Goal: Feedback & Contribution: Contribute content

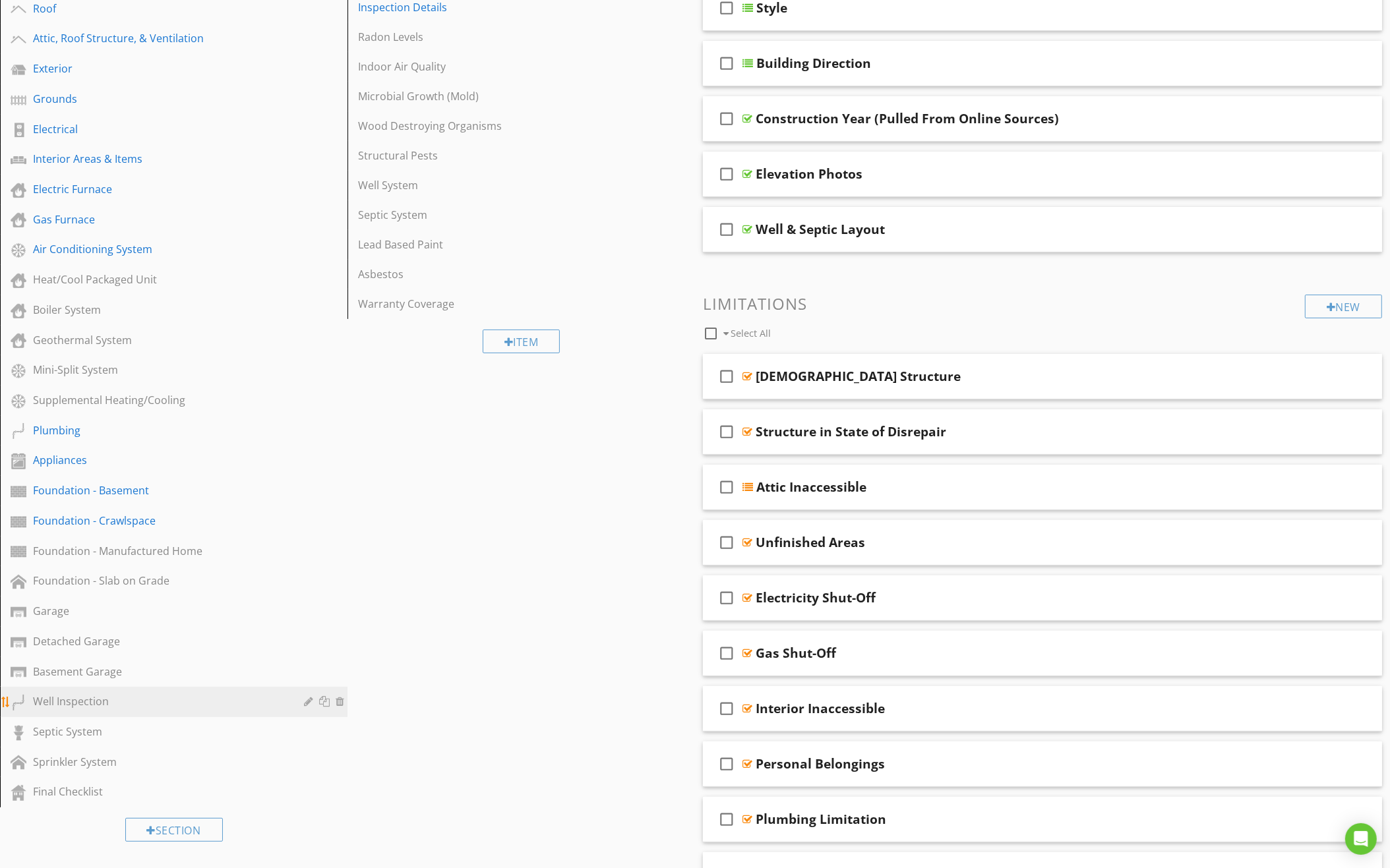
scroll to position [241, 0]
click at [157, 722] on div "Septic System" at bounding box center [159, 729] width 252 height 16
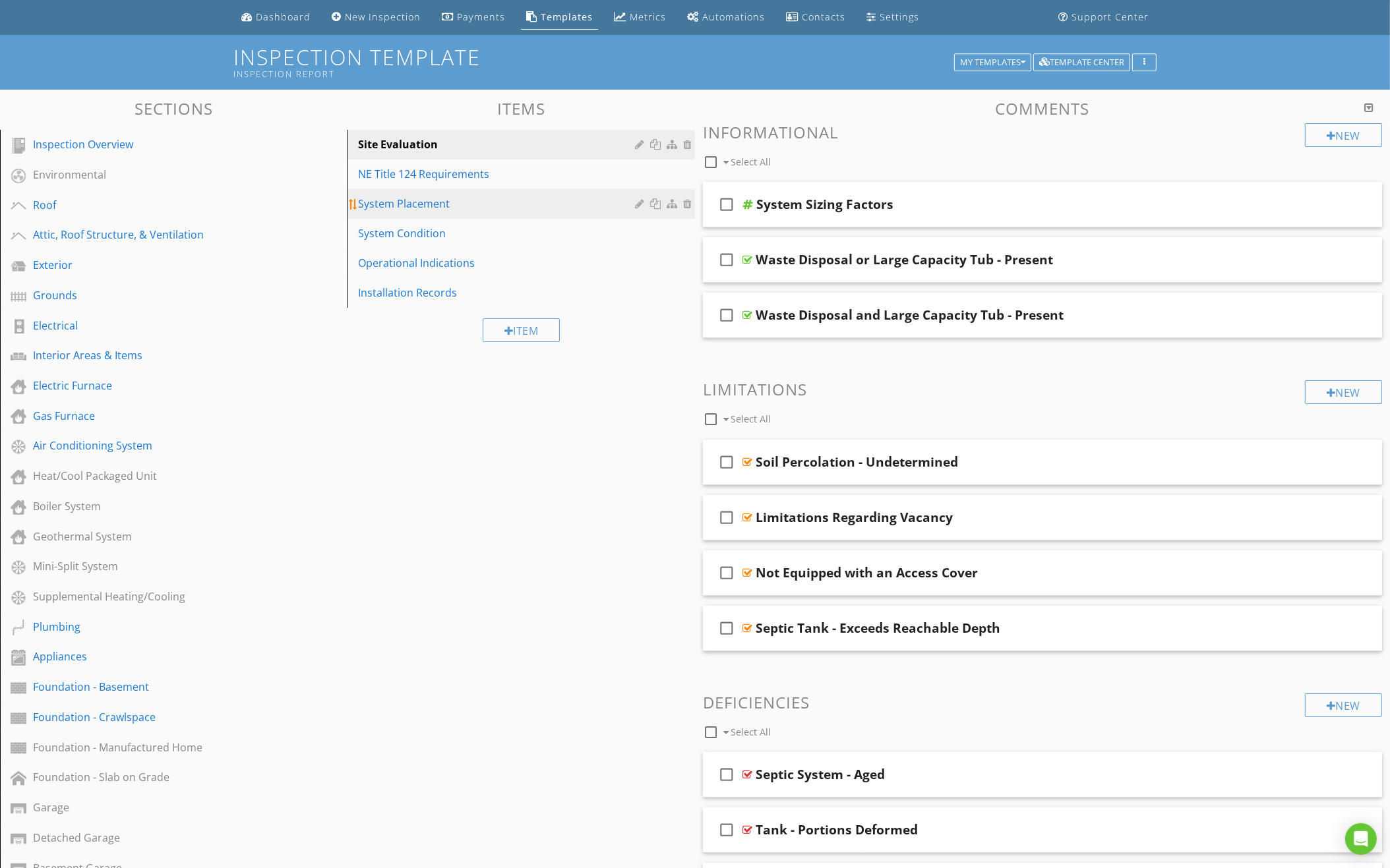
scroll to position [34, 0]
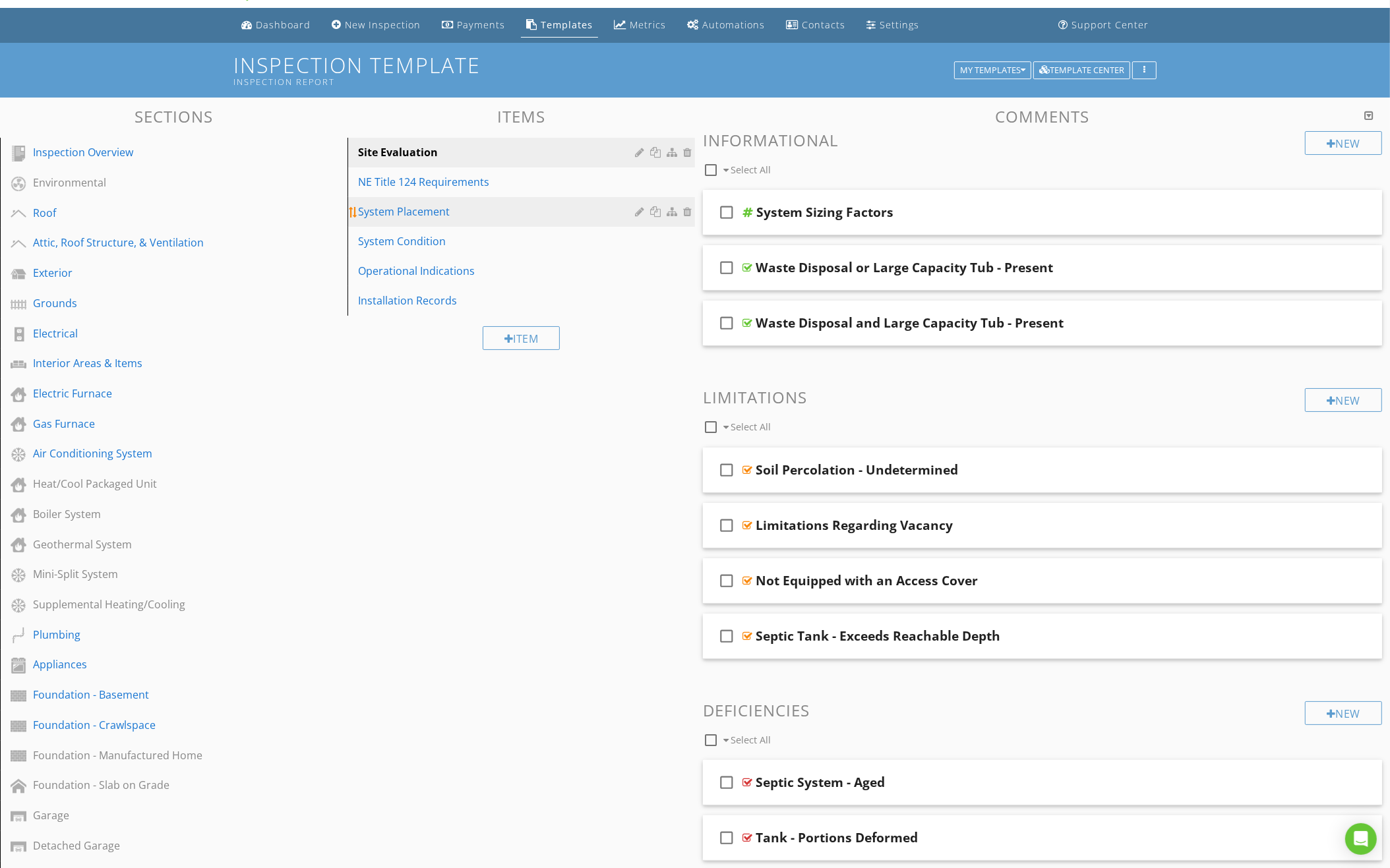
click at [490, 211] on div "System Placement" at bounding box center [498, 211] width 281 height 16
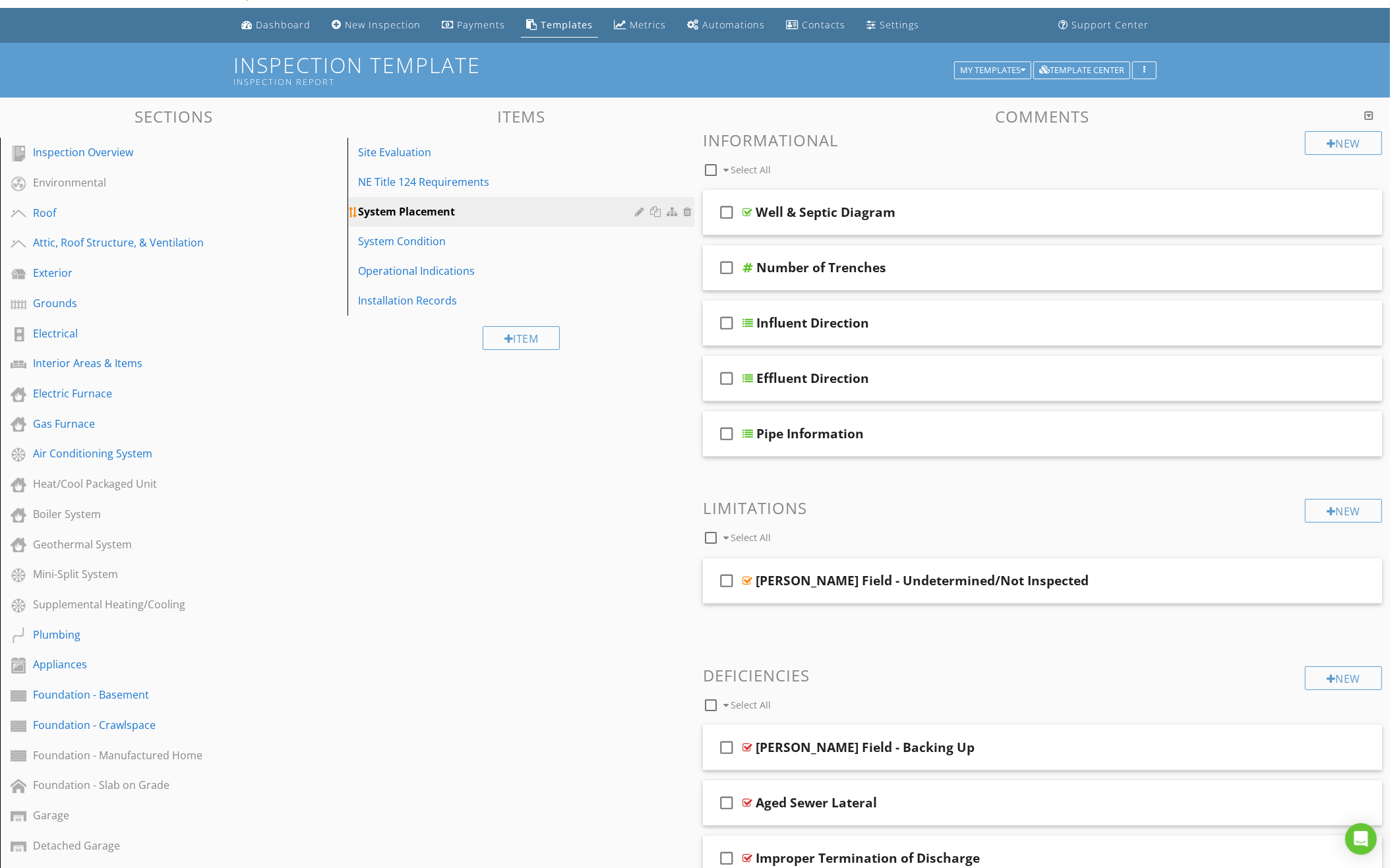
click at [641, 208] on div at bounding box center [641, 211] width 12 height 10
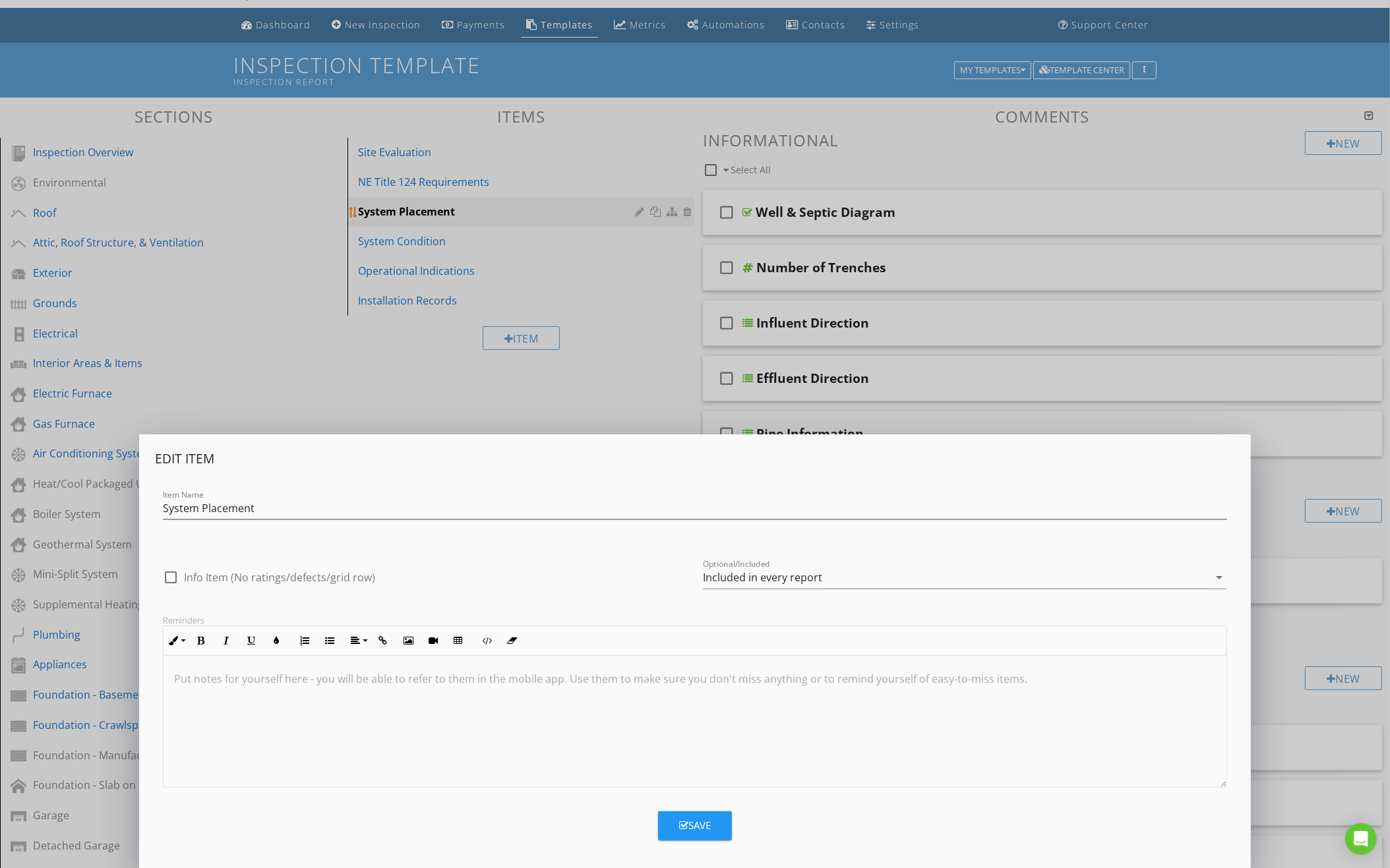
scroll to position [34, 0]
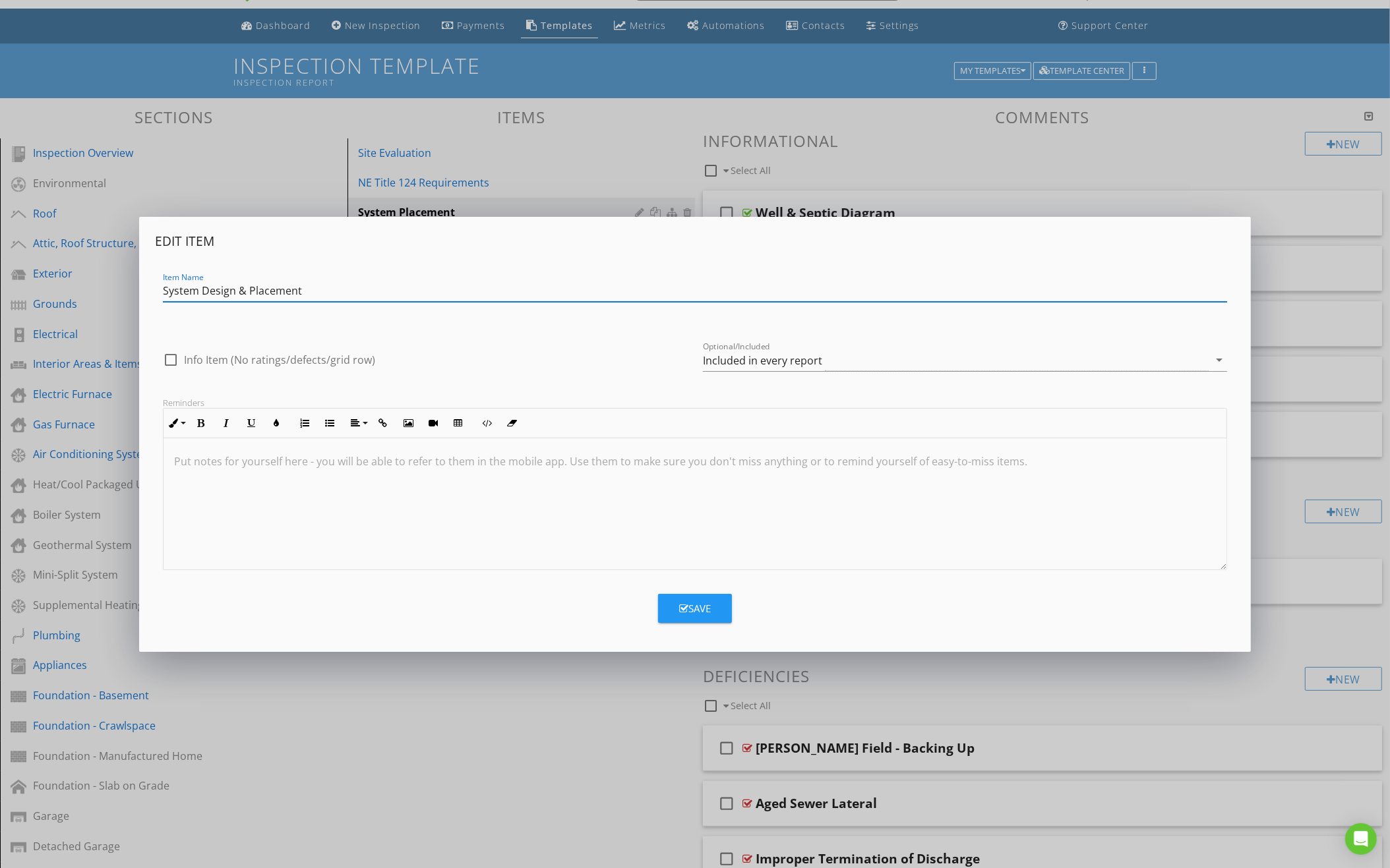
type input "System Design & Placement"
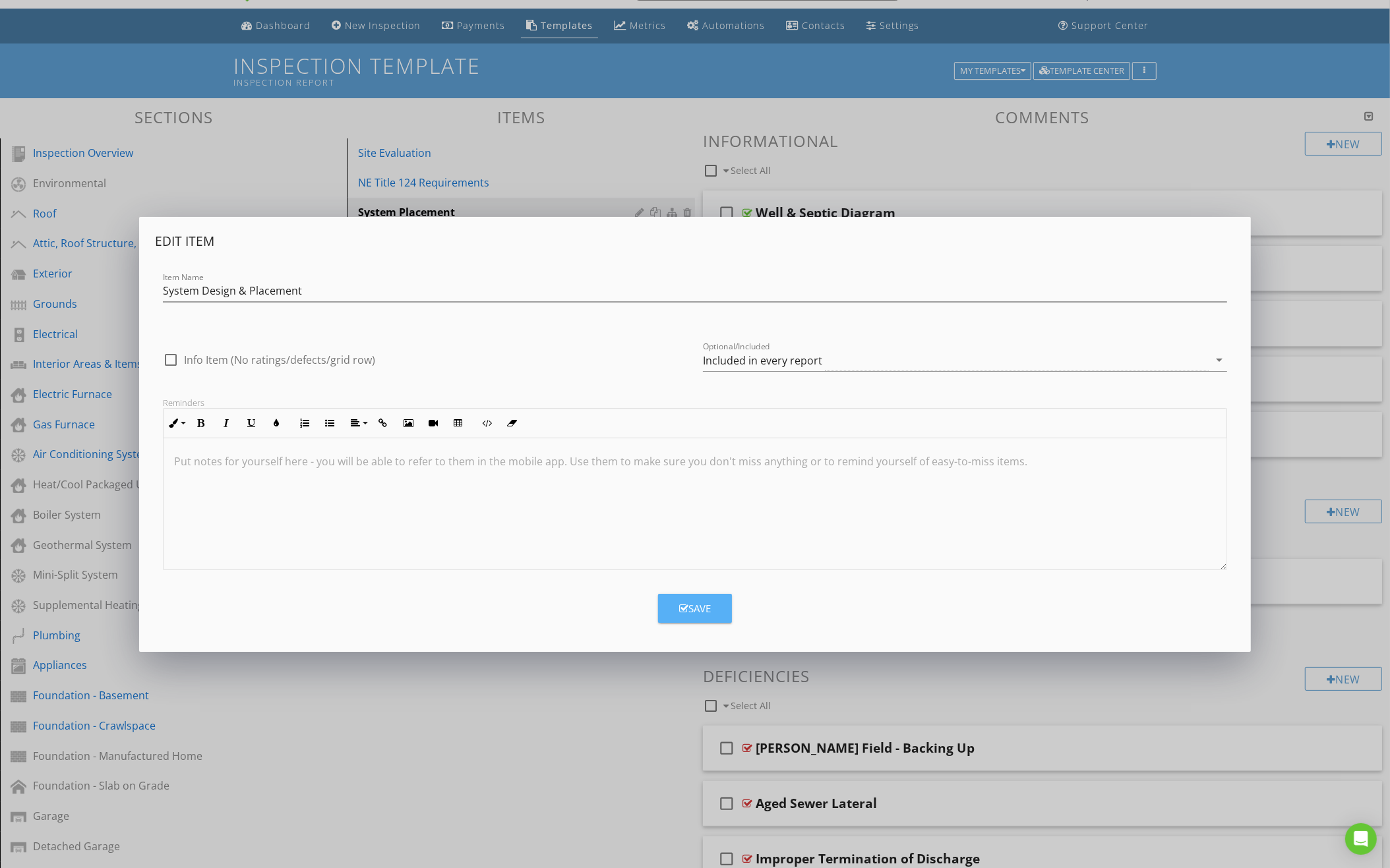
click at [692, 612] on div "Save" at bounding box center [695, 609] width 31 height 15
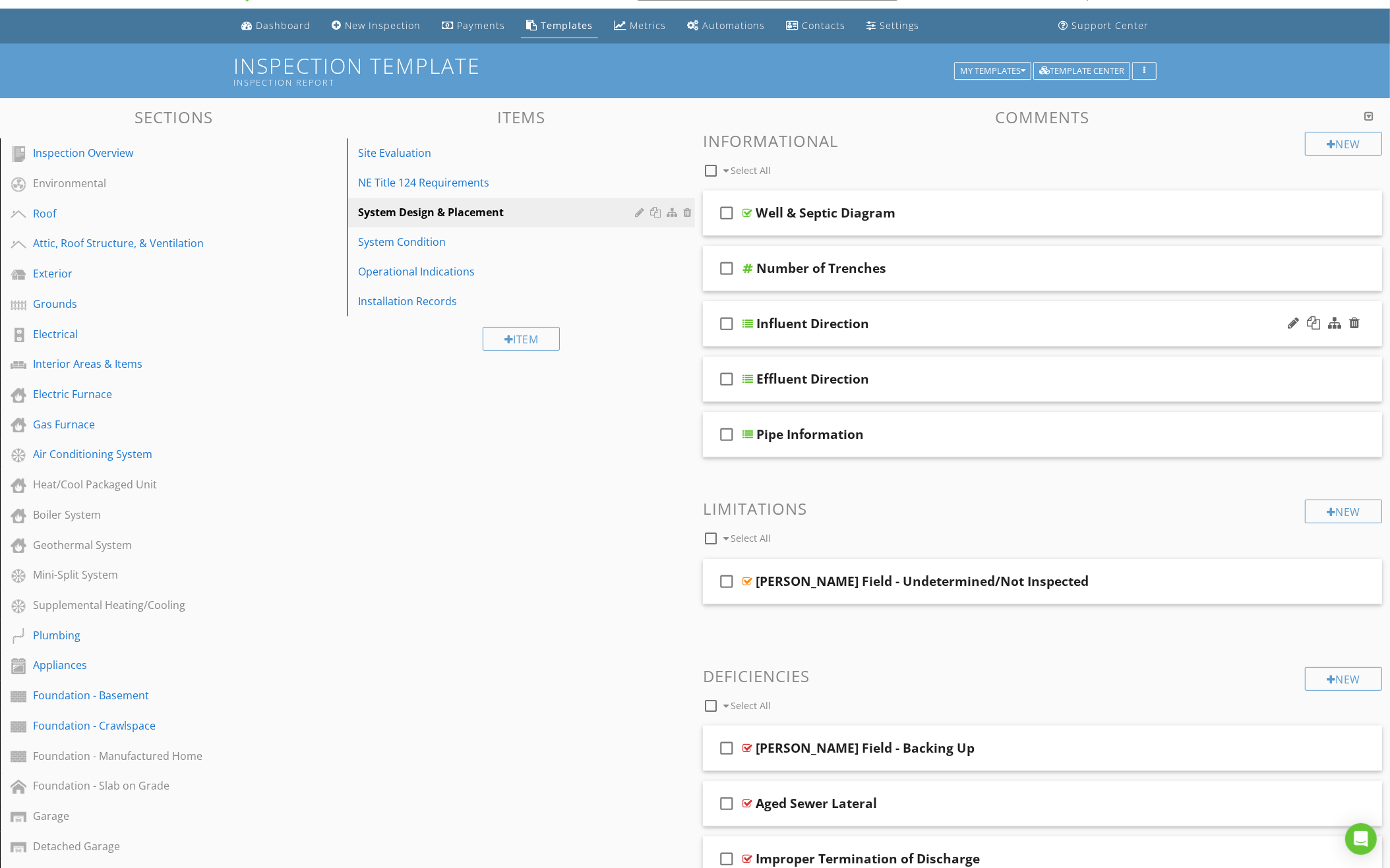
click at [907, 324] on div "Influent Direction" at bounding box center [1001, 323] width 490 height 16
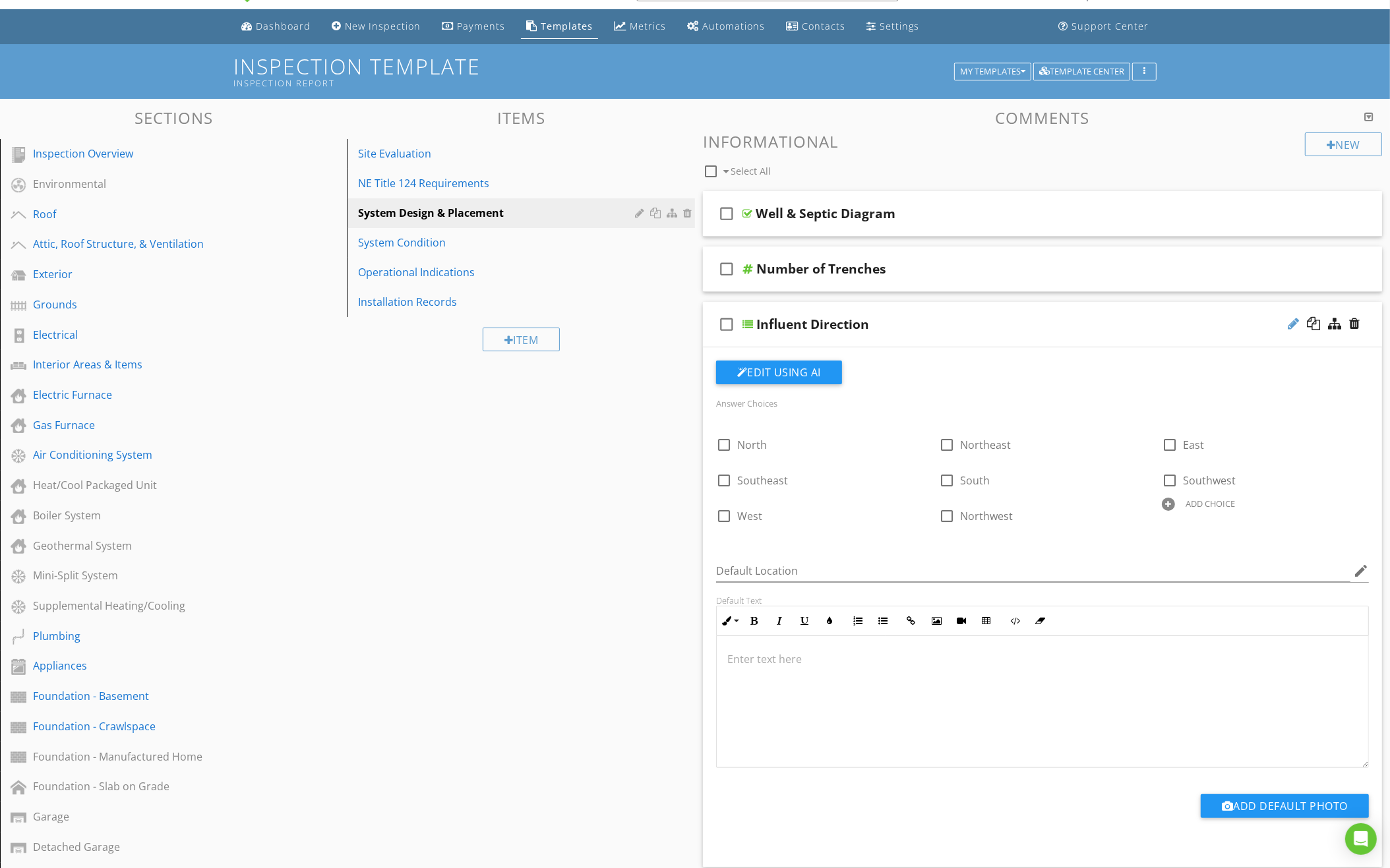
click at [1294, 323] on div at bounding box center [1293, 323] width 11 height 13
click at [823, 318] on input "Influent Direction" at bounding box center [1001, 326] width 490 height 22
type input "Influent Line"
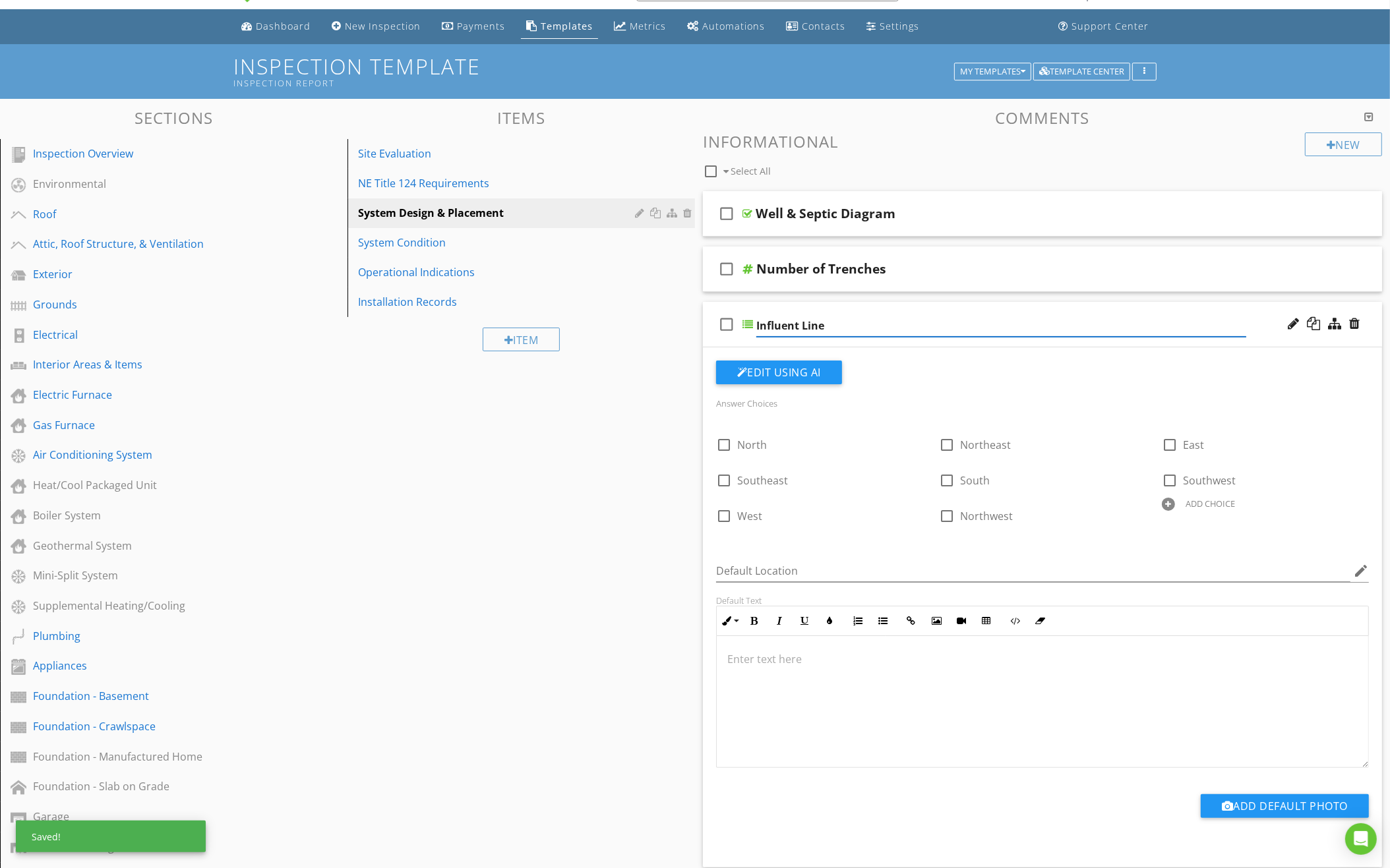
click at [964, 360] on div "Edit Using AI" at bounding box center [1042, 378] width 653 height 34
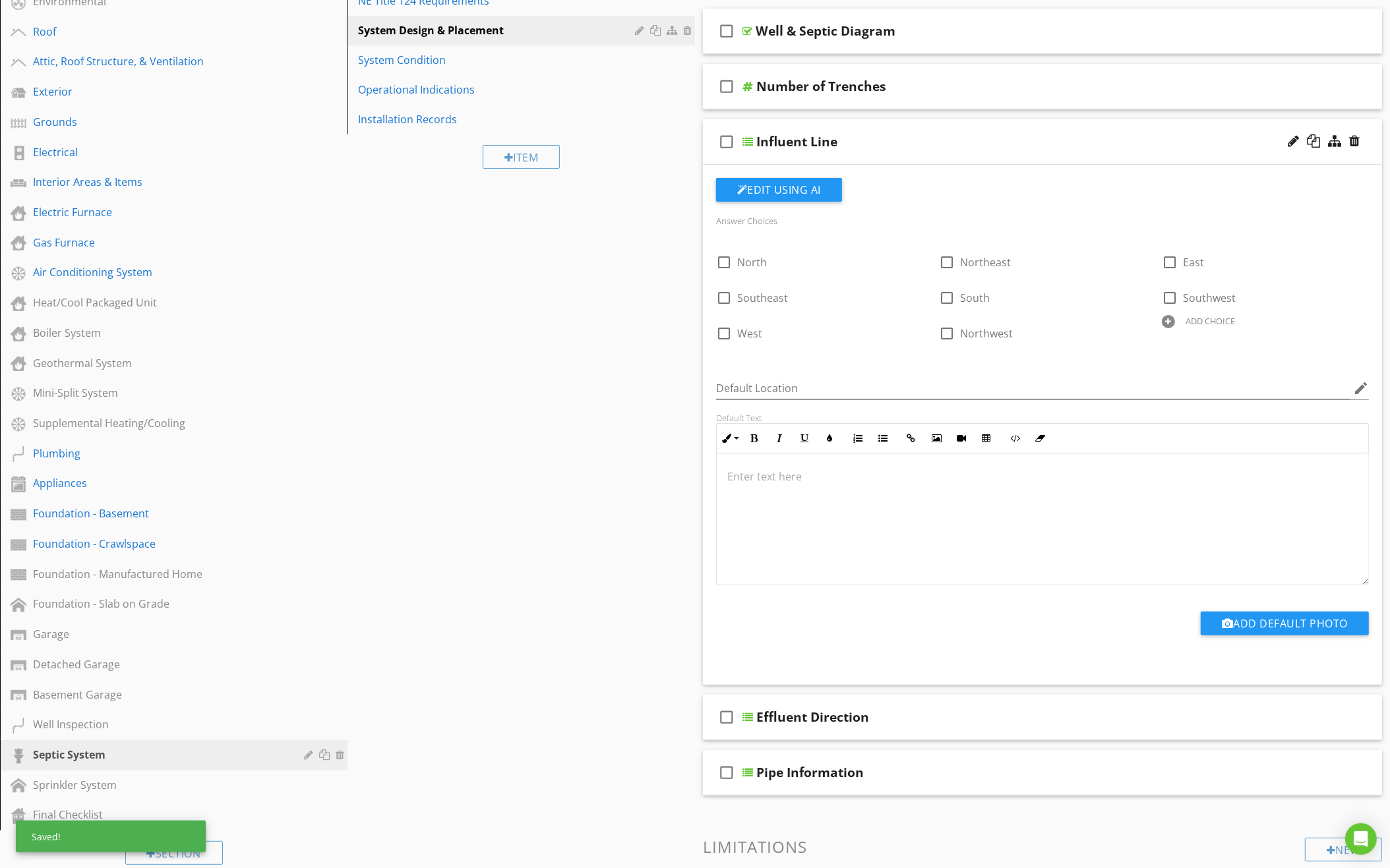
scroll to position [229, 0]
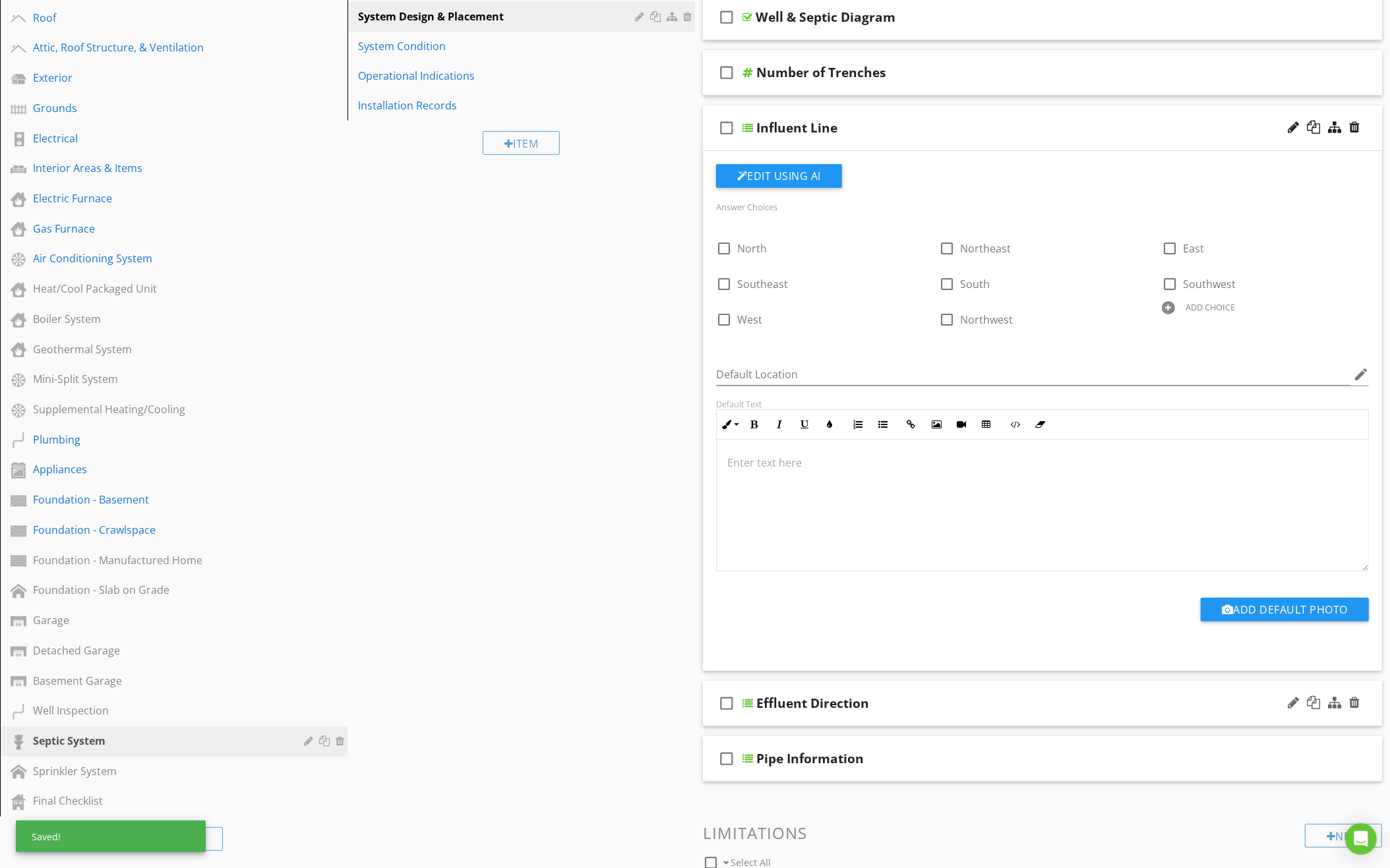
click at [969, 695] on div "Effluent Direction" at bounding box center [1001, 702] width 490 height 16
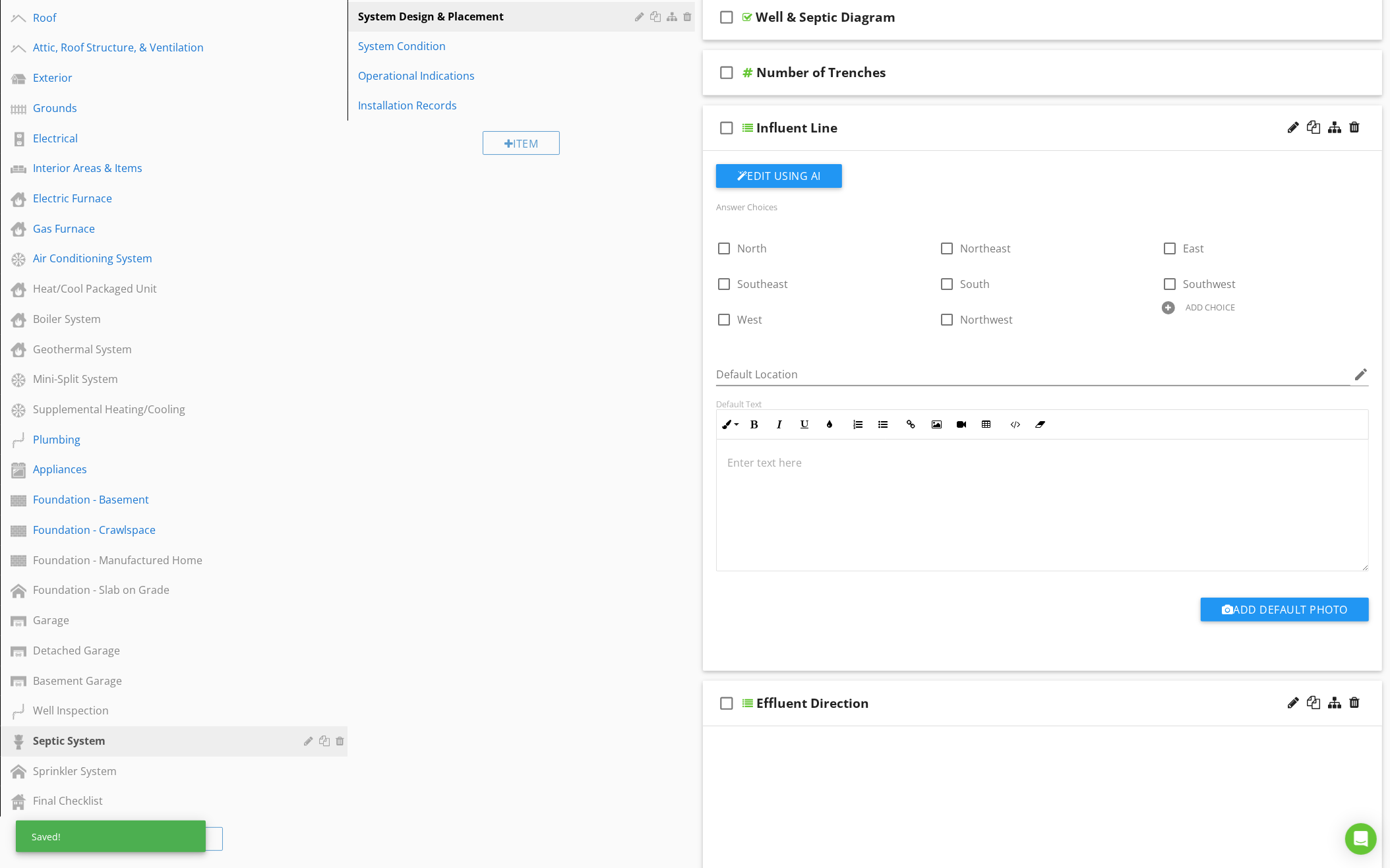
scroll to position [228, 0]
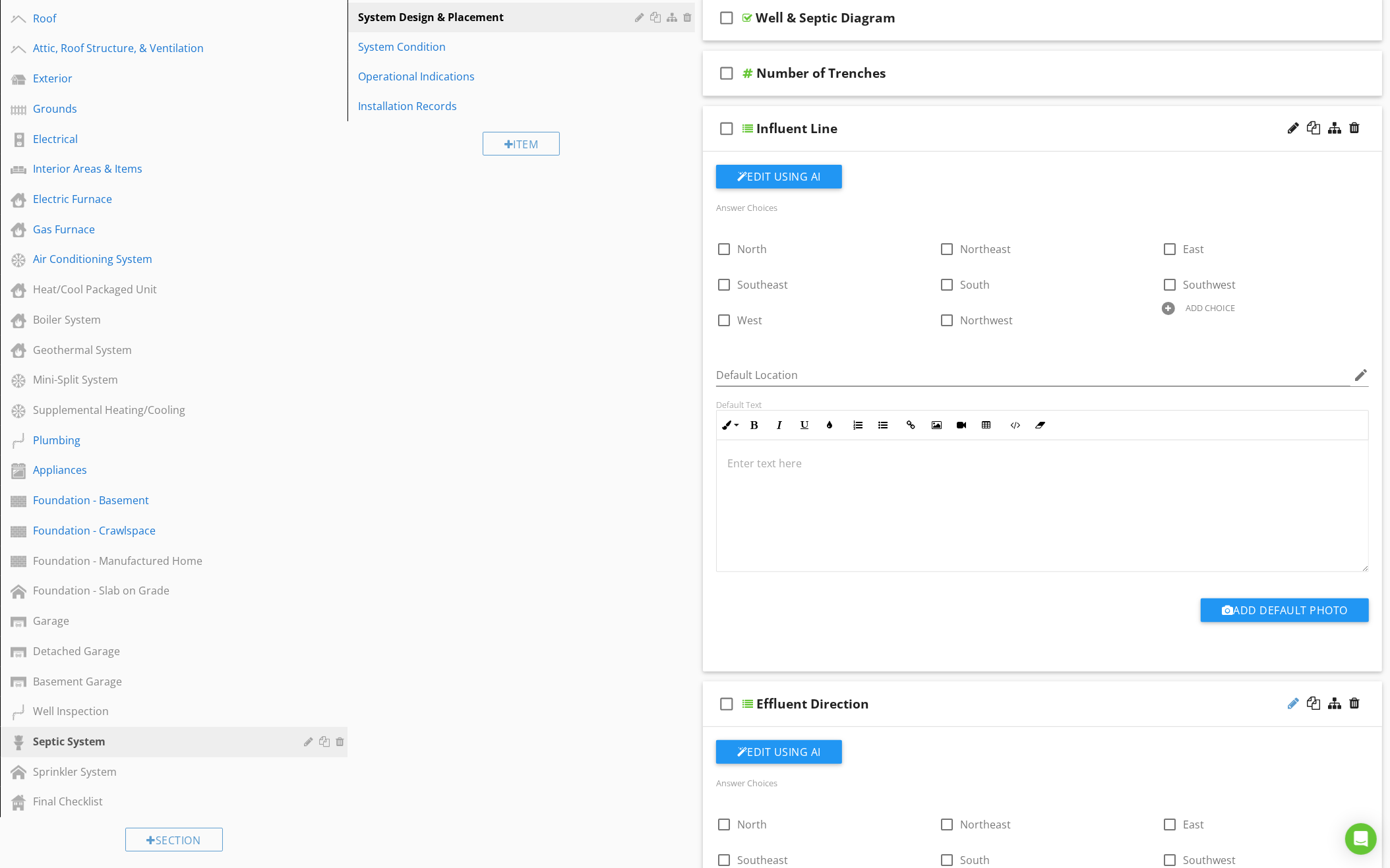
click at [1289, 696] on div at bounding box center [1293, 702] width 11 height 13
click at [829, 700] on input "Effluent Direction" at bounding box center [1001, 705] width 490 height 22
type input "Effluent Line"
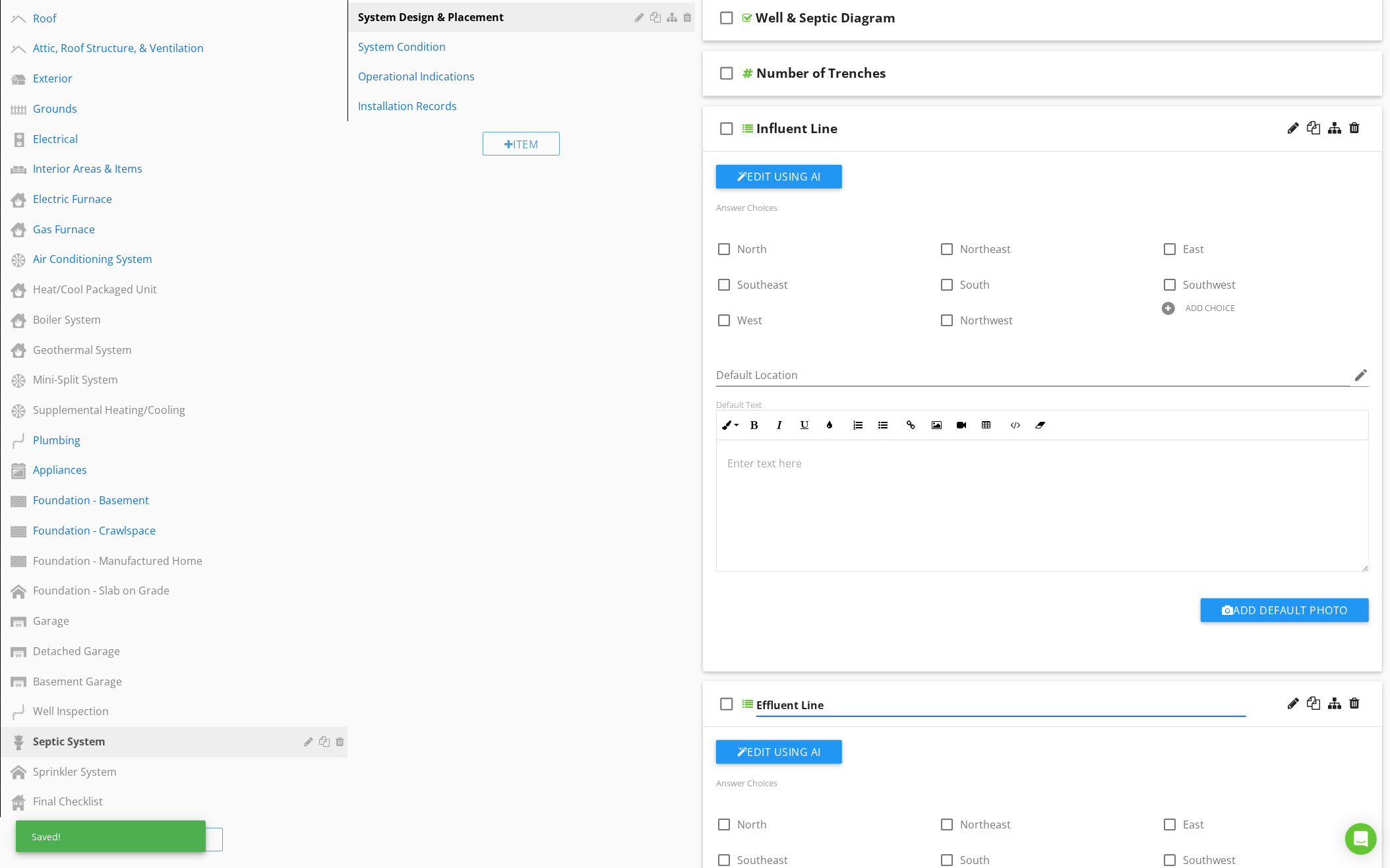
click at [1005, 681] on div "check_box_outline_blank Effluent Line" at bounding box center [1042, 704] width 679 height 45
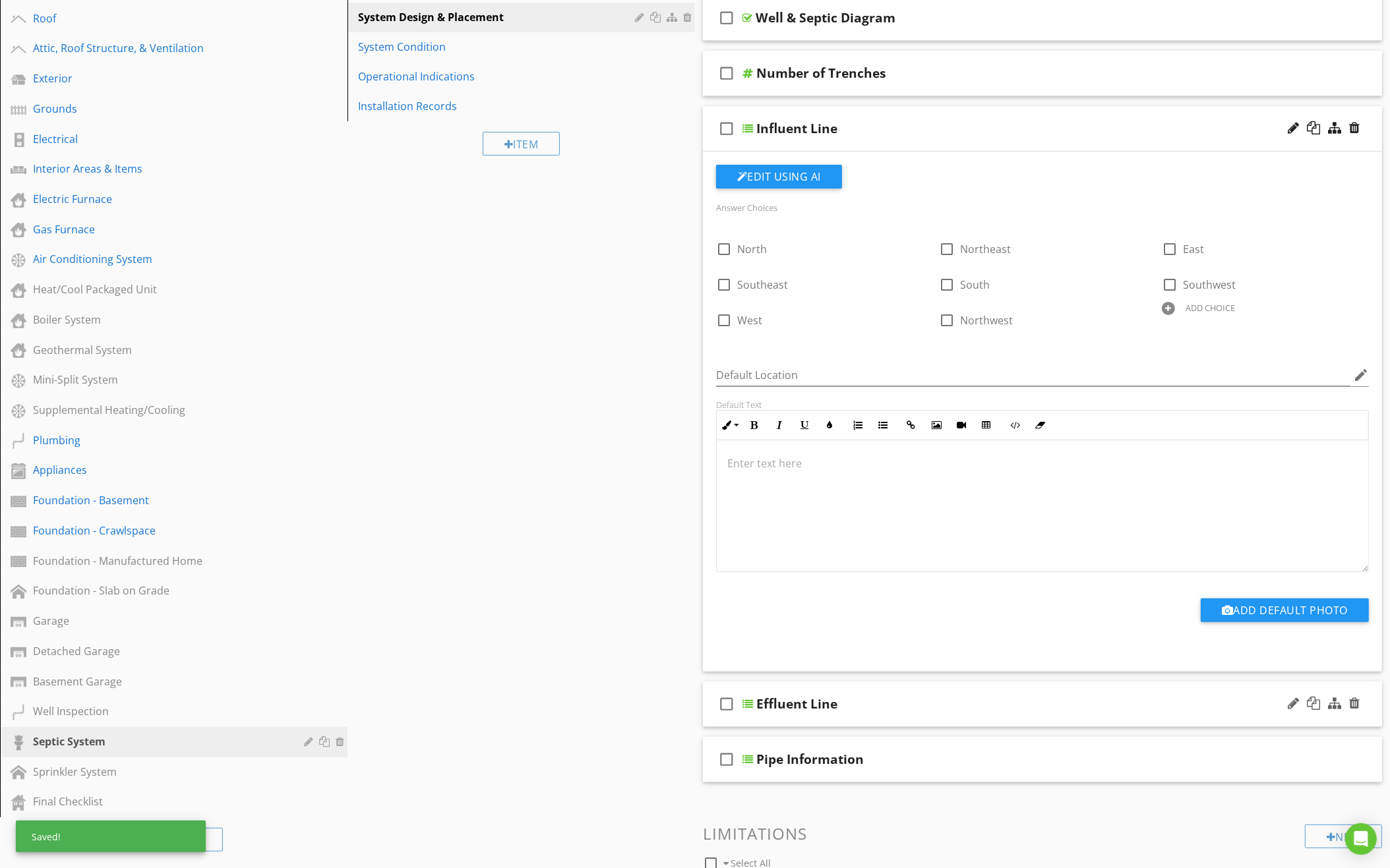
click at [1007, 688] on div "check_box_outline_blank Effluent Line" at bounding box center [1042, 704] width 679 height 45
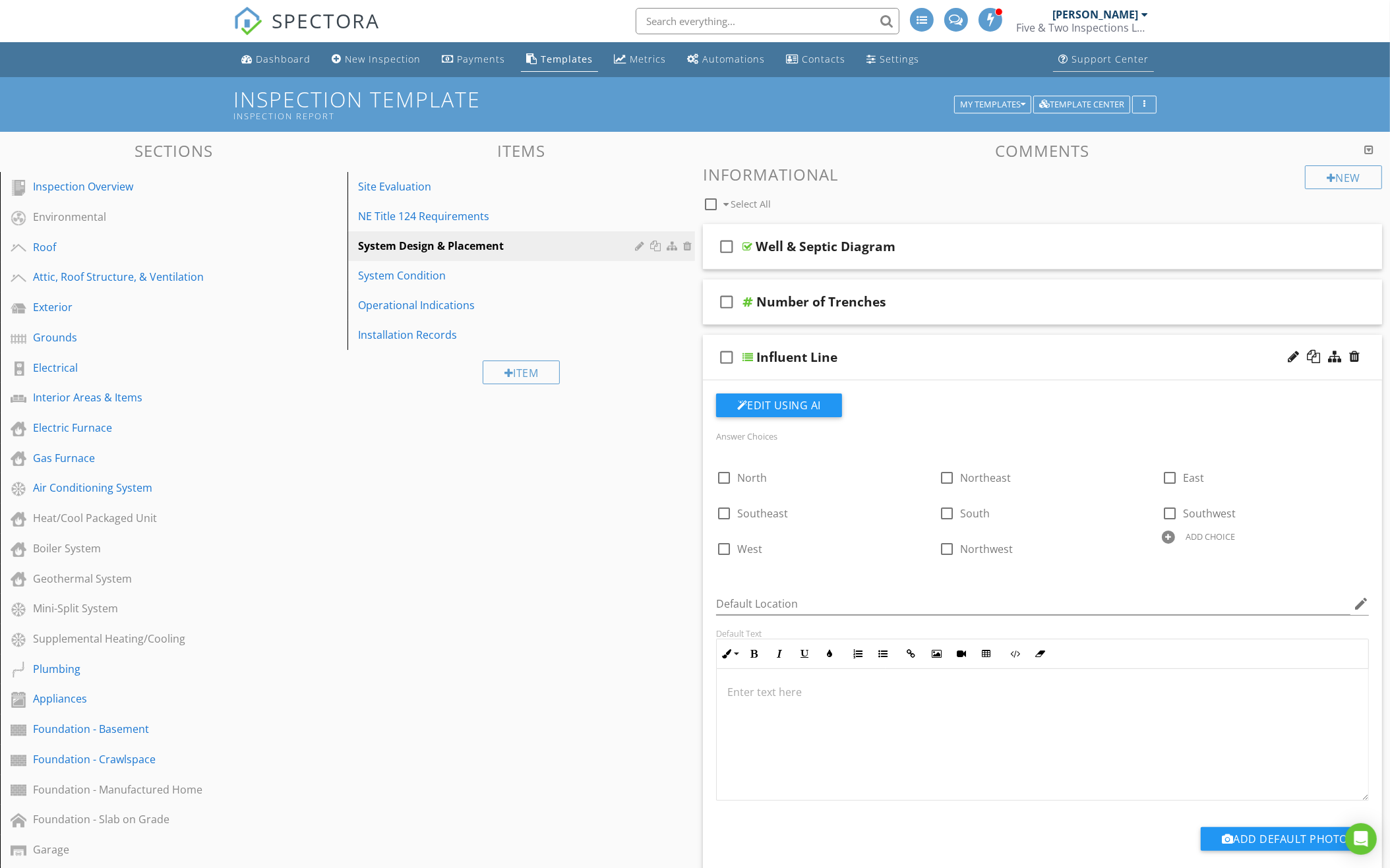
scroll to position [0, 0]
click at [1021, 107] on icon "button" at bounding box center [1022, 104] width 5 height 9
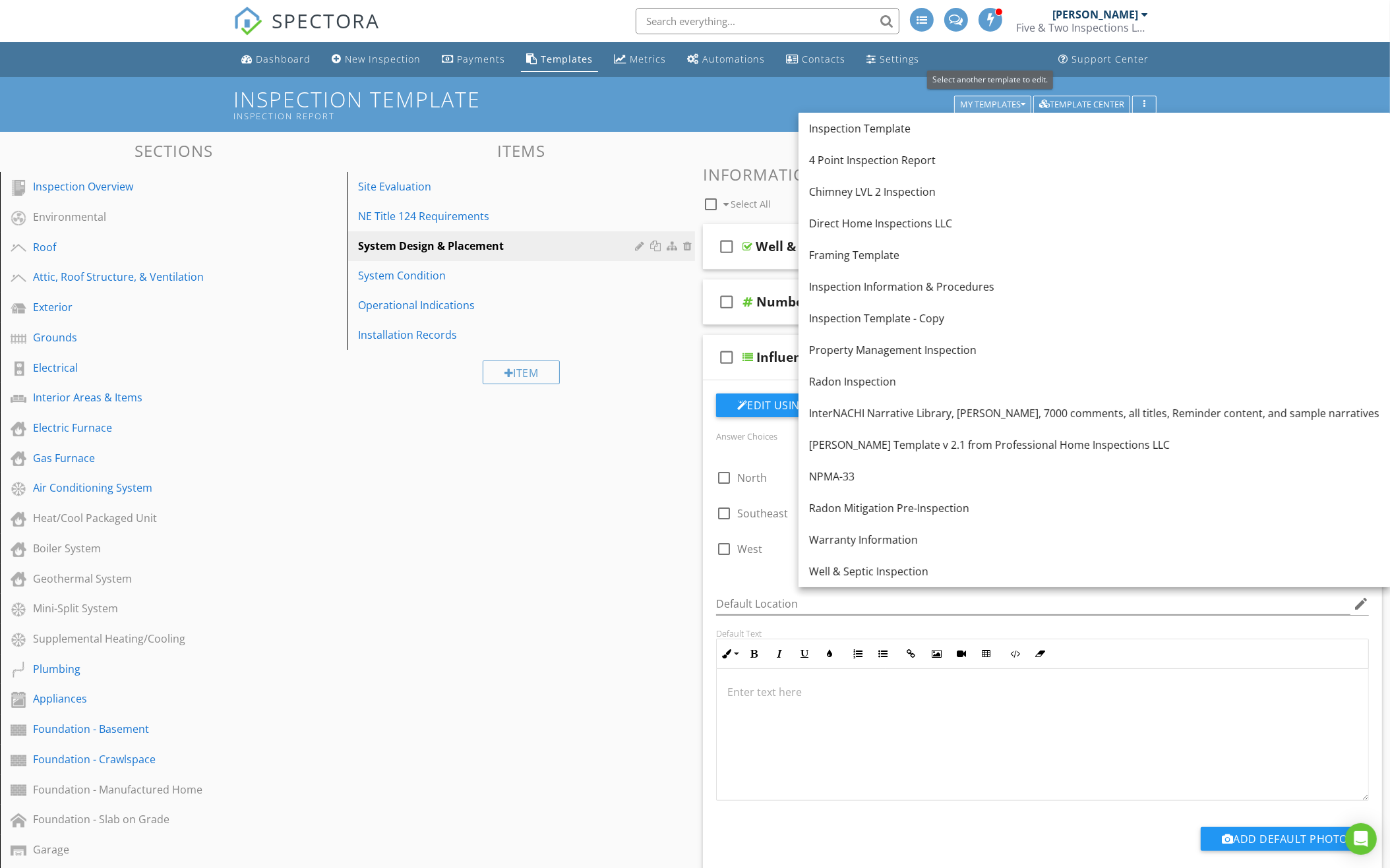
click at [1021, 107] on icon "button" at bounding box center [1022, 104] width 5 height 9
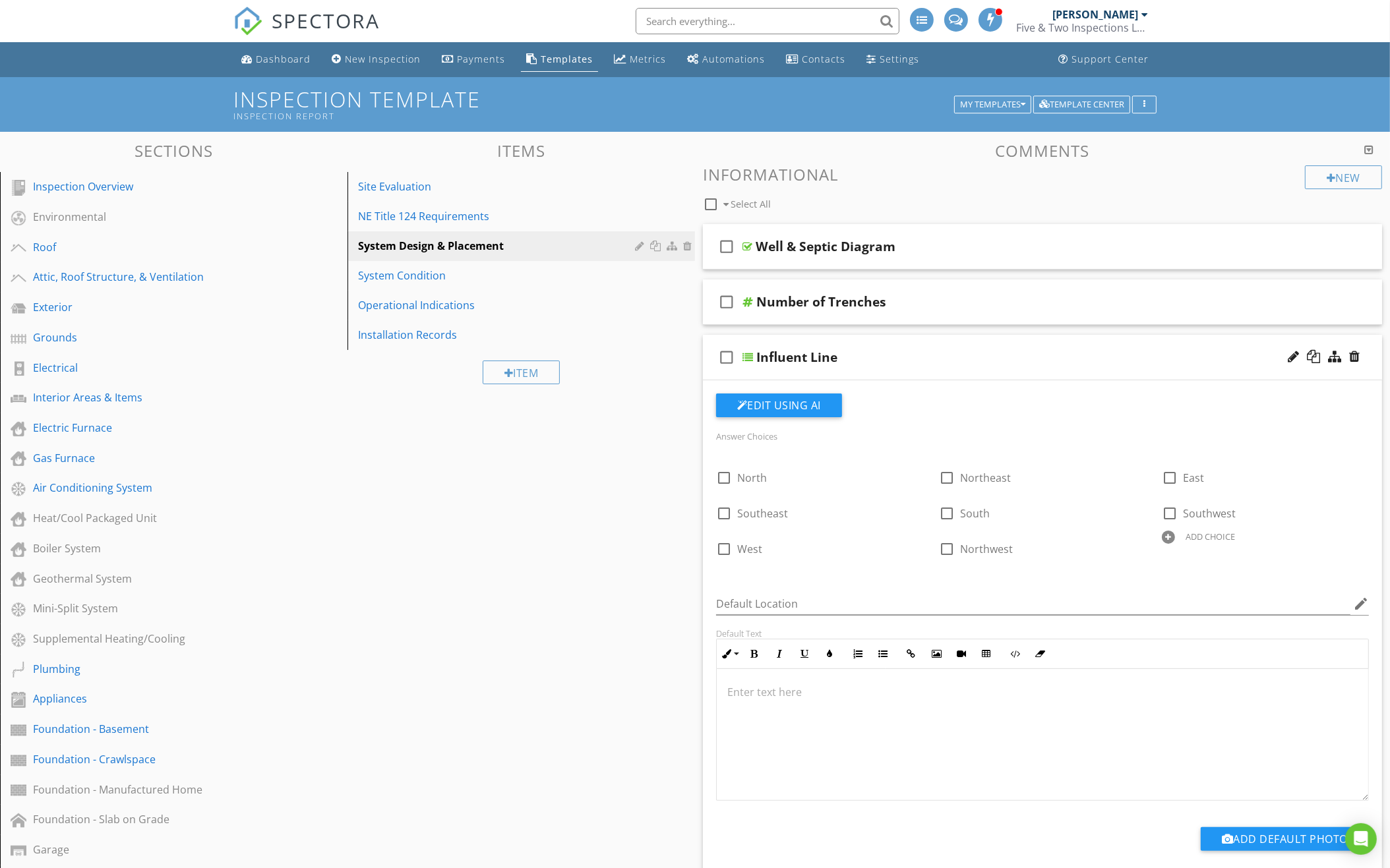
click at [806, 16] on input "text" at bounding box center [767, 21] width 263 height 27
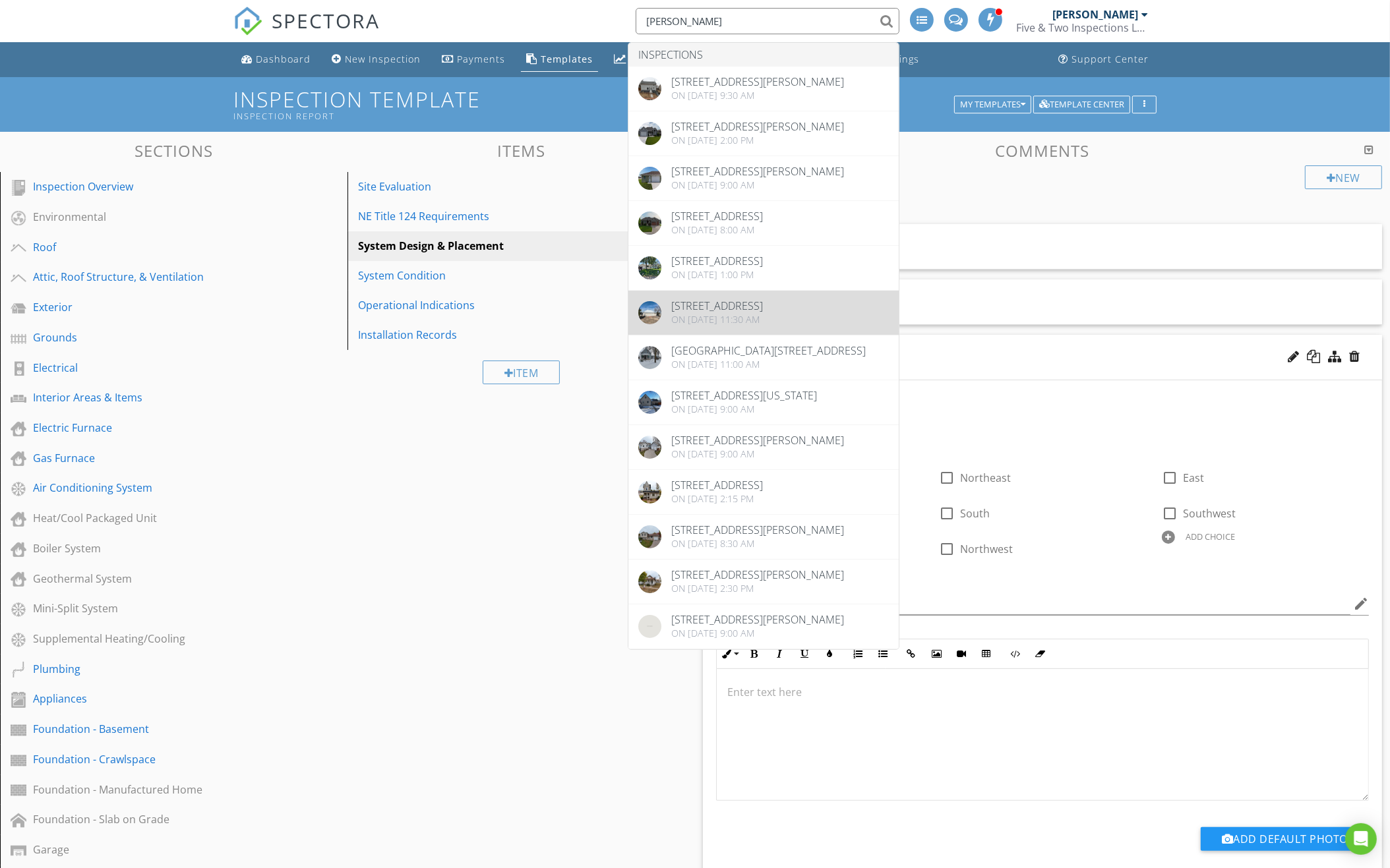
type input "Spiehs"
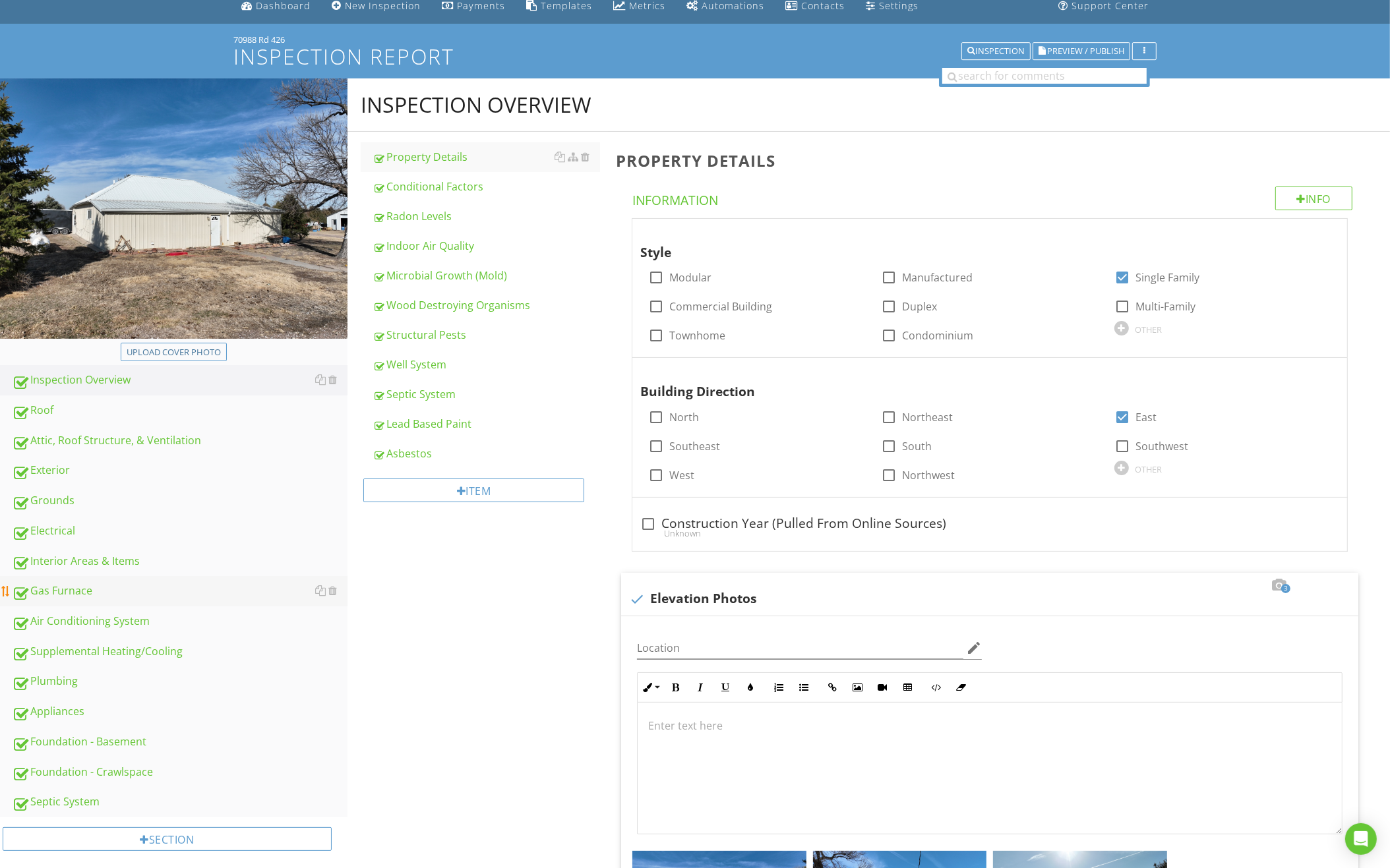
scroll to position [95, 0]
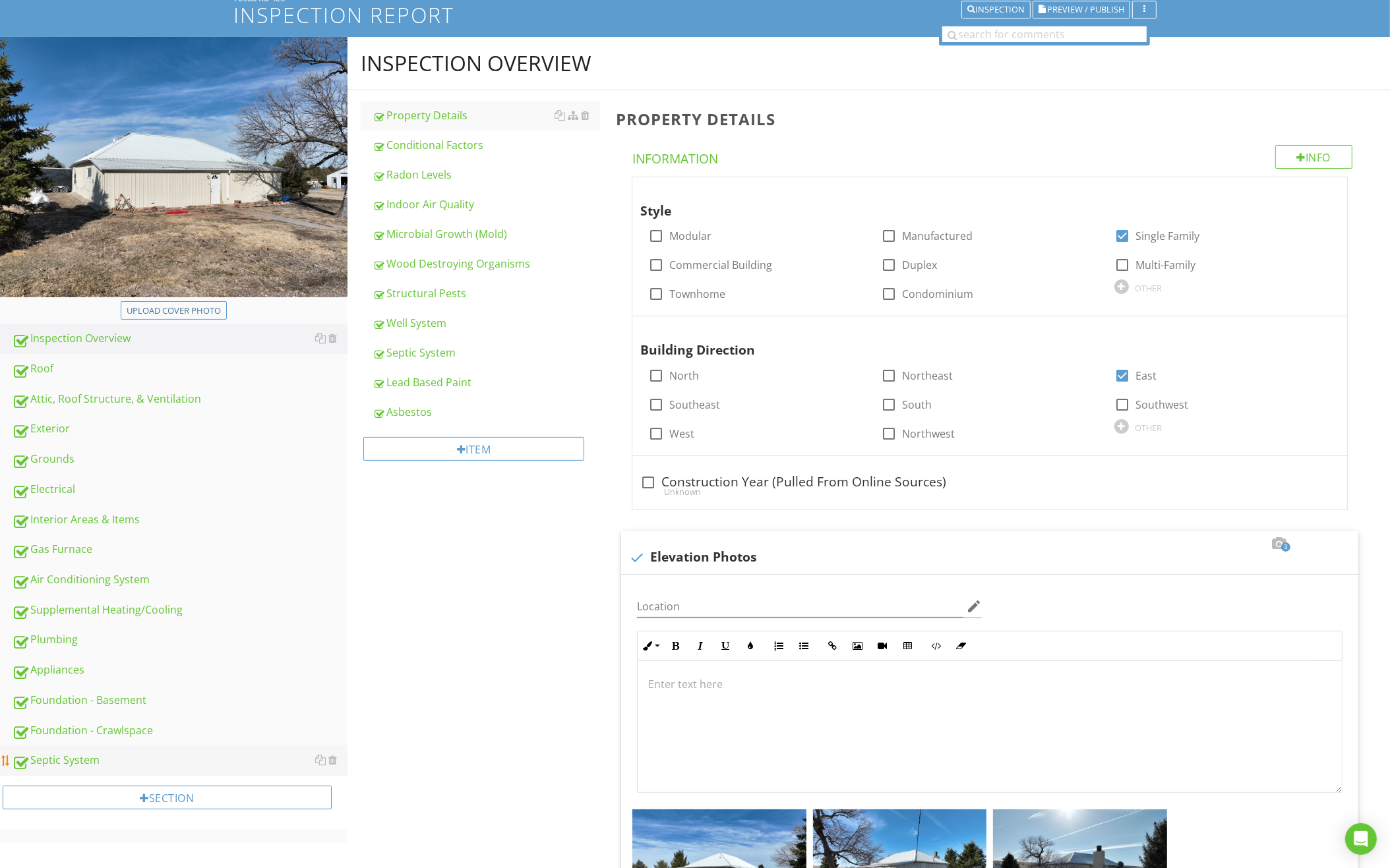
click at [183, 754] on div "Septic System" at bounding box center [179, 760] width 335 height 17
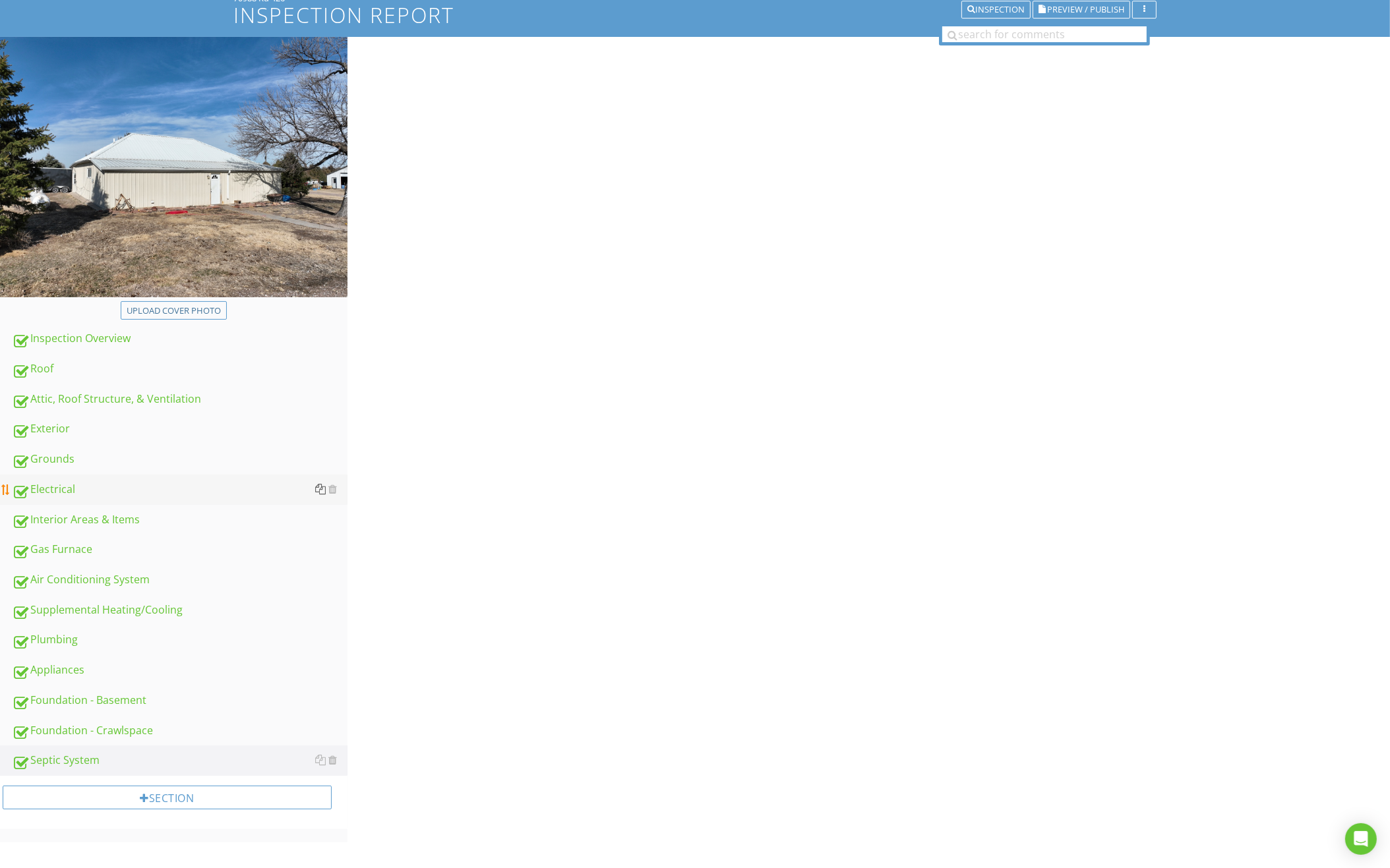
scroll to position [77, 0]
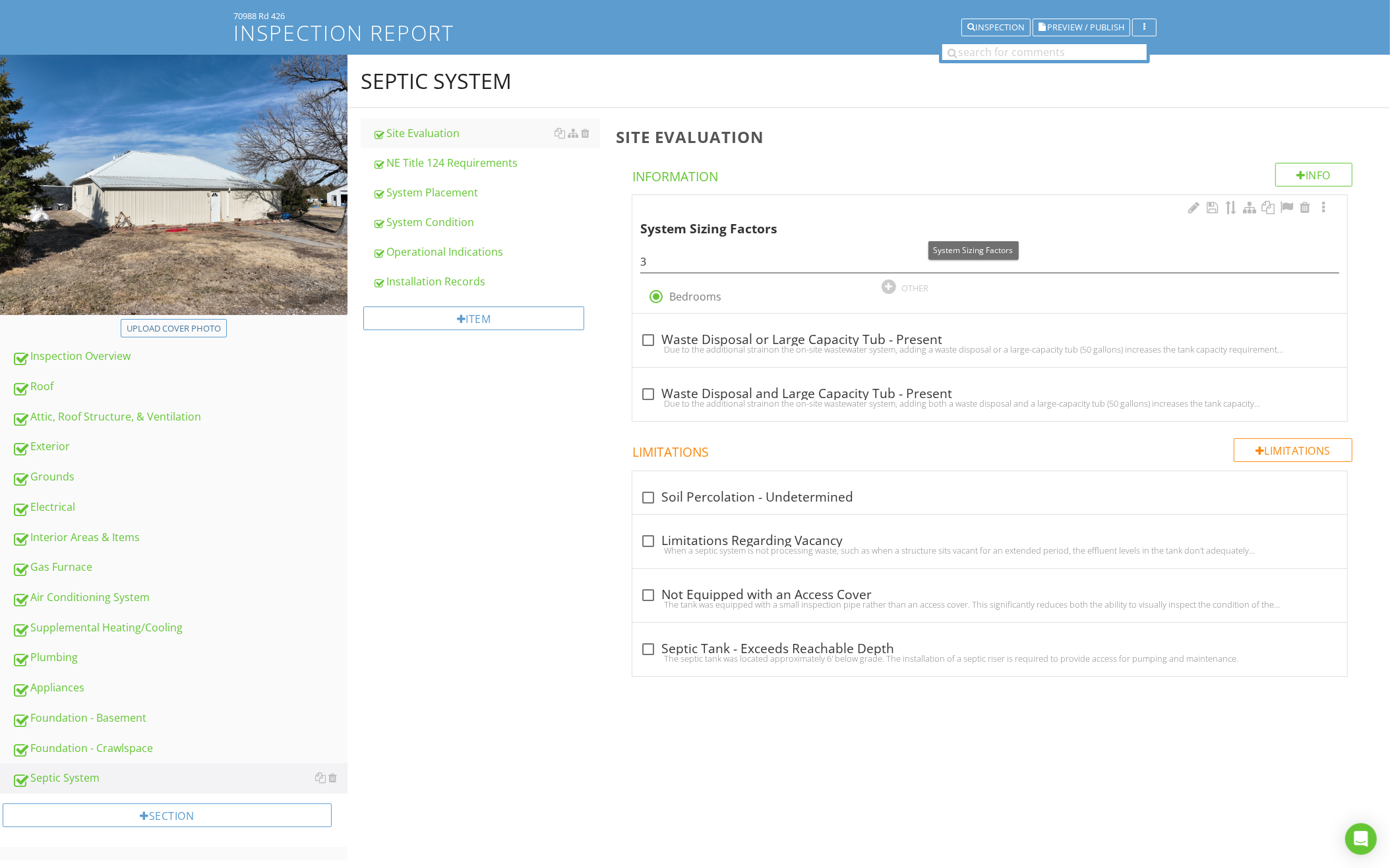
click at [810, 206] on div "System Sizing Factors" at bounding box center [972, 220] width 664 height 38
click at [494, 161] on div "NE Title 124 Requirements" at bounding box center [486, 162] width 227 height 16
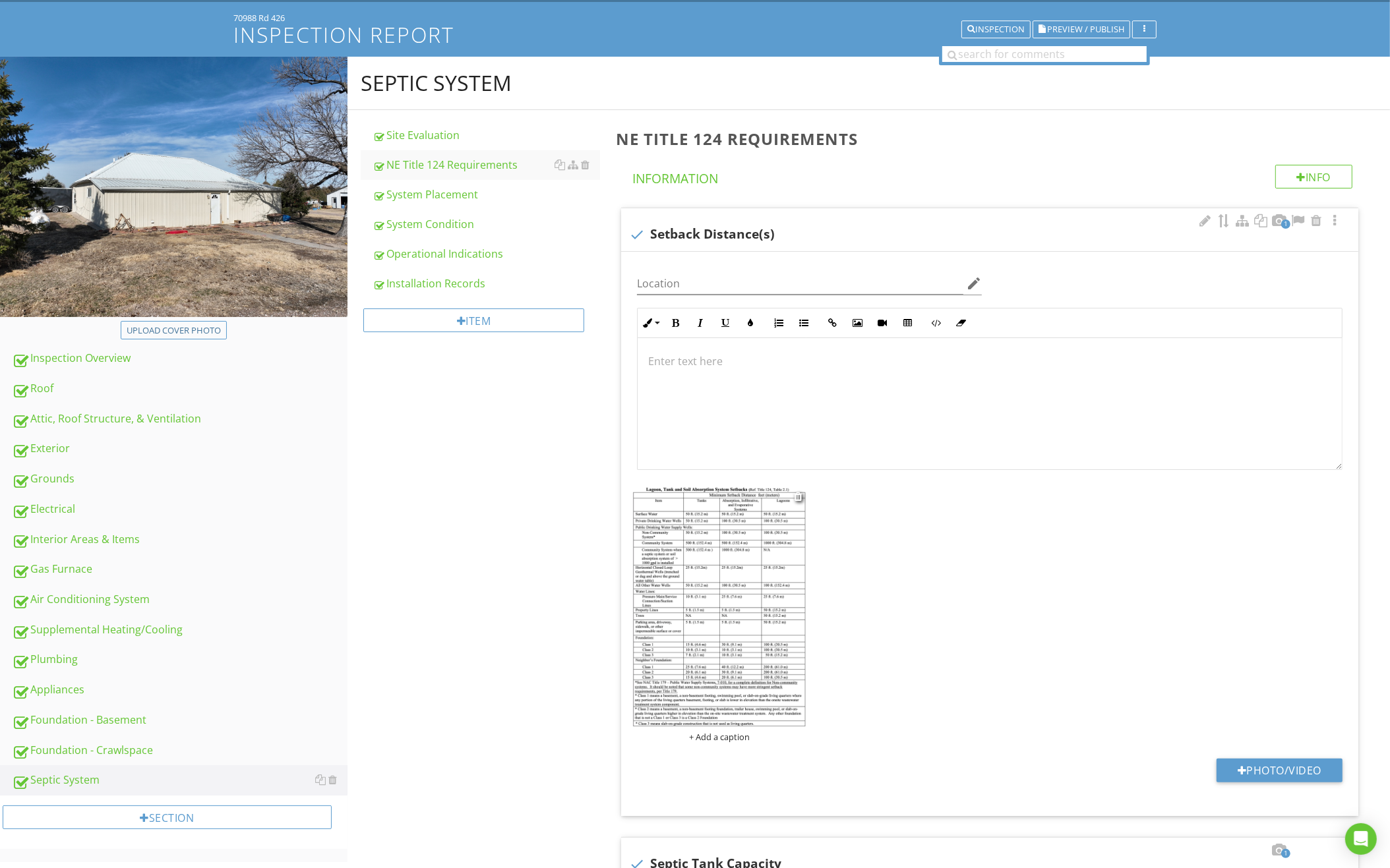
click at [749, 567] on img at bounding box center [719, 607] width 173 height 241
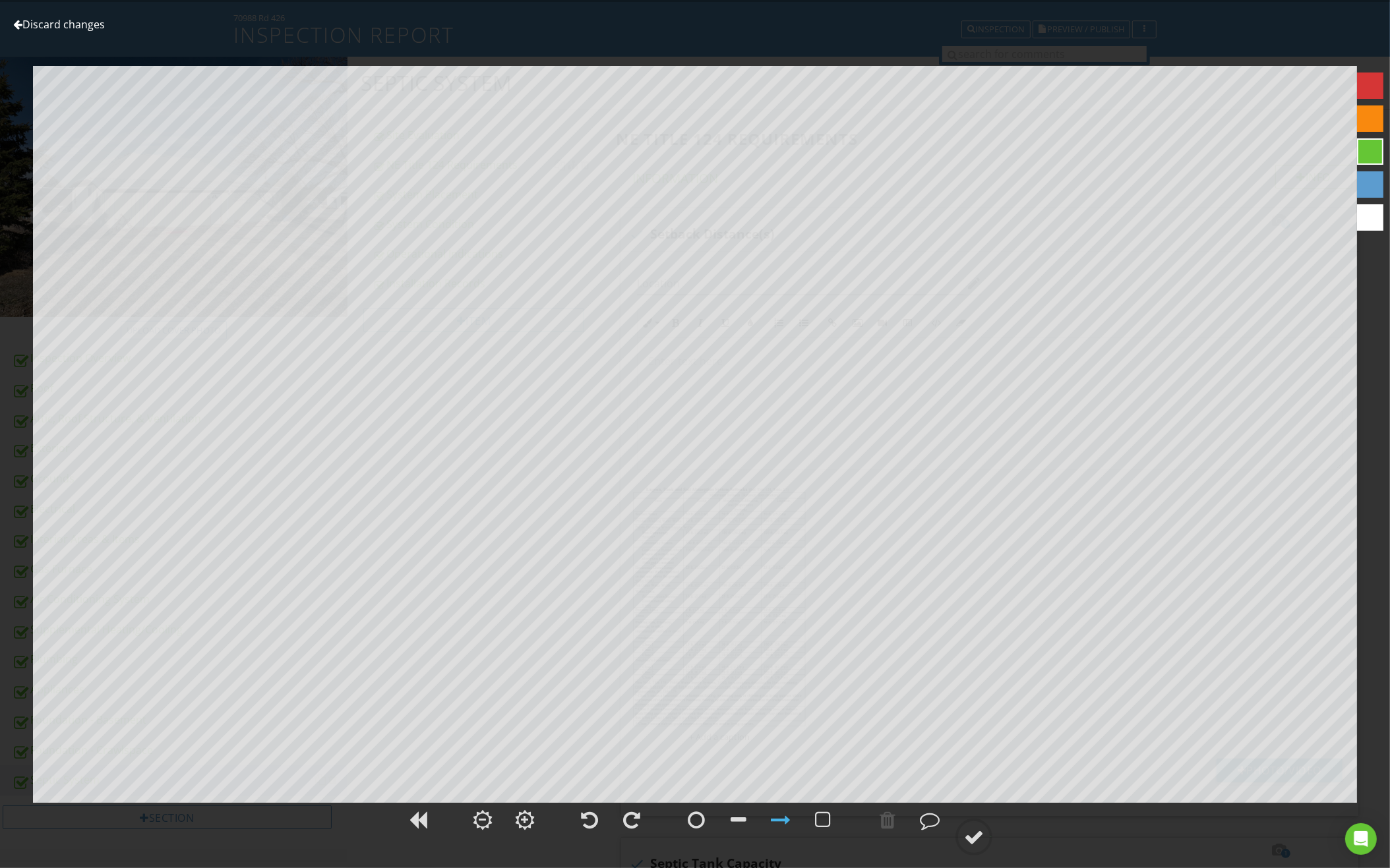
click at [64, 26] on link "Discard changes" at bounding box center [59, 24] width 92 height 14
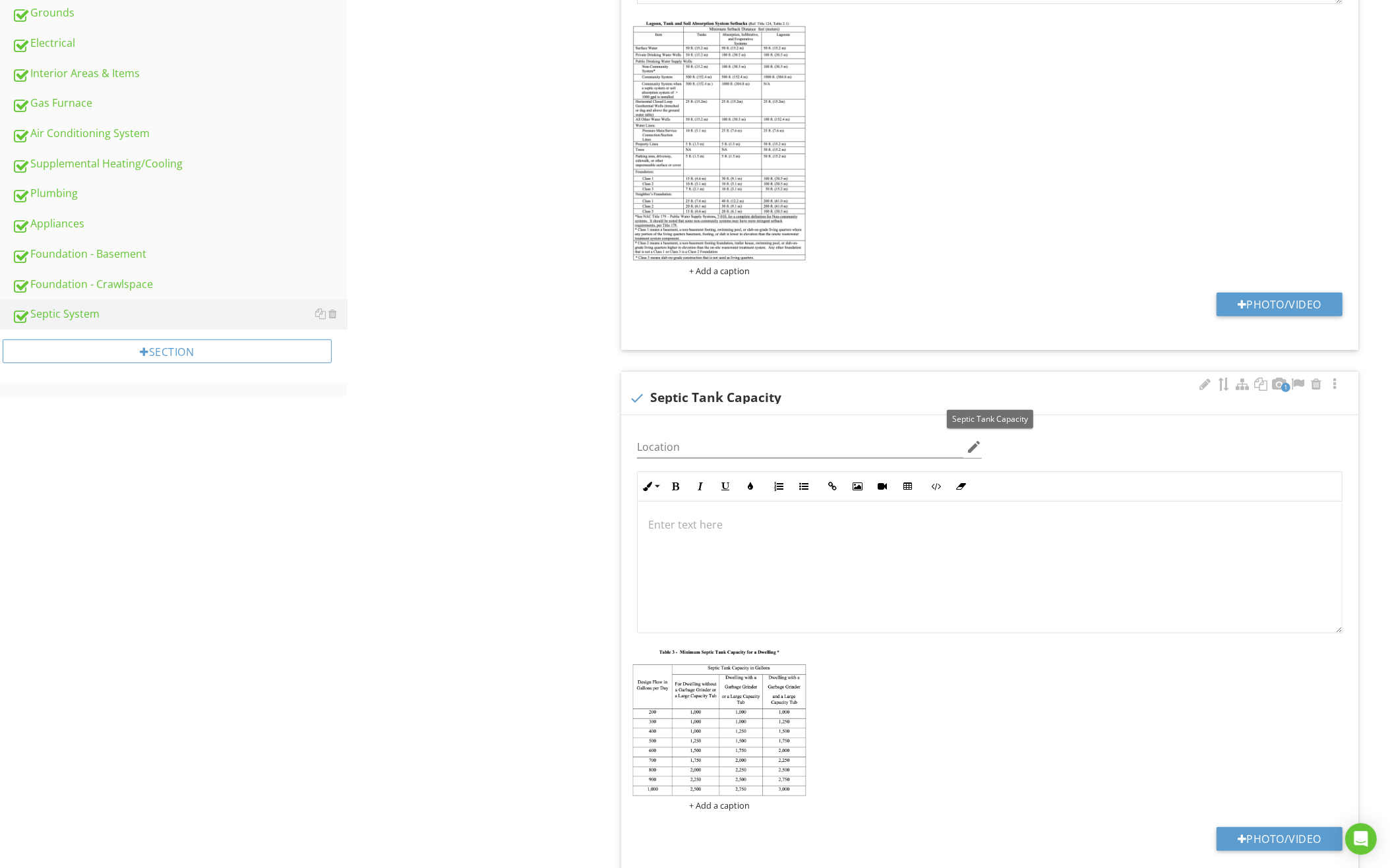
scroll to position [671, 0]
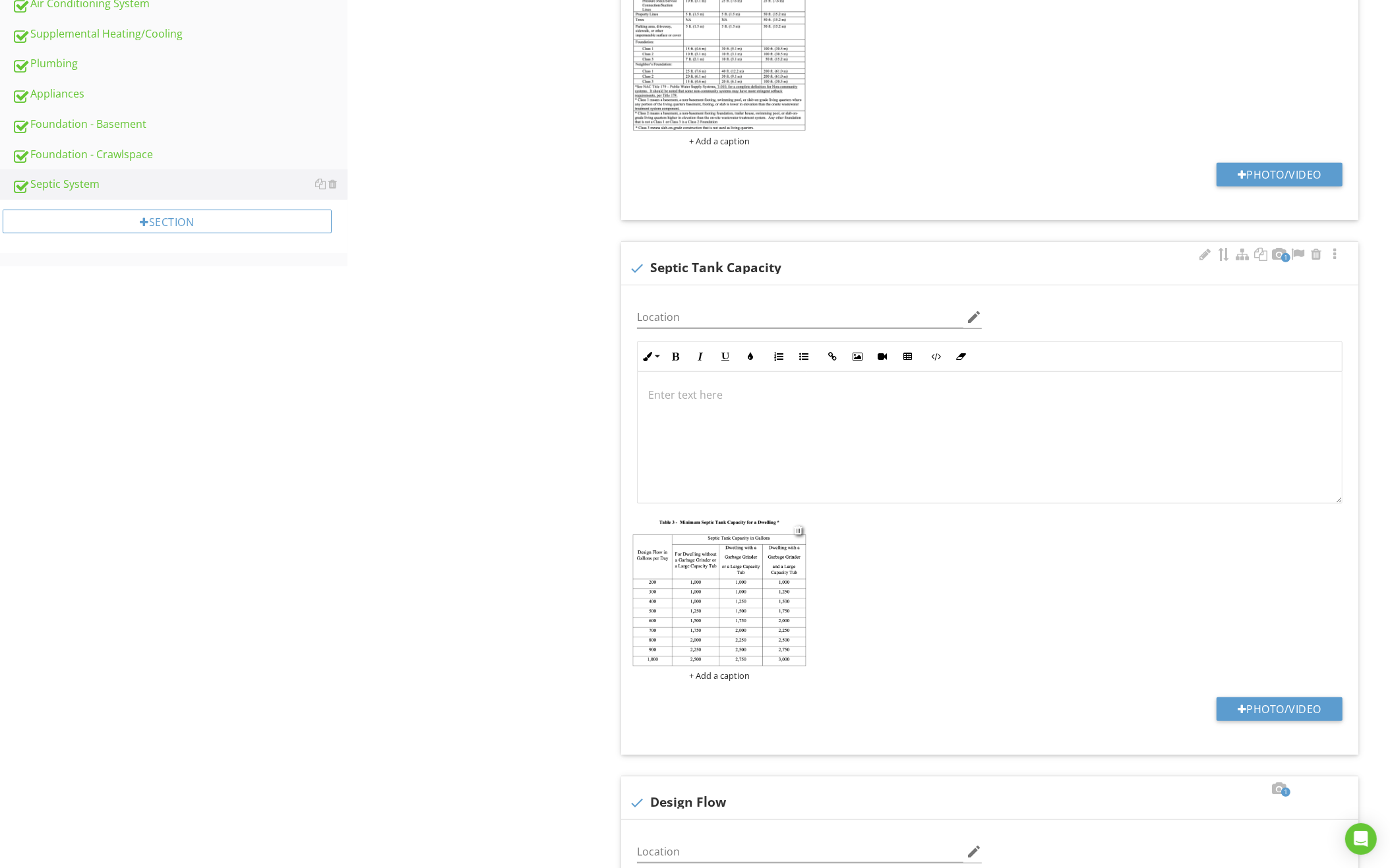
click at [739, 581] on img at bounding box center [719, 593] width 173 height 146
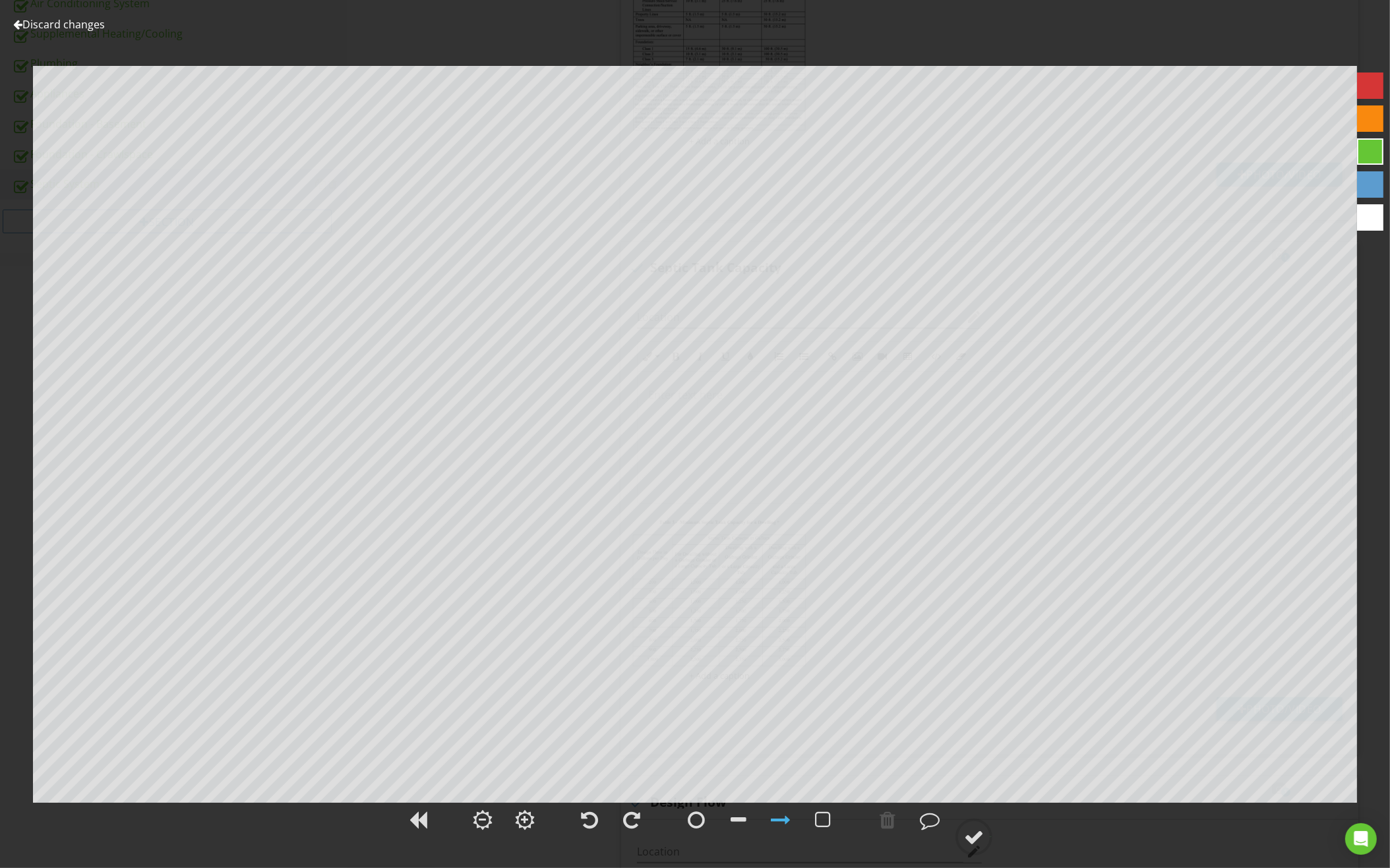
click at [89, 26] on link "Discard changes" at bounding box center [59, 24] width 92 height 14
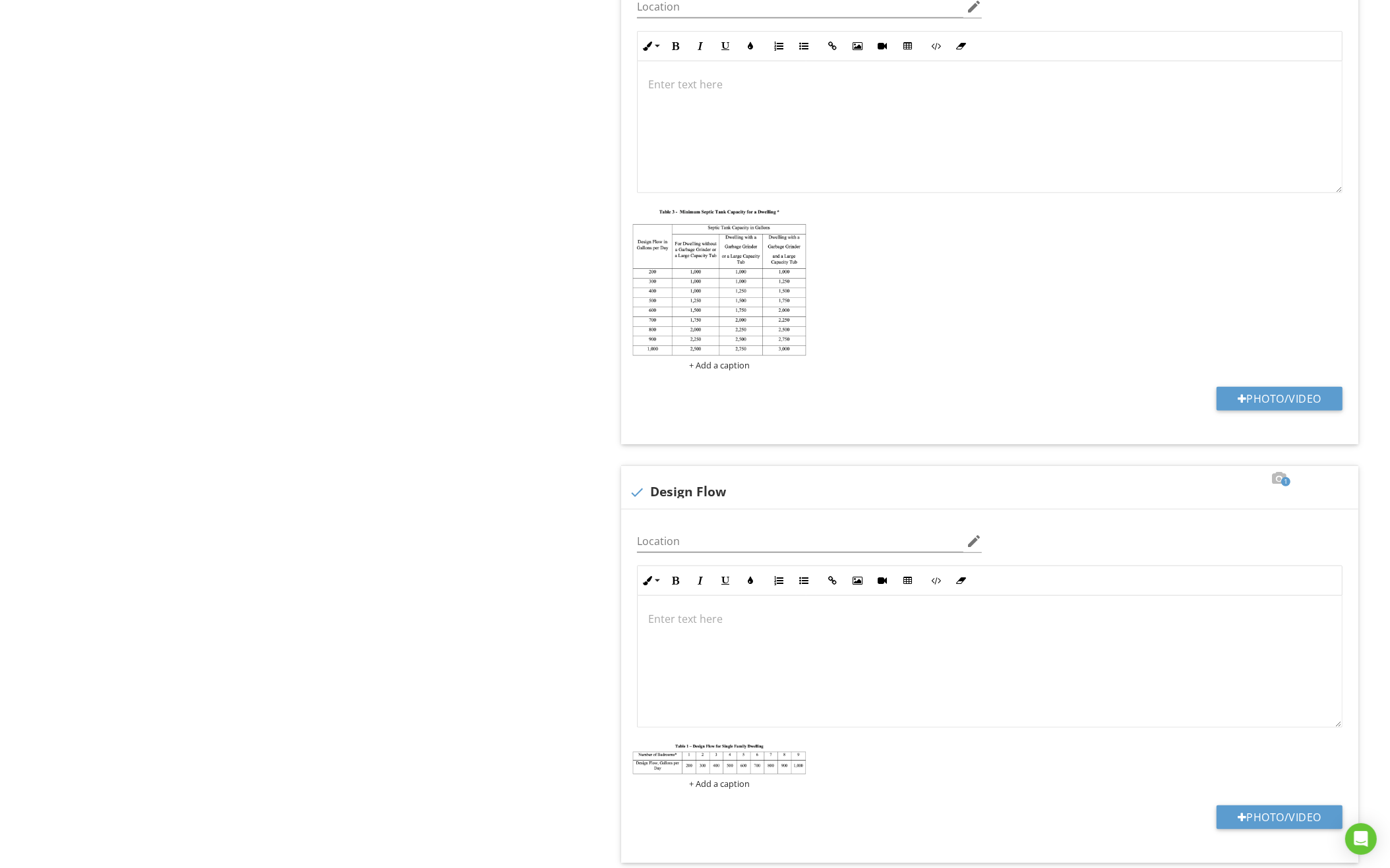
scroll to position [1010, 0]
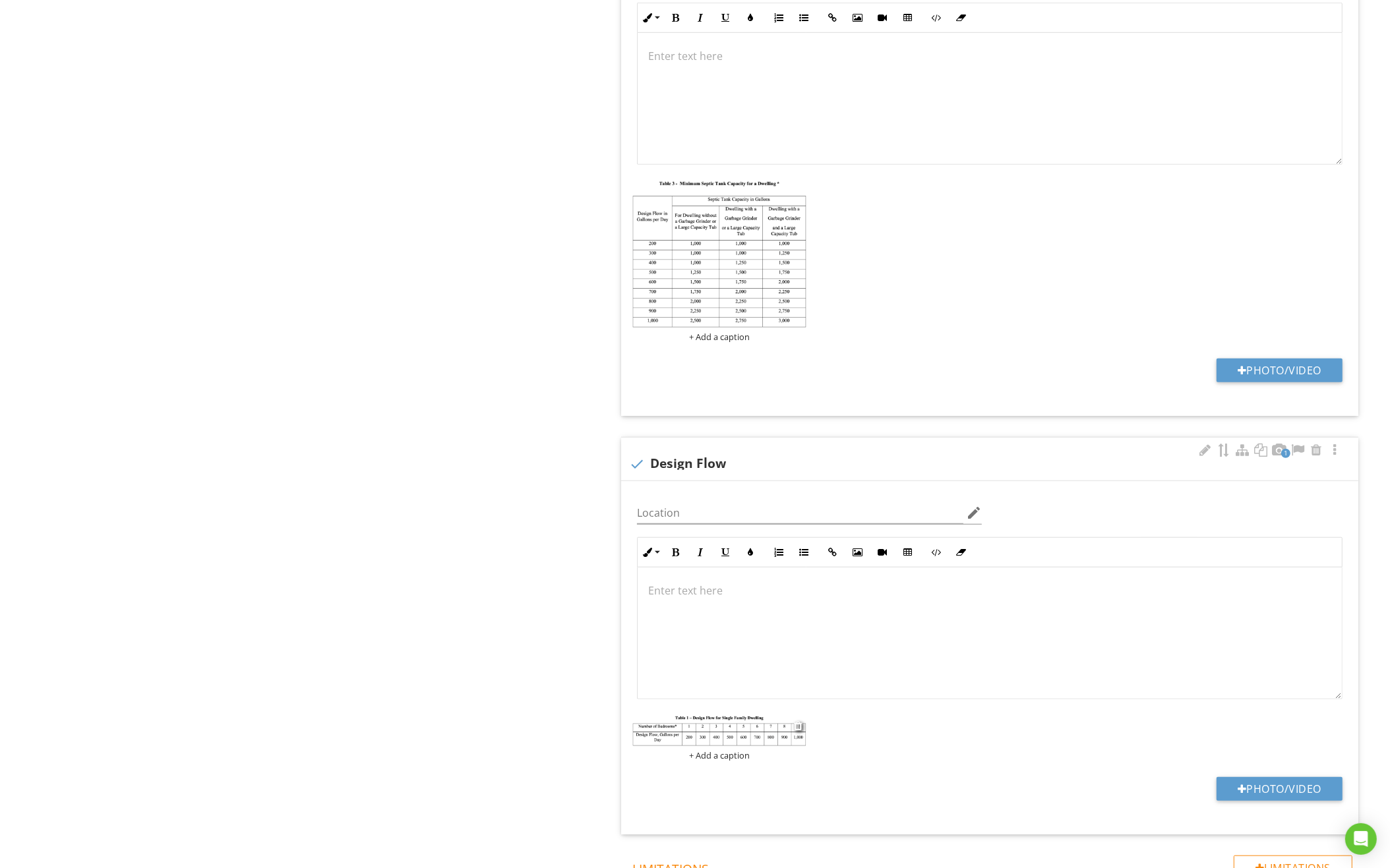
click at [734, 727] on img at bounding box center [719, 731] width 173 height 30
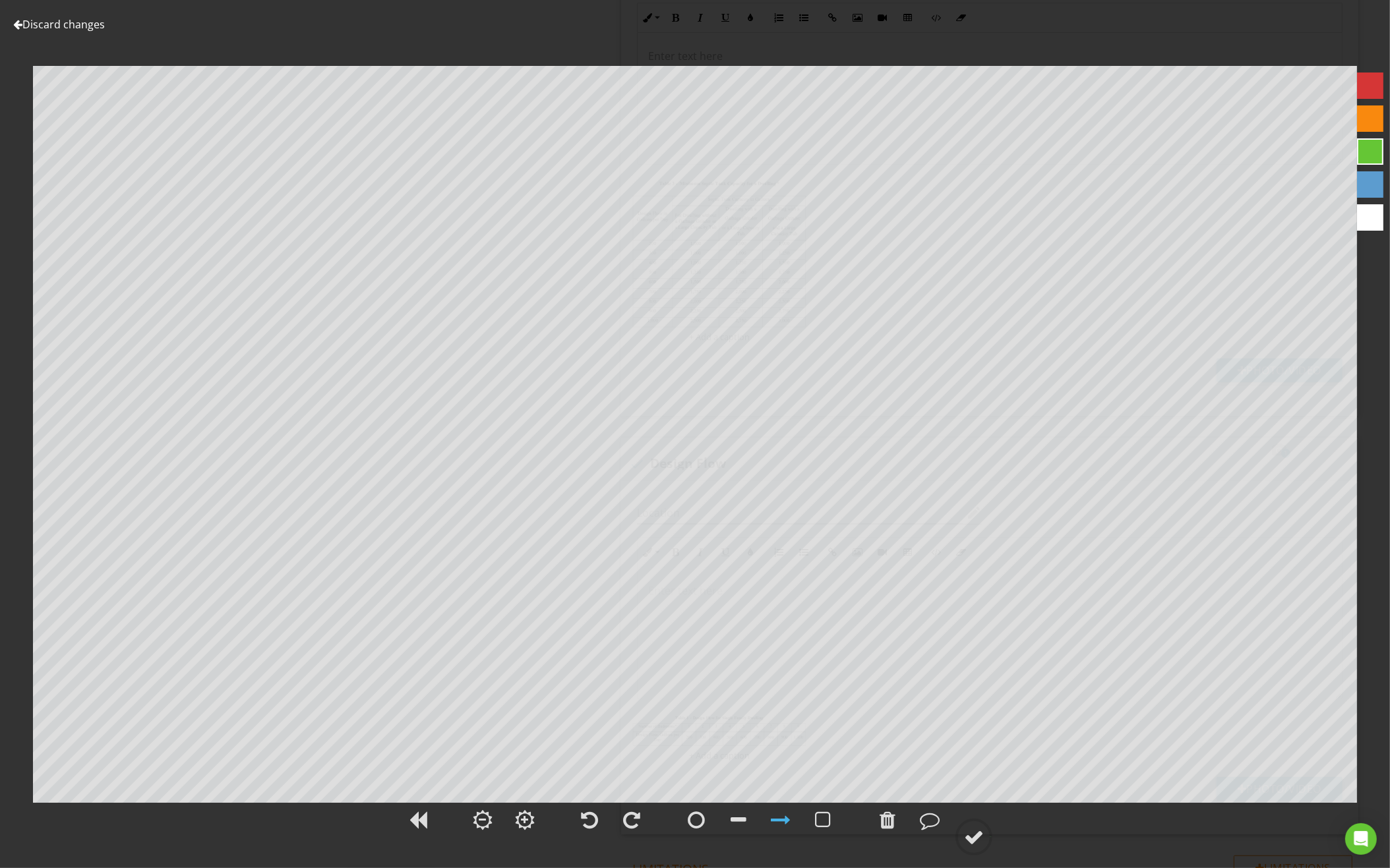
click at [98, 27] on link "Discard changes" at bounding box center [59, 24] width 92 height 14
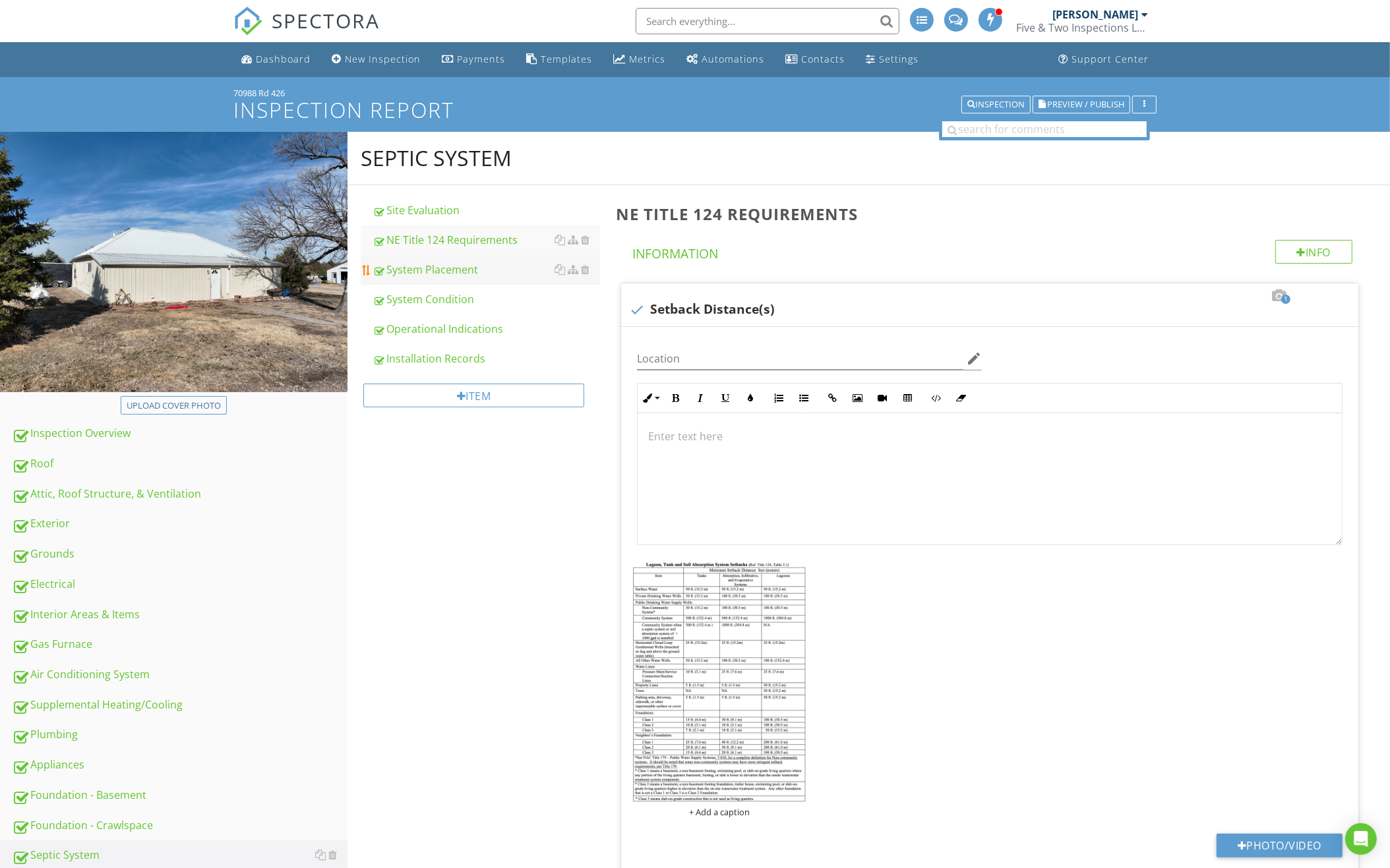
scroll to position [0, 0]
click at [465, 264] on div "System Placement" at bounding box center [486, 269] width 227 height 16
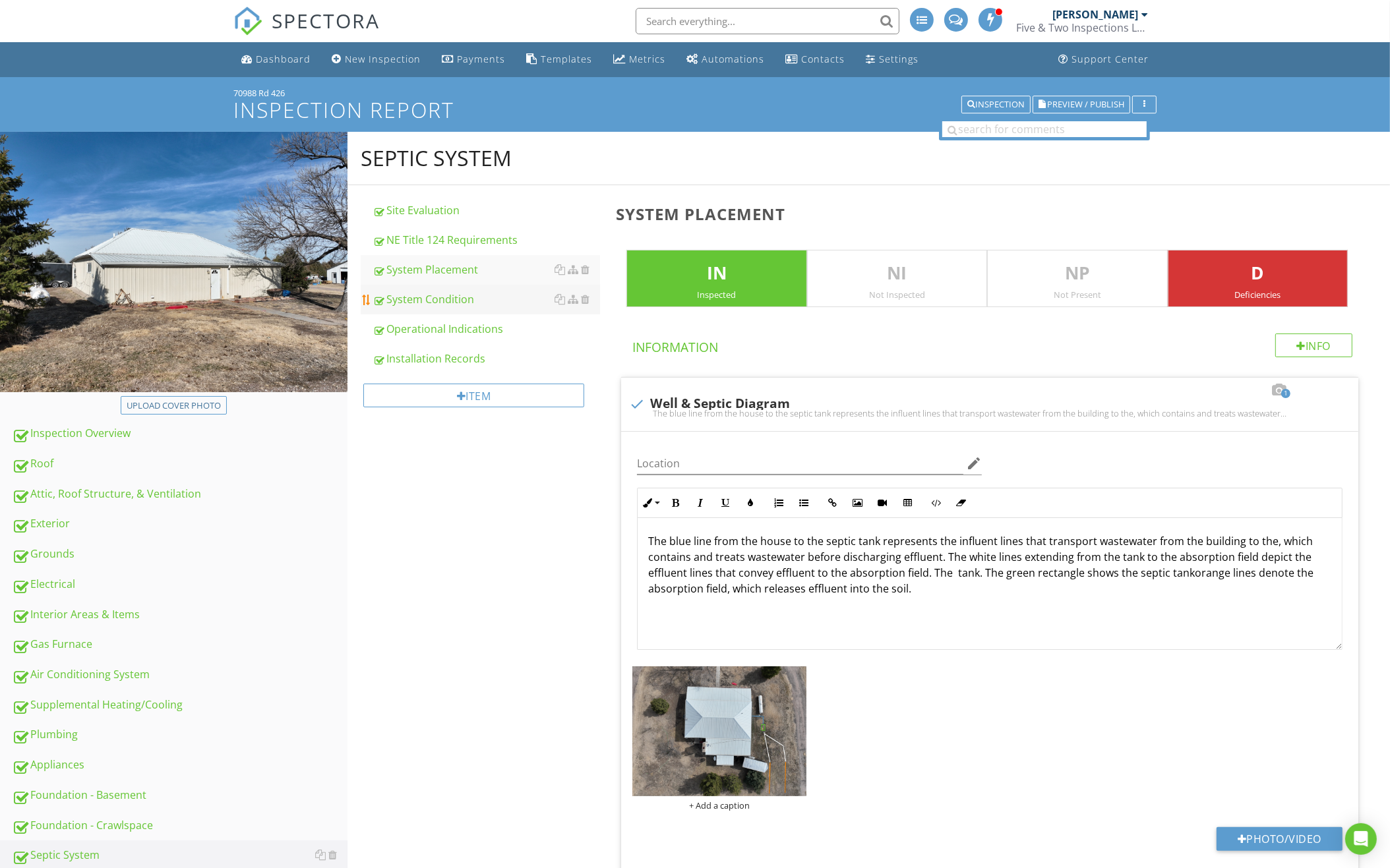
click at [448, 300] on div "System Condition" at bounding box center [486, 299] width 227 height 16
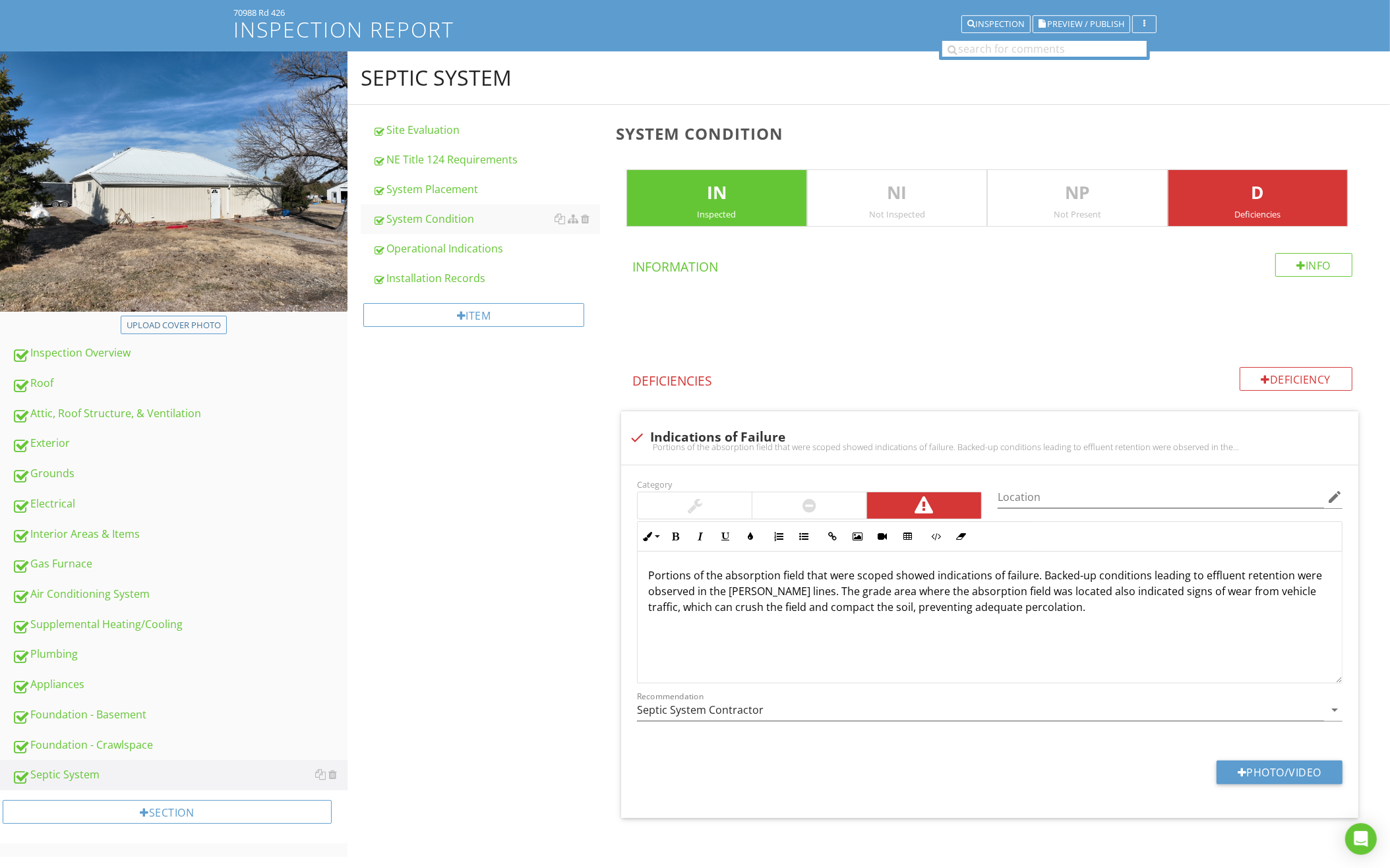
scroll to position [80, 0]
click at [449, 246] on div "Operational Indications" at bounding box center [486, 249] width 227 height 16
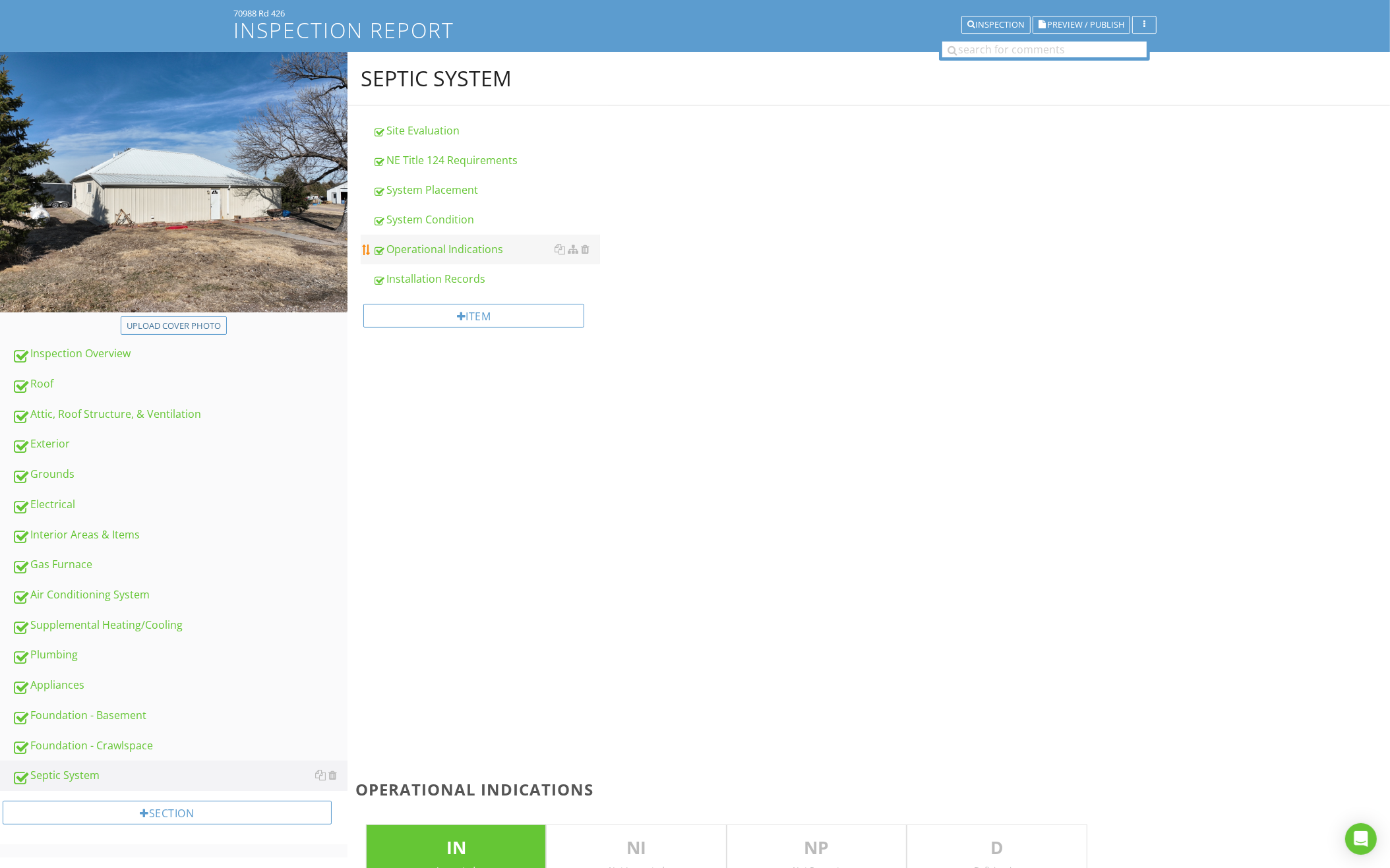
scroll to position [77, 0]
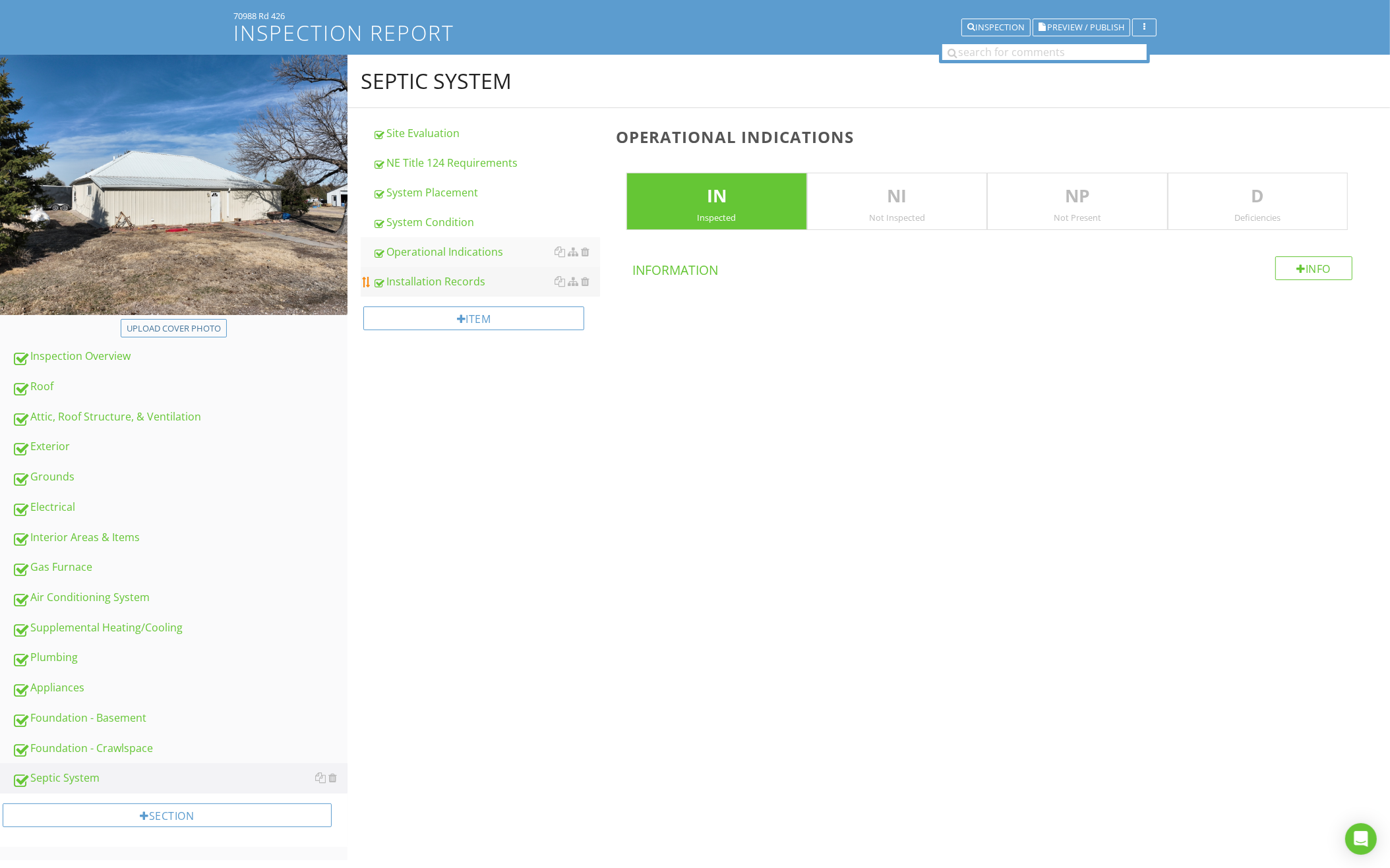
click at [486, 274] on div "Installation Records" at bounding box center [486, 281] width 227 height 16
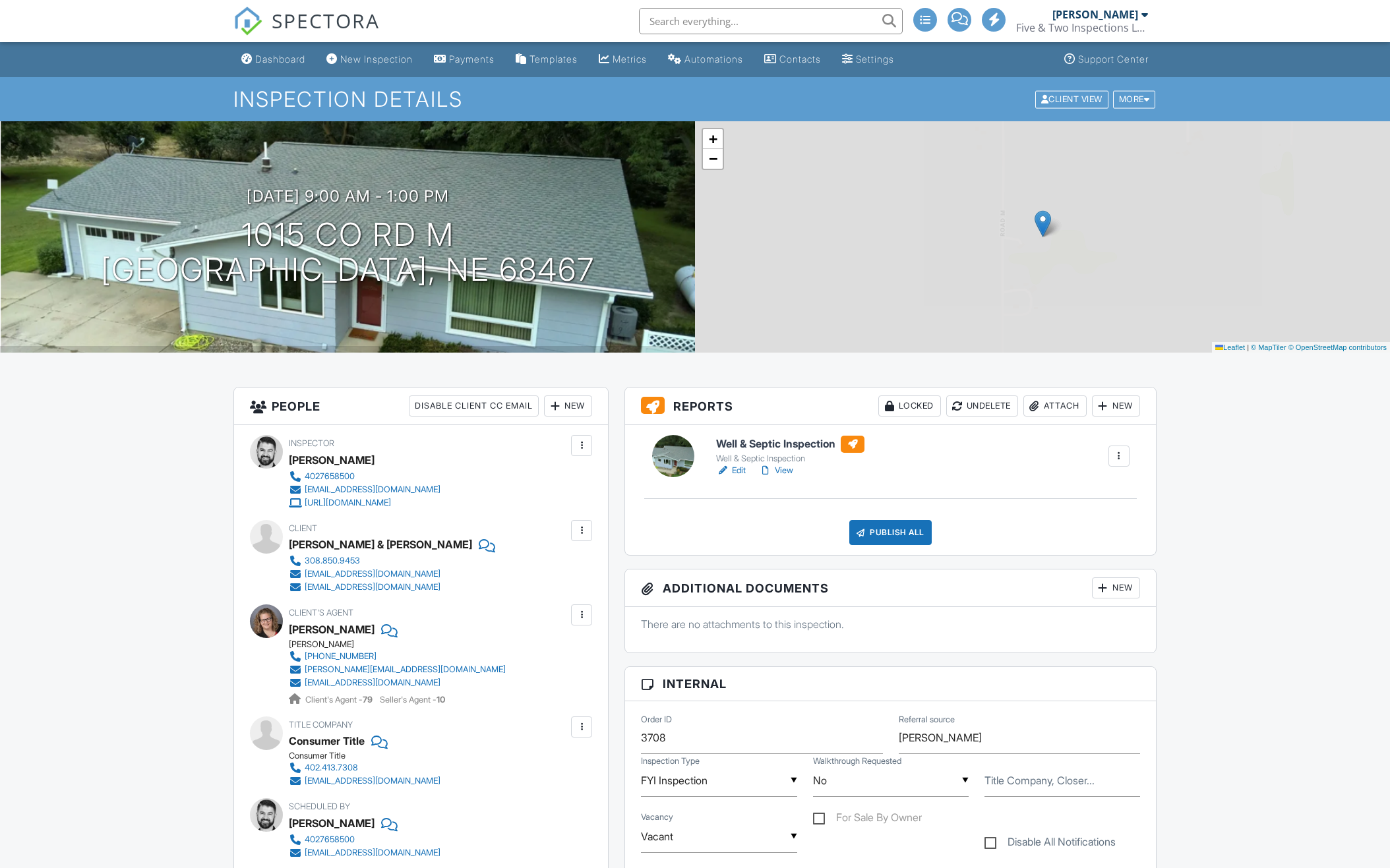
click at [819, 445] on h6 "Well & Septic Inspection" at bounding box center [790, 444] width 149 height 17
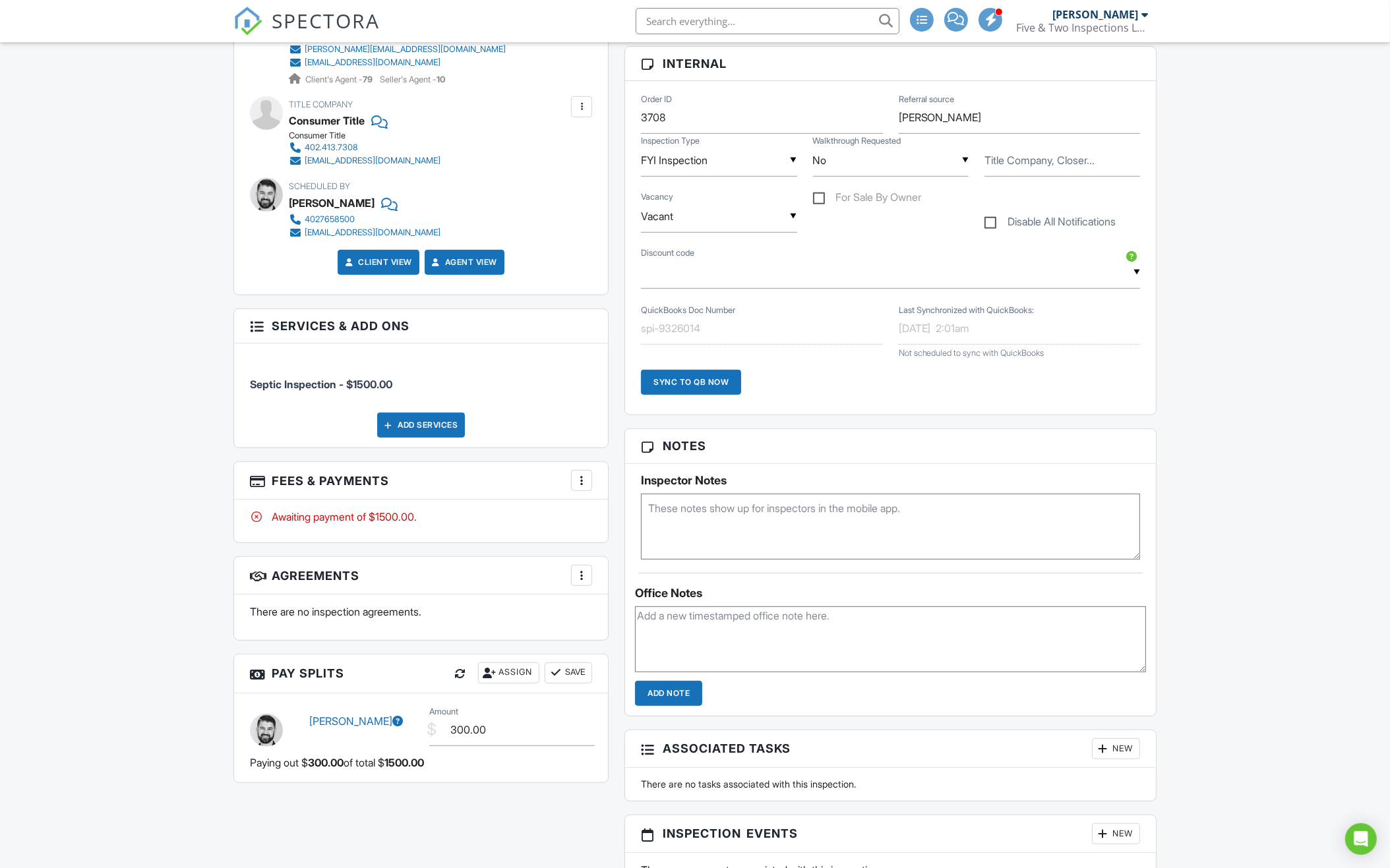
scroll to position [640, 0]
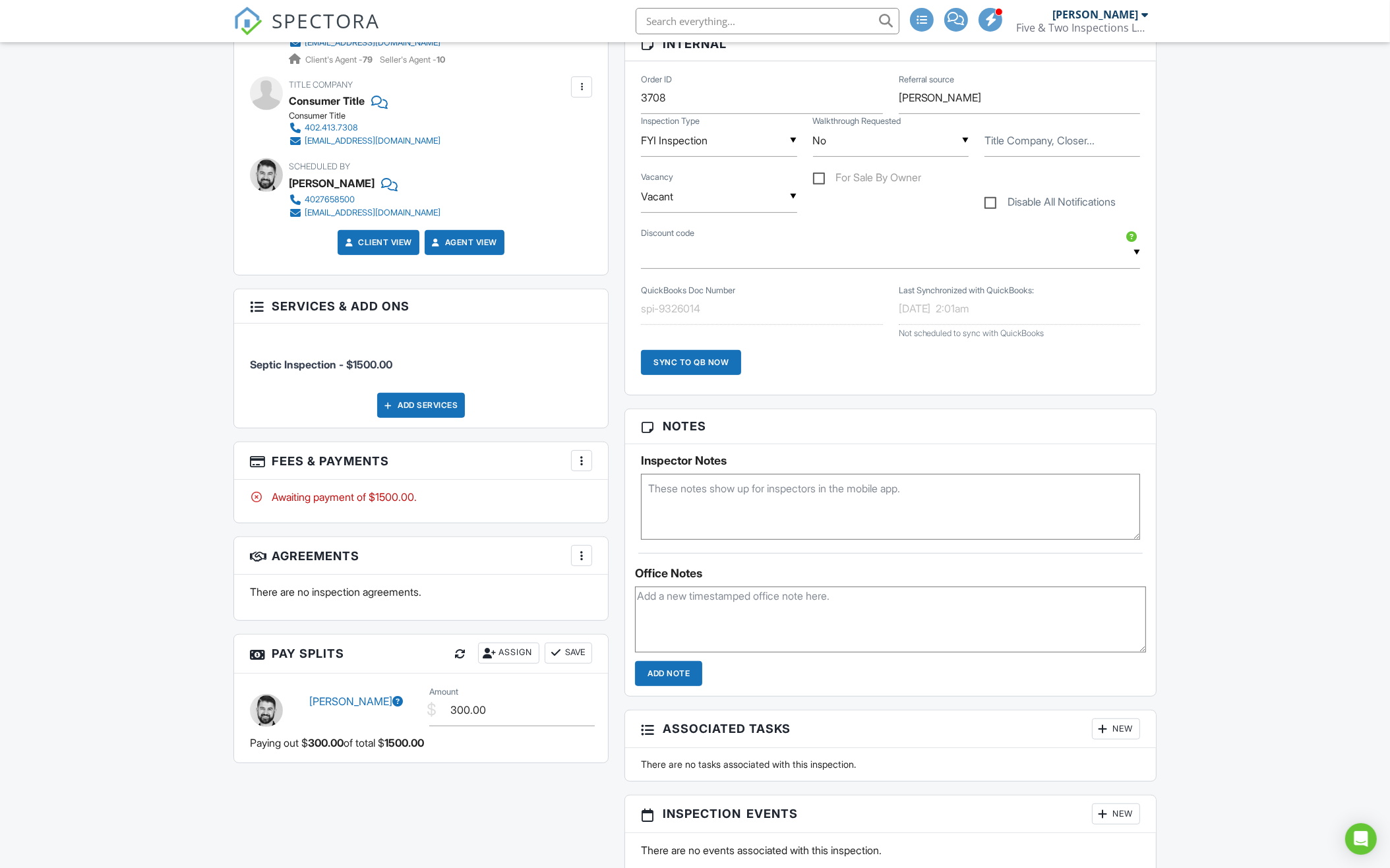
click at [579, 460] on div at bounding box center [581, 460] width 13 height 13
click at [637, 559] on li "View Invoice" at bounding box center [647, 566] width 138 height 33
click at [584, 458] on div at bounding box center [581, 460] width 13 height 13
click at [595, 495] on div at bounding box center [590, 500] width 13 height 13
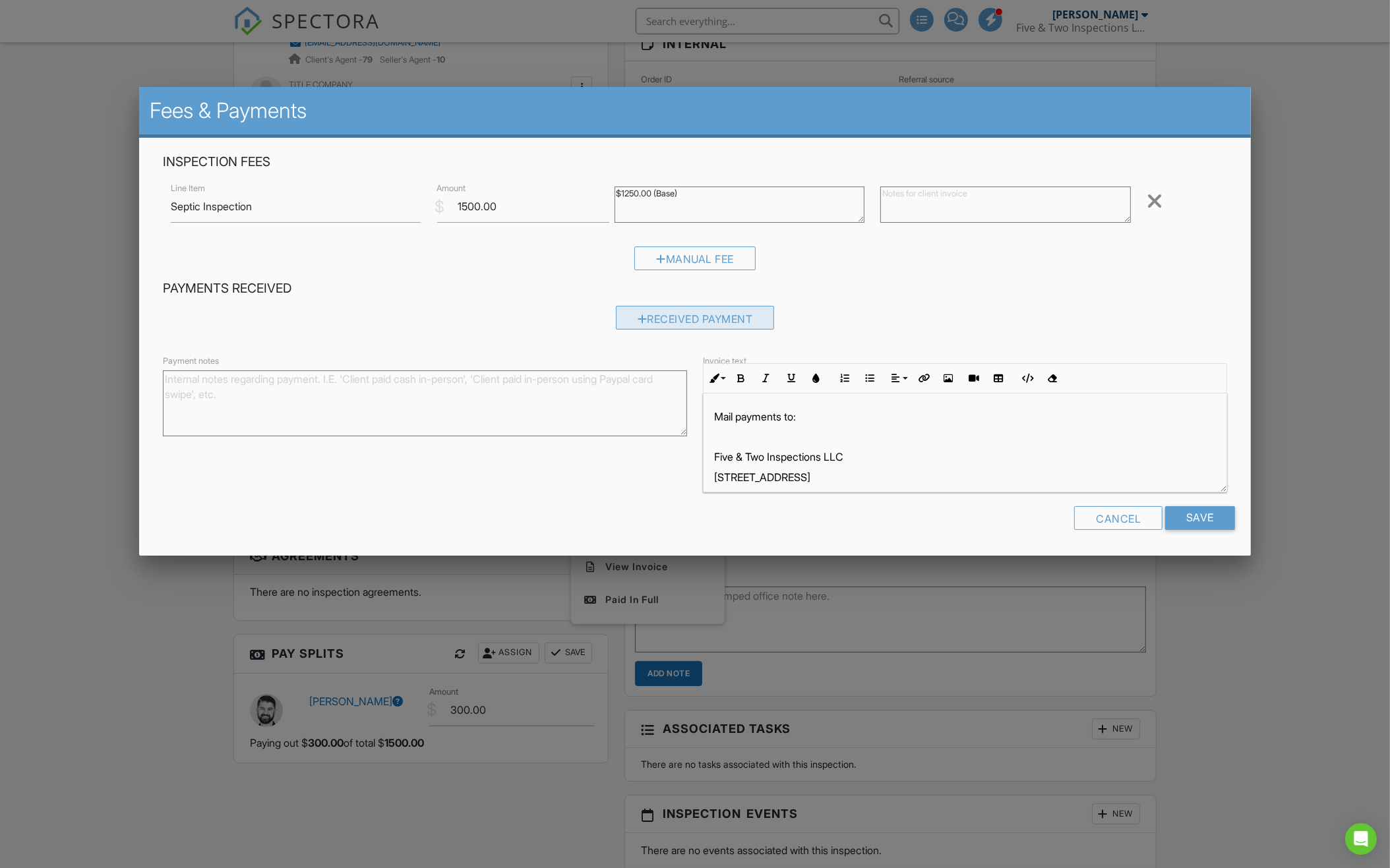
click at [714, 315] on div "Received Payment" at bounding box center [695, 317] width 159 height 24
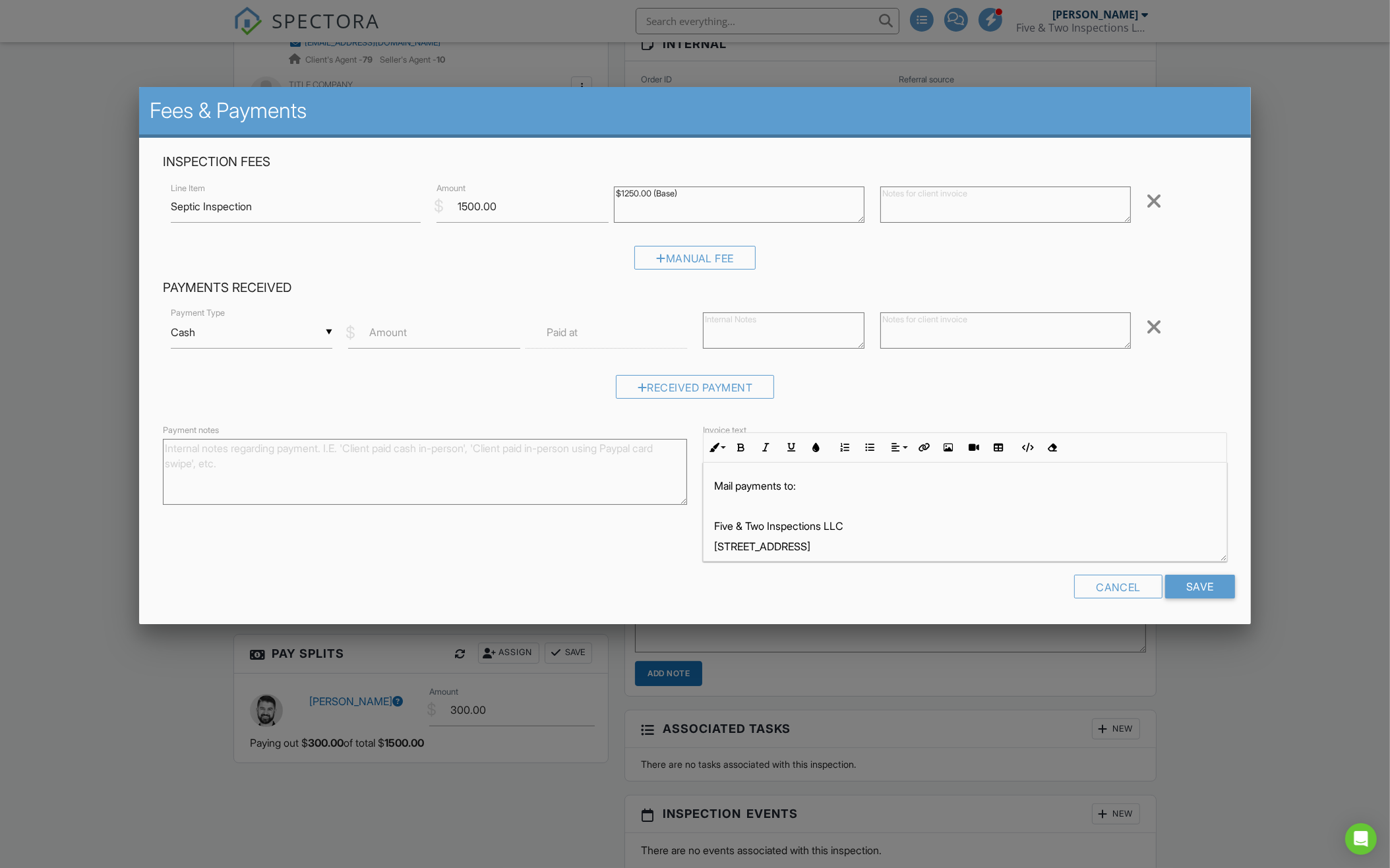
click at [291, 331] on div "▼ Cash Cash Check On-Site Card Other Cash Check On-Site Card Other" at bounding box center [251, 332] width 162 height 32
click at [273, 389] on span "Check" at bounding box center [251, 397] width 140 height 33
type input "Check"
click at [440, 337] on input "Amount" at bounding box center [434, 332] width 172 height 32
type input "900"
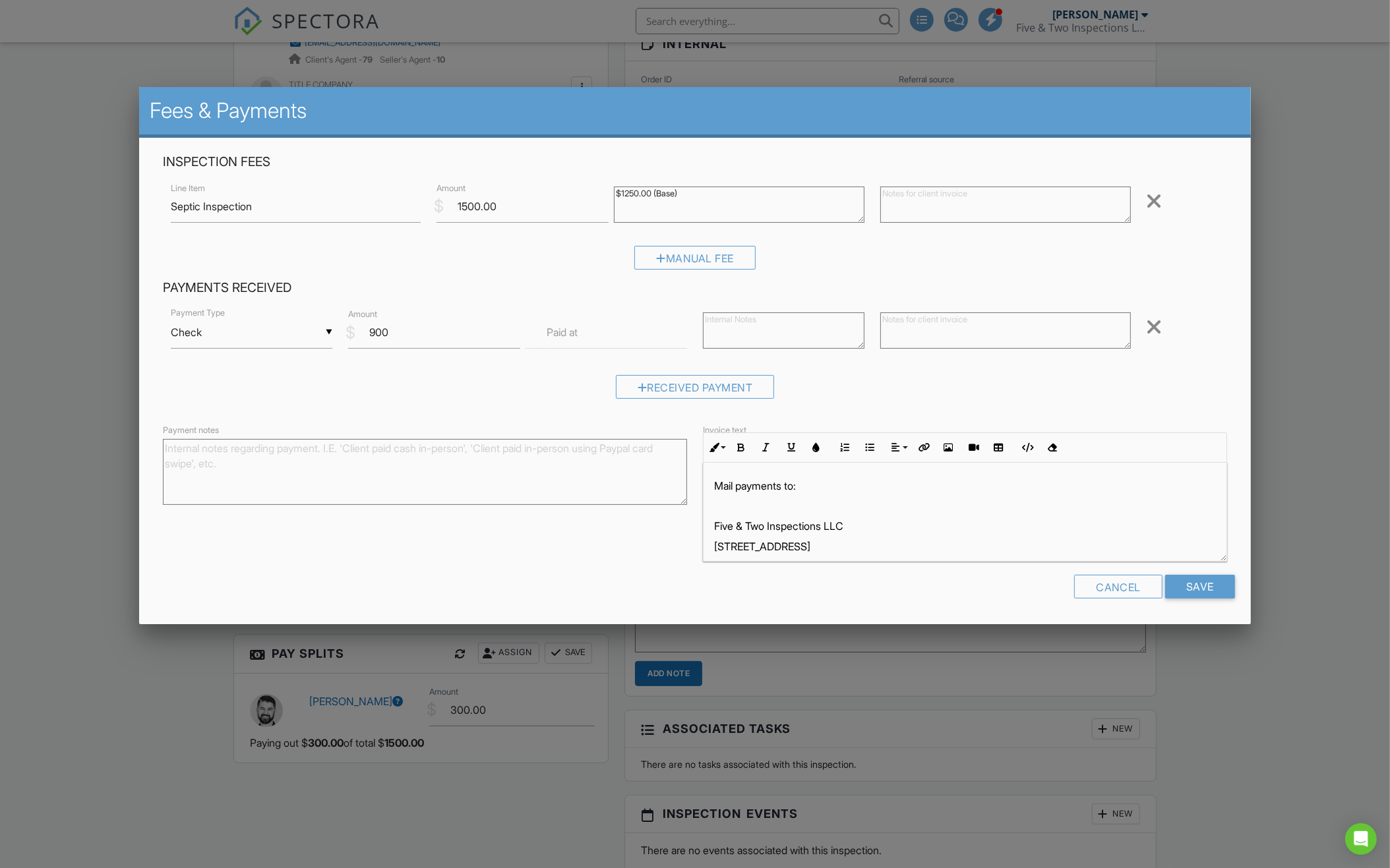
click at [612, 339] on input "text" at bounding box center [606, 332] width 162 height 32
type input "[DATE] 12:00 PM"
click at [1209, 581] on input "Save" at bounding box center [1200, 586] width 70 height 24
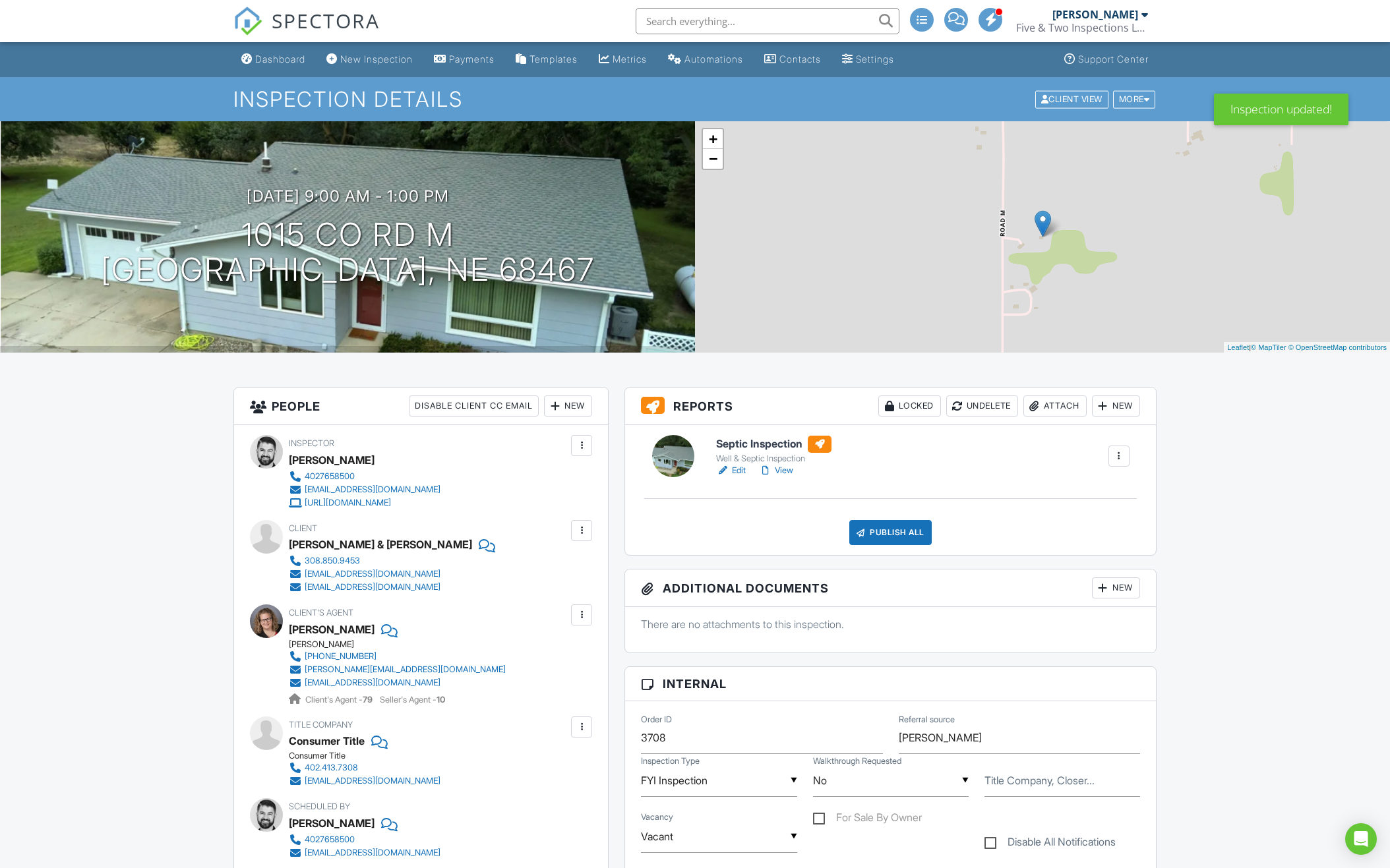
click at [903, 395] on div "Locked" at bounding box center [910, 406] width 63 height 21
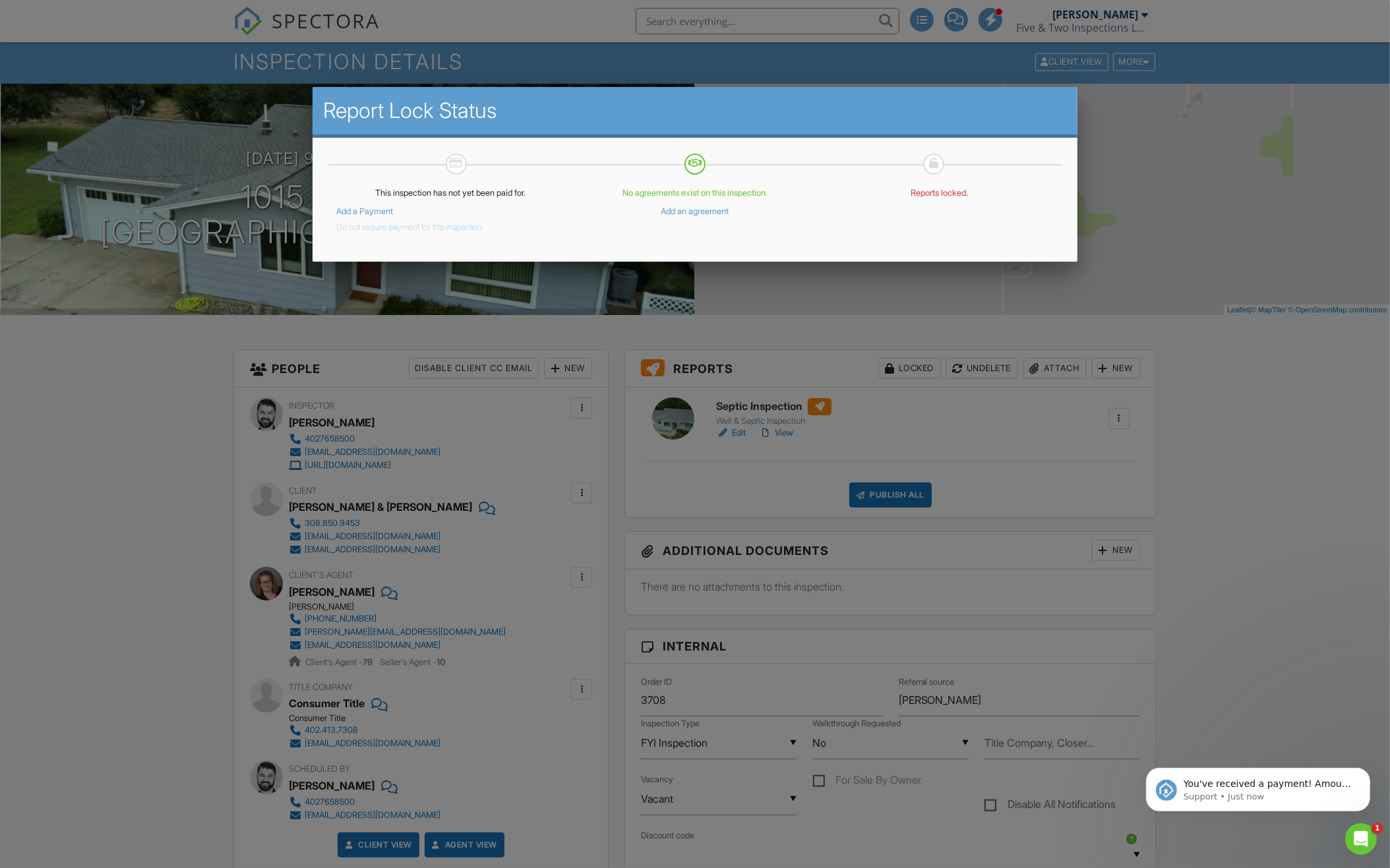
click at [450, 224] on button "Do not require payment for this inspection." at bounding box center [410, 224] width 148 height 16
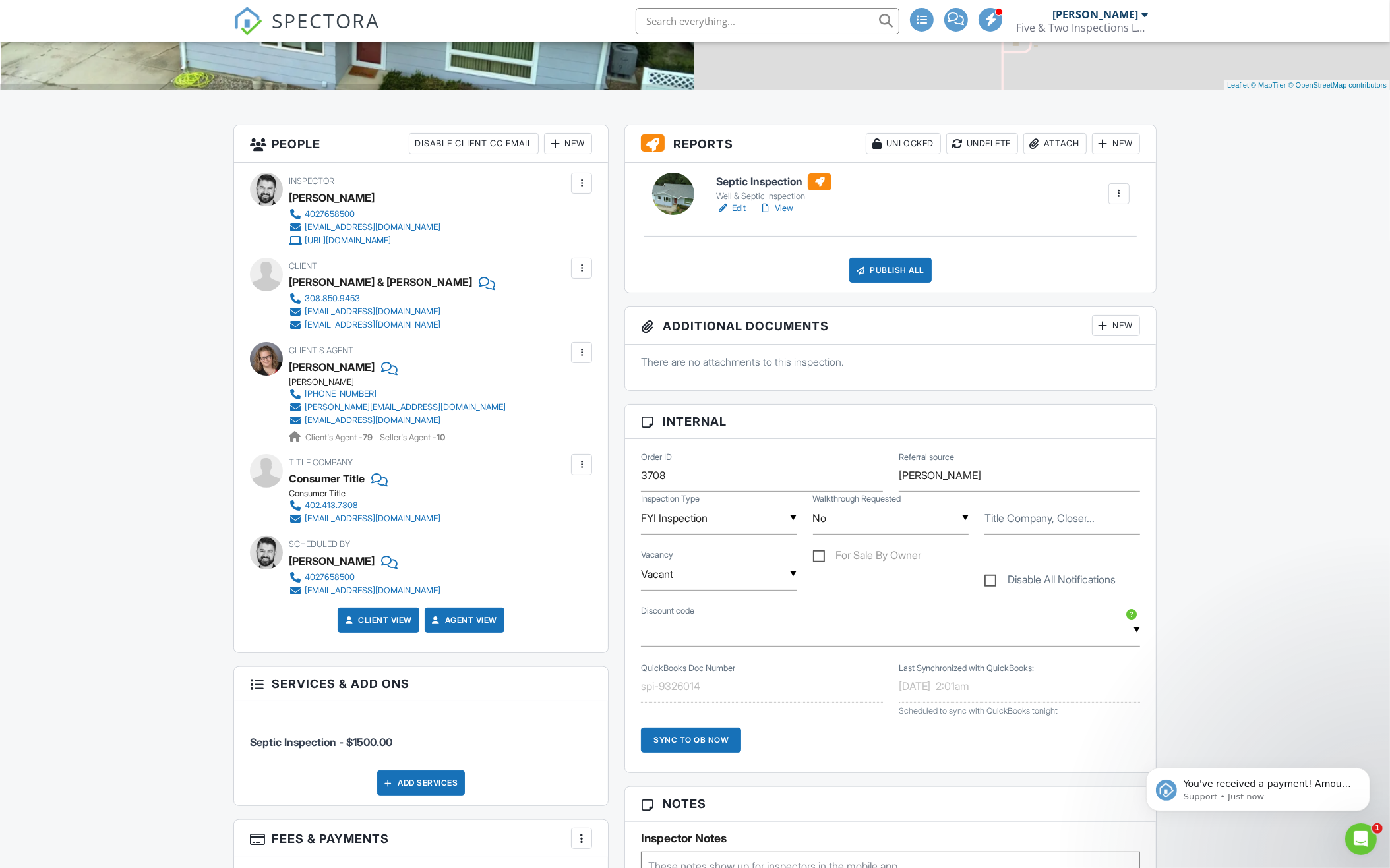
scroll to position [231, 0]
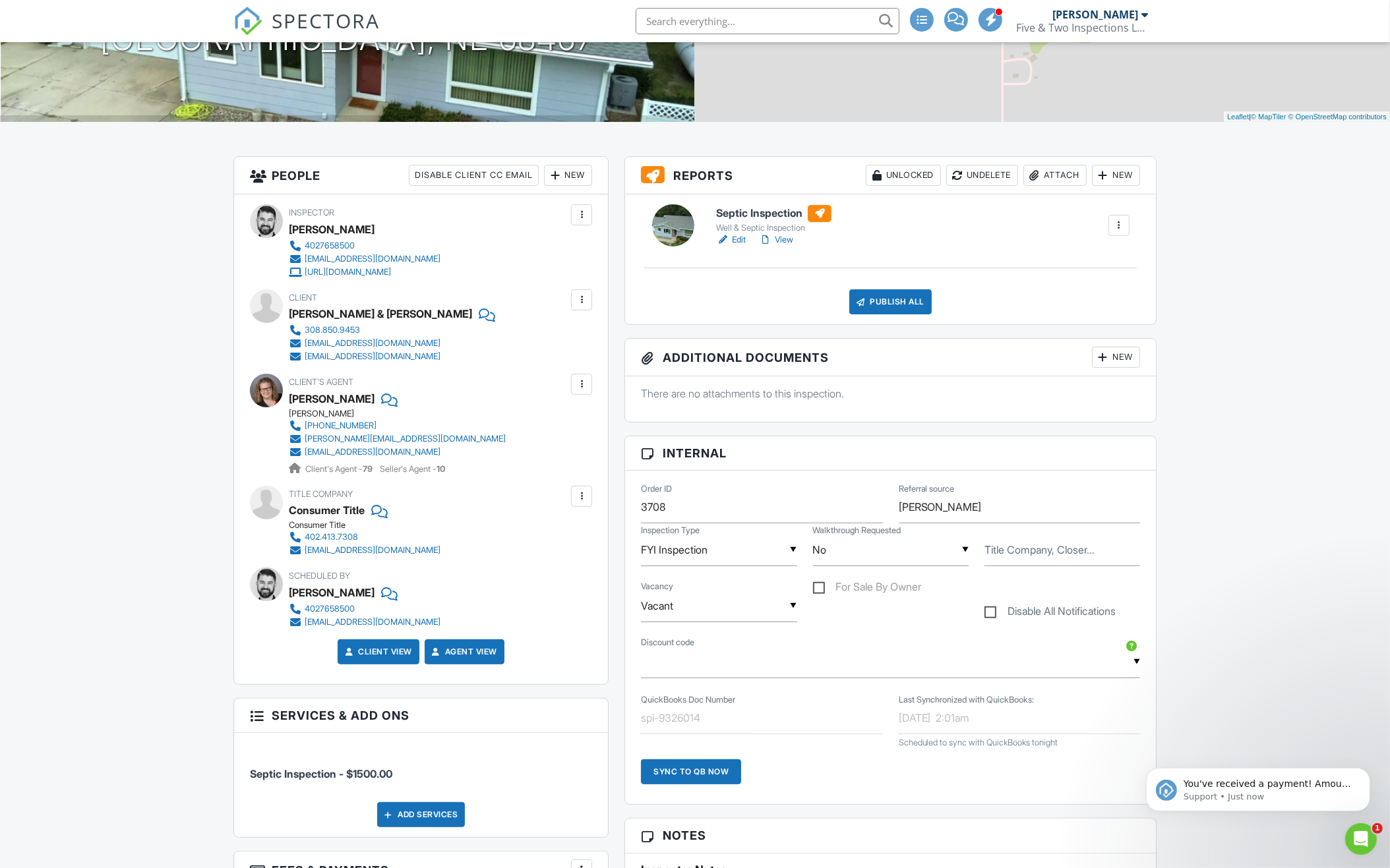
click at [885, 300] on div "Publish All" at bounding box center [890, 302] width 82 height 25
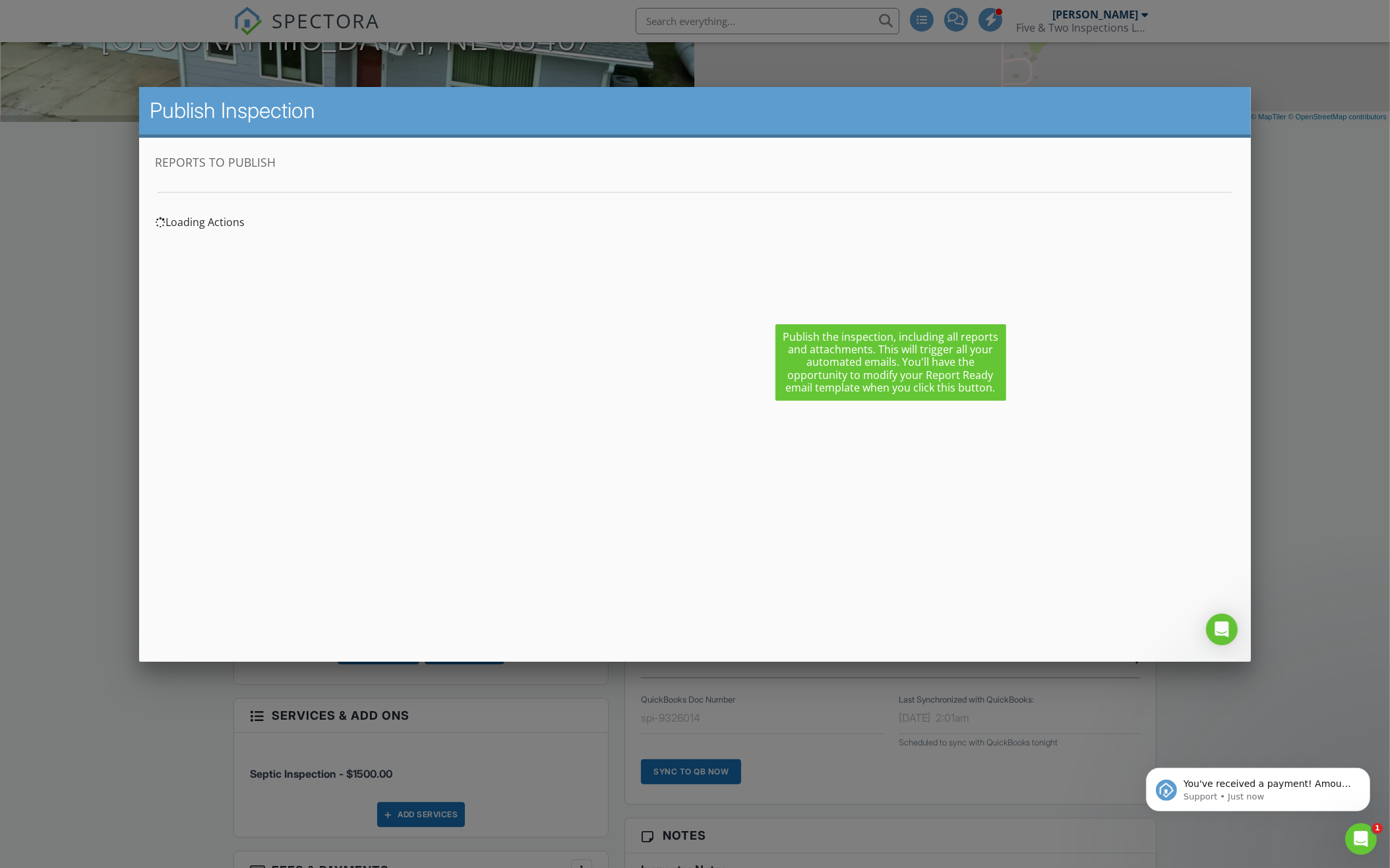
scroll to position [0, 0]
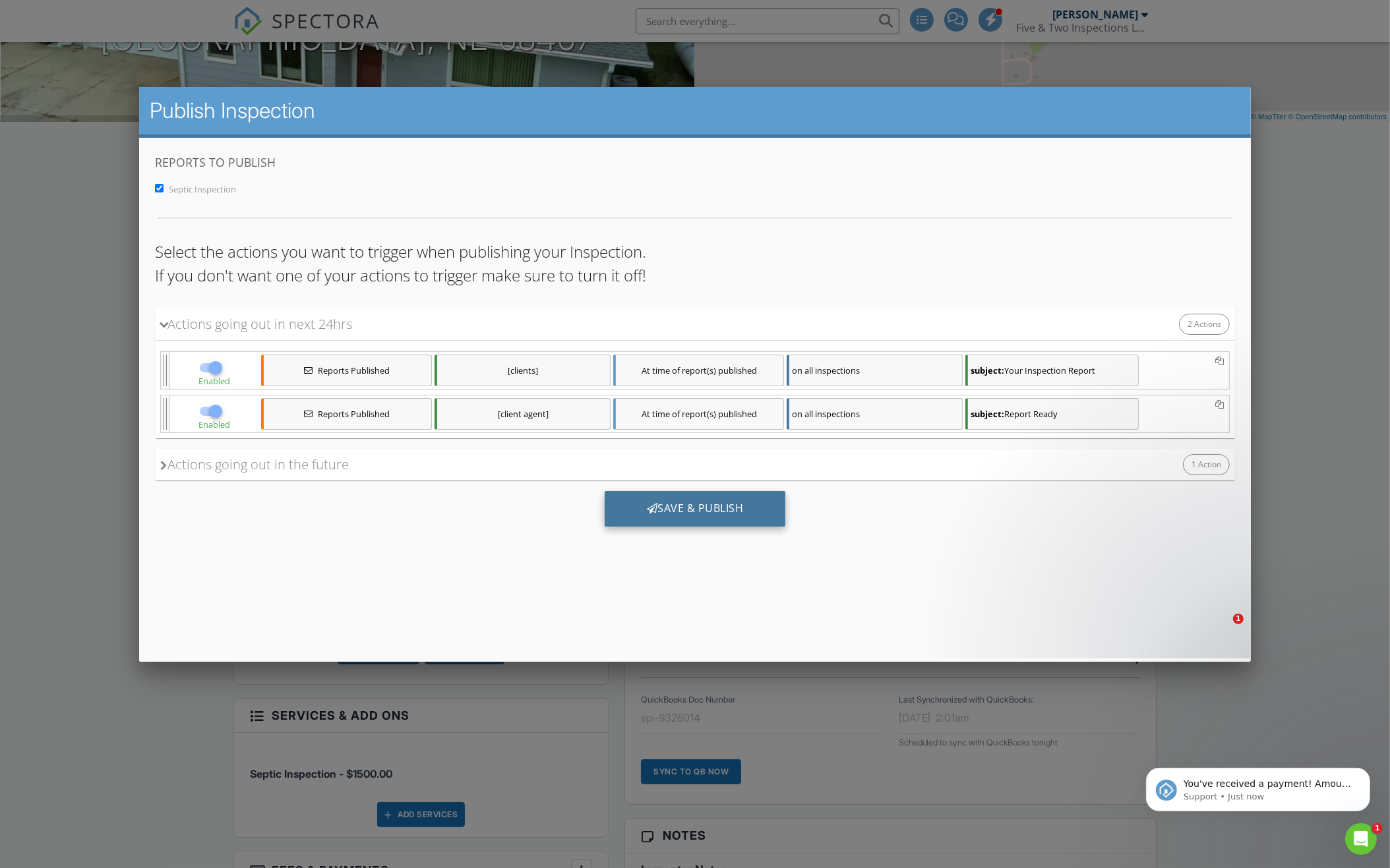
click at [673, 505] on div "Save & Publish" at bounding box center [694, 508] width 181 height 36
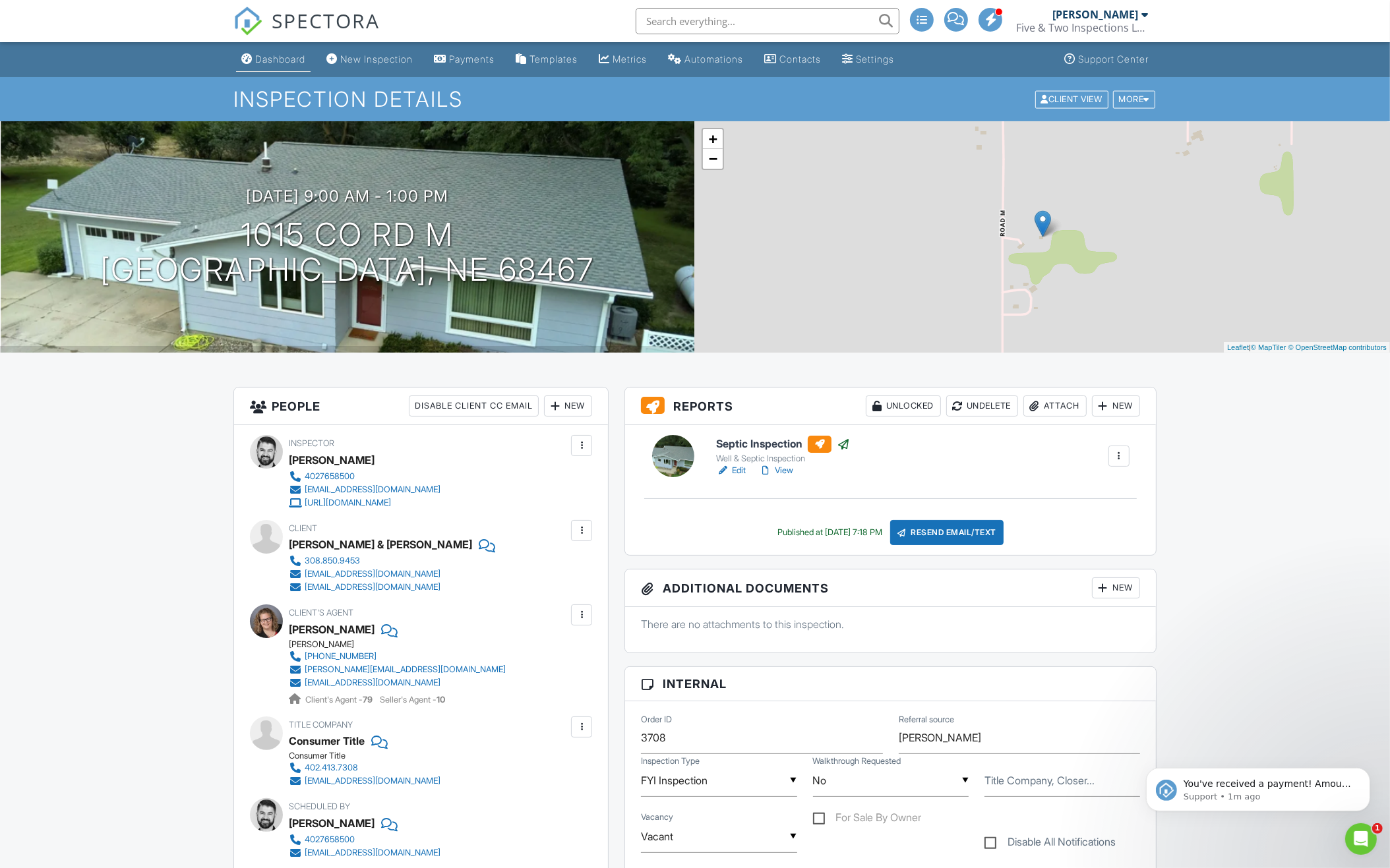
click at [260, 53] on div "Dashboard" at bounding box center [280, 59] width 50 height 11
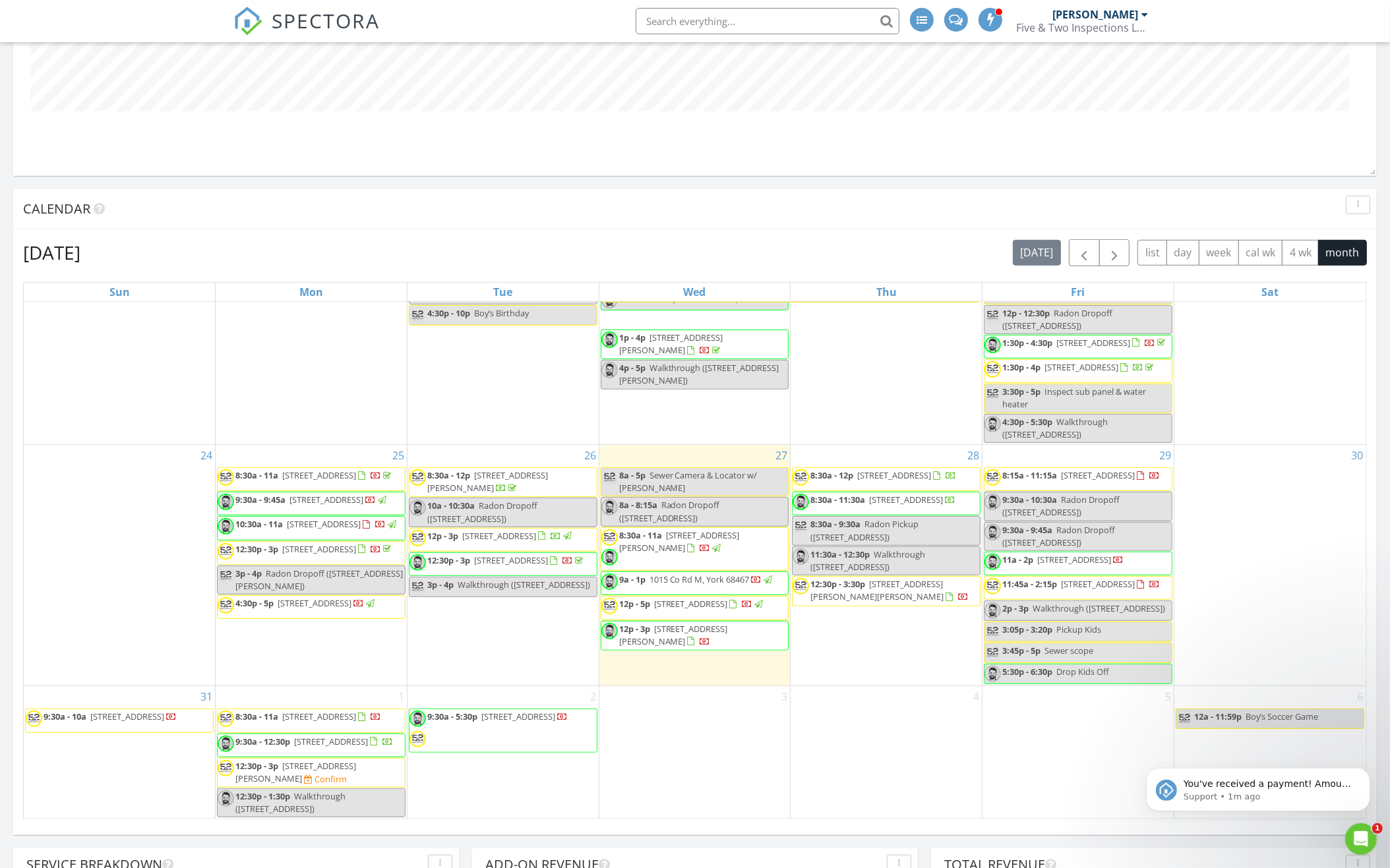
scroll to position [1021, 0]
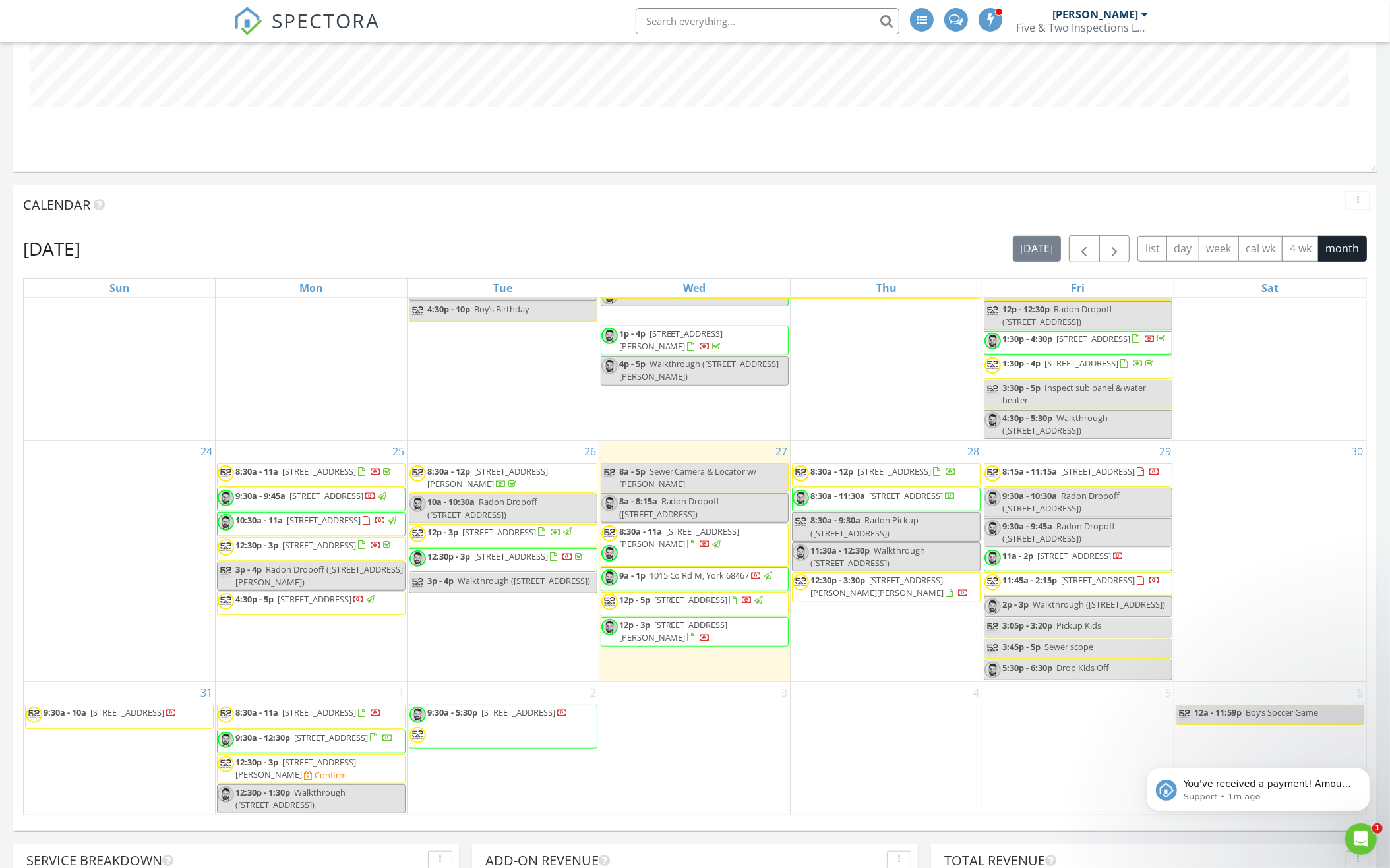
click at [356, 707] on span "1505 W Rd, Central City 68826" at bounding box center [319, 712] width 74 height 12
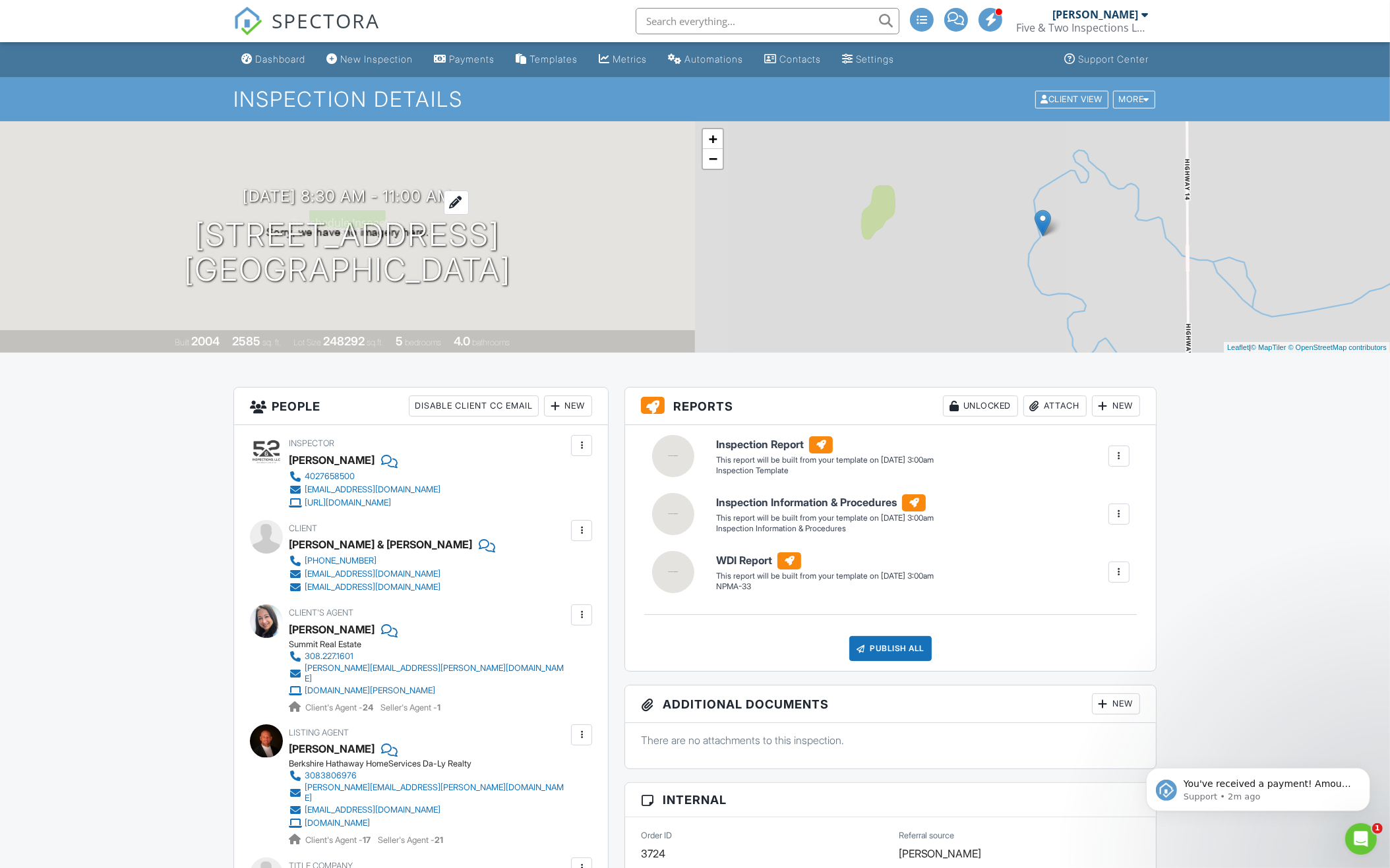
click at [452, 194] on h3 "[DATE] 8:30 am - 11:00 am" at bounding box center [347, 196] width 209 height 18
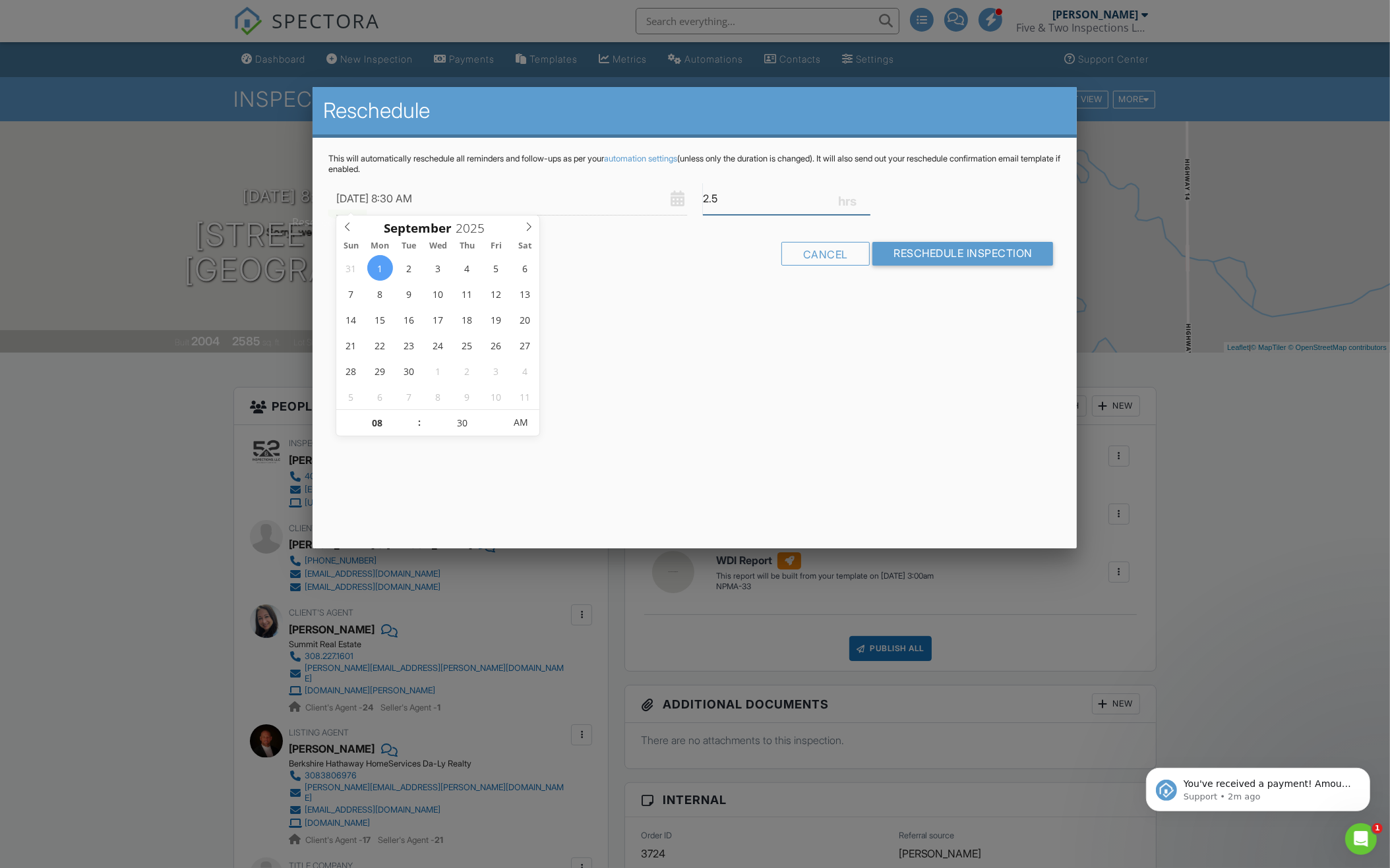
click at [741, 201] on input "2.5" at bounding box center [786, 198] width 168 height 32
type input "3"
click at [909, 257] on input "Reschedule Inspection" at bounding box center [962, 253] width 181 height 24
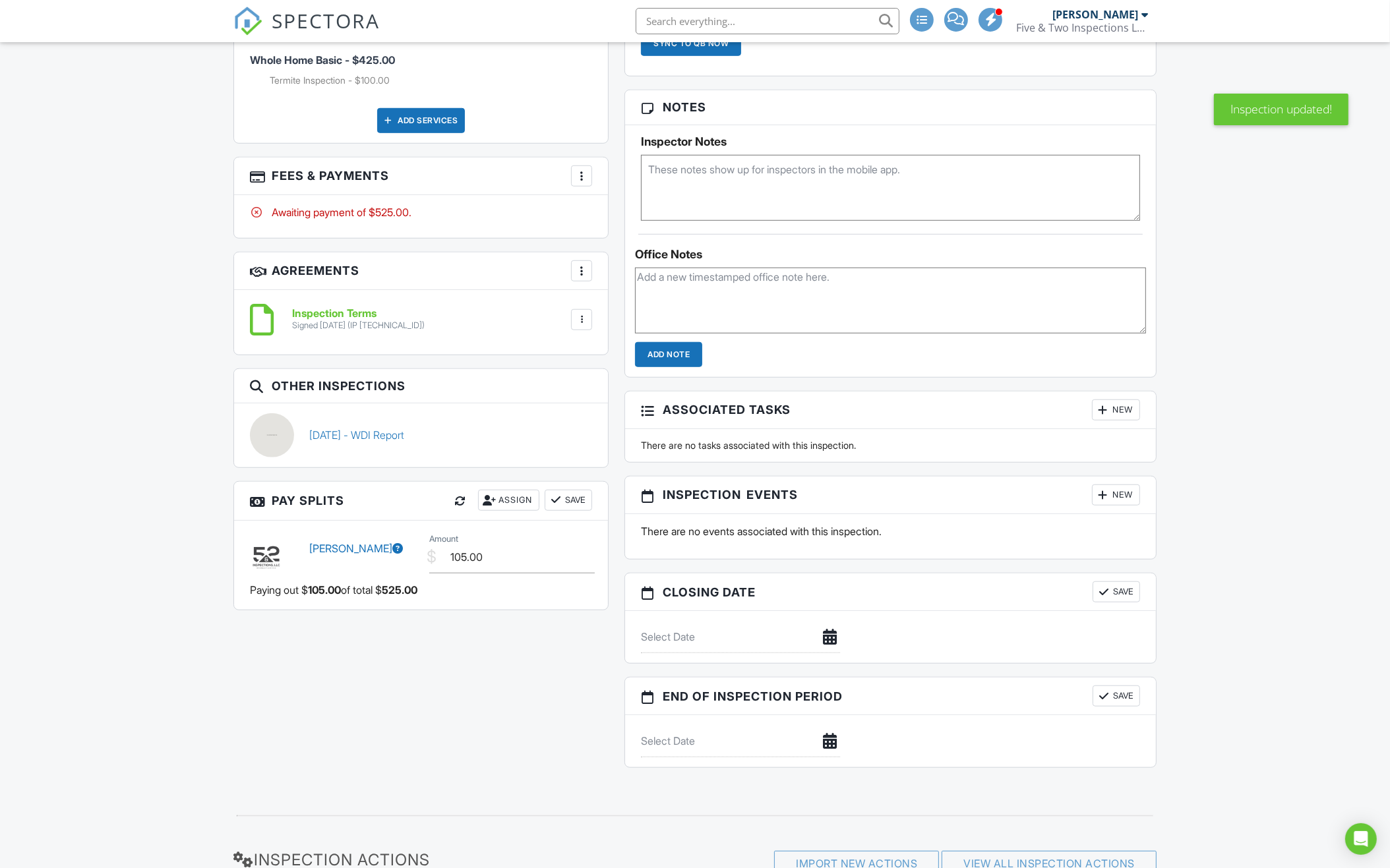
click at [1129, 502] on div "New" at bounding box center [1116, 495] width 48 height 21
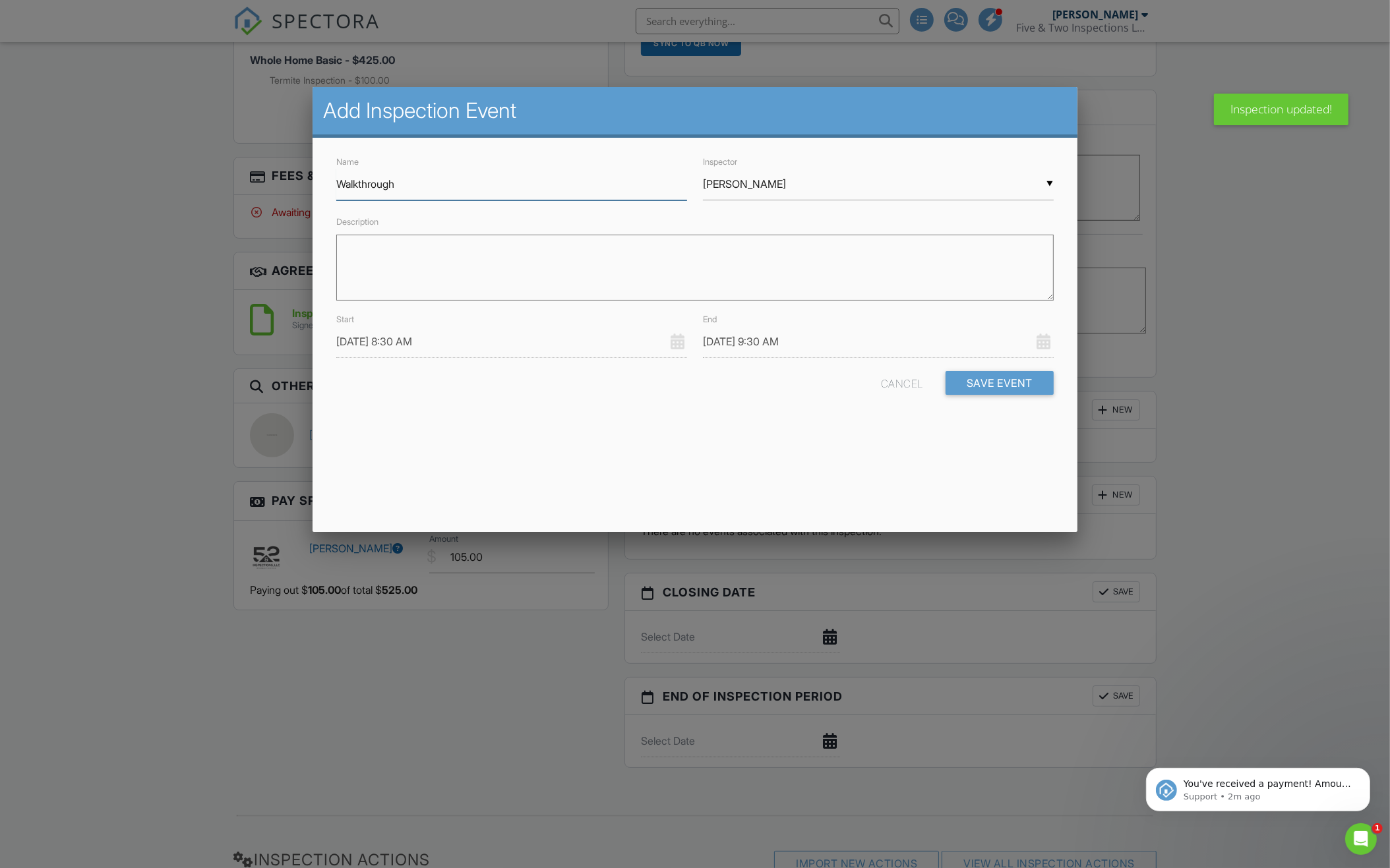
type input "Walkthrough"
click at [783, 248] on span "[PERSON_NAME]" at bounding box center [878, 250] width 350 height 33
type input "[PERSON_NAME]"
click at [527, 337] on input "09/01/2025 8:30 AM" at bounding box center [511, 341] width 350 height 32
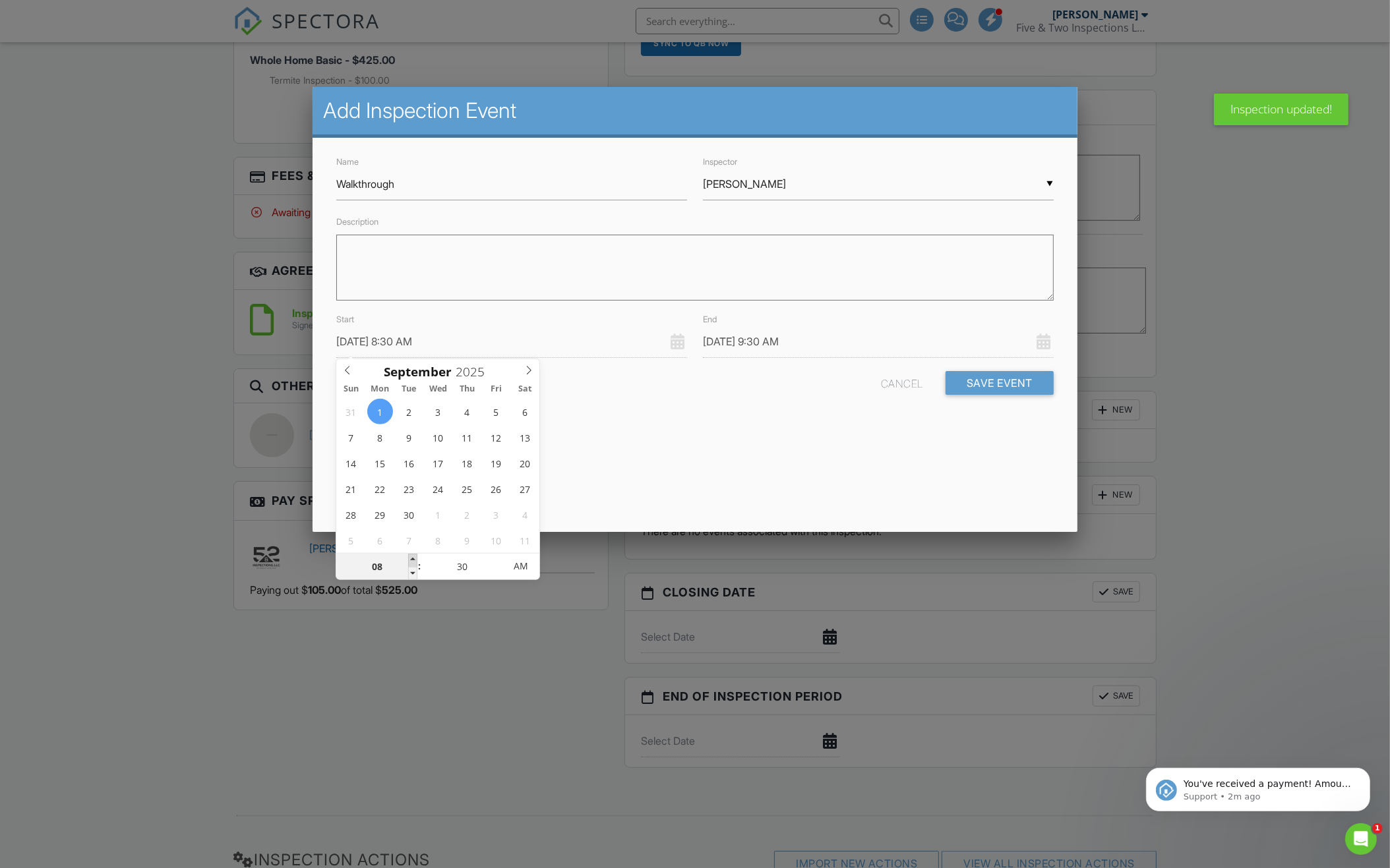
type input "09/01/2025 9:30 AM"
type input "09"
click at [414, 560] on span at bounding box center [412, 560] width 9 height 13
type input "09/01/2025 10:30 AM"
type input "10"
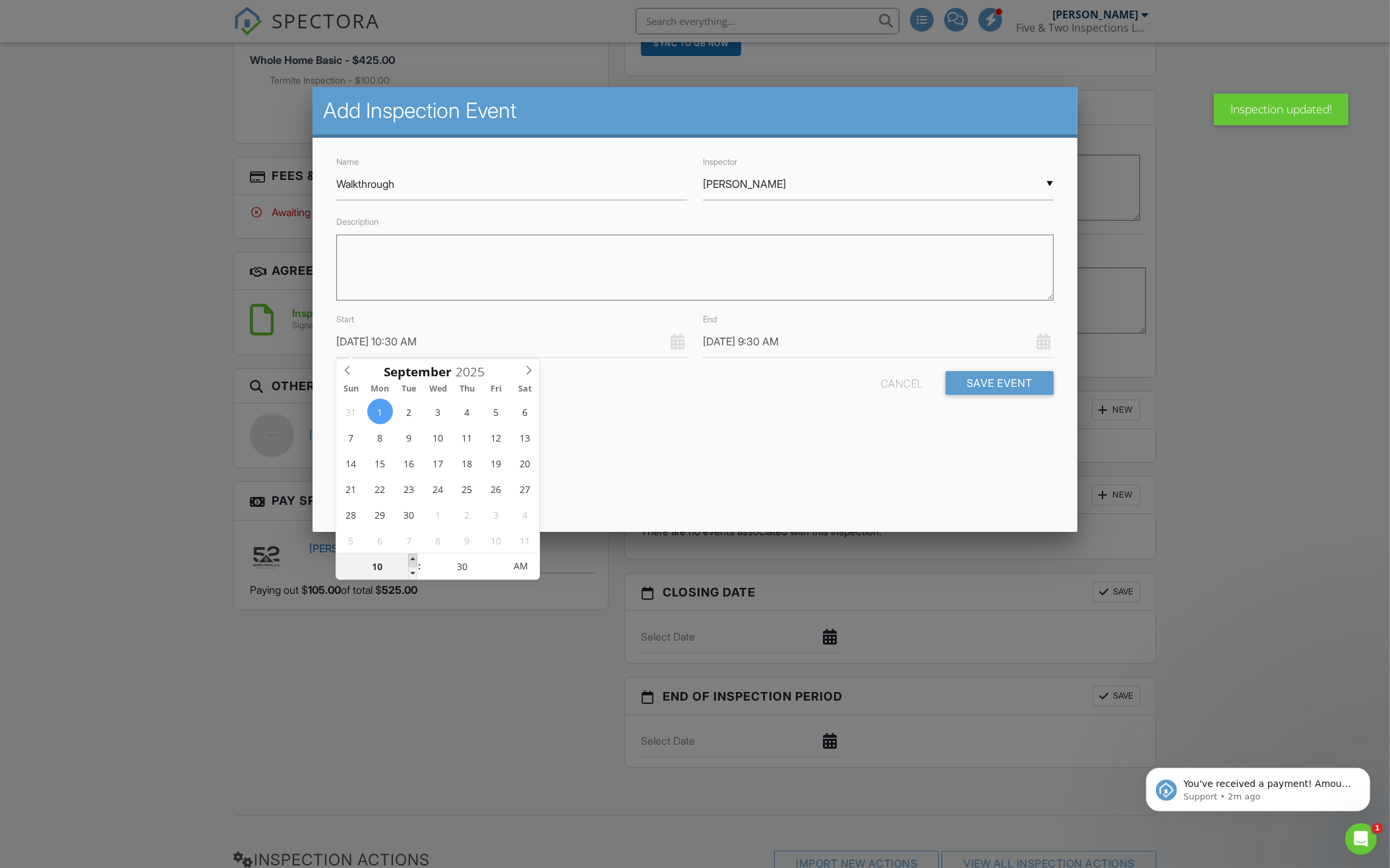
click at [414, 560] on span at bounding box center [412, 560] width 9 height 13
type input "09/01/2025 11:30 AM"
type input "11"
click at [414, 560] on span at bounding box center [412, 560] width 9 height 13
type input "[DATE] 12:30 PM"
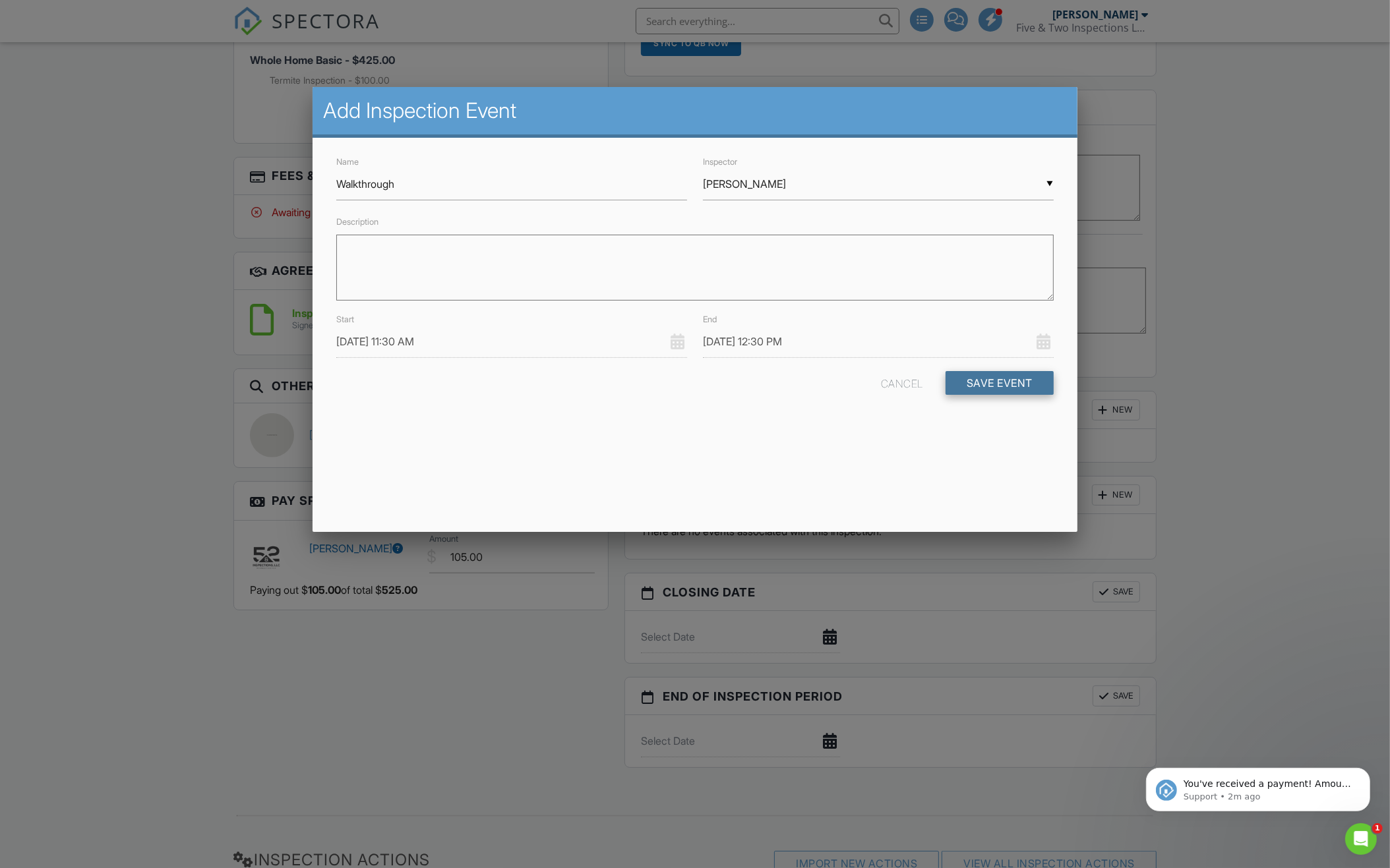
click at [978, 380] on button "Save Event" at bounding box center [999, 382] width 108 height 24
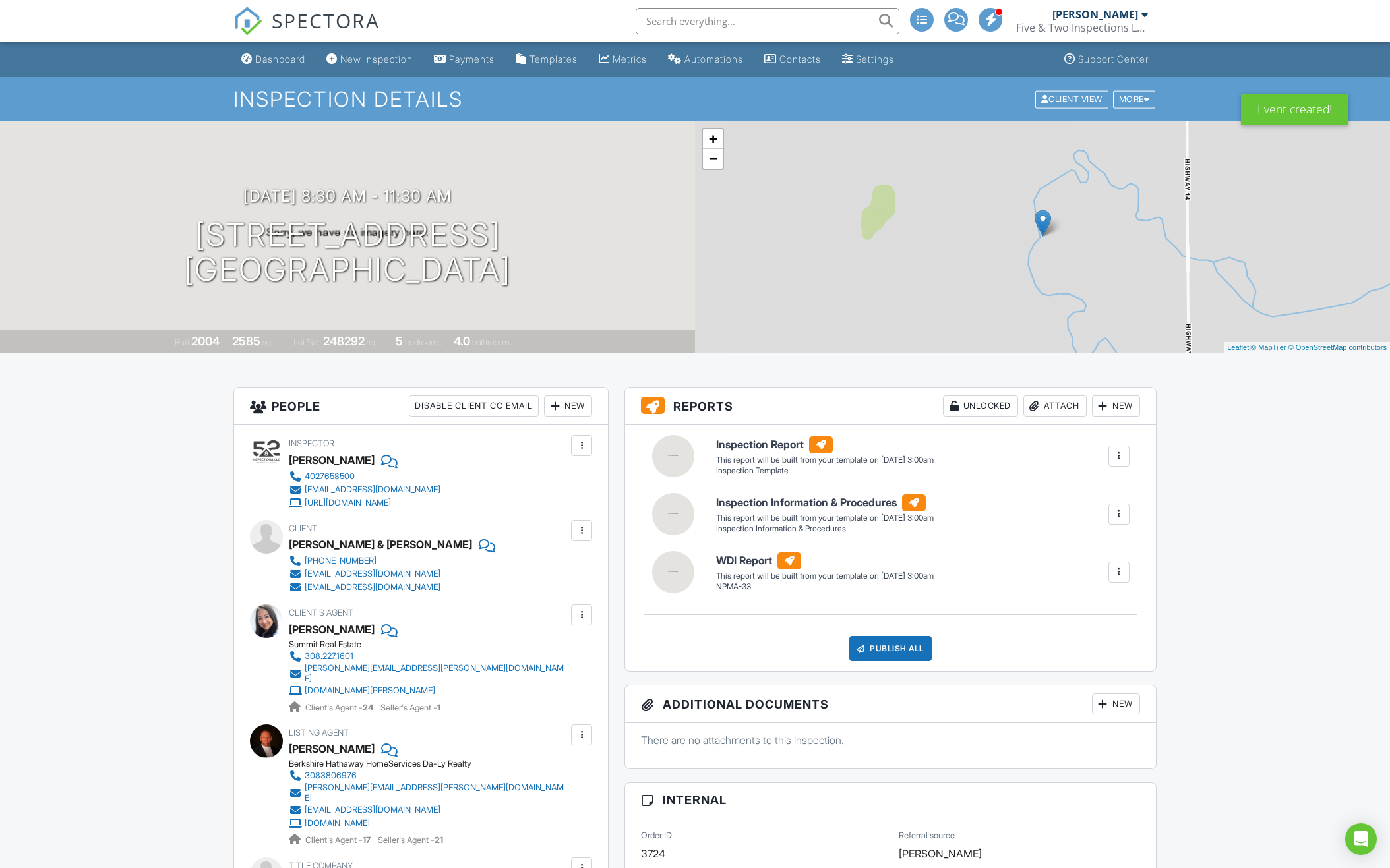
scroll to position [704, 0]
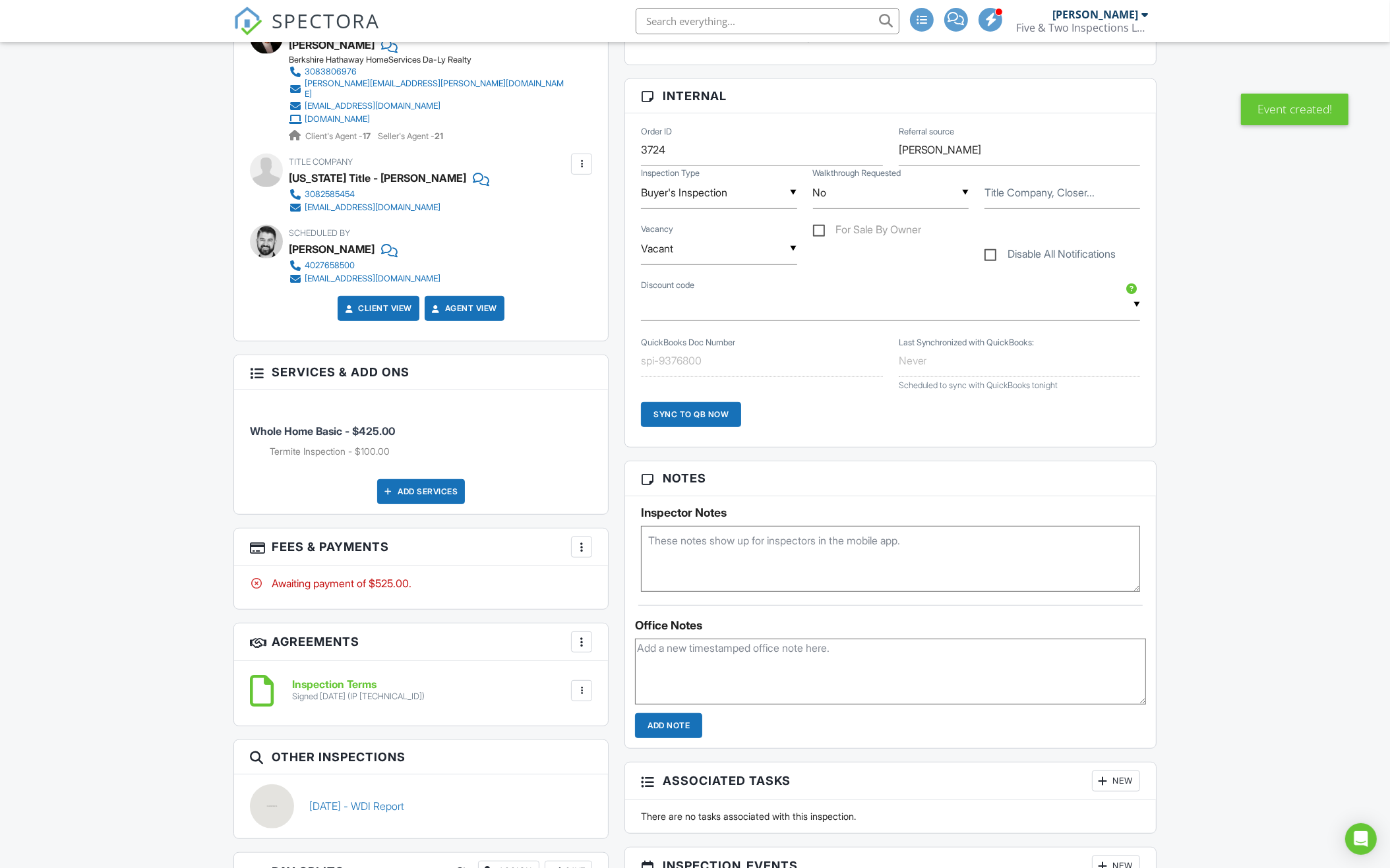
drag, startPoint x: 841, startPoint y: 190, endPoint x: 841, endPoint y: 199, distance: 9.0
click at [841, 191] on input "No" at bounding box center [890, 192] width 155 height 32
click at [853, 258] on span "Yes" at bounding box center [845, 260] width 38 height 33
type input "Yes"
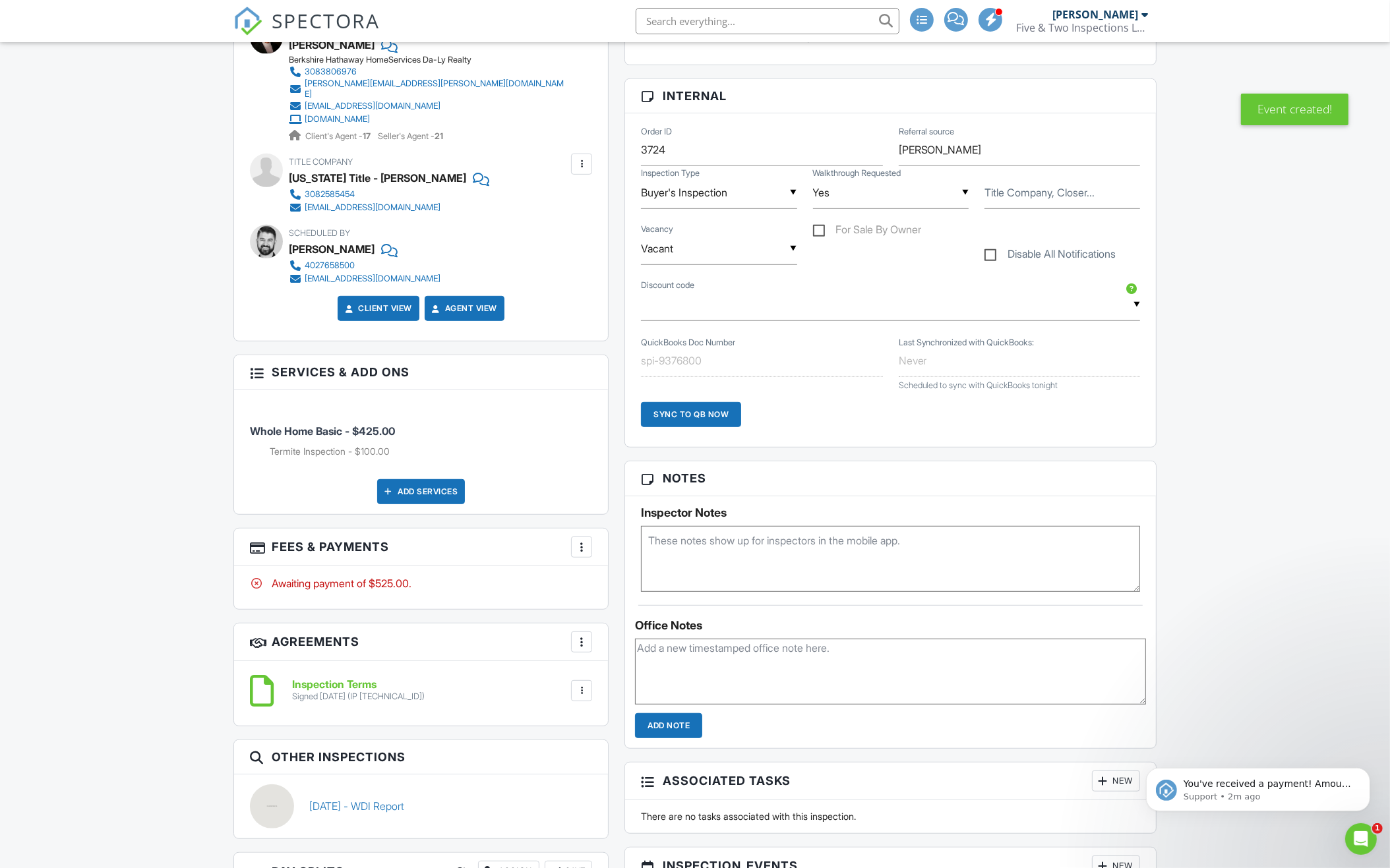
click at [795, 543] on textarea at bounding box center [890, 559] width 499 height 66
click at [1009, 541] on textarea "Son will be present for a walkthrough. You did an inspection and a walkhtrough …" at bounding box center [890, 559] width 499 height 66
click at [662, 555] on textarea "Son will be present for a walkthrough. You did an inspection and a walkthrough …" at bounding box center [890, 559] width 499 height 66
click at [970, 569] on textarea "Son will be present for a walkthrough. You did an inspection and a walkthrough …" at bounding box center [890, 559] width 499 height 66
type textarea "Son will be present for a walkthrough. You did an inspection and a walkthrough …"
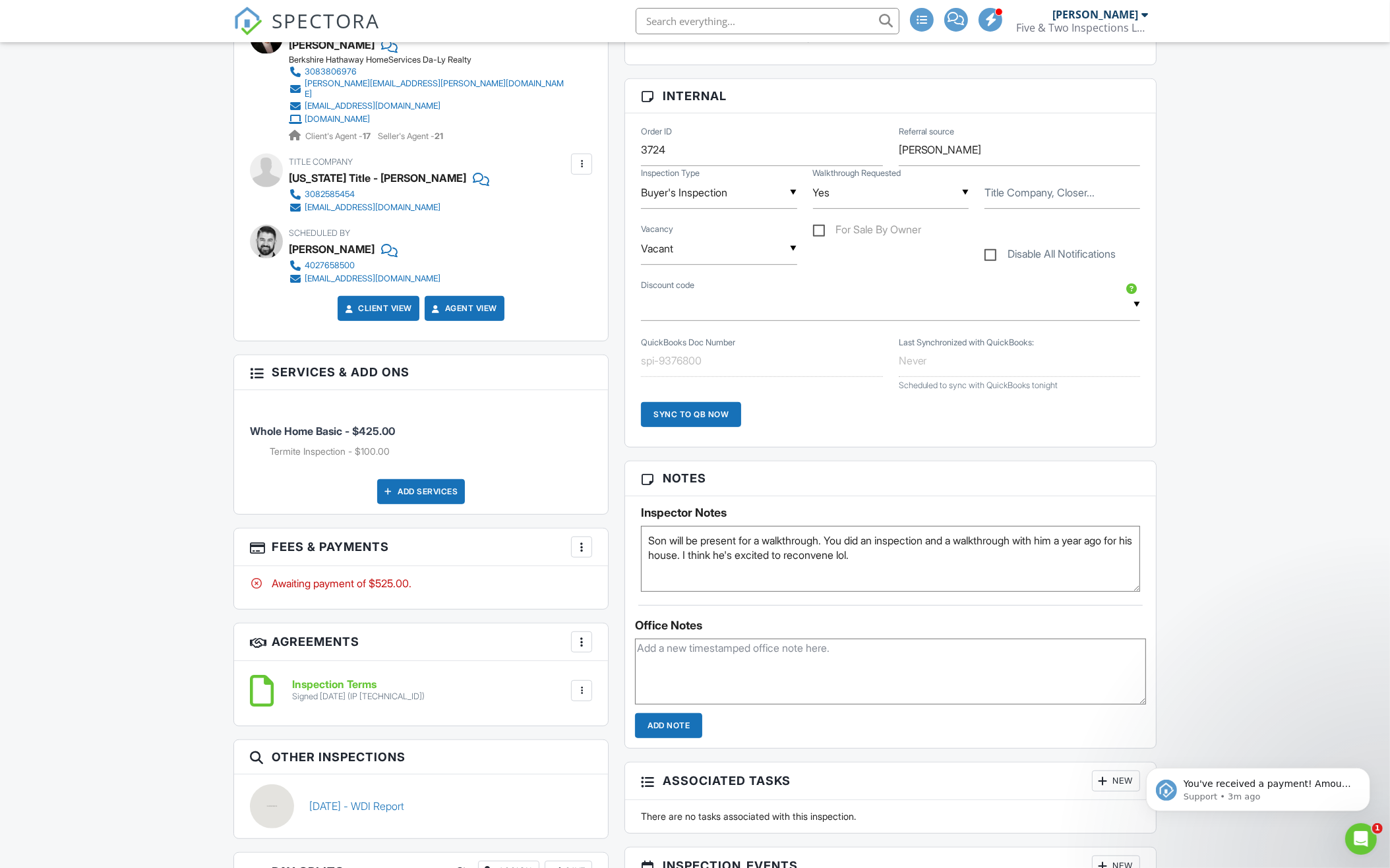
click at [1192, 581] on div "Dashboard New Inspection Payments Templates Metrics Automations Contacts Settin…" at bounding box center [695, 536] width 1390 height 2395
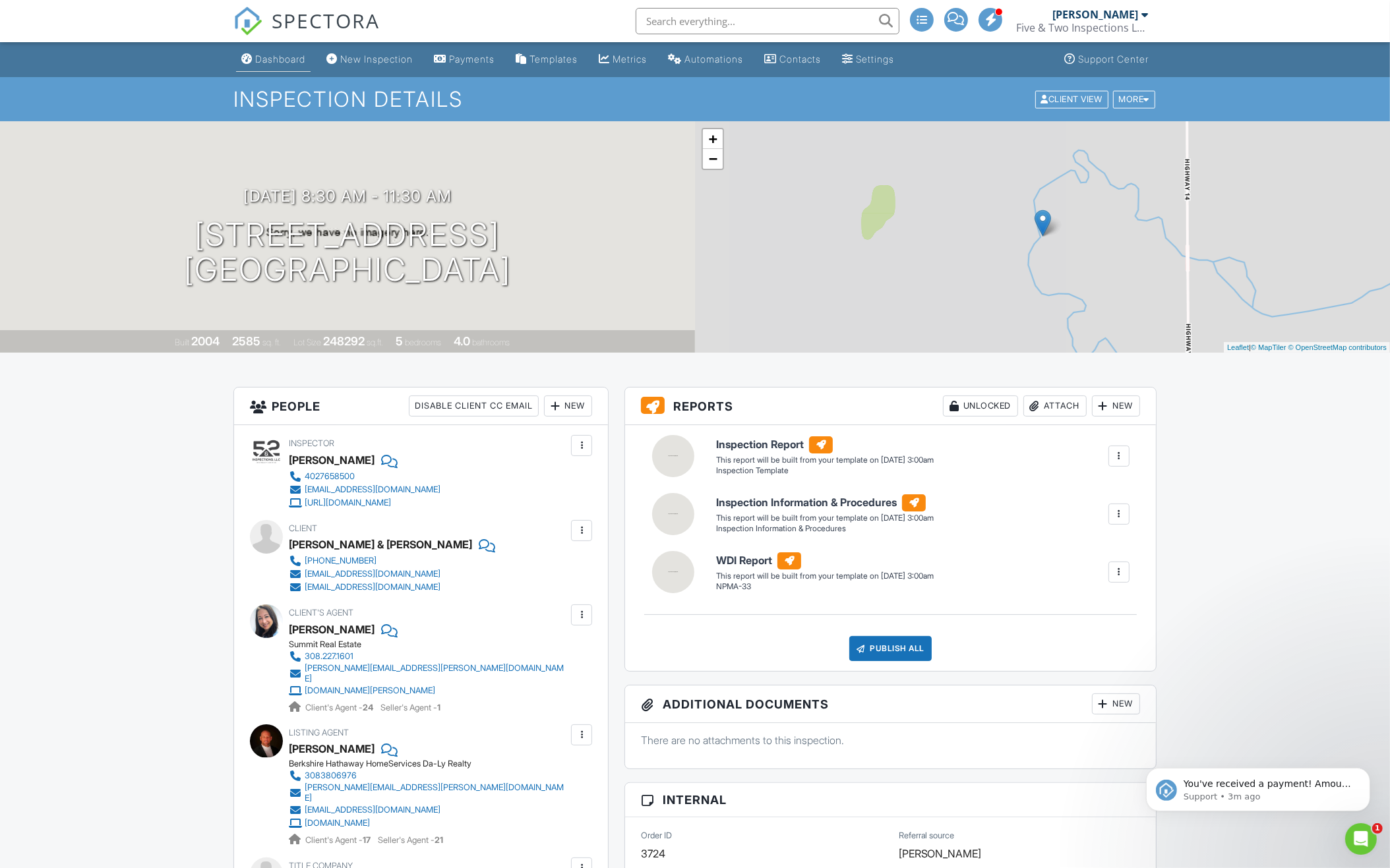
click at [275, 61] on div "Dashboard" at bounding box center [280, 59] width 50 height 11
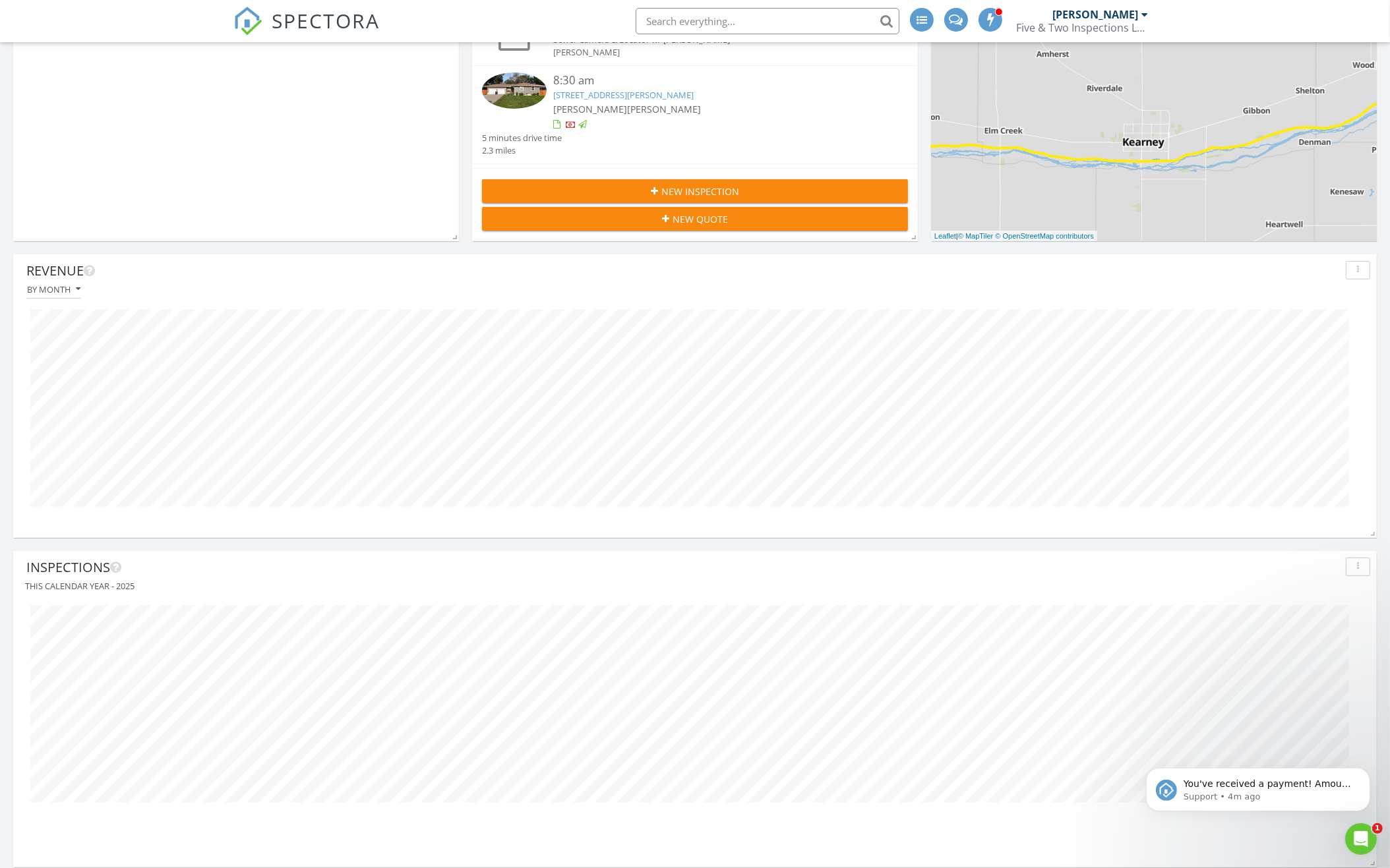
scroll to position [466, 0]
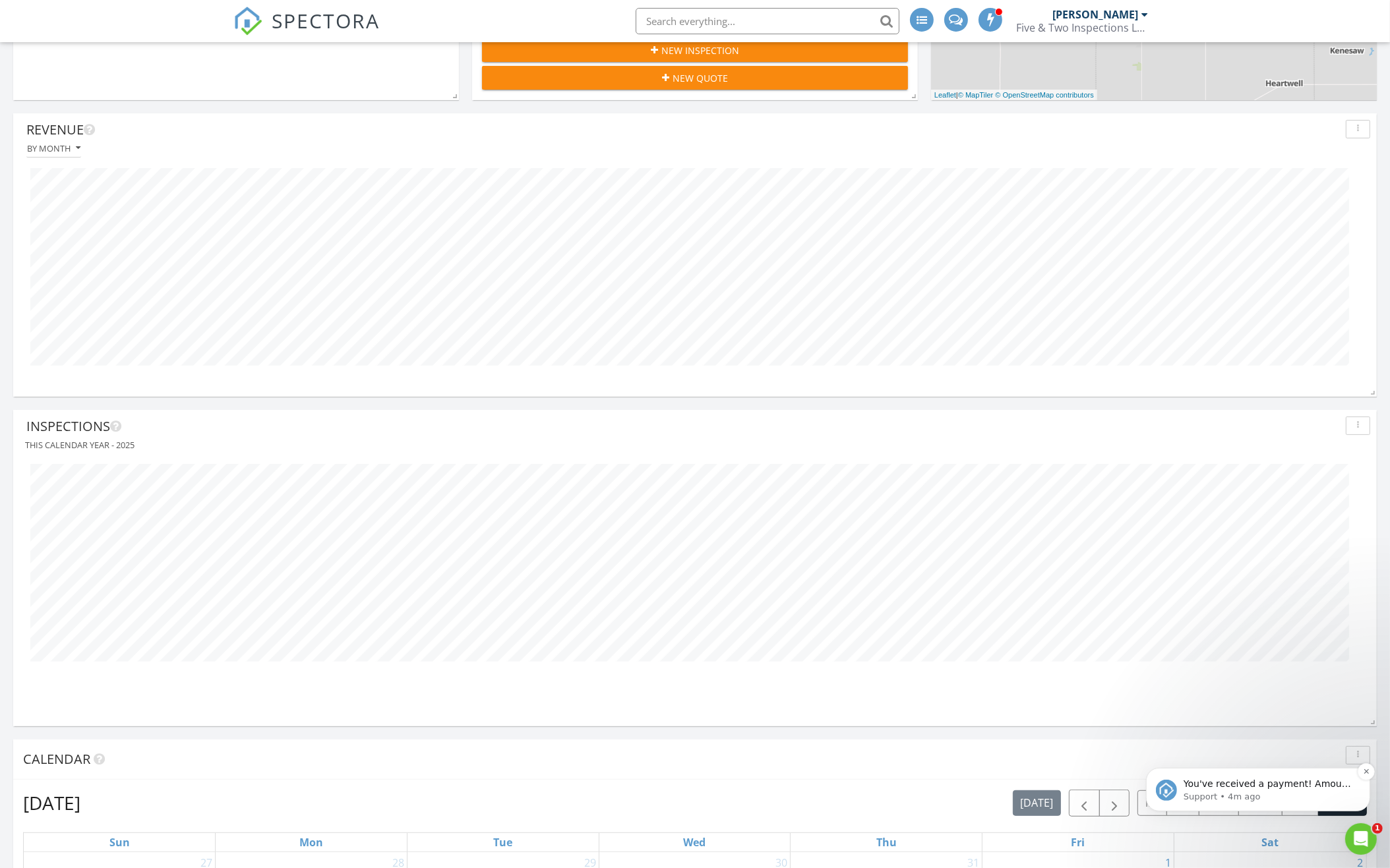
click at [1245, 788] on p "You've received a payment! Amount $900.00 Fee $0.00 Net $900.00 Transaction # I…" at bounding box center [1267, 783] width 170 height 13
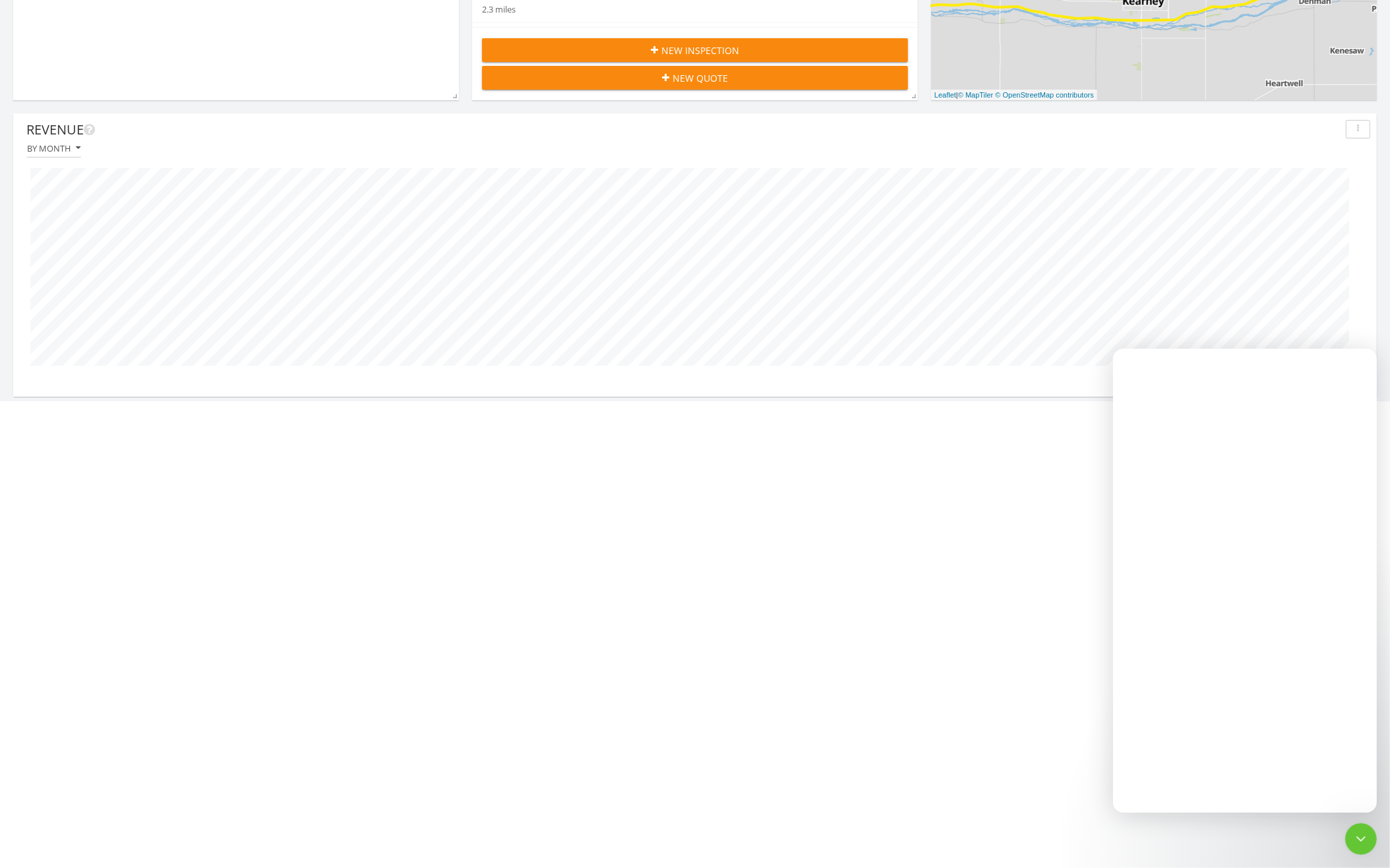
scroll to position [0, 0]
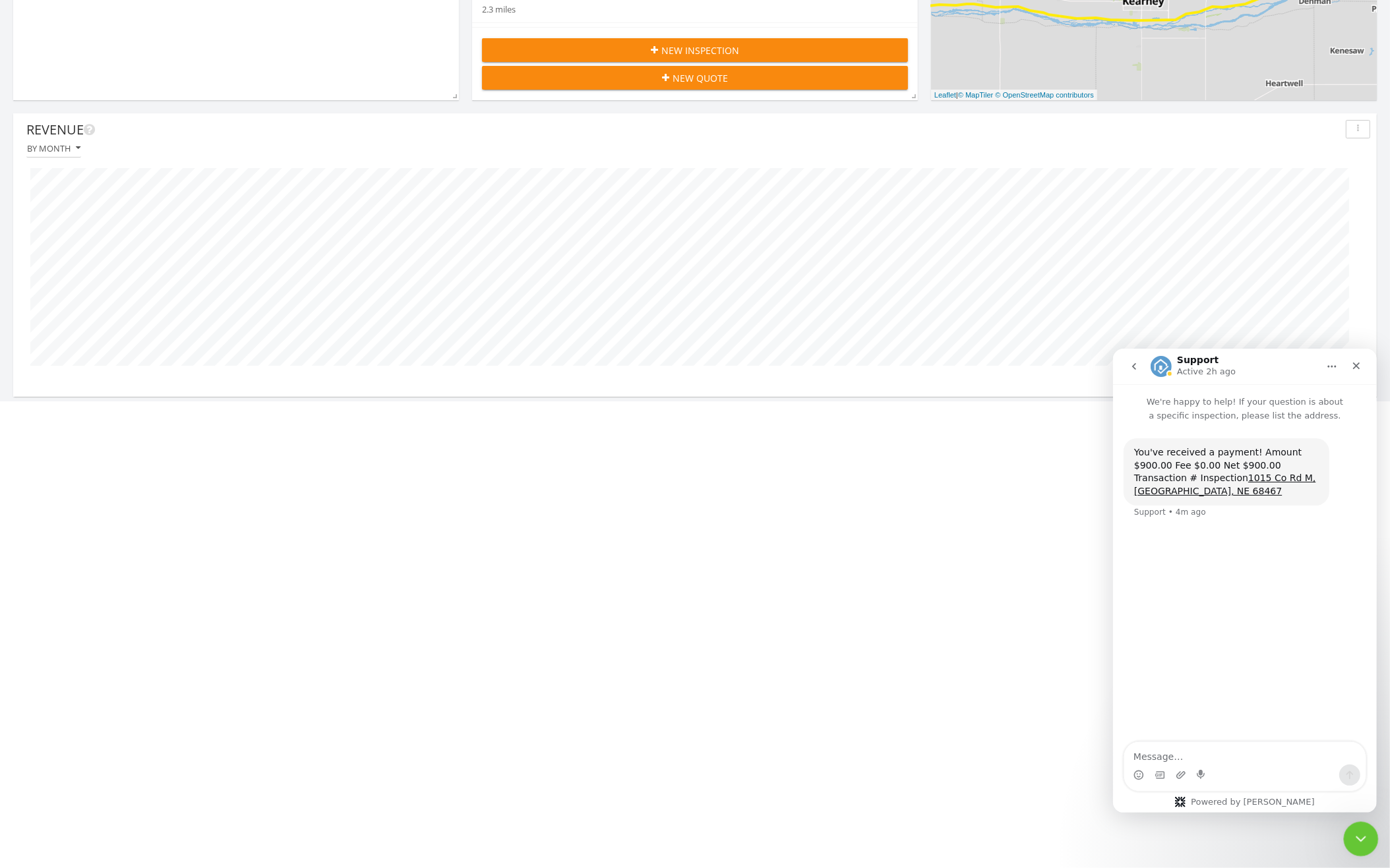
click at [1361, 832] on icon "Close Intercom Messenger" at bounding box center [1359, 837] width 16 height 16
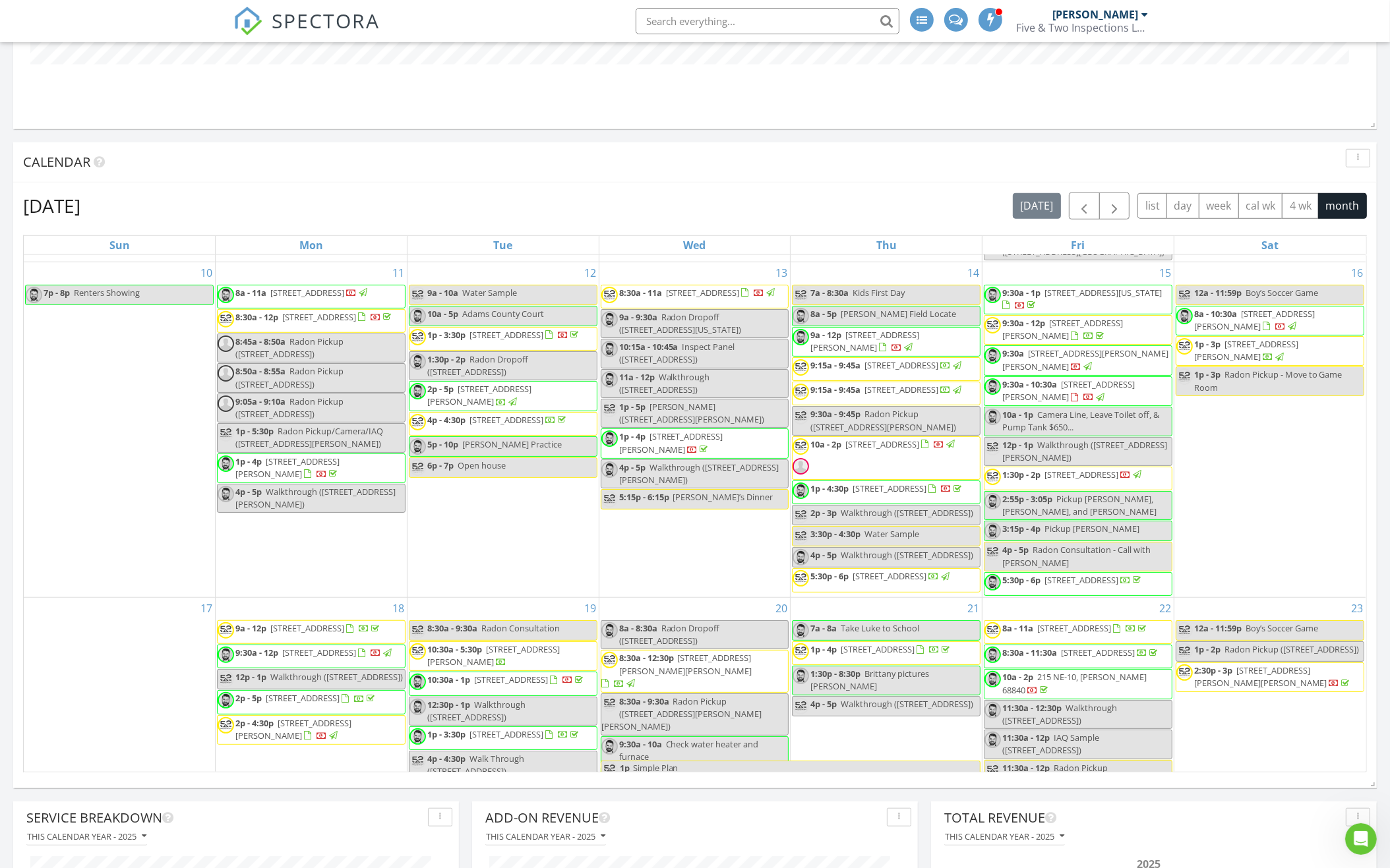
scroll to position [481, 0]
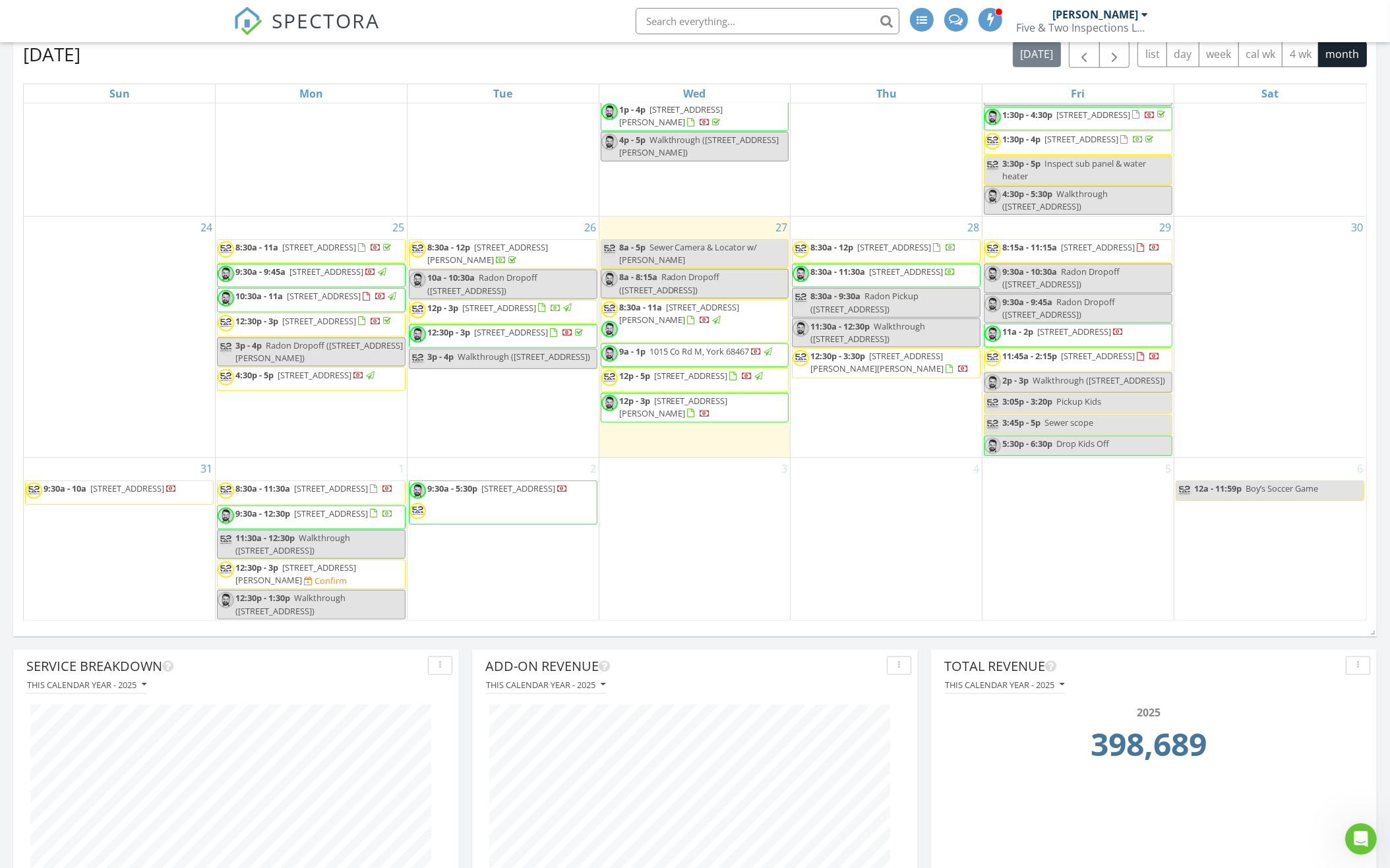
click at [322, 565] on span "2315 W Charles St, Grand Island 68803" at bounding box center [296, 574] width 120 height 25
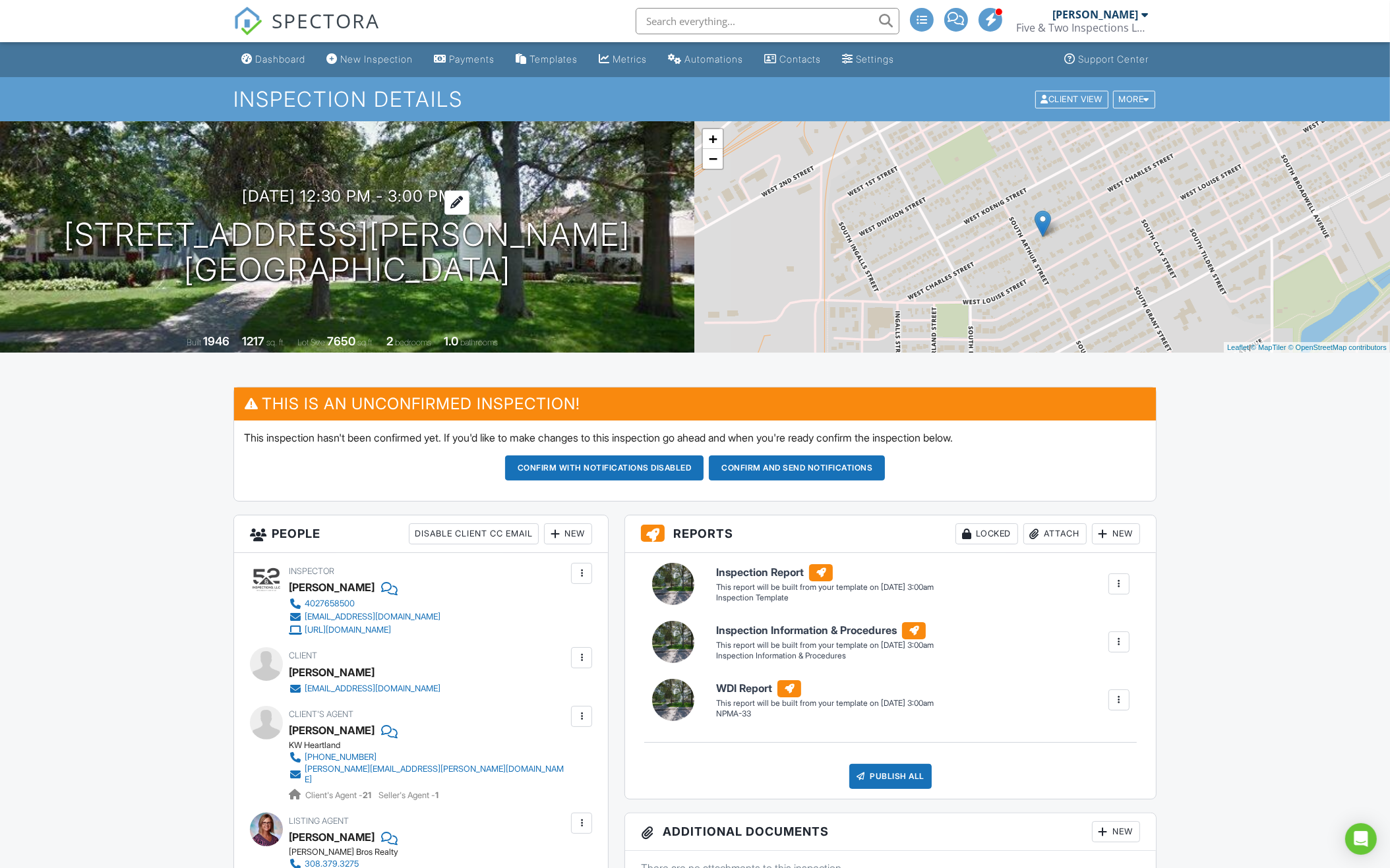
click at [423, 192] on h3 "[DATE] 12:30 pm - 3:00 pm" at bounding box center [348, 196] width 211 height 18
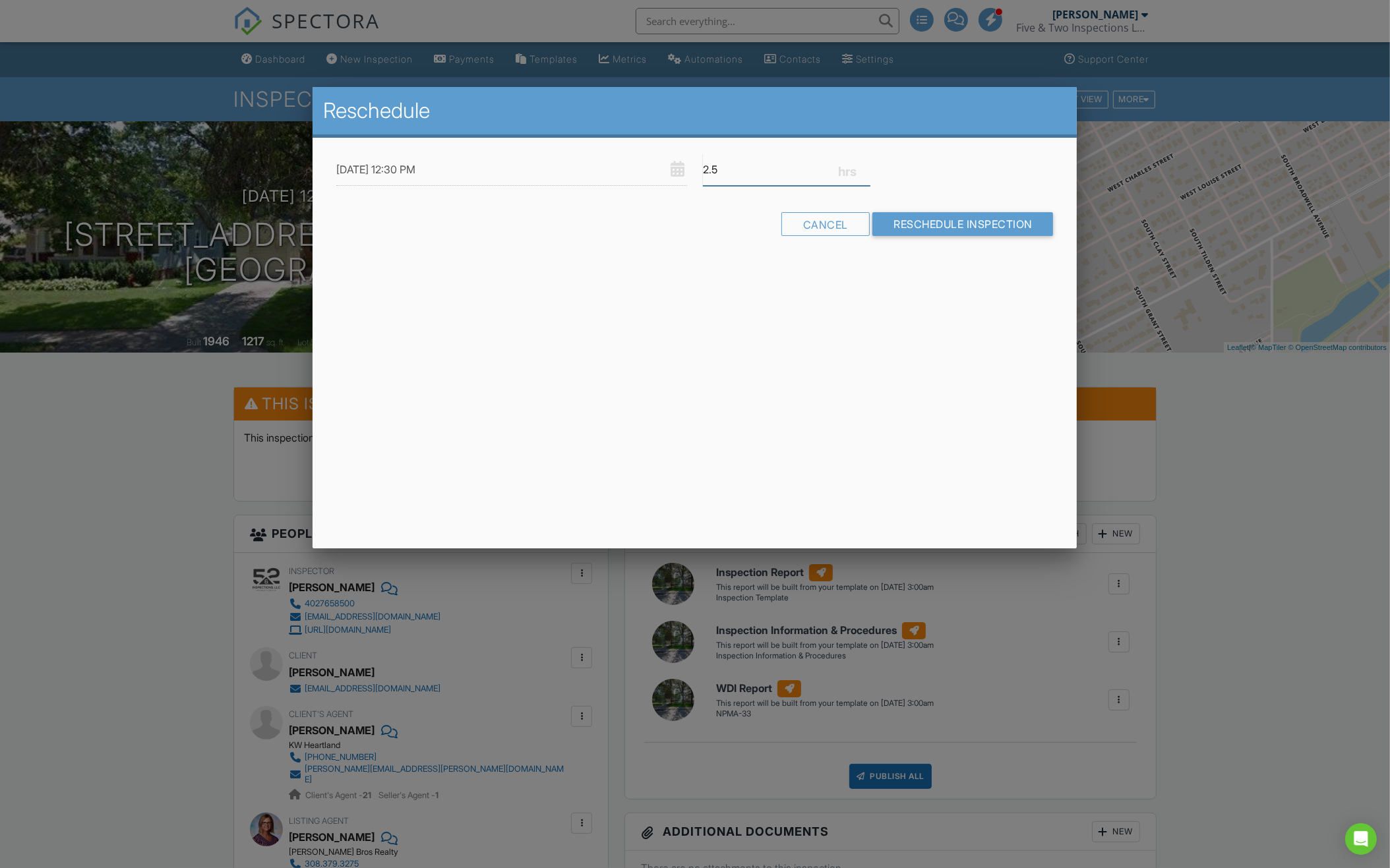
click at [755, 176] on input "2.5" at bounding box center [786, 169] width 168 height 32
type input "3"
click at [953, 225] on input "Reschedule Inspection" at bounding box center [962, 224] width 181 height 24
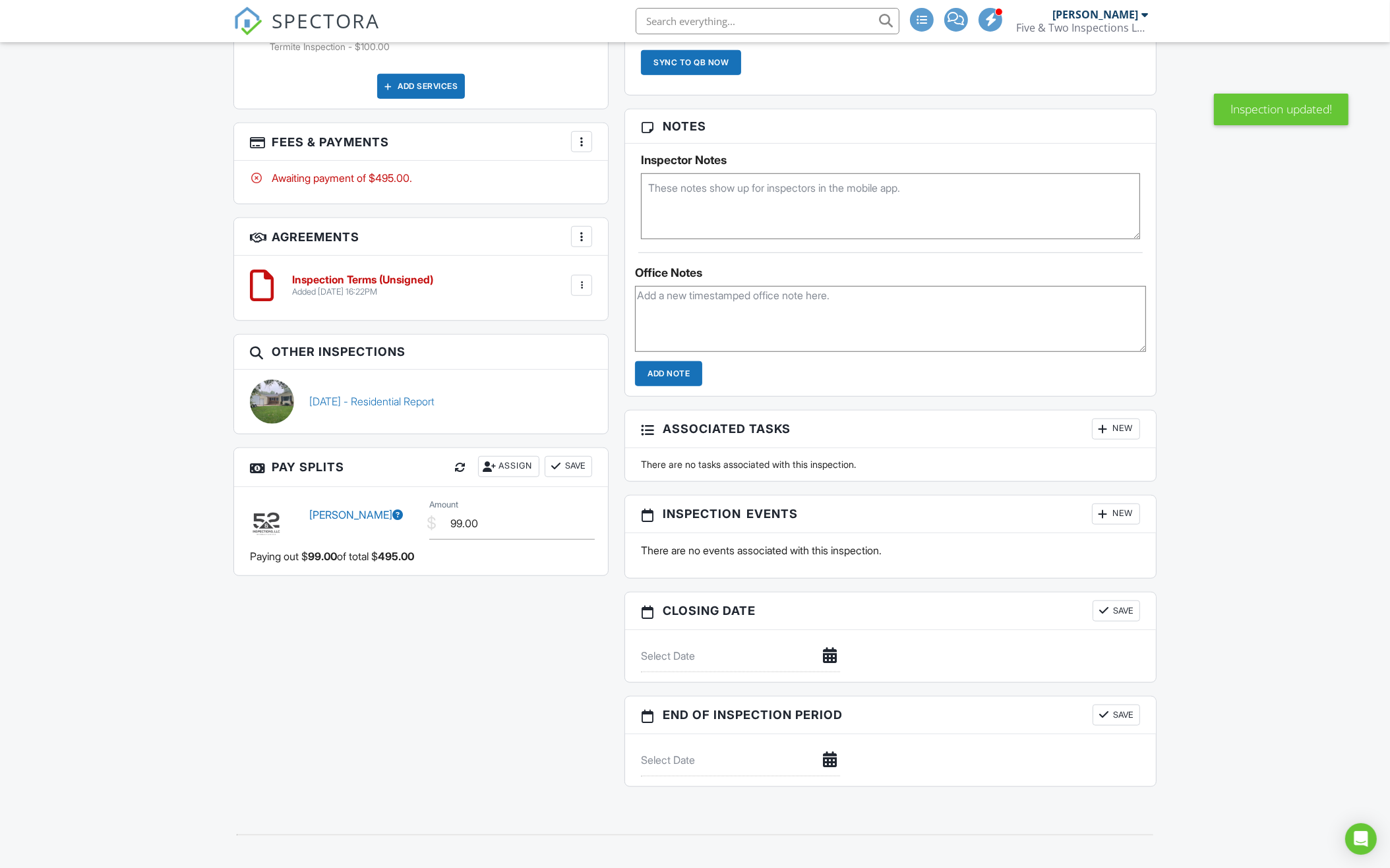
scroll to position [1193, 0]
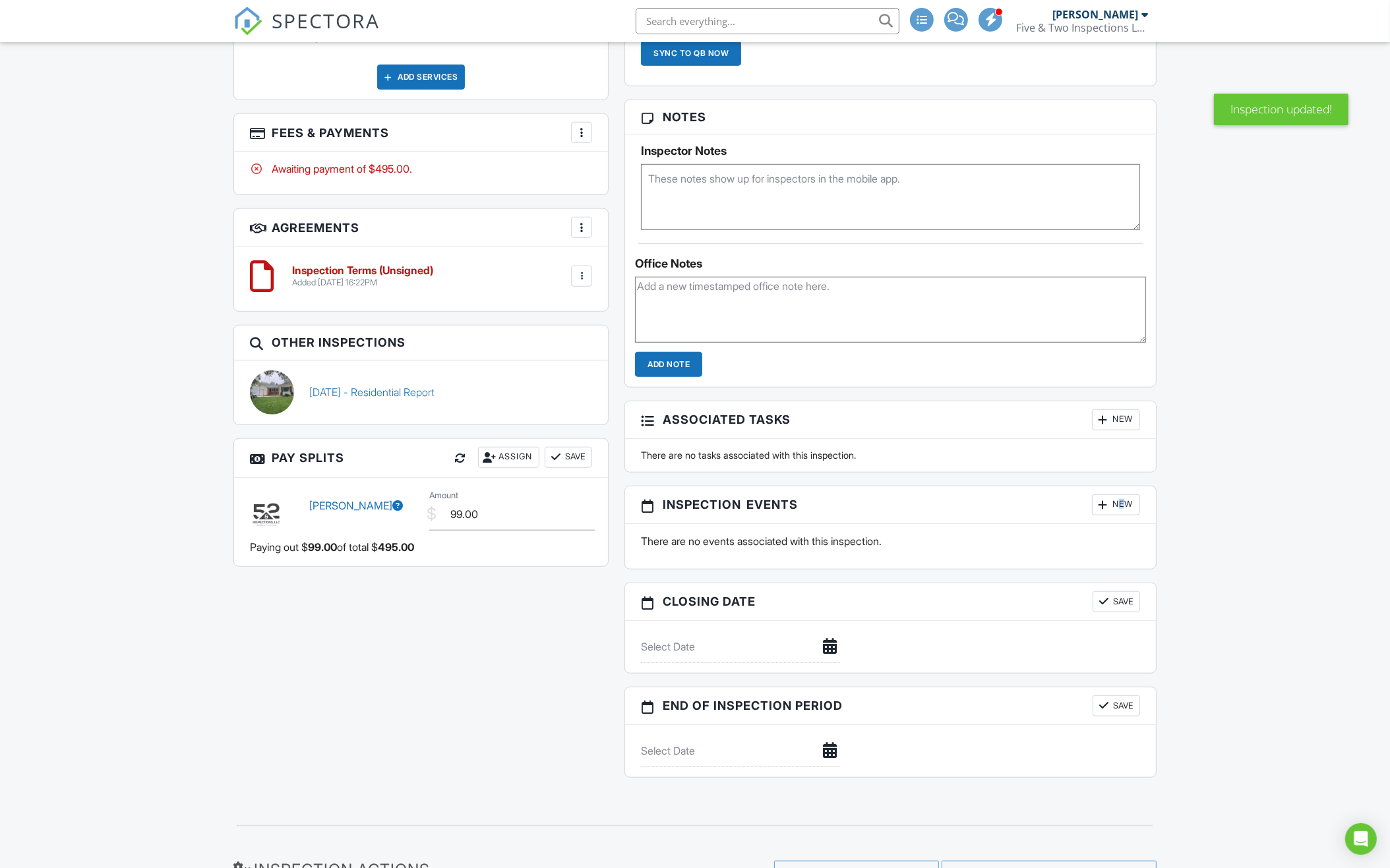
click at [1110, 499] on div "New" at bounding box center [1116, 504] width 48 height 21
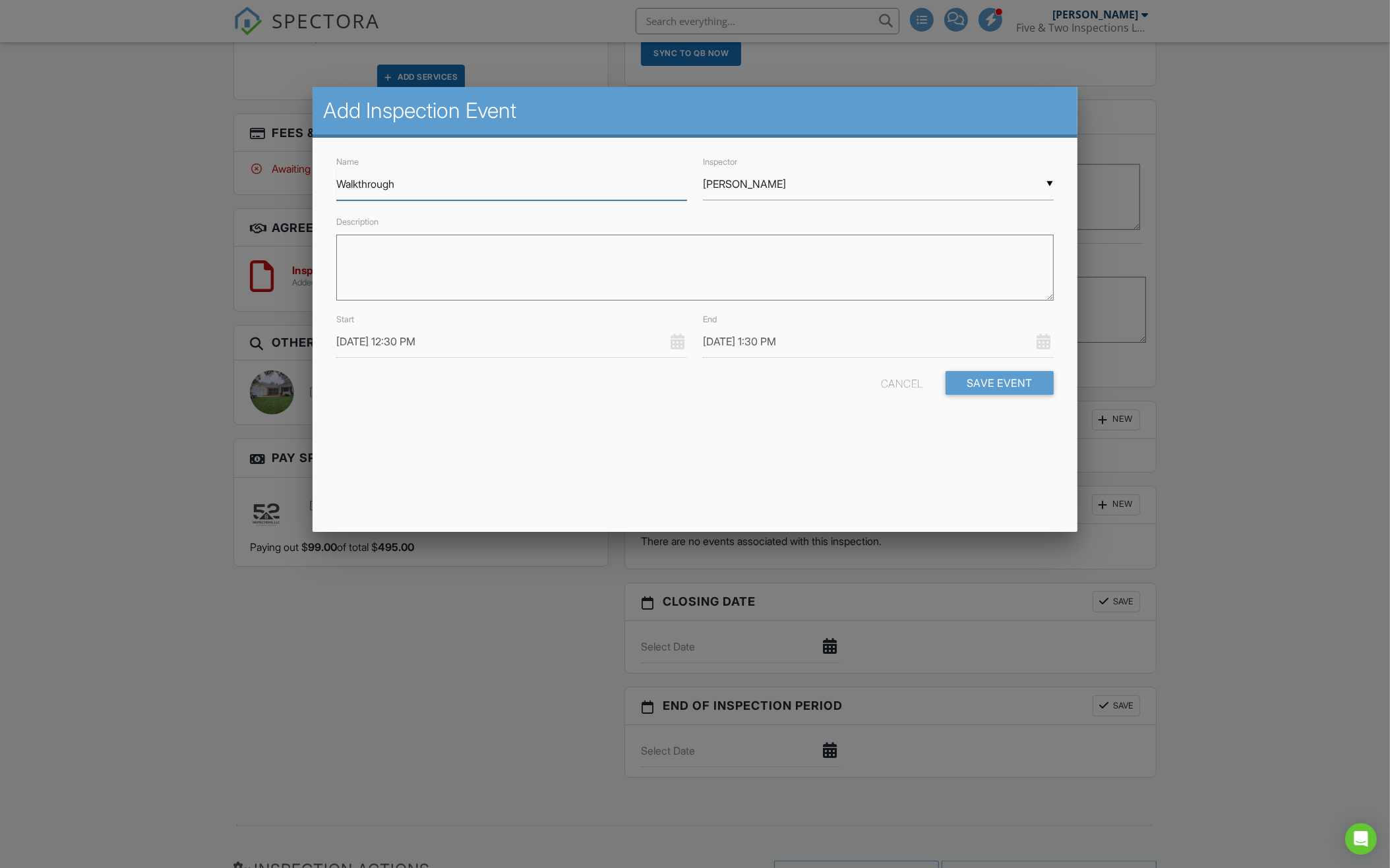
type input "Walkthrough"
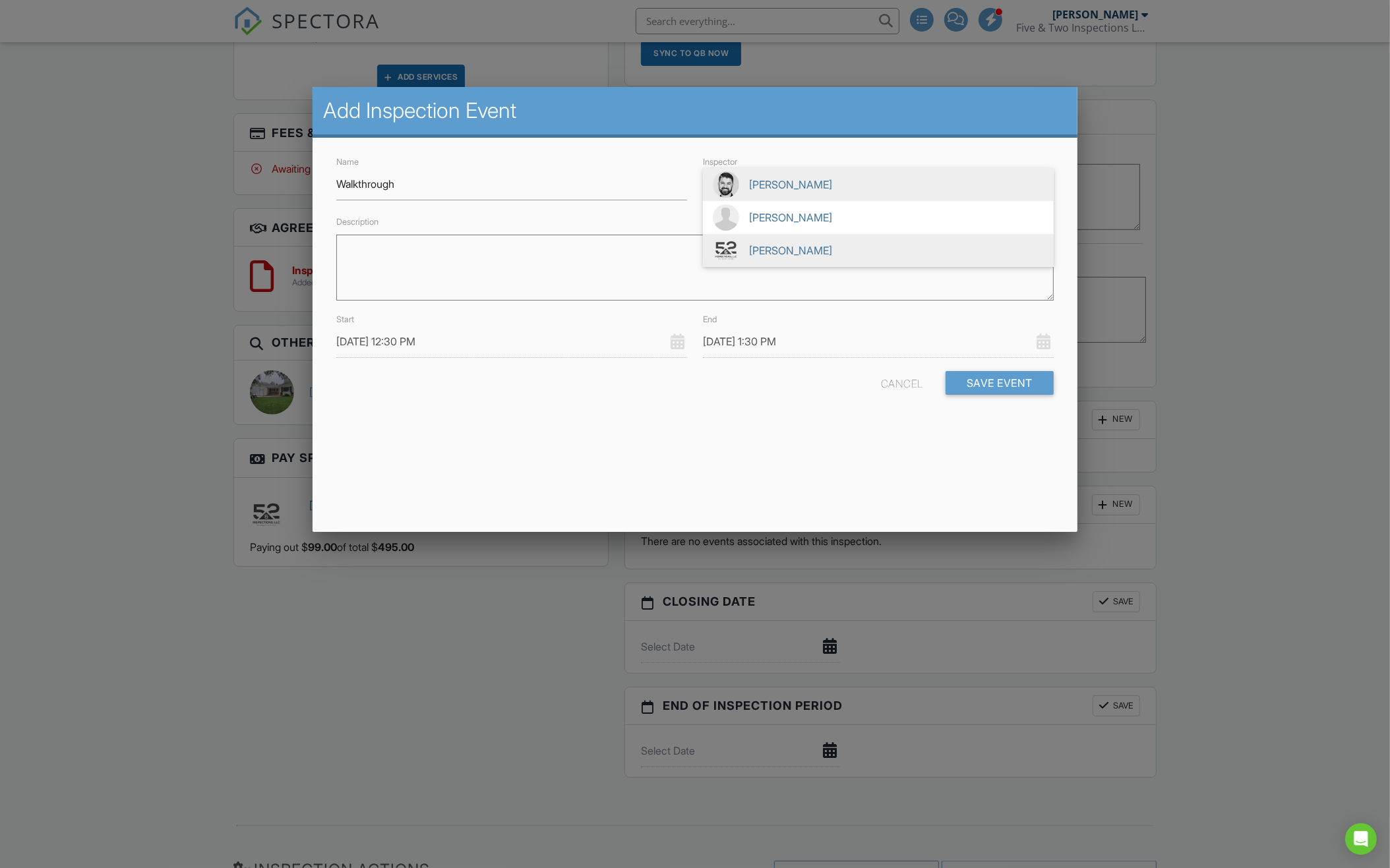
click at [825, 248] on span "[PERSON_NAME]" at bounding box center [878, 250] width 350 height 33
type input "[PERSON_NAME]"
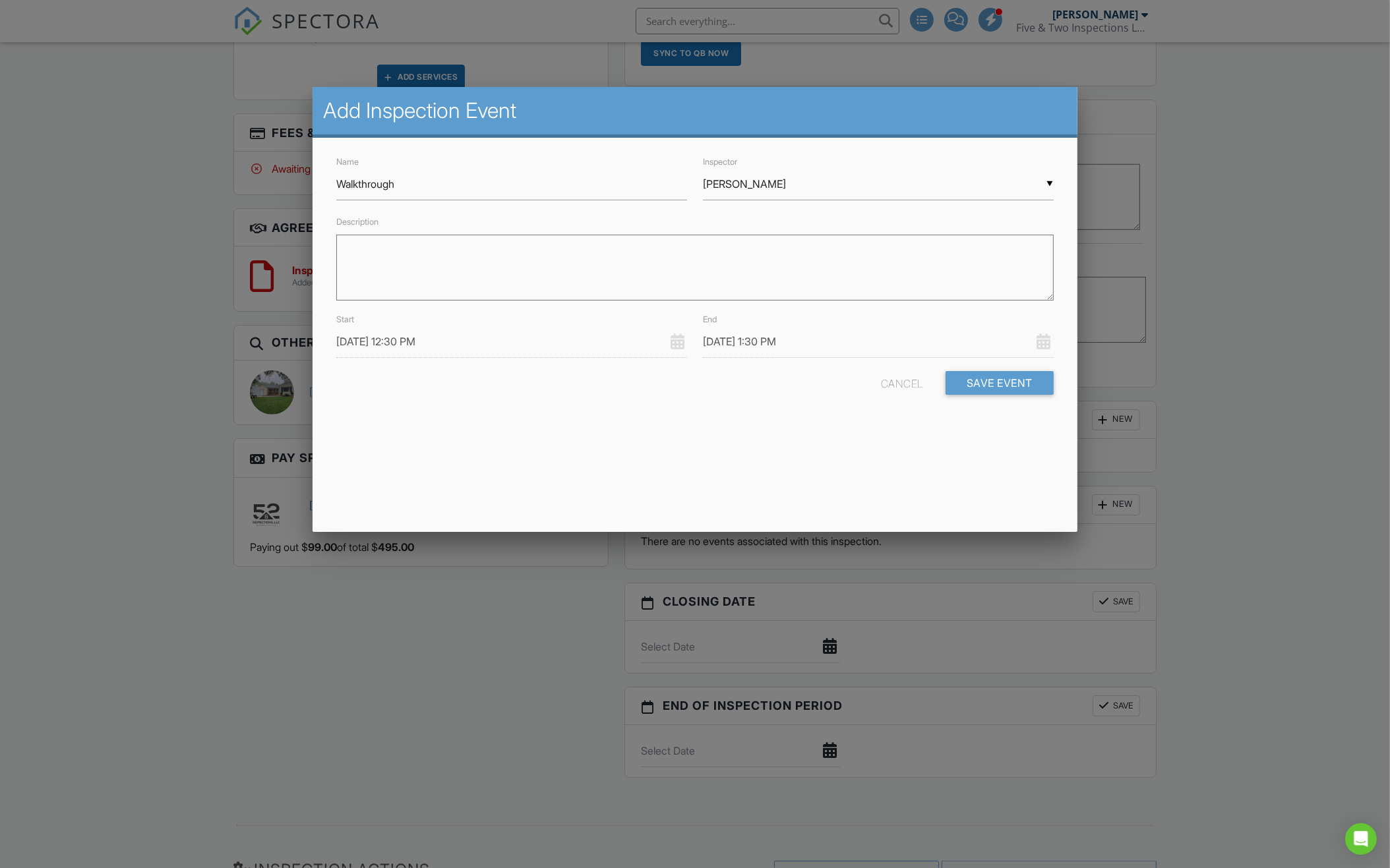
click at [512, 343] on input "09/01/2025 12:30 PM" at bounding box center [511, 341] width 350 height 32
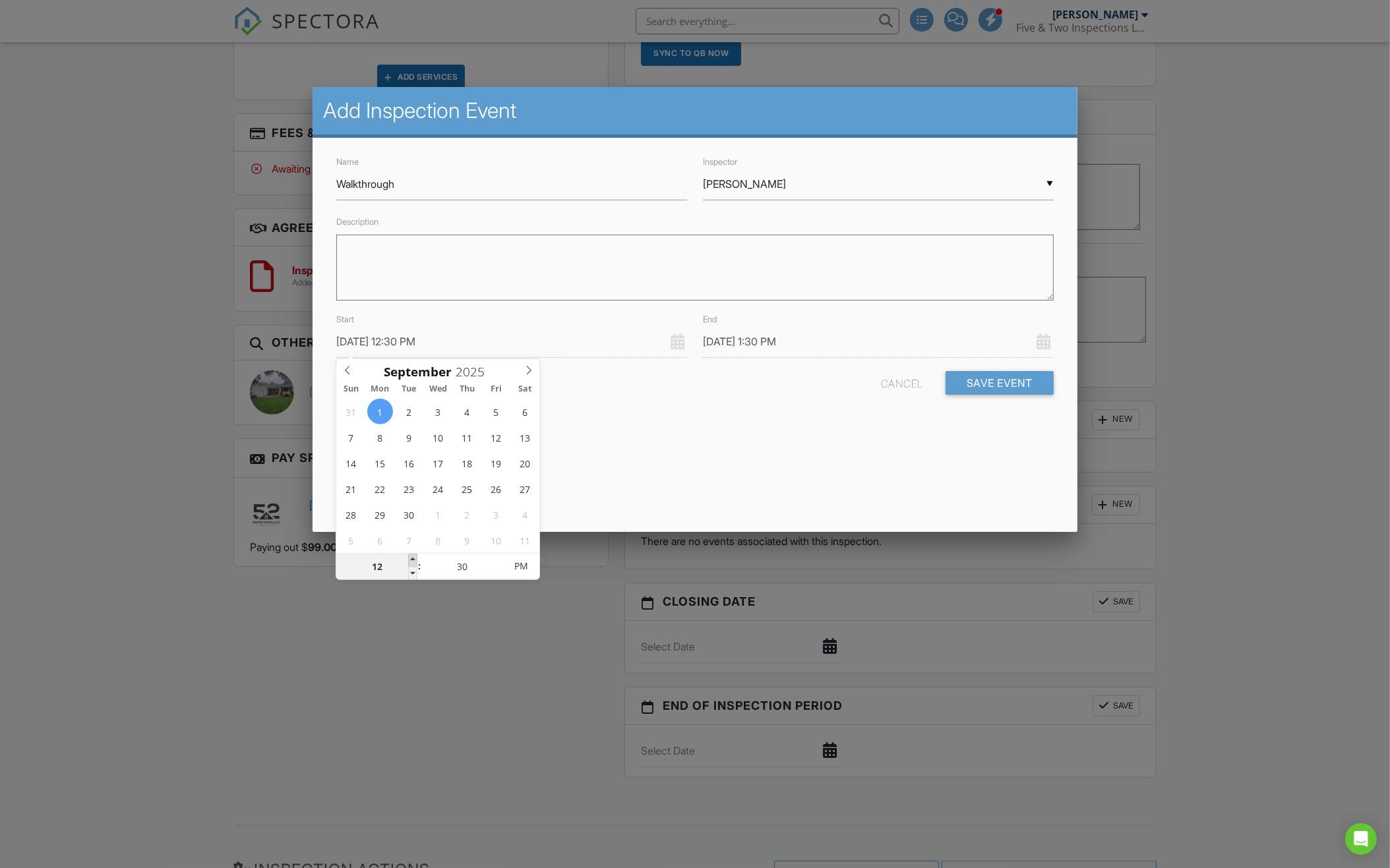
type input "09/01/2025 1:30 PM"
type input "01"
click at [414, 554] on span at bounding box center [412, 560] width 9 height 13
type input "09/01/2025 2:30 PM"
type input "02"
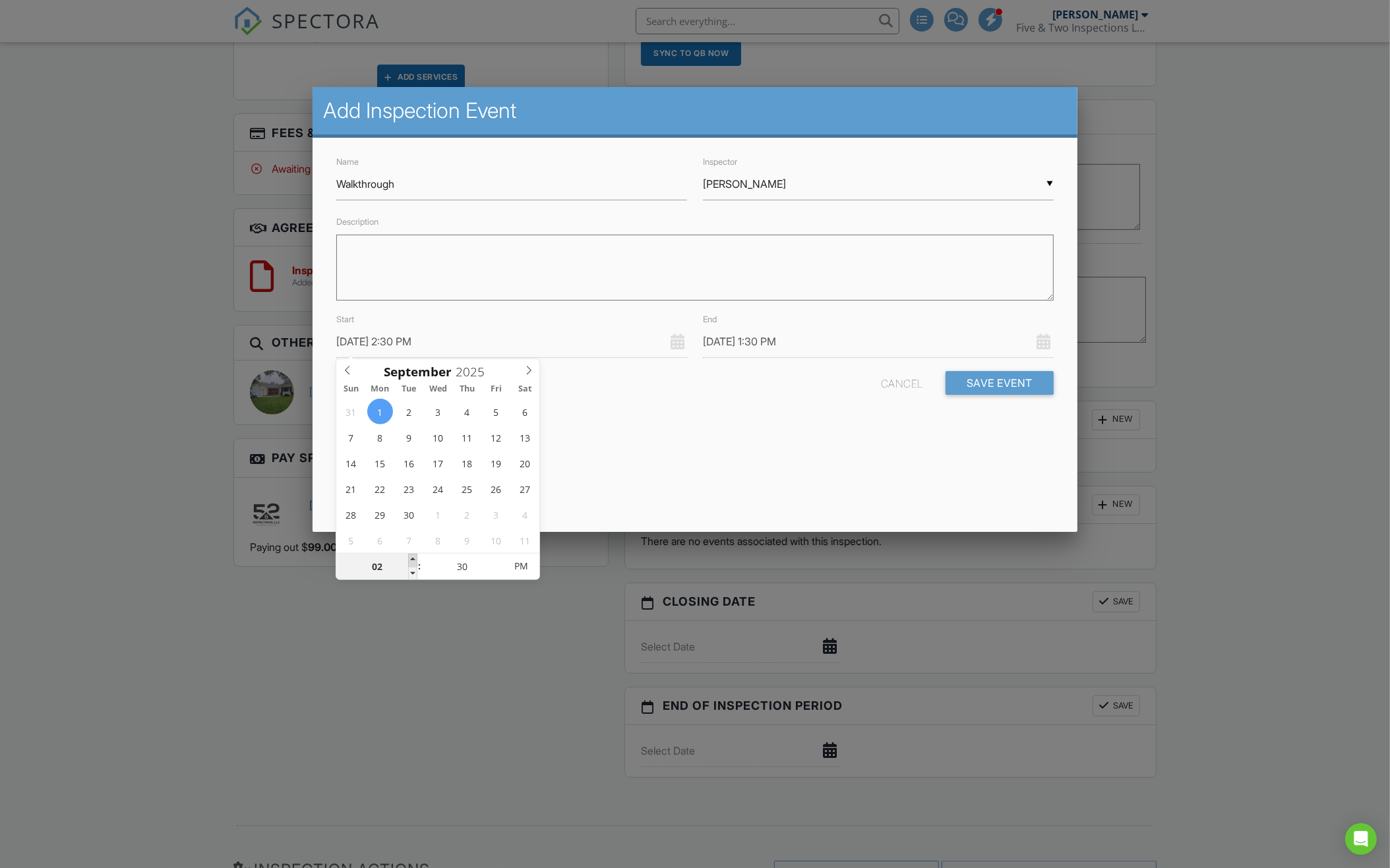
click at [414, 554] on span at bounding box center [412, 560] width 9 height 13
type input "09/01/2025 3:30 PM"
type input "03"
click at [414, 554] on span at bounding box center [412, 560] width 9 height 13
type input "09/01/2025 4:30 PM"
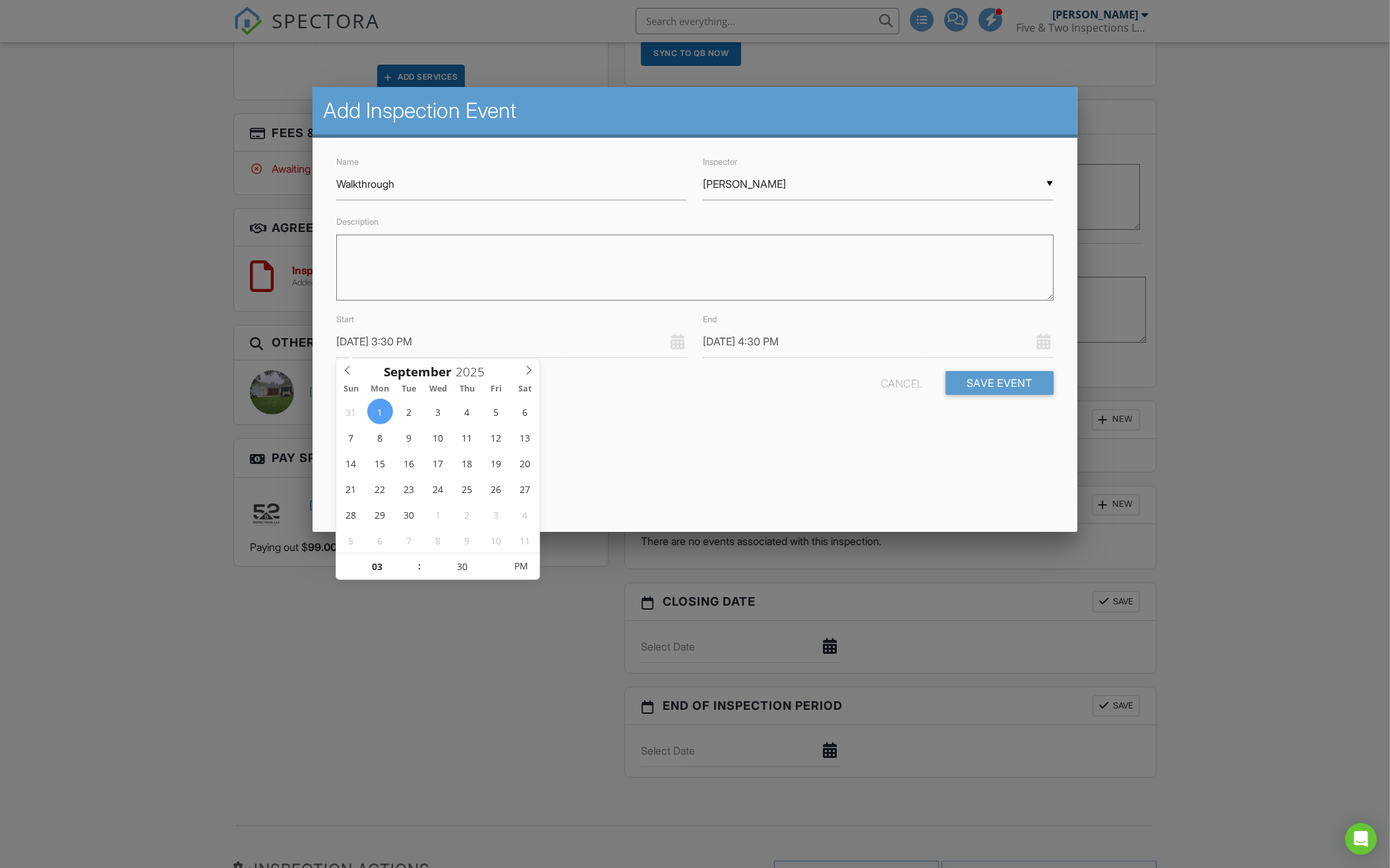
click at [698, 493] on div "Add Inspection Event Name Walkthrough Inspector ▼ Zach Ohlman Matt Utter Ross W…" at bounding box center [695, 309] width 764 height 445
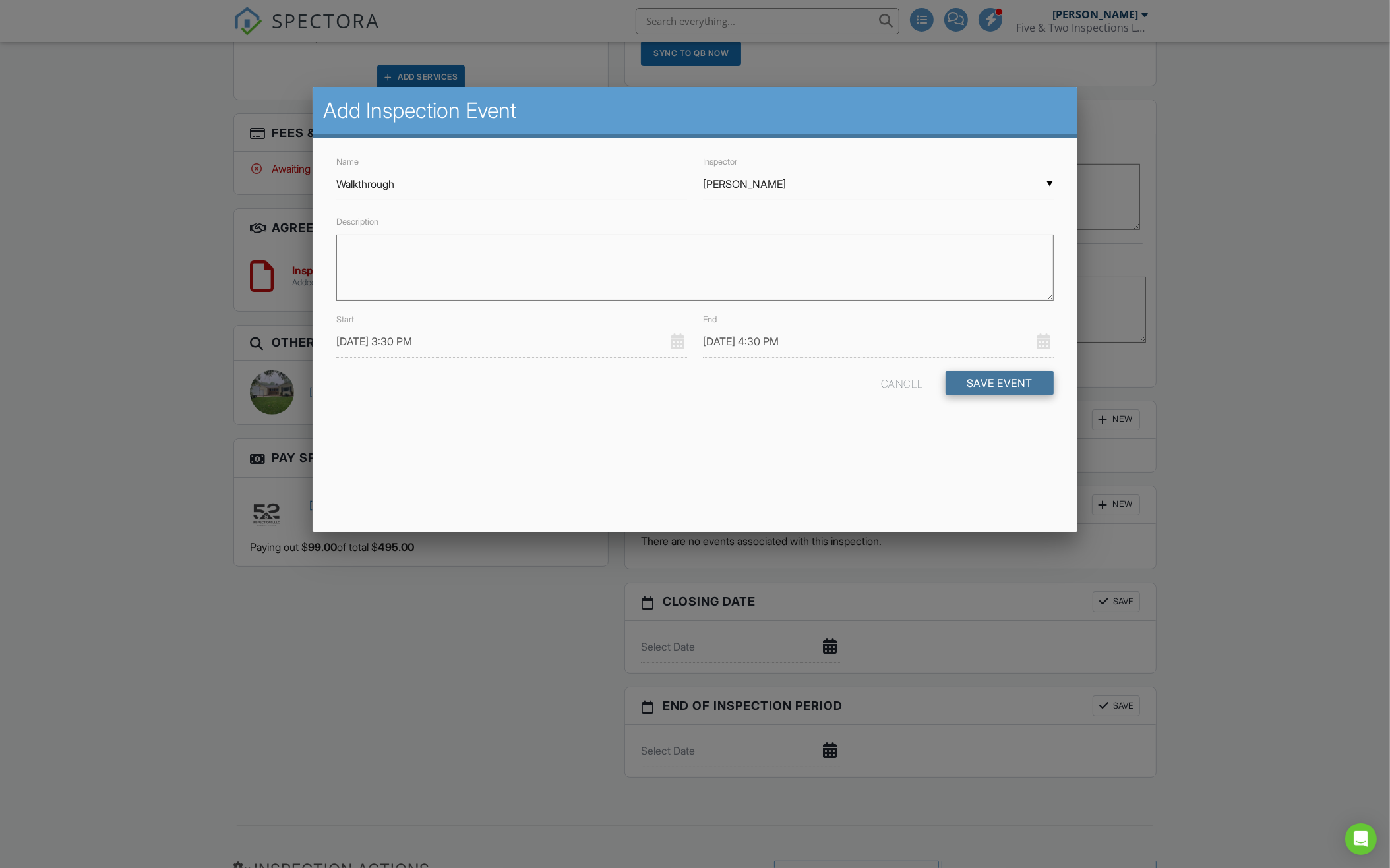
click at [980, 379] on button "Save Event" at bounding box center [999, 382] width 108 height 24
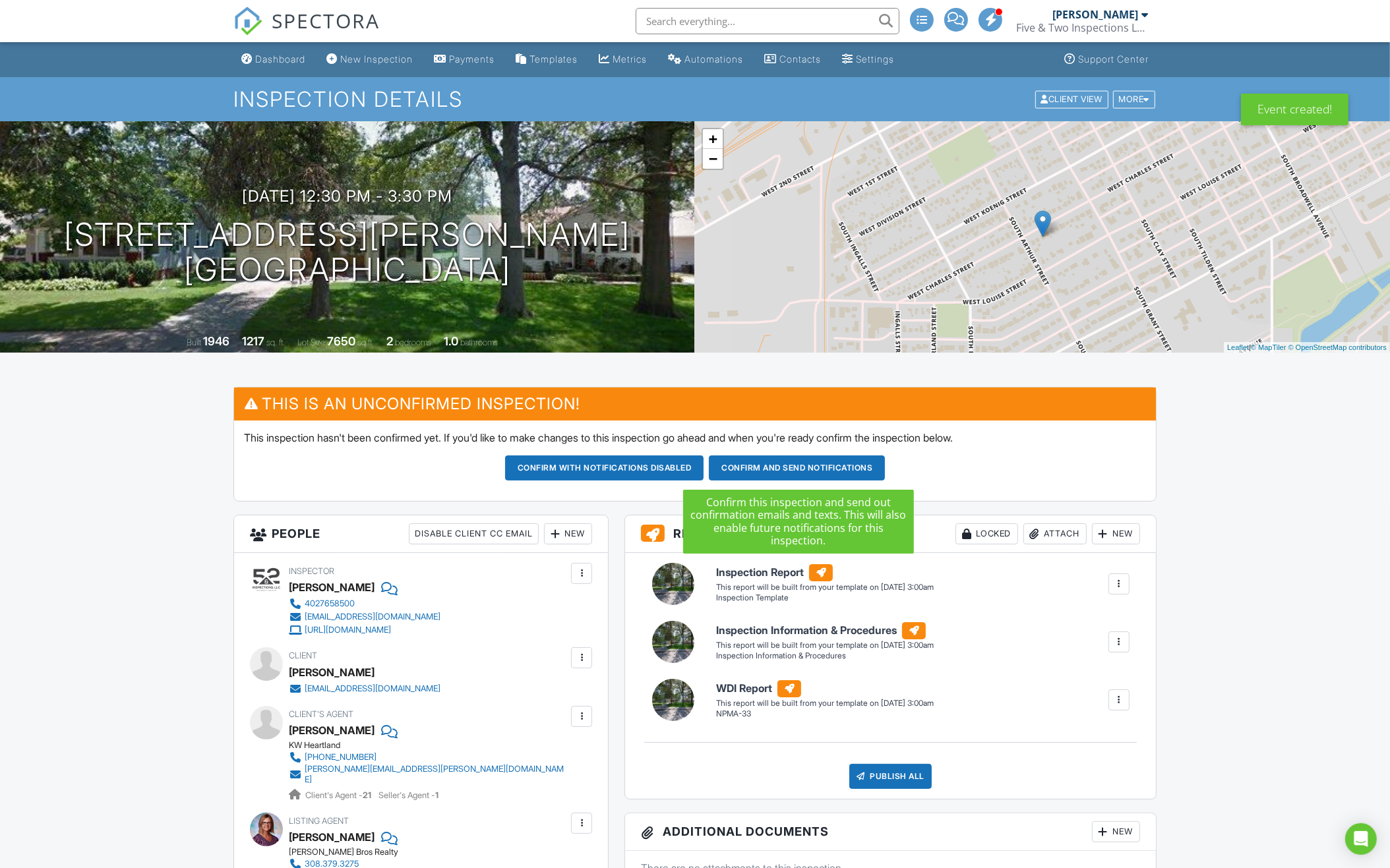
click at [704, 472] on button "Confirm and send notifications" at bounding box center [604, 468] width 199 height 25
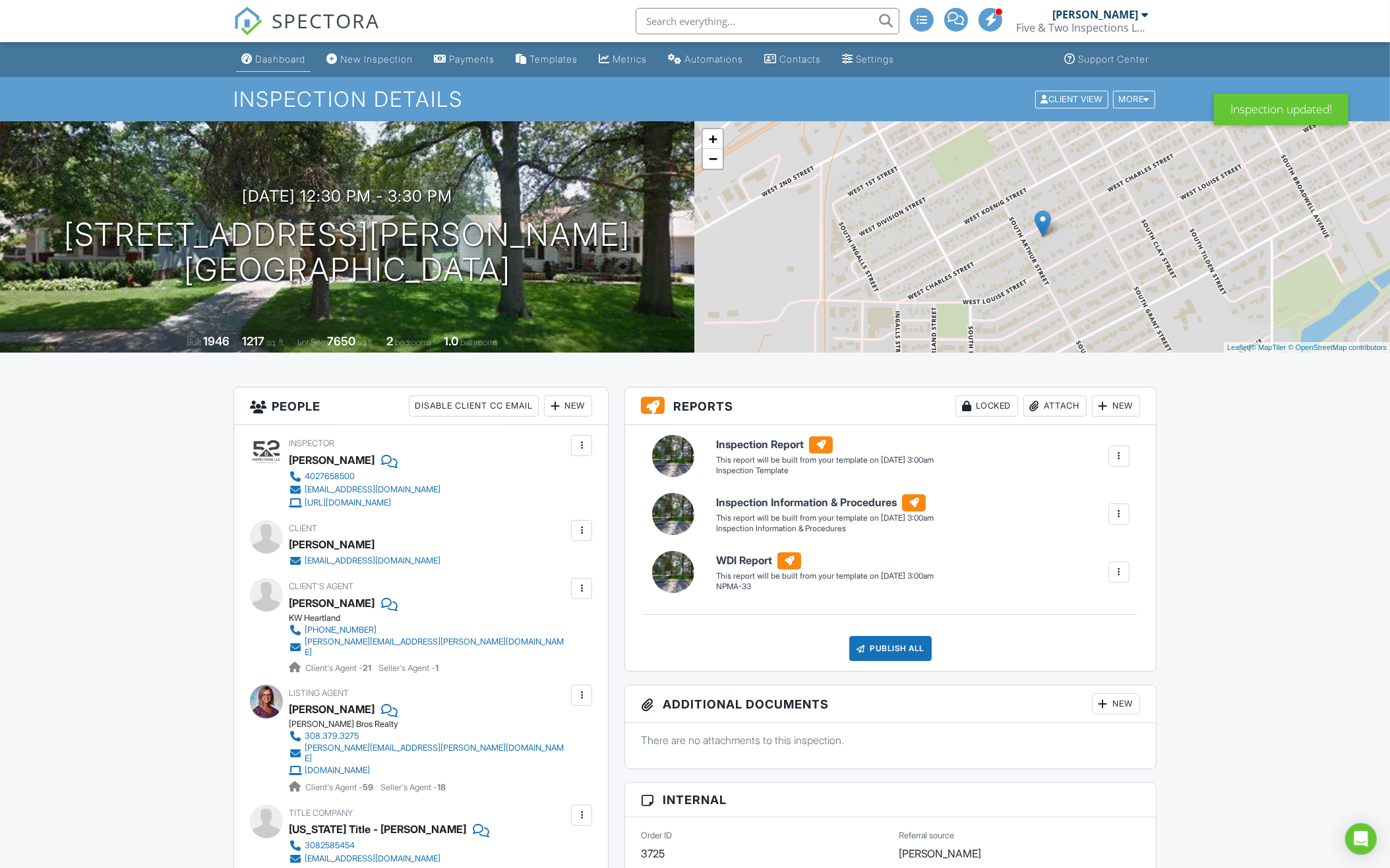
click at [260, 60] on div "Dashboard" at bounding box center [280, 59] width 50 height 11
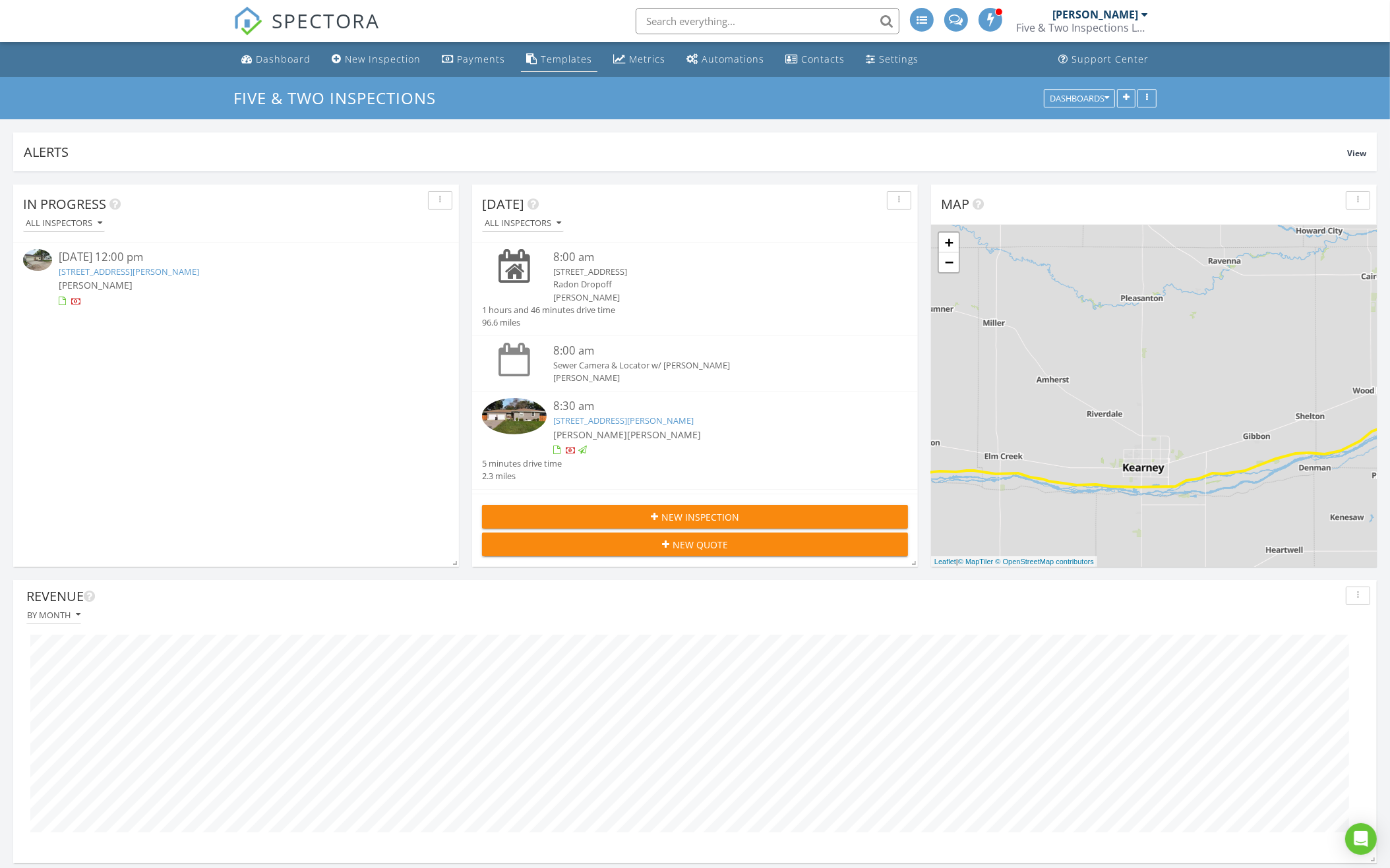
click at [552, 54] on div "Templates" at bounding box center [566, 59] width 51 height 12
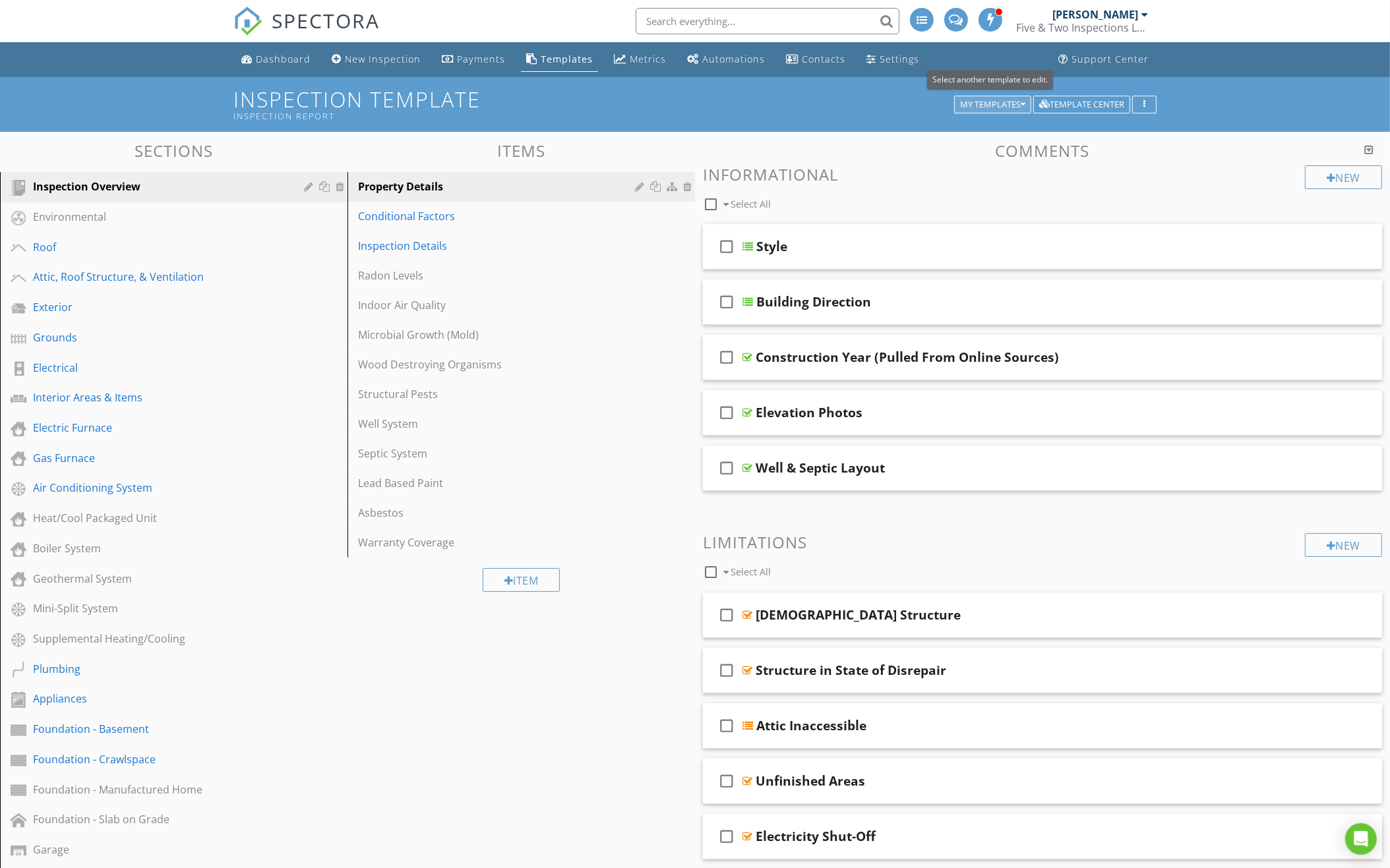
click at [1016, 107] on div "My Templates" at bounding box center [992, 104] width 65 height 9
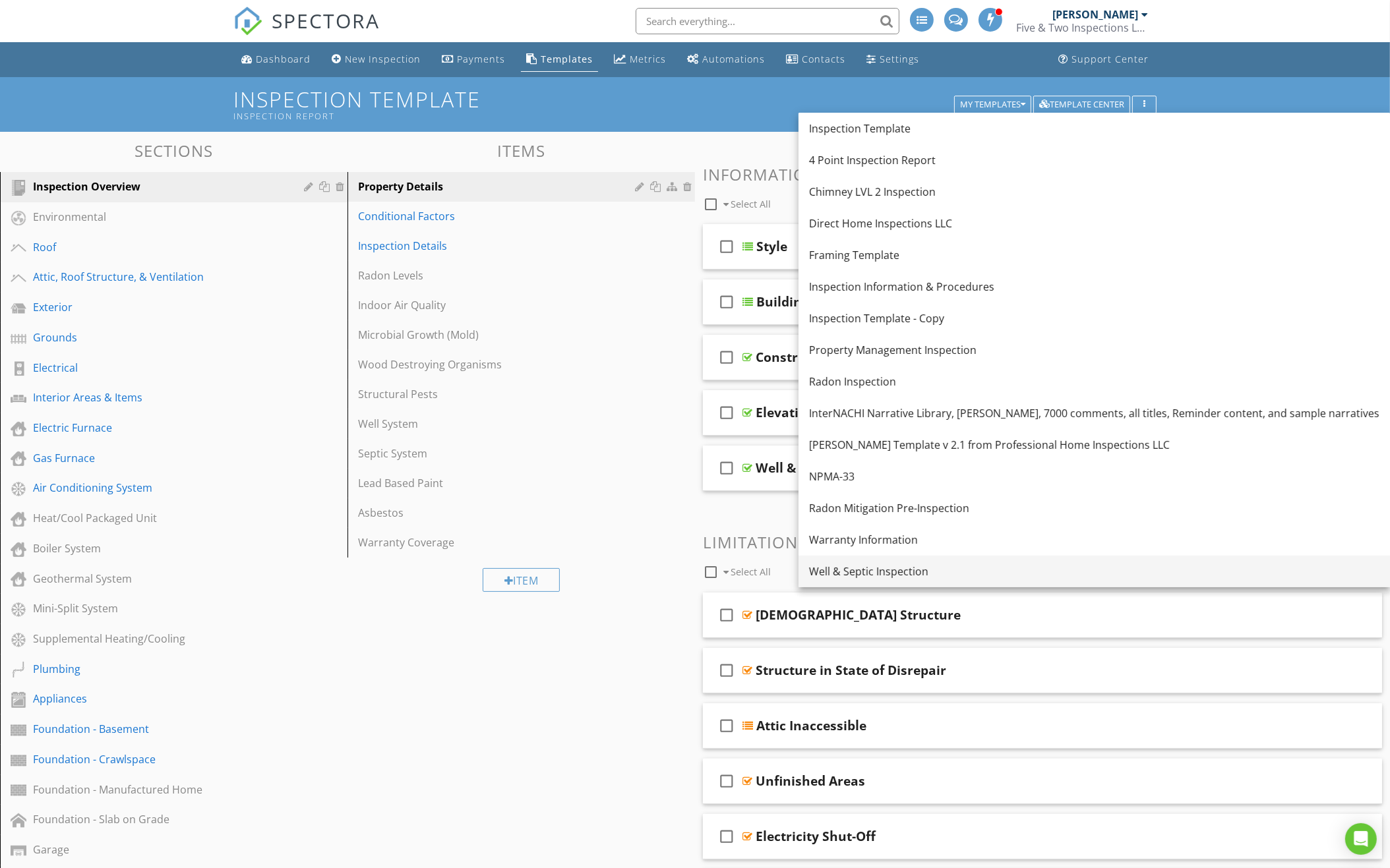
click at [845, 573] on div "Well & Septic Inspection" at bounding box center [1094, 571] width 570 height 16
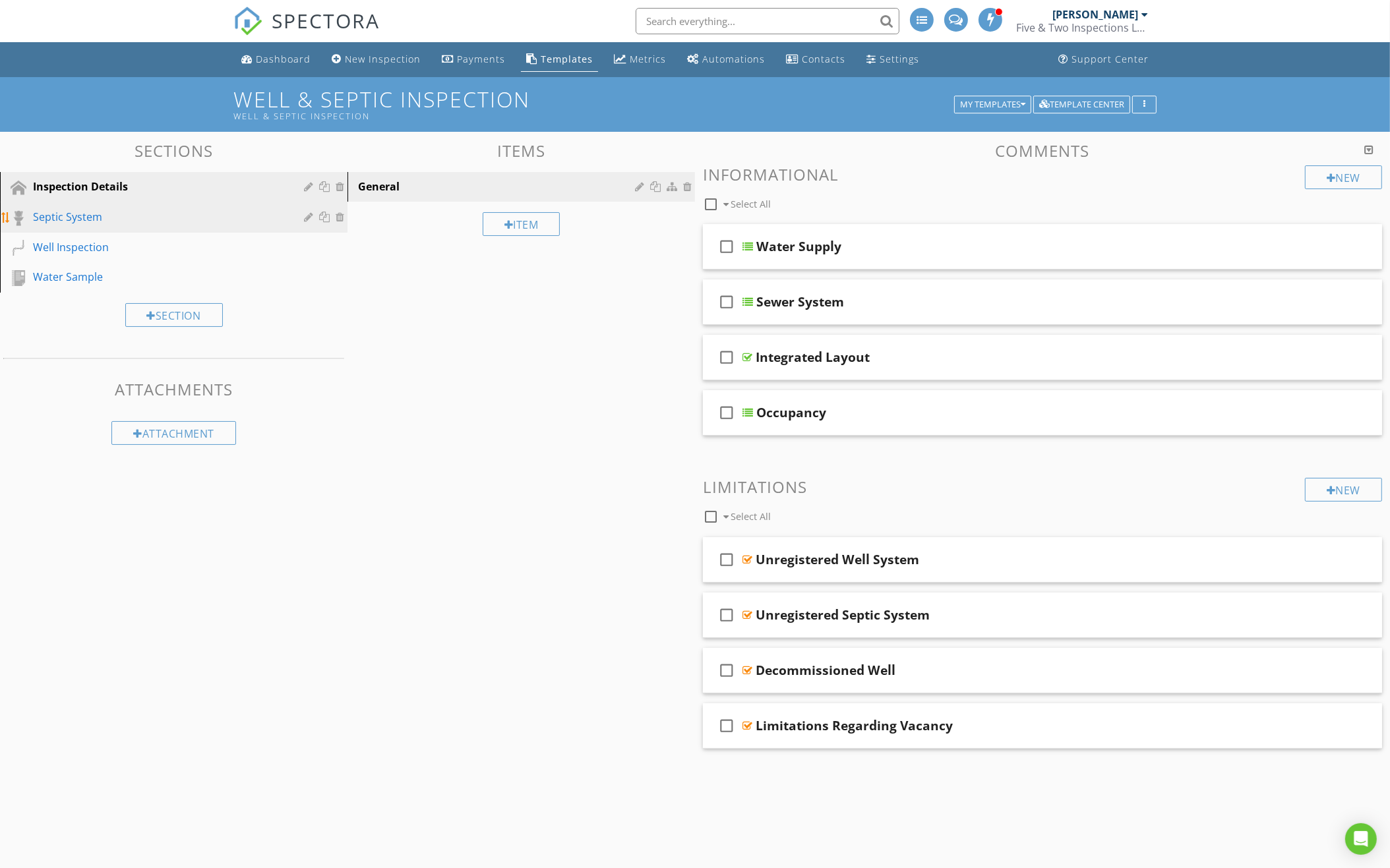
click at [170, 209] on div "Septic System" at bounding box center [159, 216] width 252 height 16
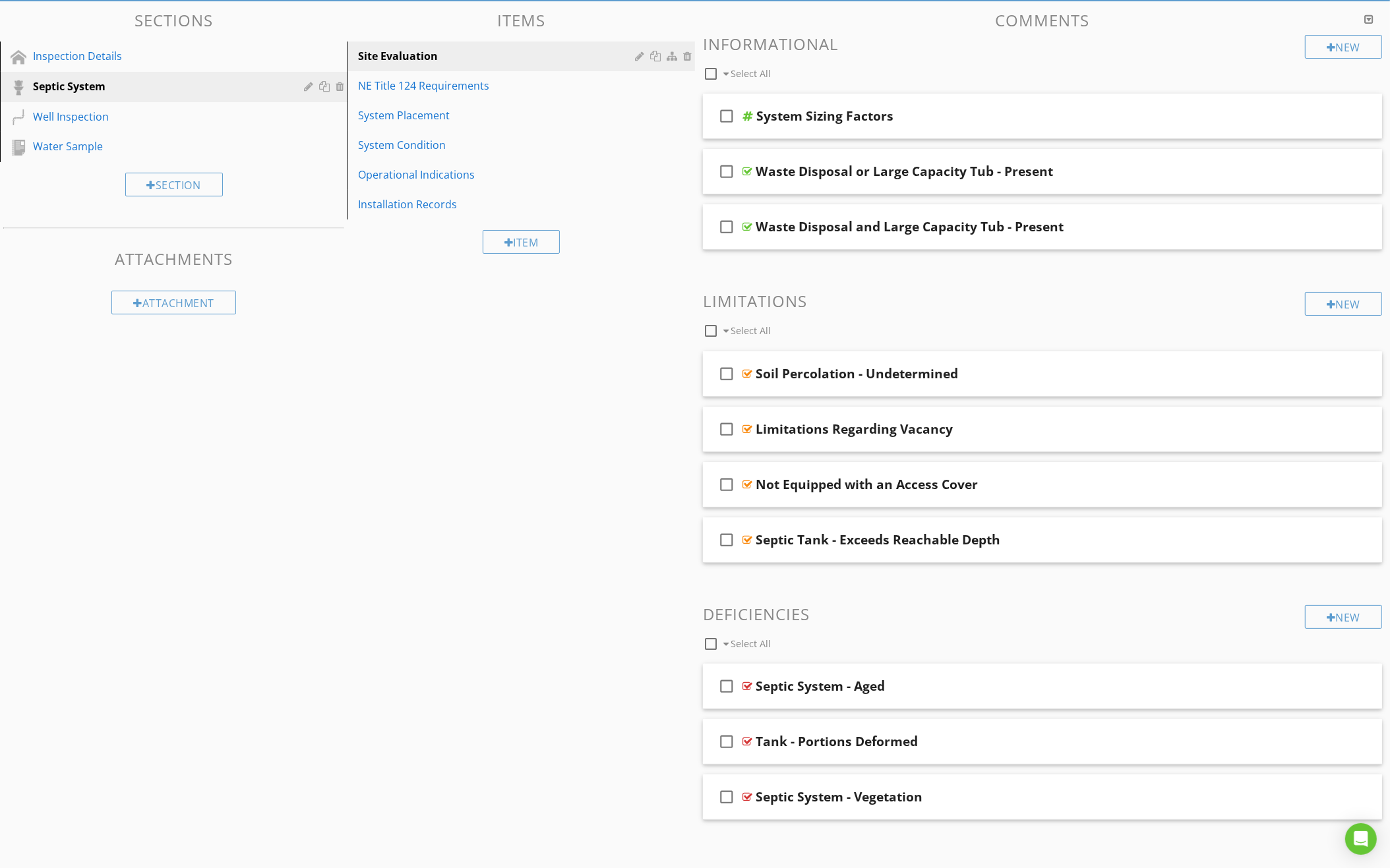
scroll to position [130, 0]
click at [1033, 383] on div "check_box_outline_blank Soil Percolation - Undetermined" at bounding box center [1042, 374] width 679 height 45
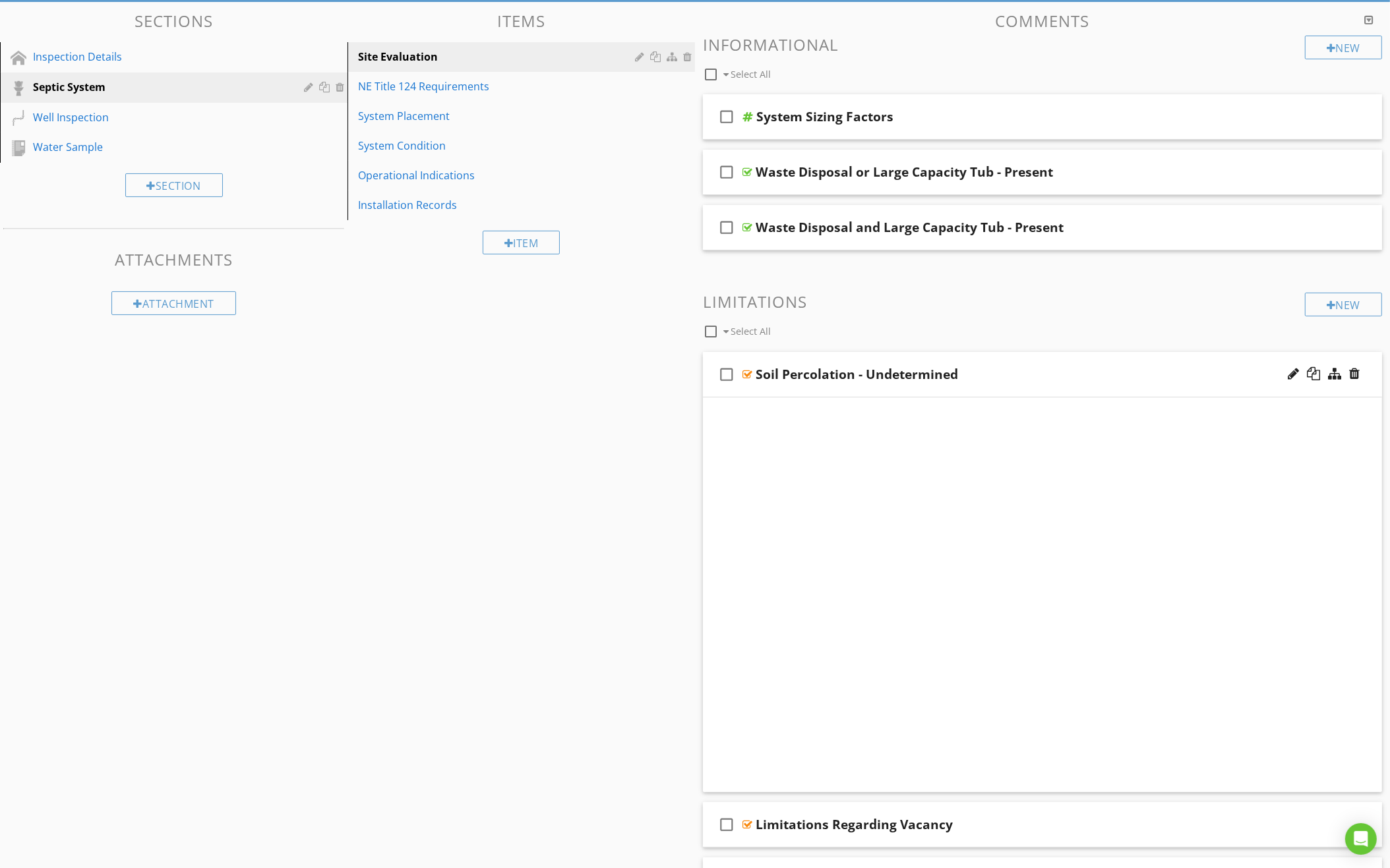
scroll to position [129, 0]
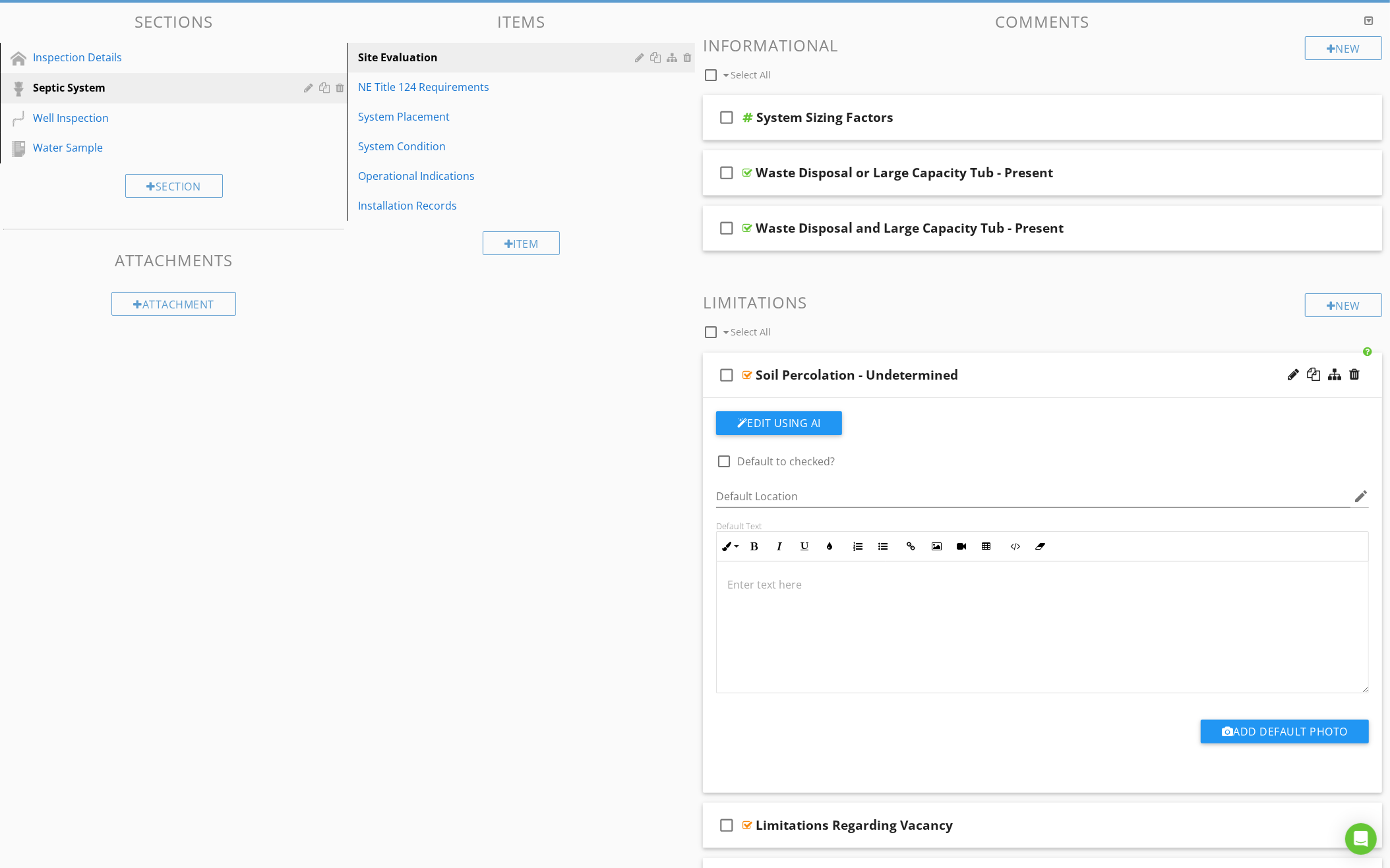
click at [941, 611] on div at bounding box center [1042, 627] width 652 height 132
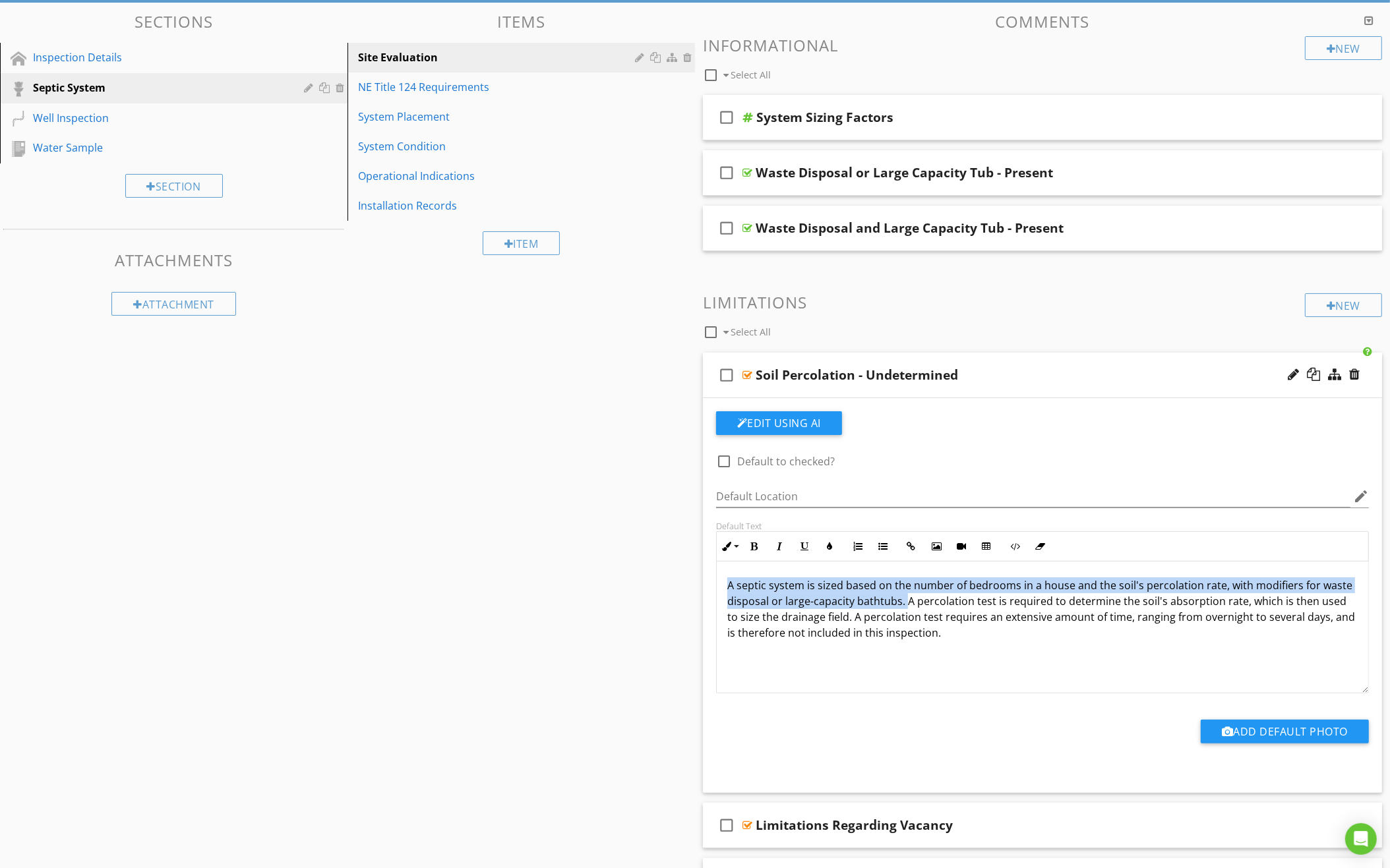
drag, startPoint x: 905, startPoint y: 594, endPoint x: 714, endPoint y: 566, distance: 193.0
click at [714, 566] on div "Default Text Inline Style XLarge Large Normal Small Light Small/Light Bold Ital…" at bounding box center [1042, 607] width 669 height 172
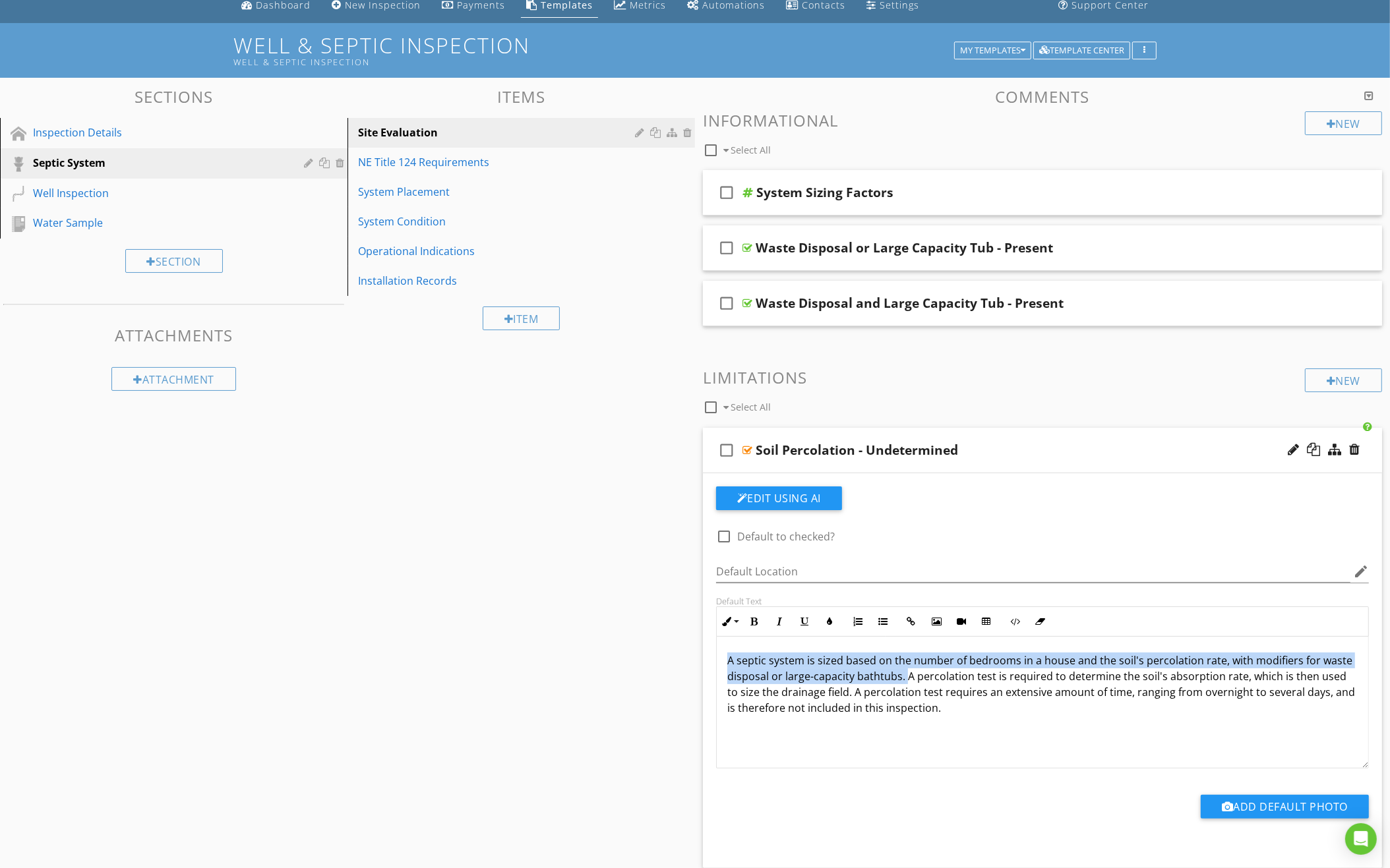
scroll to position [37, 0]
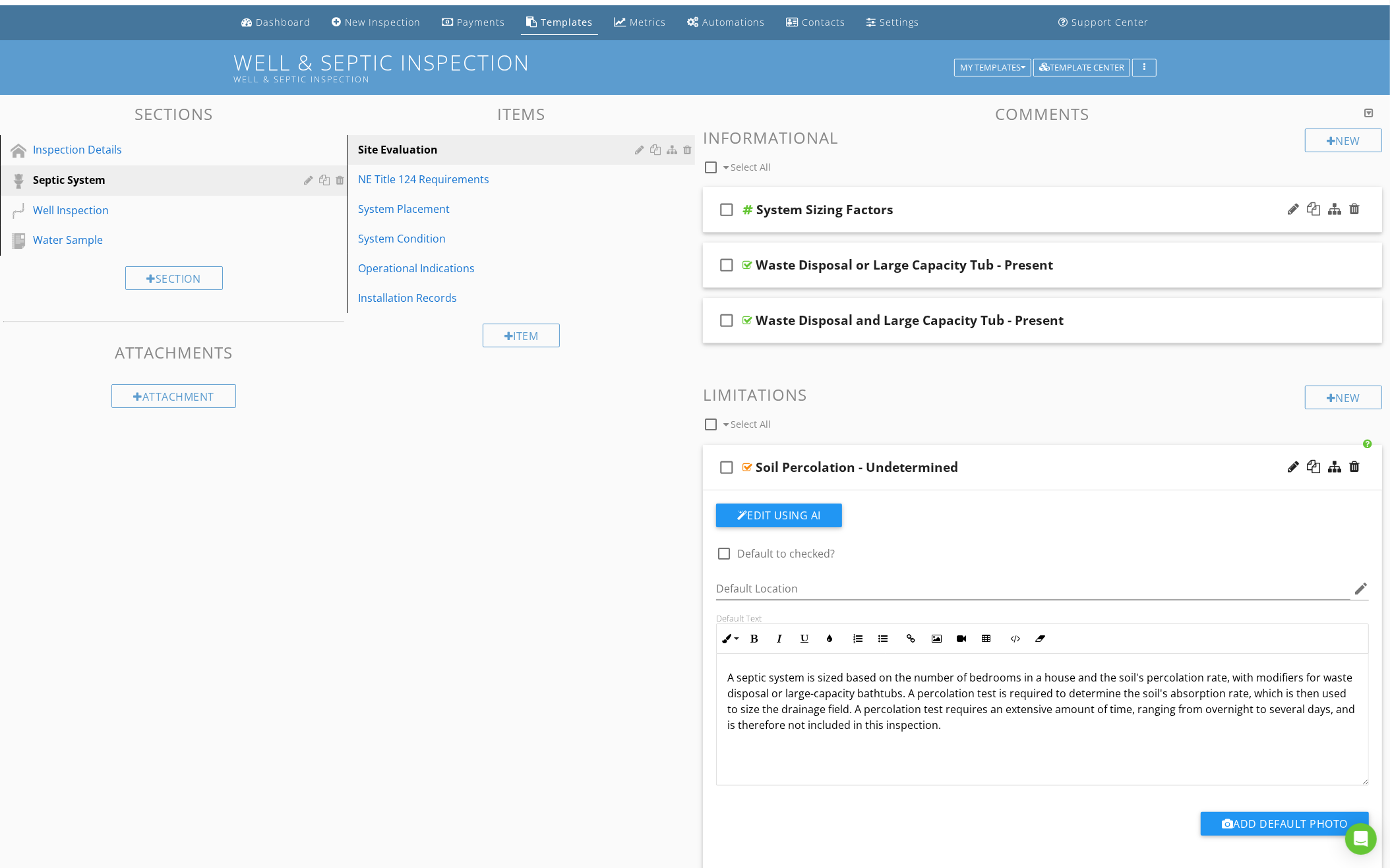
click at [936, 221] on div "check_box_outline_blank System Sizing Factors" at bounding box center [1042, 210] width 679 height 45
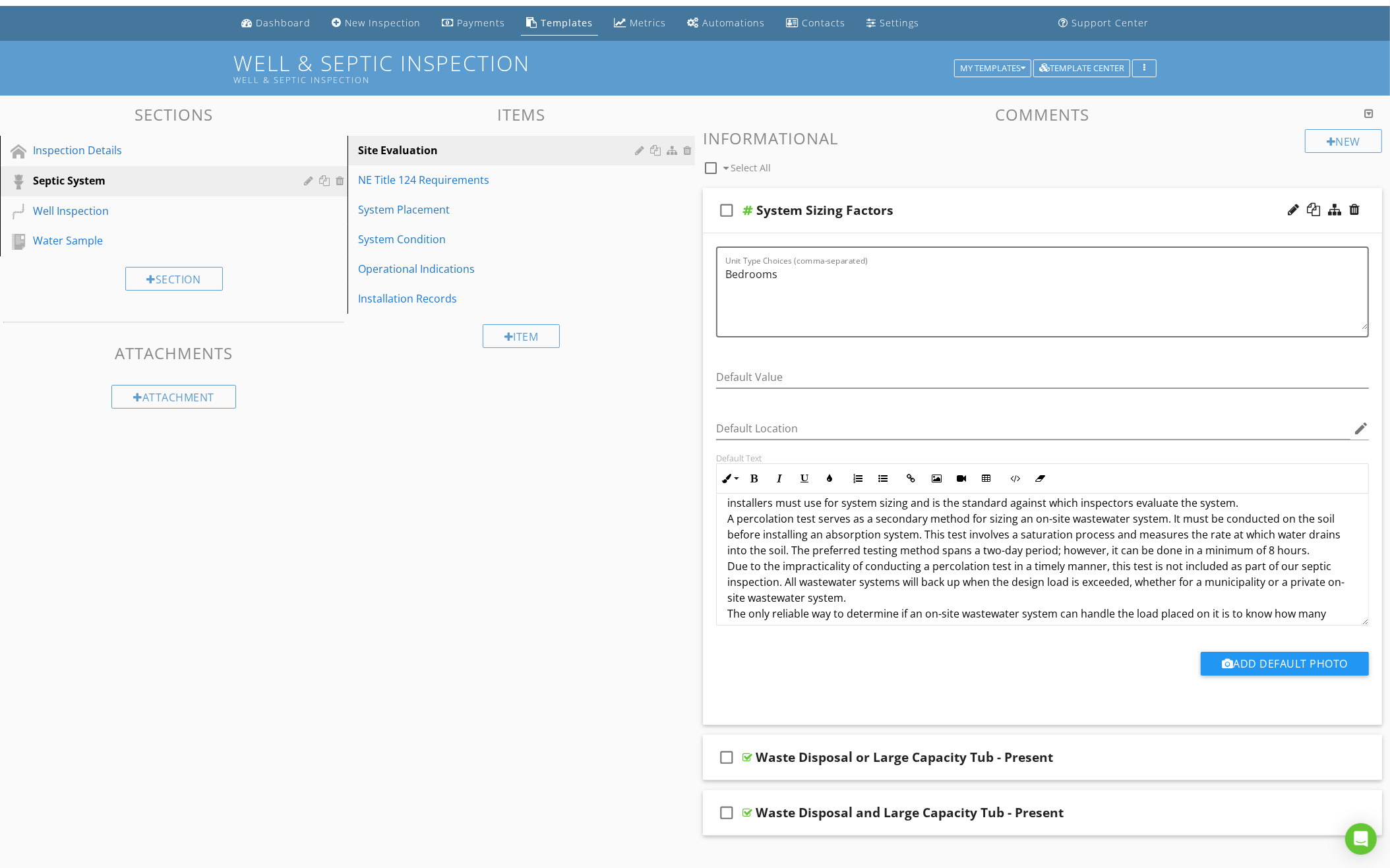
scroll to position [61, 0]
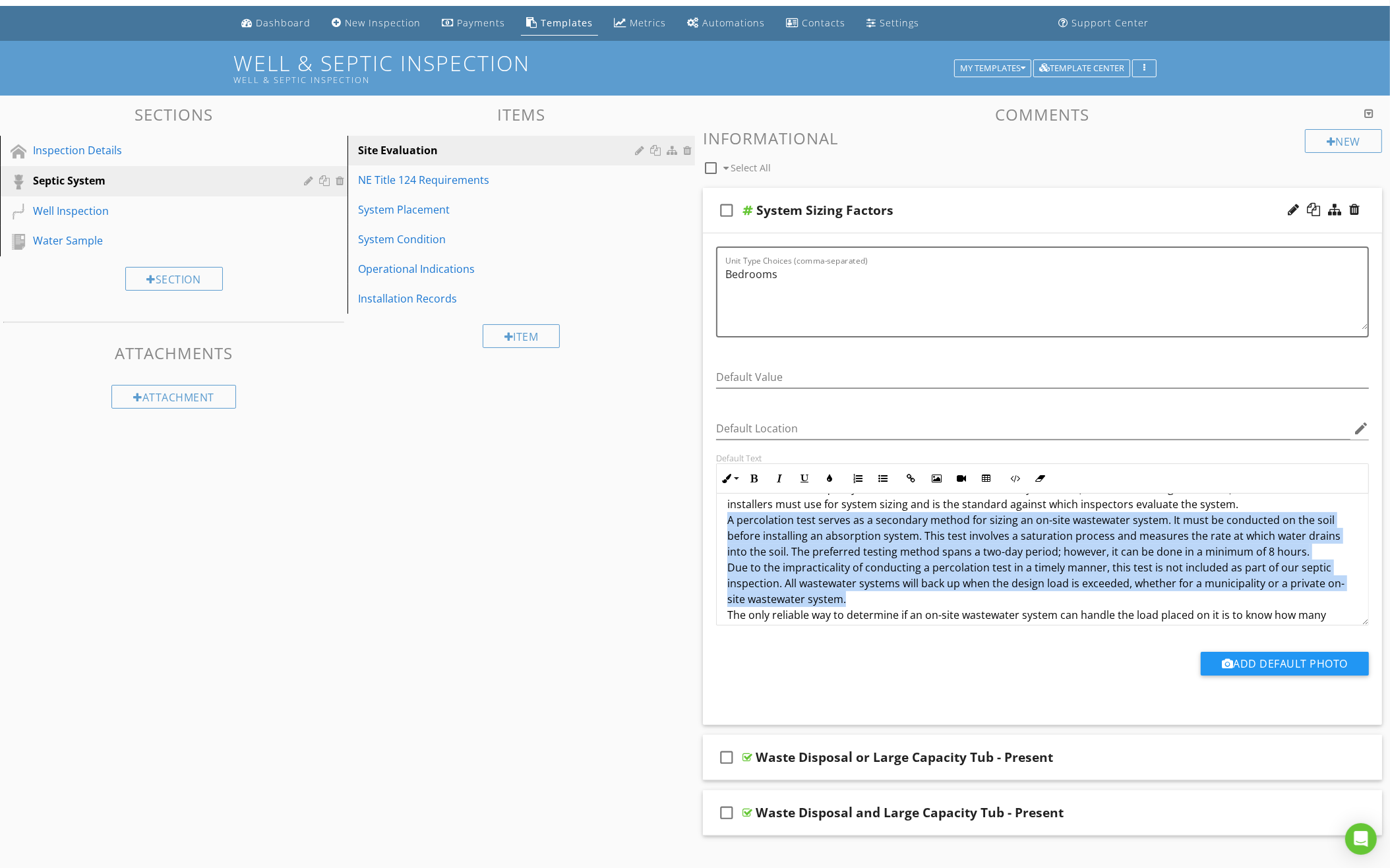
drag, startPoint x: 836, startPoint y: 592, endPoint x: 719, endPoint y: 516, distance: 139.5
click at [719, 516] on div "The room count is the primary factor in sizing septic systems for a house. The …" at bounding box center [1042, 560] width 652 height 253
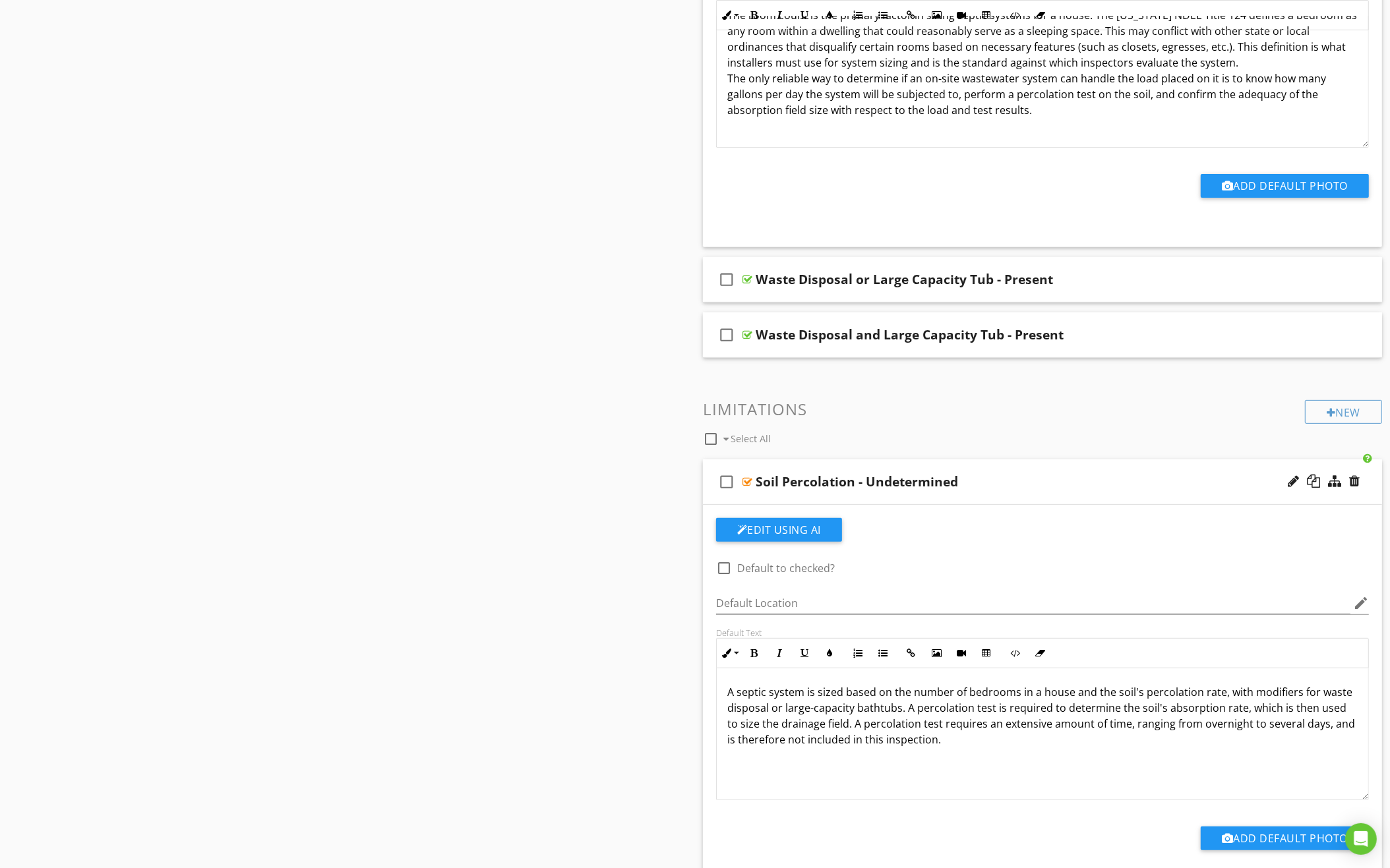
scroll to position [522, 0]
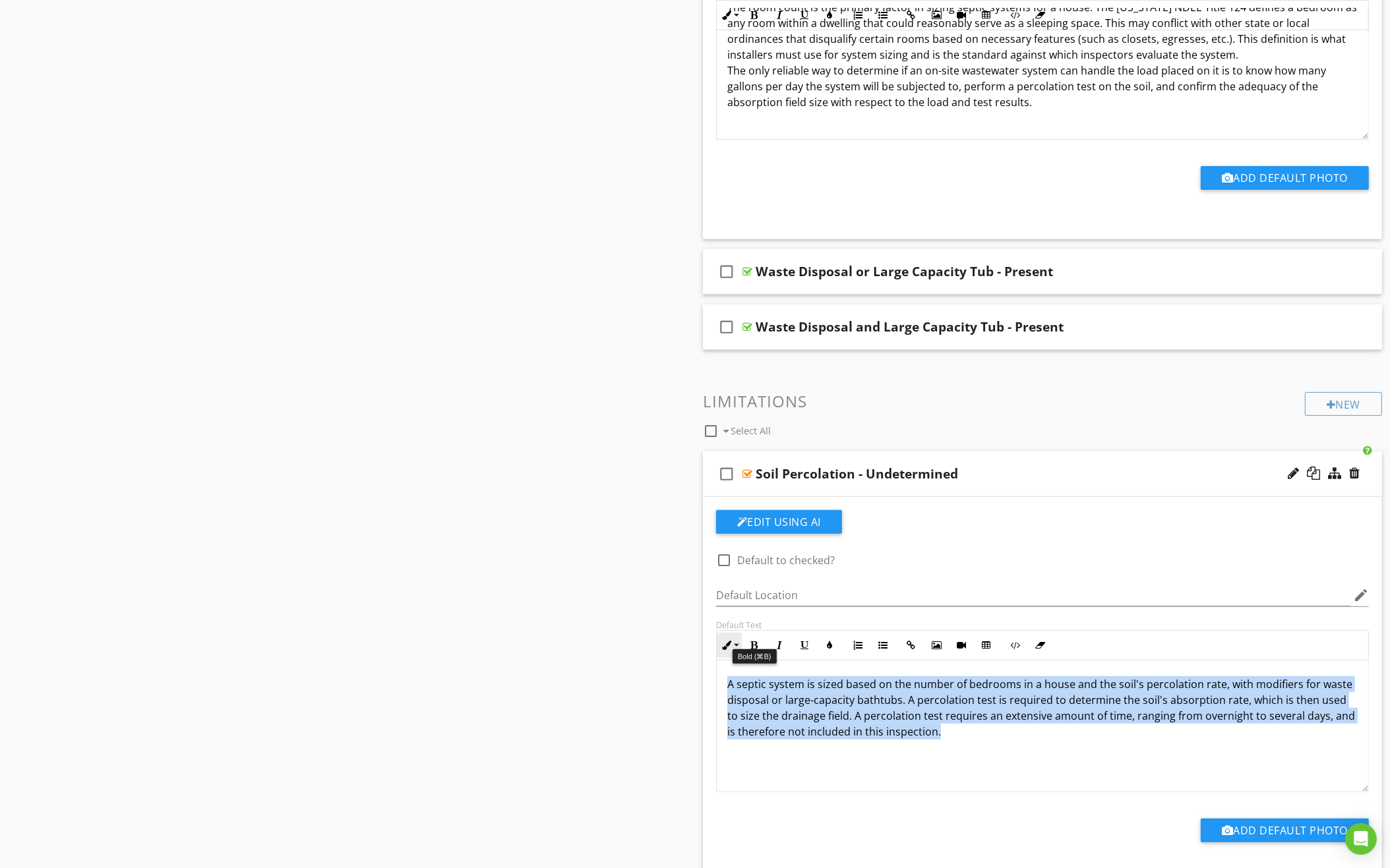
drag, startPoint x: 975, startPoint y: 731, endPoint x: 740, endPoint y: 643, distance: 250.9
click at [740, 643] on div "Inline Style XLarge Large Normal Small Light Small/Light Bold Italic Underline …" at bounding box center [1042, 711] width 653 height 162
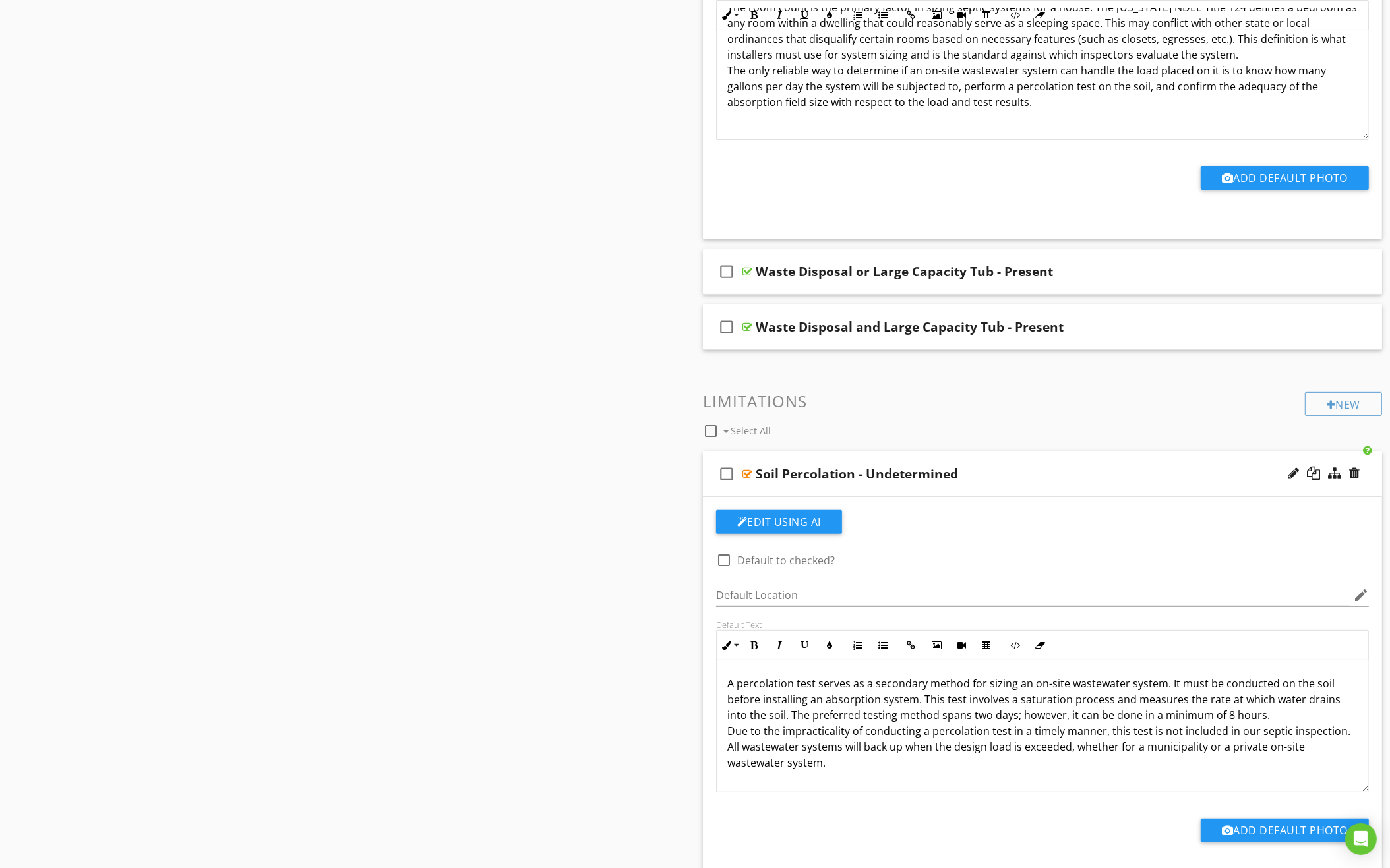
scroll to position [1, 0]
click at [929, 736] on p "A percolation test serves as a secondary method for sizing an on-site wastewate…" at bounding box center [1042, 722] width 630 height 95
click at [723, 551] on div at bounding box center [723, 560] width 23 height 23
checkbox input "true"
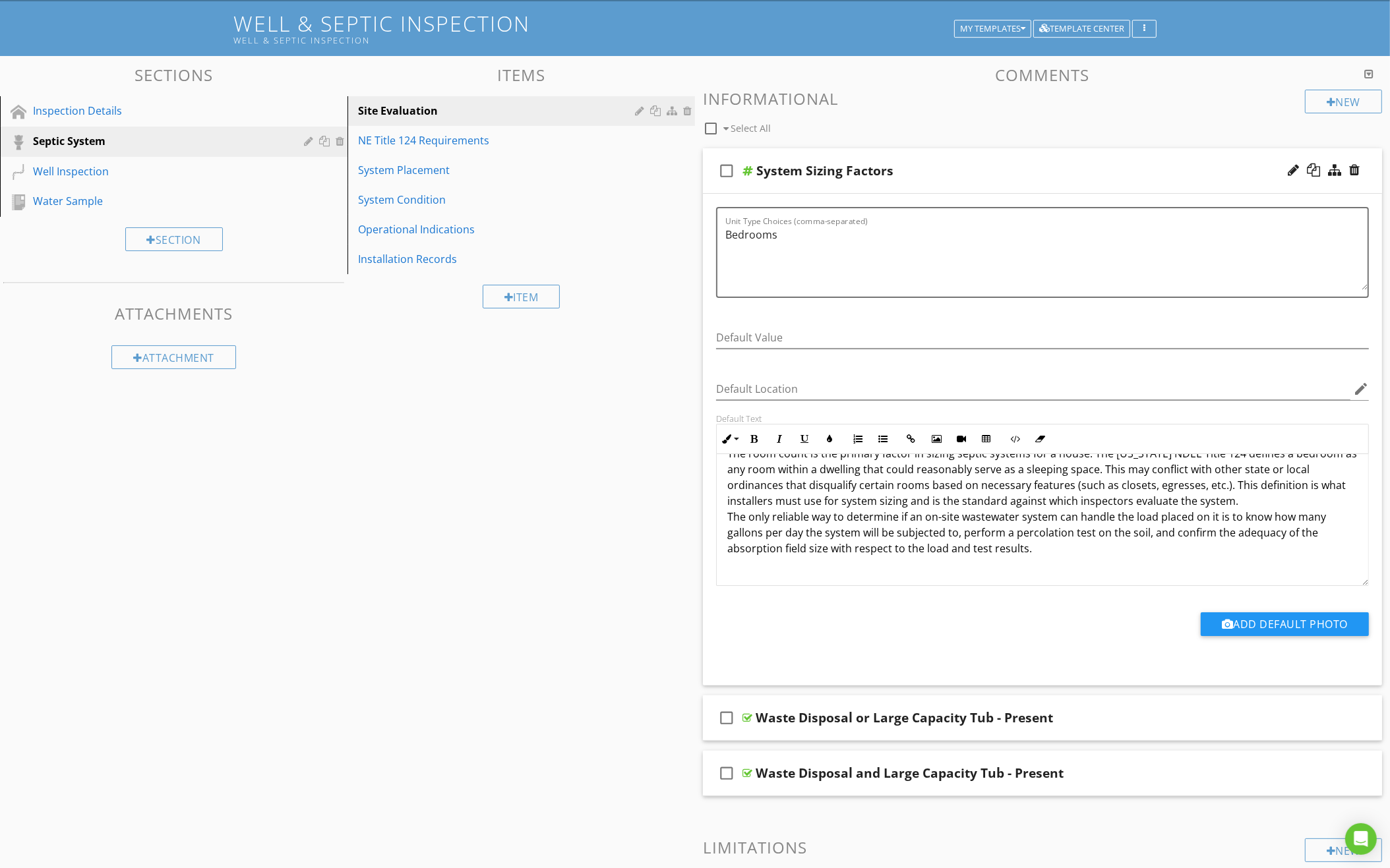
scroll to position [62, 0]
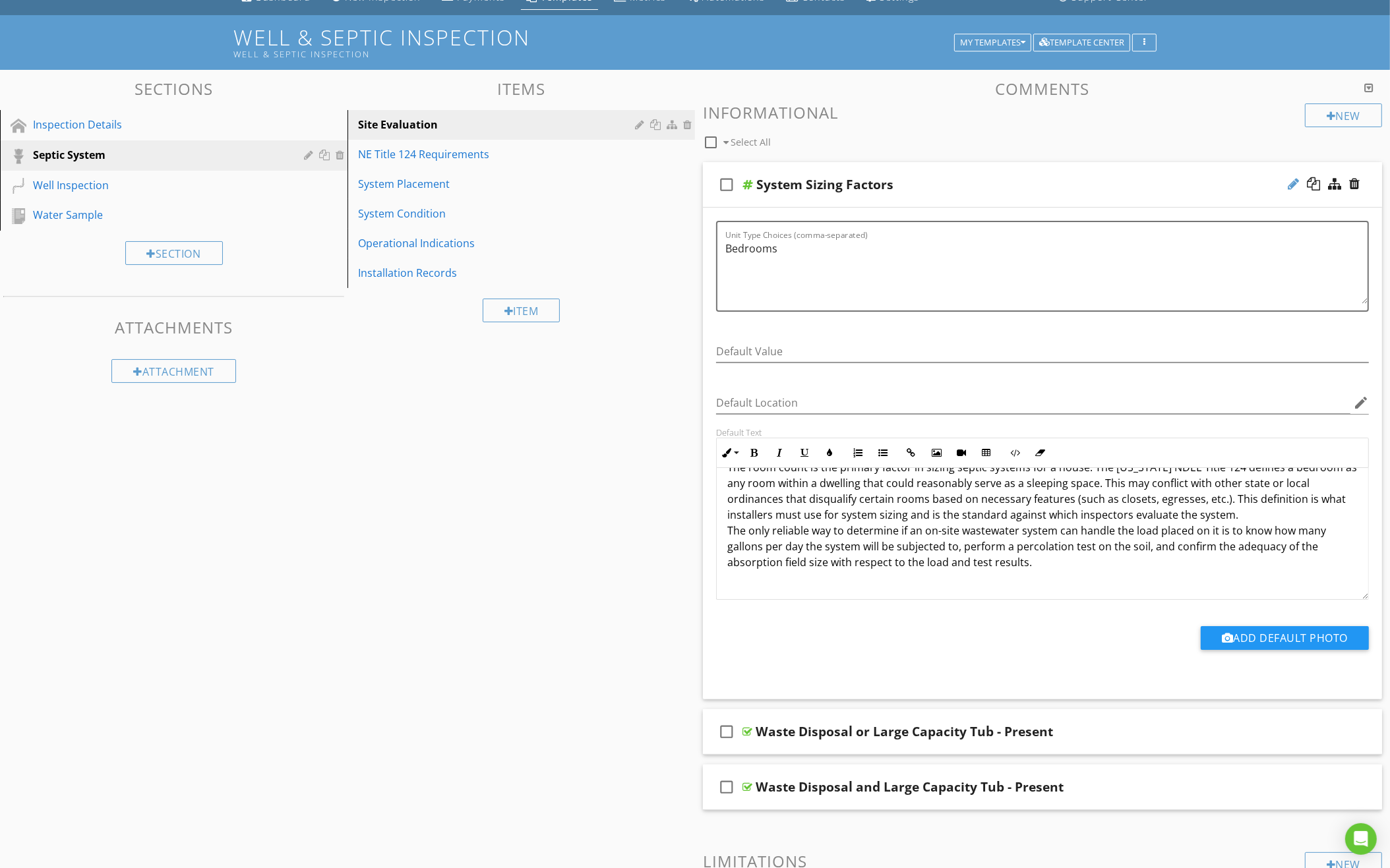
click at [1290, 181] on div at bounding box center [1293, 183] width 11 height 13
click at [926, 189] on input "System Sizing Factors" at bounding box center [1001, 186] width 490 height 22
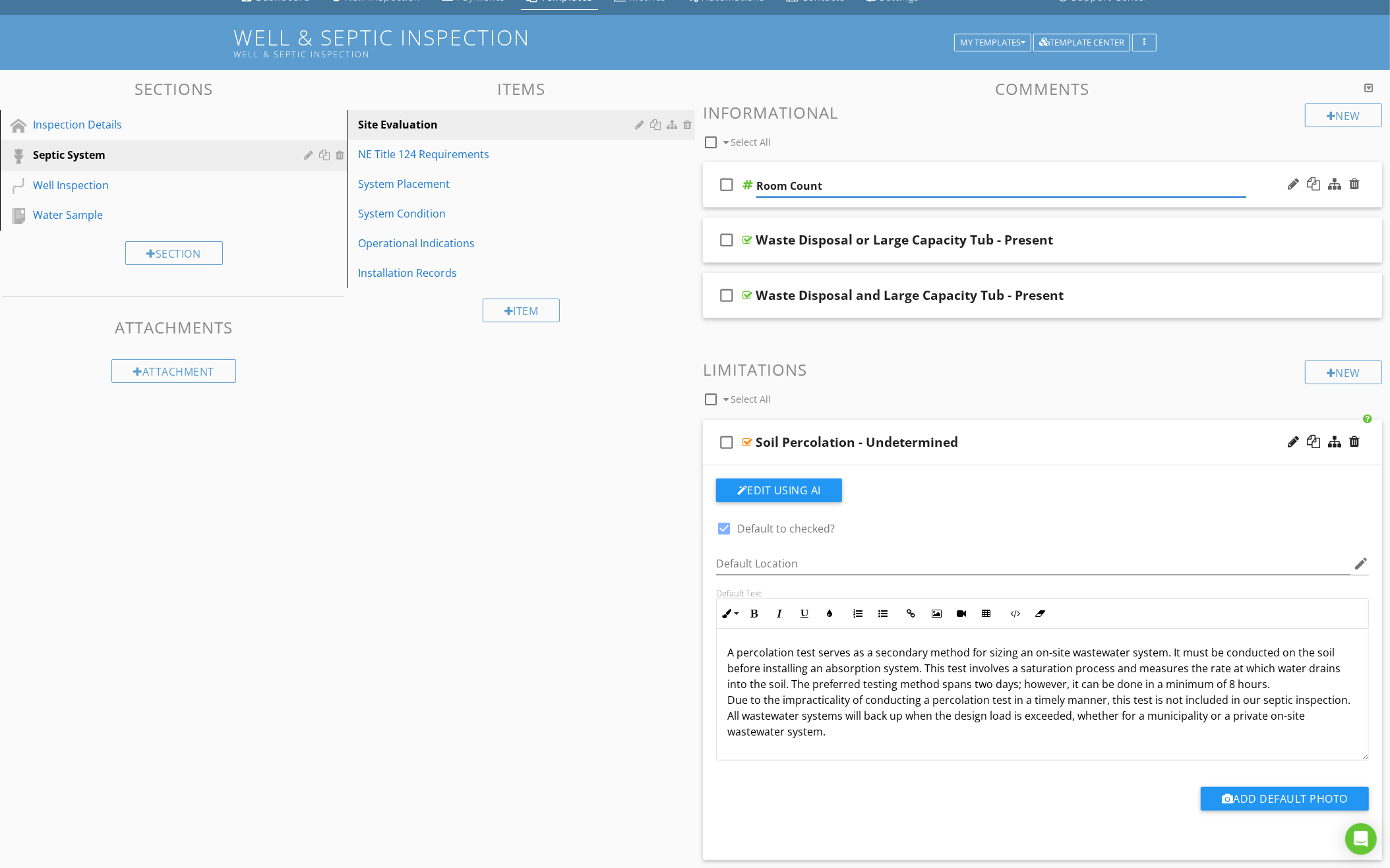
type input "Room Count"
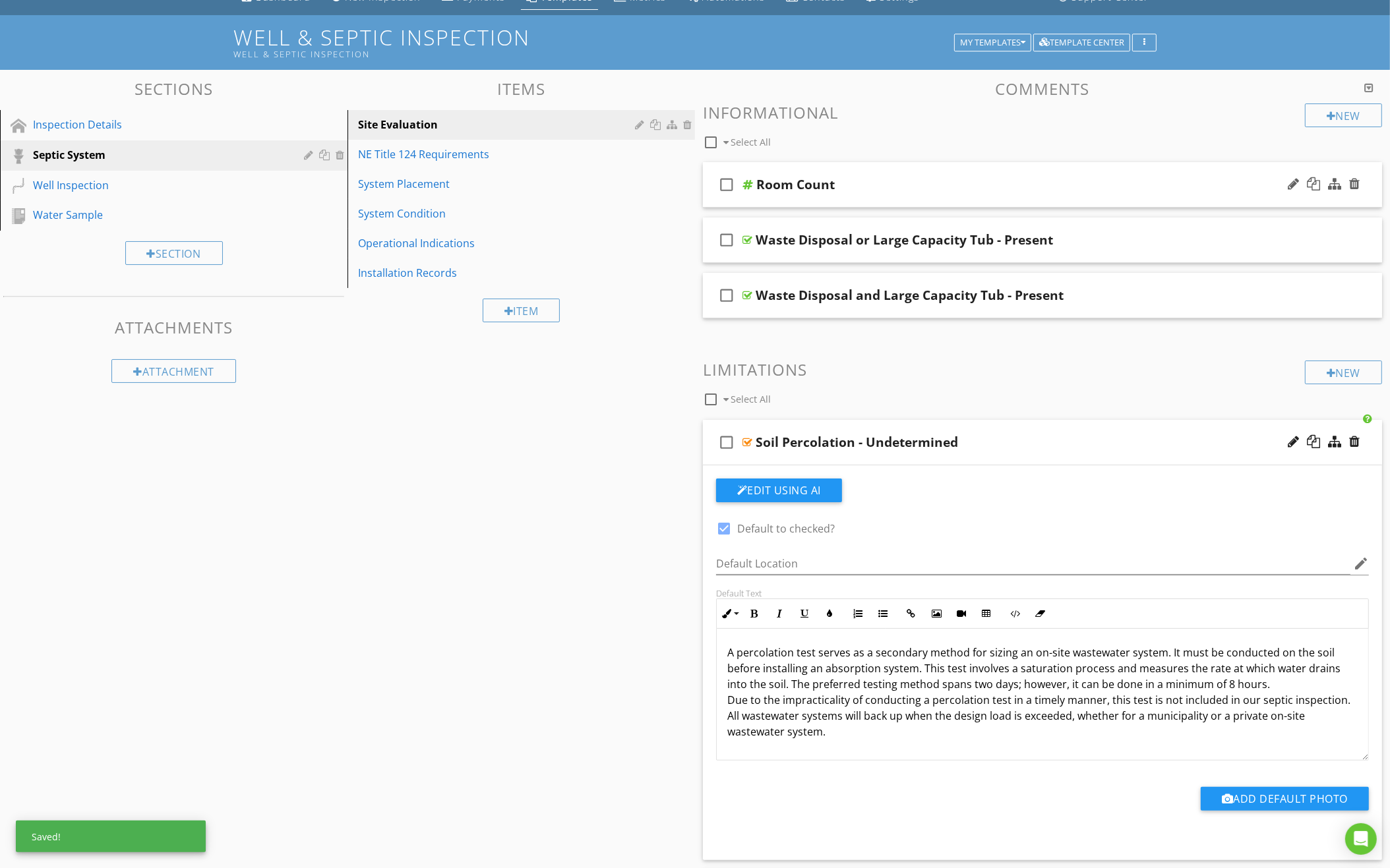
click at [964, 172] on div "check_box_outline_blank Room Count" at bounding box center [1042, 185] width 679 height 45
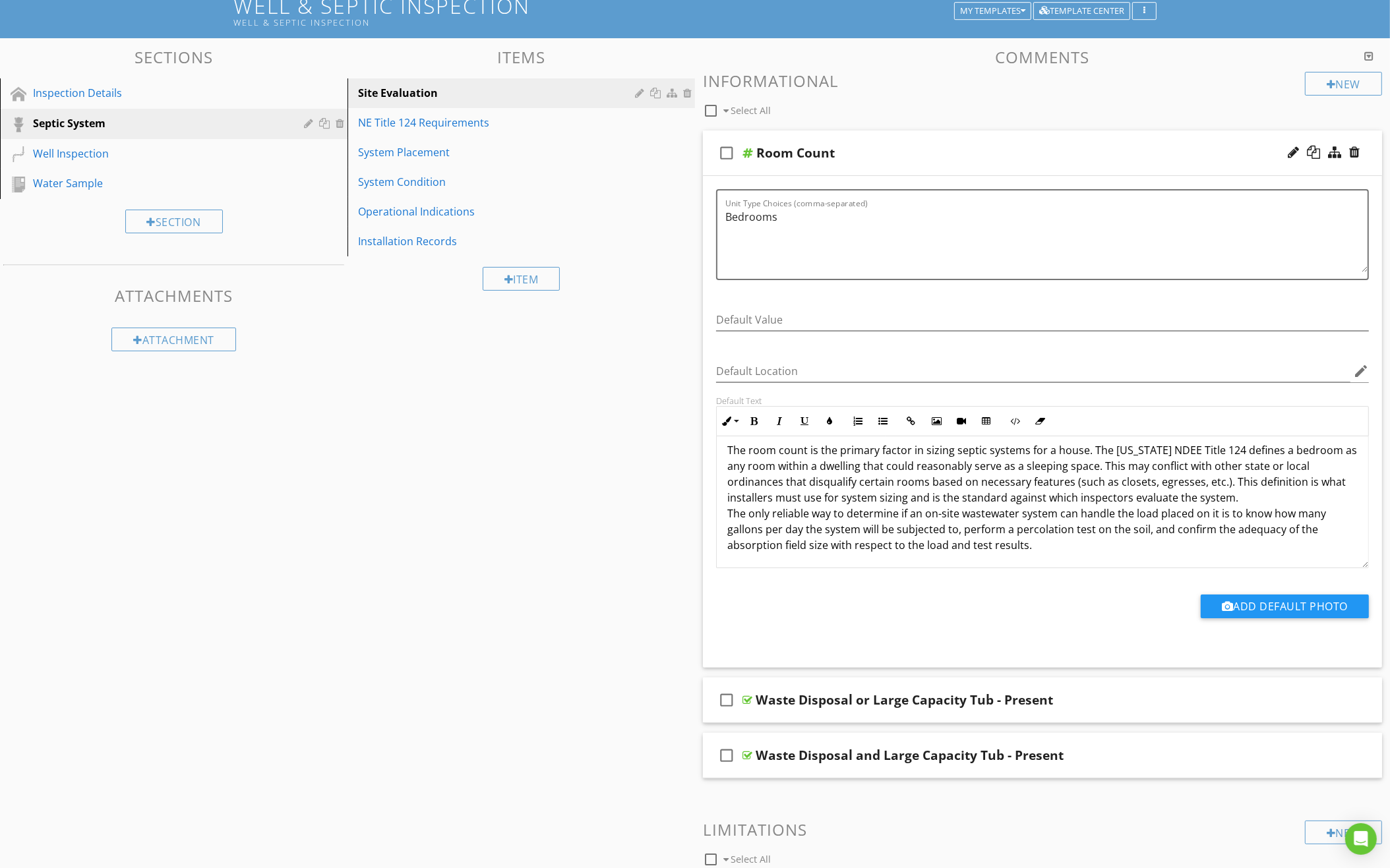
scroll to position [92, 0]
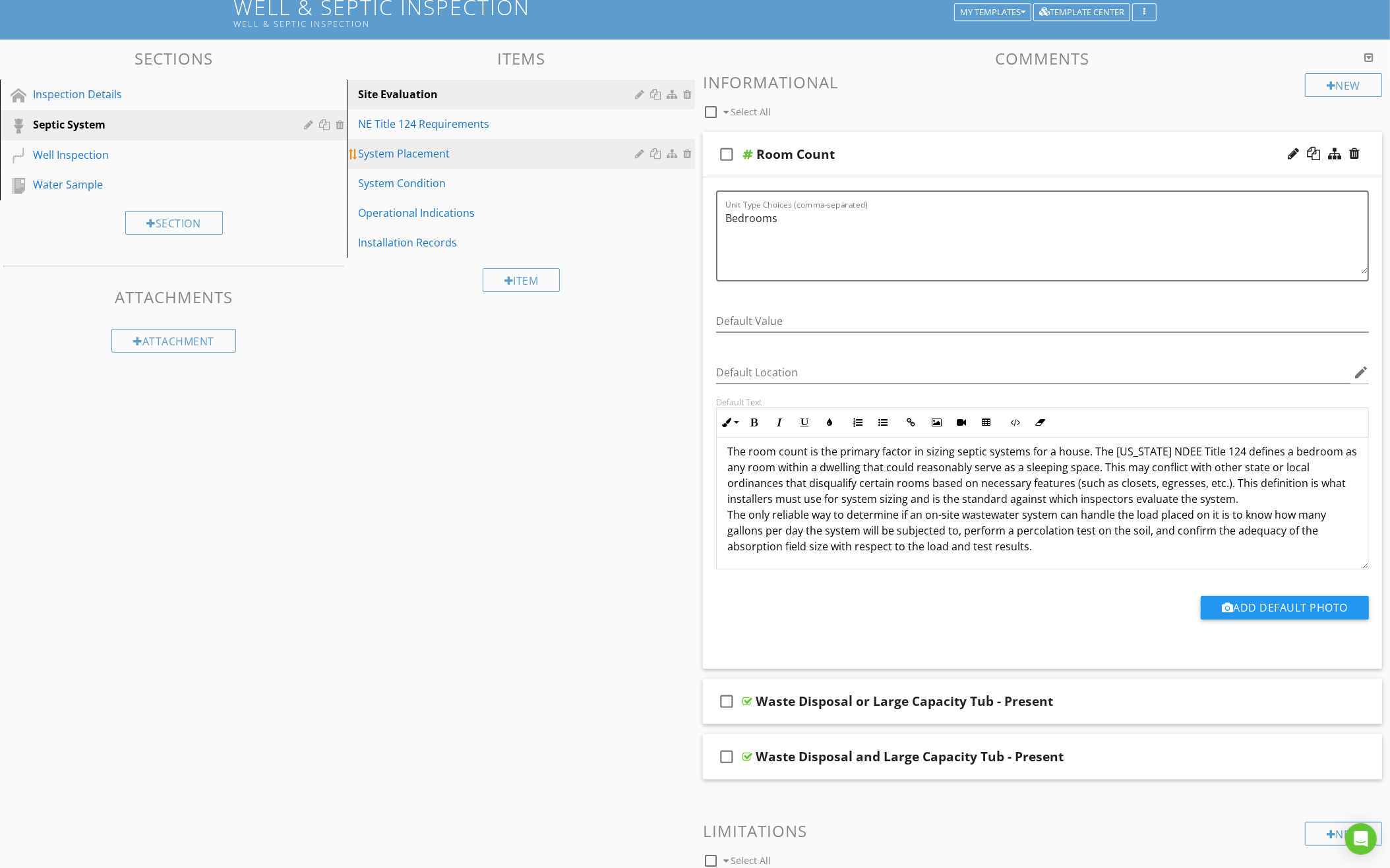
click at [493, 155] on div "System Placement" at bounding box center [498, 153] width 281 height 16
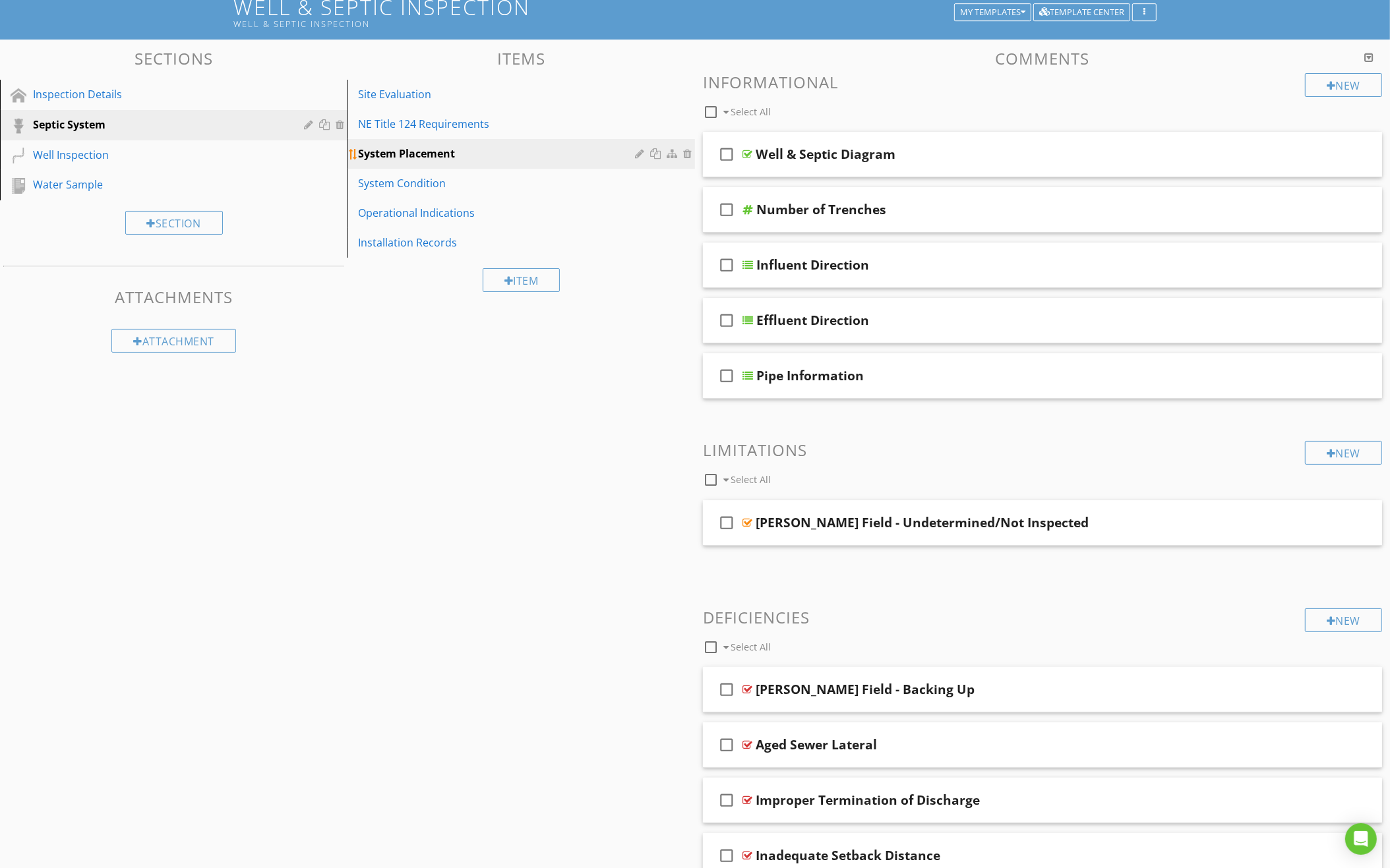
click at [638, 148] on div at bounding box center [641, 153] width 12 height 10
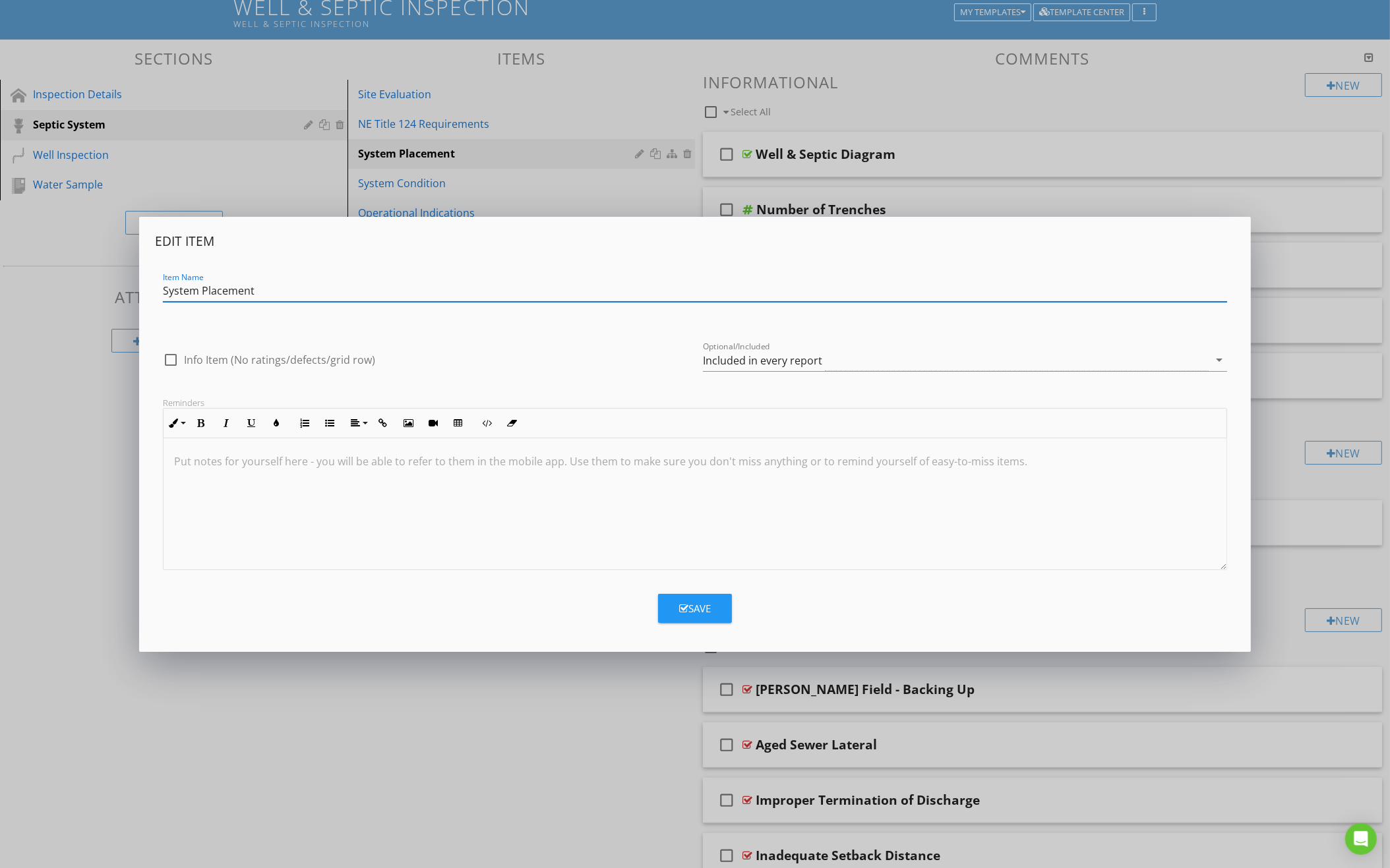
click at [233, 289] on input "System Placement" at bounding box center [695, 291] width 1064 height 22
type input "System Design & Placement"
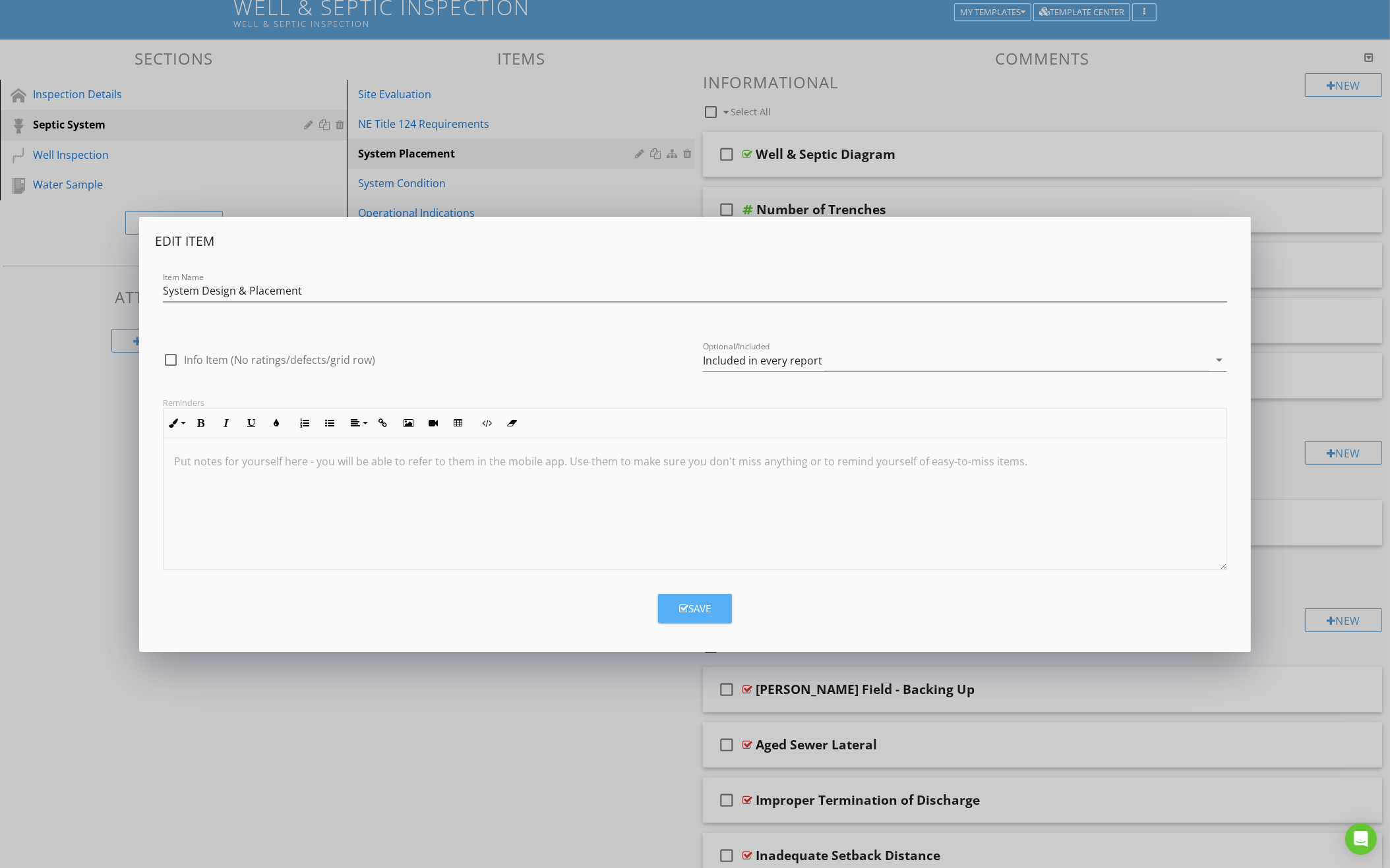
click at [686, 614] on div "Save" at bounding box center [695, 609] width 31 height 15
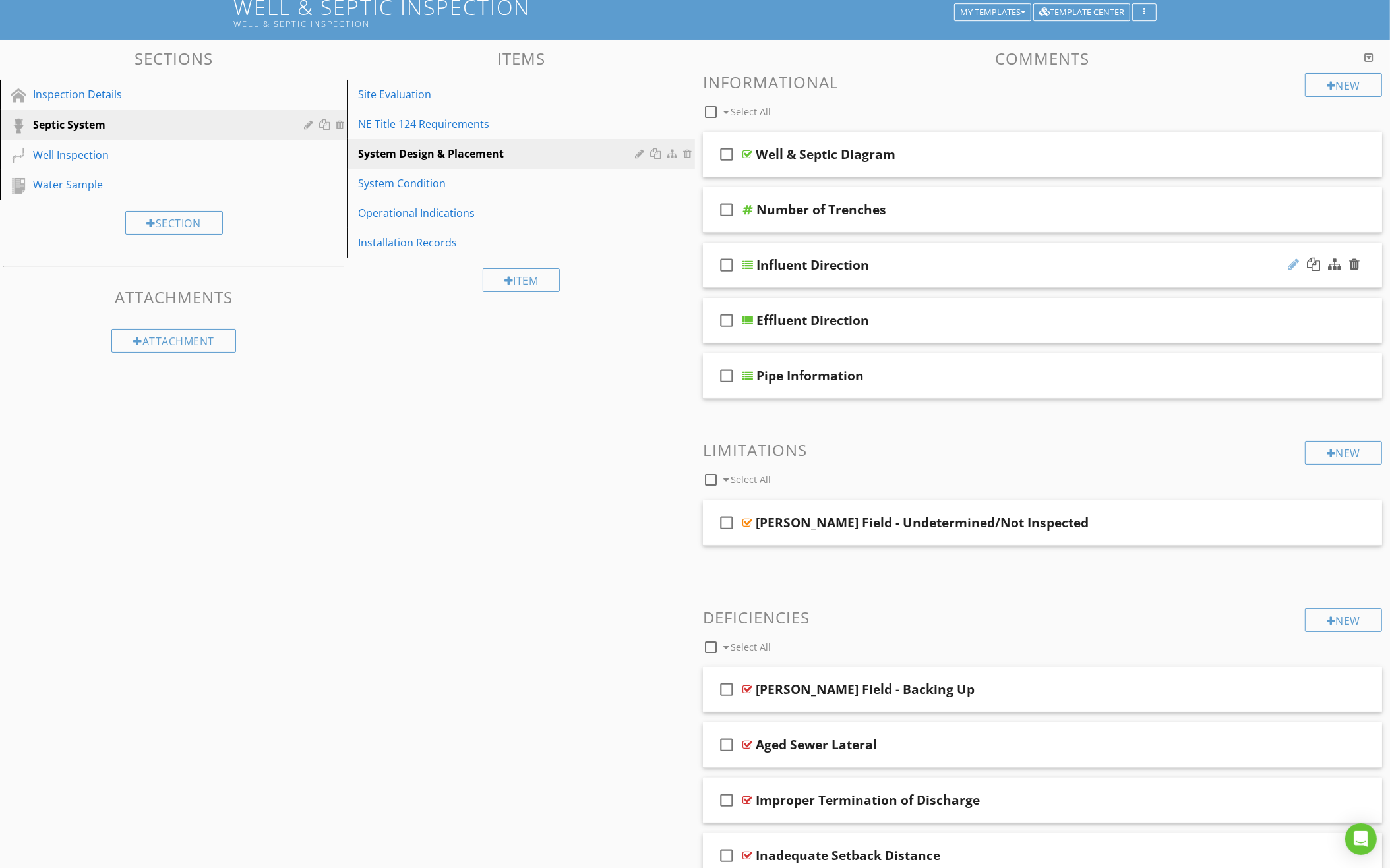
click at [1291, 261] on div at bounding box center [1293, 264] width 11 height 13
click at [832, 257] on input "Influent Direction" at bounding box center [1001, 267] width 490 height 22
type input "Influent Line"
click at [972, 306] on div "check_box_outline_blank Effluent Direction" at bounding box center [1042, 320] width 679 height 45
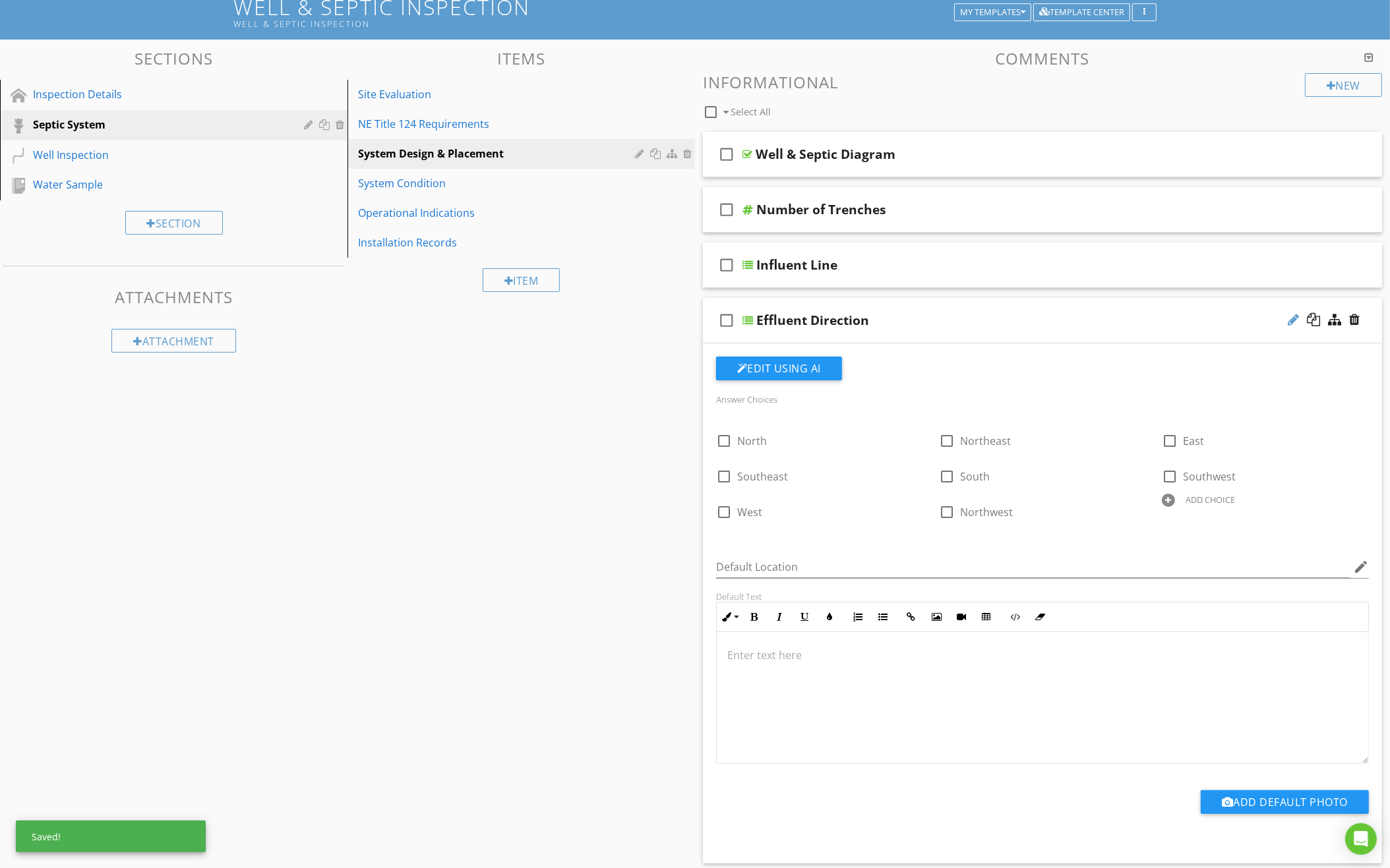
click at [1291, 315] on div at bounding box center [1293, 319] width 11 height 13
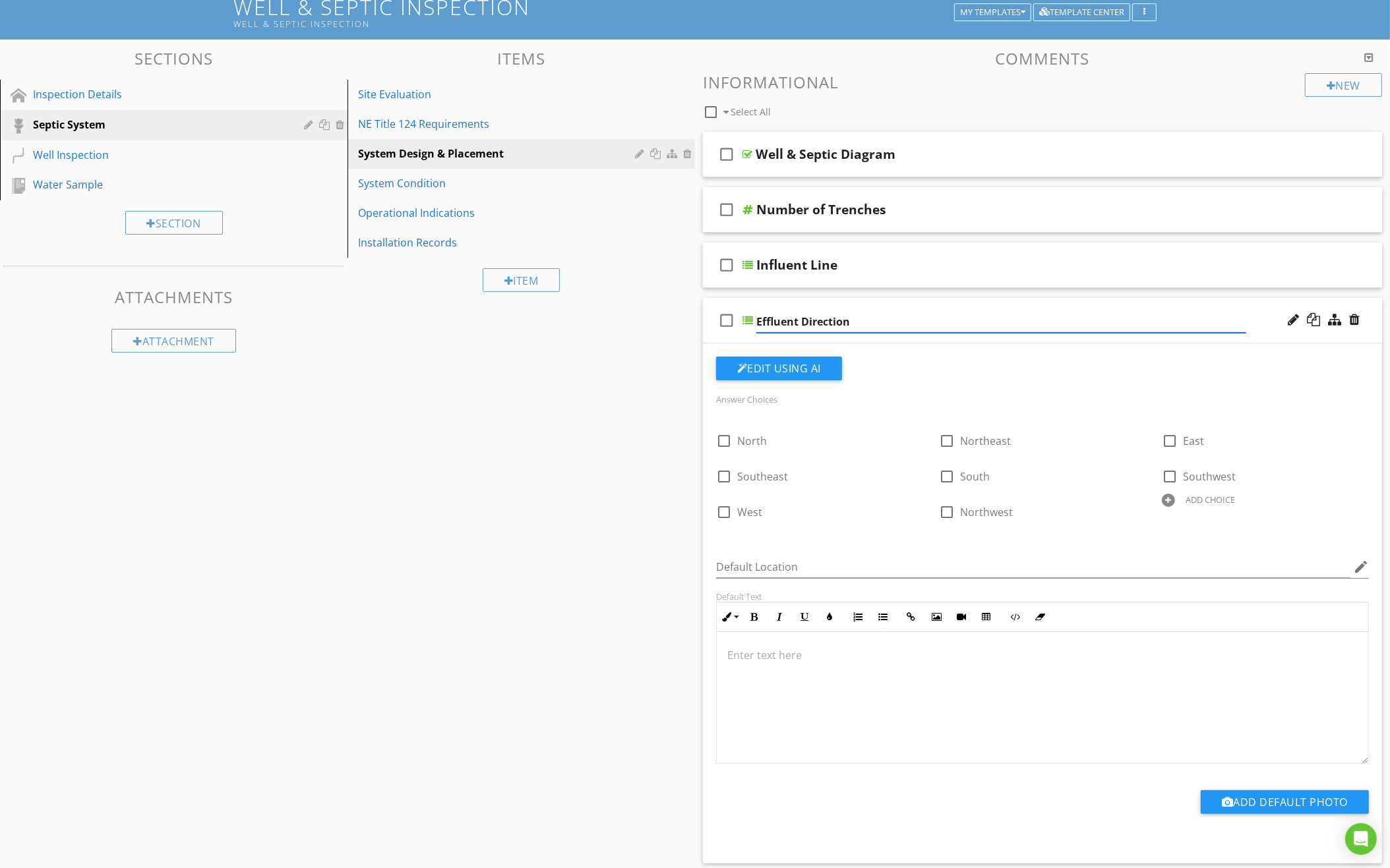
click at [835, 313] on input "Effluent Direction" at bounding box center [1001, 322] width 490 height 22
type input "Effluent Line"
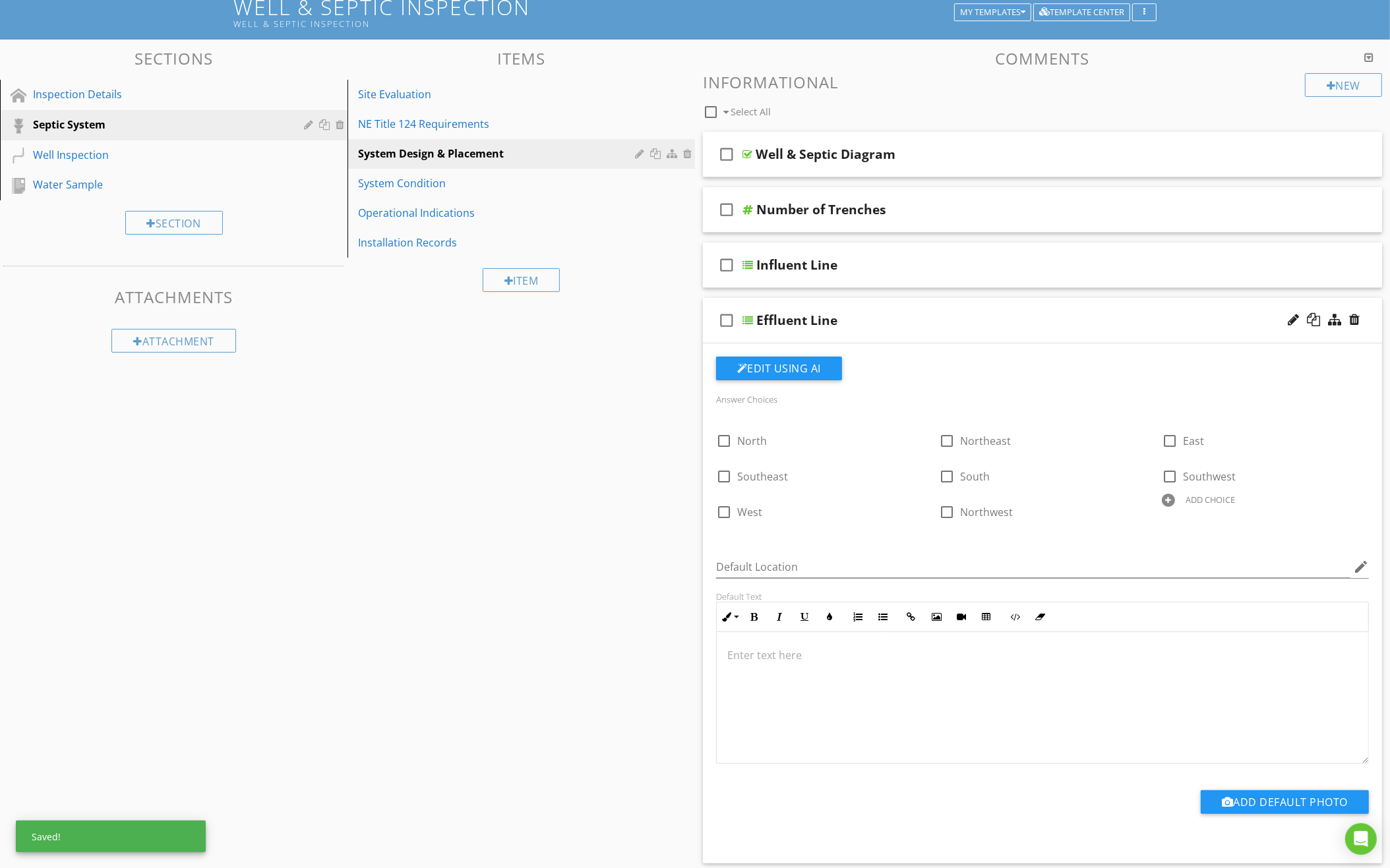
click at [1117, 306] on div "check_box_outline_blank Effluent Line" at bounding box center [1042, 320] width 679 height 45
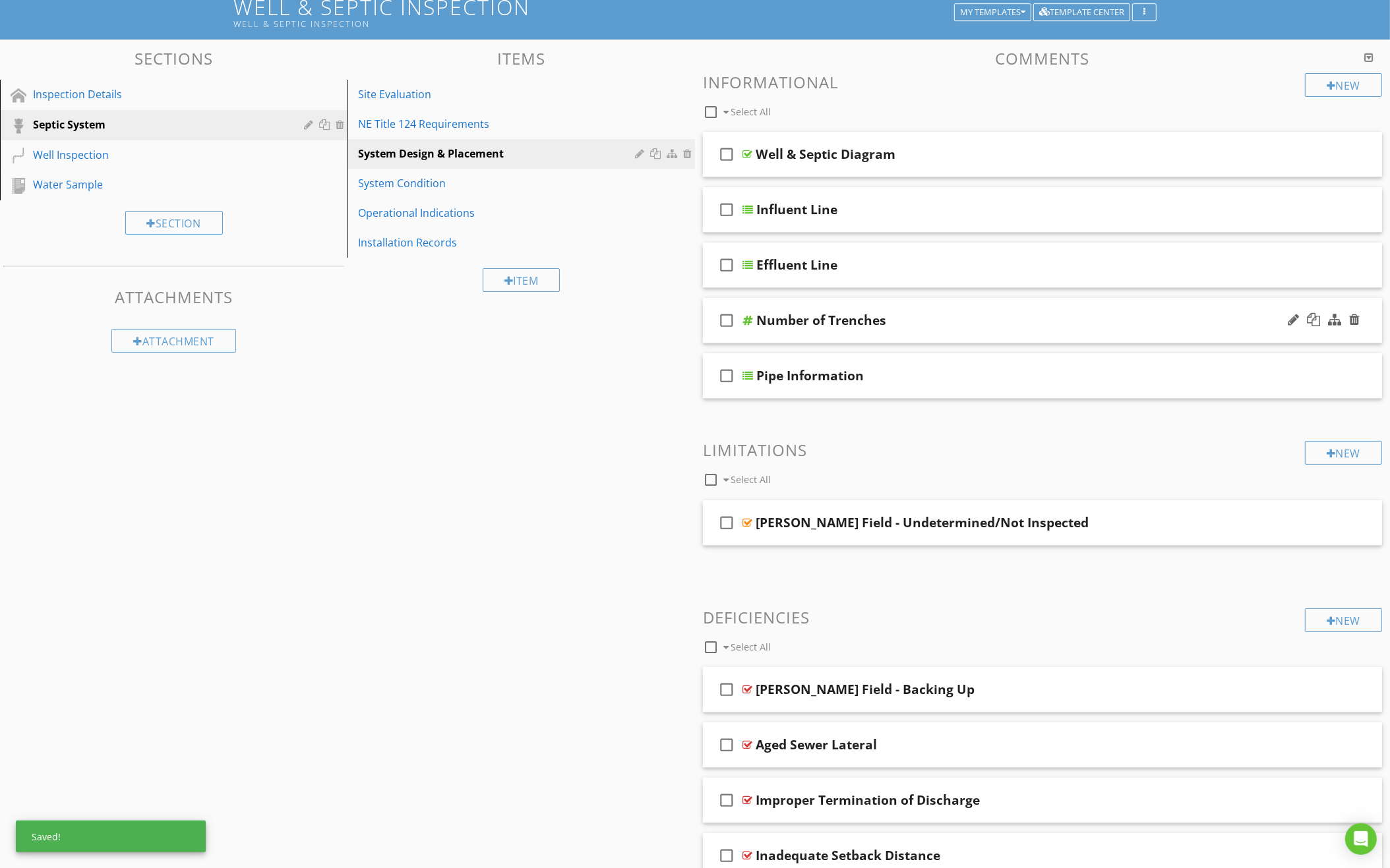
click at [1020, 306] on div "check_box_outline_blank Number of Trenches" at bounding box center [1042, 320] width 679 height 45
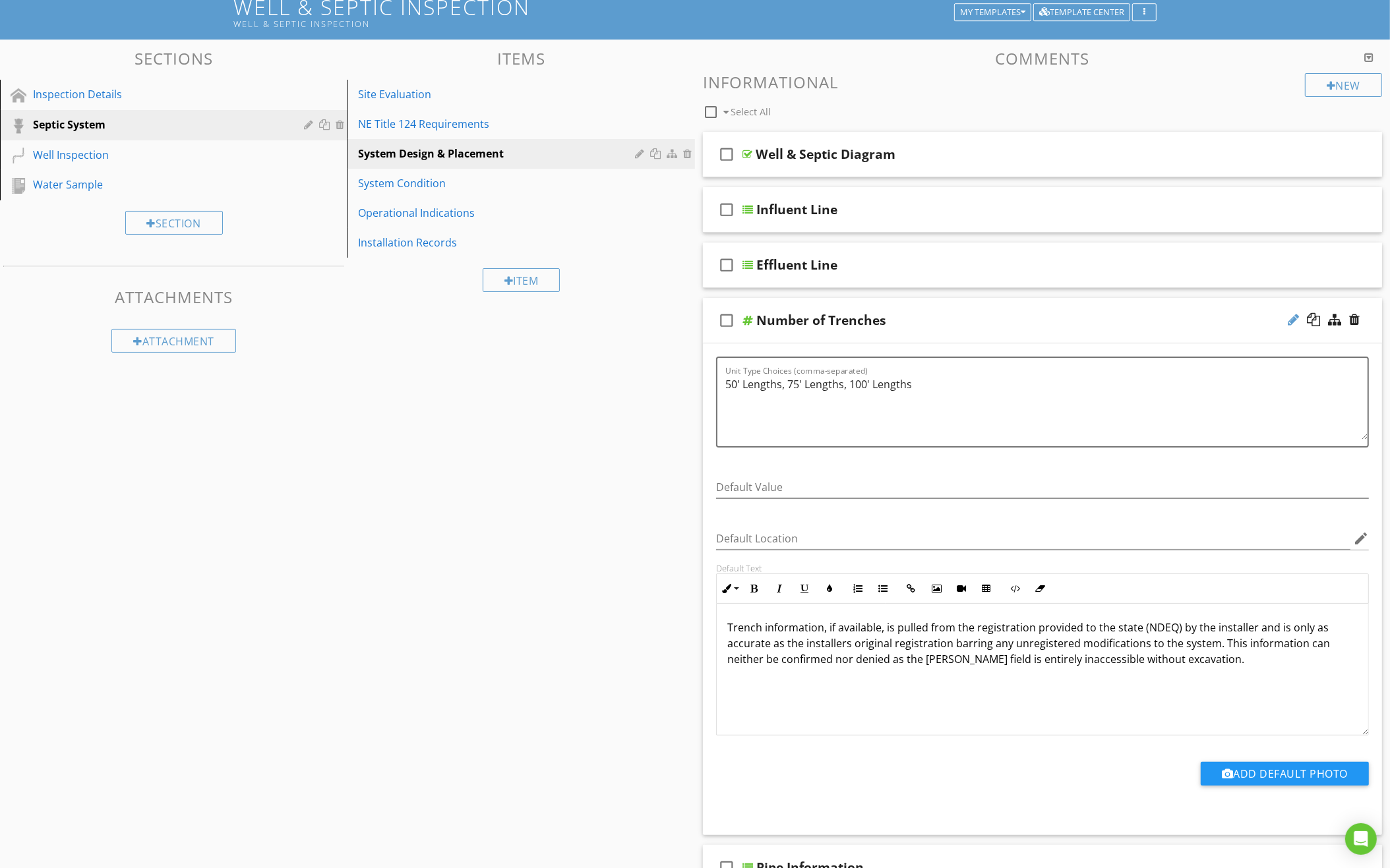
click at [1290, 317] on div at bounding box center [1293, 319] width 11 height 13
click at [853, 319] on input "Number of Trenches" at bounding box center [1001, 322] width 490 height 22
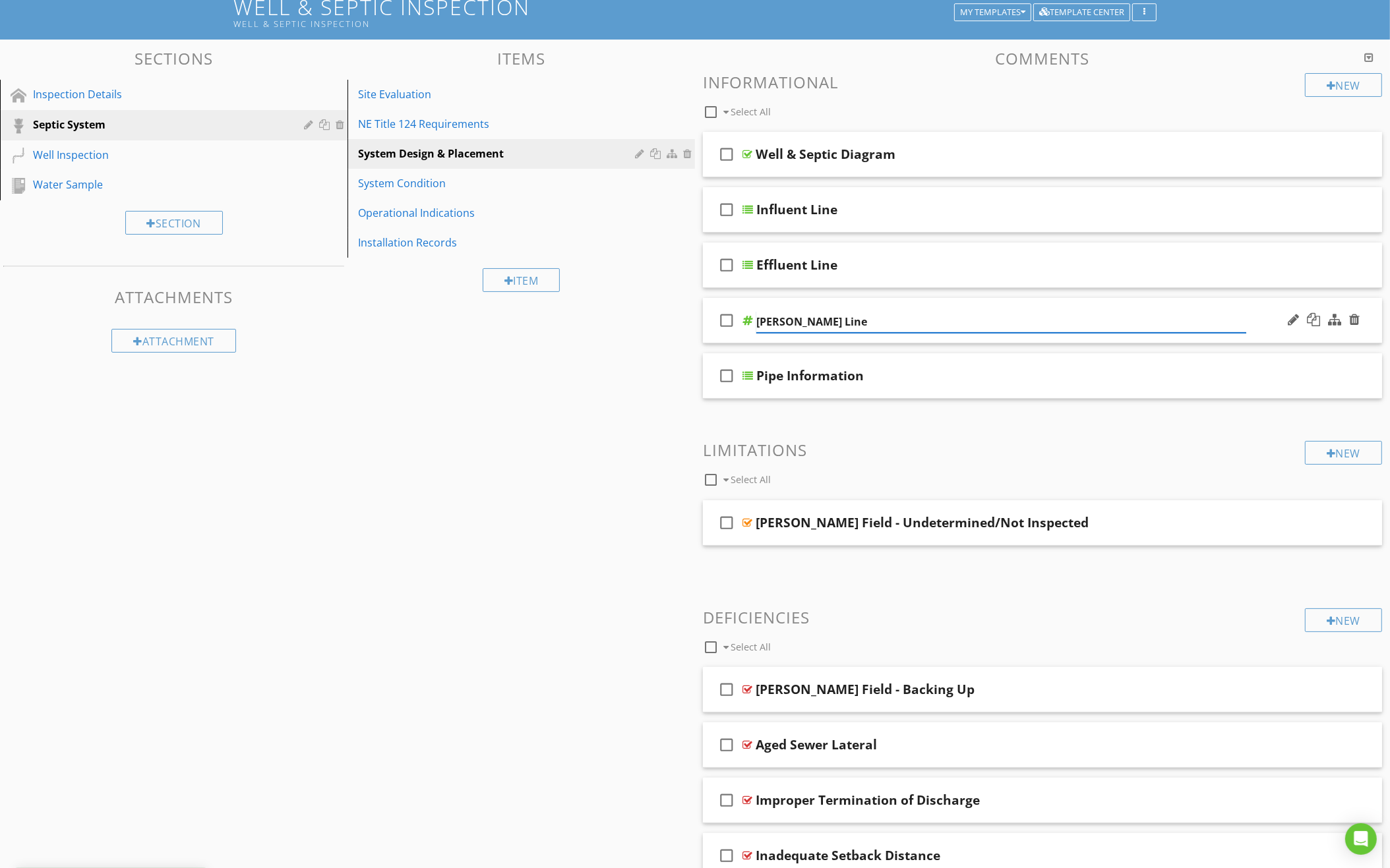
type input "Leach Lines"
click at [939, 311] on input "Leach Lines" at bounding box center [1001, 322] width 490 height 22
click at [945, 298] on div "check_box_outline_blank Leach Lines" at bounding box center [1042, 320] width 679 height 45
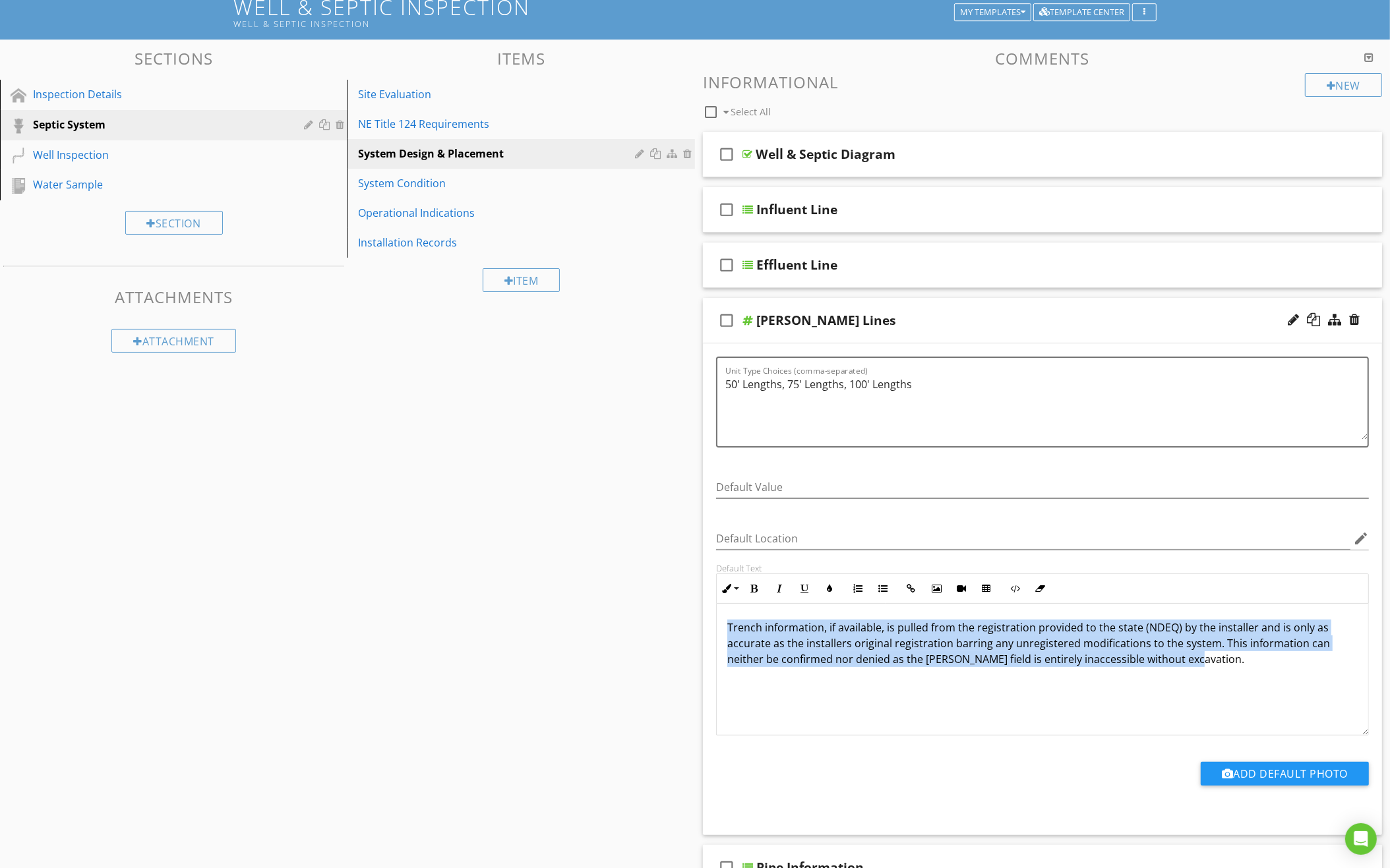
drag, startPoint x: 727, startPoint y: 619, endPoint x: 823, endPoint y: 687, distance: 117.6
click at [823, 687] on div "Trench information, if available, is pulled from the registration provided to t…" at bounding box center [1042, 669] width 652 height 132
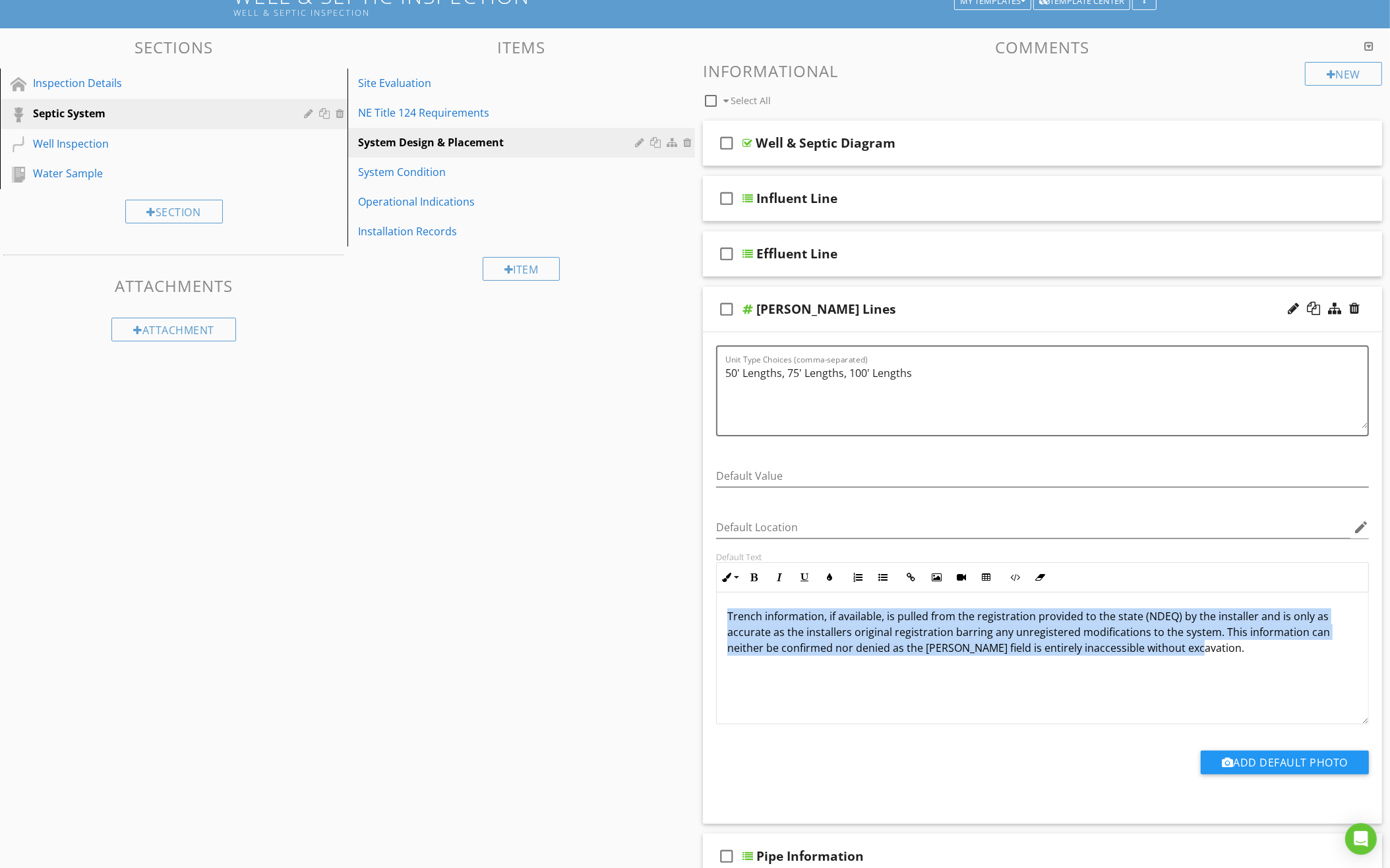
scroll to position [108, 0]
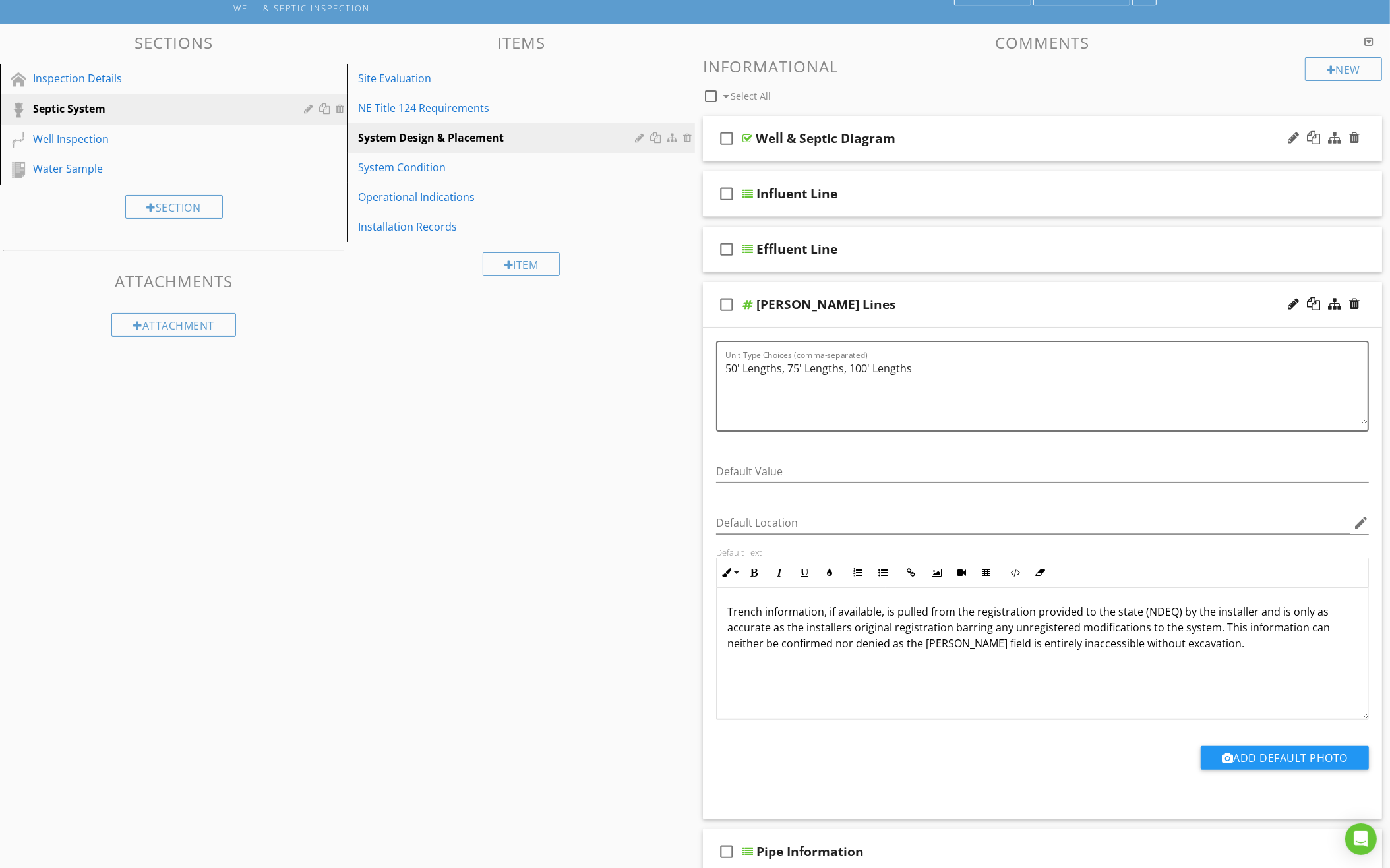
click at [1038, 148] on div "check_box_outline_blank Well & Septic Diagram" at bounding box center [1042, 139] width 679 height 45
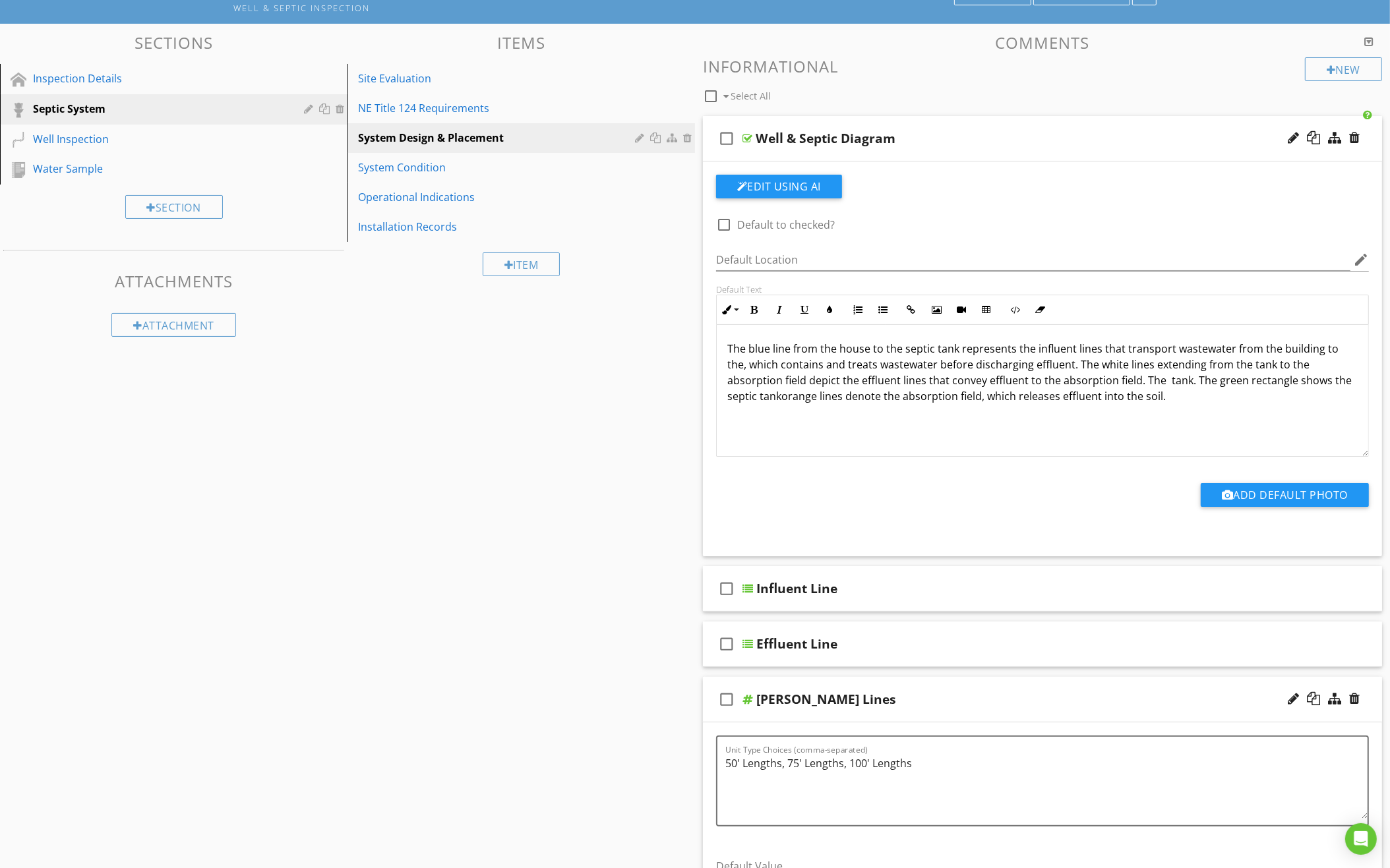
scroll to position [107, 0]
click at [1172, 417] on div "The blue line from the house to the septic tank represents the influent lines t…" at bounding box center [1042, 391] width 652 height 132
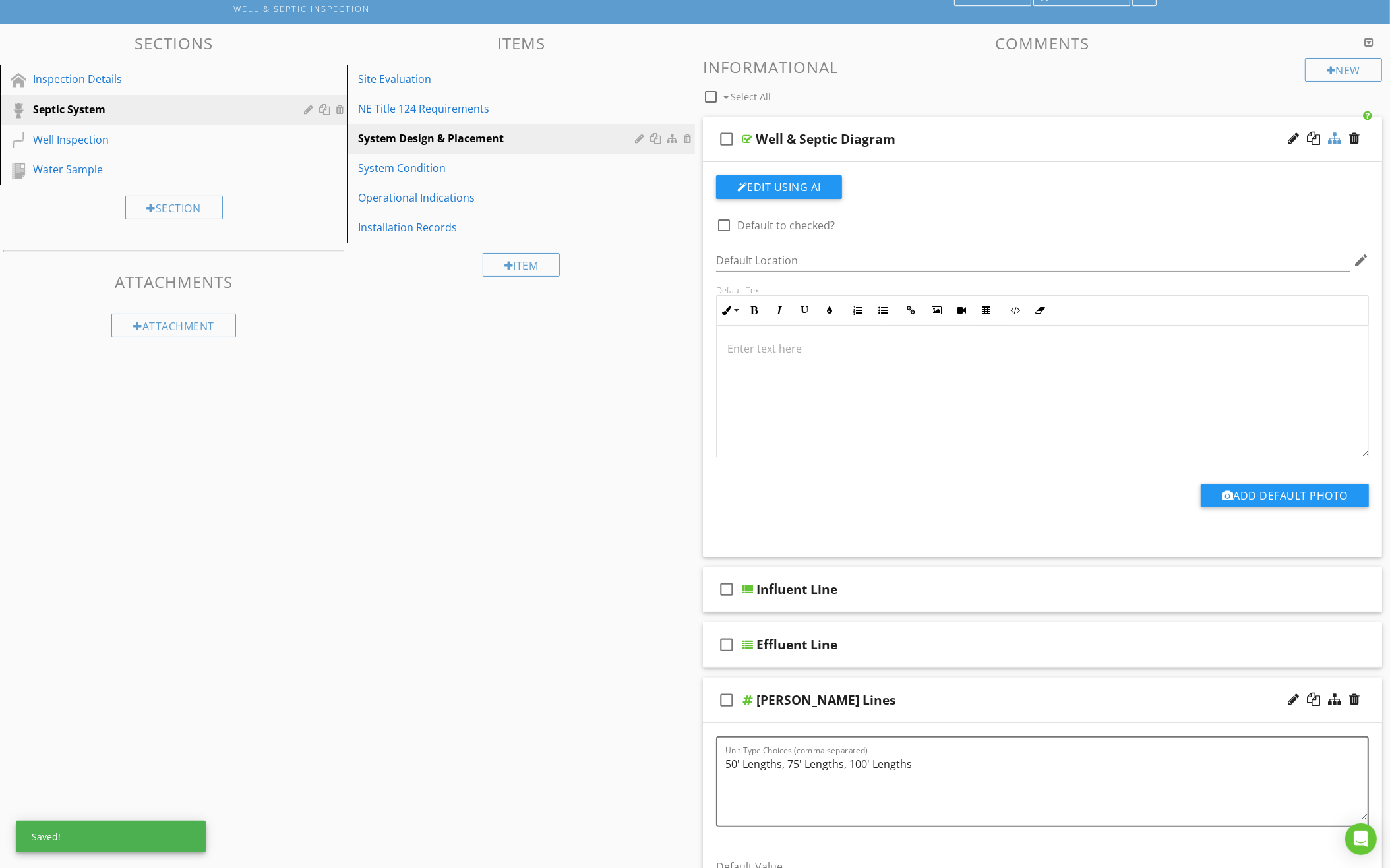
click at [1335, 133] on div at bounding box center [1334, 138] width 13 height 13
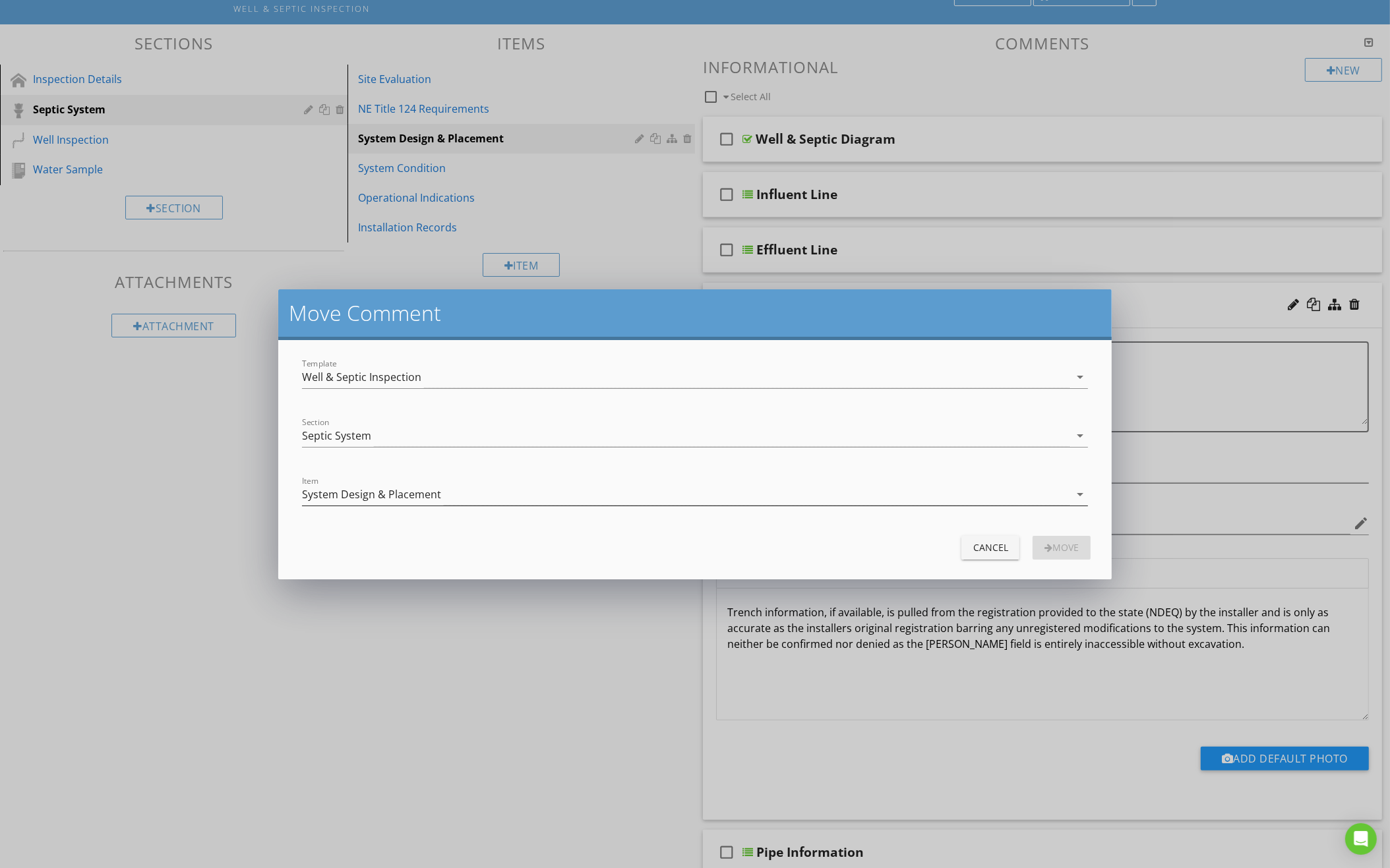
click at [521, 503] on div "System Design & Placement" at bounding box center [686, 495] width 768 height 22
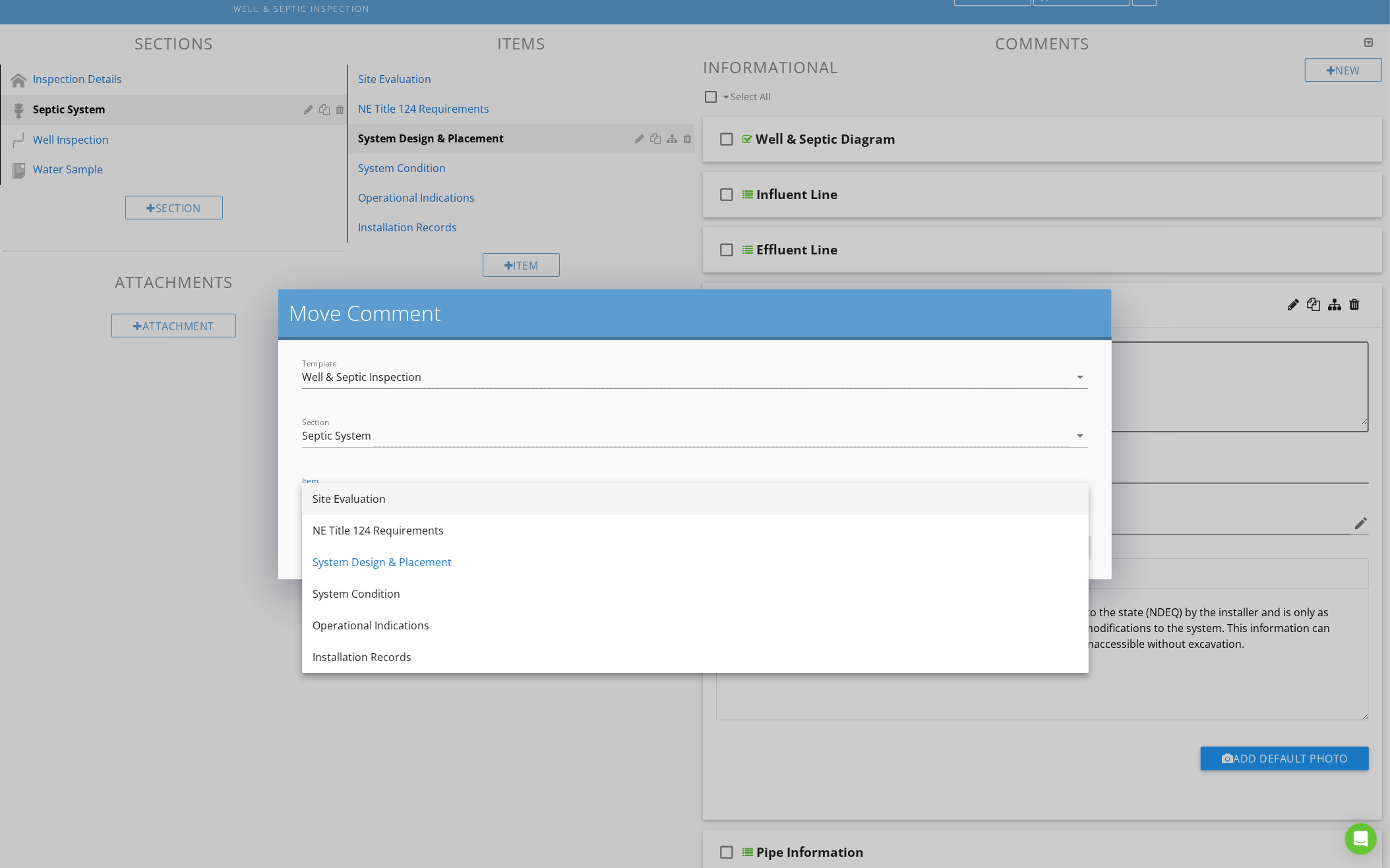
click at [517, 502] on div "Site Evaluation" at bounding box center [695, 499] width 765 height 16
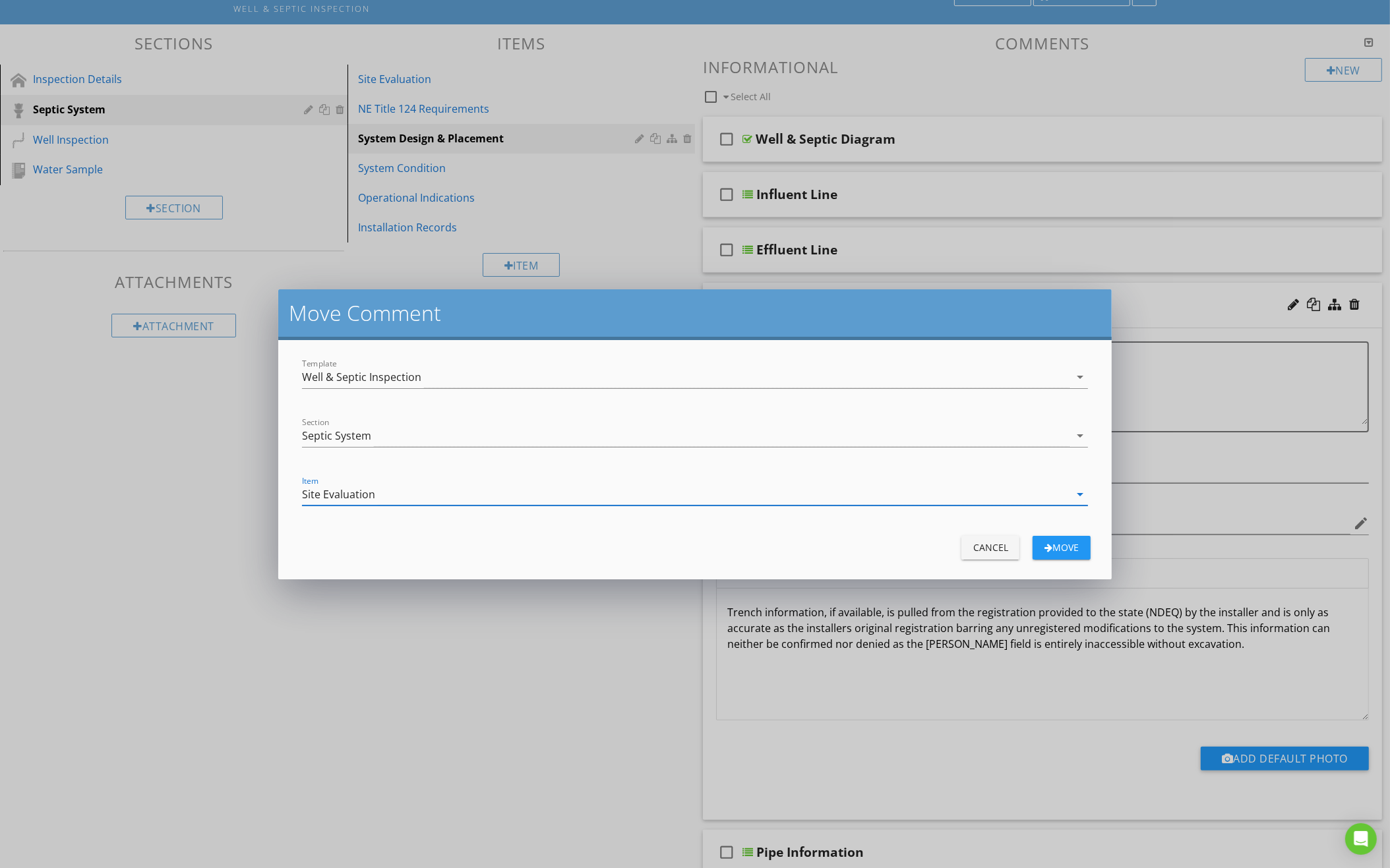
click at [1050, 548] on div "Move" at bounding box center [1061, 547] width 37 height 14
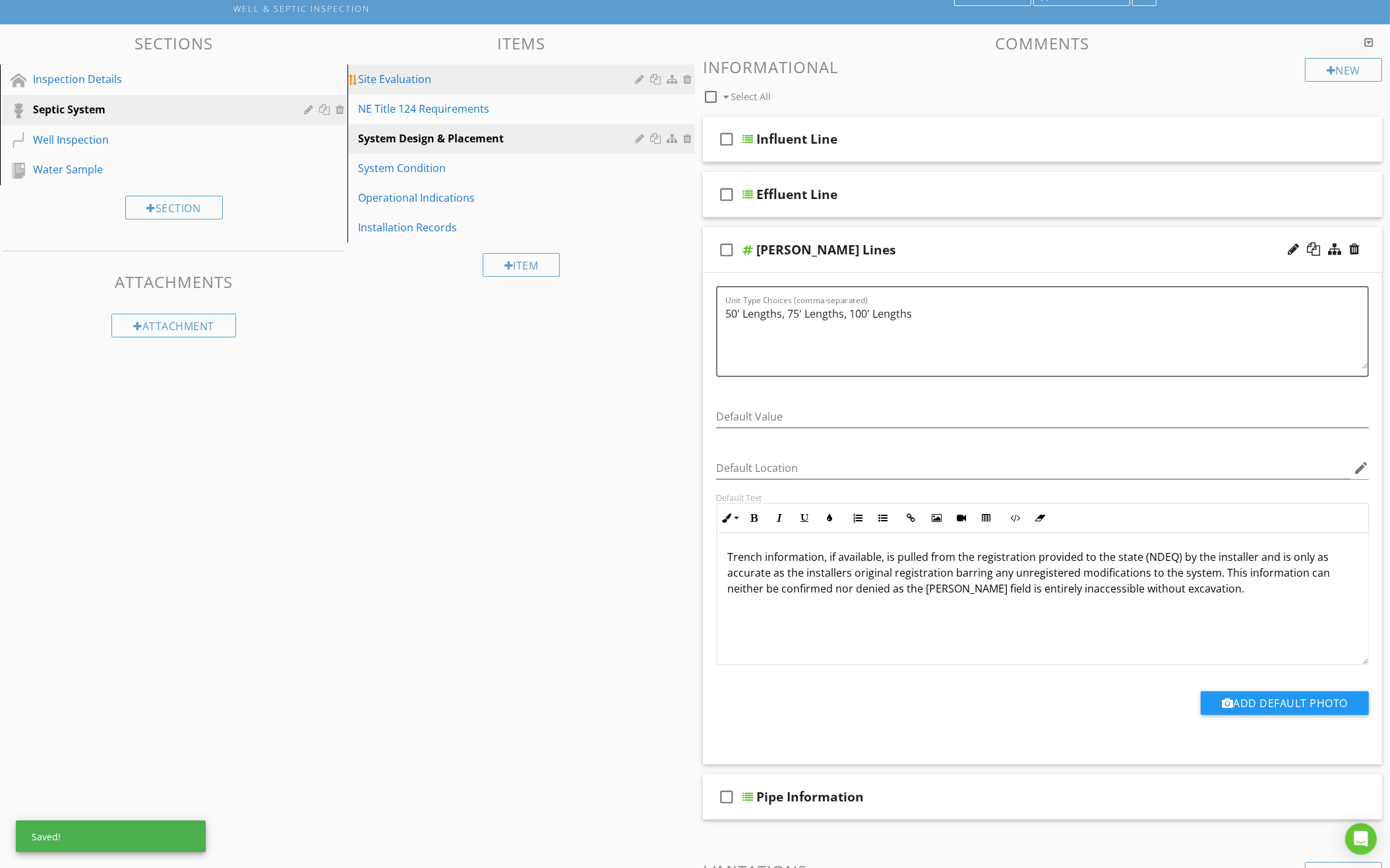
click at [482, 74] on div "Site Evaluation" at bounding box center [498, 79] width 281 height 16
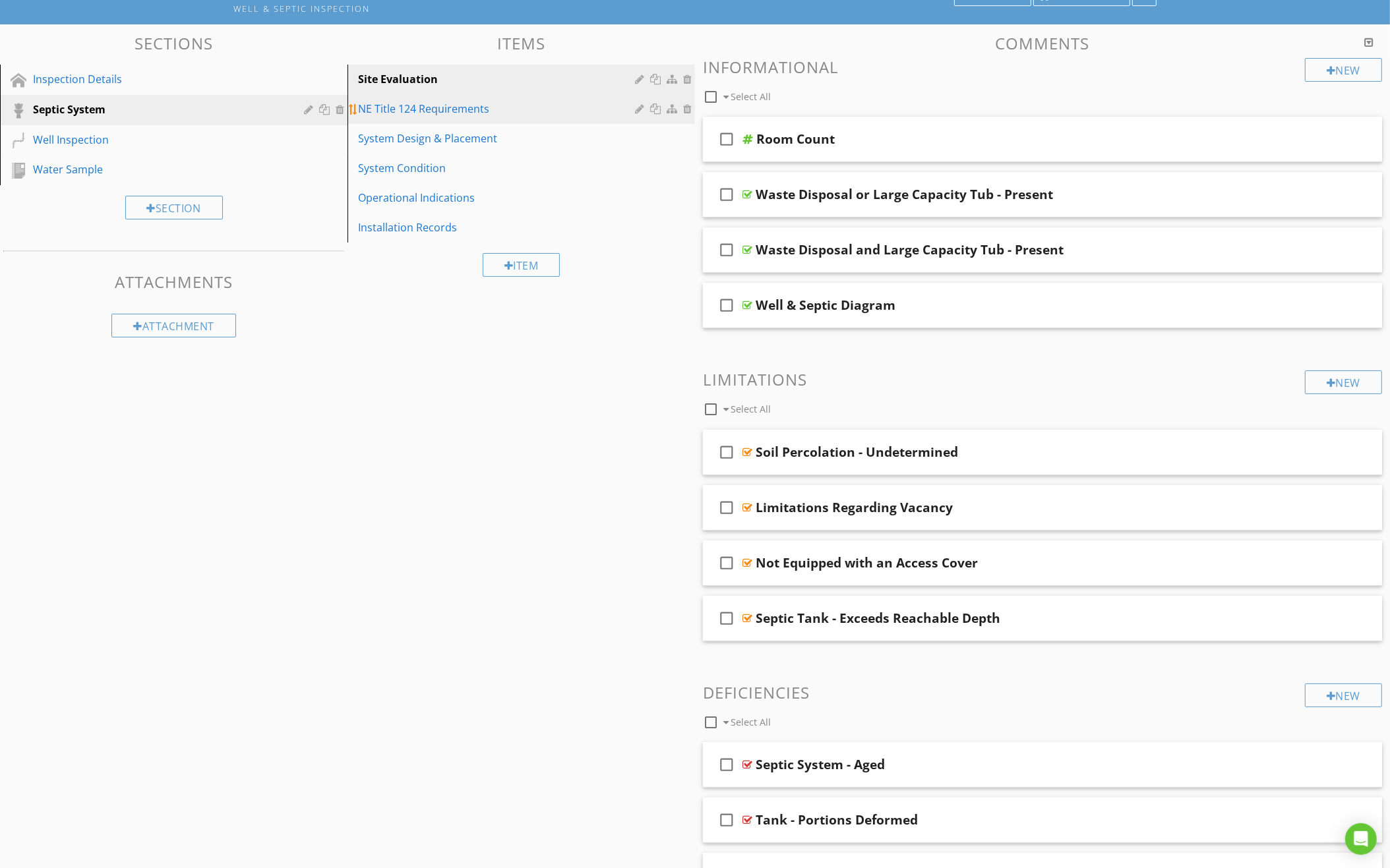
click at [565, 110] on div "NE Title 124 Requirements" at bounding box center [498, 108] width 281 height 16
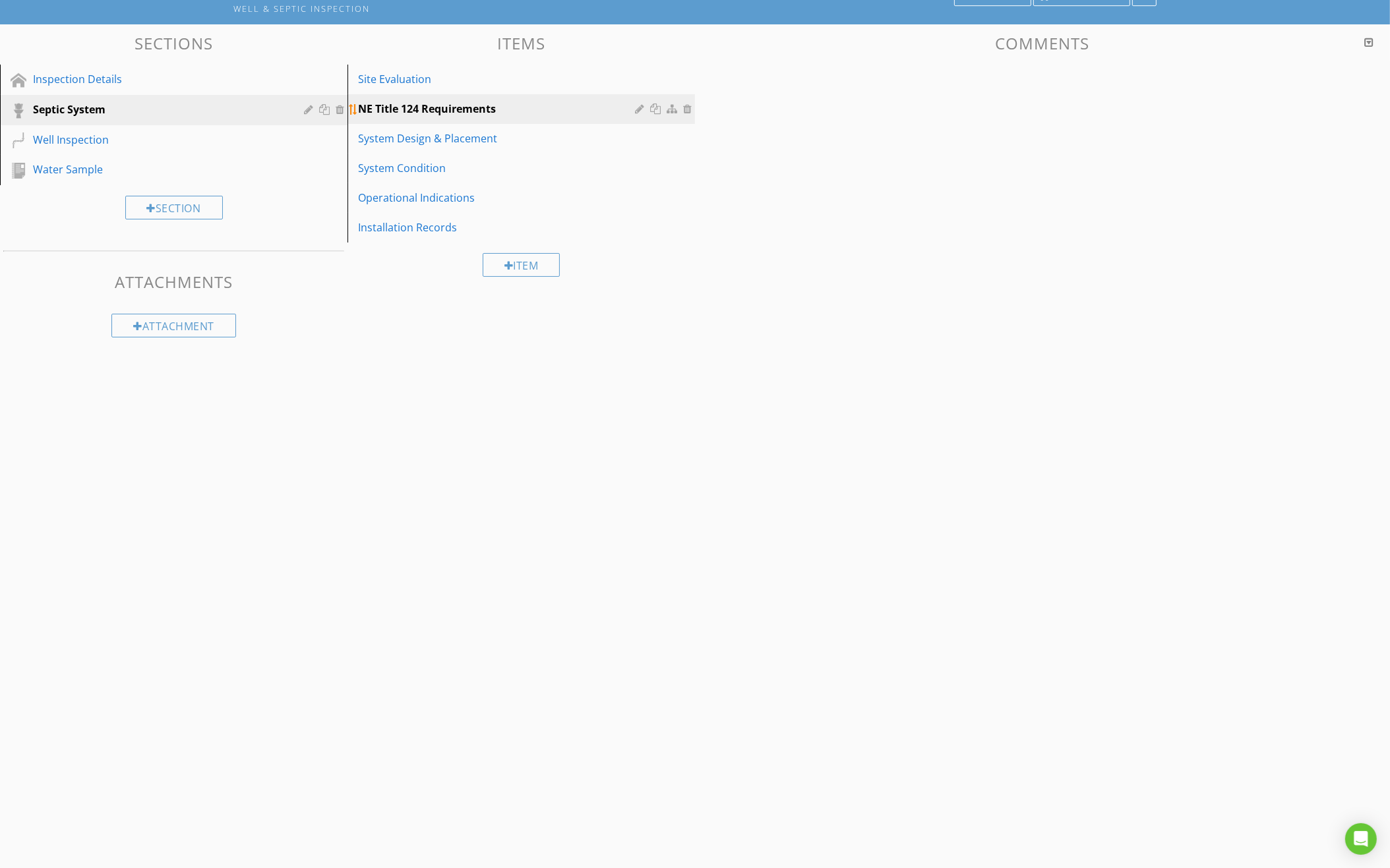
scroll to position [77, 0]
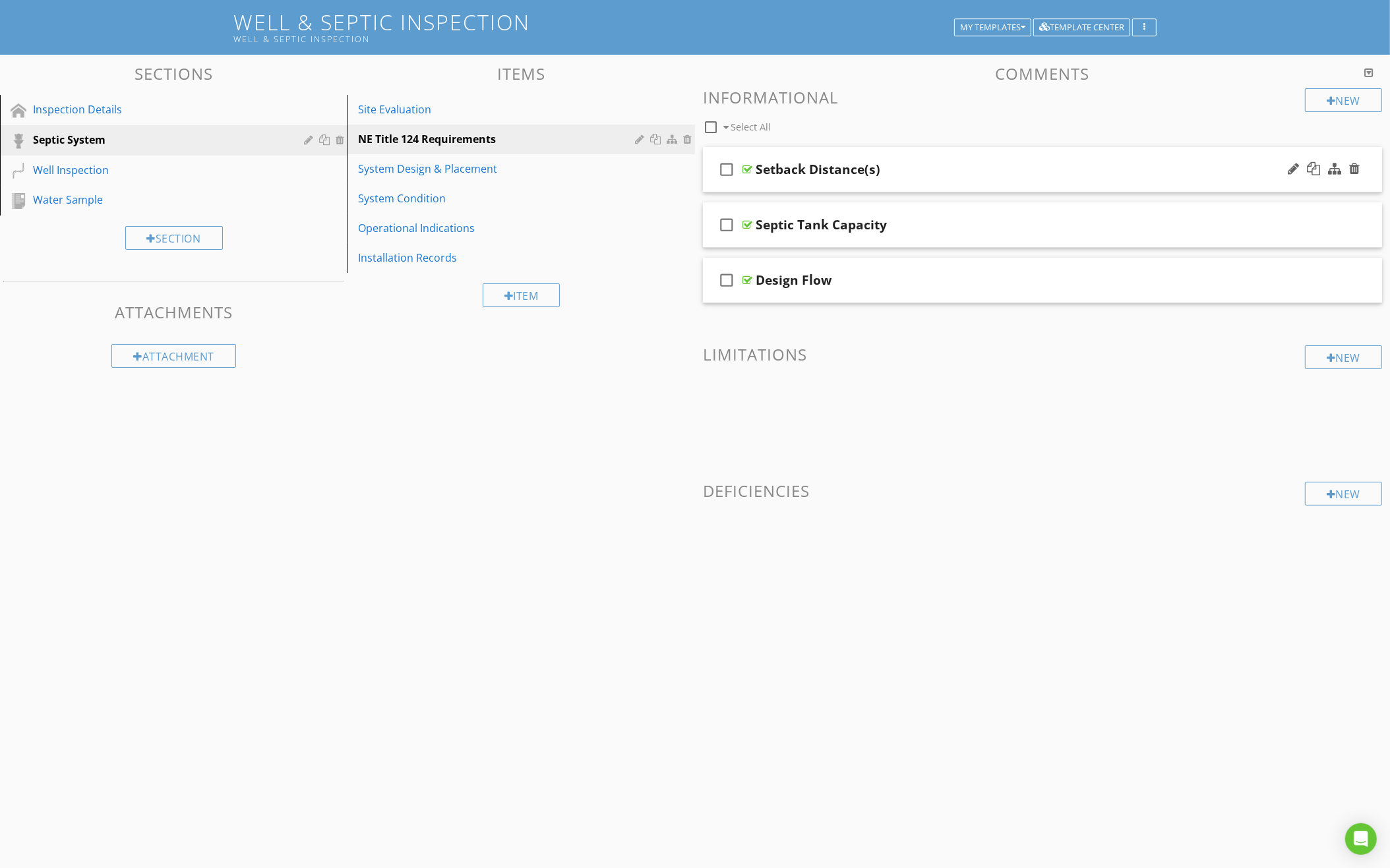
click at [942, 184] on div "check_box_outline_blank Setback Distance(s)" at bounding box center [1042, 170] width 679 height 45
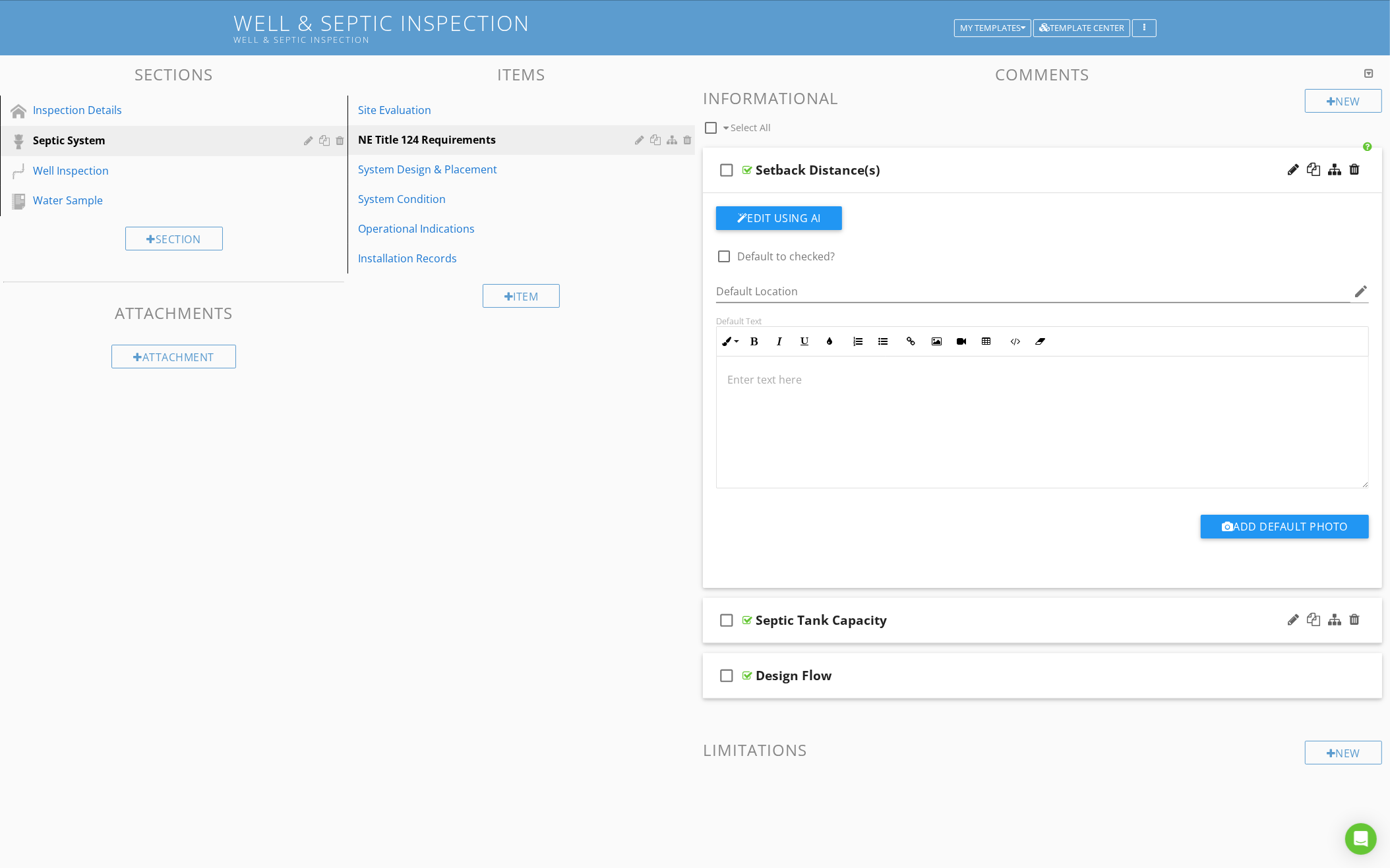
click at [934, 598] on div "check_box_outline_blank Septic Tank Capacity" at bounding box center [1042, 620] width 679 height 45
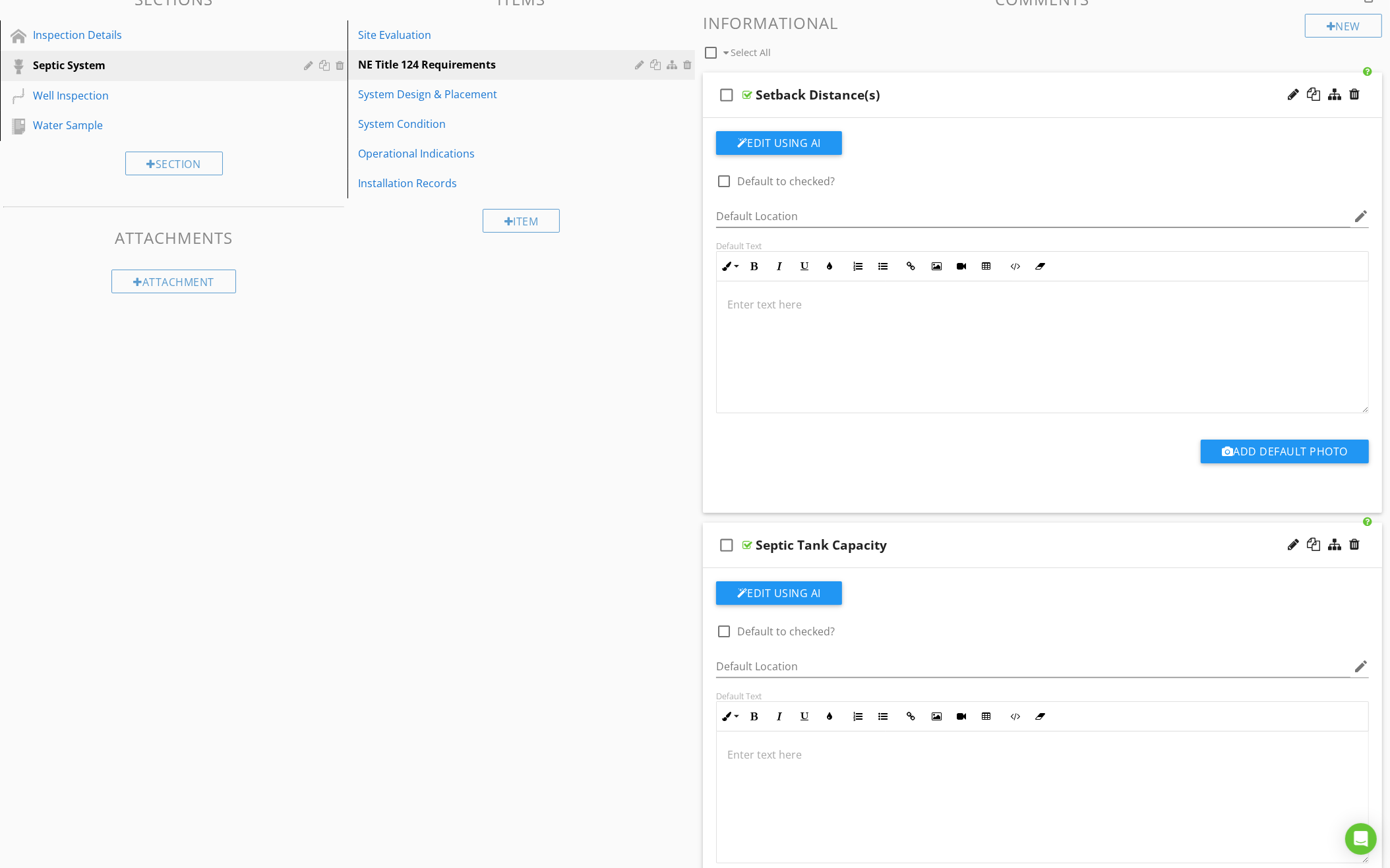
scroll to position [145, 0]
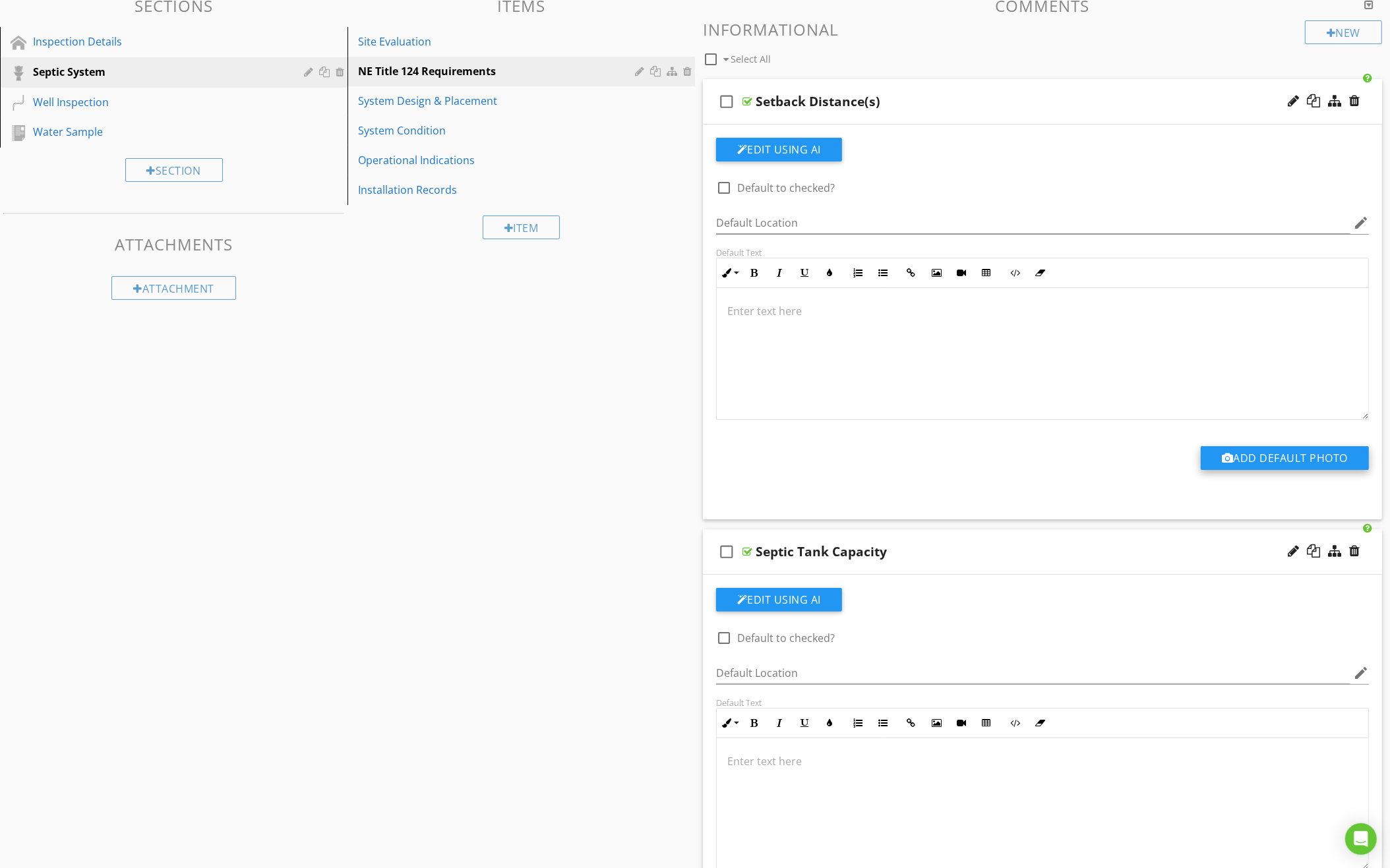
click at [1277, 458] on button "Add Default Photo" at bounding box center [1285, 458] width 168 height 24
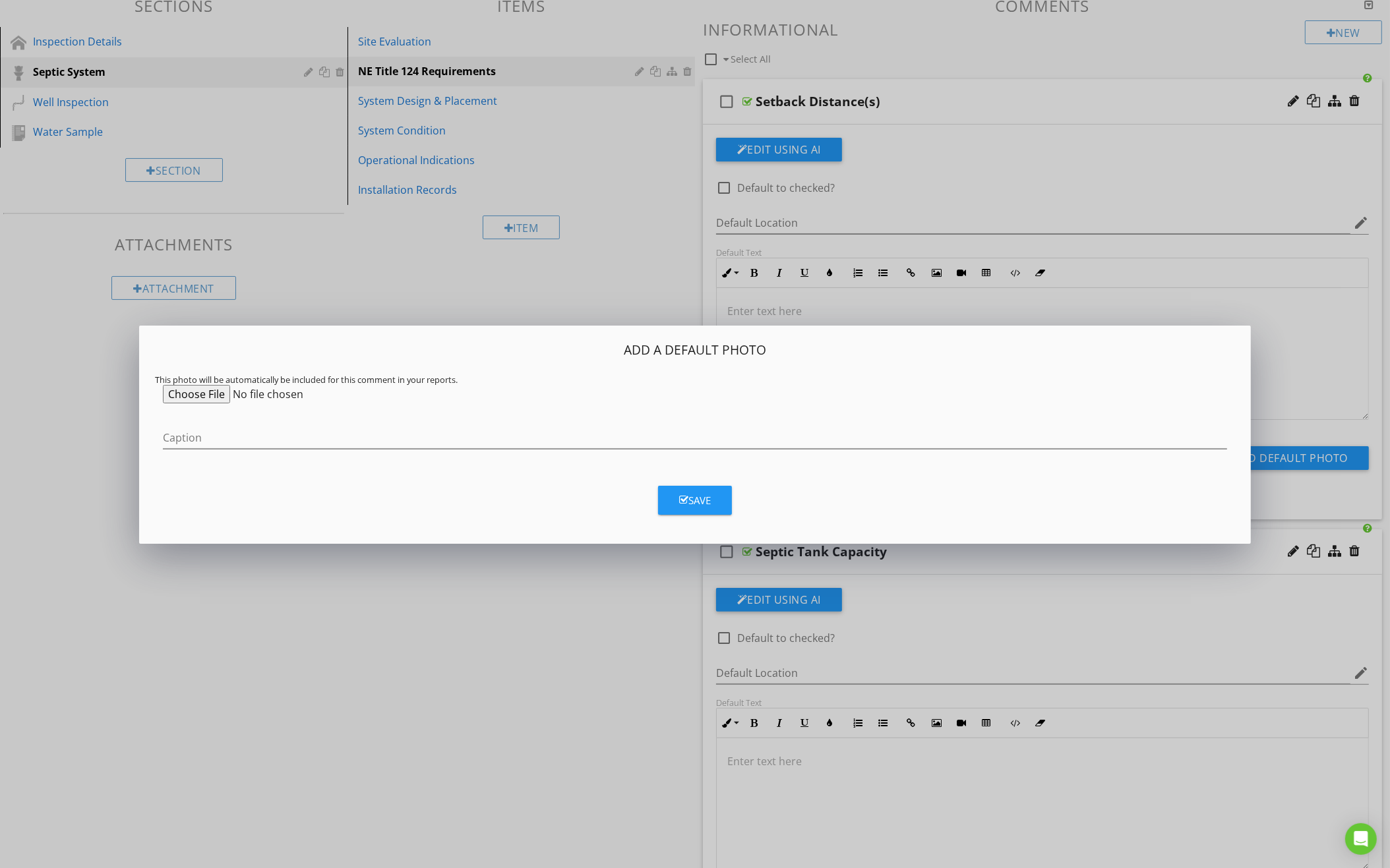
click at [213, 406] on div "Add a Default Photo This photo will be automatically be included for this comme…" at bounding box center [695, 402] width 1080 height 120
click at [213, 395] on input "file" at bounding box center [263, 394] width 202 height 18
click at [625, 521] on div "Add a Default Photo This photo will be automatically be included for this comme…" at bounding box center [695, 434] width 1111 height 218
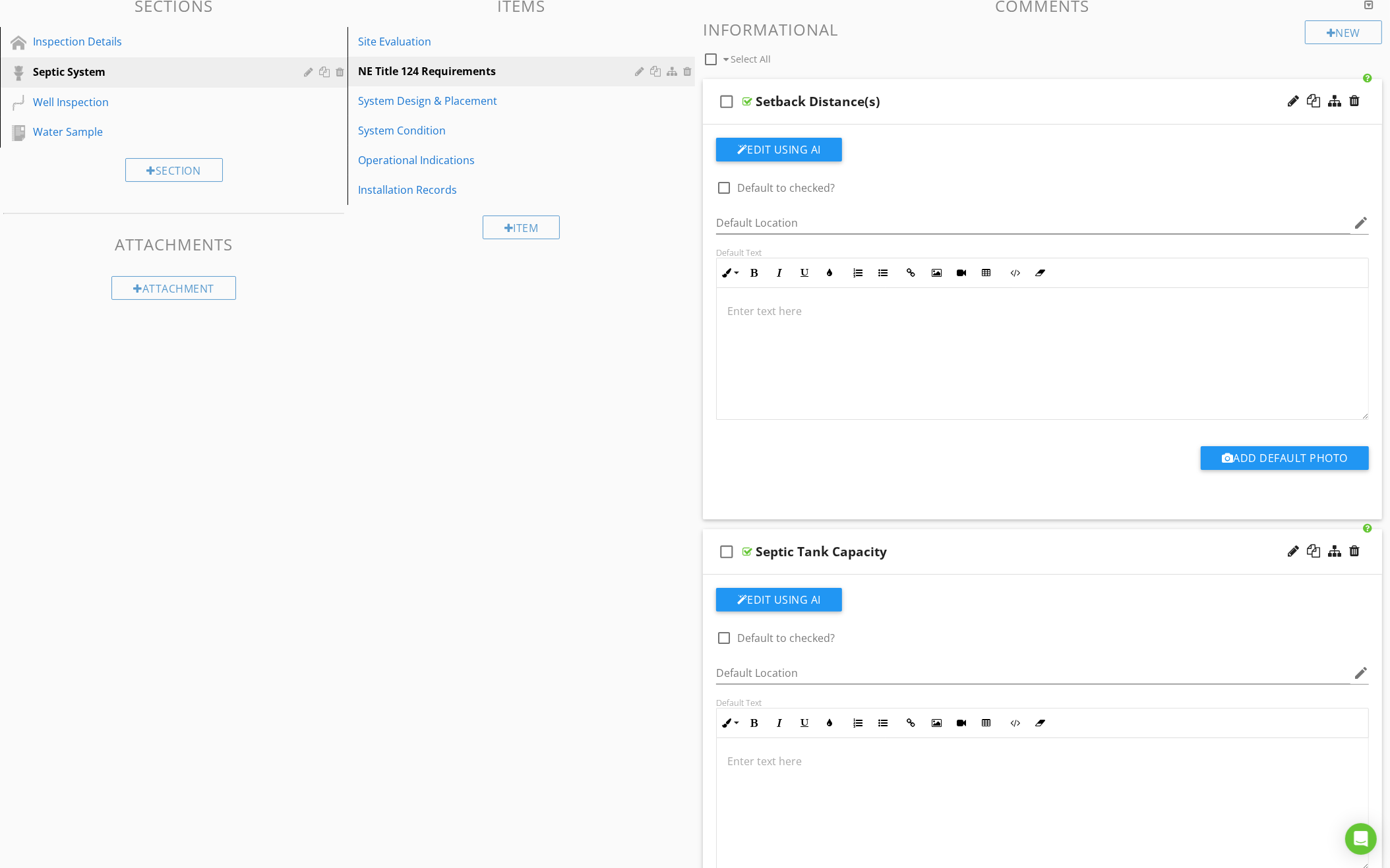
click at [636, 592] on div at bounding box center [695, 434] width 1390 height 868
drag, startPoint x: 1330, startPoint y: 744, endPoint x: 1263, endPoint y: 735, distance: 67.6
click at [1263, 738] on div at bounding box center [1042, 804] width 652 height 132
click at [1300, 459] on button "Add Default Photo" at bounding box center [1285, 458] width 168 height 24
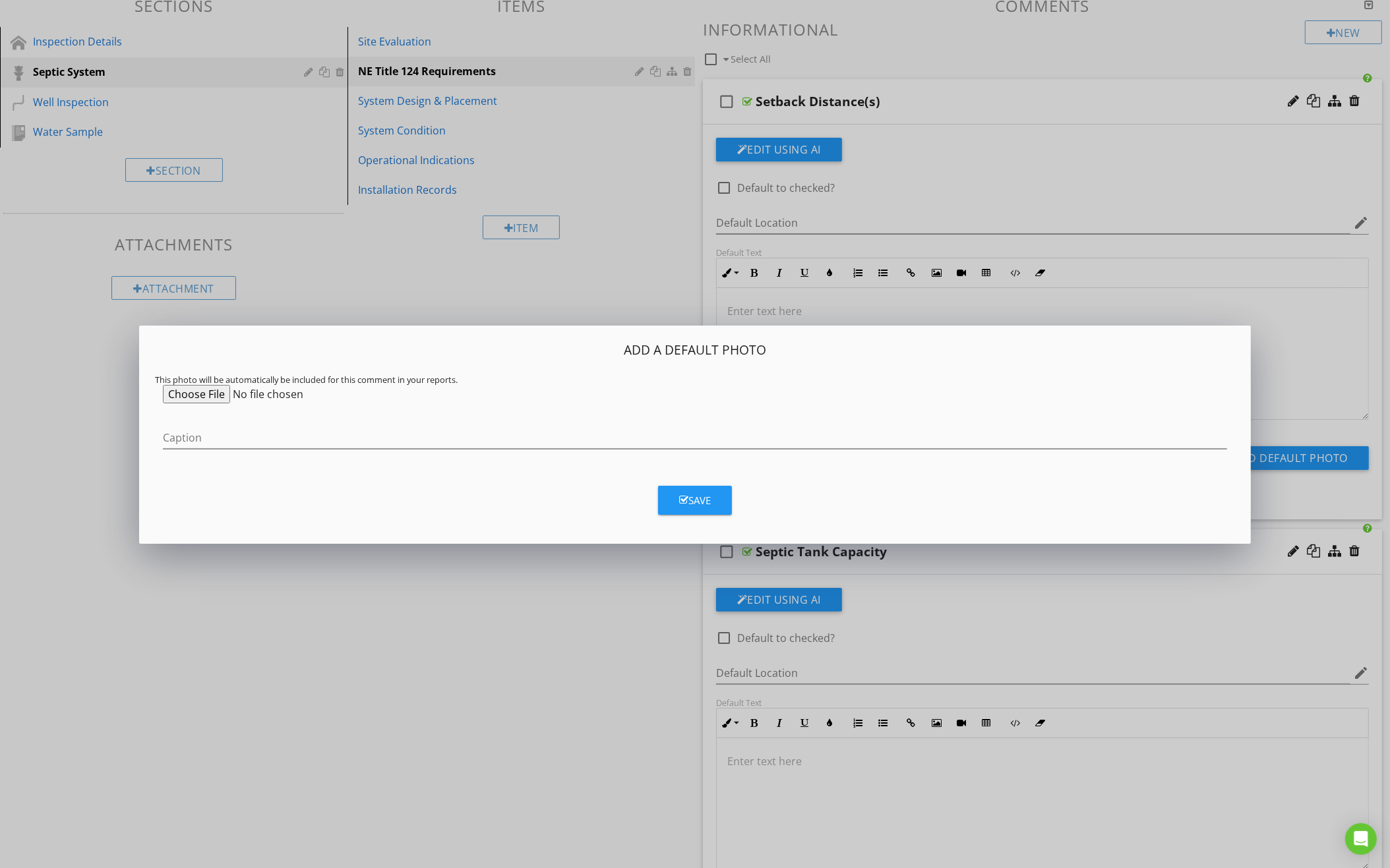
click at [218, 397] on input "file" at bounding box center [263, 394] width 202 height 18
type input "C:\fakepath\Screenshot 2025-08-27 at 7.39.06 PM.png"
click at [702, 500] on div "Save" at bounding box center [695, 501] width 31 height 15
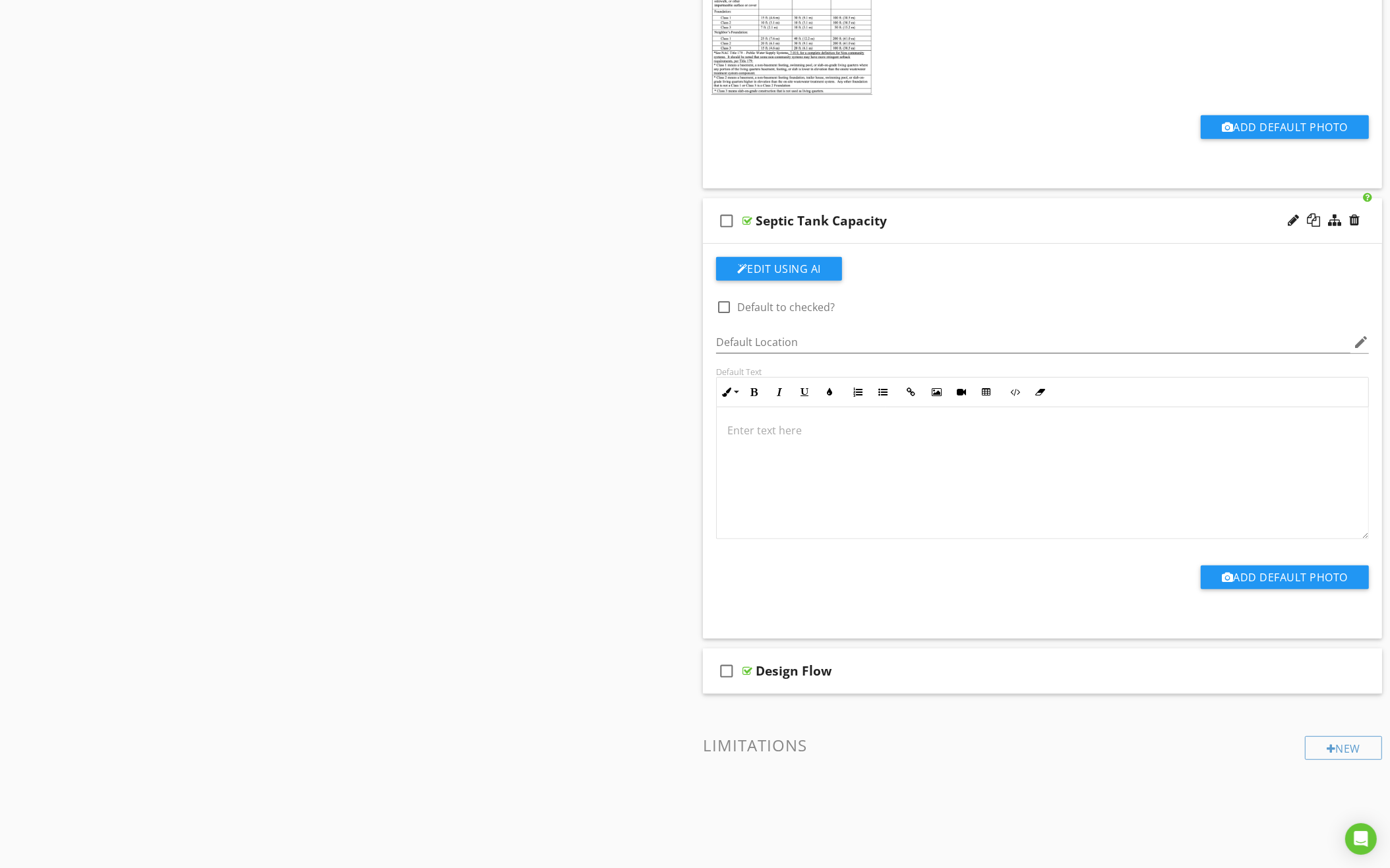
scroll to position [617, 0]
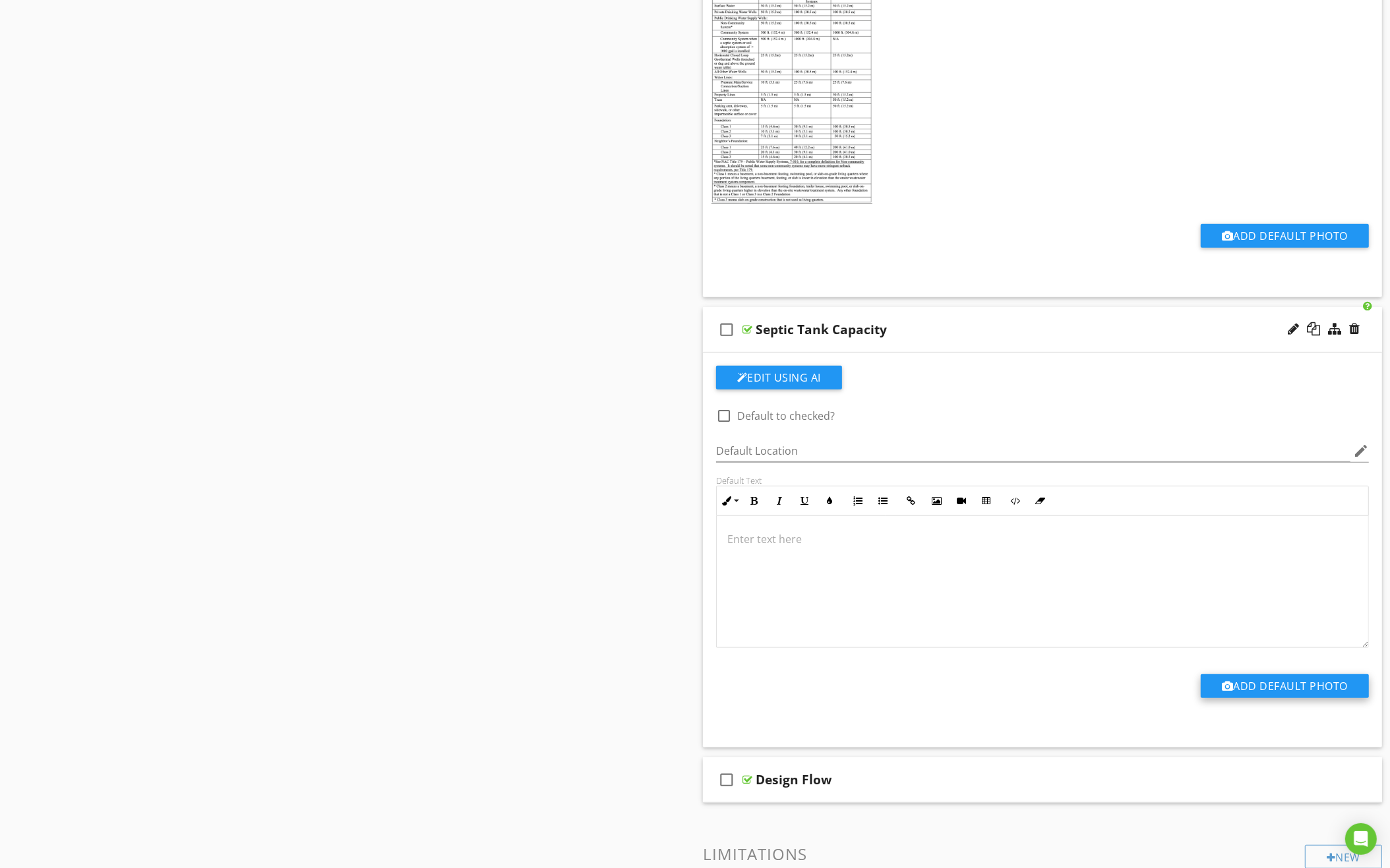
click at [1241, 680] on button "Add Default Photo" at bounding box center [1285, 685] width 168 height 24
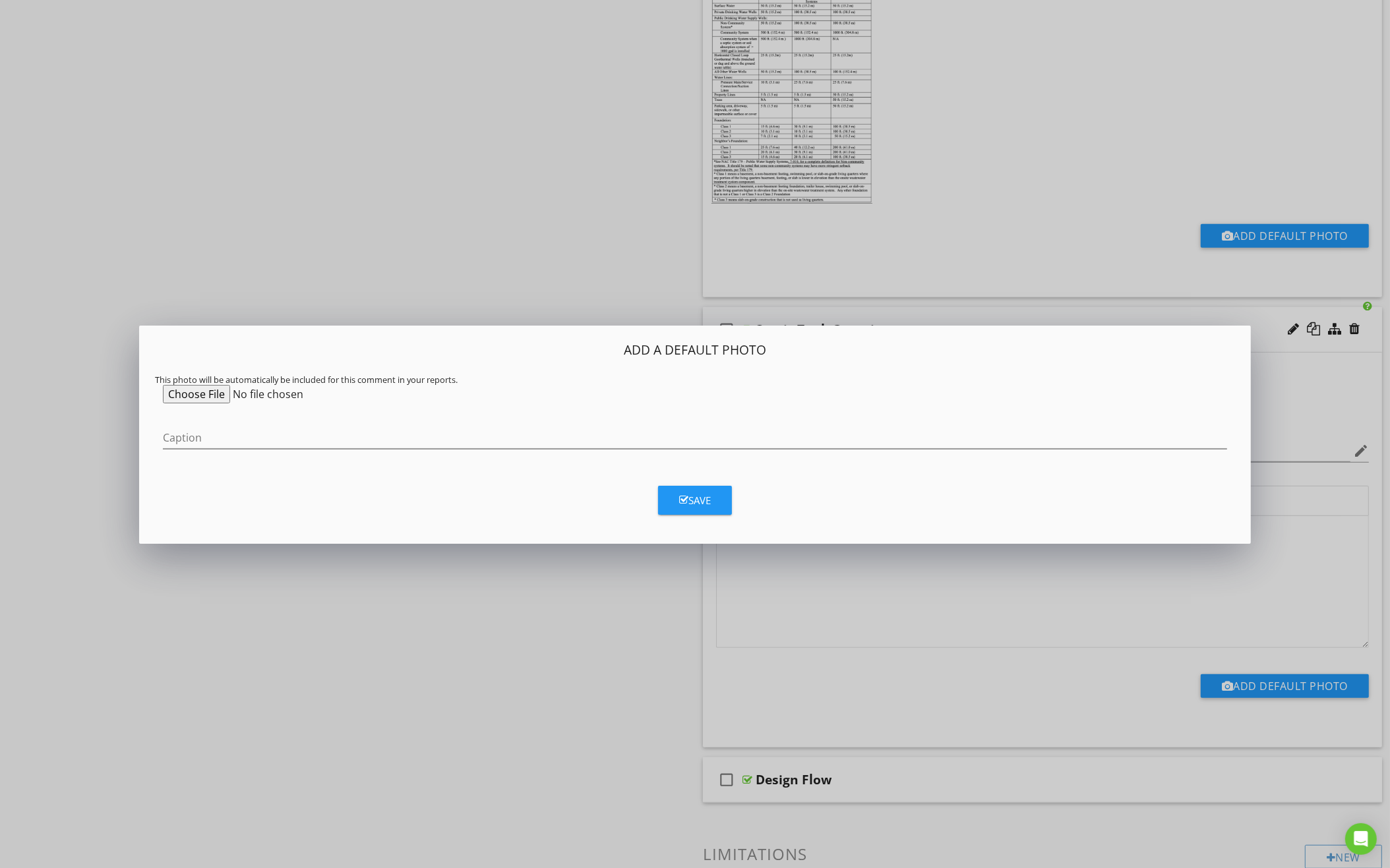
click at [205, 390] on input "file" at bounding box center [263, 394] width 202 height 18
type input "C:\fakepath\Screenshot 2025-08-27 at 7.40.46 PM.png"
click at [706, 504] on div "Save" at bounding box center [695, 501] width 31 height 15
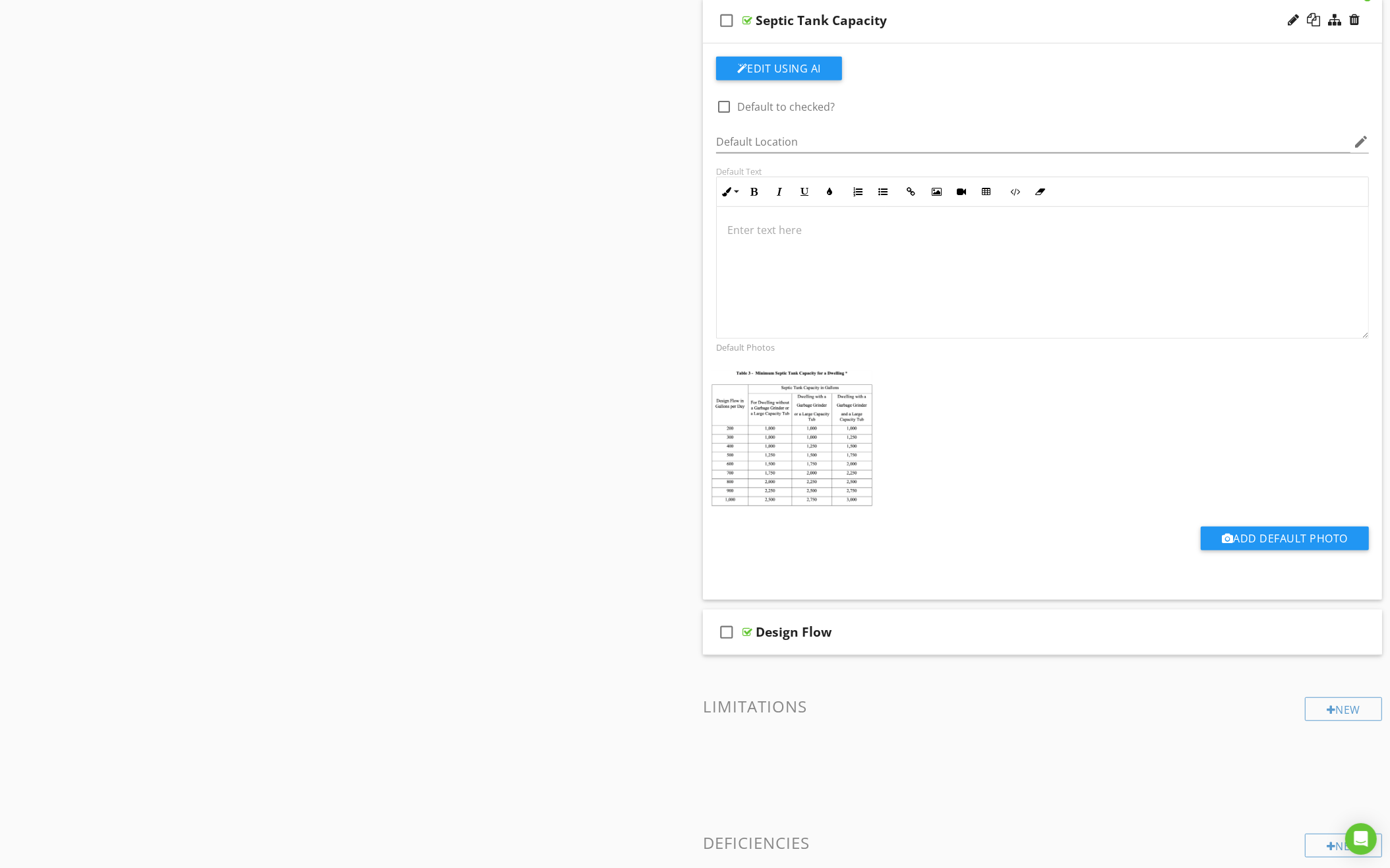
scroll to position [958, 0]
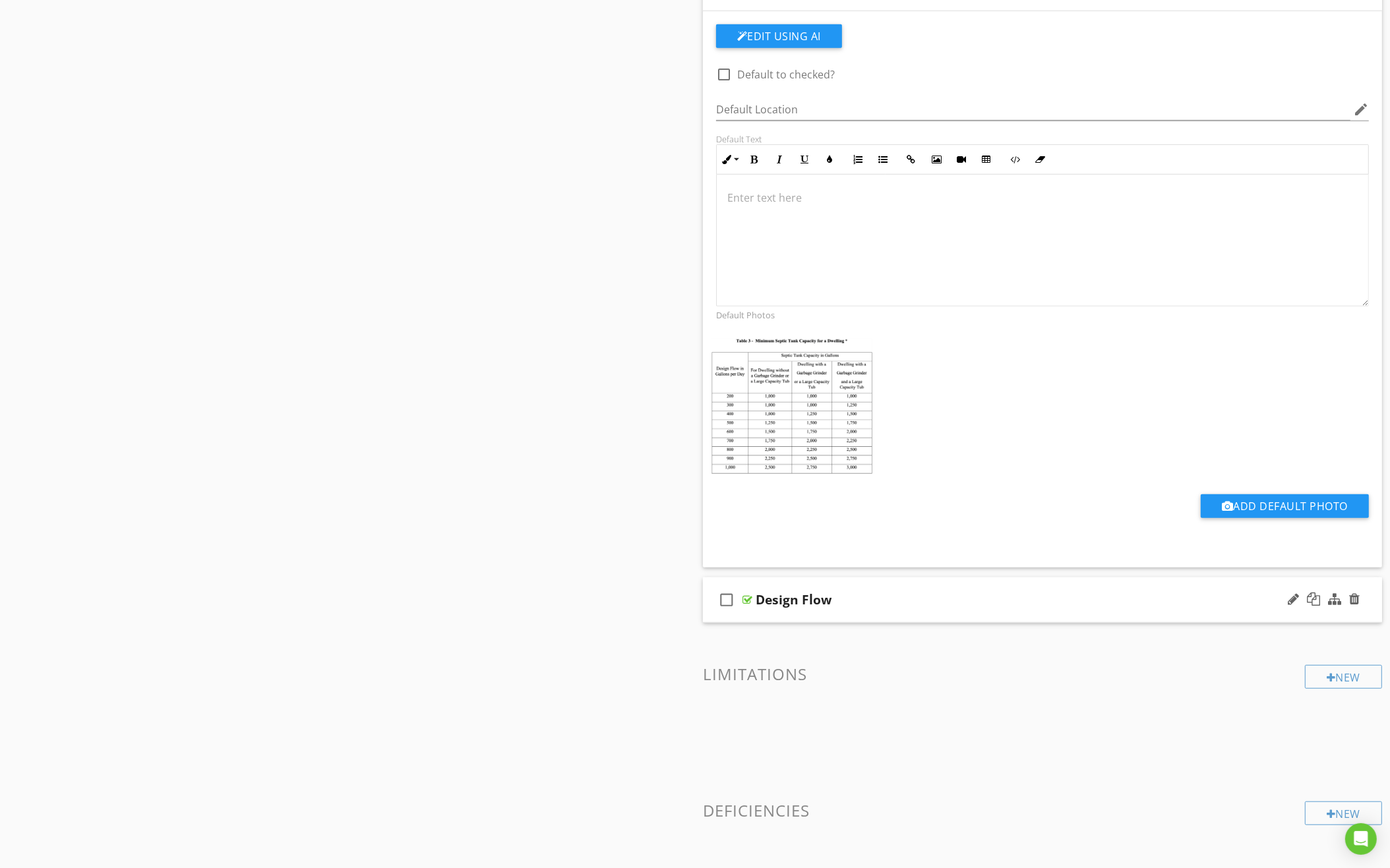
click at [889, 601] on div "check_box_outline_blank Design Flow" at bounding box center [1042, 600] width 679 height 45
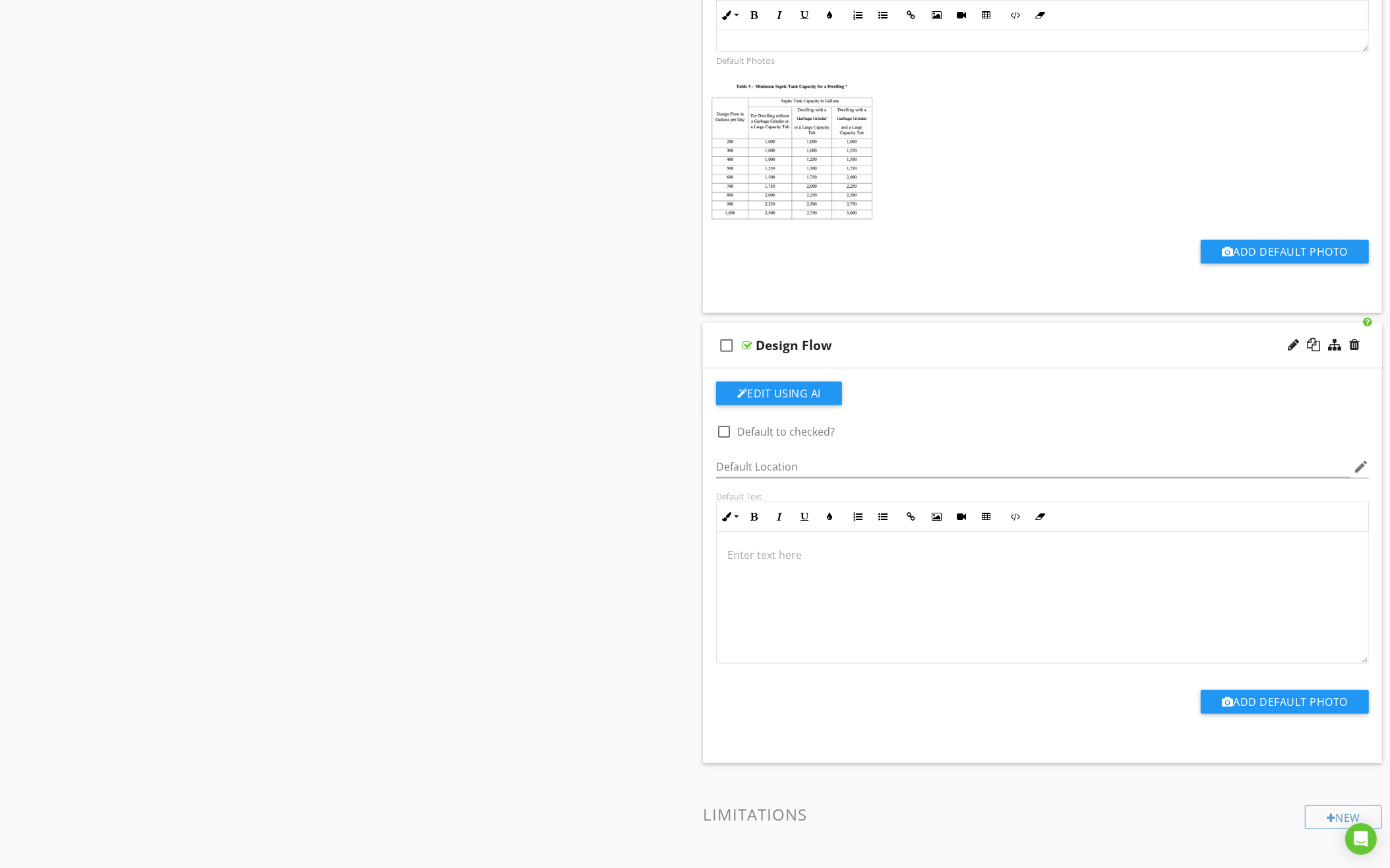
scroll to position [1215, 0]
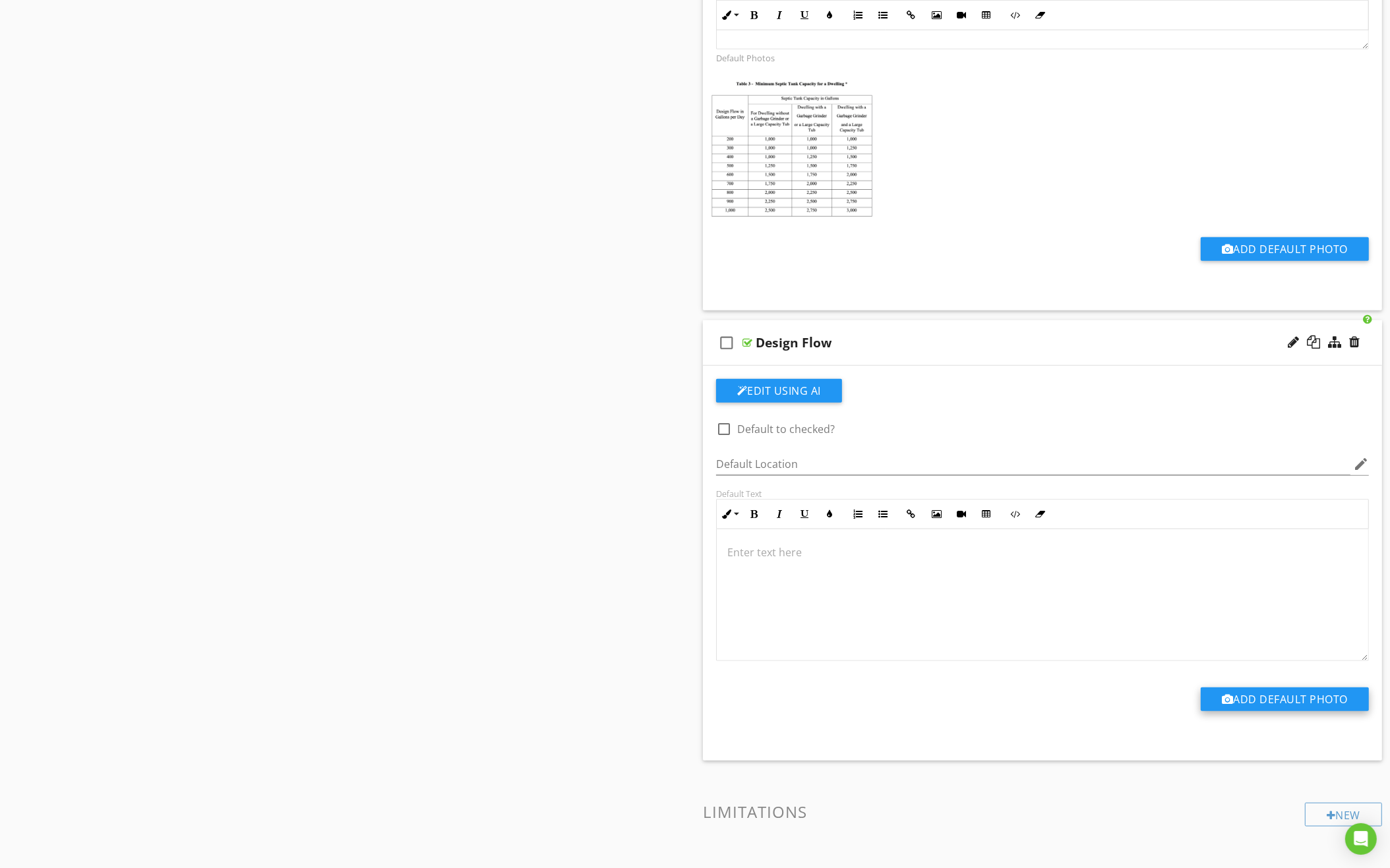
click at [1326, 687] on button "Add Default Photo" at bounding box center [1285, 699] width 168 height 24
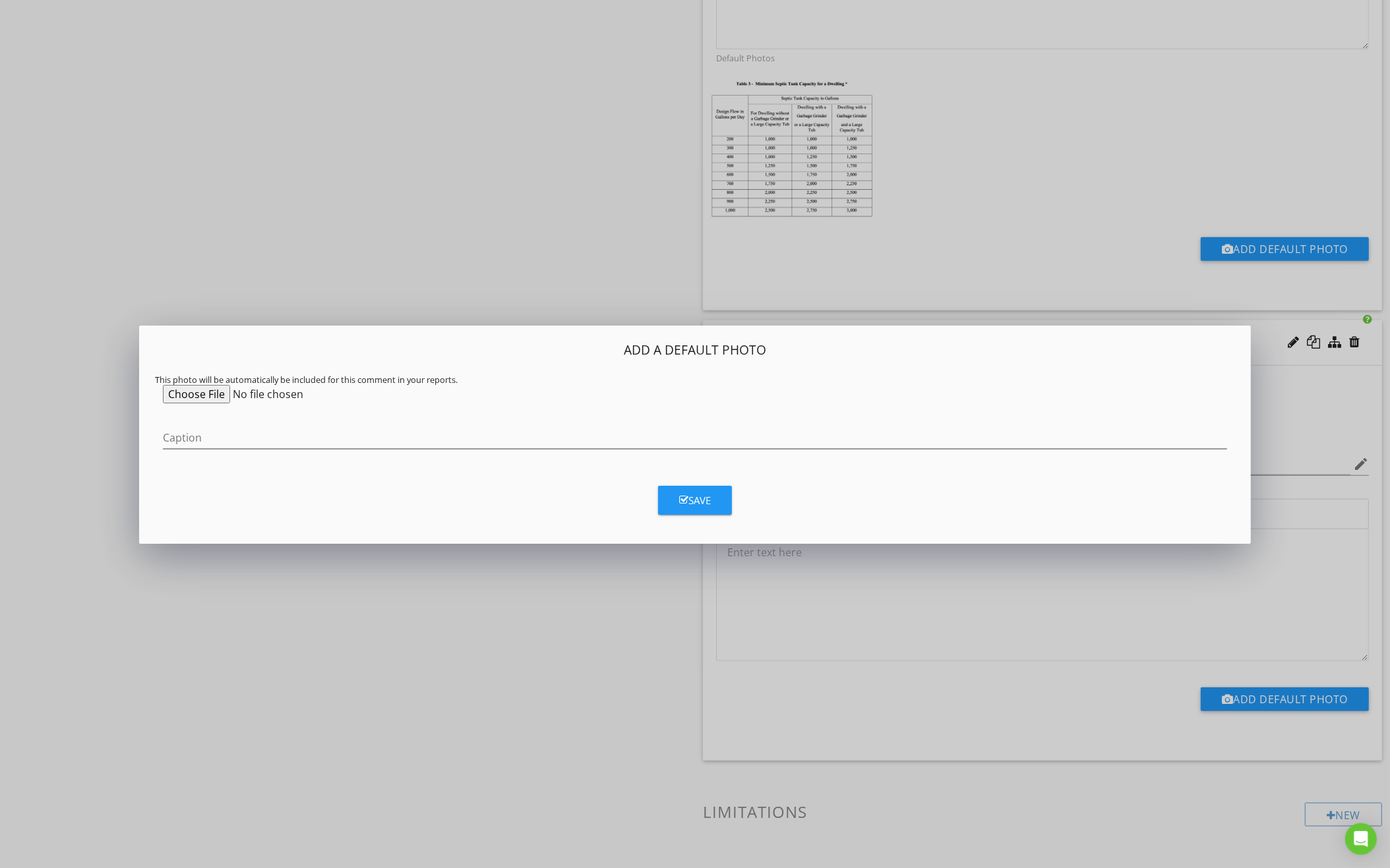
click at [190, 391] on input "file" at bounding box center [263, 394] width 202 height 18
type input "C:\fakepath\Screenshot 2025-08-27 at 7.41.26 PM.png"
click at [695, 490] on button "Save" at bounding box center [695, 500] width 74 height 29
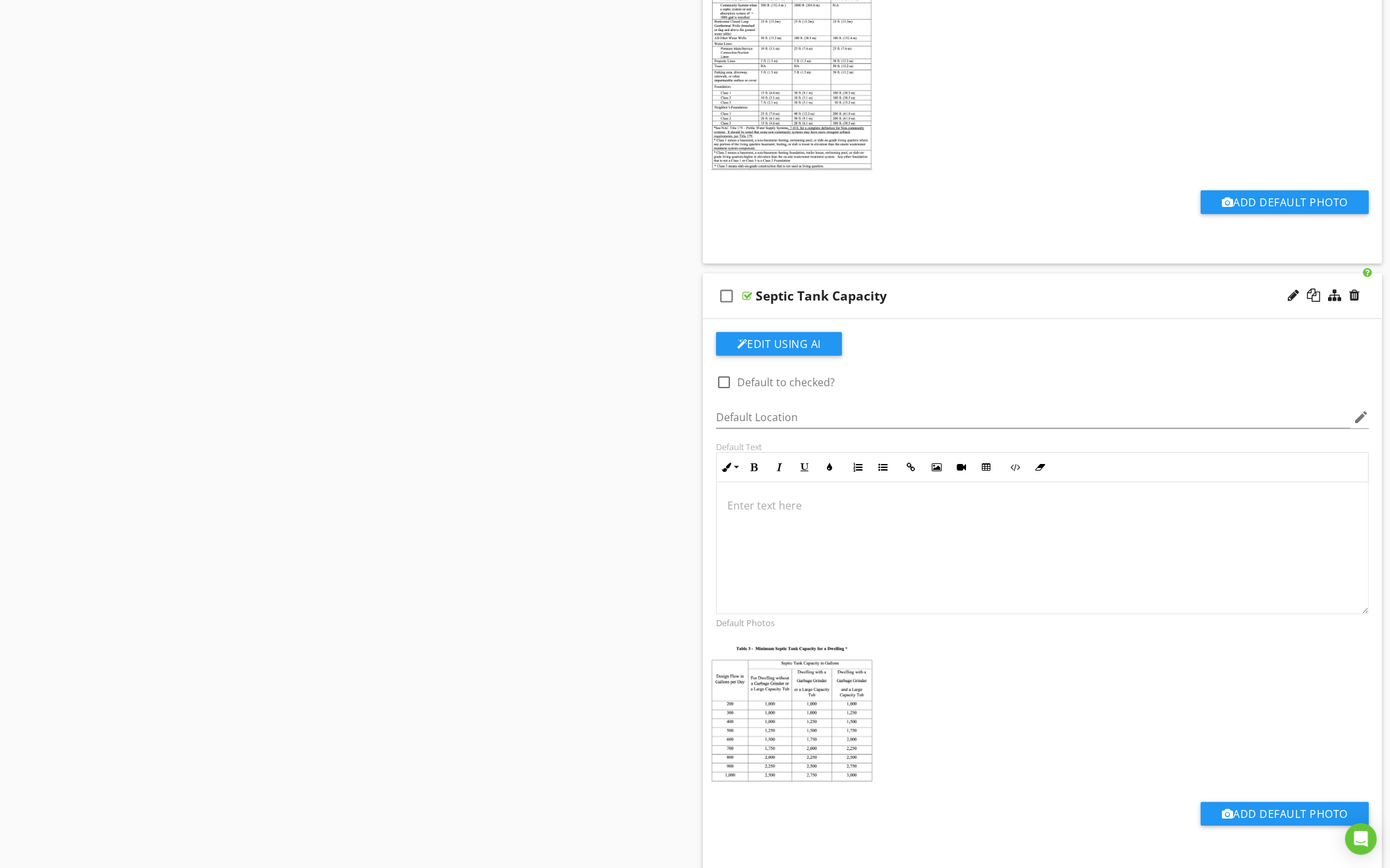
scroll to position [666, 0]
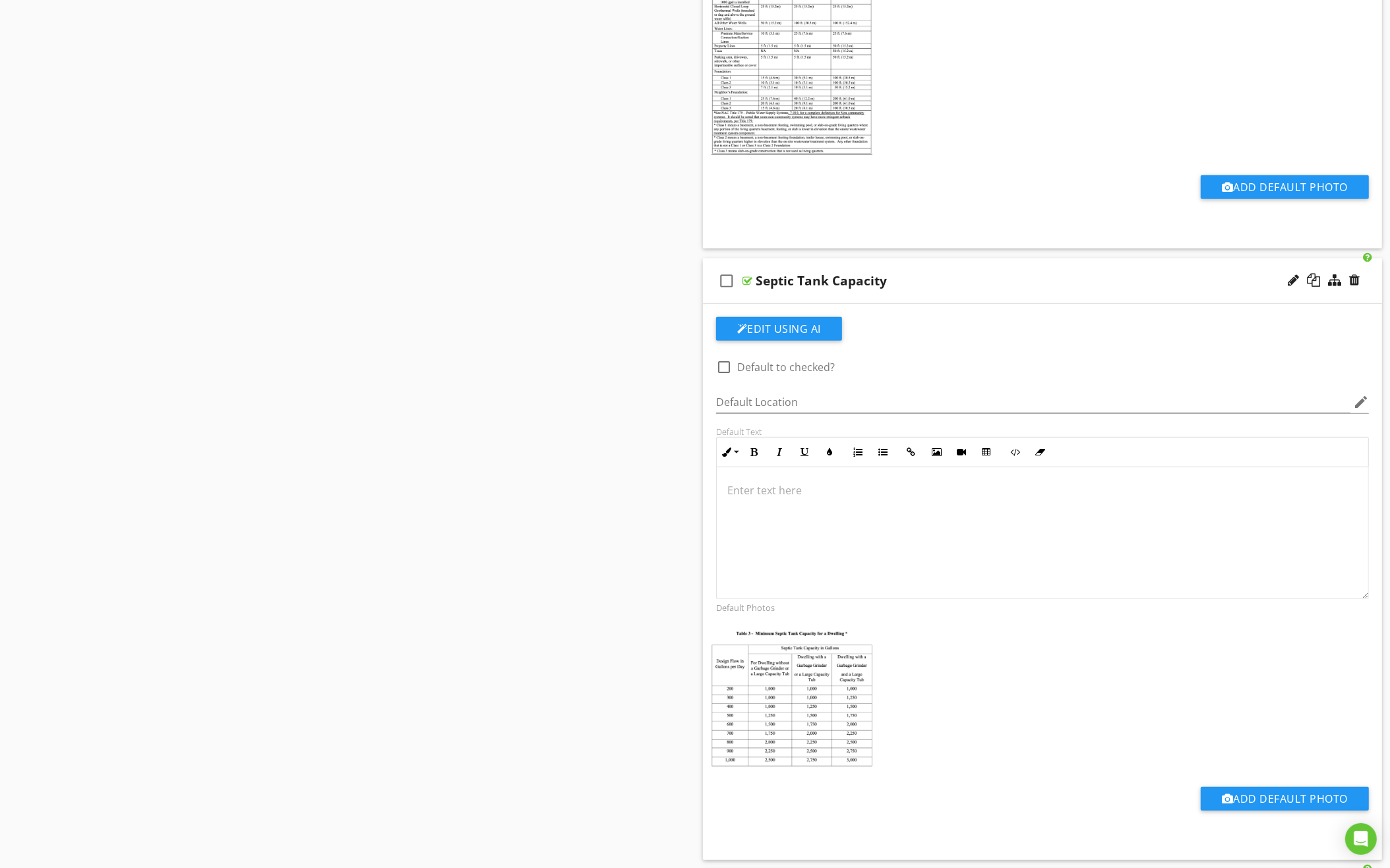
click at [982, 278] on div "Septic Tank Capacity" at bounding box center [1001, 280] width 490 height 16
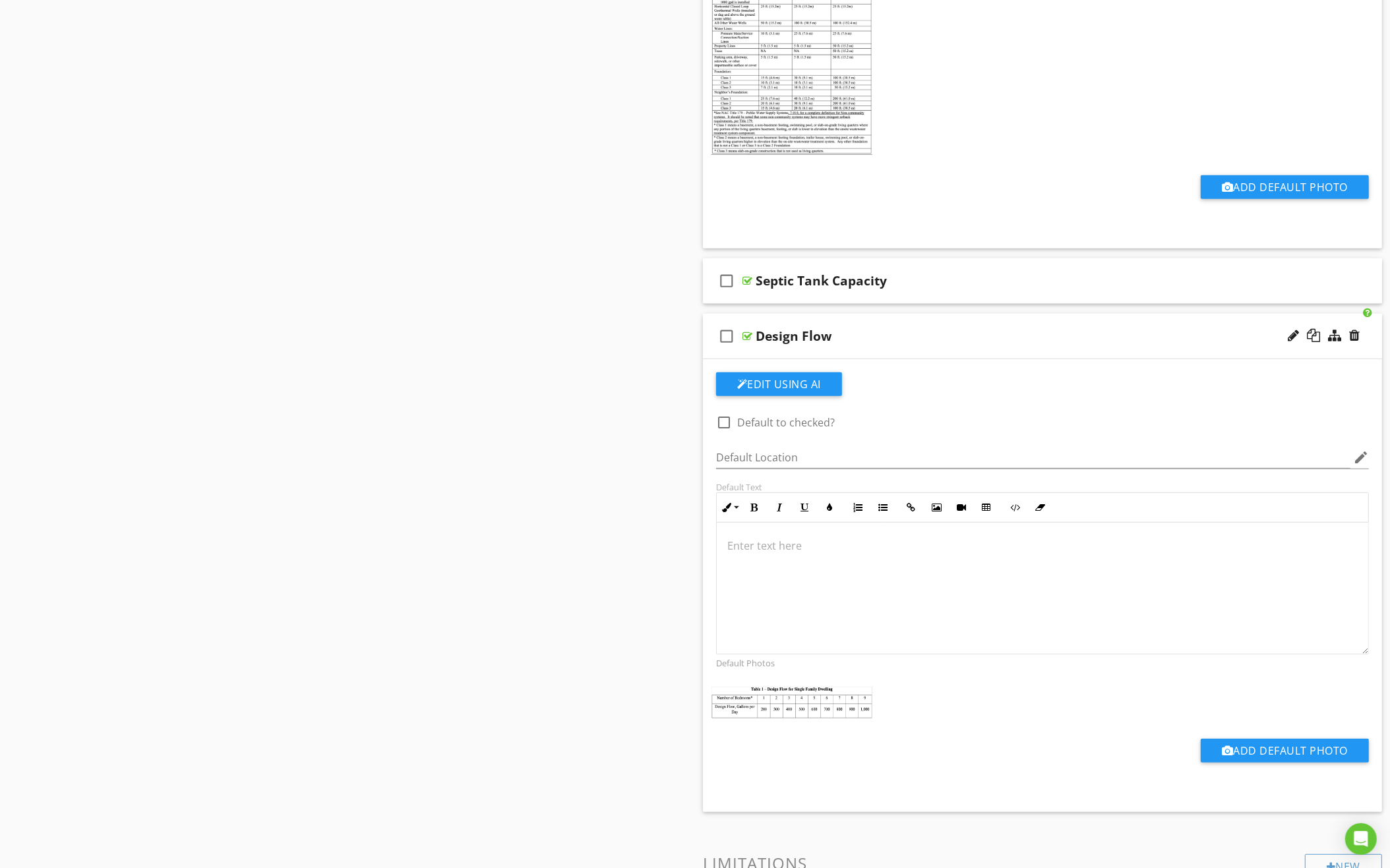
click at [973, 334] on div "Design Flow" at bounding box center [1001, 336] width 490 height 16
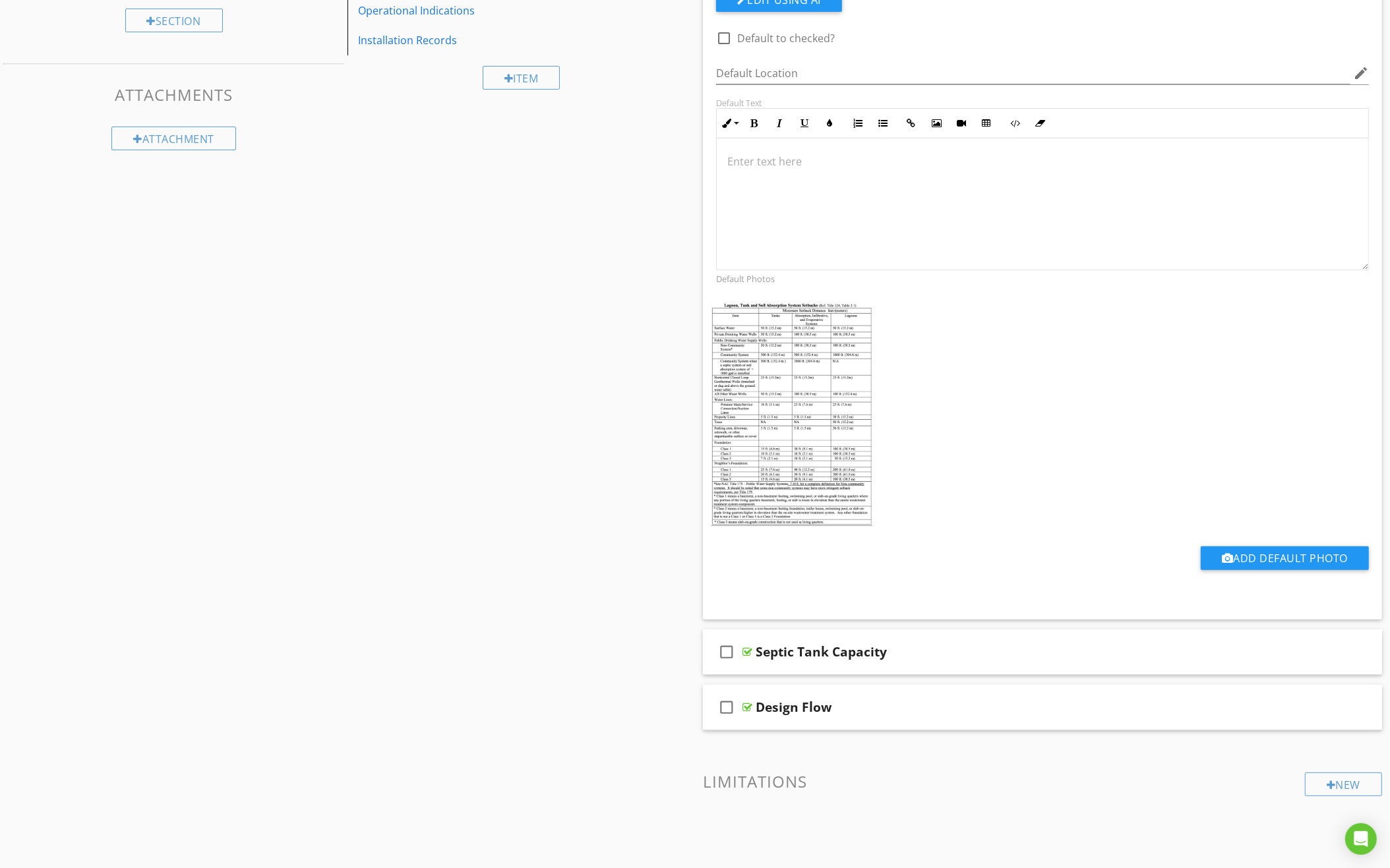
scroll to position [239, 0]
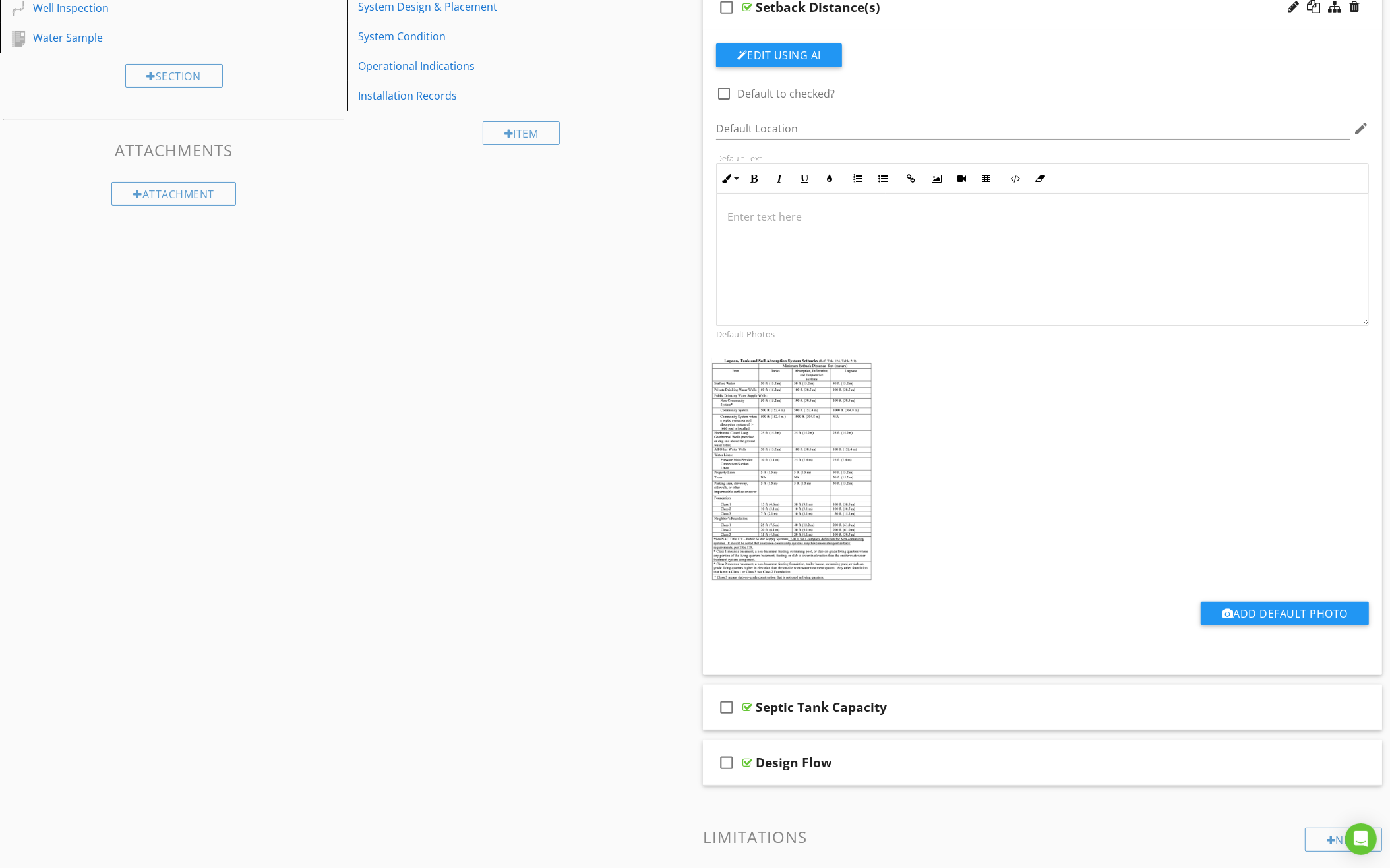
click at [981, 16] on div "check_box_outline_blank Setback Distance(s)" at bounding box center [1042, 8] width 679 height 45
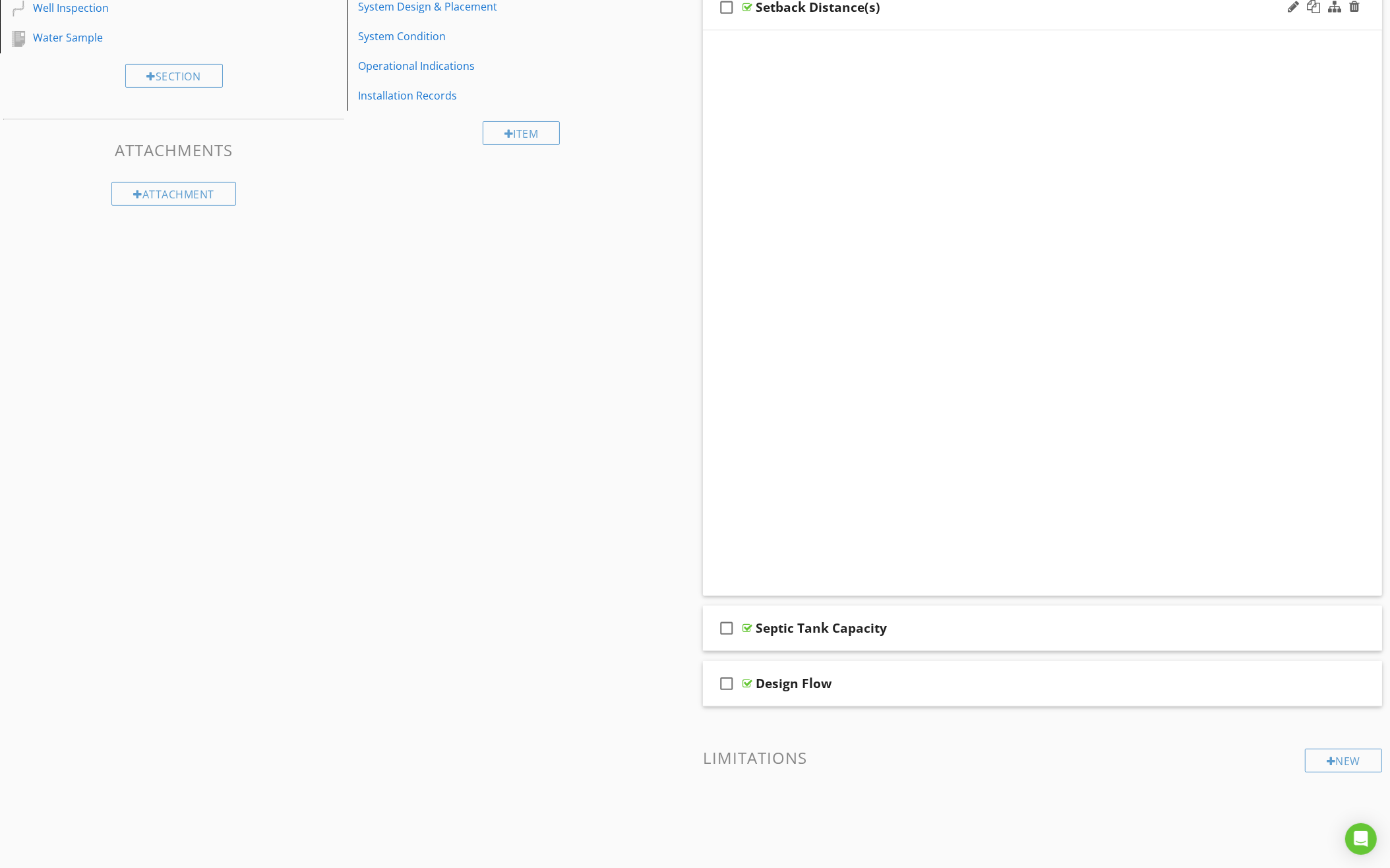
scroll to position [77, 0]
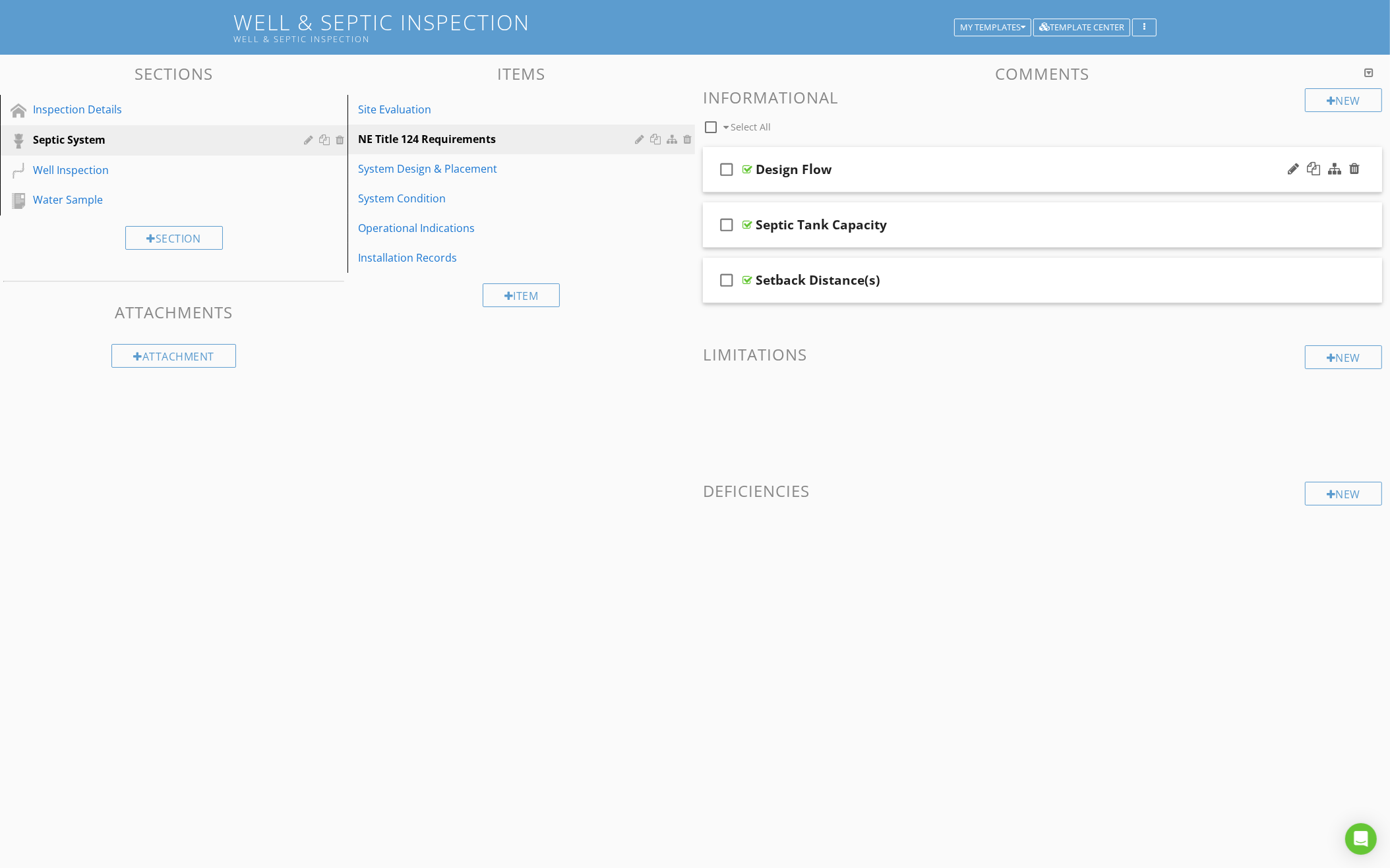
click at [924, 179] on div "check_box_outline_blank Design Flow" at bounding box center [1042, 170] width 679 height 45
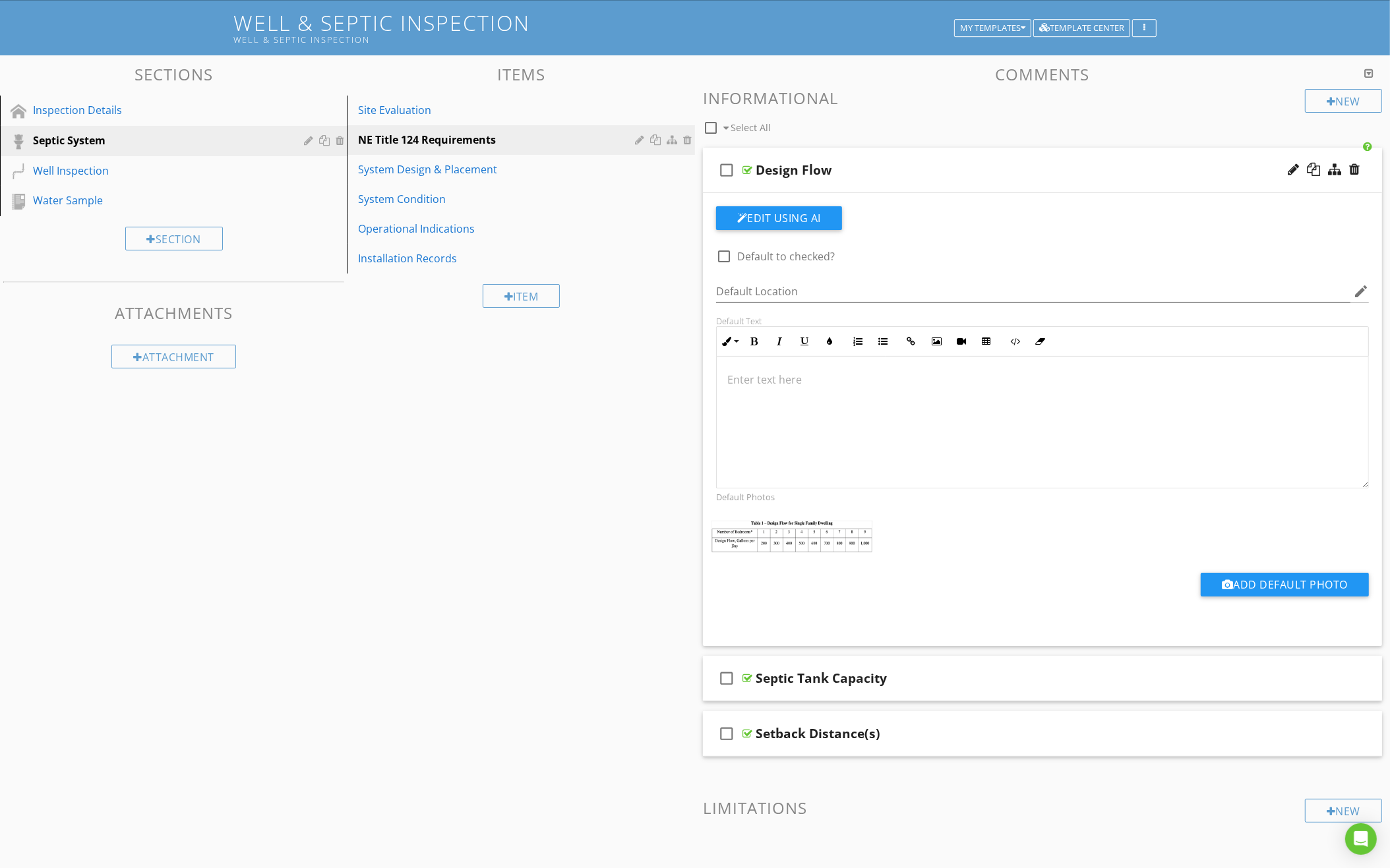
click at [924, 179] on div "check_box_outline_blank Design Flow" at bounding box center [1042, 170] width 679 height 45
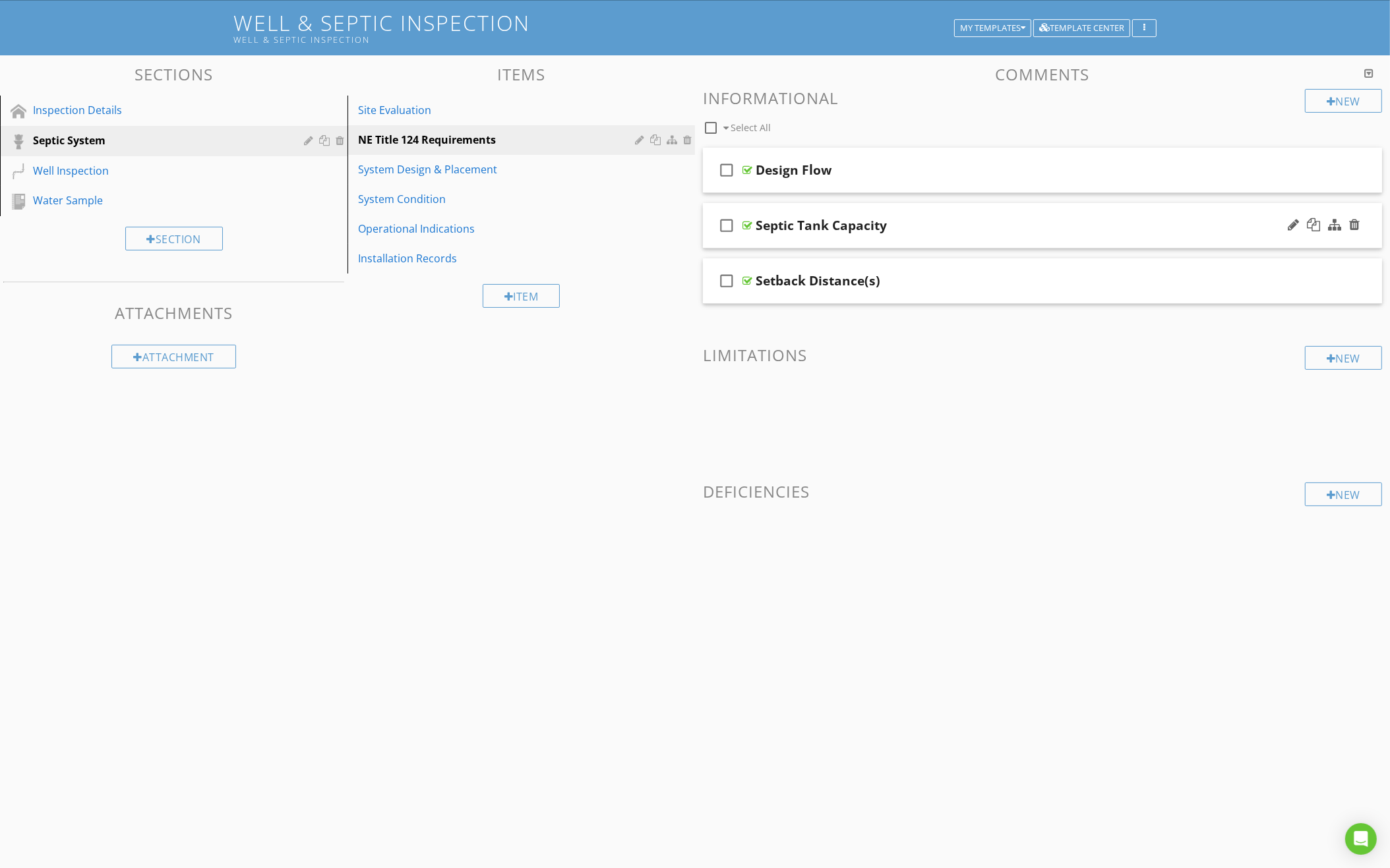
click at [932, 205] on div "check_box_outline_blank Septic Tank Capacity" at bounding box center [1042, 226] width 679 height 45
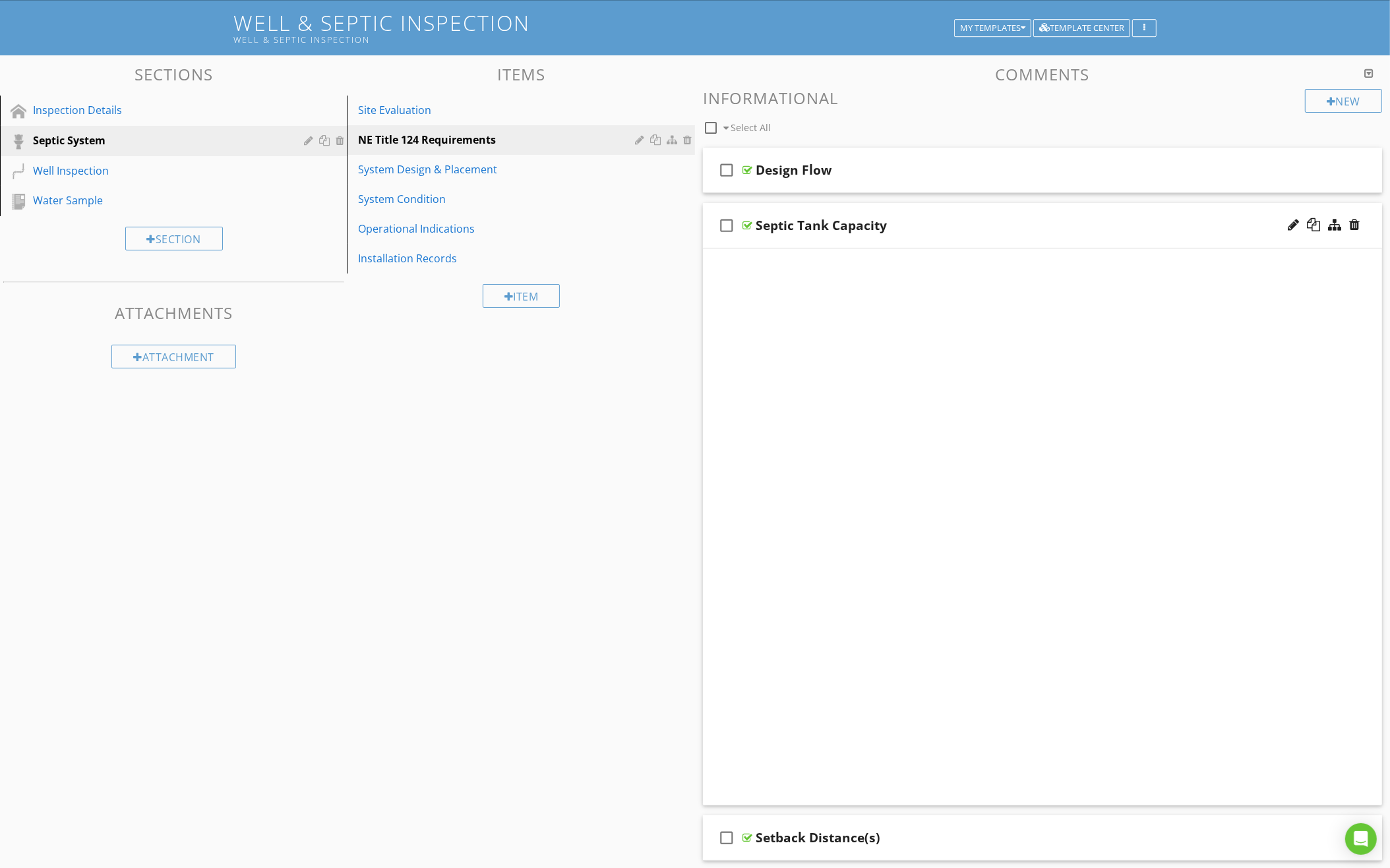
scroll to position [76, 0]
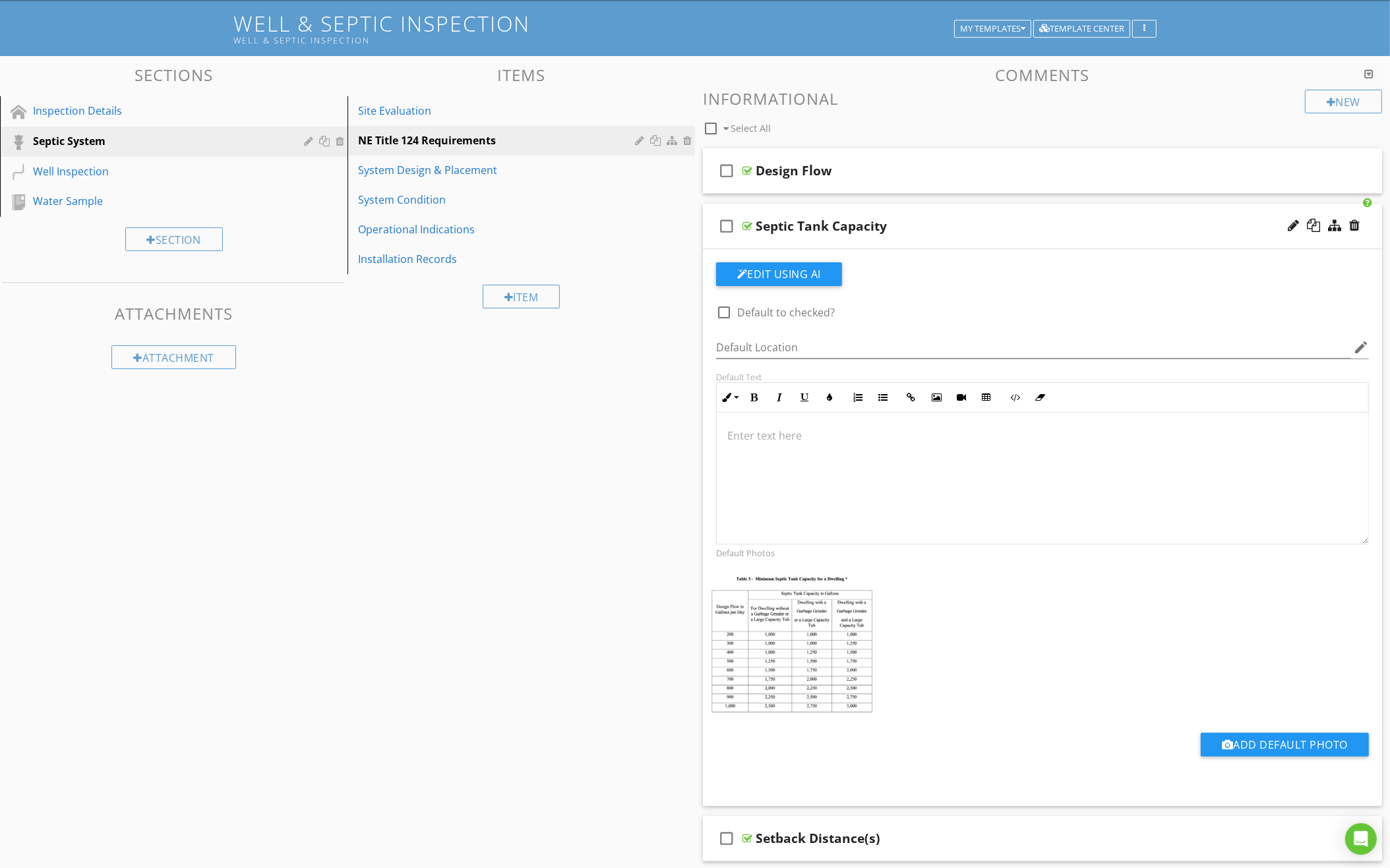
click at [932, 205] on div "check_box_outline_blank Septic Tank Capacity" at bounding box center [1042, 226] width 679 height 45
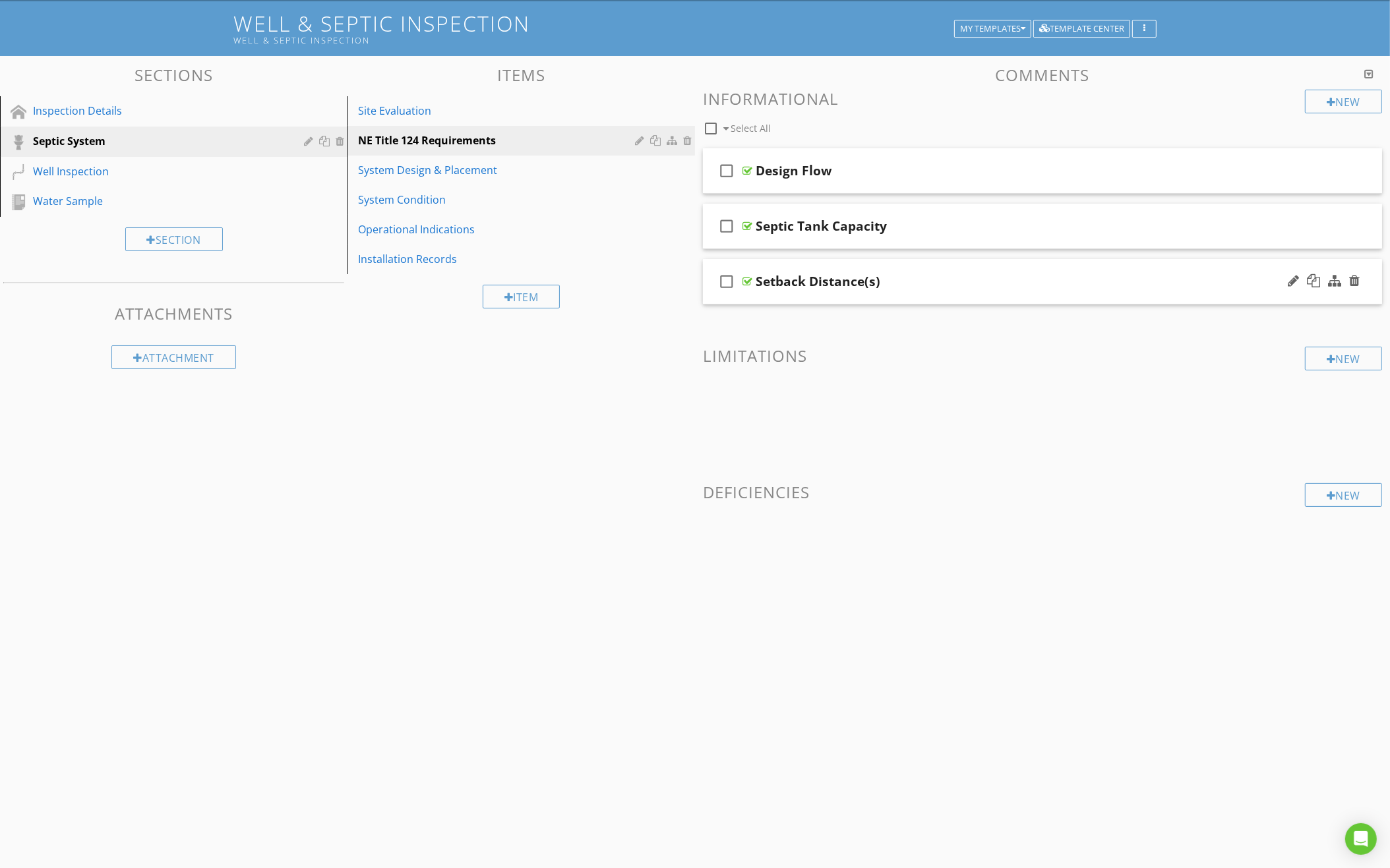
click at [925, 263] on div "check_box_outline_blank Setback Distance(s)" at bounding box center [1042, 282] width 679 height 45
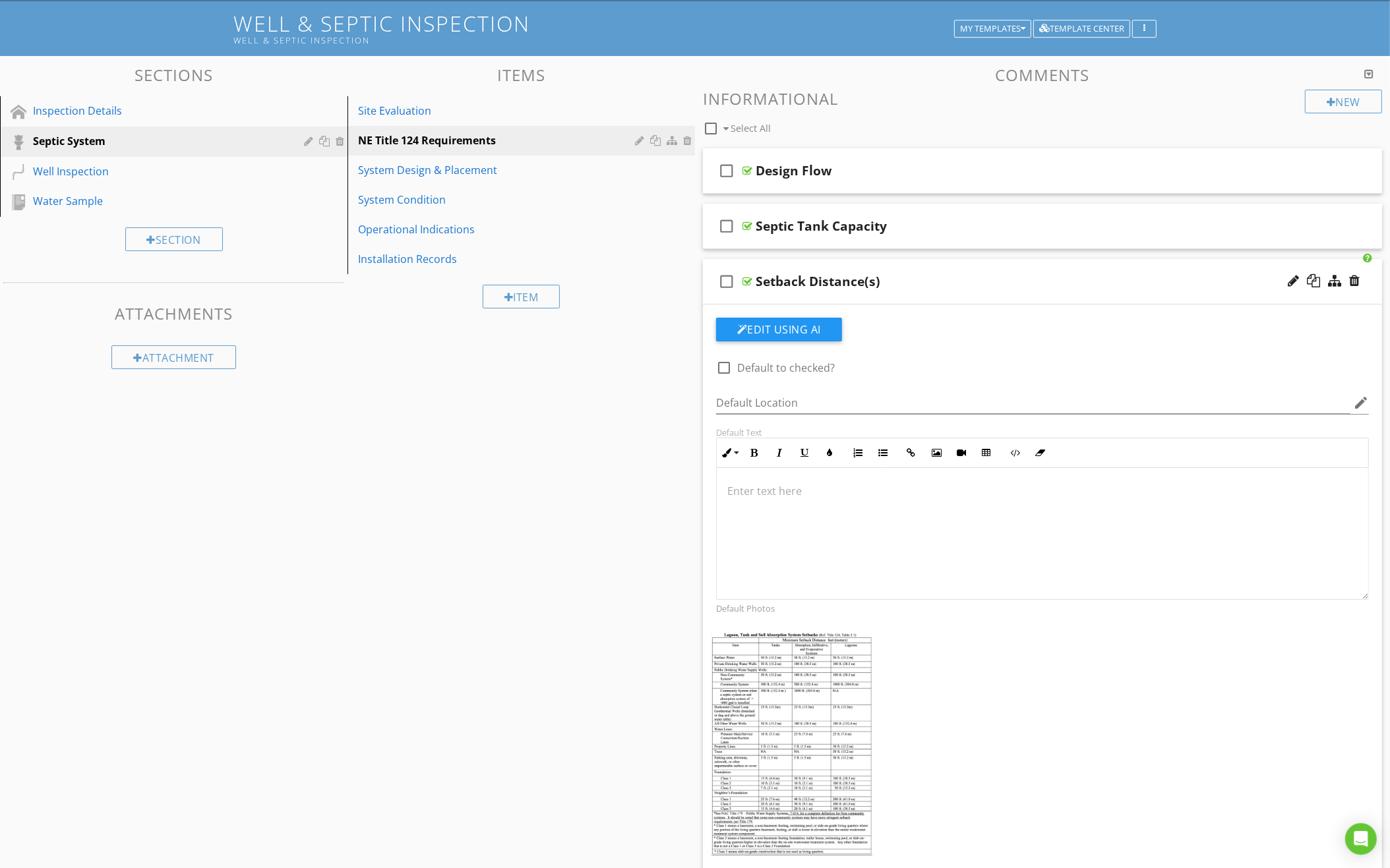
scroll to position [75, 0]
click at [925, 262] on div "check_box_outline_blank Setback Distance(s)" at bounding box center [1042, 282] width 679 height 45
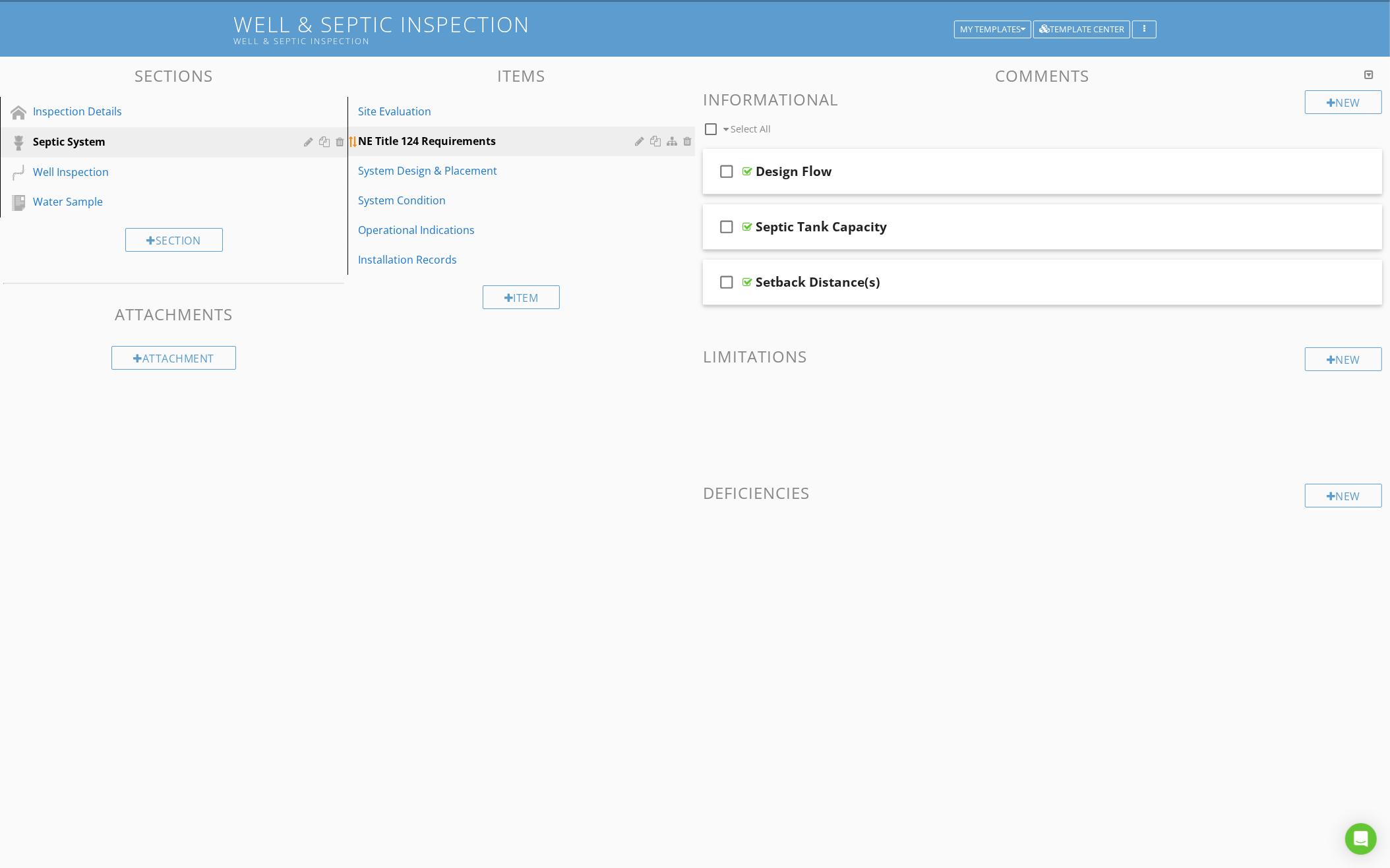
click at [637, 141] on div at bounding box center [641, 140] width 12 height 10
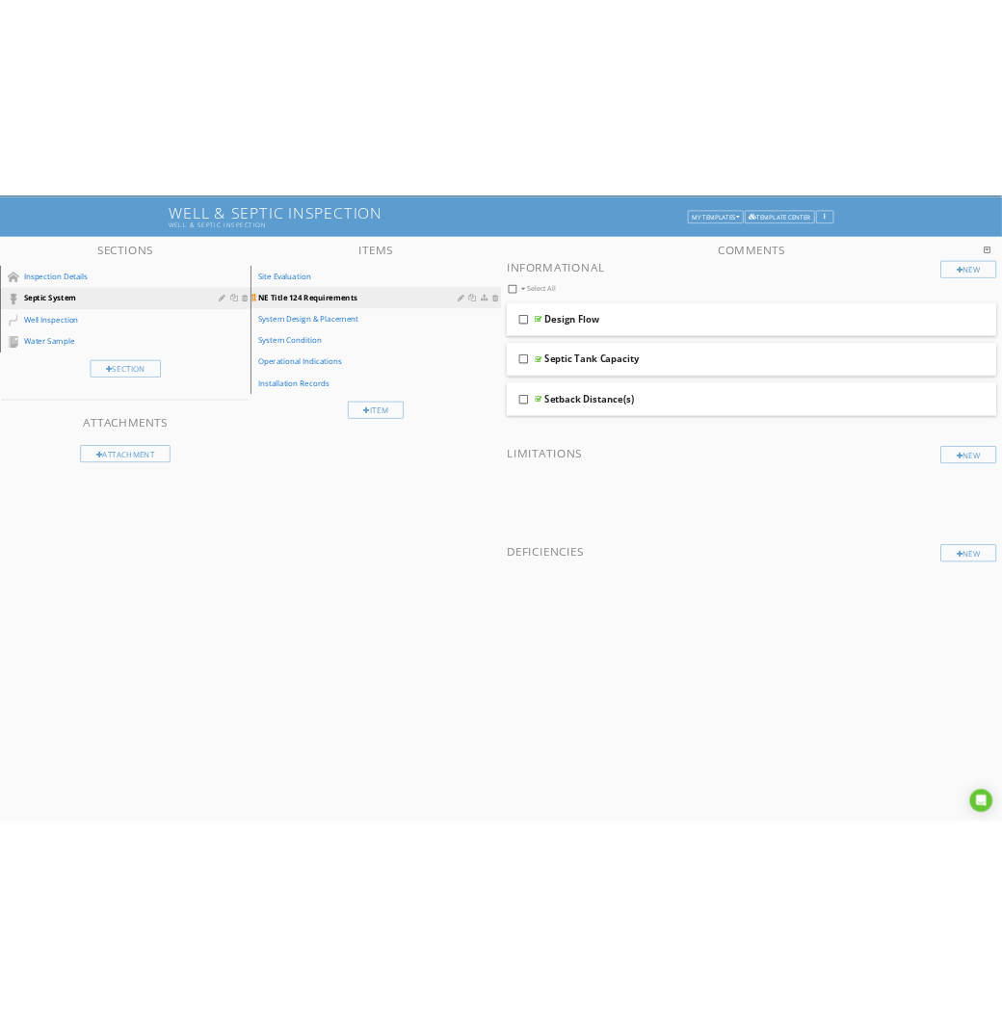
scroll to position [108, 0]
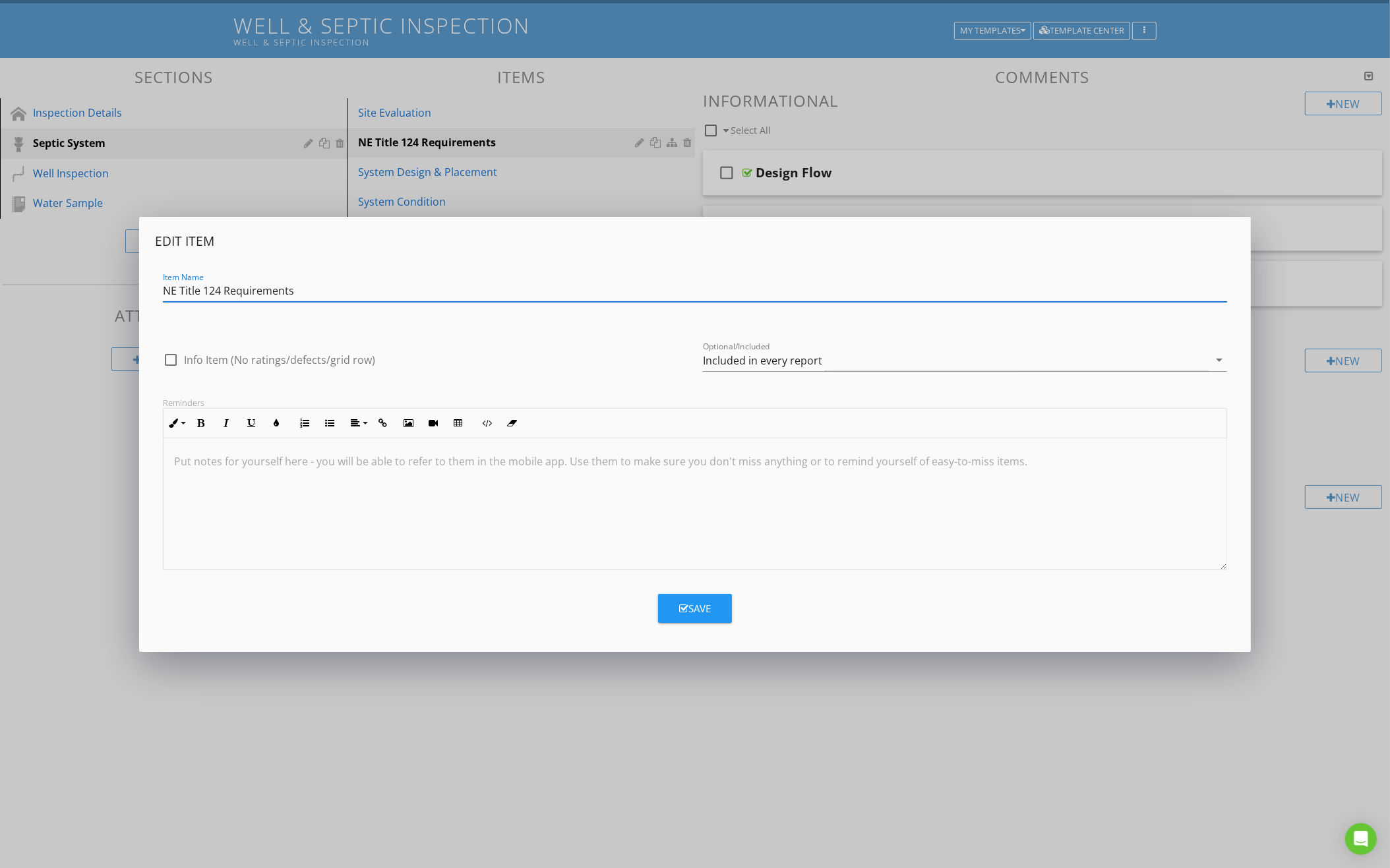
click at [279, 358] on label "Info Item (No ratings/defects/grid row)" at bounding box center [279, 359] width 191 height 13
checkbox input "true"
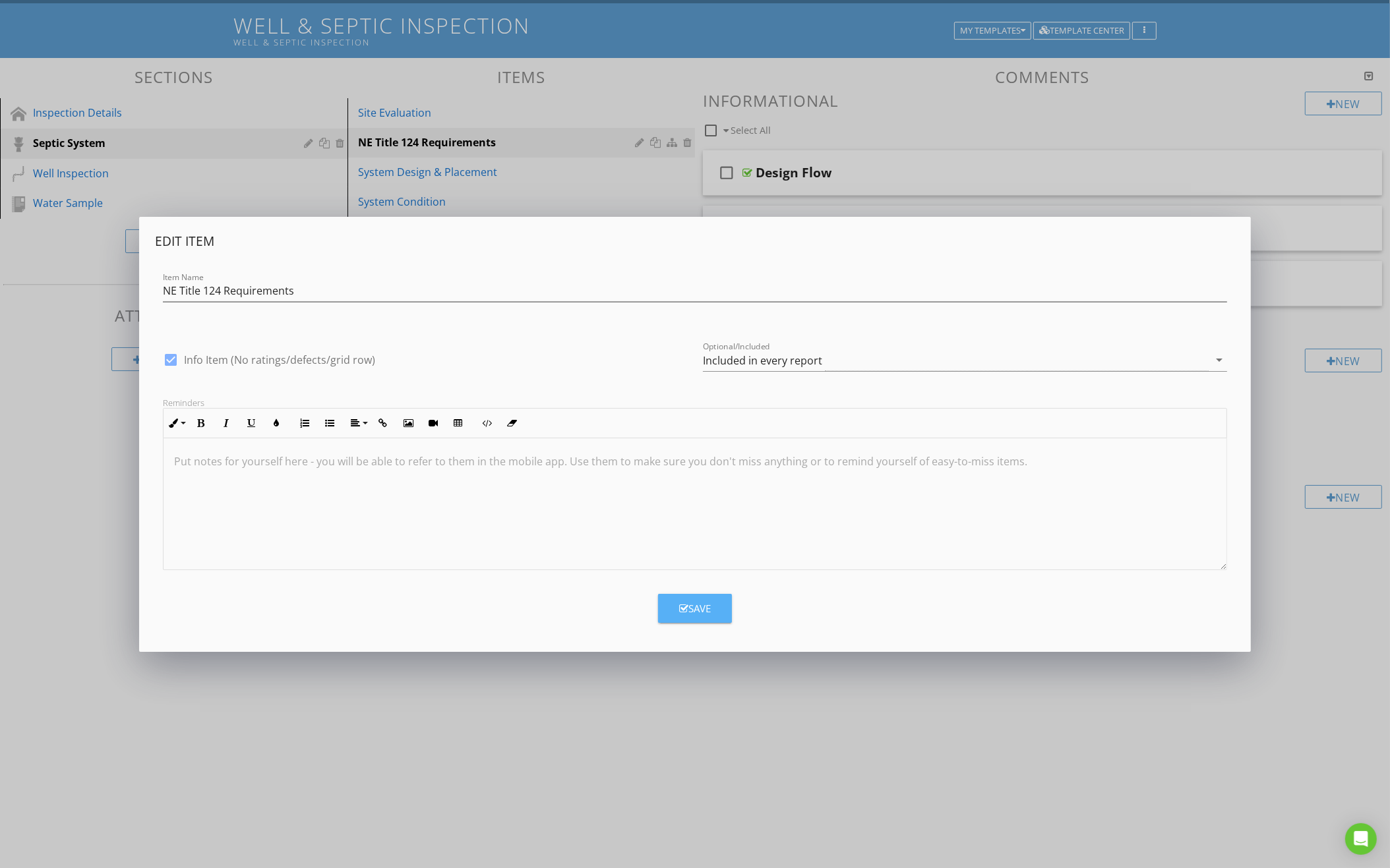
click at [711, 613] on button "Save" at bounding box center [695, 608] width 74 height 29
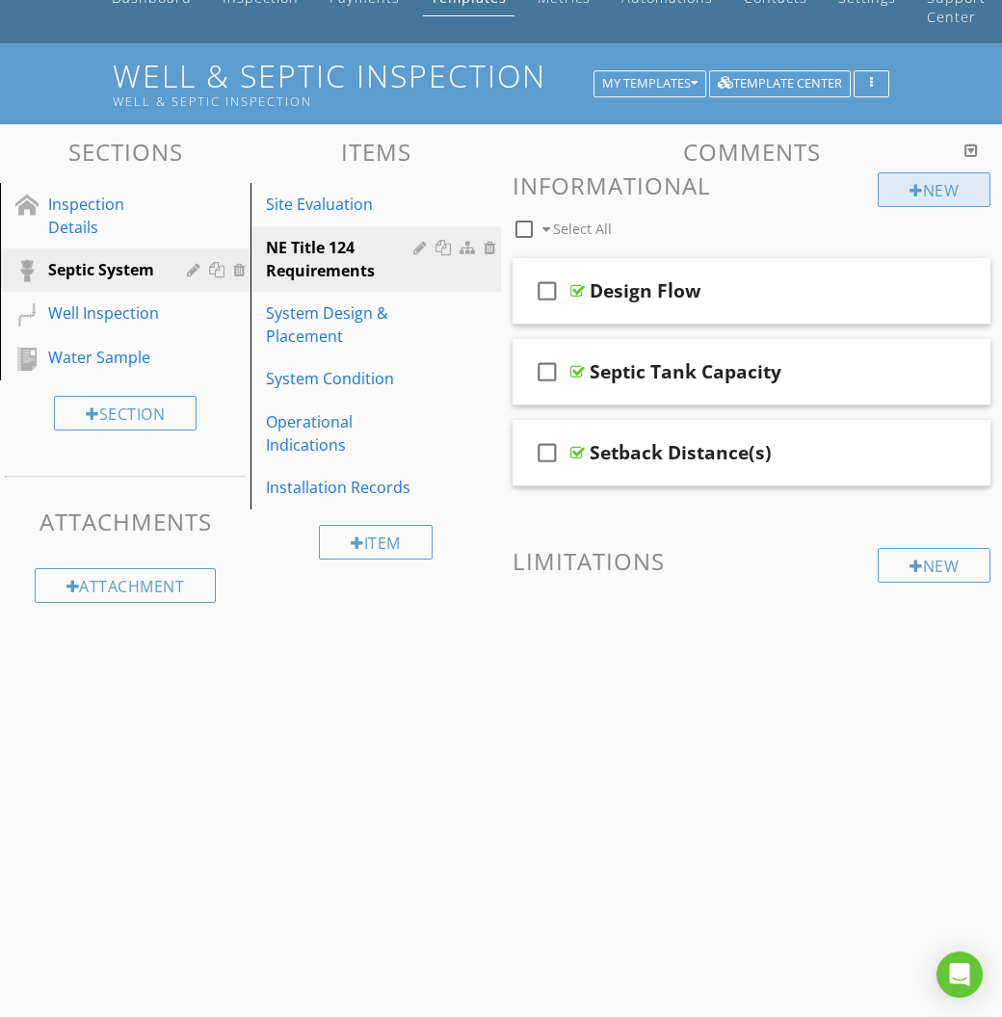
click at [909, 189] on div at bounding box center [915, 190] width 13 height 15
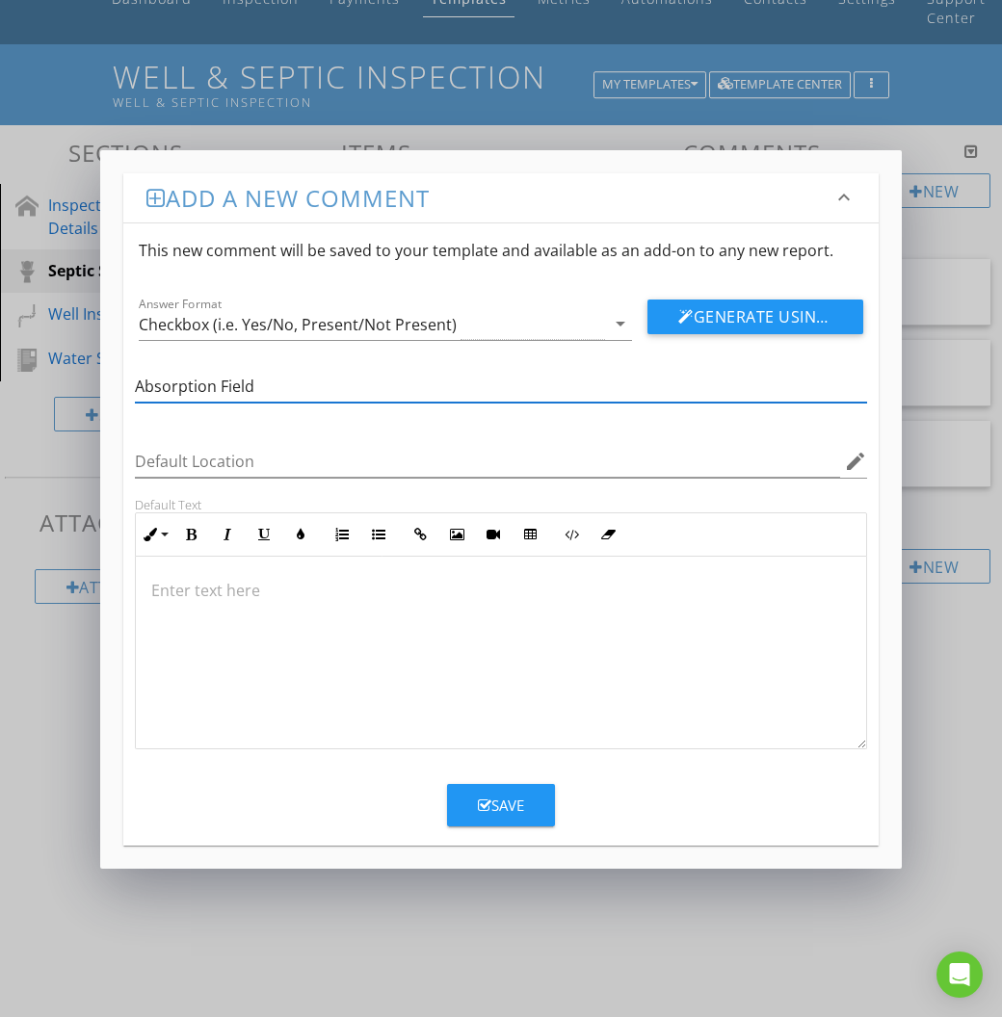
type input "Absorption Field"
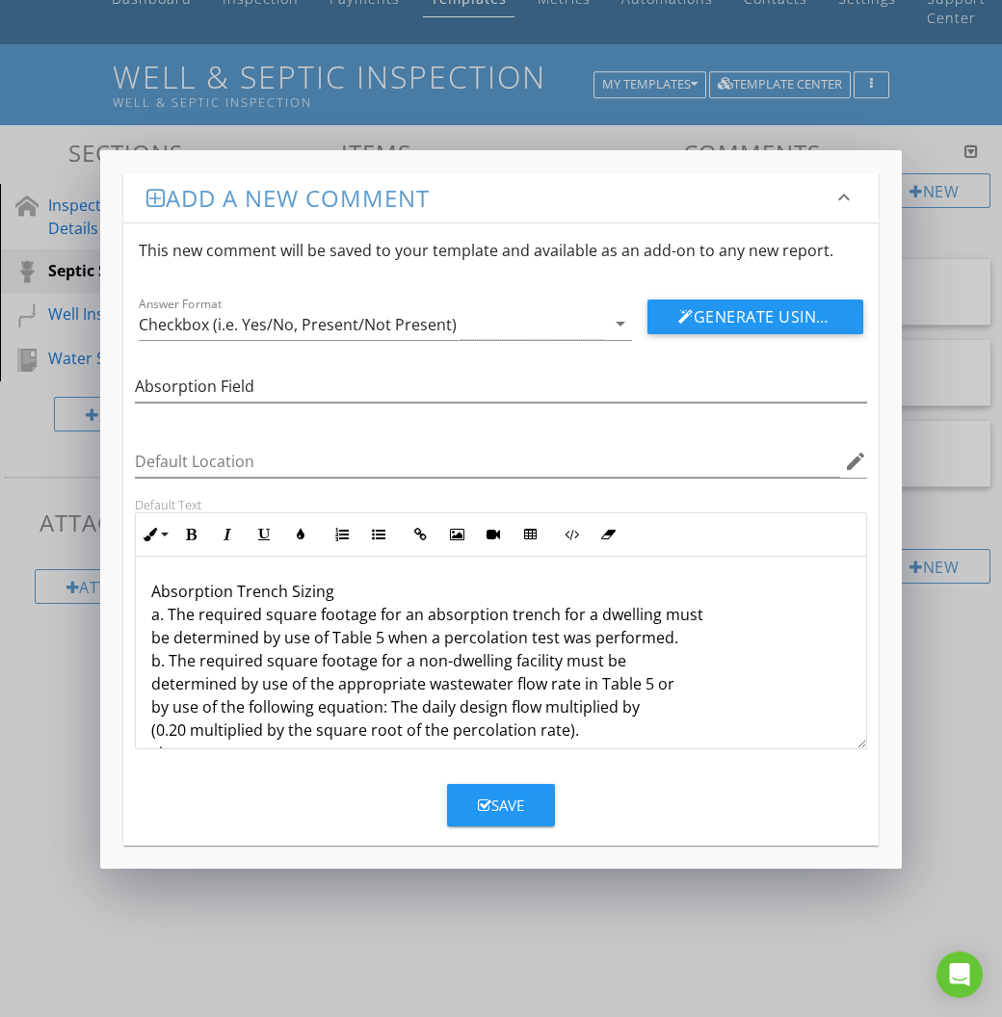
scroll to position [0, 0]
drag, startPoint x: 170, startPoint y: 612, endPoint x: 65, endPoint y: 525, distance: 136.9
click at [65, 525] on div "Add a new comment keyboard_arrow_down This new comment will be saved to your te…" at bounding box center [501, 508] width 1002 height 1017
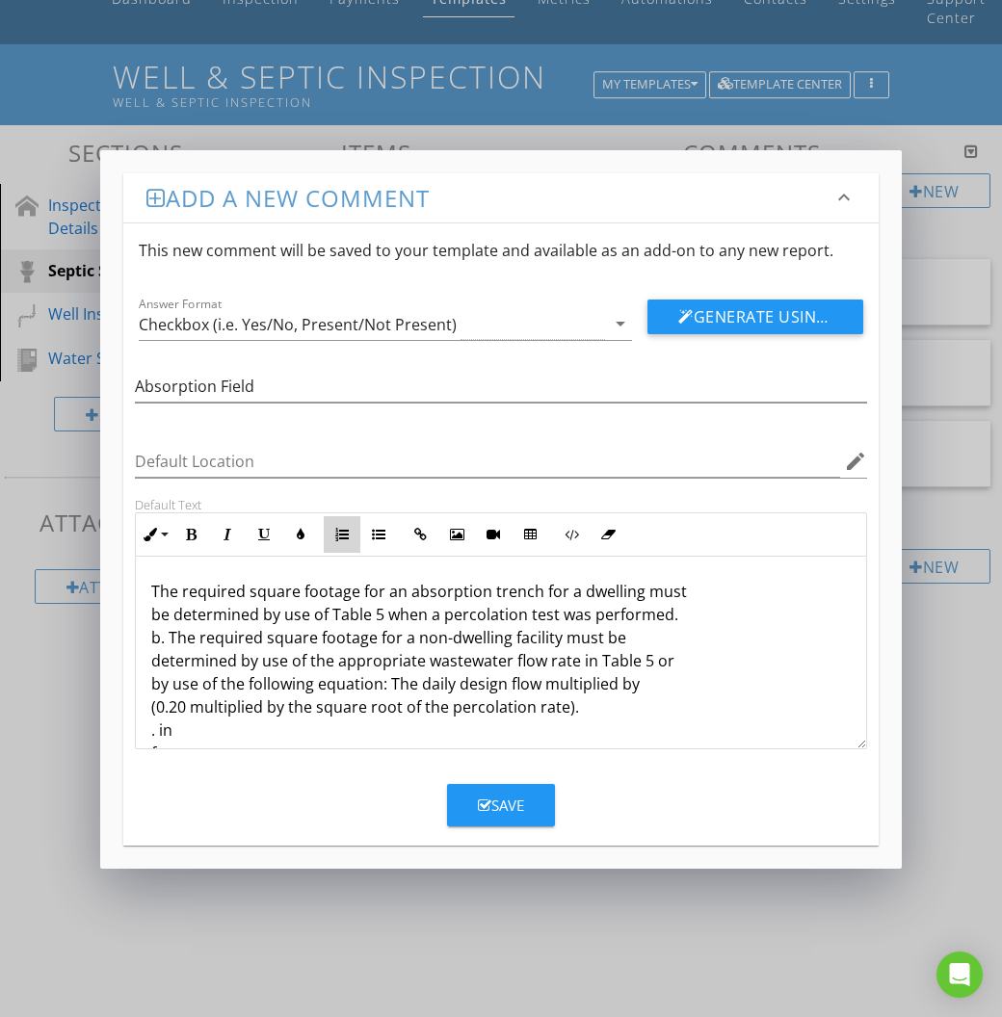
click at [346, 530] on icon "button" at bounding box center [341, 534] width 13 height 13
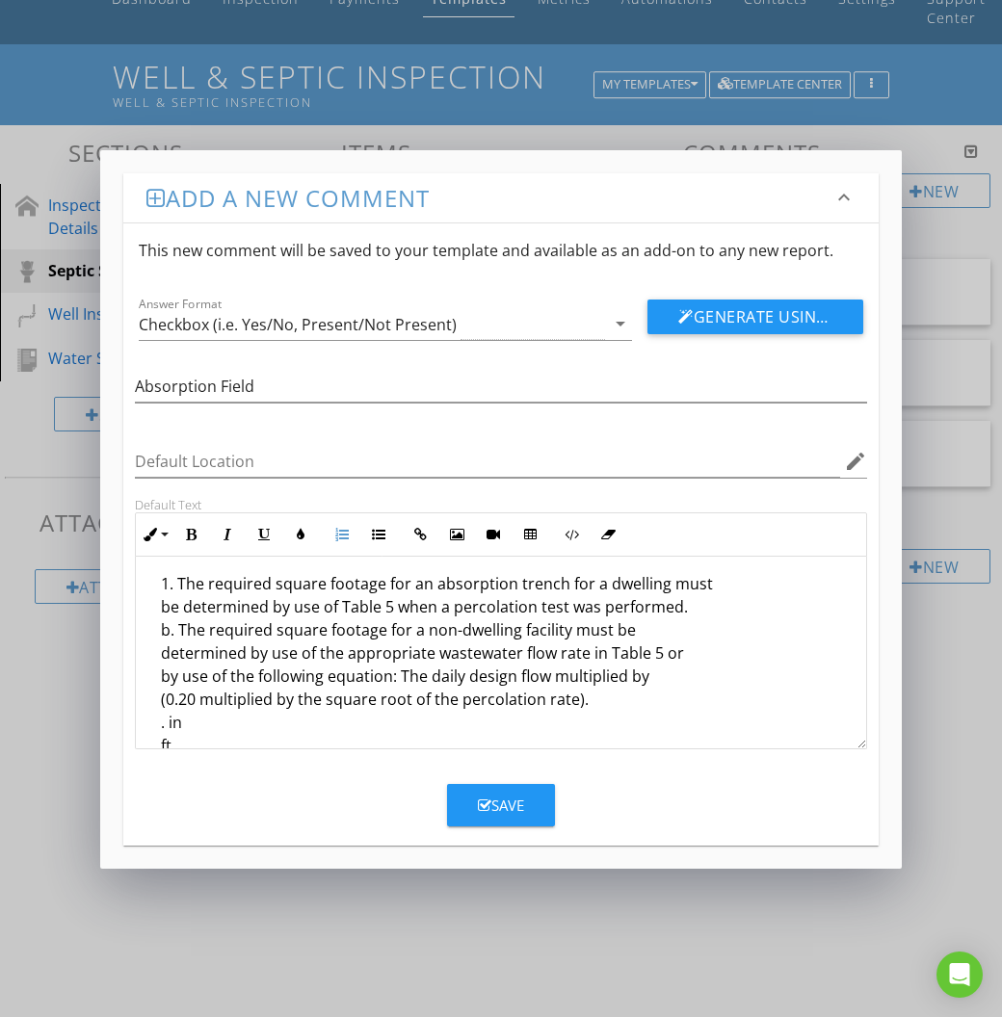
click at [177, 624] on li "The required square footage for an absorption trench for a dwelling must be det…" at bounding box center [506, 875] width 690 height 606
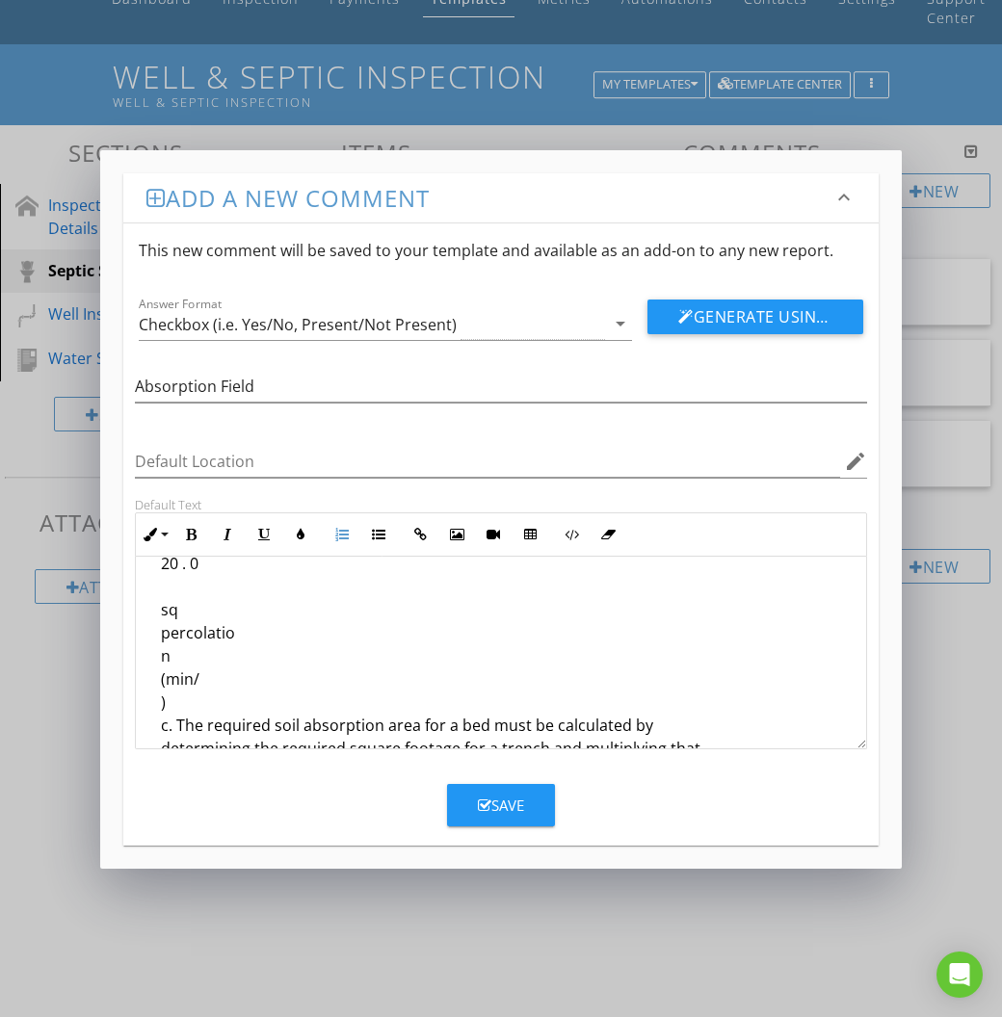
scroll to position [406, 0]
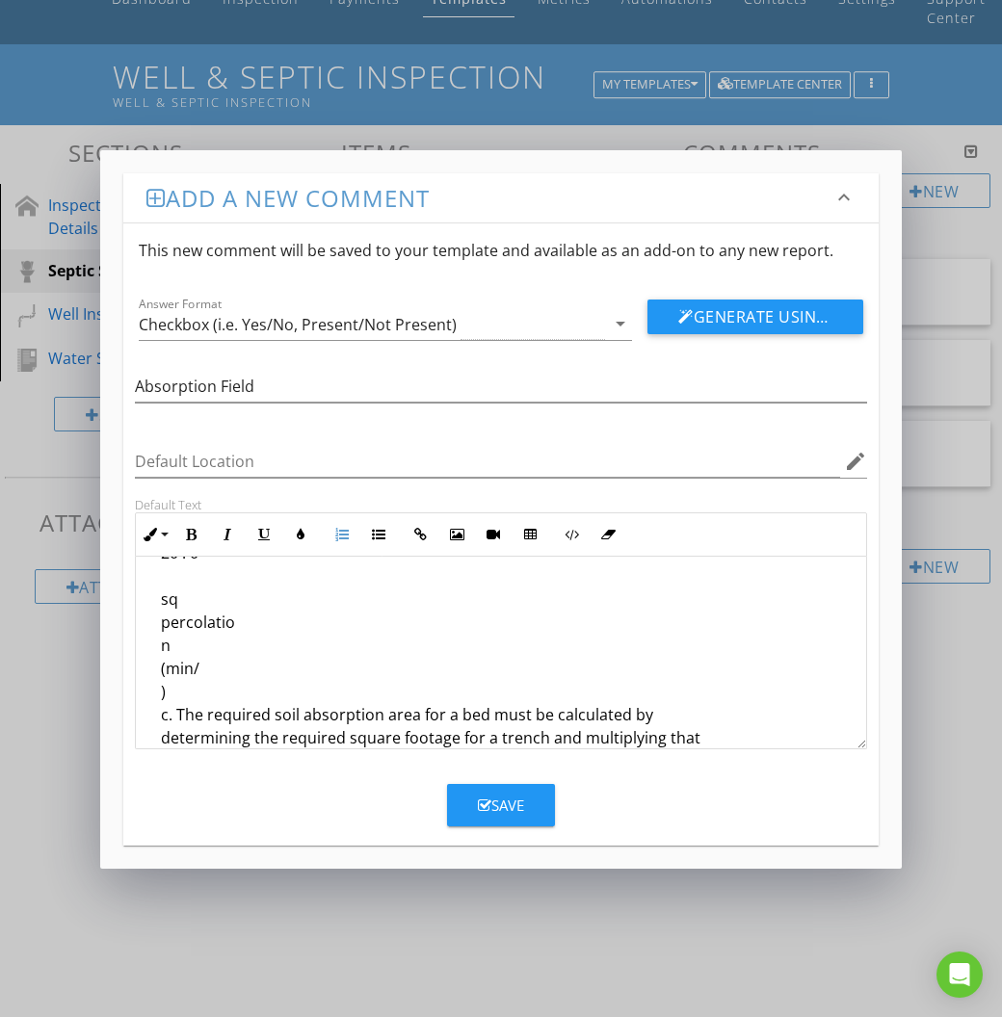
click at [177, 702] on li "The required square footage for a non-dwelling facility must be determined by u…" at bounding box center [506, 498] width 690 height 560
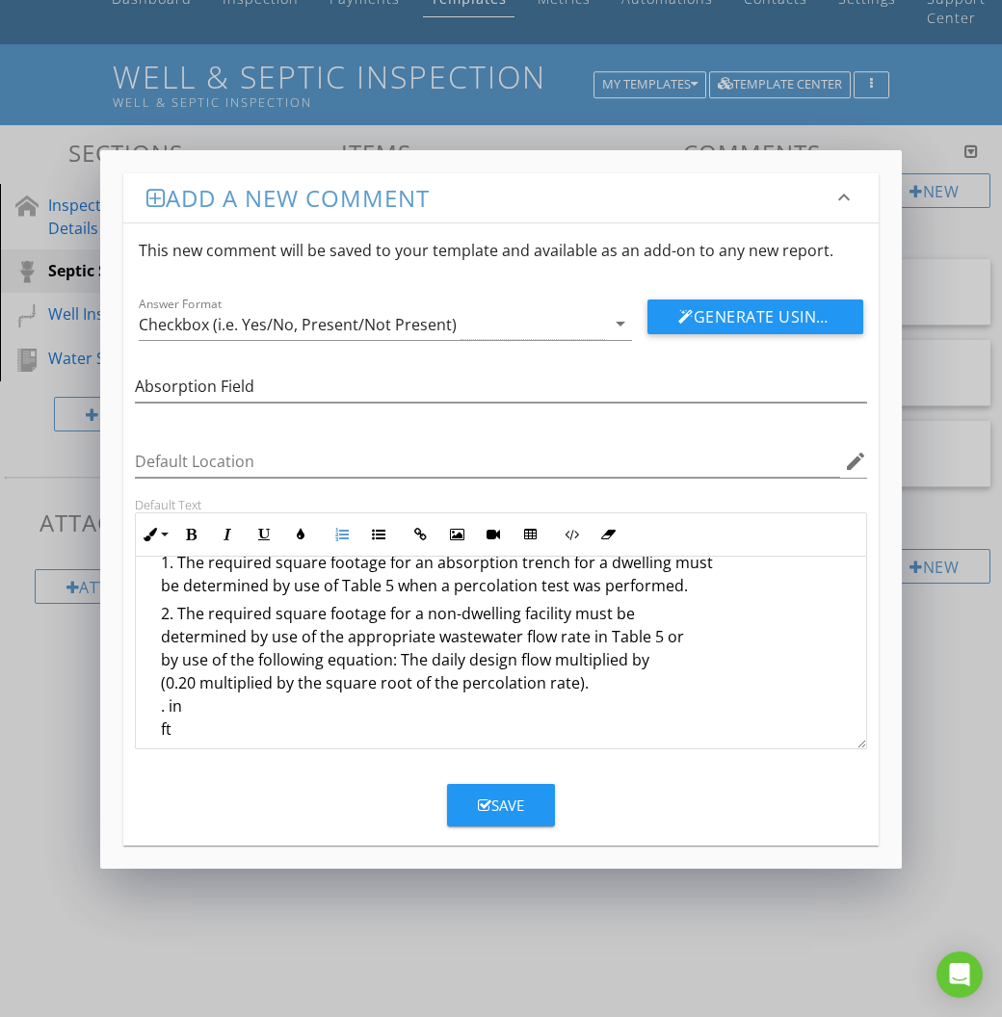
scroll to position [20, 0]
click at [182, 631] on li "The required square footage for a non-dwelling facility must be determined by u…" at bounding box center [506, 883] width 690 height 560
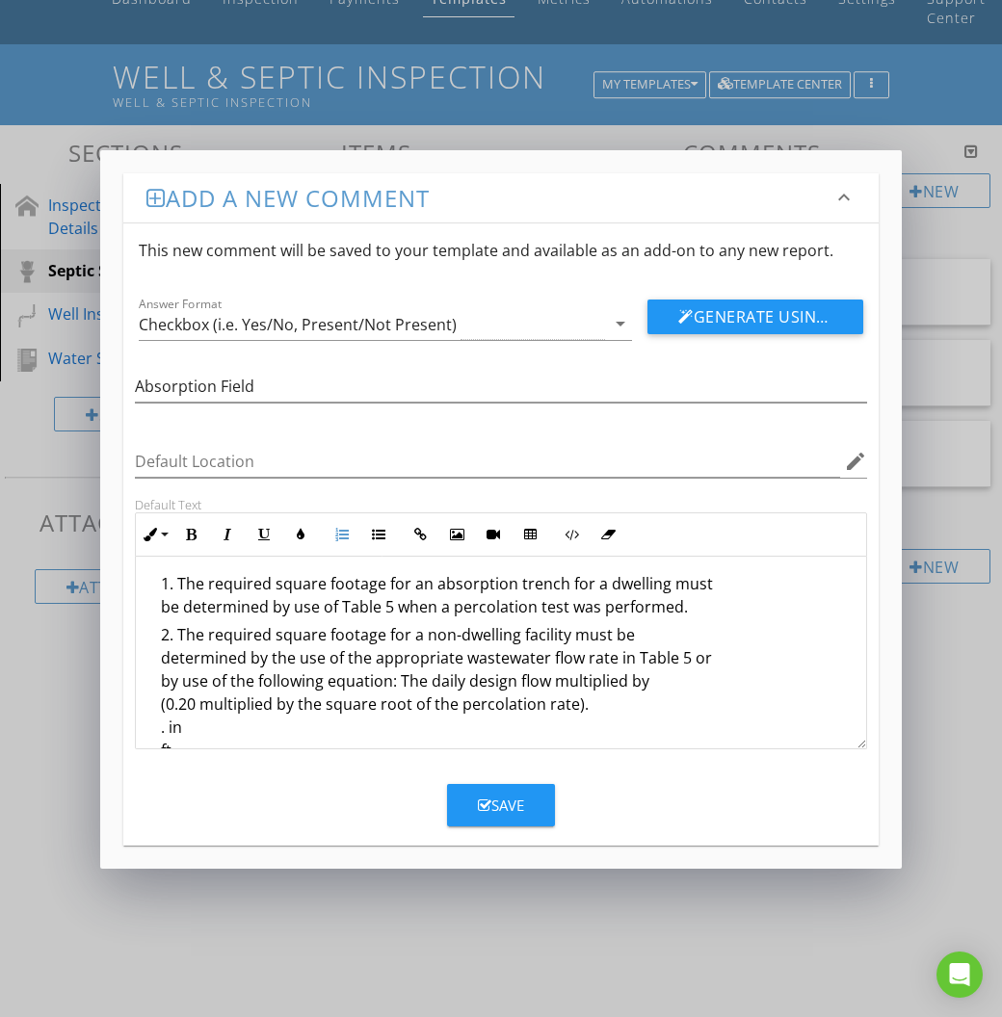
scroll to position [0, 0]
click at [159, 611] on ol "The required square footage for an absorption trench for a dwelling must be det…" at bounding box center [500, 877] width 699 height 611
click at [163, 660] on li "The required square footage for a non-dwelling facility must be determined by t…" at bounding box center [506, 903] width 690 height 560
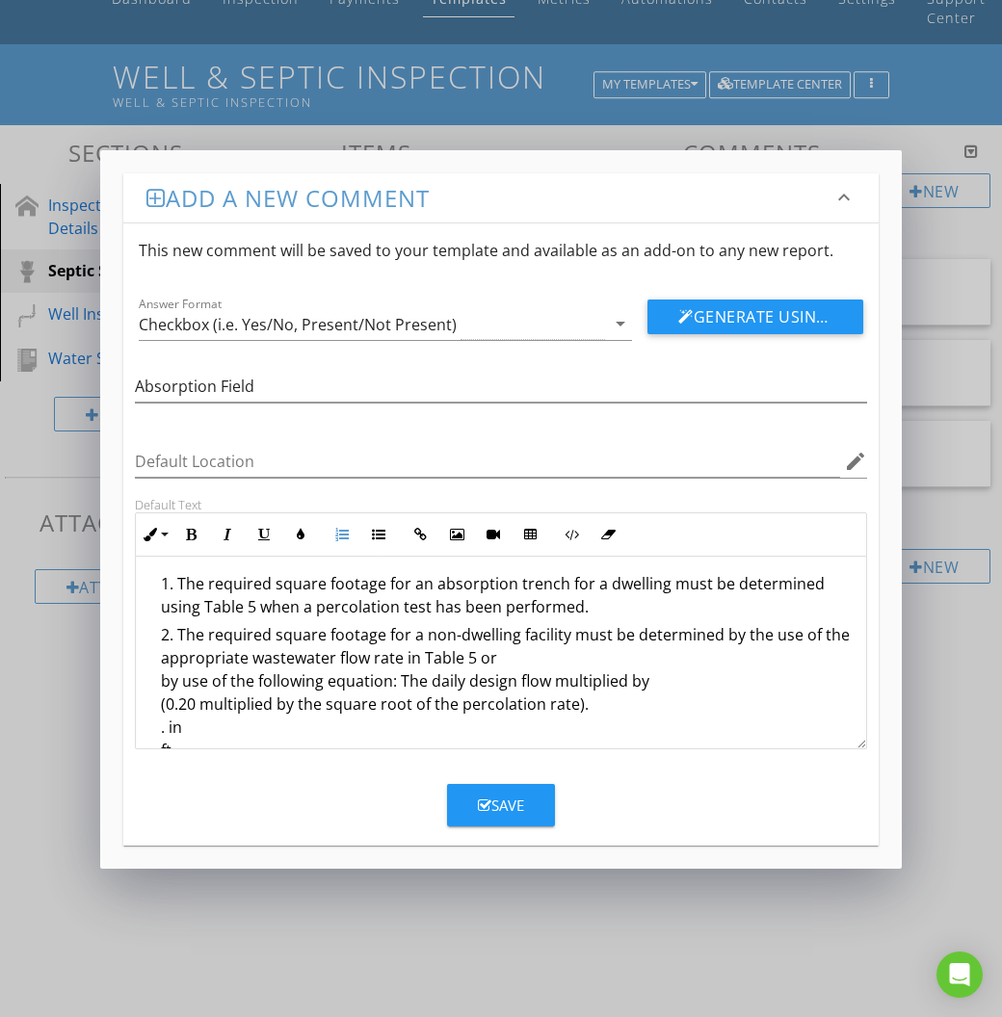
click at [152, 658] on ol "The required square footage for an absorption trench for a dwelling must be det…" at bounding box center [500, 877] width 699 height 611
click at [166, 681] on li "The required square footage for a non-dwelling facility must be determined by t…" at bounding box center [506, 903] width 690 height 560
click at [163, 683] on li "The required square footage for a non-dwelling facility must be determined by t…" at bounding box center [506, 903] width 690 height 560
click at [158, 700] on ol "The required square footage for an absorption trench for a dwelling must be det…" at bounding box center [500, 877] width 699 height 611
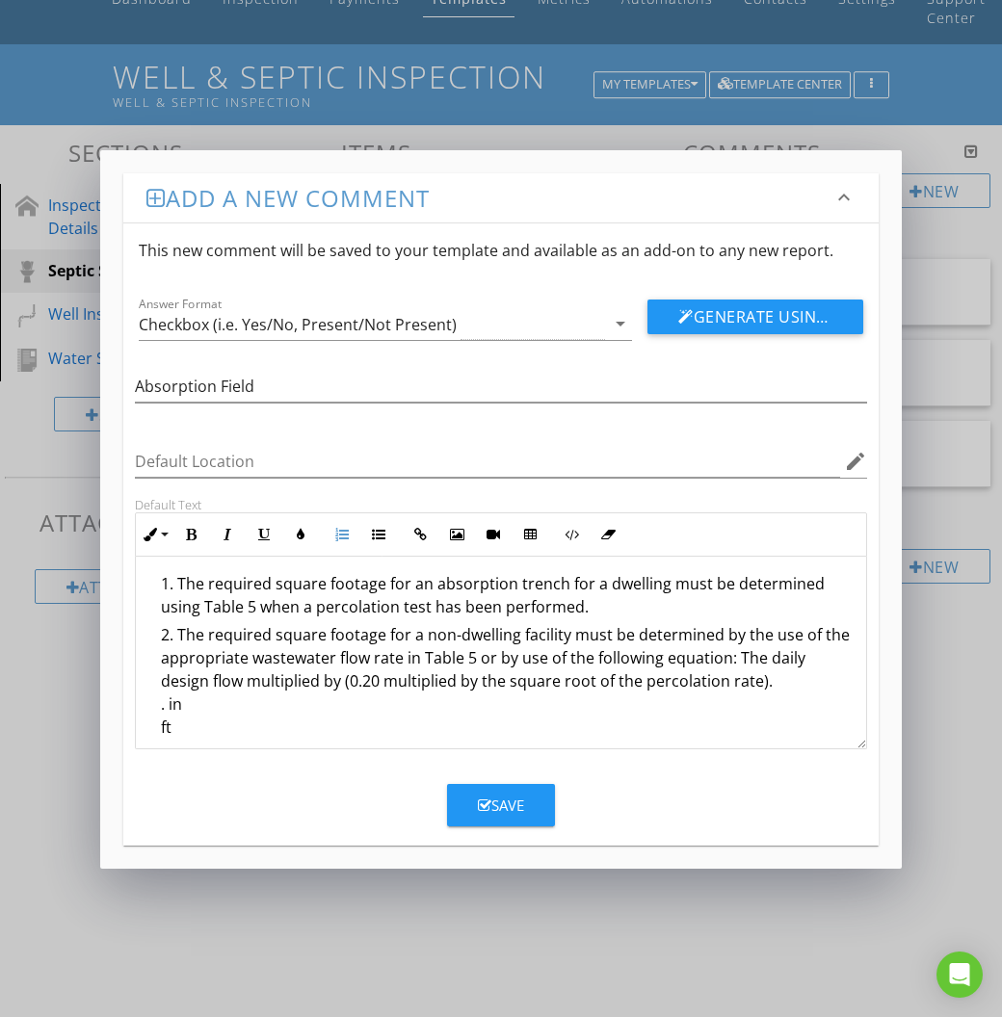
click at [158, 704] on ol "The required square footage for an absorption trench for a dwelling must be det…" at bounding box center [500, 866] width 699 height 588
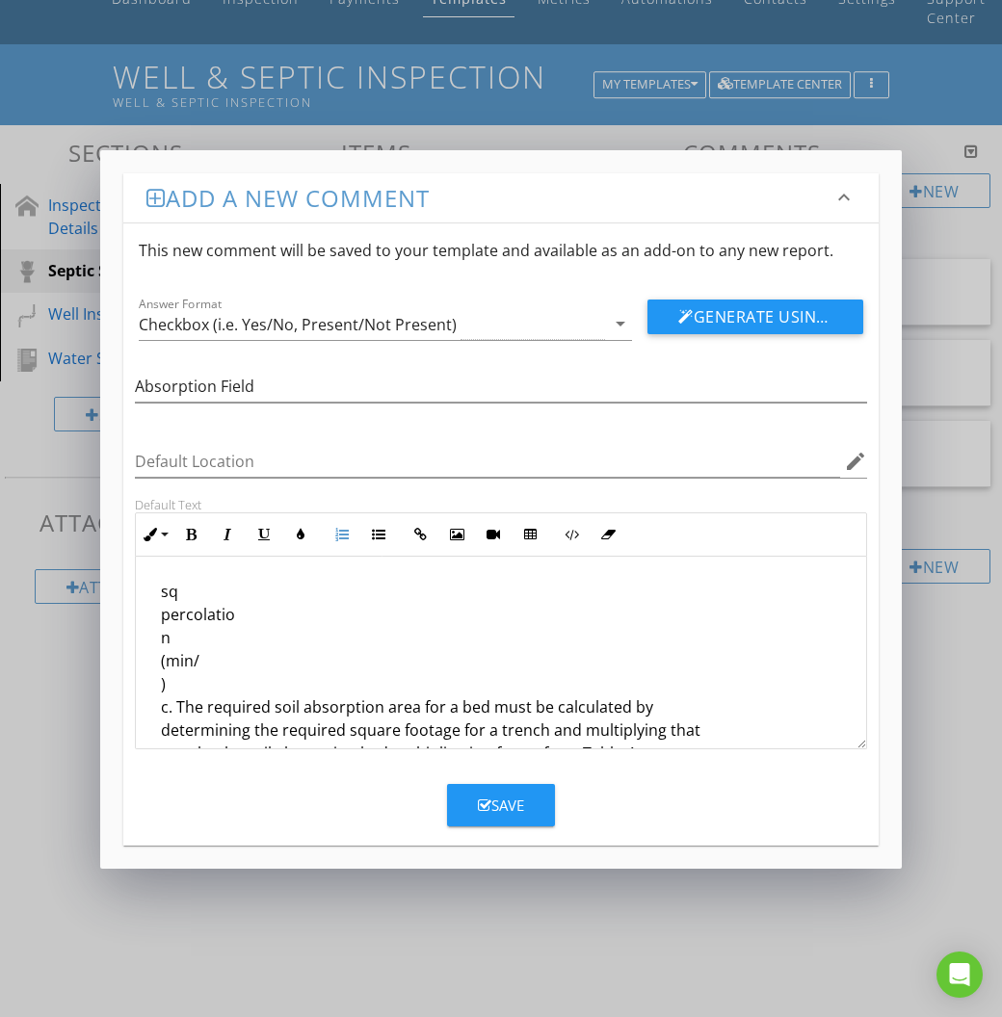
scroll to position [370, 0]
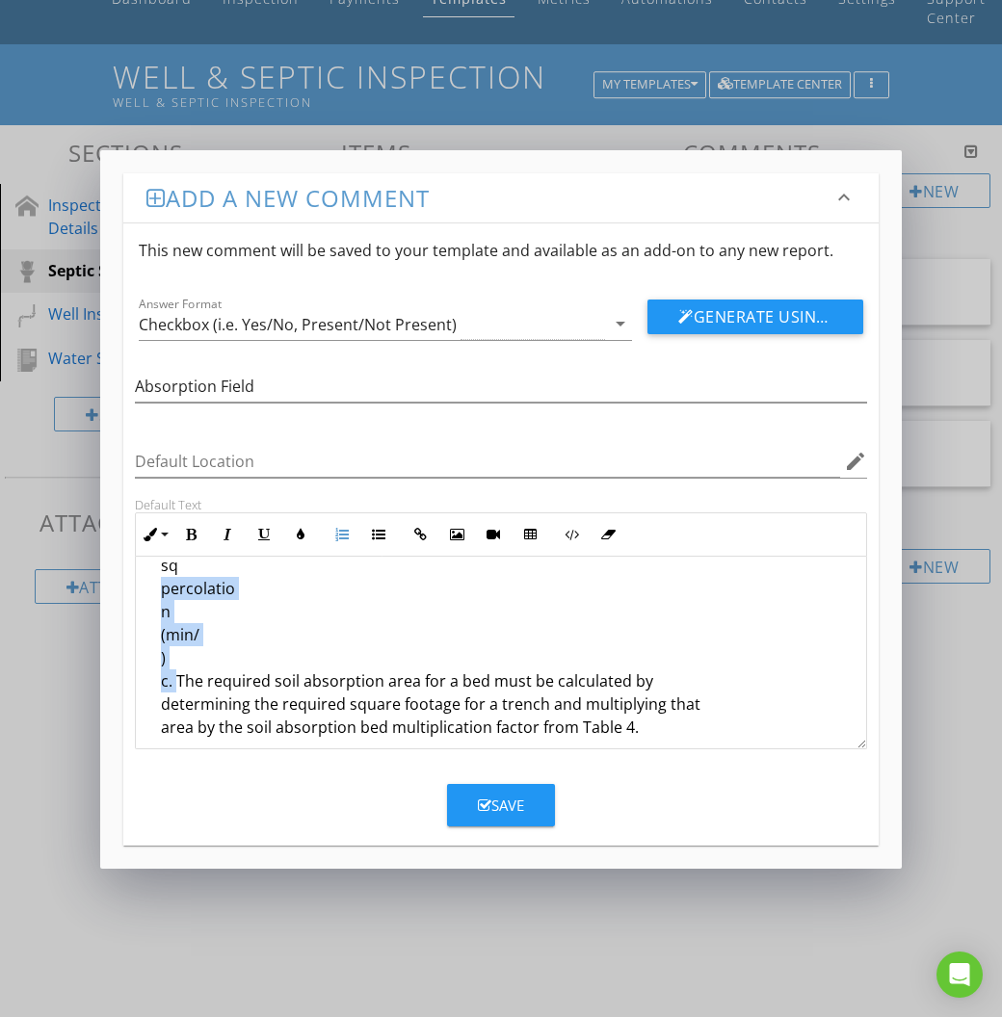
drag, startPoint x: 177, startPoint y: 670, endPoint x: 157, endPoint y: 588, distance: 85.3
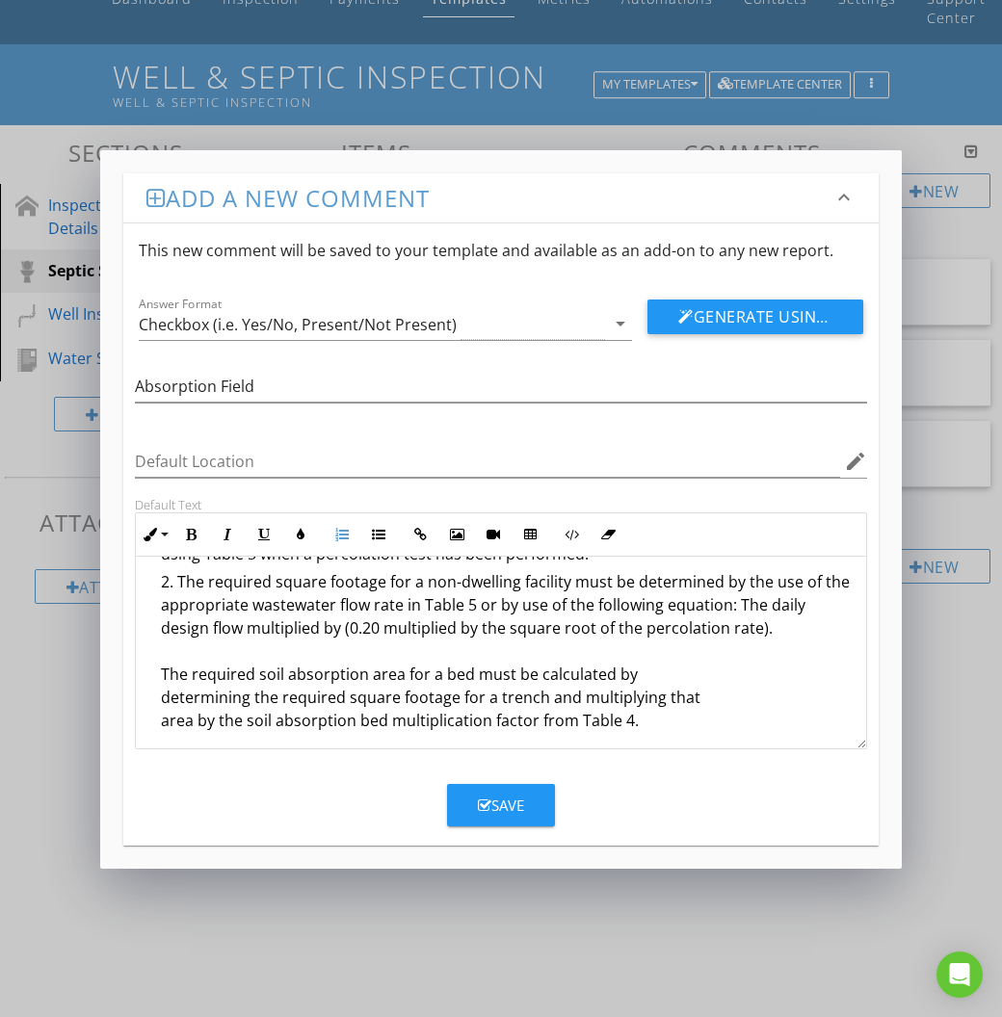
scroll to position [30, 0]
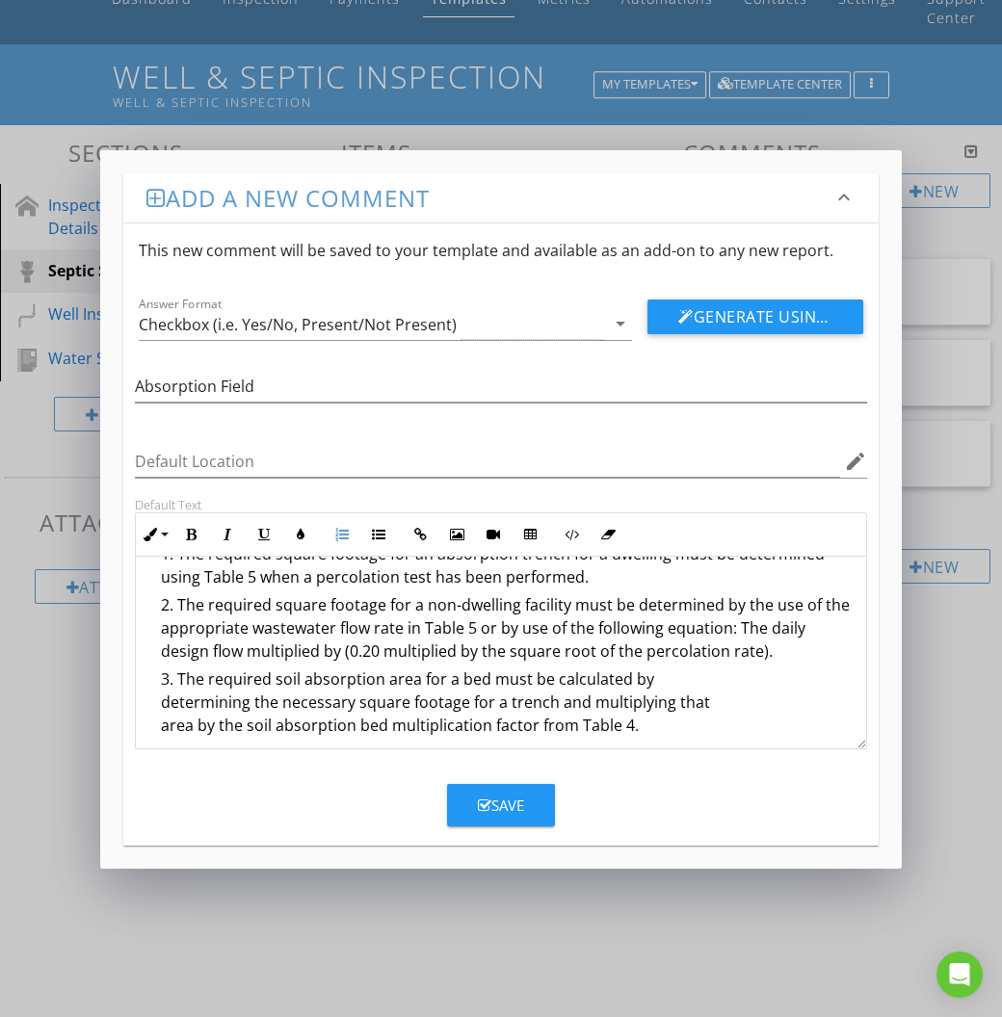
click at [774, 650] on li "The required square footage for a non-dwelling facility must be determined by t…" at bounding box center [506, 630] width 690 height 74
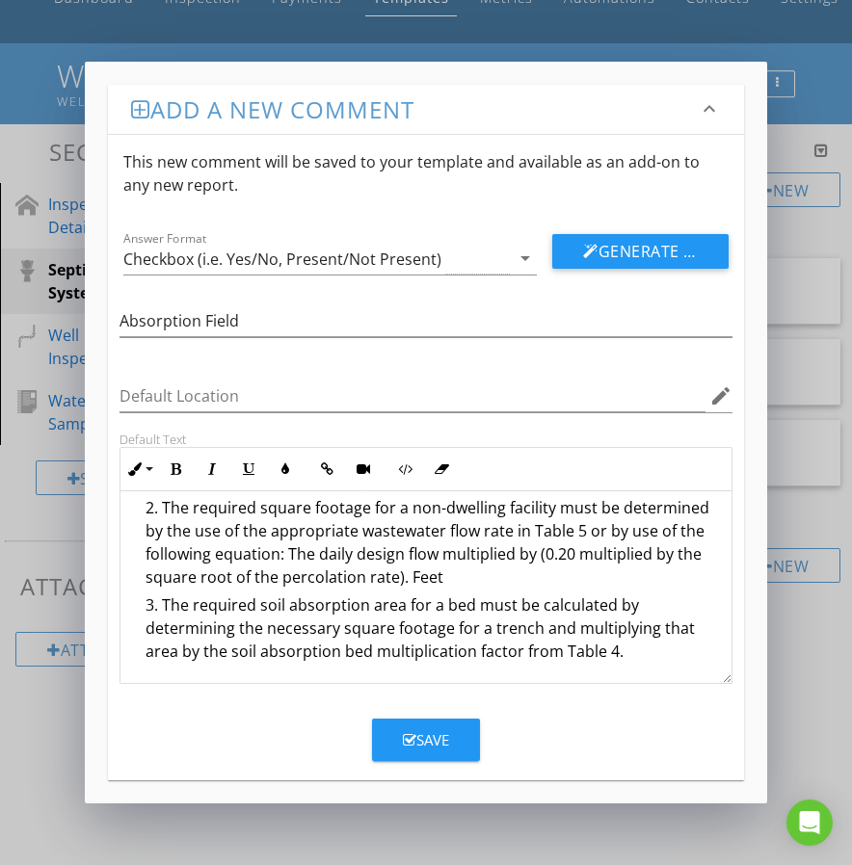
scroll to position [62, 0]
click at [443, 580] on li "The required square footage for a non-dwelling facility must be determined by t…" at bounding box center [429, 544] width 569 height 97
click at [433, 742] on div "Save" at bounding box center [426, 740] width 46 height 22
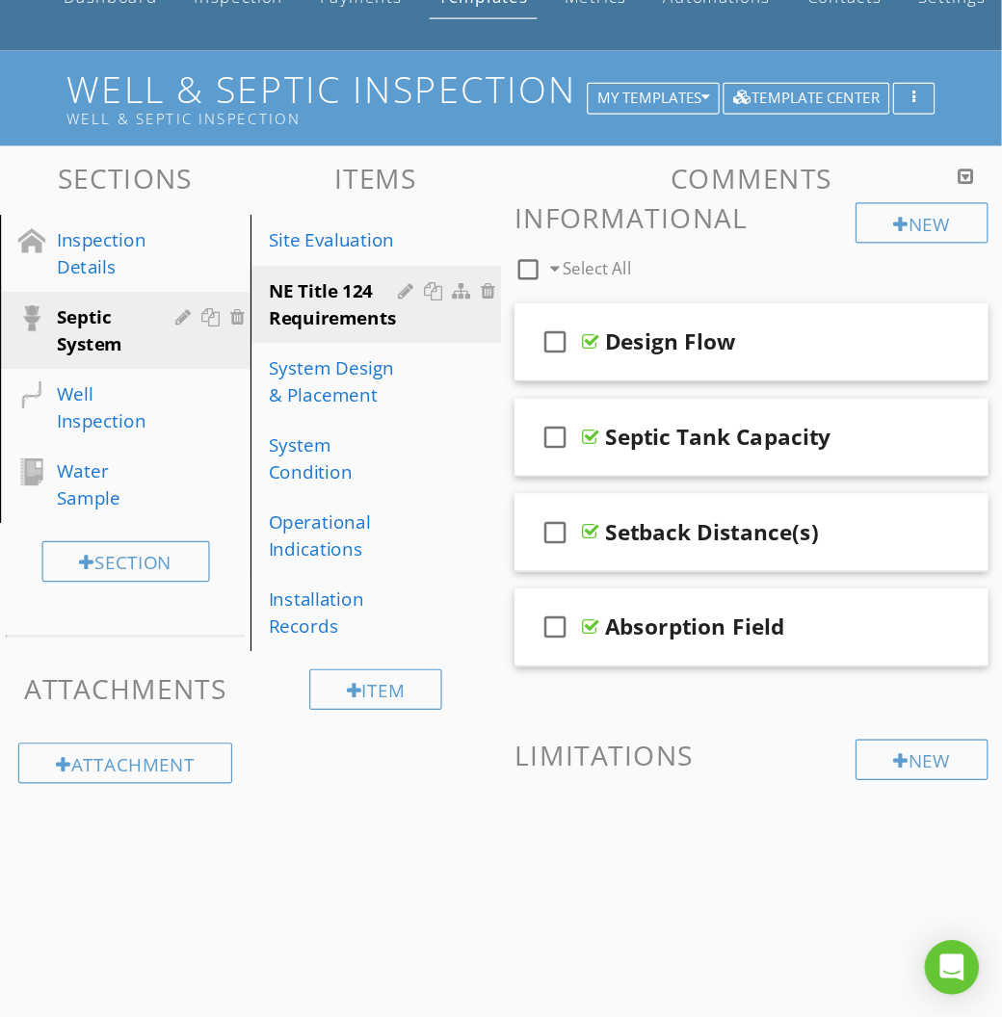
scroll to position [107, 0]
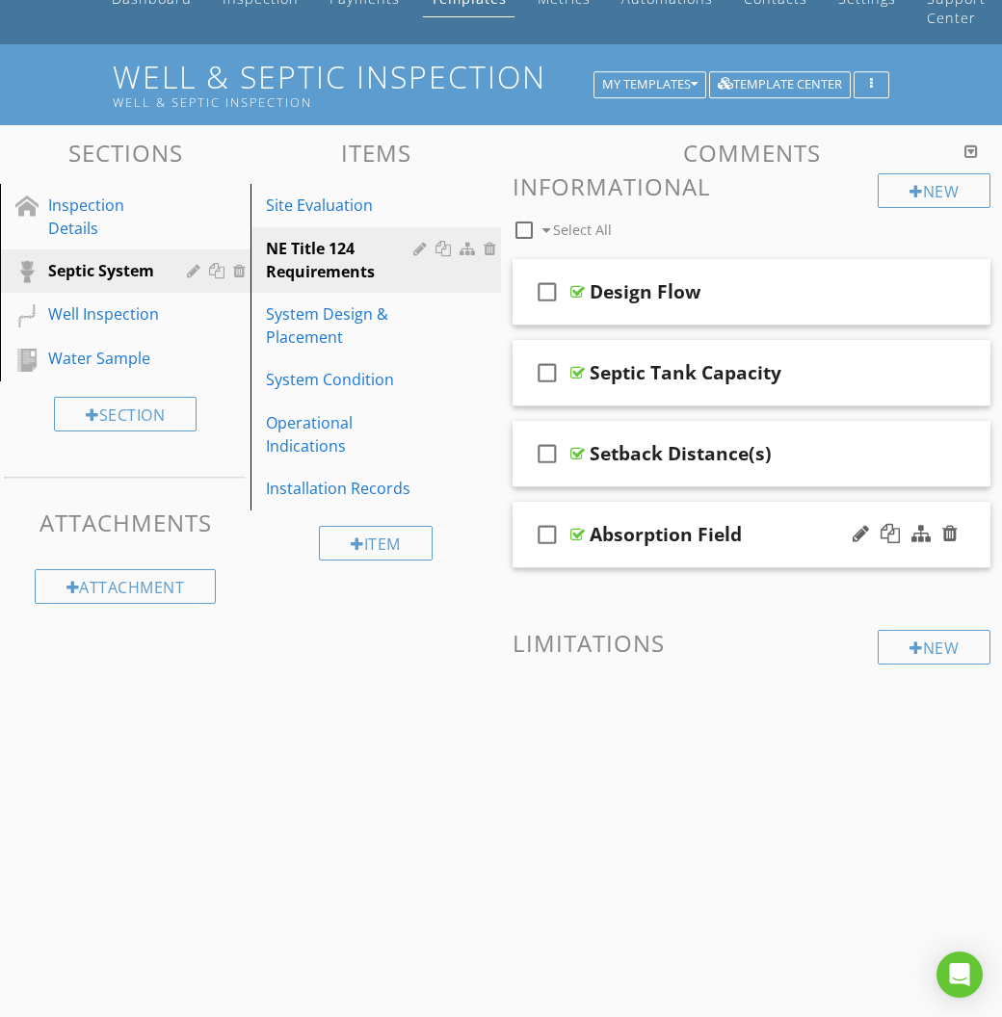
click at [793, 556] on div "check_box_outline_blank Absorption Field" at bounding box center [751, 535] width 478 height 66
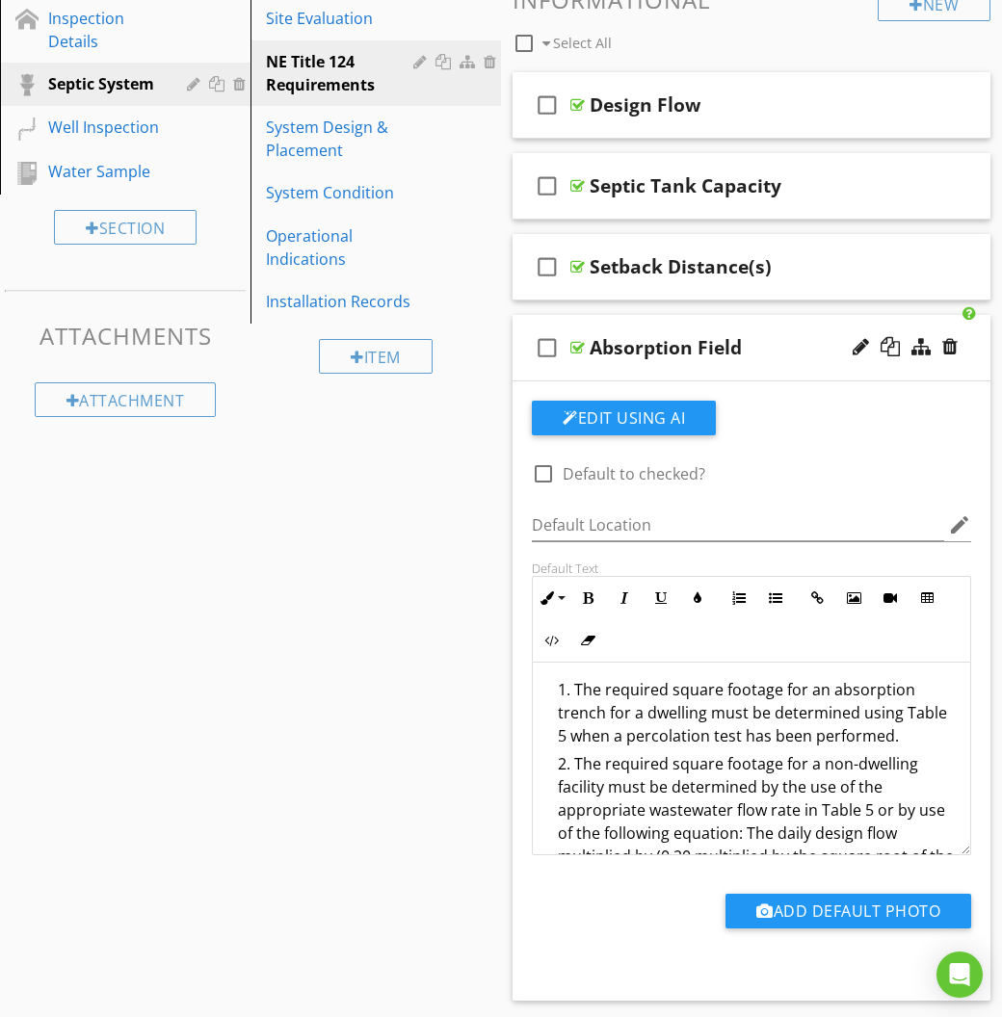
scroll to position [303, 0]
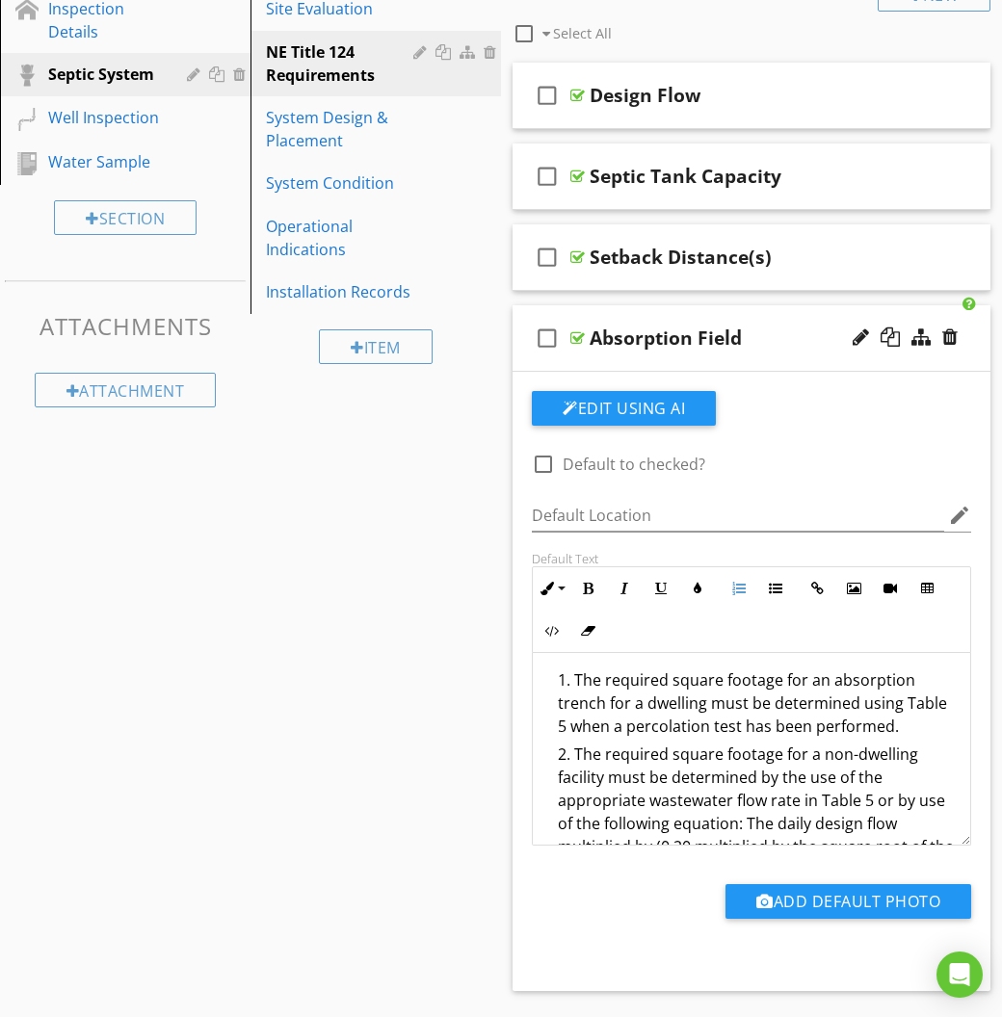
click at [898, 686] on li "The required square footage for an absorption trench for a dwelling must be det…" at bounding box center [756, 706] width 397 height 74
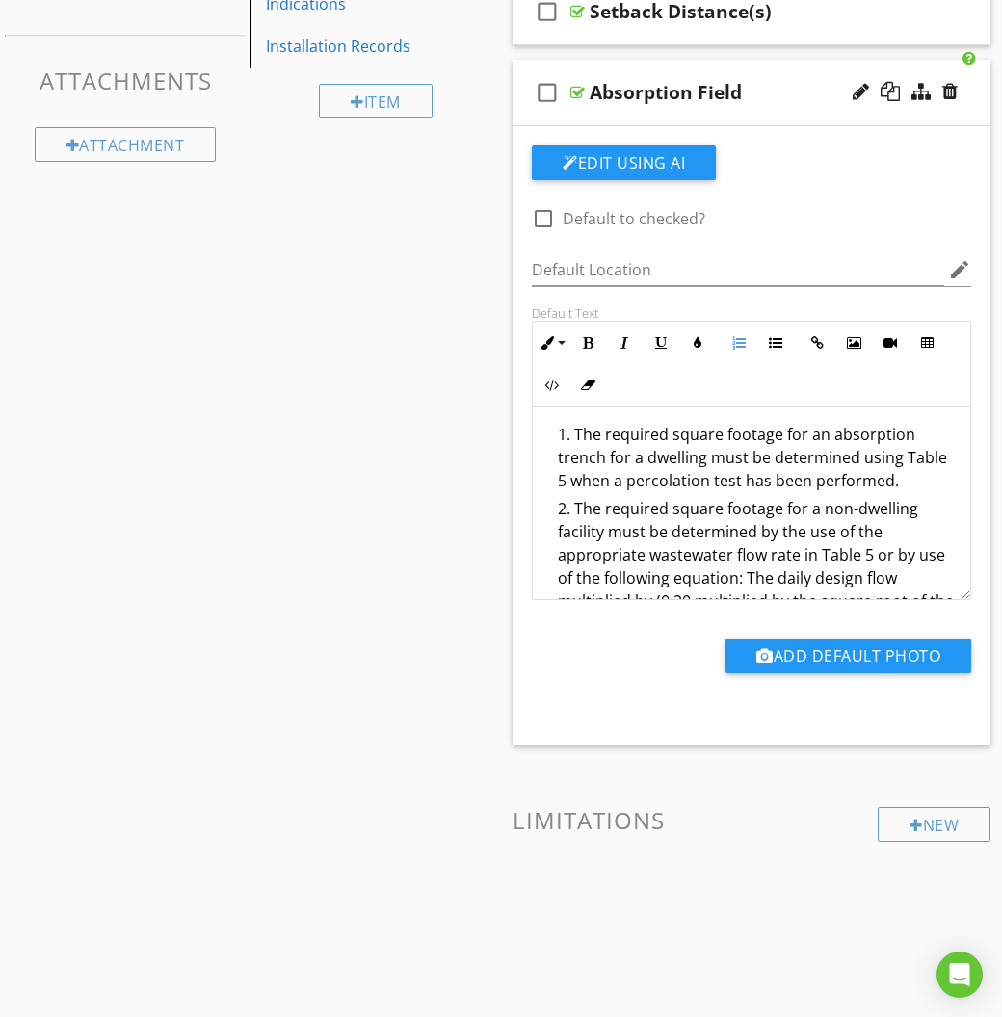
scroll to position [548, 0]
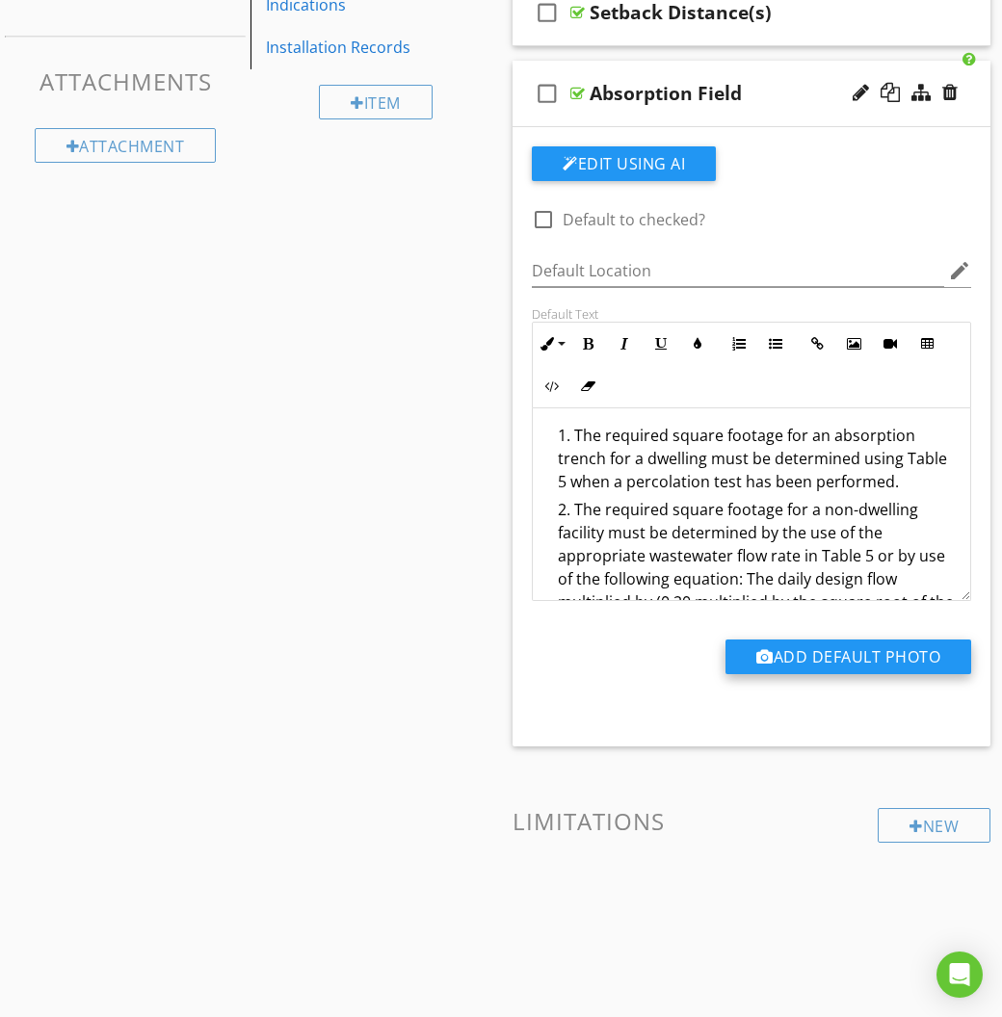
click at [780, 649] on button "Add Default Photo" at bounding box center [848, 657] width 246 height 35
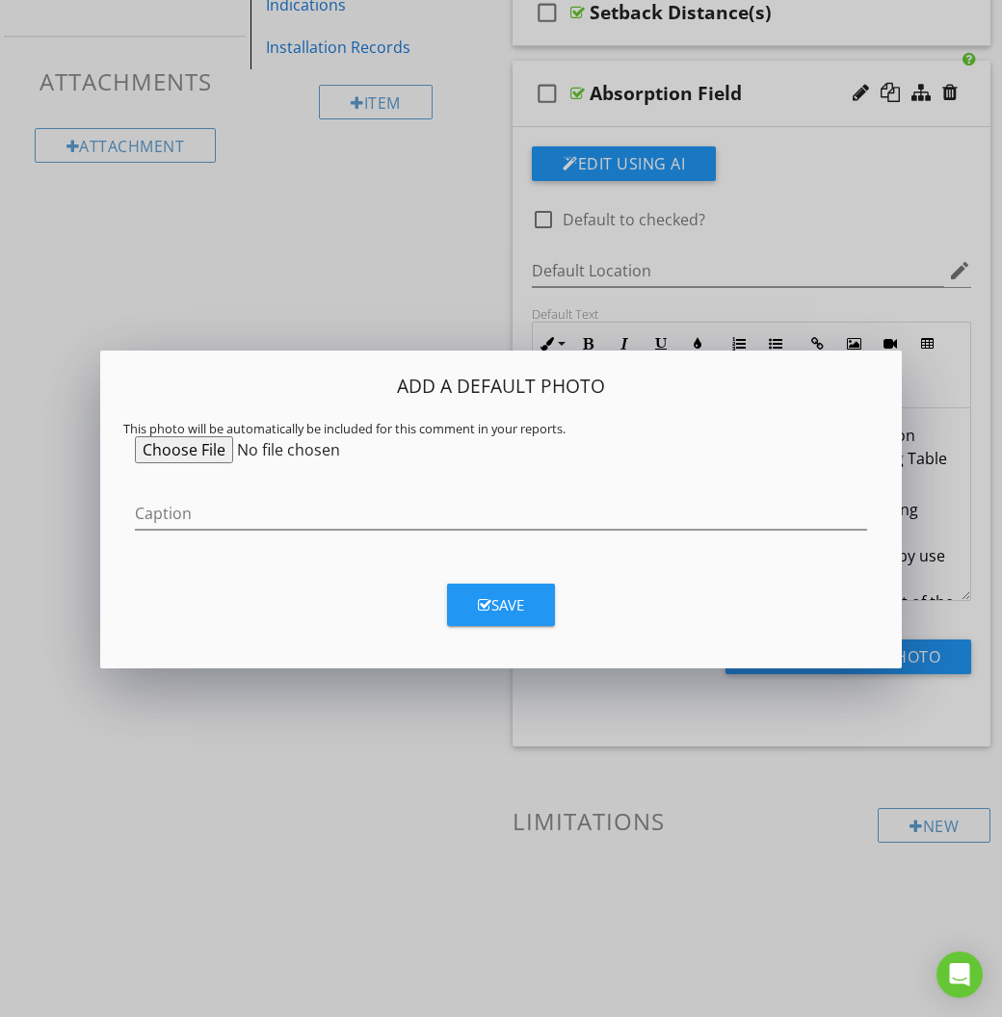
click at [223, 448] on input "file" at bounding box center [282, 449] width 295 height 27
type input "C:\fakepath\Screenshot 2025-08-27 at 7.55.48 PM.png"
click at [499, 594] on div "Save" at bounding box center [501, 605] width 46 height 22
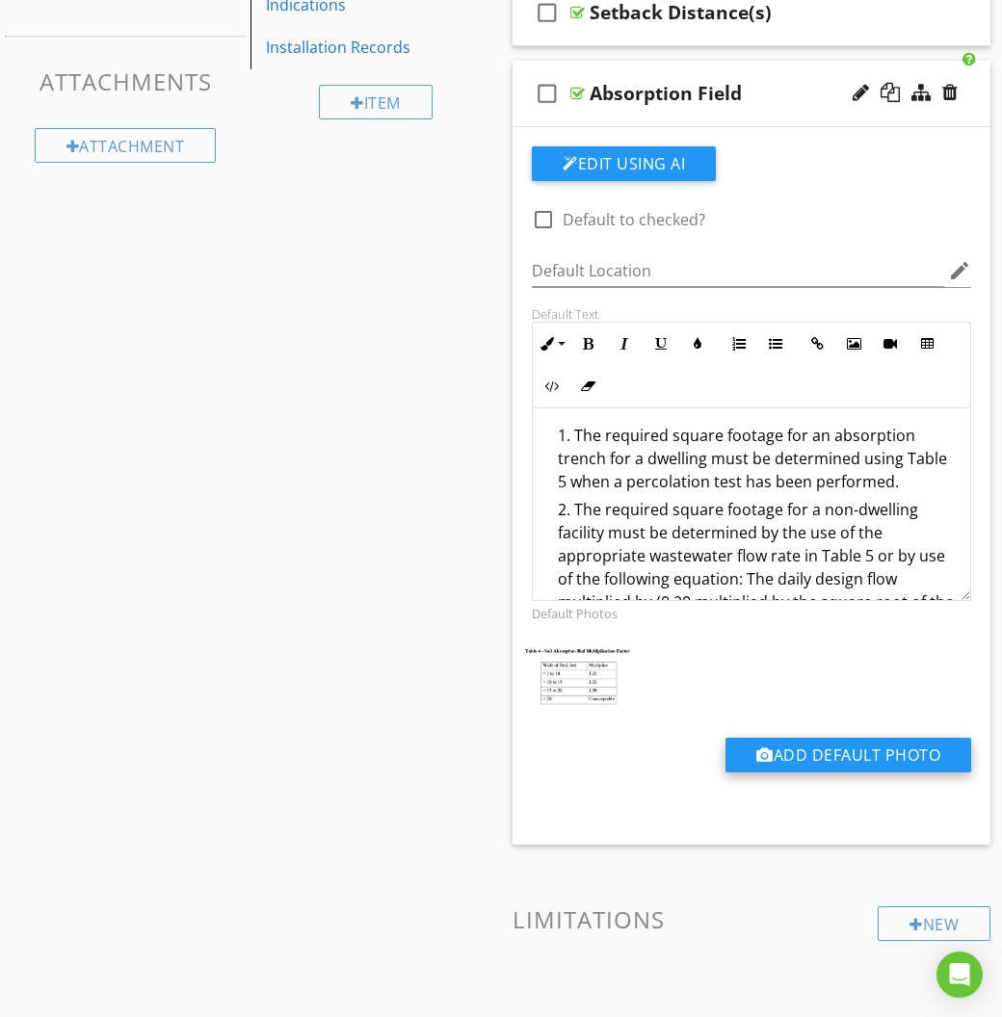
click at [773, 741] on button "Add Default Photo" at bounding box center [848, 755] width 246 height 35
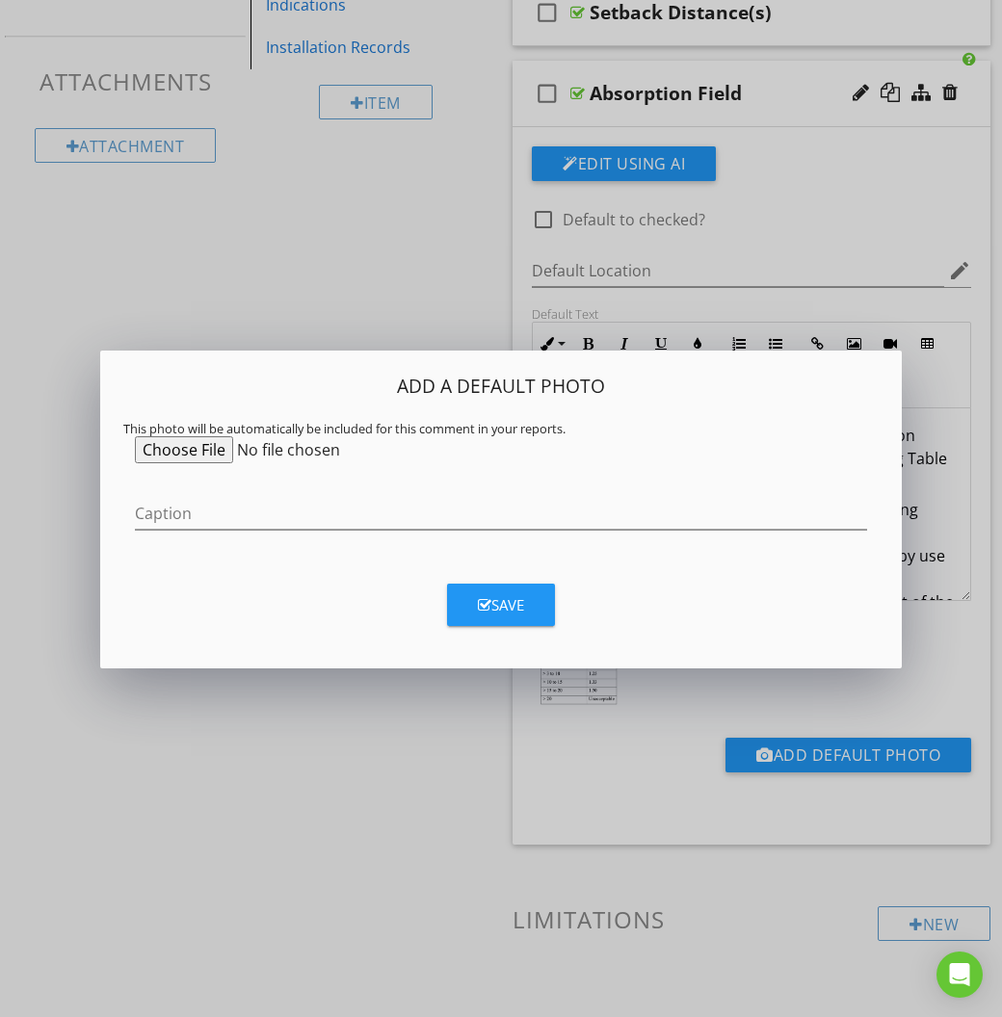
click at [196, 452] on input "file" at bounding box center [282, 449] width 295 height 27
type input "C:\fakepath\Screenshot 2025-08-27 at 7.56.08 PM.png"
click at [522, 609] on div "Save" at bounding box center [501, 605] width 46 height 22
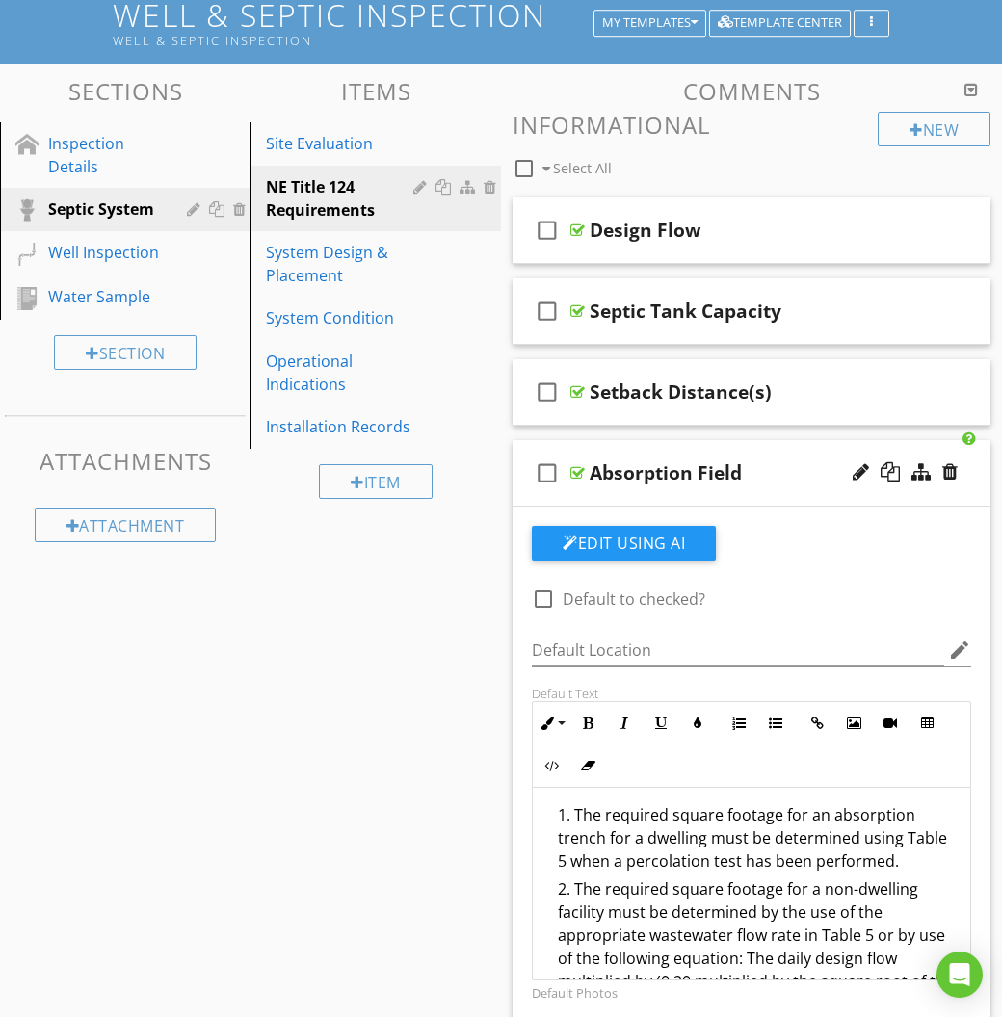
scroll to position [168, 0]
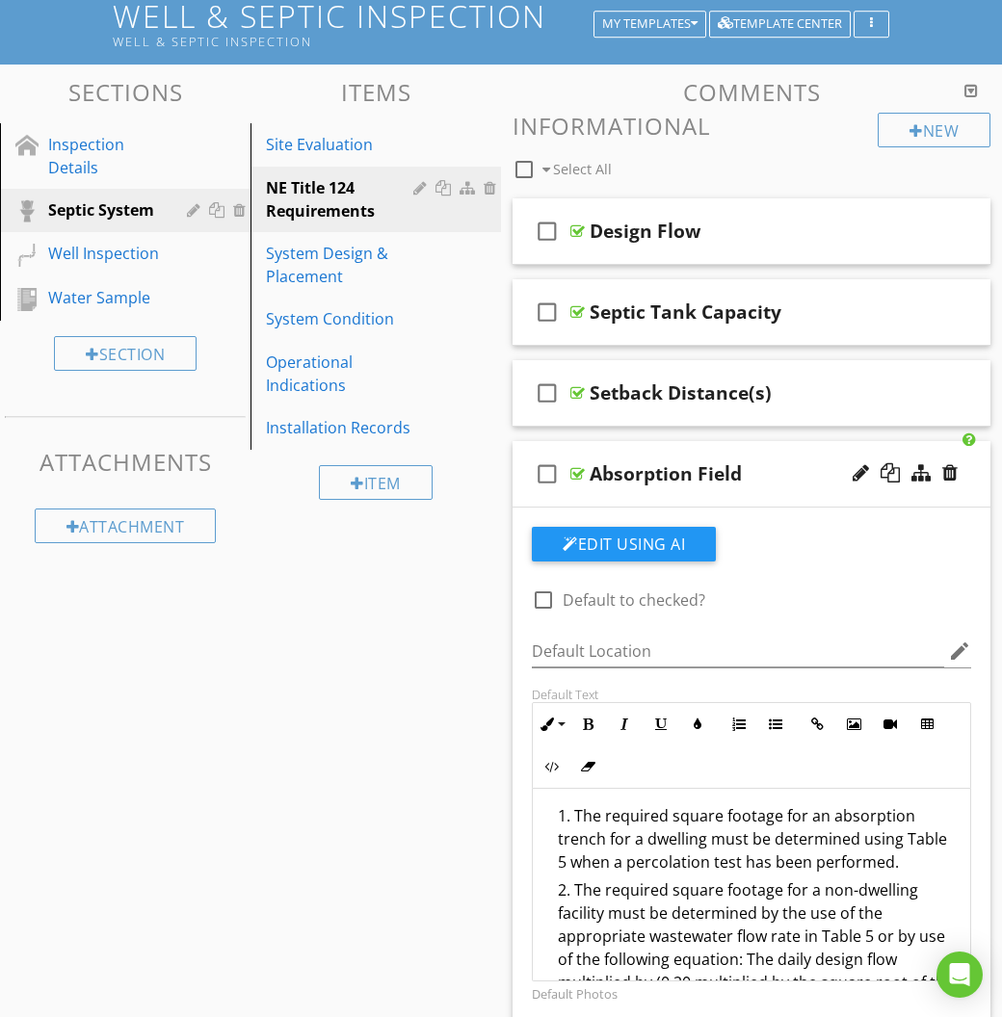
click at [789, 476] on div "Absorption Field" at bounding box center [754, 473] width 329 height 23
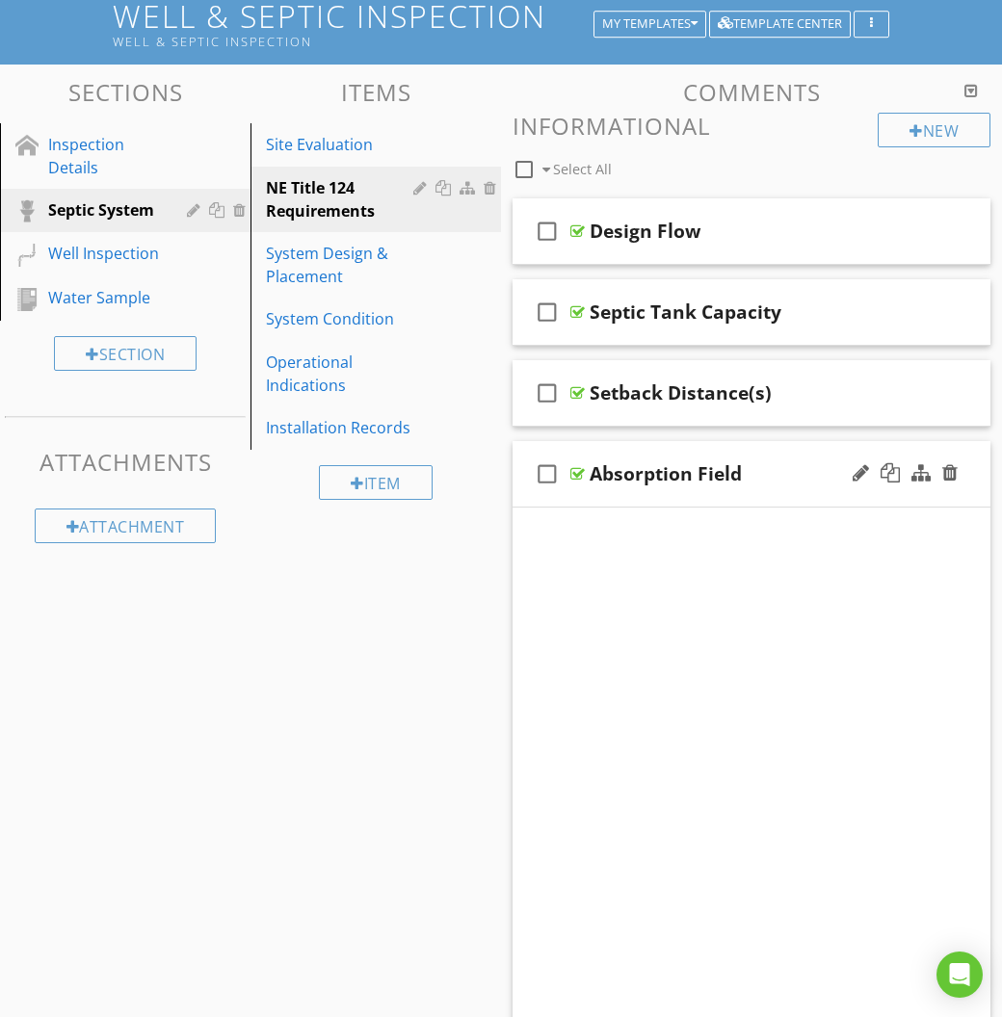
scroll to position [151, 0]
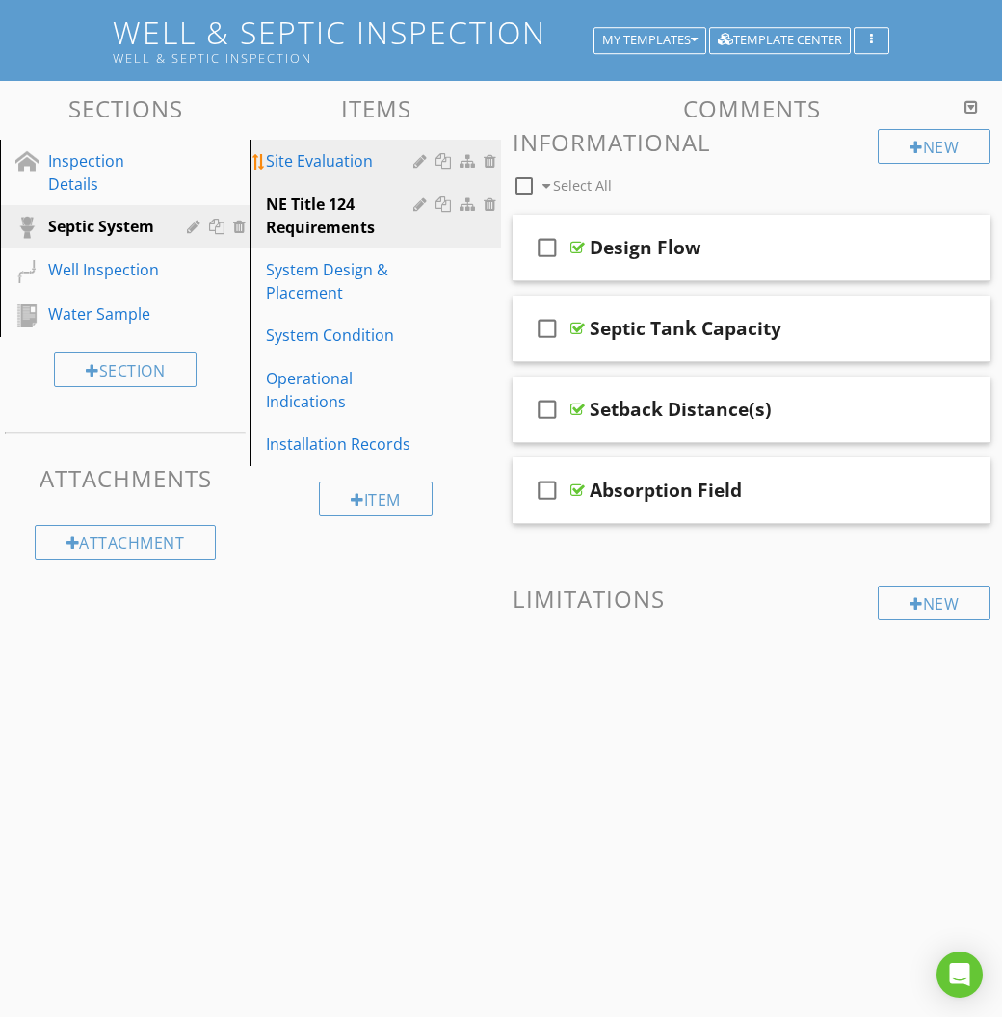
click at [350, 155] on div "Site Evaluation" at bounding box center [342, 160] width 153 height 23
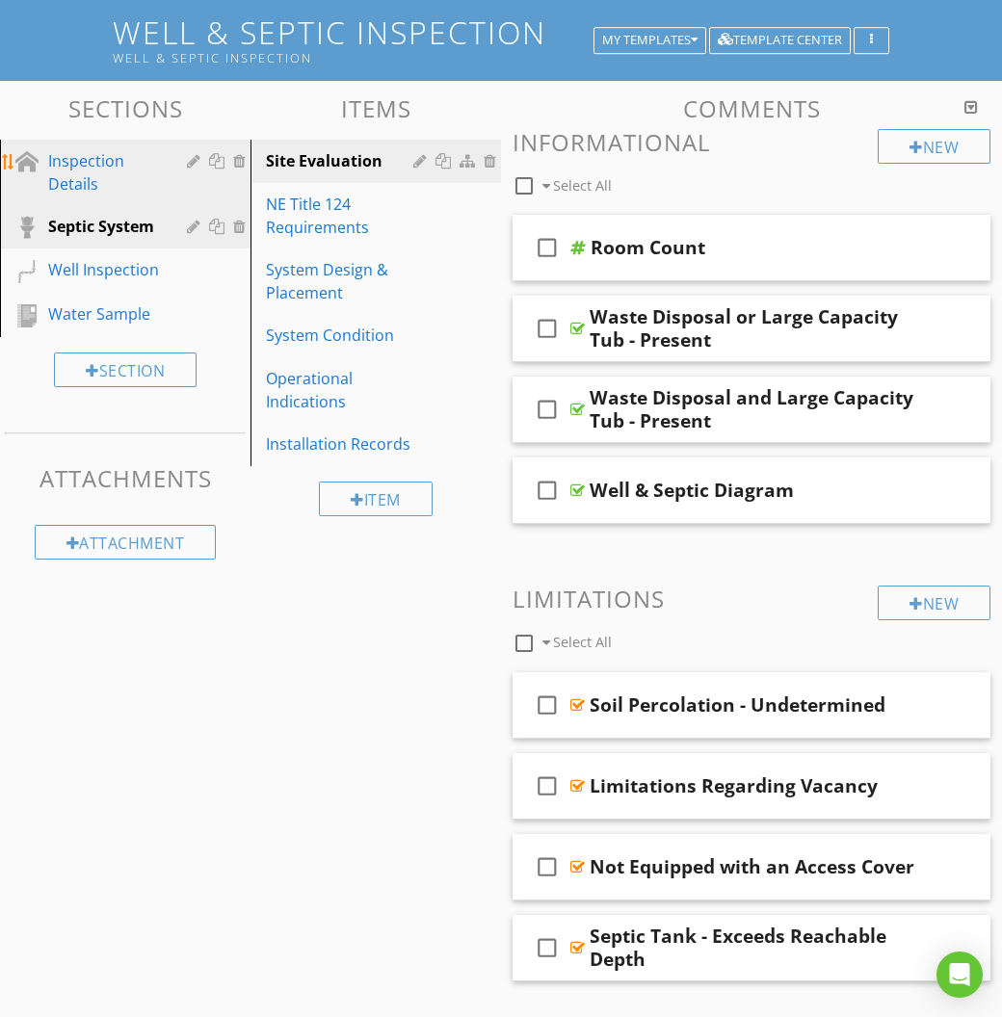
click at [118, 157] on div "Inspection Details" at bounding box center [103, 172] width 111 height 46
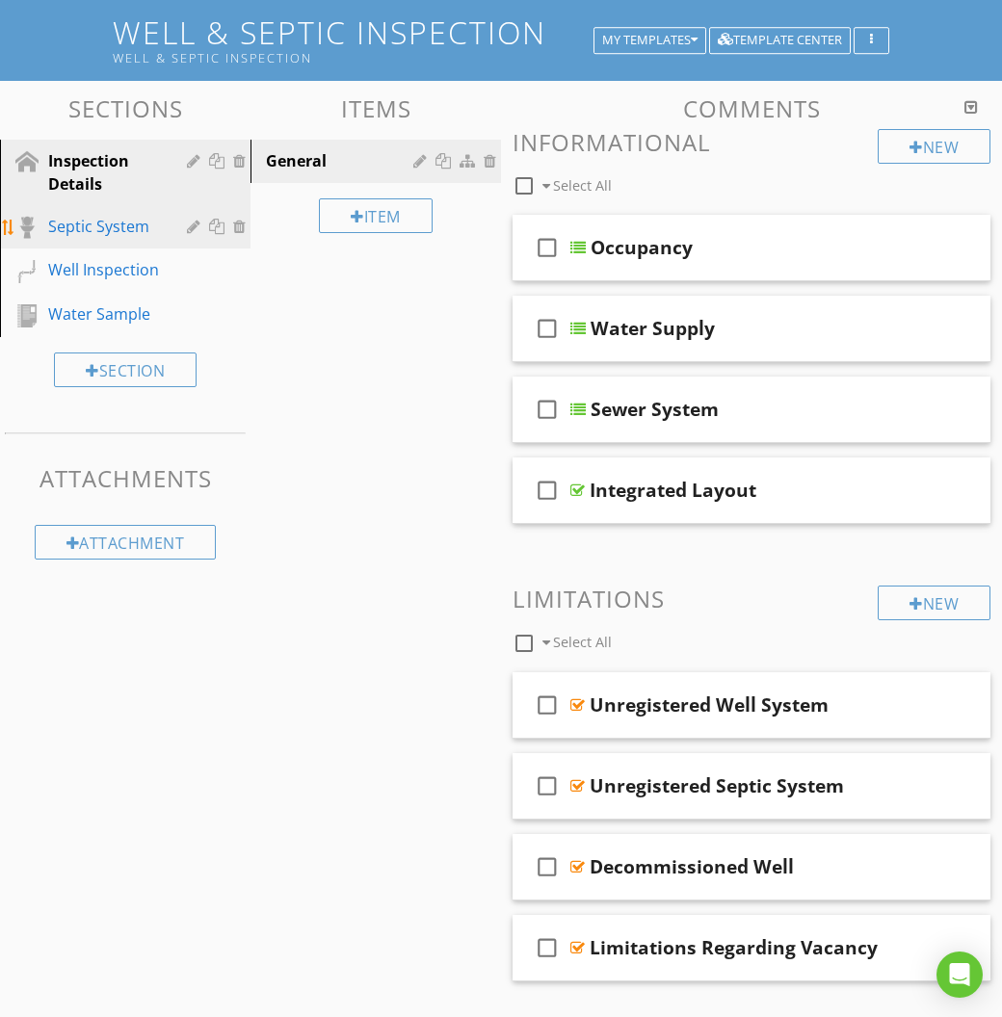
click at [134, 216] on div "Septic System" at bounding box center [103, 226] width 111 height 23
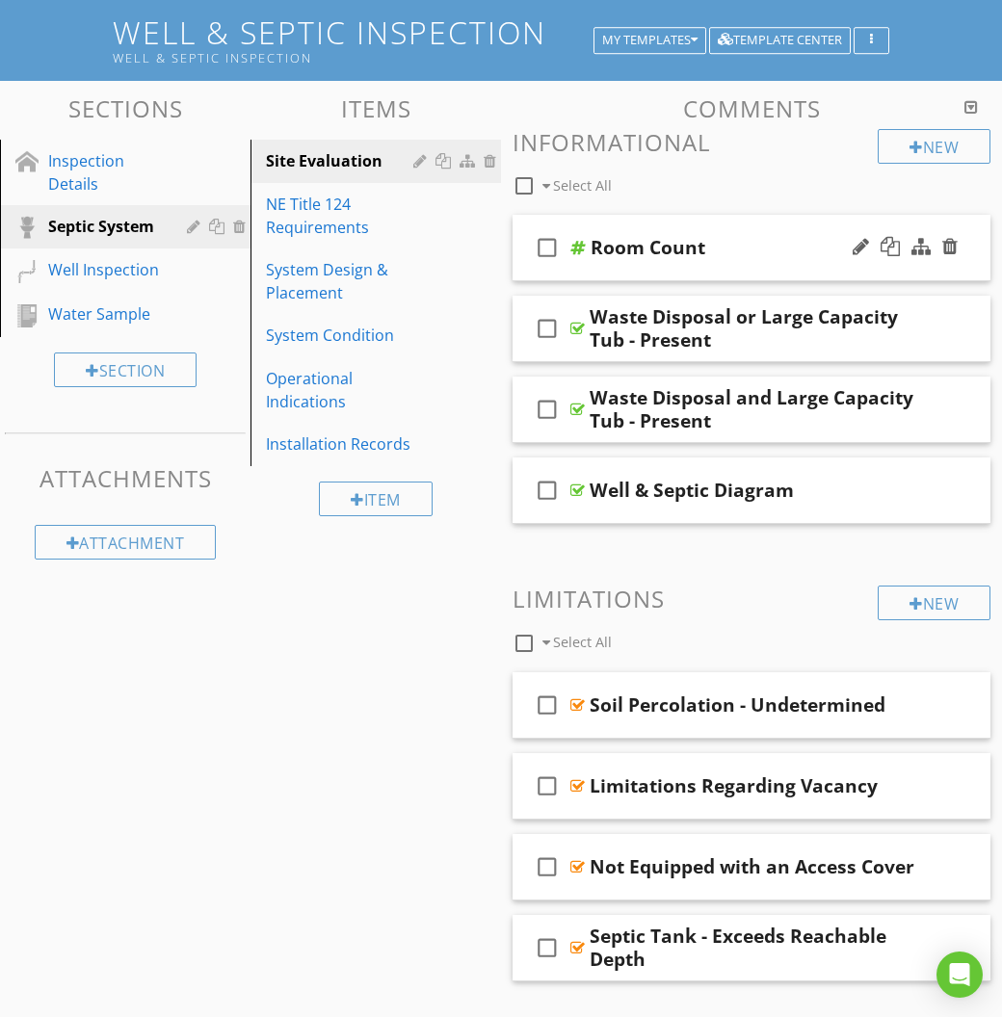
click at [752, 261] on div "check_box_outline_blank Room Count" at bounding box center [751, 248] width 478 height 66
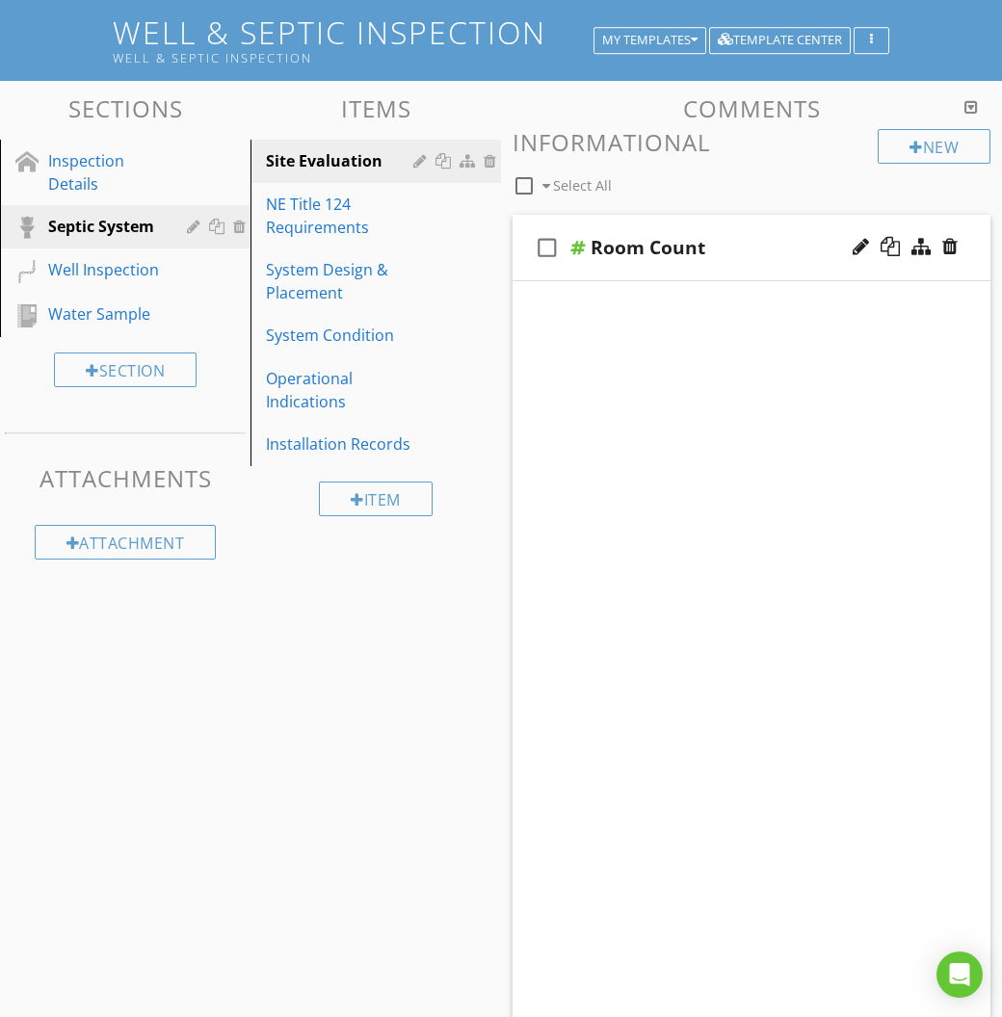
scroll to position [150, 0]
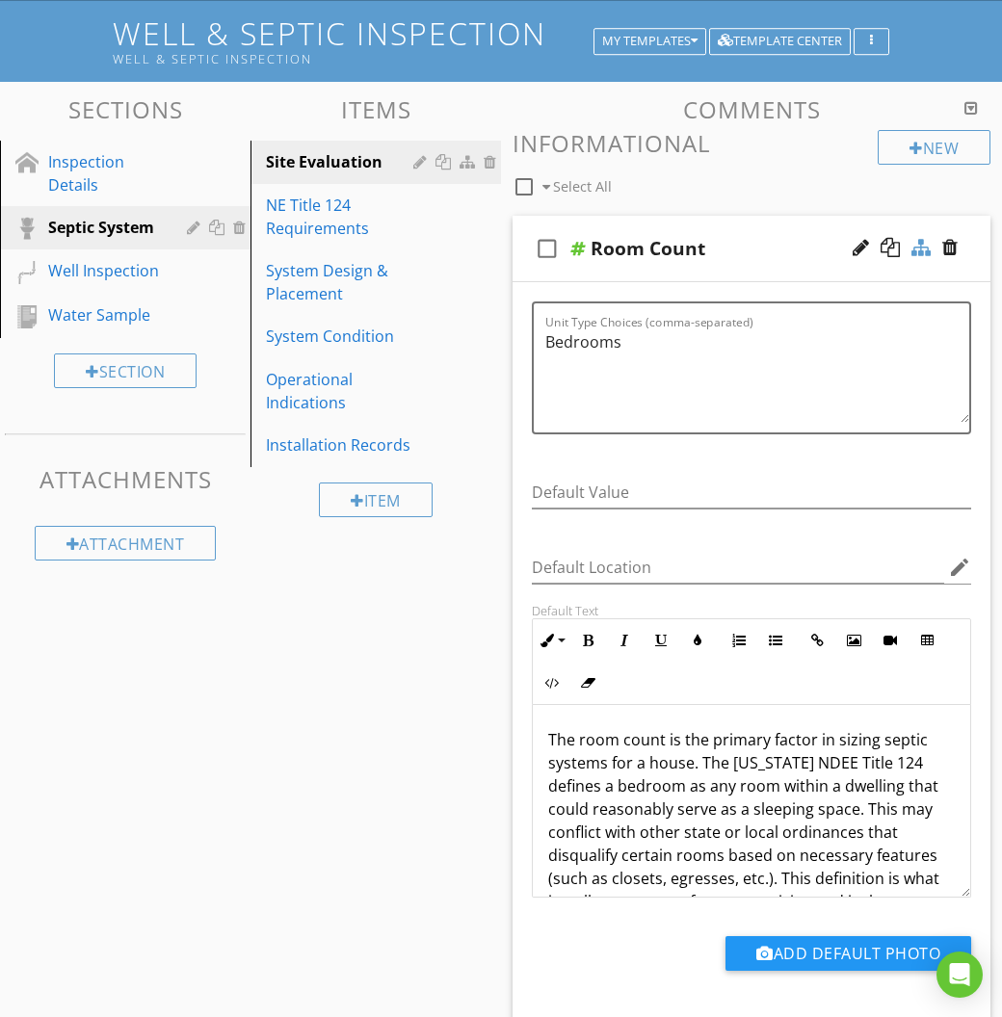
click at [924, 246] on div at bounding box center [920, 247] width 19 height 19
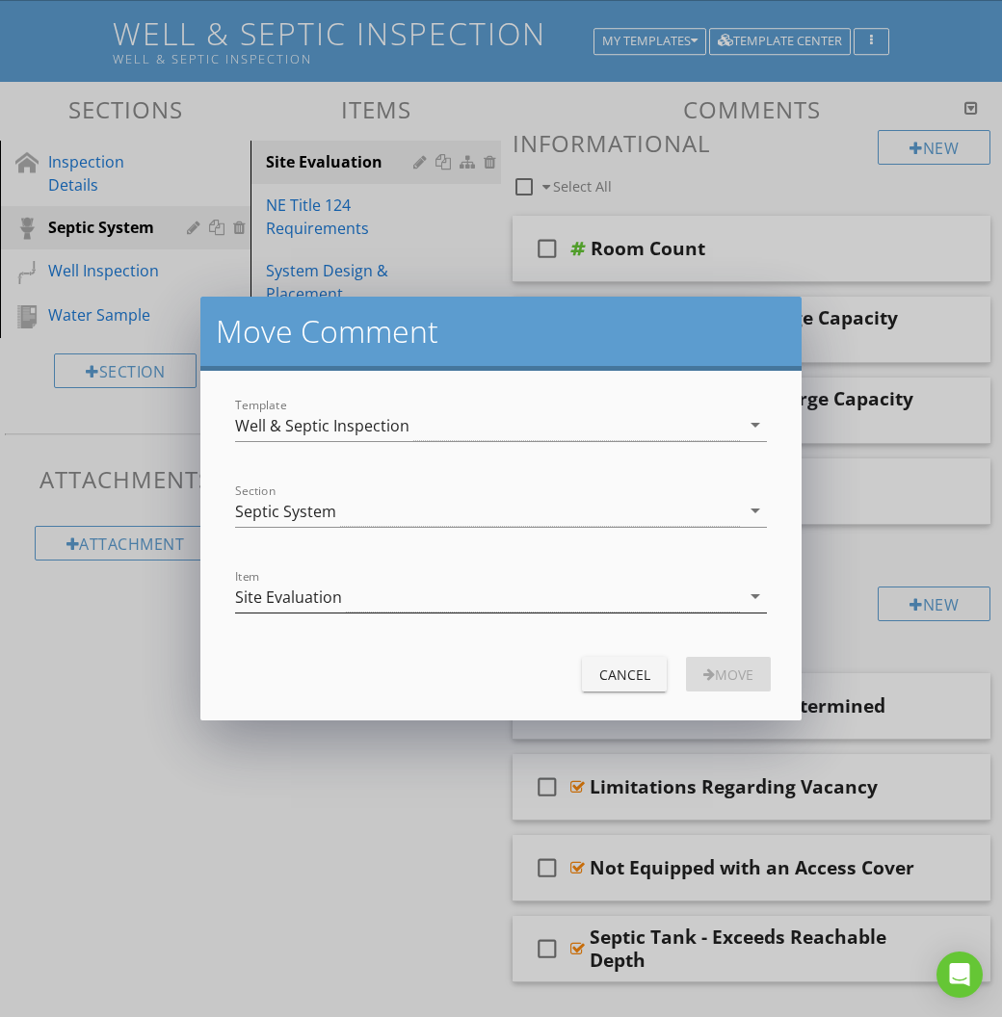
click at [499, 592] on div "Site Evaluation" at bounding box center [487, 597] width 505 height 32
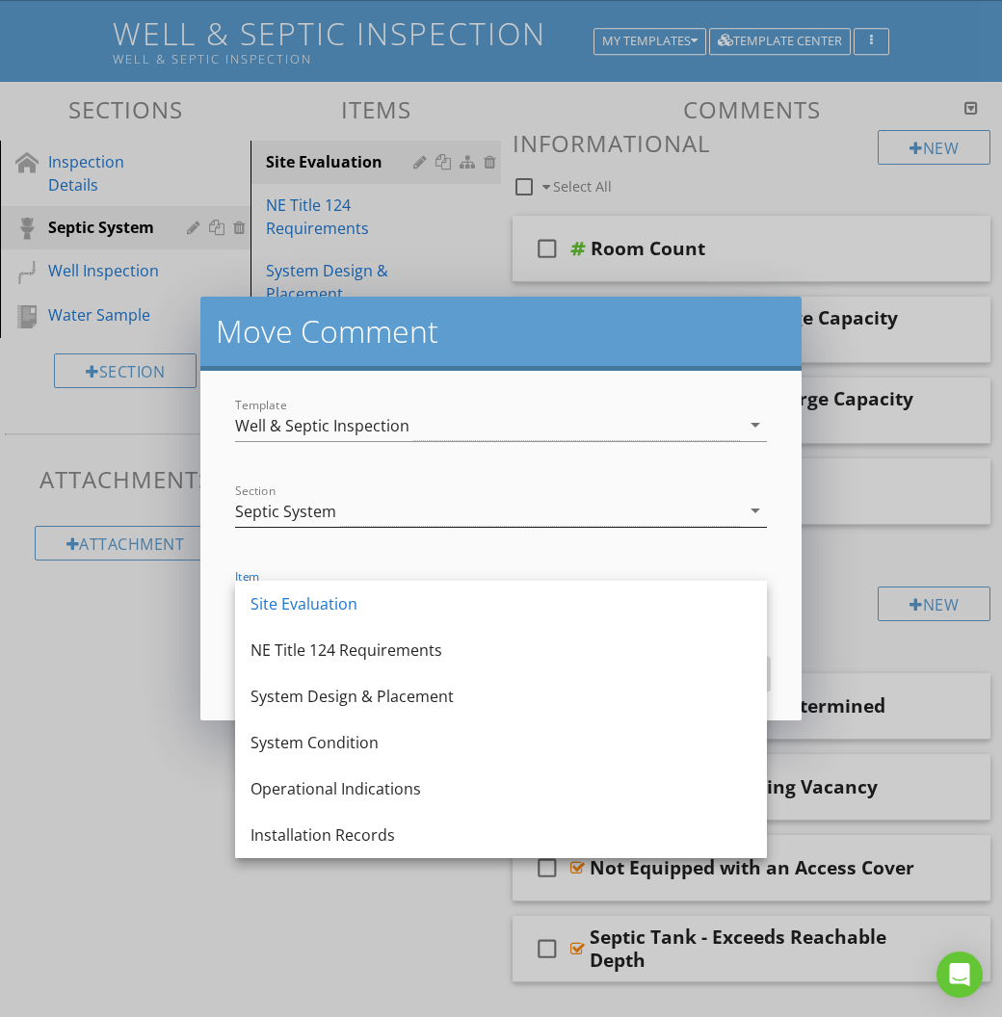
click at [459, 516] on div "Septic System" at bounding box center [487, 511] width 505 height 32
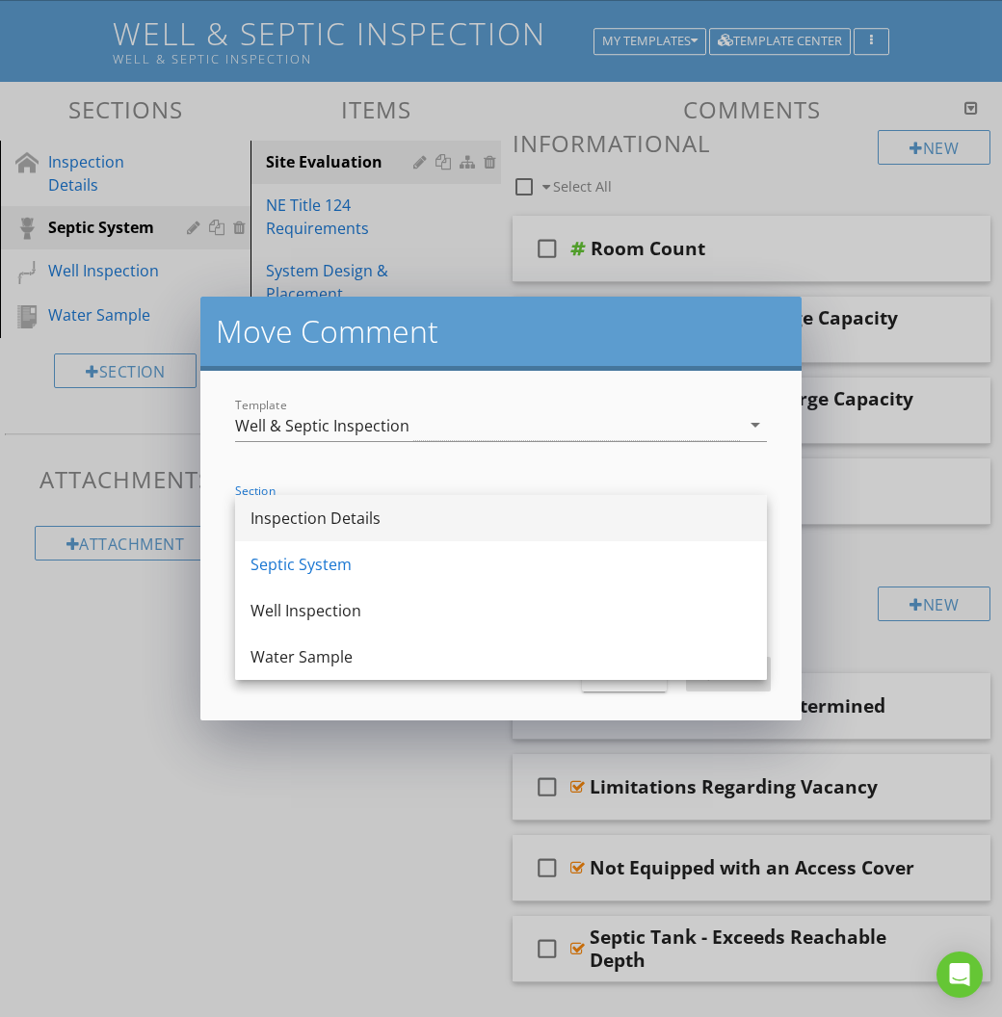
click at [454, 524] on div "Inspection Details" at bounding box center [500, 518] width 501 height 23
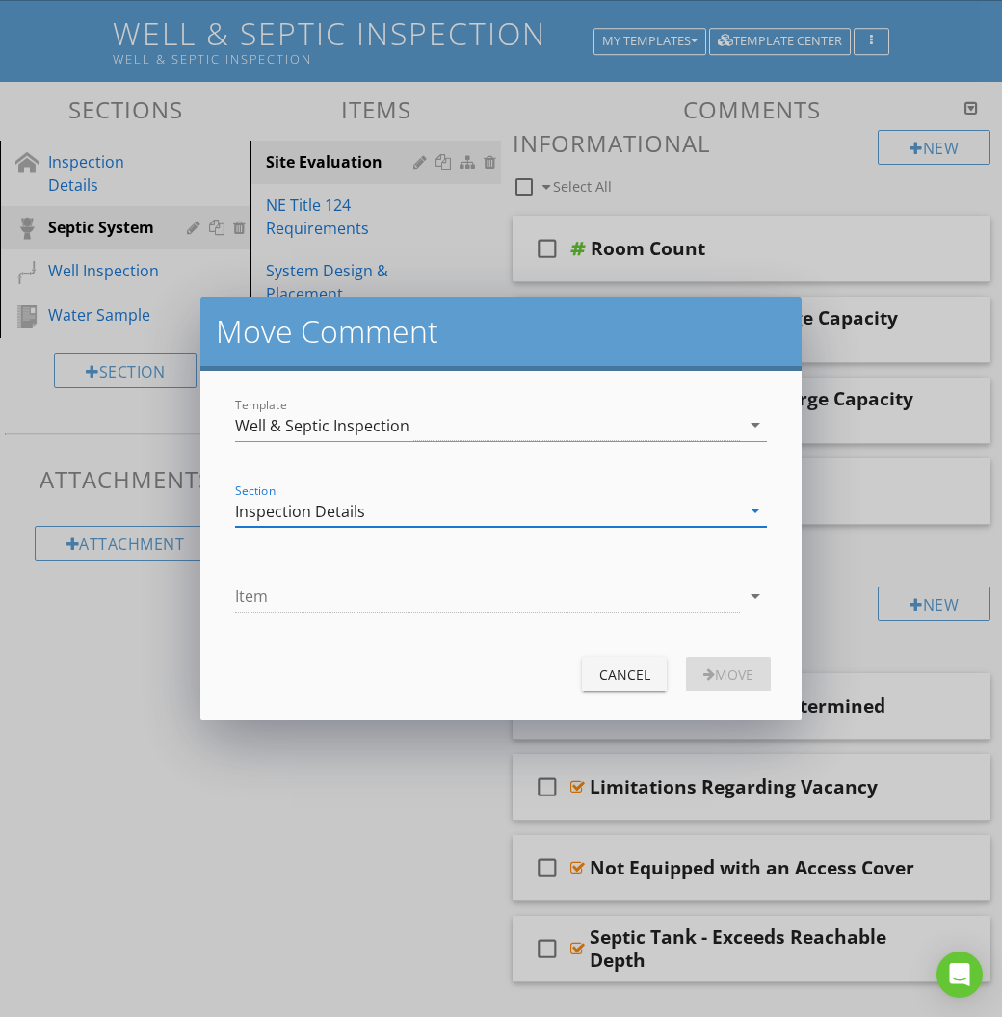
click at [562, 599] on div at bounding box center [487, 597] width 505 height 32
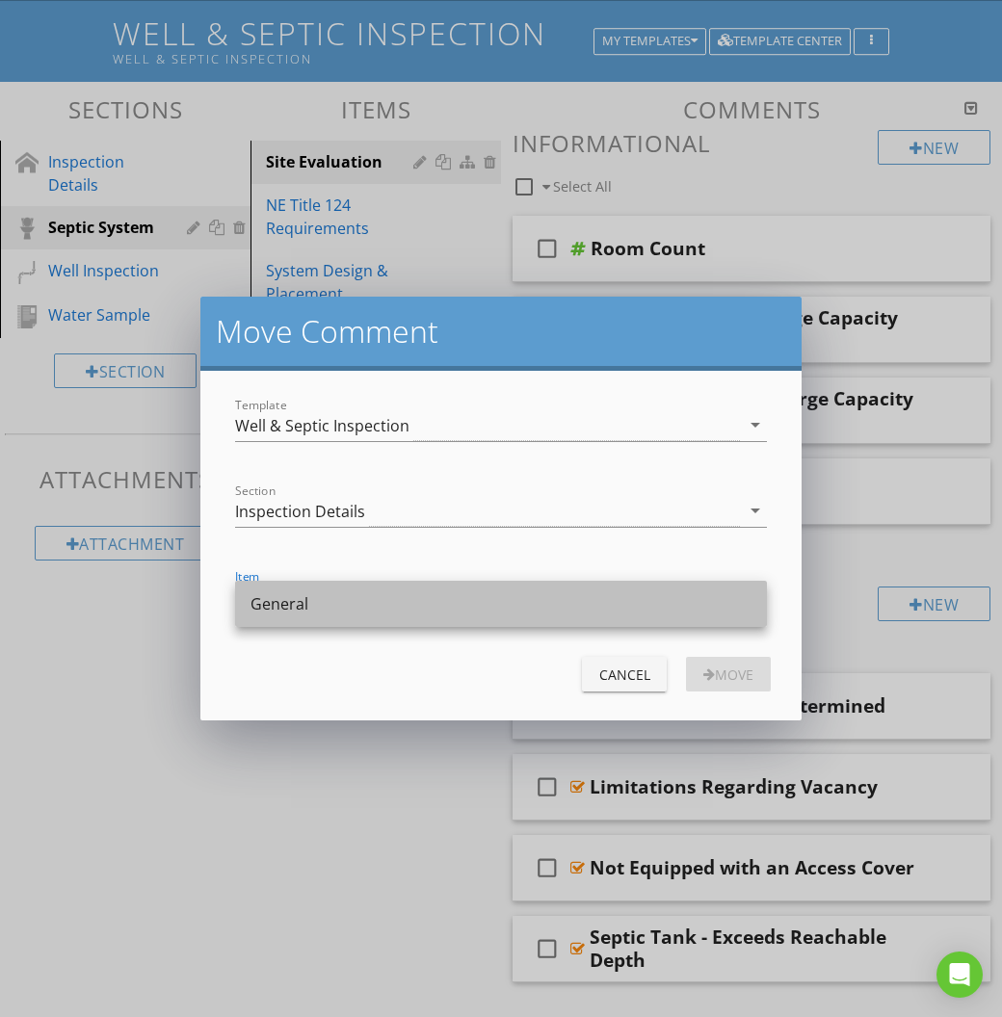
click at [538, 616] on div "General" at bounding box center [500, 604] width 501 height 46
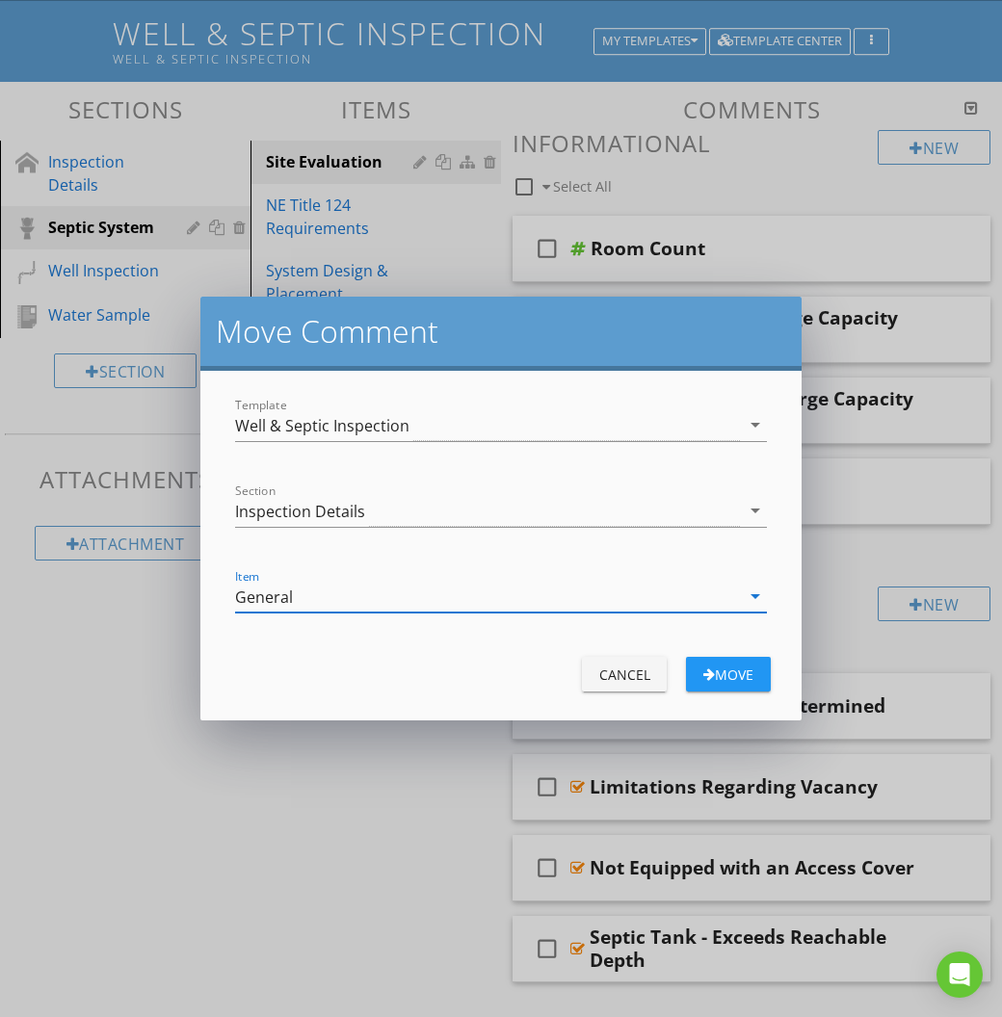
click at [729, 665] on div "Move" at bounding box center [728, 675] width 54 height 20
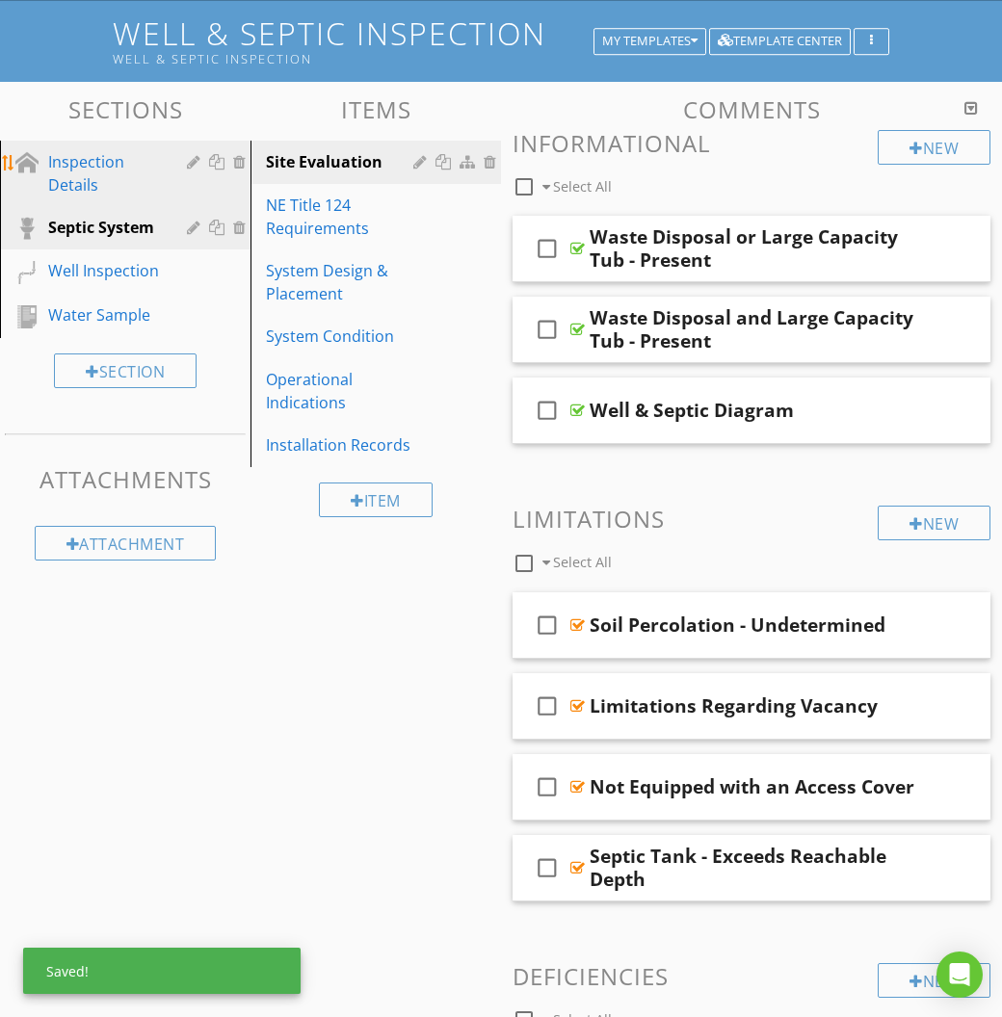
click at [105, 172] on div "Inspection Details" at bounding box center [103, 173] width 111 height 46
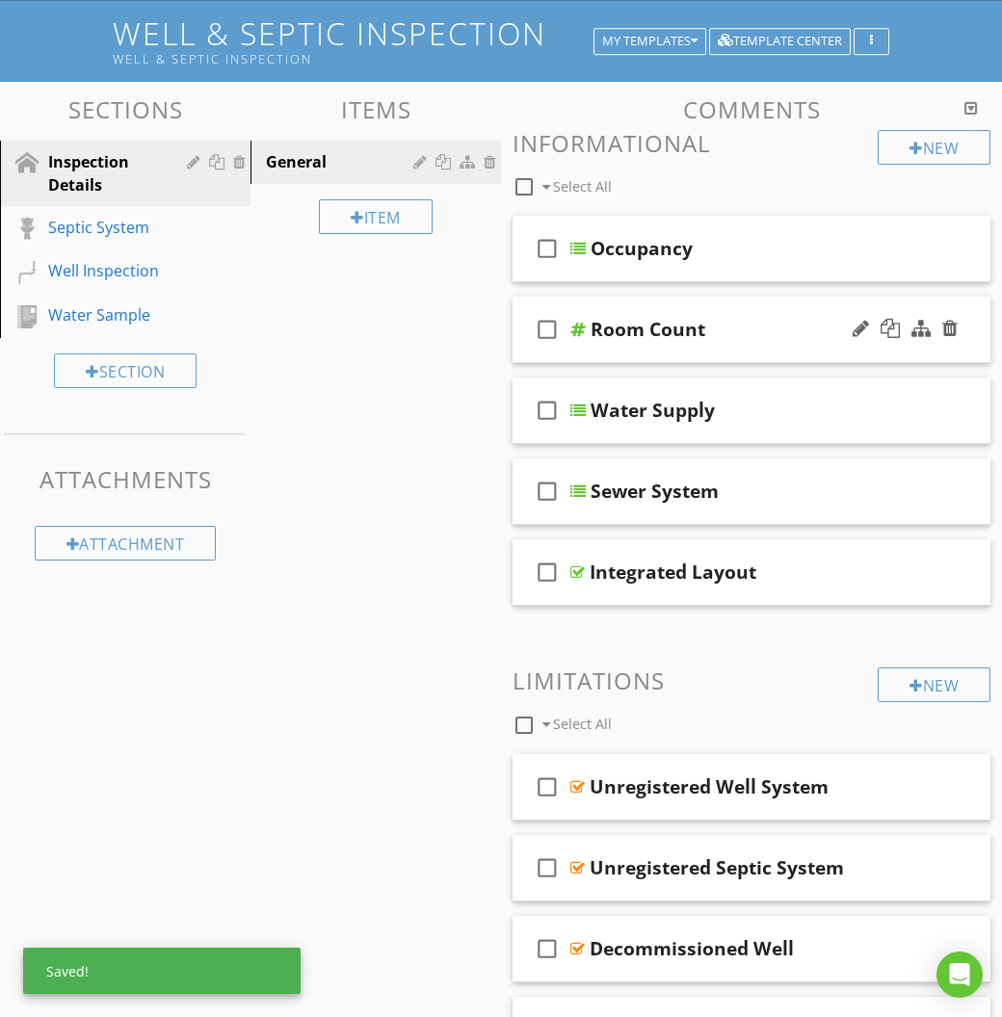
click at [753, 330] on div "Room Count" at bounding box center [754, 329] width 329 height 23
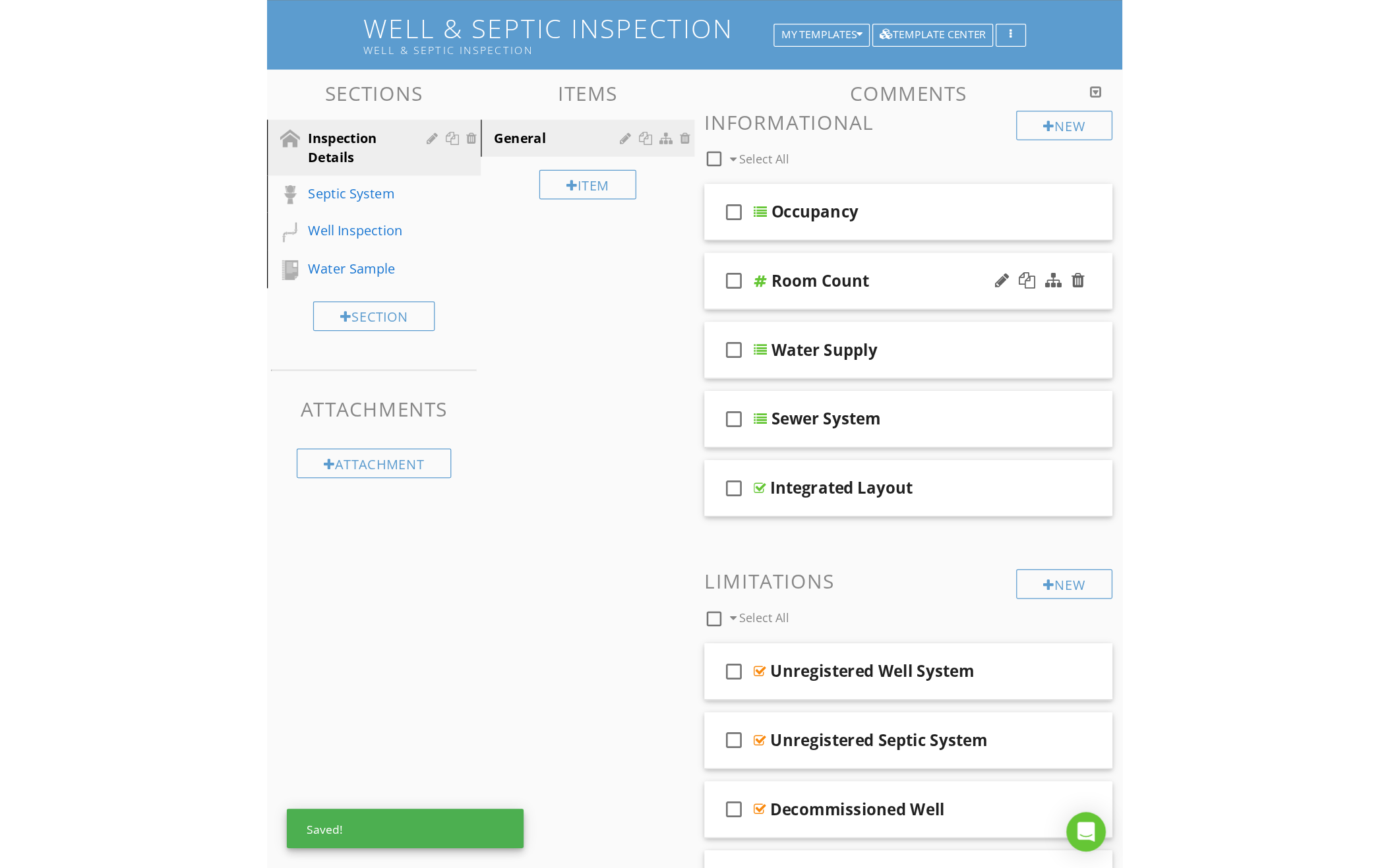
scroll to position [102, 0]
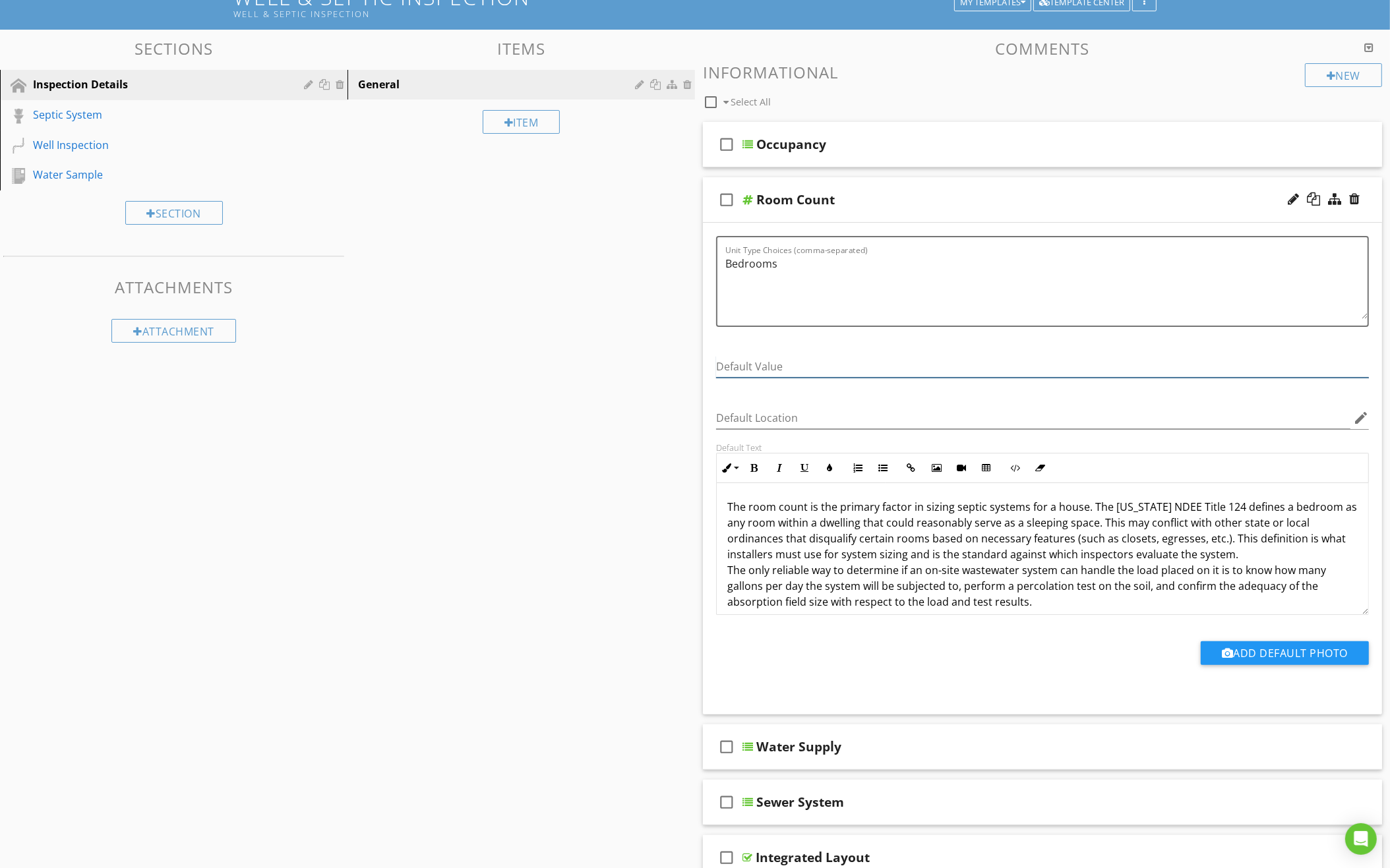
click at [884, 356] on input "Default Value" at bounding box center [1042, 367] width 653 height 22
click at [1056, 588] on p "The room count is the primary factor in sizing septic systems for a house. The …" at bounding box center [1042, 562] width 630 height 127
click at [1097, 365] on input "Default Value" at bounding box center [1042, 367] width 653 height 22
click at [1355, 835] on icon "Open Intercom Messenger" at bounding box center [1361, 839] width 15 height 17
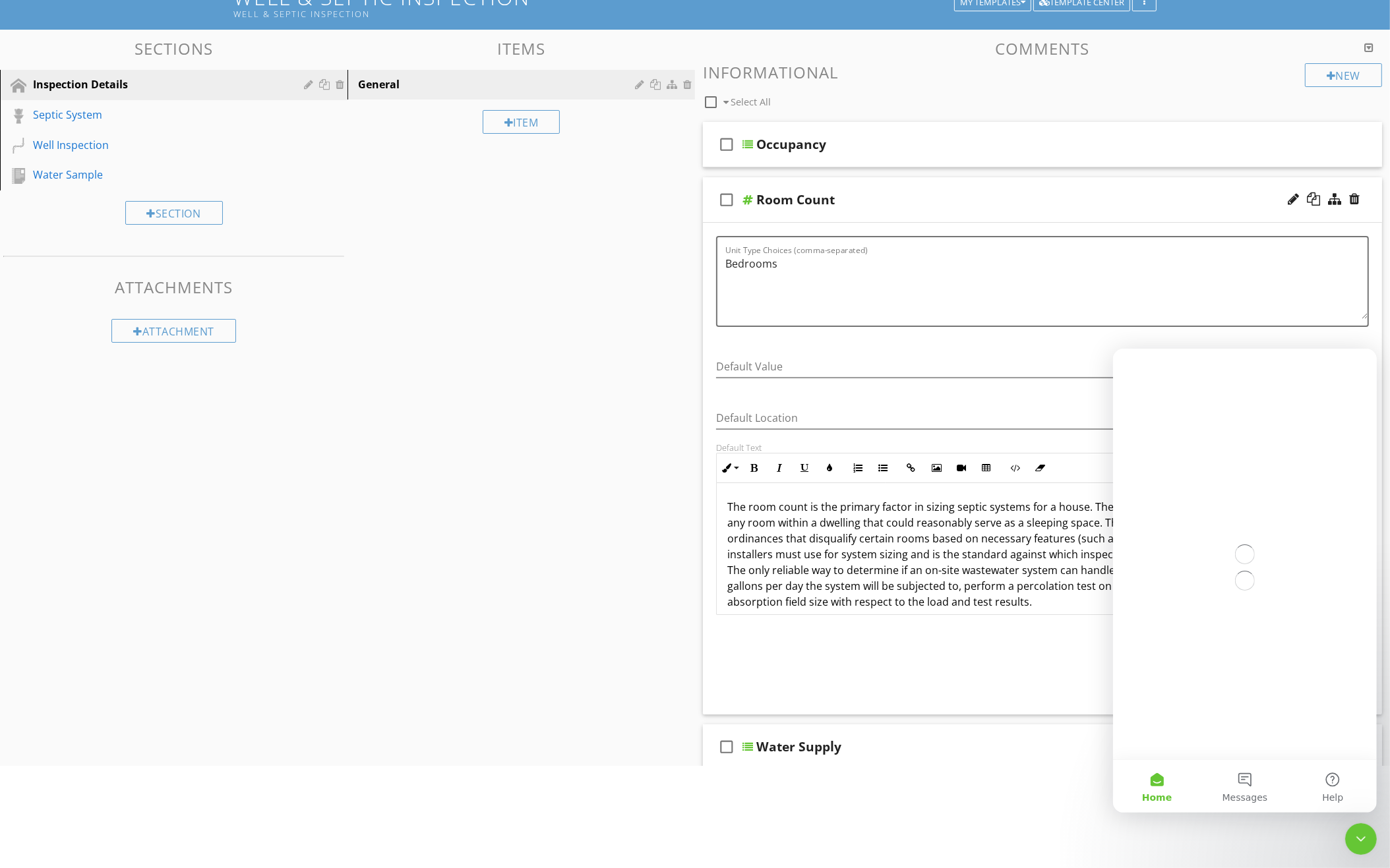
scroll to position [0, 0]
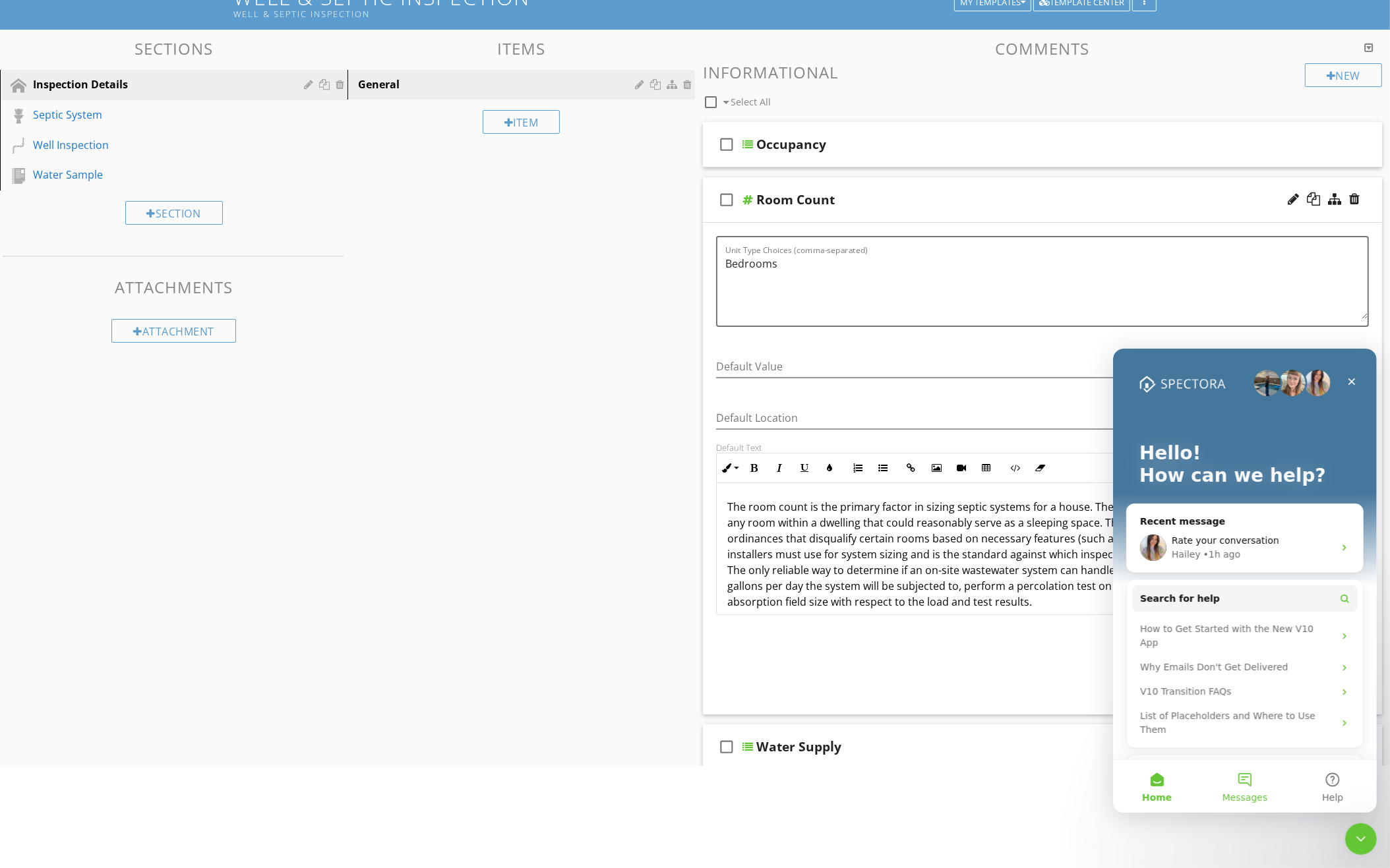
click at [1242, 781] on button "Messages" at bounding box center [1244, 785] width 88 height 53
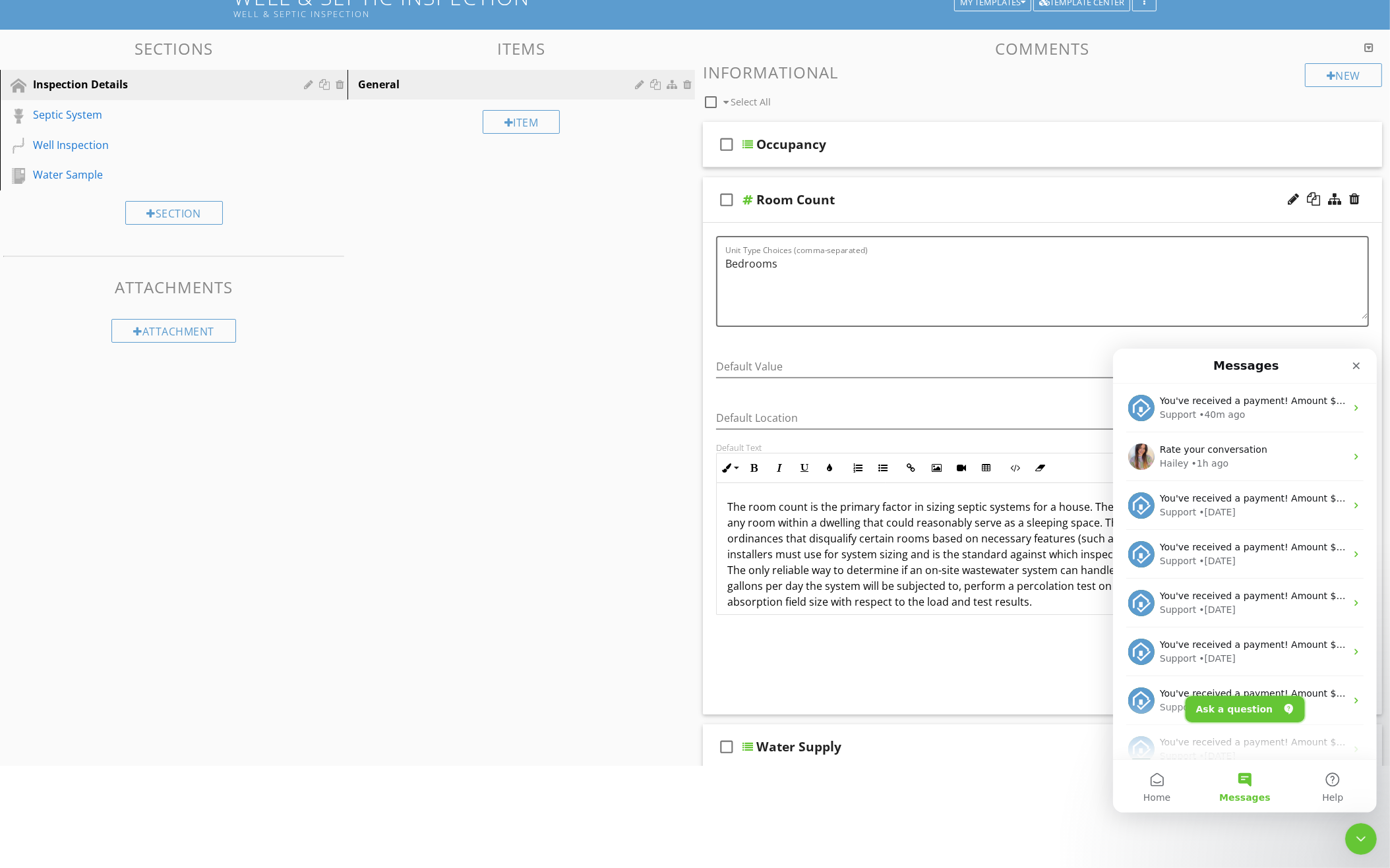
click at [1244, 703] on button "Ask a question" at bounding box center [1244, 708] width 119 height 27
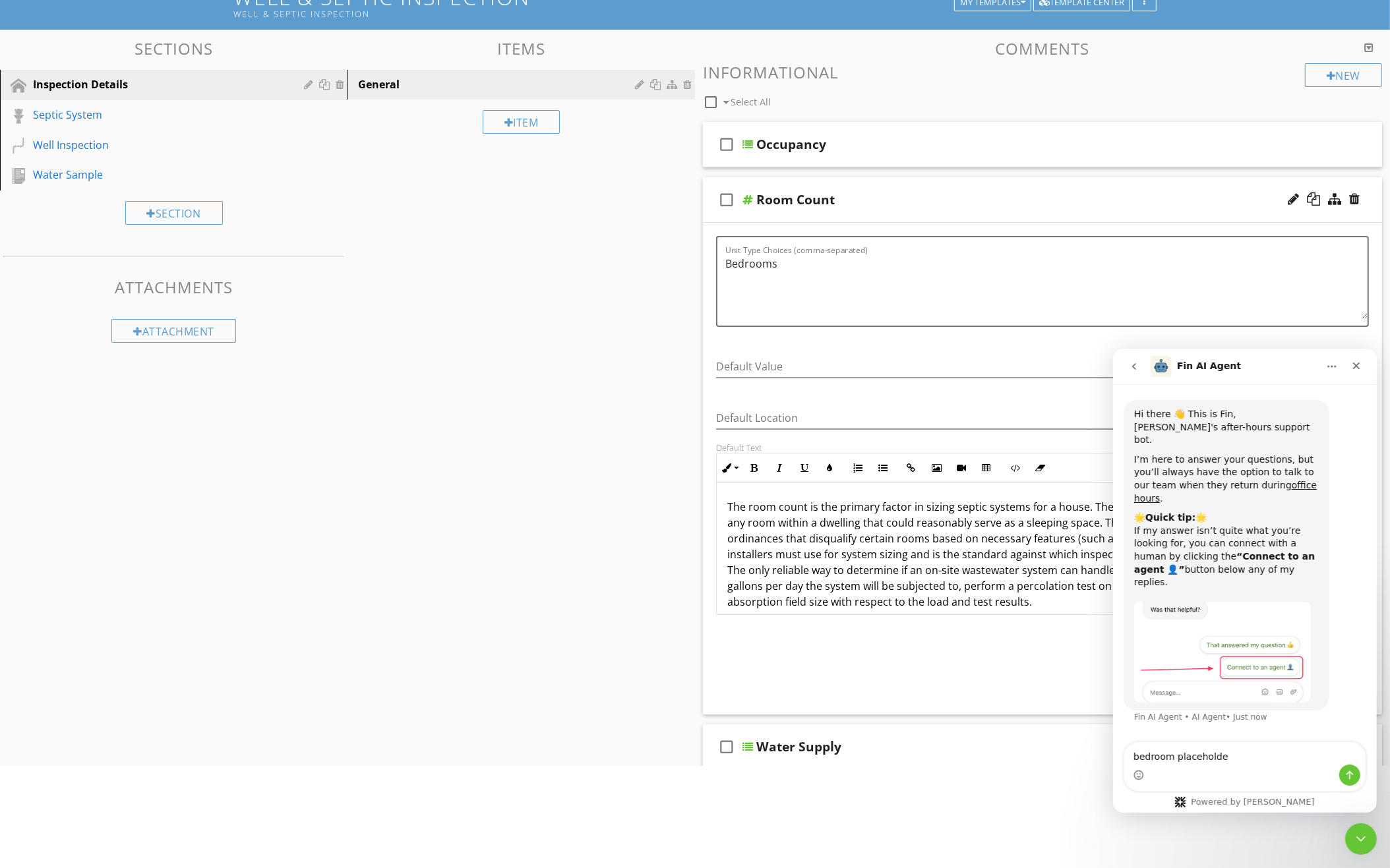
type textarea "bedroom placeholder"
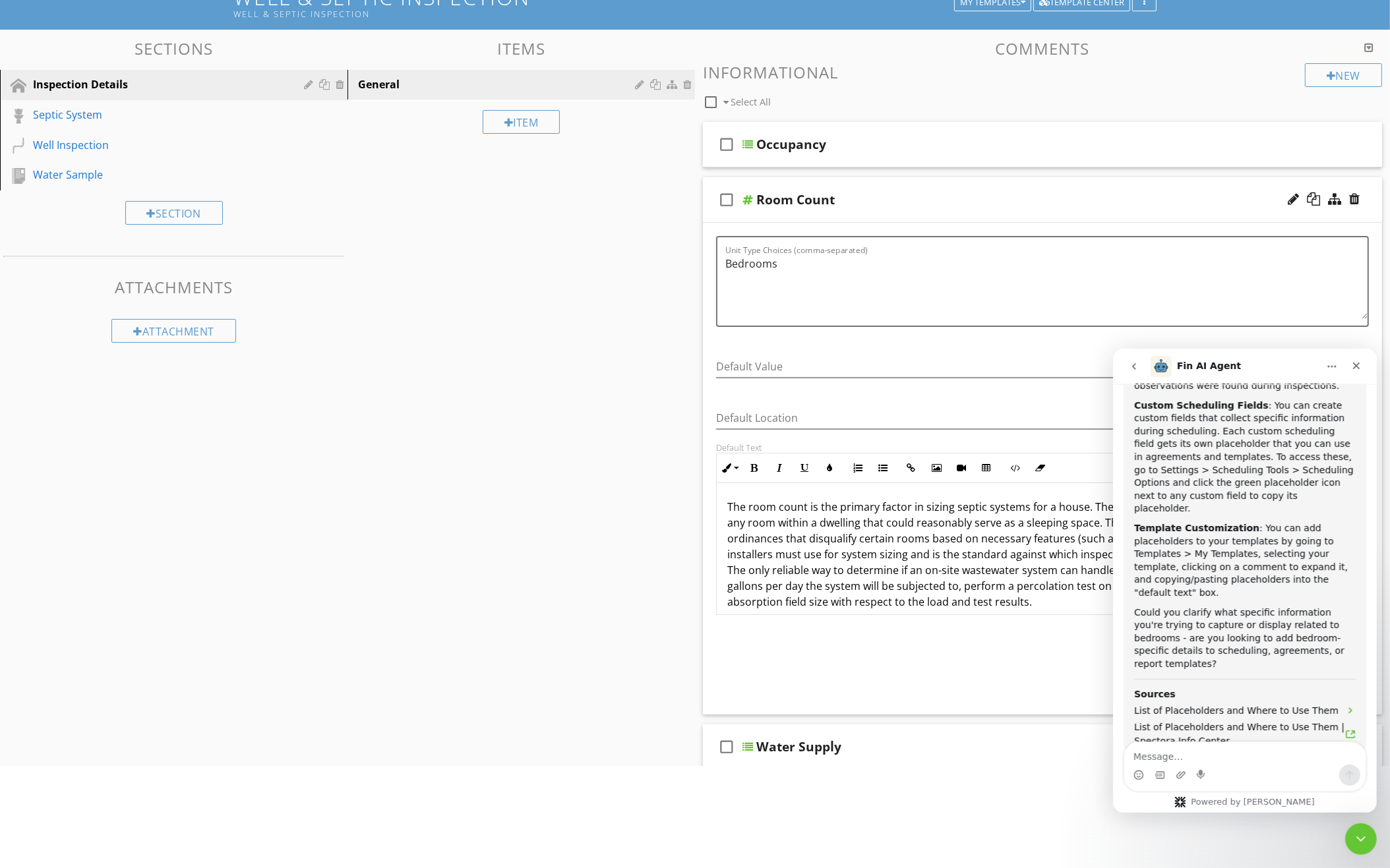
scroll to position [543, 0]
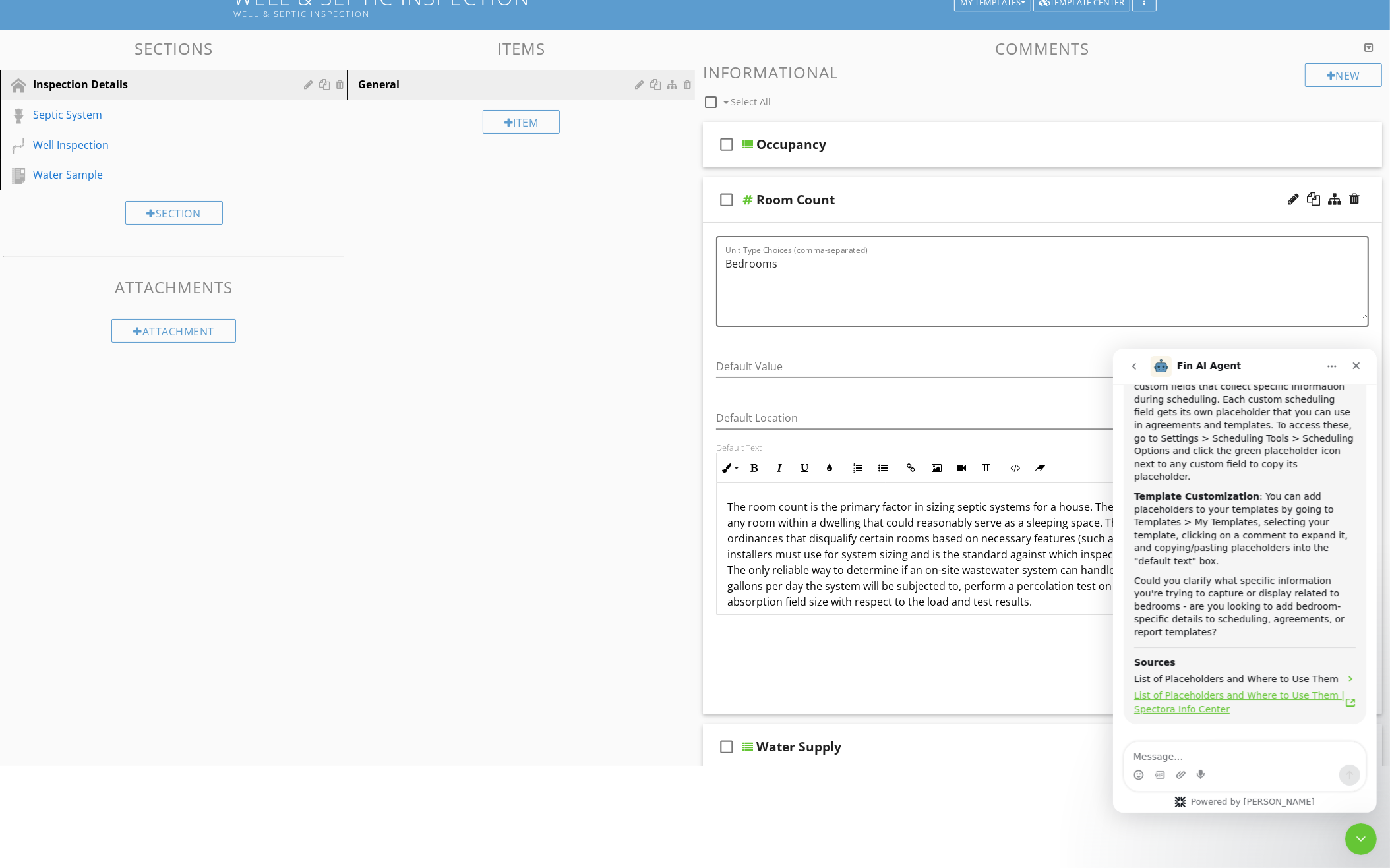
click at [1214, 688] on span "List of Placeholders and Where to Use Them | Spectora Info Center" at bounding box center [1239, 702] width 211 height 27
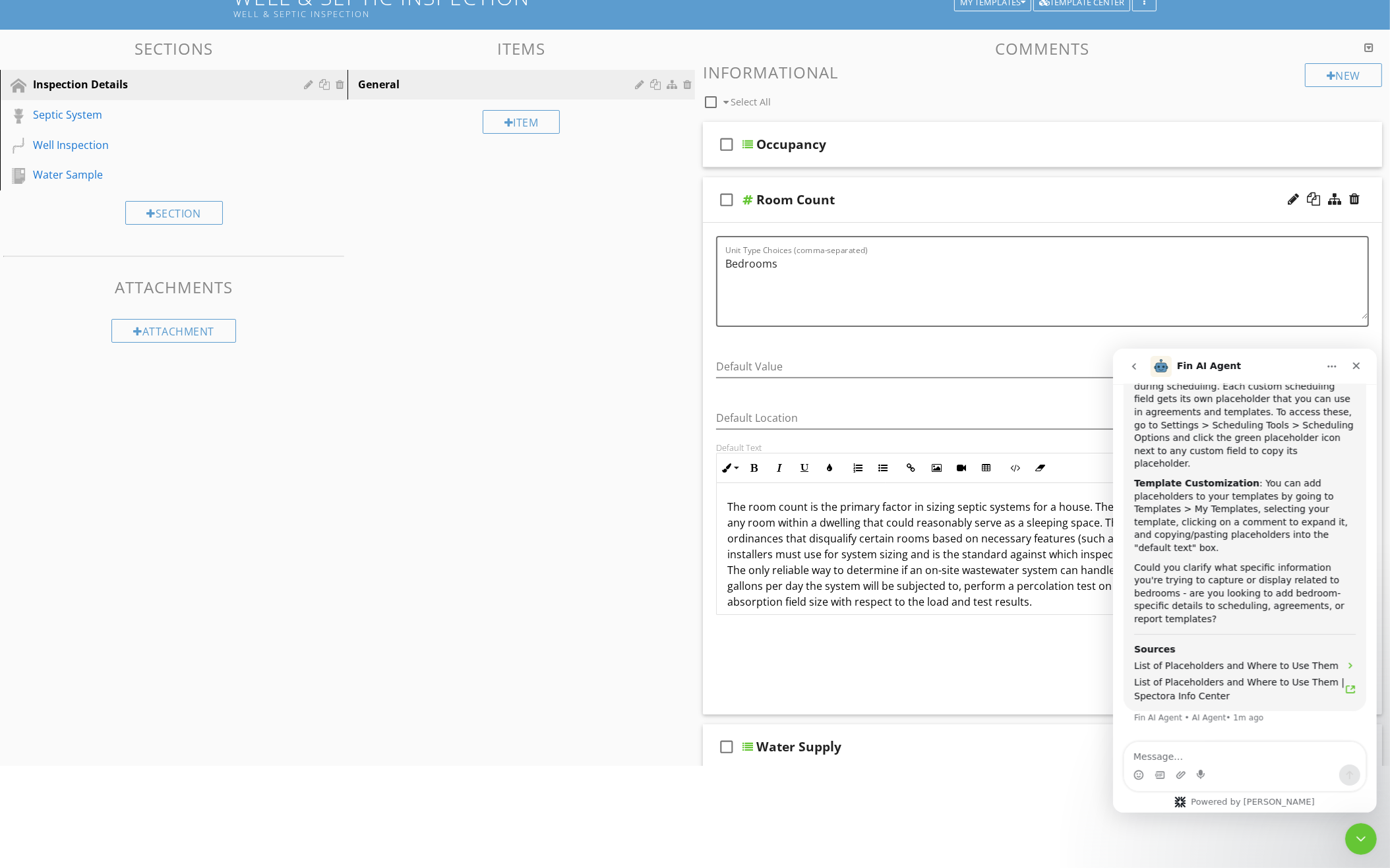
click at [889, 187] on div "check_box_outline_blank Room Count" at bounding box center [1042, 200] width 679 height 45
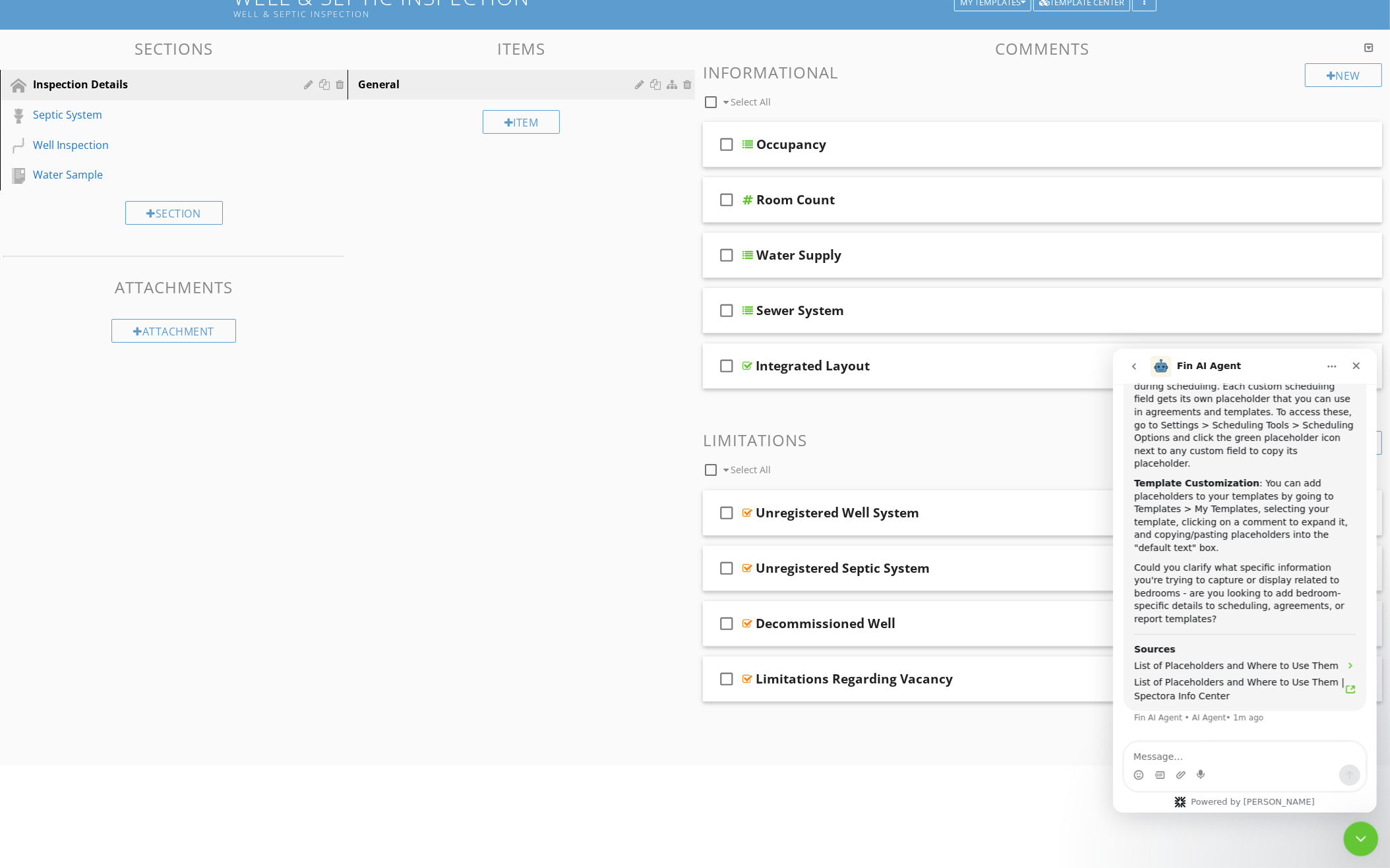
click at [1359, 834] on icon "Close Intercom Messenger" at bounding box center [1359, 837] width 16 height 16
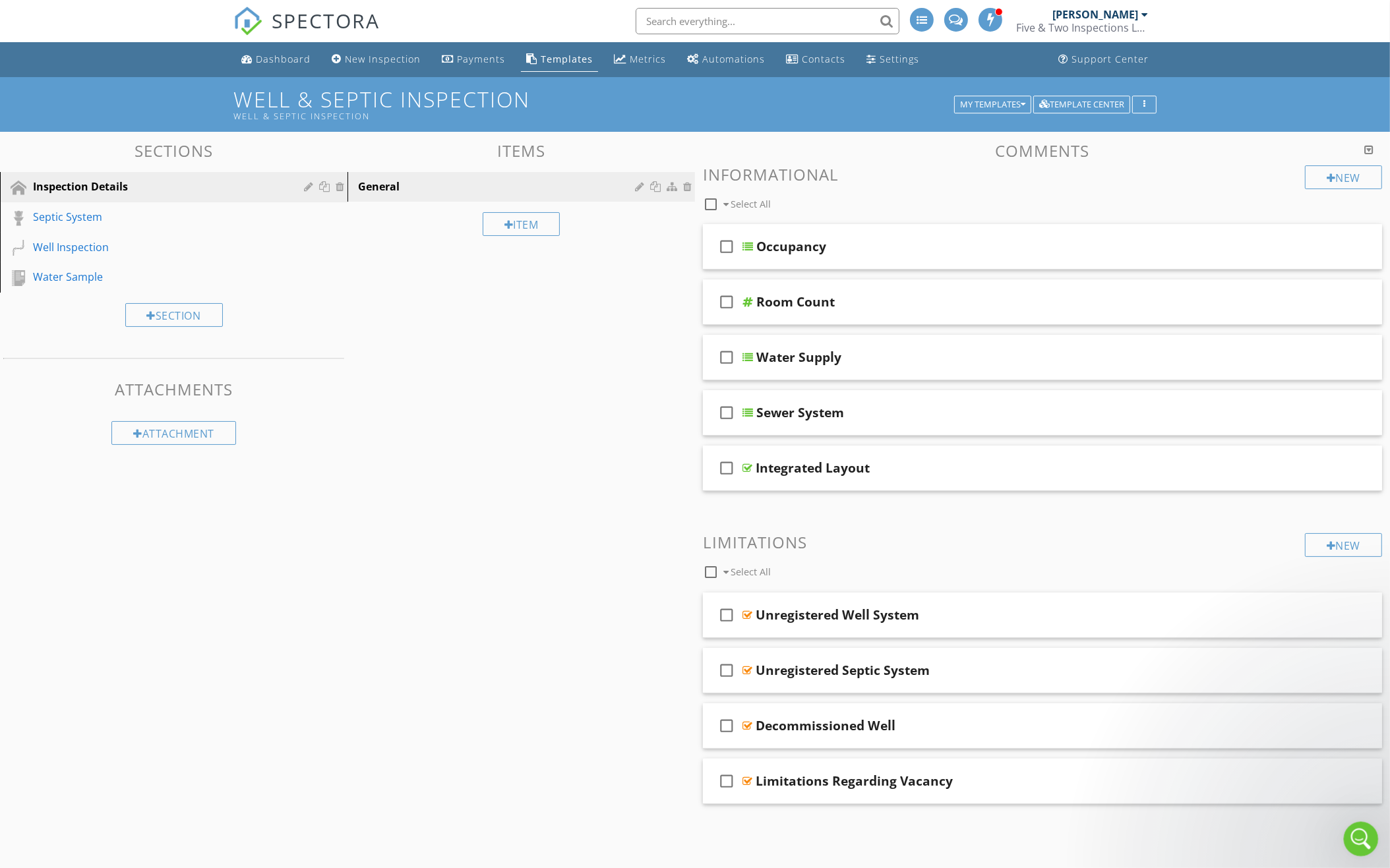
scroll to position [0, 0]
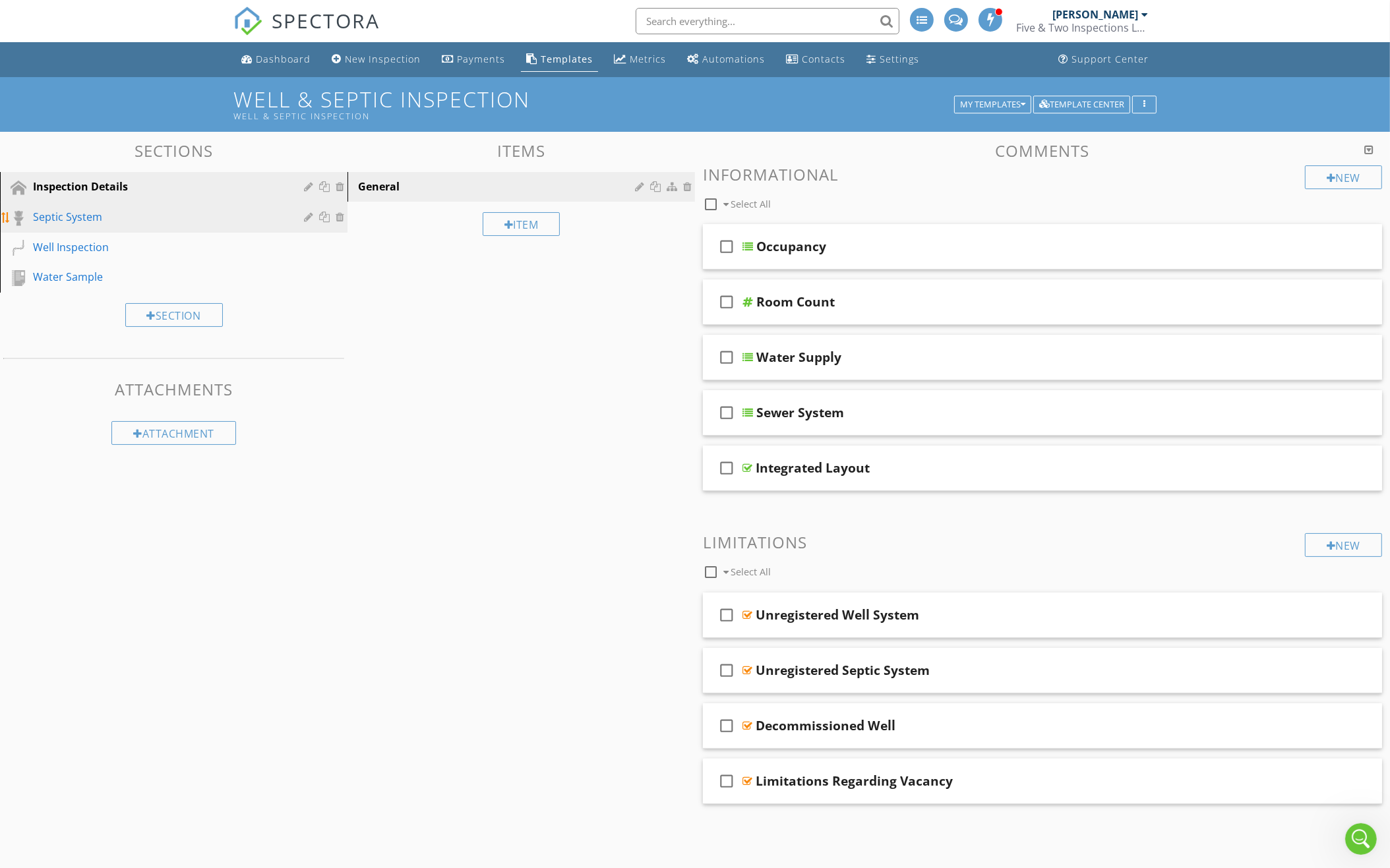
click at [236, 215] on div "Septic System" at bounding box center [159, 216] width 252 height 16
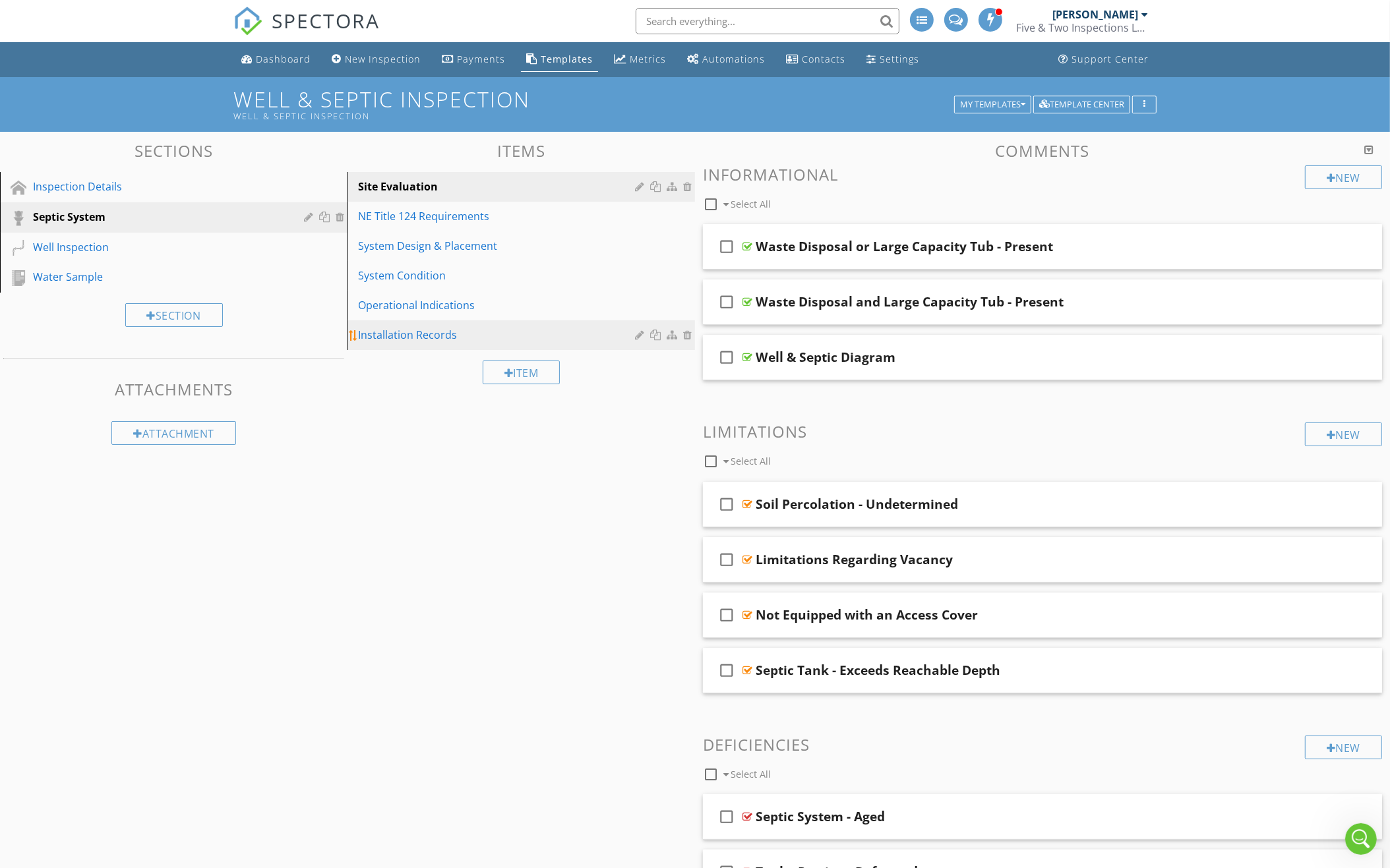
click at [471, 328] on div "Installation Records" at bounding box center [498, 334] width 281 height 16
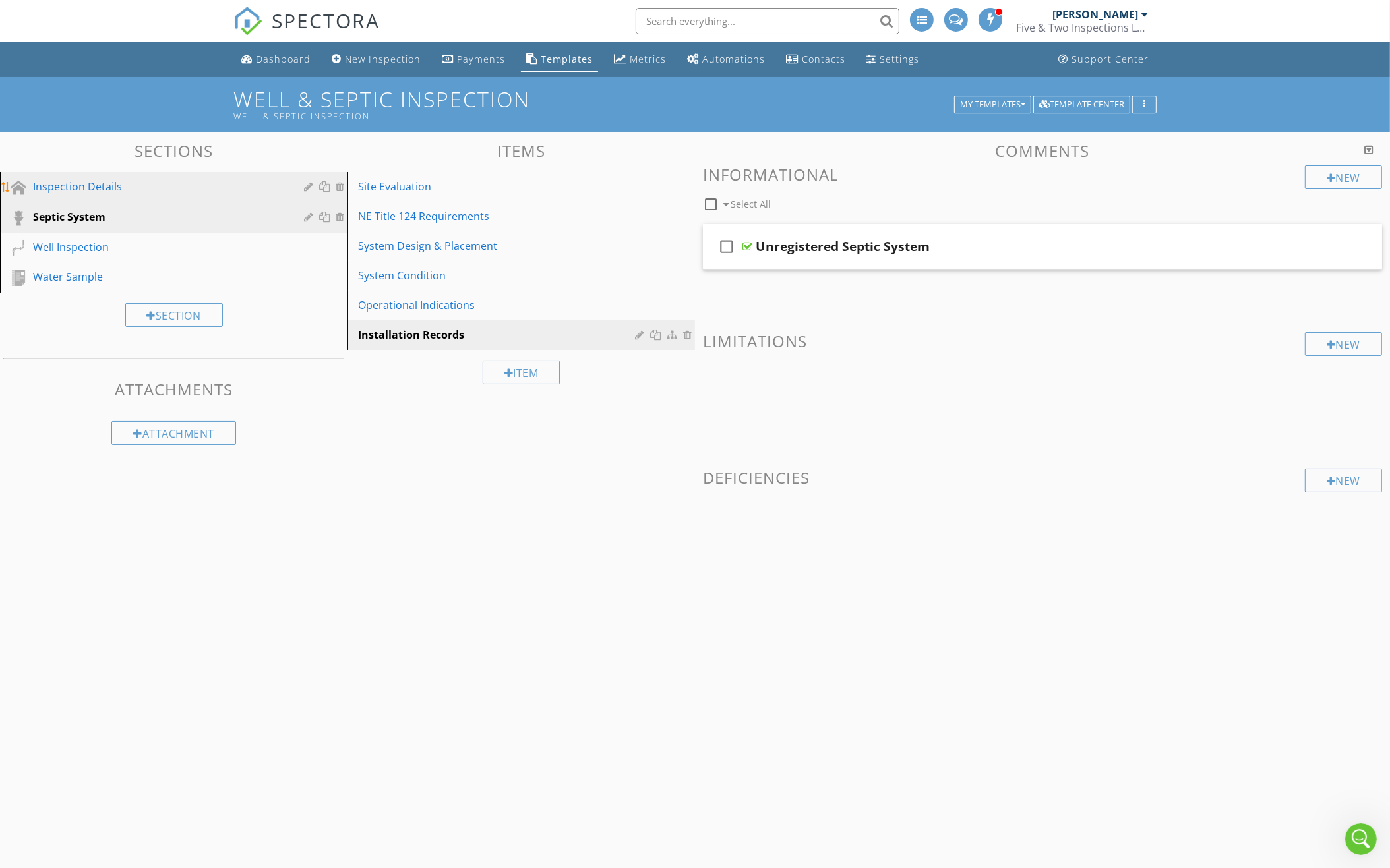
click at [196, 179] on div "Inspection Details" at bounding box center [159, 186] width 252 height 16
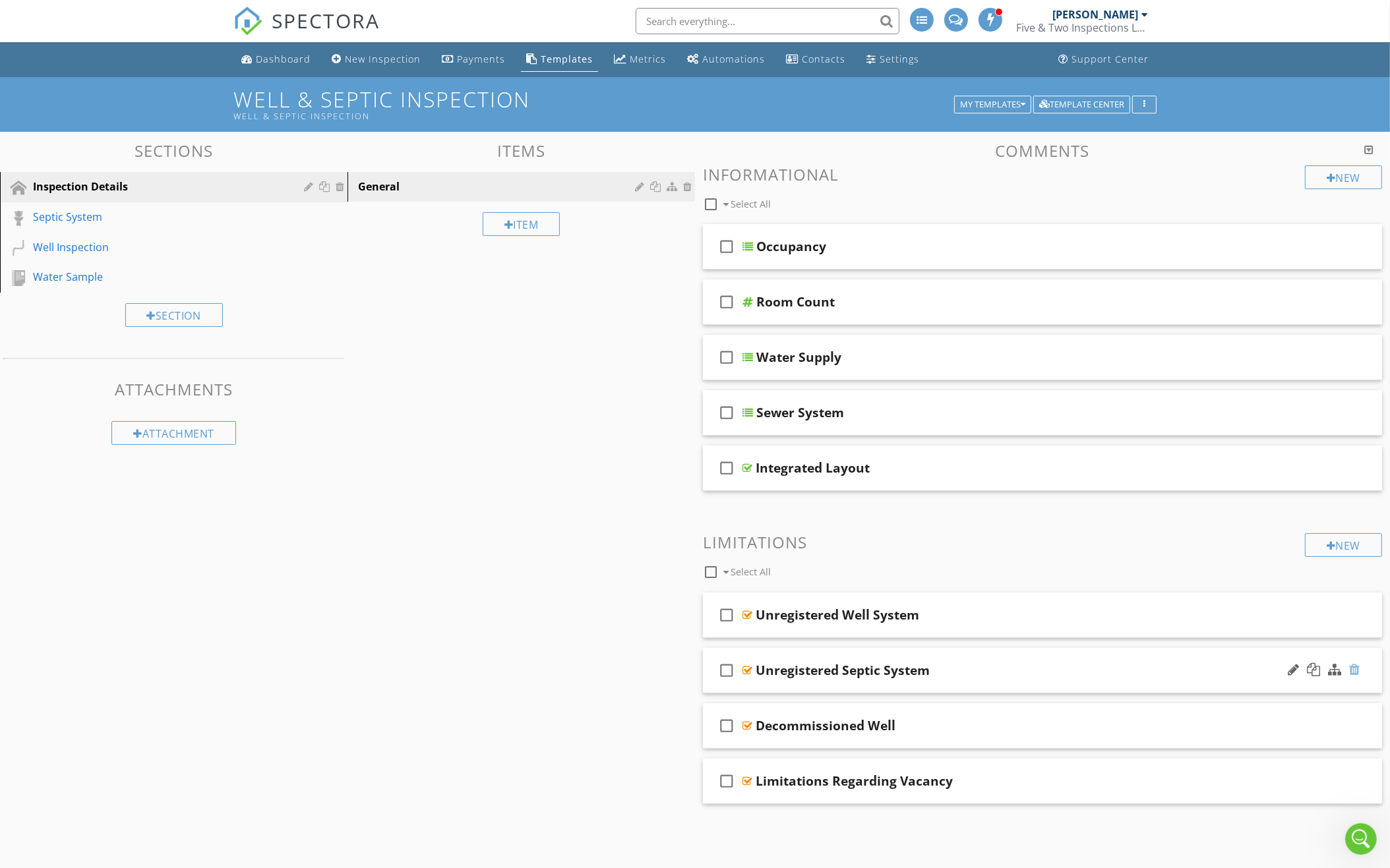
click at [1350, 663] on div at bounding box center [1354, 669] width 10 height 13
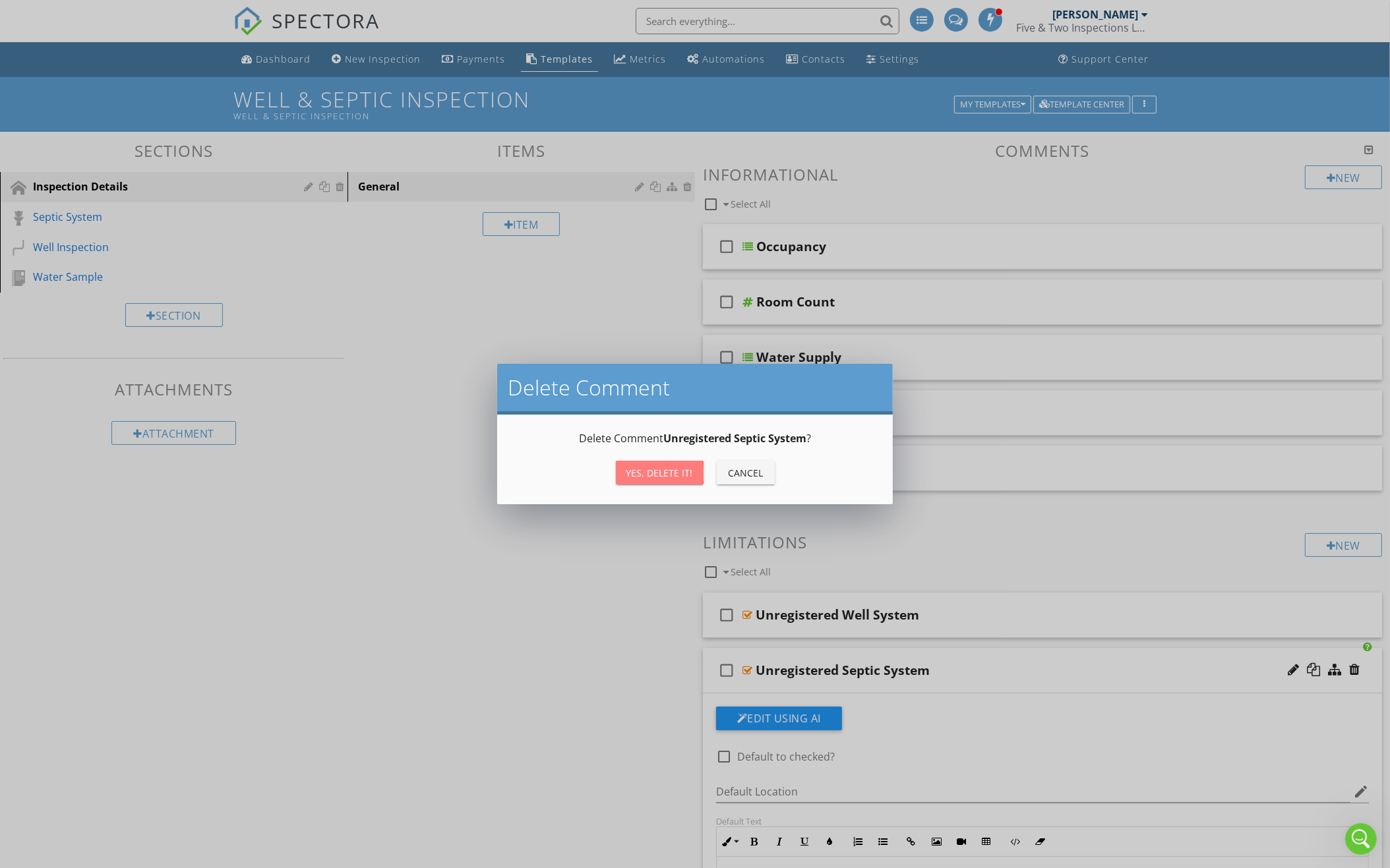
click at [688, 479] on button "Yes, Delete it!" at bounding box center [660, 472] width 88 height 24
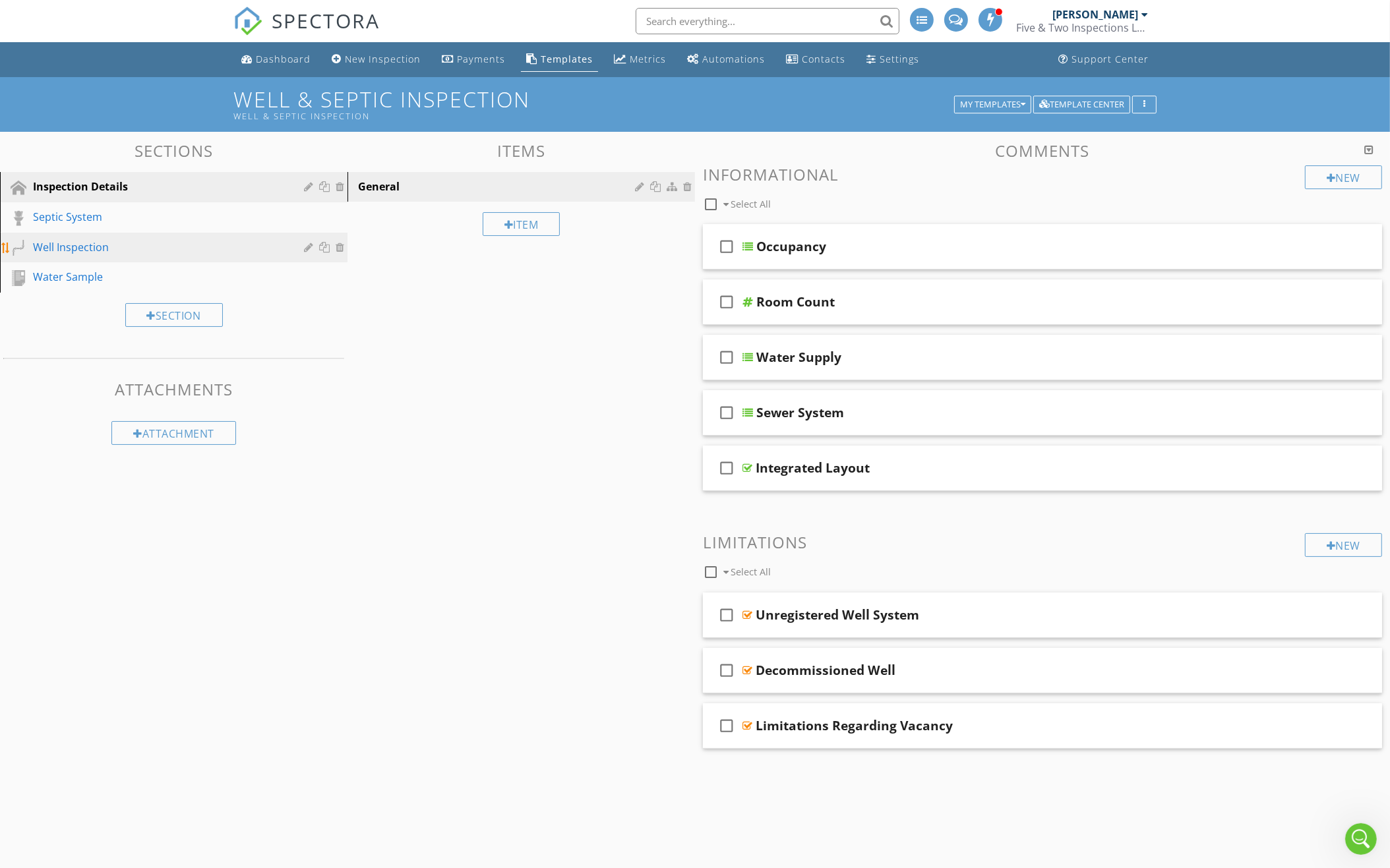
click at [149, 244] on div "Well Inspection" at bounding box center [159, 247] width 252 height 16
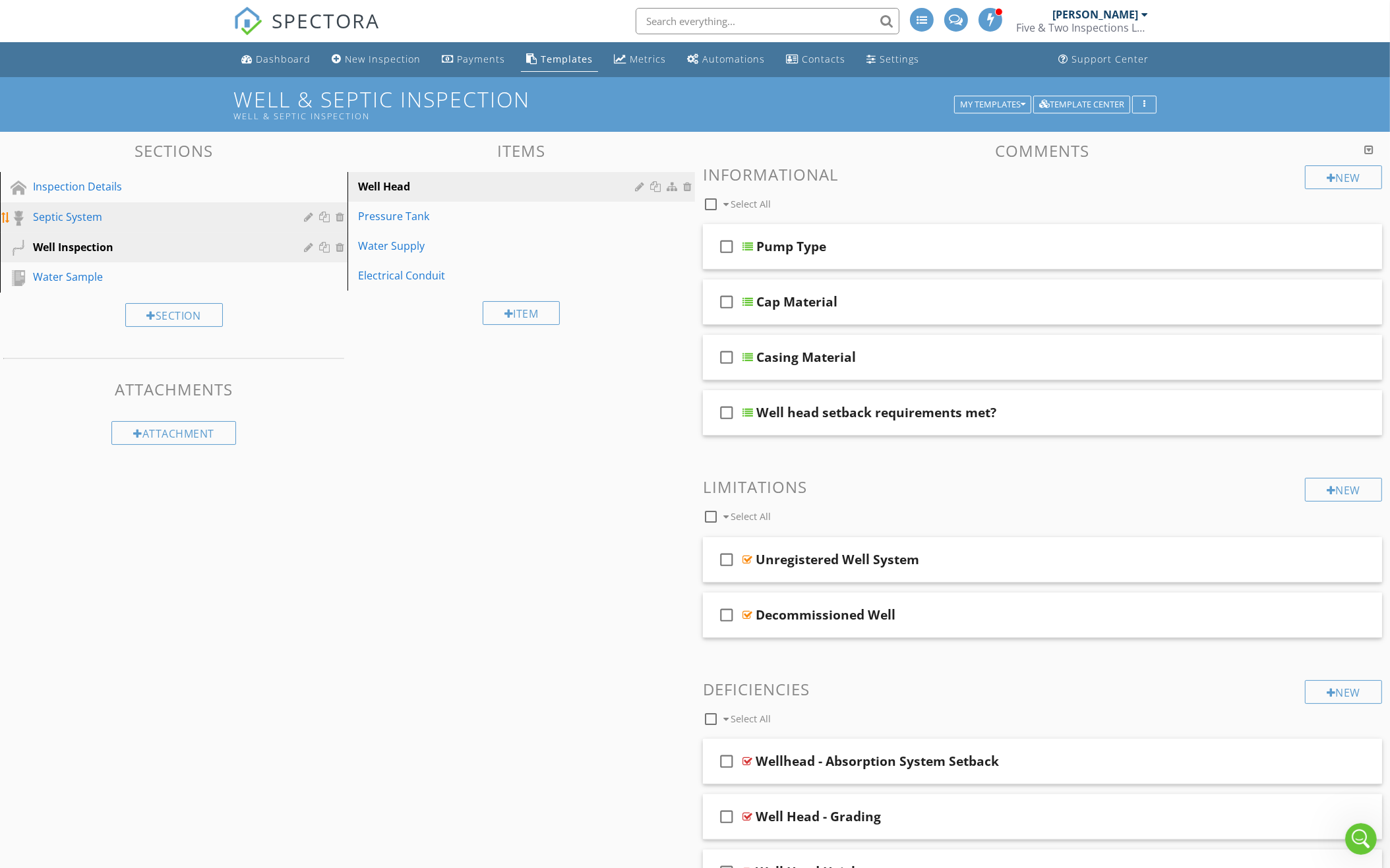
click at [153, 223] on div "Septic System" at bounding box center [183, 217] width 301 height 17
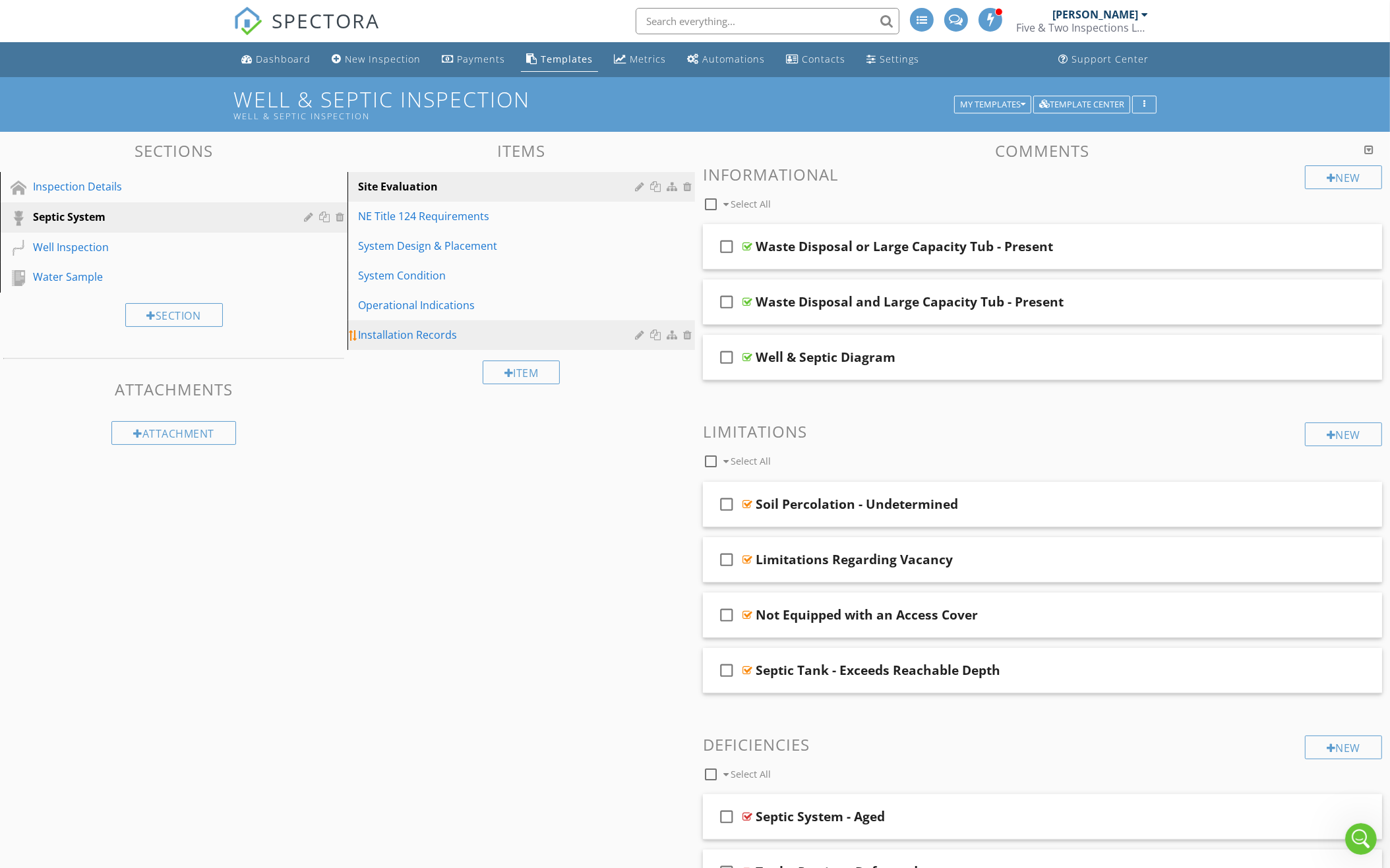
click at [513, 340] on div "Installation Records" at bounding box center [498, 334] width 281 height 16
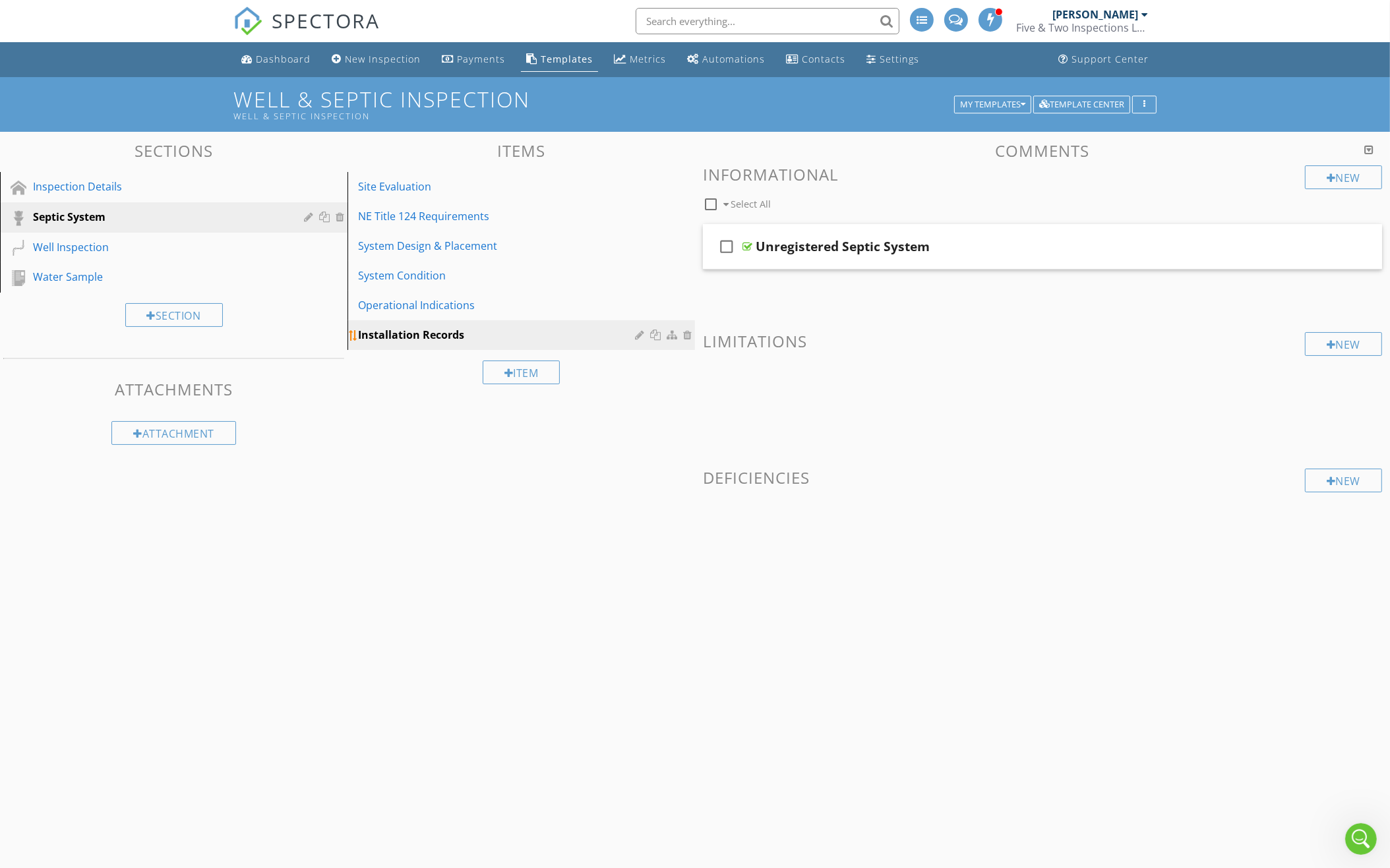
click at [658, 334] on div at bounding box center [657, 334] width 14 height 10
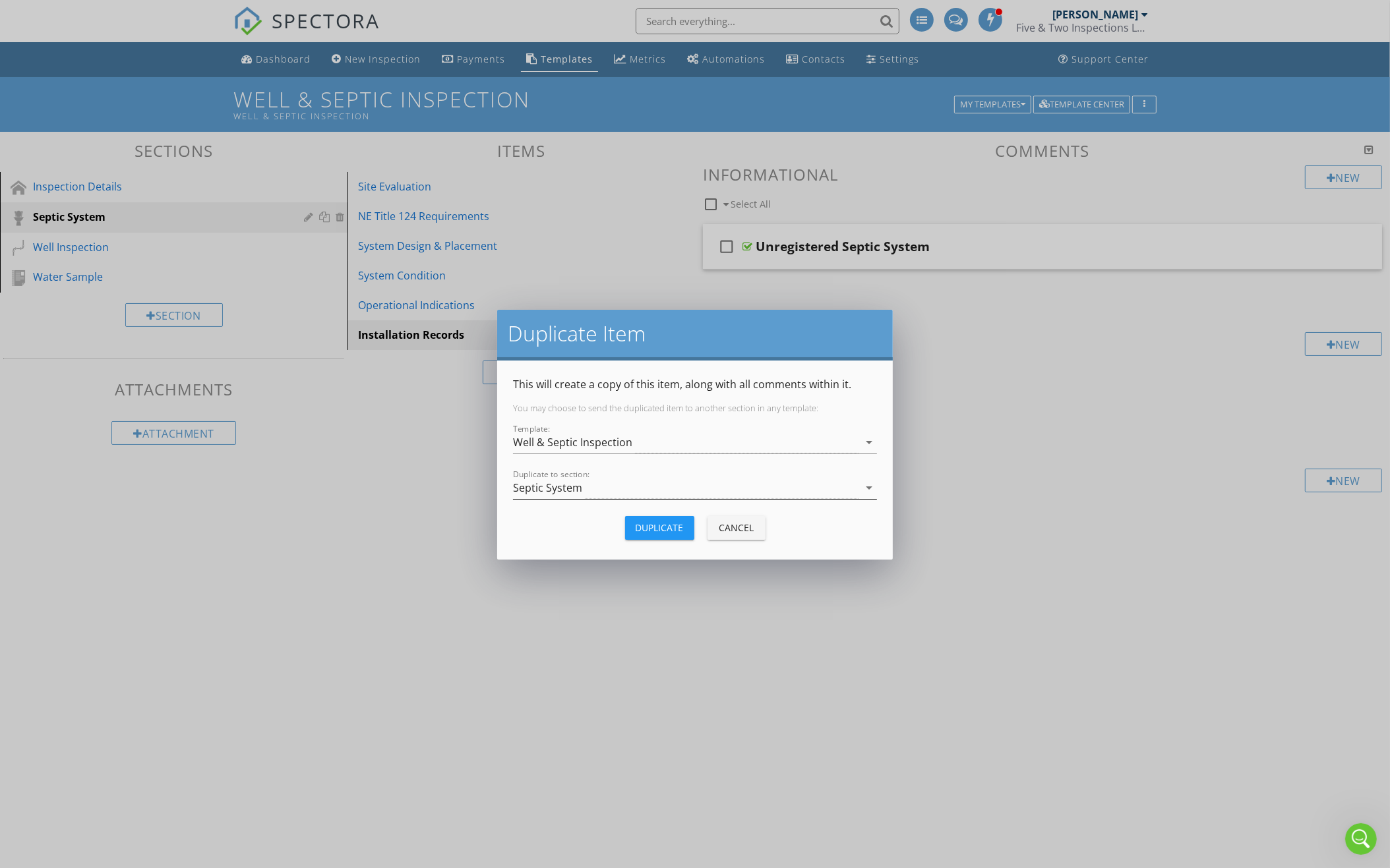
click at [608, 484] on div "Septic System" at bounding box center [685, 488] width 346 height 22
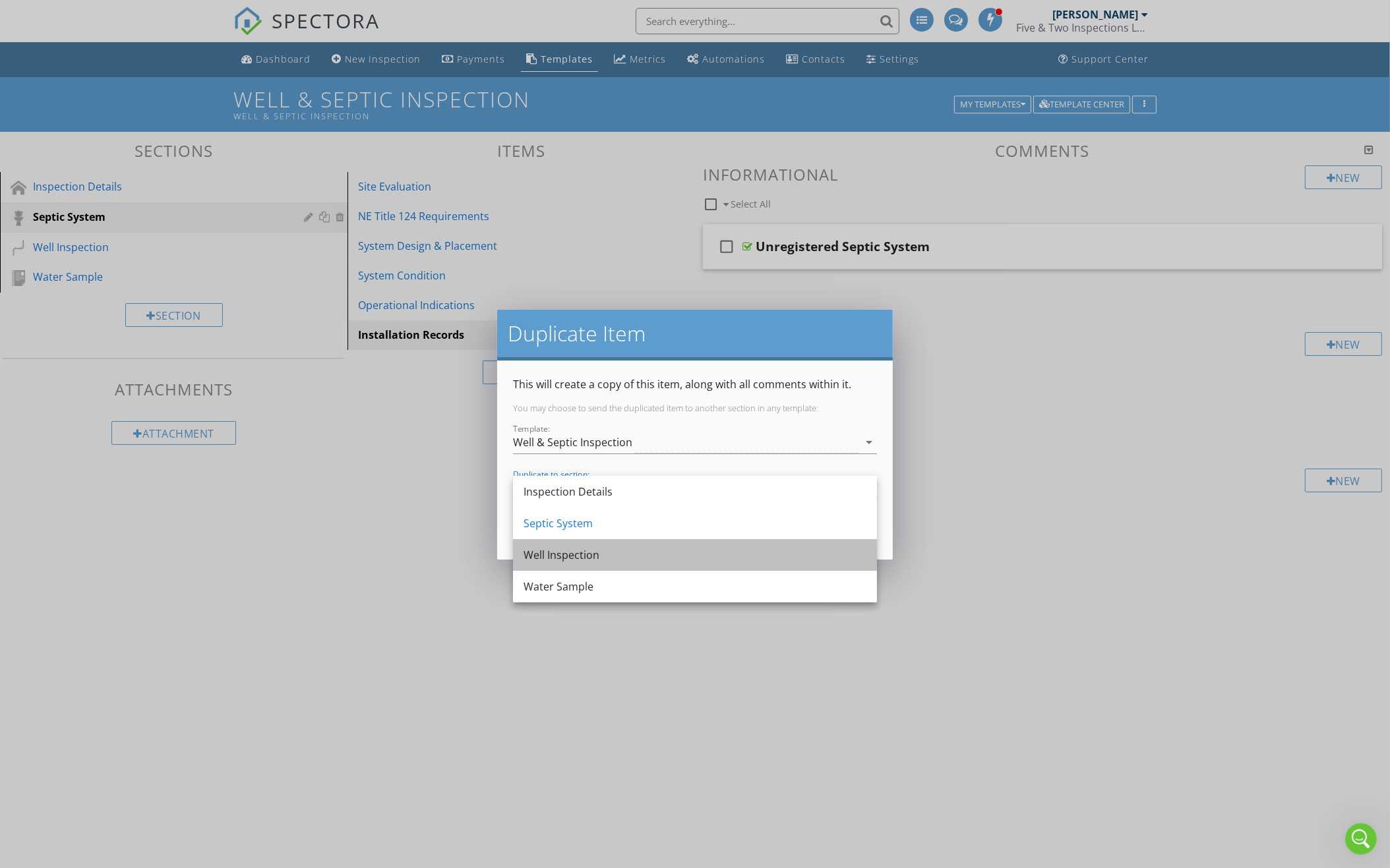
click at [592, 560] on div "Well Inspection" at bounding box center [695, 555] width 343 height 16
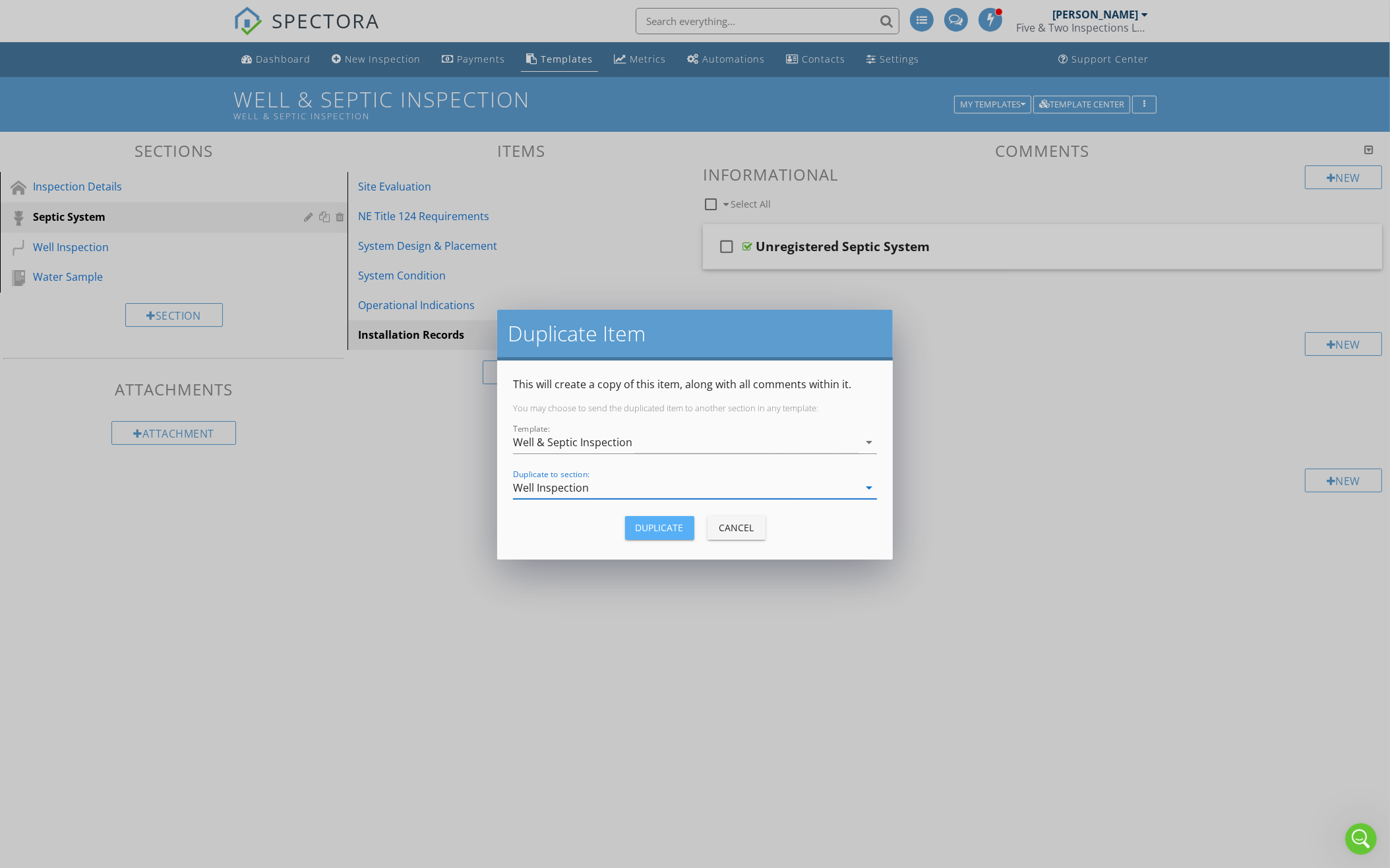
click at [675, 530] on div "Duplicate" at bounding box center [660, 527] width 48 height 14
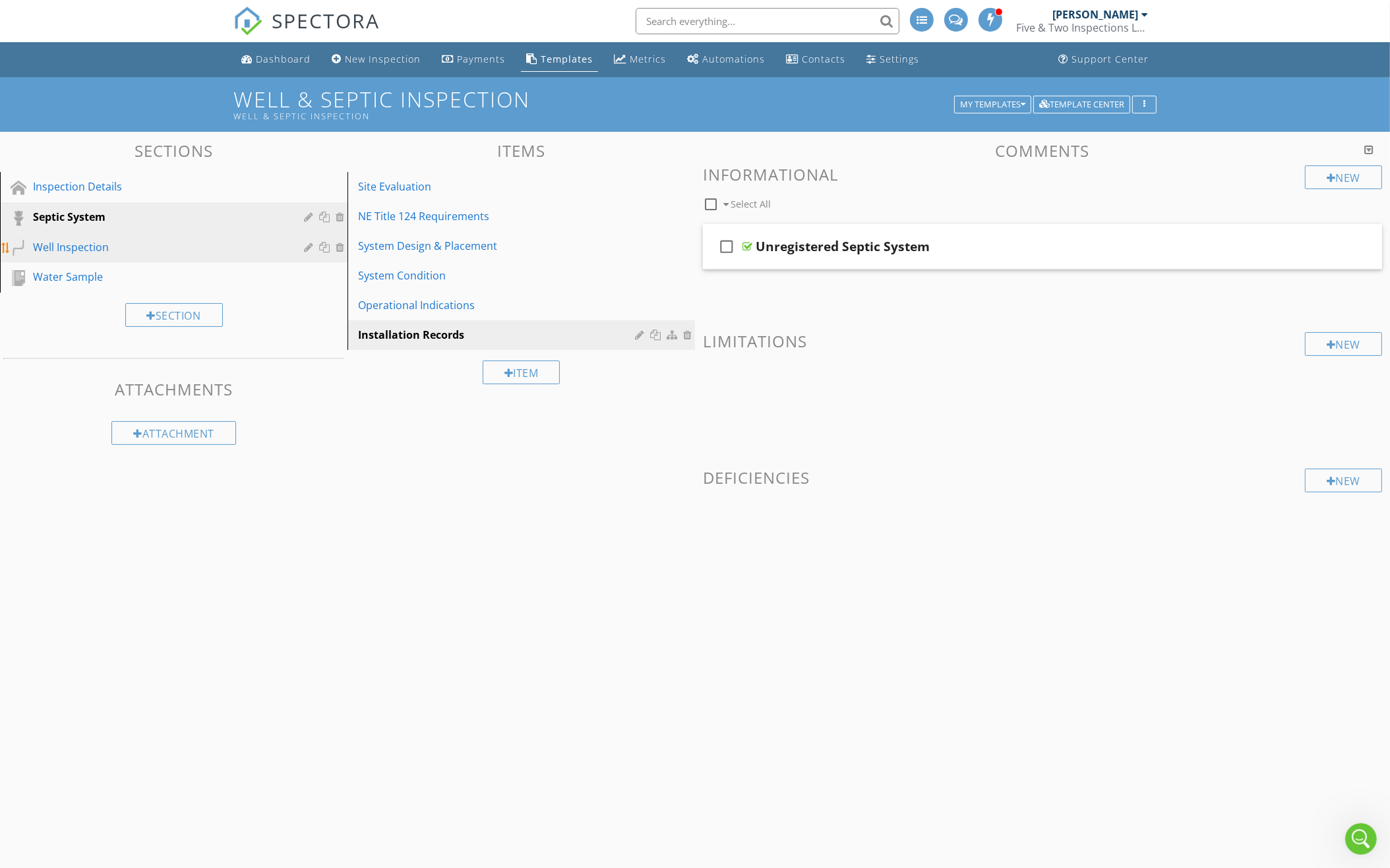
click at [177, 251] on div "Well Inspection" at bounding box center [159, 247] width 252 height 16
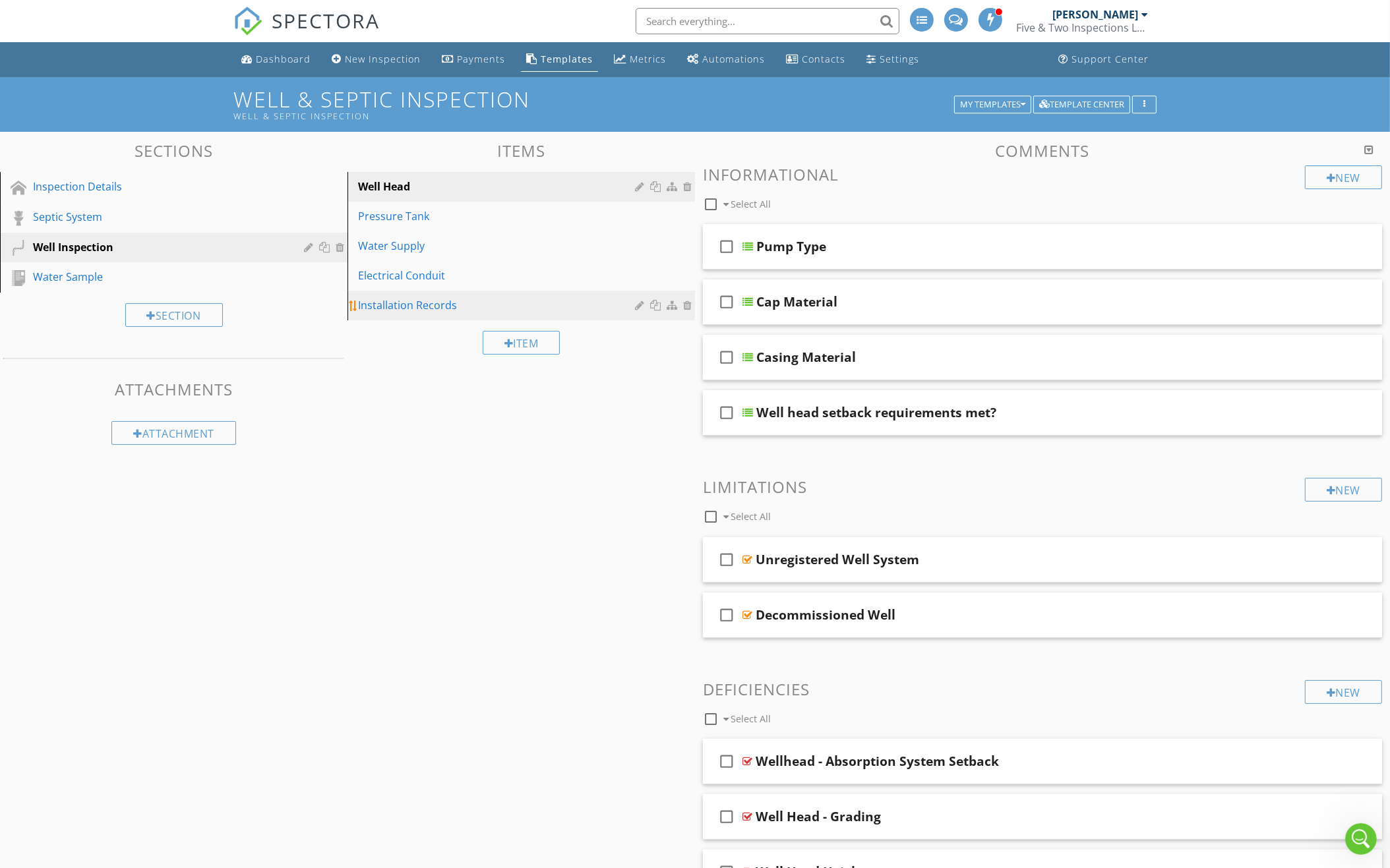
click at [429, 300] on div "Installation Records" at bounding box center [498, 304] width 281 height 16
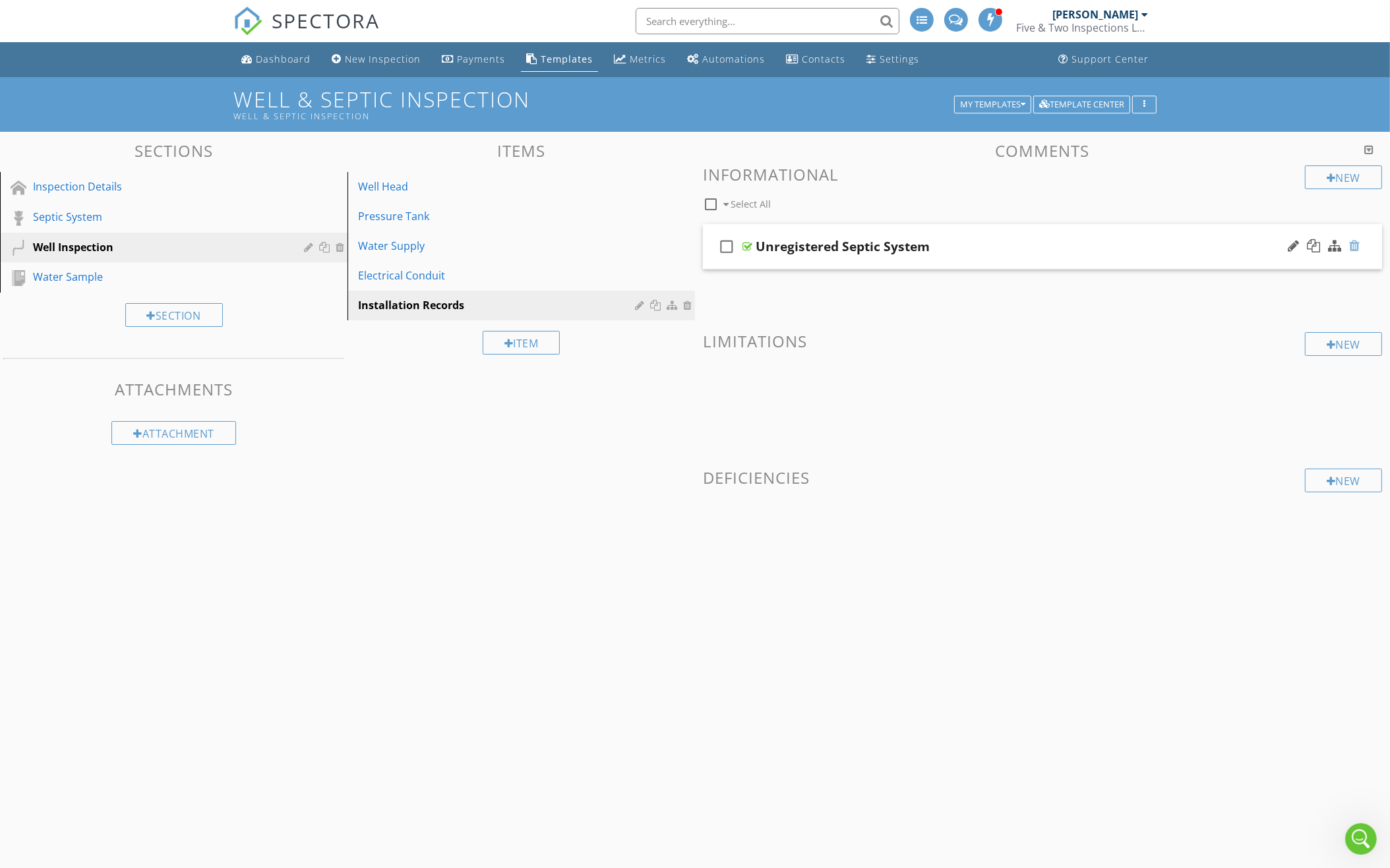
click at [1351, 240] on div at bounding box center [1354, 246] width 10 height 13
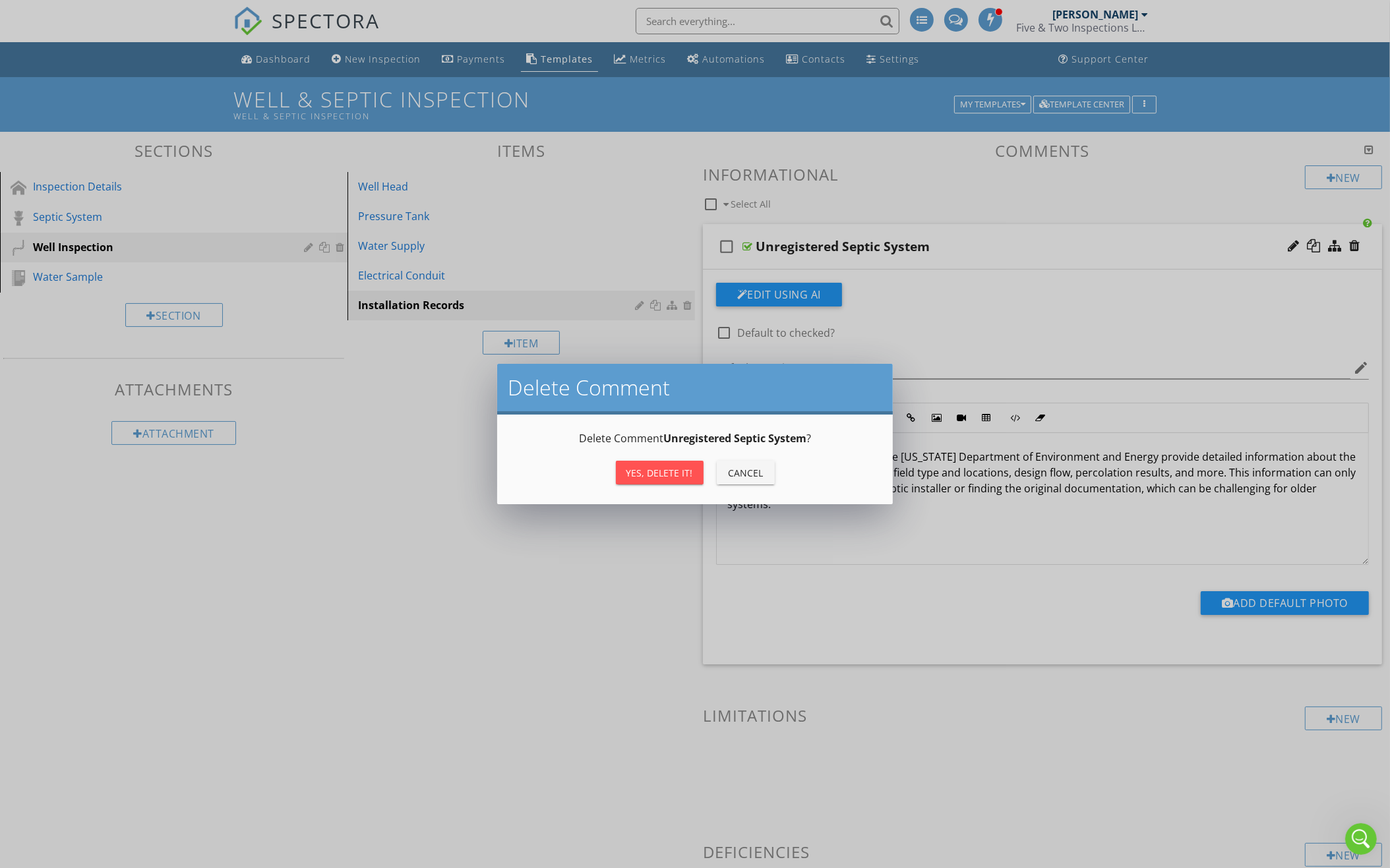
click at [684, 466] on div "Yes, Delete it!" at bounding box center [659, 473] width 66 height 14
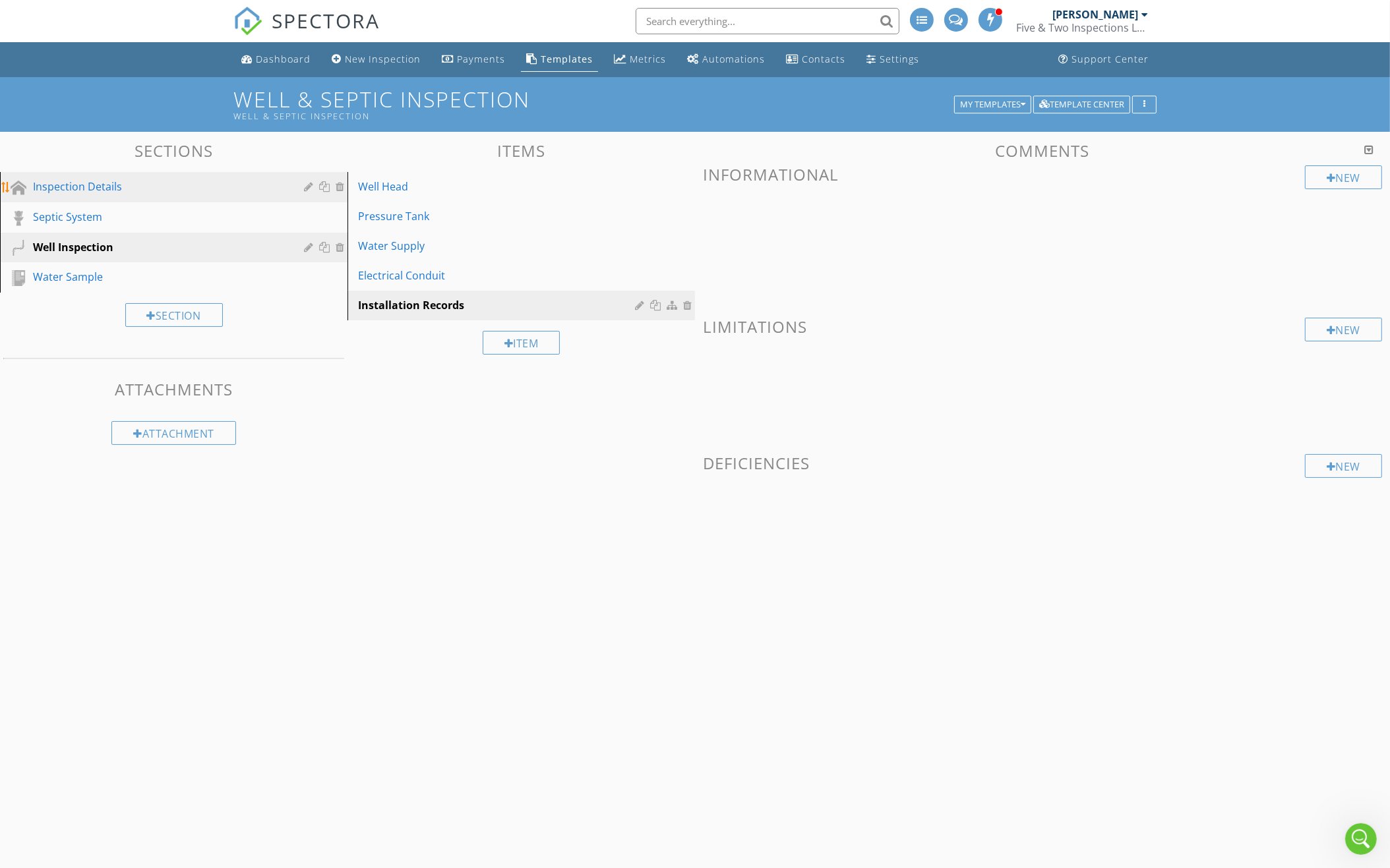
click at [153, 189] on div "Inspection Details" at bounding box center [159, 186] width 252 height 16
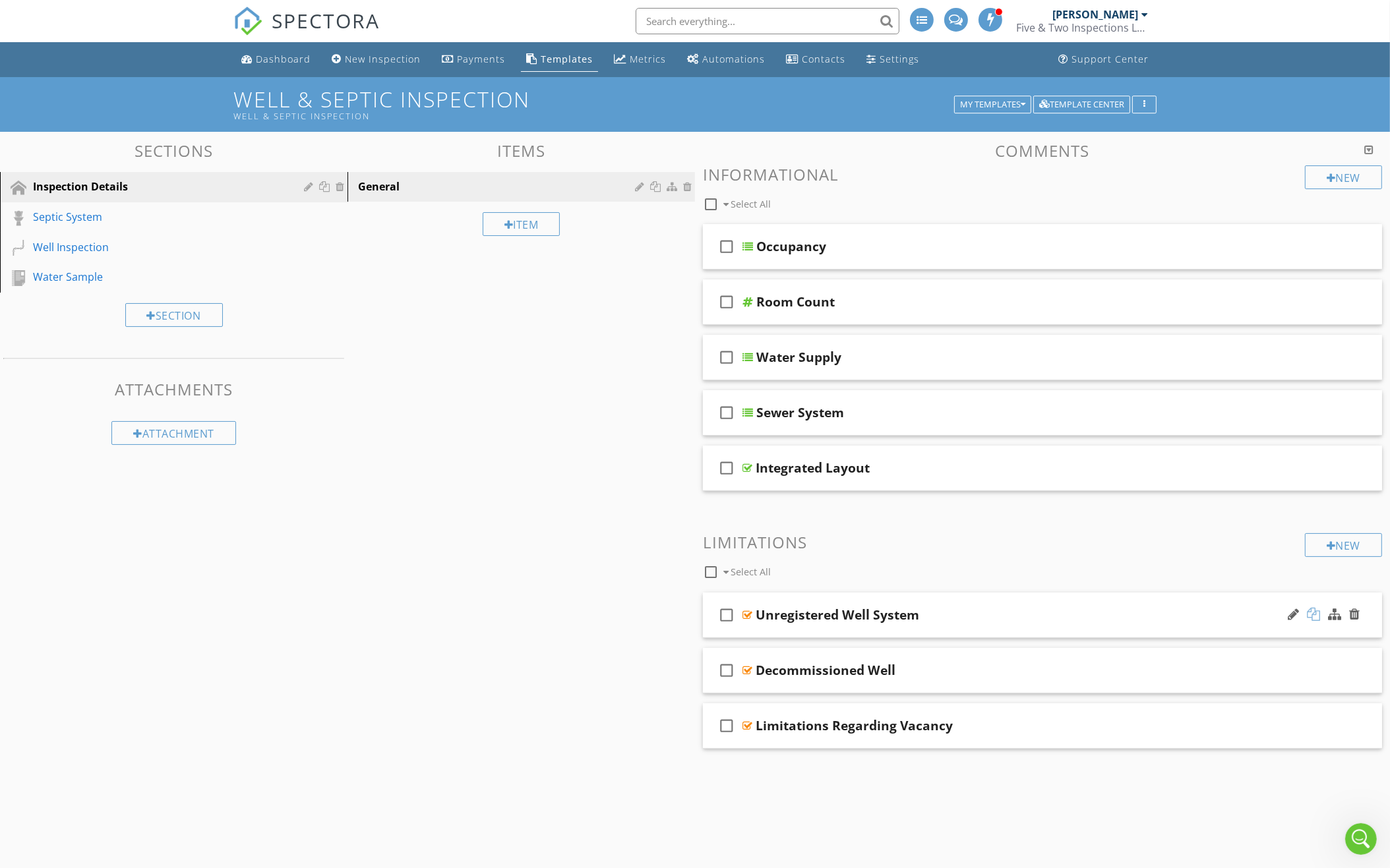
click at [1315, 607] on div at bounding box center [1313, 614] width 13 height 13
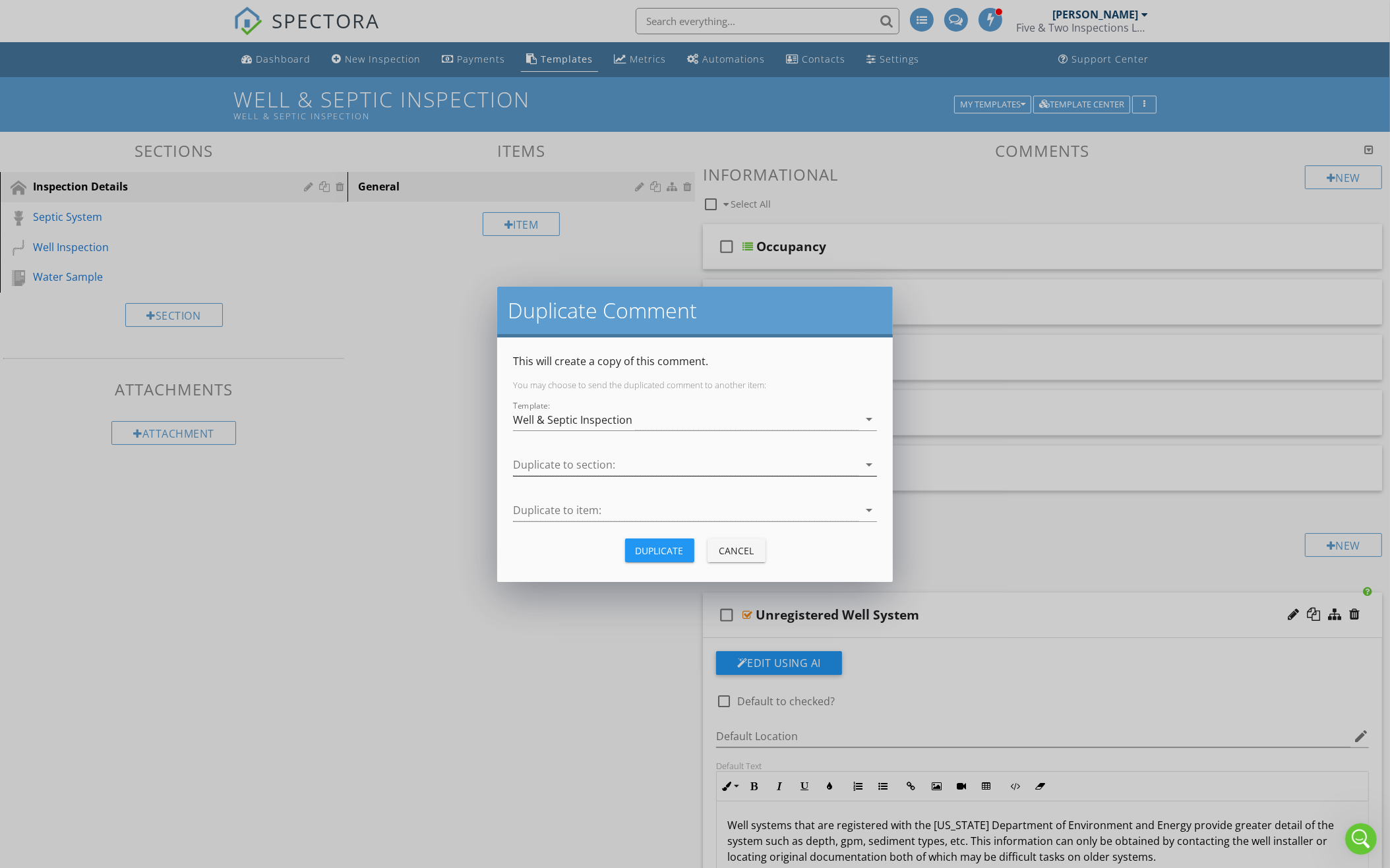
click at [711, 460] on div at bounding box center [685, 465] width 346 height 22
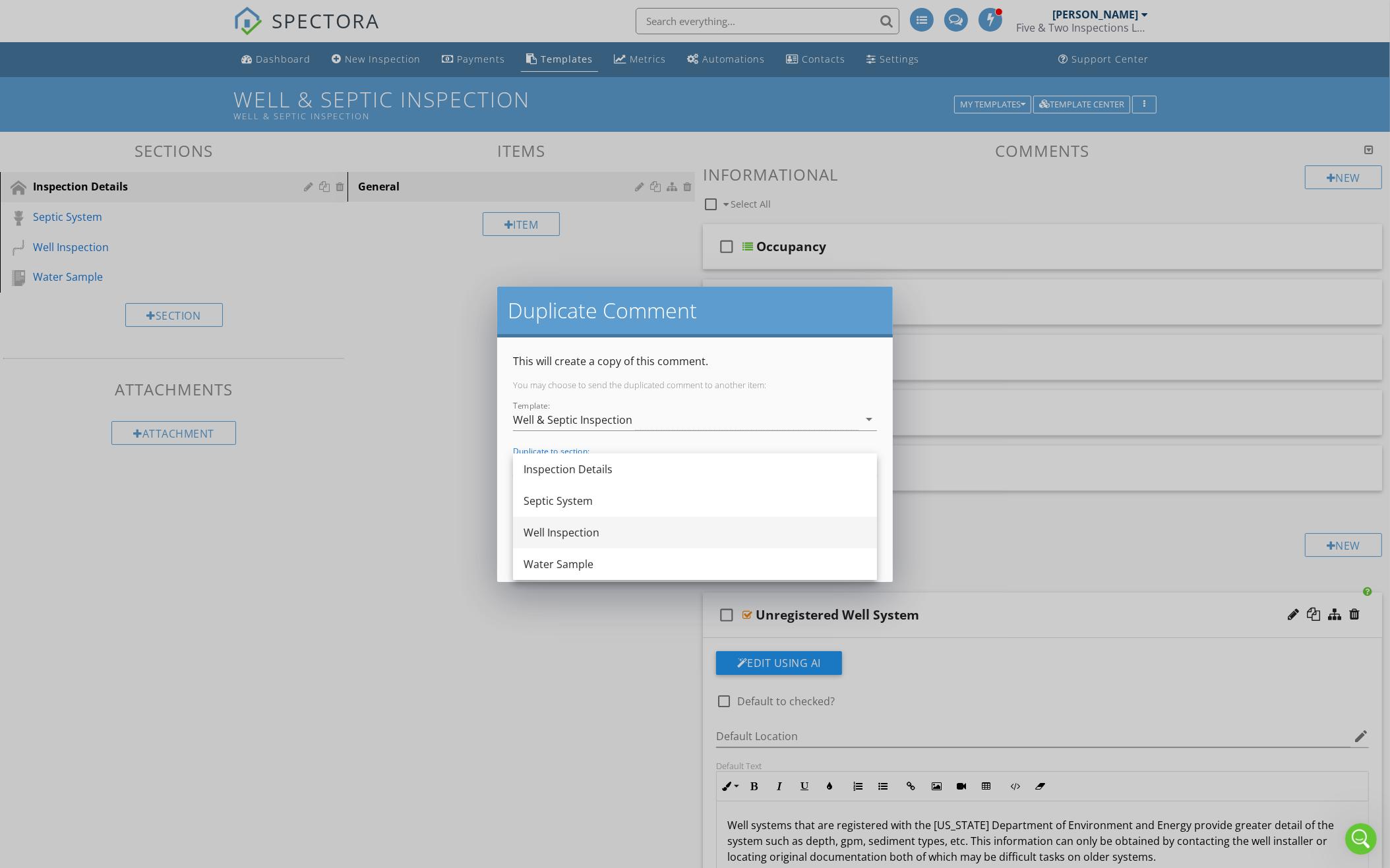
click at [643, 529] on div "Well Inspection" at bounding box center [695, 532] width 343 height 16
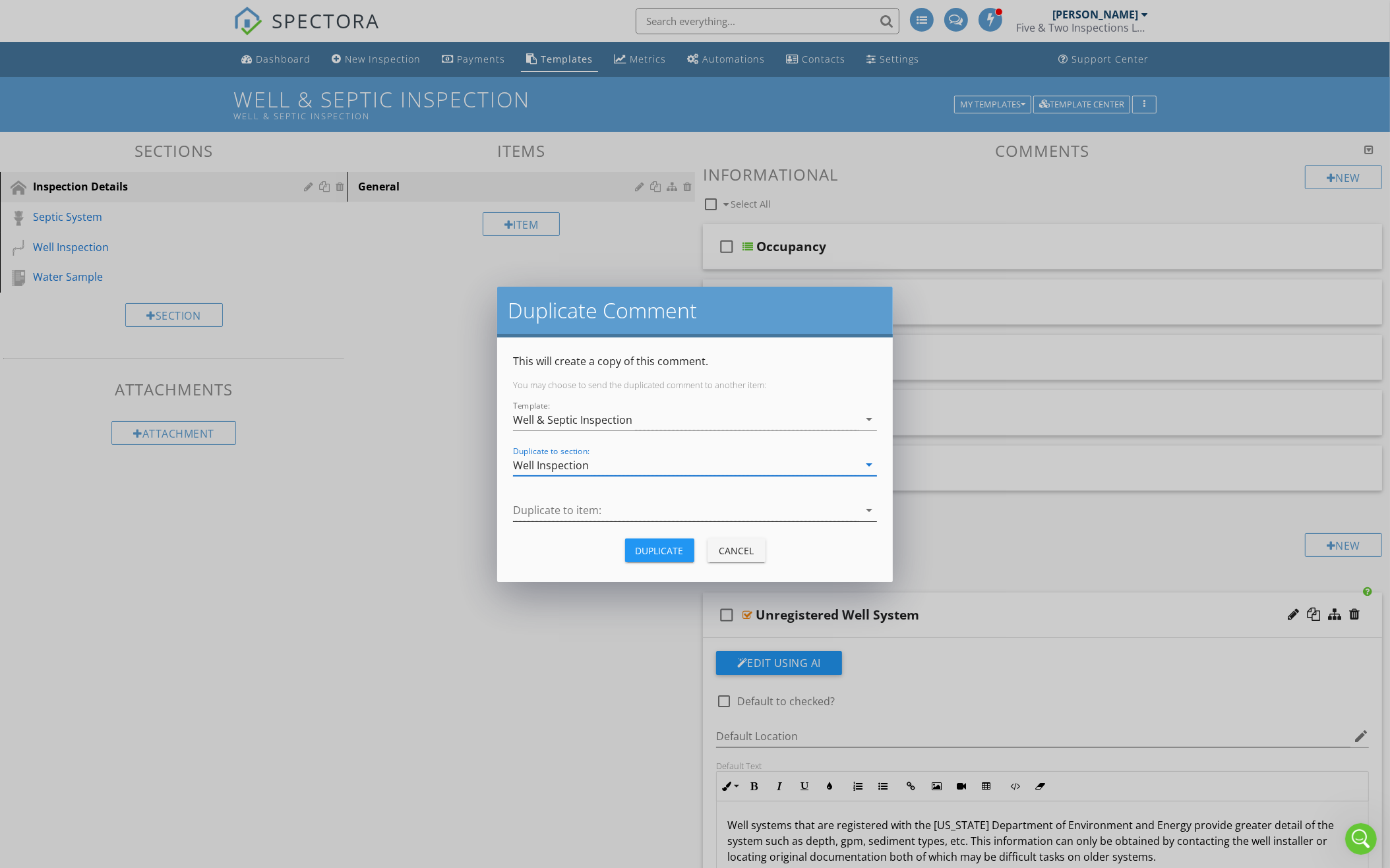
click at [662, 520] on div "Duplicate to item: arrow_drop_down" at bounding box center [695, 510] width 364 height 22
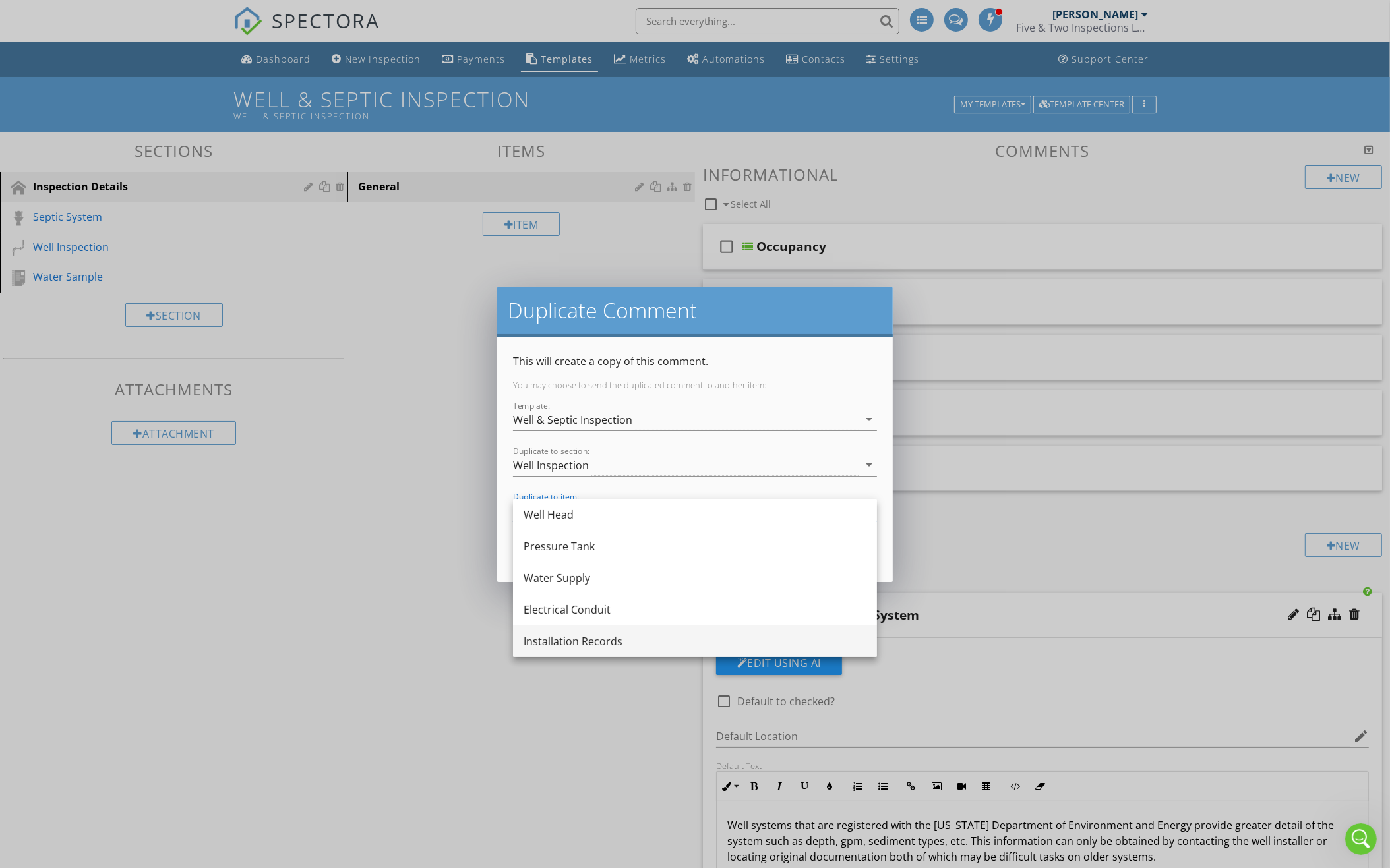
click at [622, 636] on div "Installation Records" at bounding box center [695, 641] width 343 height 16
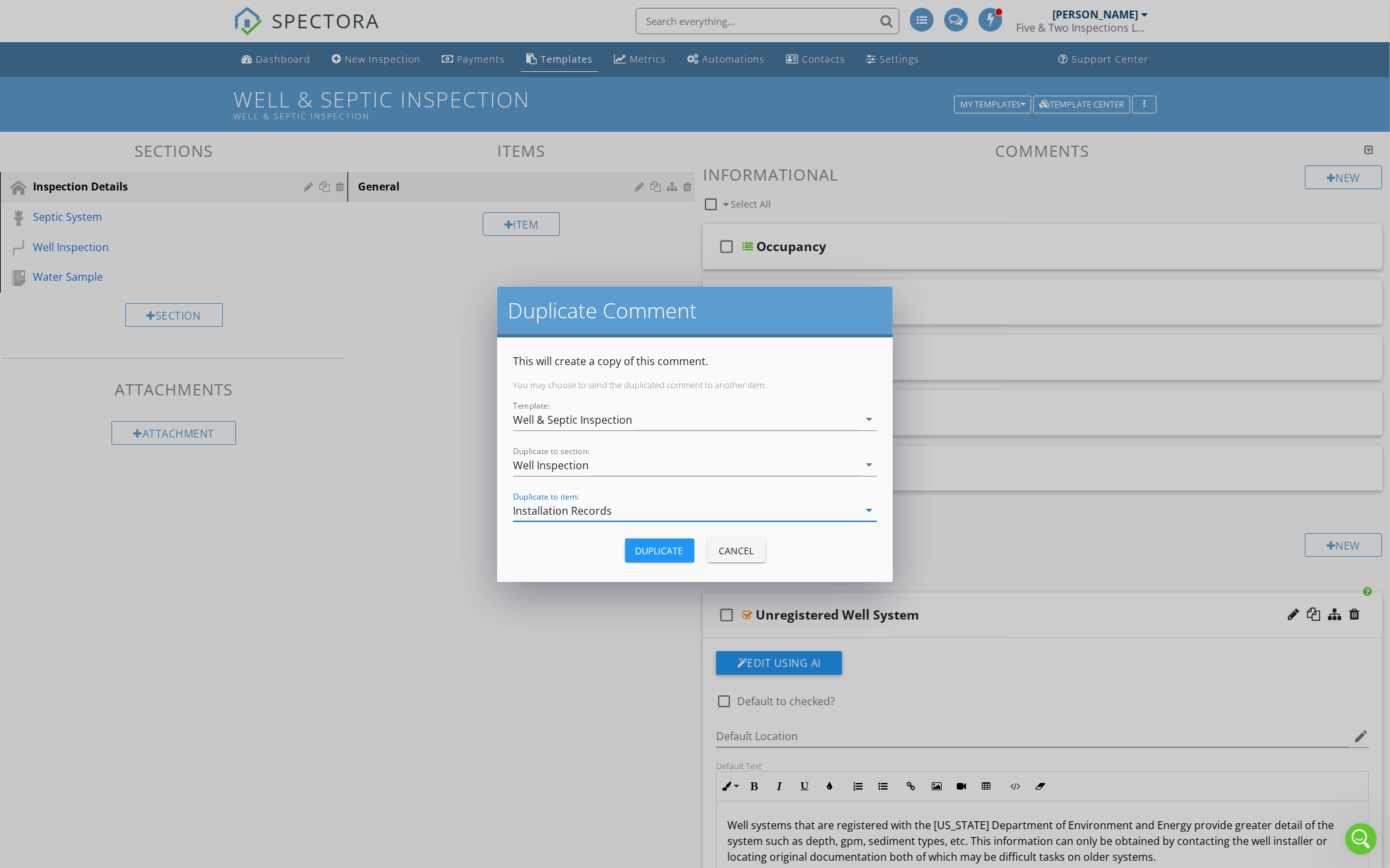
click at [654, 549] on div "Duplicate" at bounding box center [660, 551] width 48 height 14
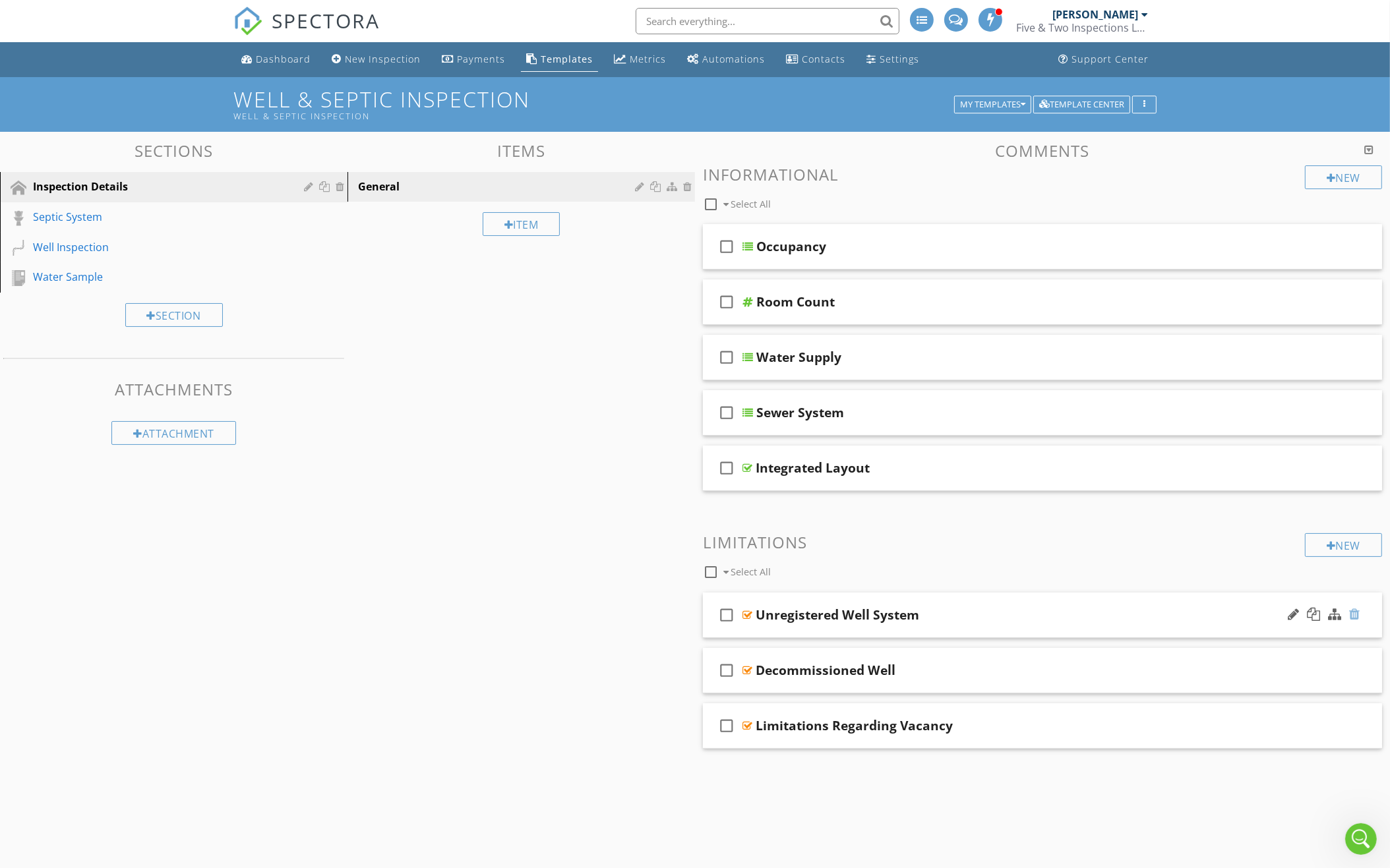
click at [1353, 607] on div at bounding box center [1354, 614] width 10 height 13
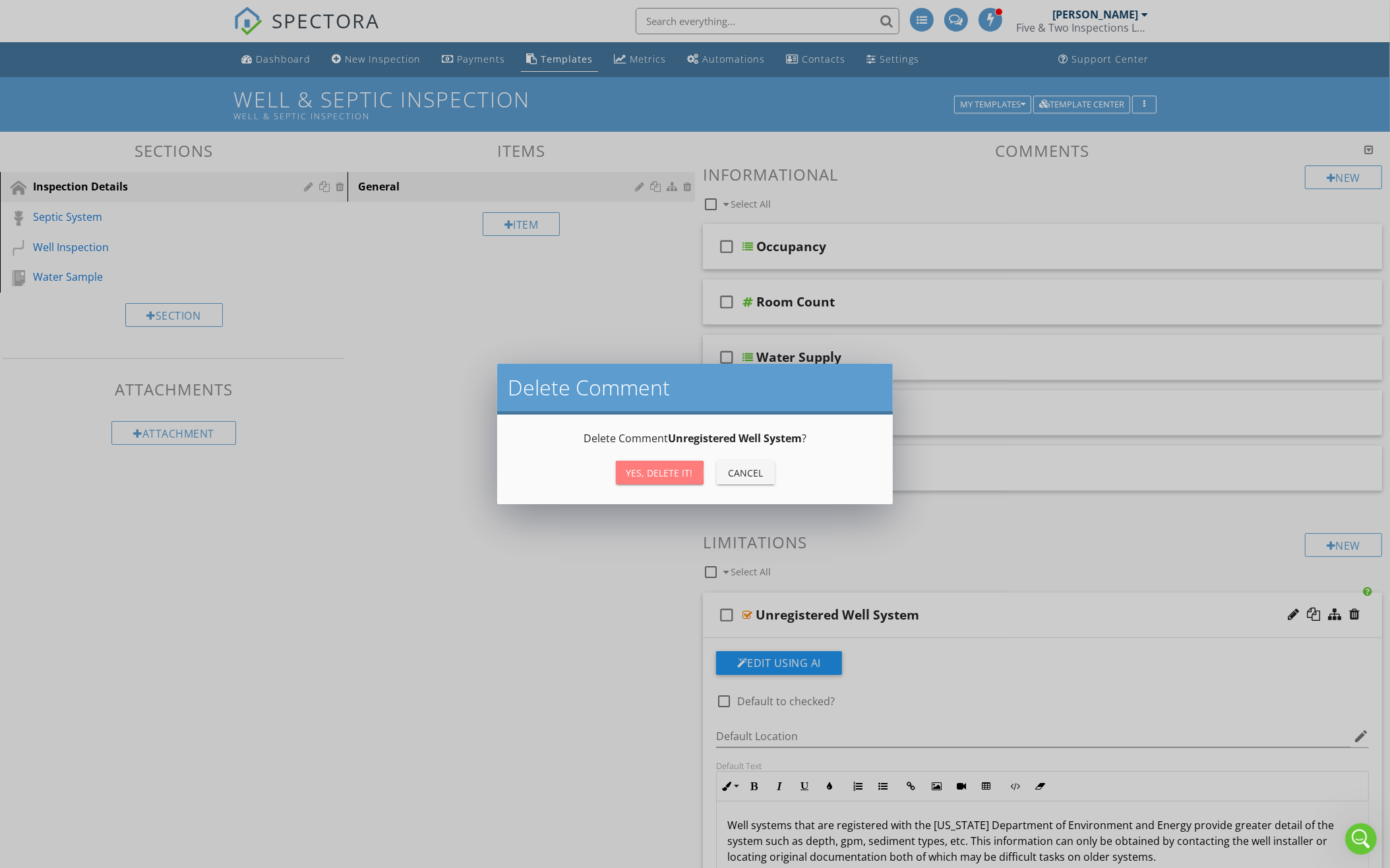
click at [677, 468] on div "Yes, Delete it!" at bounding box center [659, 473] width 66 height 14
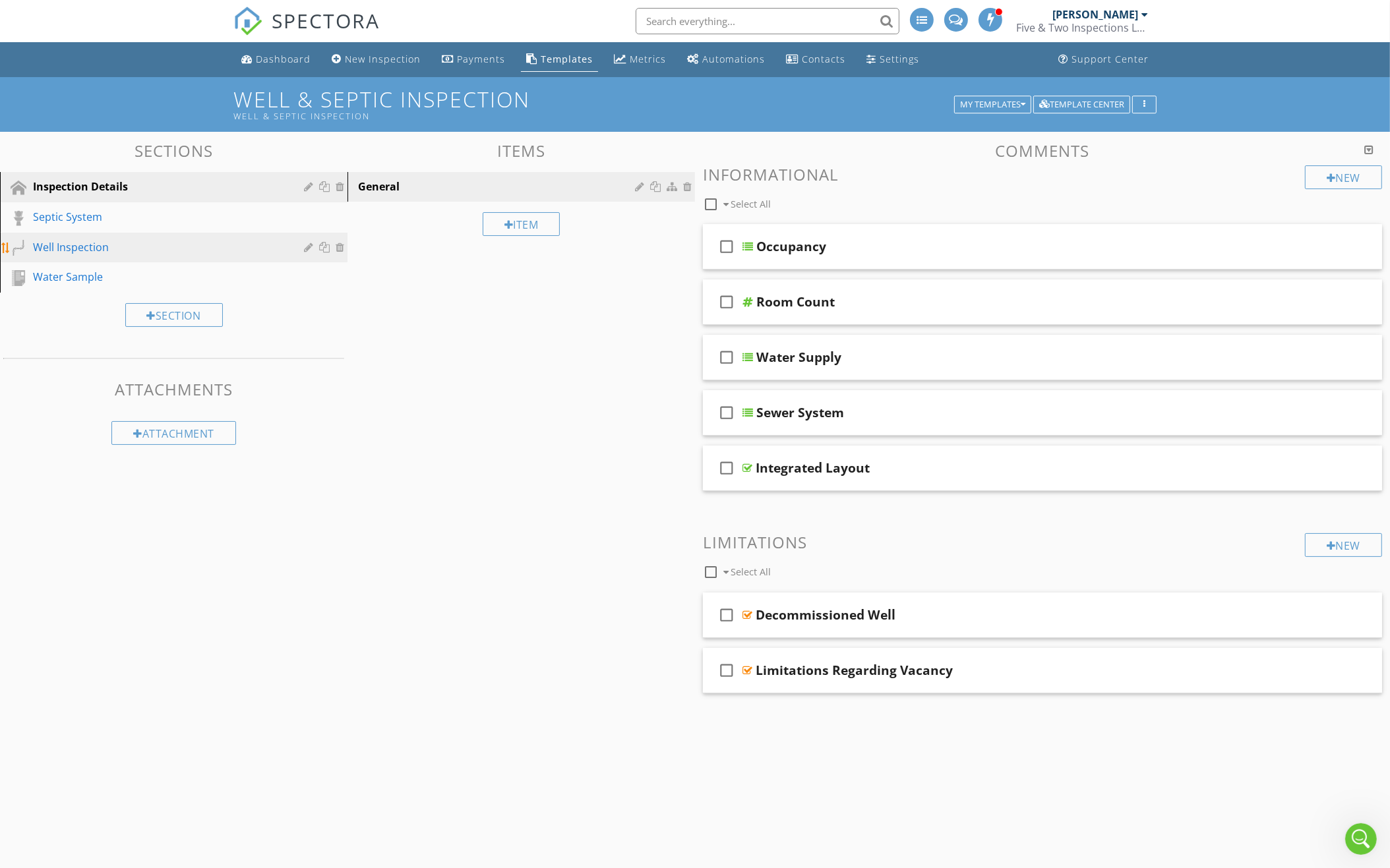
click at [182, 248] on div "Well Inspection" at bounding box center [159, 247] width 252 height 16
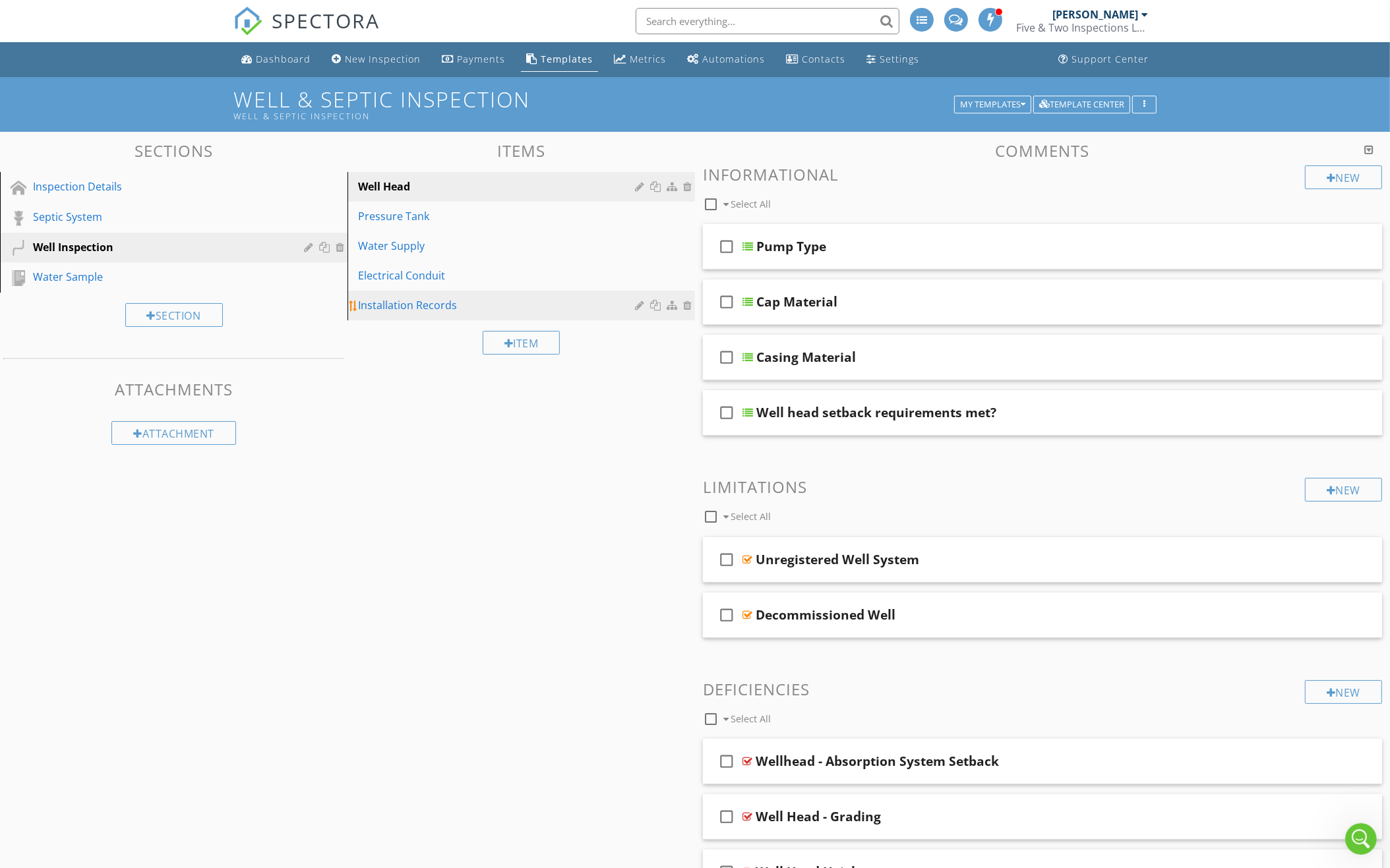
click at [526, 301] on div "Installation Records" at bounding box center [498, 304] width 281 height 16
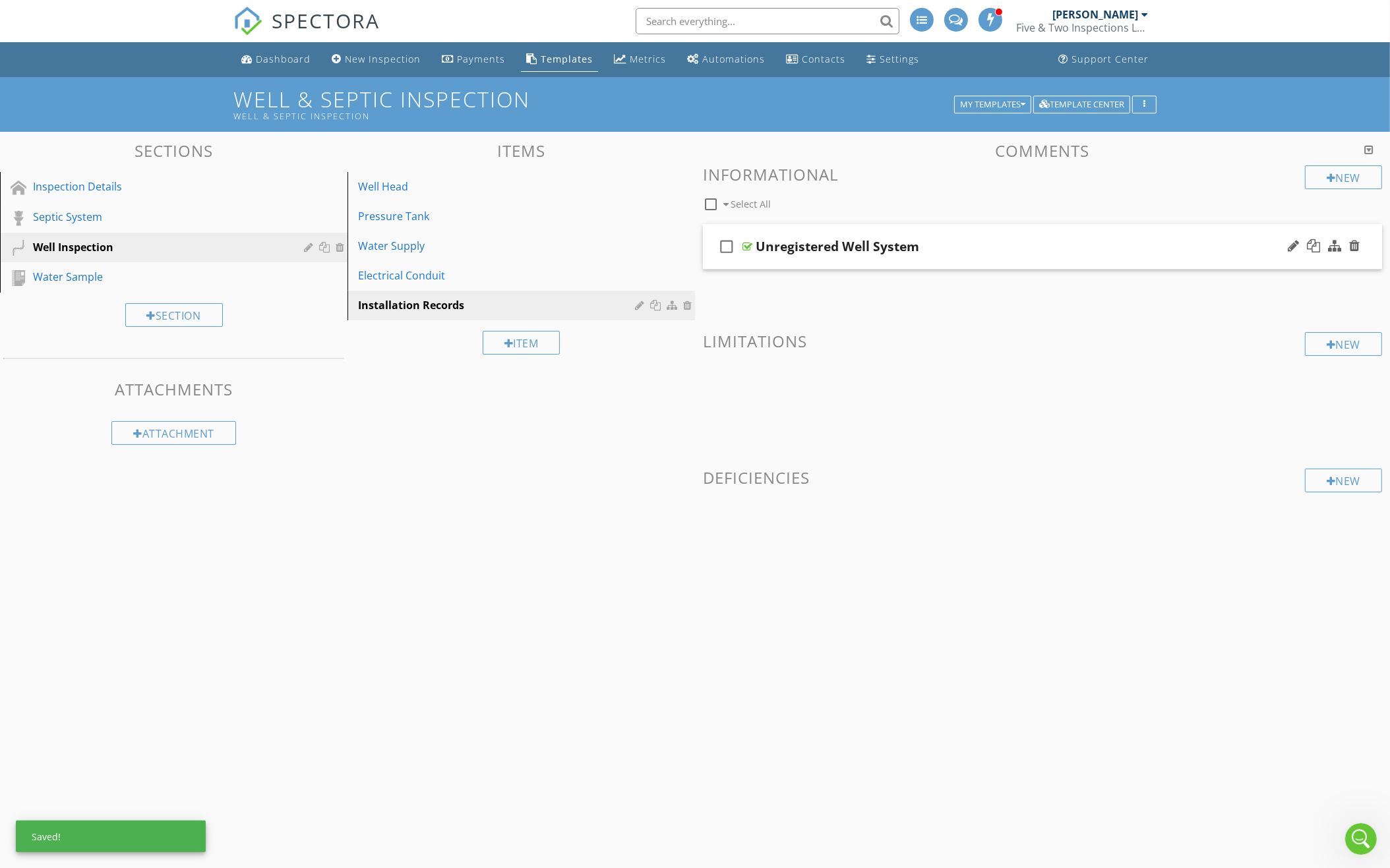
click at [991, 256] on div "check_box_outline_blank Unregistered Well System" at bounding box center [1042, 247] width 679 height 45
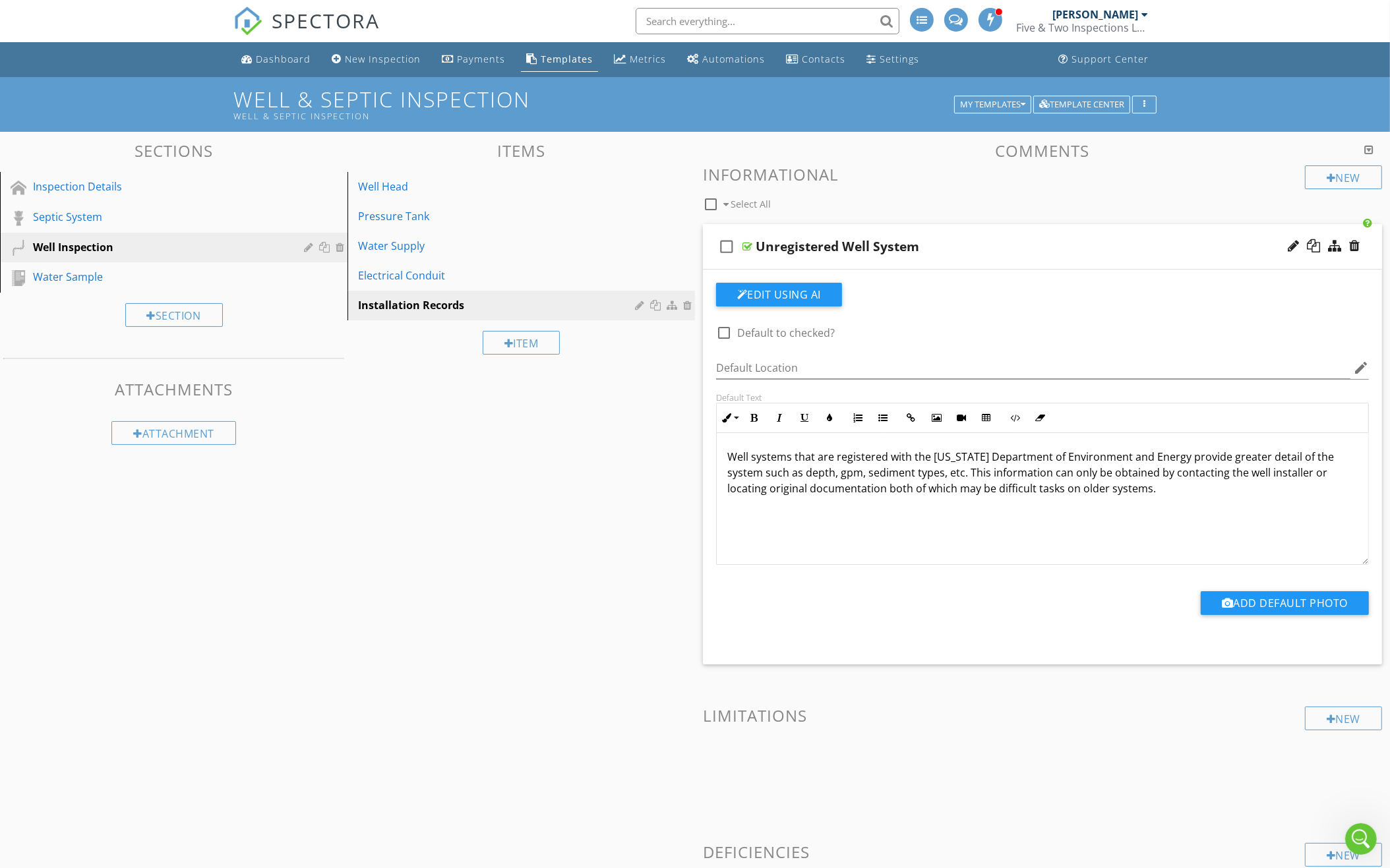
click at [991, 256] on div "check_box_outline_blank Unregistered Well System" at bounding box center [1042, 247] width 679 height 45
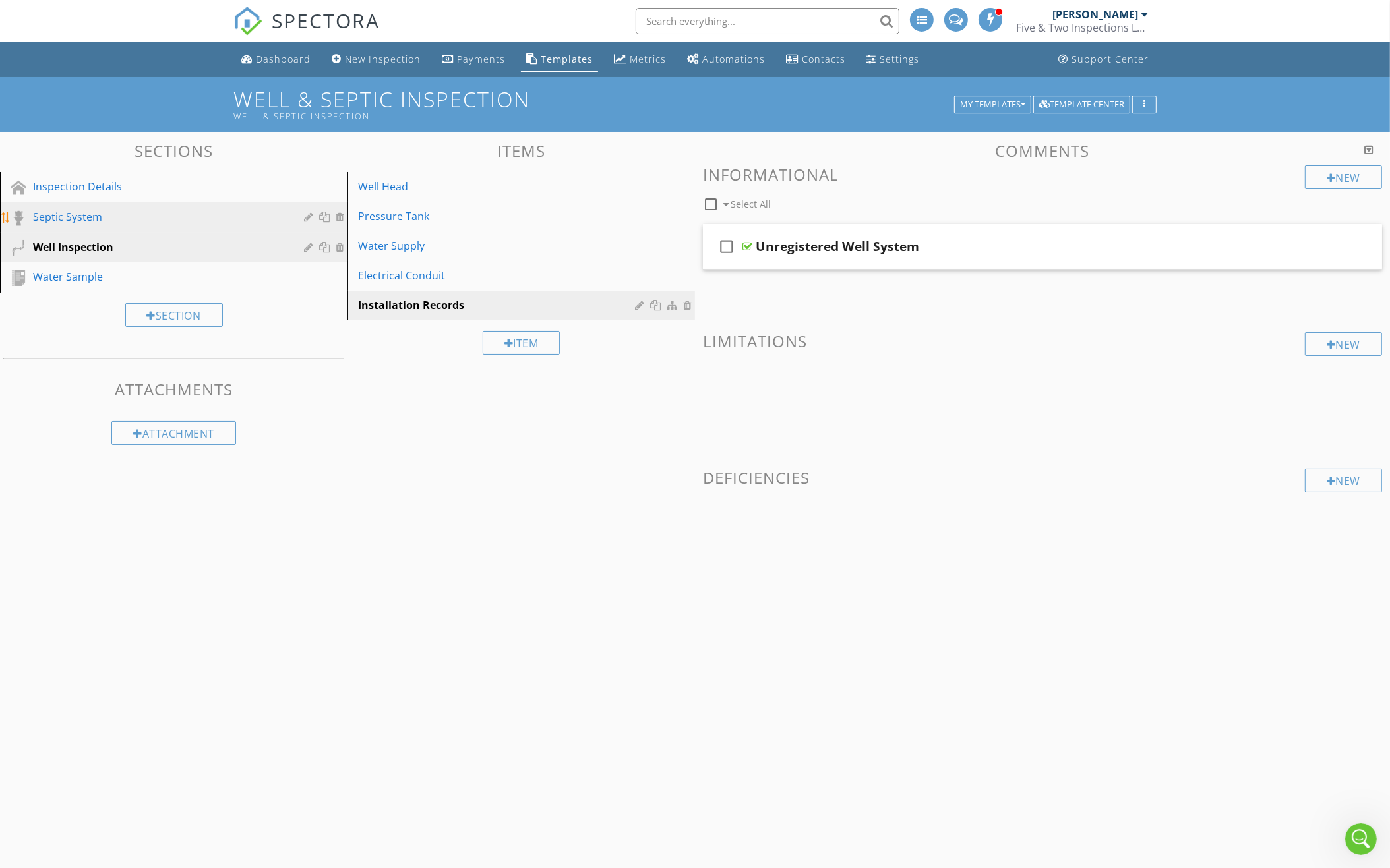
click at [190, 209] on div "Septic System" at bounding box center [159, 216] width 252 height 16
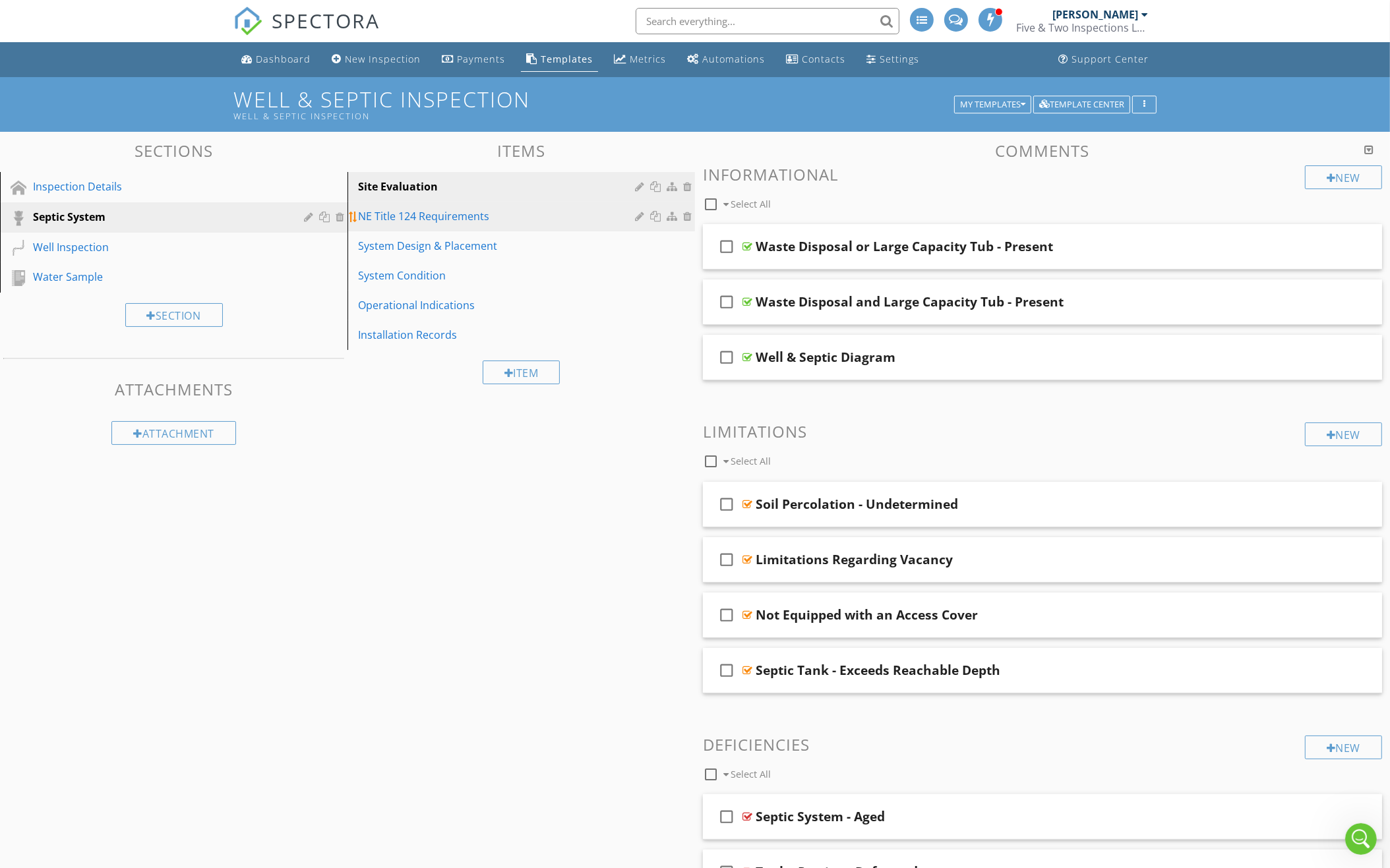
click at [498, 218] on div "NE Title 124 Requirements" at bounding box center [498, 215] width 281 height 16
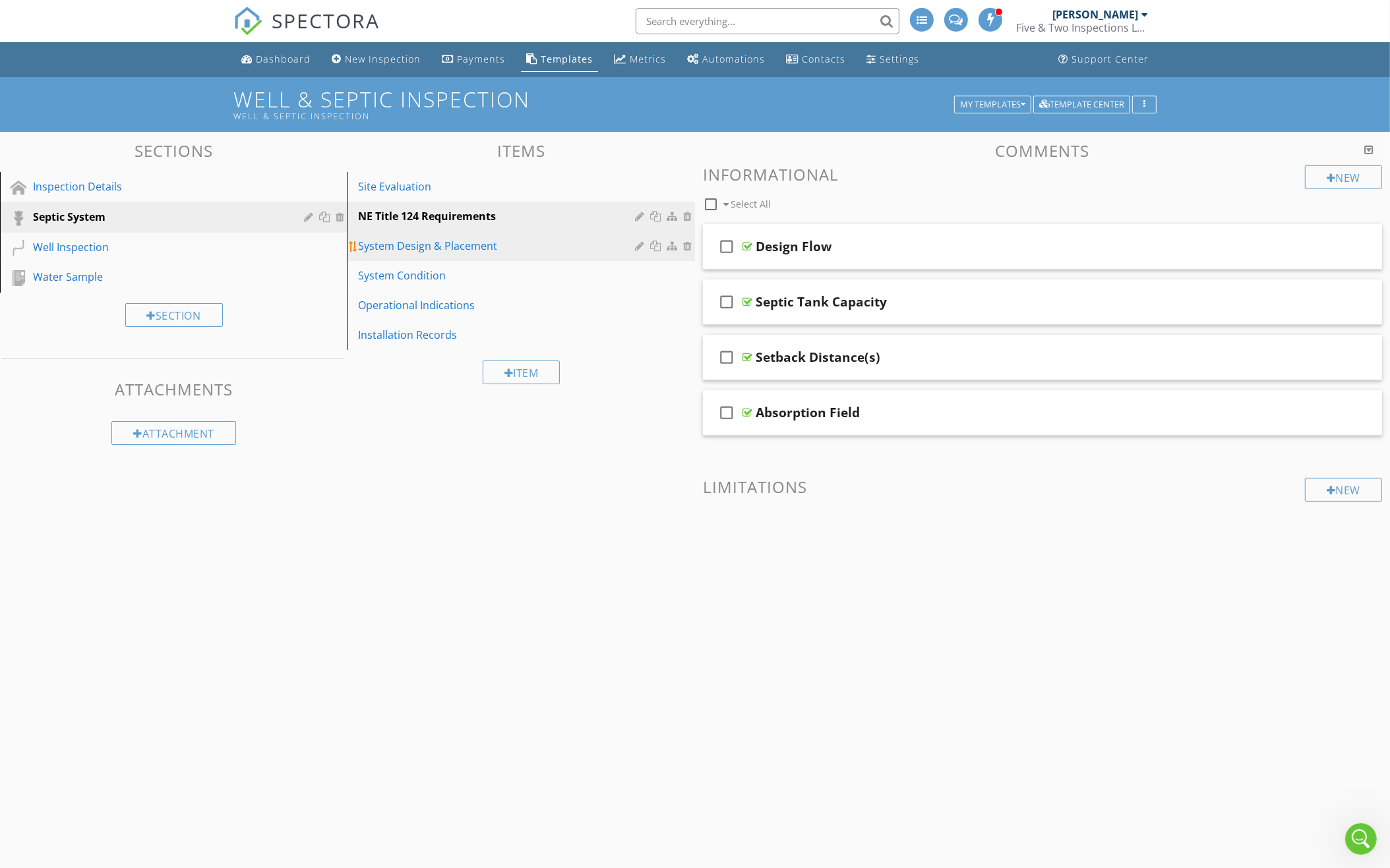
click at [477, 238] on div "System Design & Placement" at bounding box center [498, 246] width 281 height 16
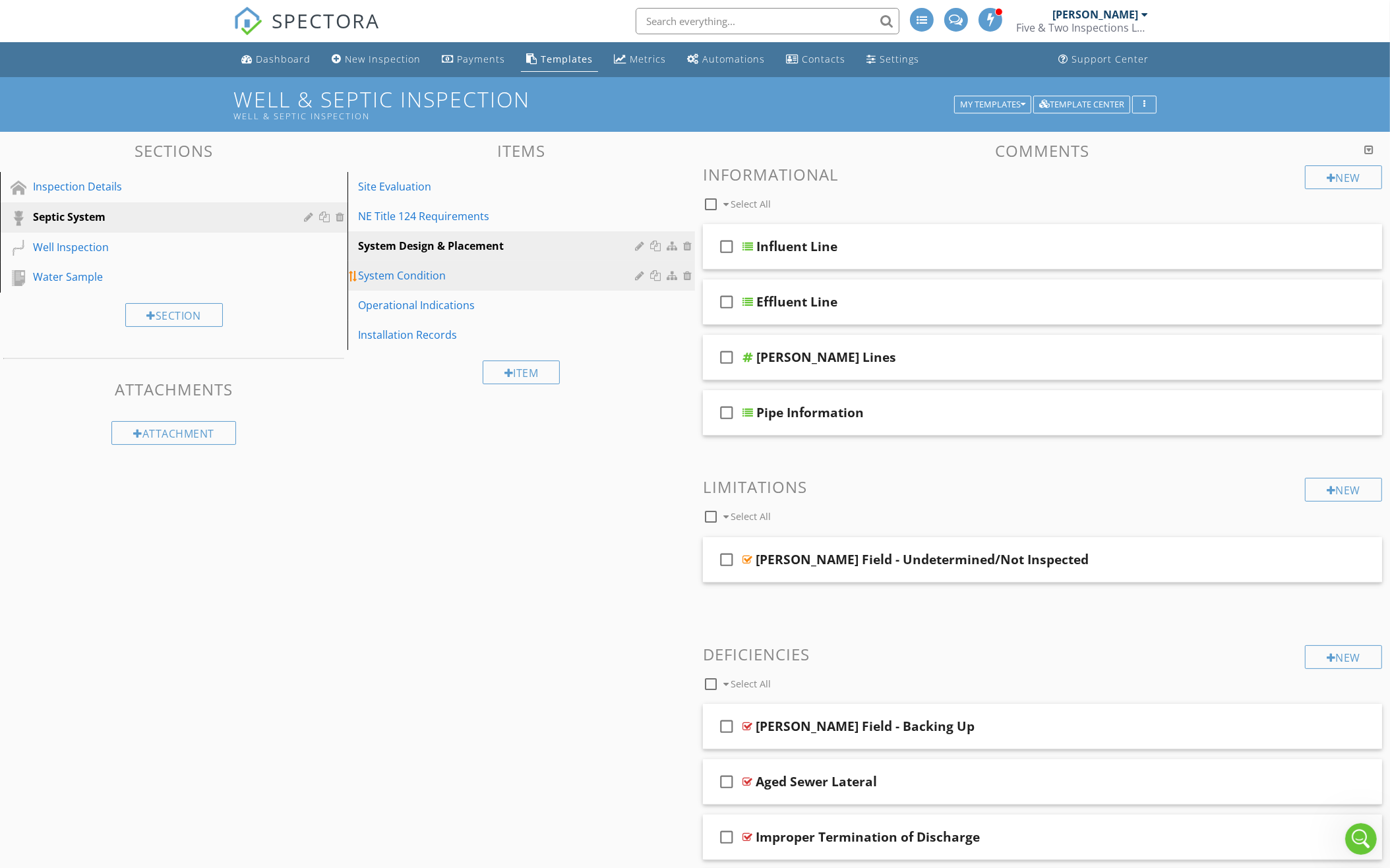
click at [478, 267] on div "System Condition" at bounding box center [498, 275] width 281 height 16
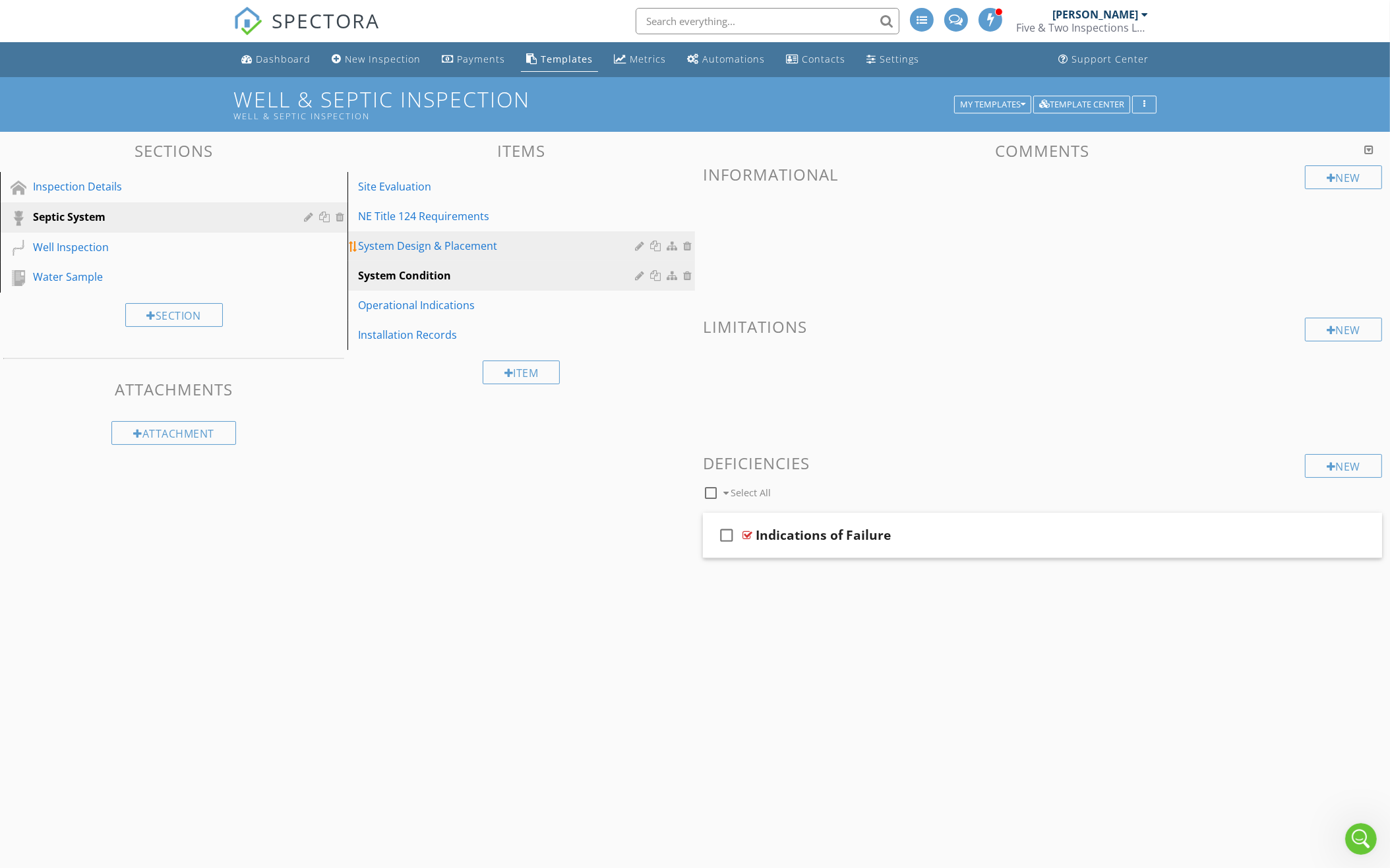
click at [526, 238] on div "System Design & Placement" at bounding box center [498, 246] width 281 height 16
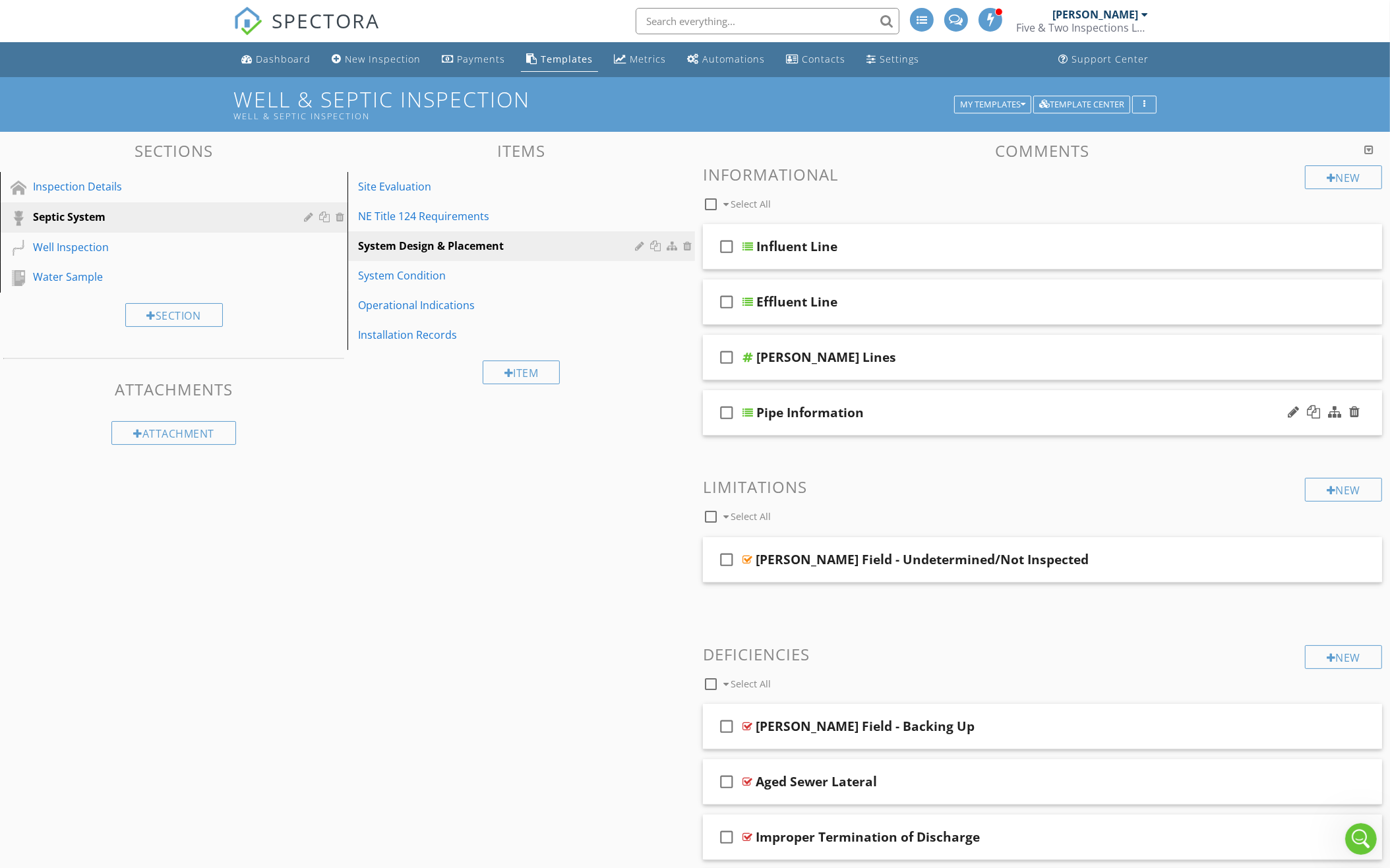
click at [928, 415] on div "Pipe Information" at bounding box center [1001, 412] width 490 height 16
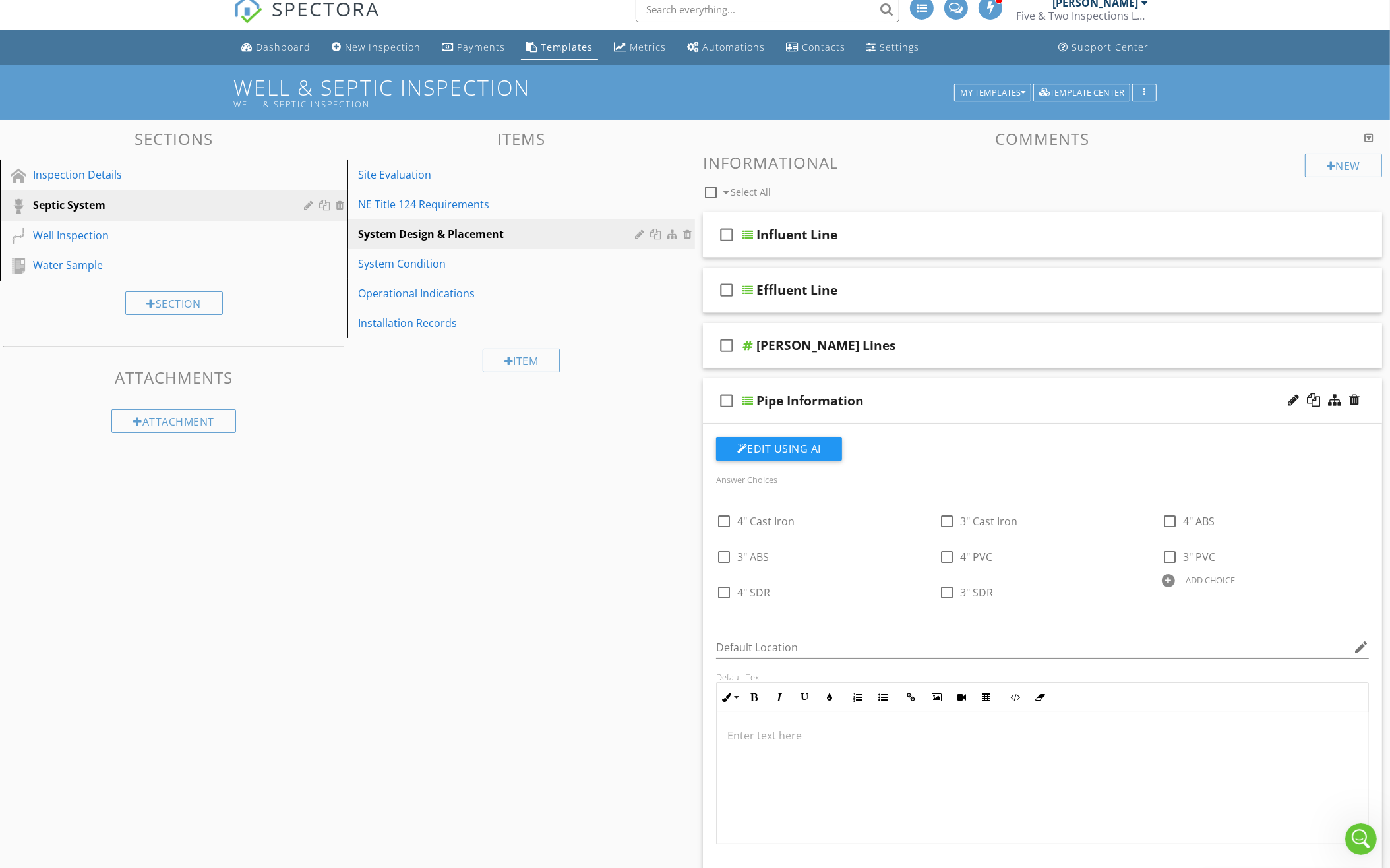
scroll to position [15, 0]
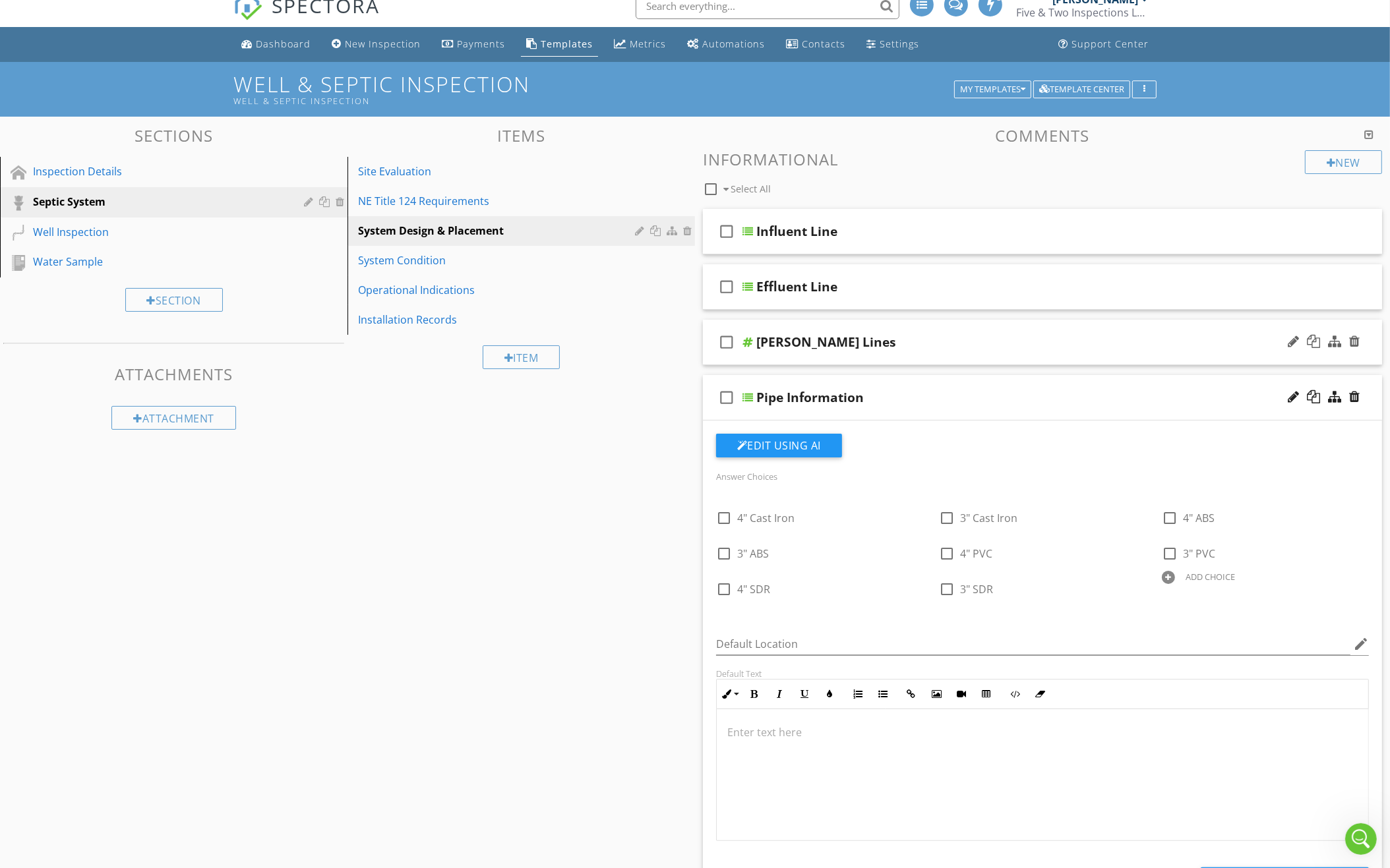
click at [1038, 356] on div "check_box_outline_blank Leach Lines" at bounding box center [1042, 342] width 679 height 45
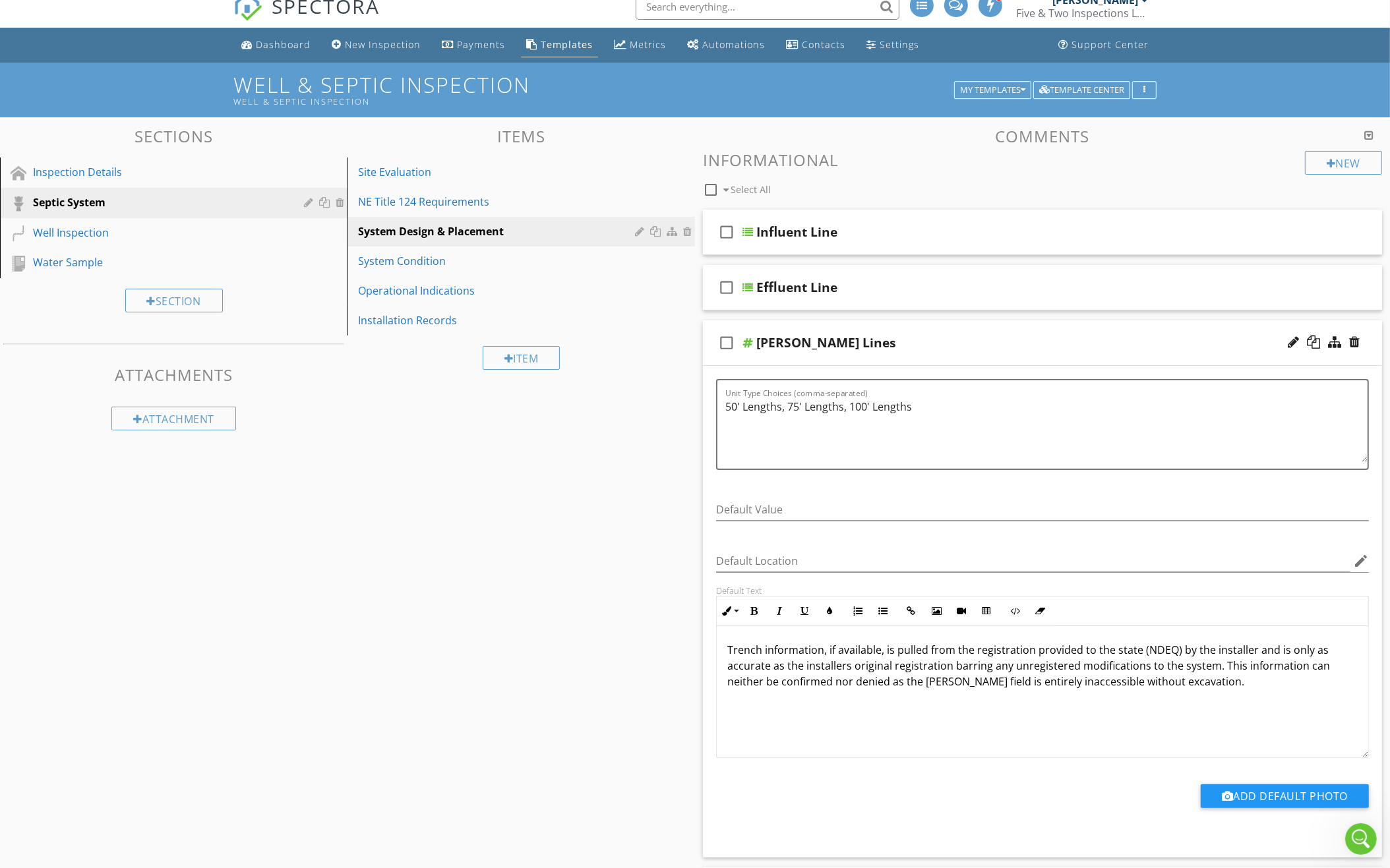
click at [1036, 354] on div "check_box_outline_blank Leach Lines" at bounding box center [1042, 343] width 679 height 45
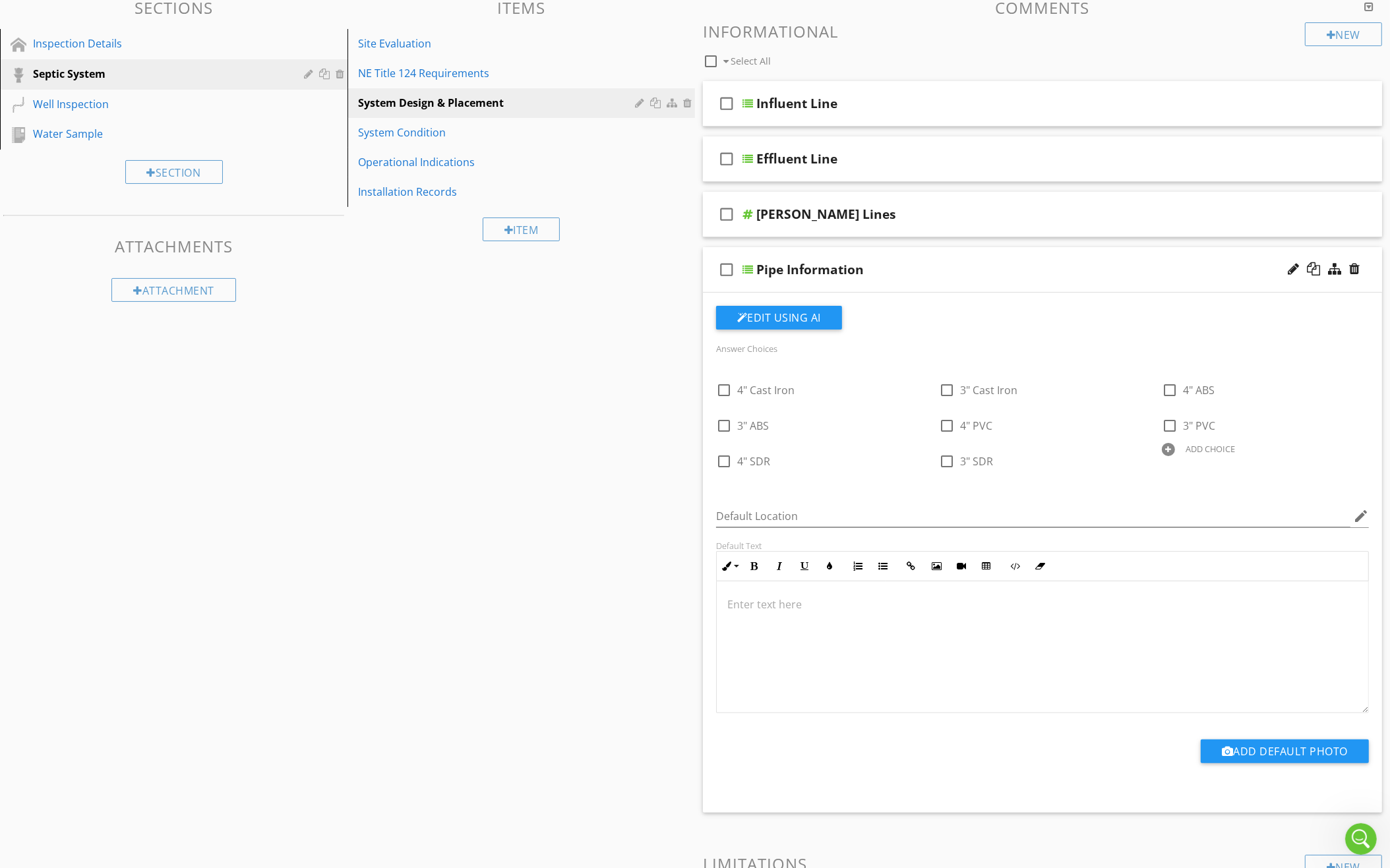
scroll to position [146, 0]
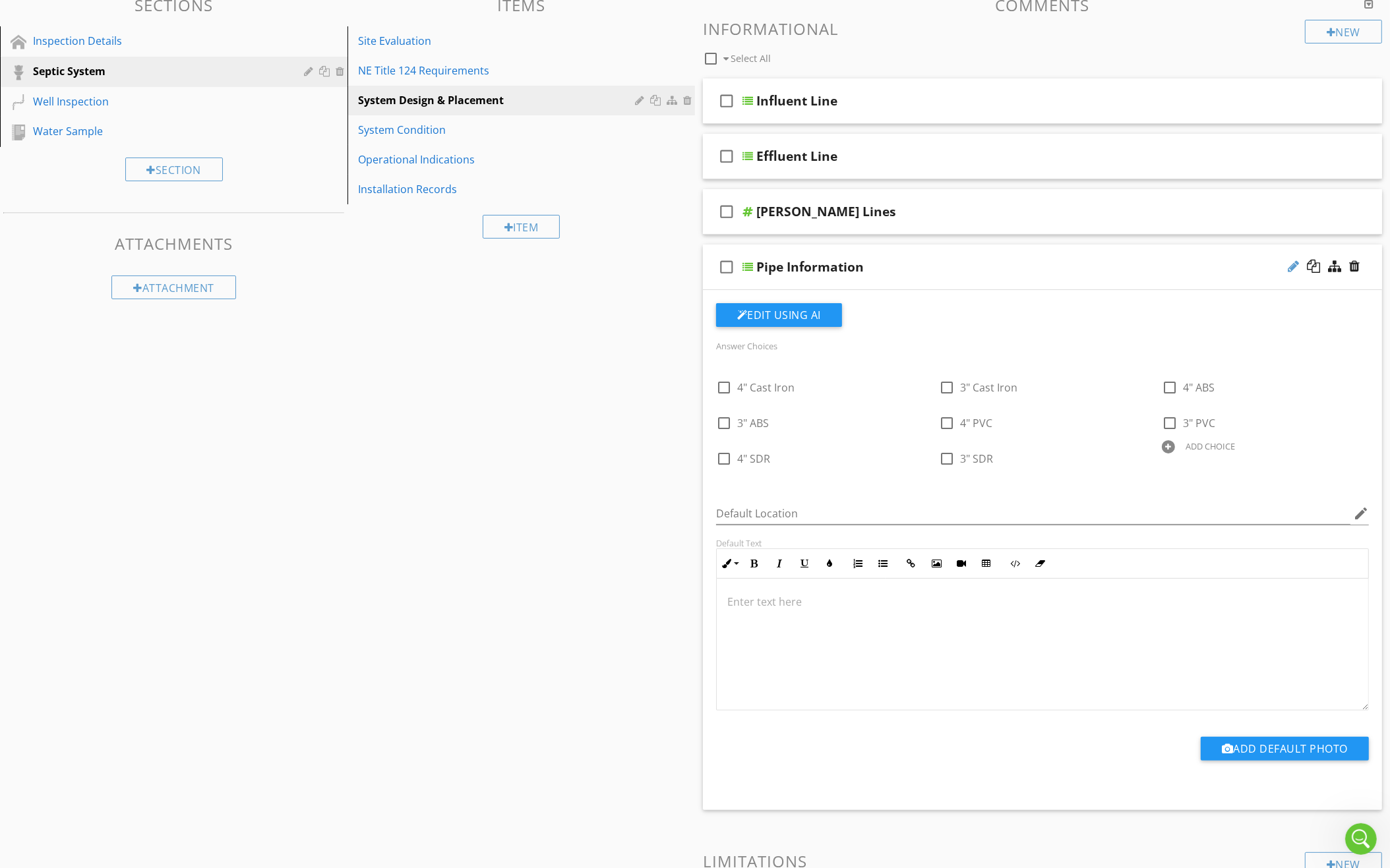
click at [1289, 265] on div at bounding box center [1293, 266] width 11 height 13
click at [840, 269] on input "Pipe Information" at bounding box center [1001, 269] width 490 height 22
type input "Leach Lines"
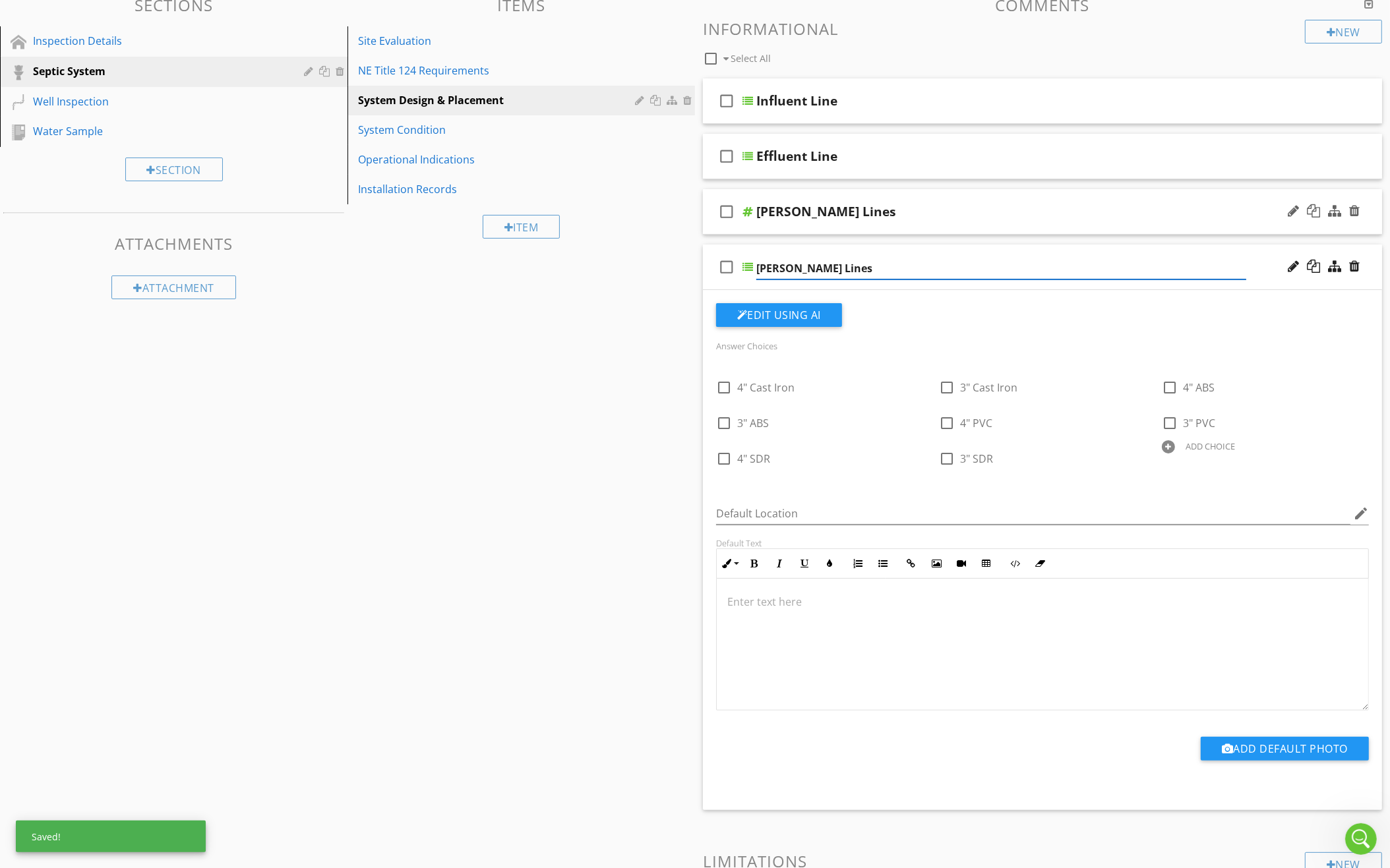
click at [932, 221] on div "check_box_outline_blank Leach Lines" at bounding box center [1042, 211] width 679 height 45
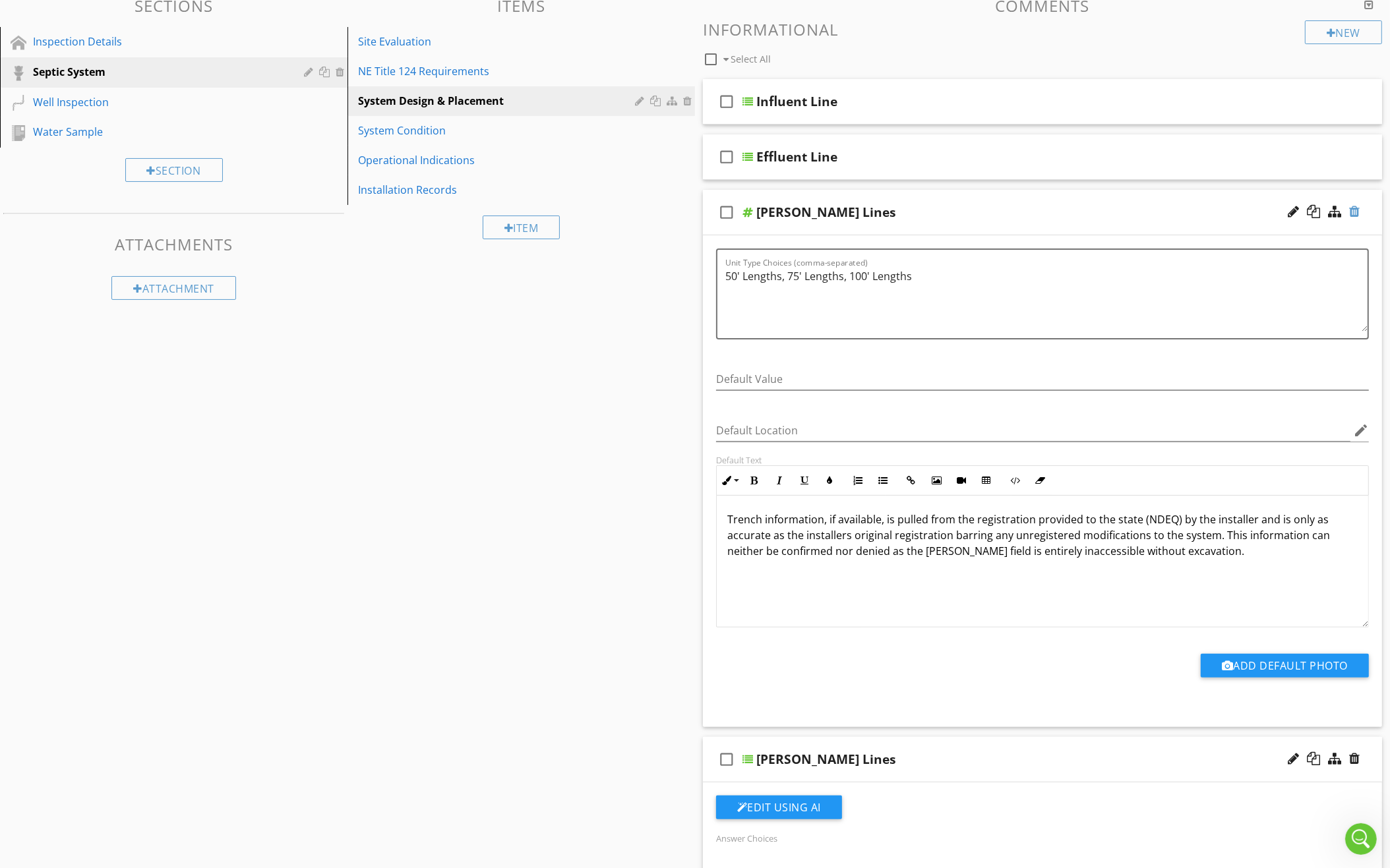
click at [1351, 205] on div at bounding box center [1354, 211] width 10 height 13
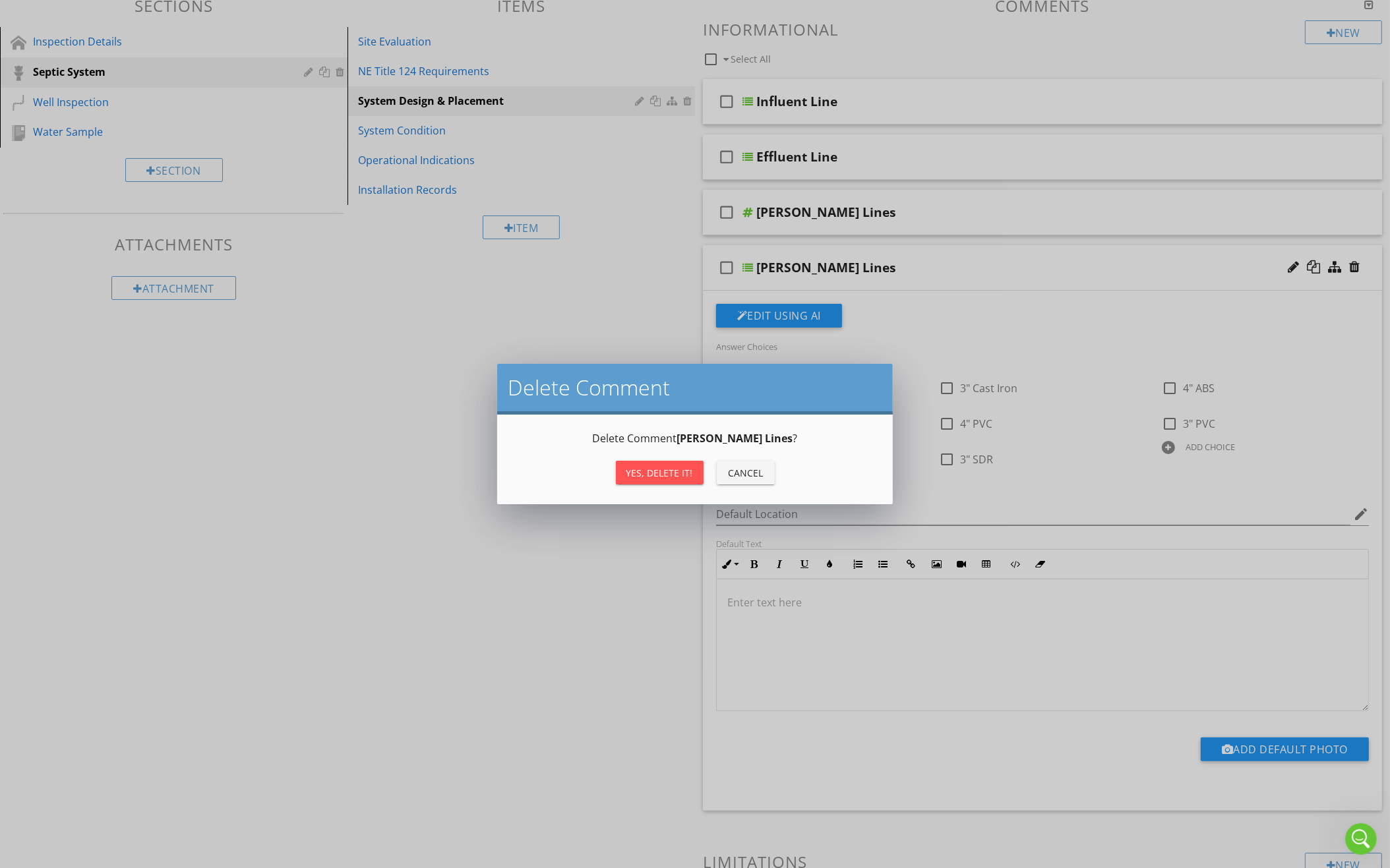
click at [658, 466] on div "Yes, Delete it!" at bounding box center [659, 473] width 66 height 14
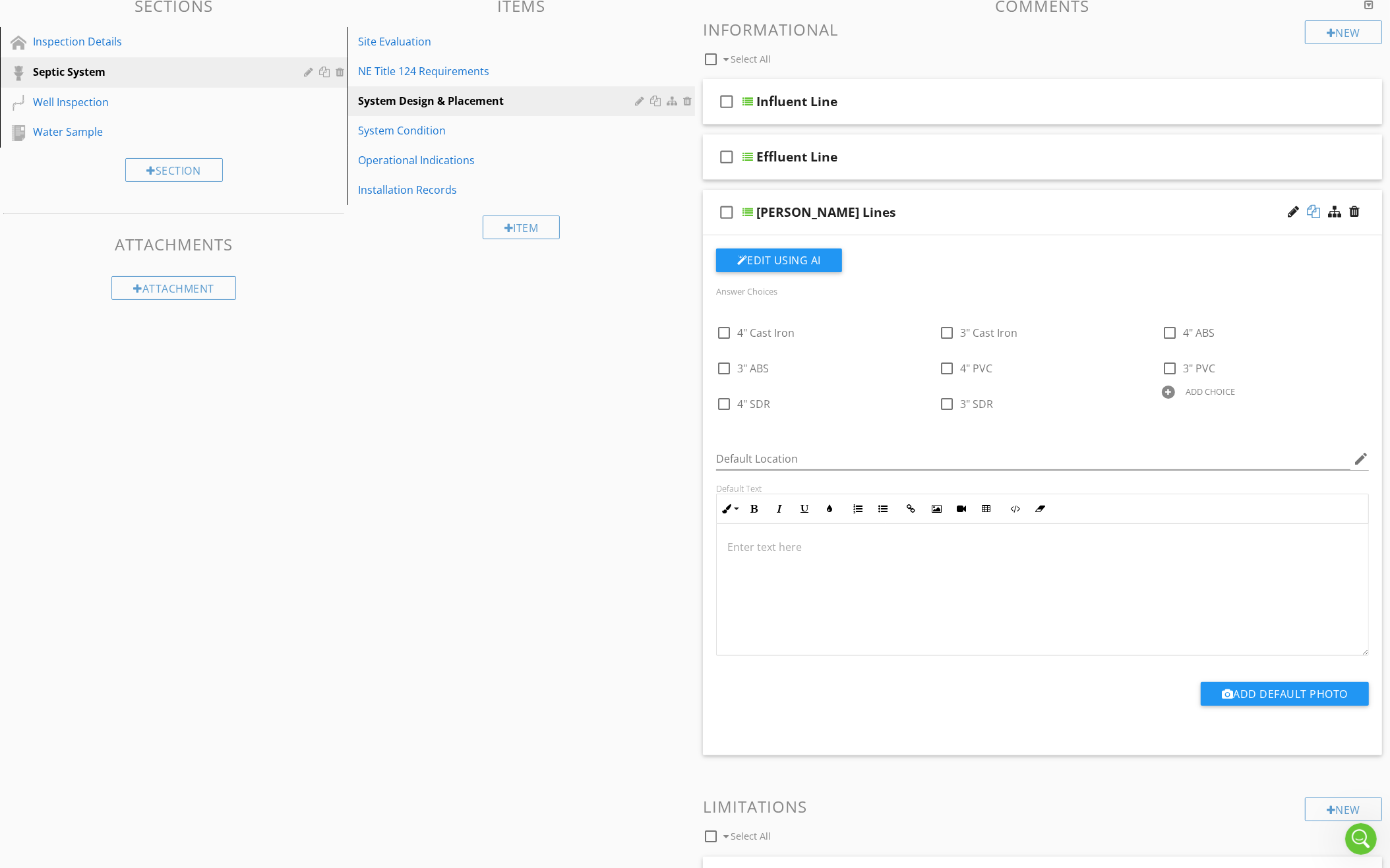
click at [1315, 210] on div at bounding box center [1313, 211] width 13 height 13
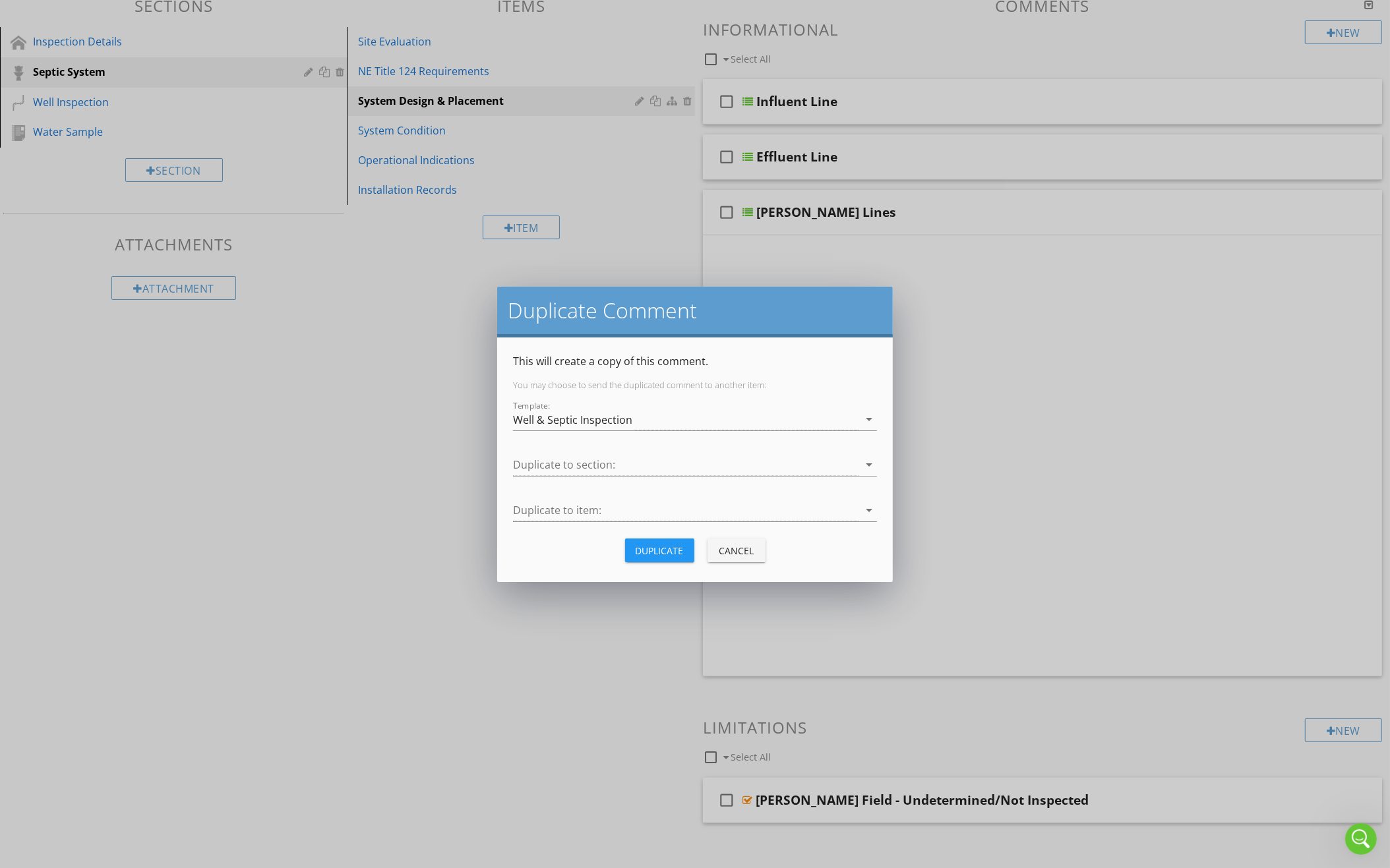
scroll to position [77, 0]
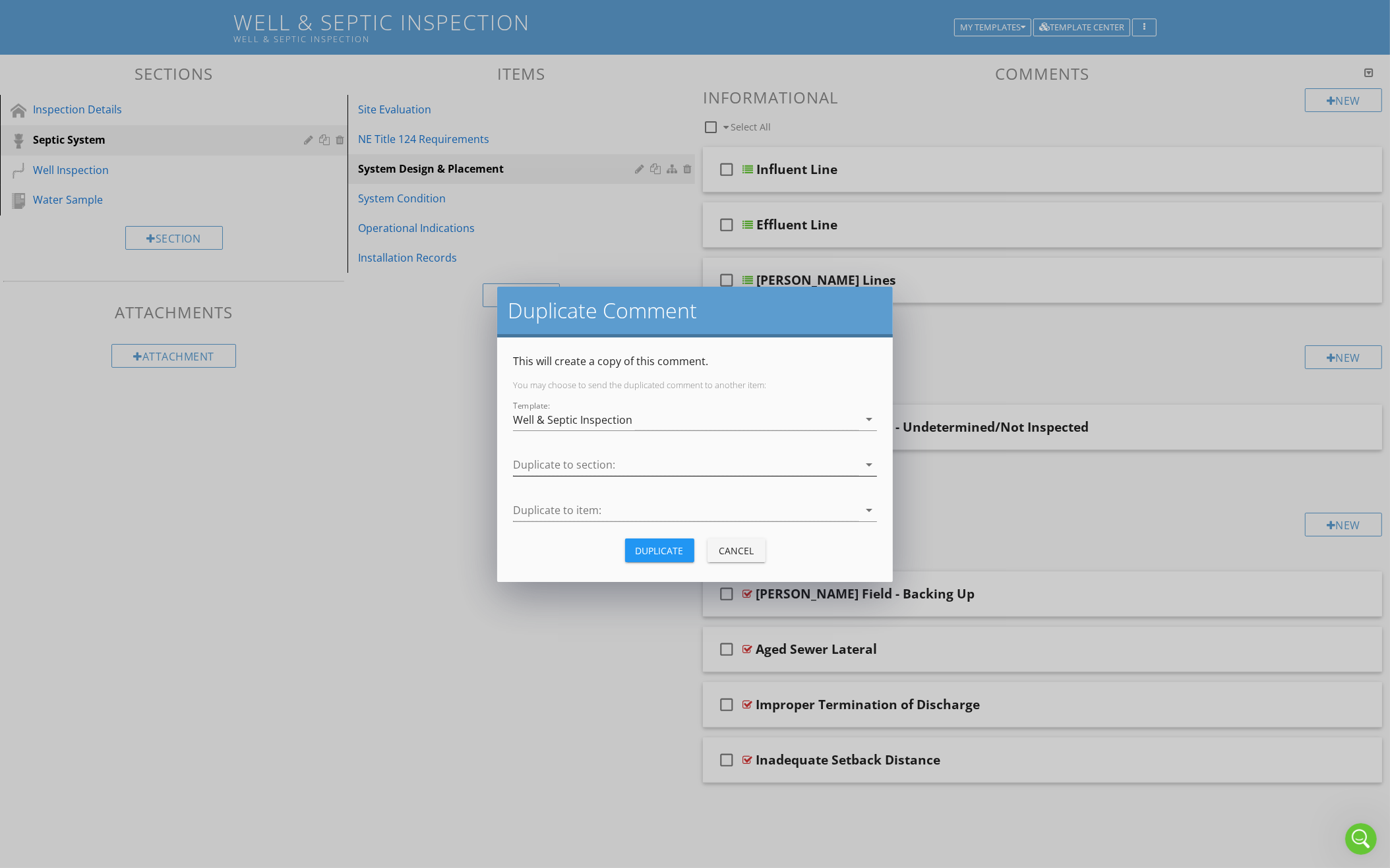
click at [699, 466] on div at bounding box center [685, 465] width 346 height 22
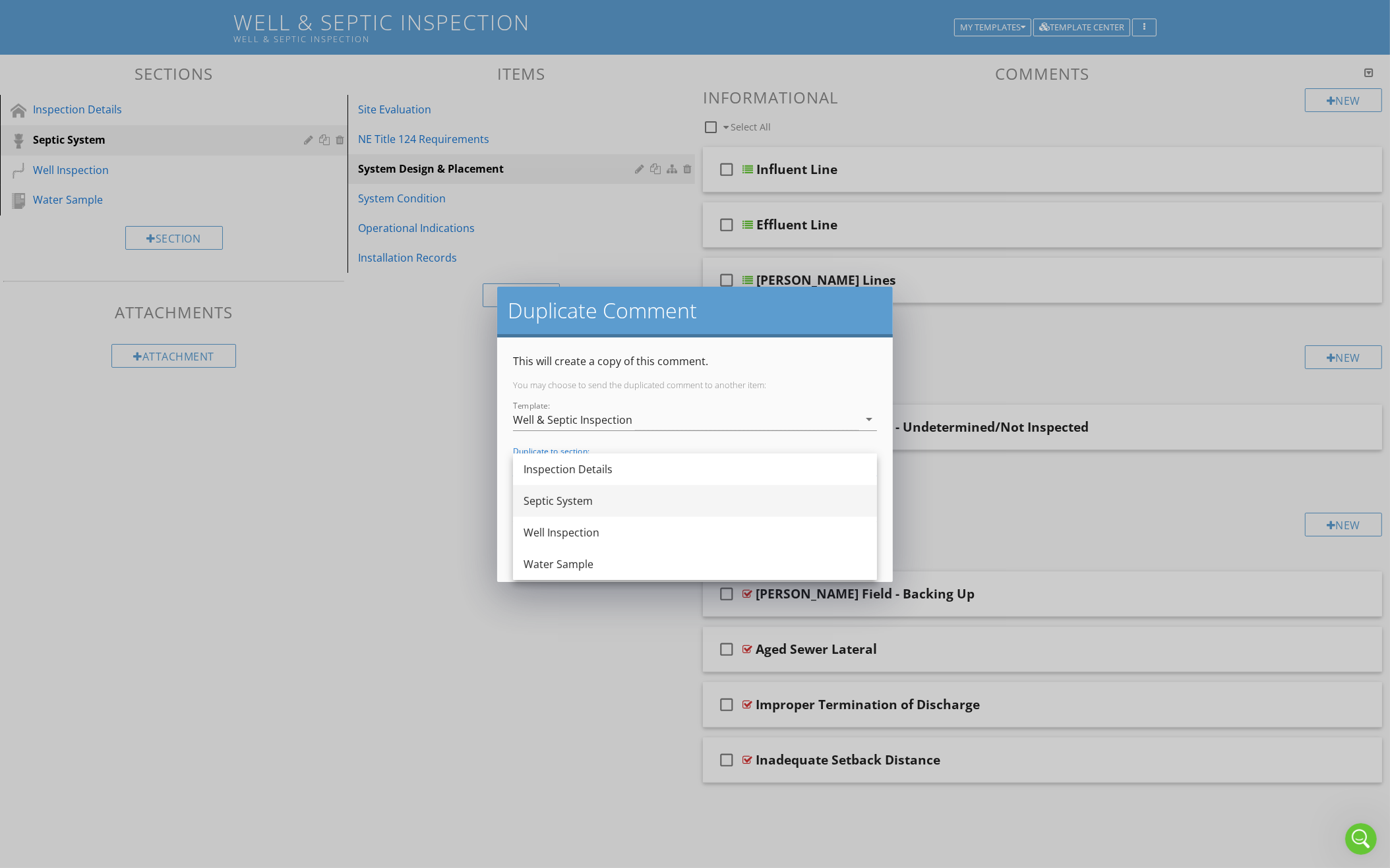
click at [648, 505] on div "Septic System" at bounding box center [695, 501] width 343 height 16
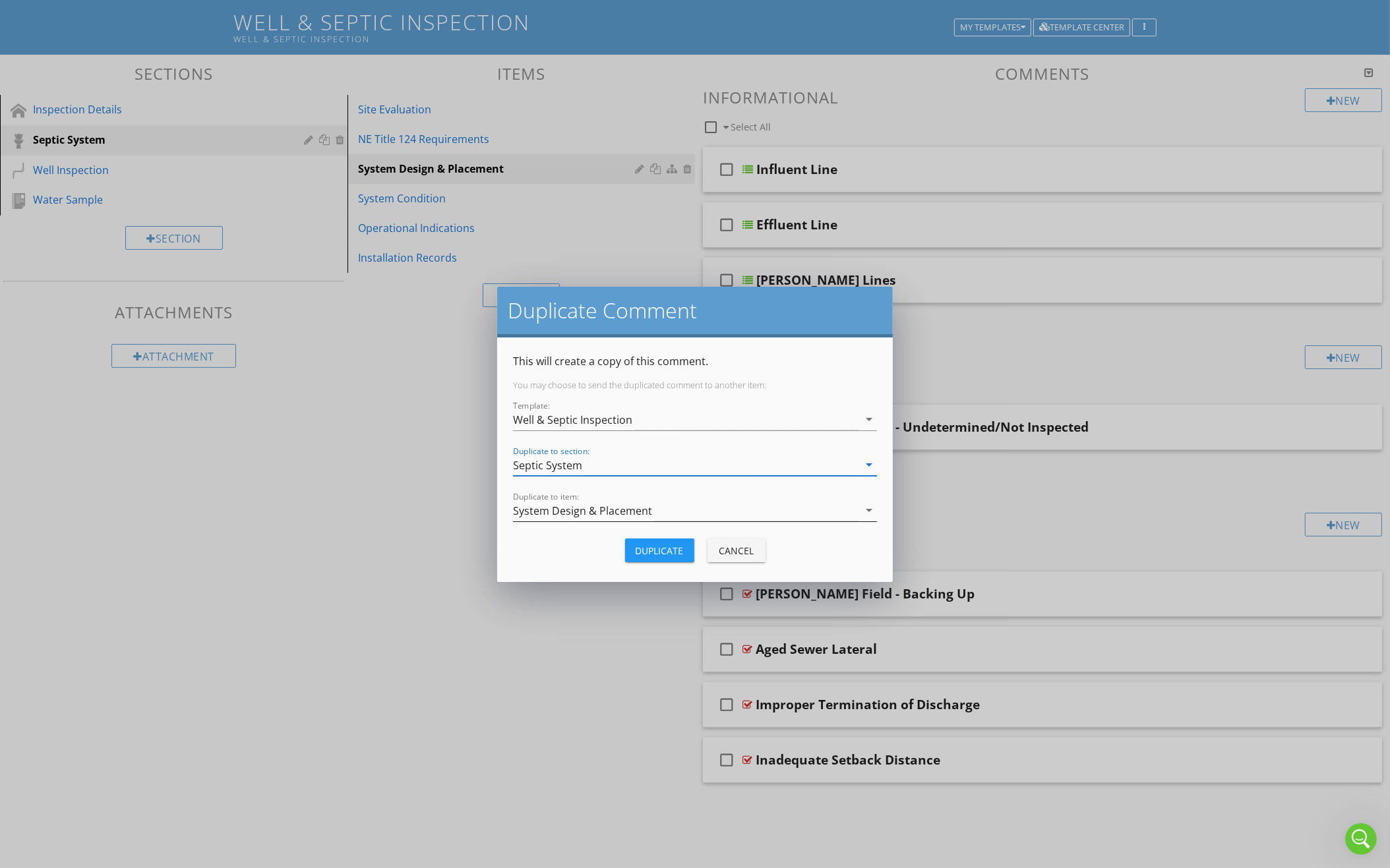
click at [647, 500] on div "System Design & Placement" at bounding box center [685, 510] width 346 height 22
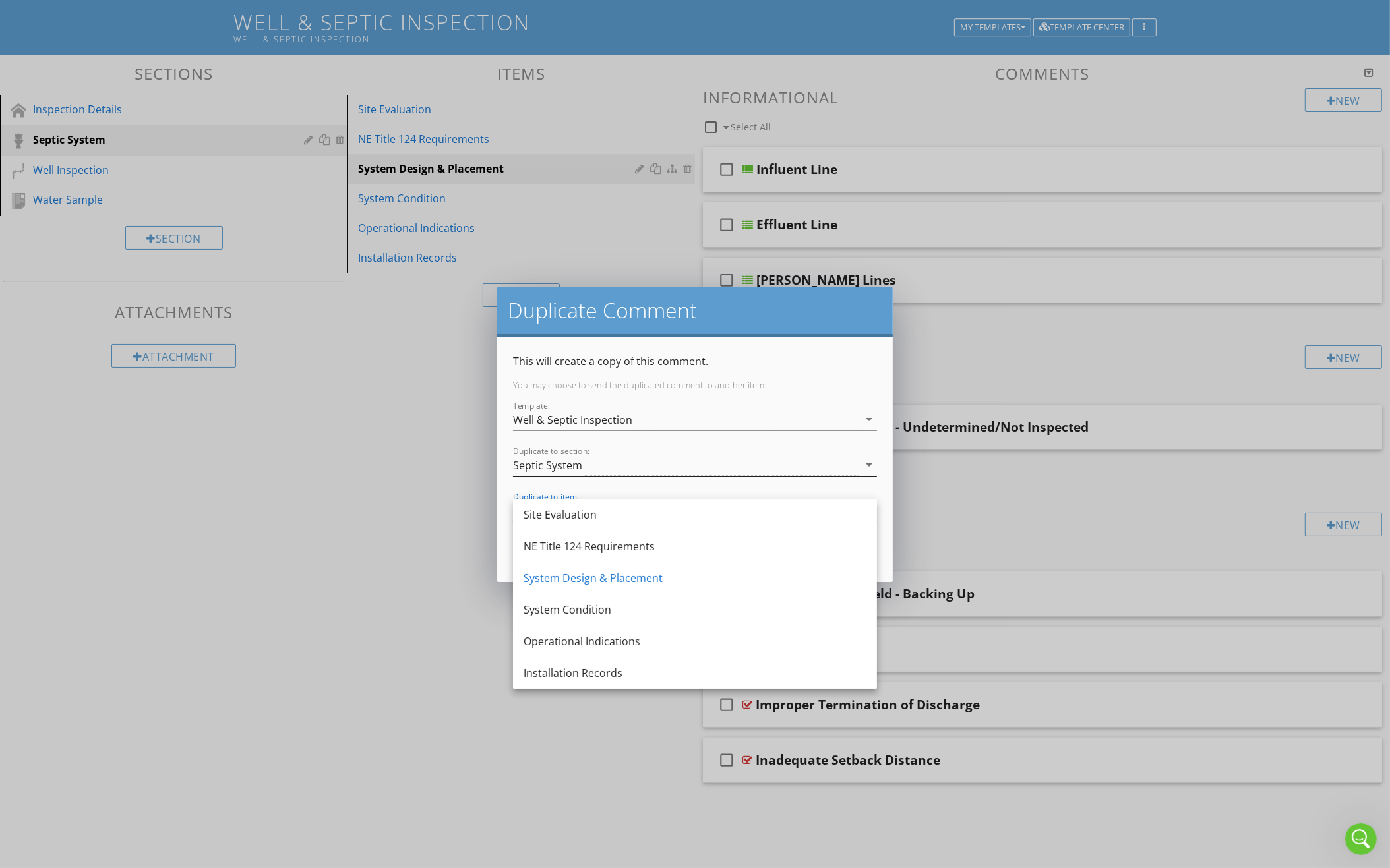
click at [705, 460] on div "Septic System" at bounding box center [685, 465] width 346 height 22
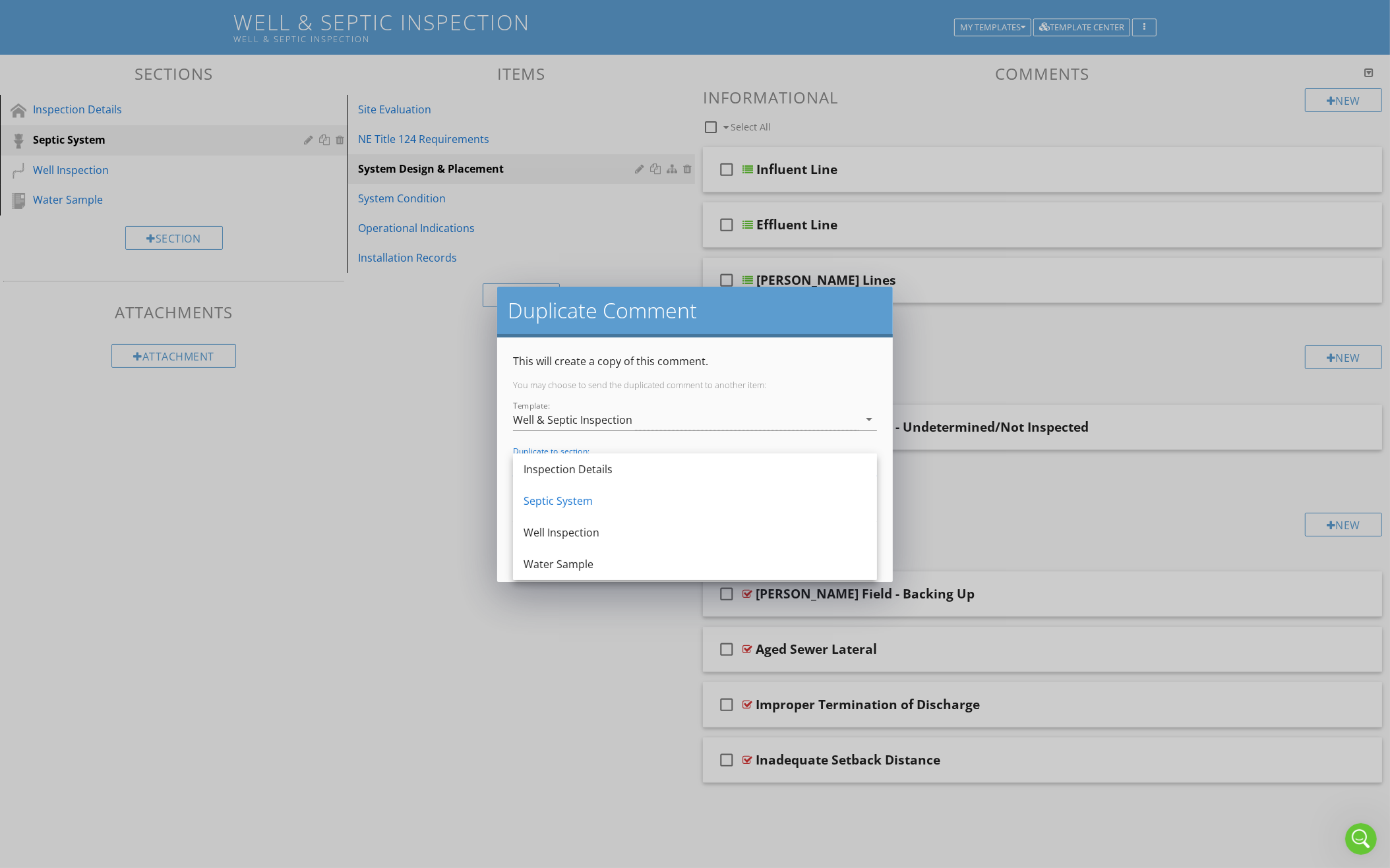
click at [747, 350] on div "This will create a copy of this comment. You may choose to send the duplicated …" at bounding box center [695, 459] width 396 height 244
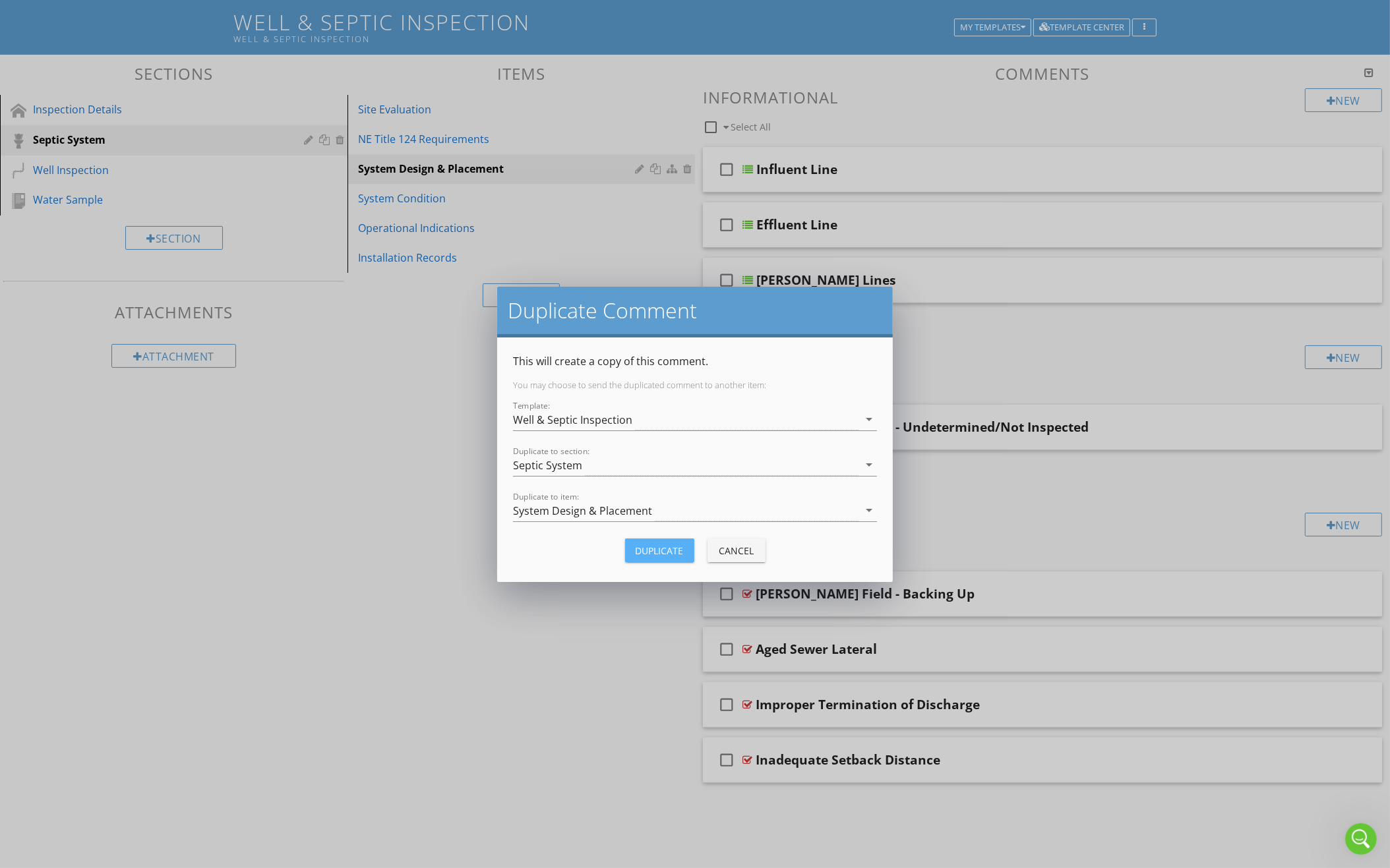
click at [669, 556] on button "Duplicate" at bounding box center [659, 550] width 69 height 24
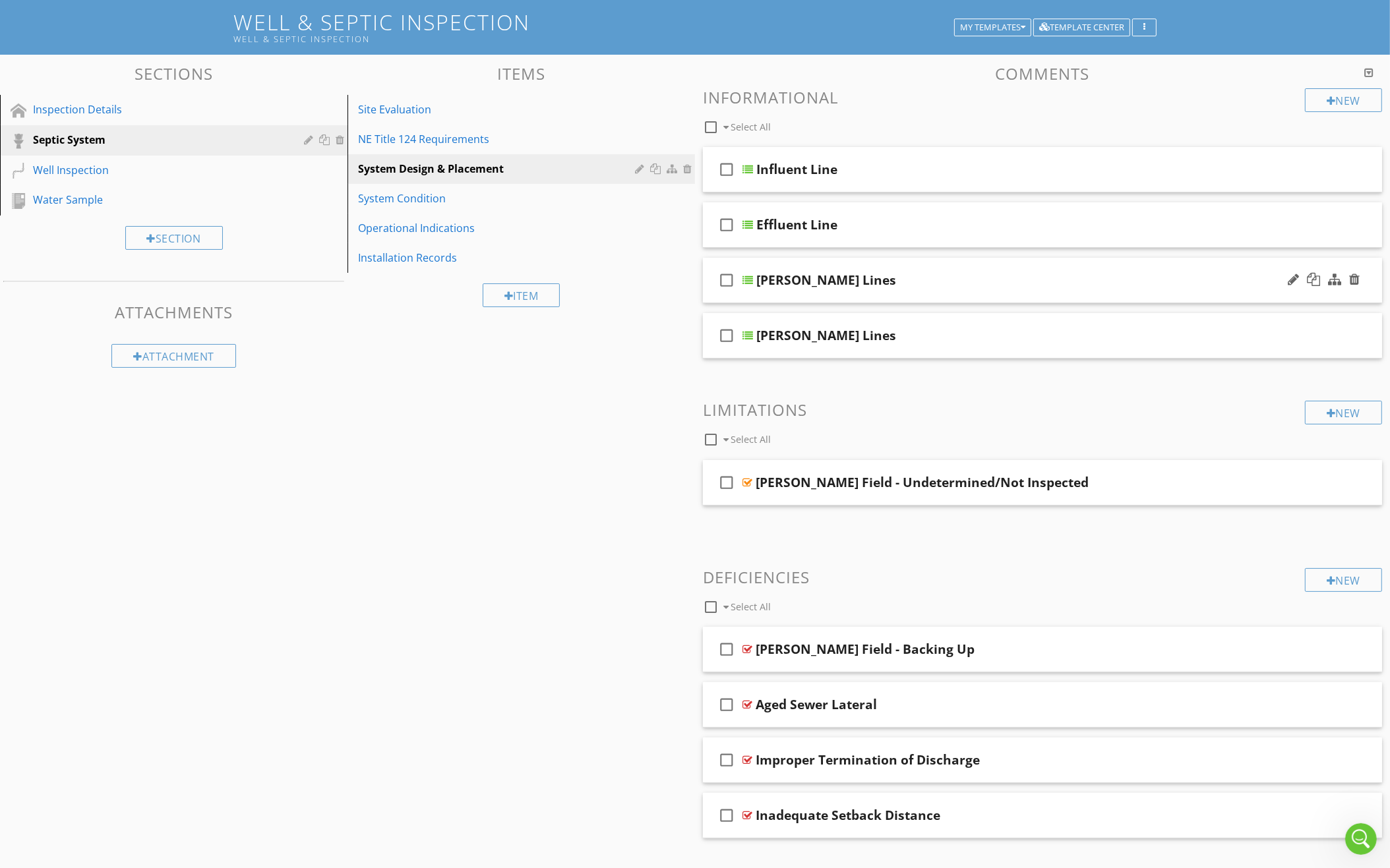
click at [1012, 284] on div "Leach Lines" at bounding box center [1001, 280] width 490 height 16
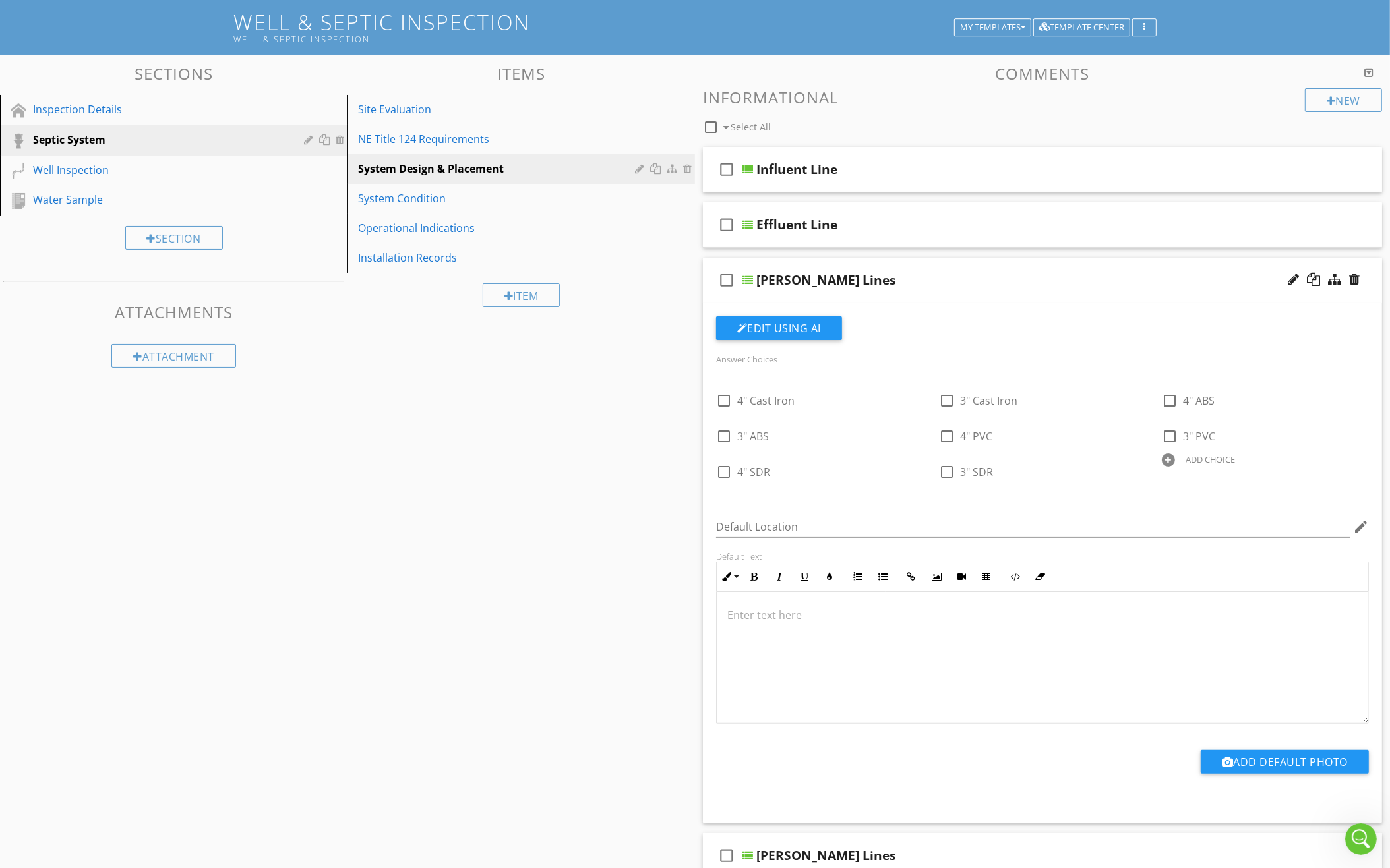
scroll to position [77, 0]
click at [1289, 275] on div at bounding box center [1293, 280] width 11 height 13
click at [870, 283] on input "Leach Lines" at bounding box center [1001, 282] width 490 height 22
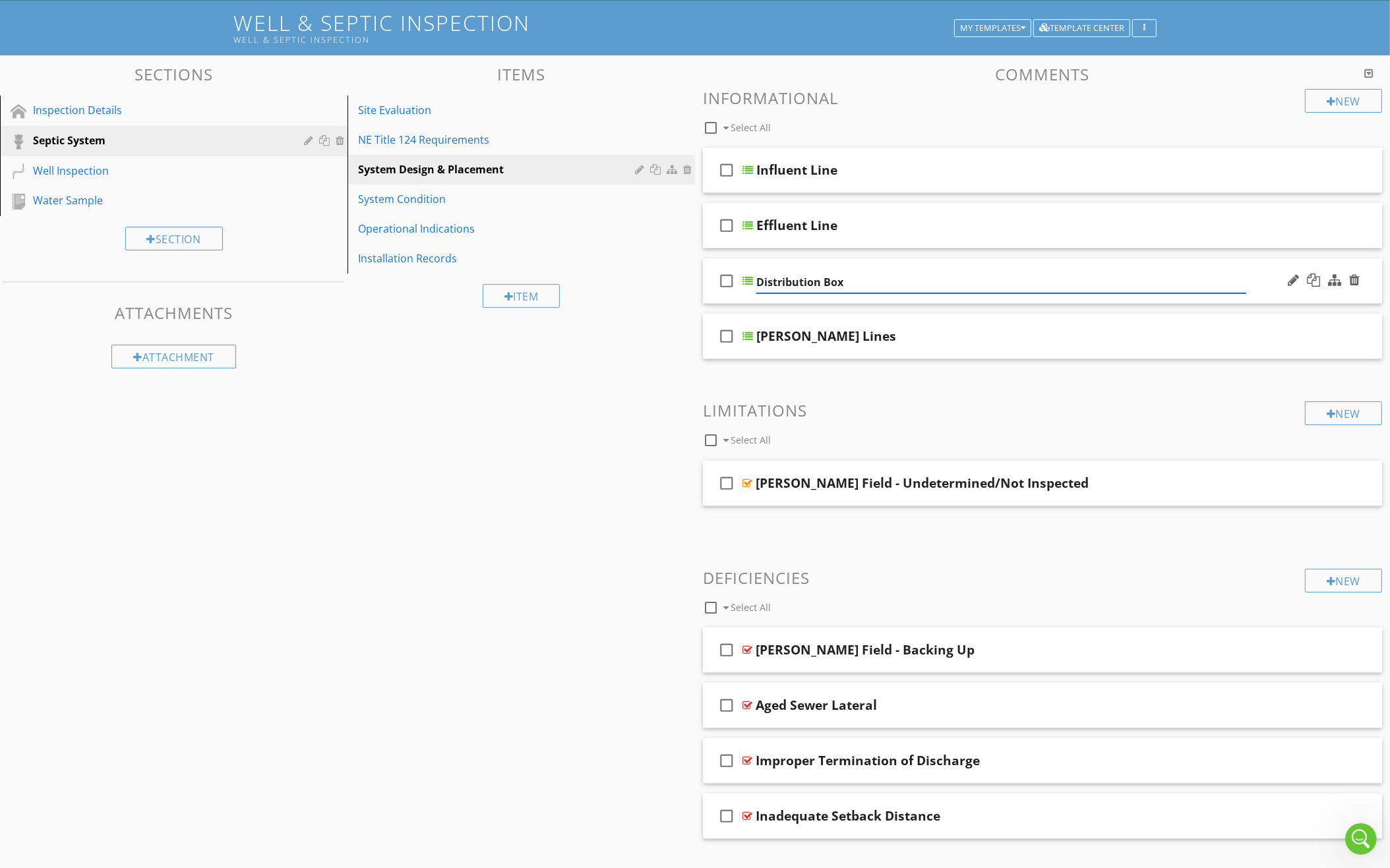
type input "Distribution Box"
click at [999, 285] on div "Distribution Box" at bounding box center [1001, 280] width 490 height 16
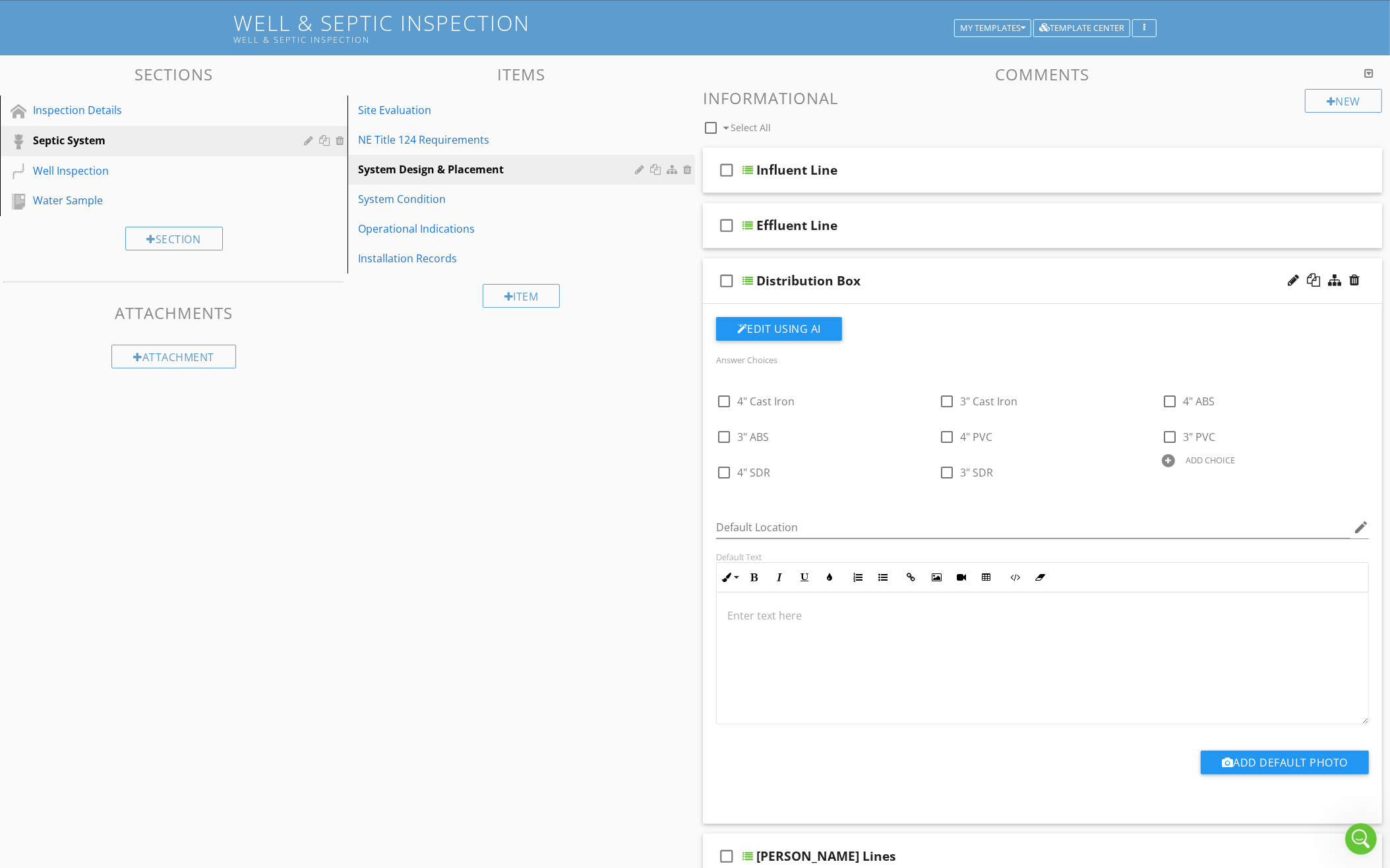
scroll to position [76, 0]
click at [915, 386] on div at bounding box center [916, 390] width 14 height 18
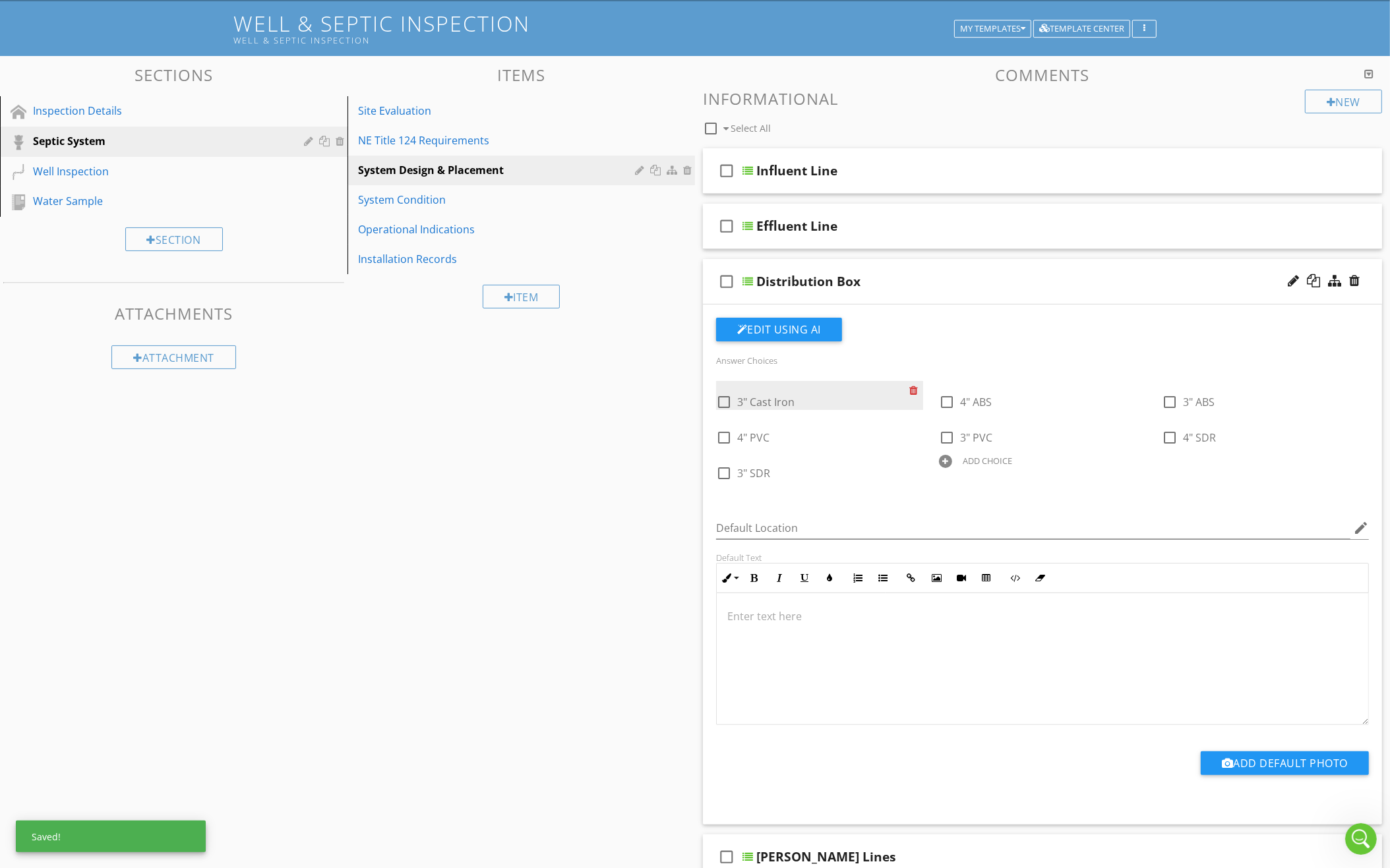
click at [915, 386] on div at bounding box center [916, 390] width 14 height 18
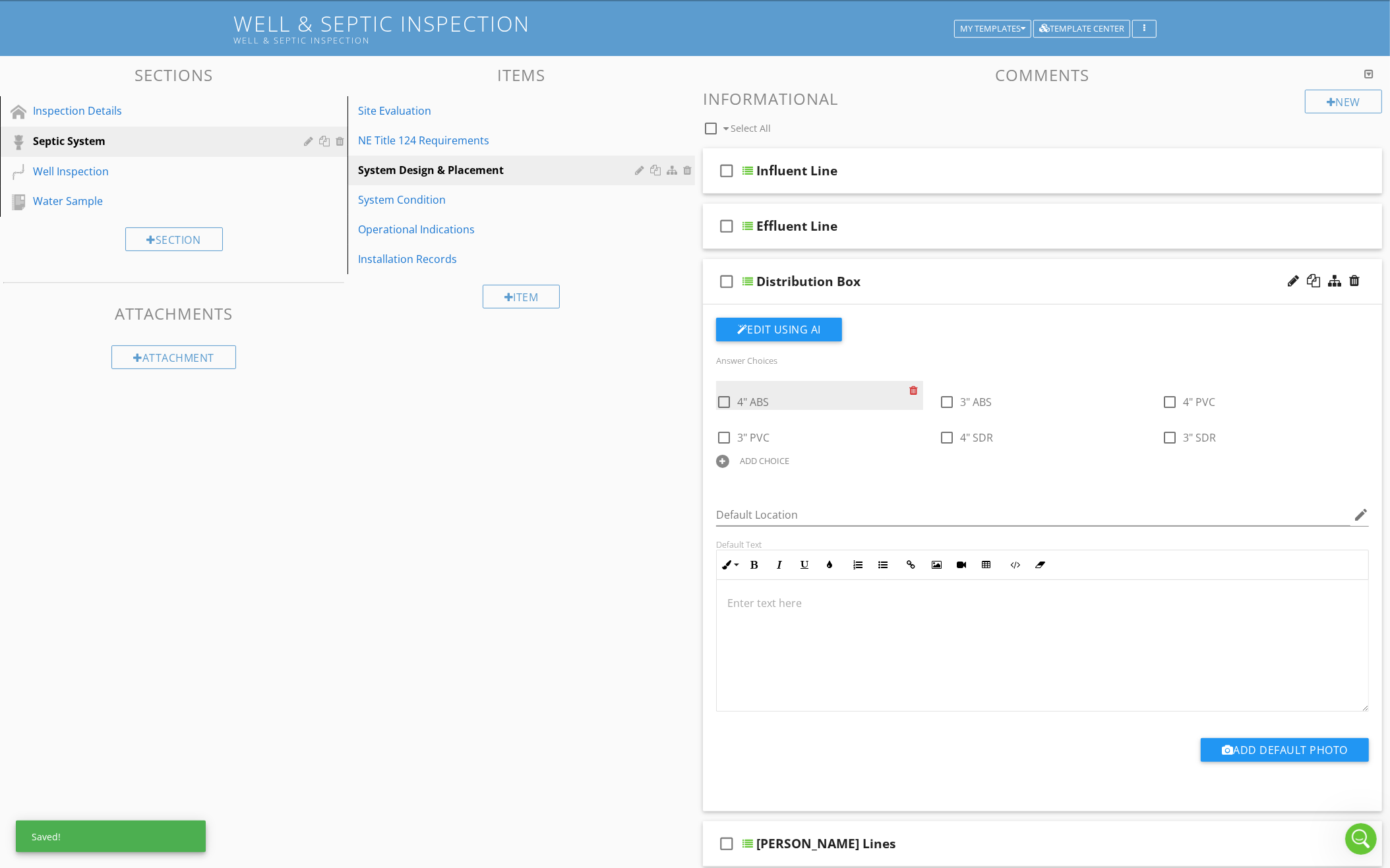
click at [915, 386] on div at bounding box center [916, 390] width 14 height 18
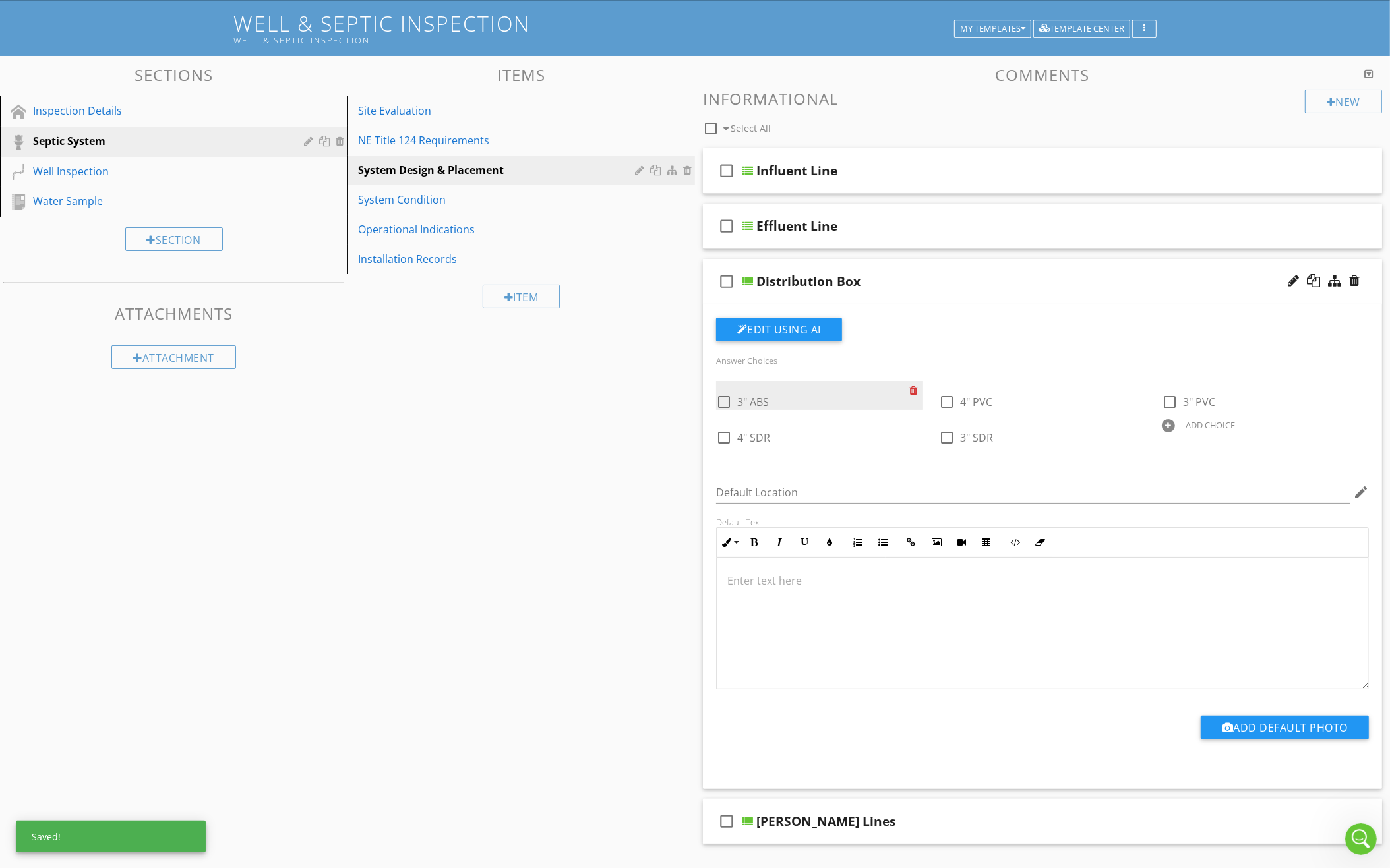
click at [915, 386] on div at bounding box center [916, 390] width 14 height 18
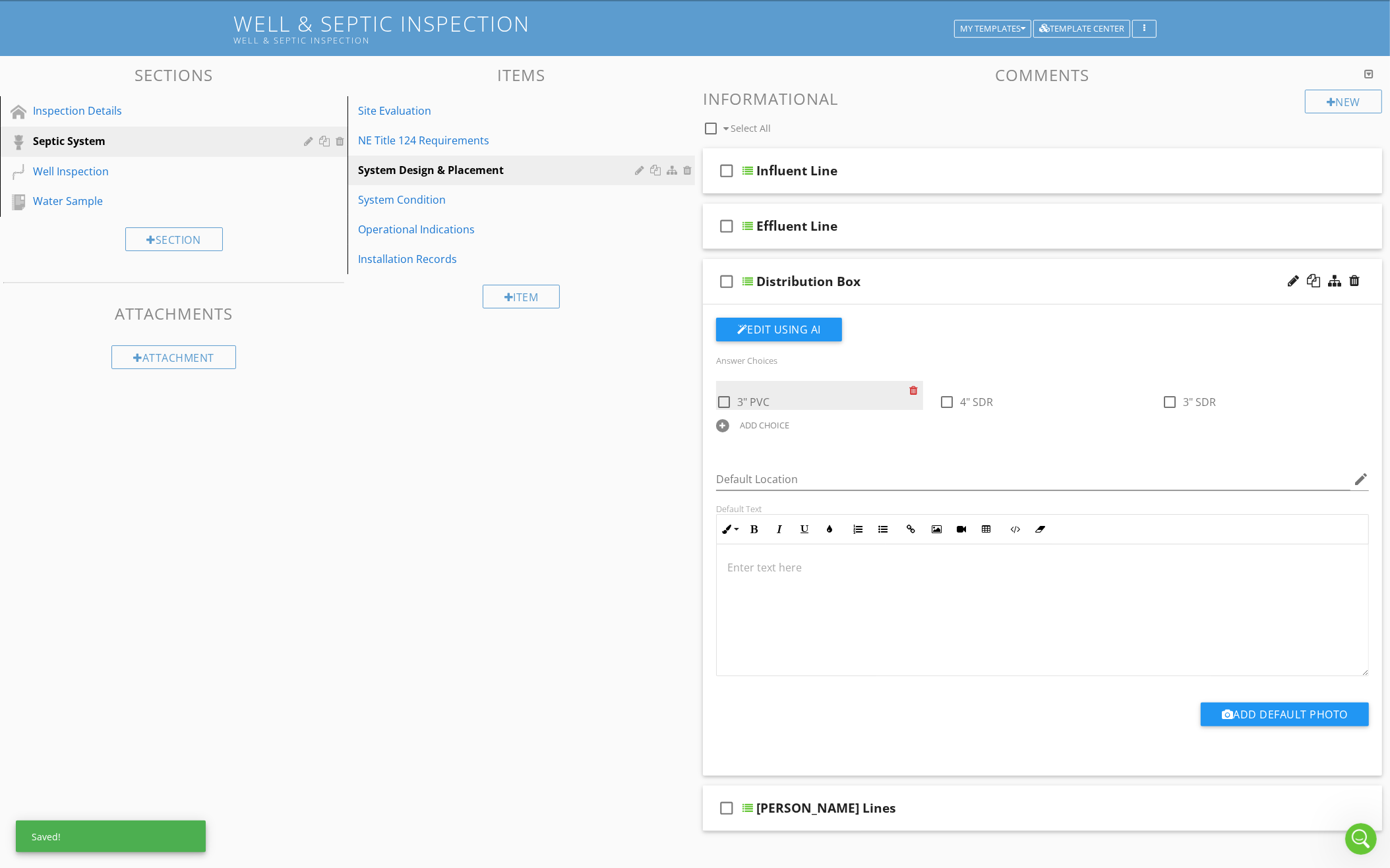
click at [915, 386] on div at bounding box center [916, 390] width 14 height 18
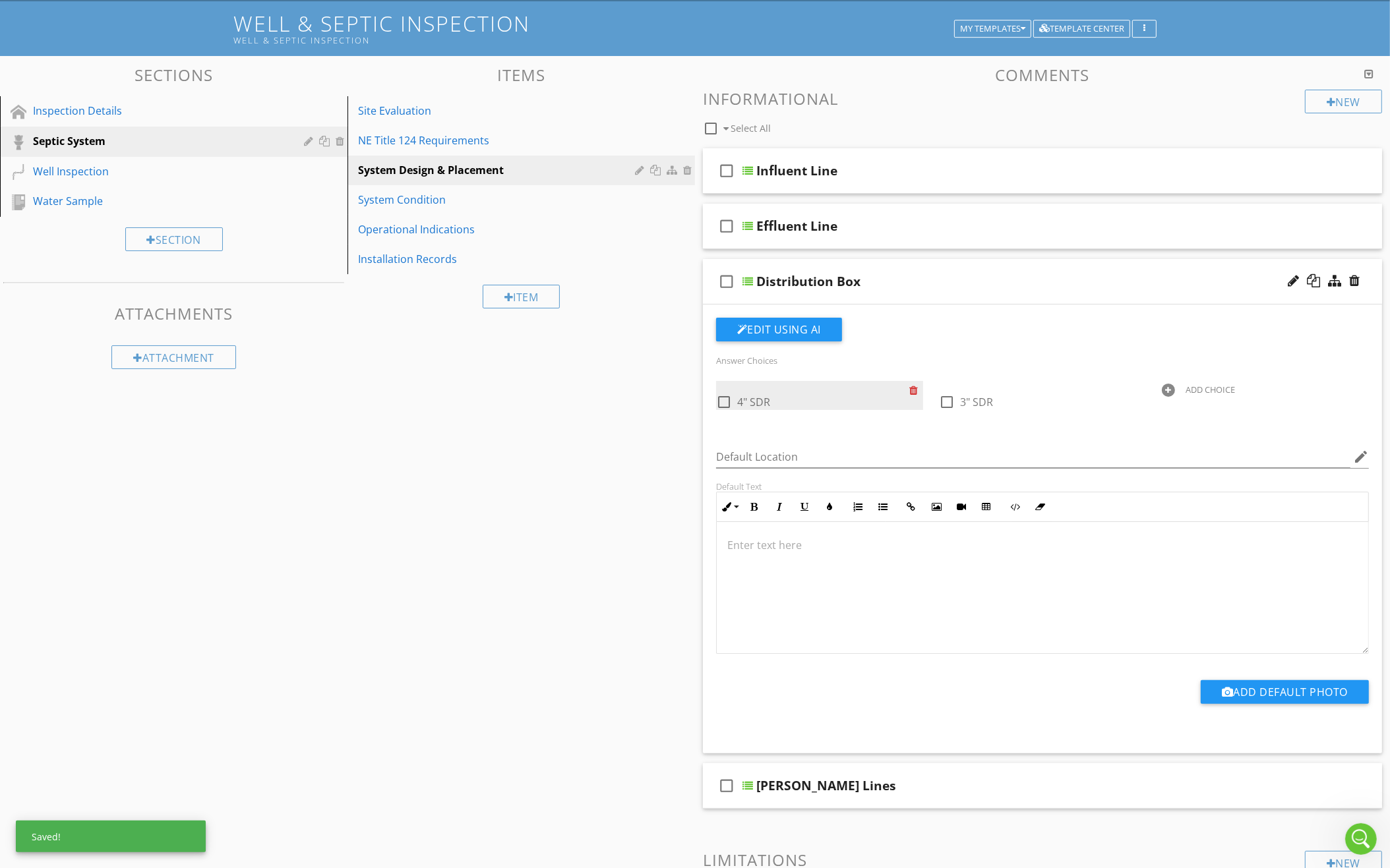
click at [915, 386] on div at bounding box center [916, 390] width 14 height 18
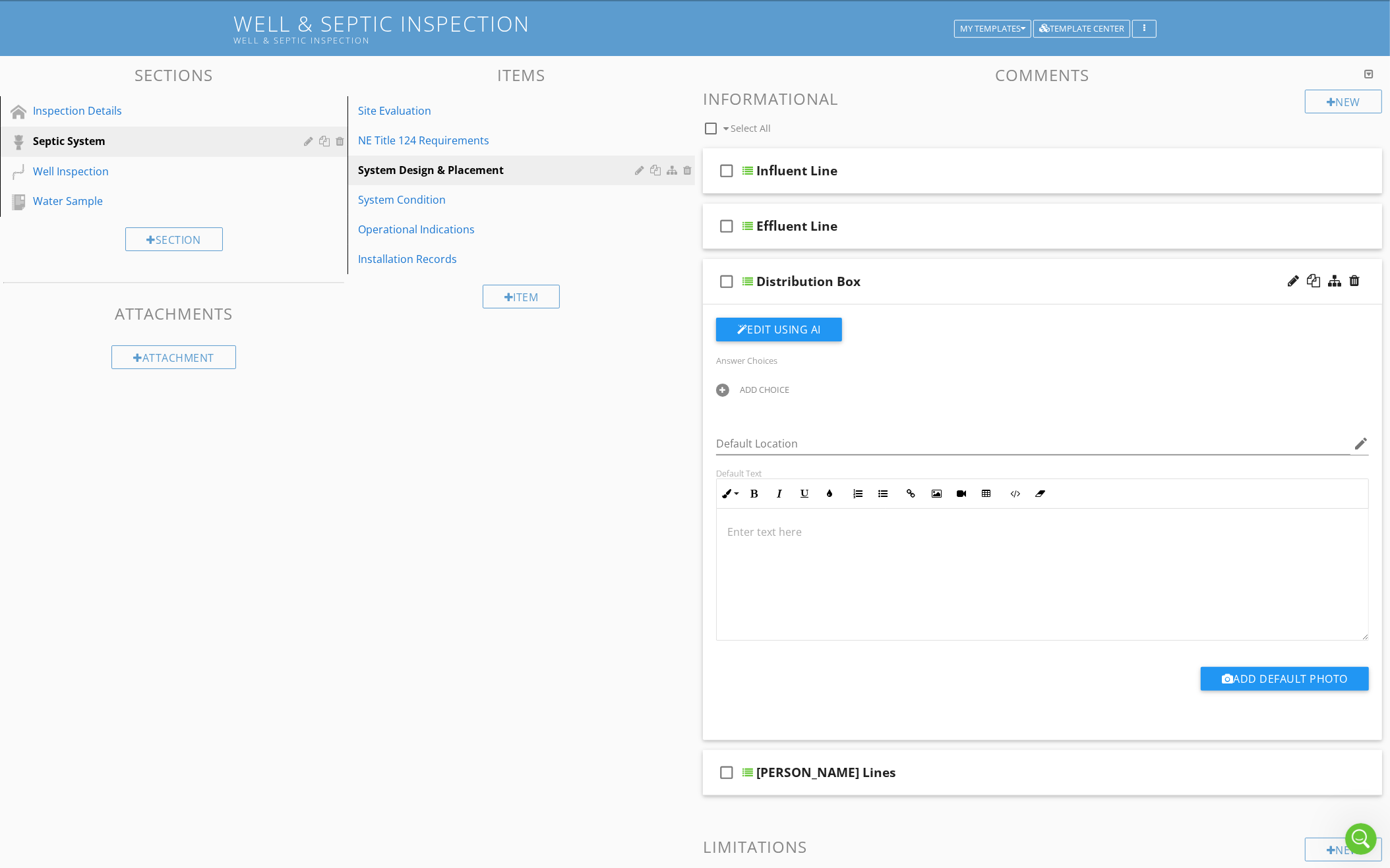
click at [777, 385] on div "ADD CHOICE" at bounding box center [764, 389] width 49 height 10
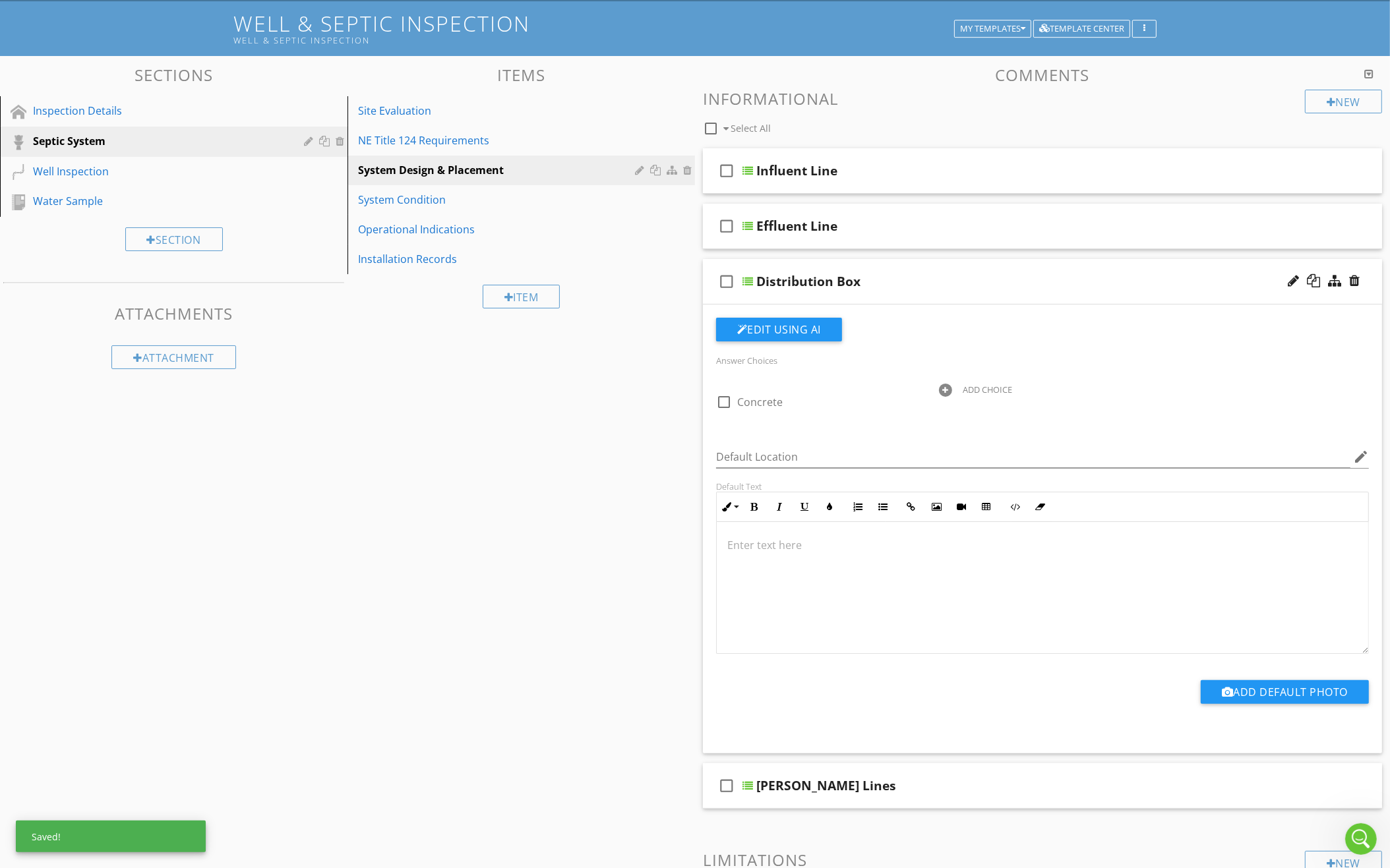
click at [973, 384] on div "ADD CHOICE" at bounding box center [987, 389] width 49 height 10
click at [1183, 384] on div "ADD CHOICE" at bounding box center [1265, 389] width 207 height 16
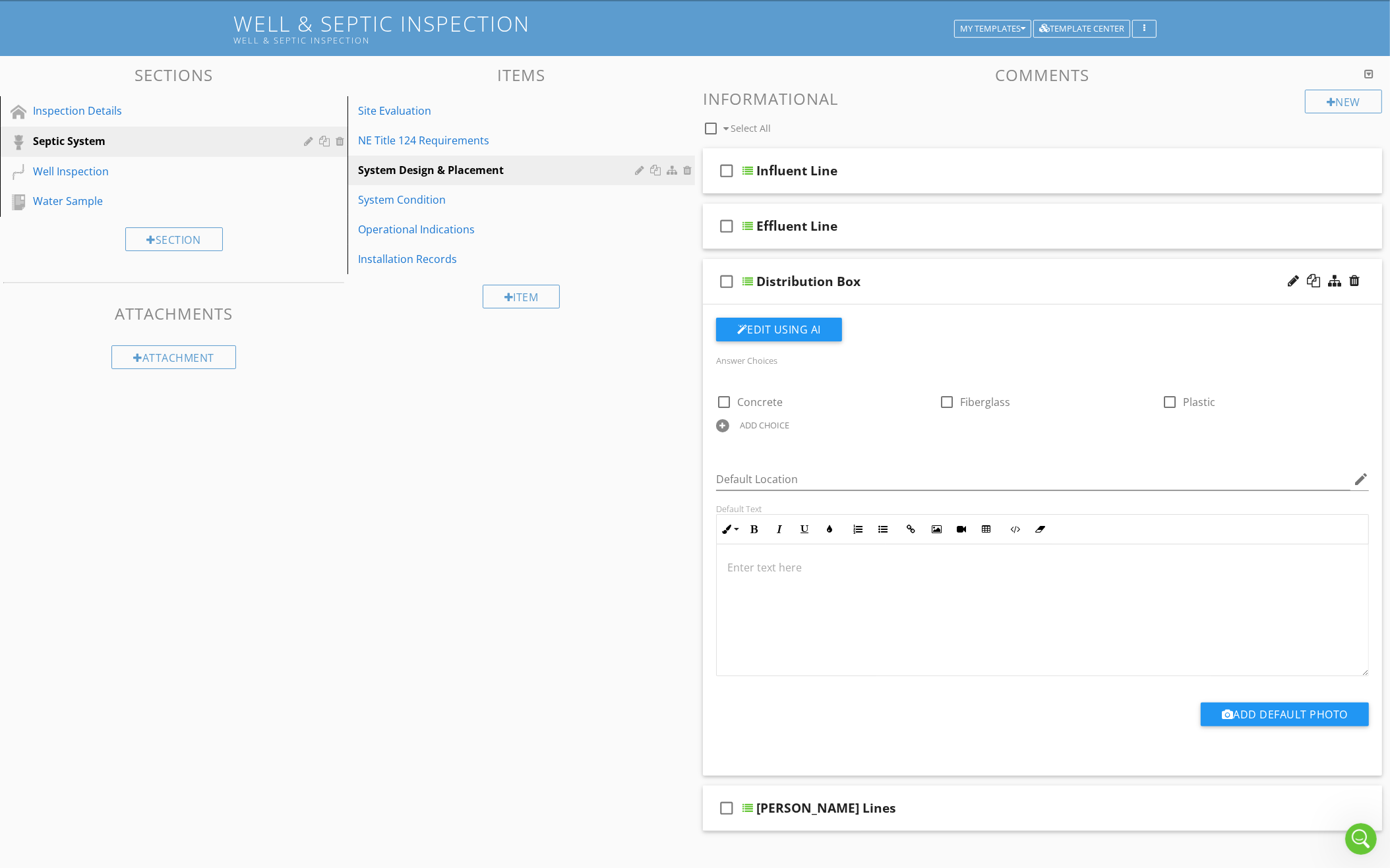
click at [757, 420] on div "ADD CHOICE" at bounding box center [764, 425] width 49 height 10
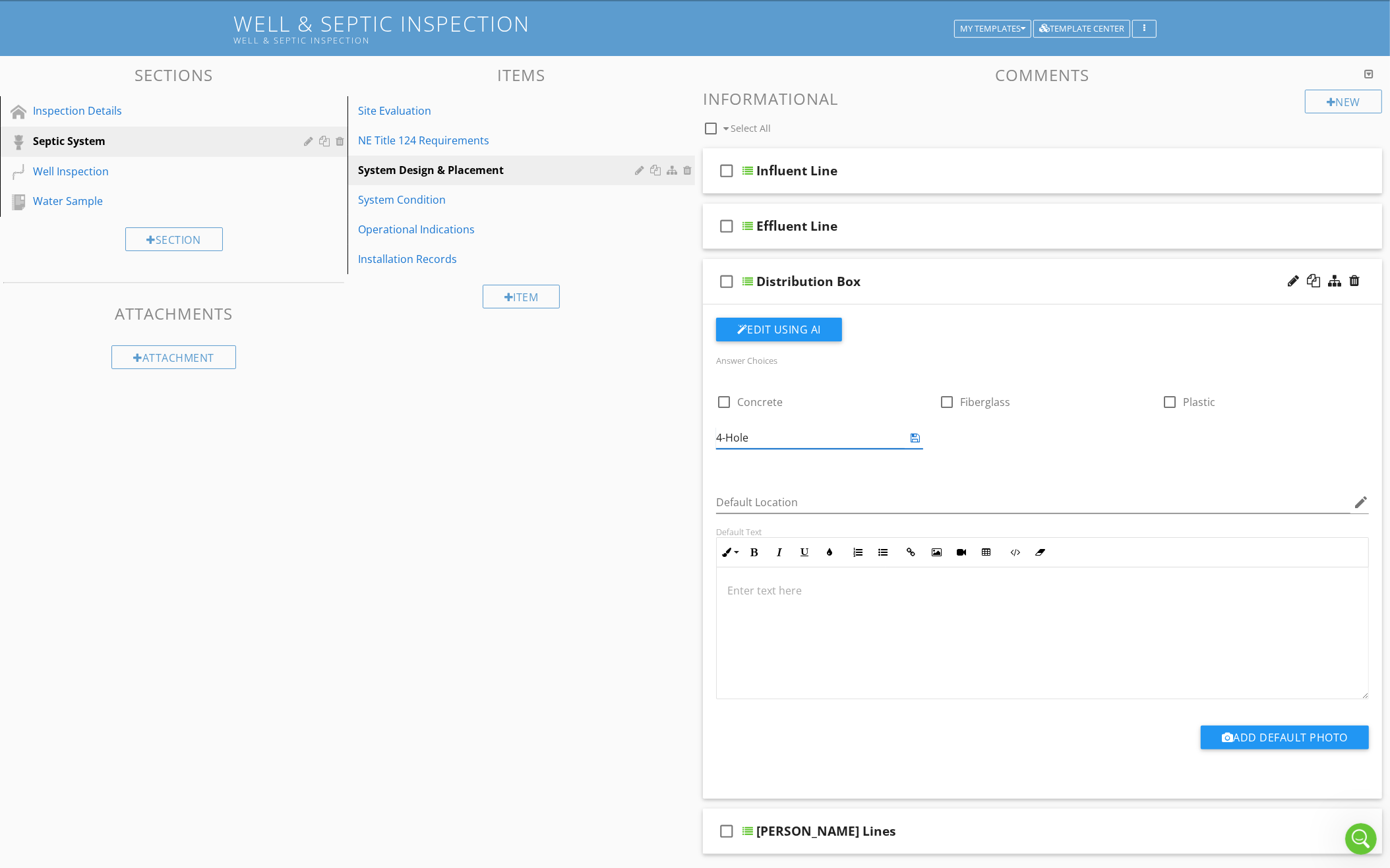
type input "4-Hole"
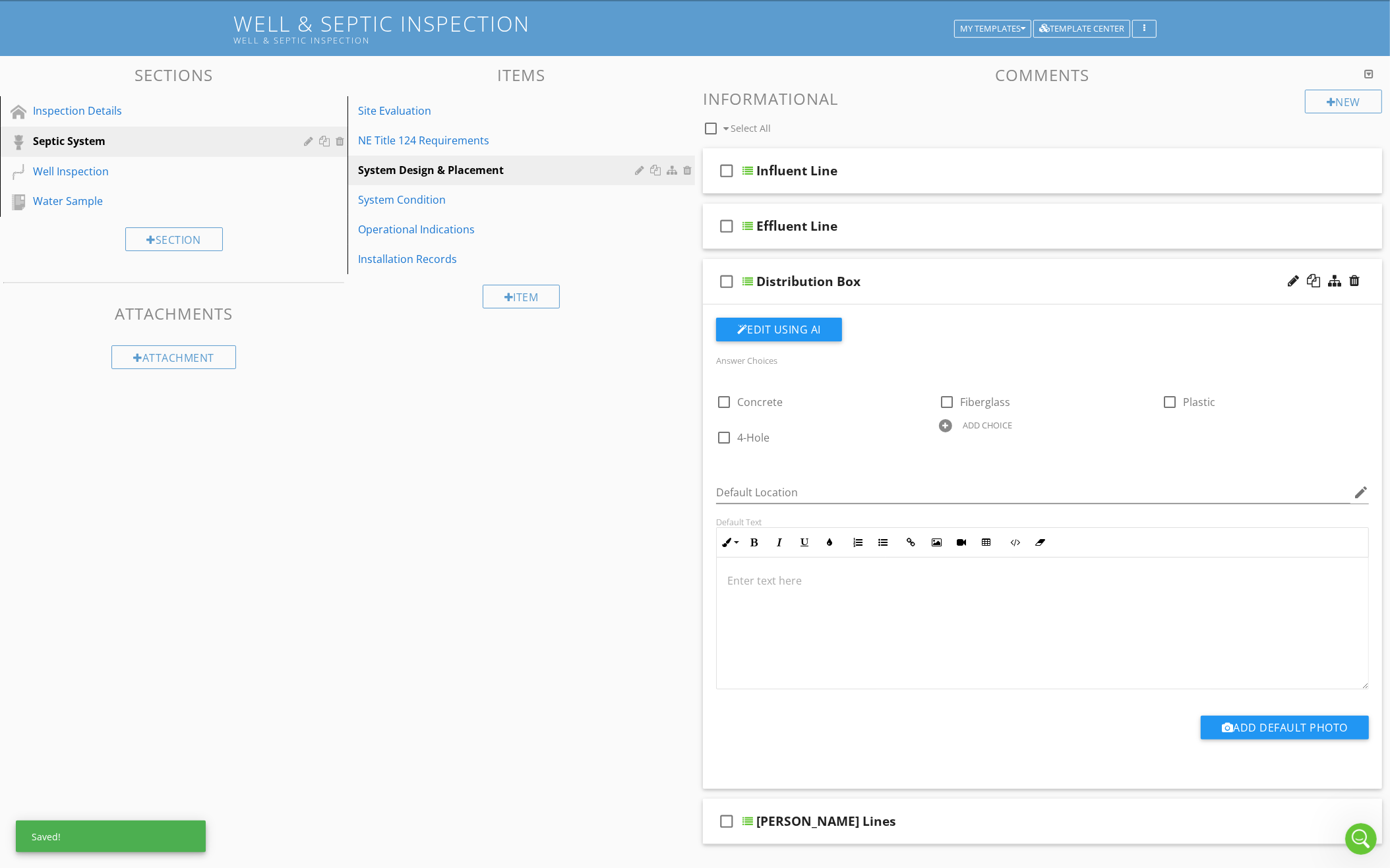
click at [961, 422] on div "ADD CHOICE" at bounding box center [1042, 424] width 207 height 16
click at [1184, 425] on div "ADD CHOICE" at bounding box center [1265, 424] width 207 height 16
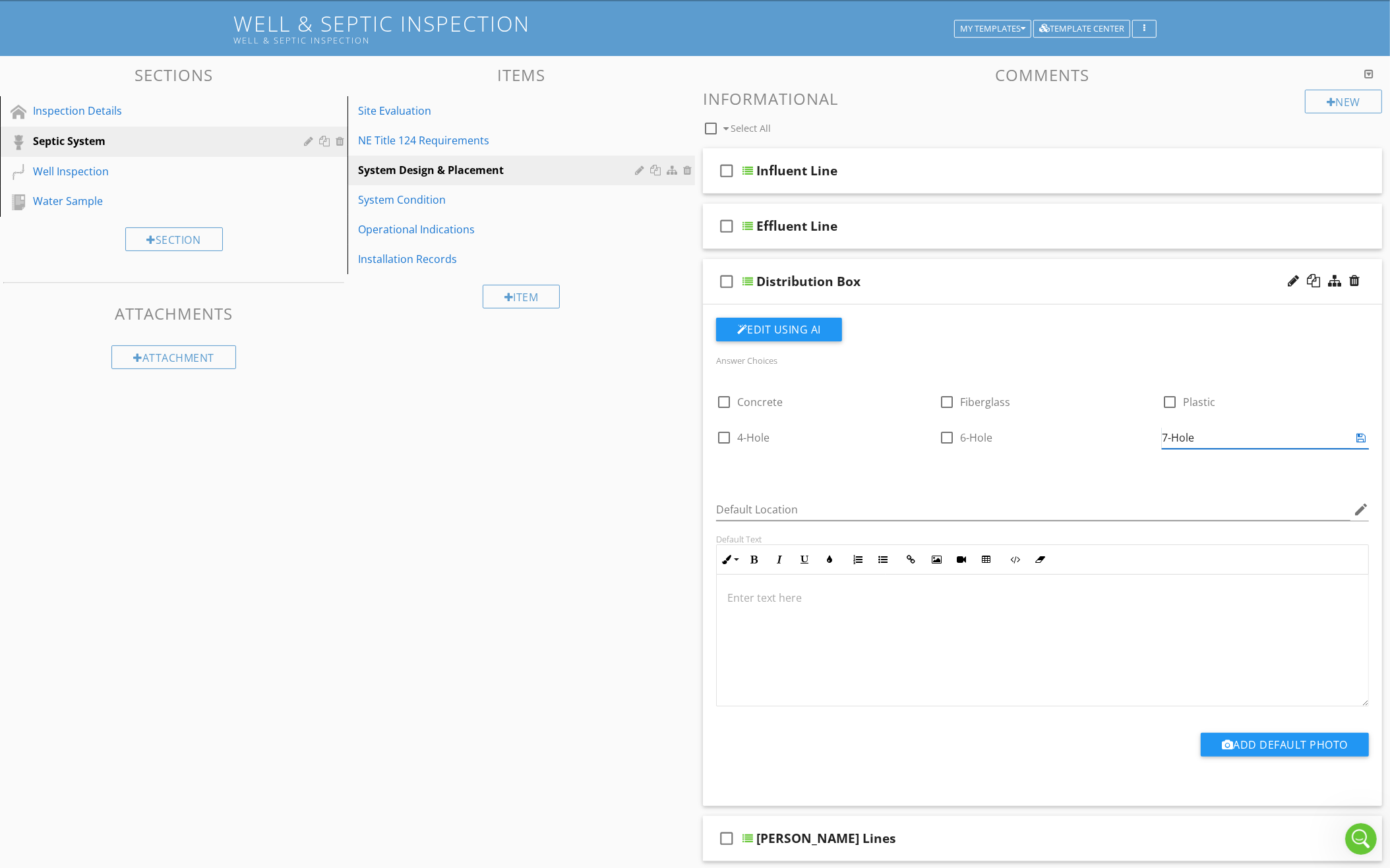
type input "7-Hole"
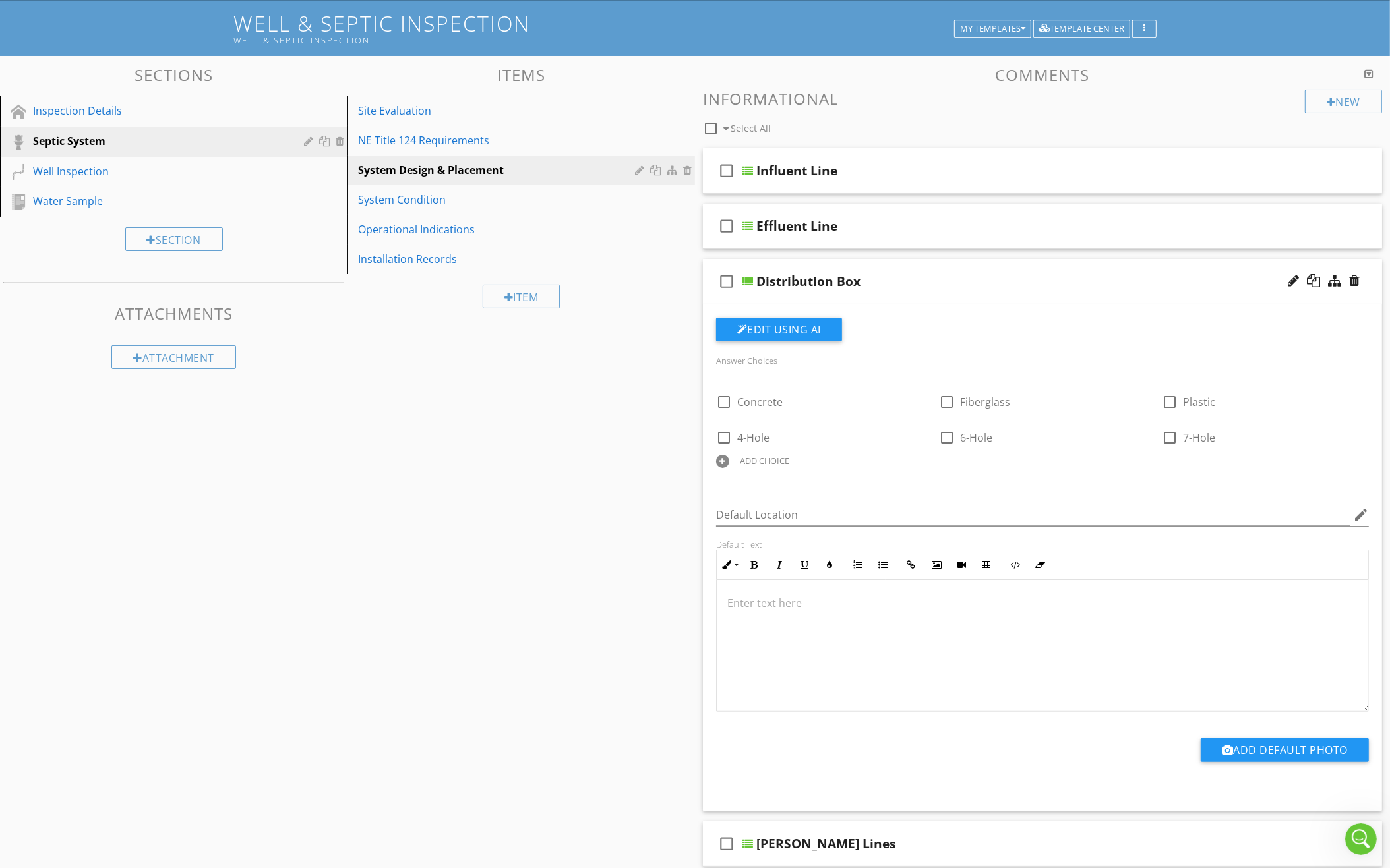
click at [1079, 265] on div "check_box_outline_blank Distribution Box" at bounding box center [1042, 282] width 679 height 45
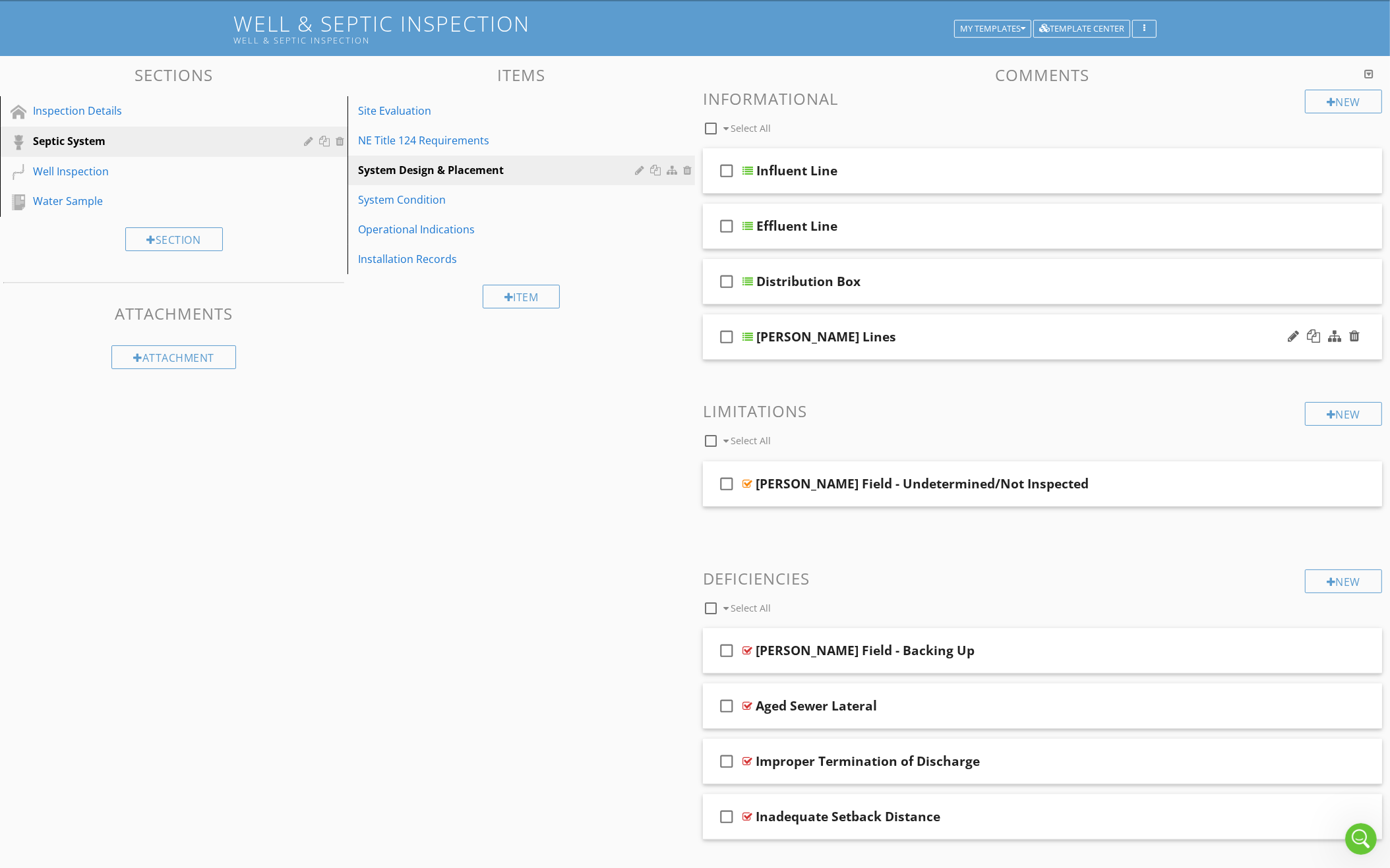
click at [1026, 332] on div "Leach Lines" at bounding box center [1001, 337] width 490 height 16
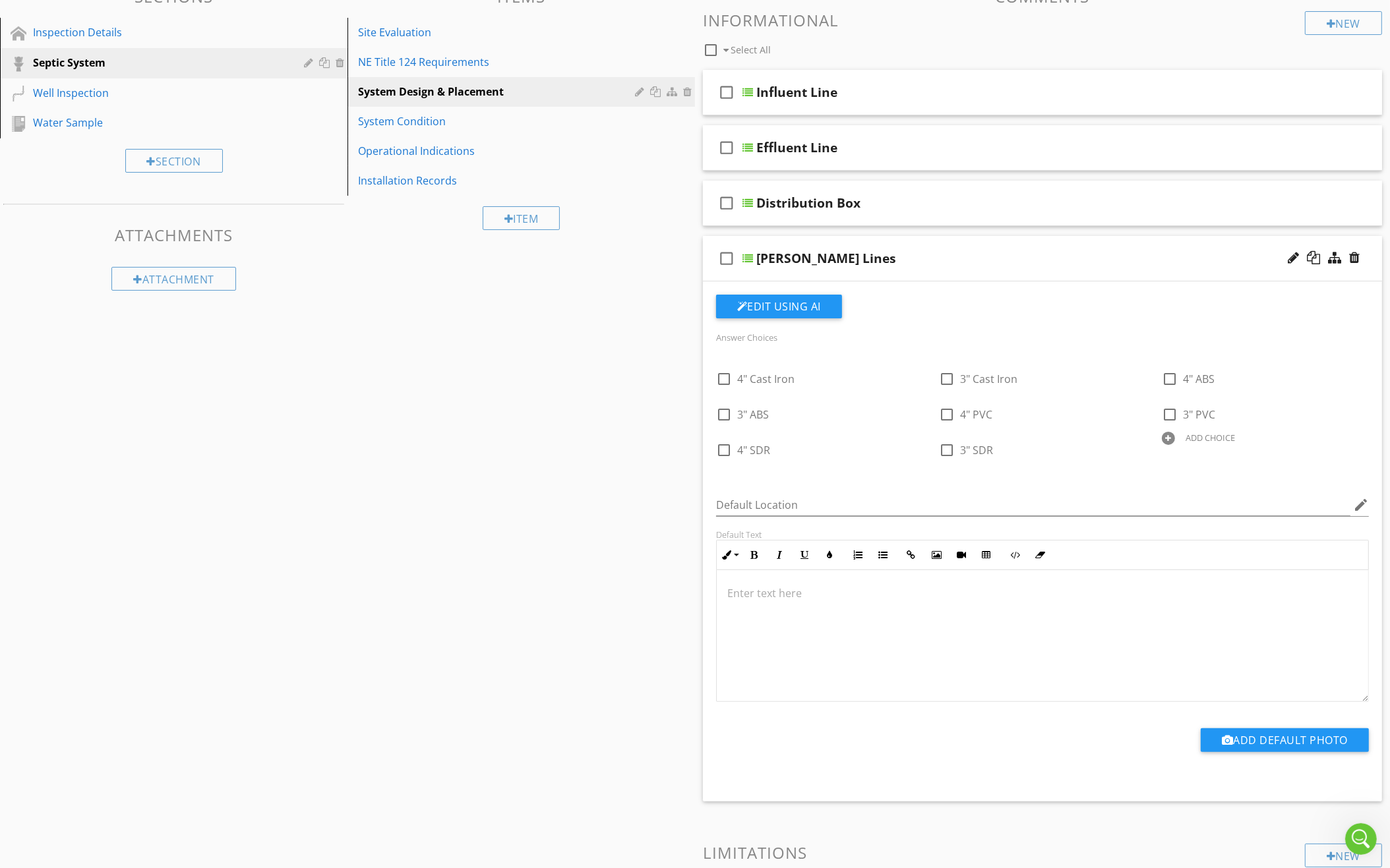
scroll to position [158, 0]
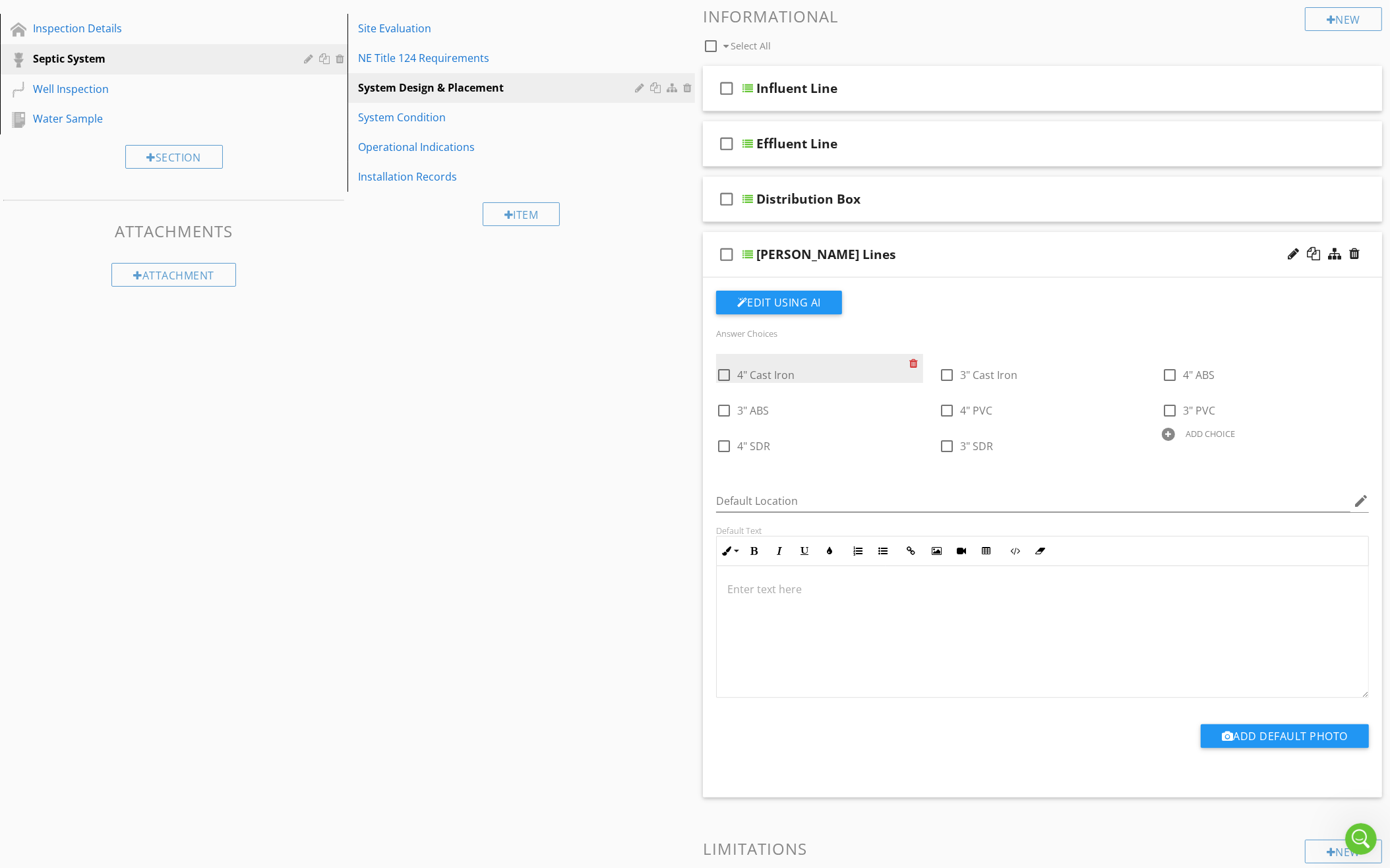
click at [915, 355] on div at bounding box center [916, 363] width 14 height 18
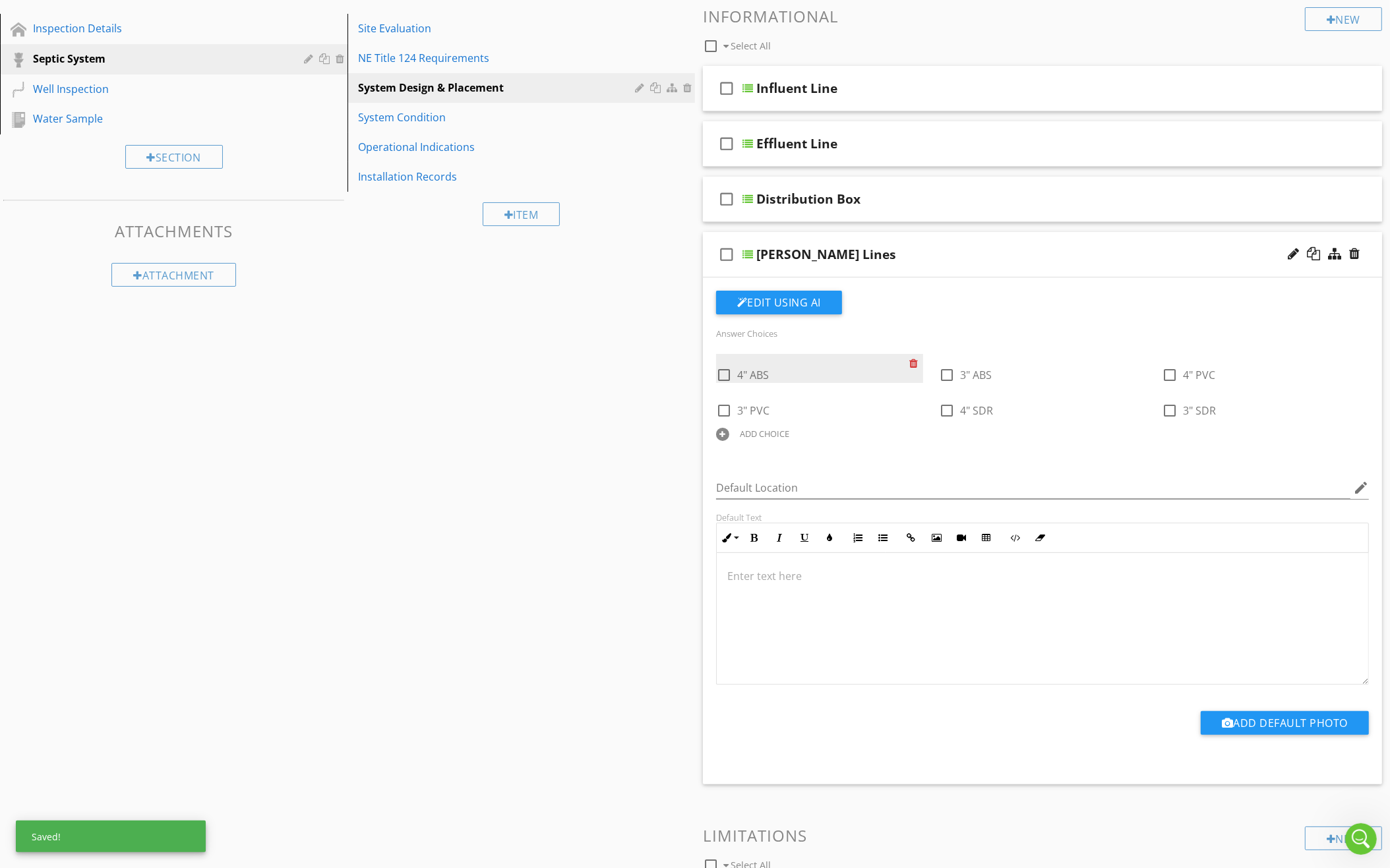
click at [915, 355] on div at bounding box center [916, 363] width 14 height 18
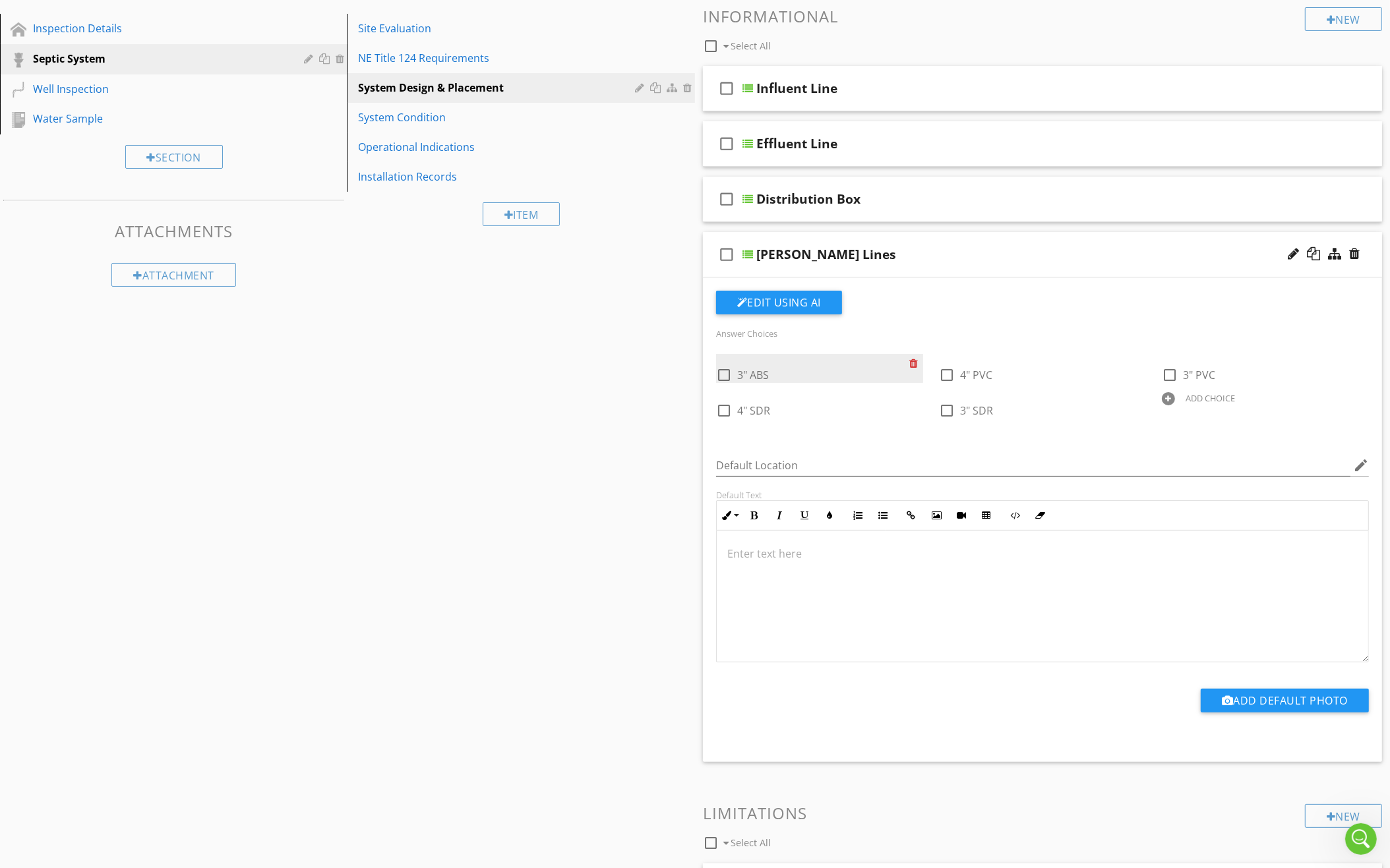
click at [915, 355] on div at bounding box center [916, 363] width 14 height 18
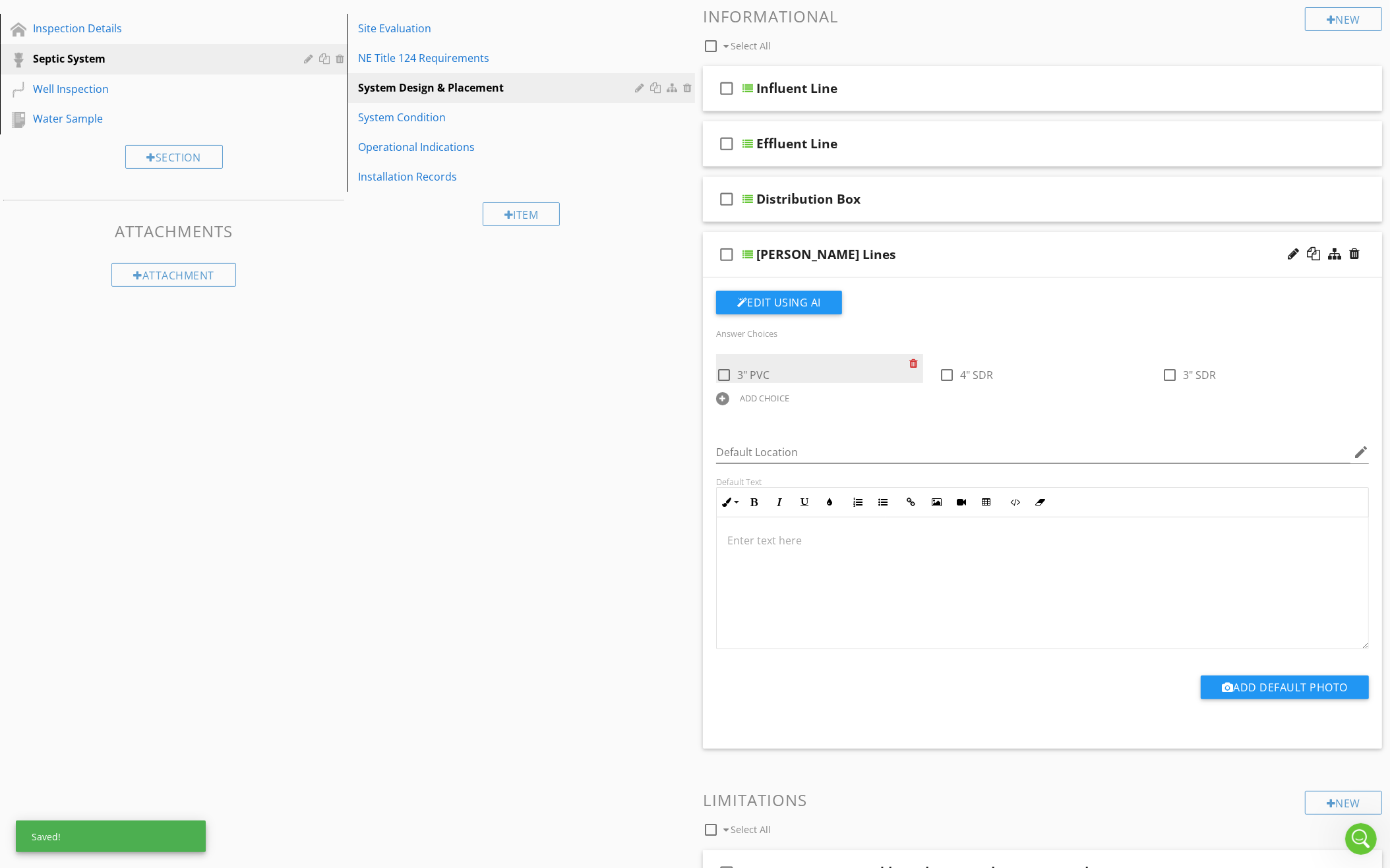
click at [915, 355] on div at bounding box center [916, 363] width 14 height 18
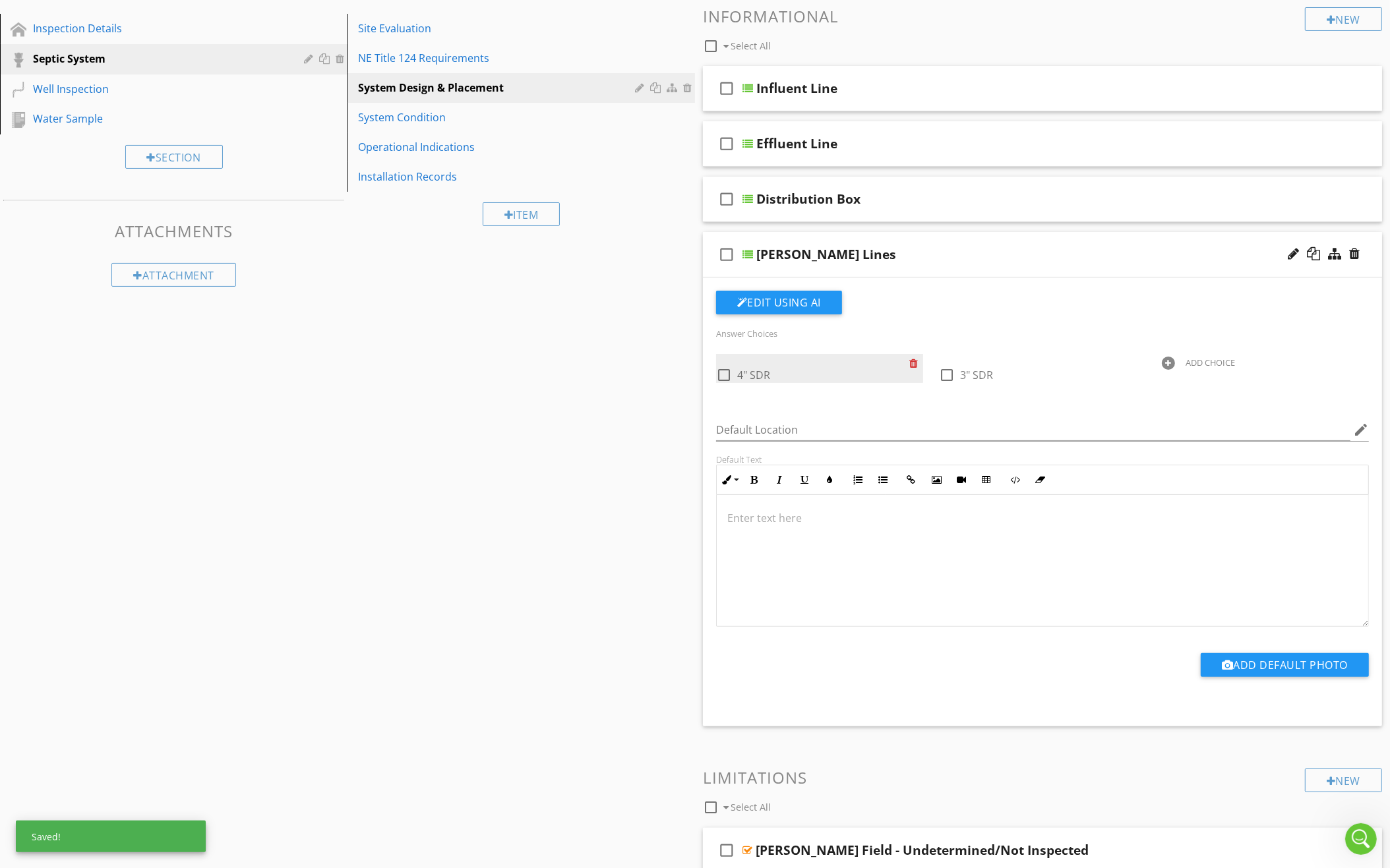
click at [915, 355] on div at bounding box center [916, 363] width 14 height 18
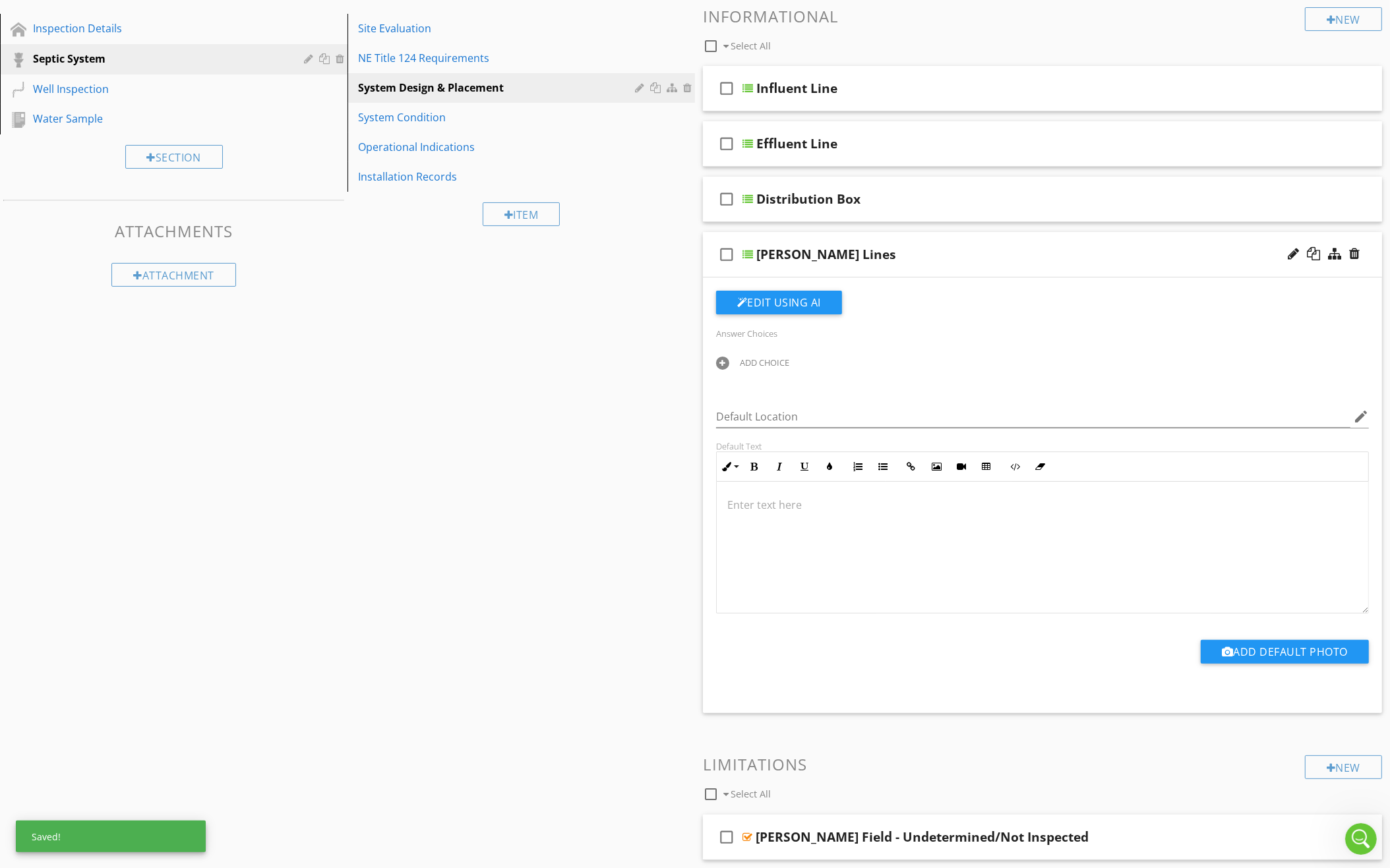
click at [765, 346] on div "Answer Choices ADD CHOICE" at bounding box center [1042, 357] width 669 height 64
click at [764, 358] on div "ADD CHOICE" at bounding box center [764, 362] width 49 height 10
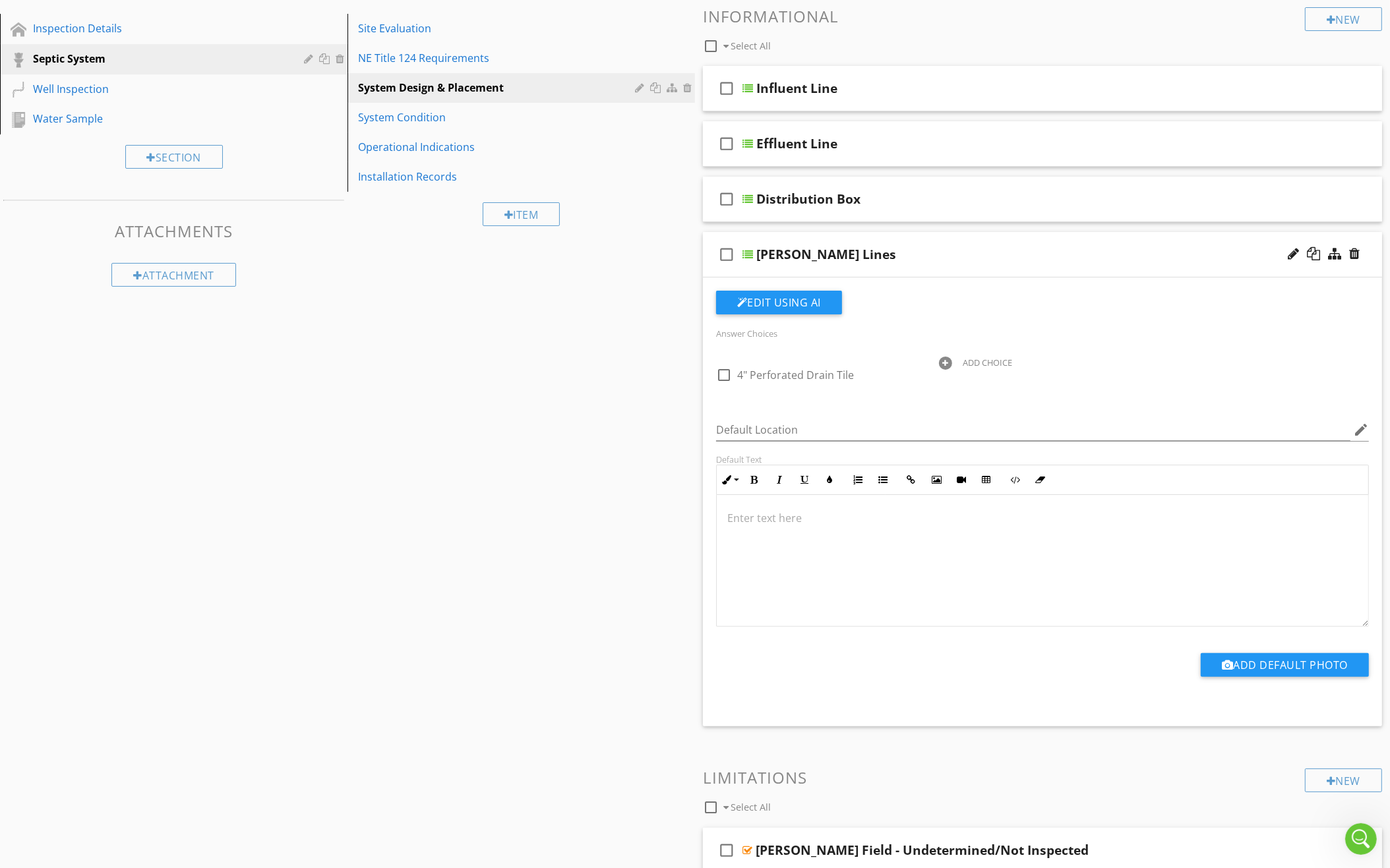
scroll to position [128, 0]
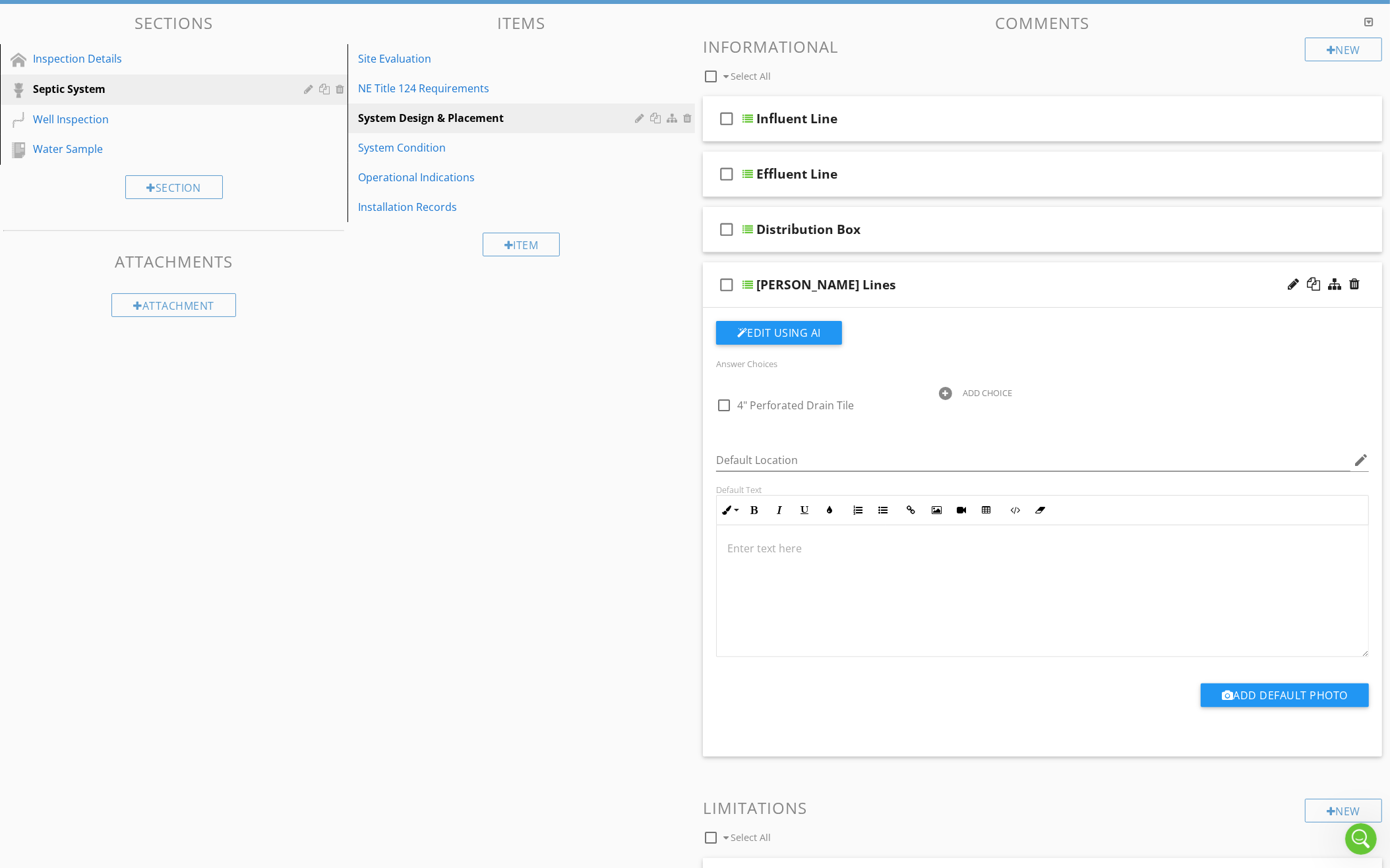
click at [974, 390] on div "ADD CHOICE" at bounding box center [987, 392] width 49 height 10
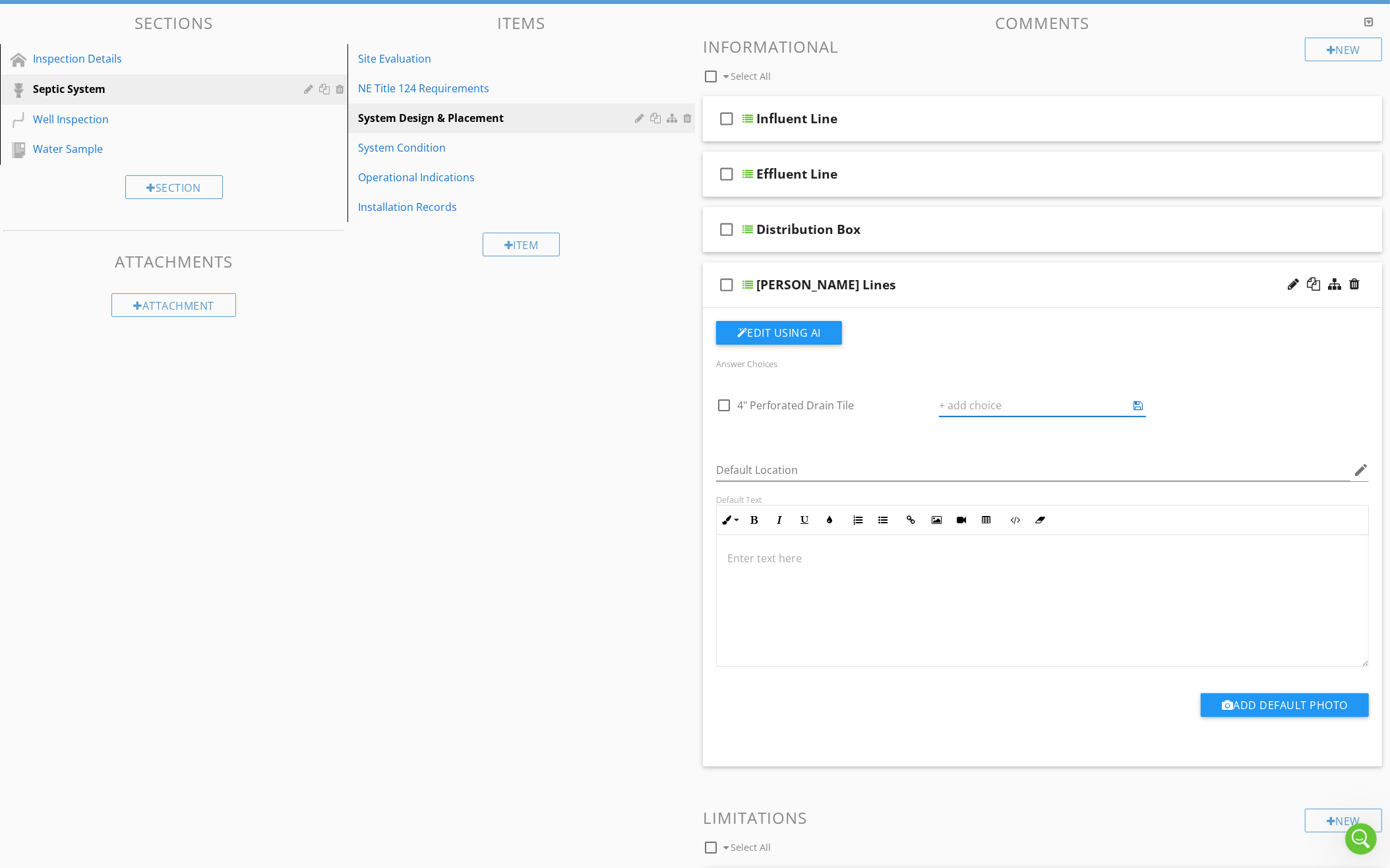
click at [654, 421] on div "Sections Inspection Details Septic System Well Inspection Water Sample Section …" at bounding box center [695, 646] width 1390 height 1284
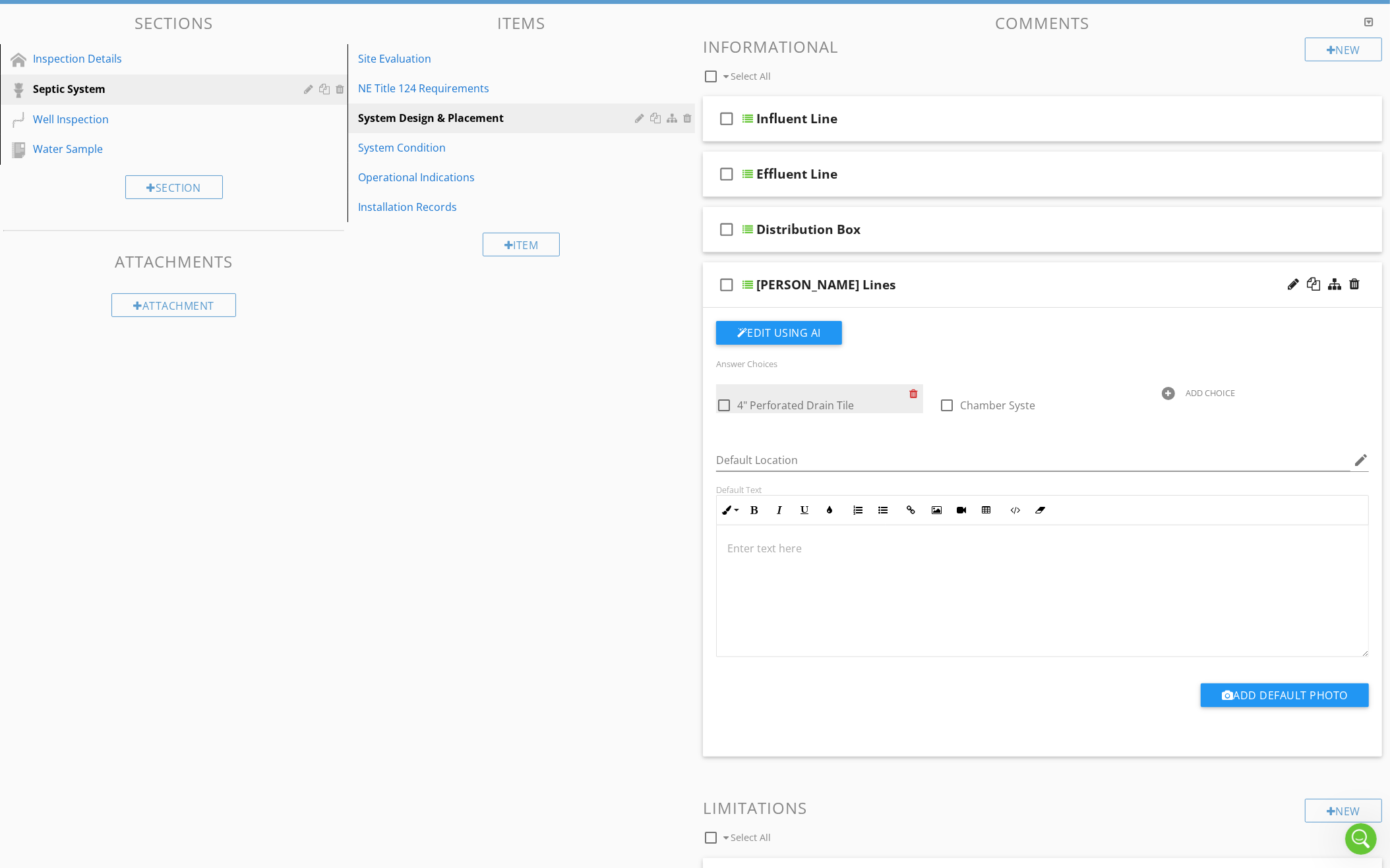
click at [912, 389] on div at bounding box center [916, 393] width 14 height 18
click at [913, 385] on div at bounding box center [916, 393] width 14 height 18
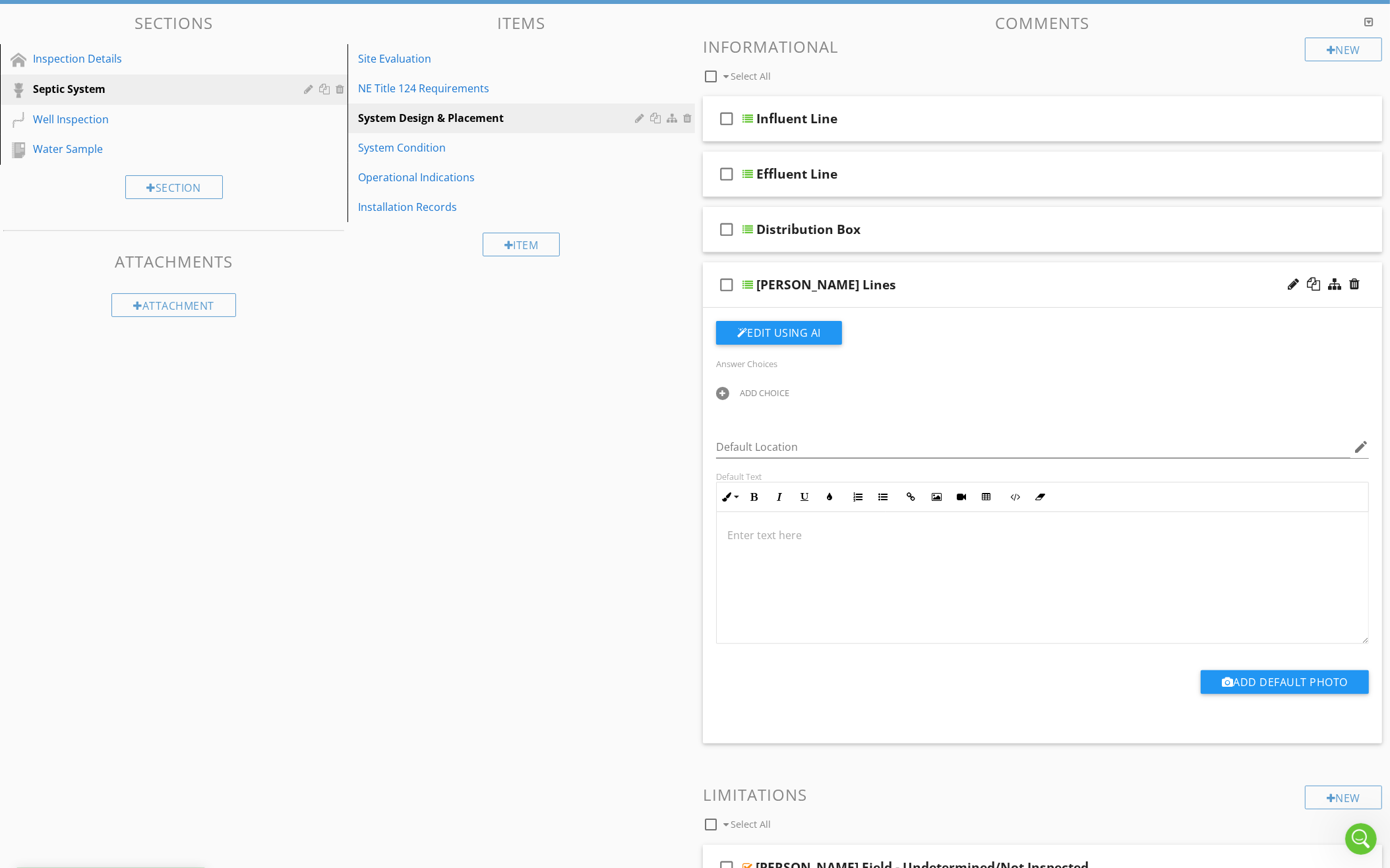
click at [753, 388] on div "ADD CHOICE" at bounding box center [764, 392] width 49 height 10
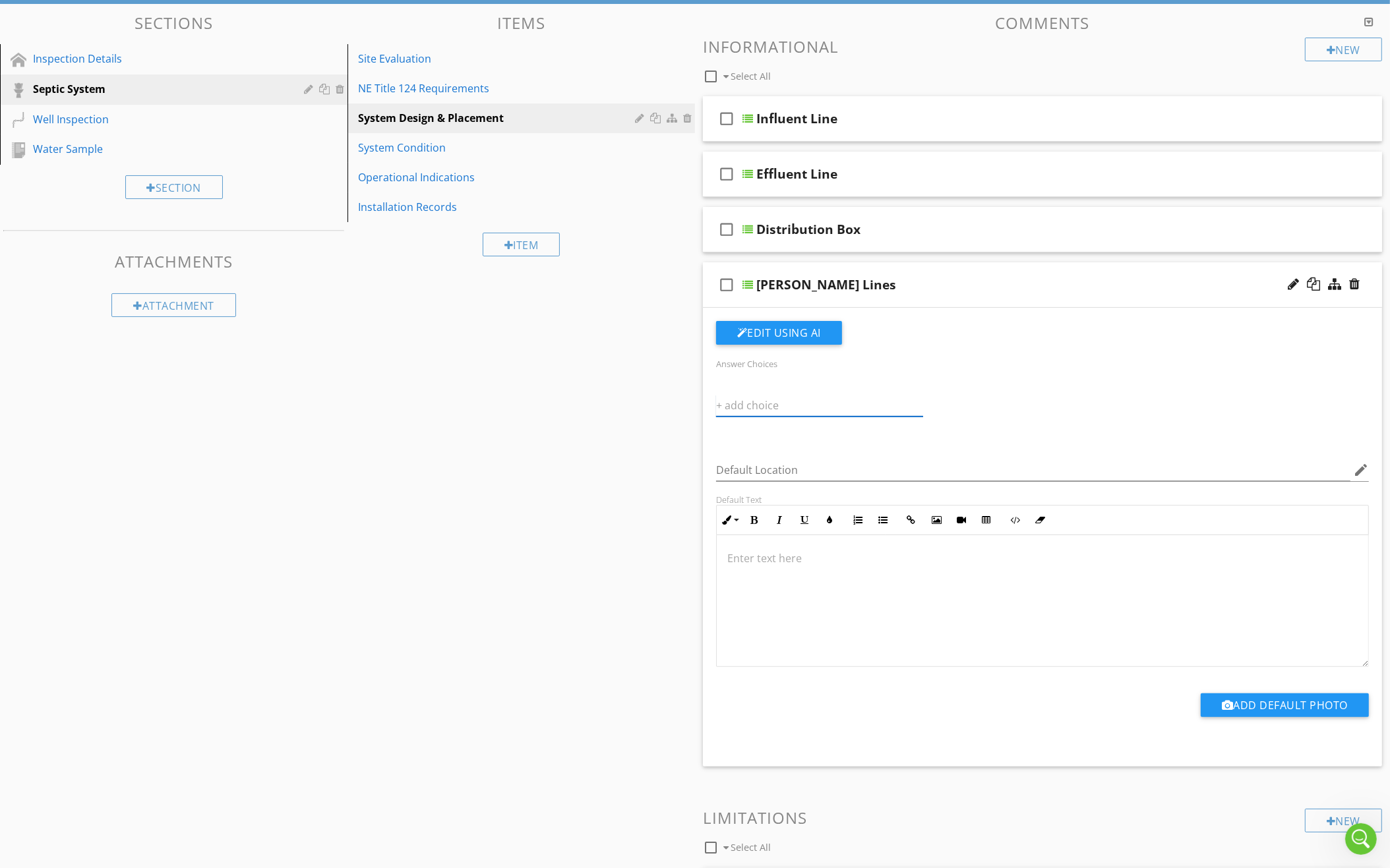
type input "C"
type input "4" Corrugated Perforated Drainage Pipe"
click at [970, 391] on div "ADD CHOICE" at bounding box center [987, 392] width 49 height 10
click at [970, 387] on div "ADD CHOICE" at bounding box center [987, 392] width 49 height 10
type input "4" PVC Perforated Drainage Pipe"
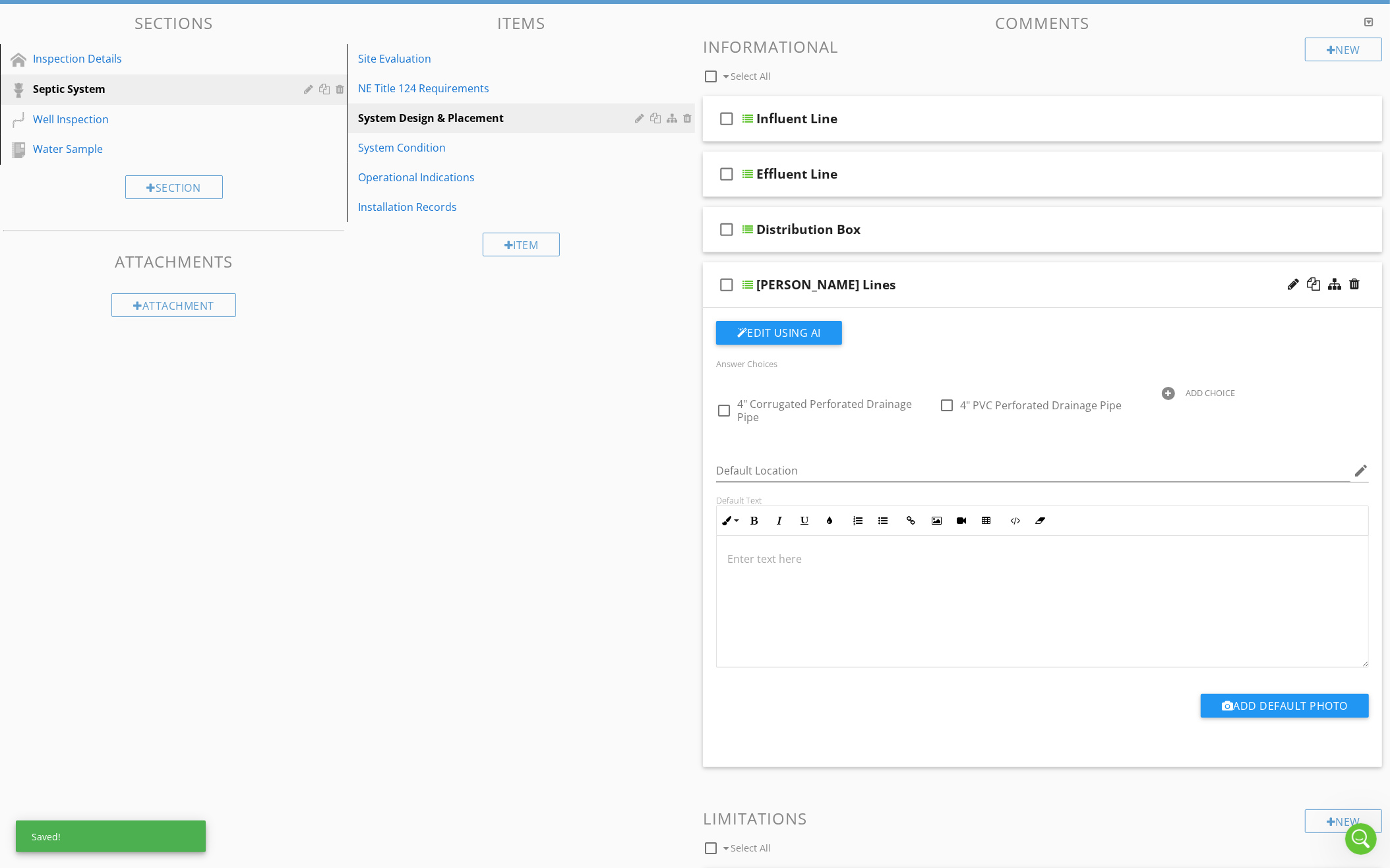
click at [1183, 386] on div "ADD CHOICE" at bounding box center [1265, 392] width 207 height 16
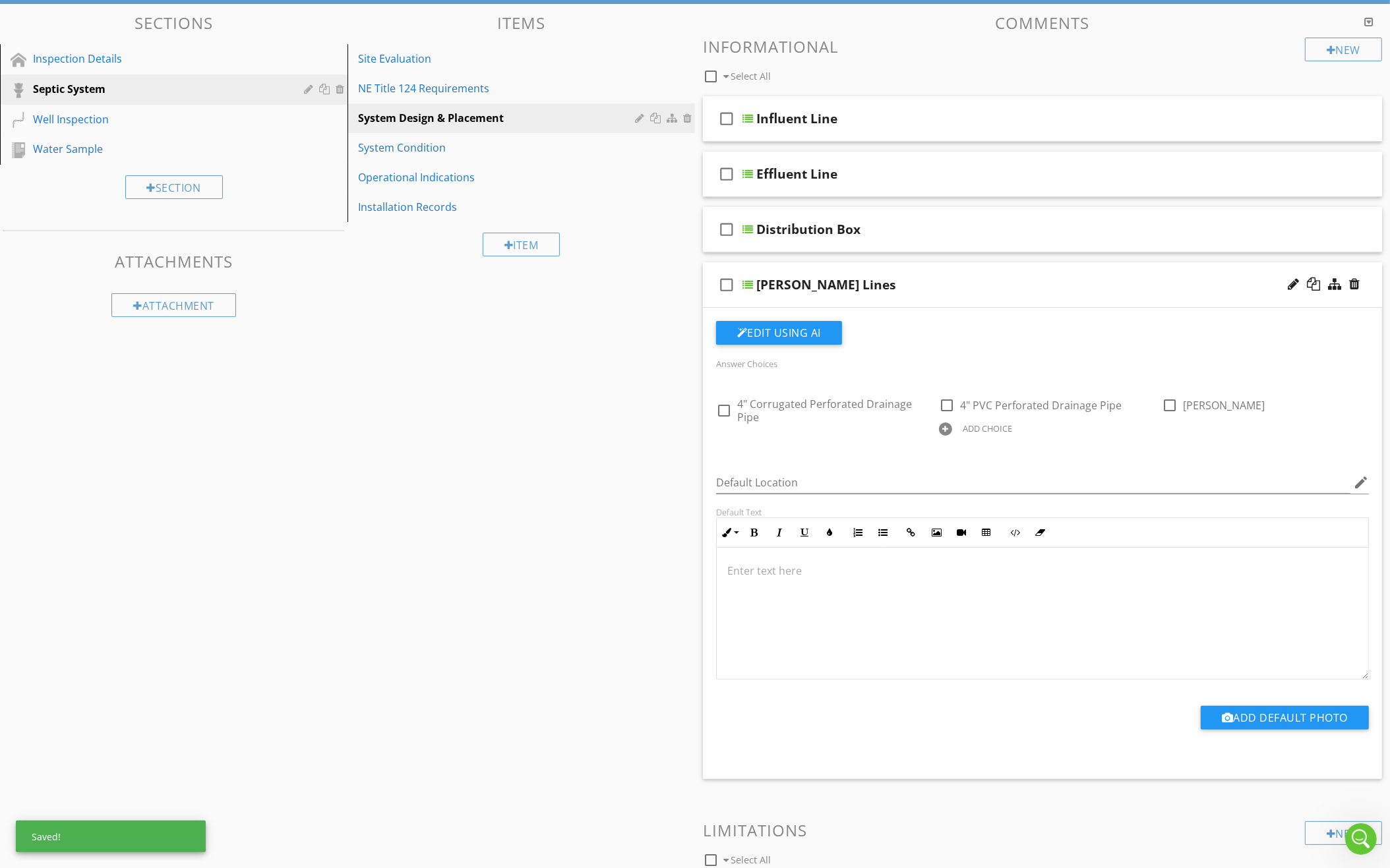
click at [988, 423] on div "ADD CHOICE" at bounding box center [987, 428] width 49 height 10
click at [962, 425] on div "ADD CHOICE" at bounding box center [987, 428] width 49 height 10
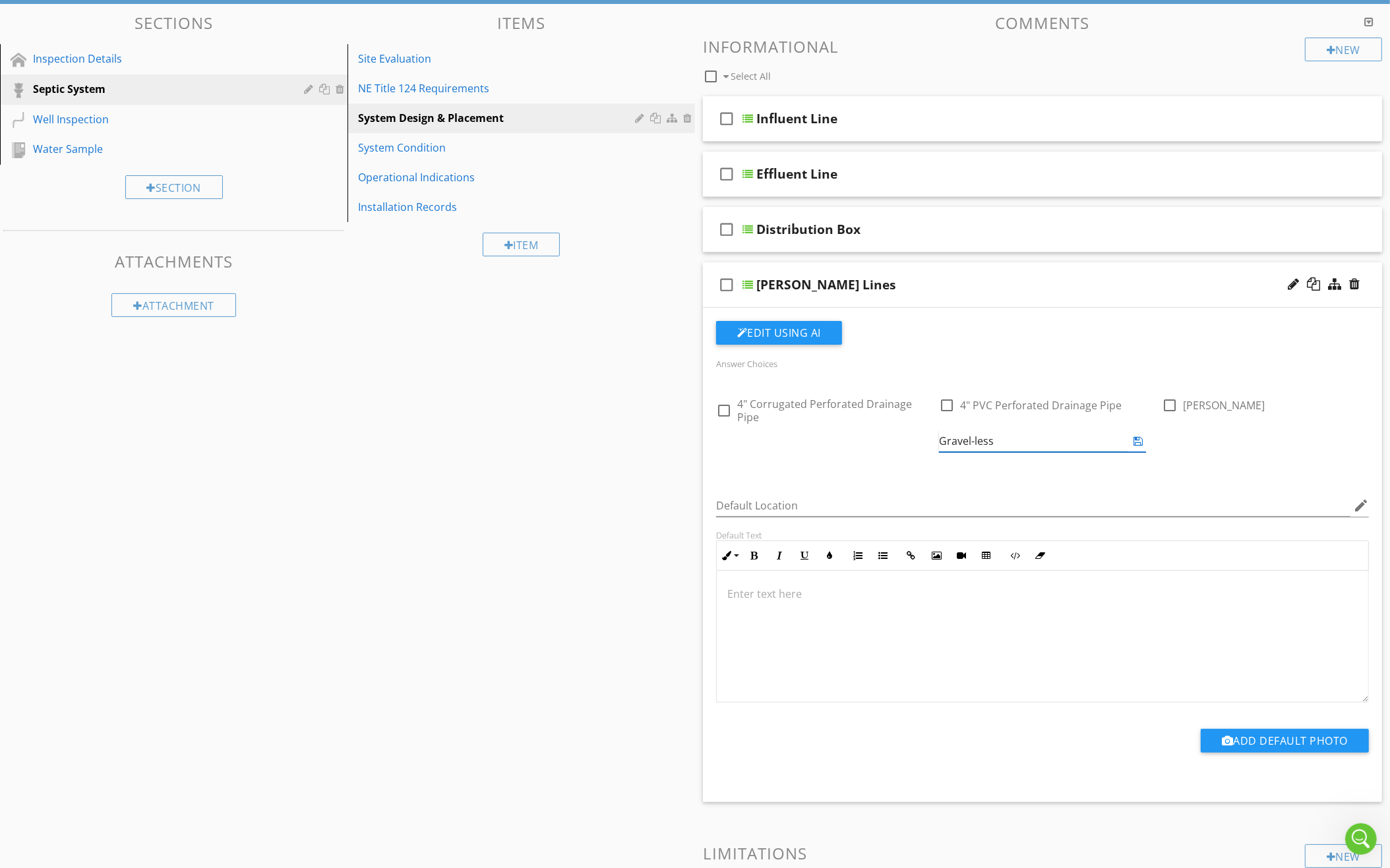
type input "Gravel-less"
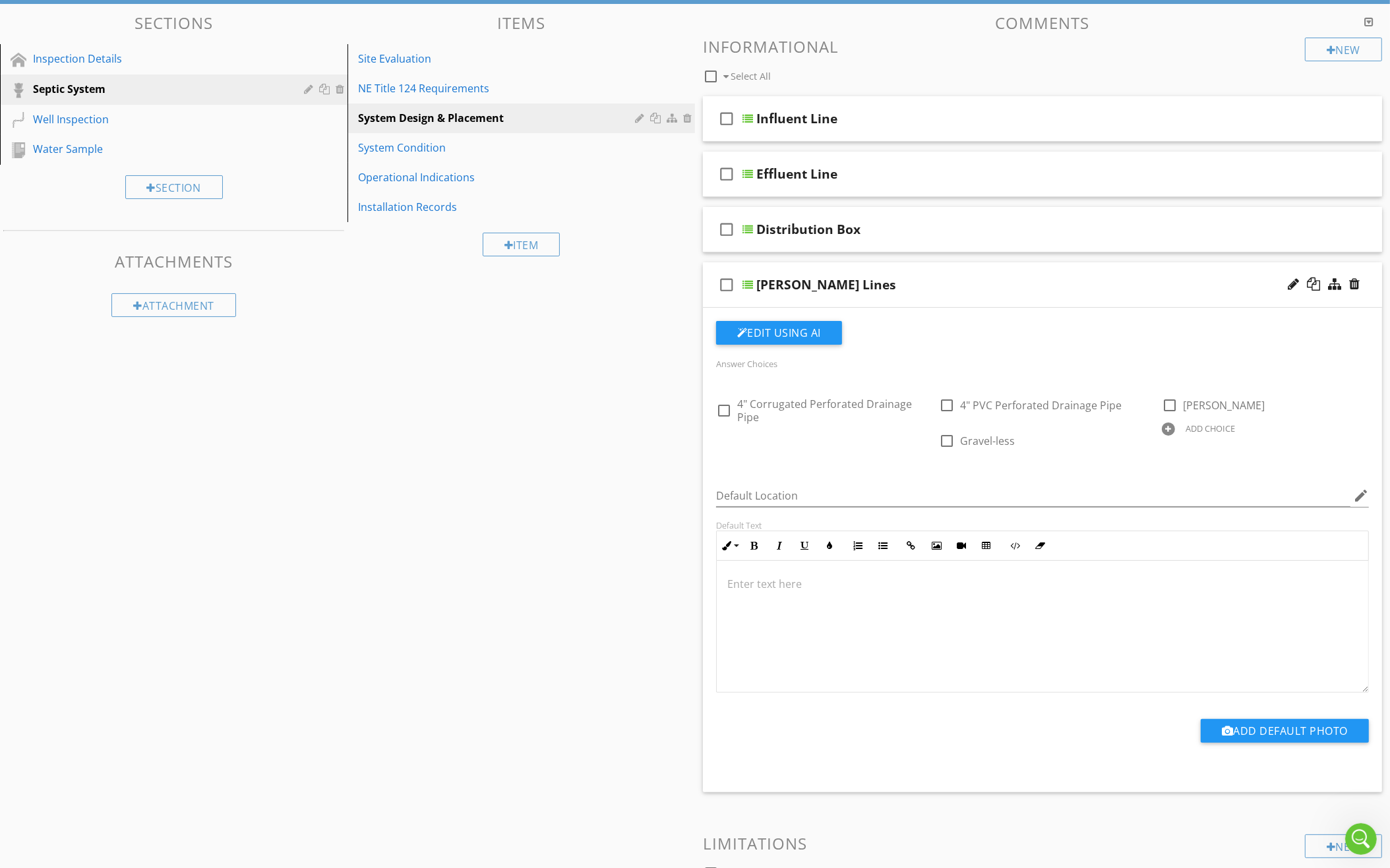
click at [1029, 277] on div "Leach Lines" at bounding box center [1001, 285] width 490 height 16
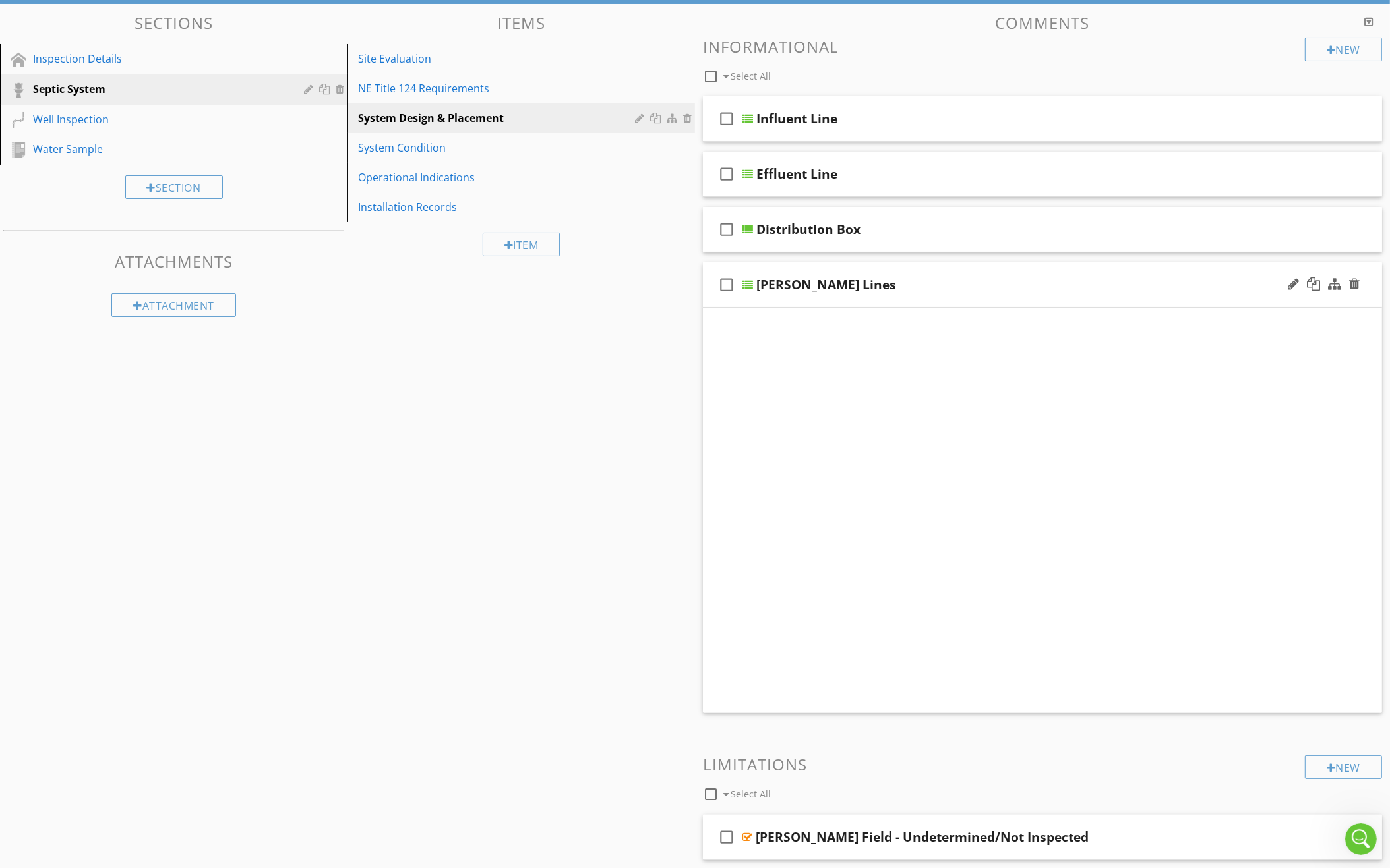
scroll to position [96, 0]
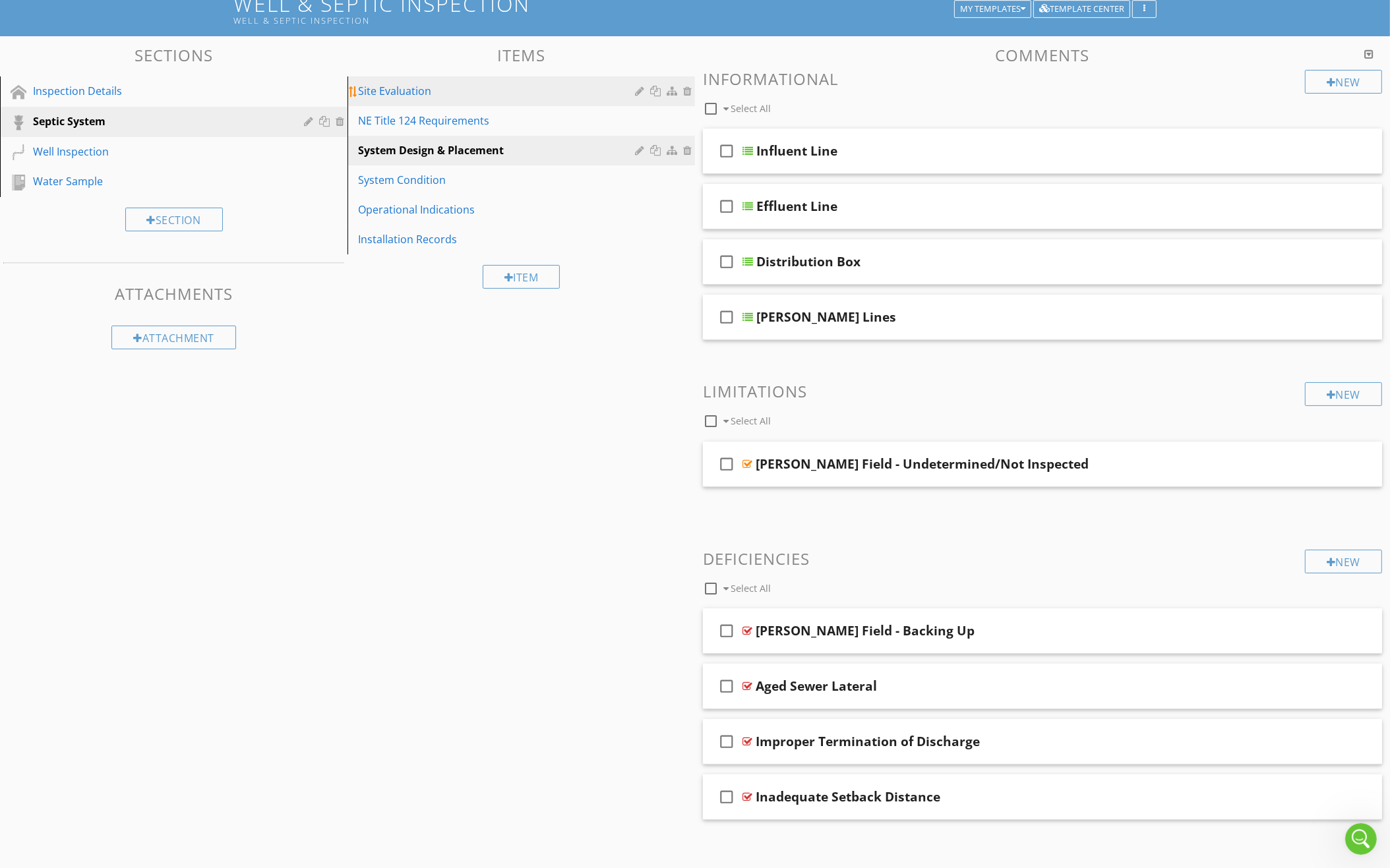
click at [441, 83] on div "Site Evaluation" at bounding box center [498, 90] width 281 height 16
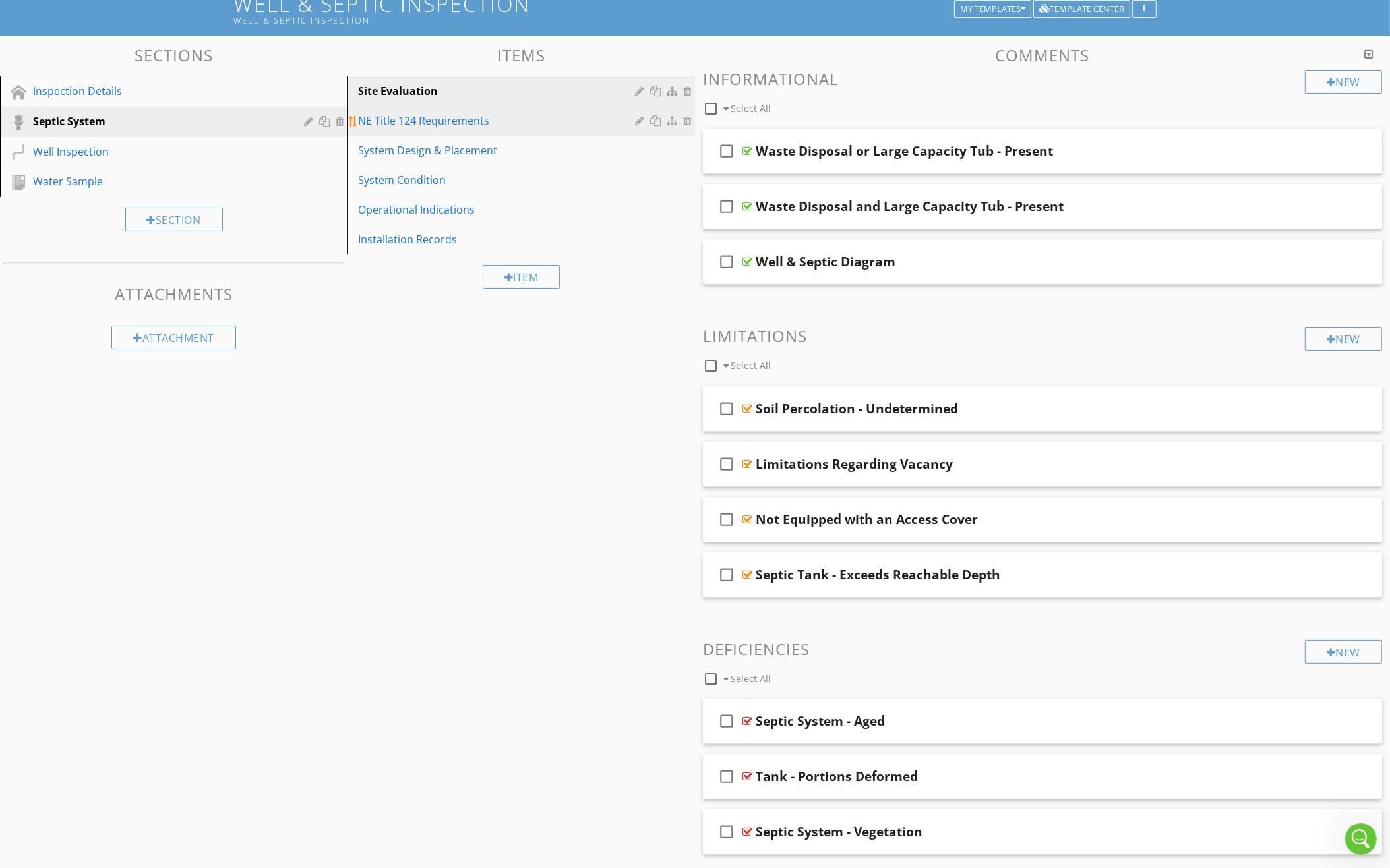
click at [494, 120] on div "NE Title 124 Requirements" at bounding box center [498, 120] width 281 height 16
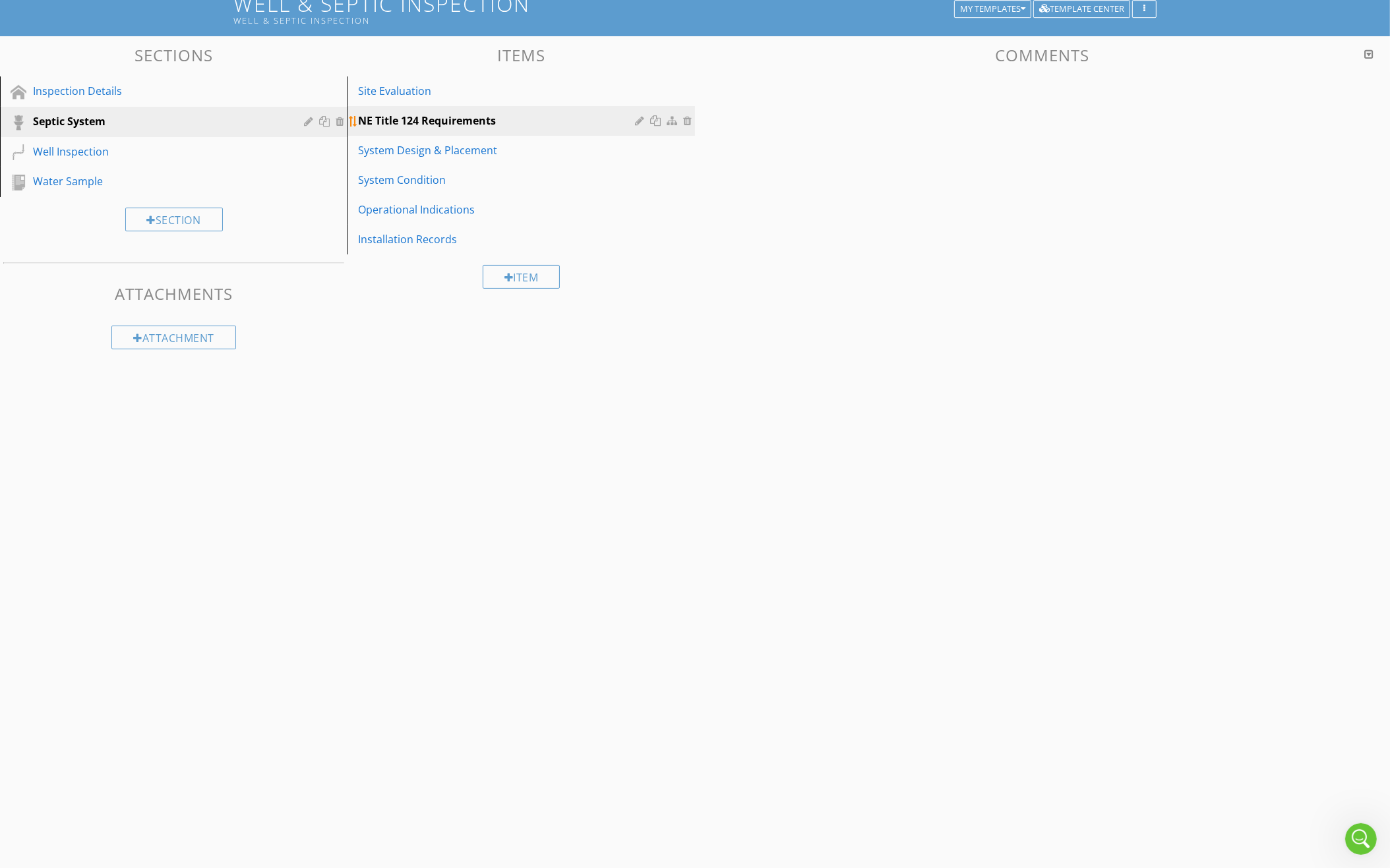
scroll to position [77, 0]
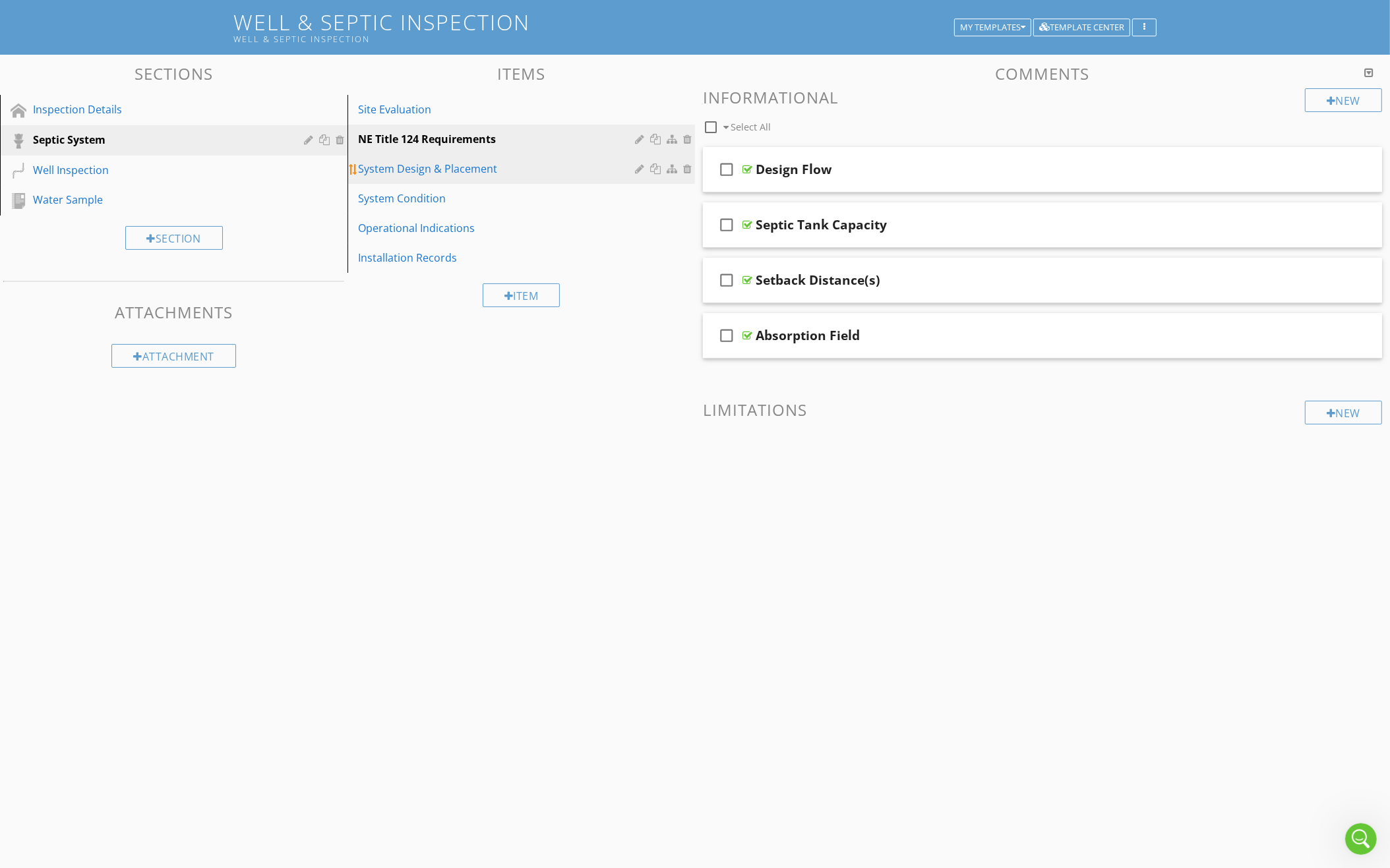
click at [548, 166] on div "System Design & Placement" at bounding box center [498, 168] width 281 height 16
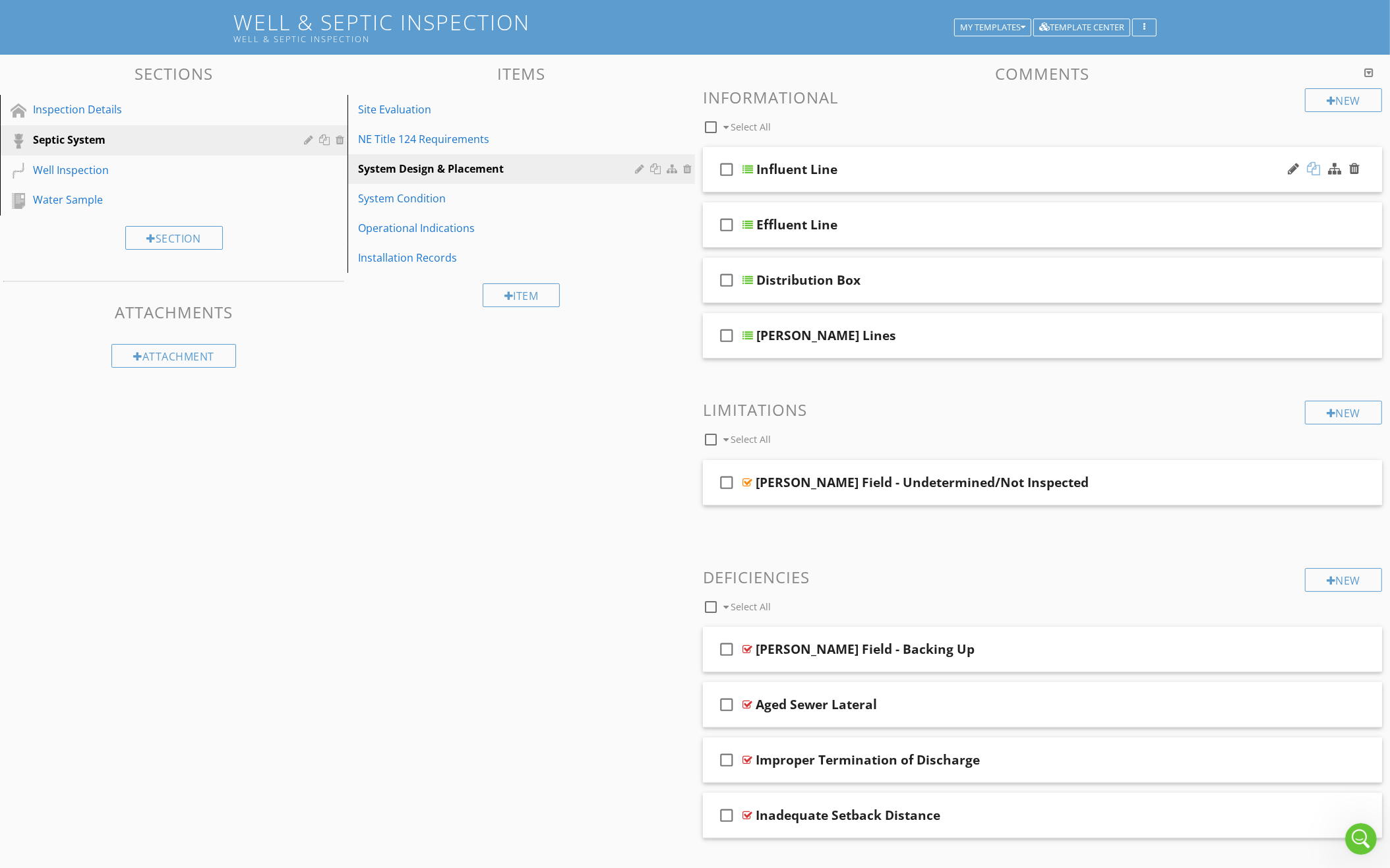
click at [1313, 164] on div at bounding box center [1313, 168] width 13 height 13
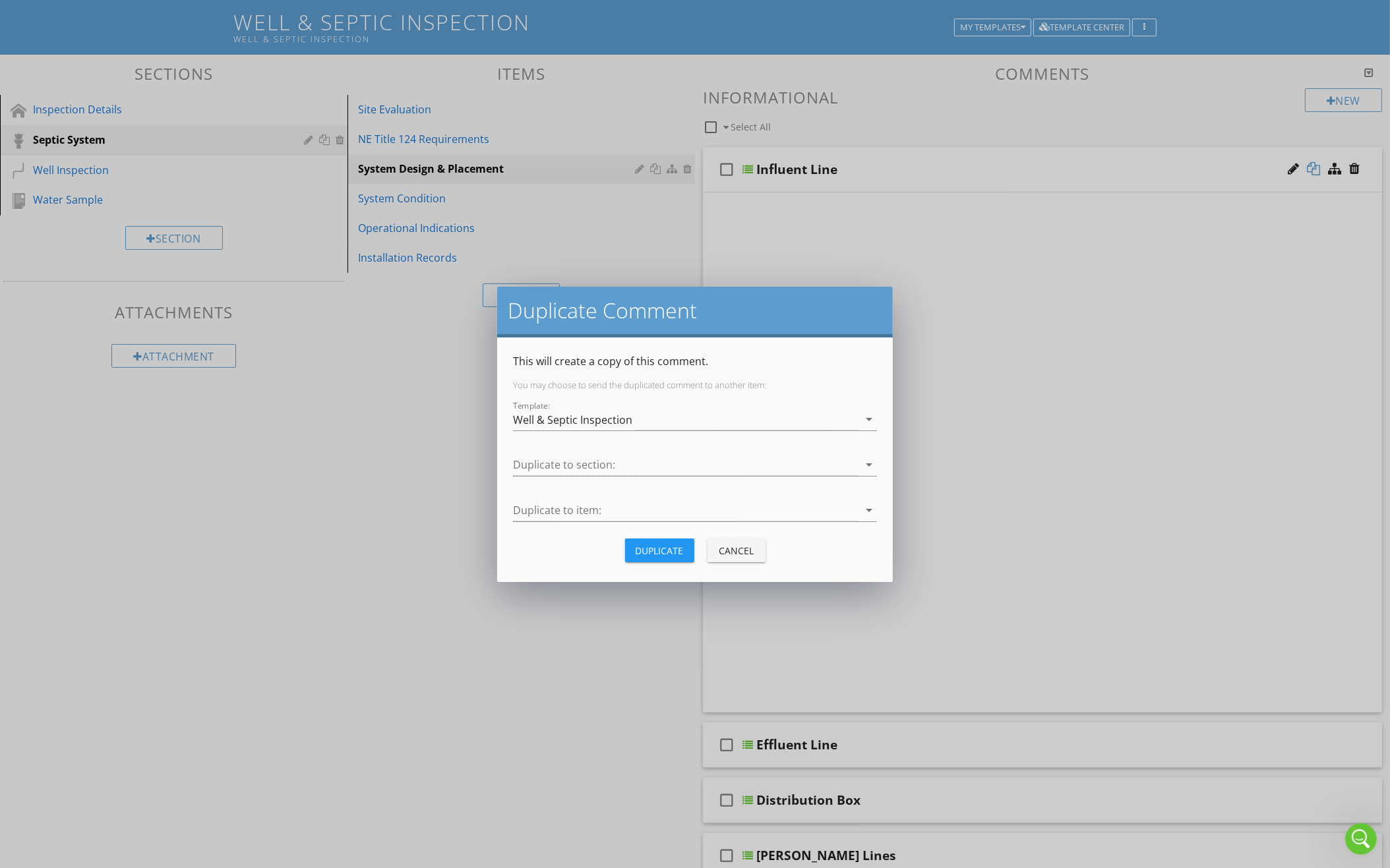
scroll to position [77, 0]
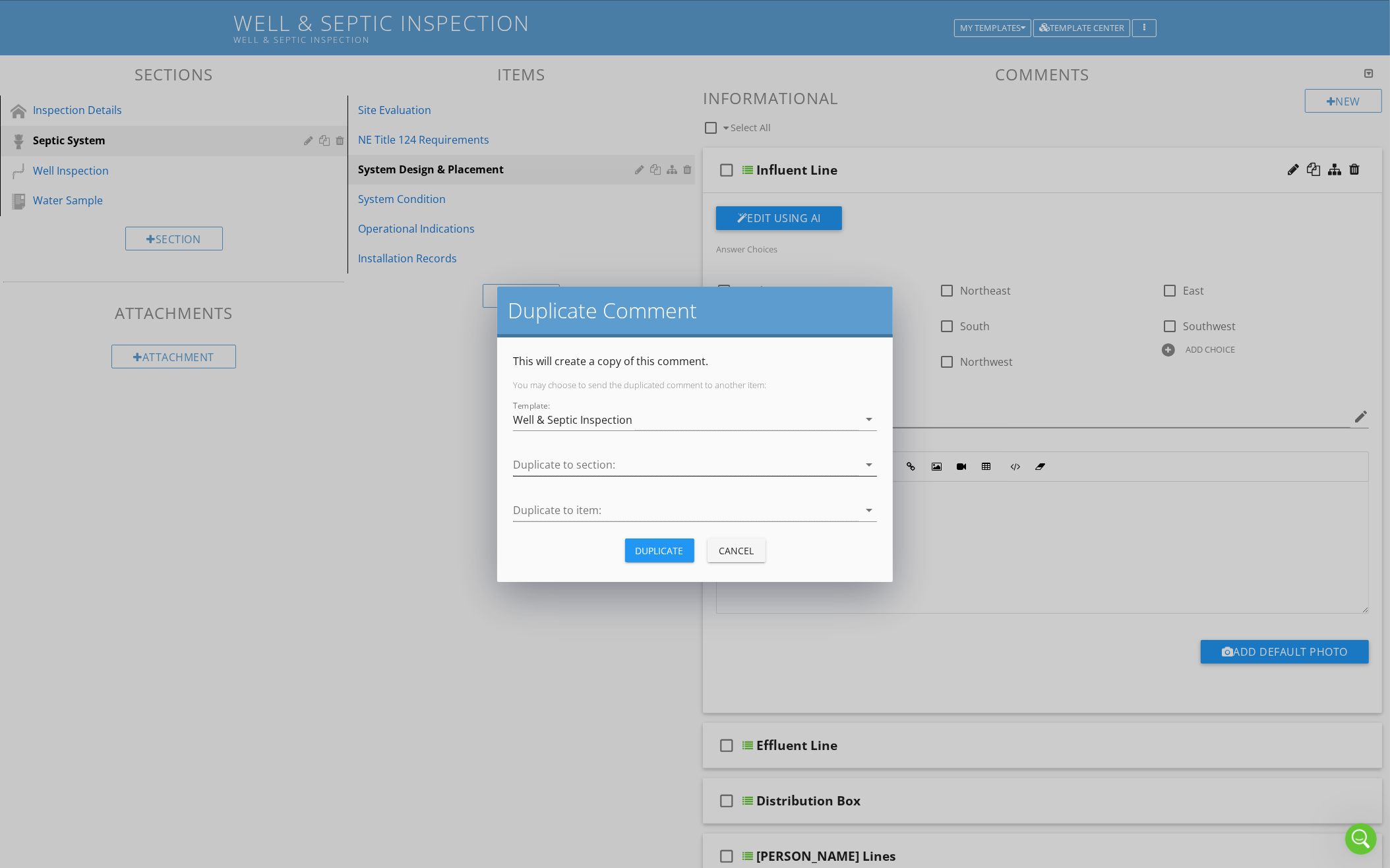
click at [632, 468] on div at bounding box center [685, 465] width 346 height 22
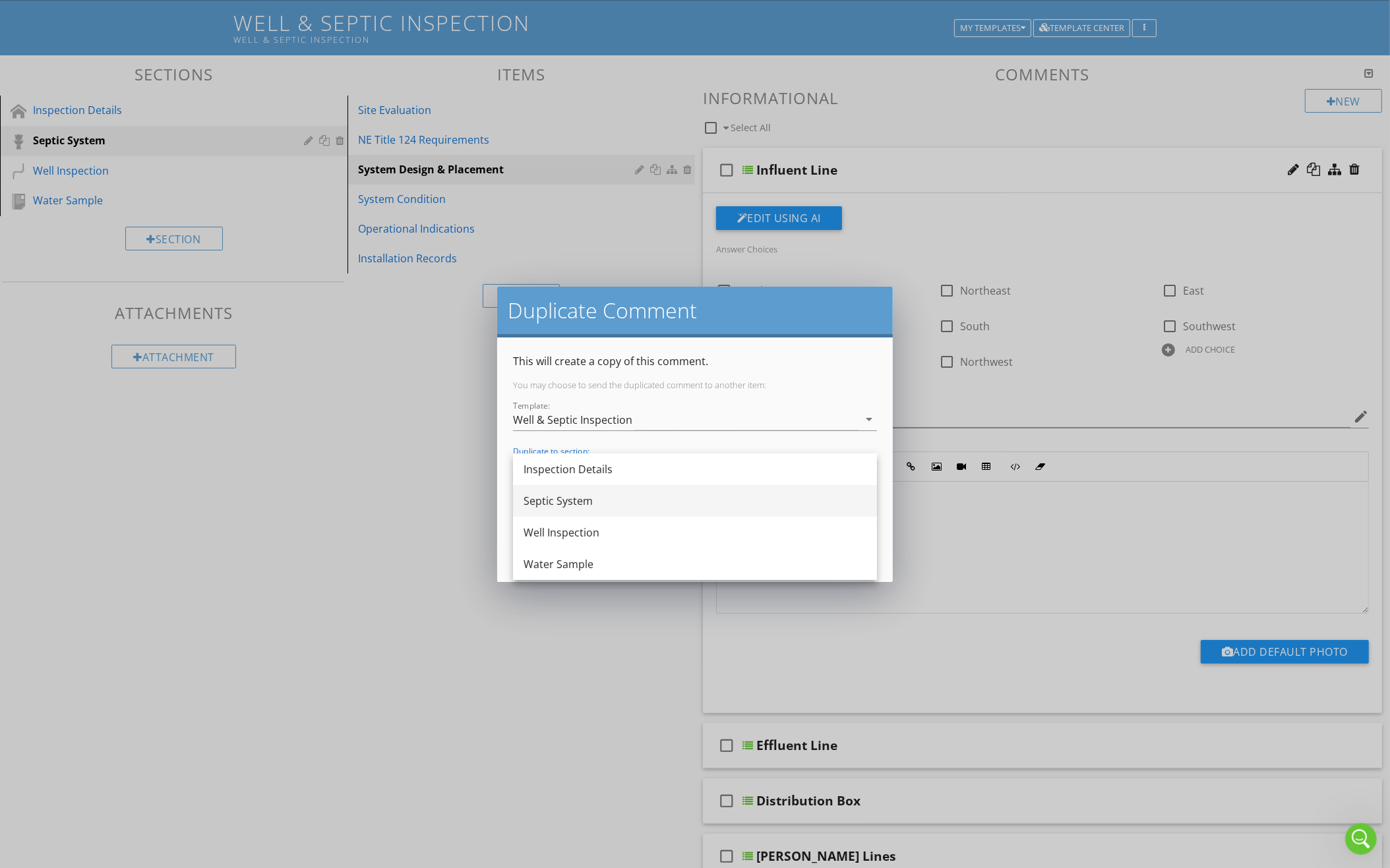
click at [609, 505] on div "Septic System" at bounding box center [695, 501] width 343 height 16
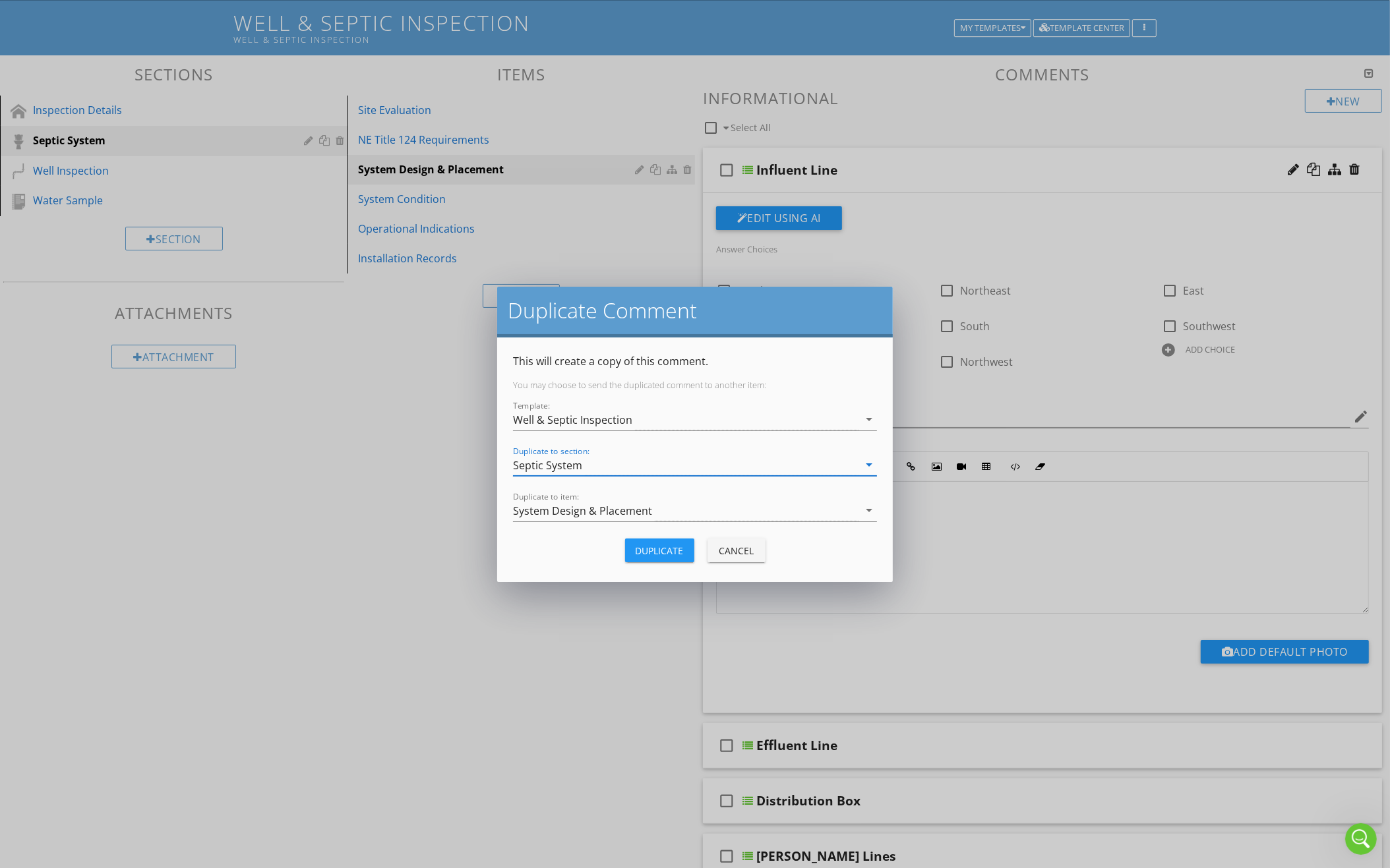
click at [664, 547] on div "Duplicate" at bounding box center [660, 551] width 48 height 14
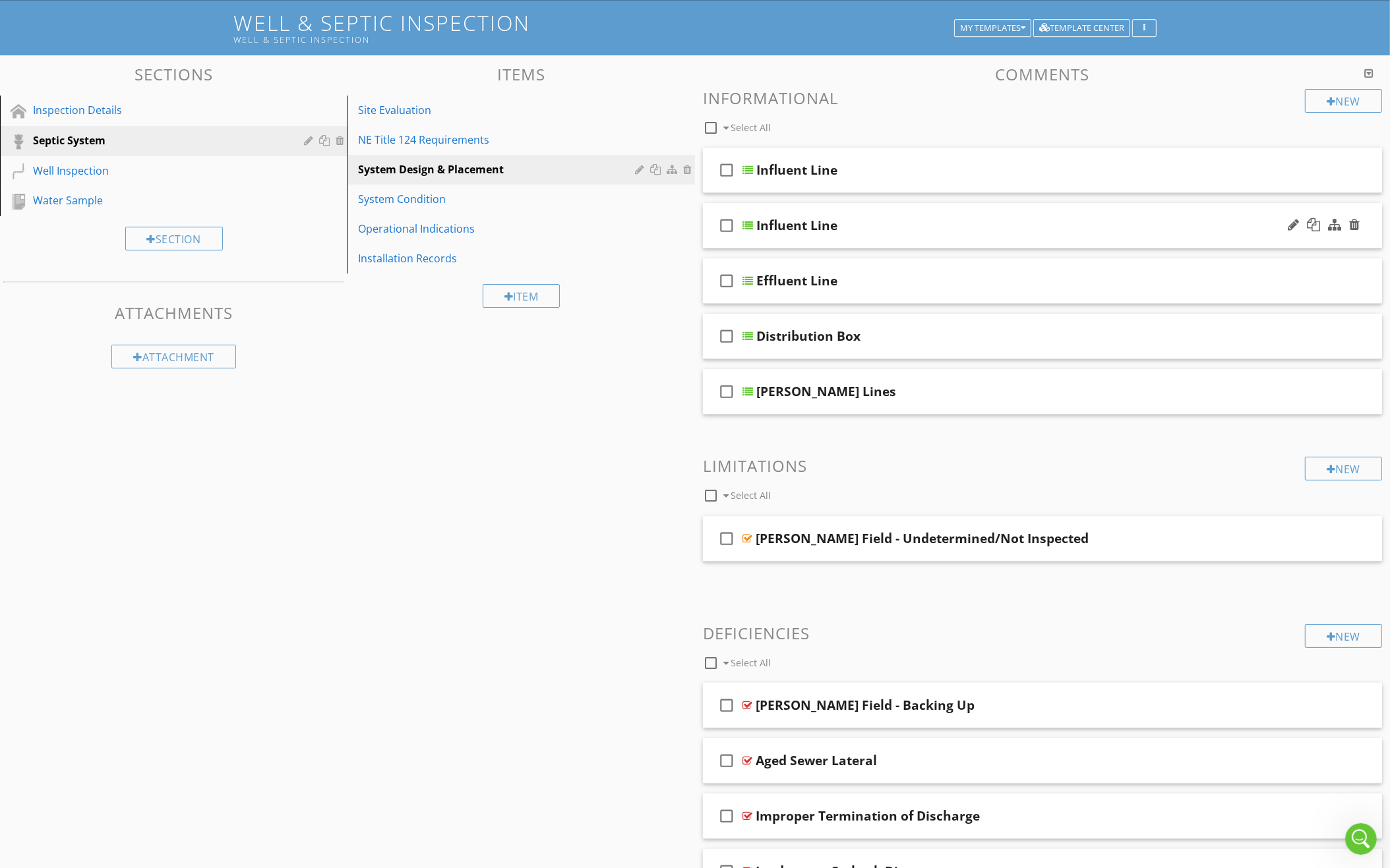
click at [1020, 228] on div "Influent Line" at bounding box center [1001, 225] width 490 height 16
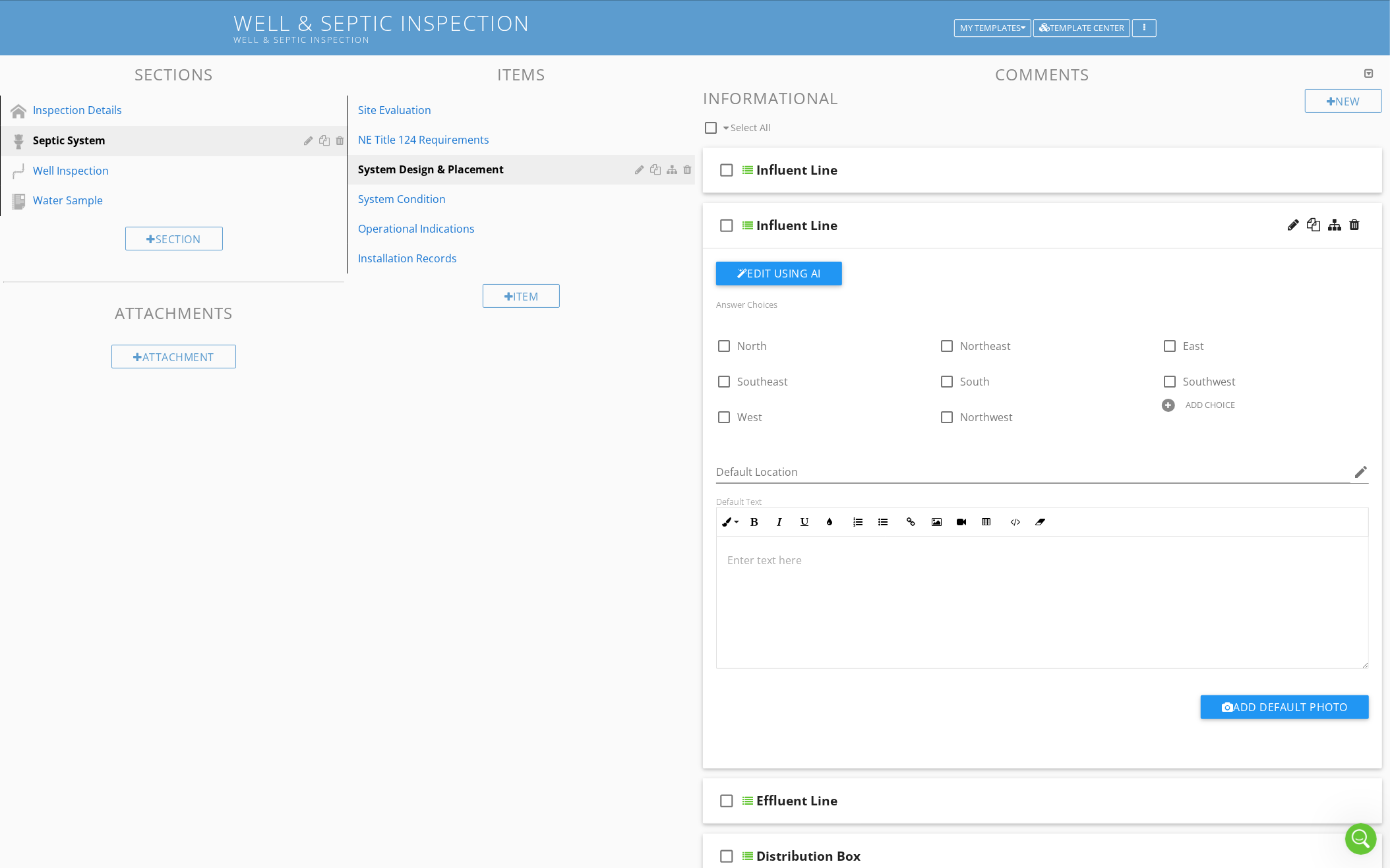
scroll to position [76, 0]
click at [1289, 219] on div at bounding box center [1293, 225] width 11 height 13
click at [879, 223] on input "Influent Line" at bounding box center [1001, 228] width 490 height 22
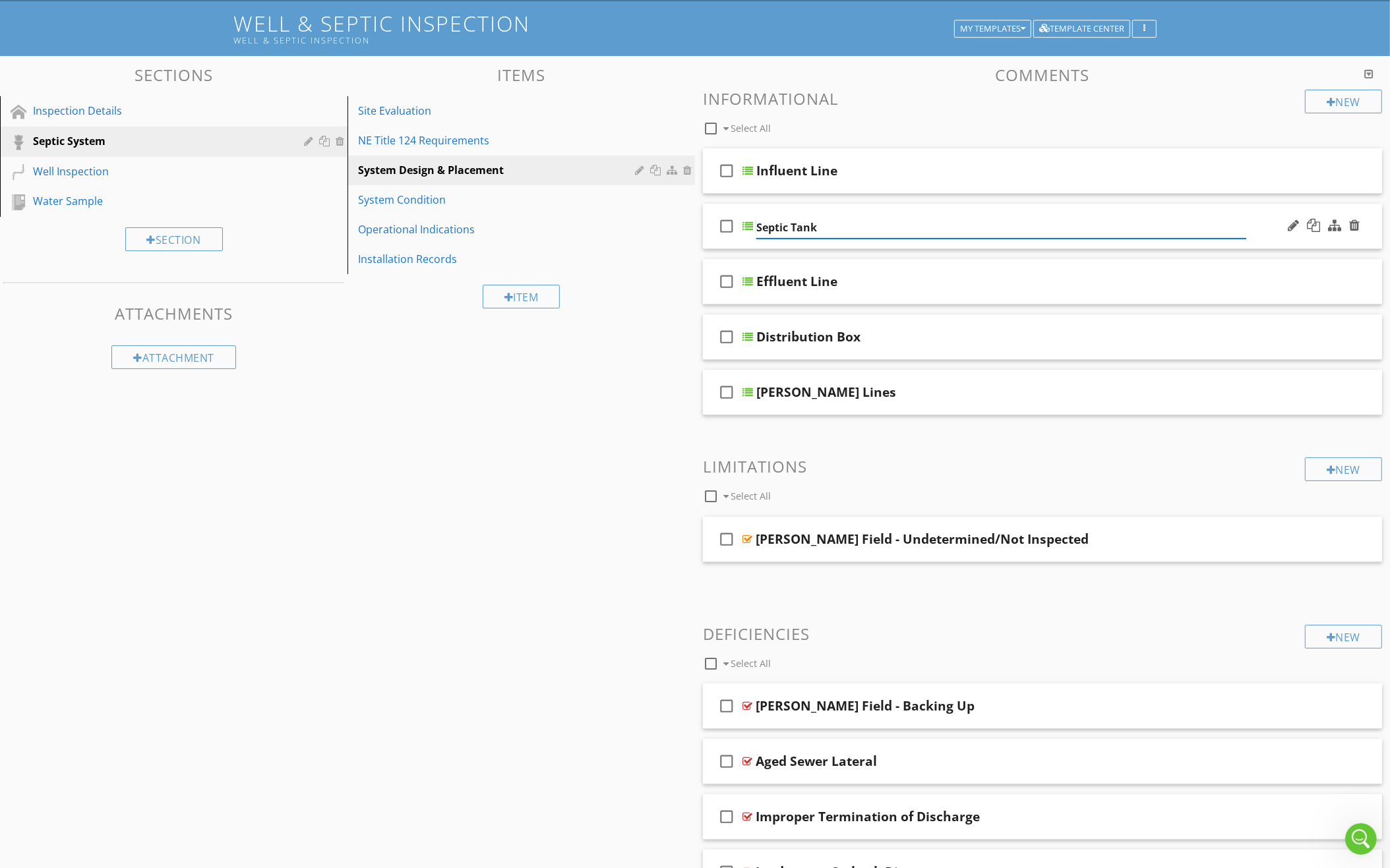
type input "Septic Tank"
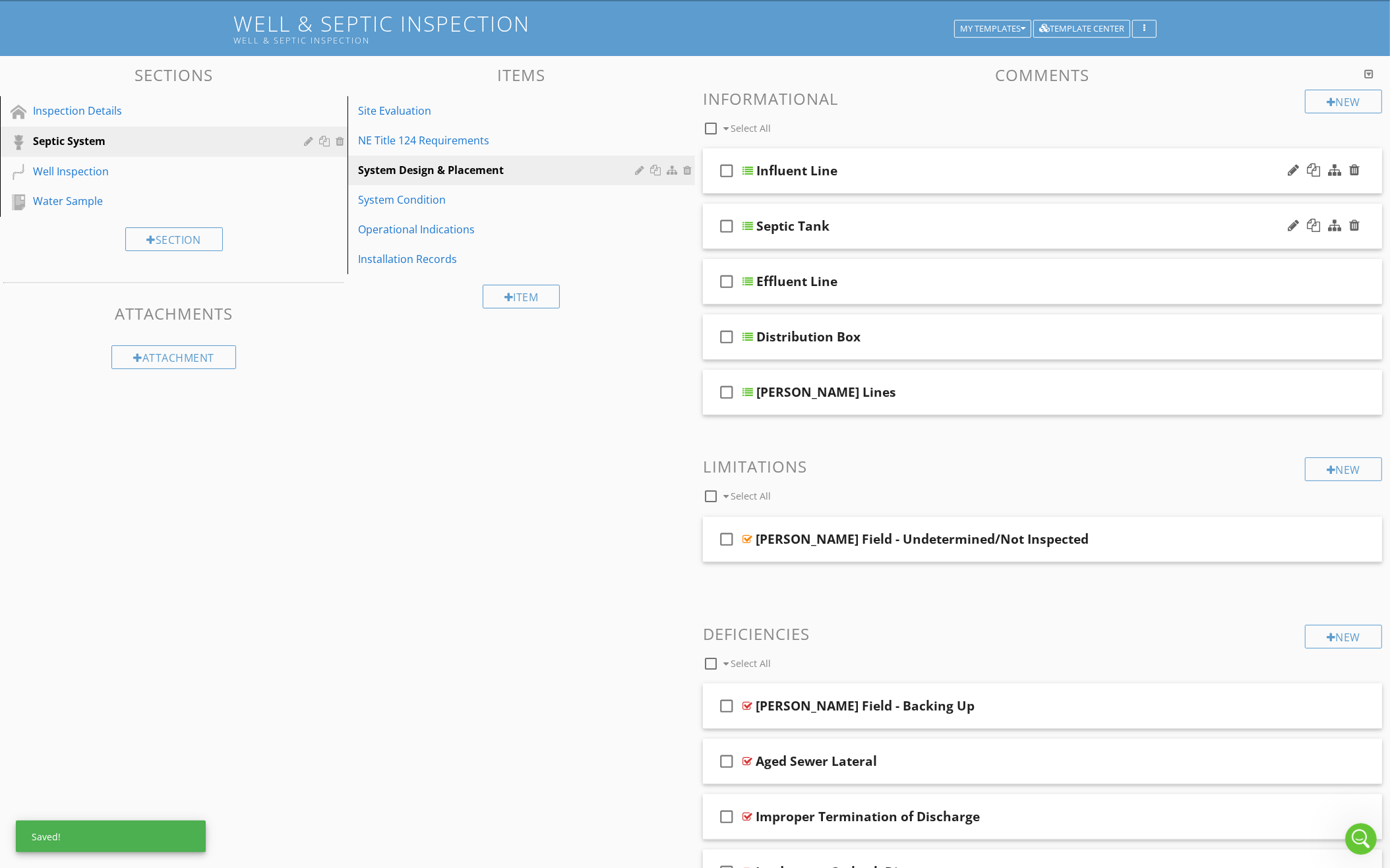
click at [878, 174] on div "Influent Line" at bounding box center [1001, 170] width 490 height 16
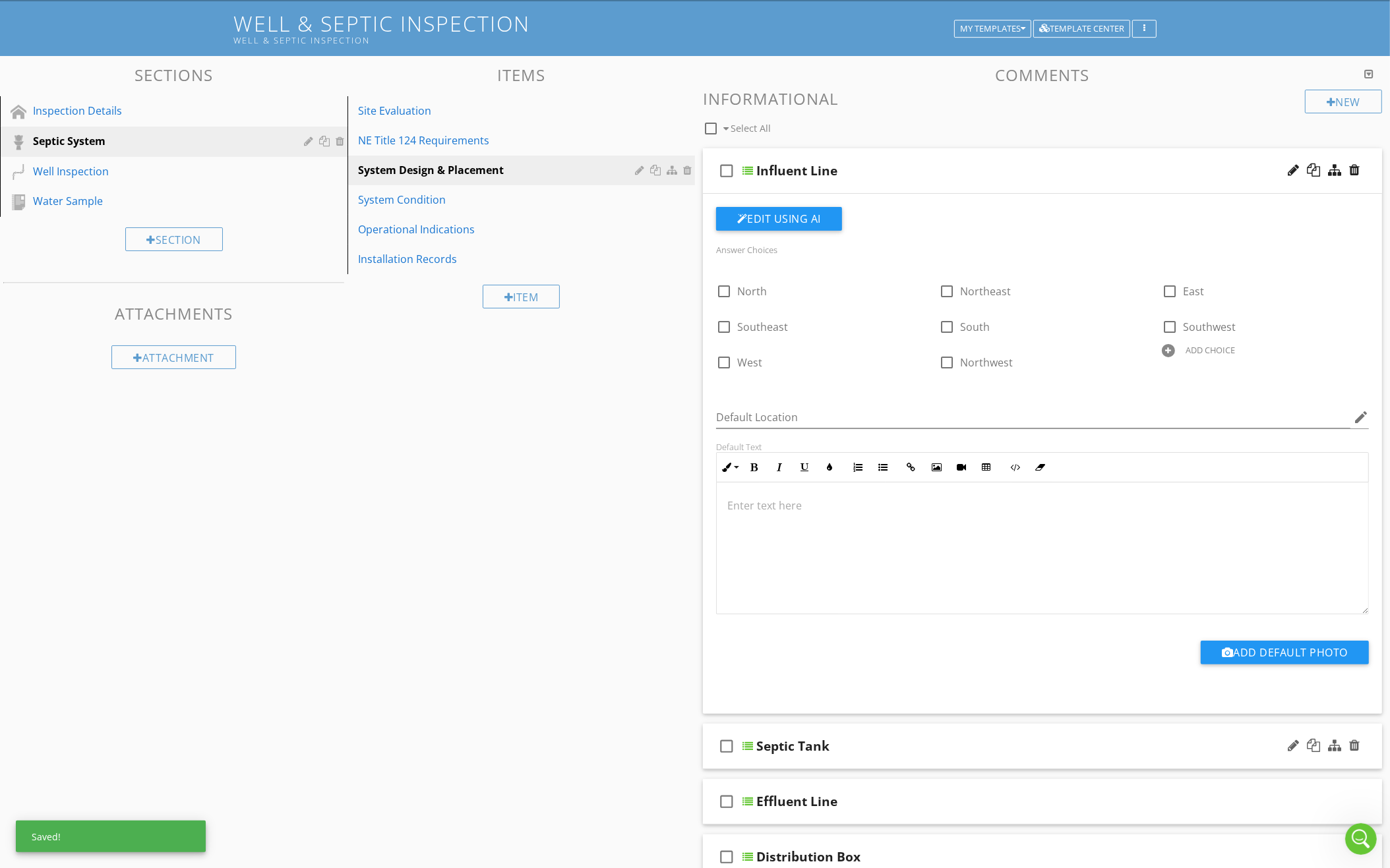
scroll to position [75, 0]
click at [968, 185] on div "check_box_outline_blank Influent Line" at bounding box center [1042, 172] width 679 height 45
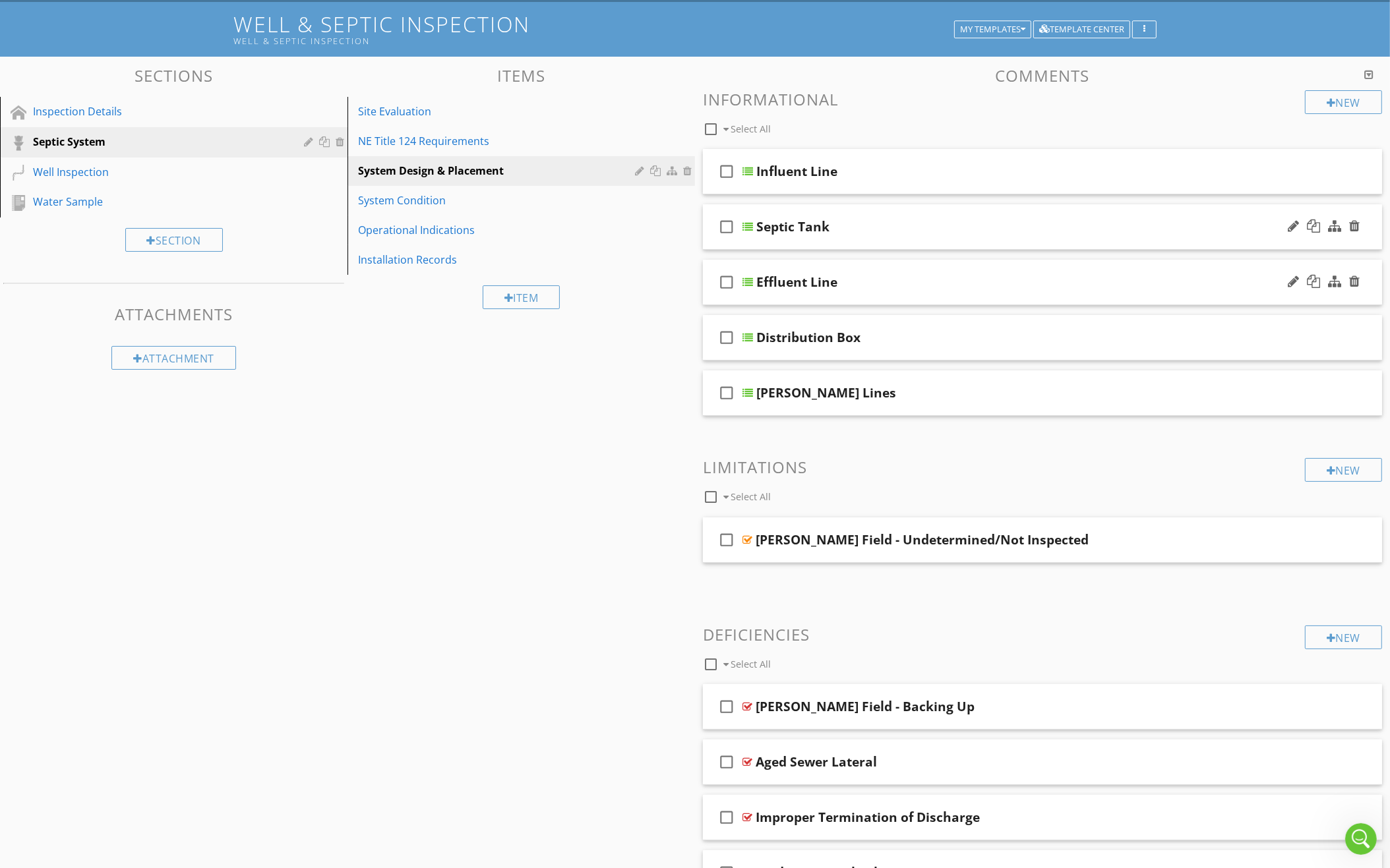
click at [949, 279] on div "Effluent Line" at bounding box center [1001, 282] width 490 height 16
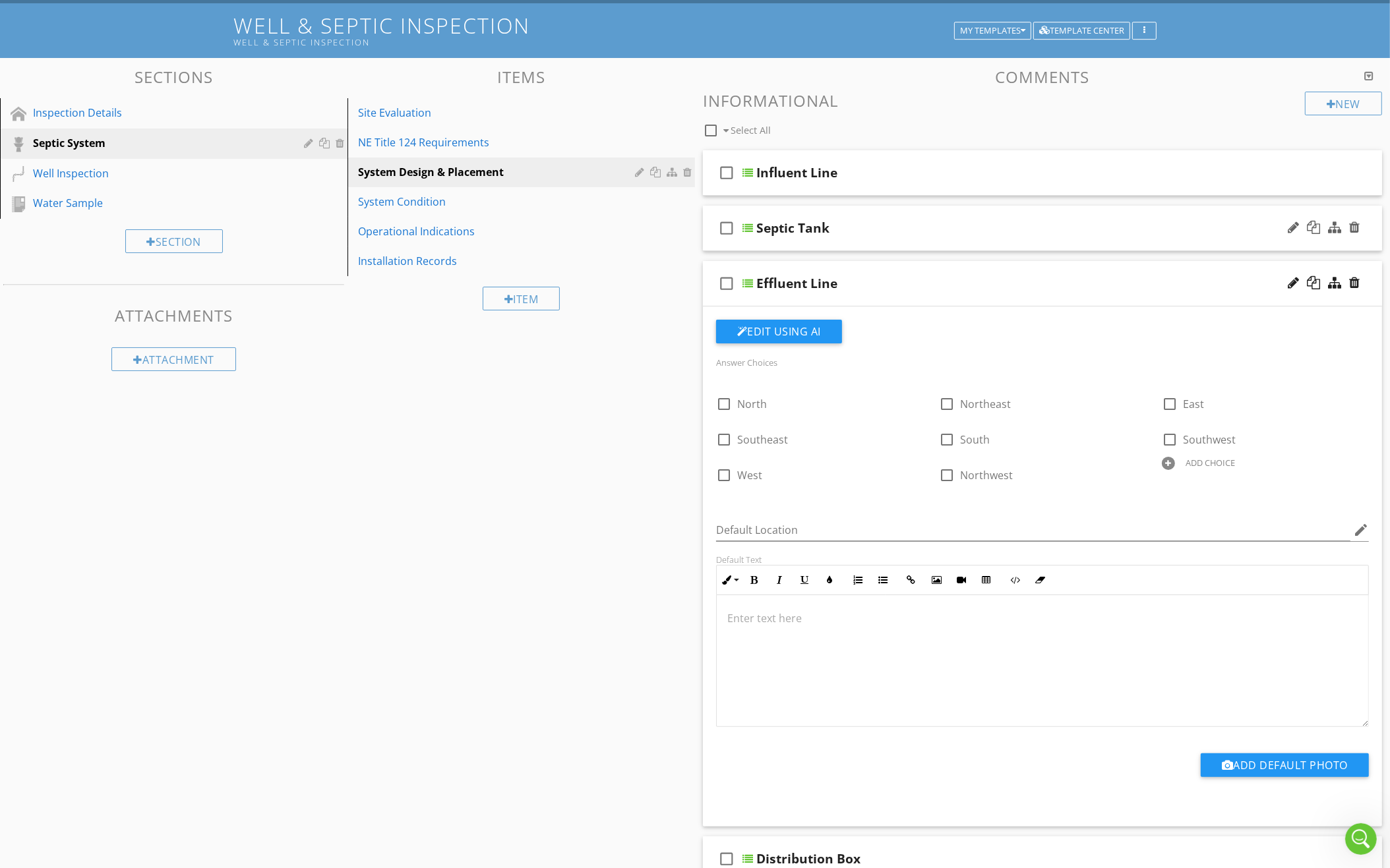
click at [949, 279] on div "Effluent Line" at bounding box center [1001, 283] width 490 height 16
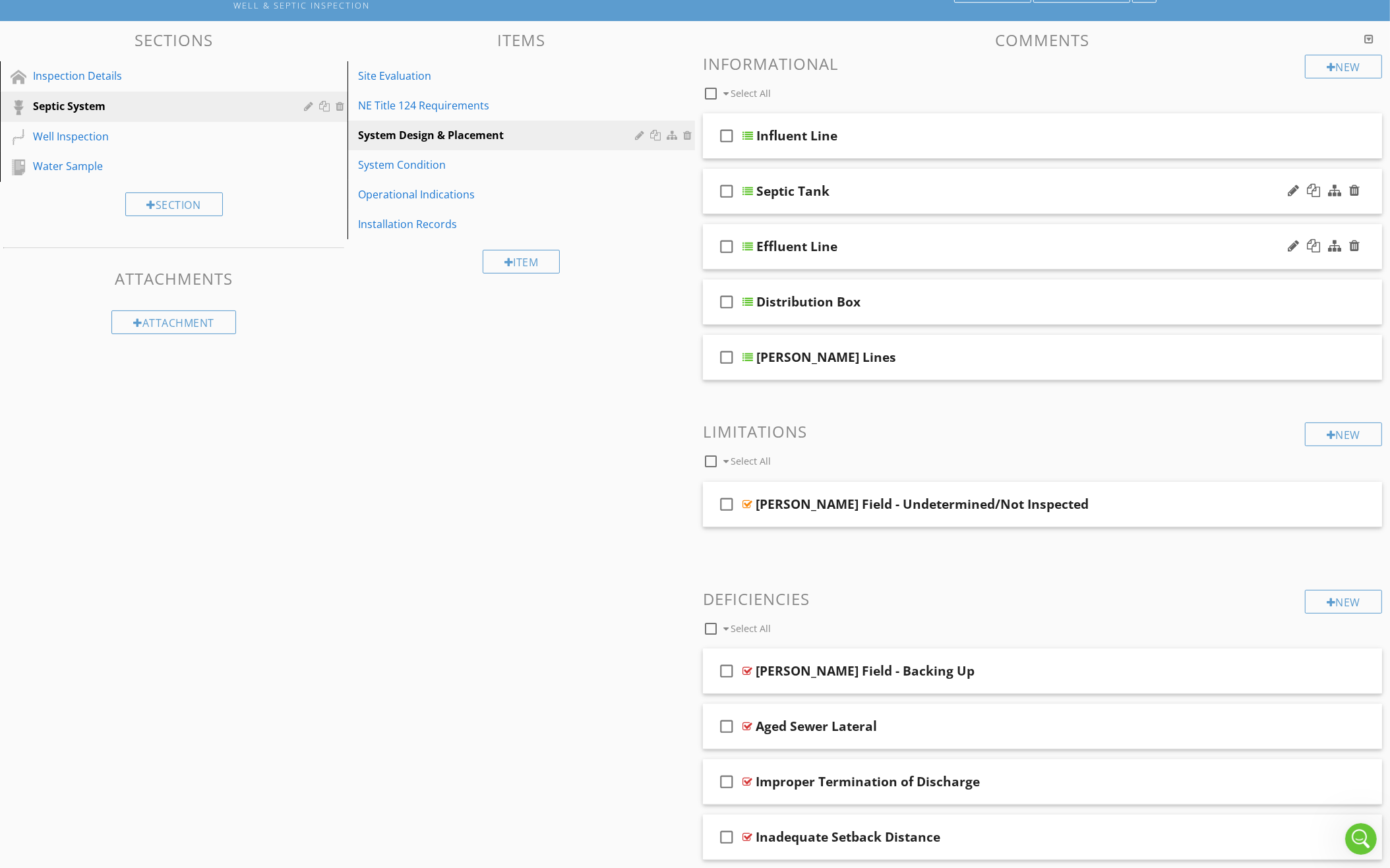
scroll to position [116, 0]
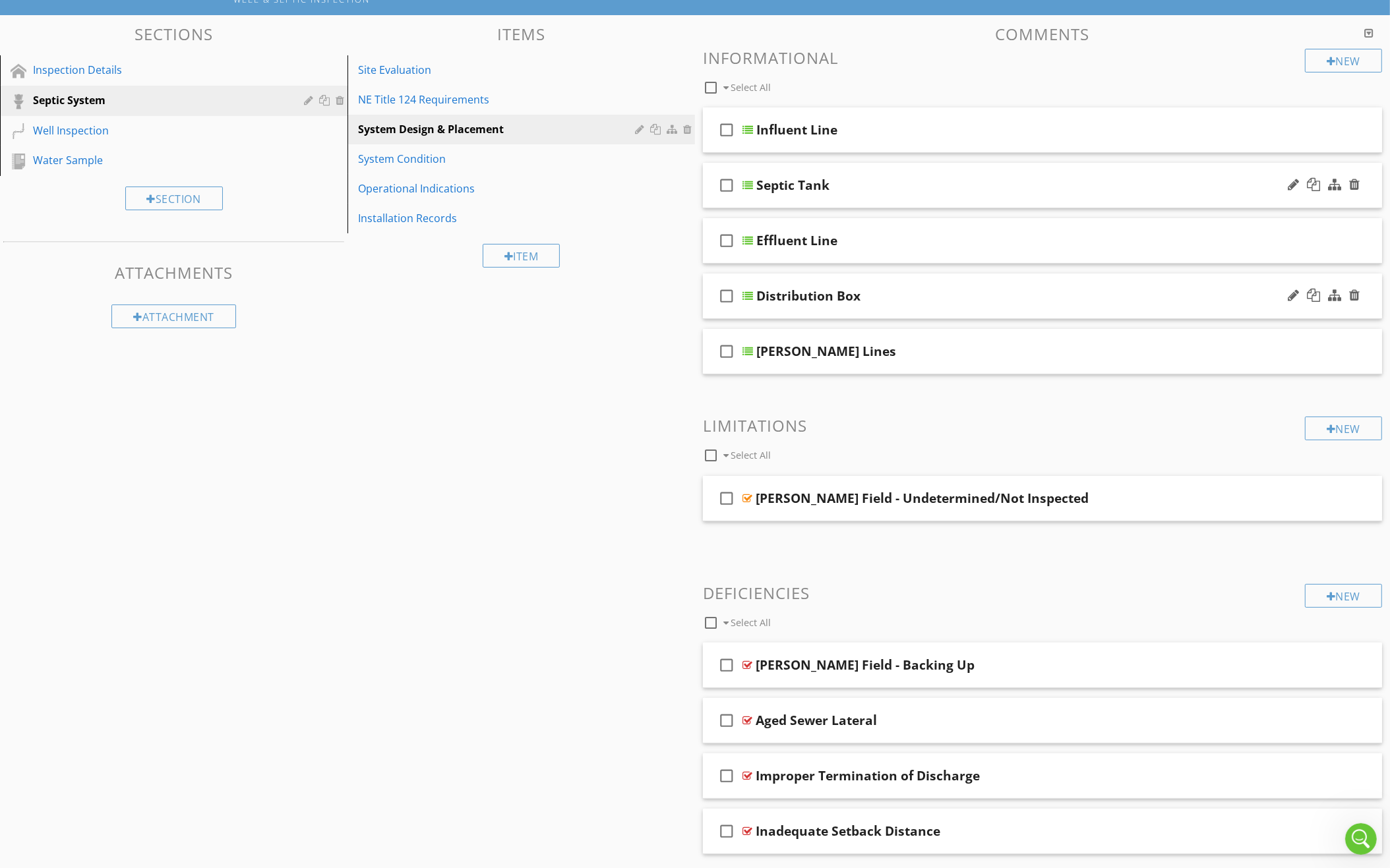
click at [955, 288] on div "Distribution Box" at bounding box center [1001, 295] width 490 height 16
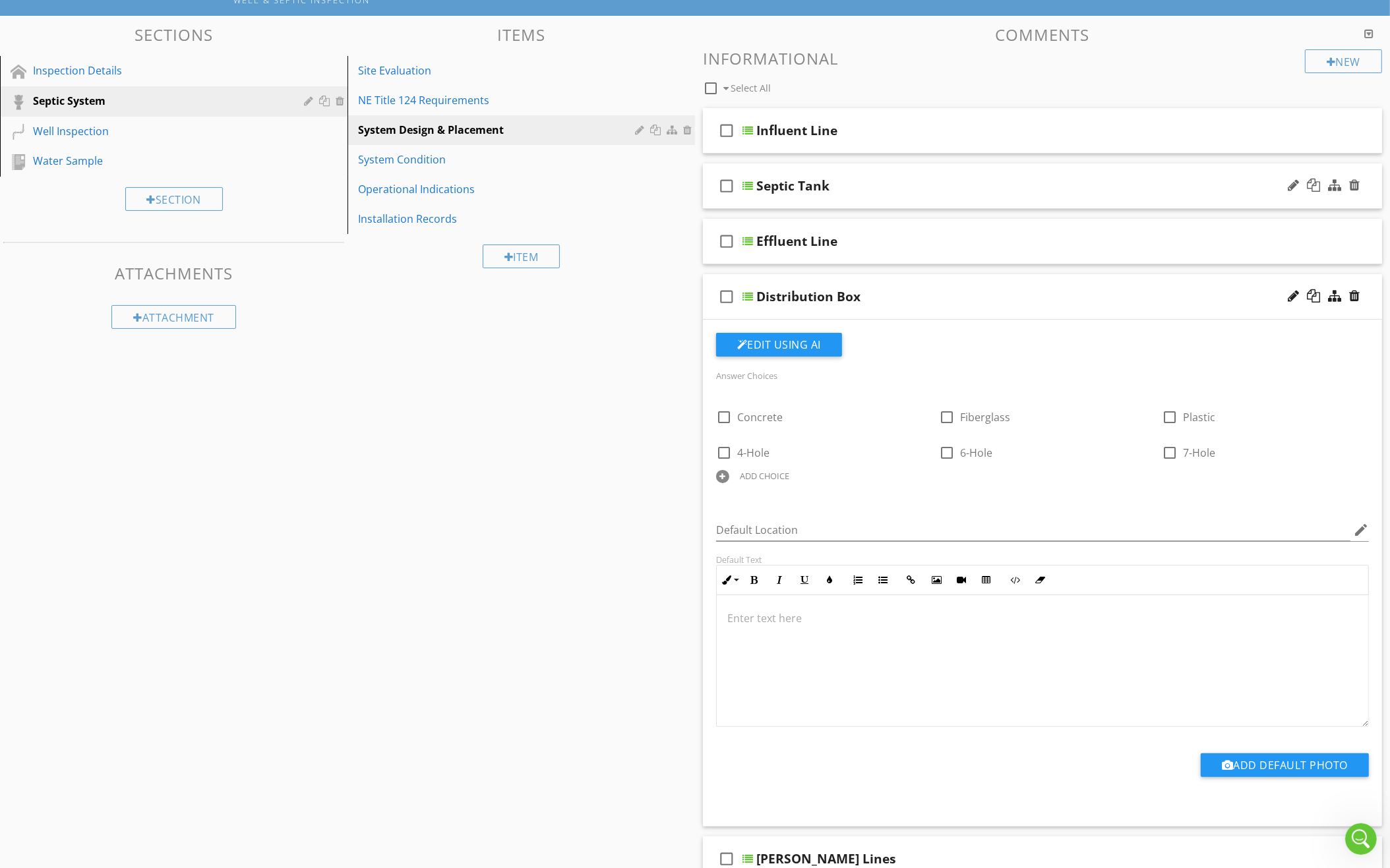
click at [955, 289] on div "Distribution Box" at bounding box center [1001, 296] width 490 height 16
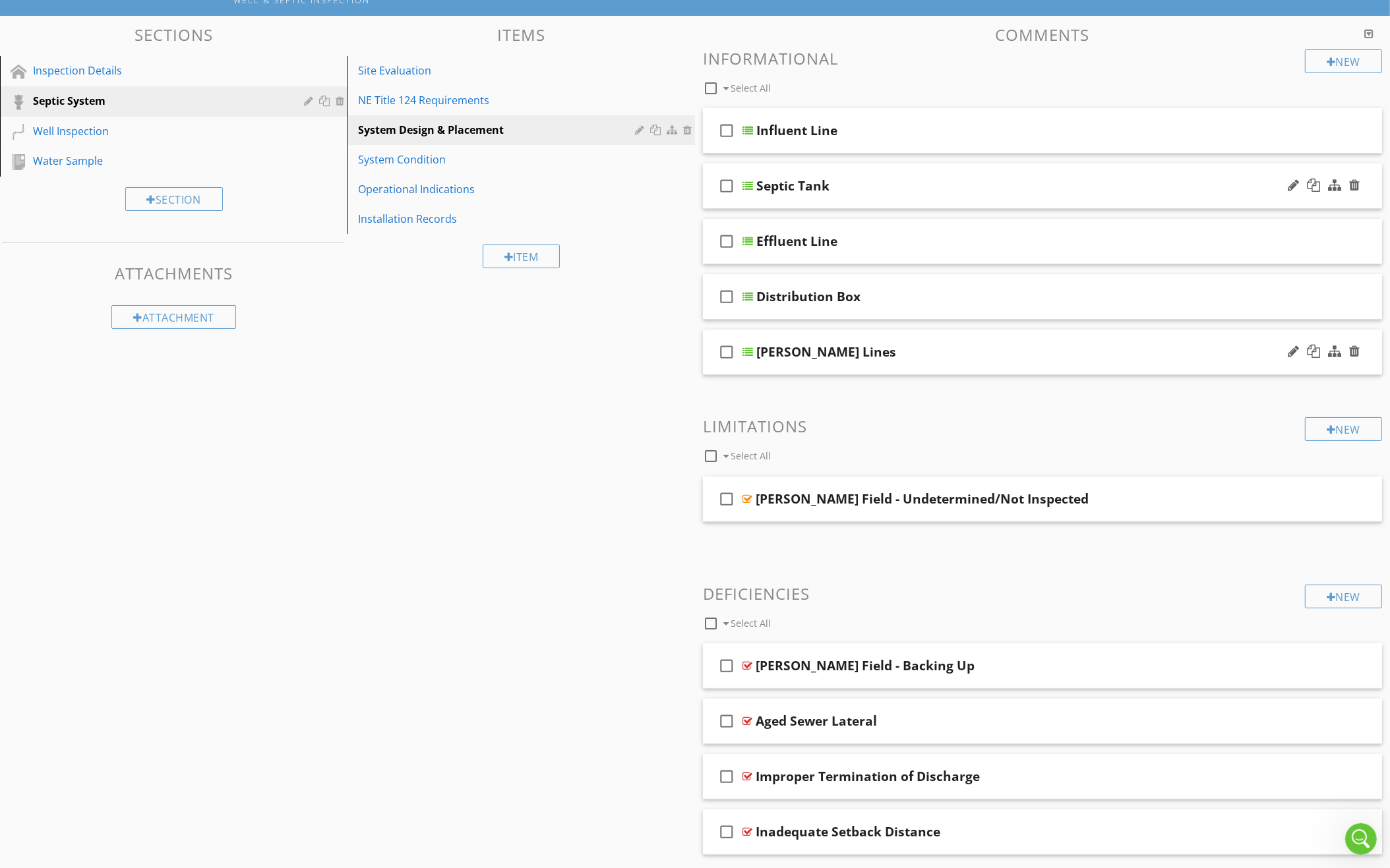
click at [955, 344] on div "Leach Lines" at bounding box center [1001, 352] width 490 height 16
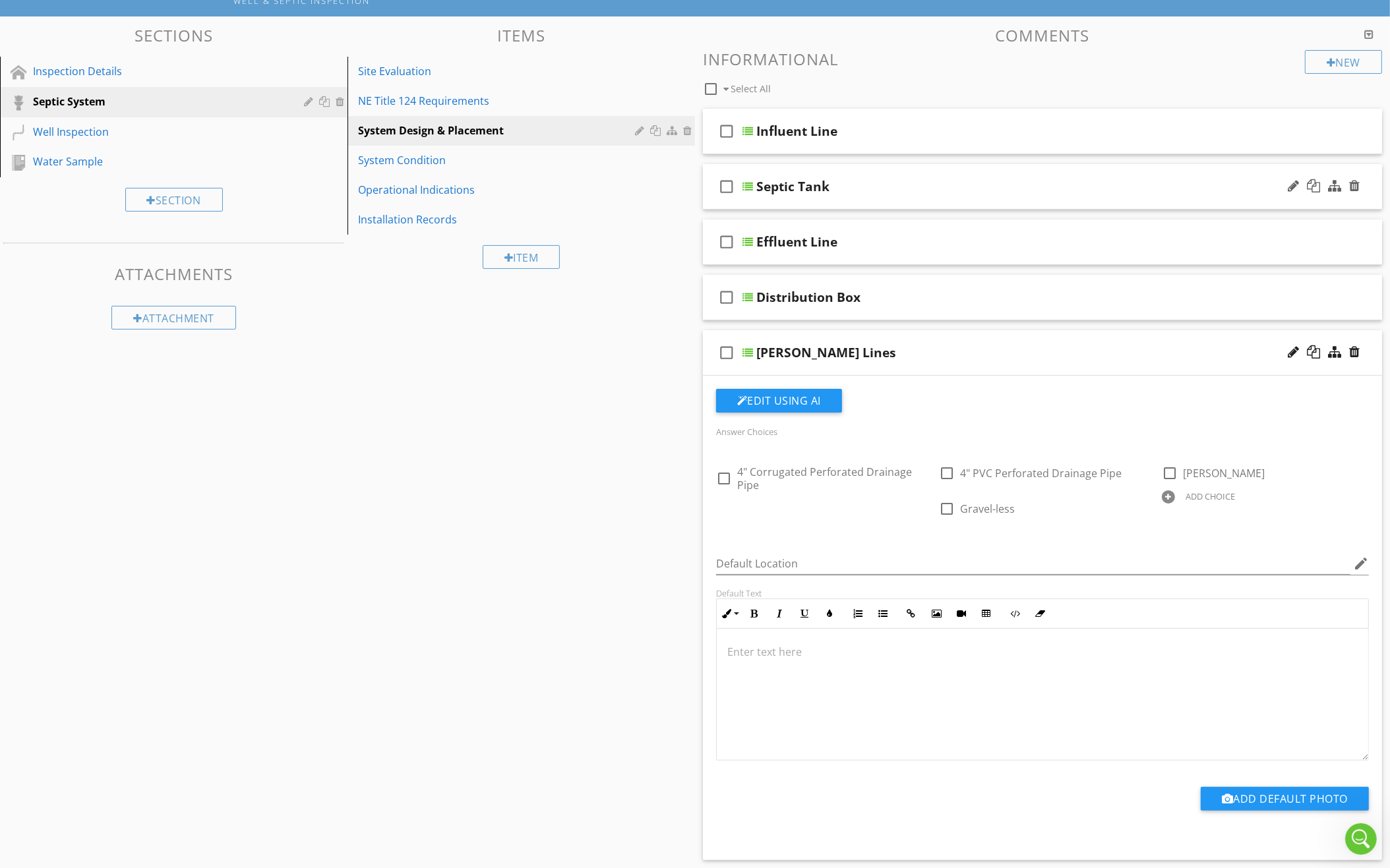
click at [955, 345] on div "Leach Lines" at bounding box center [1001, 352] width 490 height 16
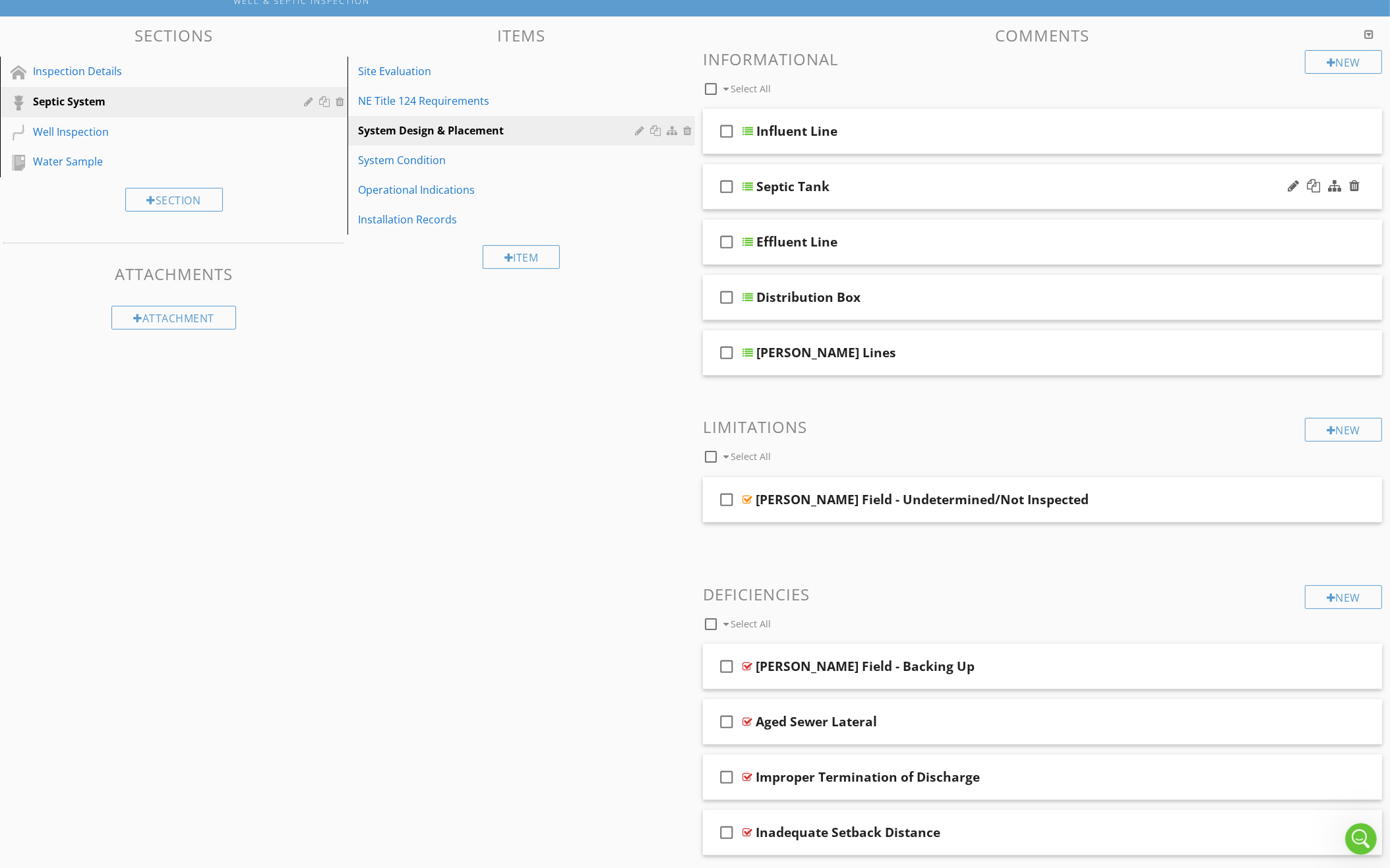
click at [939, 202] on div "check_box_outline_blank Septic Tank" at bounding box center [1042, 187] width 679 height 45
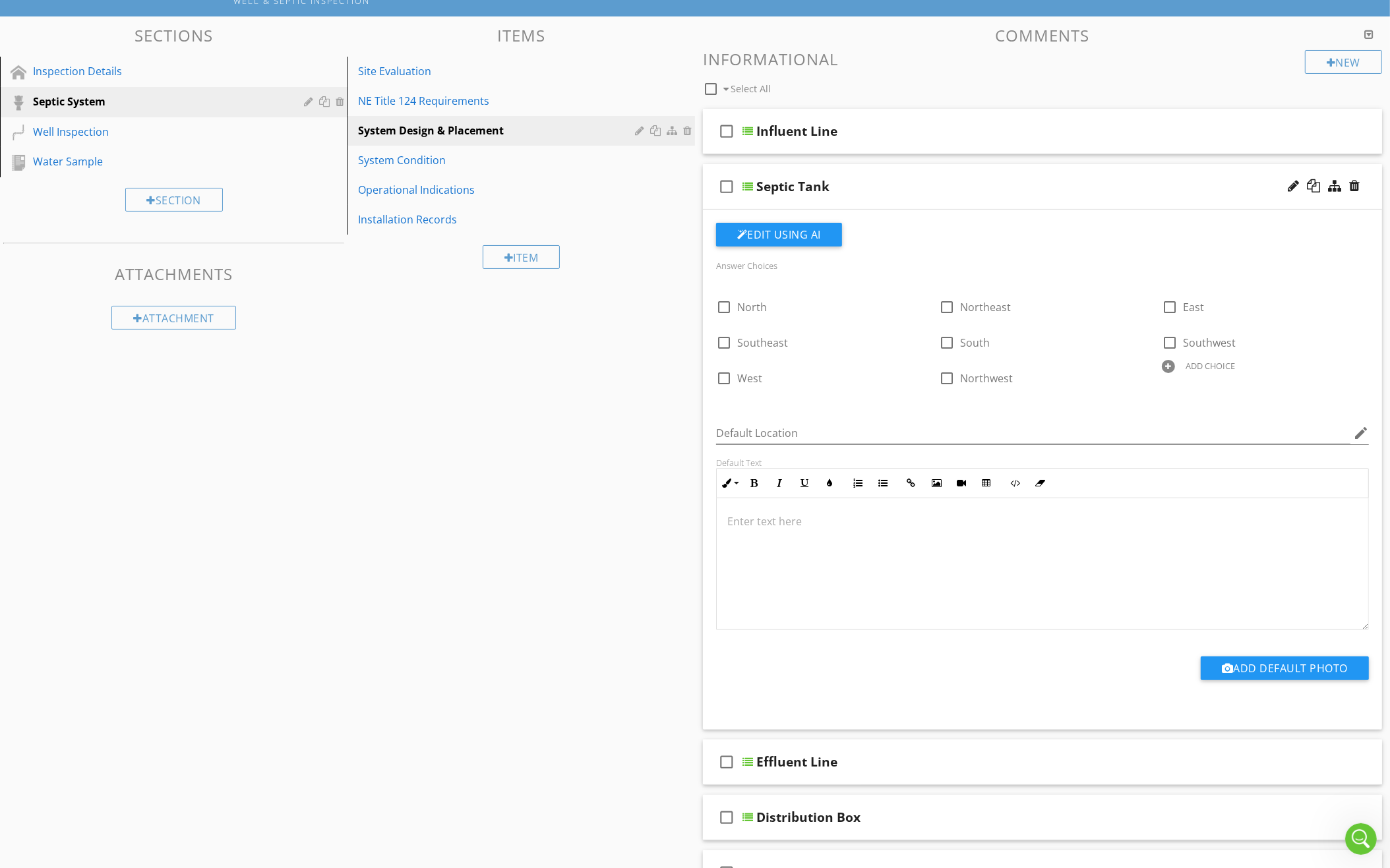
scroll to position [115, 0]
click at [914, 291] on div at bounding box center [916, 295] width 14 height 18
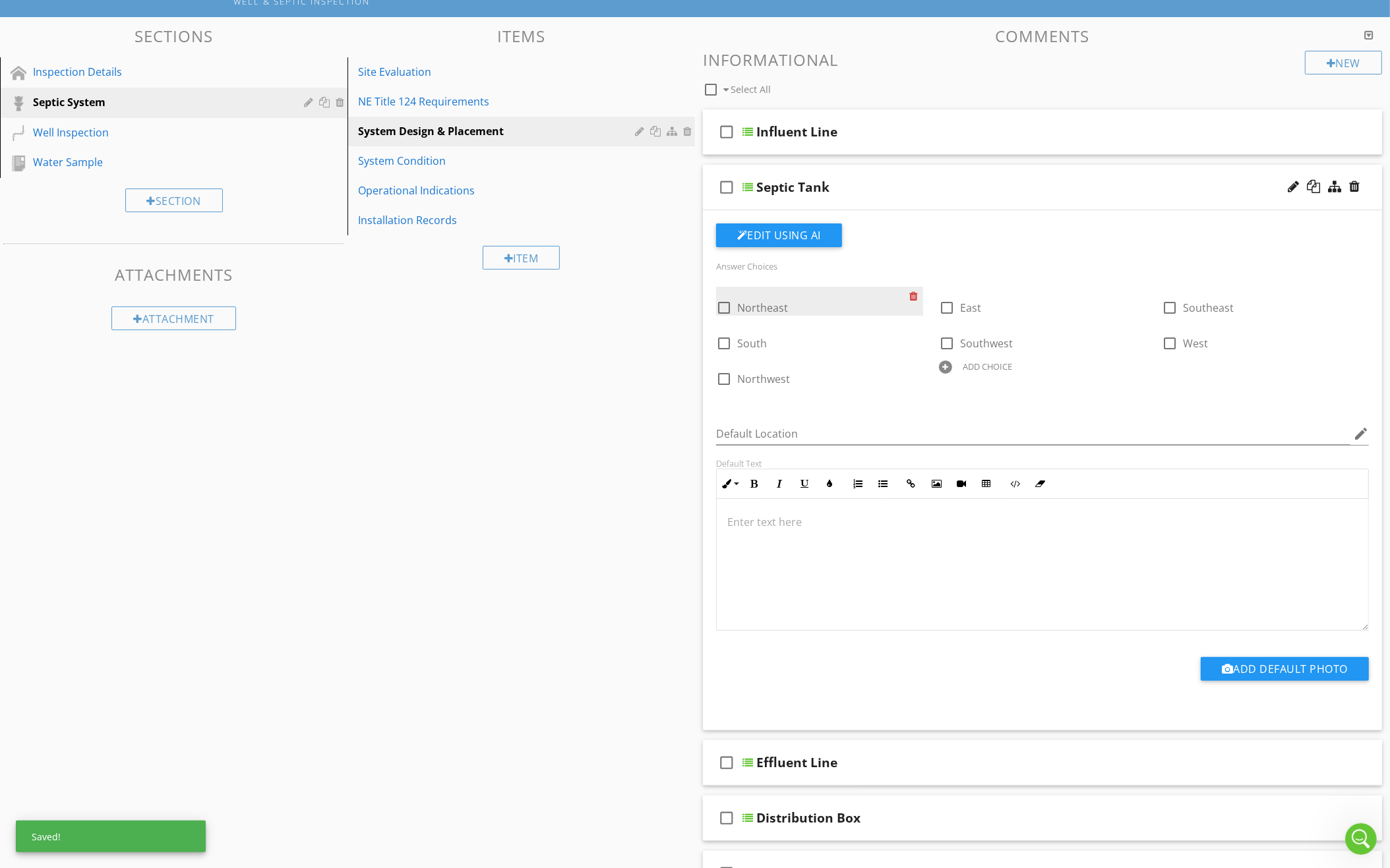
click at [914, 291] on div at bounding box center [916, 295] width 14 height 18
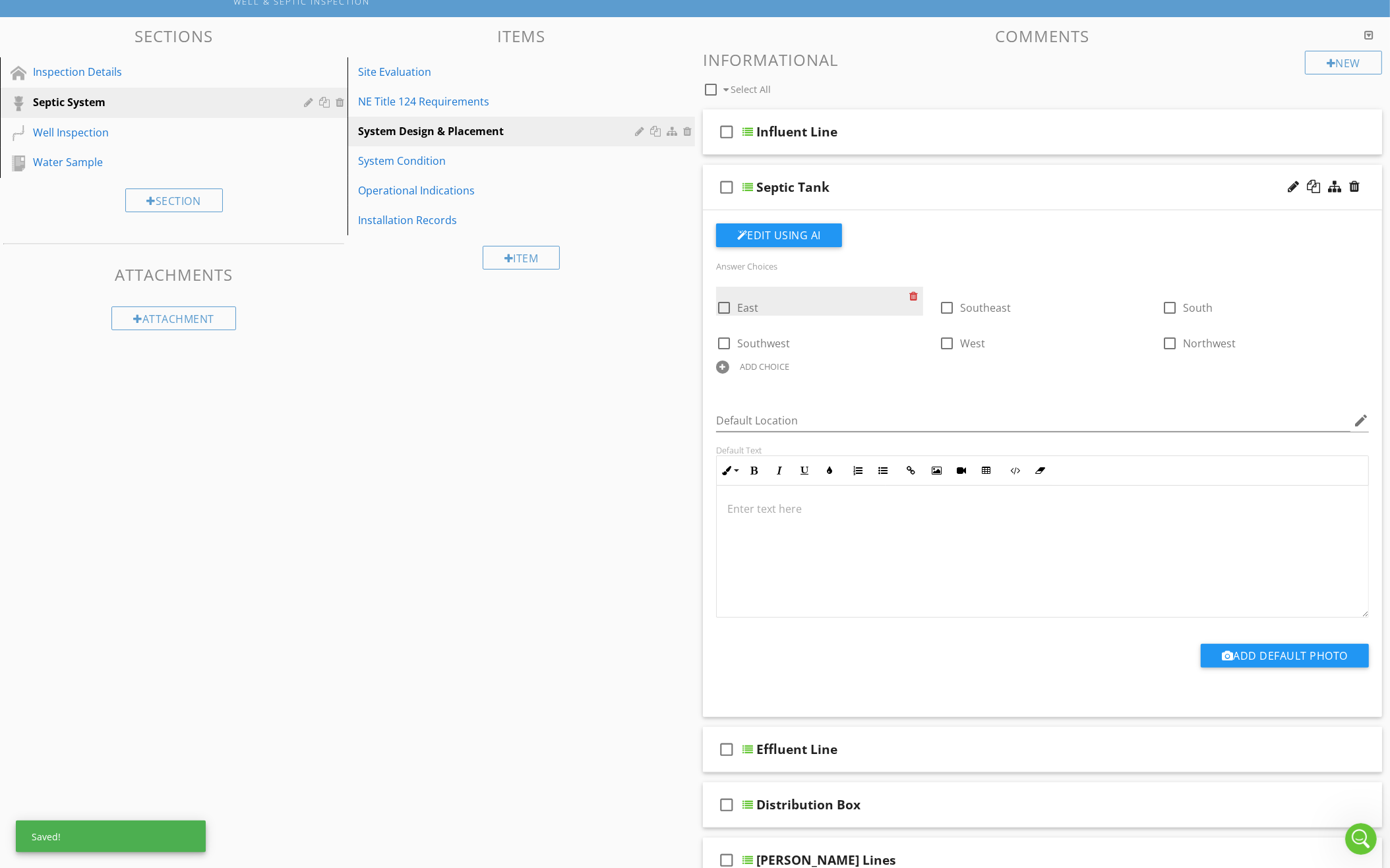
click at [914, 291] on div at bounding box center [916, 295] width 14 height 18
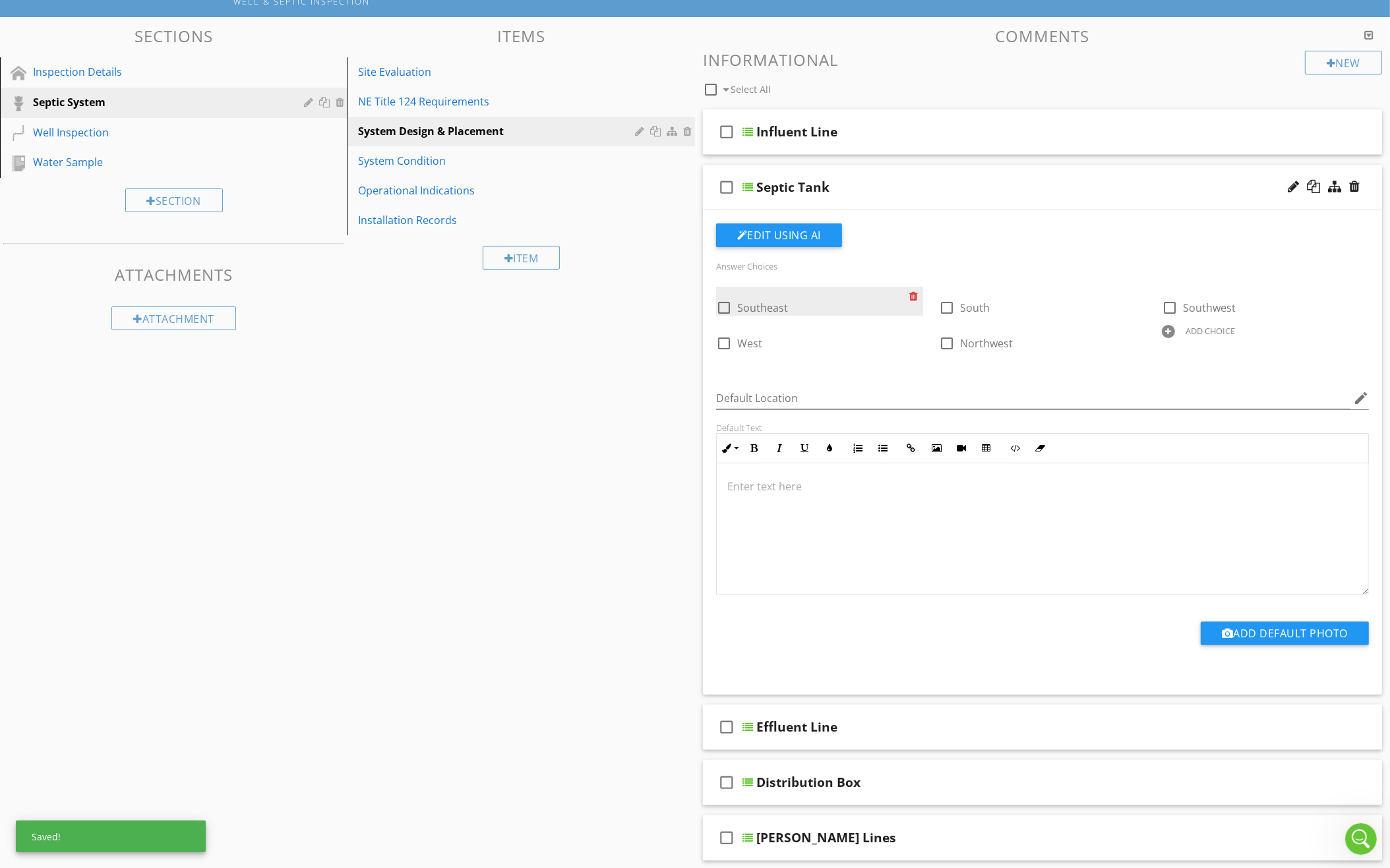
click at [914, 291] on div at bounding box center [916, 295] width 14 height 18
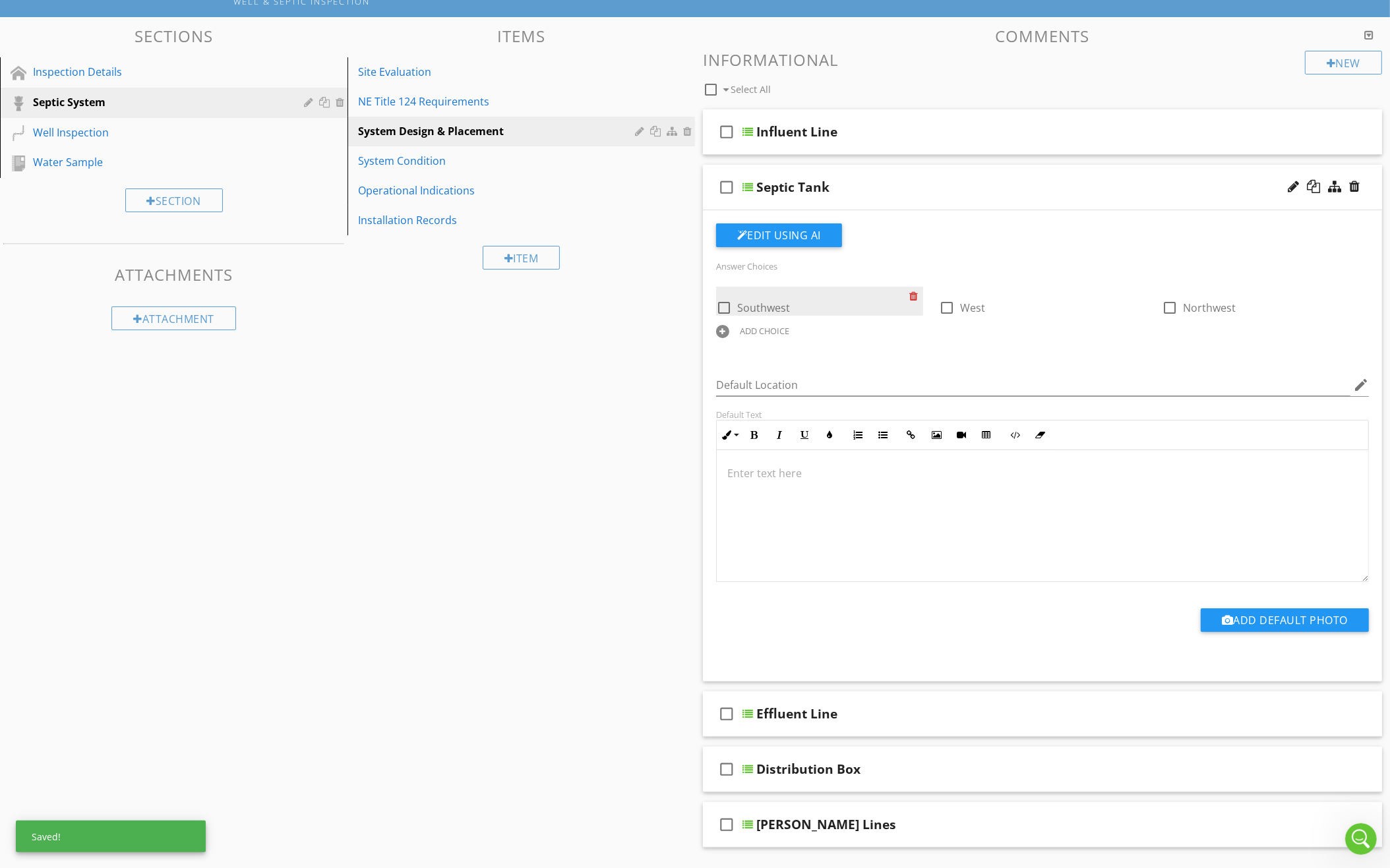
click at [914, 291] on div at bounding box center [916, 295] width 14 height 18
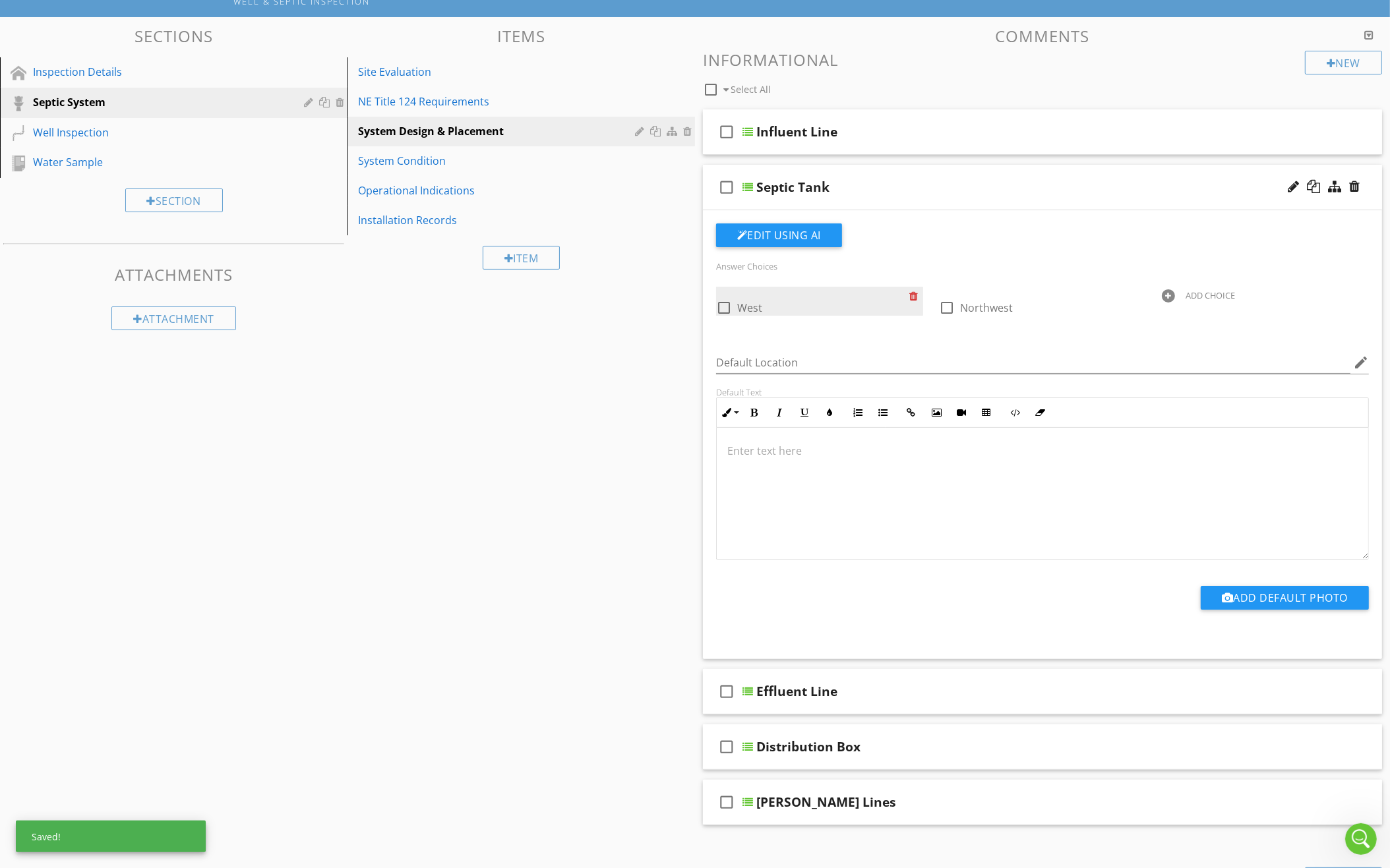
click at [914, 291] on div at bounding box center [916, 295] width 14 height 18
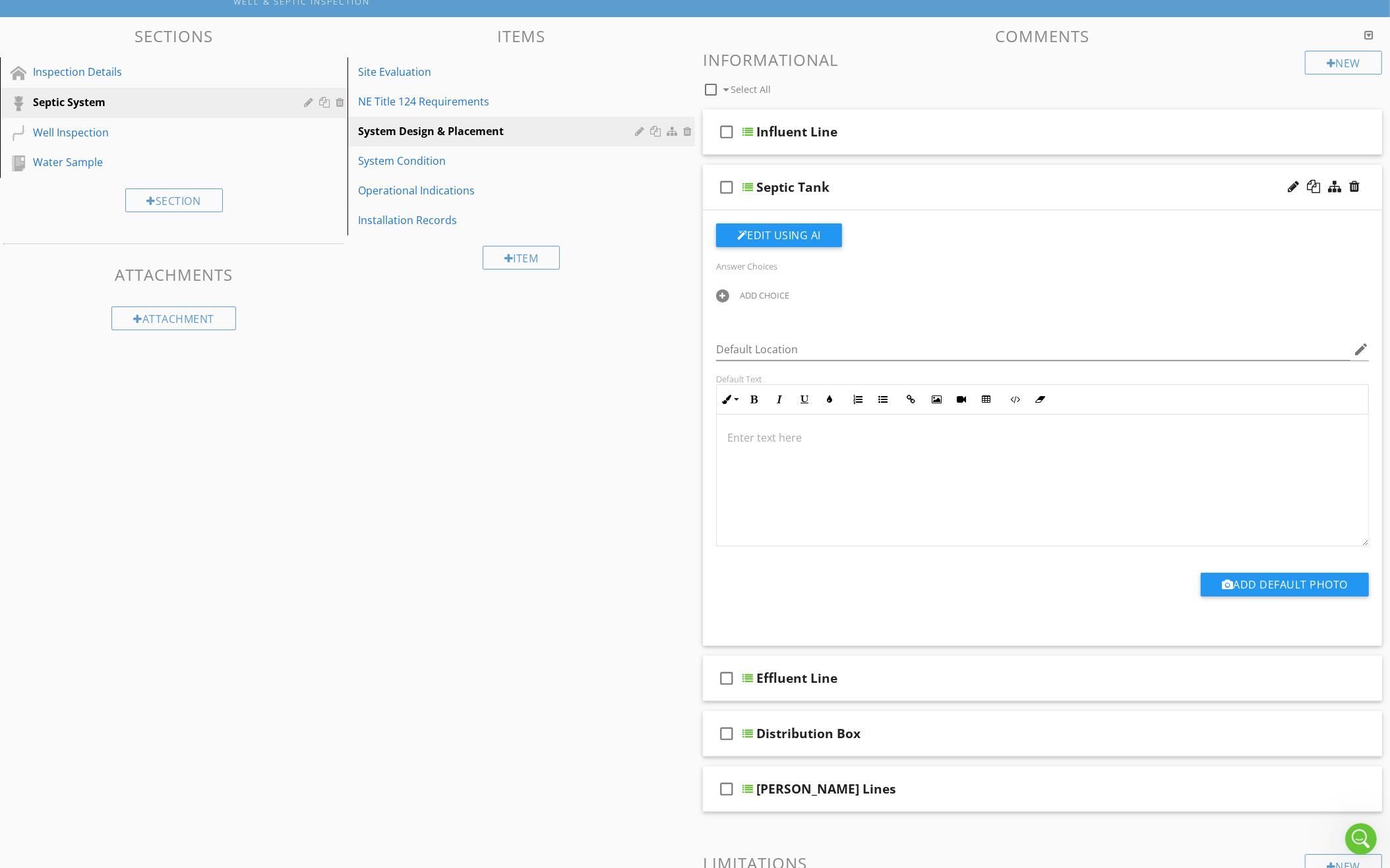
click at [769, 287] on div "ADD CHOICE" at bounding box center [819, 294] width 207 height 16
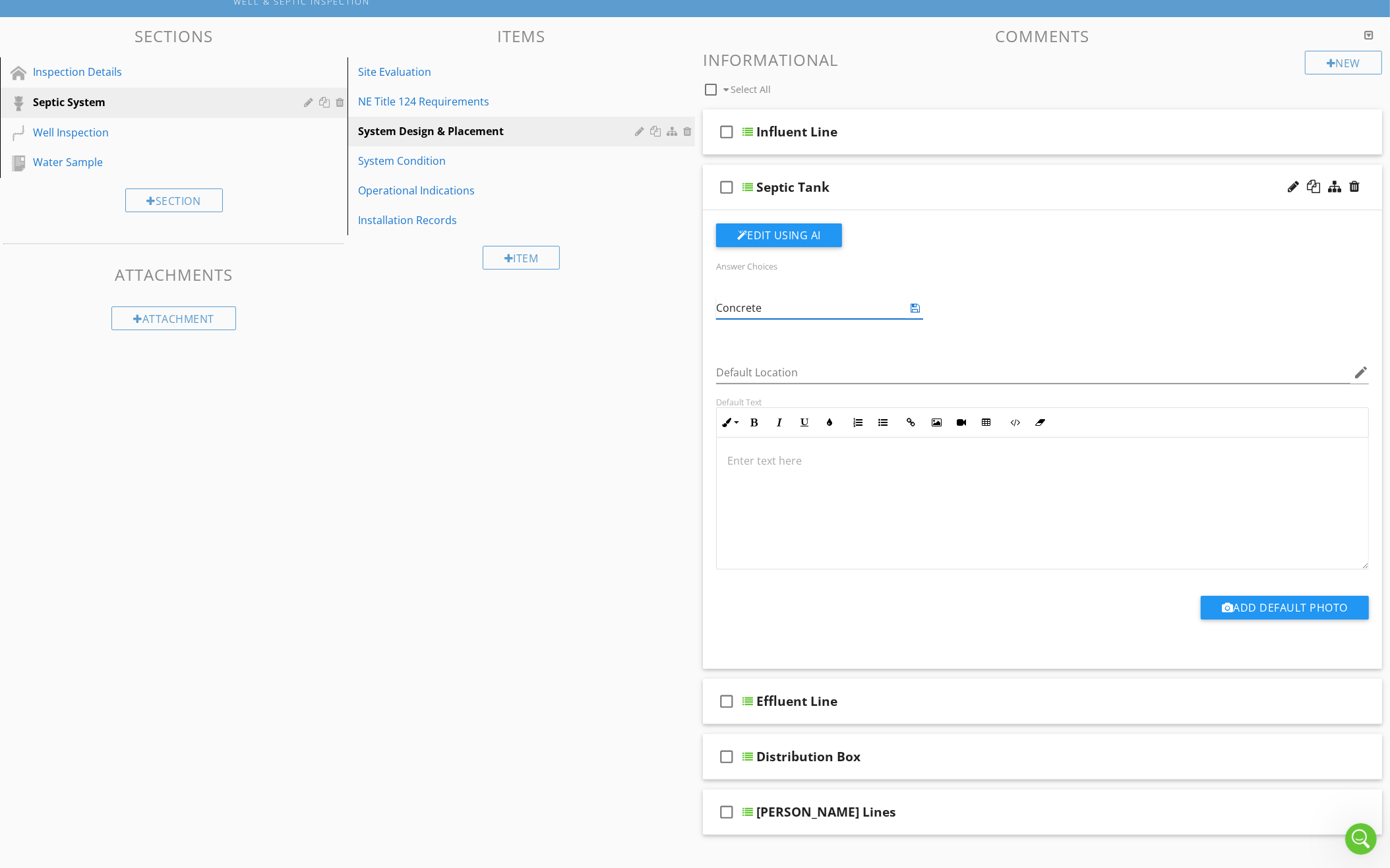
type input "Concrete"
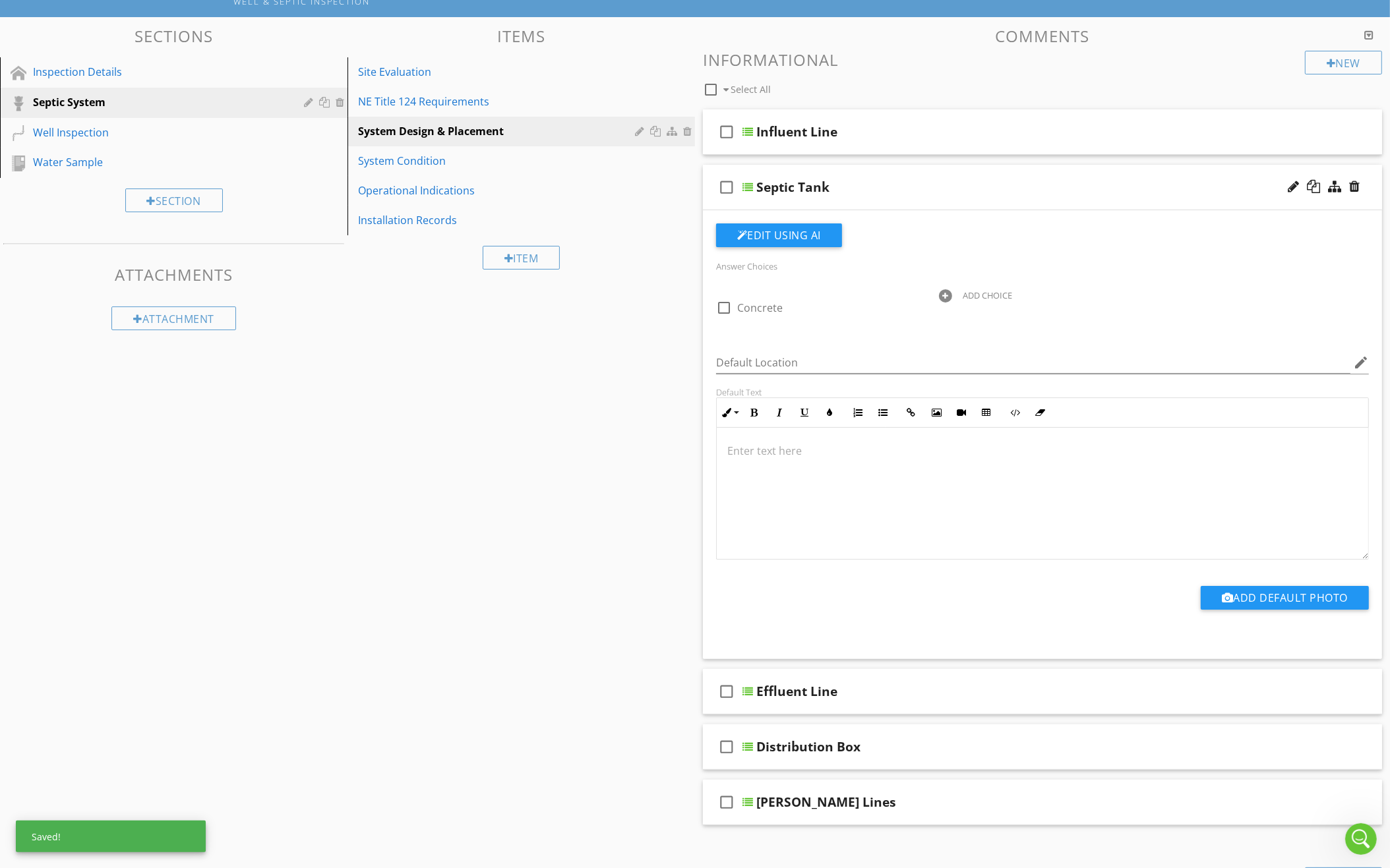
click at [964, 291] on div "ADD CHOICE" at bounding box center [987, 295] width 49 height 10
click at [1172, 289] on div at bounding box center [1168, 295] width 13 height 13
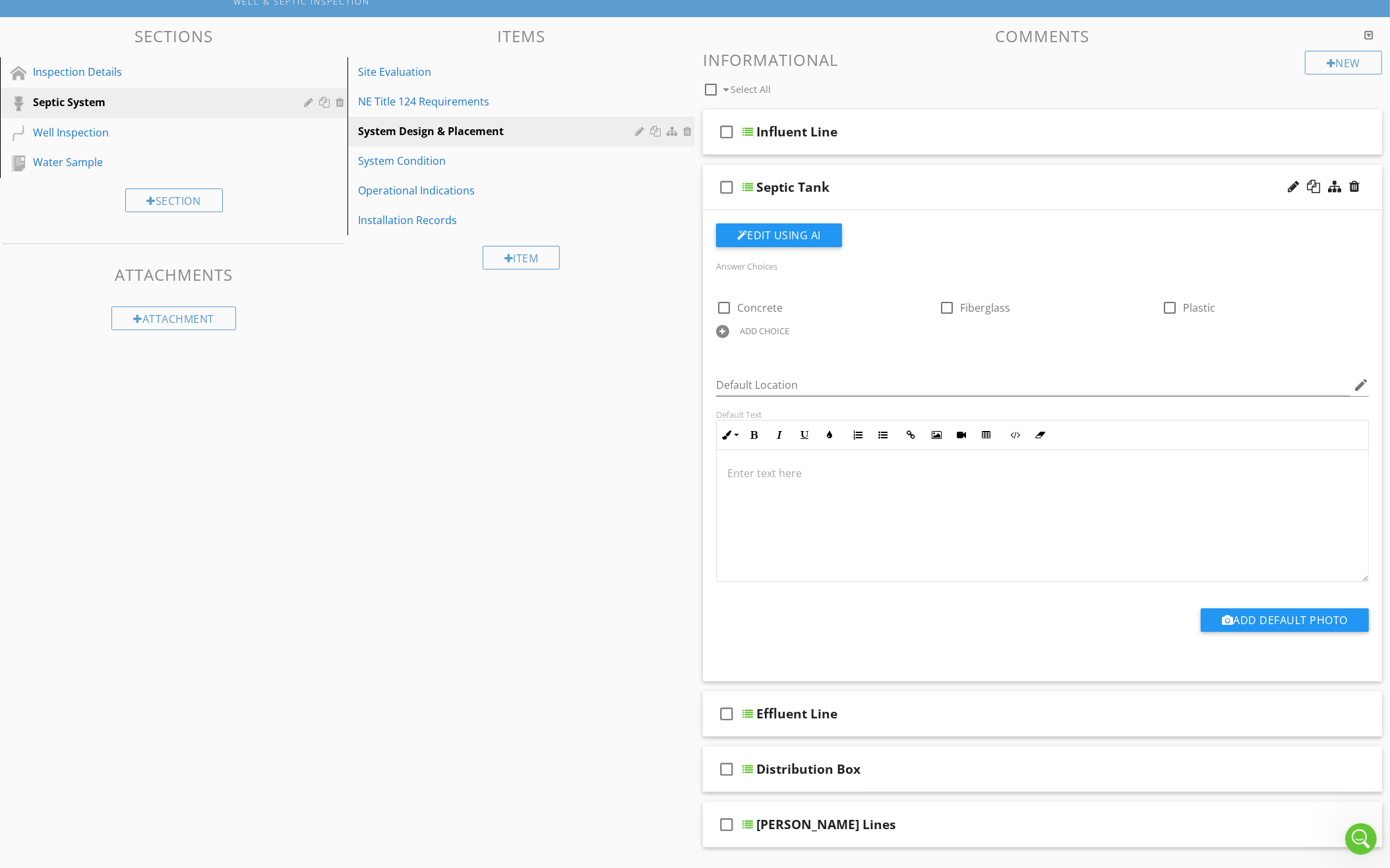
click at [767, 326] on div "ADD CHOICE" at bounding box center [764, 330] width 49 height 10
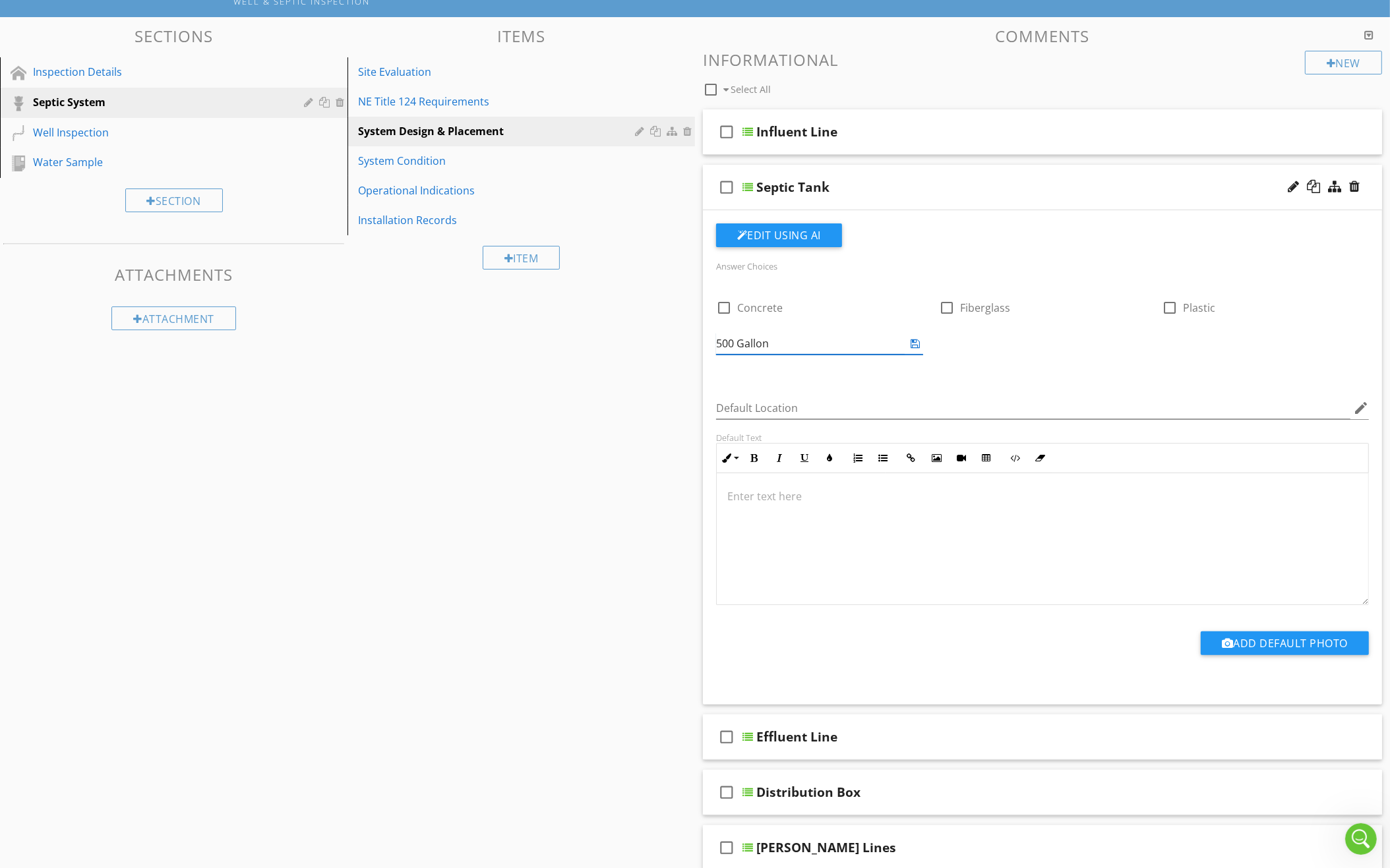
type input "500 Gallon"
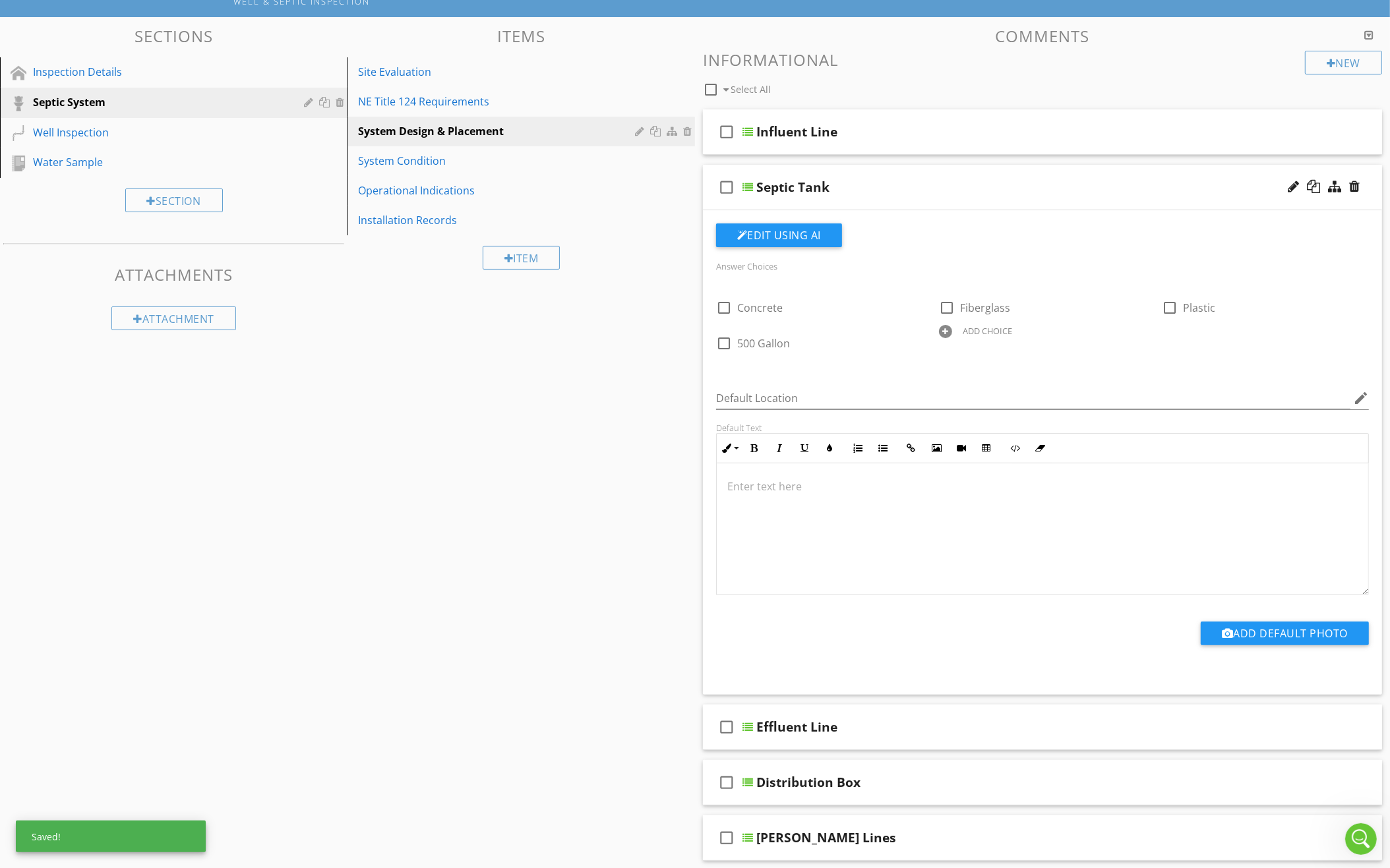
click at [942, 325] on div at bounding box center [945, 331] width 13 height 13
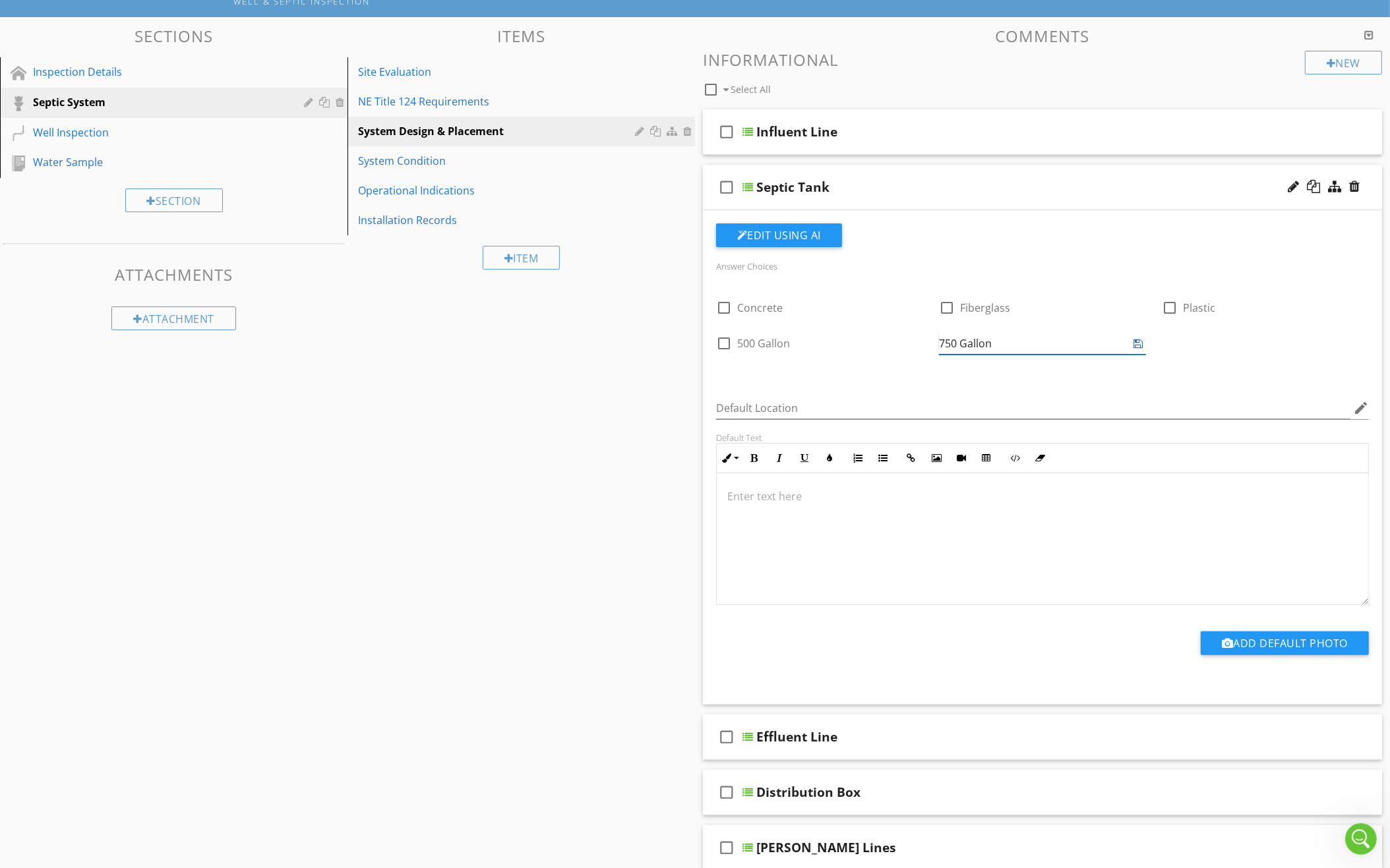
type input "750 Gallon"
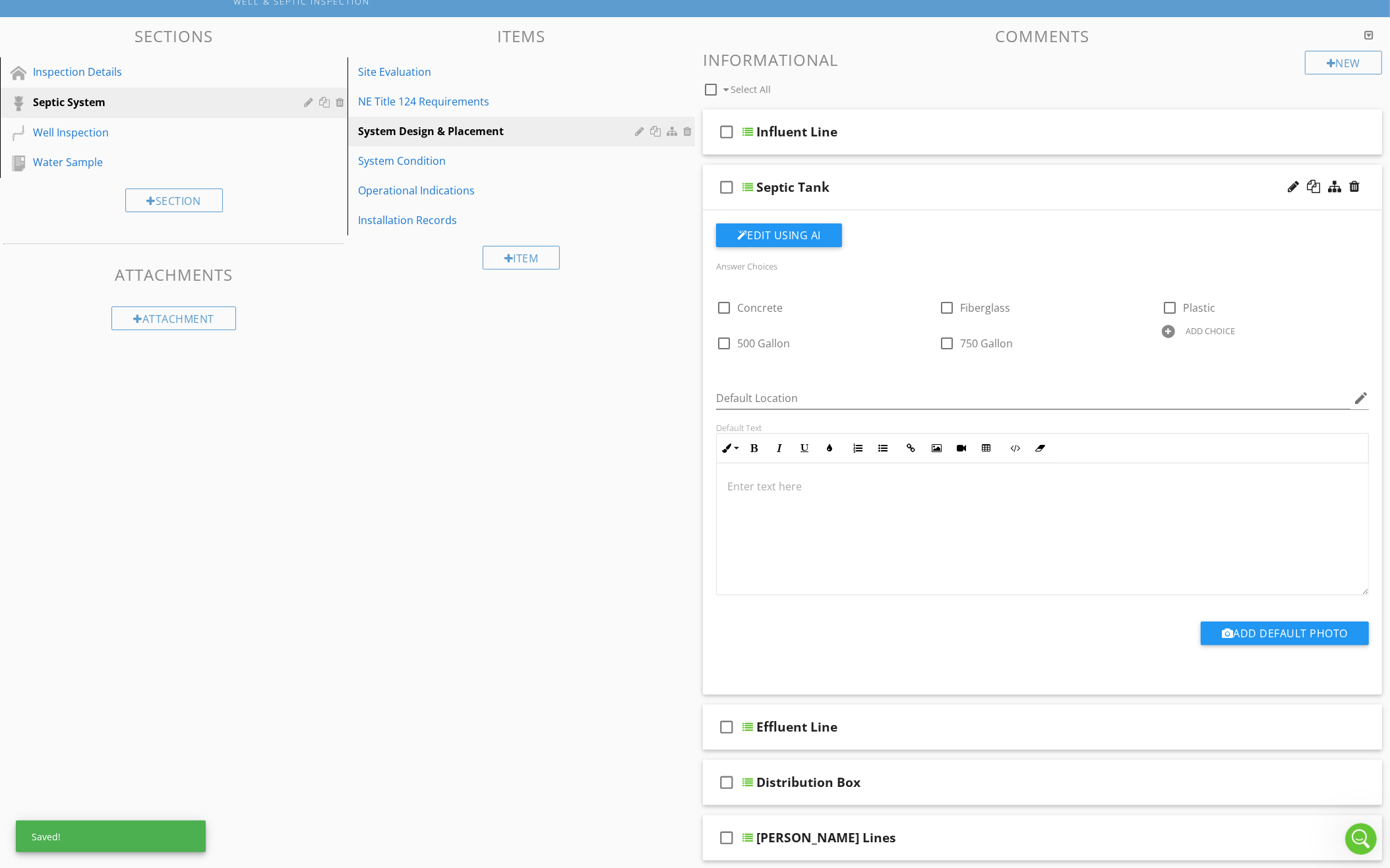
click at [1187, 330] on div "ADD CHOICE" at bounding box center [1210, 330] width 49 height 10
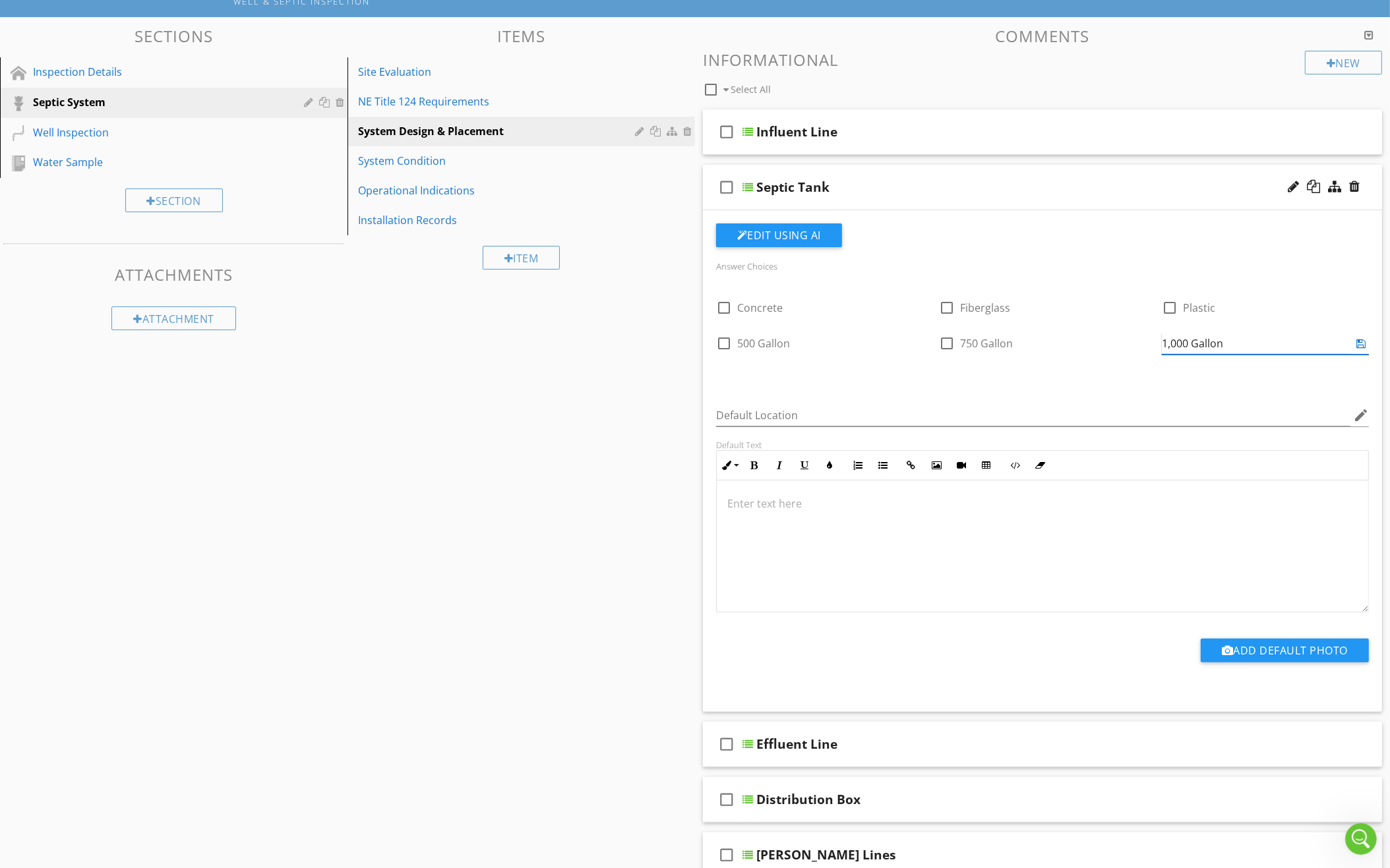
type input "1,000 Gallon"
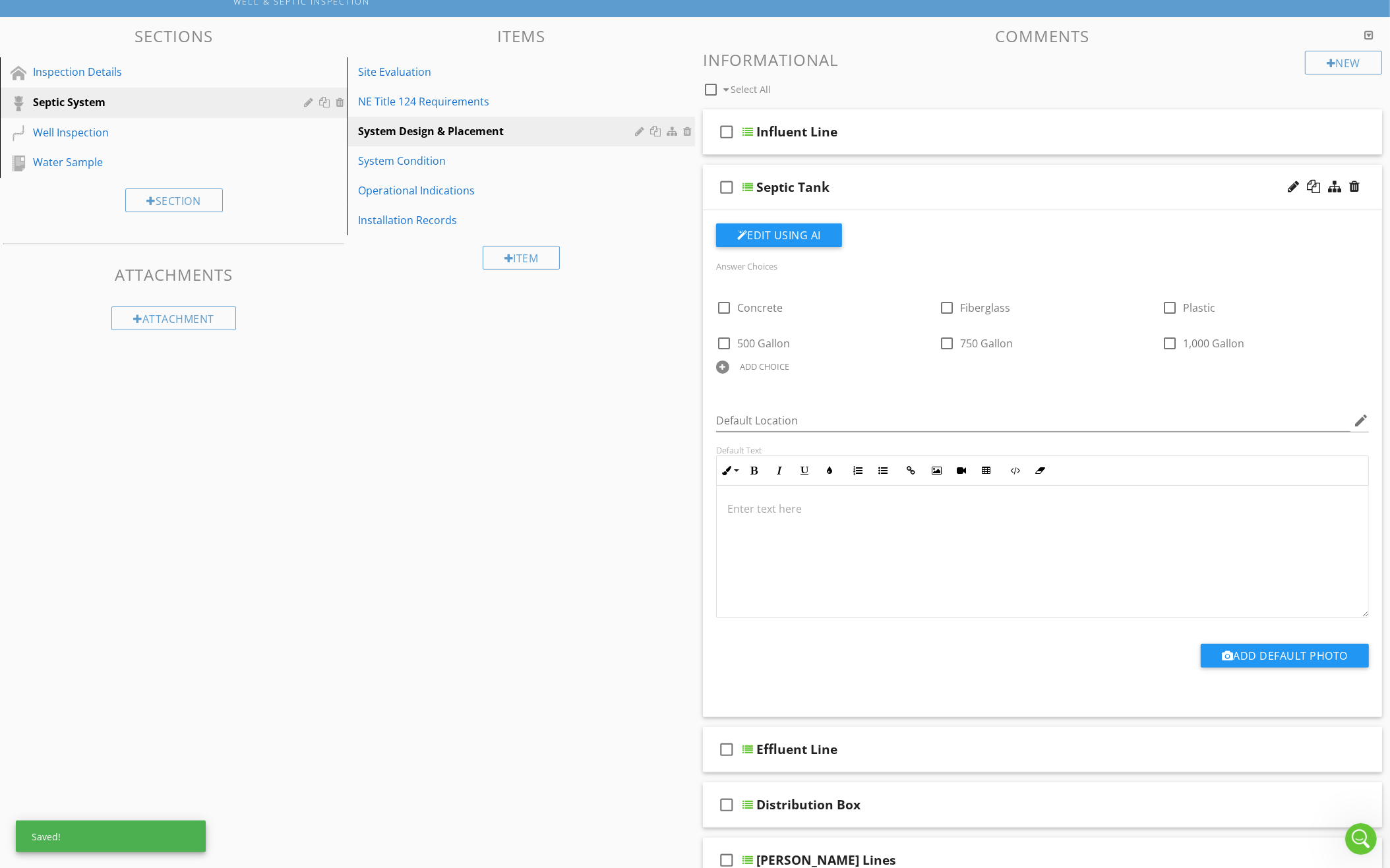
click at [759, 361] on div "ADD CHOICE" at bounding box center [764, 366] width 49 height 10
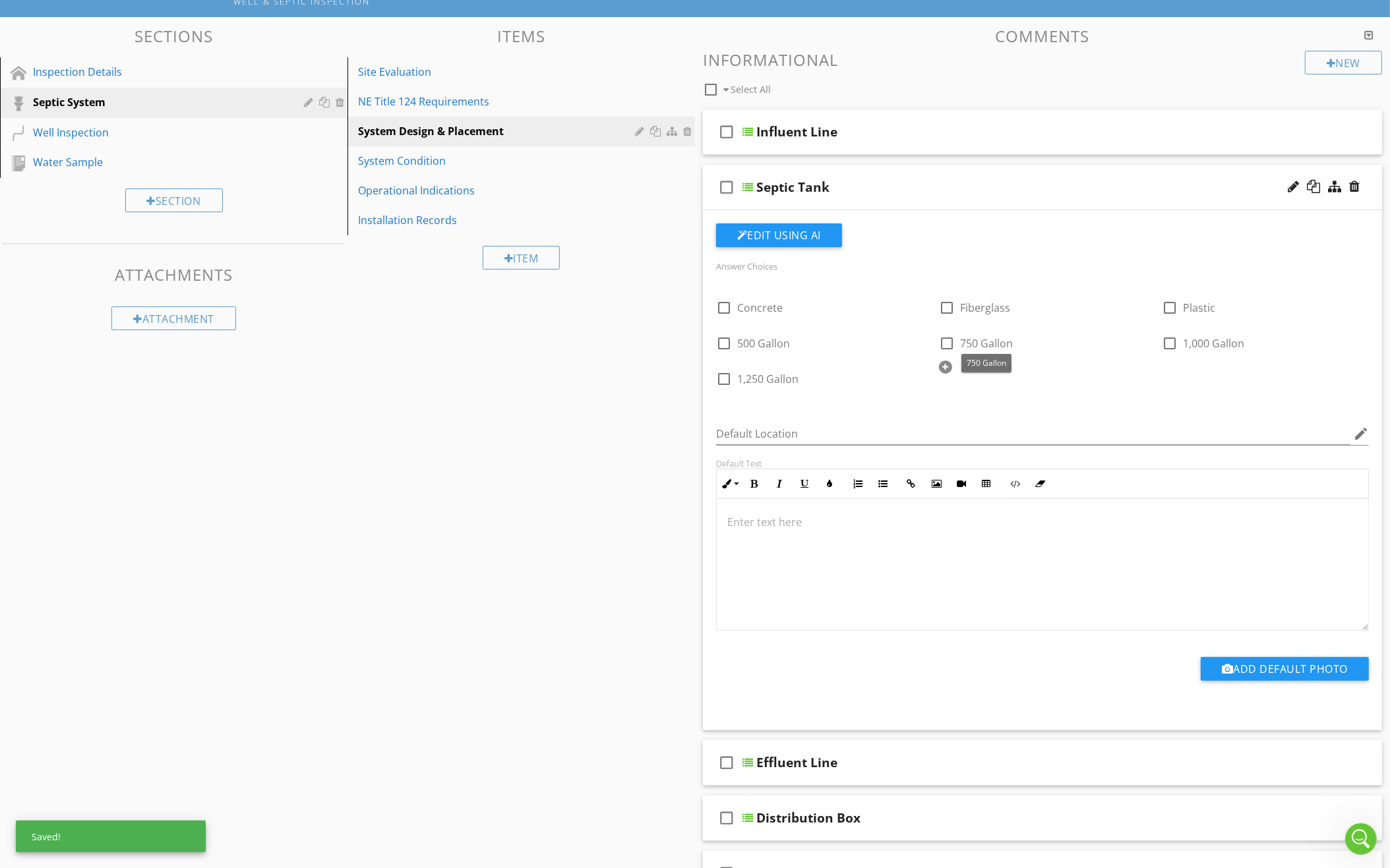
click at [964, 363] on div "ADD CHOICE" at bounding box center [987, 366] width 49 height 10
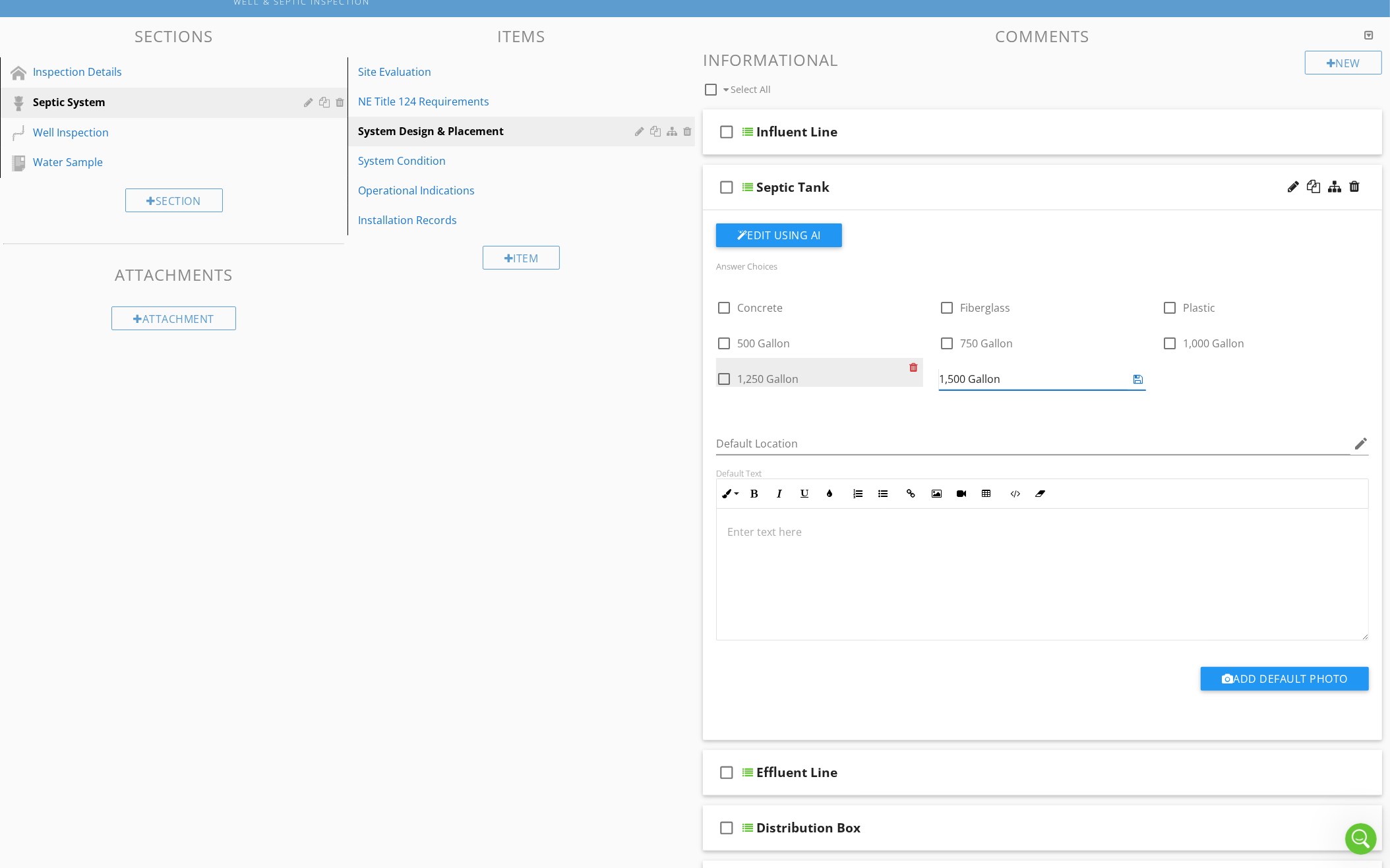
type input "1,500 Gallon"
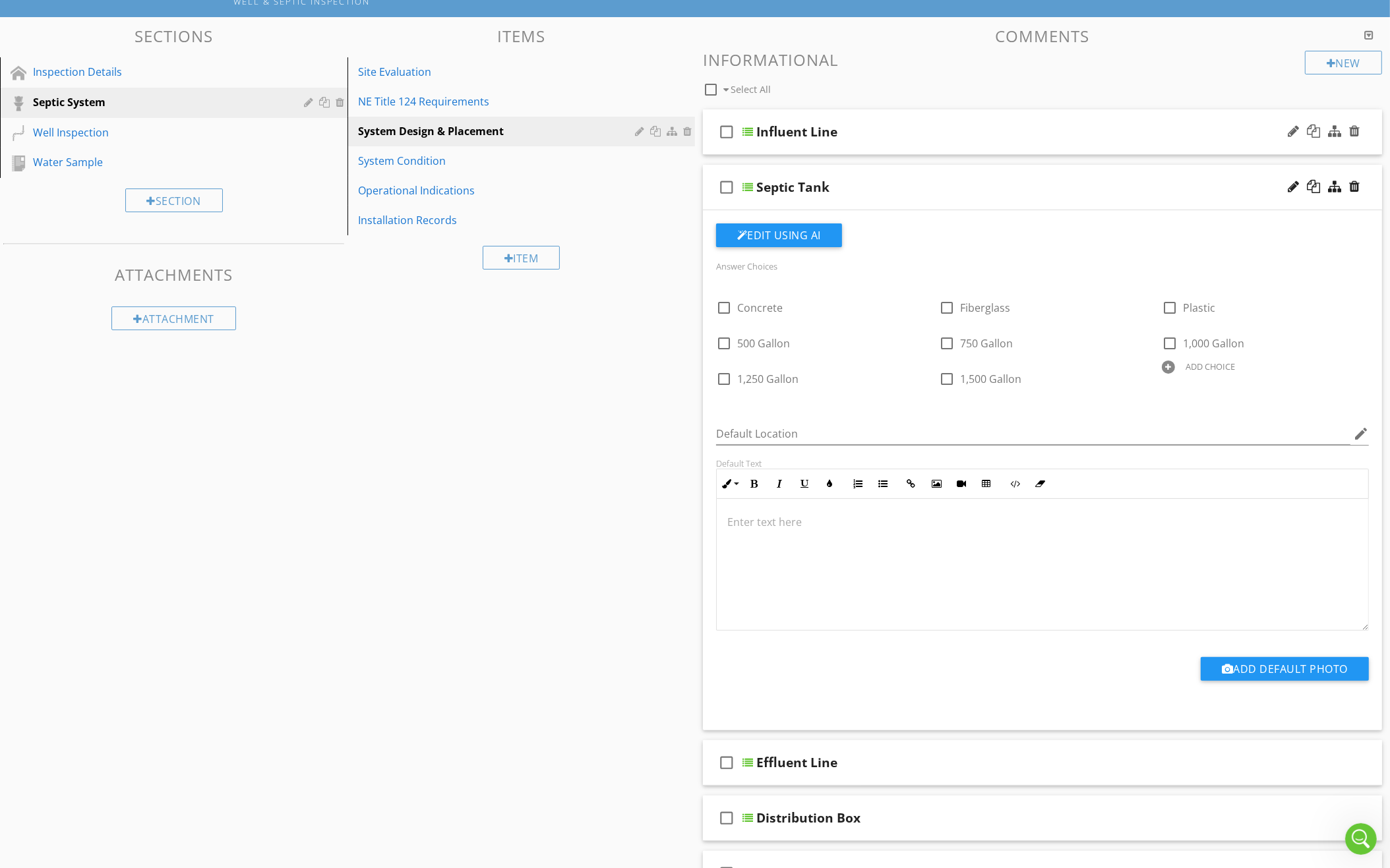
click at [955, 139] on div "check_box_outline_blank Influent Line" at bounding box center [1042, 132] width 679 height 45
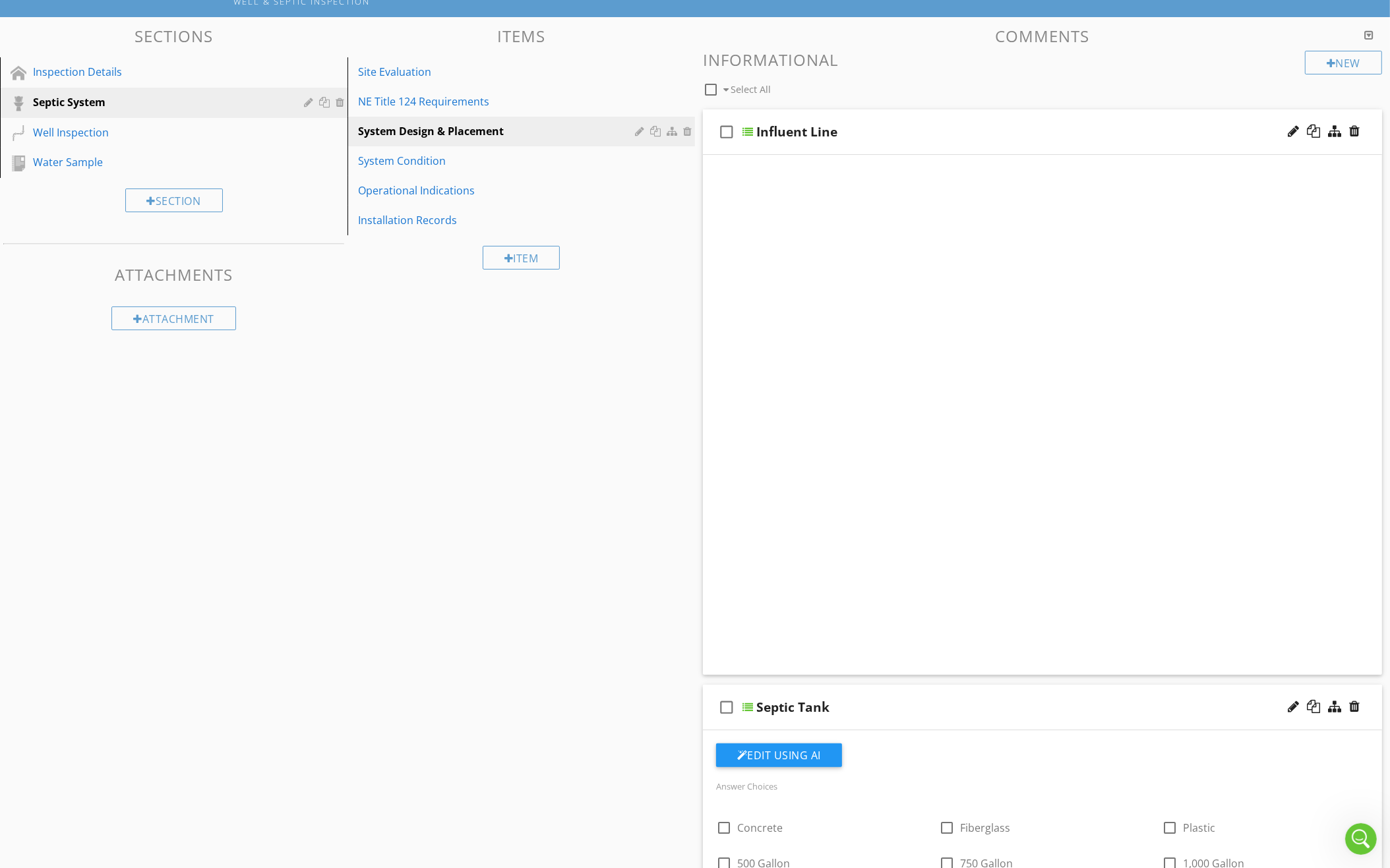
scroll to position [114, 0]
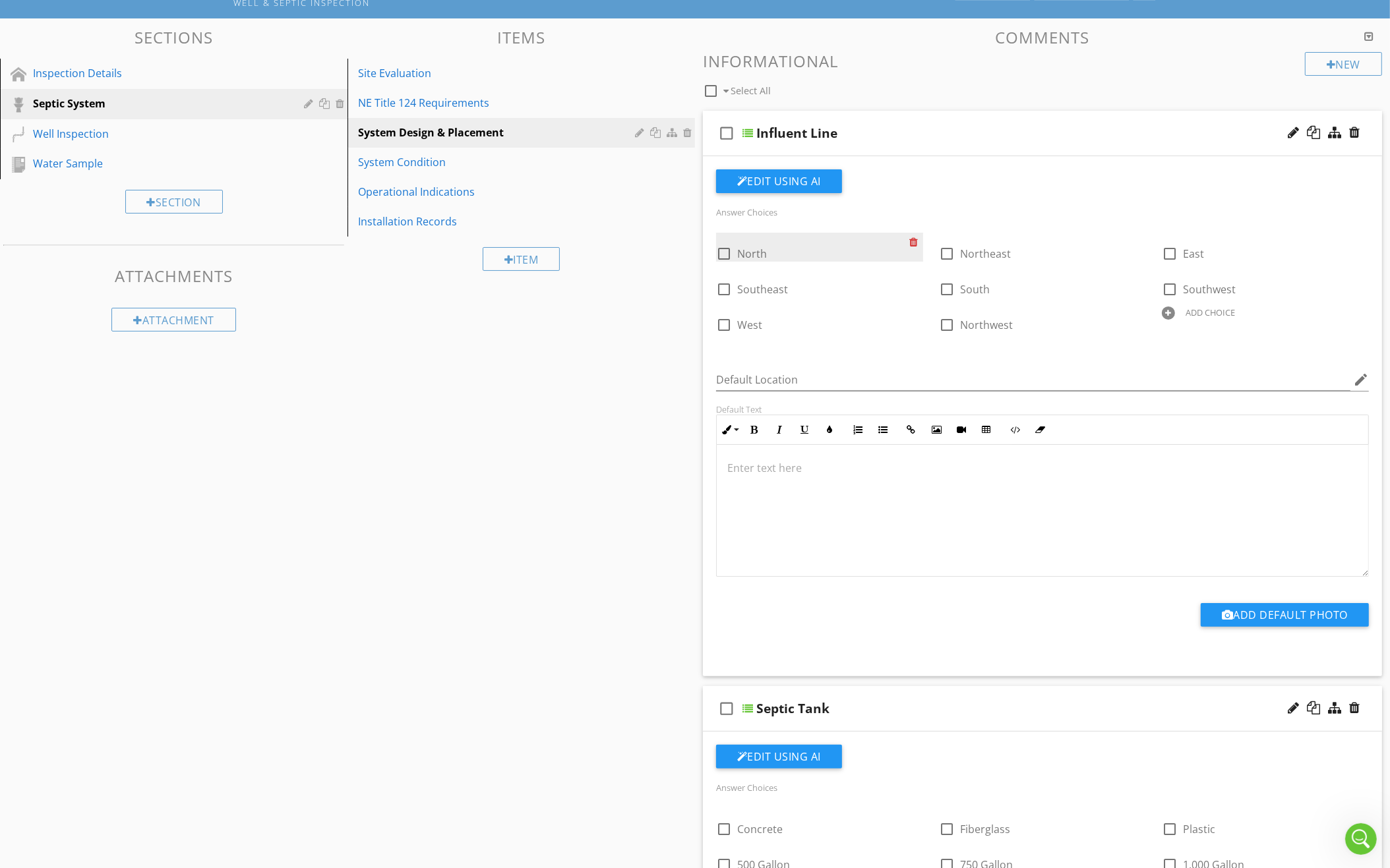
click at [911, 237] on div at bounding box center [916, 241] width 14 height 18
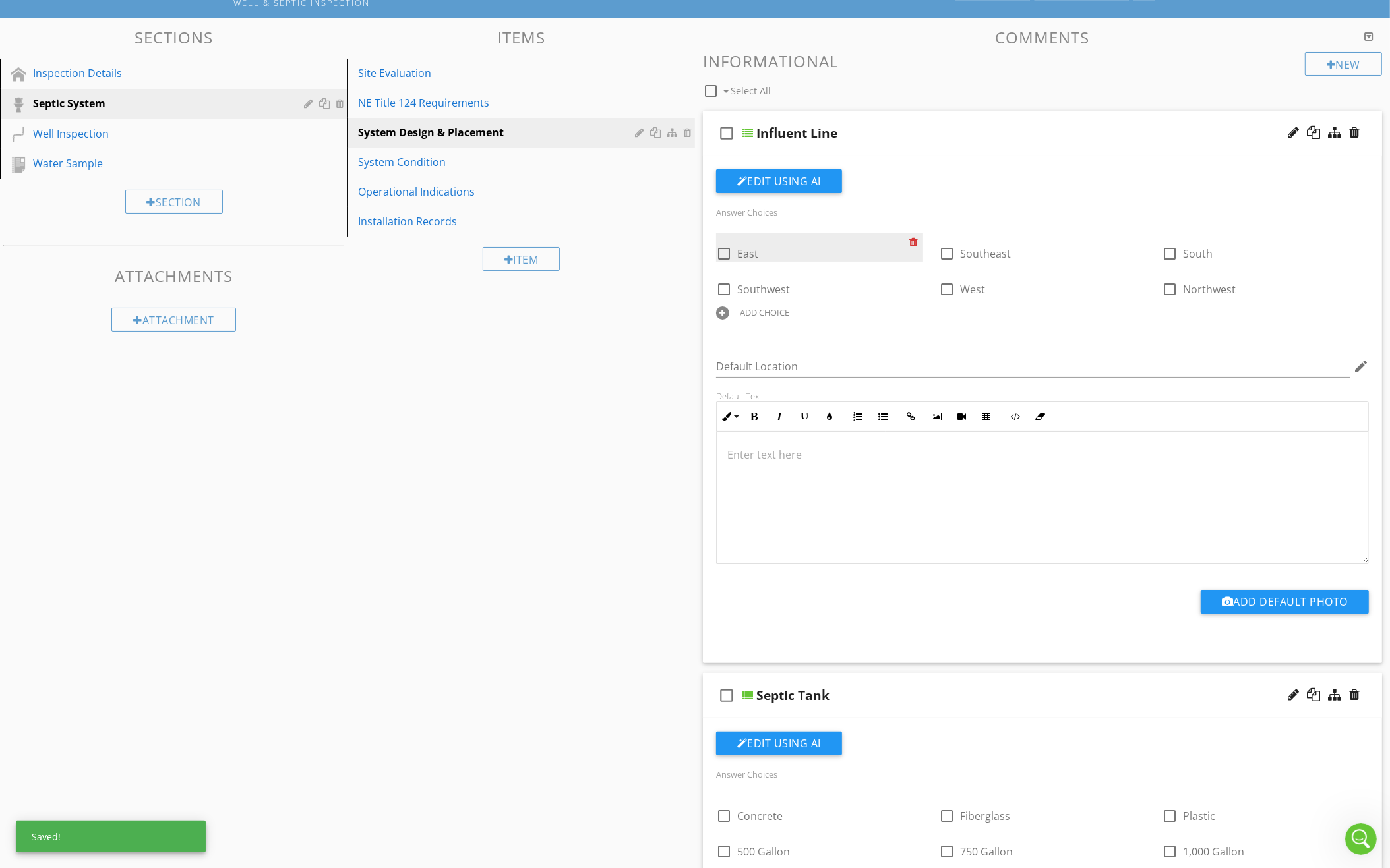
click at [911, 237] on div at bounding box center [916, 241] width 14 height 18
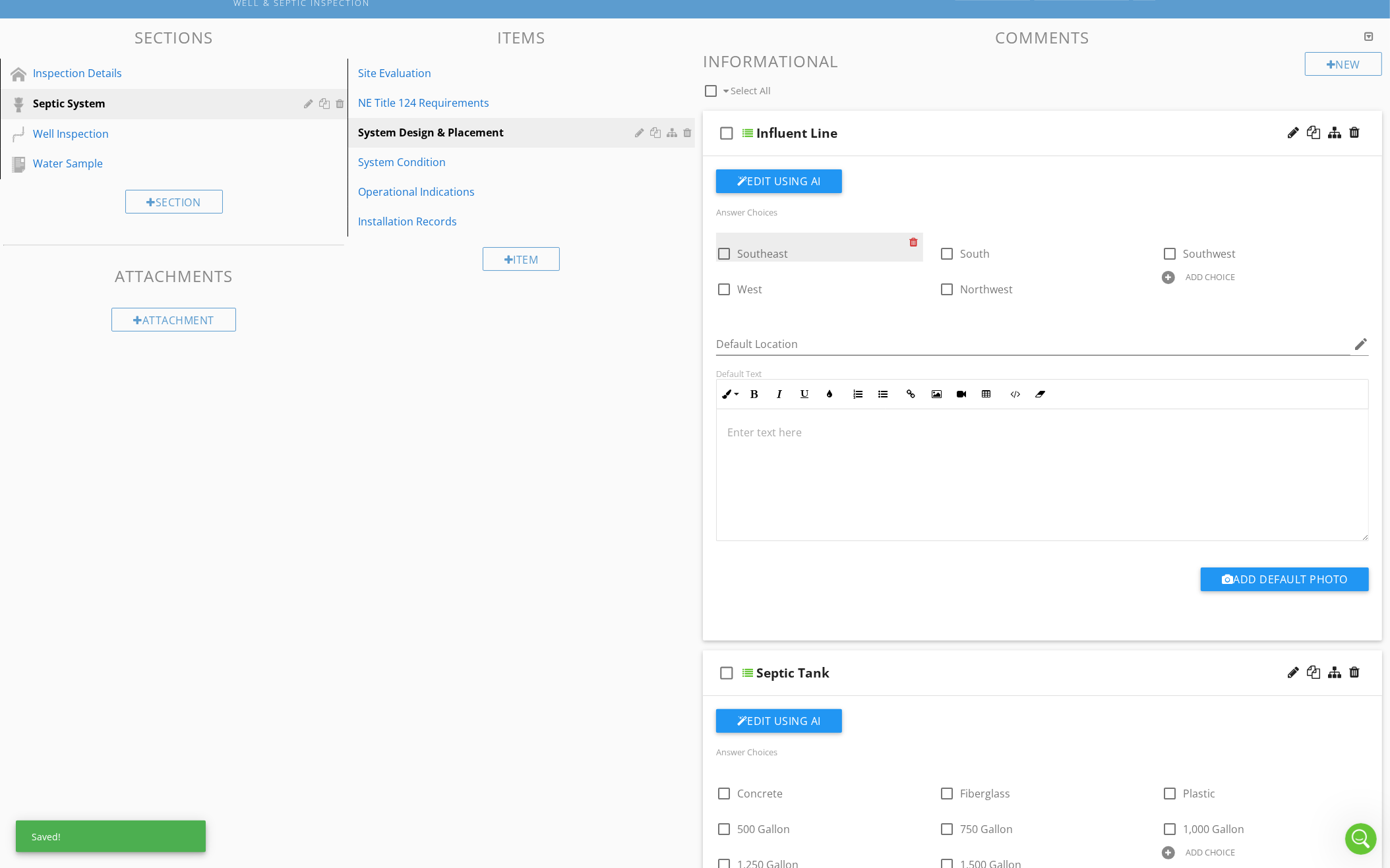
click at [911, 237] on div at bounding box center [916, 241] width 14 height 18
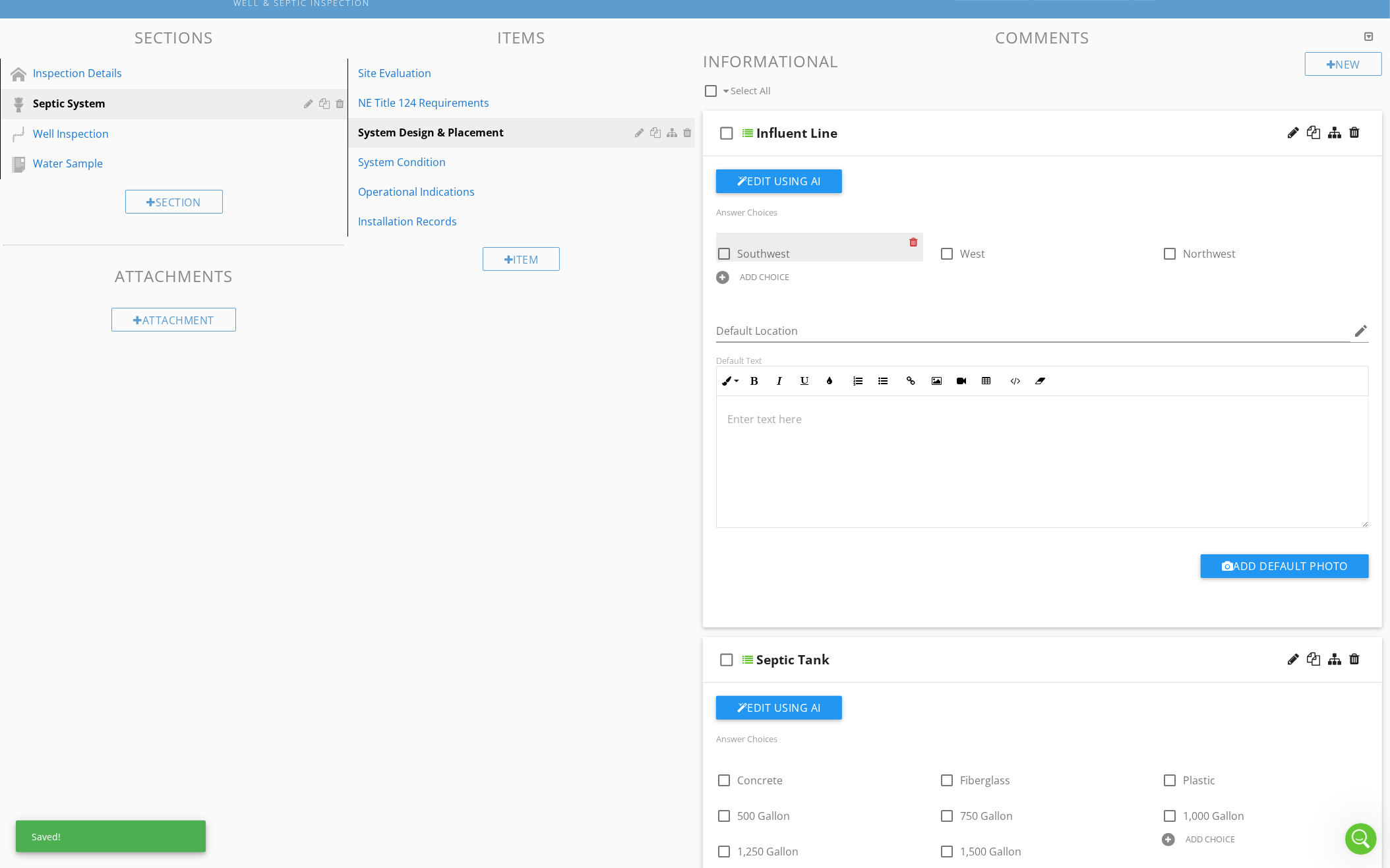
click at [911, 237] on div at bounding box center [916, 241] width 14 height 18
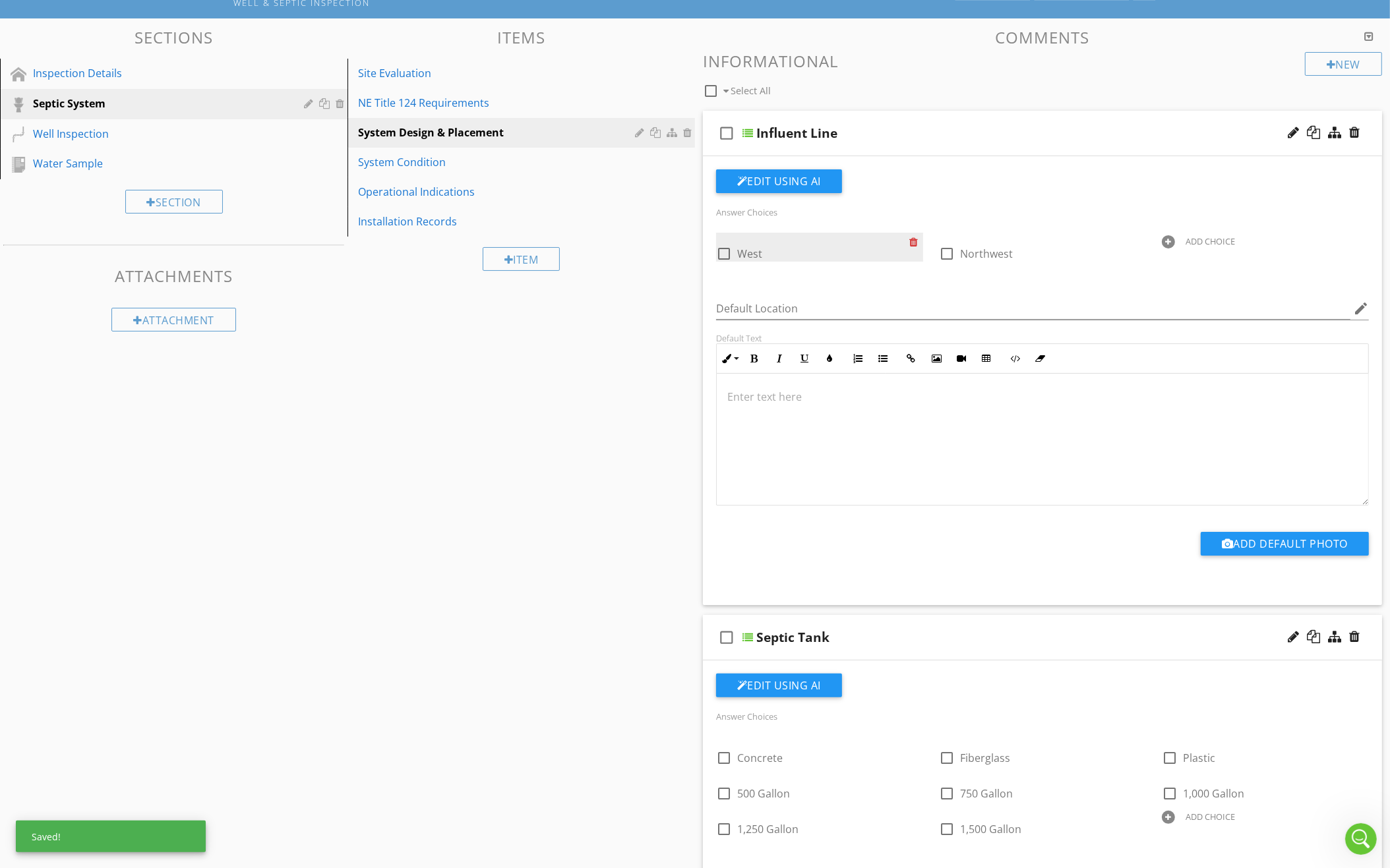
click at [911, 237] on div at bounding box center [916, 241] width 14 height 18
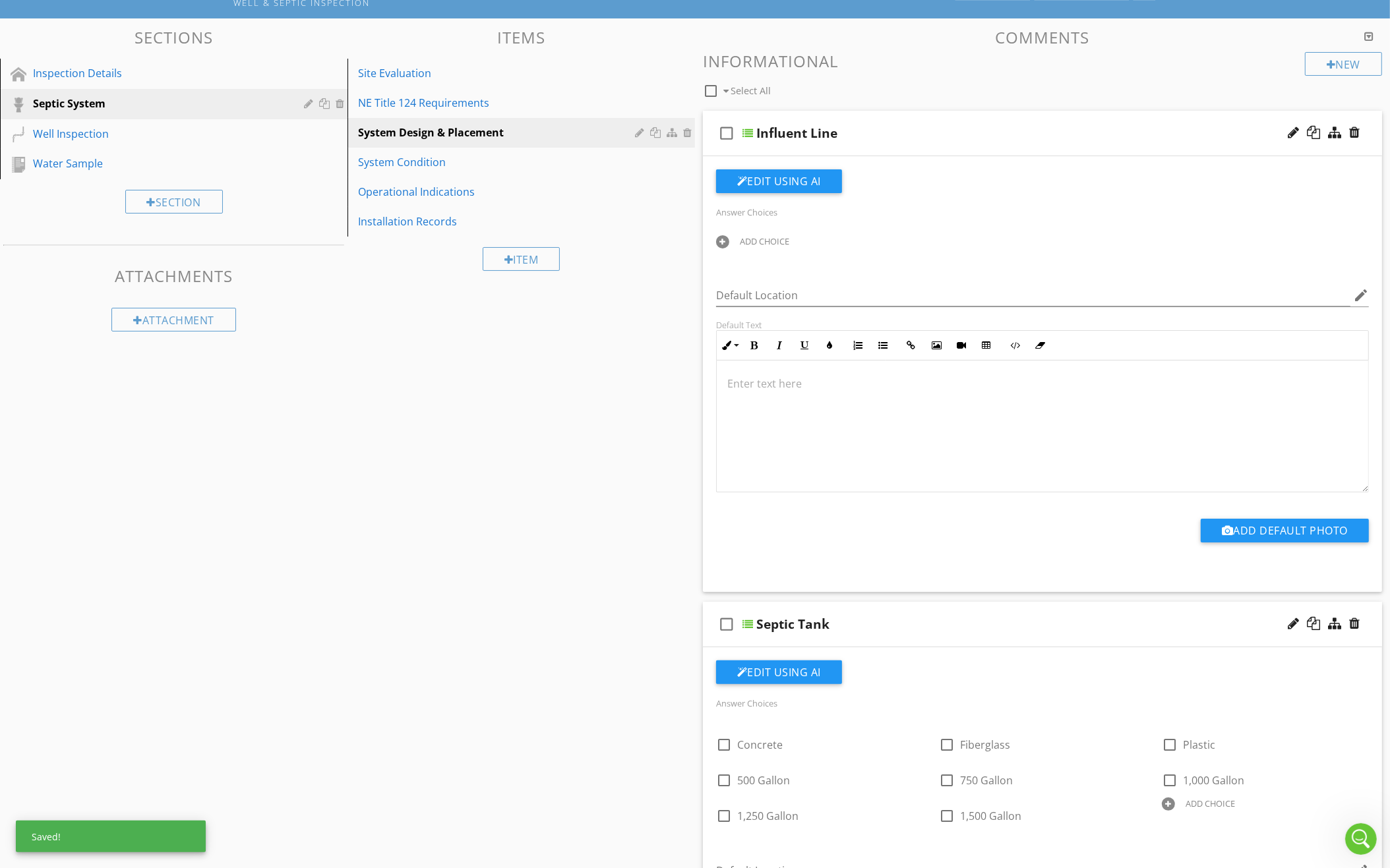
click at [769, 240] on div "ADD CHOICE" at bounding box center [764, 241] width 49 height 10
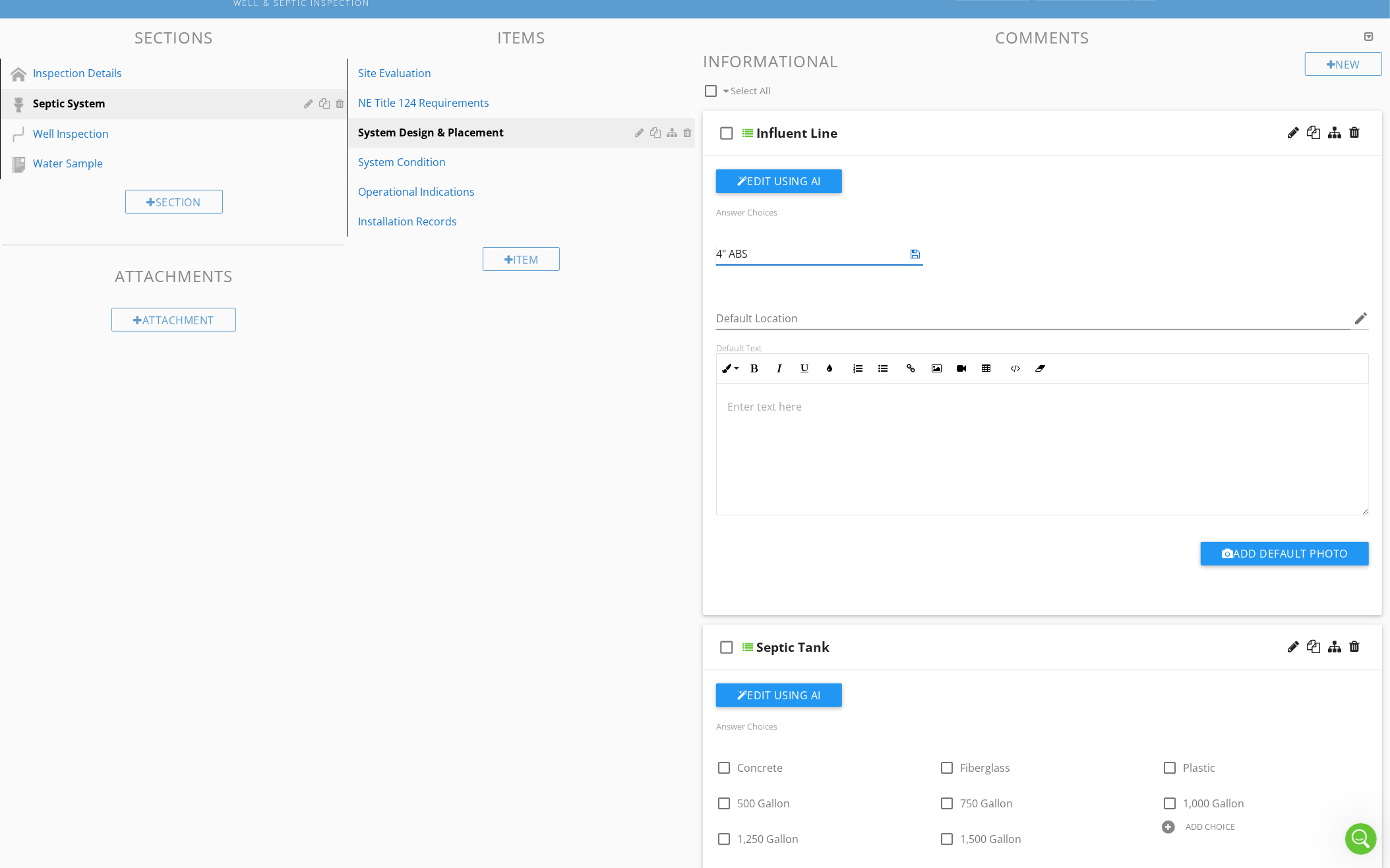
type input "4" ABS"
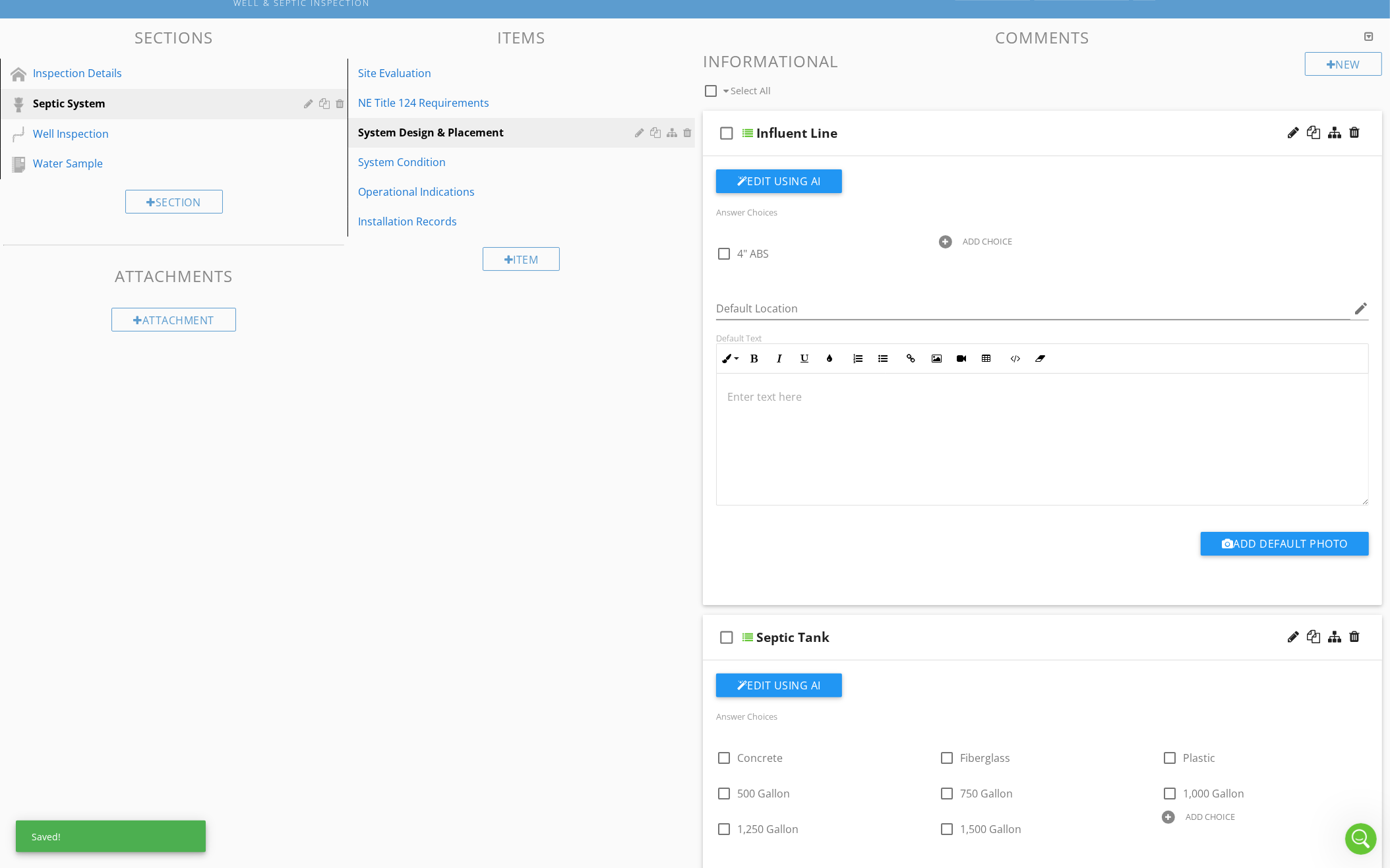
click at [968, 239] on div "ADD CHOICE" at bounding box center [987, 241] width 49 height 10
click at [1185, 236] on div "ADD CHOICE" at bounding box center [1210, 241] width 49 height 10
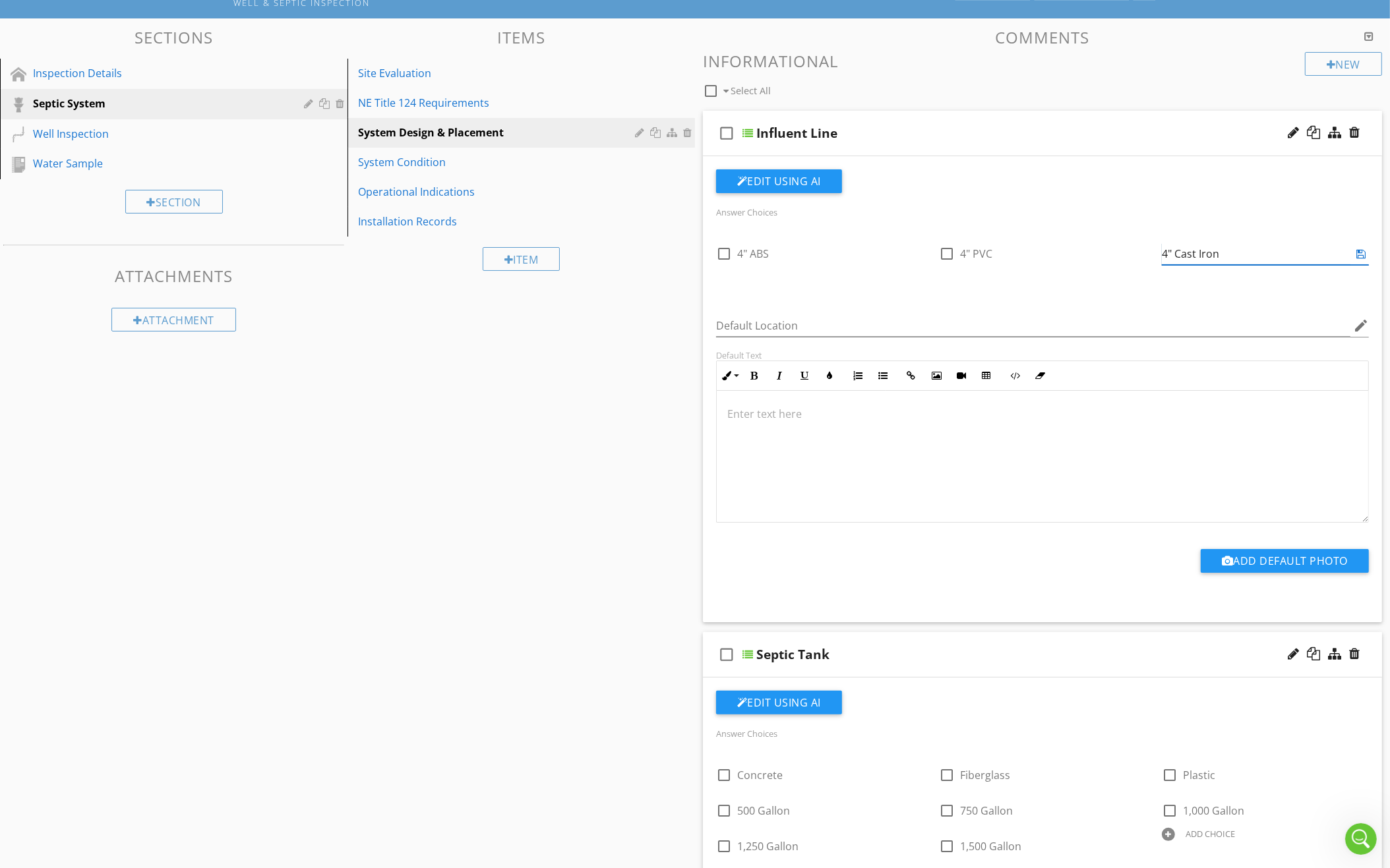
type input "4" Cast Iron"
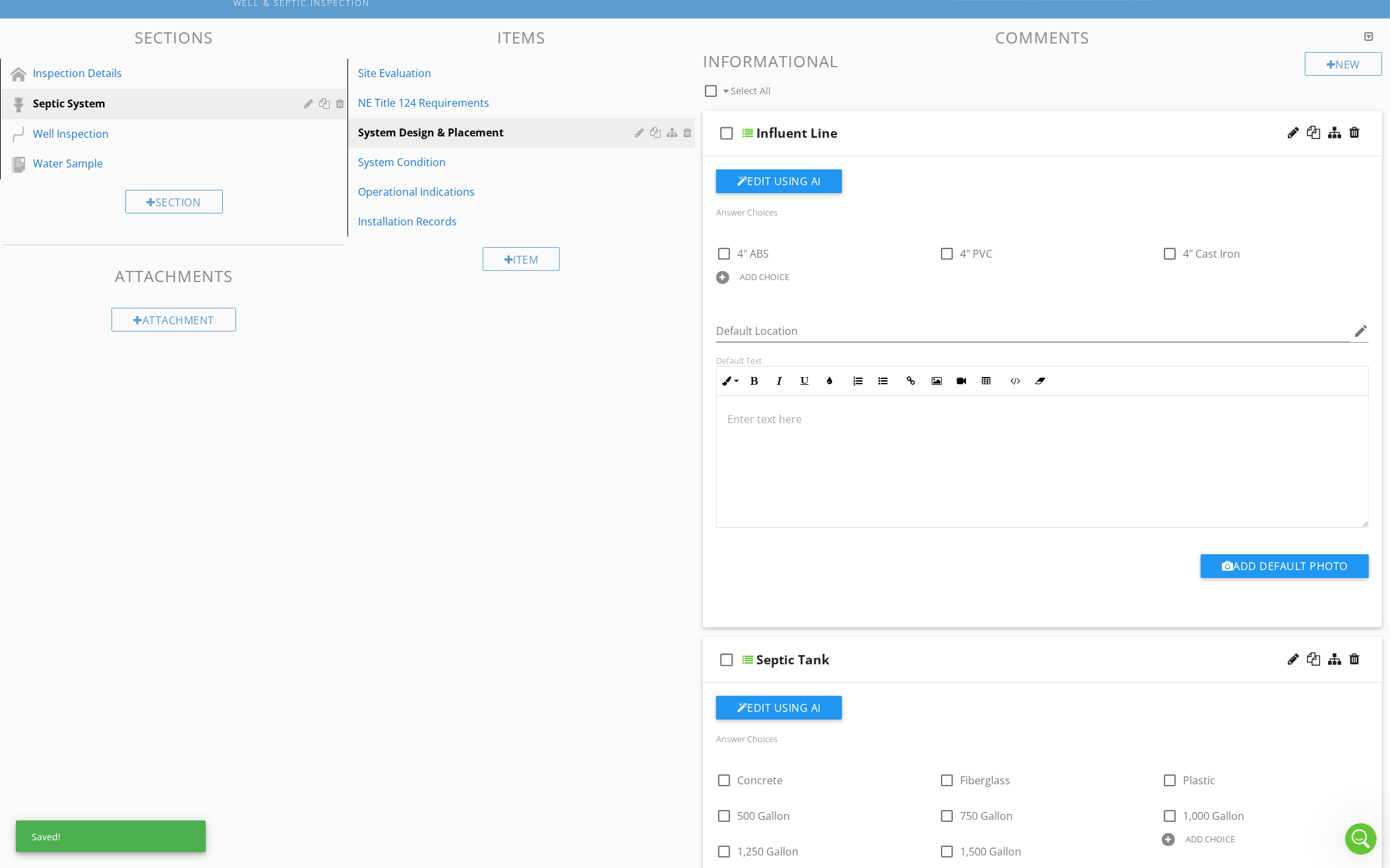
click at [781, 273] on div "ADD CHOICE" at bounding box center [764, 276] width 49 height 10
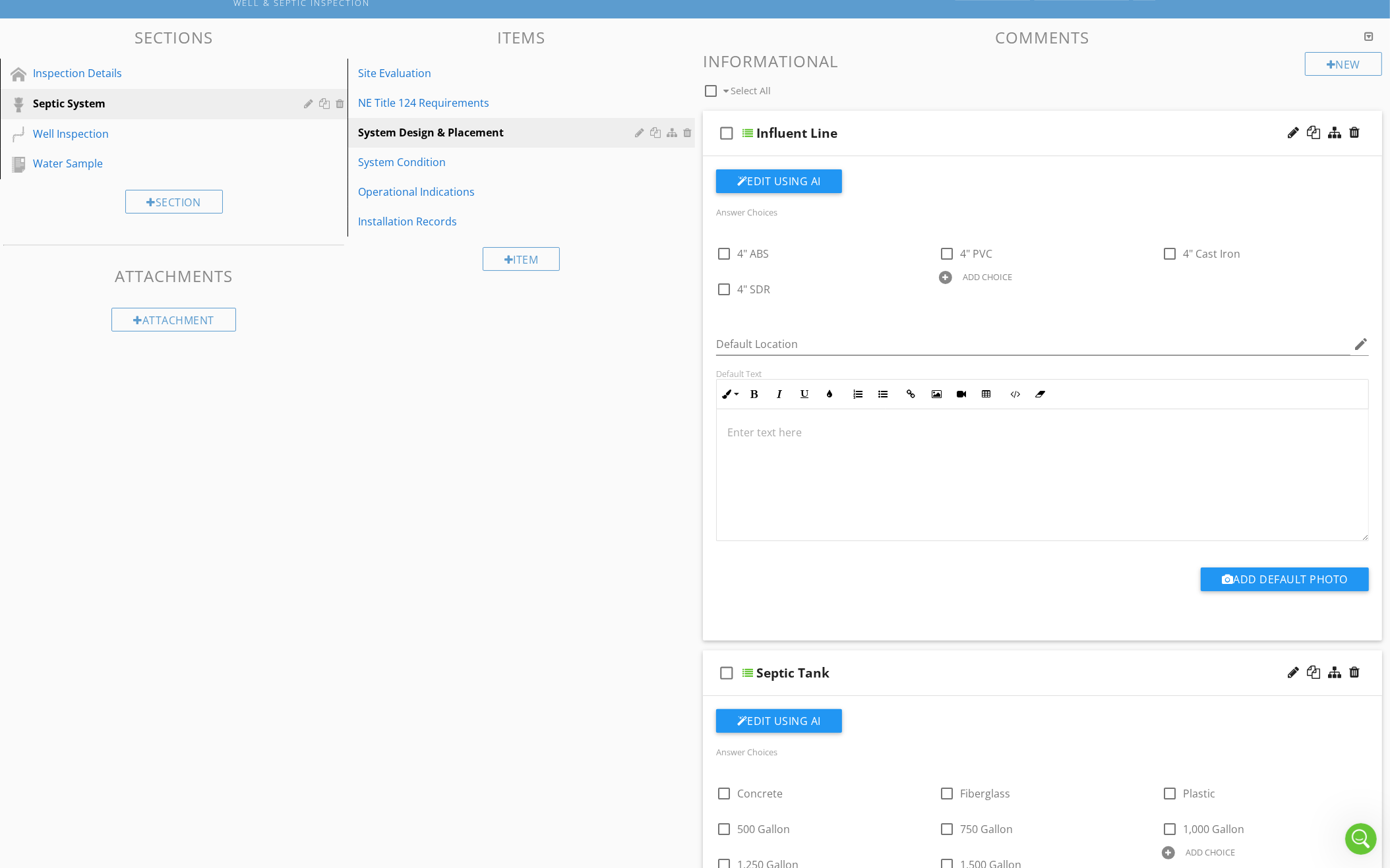
click at [968, 274] on div "ADD CHOICE" at bounding box center [987, 276] width 49 height 10
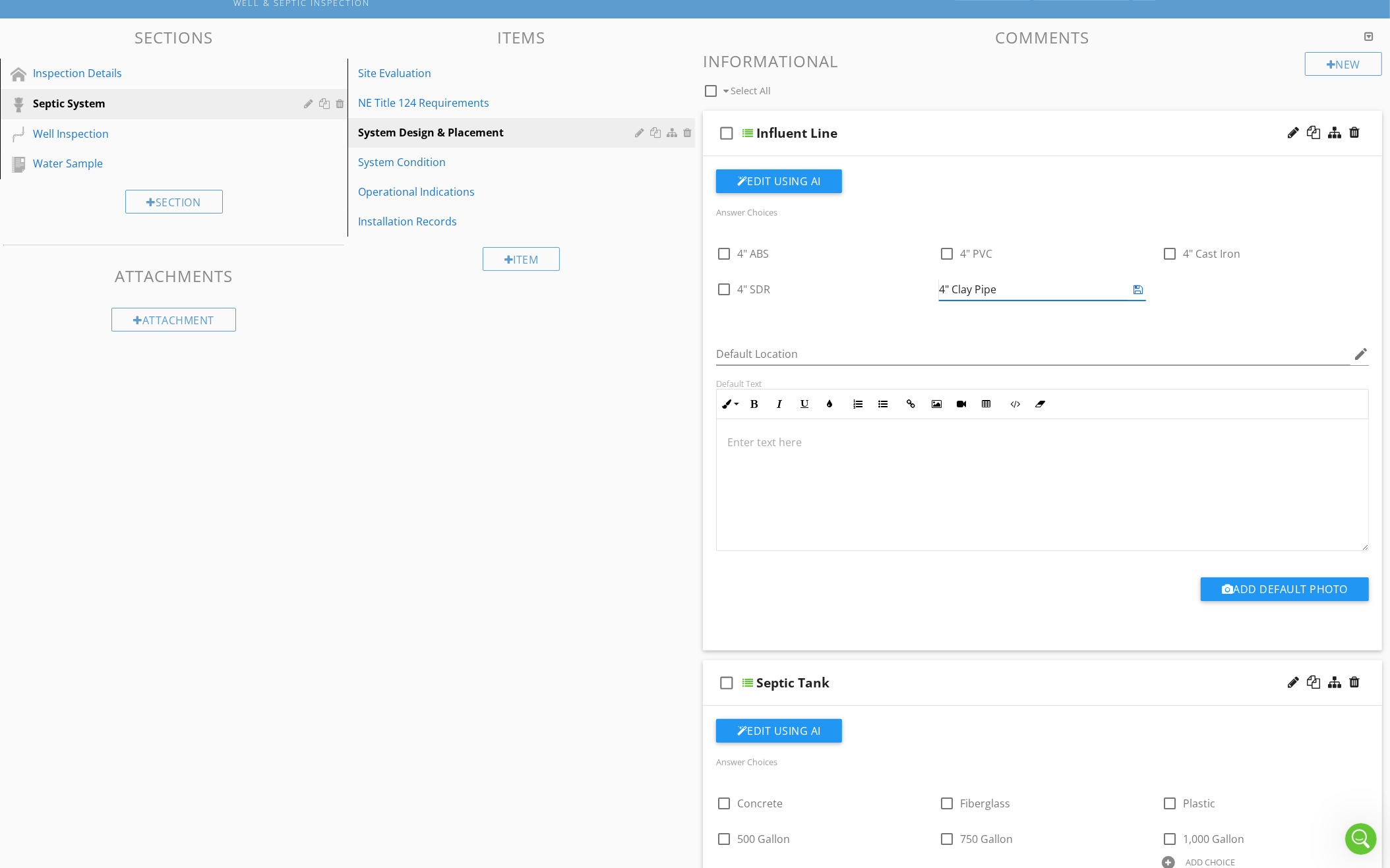
type input "4" Clay Pipe"
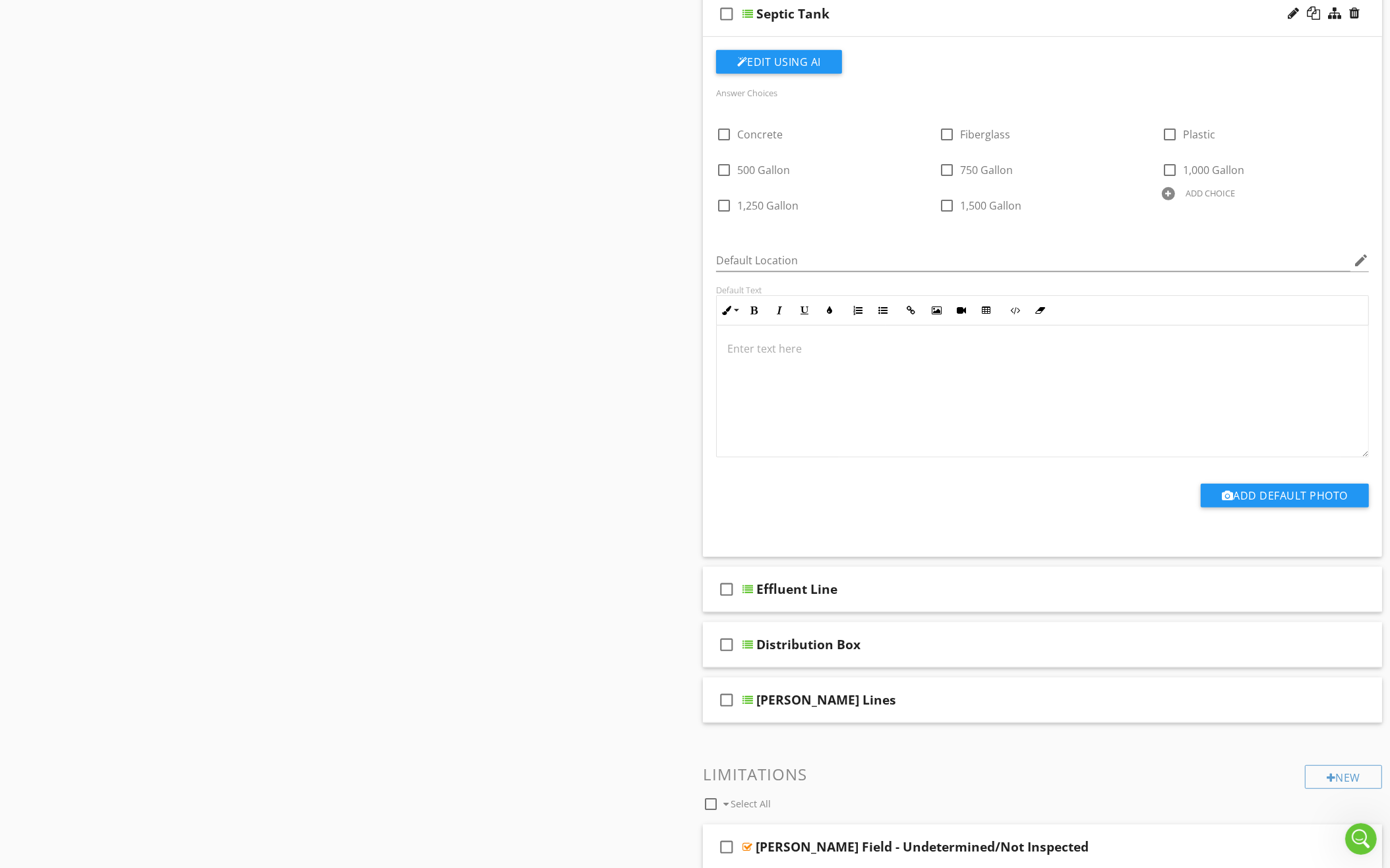
scroll to position [782, 0]
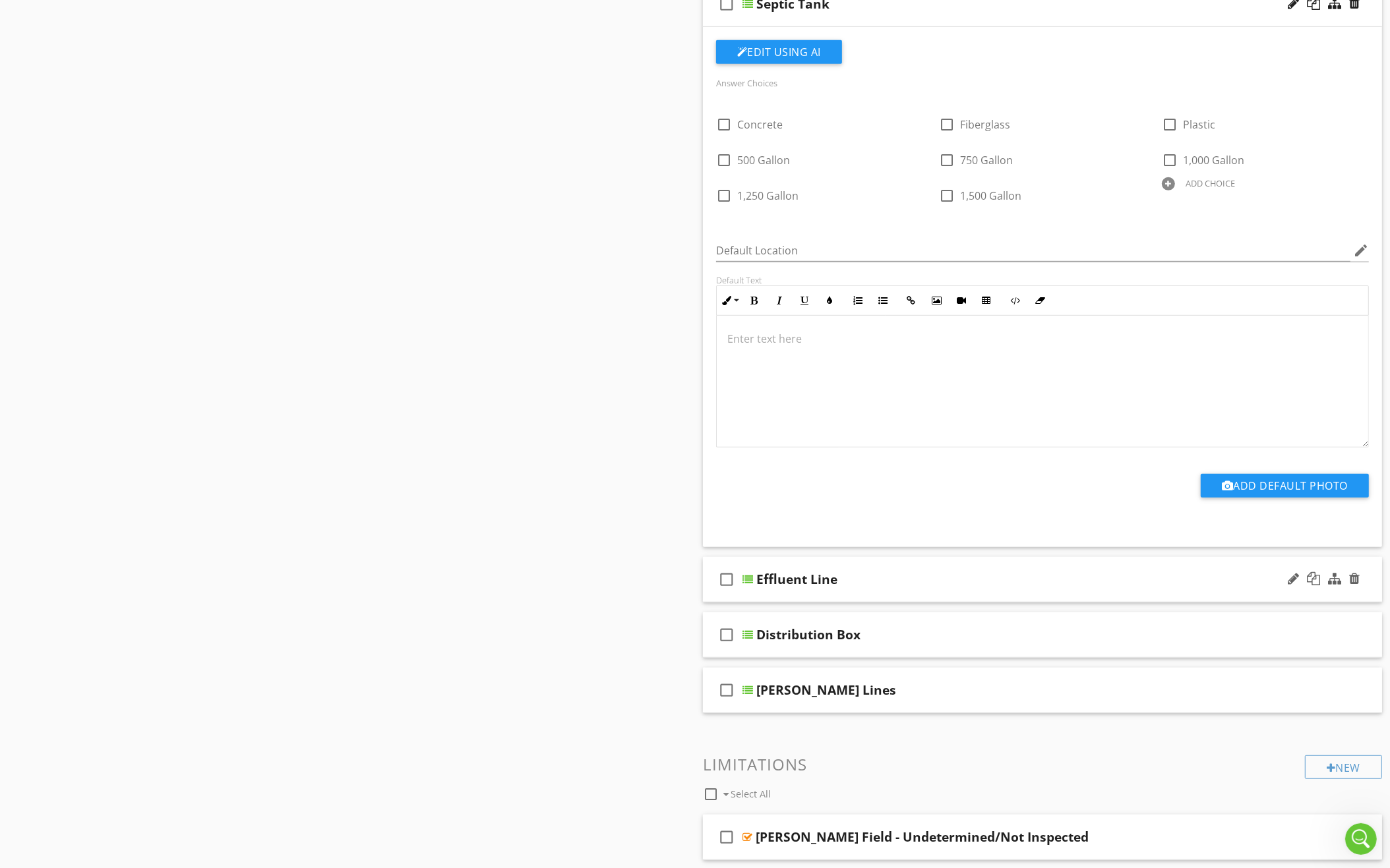
click at [1233, 571] on div "Effluent Line" at bounding box center [1001, 579] width 490 height 16
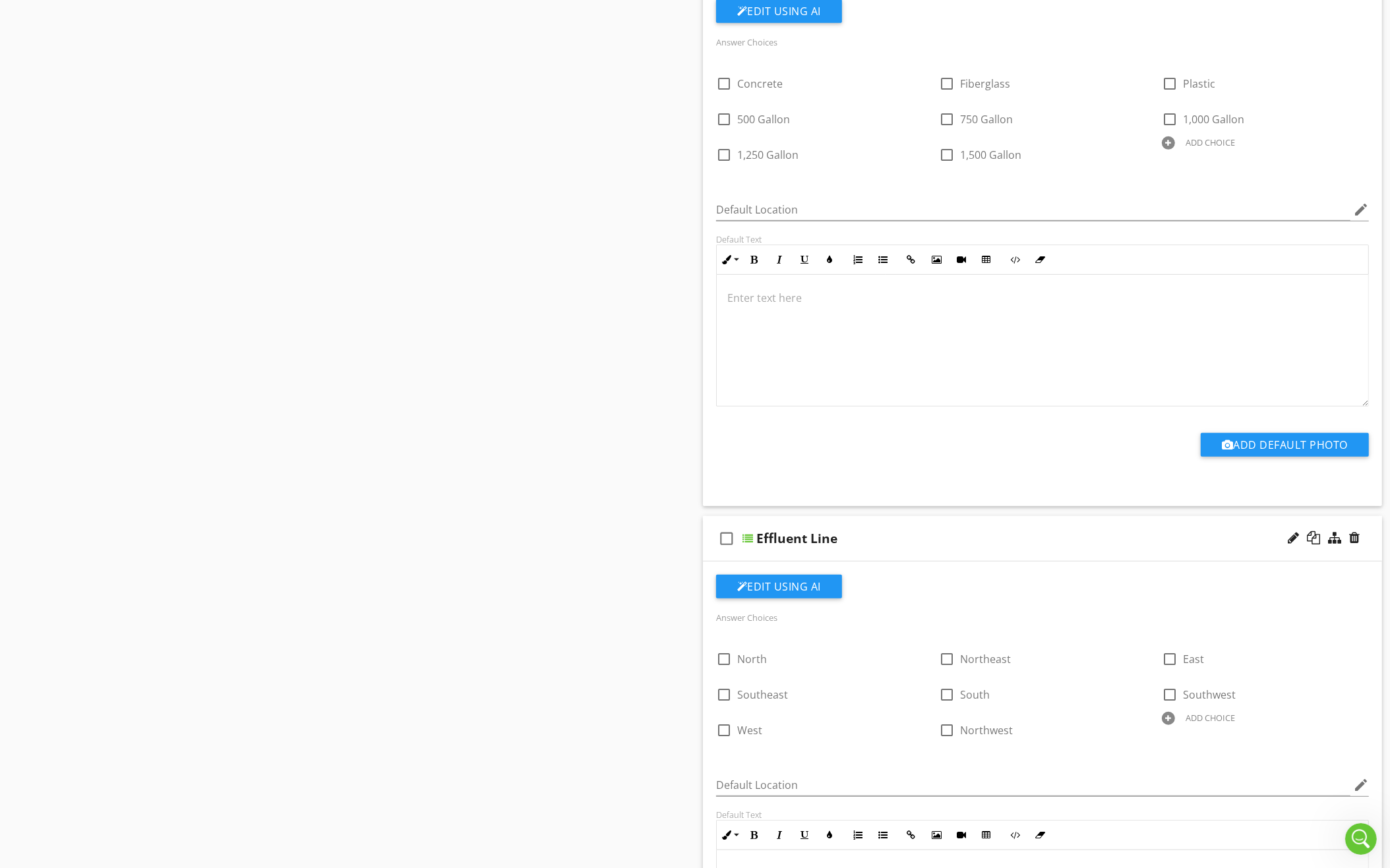
scroll to position [837, 0]
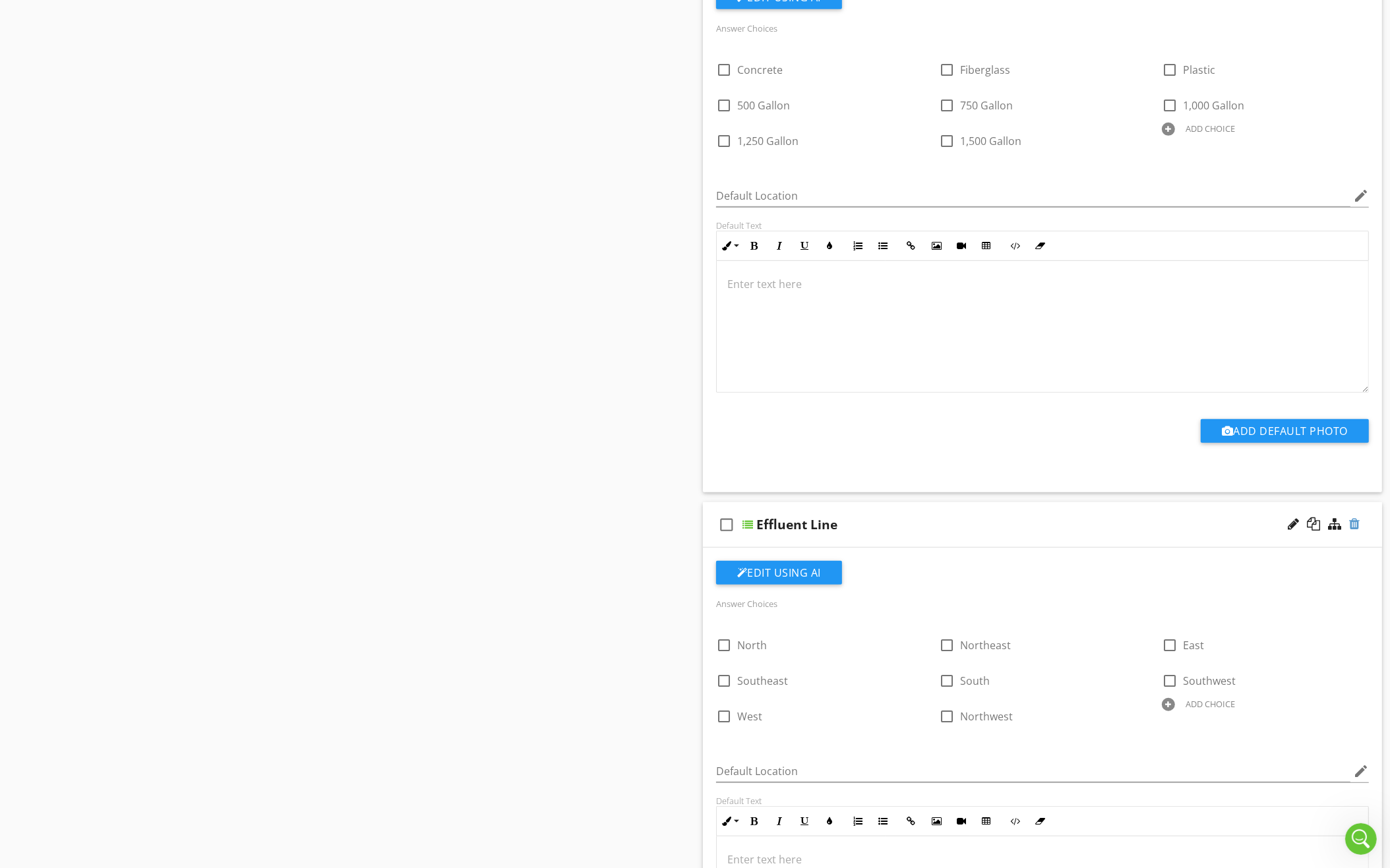
click at [1354, 517] on div at bounding box center [1354, 523] width 10 height 13
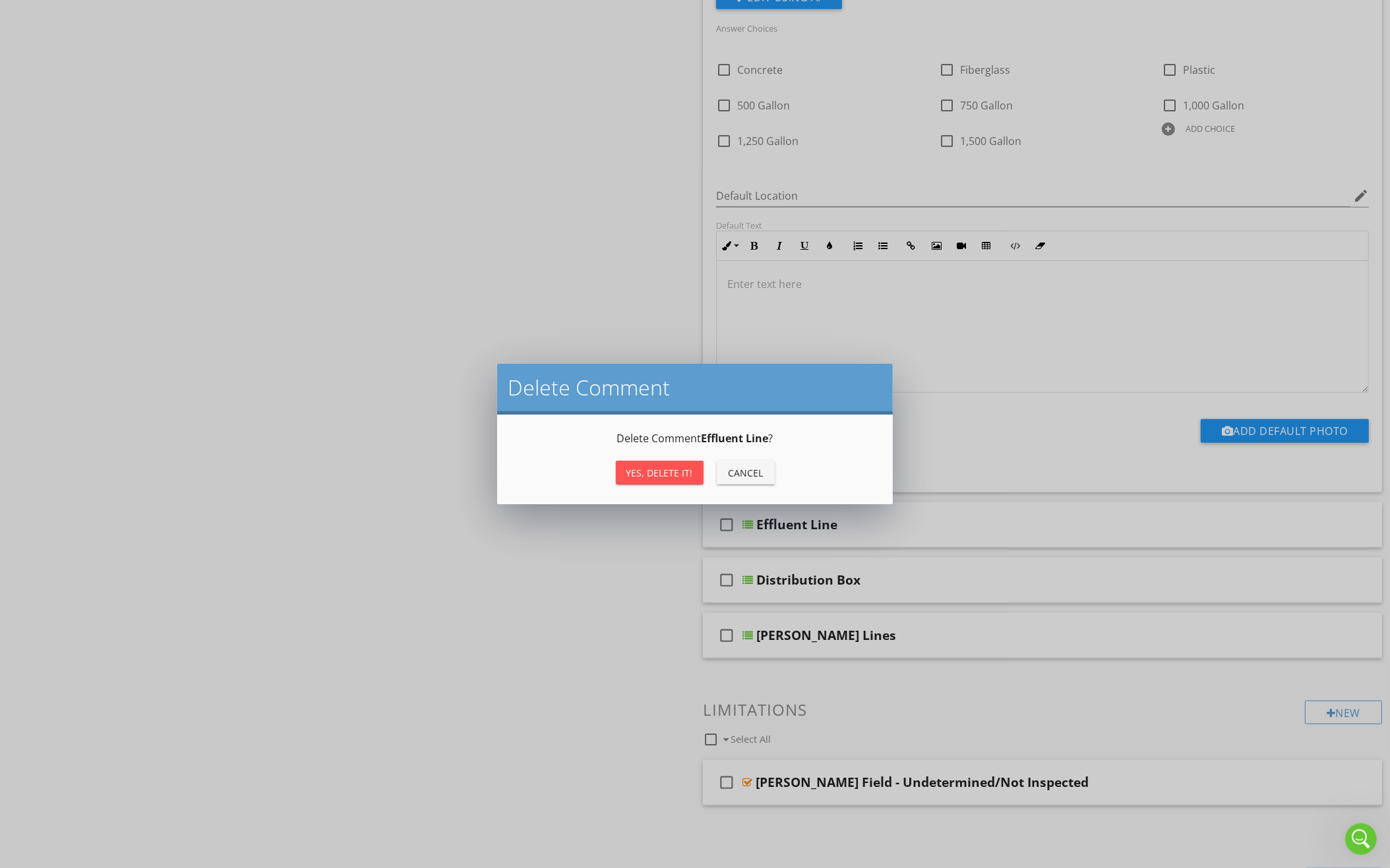
click at [673, 479] on button "Yes, Delete it!" at bounding box center [660, 472] width 88 height 24
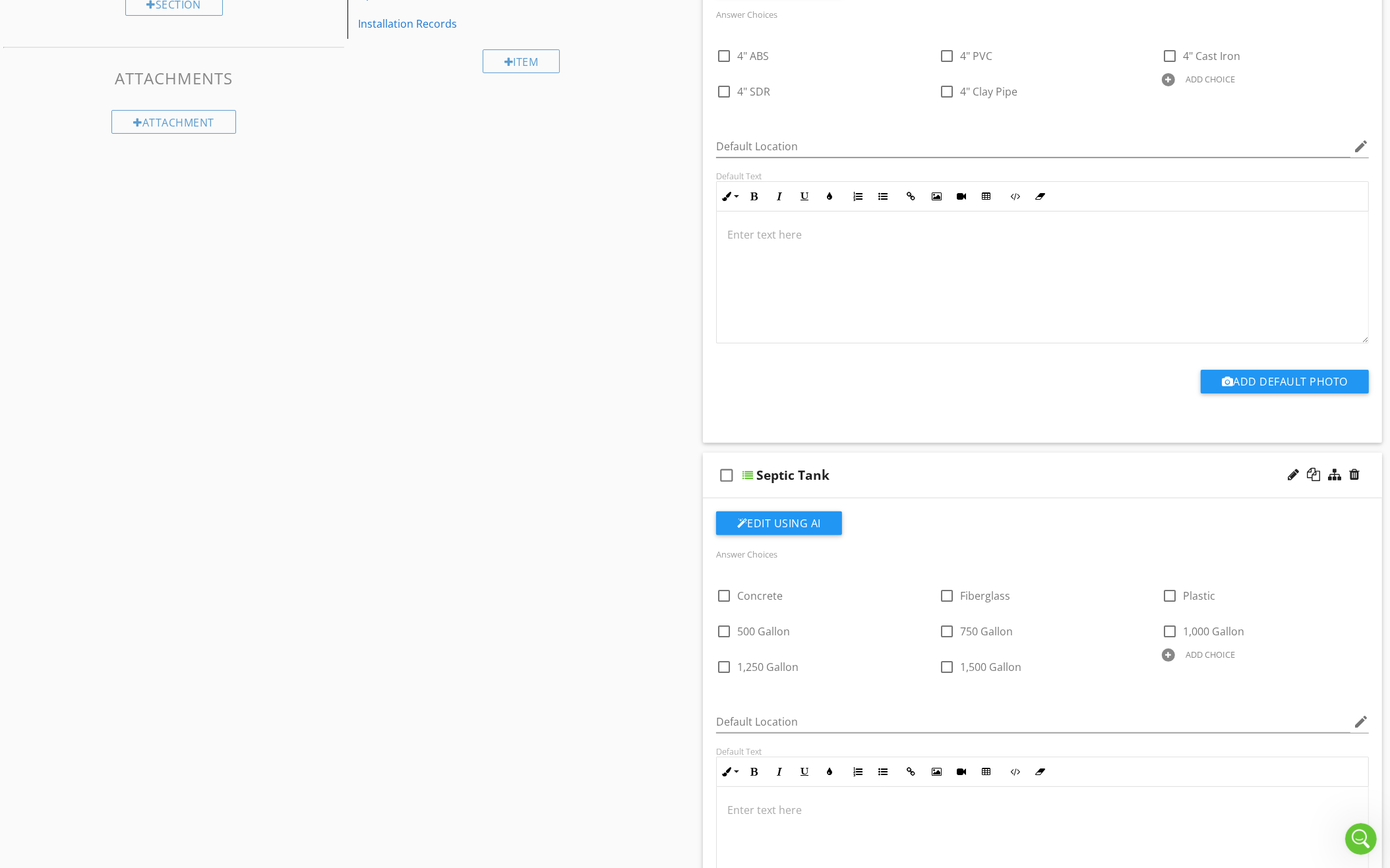
scroll to position [277, 0]
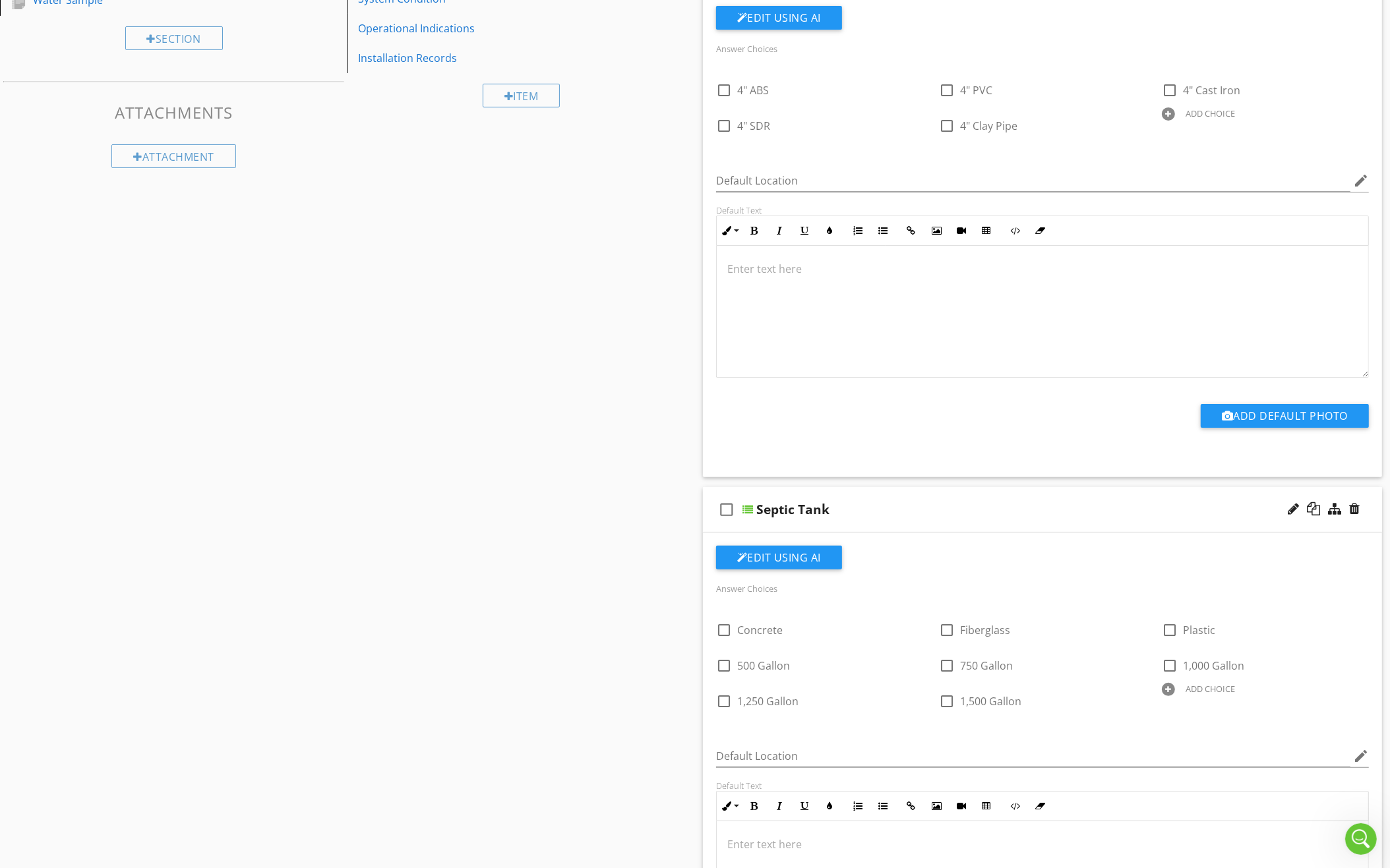
click at [920, 492] on div "check_box_outline_blank Septic Tank" at bounding box center [1042, 510] width 679 height 45
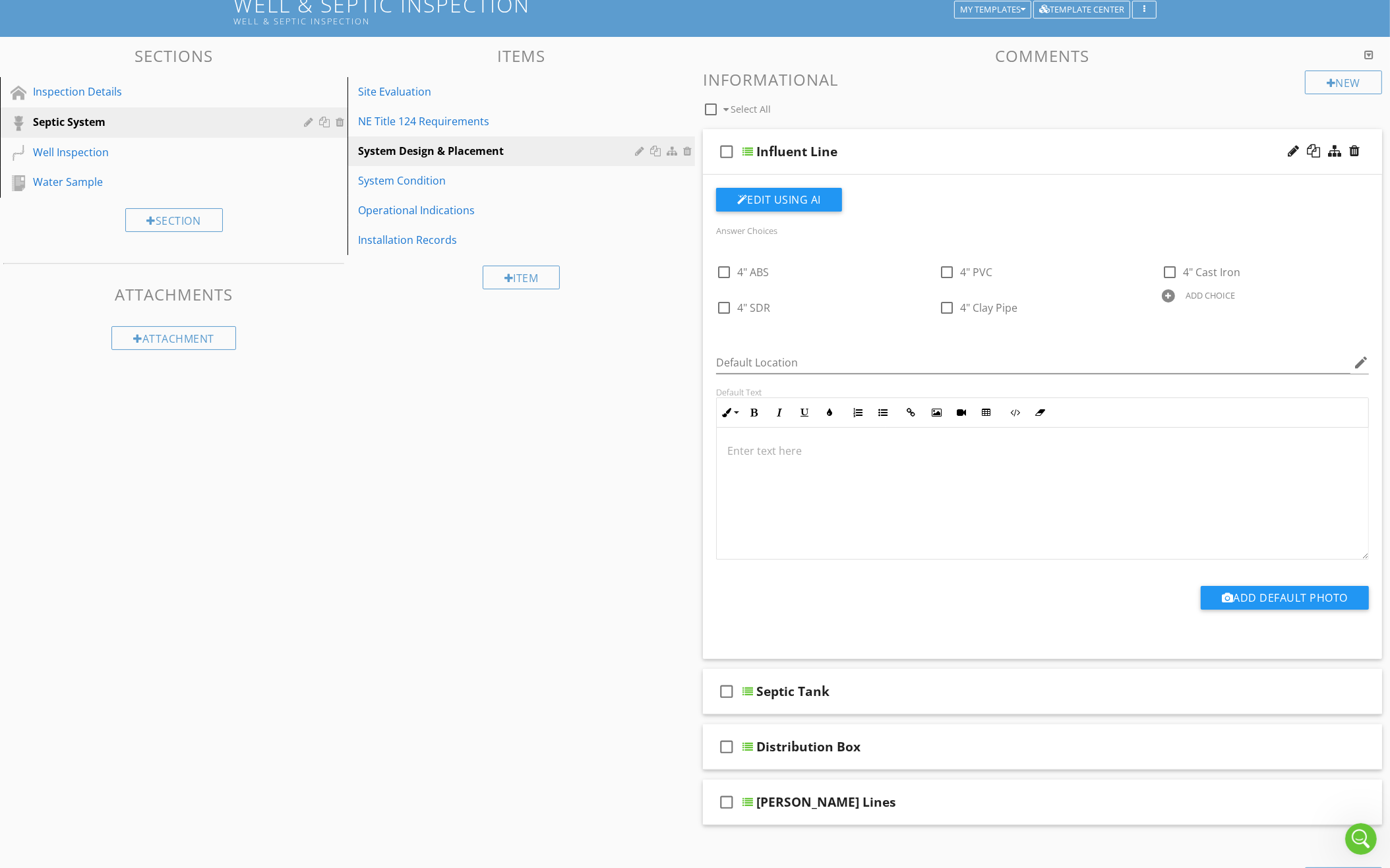
scroll to position [28, 0]
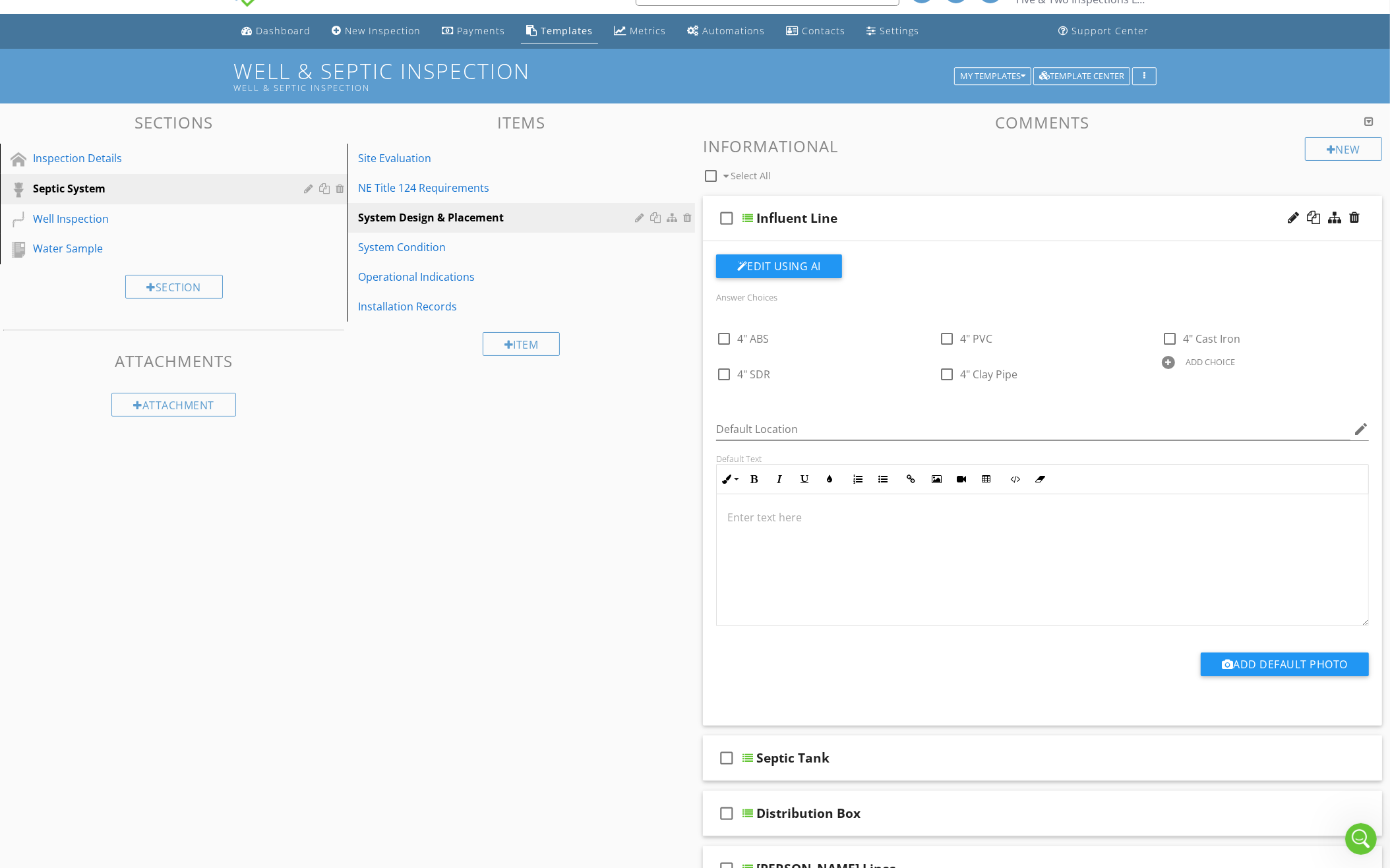
click at [1059, 224] on div "check_box_outline_blank Influent Line" at bounding box center [1042, 218] width 679 height 45
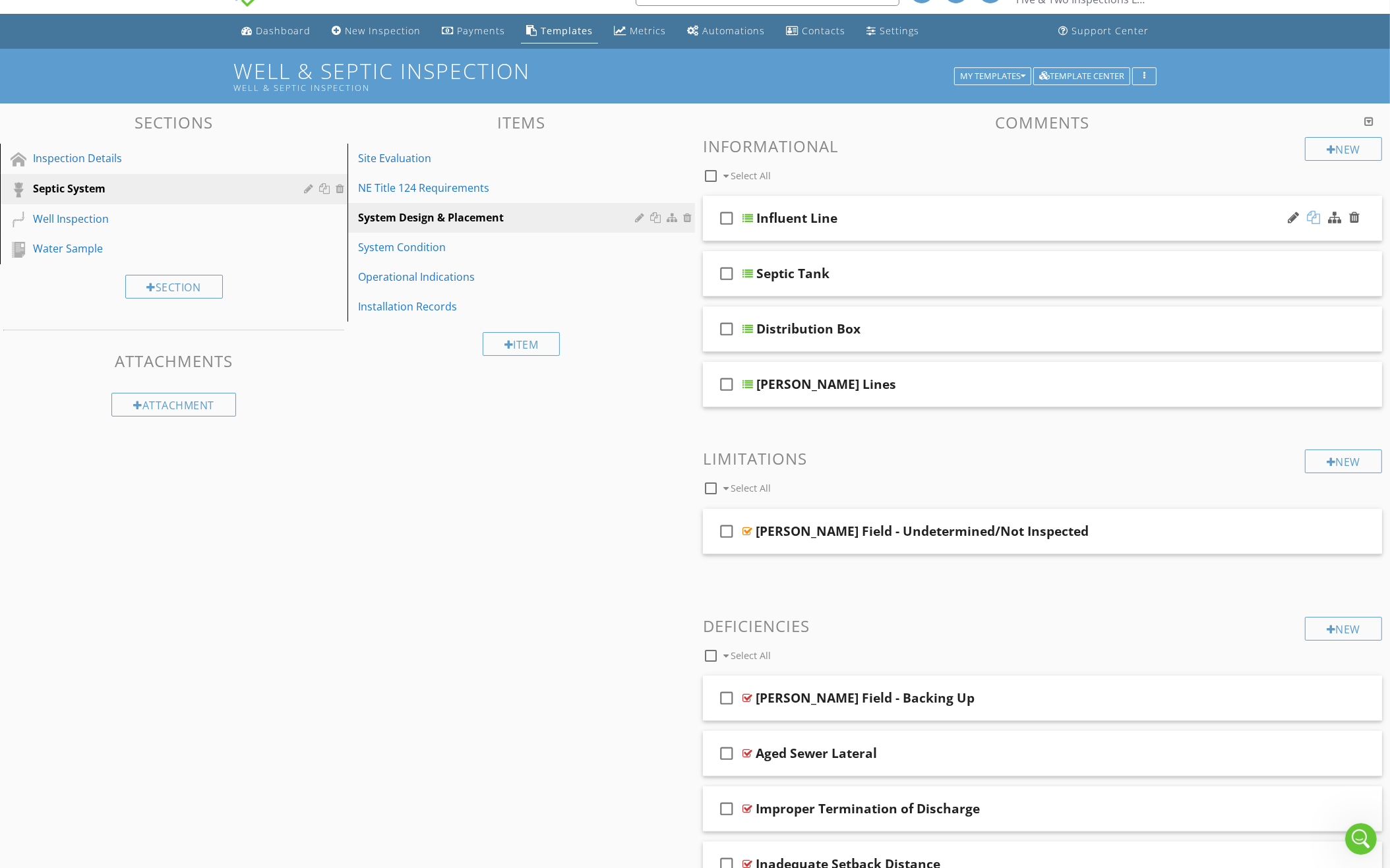
click at [1317, 214] on div at bounding box center [1313, 217] width 13 height 13
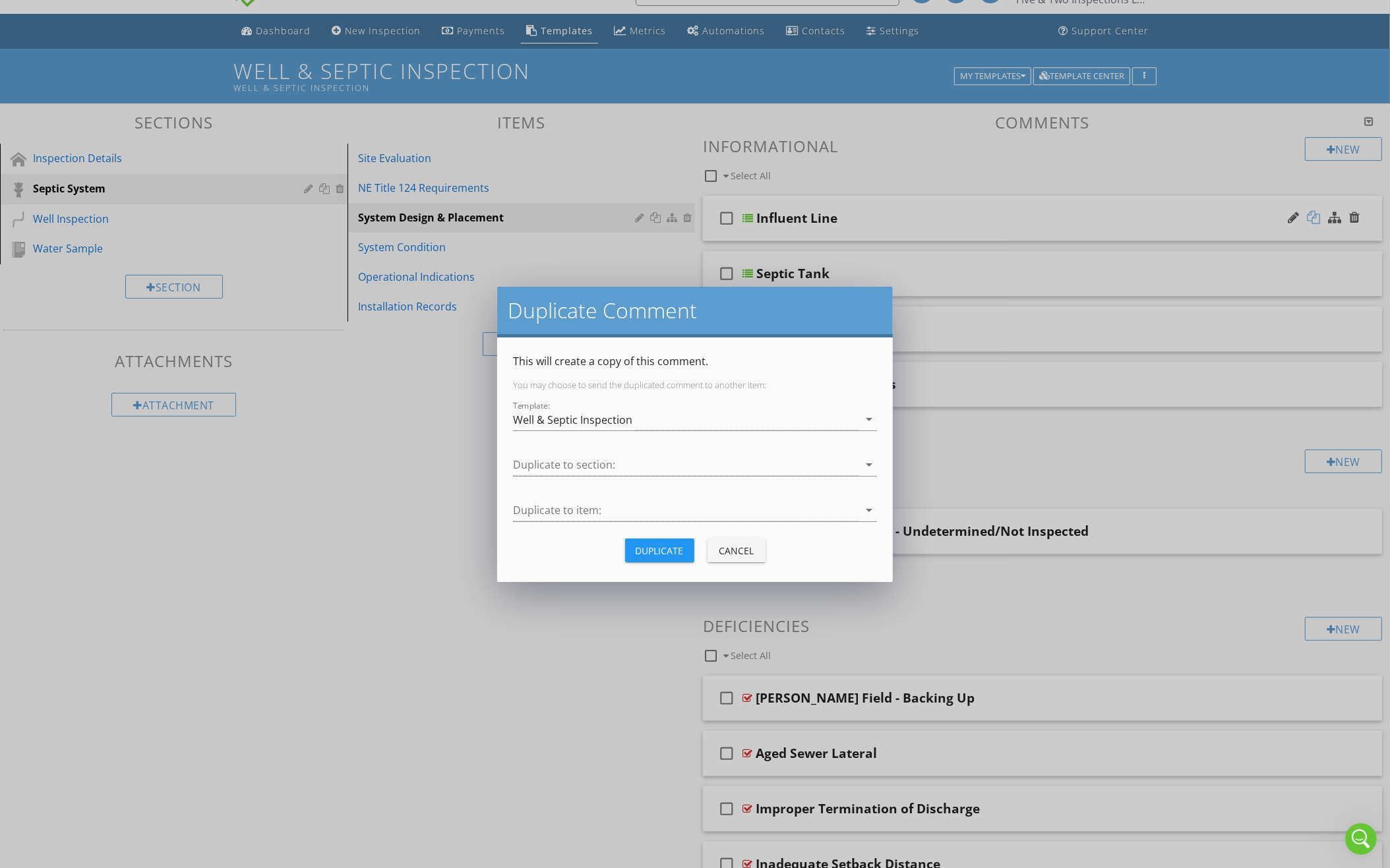
scroll to position [27, 0]
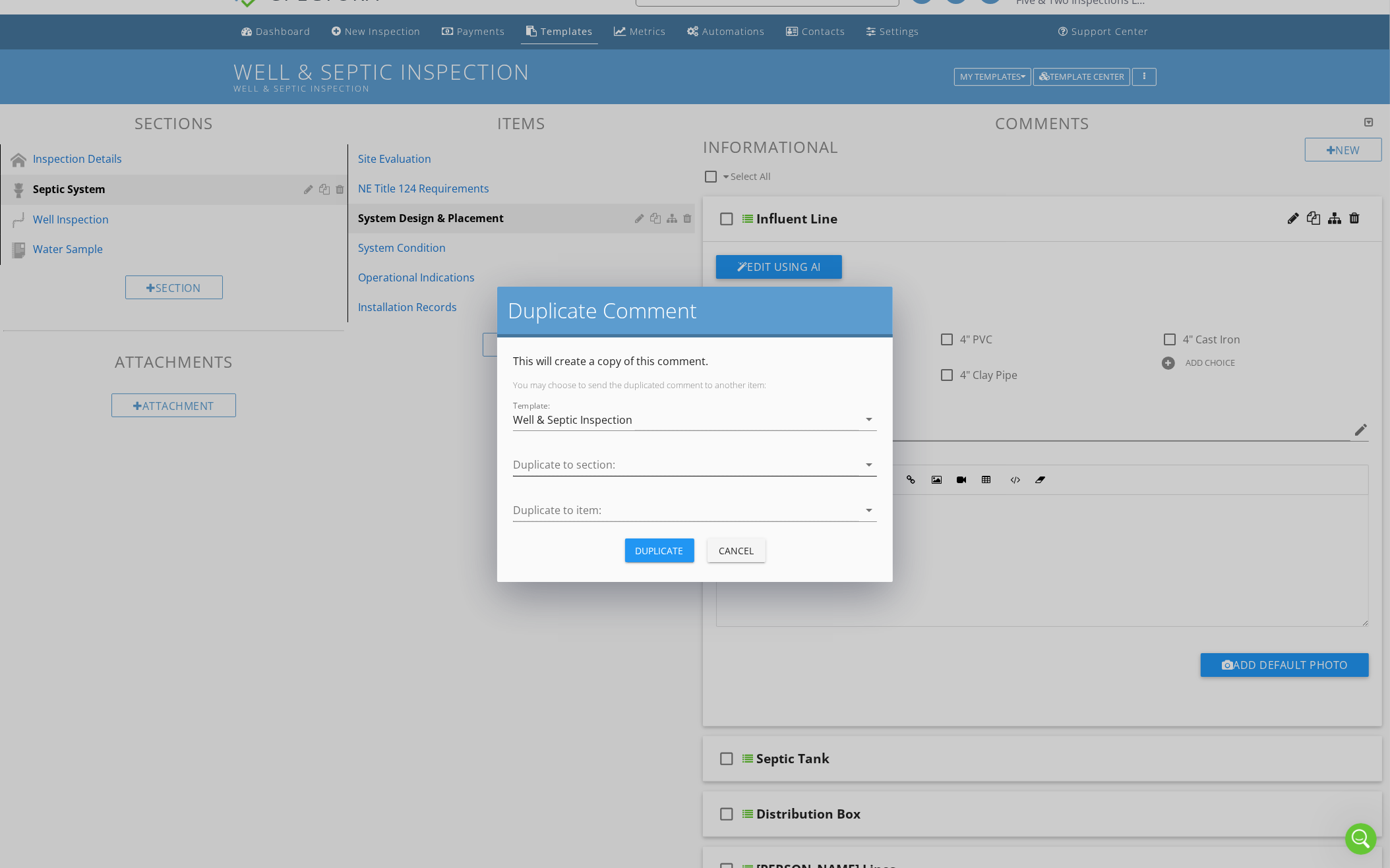
click at [697, 464] on div at bounding box center [685, 465] width 346 height 22
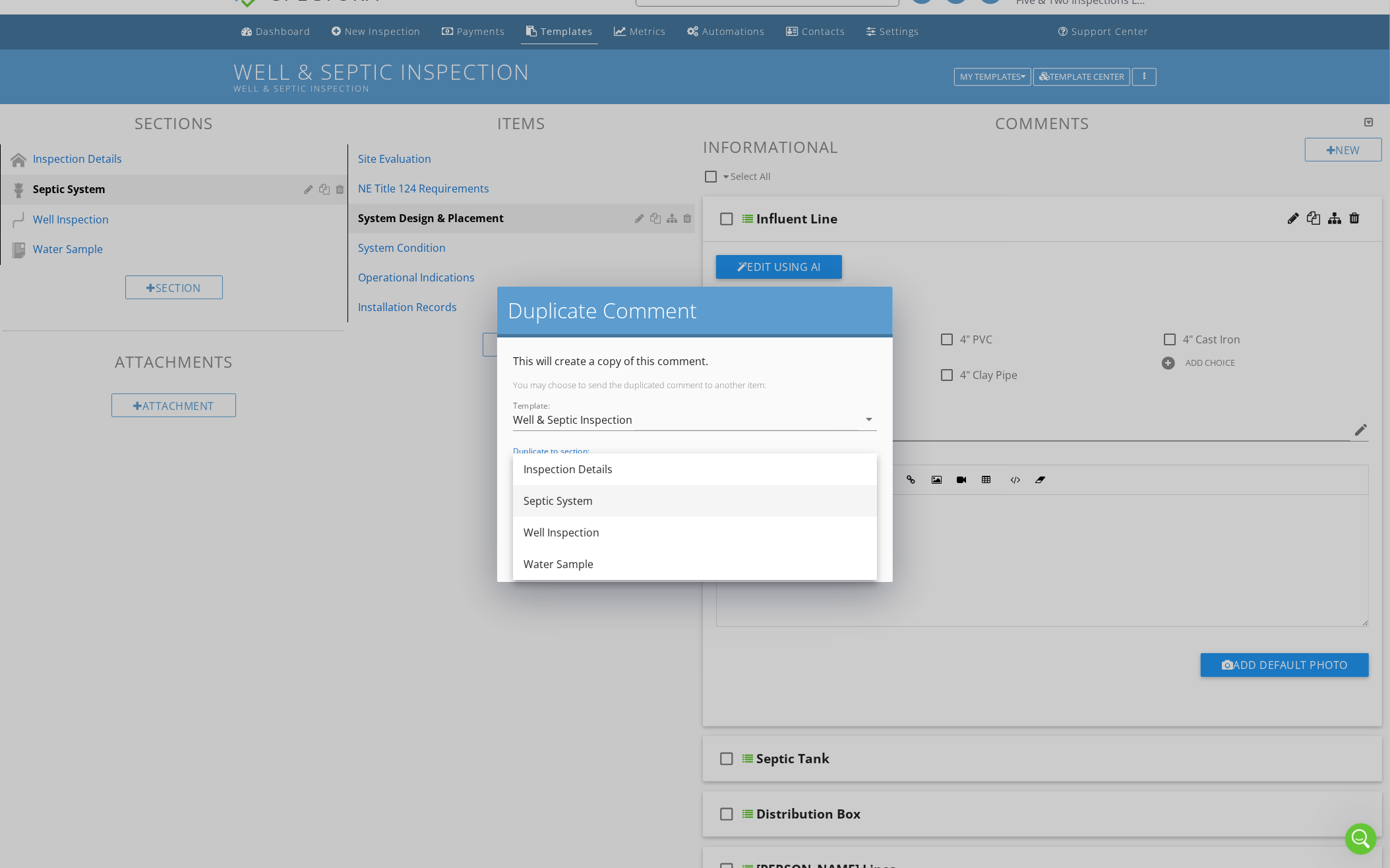
click at [636, 508] on div "Septic System" at bounding box center [695, 501] width 343 height 16
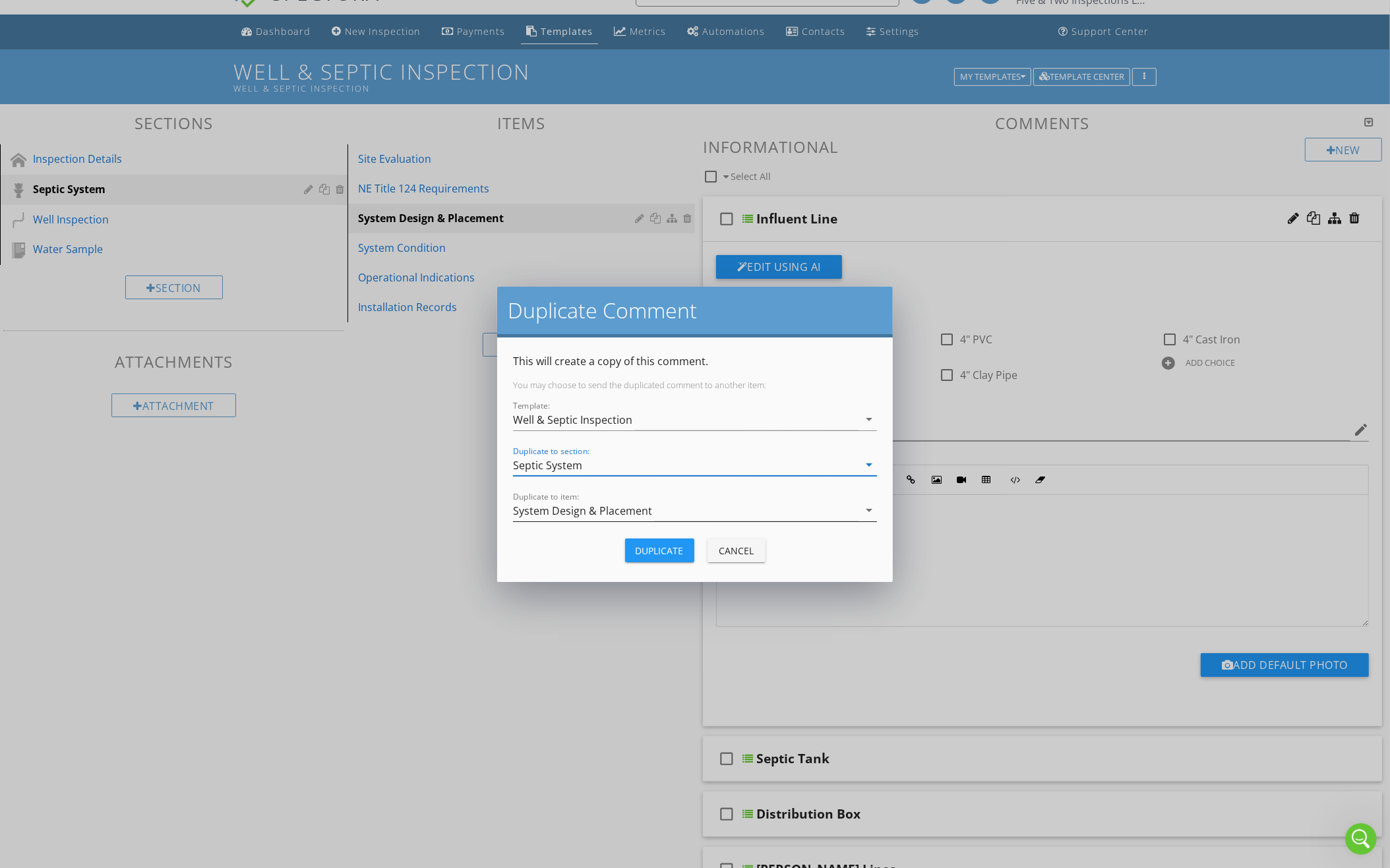
click at [635, 512] on div "System Design & Placement" at bounding box center [582, 510] width 139 height 12
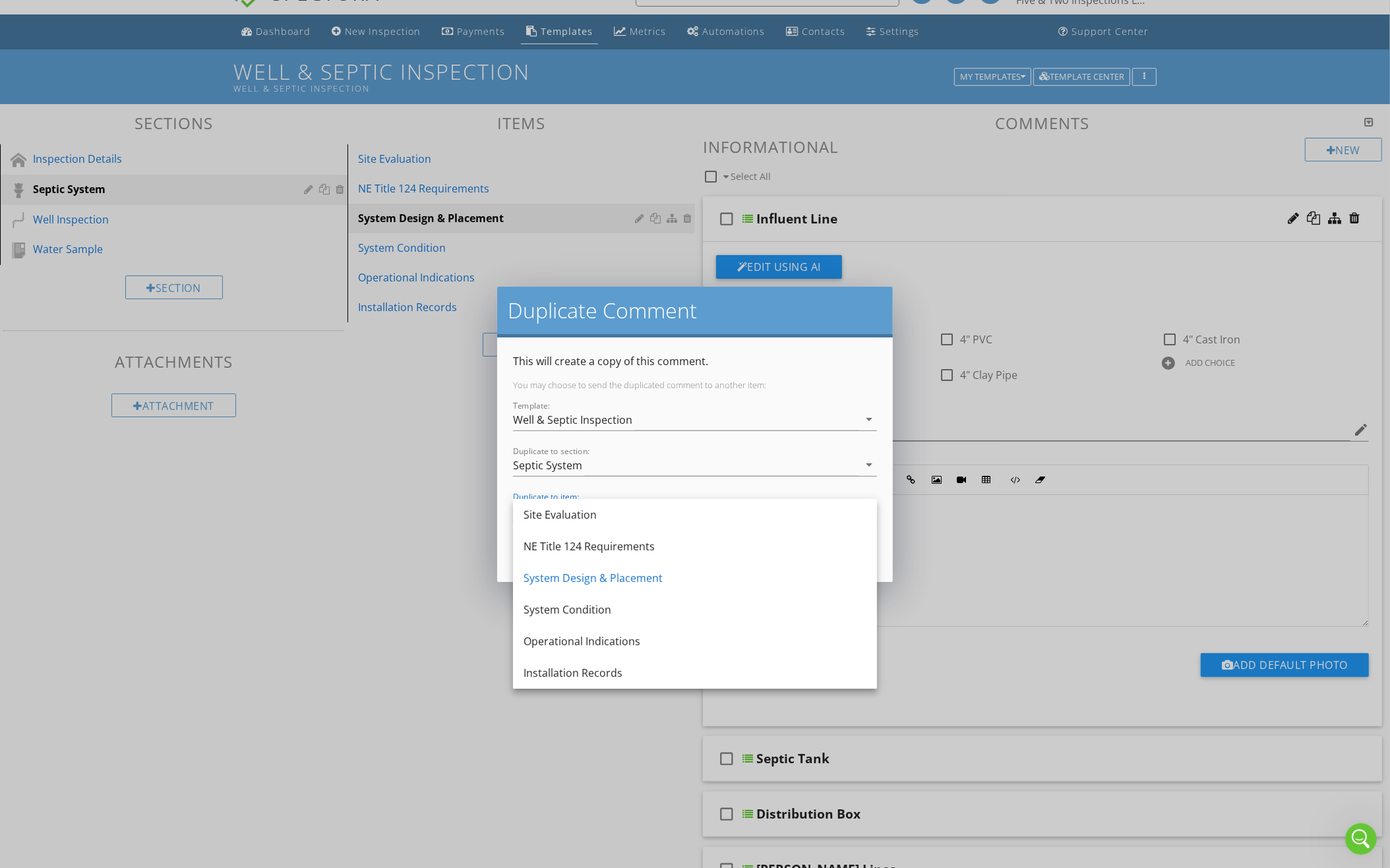
click at [433, 571] on div "Duplicate Comment This will create a copy of this comment. You may choose to se…" at bounding box center [695, 434] width 1390 height 868
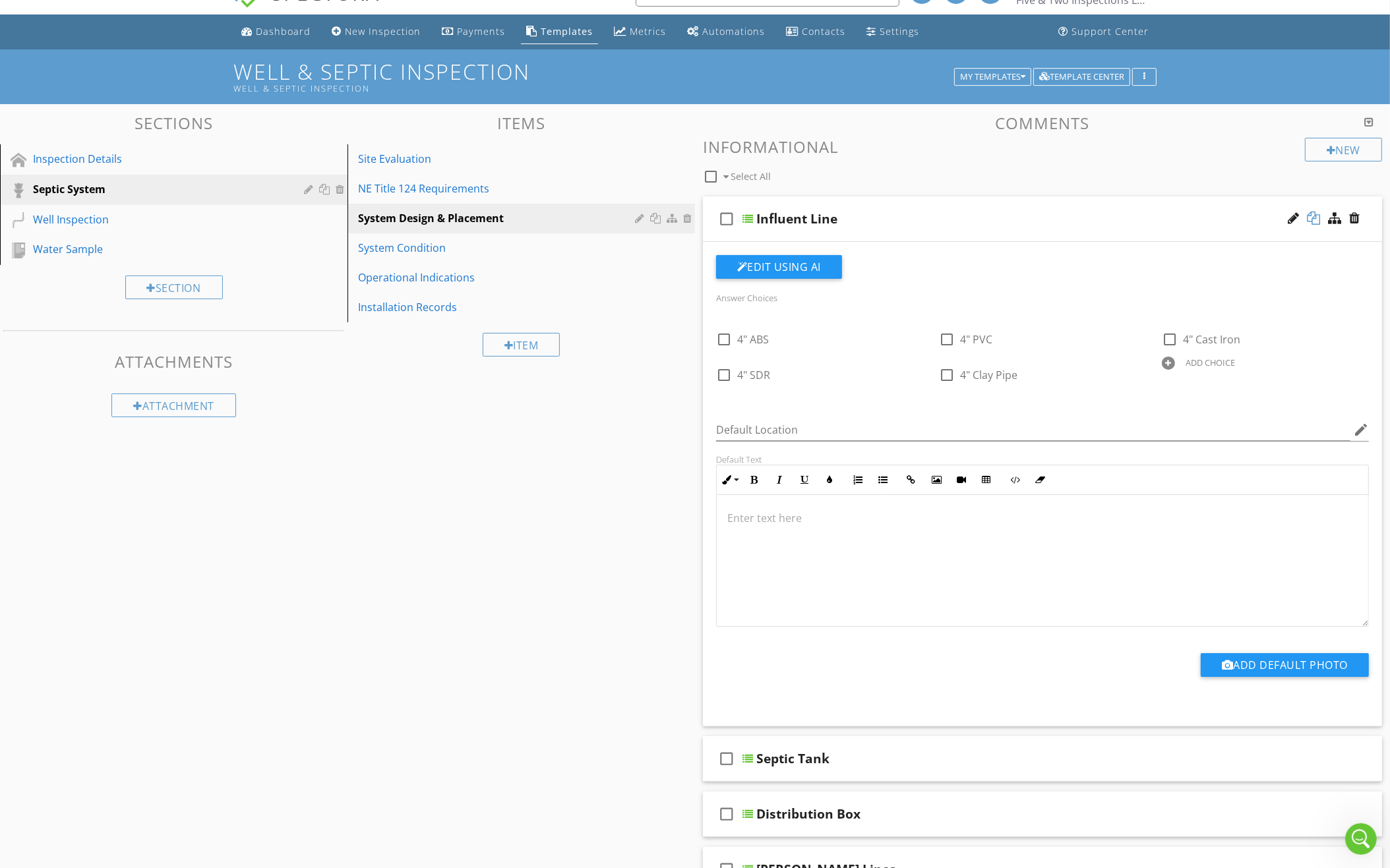
click at [1312, 211] on div at bounding box center [1313, 218] width 13 height 13
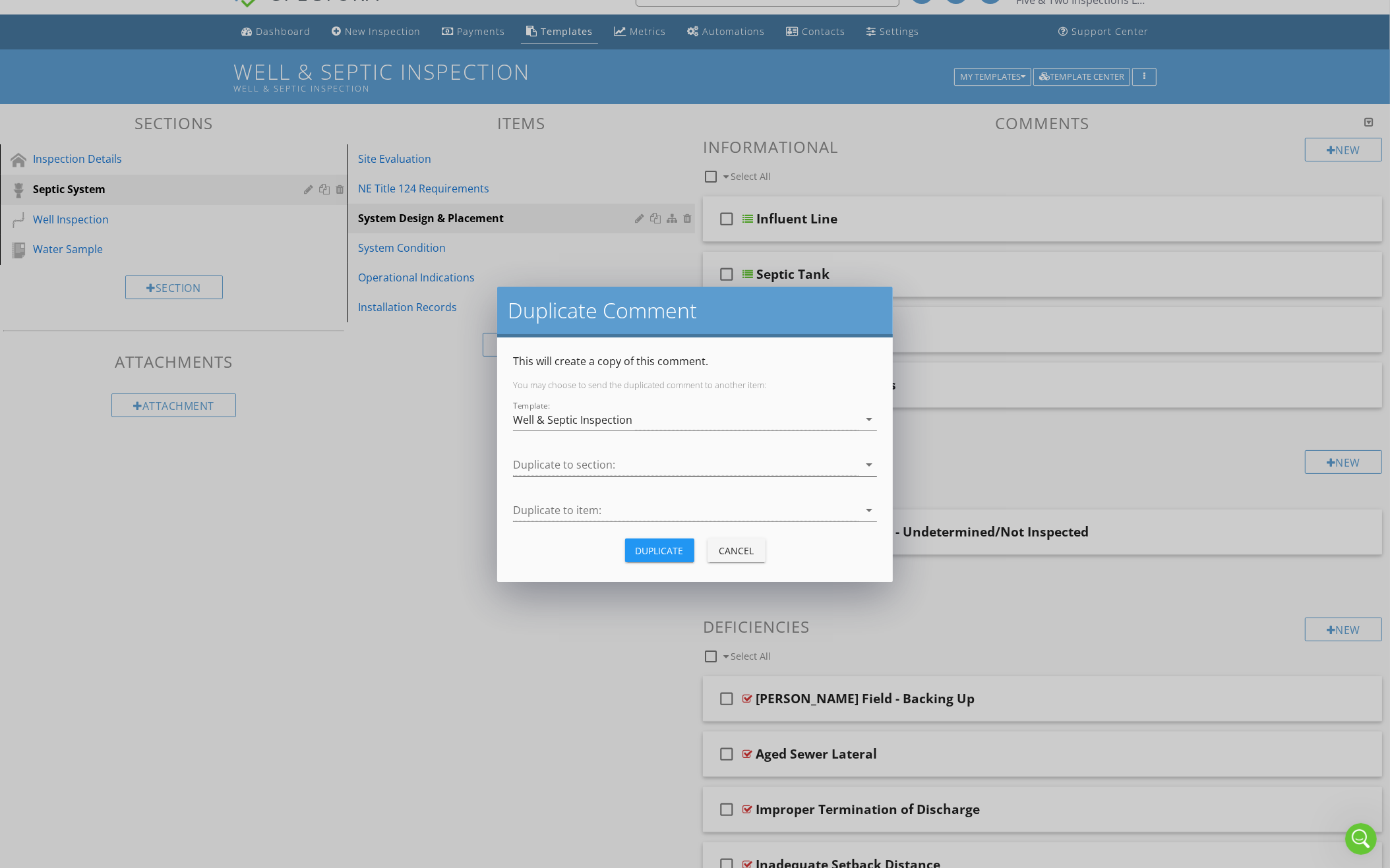
click at [779, 469] on div at bounding box center [685, 465] width 346 height 22
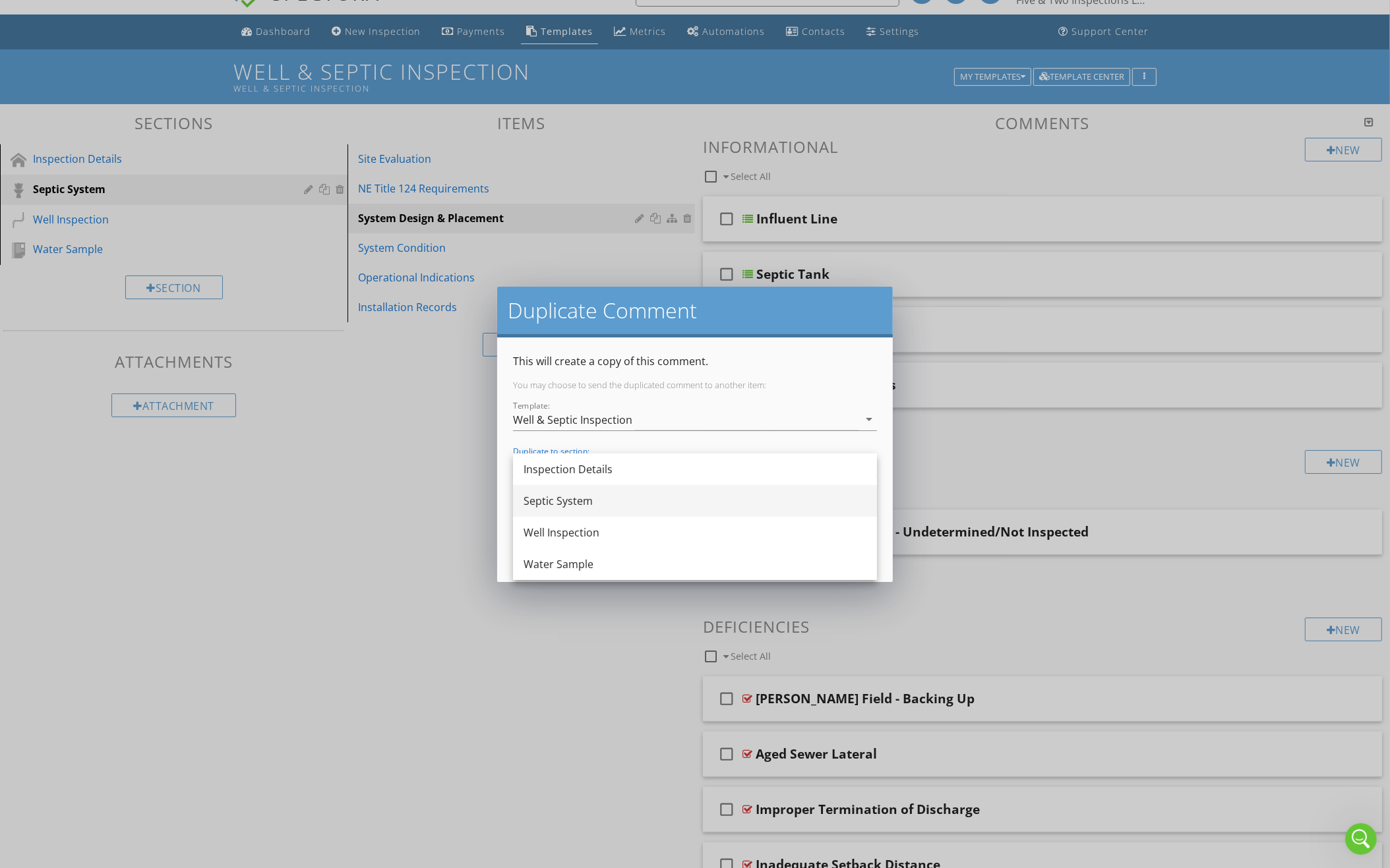
click at [756, 490] on div "Septic System" at bounding box center [695, 501] width 343 height 31
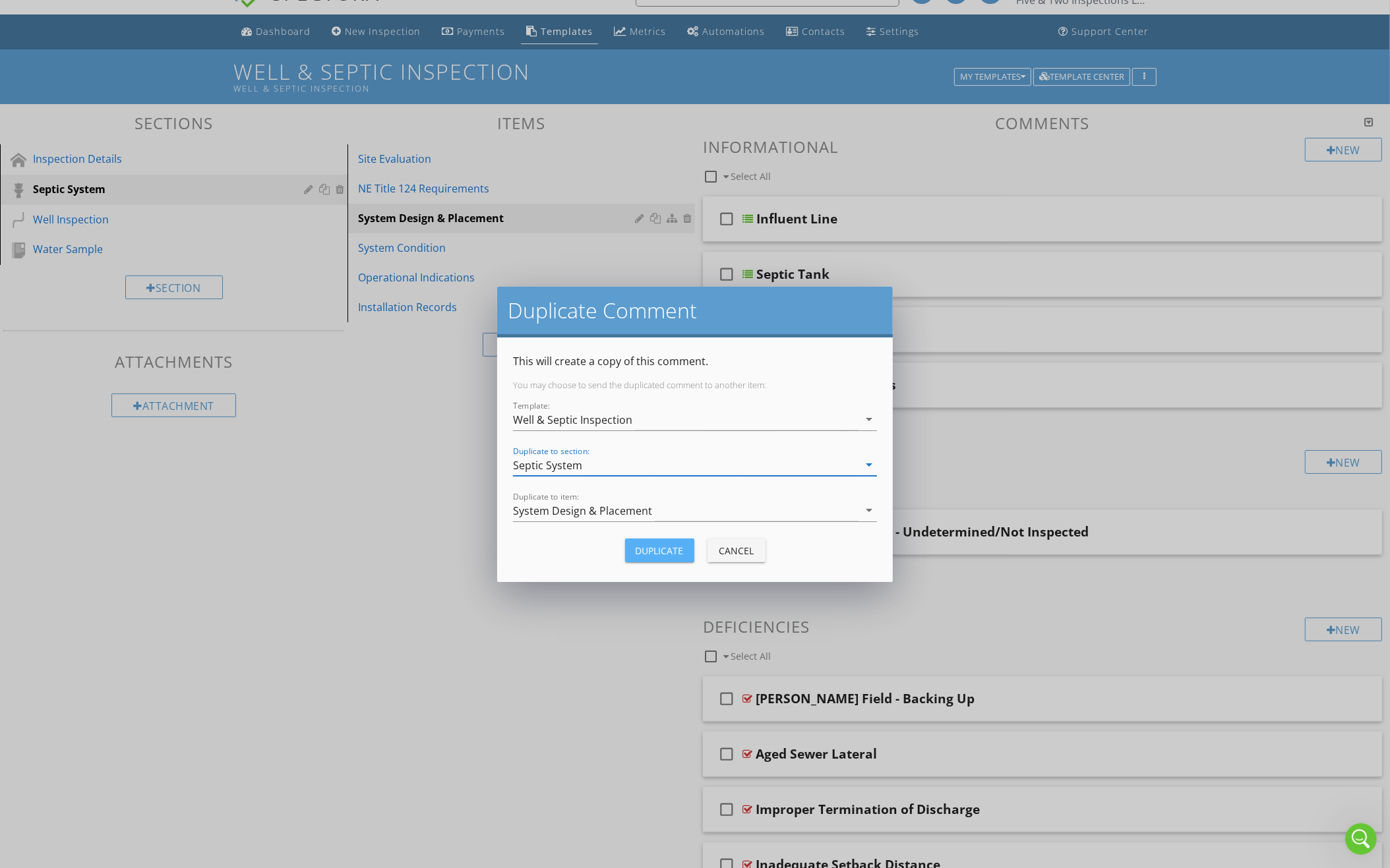
click at [654, 548] on div "Duplicate" at bounding box center [660, 551] width 48 height 14
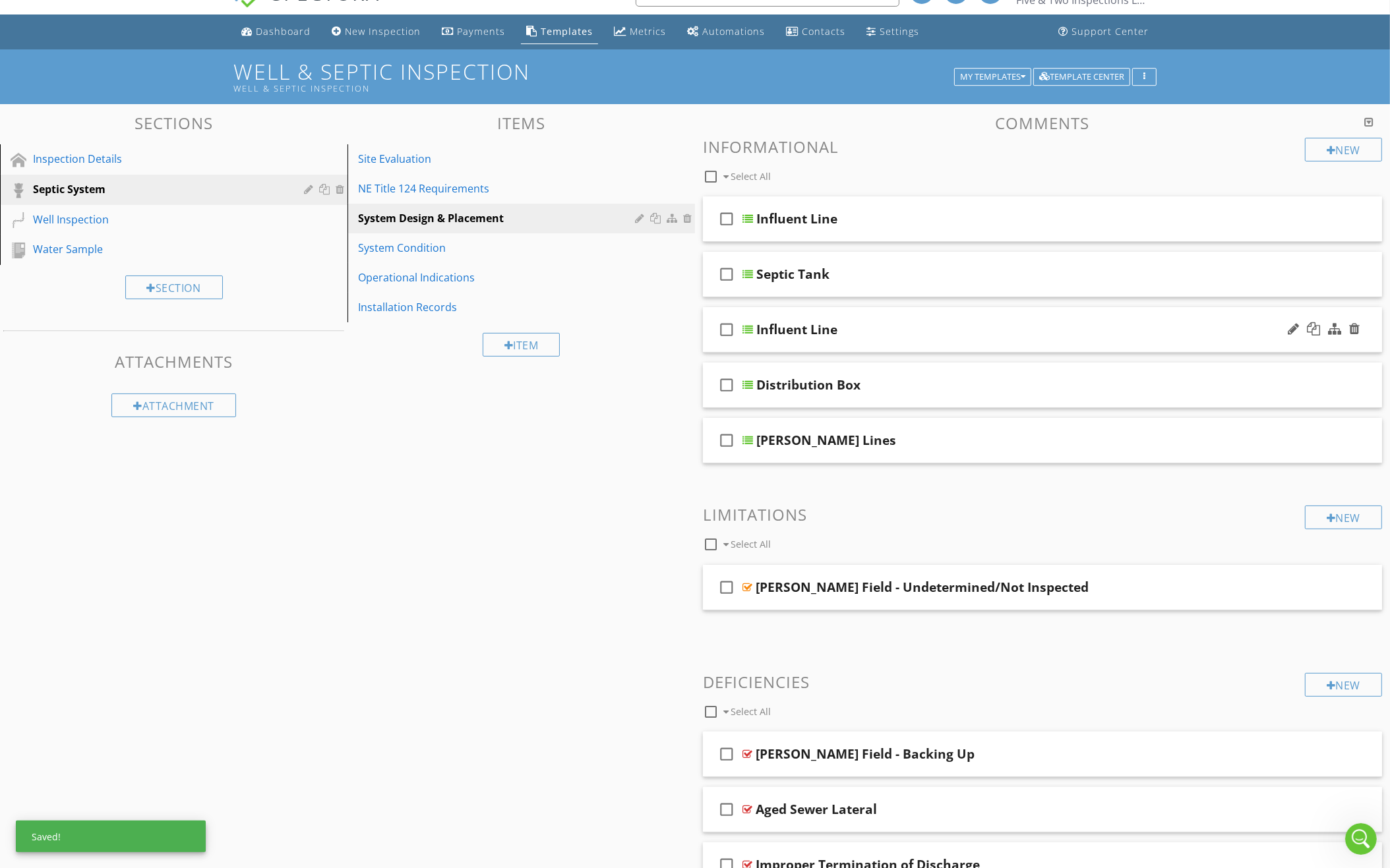
click at [1041, 314] on div "check_box_outline_blank Influent Line" at bounding box center [1042, 330] width 679 height 45
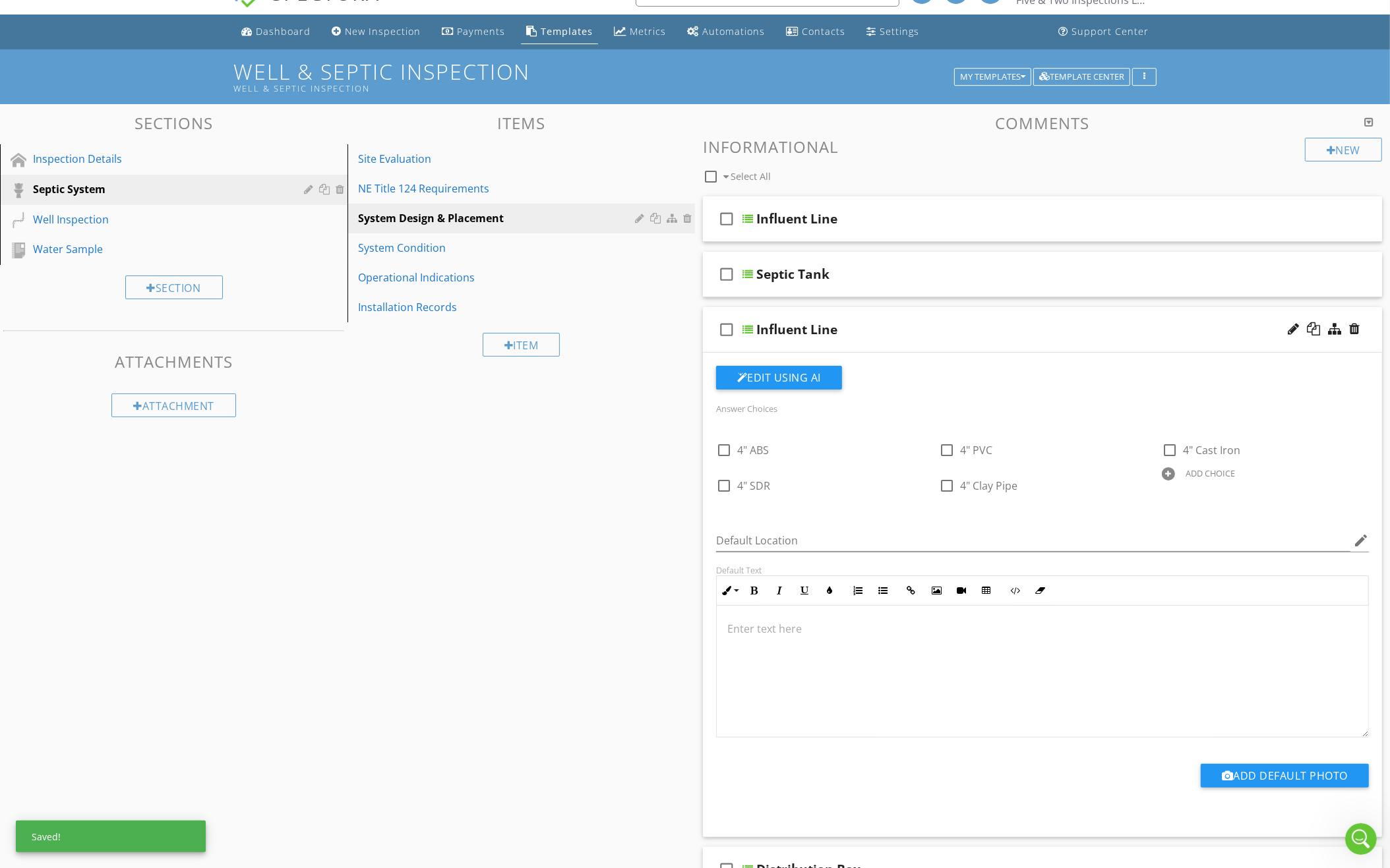
scroll to position [27, 0]
click at [1289, 328] on div at bounding box center [1293, 329] width 11 height 13
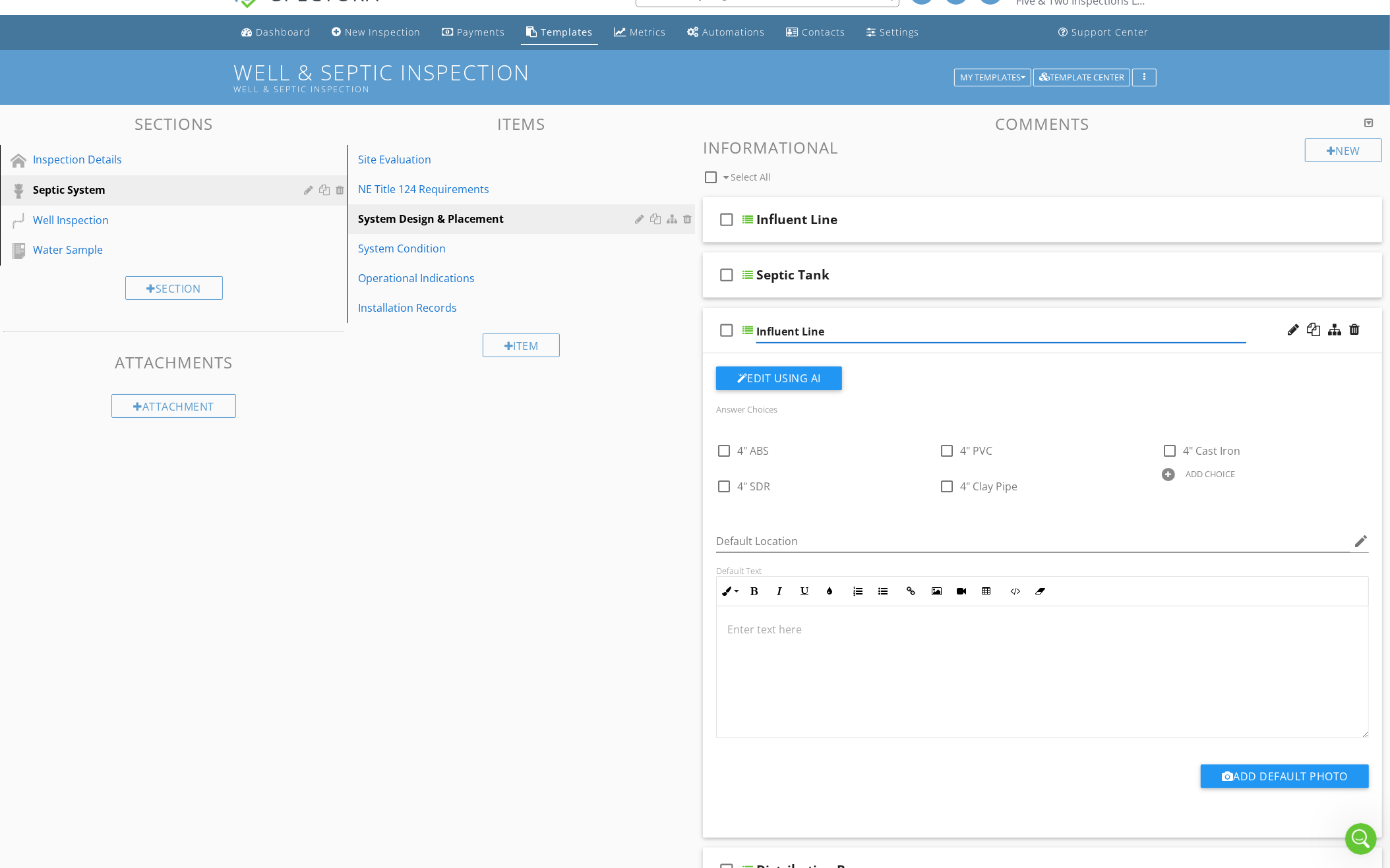
click at [781, 326] on input "Influent Line" at bounding box center [1001, 332] width 490 height 22
type input "Effluent Line"
click at [951, 314] on div "check_box_outline_blank Effluent Line" at bounding box center [1042, 330] width 679 height 45
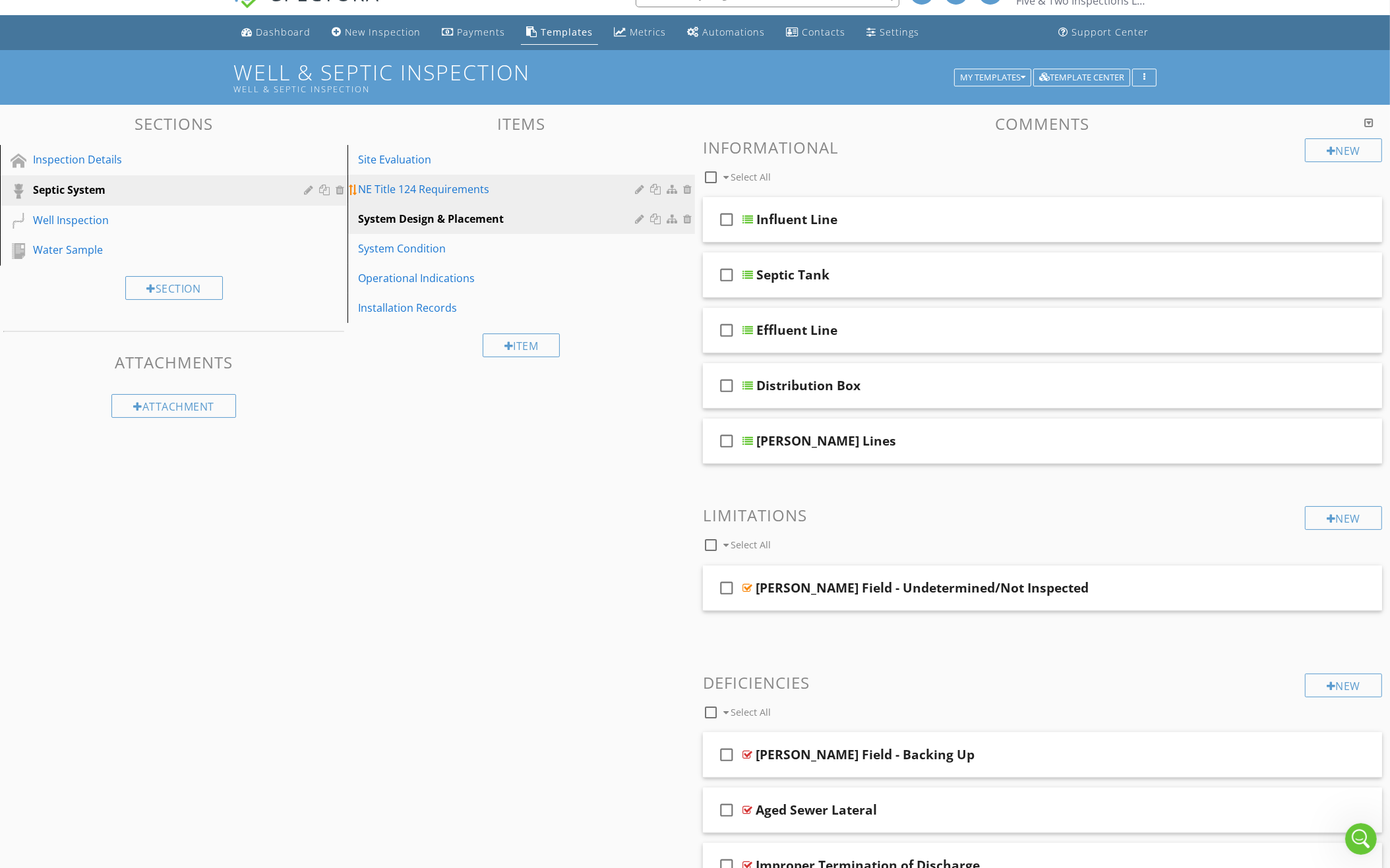
click at [524, 187] on div "NE Title 124 Requirements" at bounding box center [498, 189] width 281 height 16
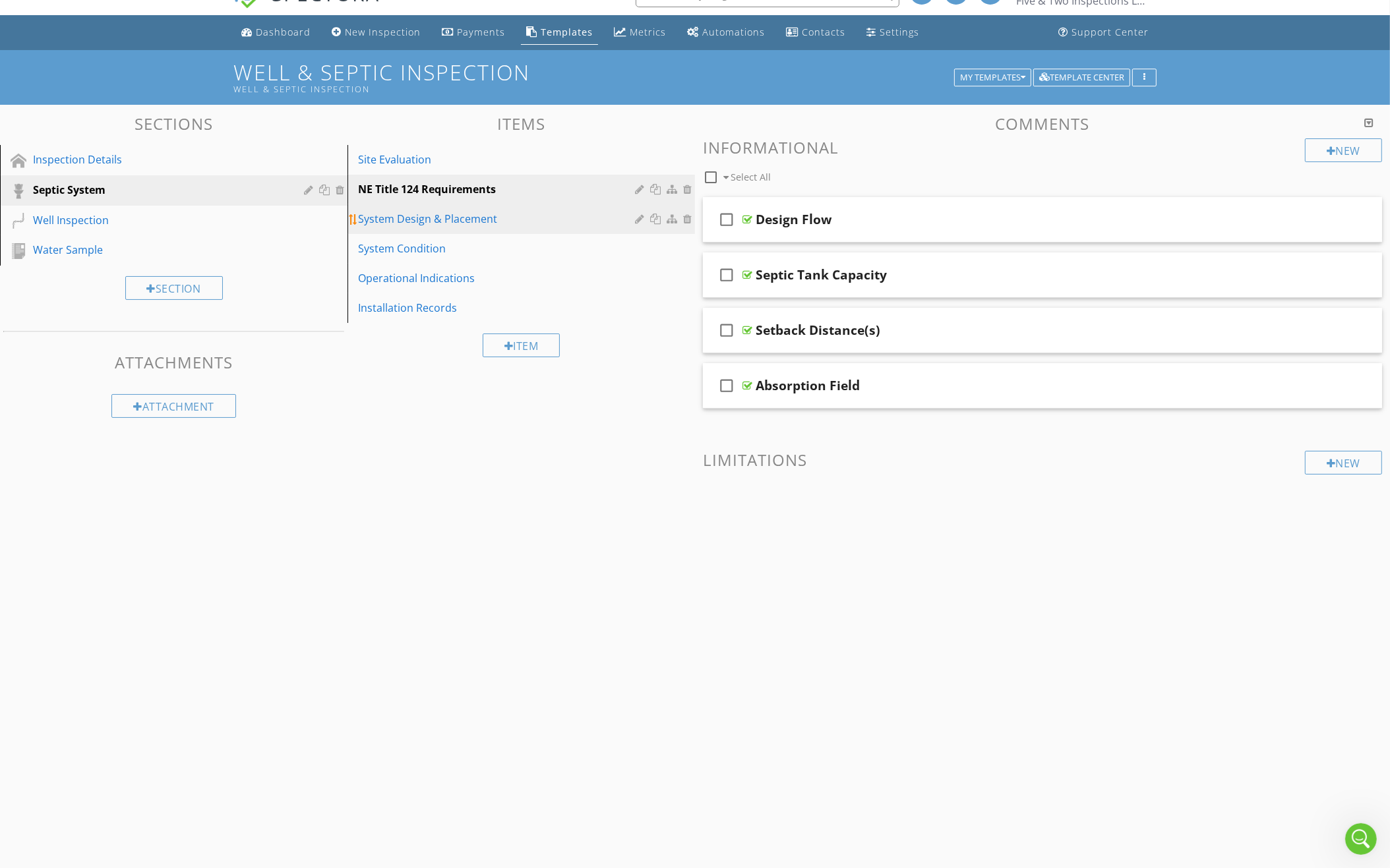
click at [530, 211] on div "System Design & Placement" at bounding box center [498, 218] width 281 height 16
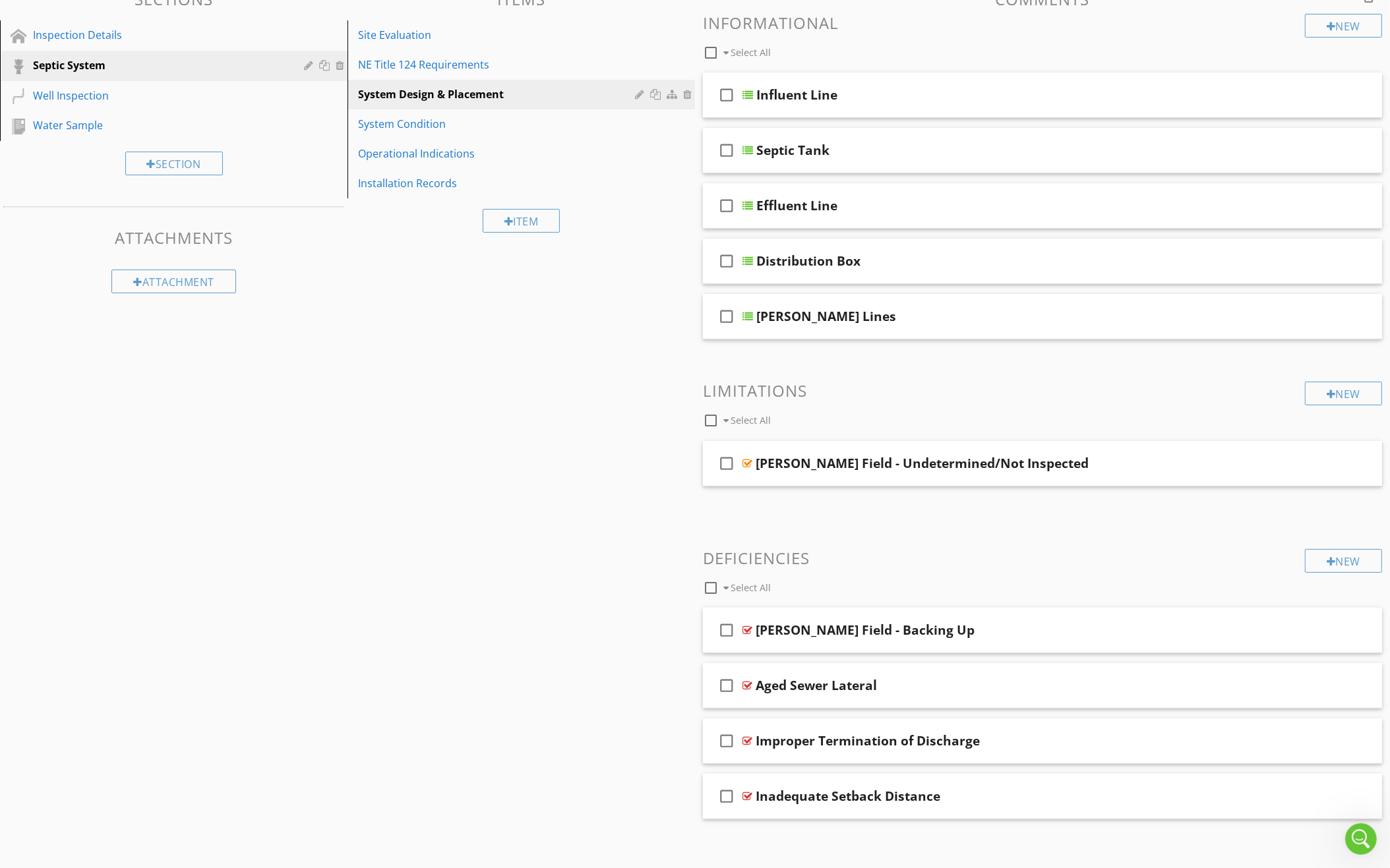
scroll to position [151, 0]
click at [724, 677] on icon "check_box_outline_blank" at bounding box center [726, 686] width 21 height 31
click at [728, 622] on icon "check_box_outline_blank" at bounding box center [726, 631] width 21 height 31
click at [809, 583] on div at bounding box center [807, 588] width 10 height 10
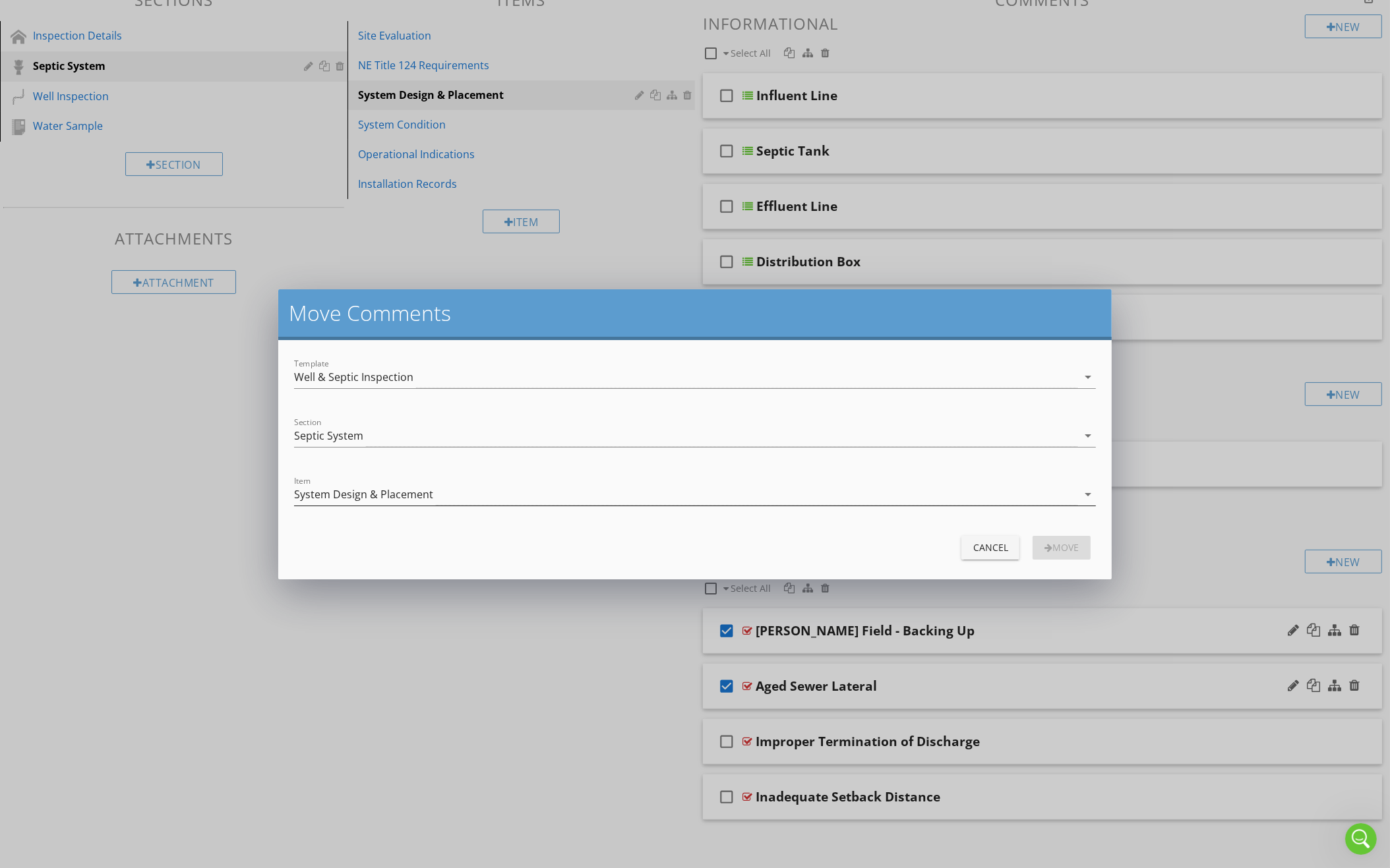
click at [698, 490] on div "System Design & Placement" at bounding box center [686, 495] width 784 height 22
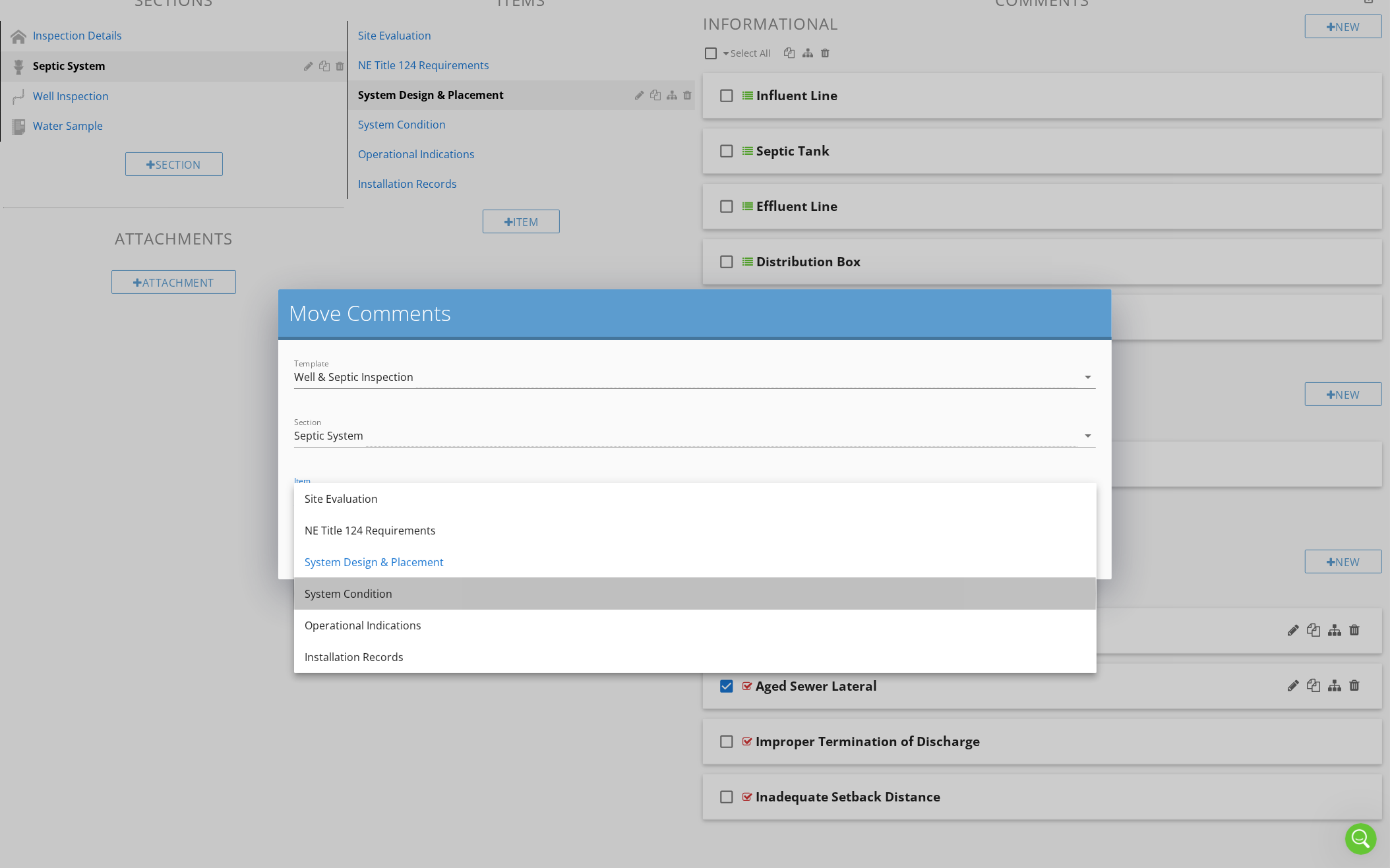
click at [618, 592] on div "System Condition" at bounding box center [695, 593] width 781 height 16
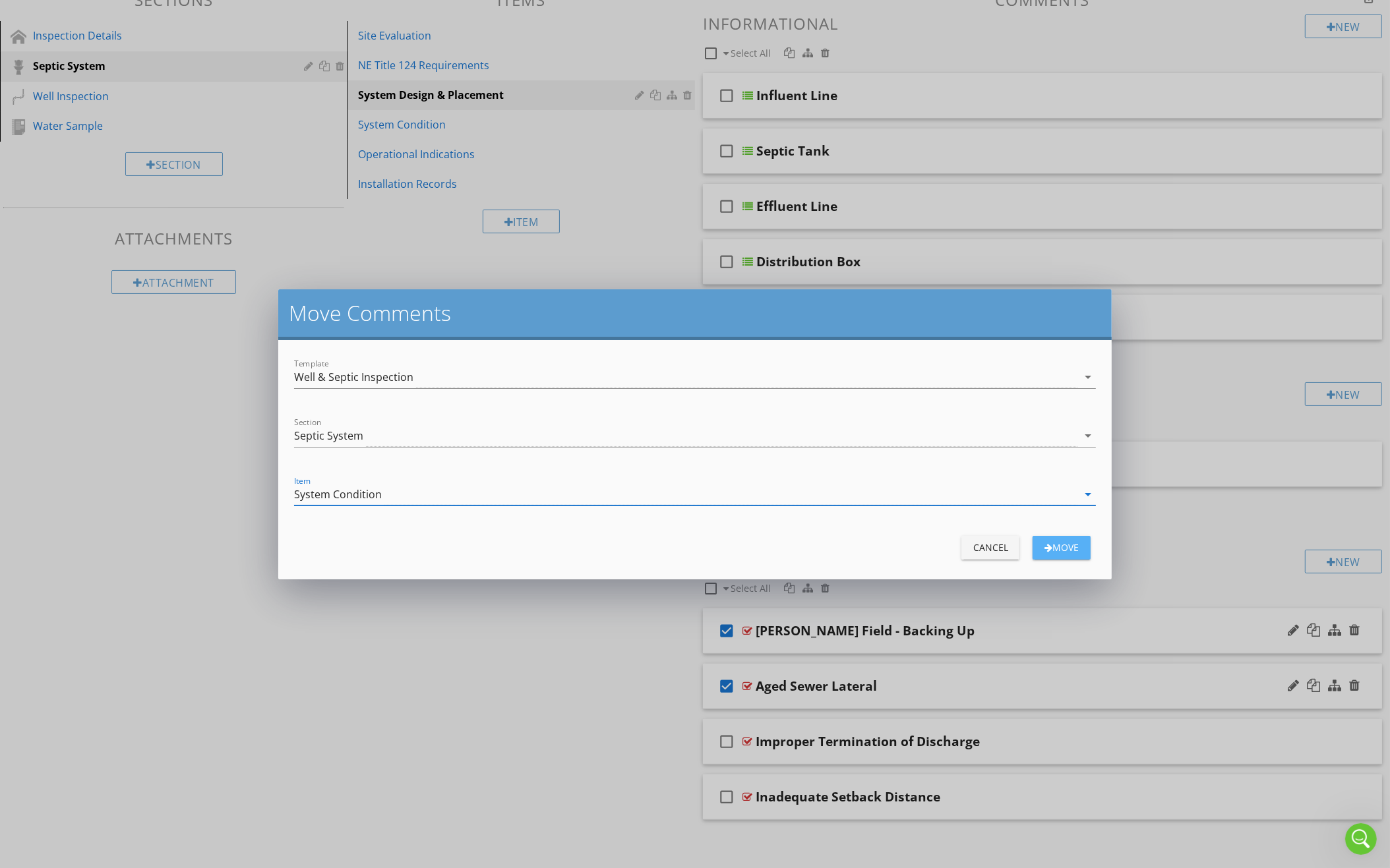
click at [1048, 548] on div "move" at bounding box center [1061, 547] width 37 height 14
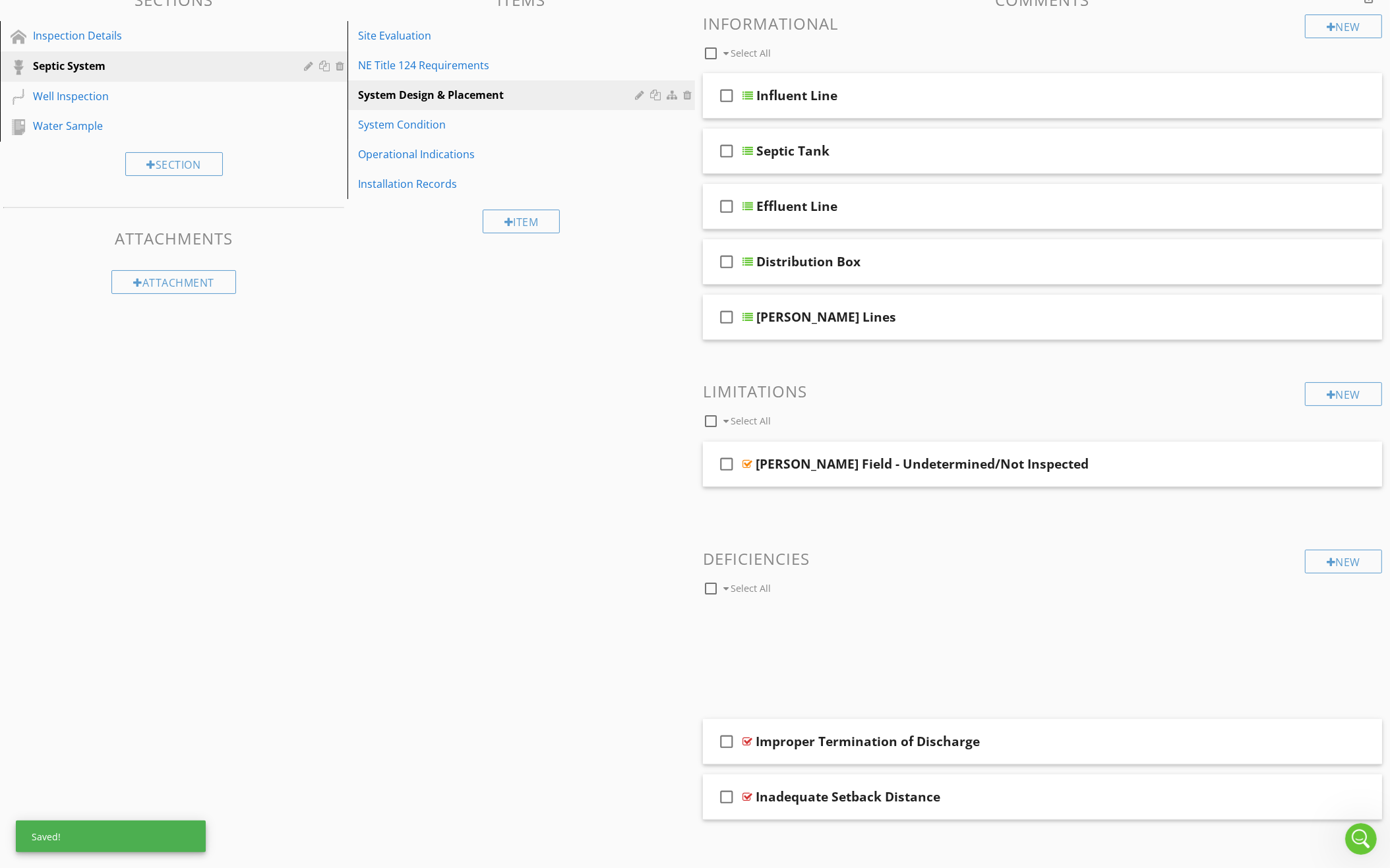
scroll to position [77, 0]
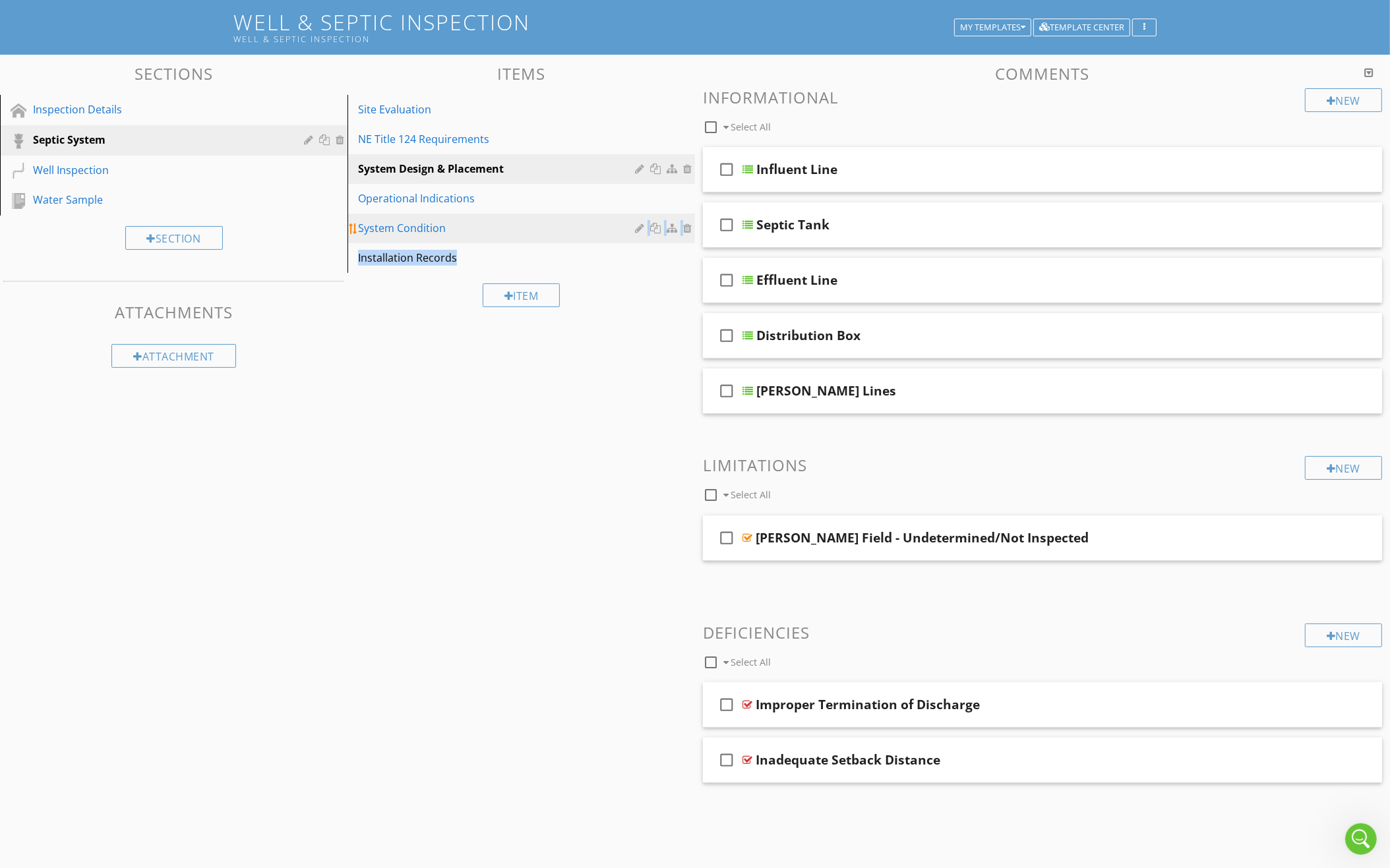
drag, startPoint x: 528, startPoint y: 253, endPoint x: 526, endPoint y: 219, distance: 34.1
click at [526, 219] on span "Site Evaluation NE Title 124 Requirements System Design & Placement Operational…" at bounding box center [522, 184] width 348 height 178
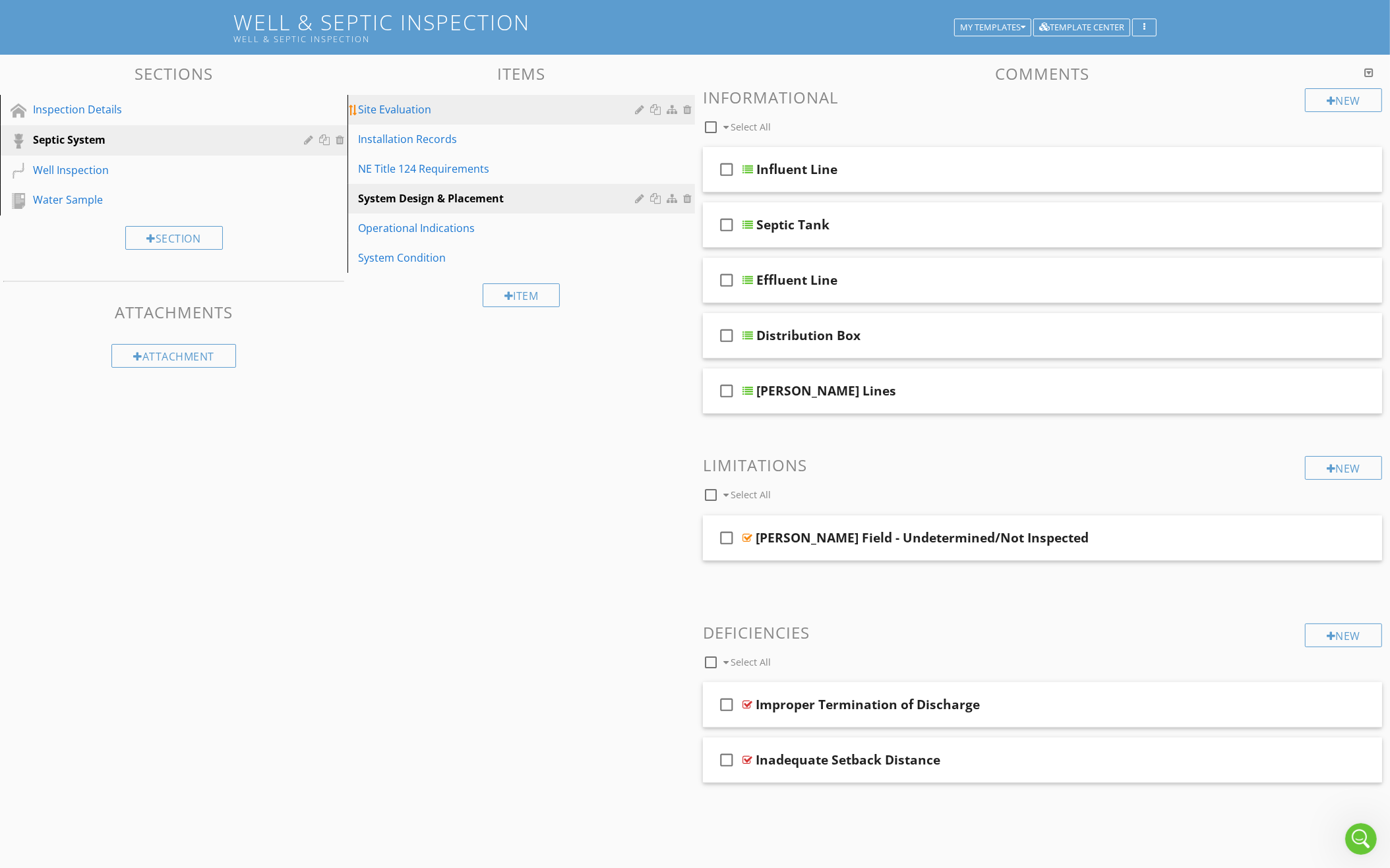
click at [489, 98] on link "Site Evaluation" at bounding box center [523, 109] width 344 height 29
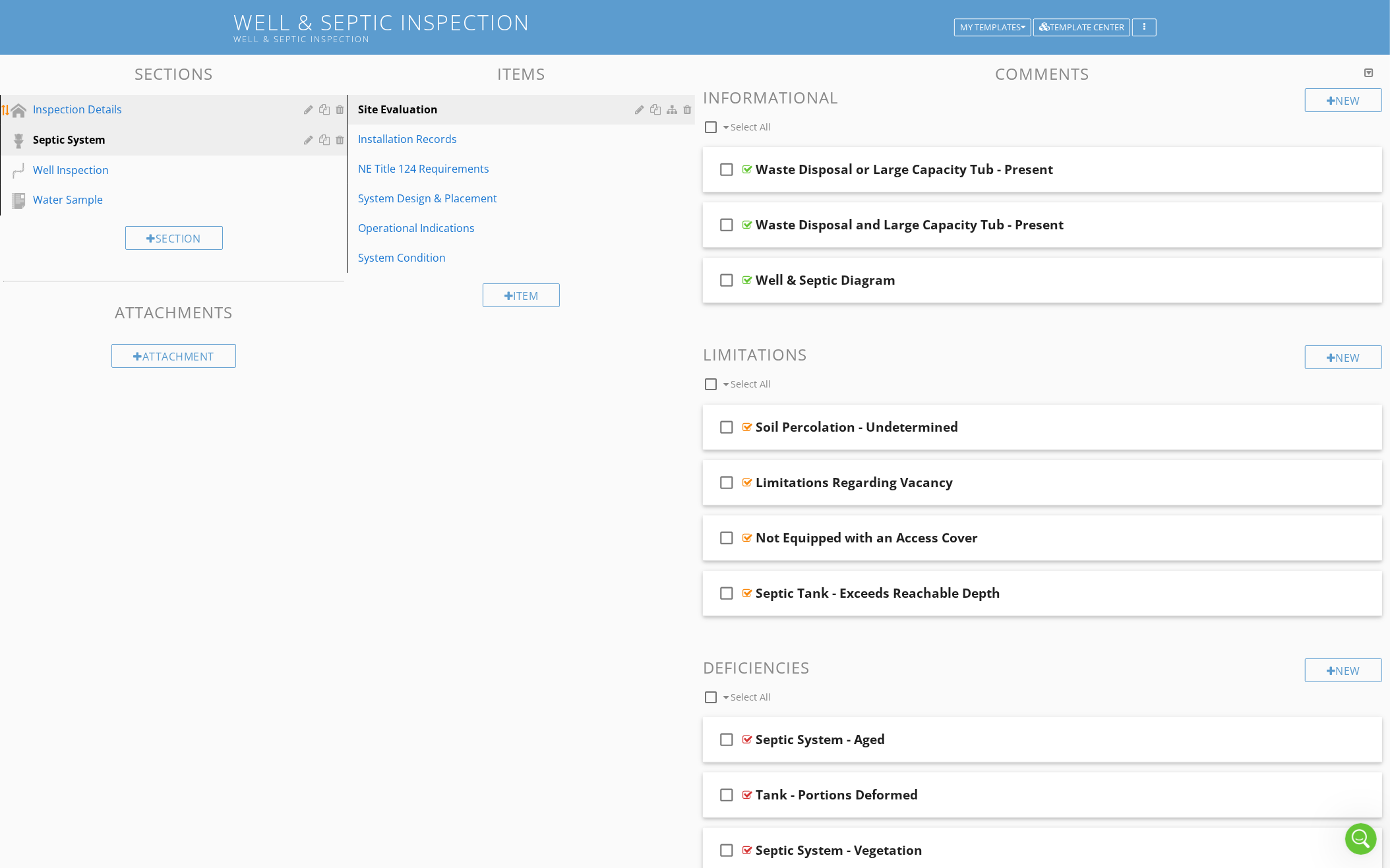
click at [168, 105] on div "Inspection Details" at bounding box center [159, 109] width 252 height 16
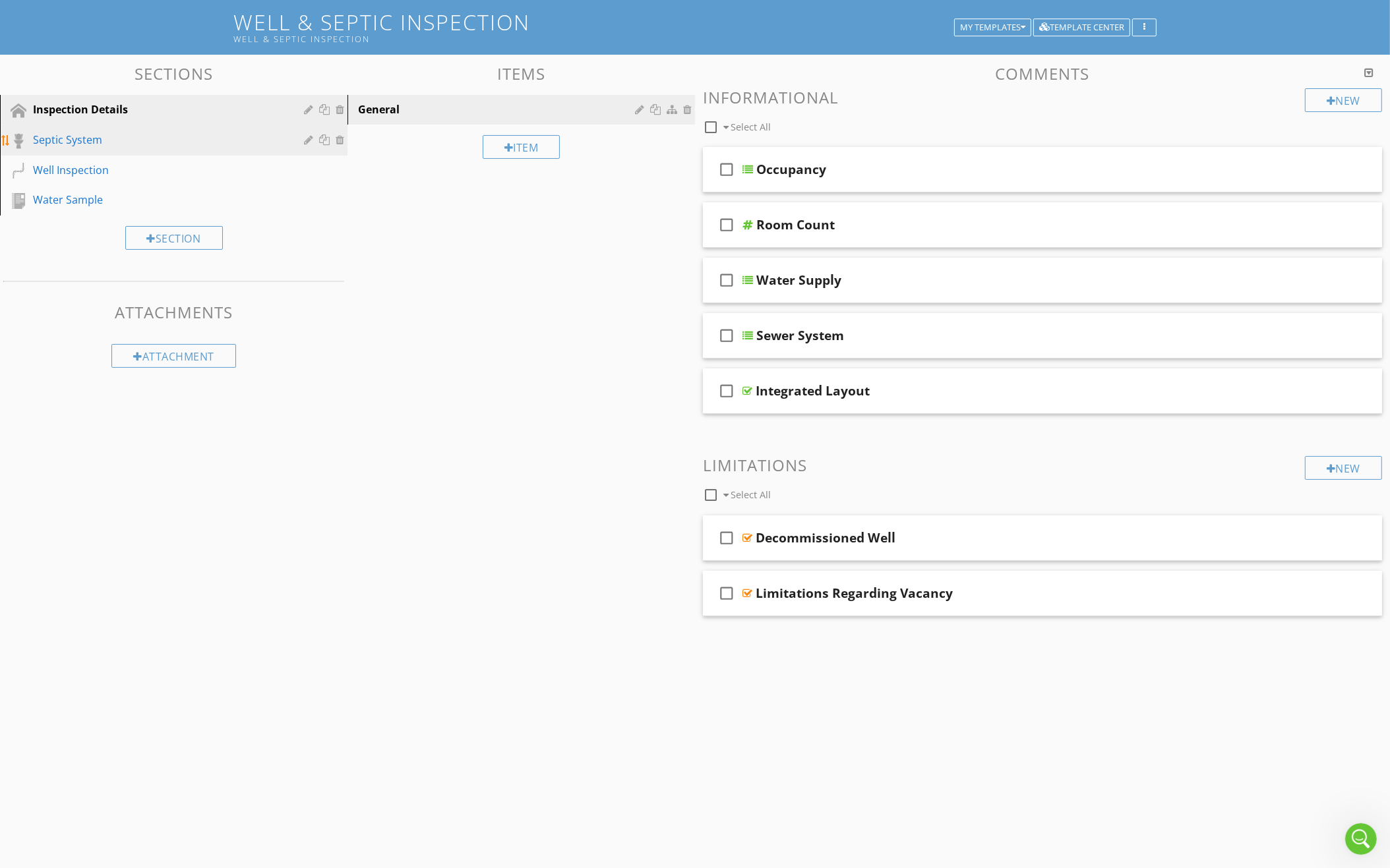
click at [168, 132] on div "Septic System" at bounding box center [159, 140] width 252 height 16
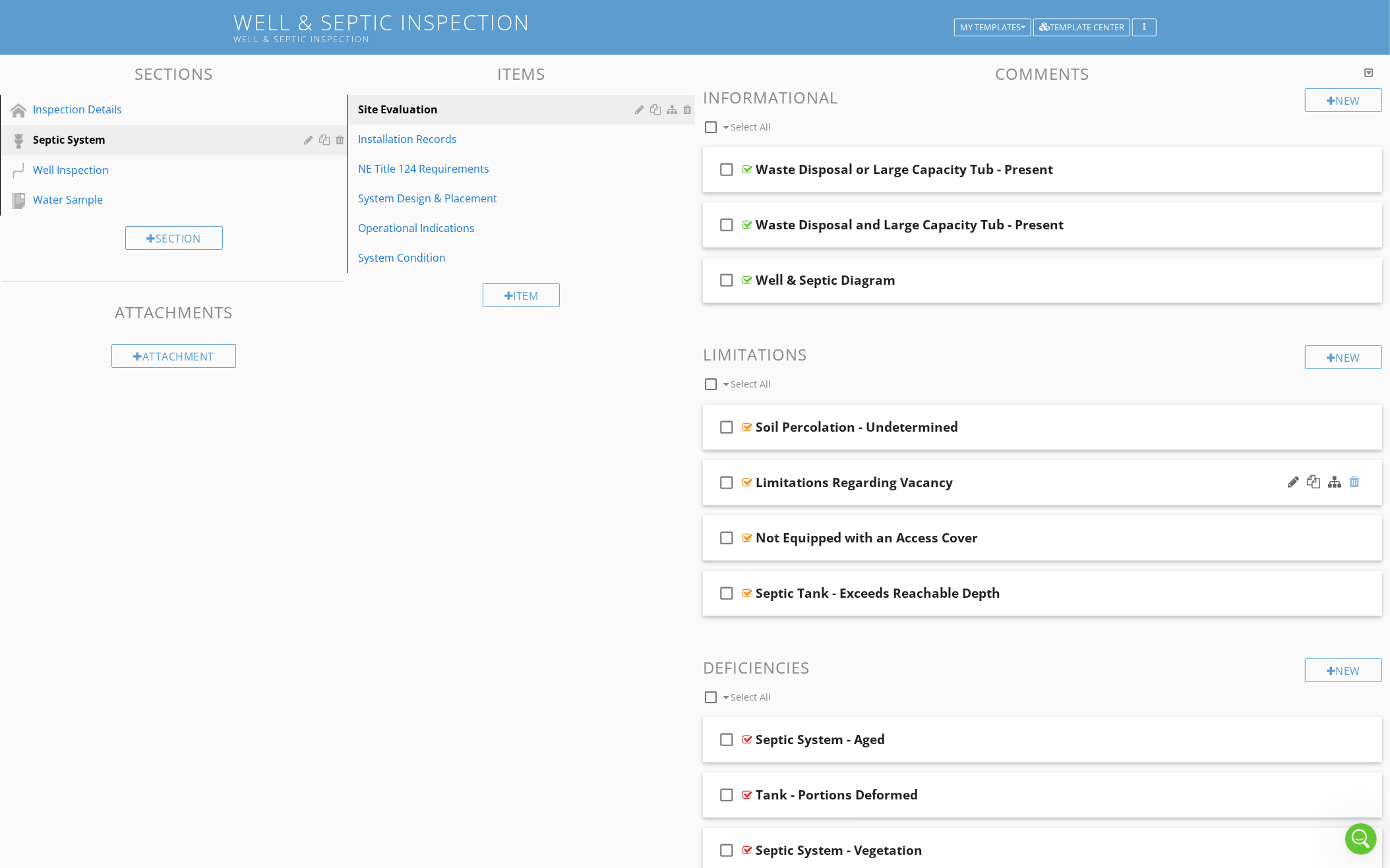
click at [1355, 475] on div at bounding box center [1354, 482] width 10 height 13
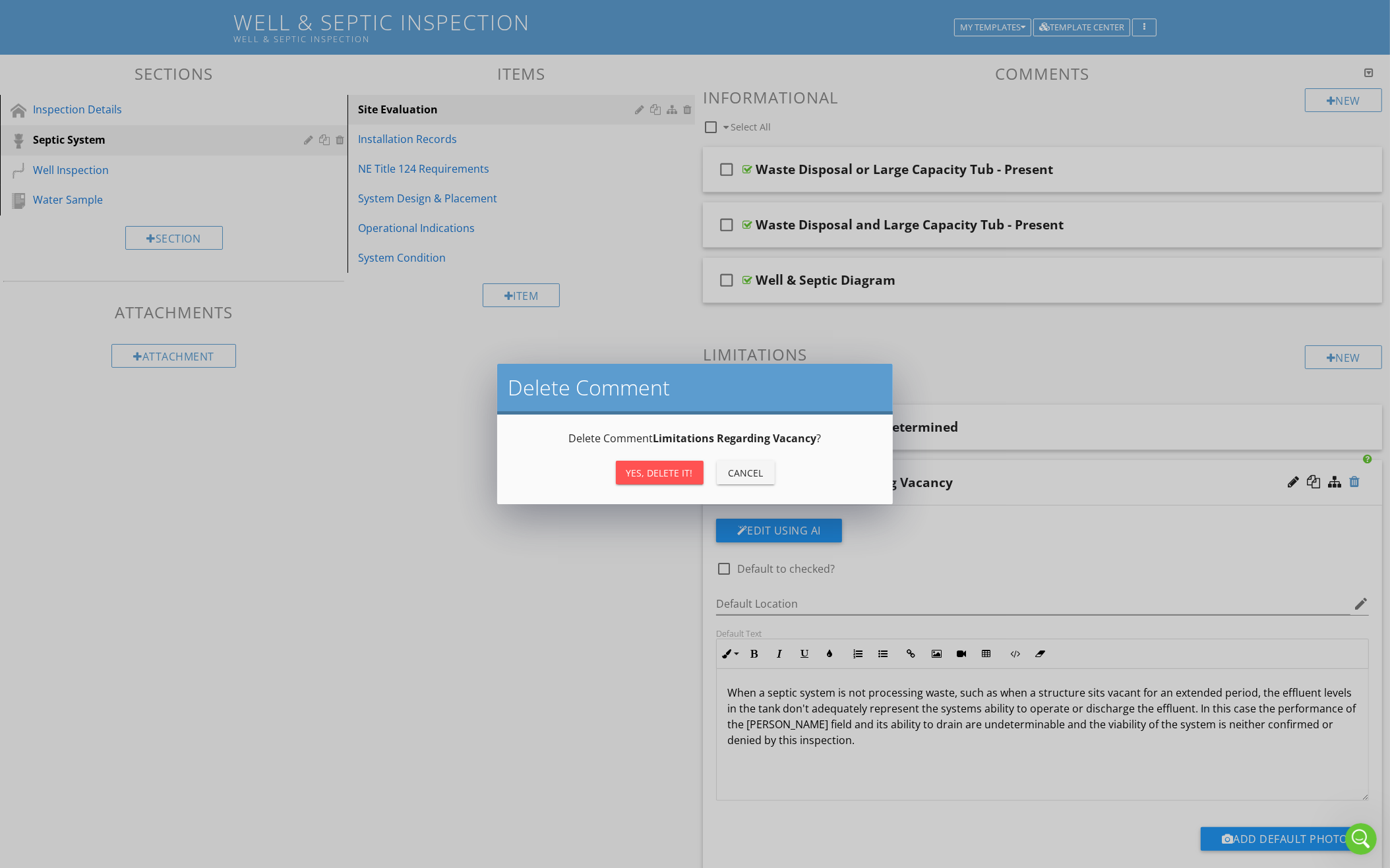
scroll to position [77, 0]
click at [669, 472] on div "Yes, Delete it!" at bounding box center [659, 473] width 66 height 14
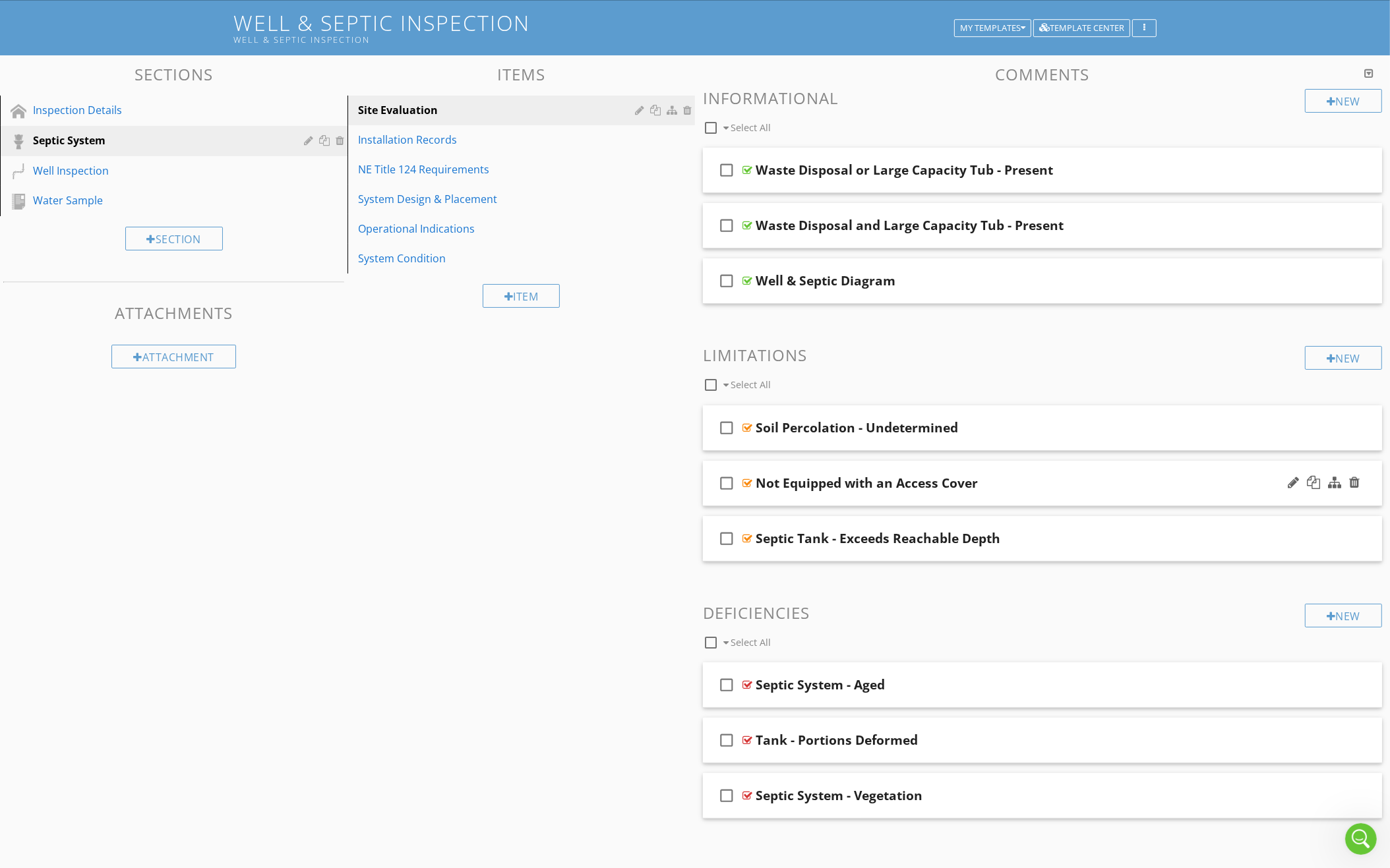
click at [722, 479] on icon "check_box_outline_blank" at bounding box center [726, 483] width 21 height 31
click at [730, 532] on icon "check_box_outline_blank" at bounding box center [726, 538] width 21 height 31
click at [807, 381] on div at bounding box center [807, 384] width 10 height 10
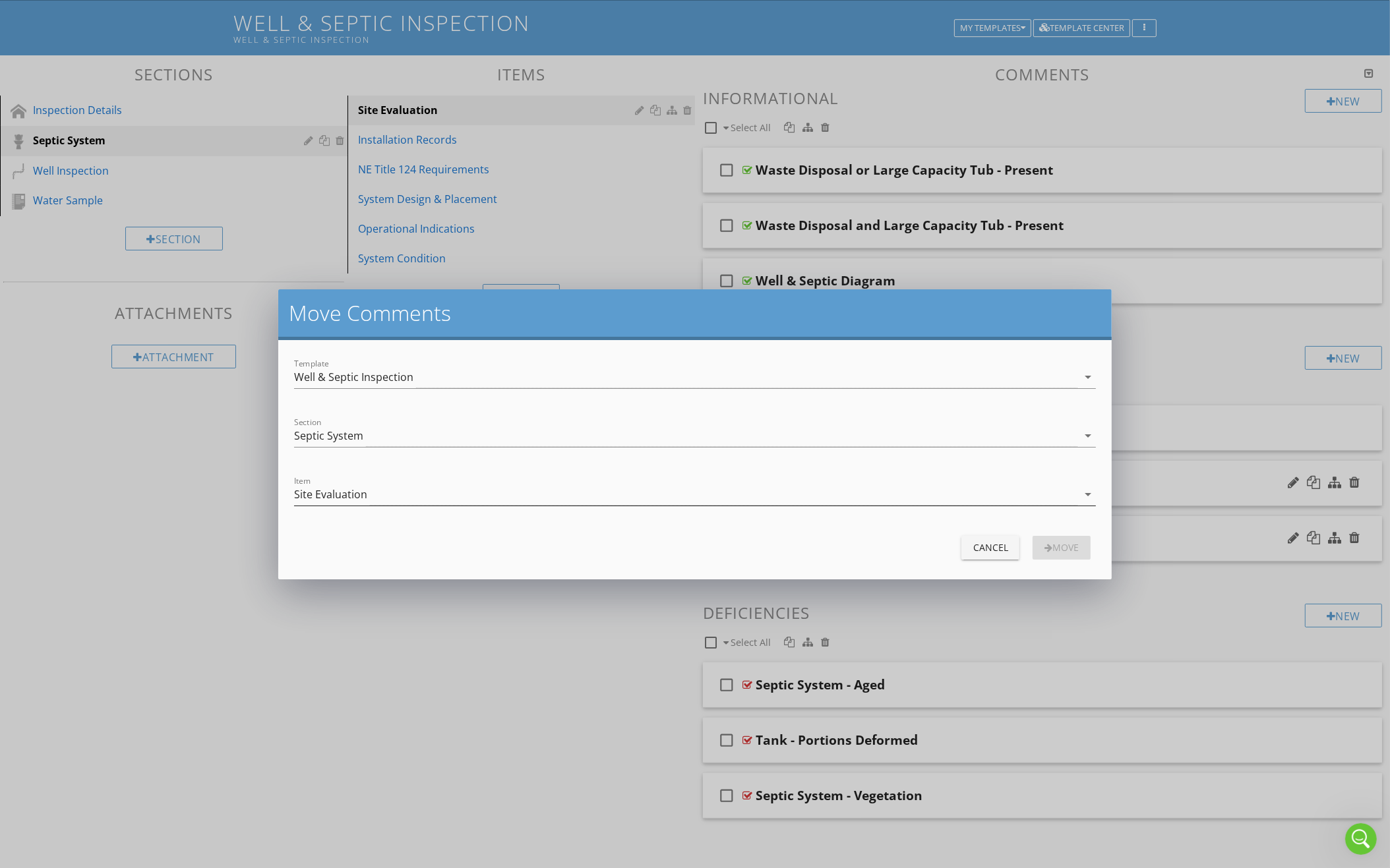
click at [548, 493] on div "Site Evaluation" at bounding box center [686, 495] width 784 height 22
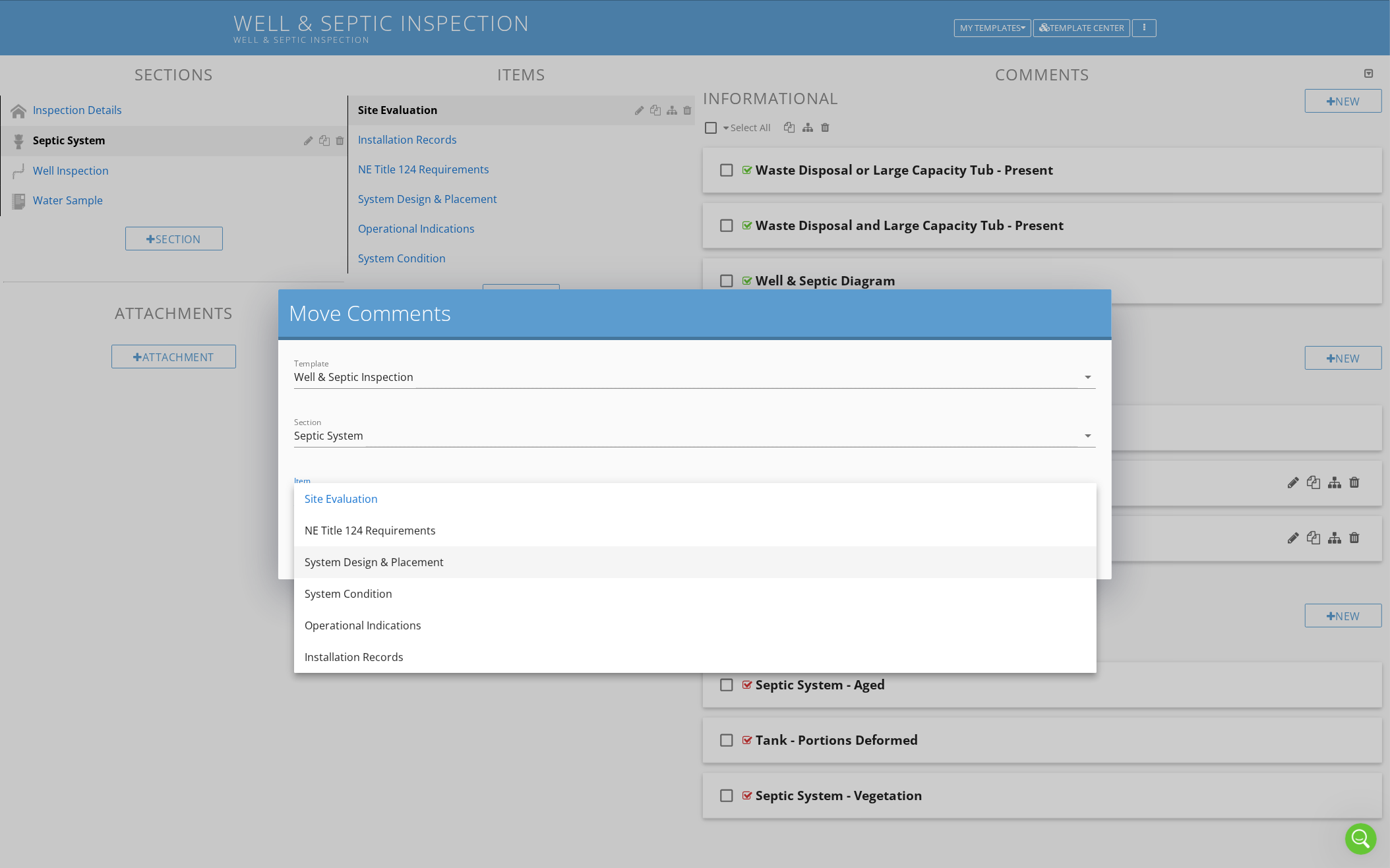
click at [511, 565] on div "System Design & Placement" at bounding box center [695, 562] width 781 height 16
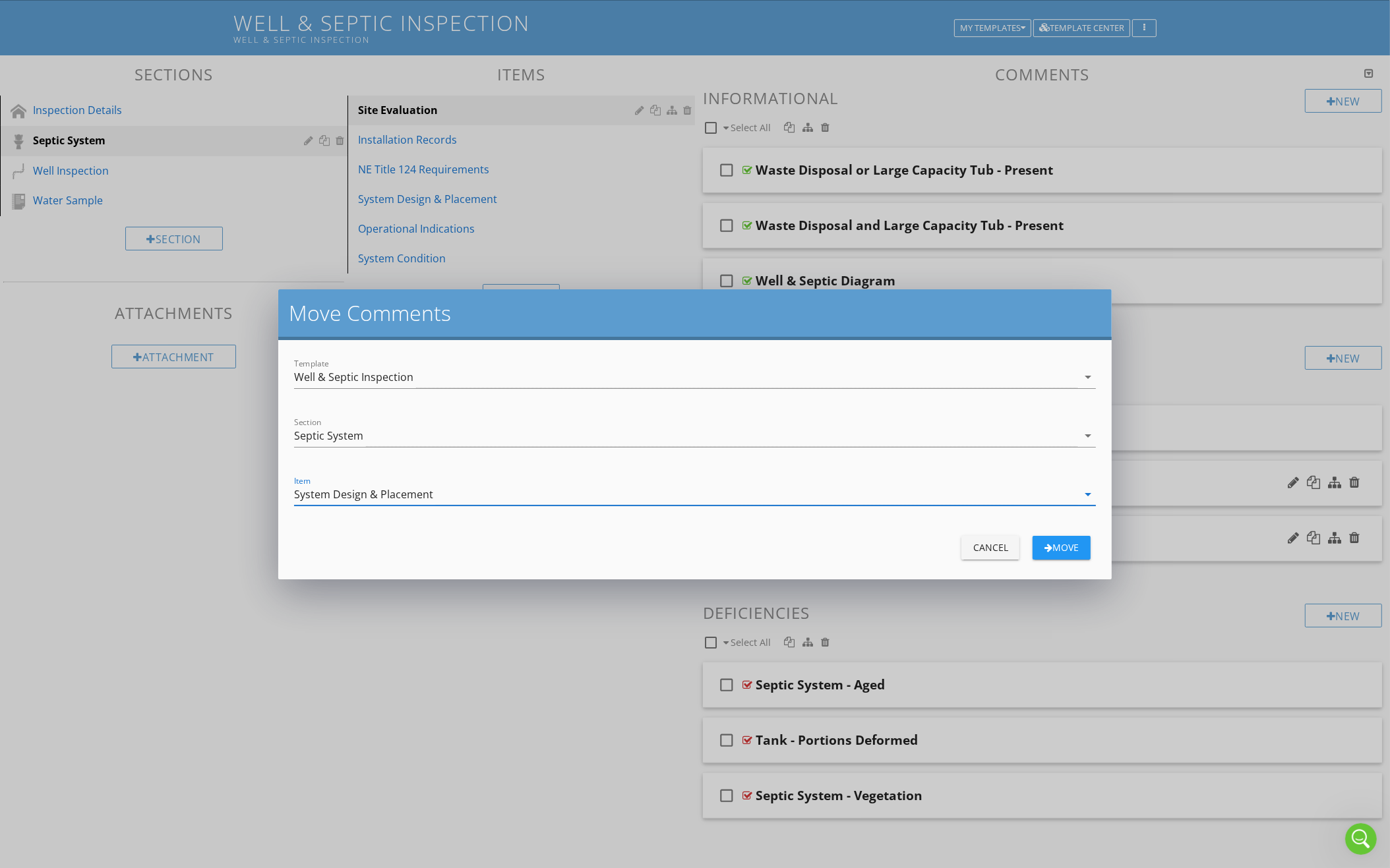
click at [1051, 548] on div "move" at bounding box center [1061, 547] width 37 height 14
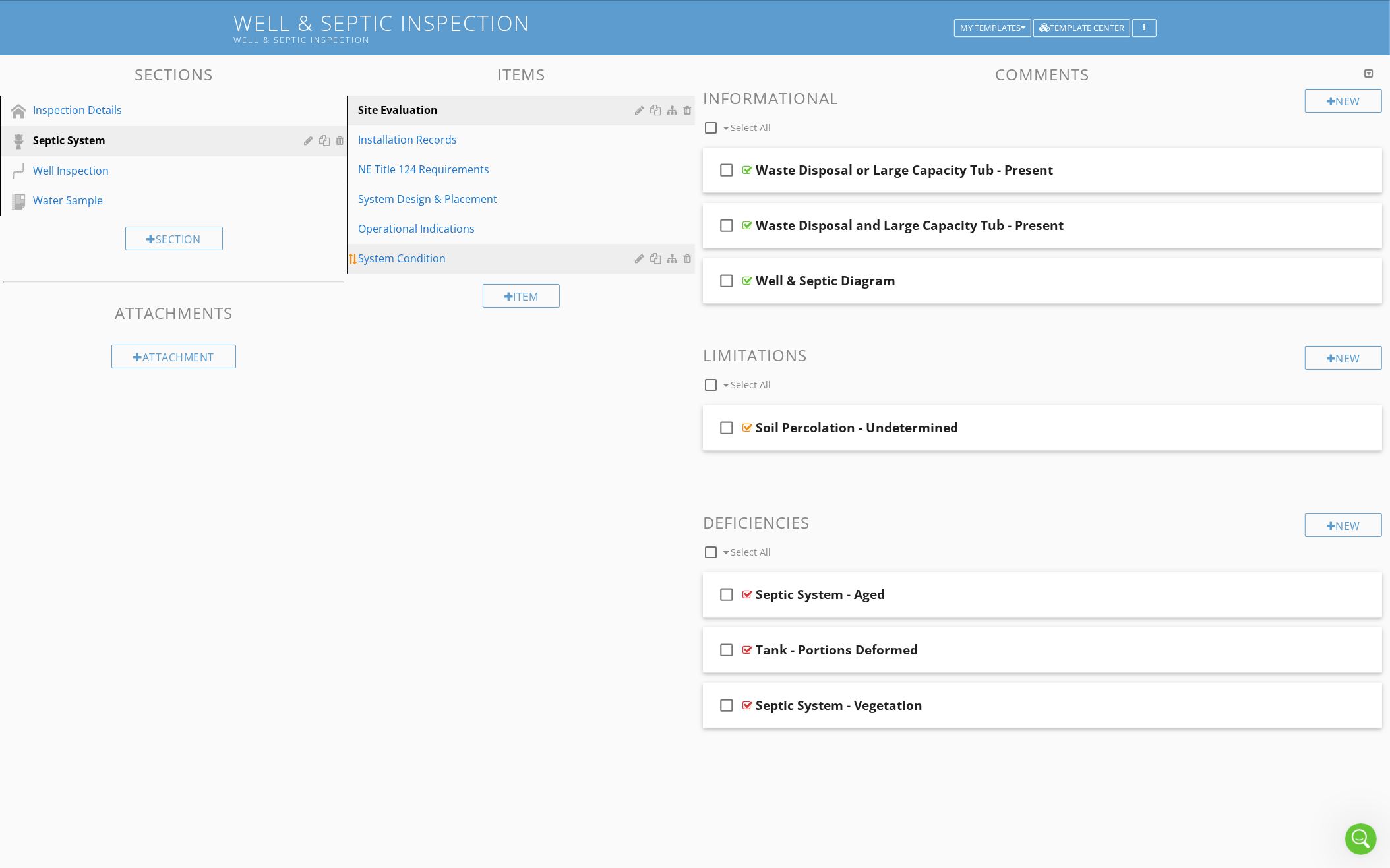
click at [440, 248] on link "System Condition" at bounding box center [523, 258] width 344 height 29
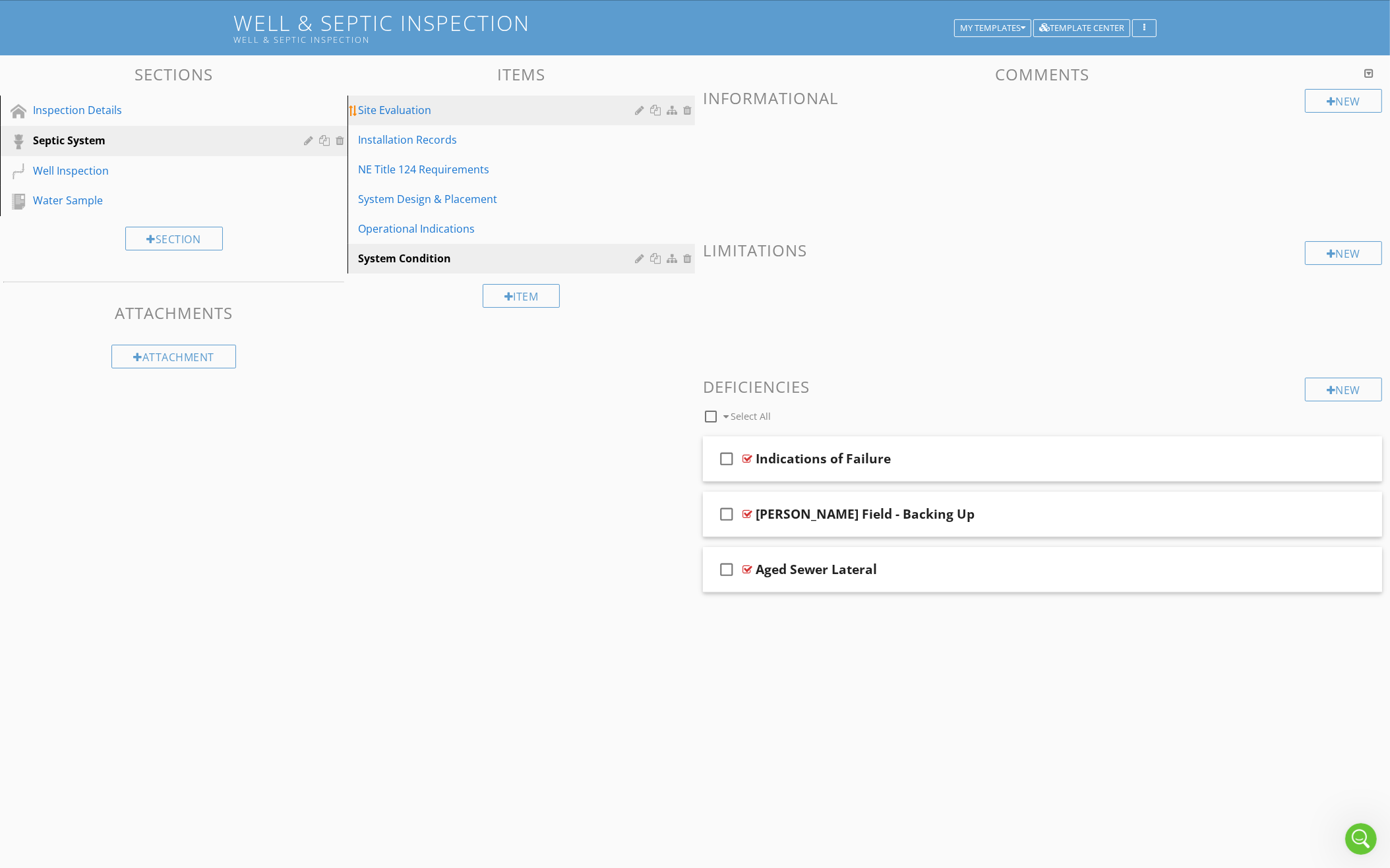
click at [467, 104] on div "Site Evaluation" at bounding box center [498, 109] width 281 height 16
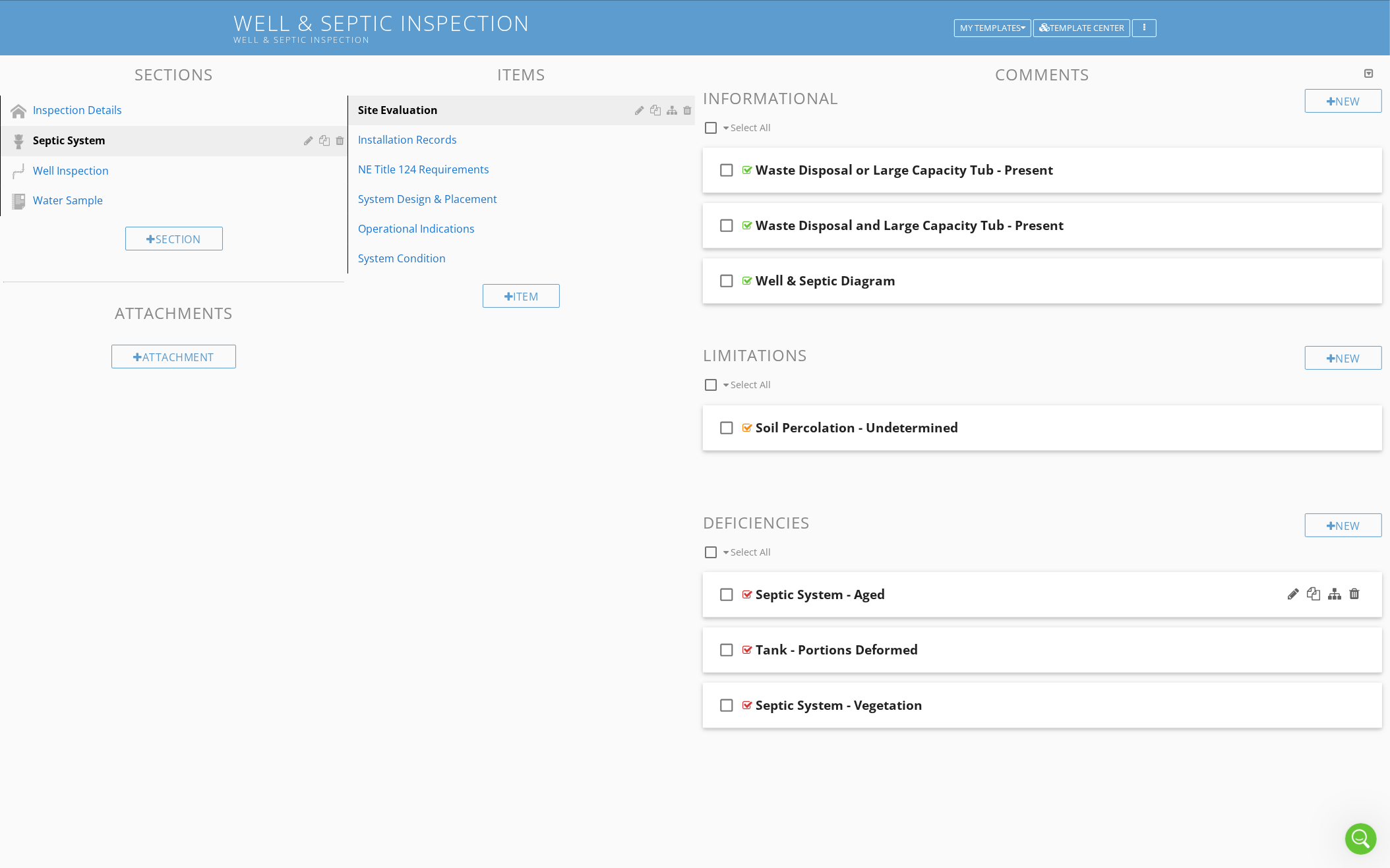
click at [726, 587] on icon "check_box_outline_blank" at bounding box center [726, 594] width 21 height 31
click at [727, 645] on icon "check_box_outline_blank" at bounding box center [726, 650] width 21 height 31
click at [803, 547] on div at bounding box center [807, 551] width 10 height 10
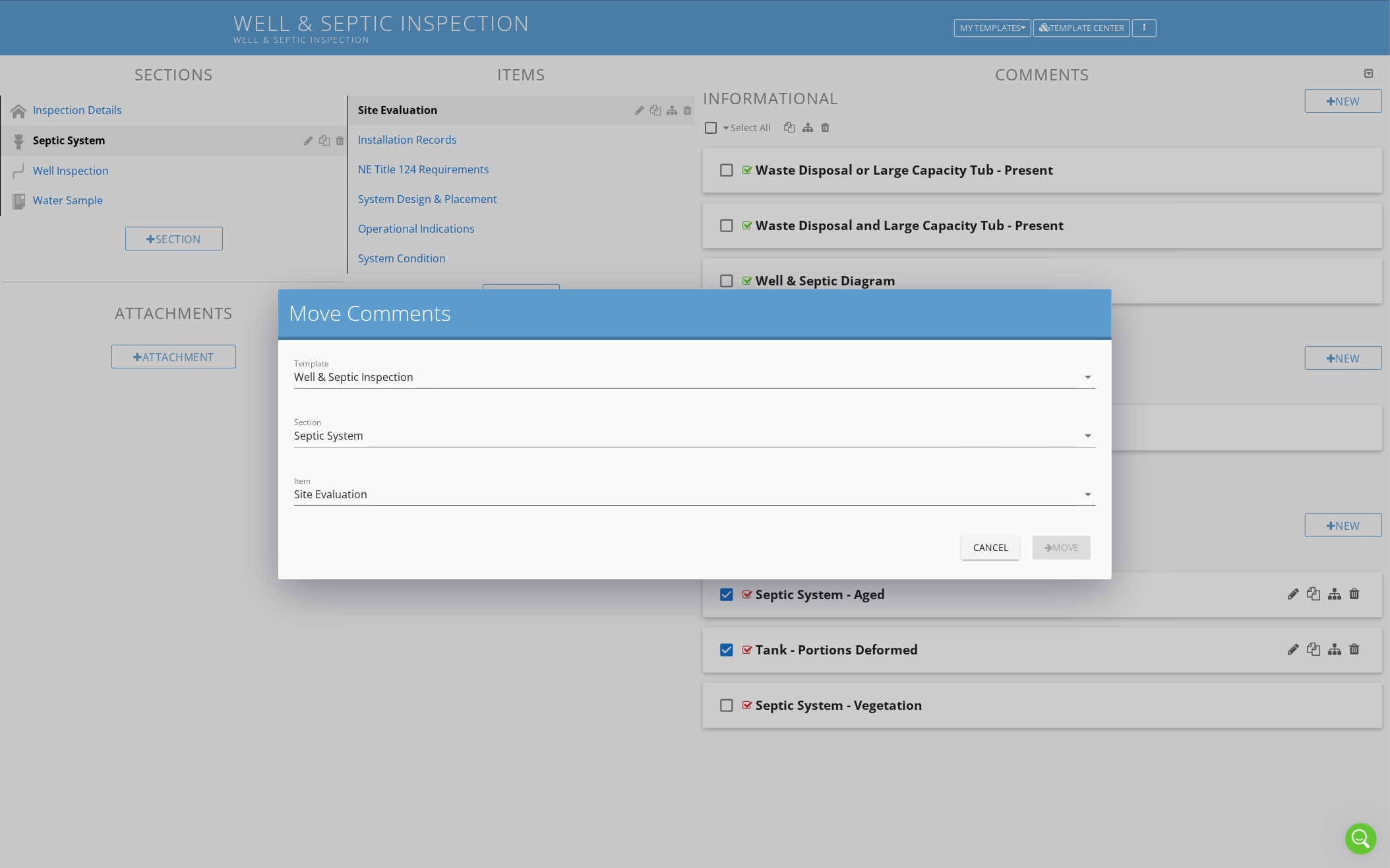
click at [671, 493] on div "Site Evaluation" at bounding box center [686, 495] width 784 height 22
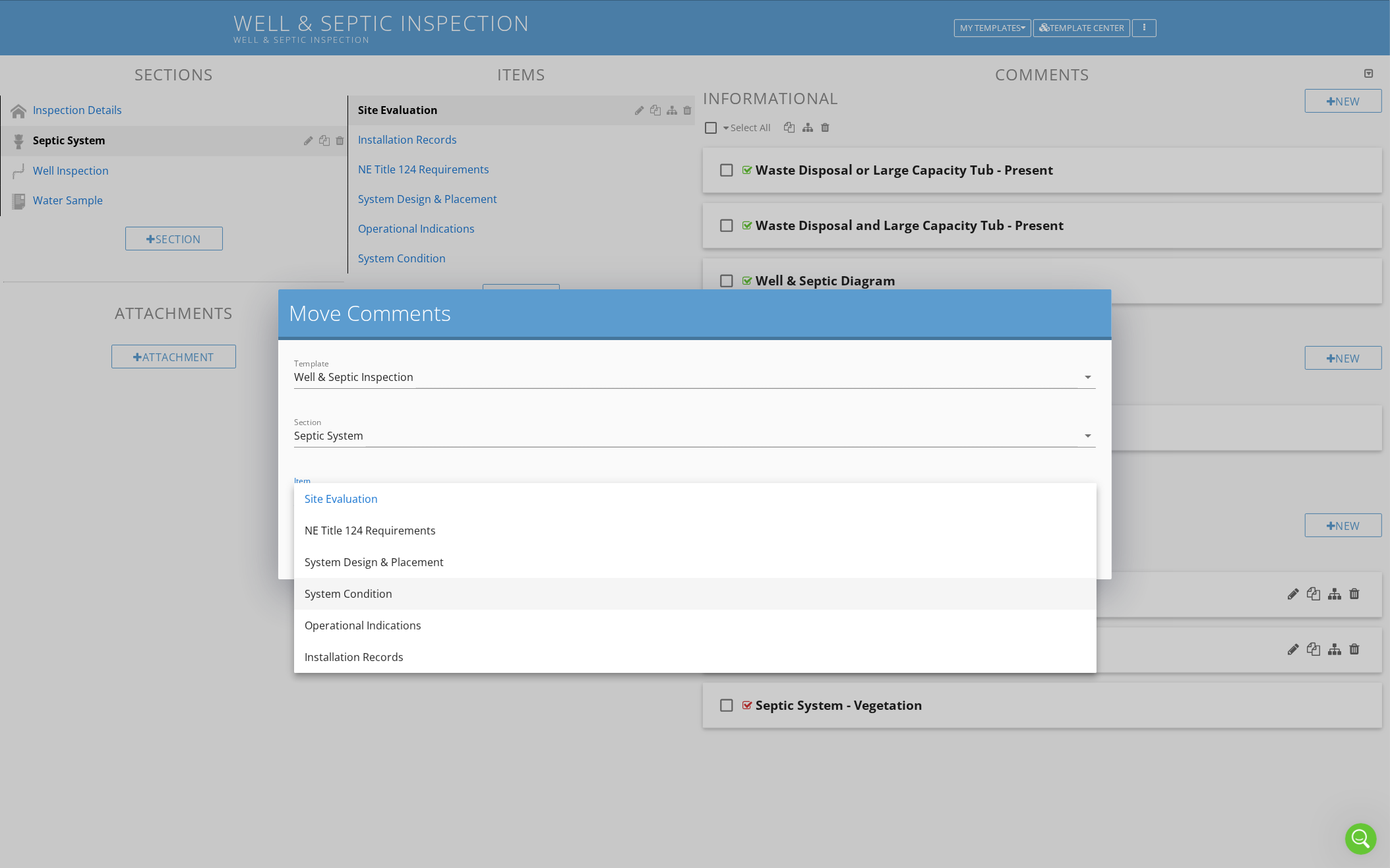
click at [601, 592] on div "System Condition" at bounding box center [695, 593] width 781 height 16
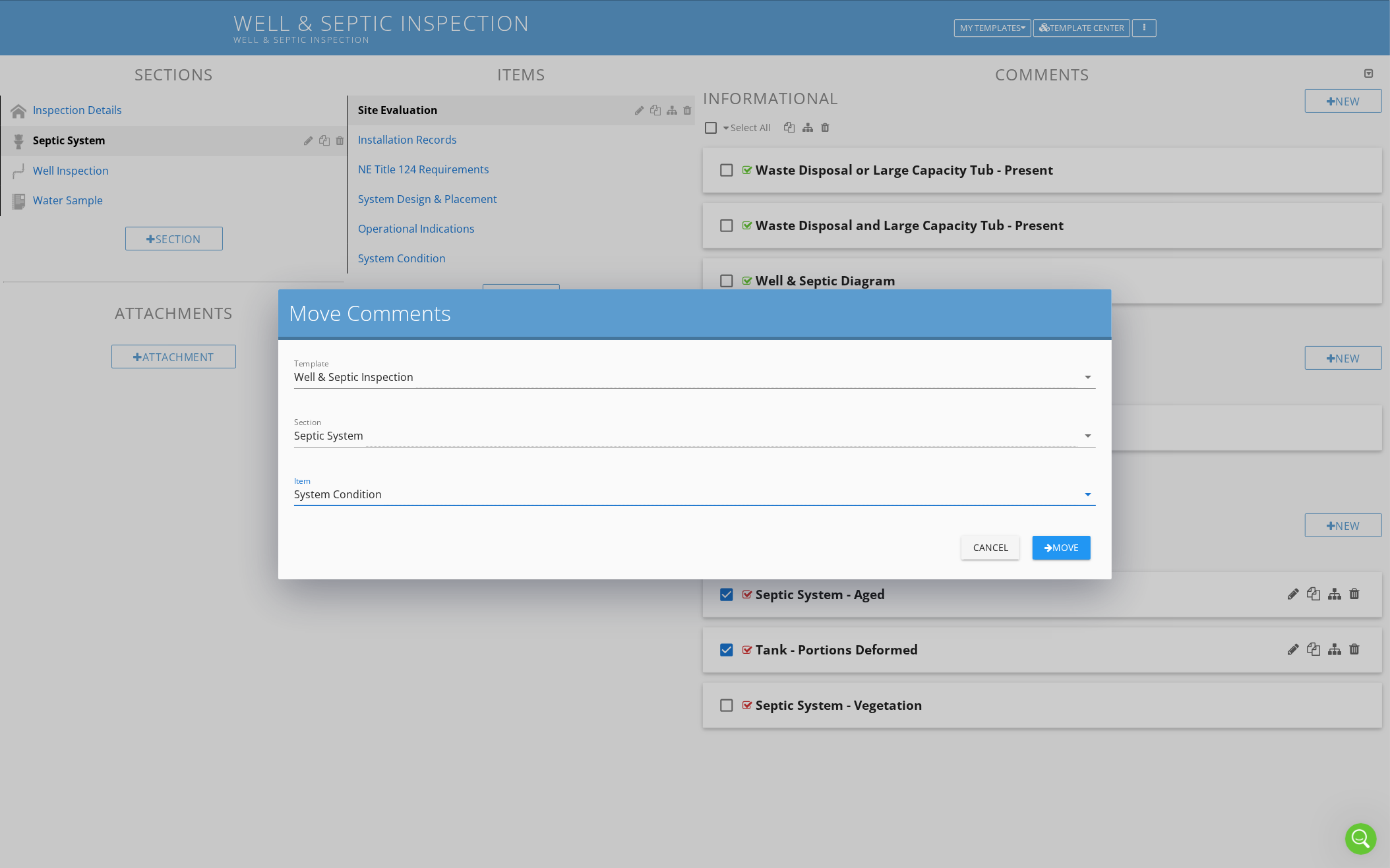
click at [1057, 542] on div "move" at bounding box center [1061, 547] width 37 height 14
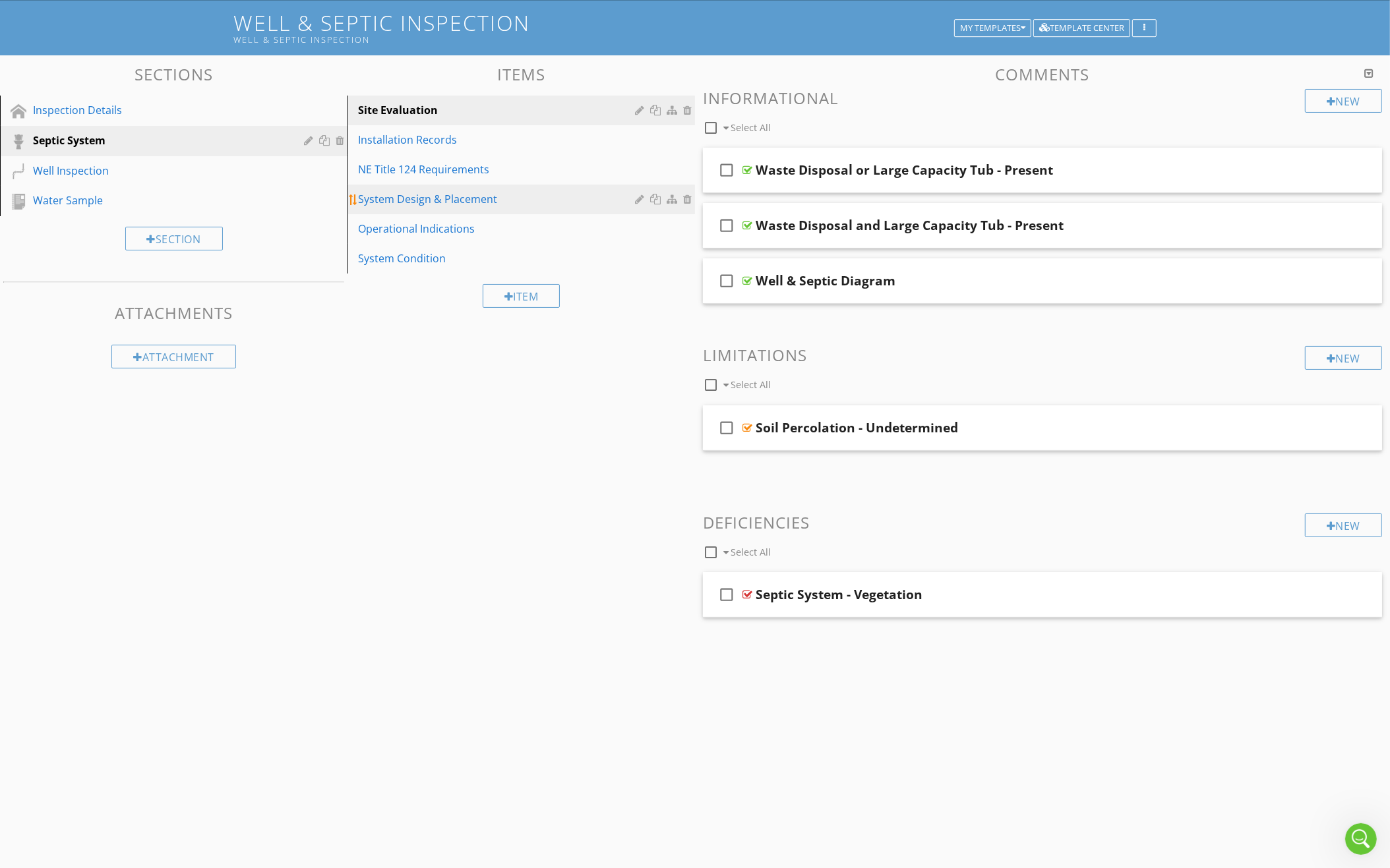
click at [541, 205] on div "System Design & Placement" at bounding box center [498, 198] width 281 height 16
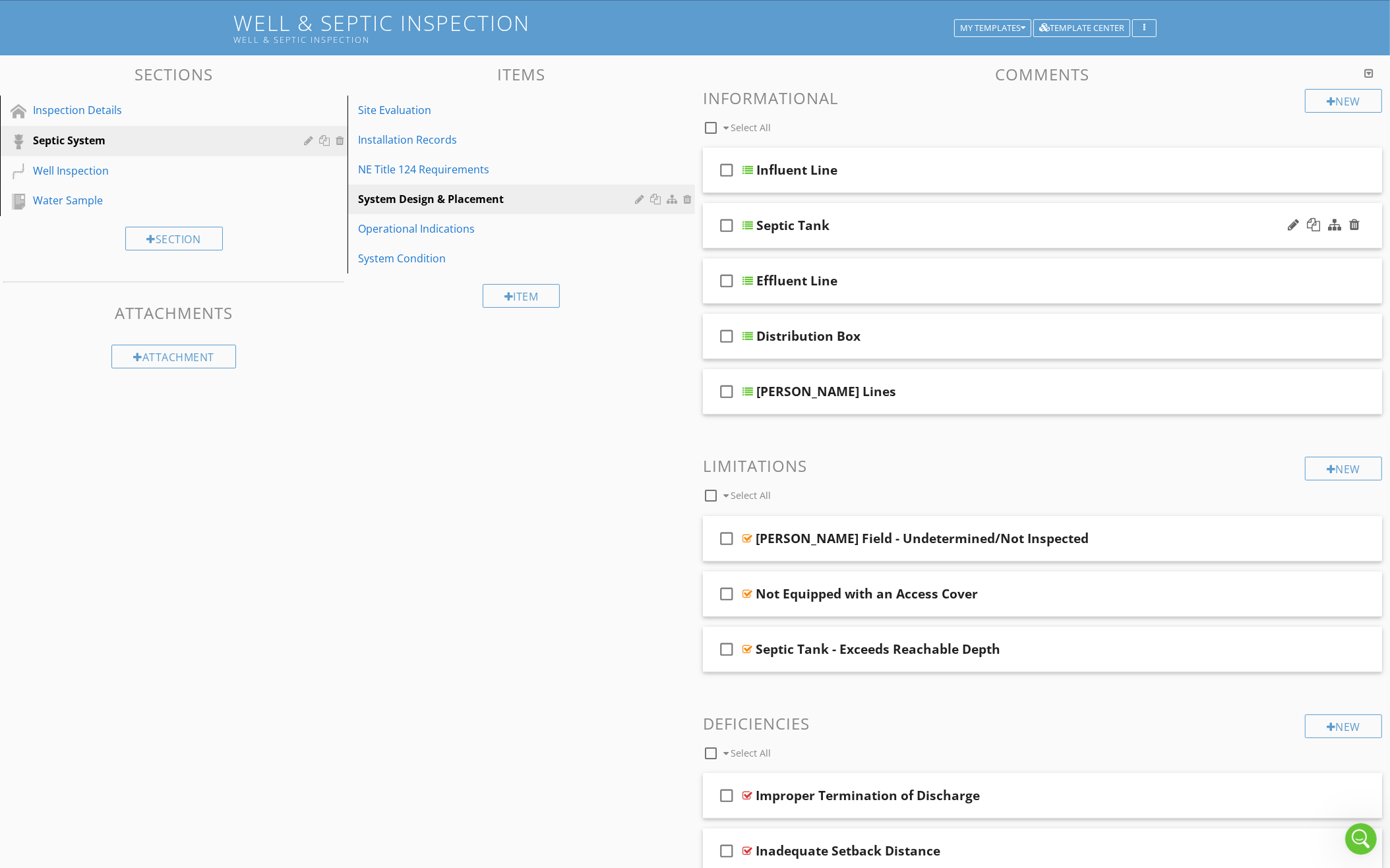
click at [919, 236] on div "check_box_outline_blank Septic Tank" at bounding box center [1042, 226] width 679 height 45
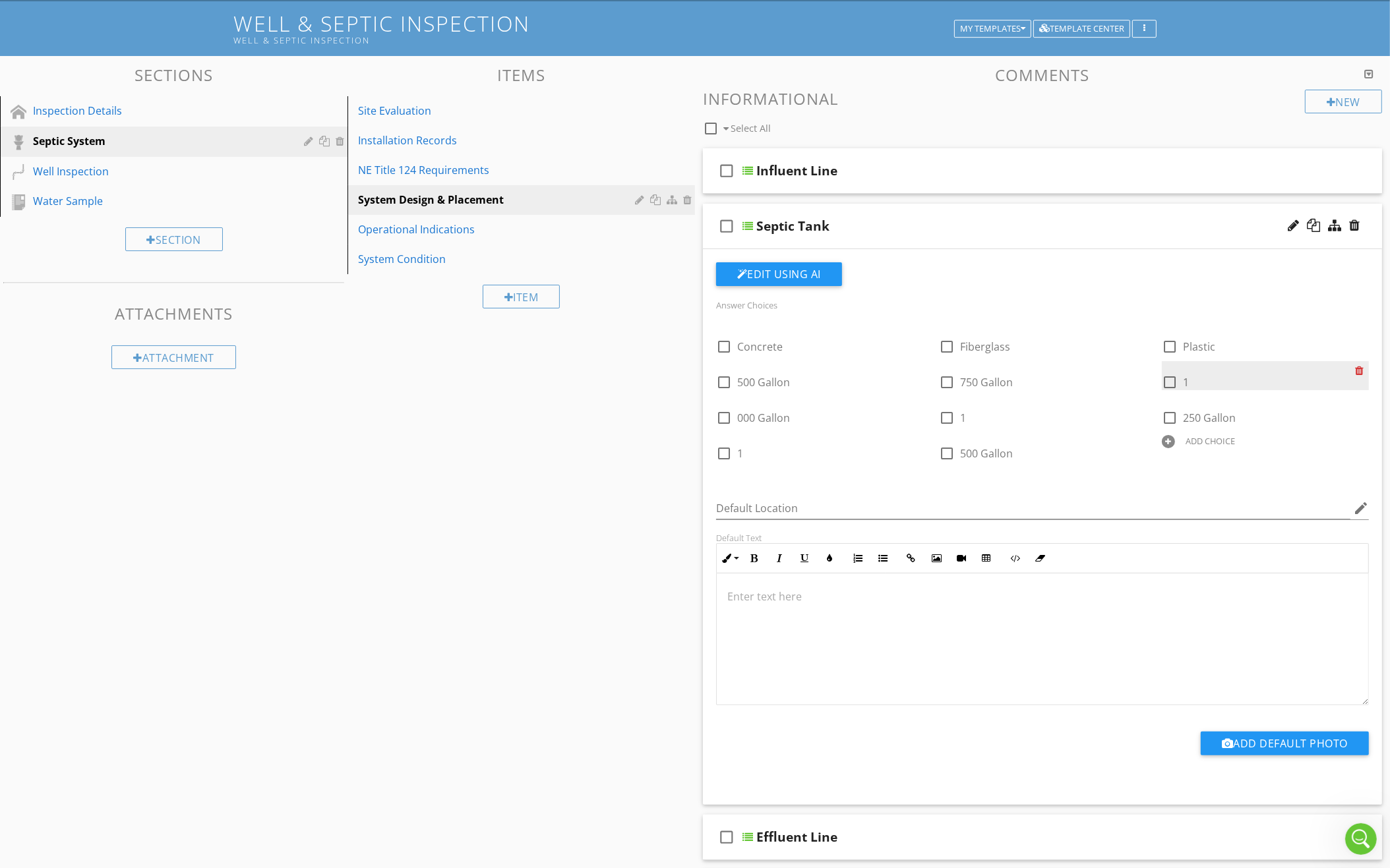
click at [1361, 367] on div at bounding box center [1362, 370] width 14 height 18
click at [1360, 367] on div at bounding box center [1362, 370] width 14 height 18
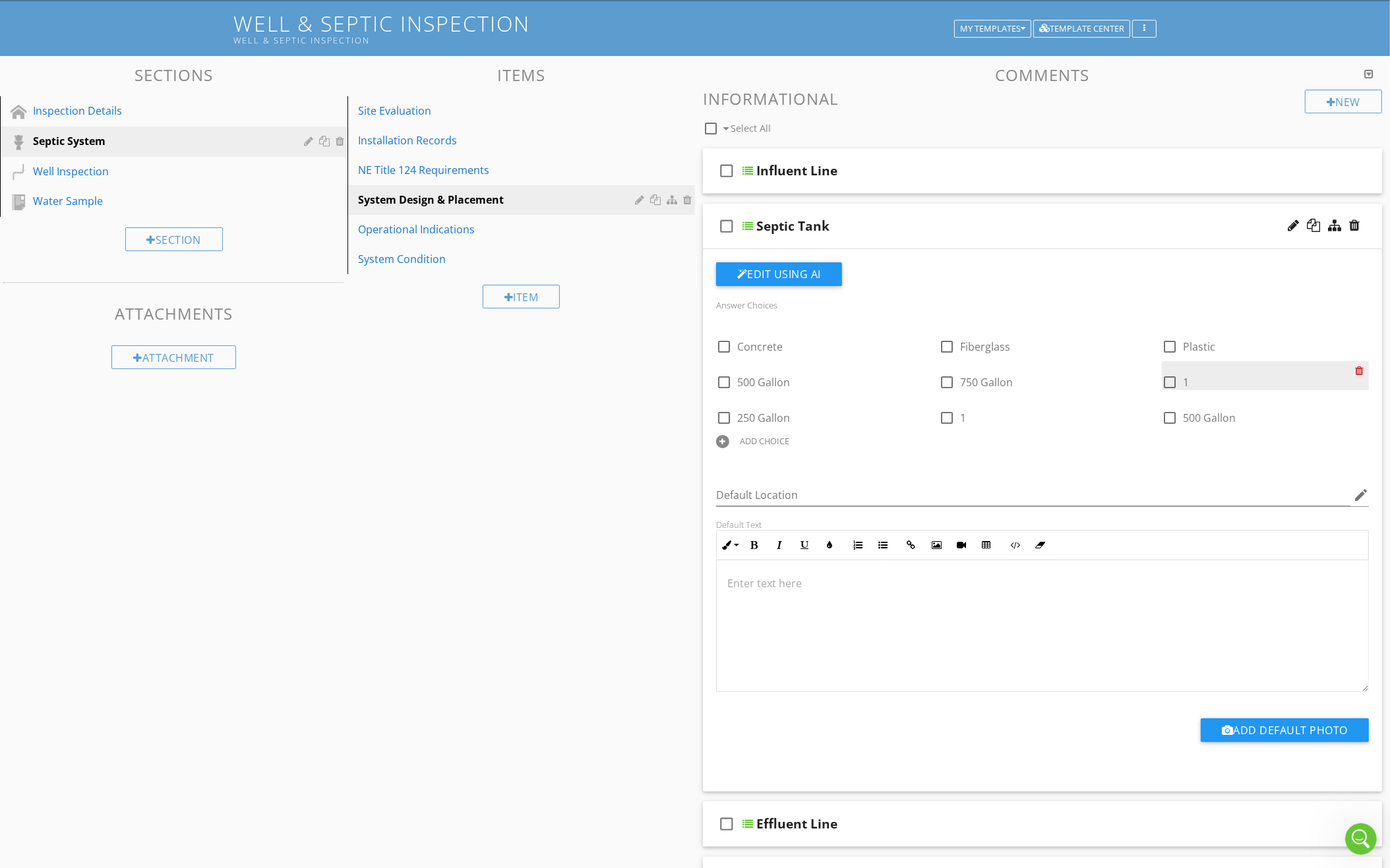
click at [1360, 367] on div at bounding box center [1362, 370] width 14 height 18
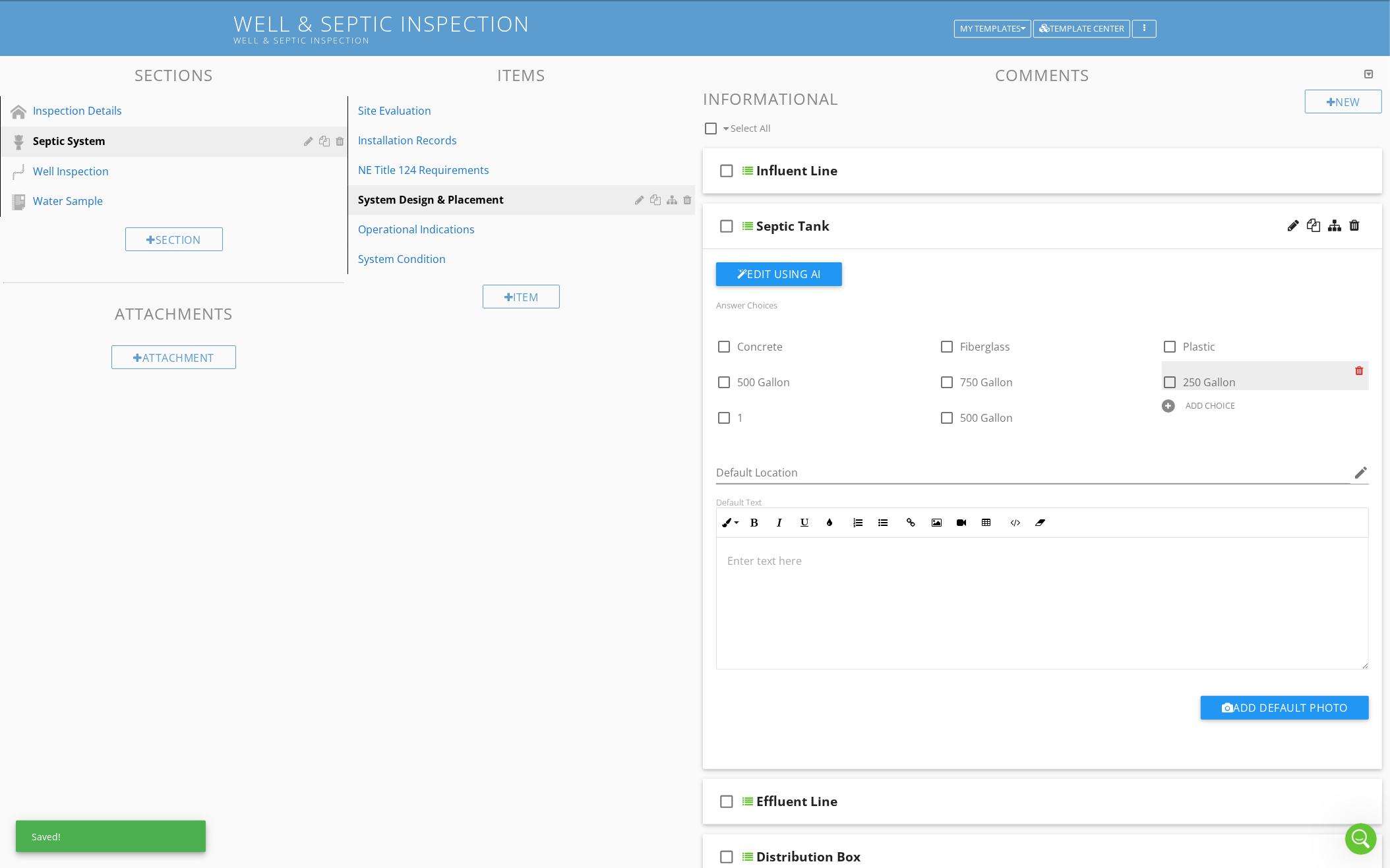
click at [1360, 367] on div at bounding box center [1362, 370] width 14 height 18
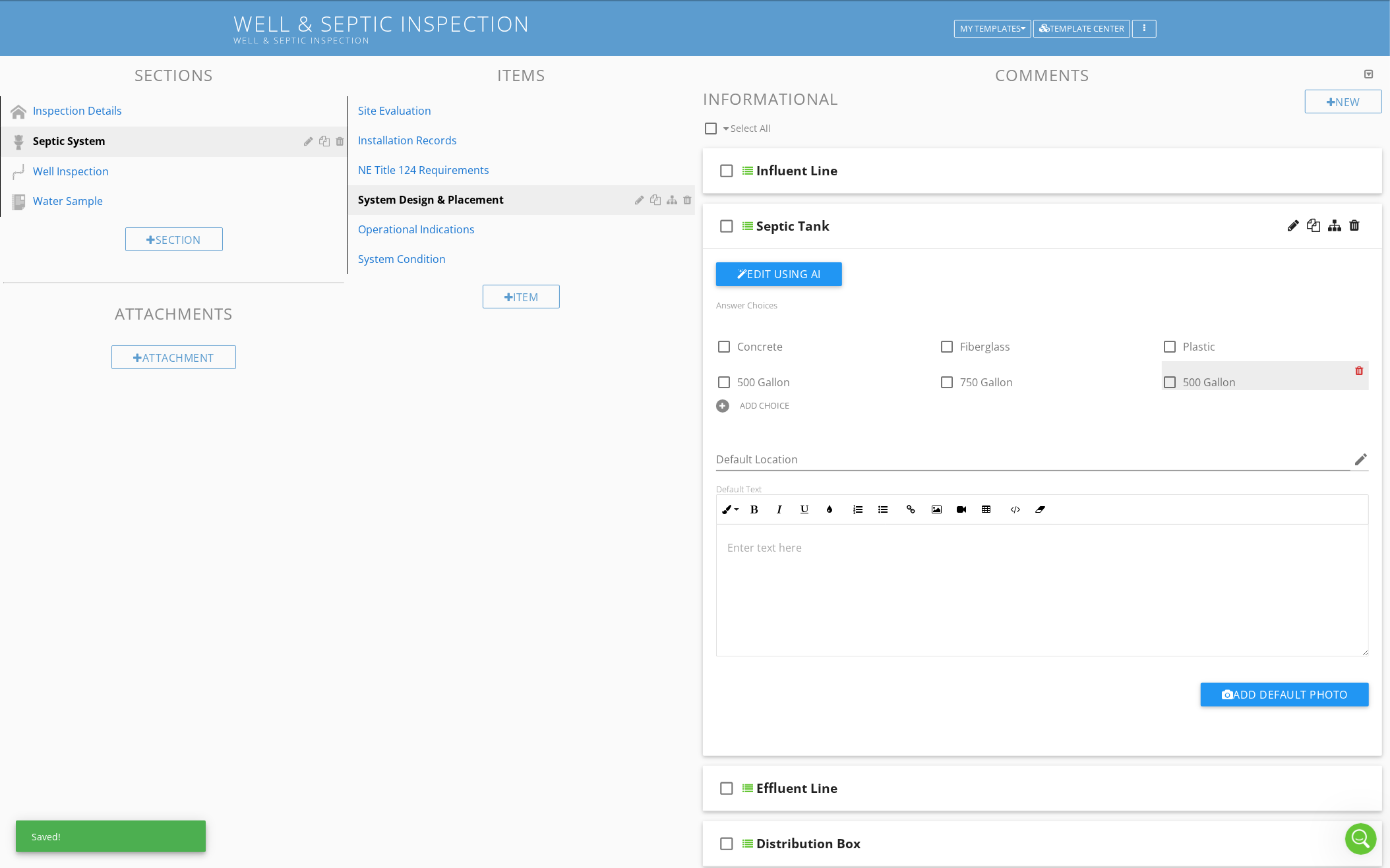
click at [1360, 367] on div at bounding box center [1362, 370] width 14 height 18
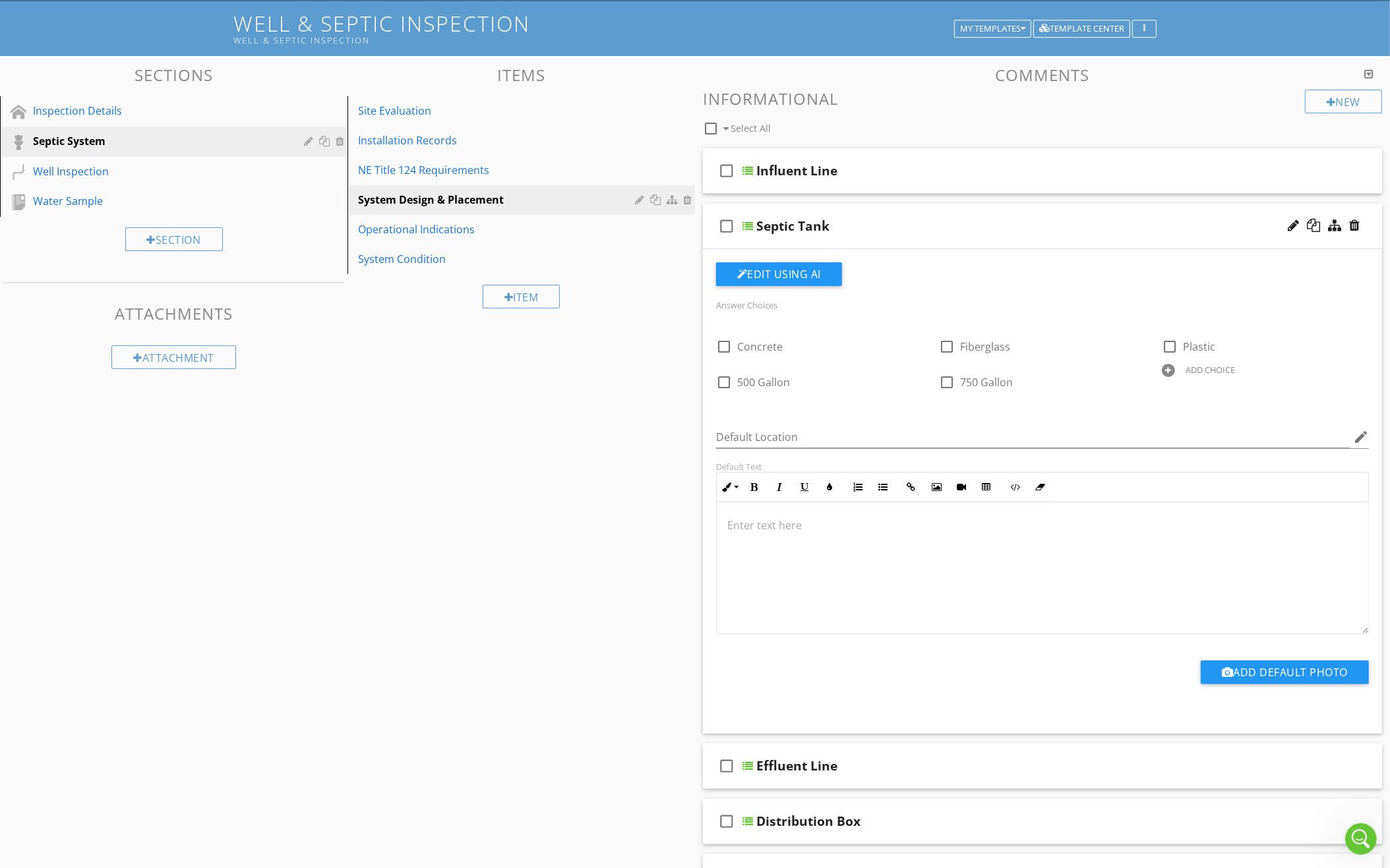
click at [1224, 369] on div "ADD CHOICE" at bounding box center [1210, 369] width 49 height 10
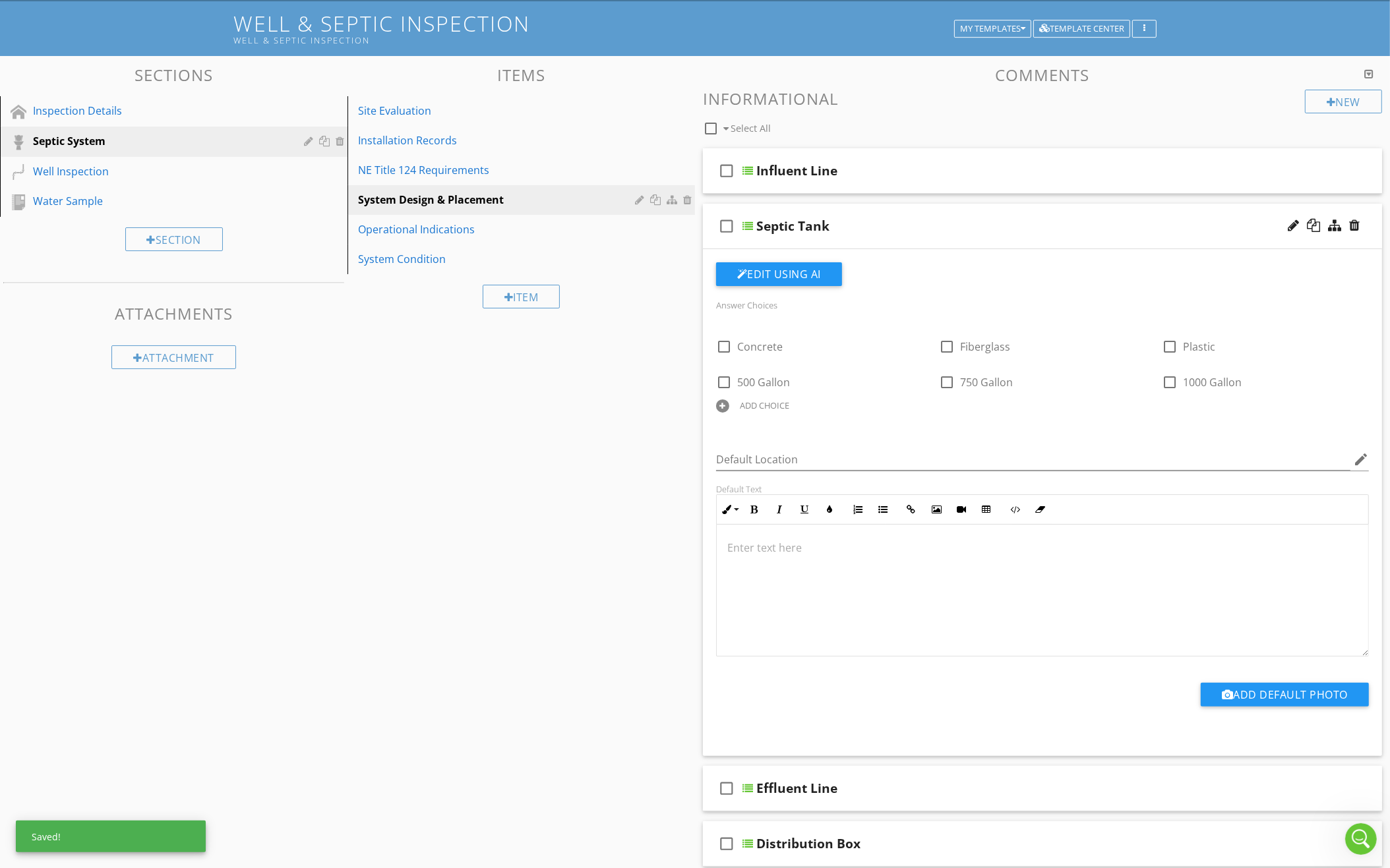
click at [750, 410] on div "check_box_outline_blank Concrete check_box_outline_blank Fiberglass check_box_o…" at bounding box center [1042, 372] width 669 height 94
click at [752, 400] on div "ADD CHOICE" at bounding box center [764, 405] width 49 height 10
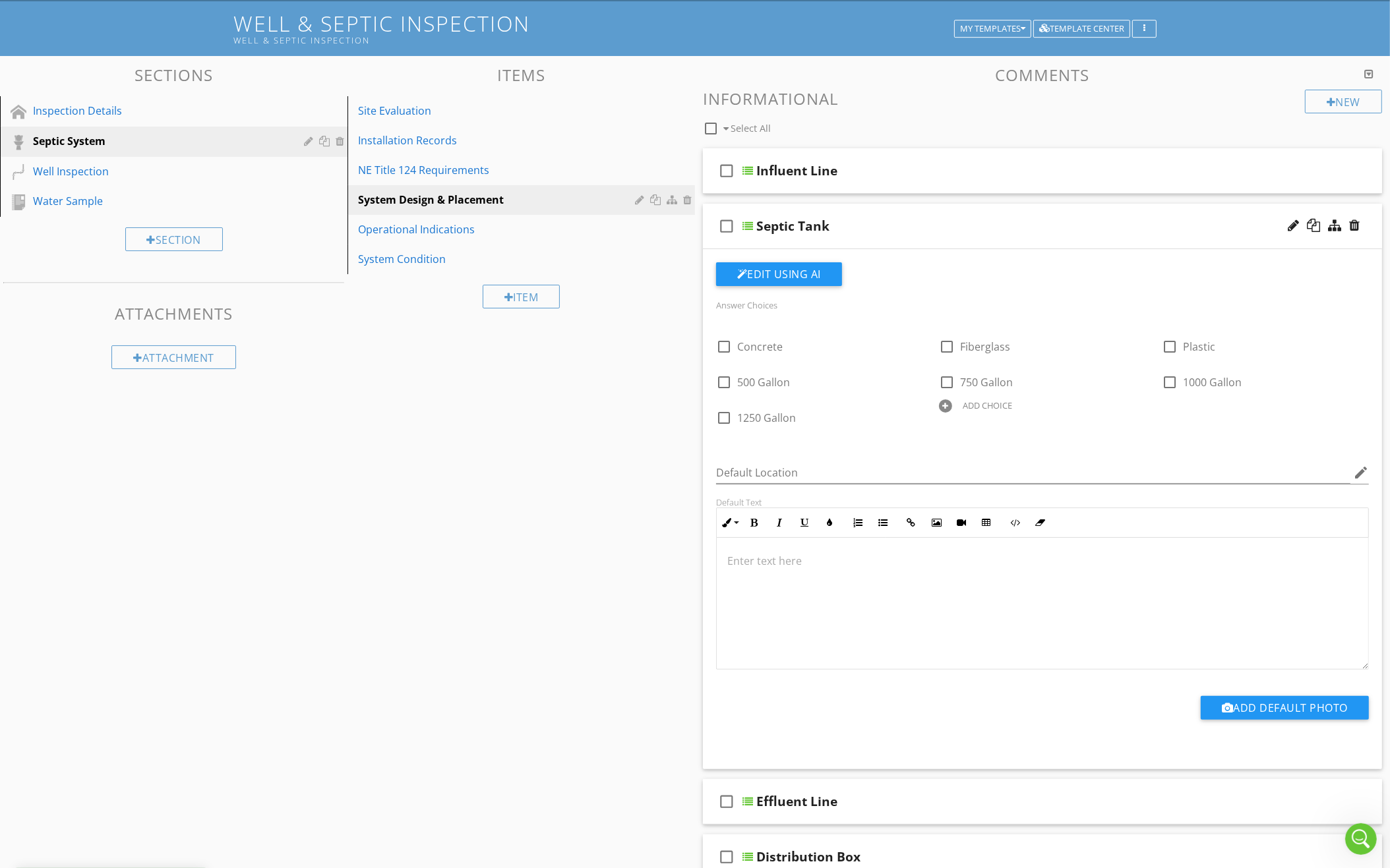
click at [988, 400] on div "ADD CHOICE" at bounding box center [987, 405] width 49 height 10
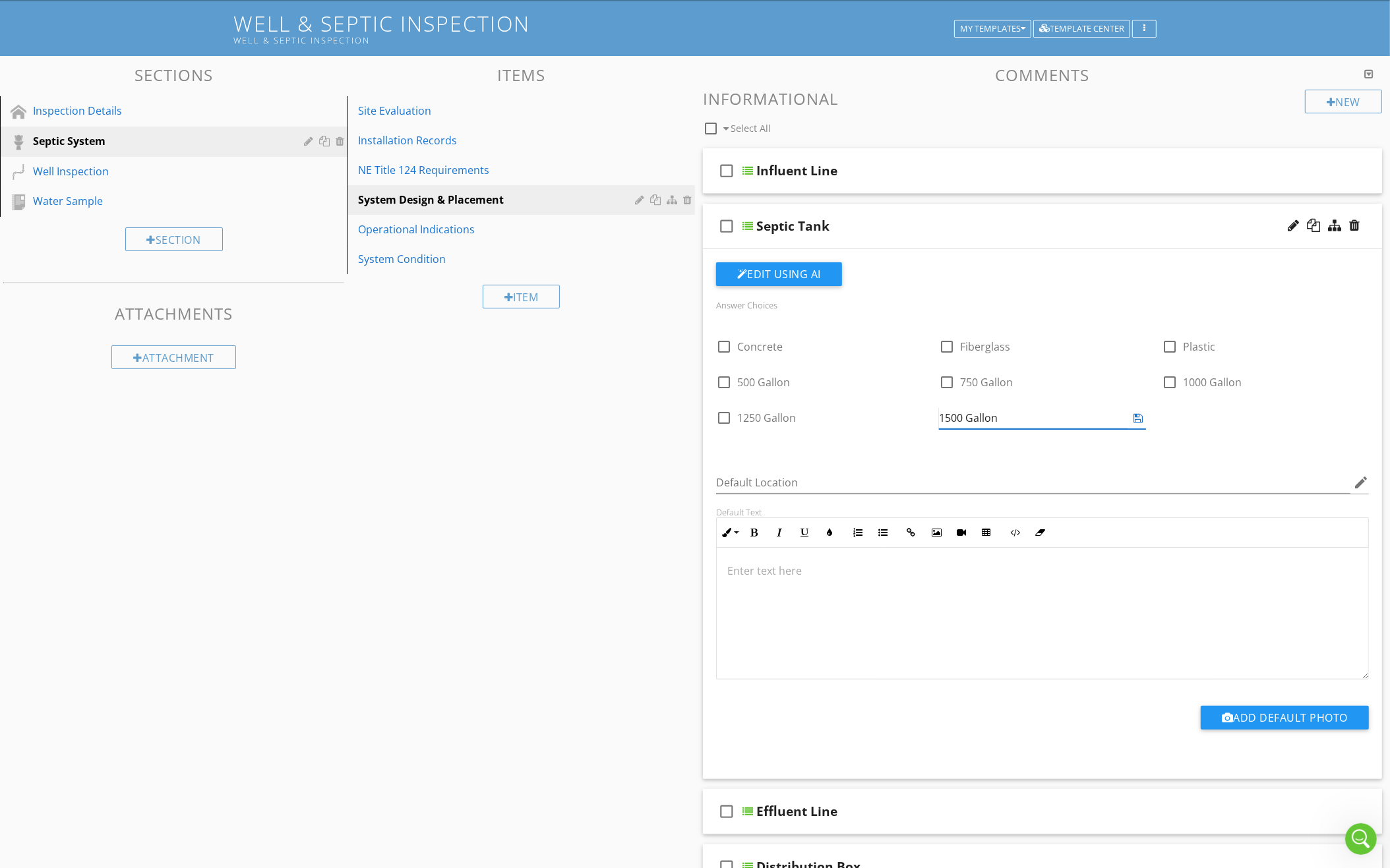
type input "1500 Gallon"
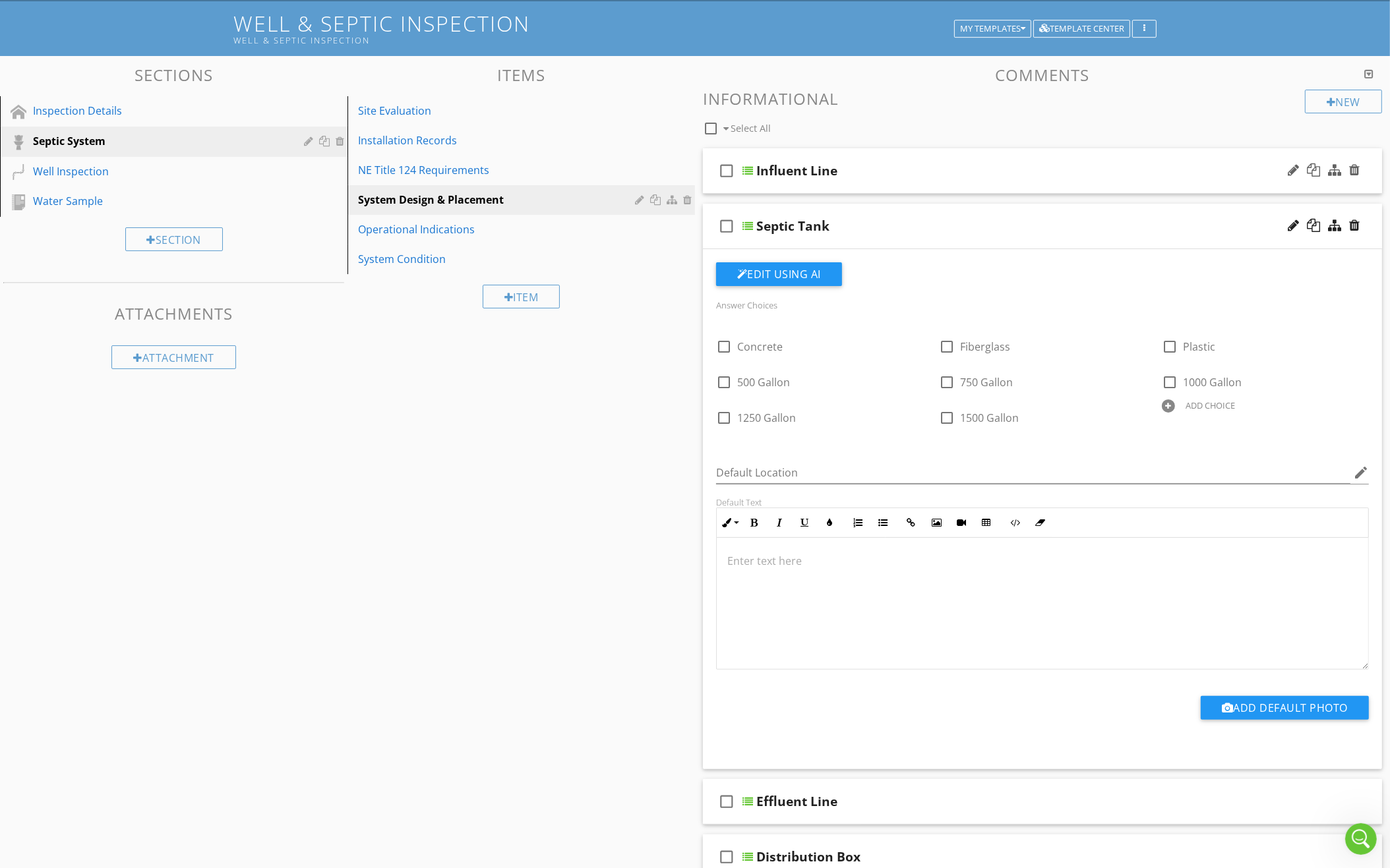
click at [951, 187] on div "check_box_outline_blank Influent Line" at bounding box center [1042, 171] width 679 height 45
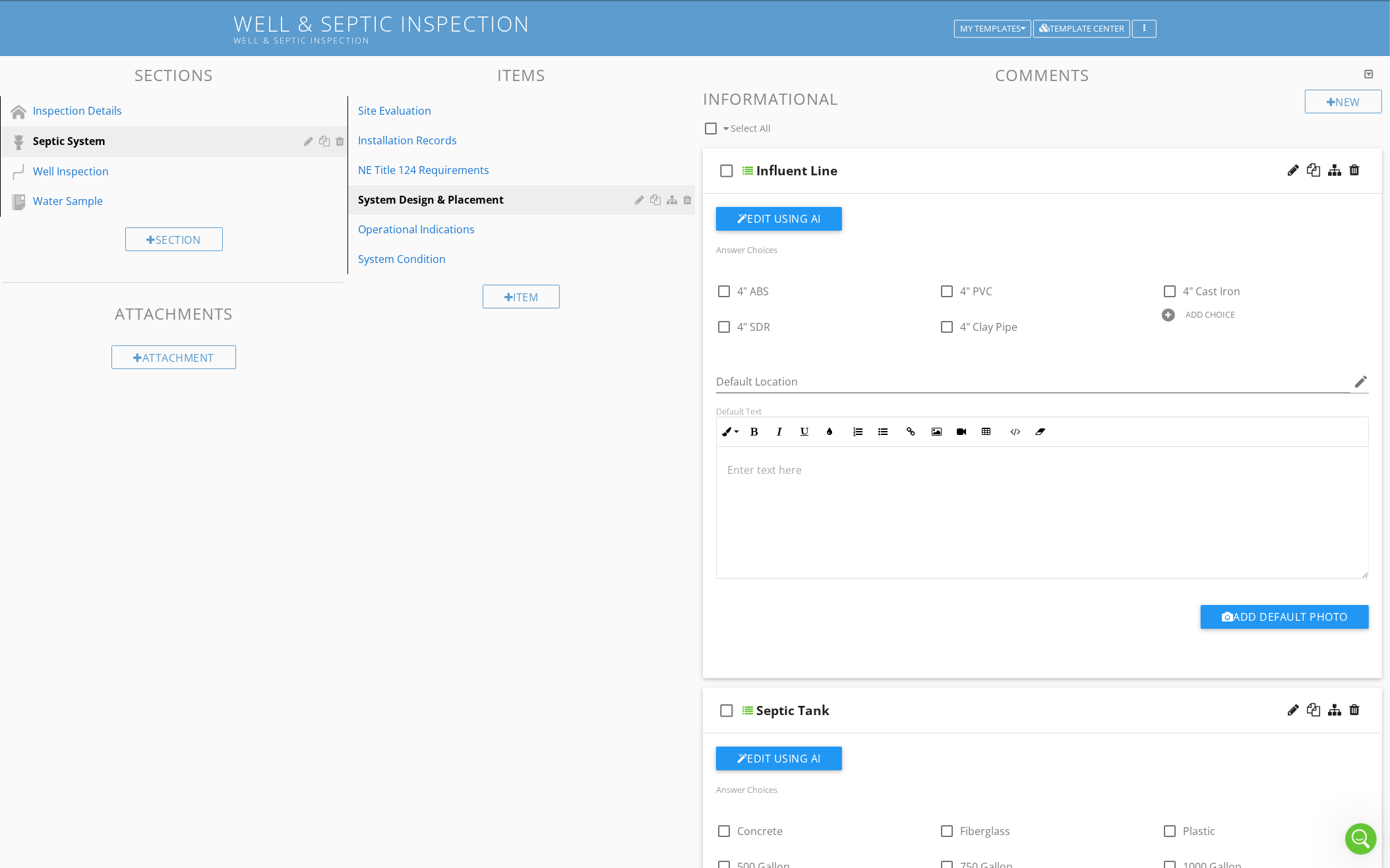
scroll to position [75, 0]
click at [1172, 313] on div at bounding box center [1168, 315] width 13 height 13
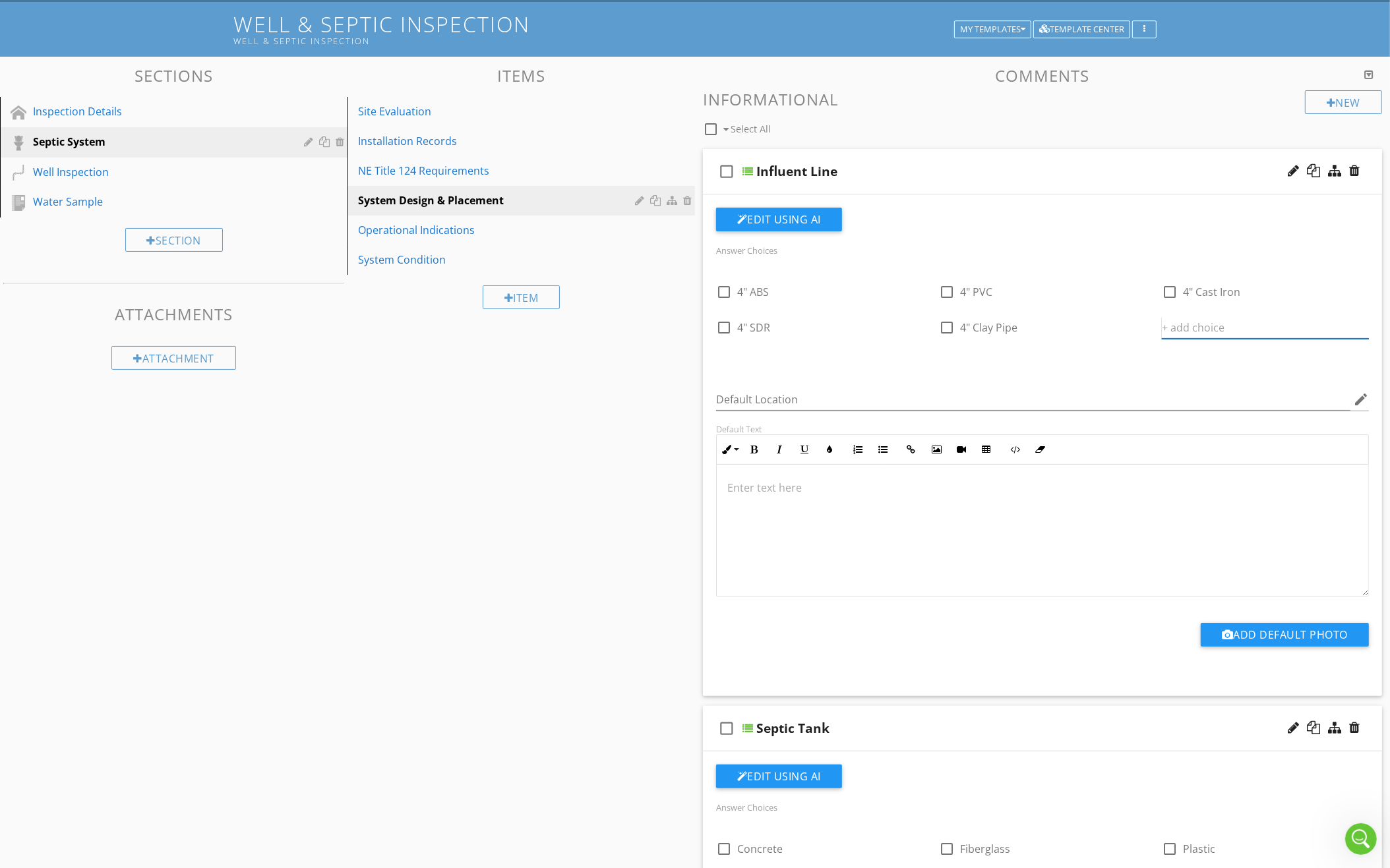
type input "W"
type input "Equipped with Baffle Tee"
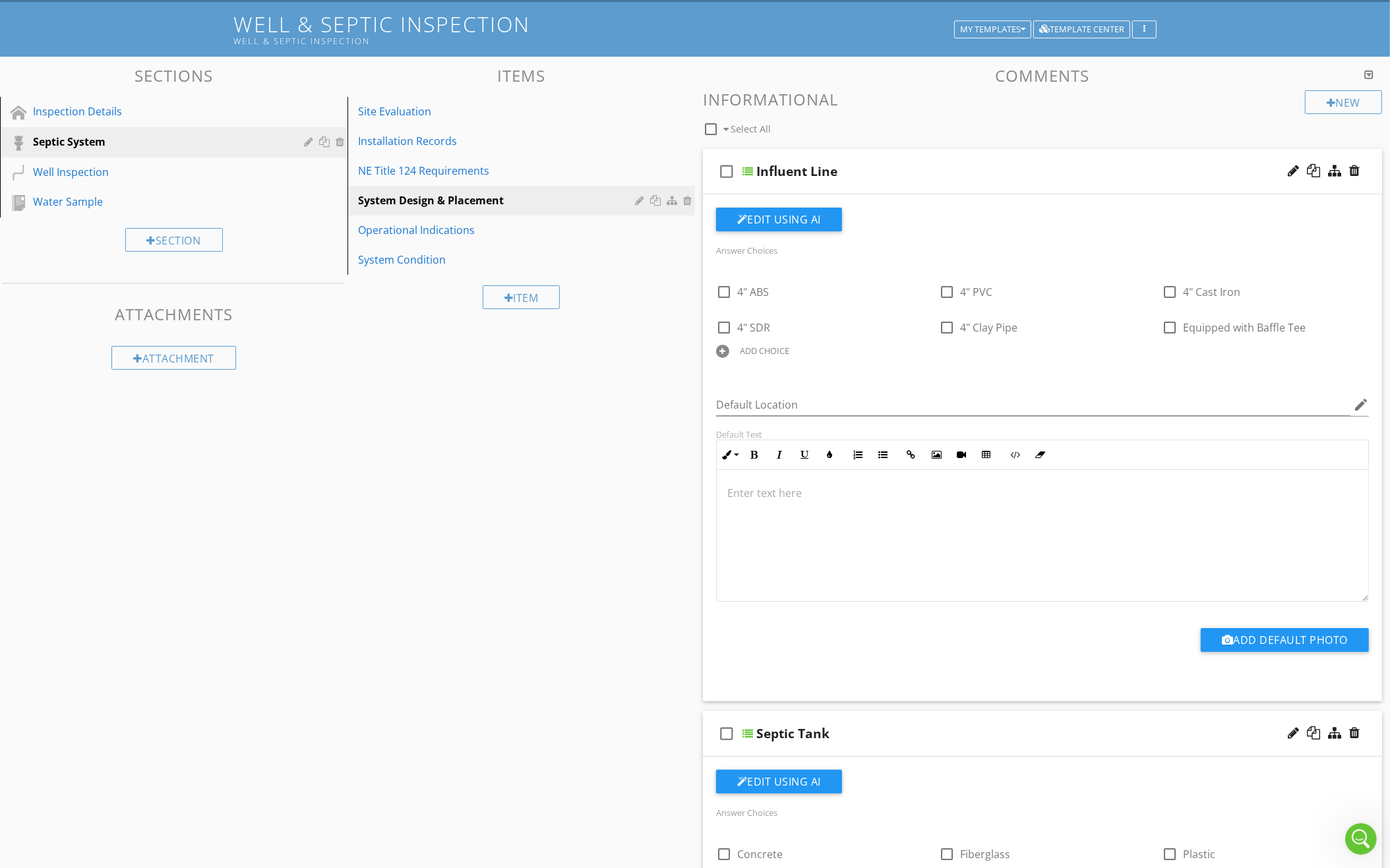
click at [751, 349] on div "ADD CHOICE" at bounding box center [764, 350] width 49 height 10
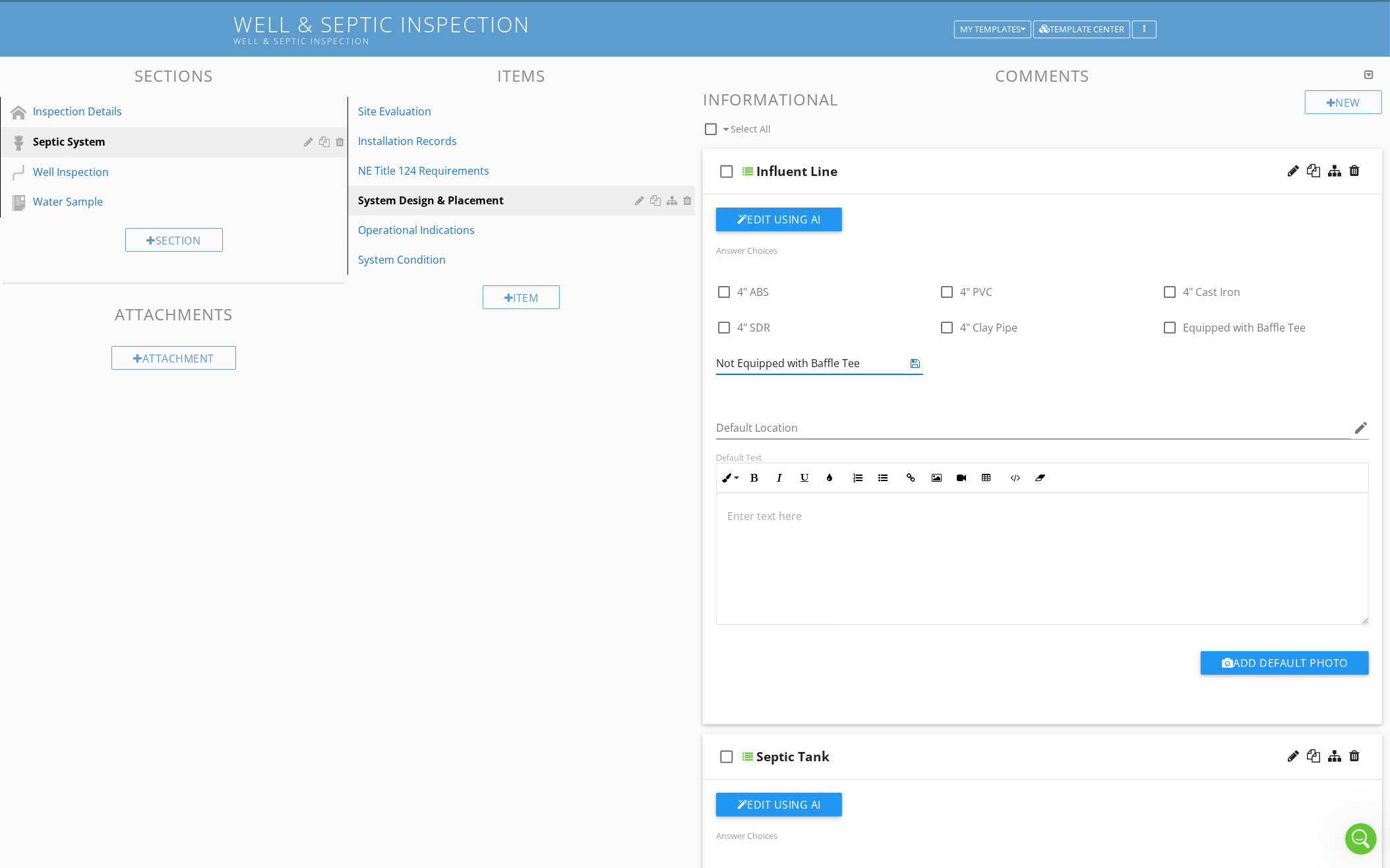
type input "Not Equipped with Baffle Tee"
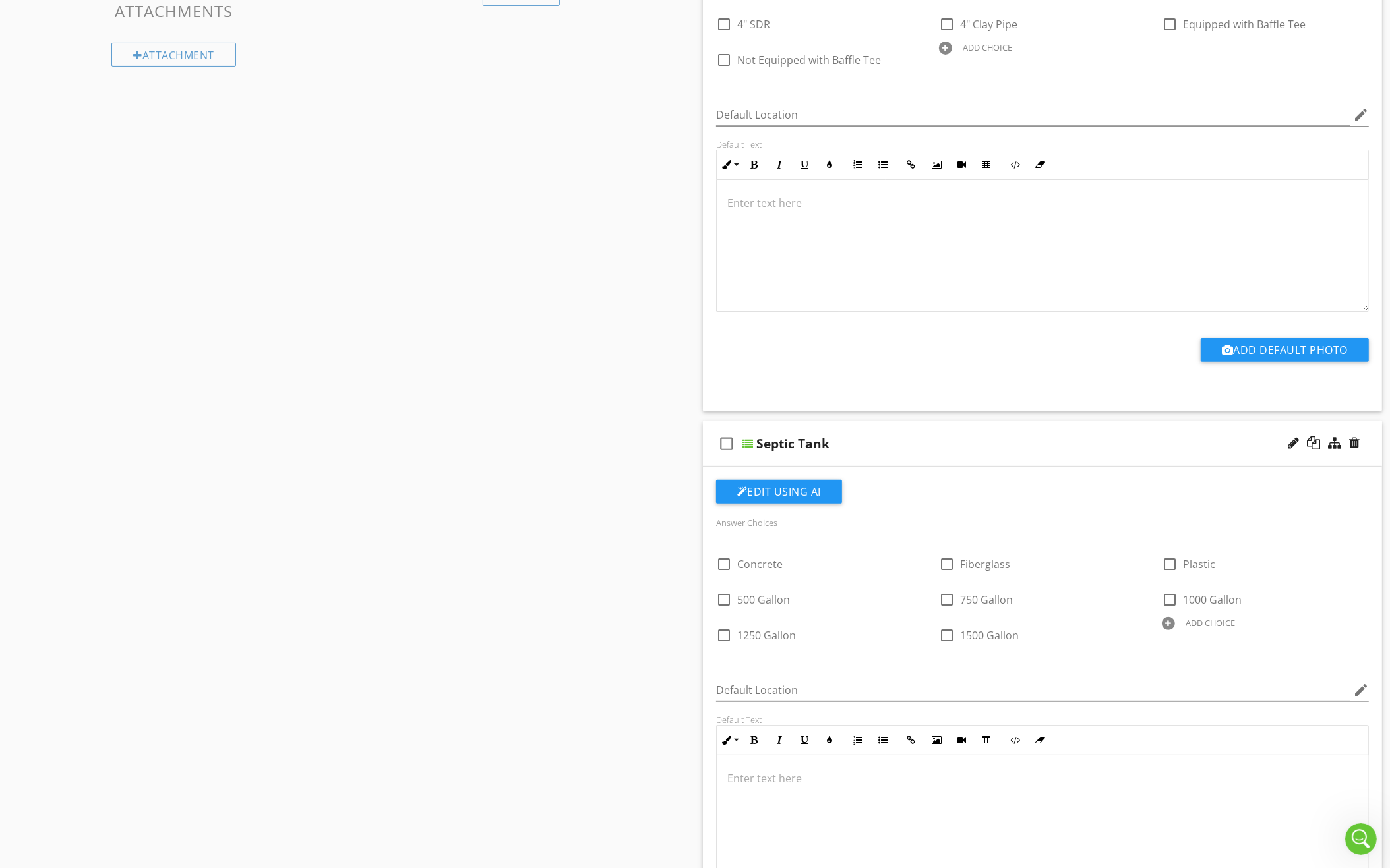
scroll to position [407, 0]
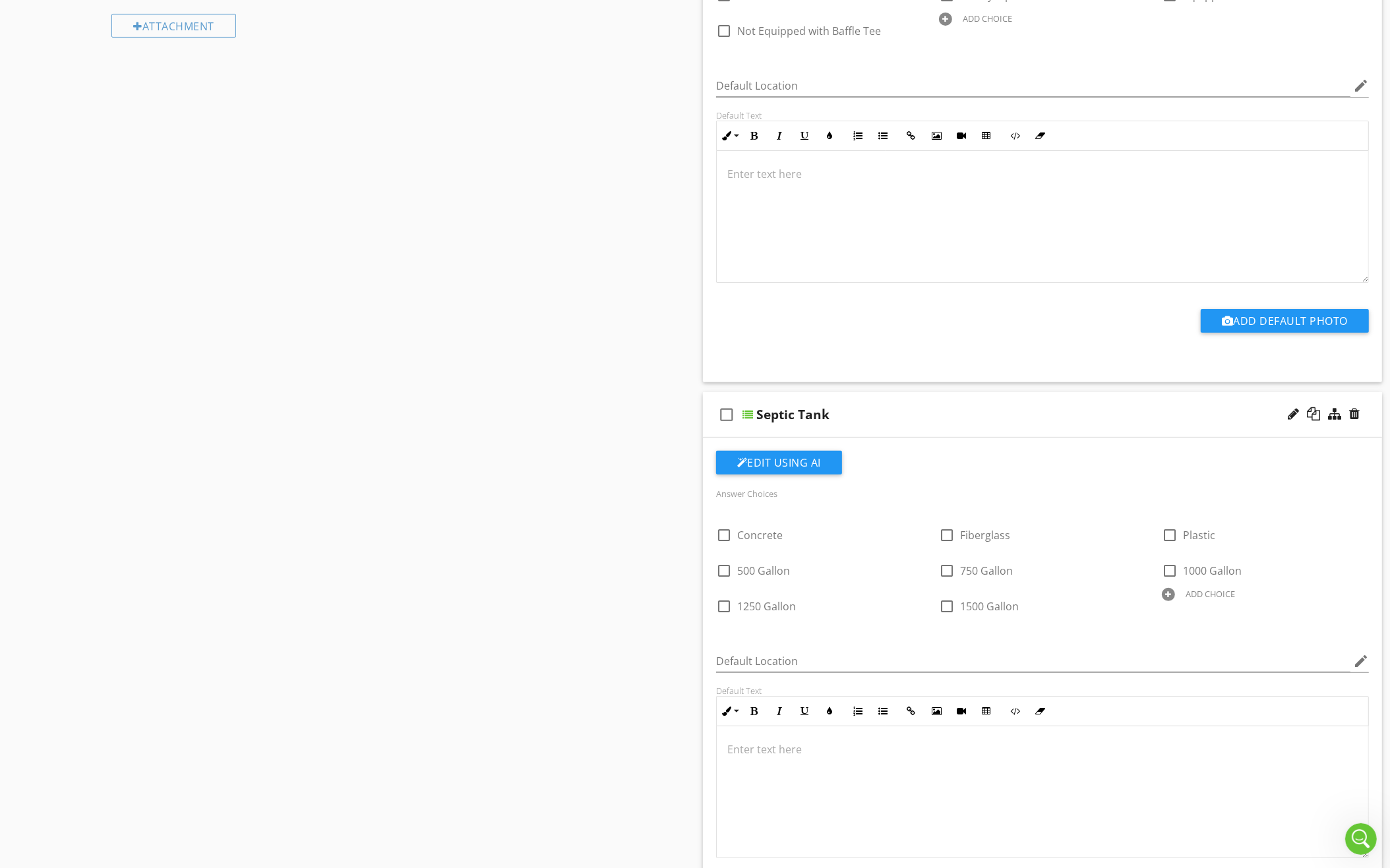
click at [1196, 588] on div "ADD CHOICE" at bounding box center [1210, 593] width 49 height 10
type input "Equipped with Wall Baffles"
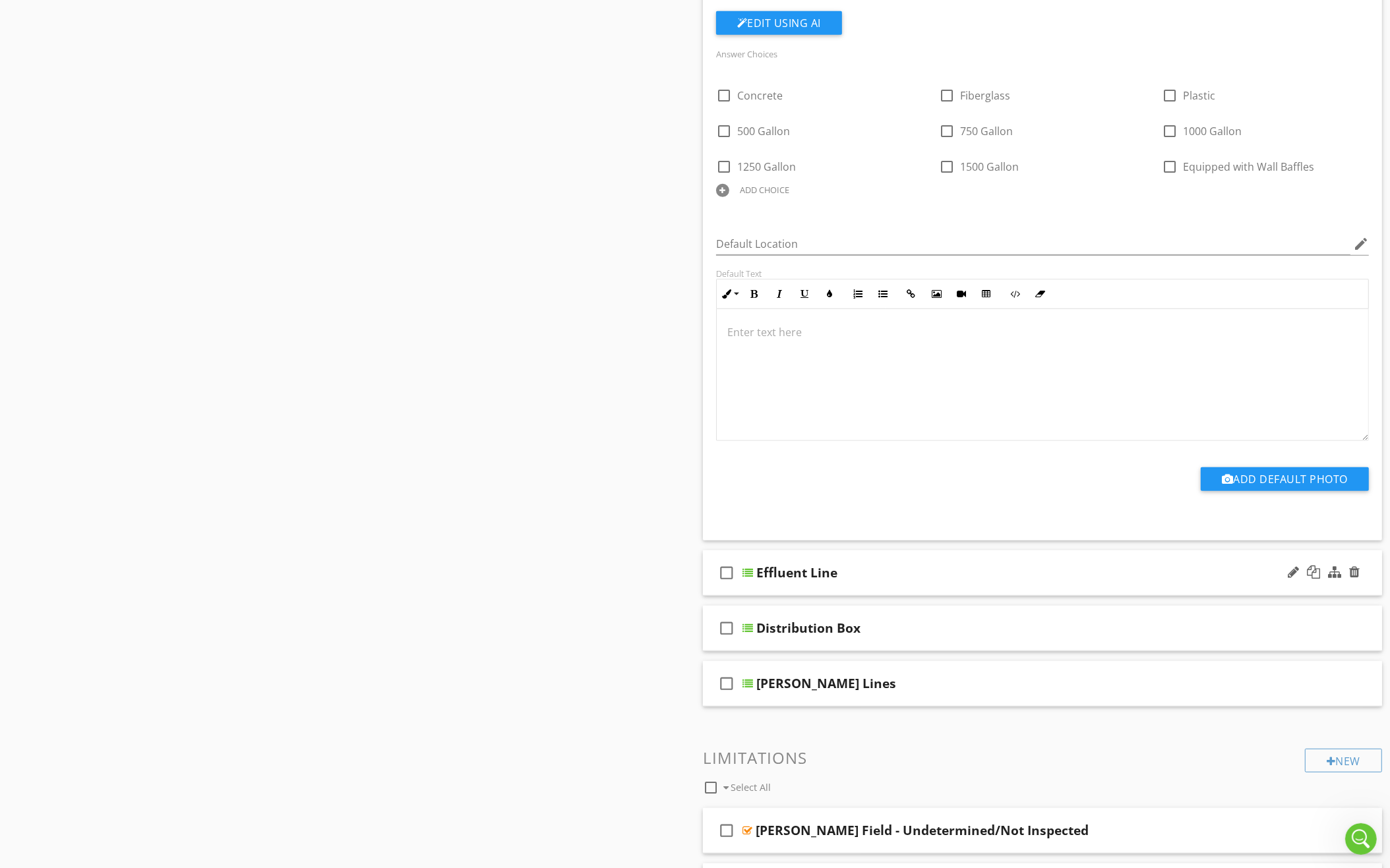
scroll to position [860, 0]
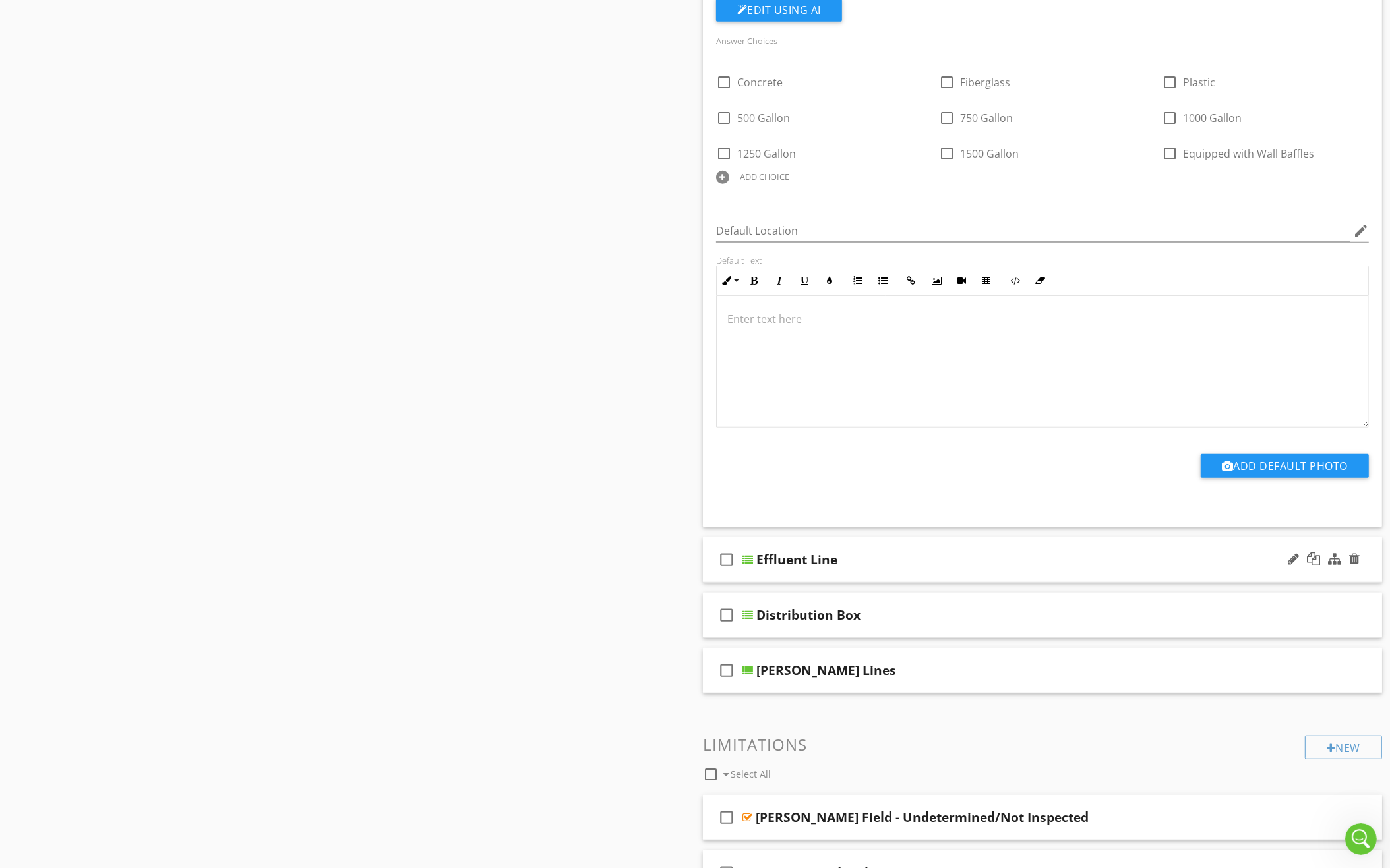
click at [1070, 565] on div "check_box_outline_blank Effluent Line" at bounding box center [1042, 560] width 679 height 45
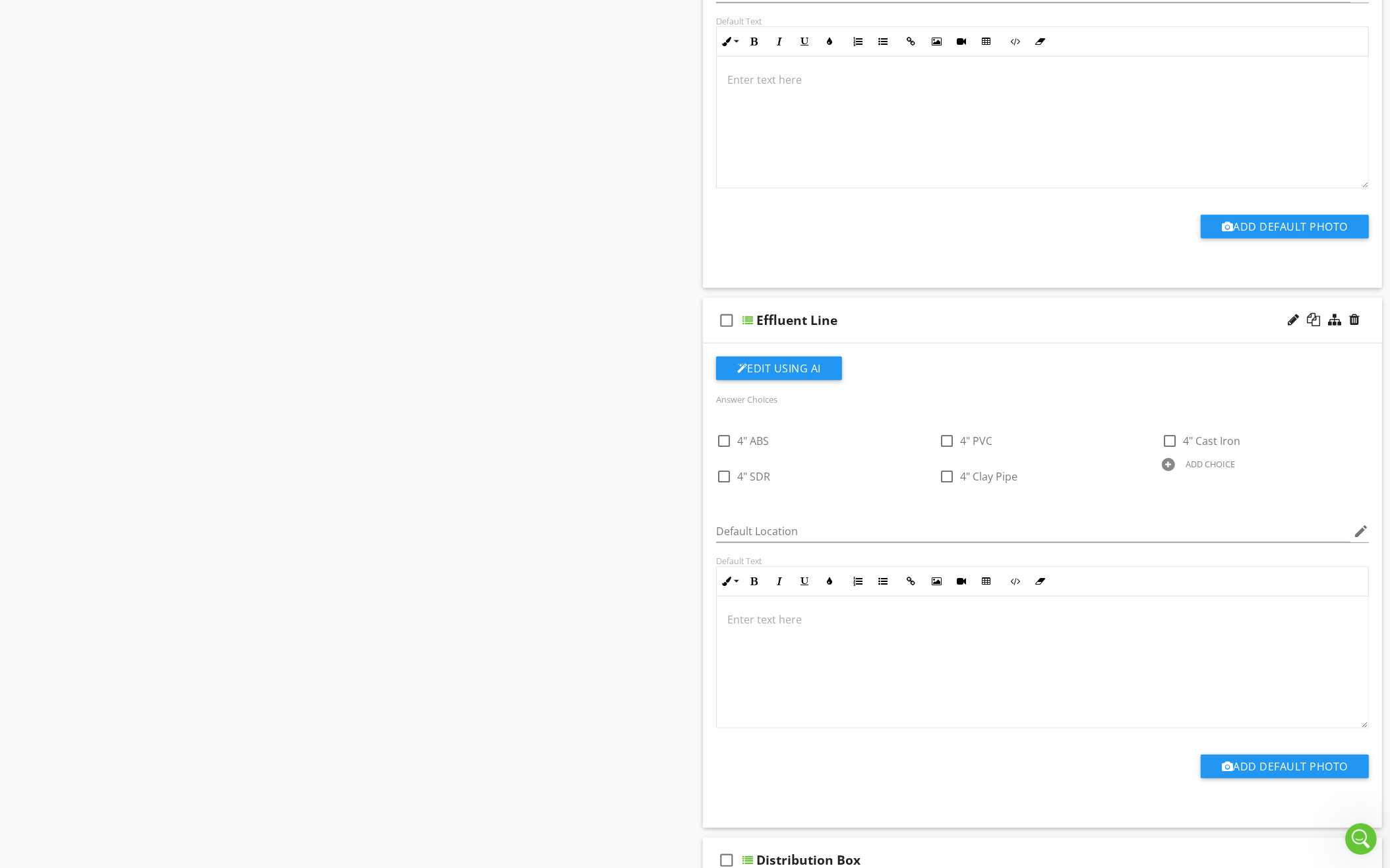
scroll to position [1143, 0]
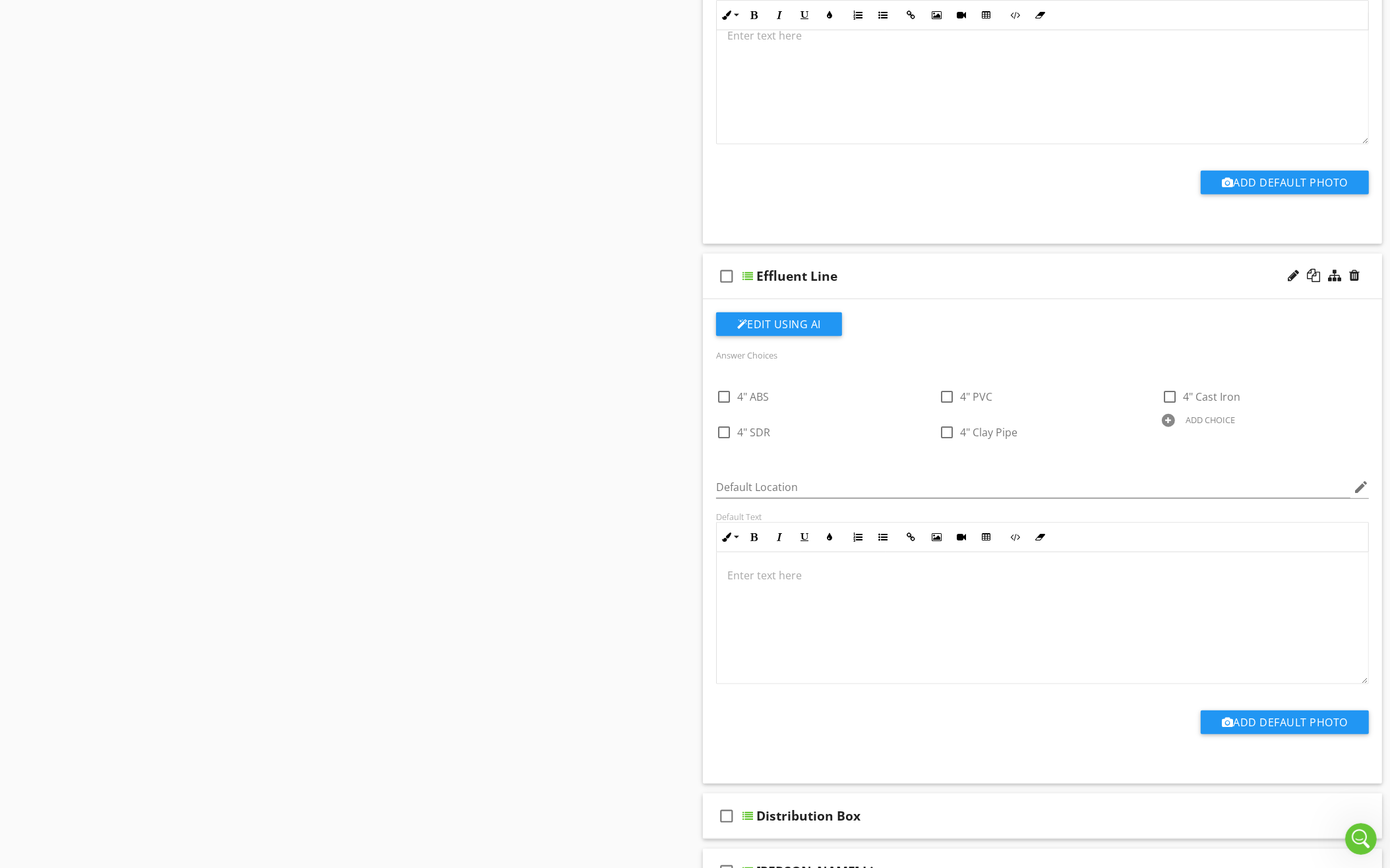
click at [1196, 415] on div "ADD CHOICE" at bounding box center [1210, 419] width 49 height 10
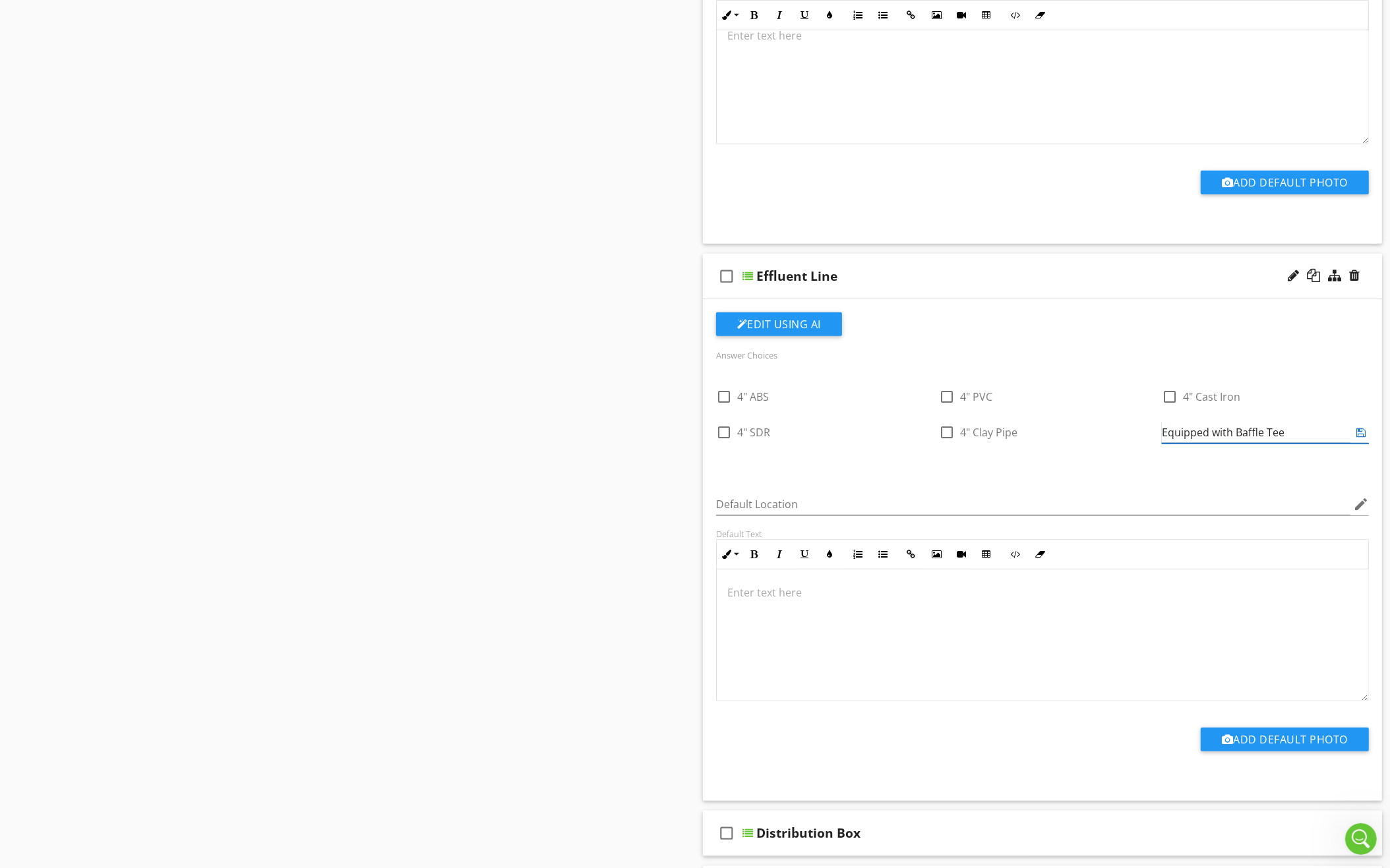
type input "Equipped with Baffle Tee"
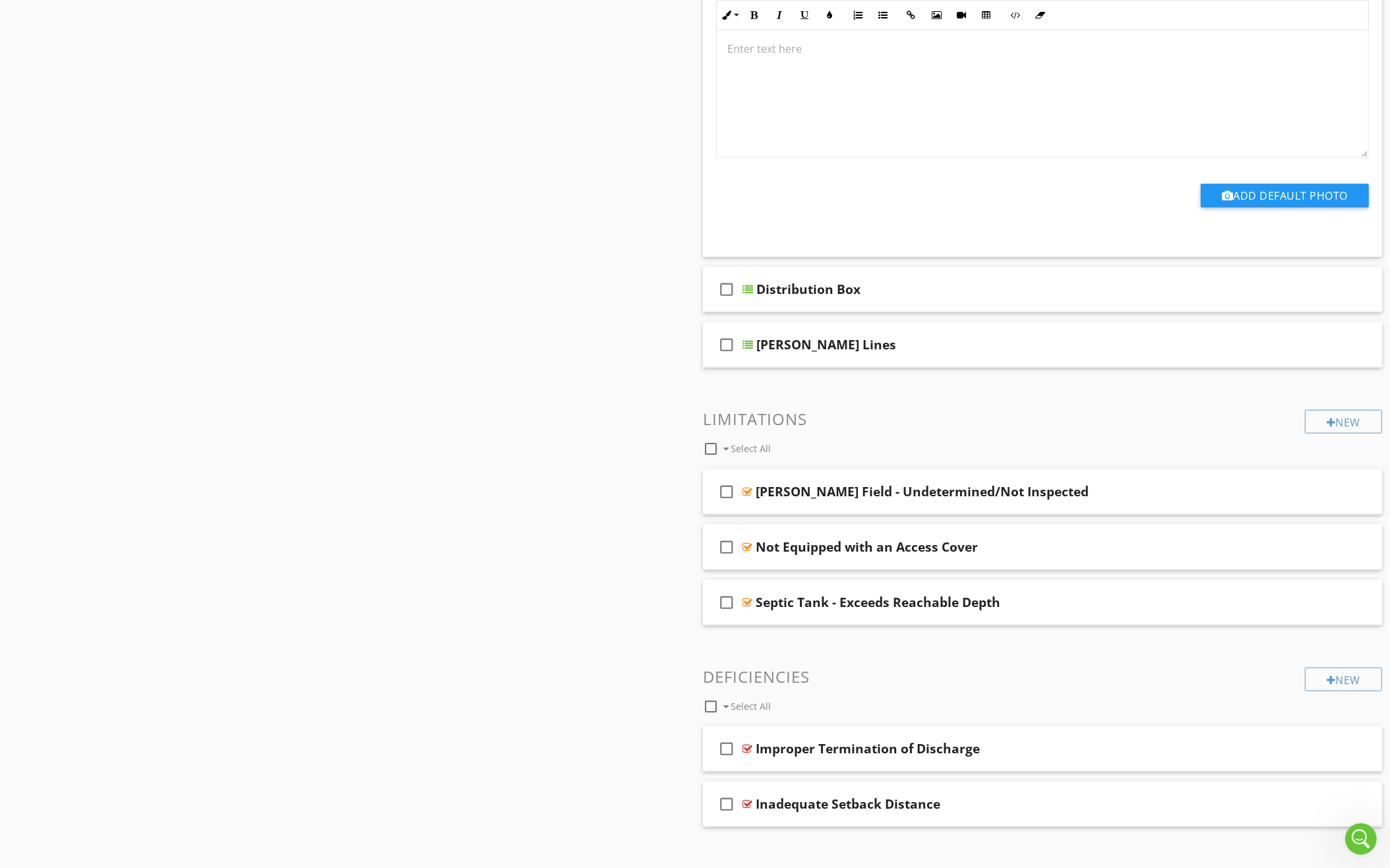
scroll to position [1692, 0]
click at [1330, 675] on div at bounding box center [1330, 680] width 9 height 10
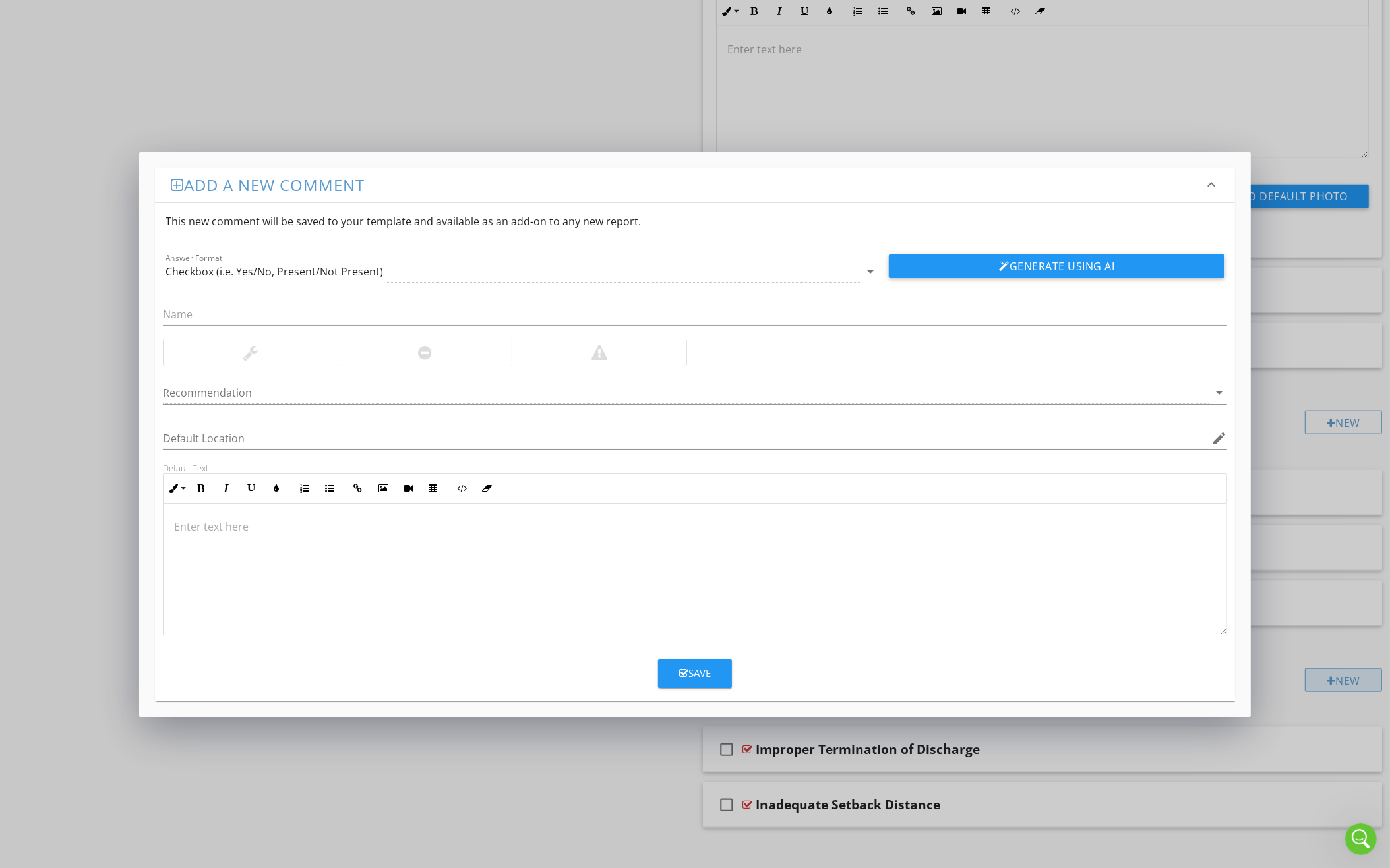
scroll to position [1690, 0]
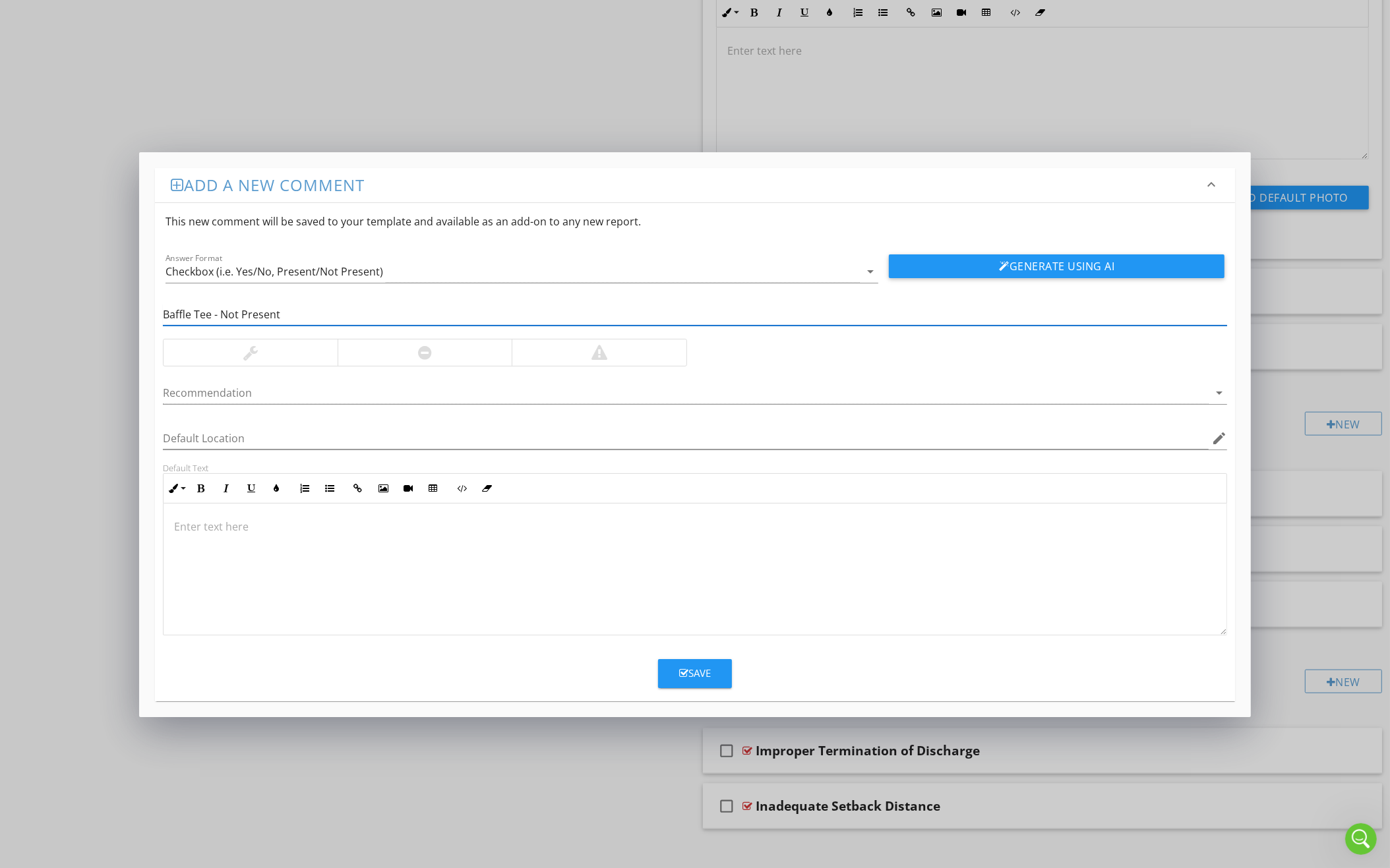
type input "Baffle Tee - Not Present"
click at [428, 347] on div at bounding box center [425, 352] width 14 height 16
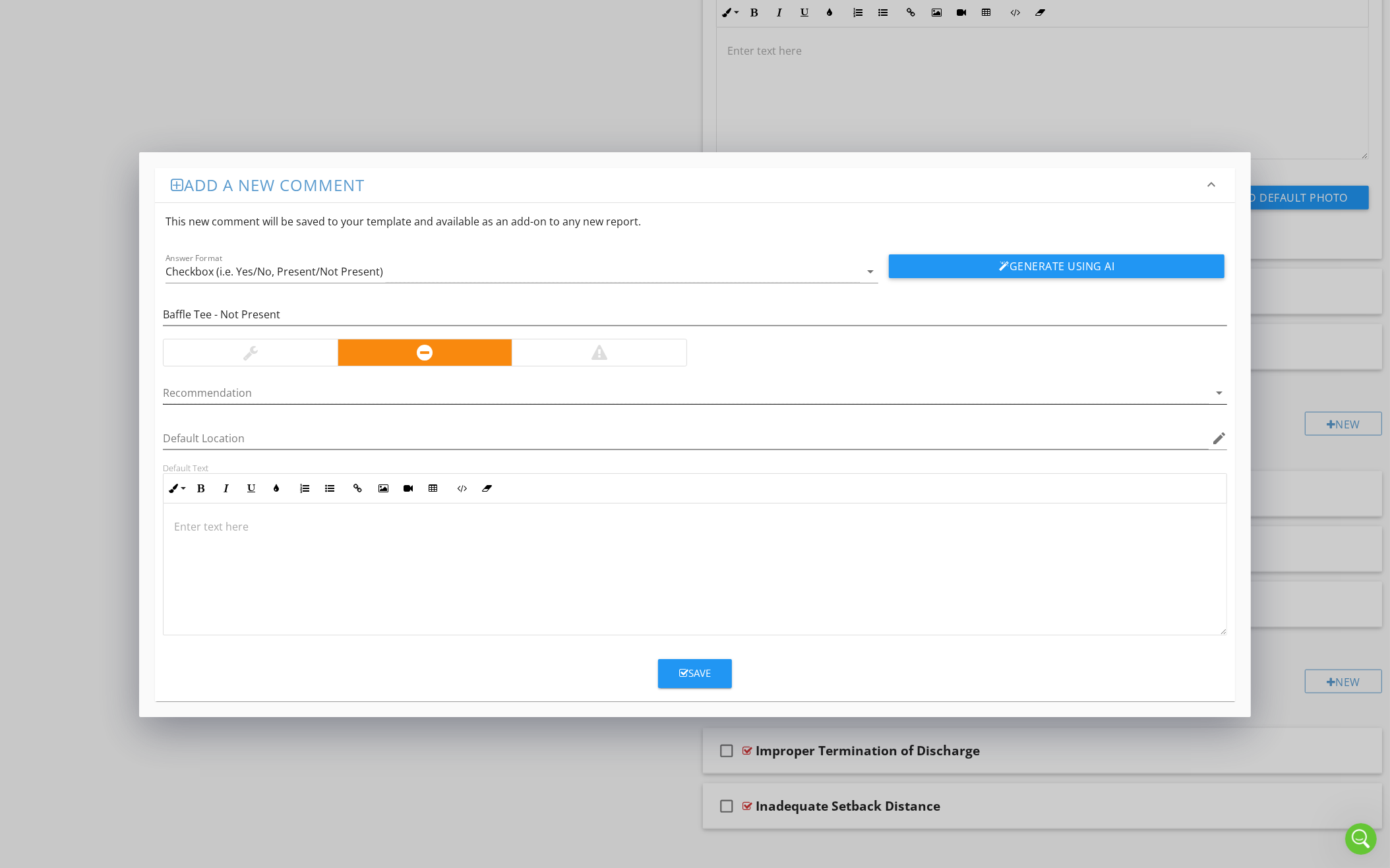
click at [388, 402] on div at bounding box center [686, 393] width 1046 height 22
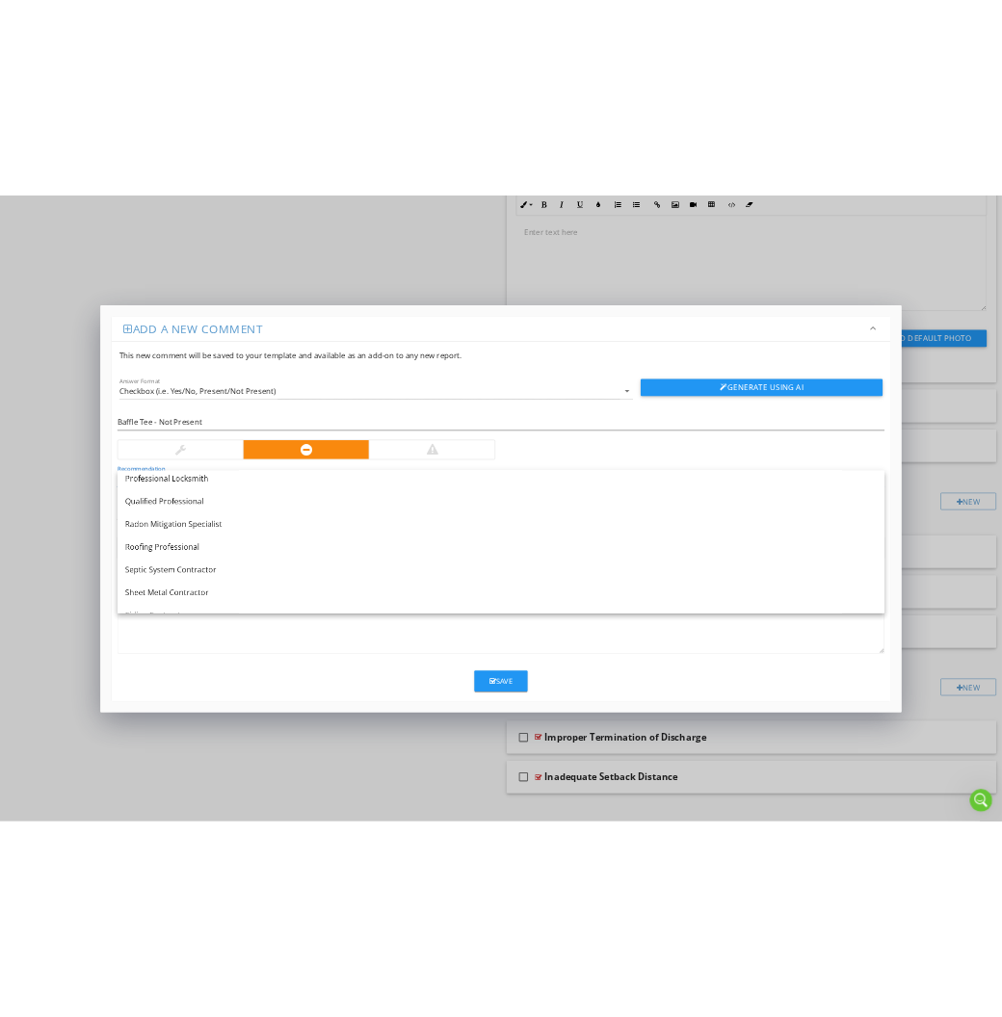
scroll to position [2187, 0]
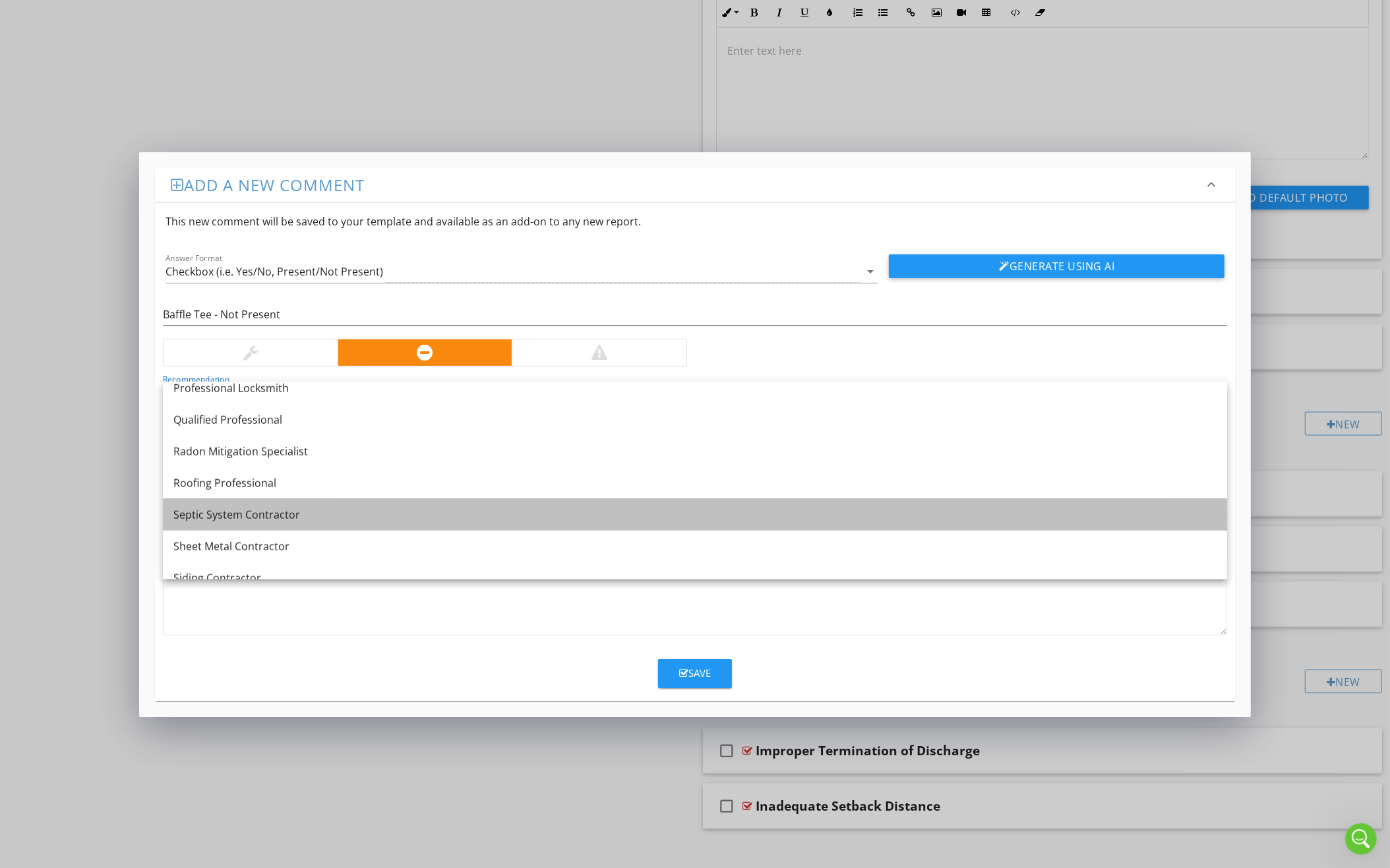
click at [326, 508] on div "Septic System Contractor" at bounding box center [695, 514] width 1043 height 16
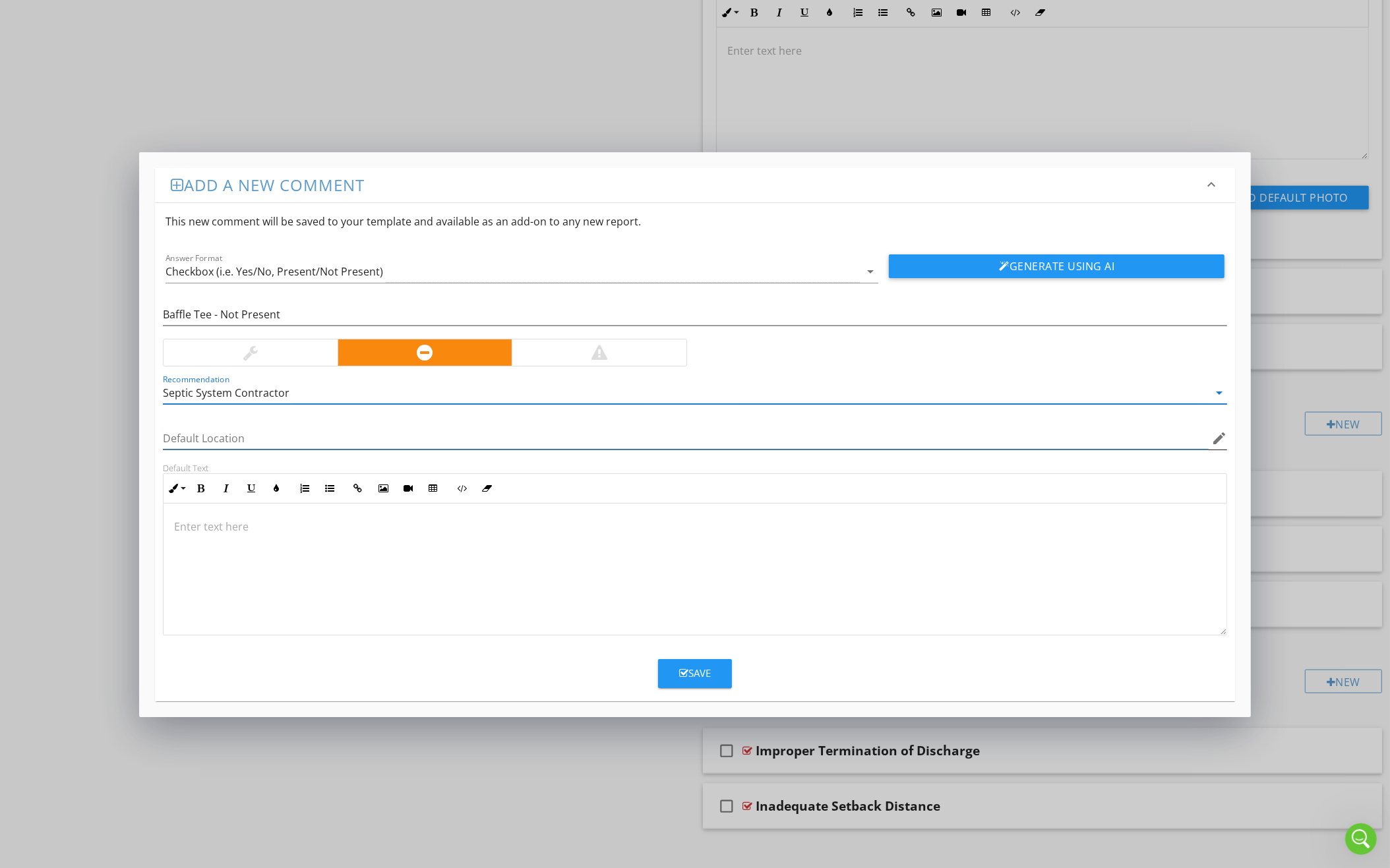
click at [346, 432] on input "Default Location" at bounding box center [686, 438] width 1046 height 22
type input "Effluent Line"
click at [337, 551] on div at bounding box center [695, 569] width 1063 height 132
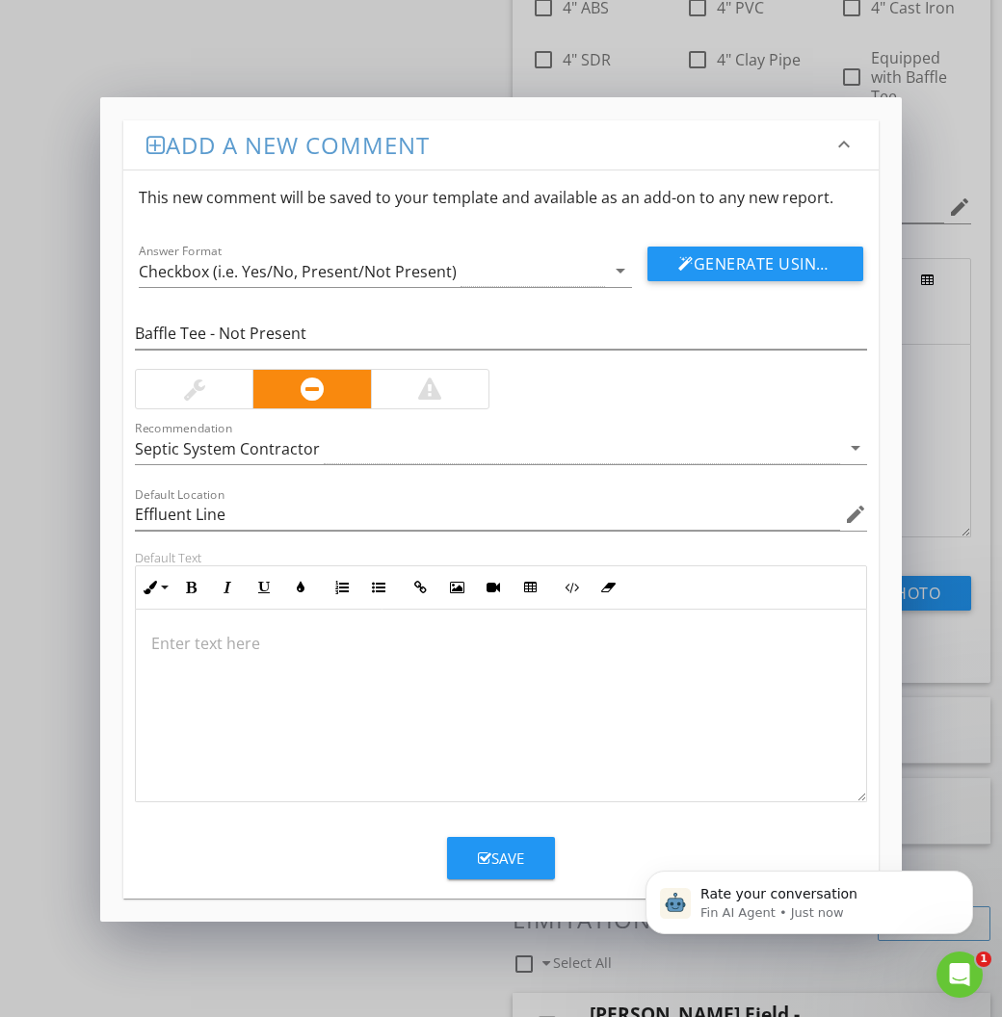
click at [502, 865] on div "Save" at bounding box center [501, 859] width 46 height 22
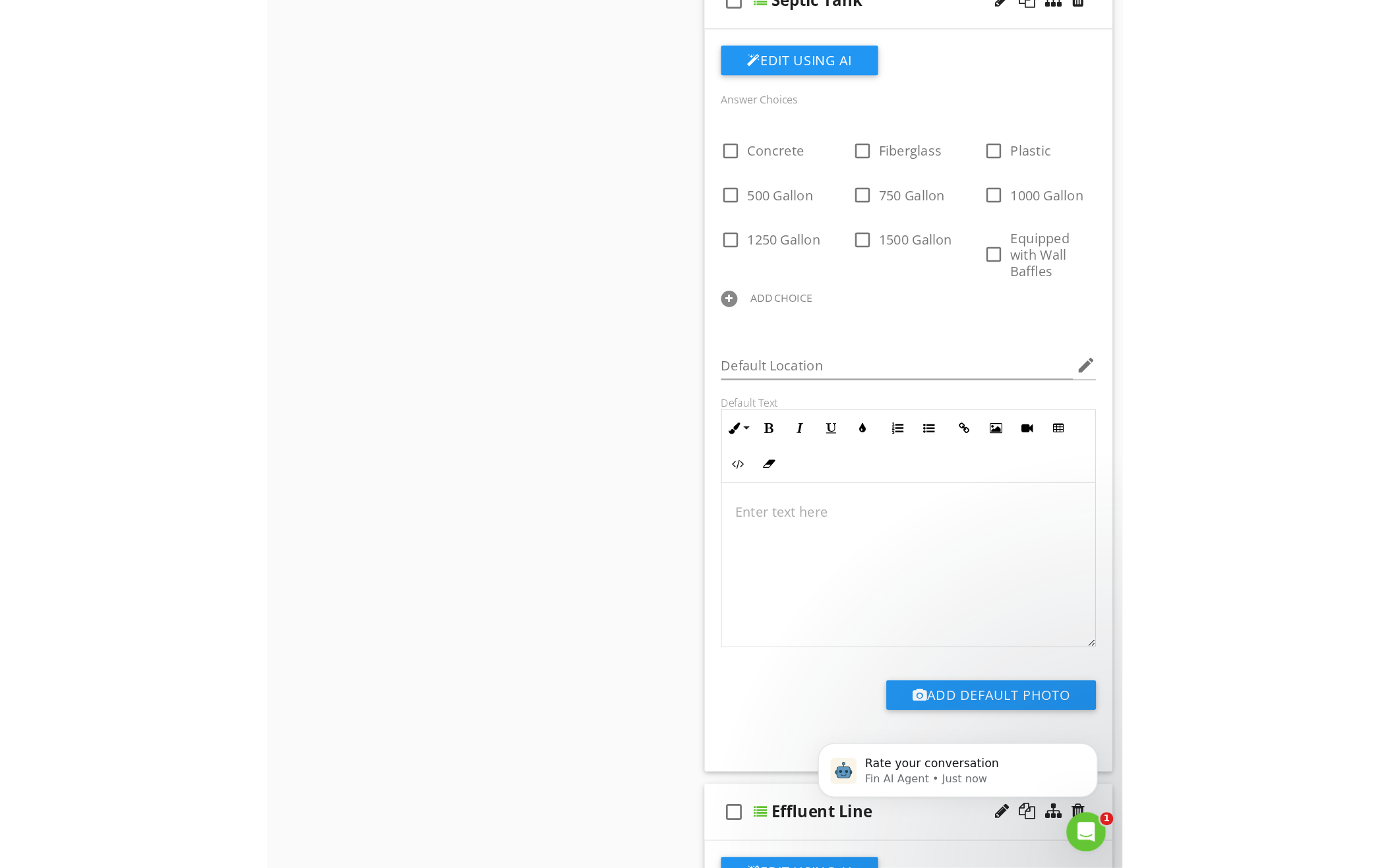
scroll to position [930, 0]
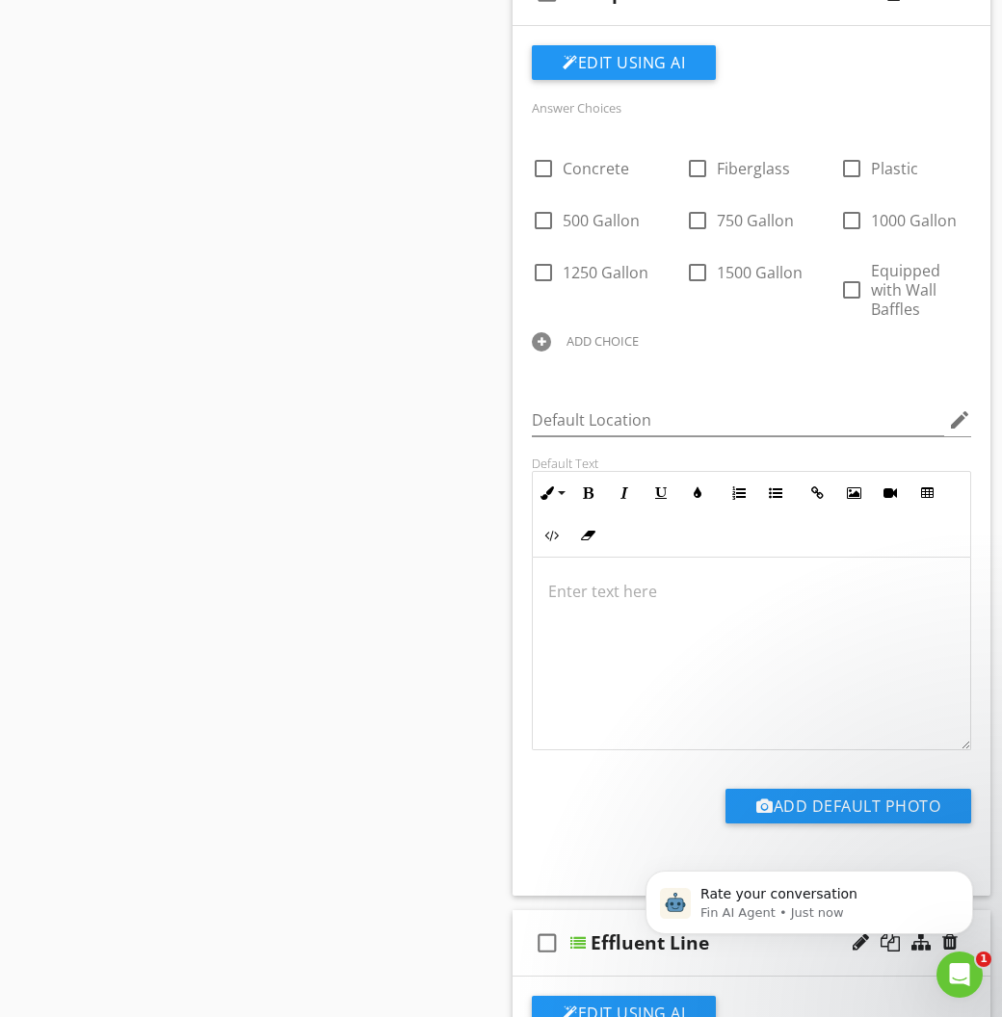
click at [627, 662] on div at bounding box center [751, 654] width 437 height 193
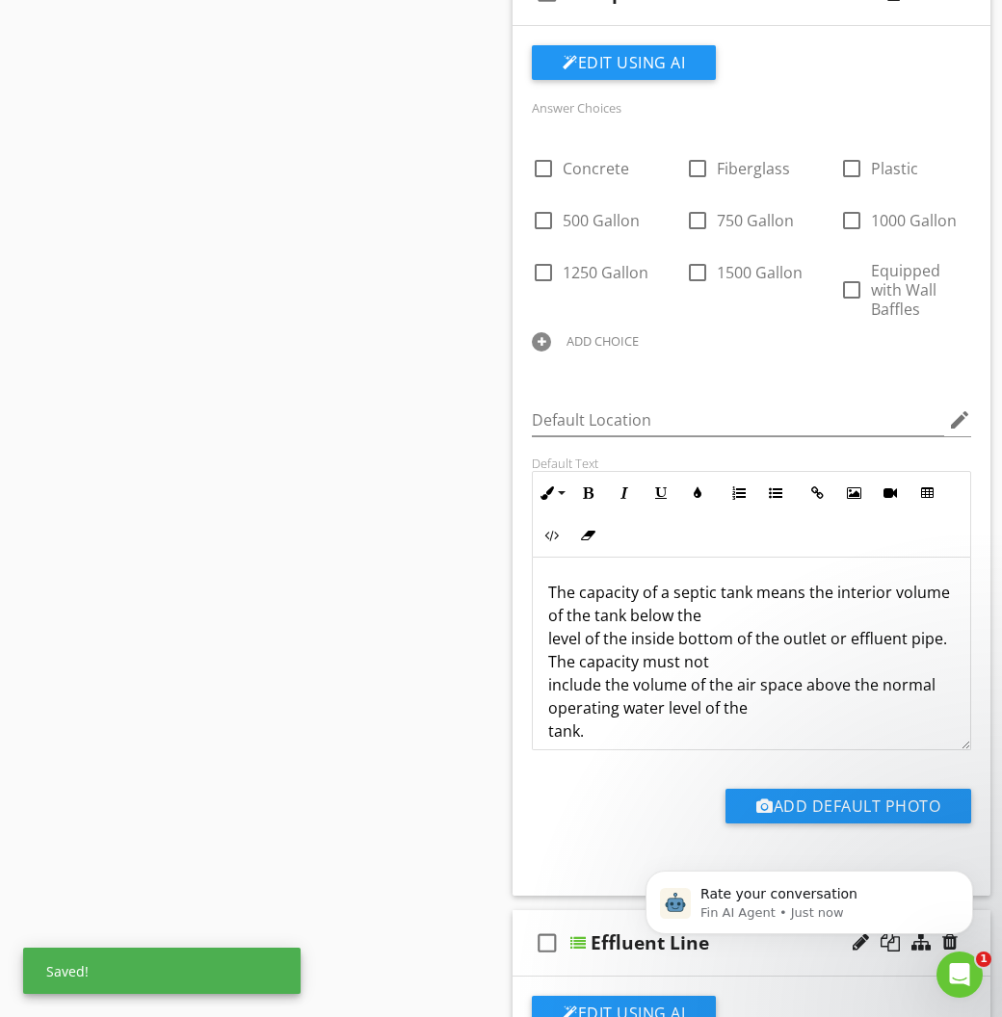
click at [546, 607] on div "The capacity of a septic tank means the interior volume of the tank below the l…" at bounding box center [751, 662] width 437 height 208
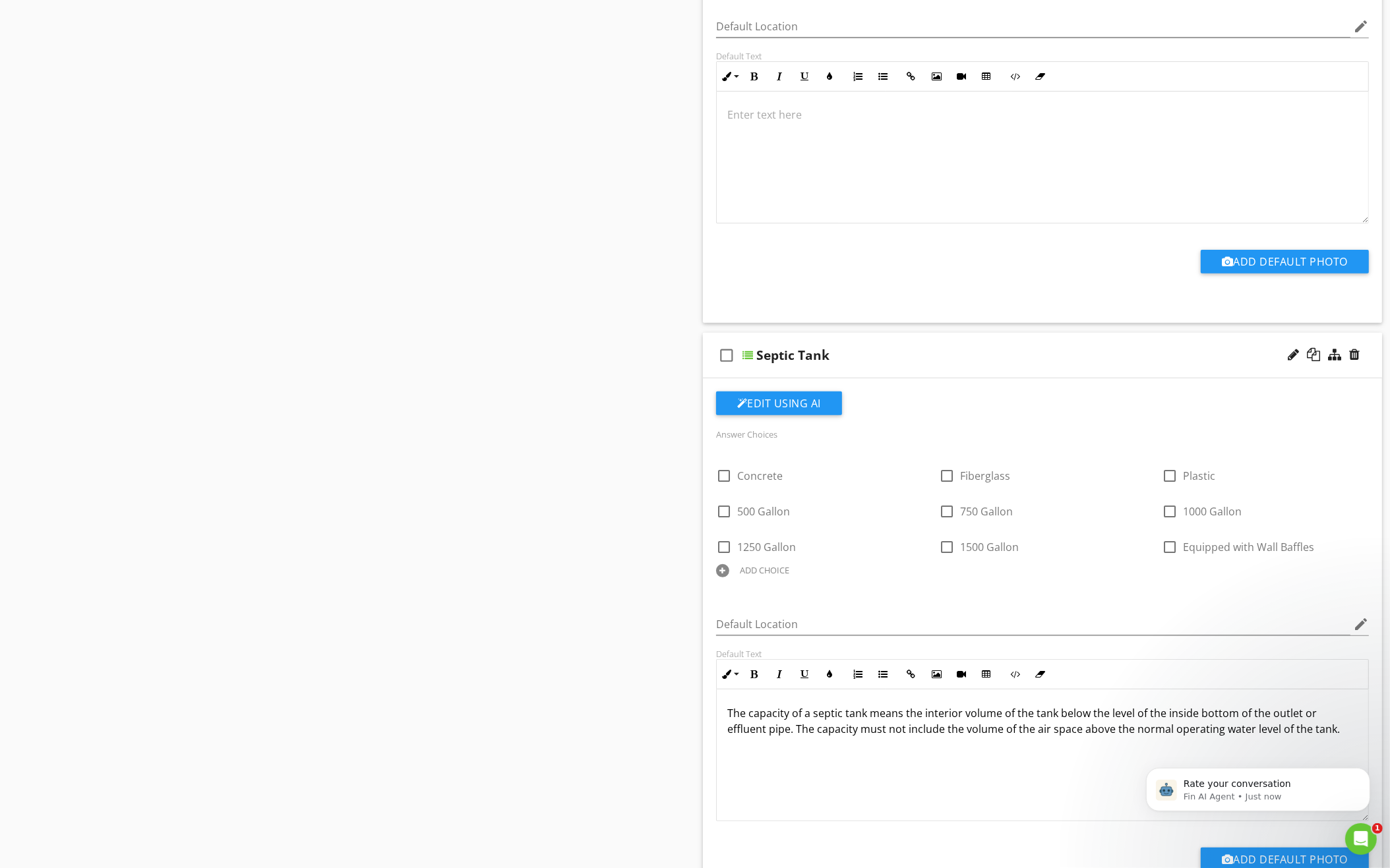
scroll to position [491, 0]
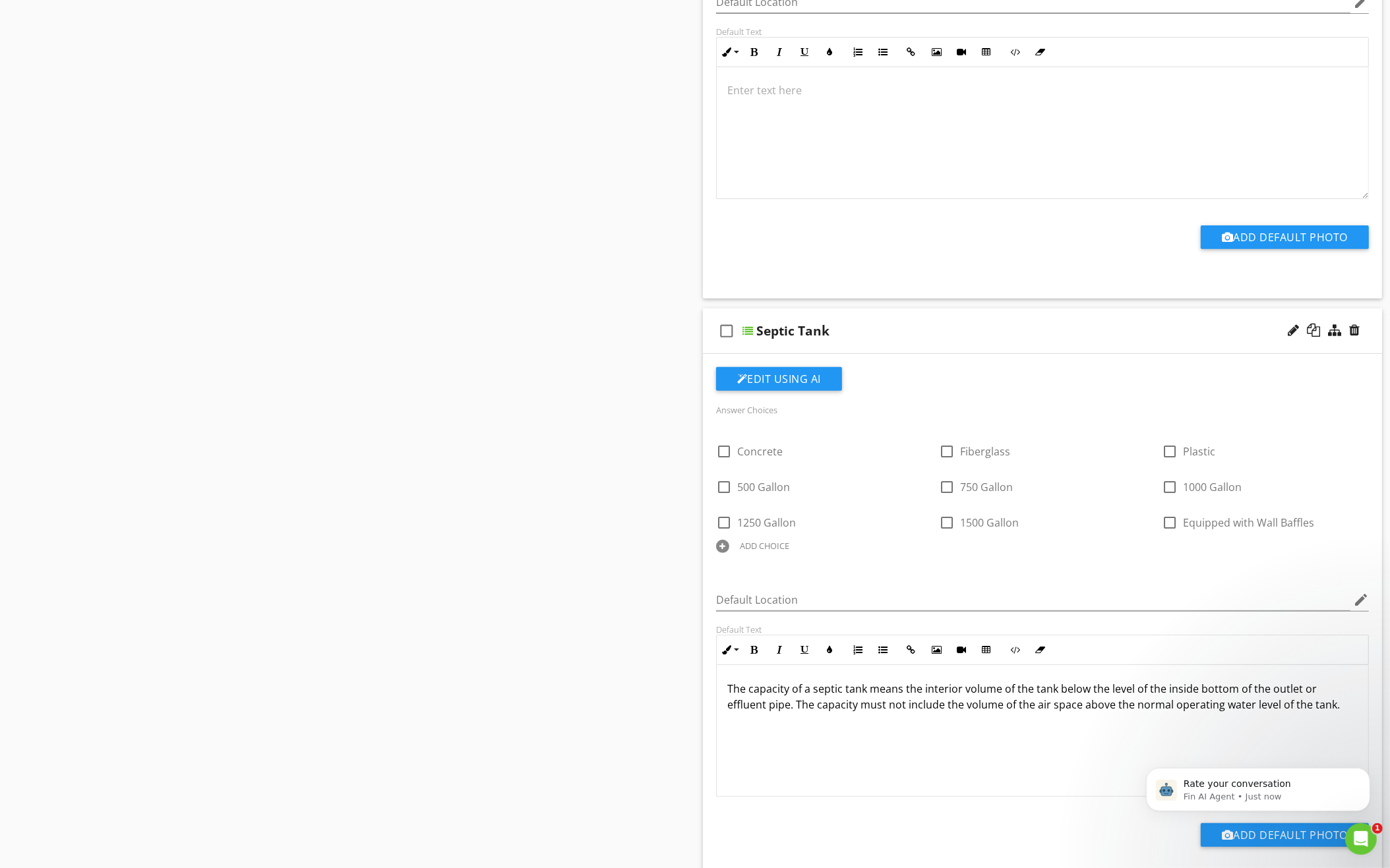
click at [827, 692] on p "The capacity of a septic tank means the interior volume of the tank below the l…" at bounding box center [1042, 696] width 630 height 31
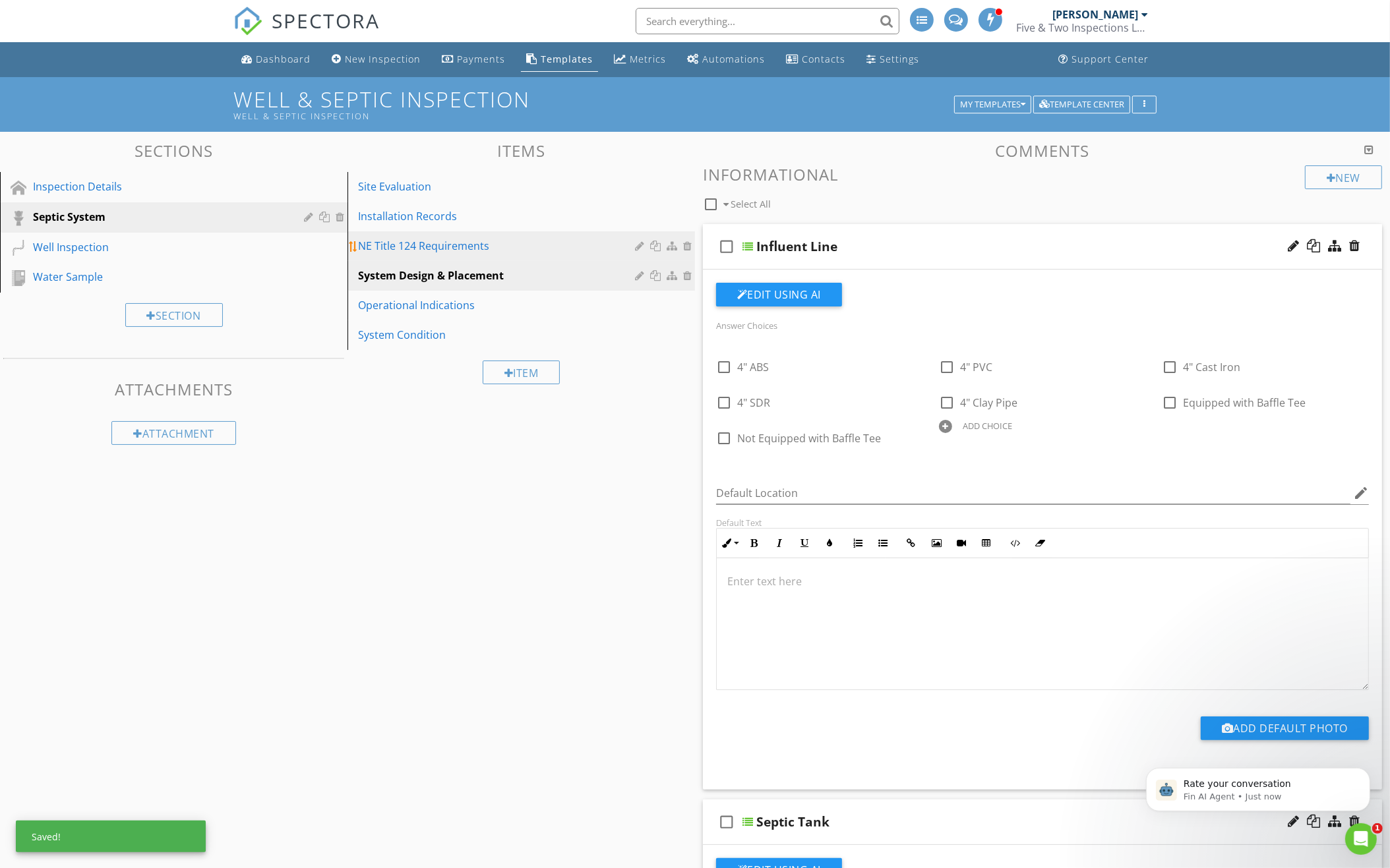
scroll to position [0, 0]
click at [561, 239] on div "NE Title 124 Requirements" at bounding box center [498, 246] width 281 height 16
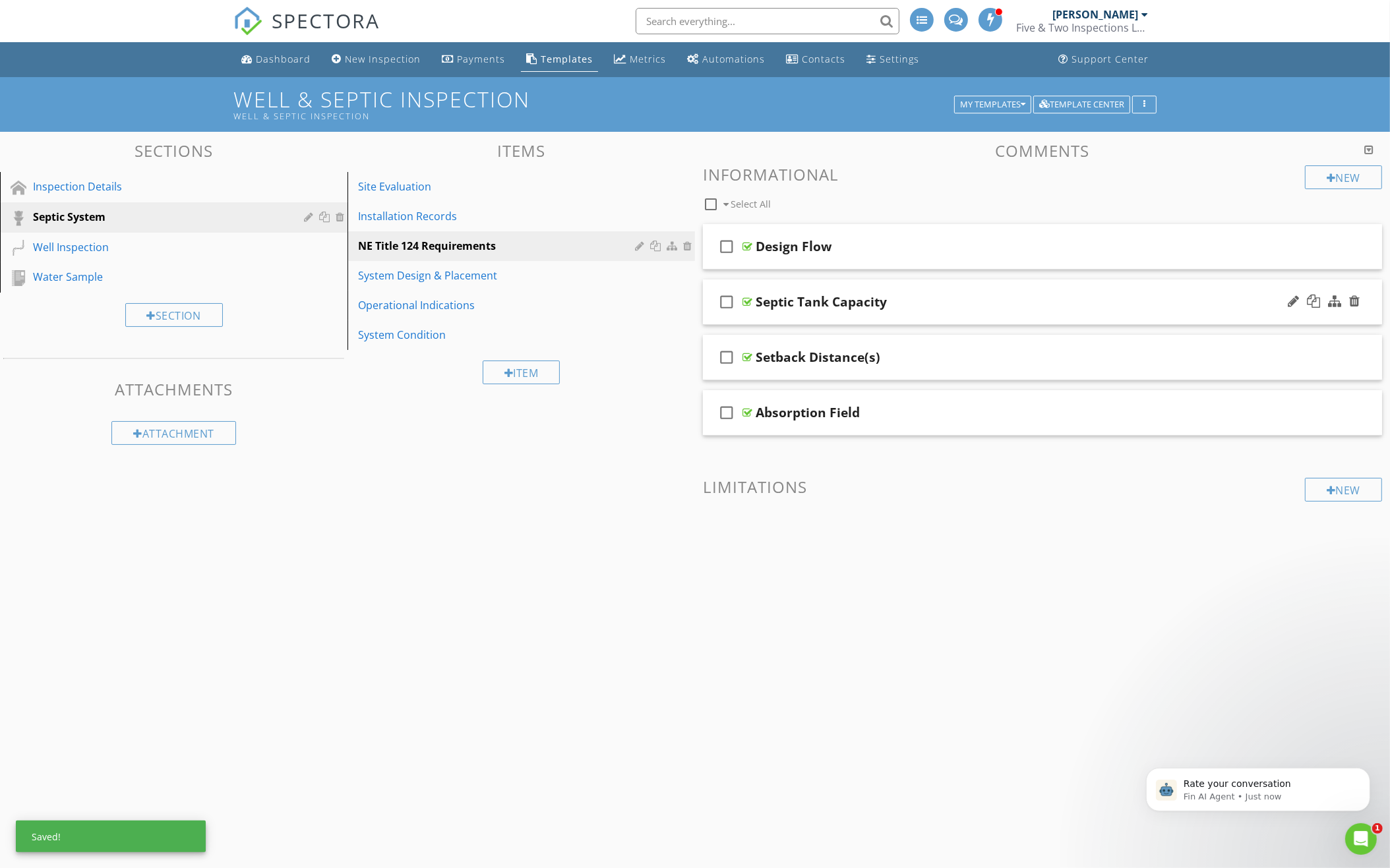
click at [942, 297] on div "Septic Tank Capacity" at bounding box center [1001, 302] width 490 height 16
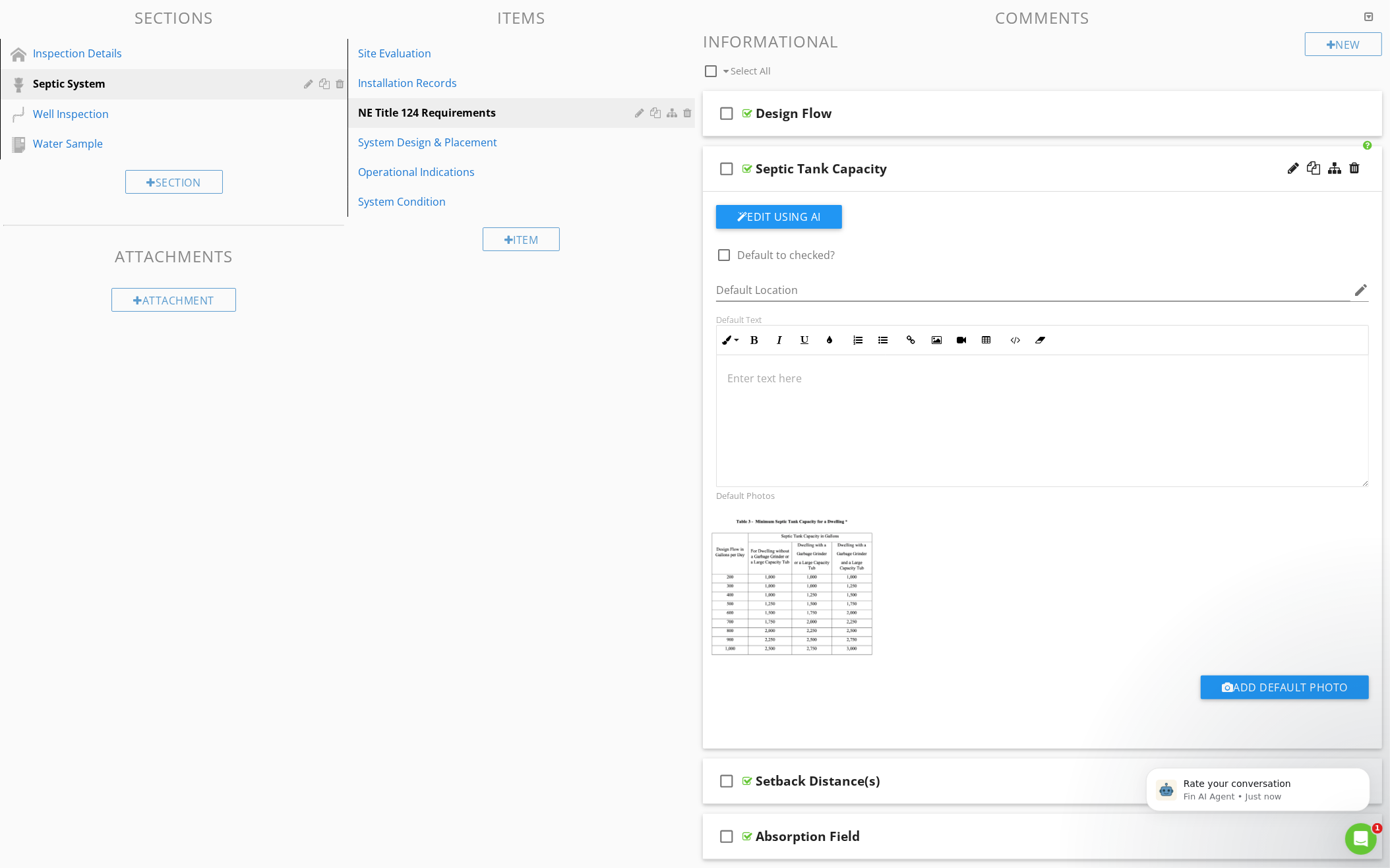
scroll to position [170, 0]
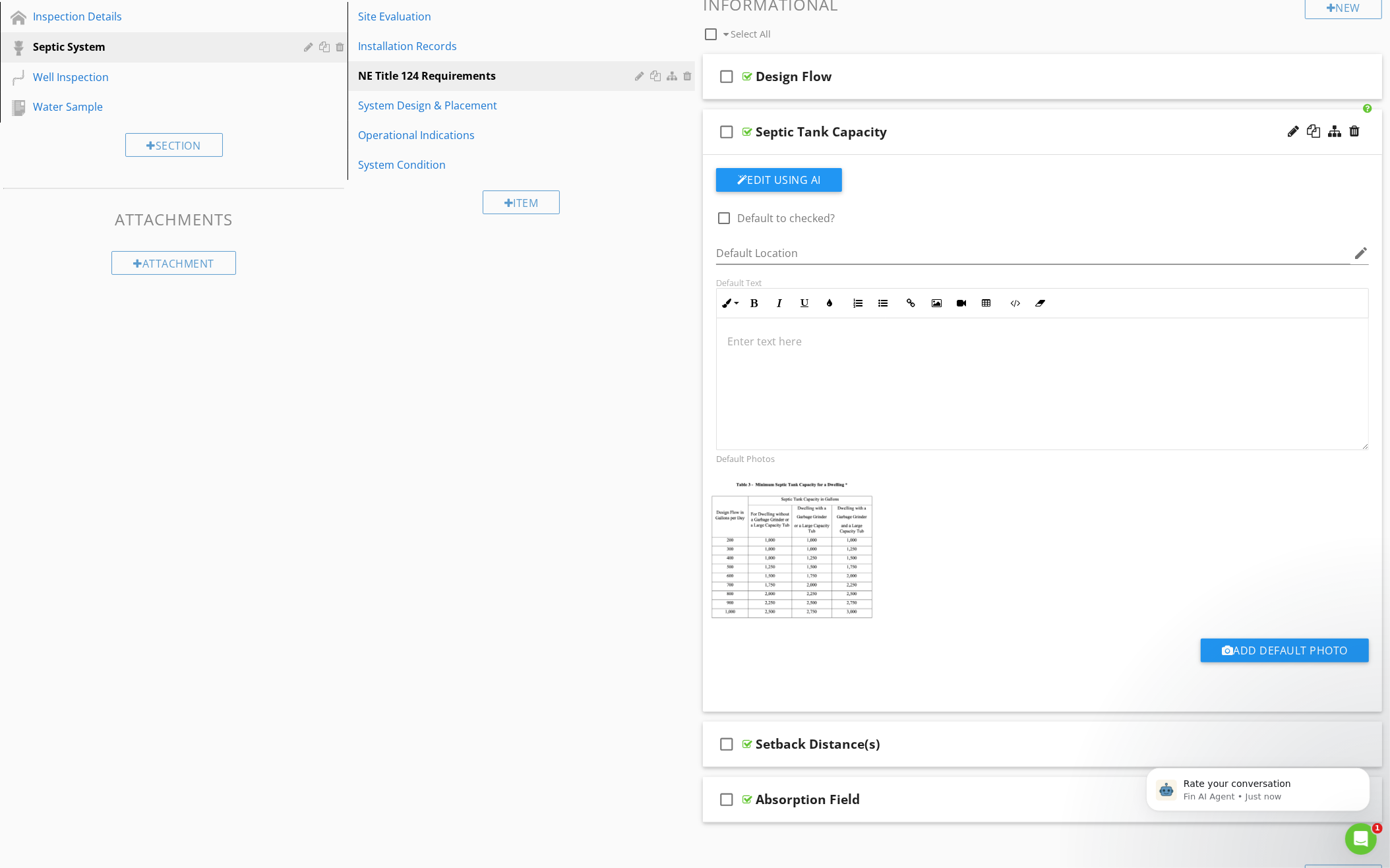
click at [881, 350] on div at bounding box center [1042, 384] width 652 height 132
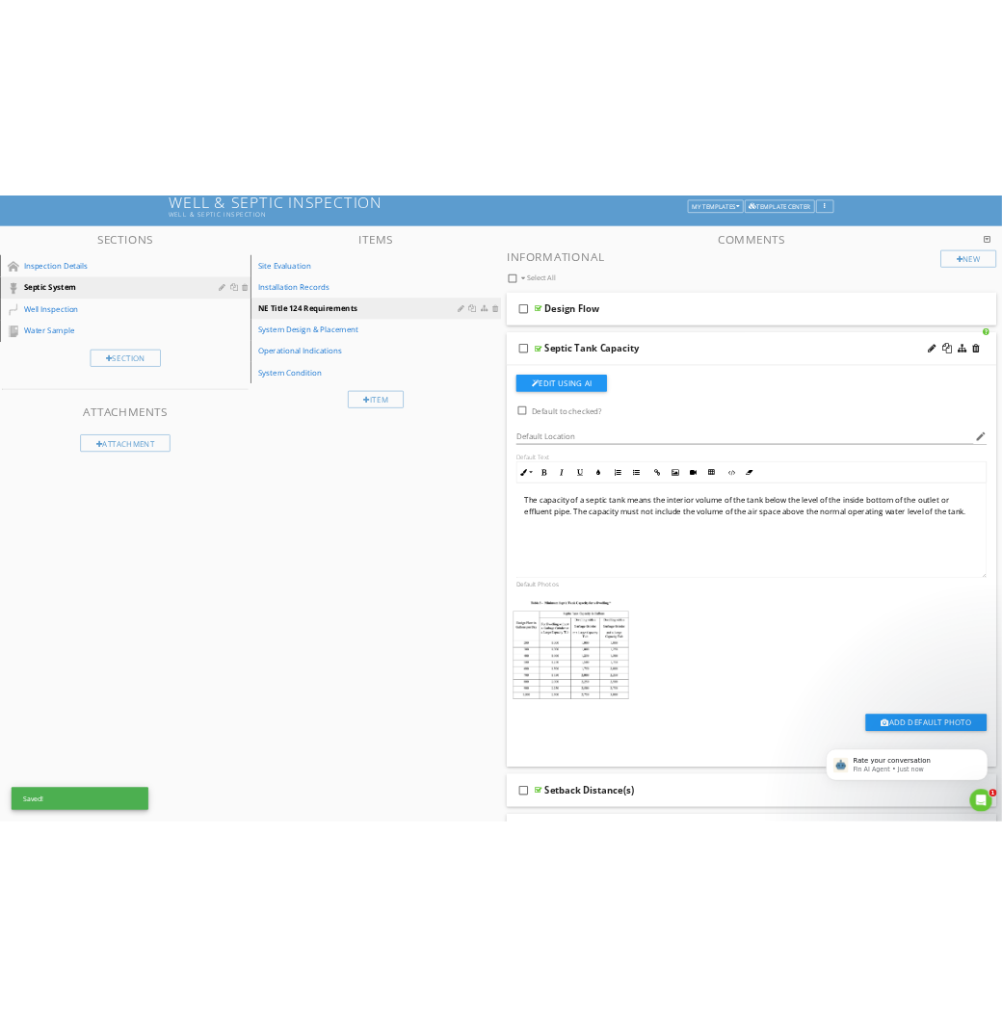
scroll to position [98, 0]
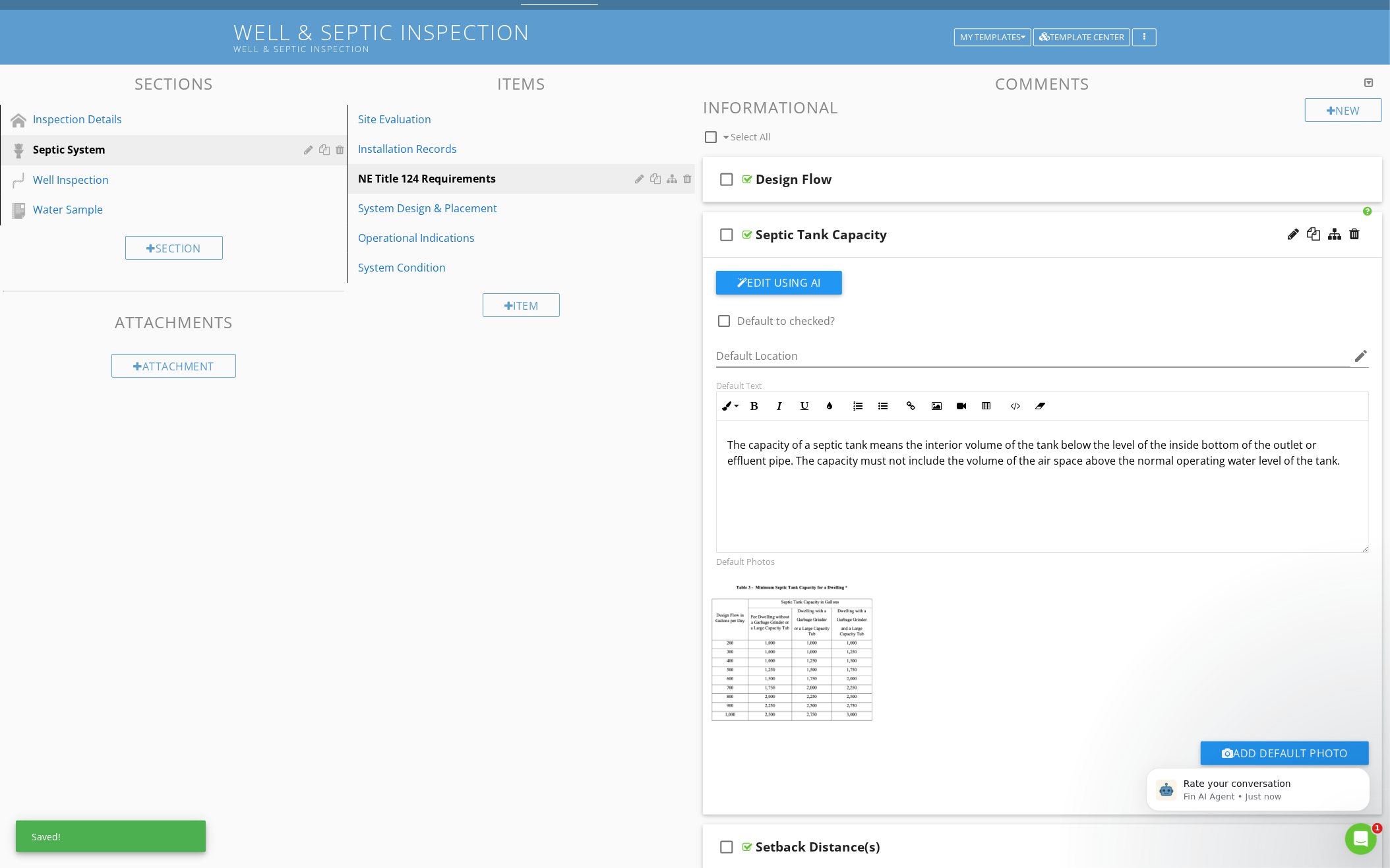
click at [953, 220] on div "check_box_outline_blank Septic Tank Capacity" at bounding box center [1042, 235] width 679 height 45
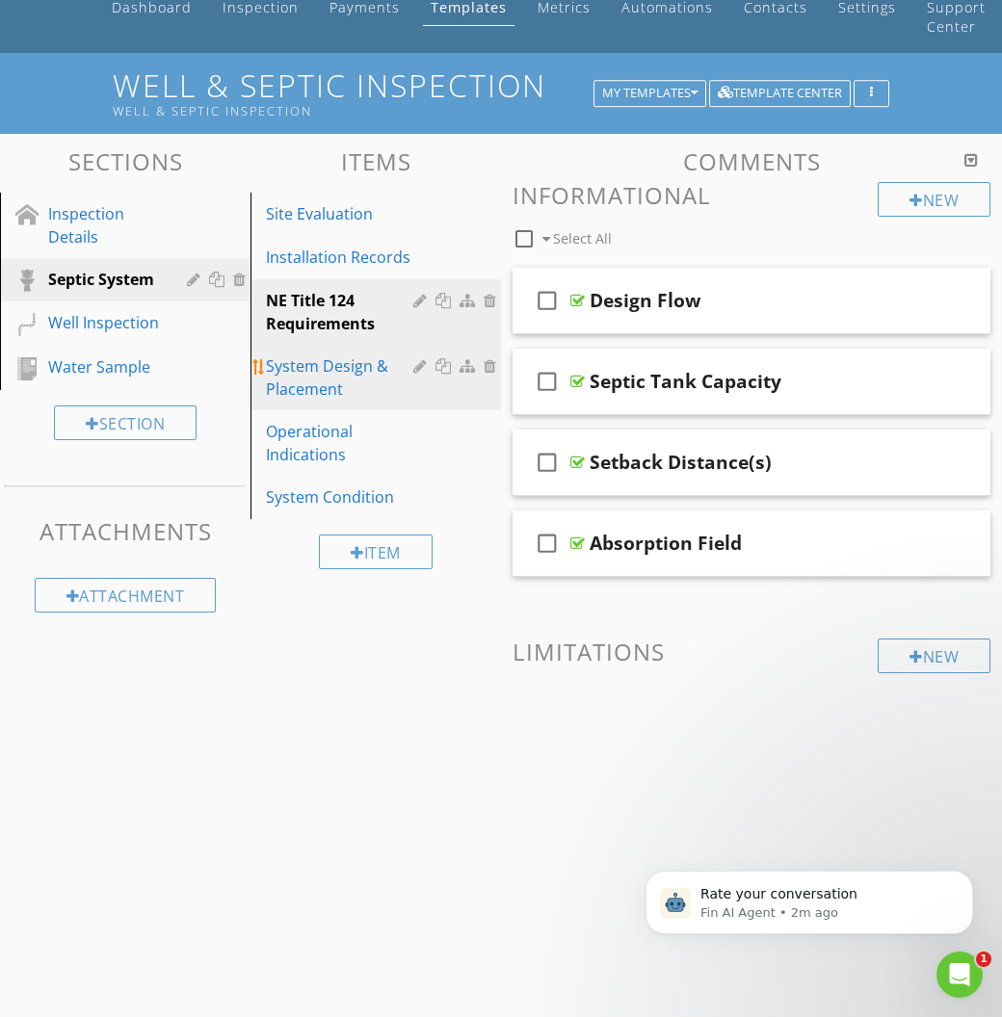
click at [343, 364] on div "System Design & Placement" at bounding box center [342, 377] width 153 height 46
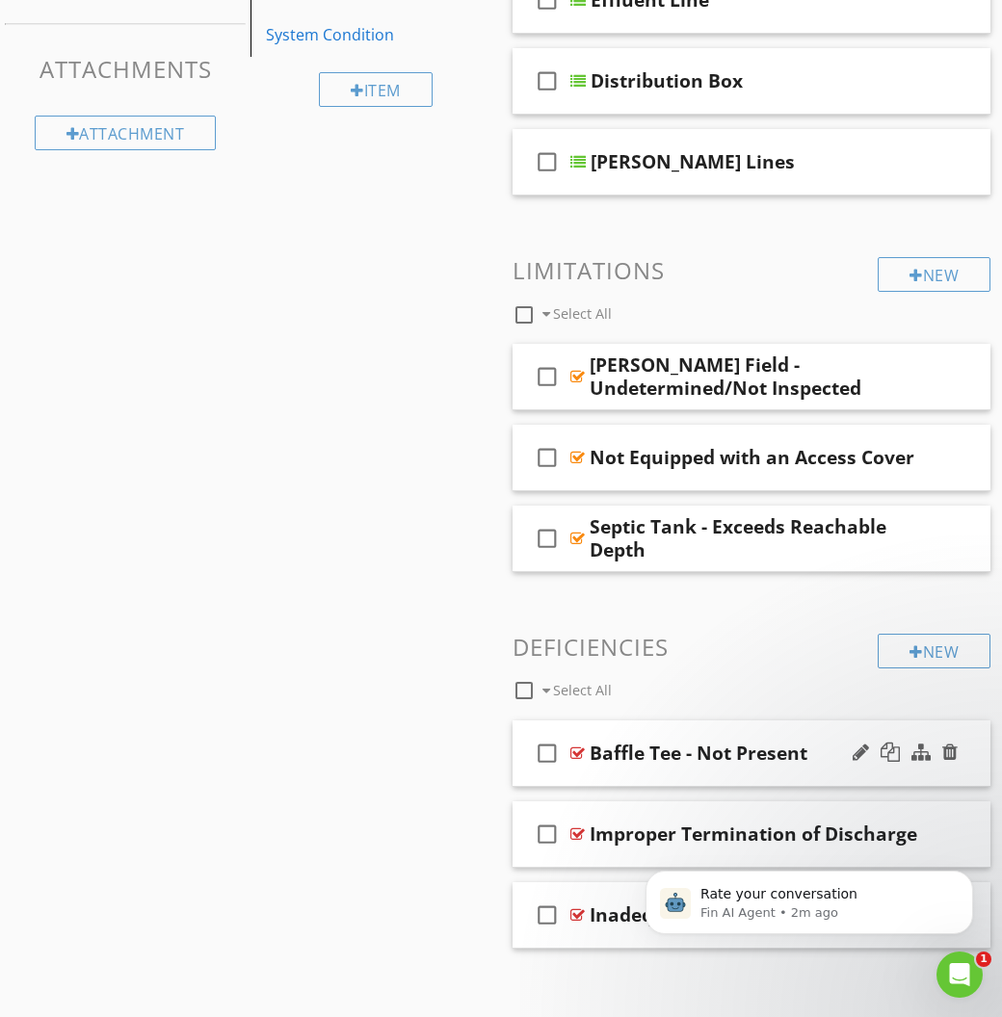
click at [803, 723] on div "check_box_outline_blank Baffle Tee - Not Present" at bounding box center [751, 754] width 478 height 66
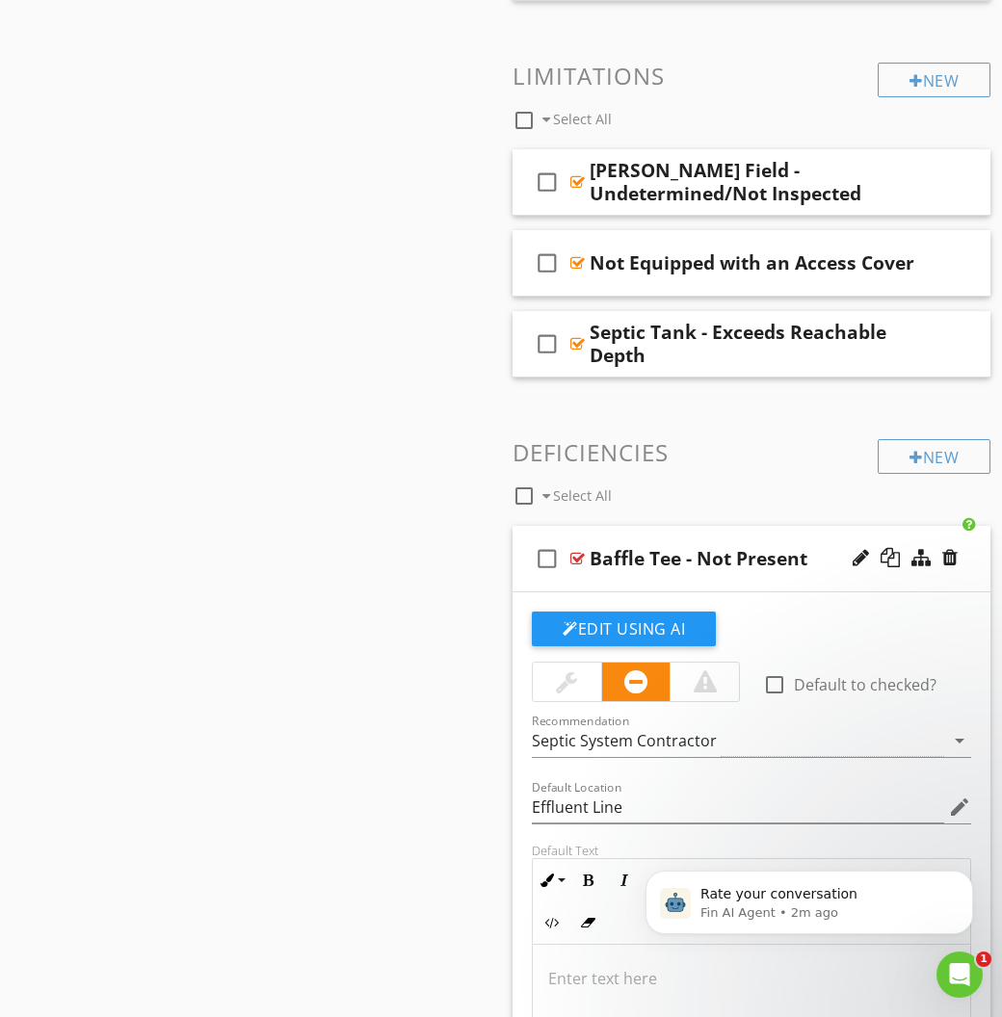
scroll to position [935, 0]
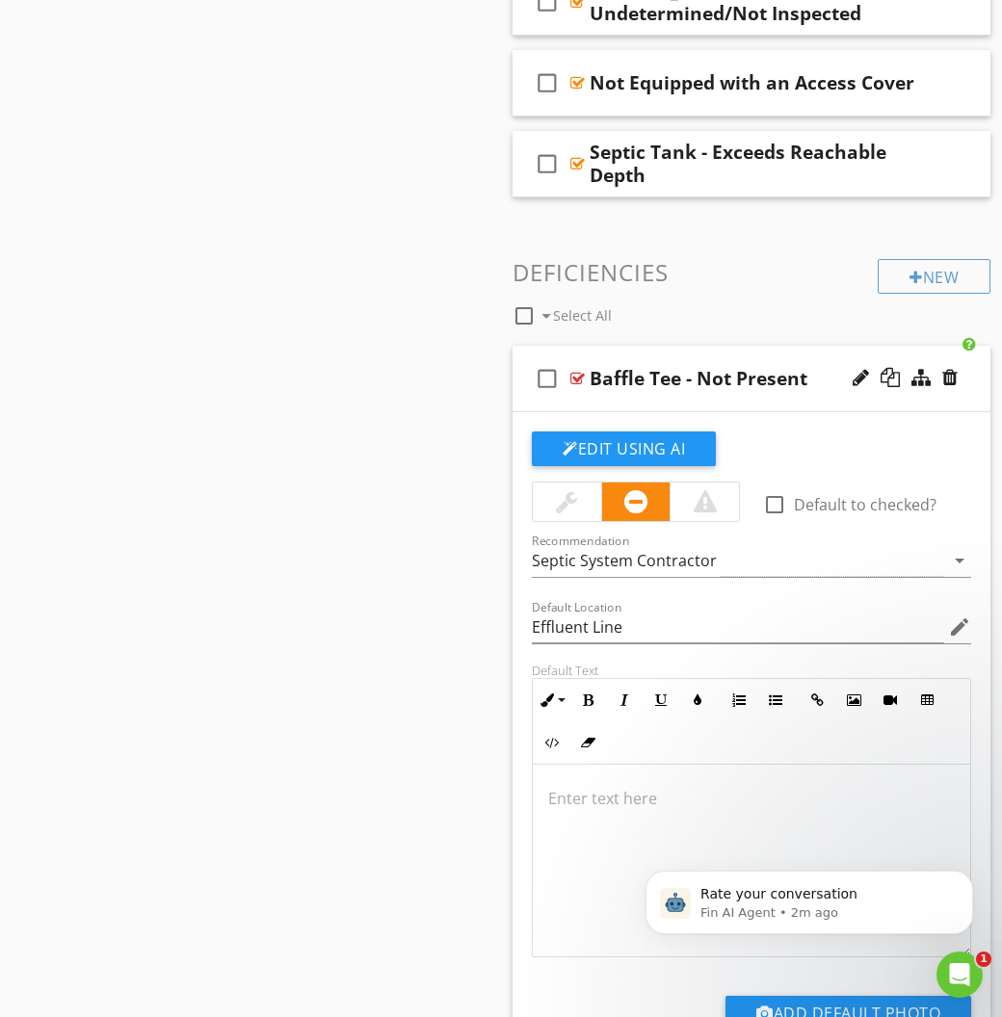
click at [689, 794] on p at bounding box center [751, 799] width 407 height 23
click at [774, 794] on p "Inlet and outlet connections of the septic tank must be provided with baffles." at bounding box center [751, 810] width 407 height 46
click at [649, 805] on p "Inlet and outlet connections of the septic tank must be provided with baffles." at bounding box center [751, 810] width 407 height 46
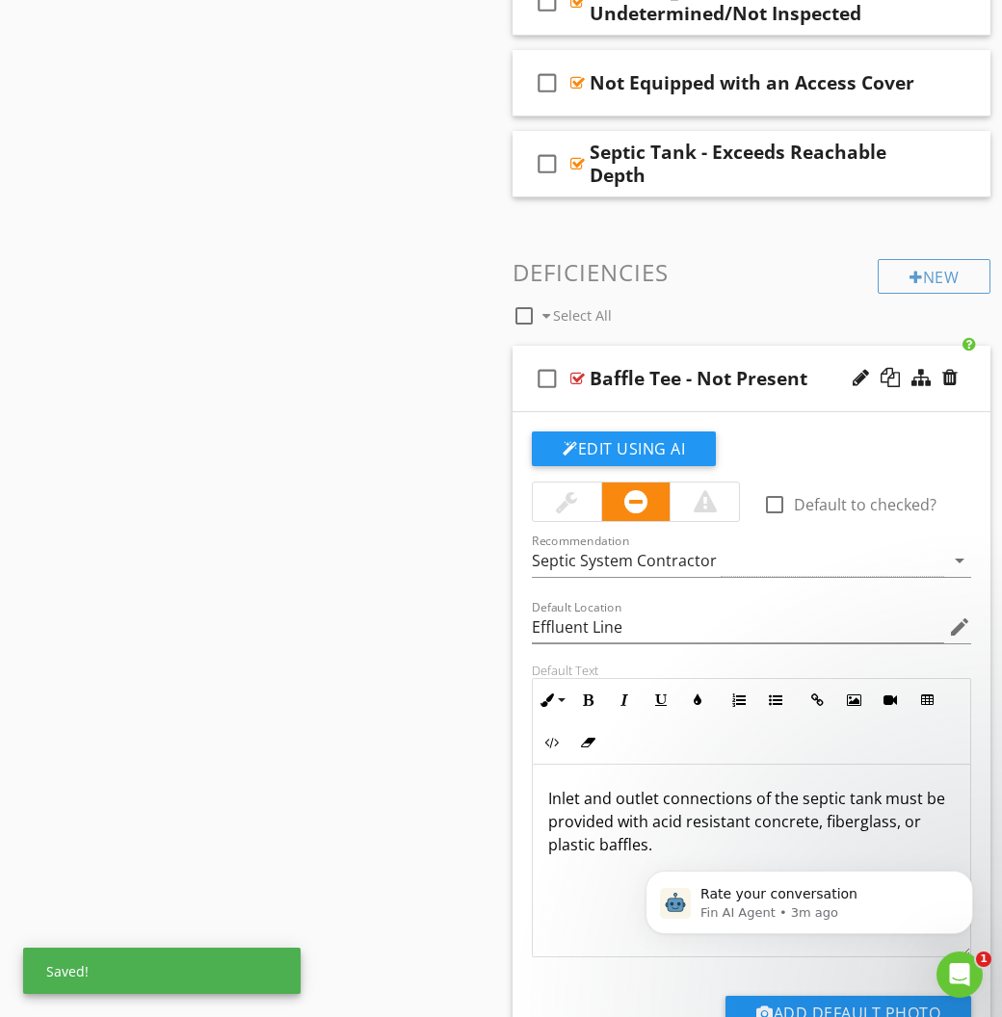
click html "Rate your conversation Fin AI Agent • 3m ago"
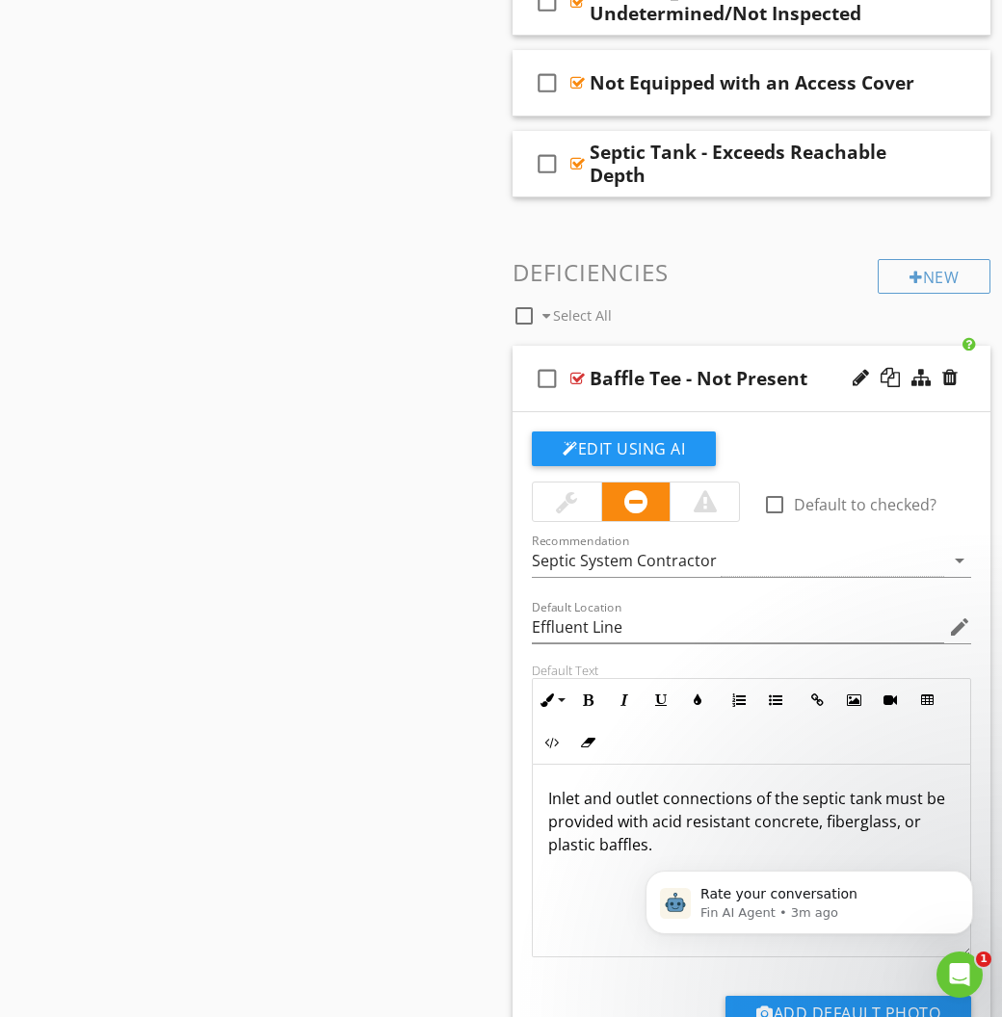
click html "Rate your conversation Fin AI Agent • 3m ago"
click at [626, 826] on p "Inlet and outlet connections of the septic tank must be provided with acid resi…" at bounding box center [751, 821] width 407 height 69
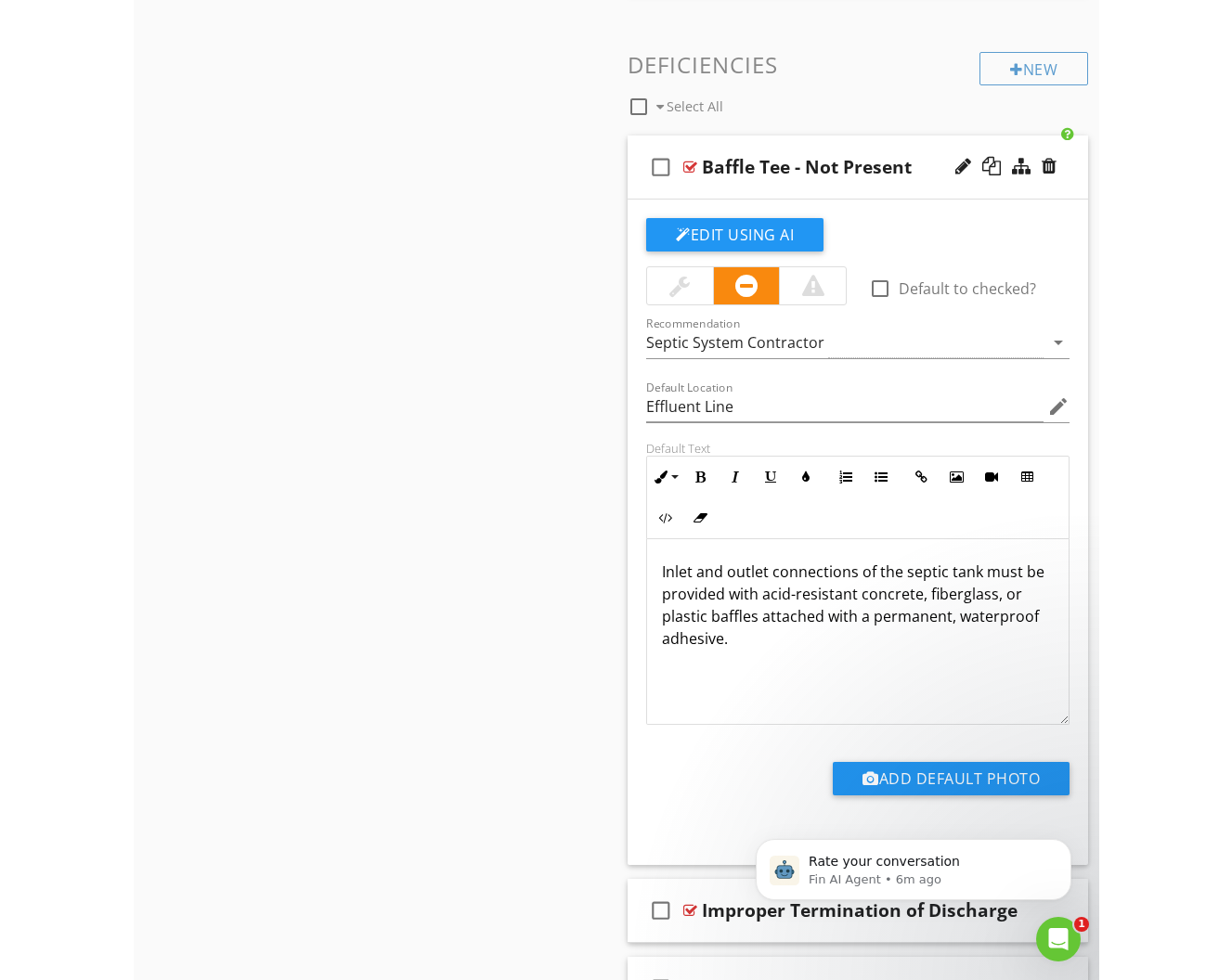
scroll to position [1102, 0]
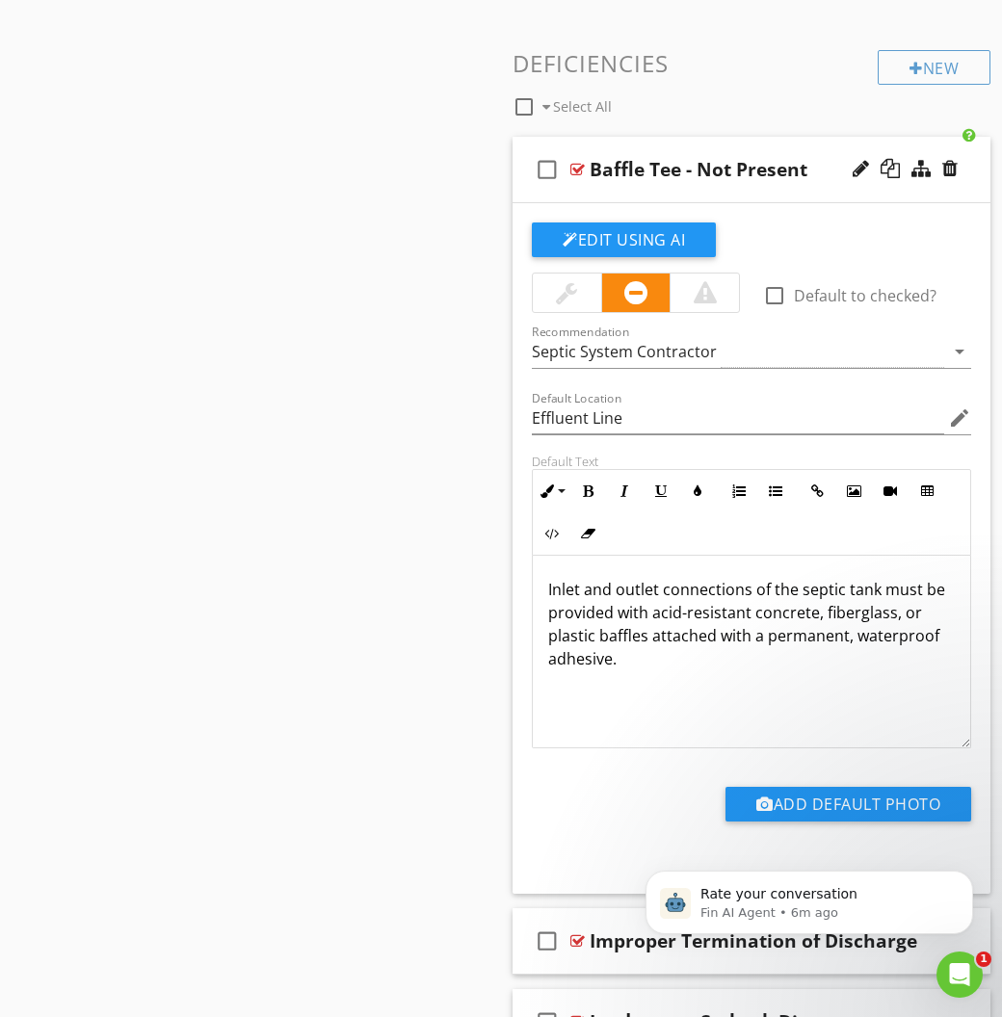
click at [585, 596] on p "Inlet and outlet connections of the septic tank must be provided with acid-resi…" at bounding box center [751, 624] width 407 height 92
click at [586, 596] on p "Inlet and outlet connections of the septic tank must be provided with acid-resi…" at bounding box center [751, 624] width 407 height 92
click at [667, 665] on div "Inlet and outlet connections of the septic tank must be equipped with acid-resi…" at bounding box center [751, 651] width 437 height 193
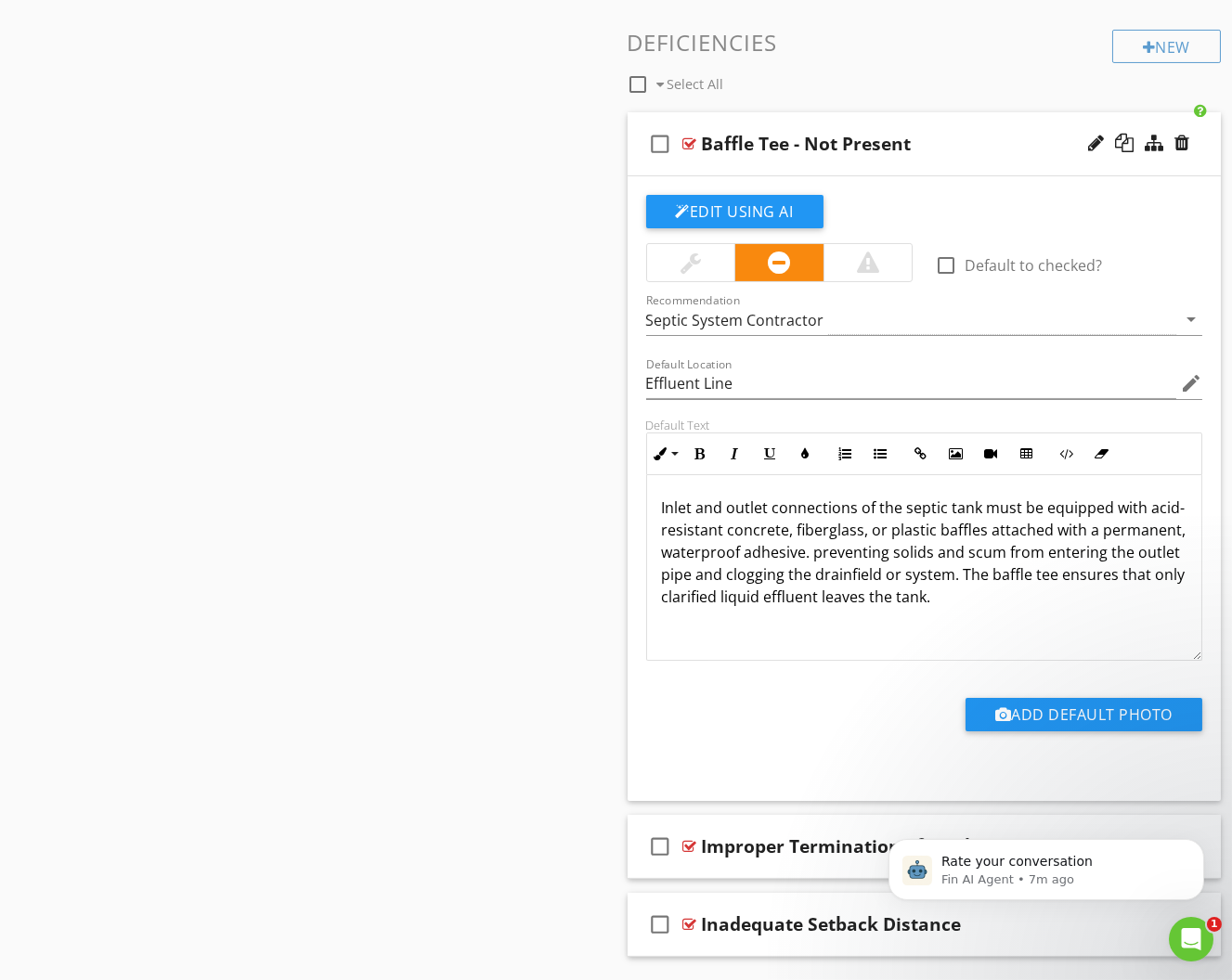
click at [843, 540] on p "Inlet and outlet connections of the septic tank must be equipped with acid-resi…" at bounding box center [924, 552] width 525 height 112
drag, startPoint x: 922, startPoint y: 564, endPoint x: 989, endPoint y: 570, distance: 67.3
click at [989, 570] on p "Inlet and outlet connections of the septic tank must be equipped with acid-resi…" at bounding box center [924, 552] width 525 height 112
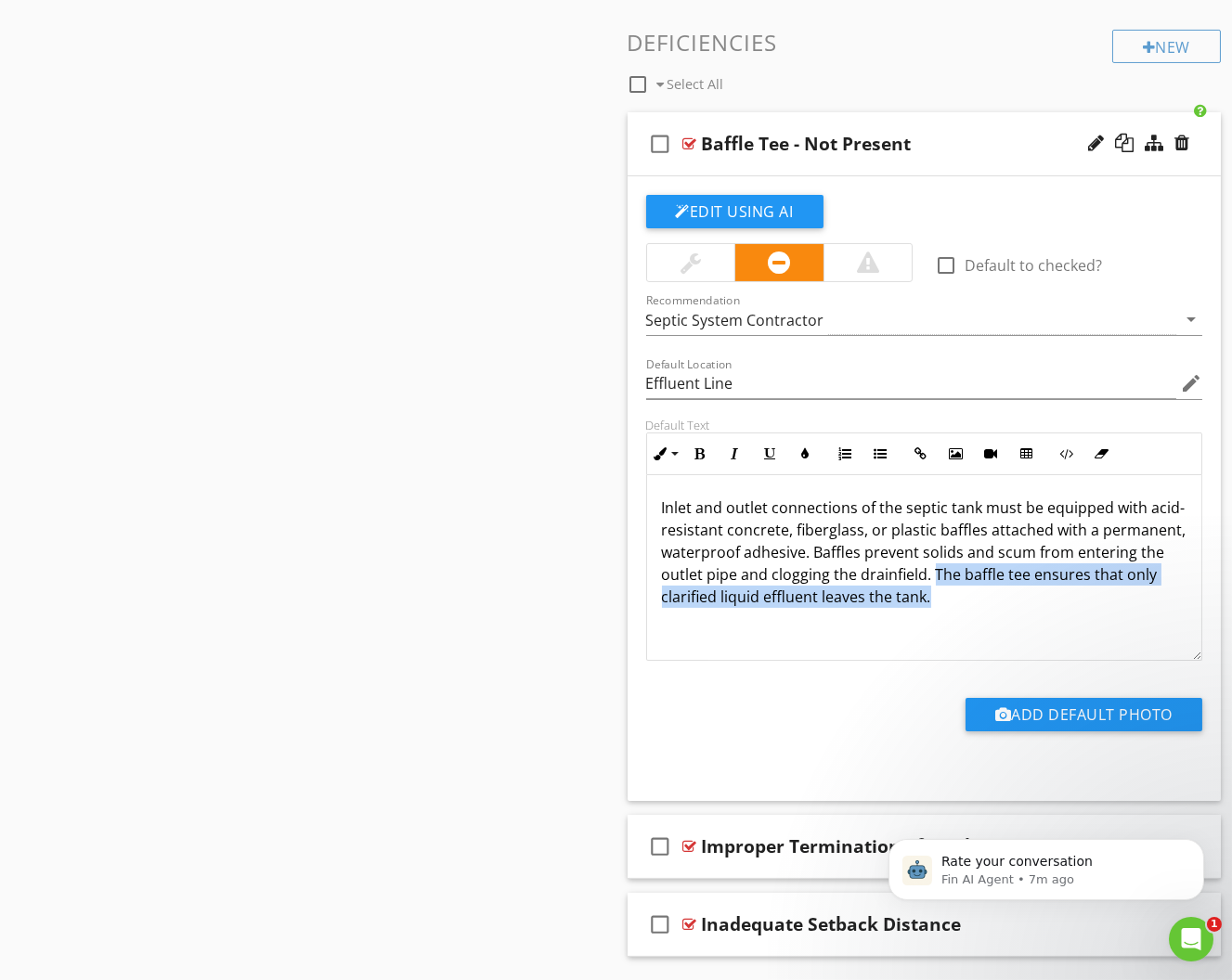
drag, startPoint x: 932, startPoint y: 565, endPoint x: 936, endPoint y: 593, distance: 28.3
click at [936, 593] on p "Inlet and outlet connections of the septic tank must be equipped with acid-resi…" at bounding box center [924, 552] width 525 height 112
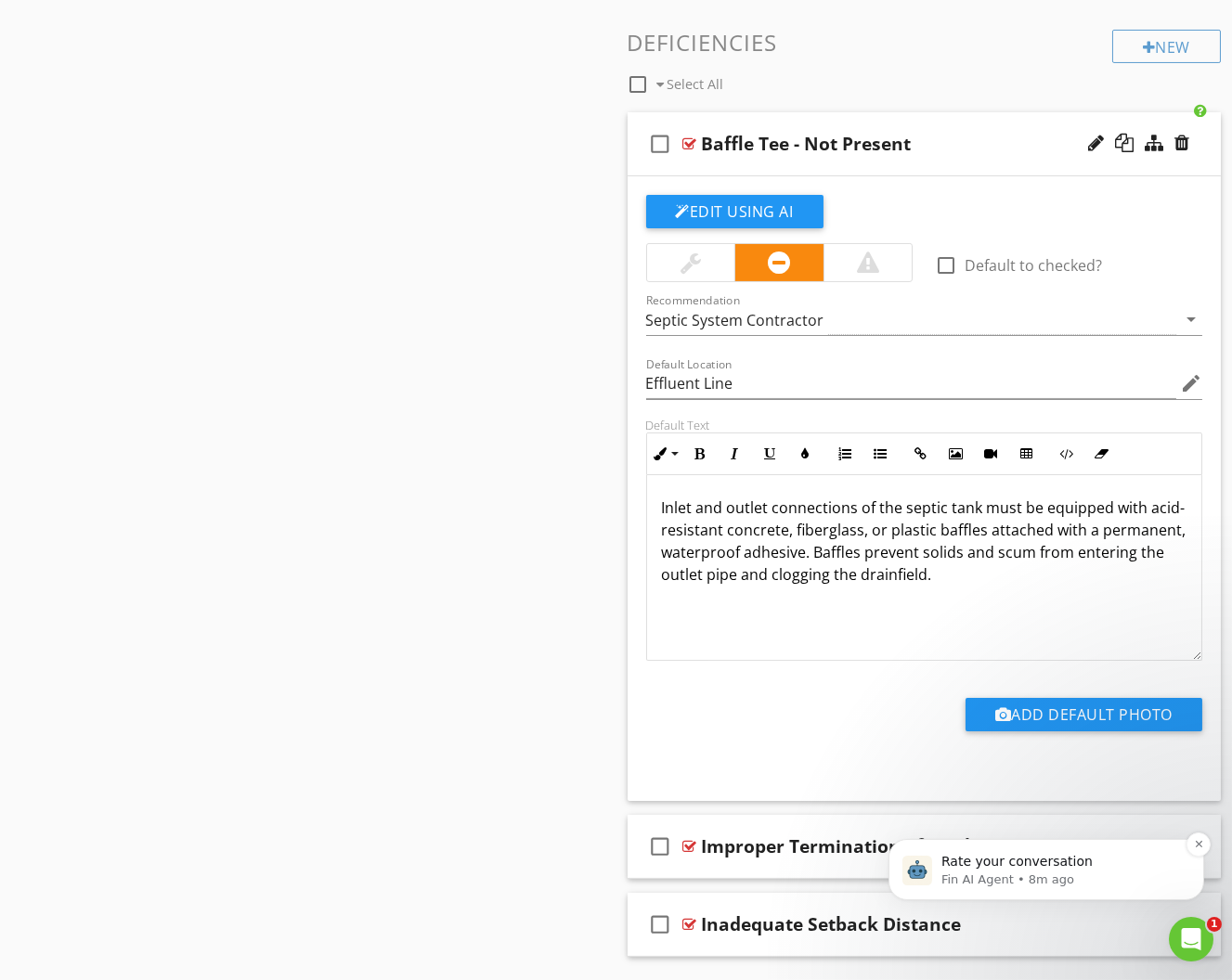
click at [1094, 853] on div "Rate your conversation" at bounding box center [1060, 861] width 245 height 24
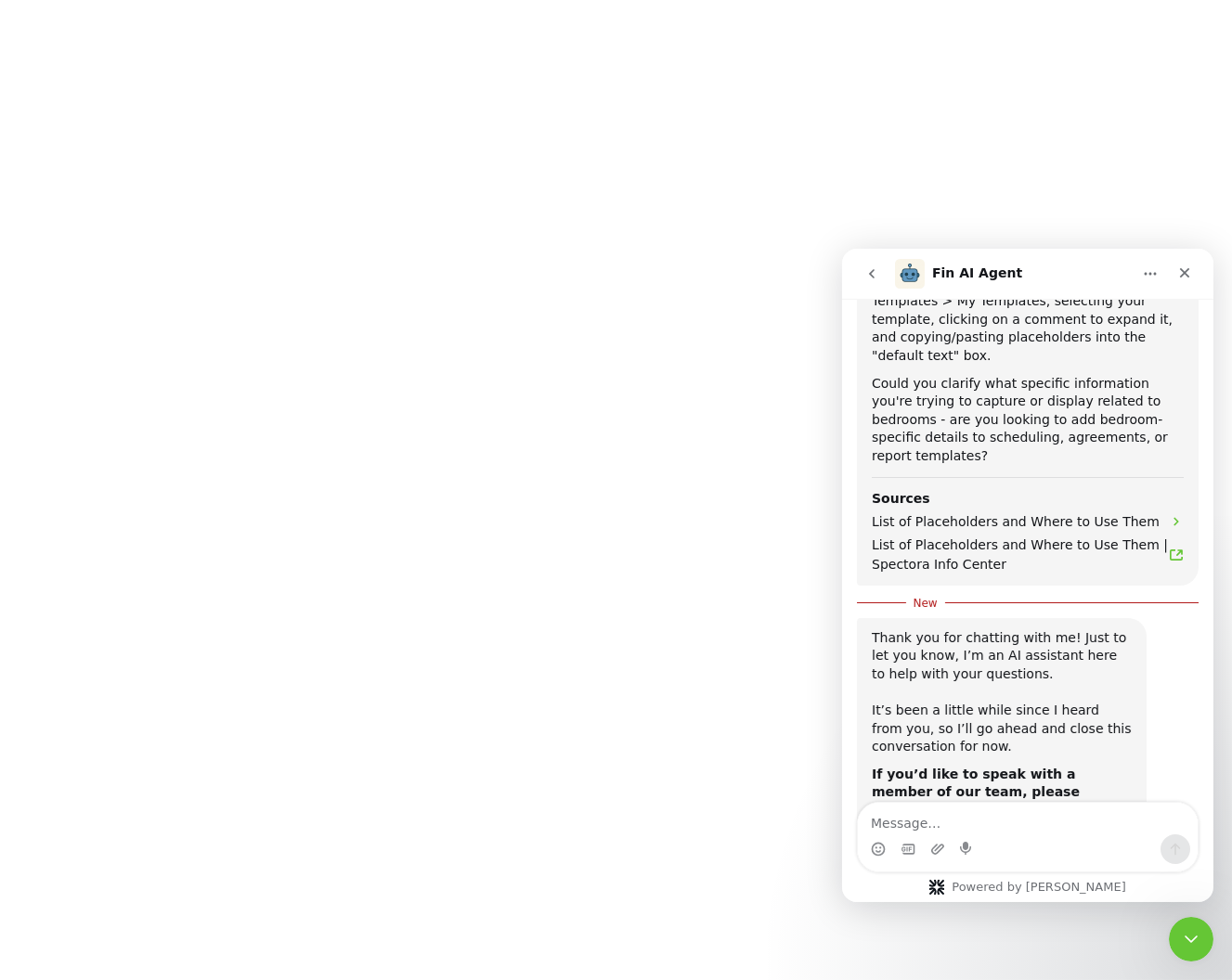
scroll to position [1142, 0]
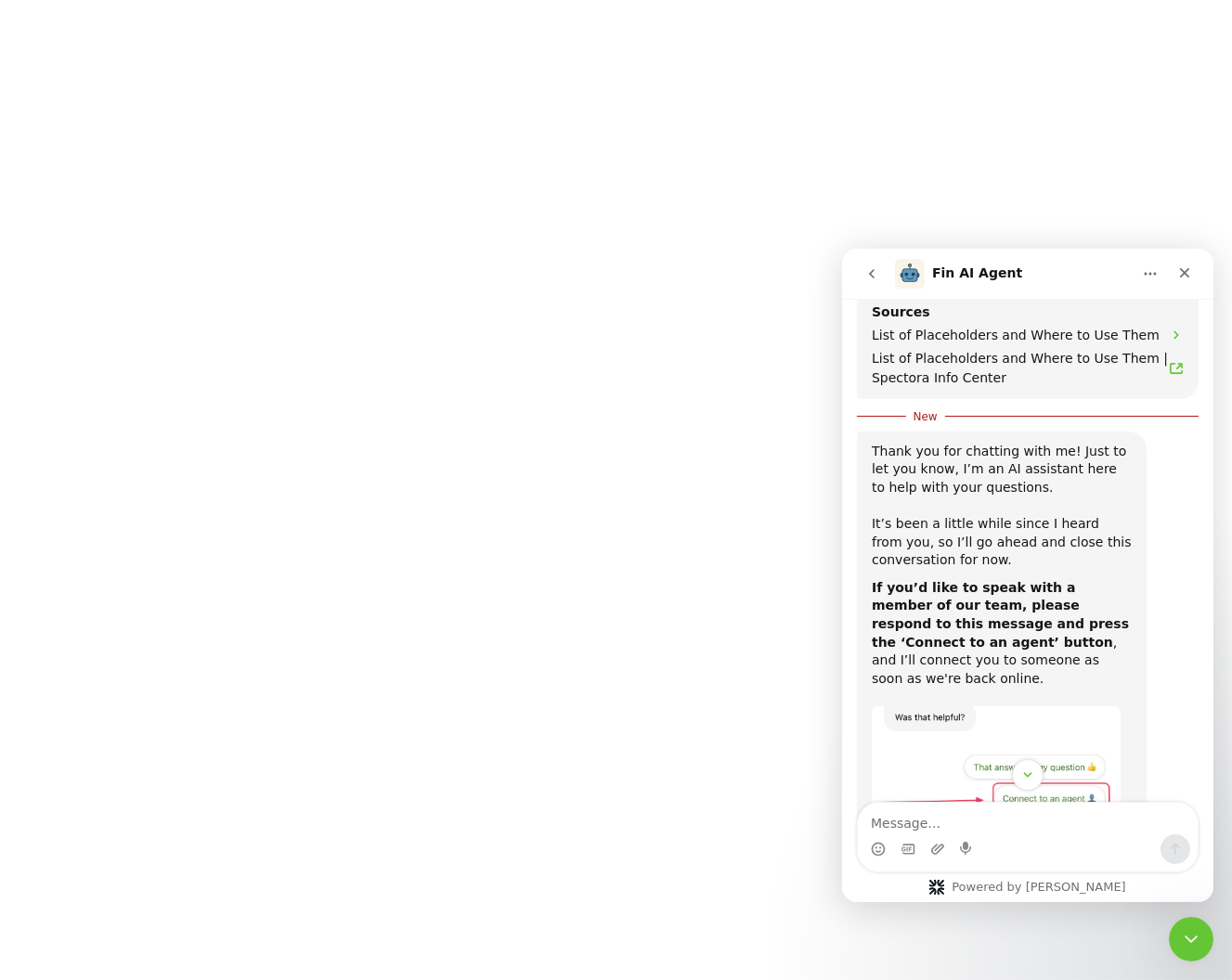
click at [872, 265] on icon "go back" at bounding box center [870, 272] width 14 height 14
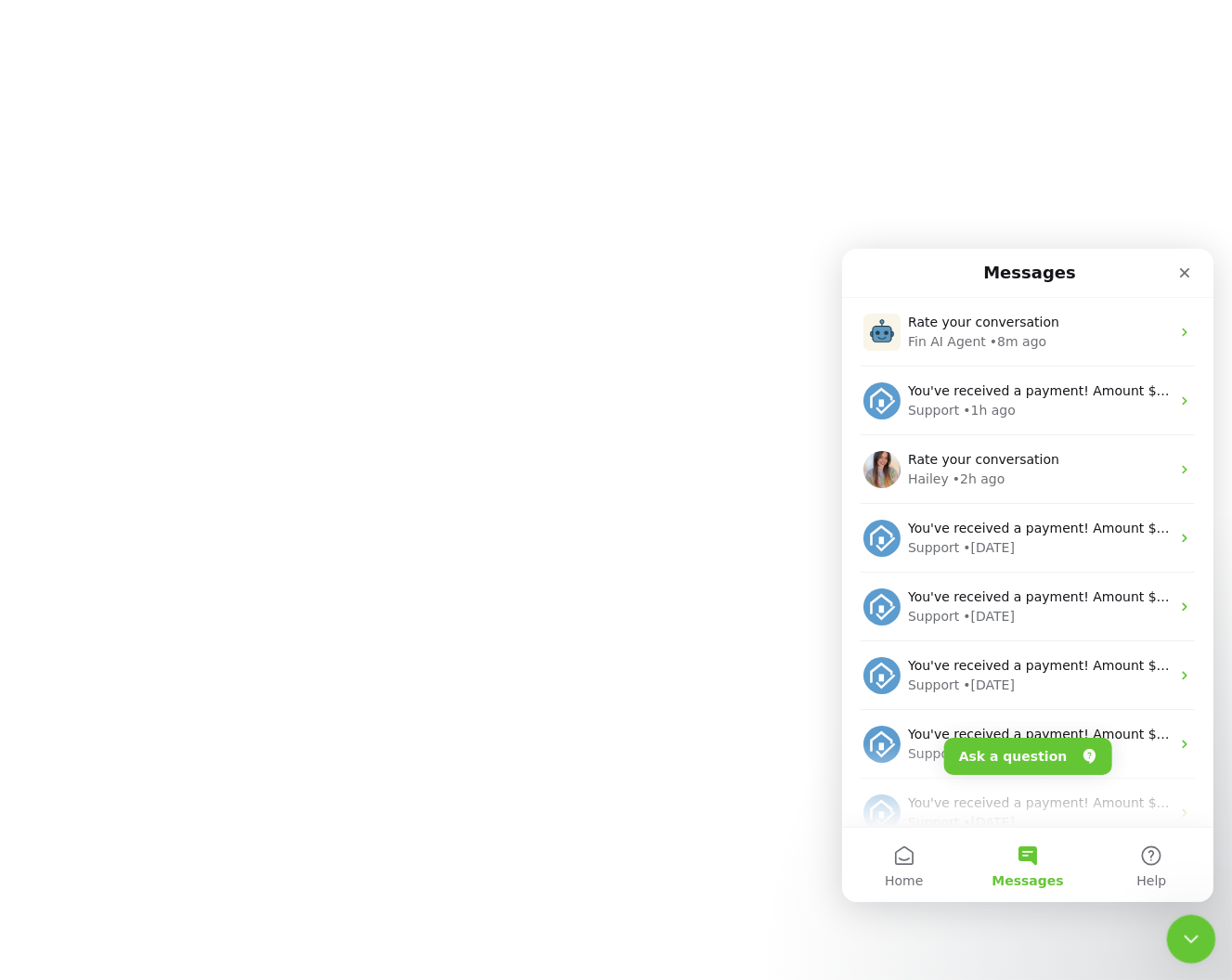
click at [1183, 919] on div "Close Intercom Messenger" at bounding box center [1189, 937] width 44 height 44
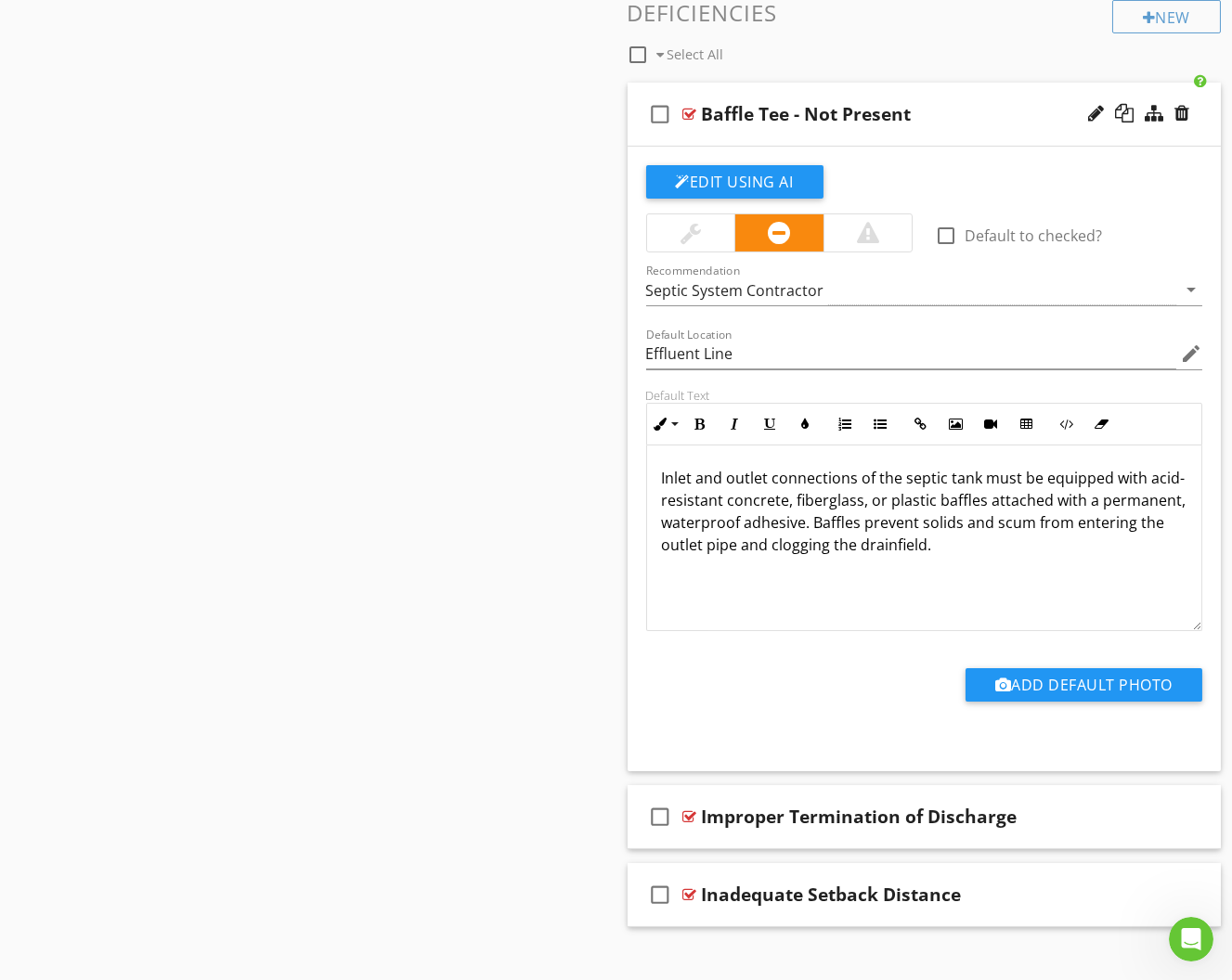
scroll to position [1134, 0]
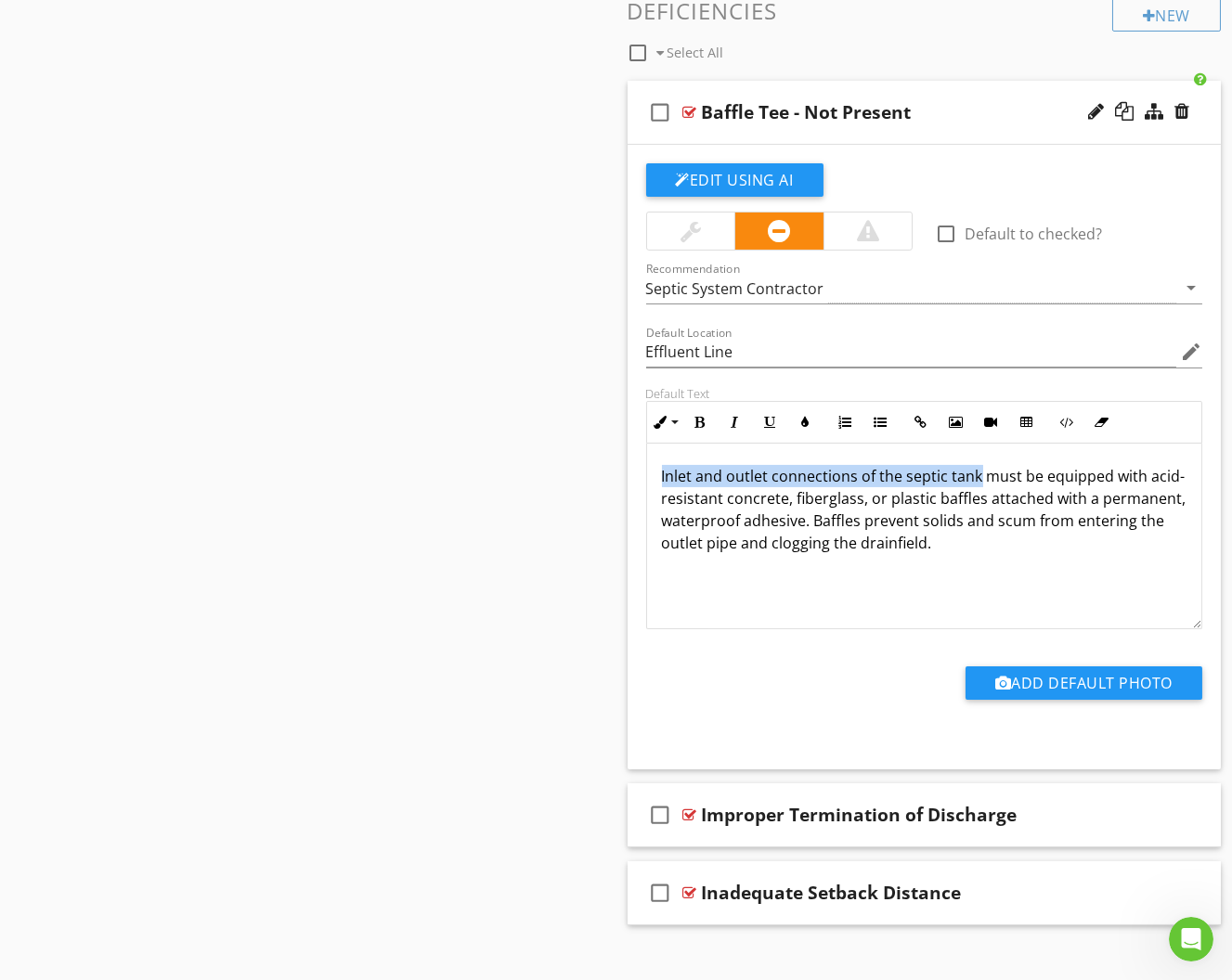
drag, startPoint x: 976, startPoint y: 468, endPoint x: 639, endPoint y: 467, distance: 337.0
click at [639, 467] on div "Default Text Inline Style XLarge Large Normal Small Light Small/Light Bold Ital…" at bounding box center [924, 508] width 579 height 243
drag, startPoint x: 639, startPoint y: 467, endPoint x: 894, endPoint y: 462, distance: 255.0
click at [894, 465] on p "Inlet and outlet connections of the septic tank must be equipped with acid-resi…" at bounding box center [924, 510] width 525 height 89
drag, startPoint x: 956, startPoint y: 467, endPoint x: 570, endPoint y: 466, distance: 386.0
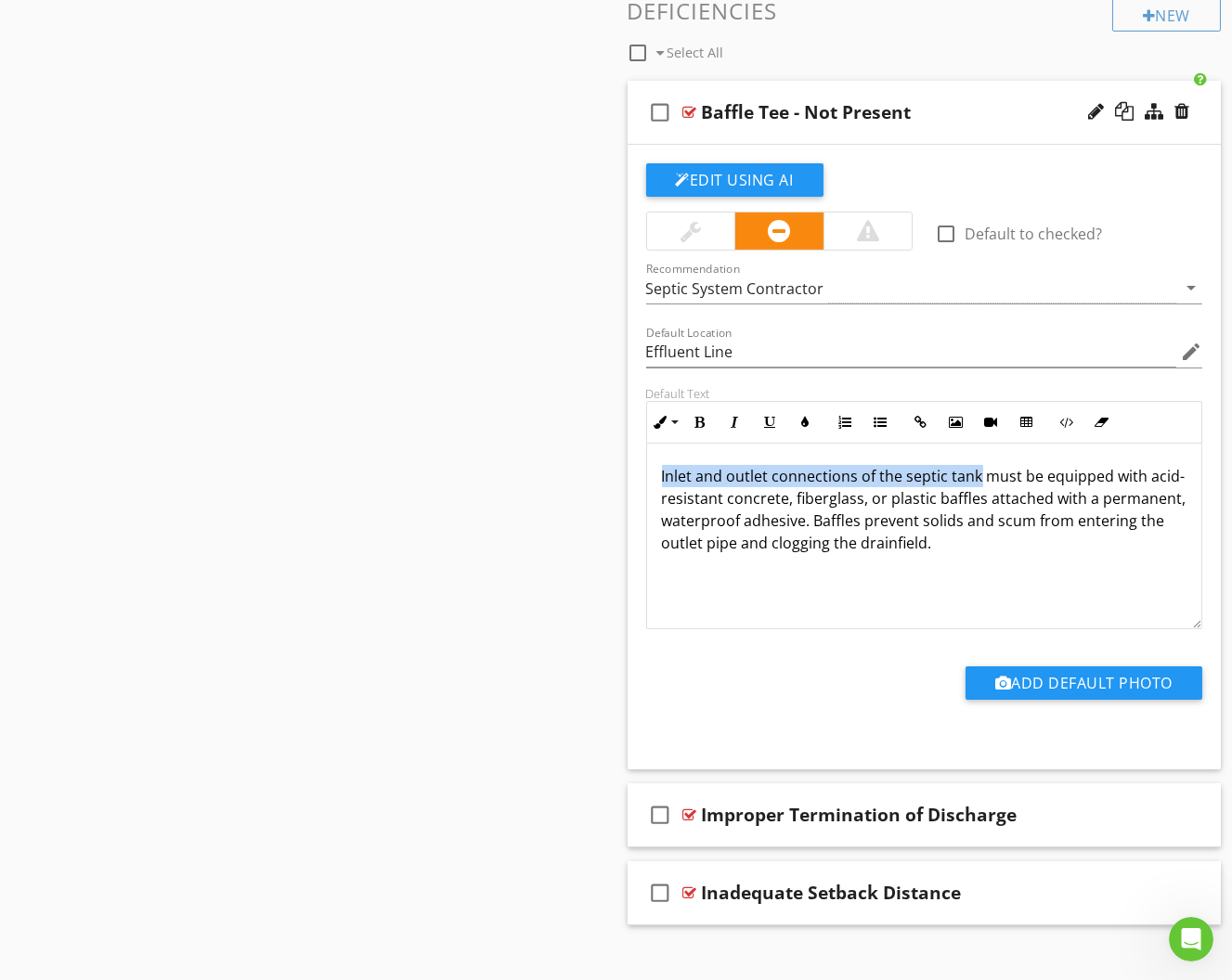
click at [571, 466] on div "Sections Inspection Details Septic System Well Inspection Water Sample Section …" at bounding box center [616, 28] width 1232 height 1915
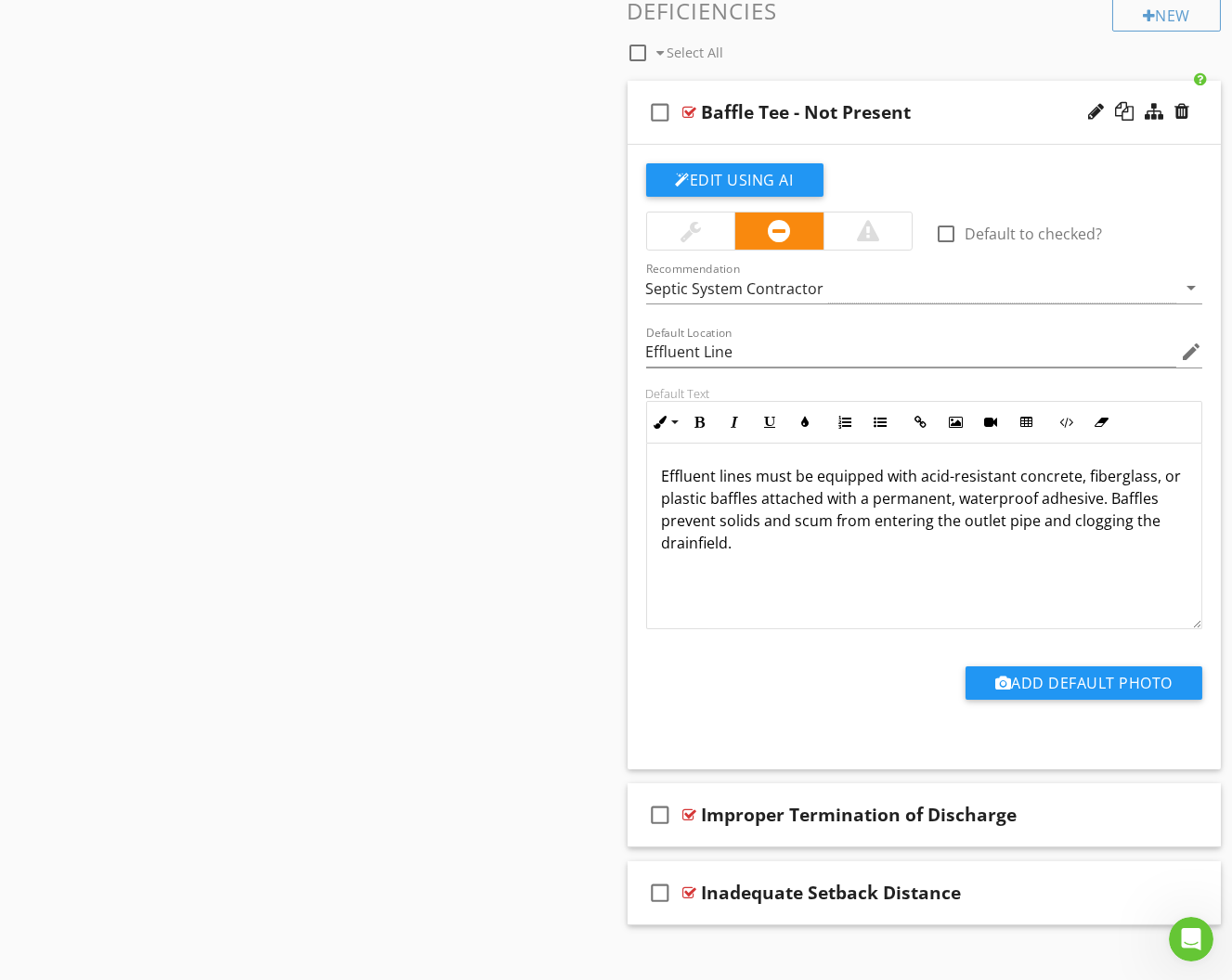
click at [760, 490] on p "Effluent lines must be equipped with acid-resistant concrete, fiberglass, or pl…" at bounding box center [924, 510] width 525 height 89
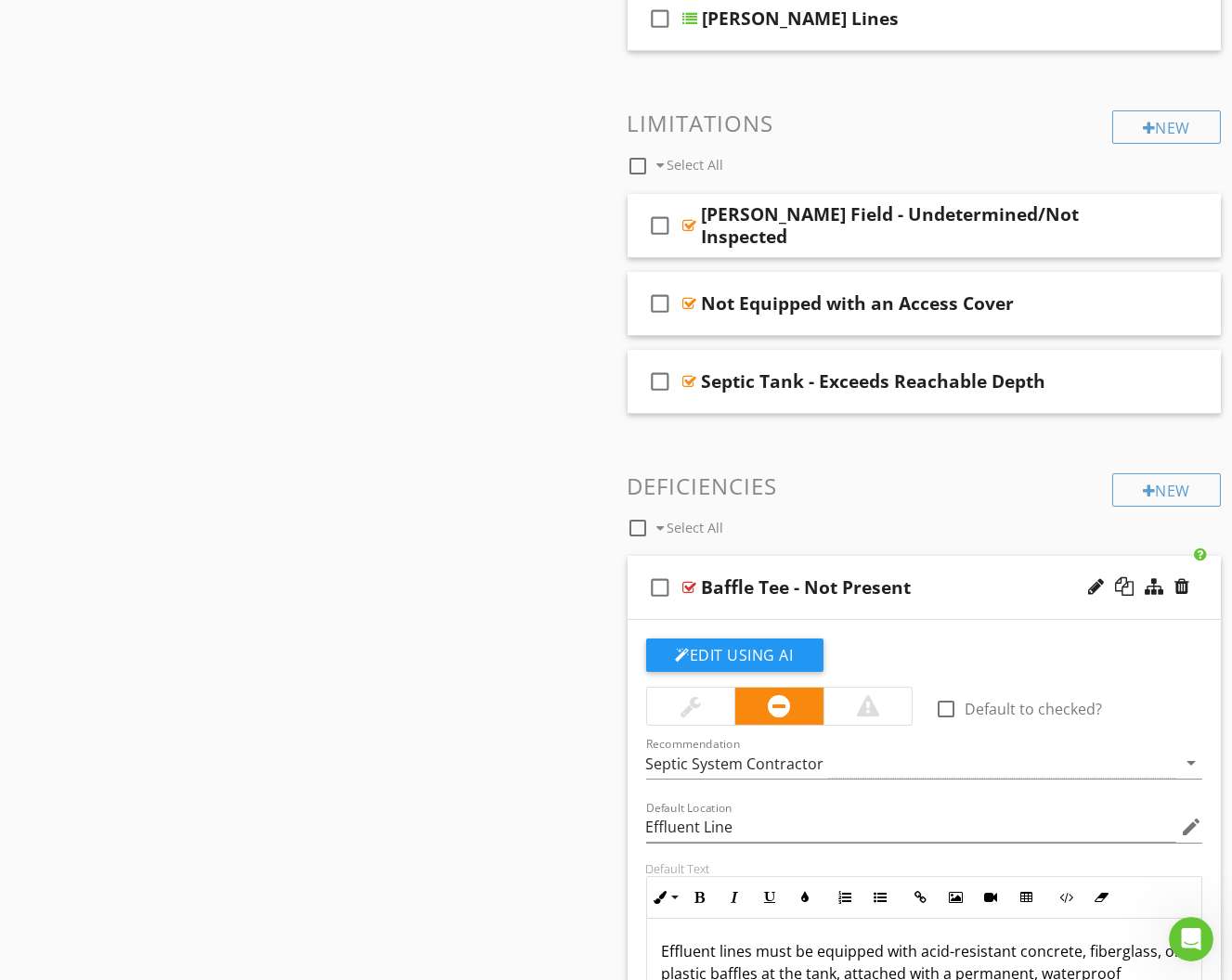
scroll to position [658, 0]
click at [607, 472] on div "Sections Inspection Details Septic System Well Inspection Water Sample Section …" at bounding box center [616, 504] width 1232 height 1915
click at [974, 557] on div "check_box_outline_blank Baffle Tee - Not Present" at bounding box center [924, 589] width 594 height 64
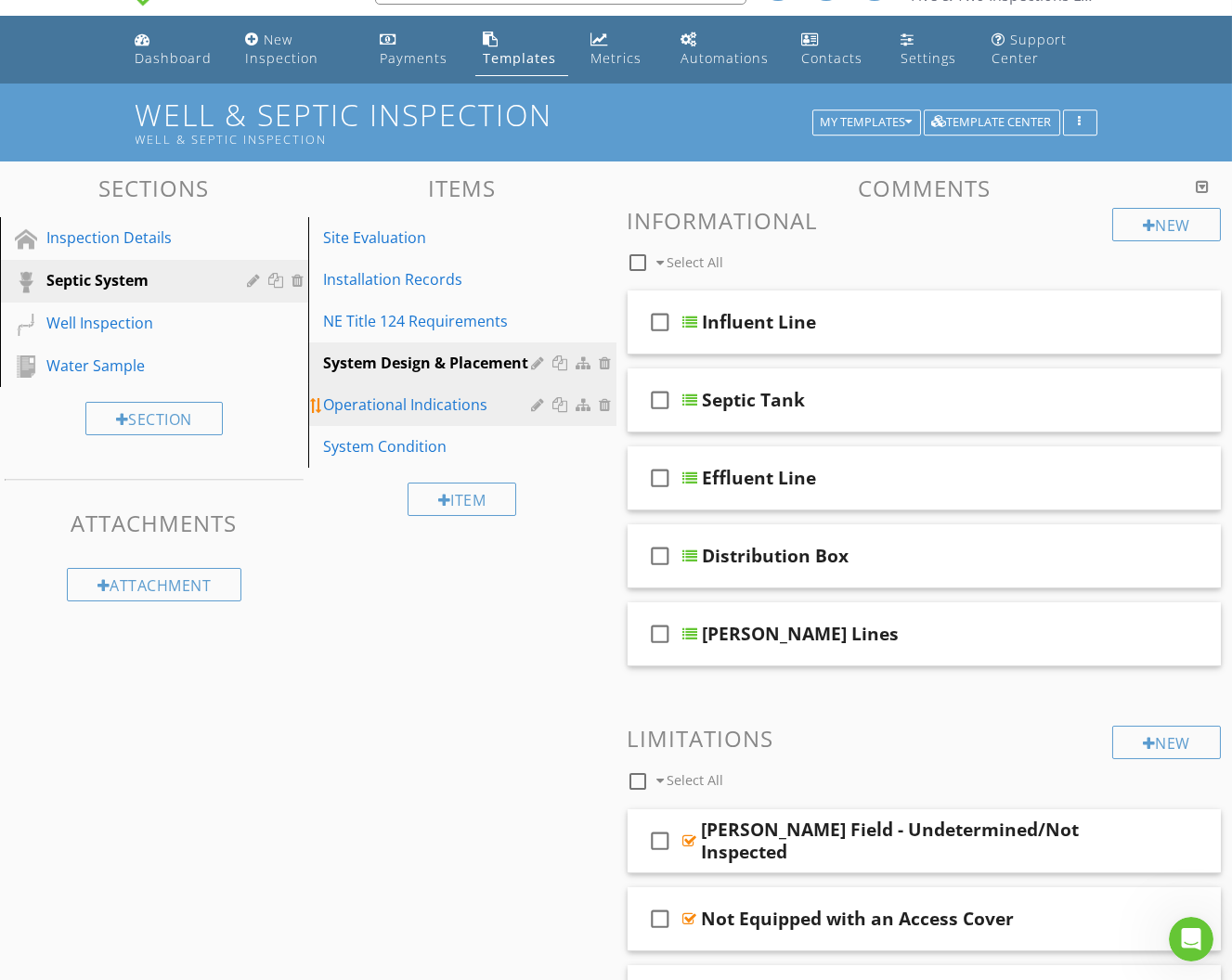
scroll to position [39, 0]
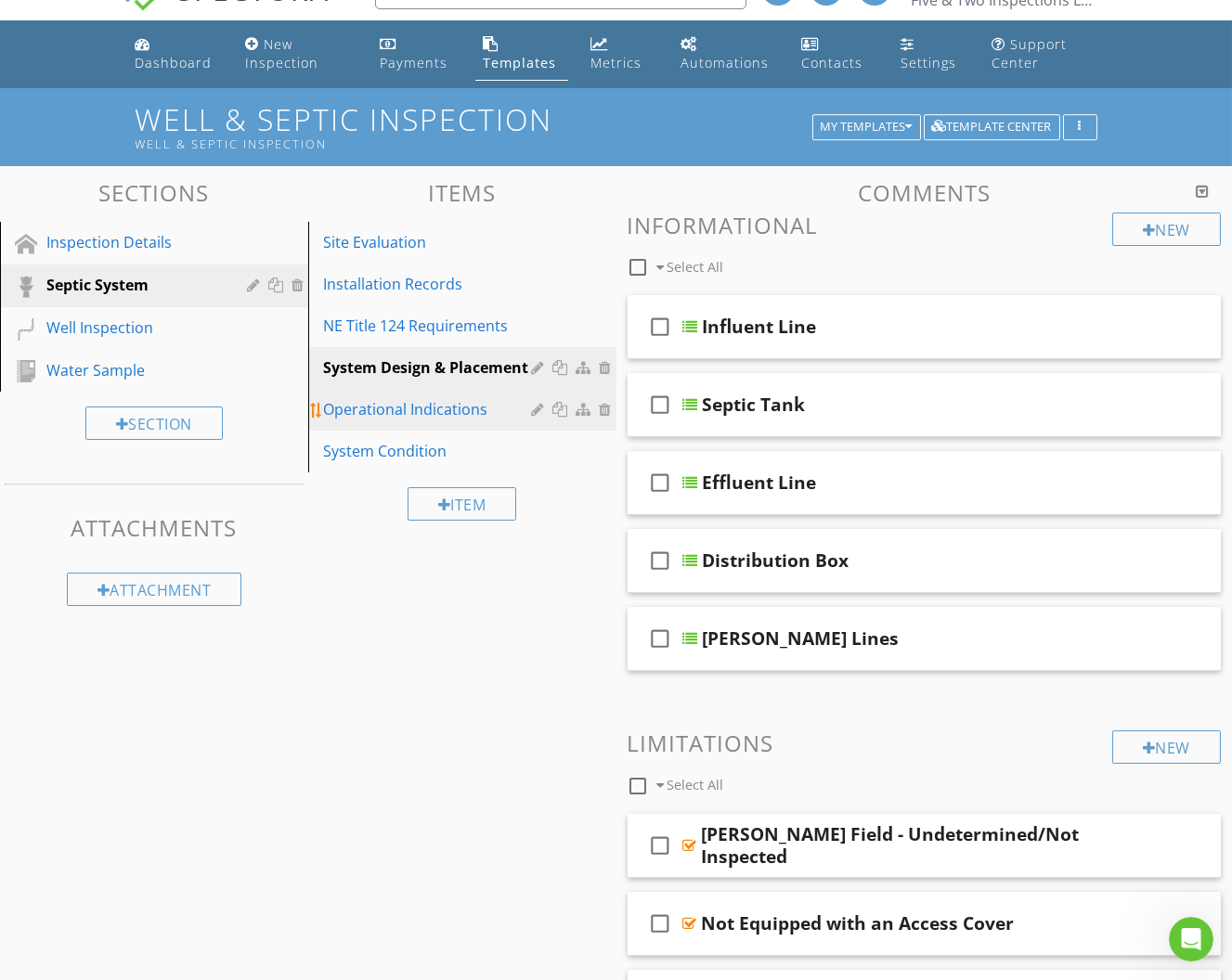
click at [479, 411] on div "Operational Indications" at bounding box center [430, 409] width 215 height 22
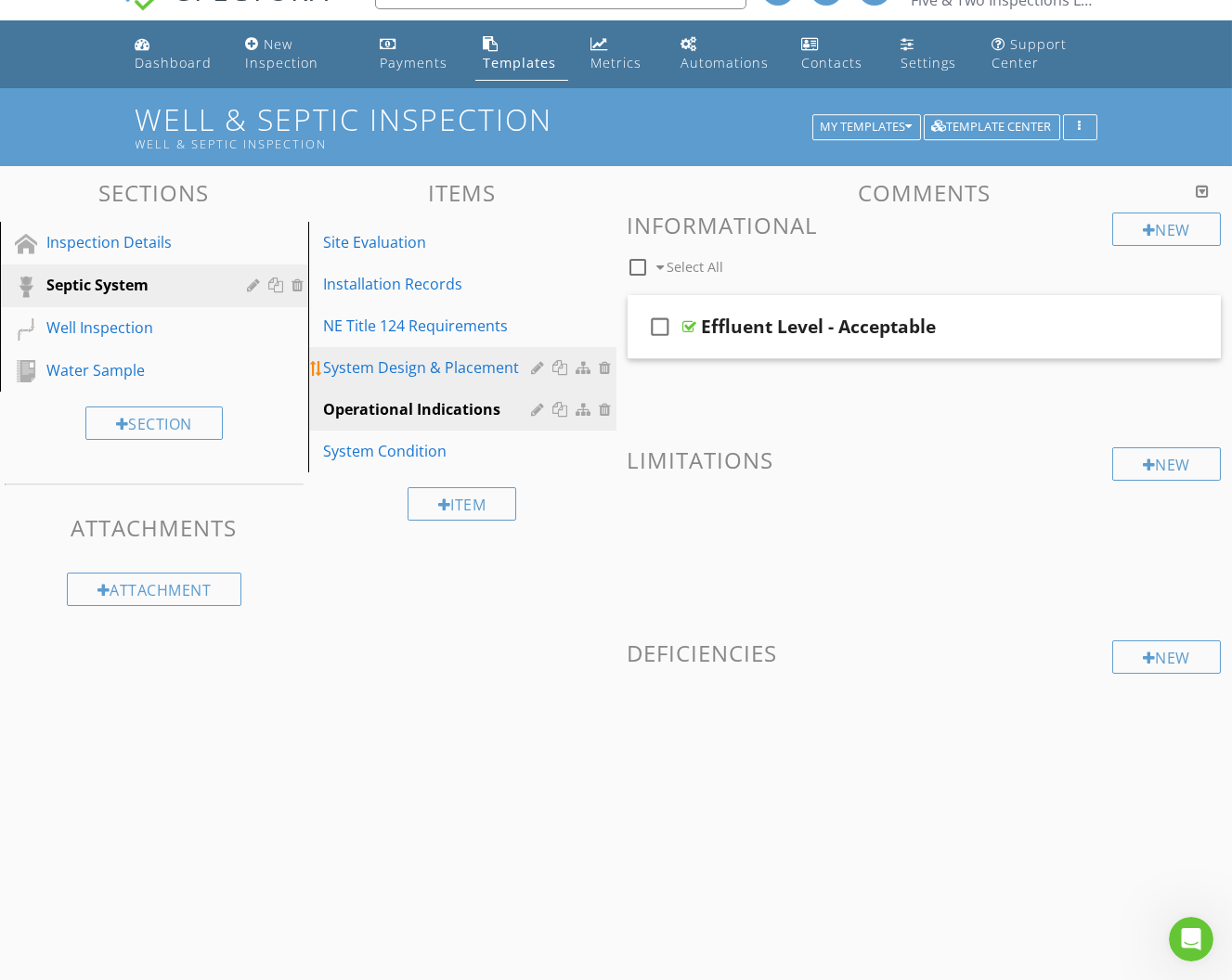
scroll to position [40, 0]
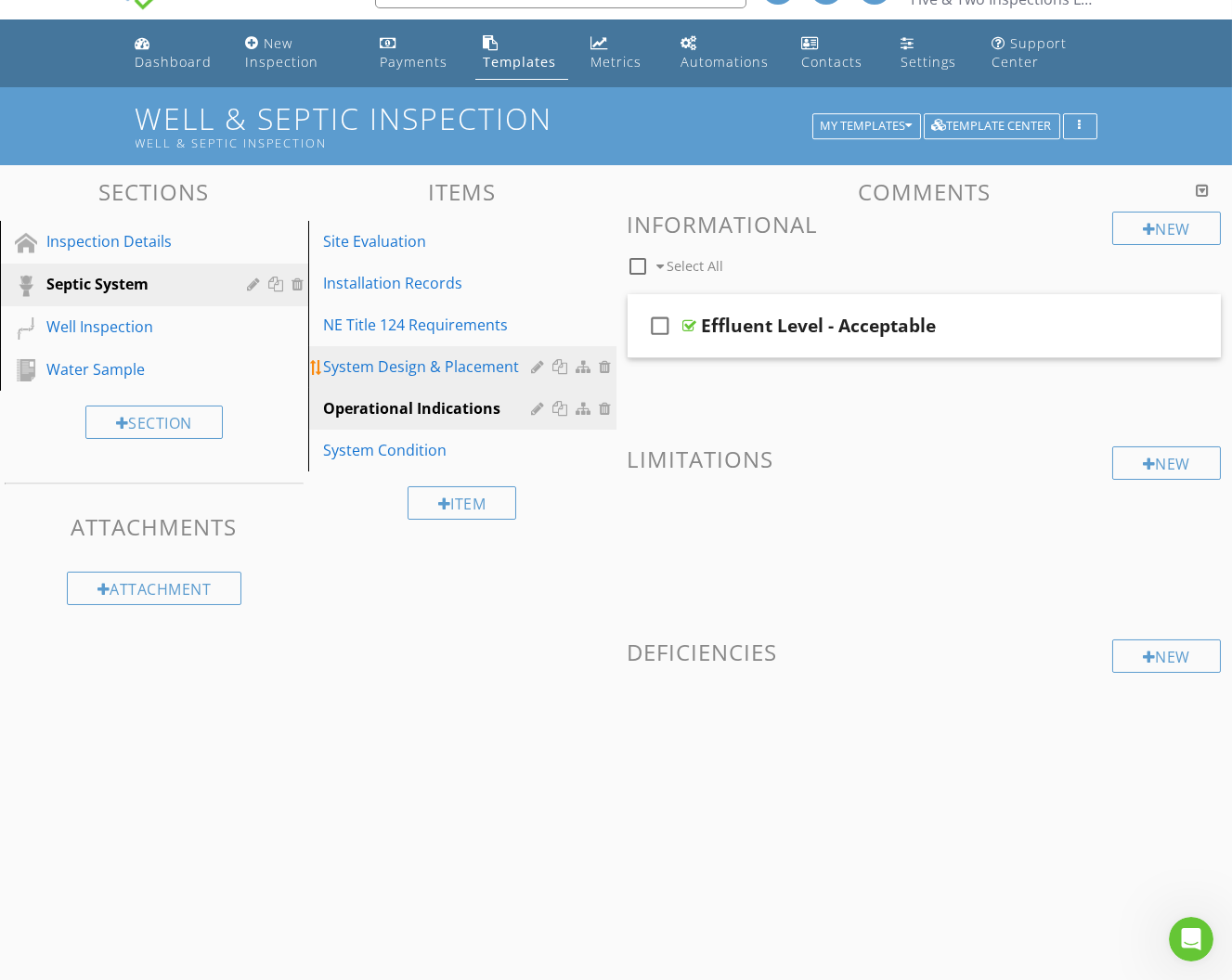
click at [493, 374] on div "System Design & Placement" at bounding box center [430, 366] width 215 height 22
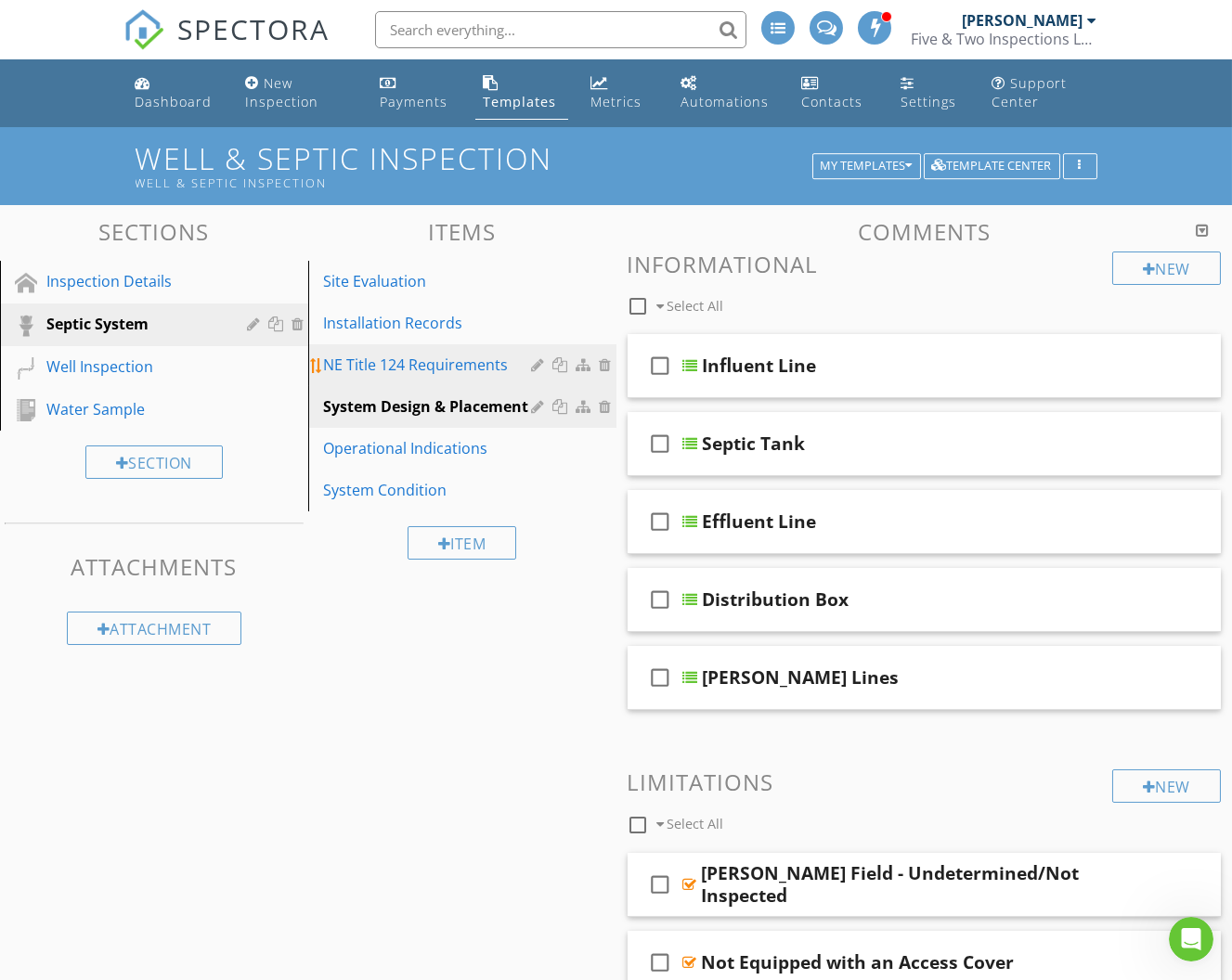
scroll to position [0, 0]
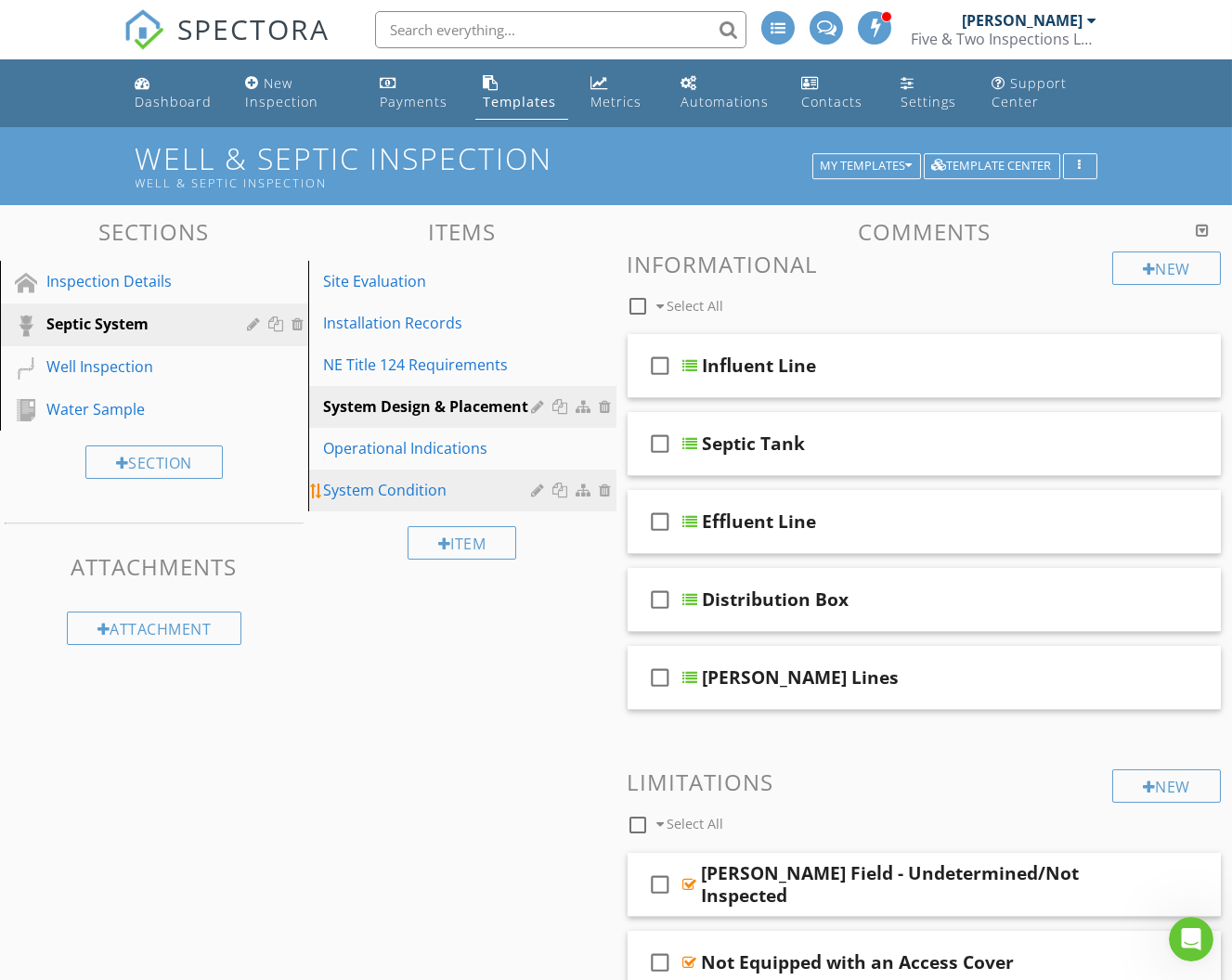
click at [454, 475] on link "System Condition" at bounding box center [466, 490] width 303 height 40
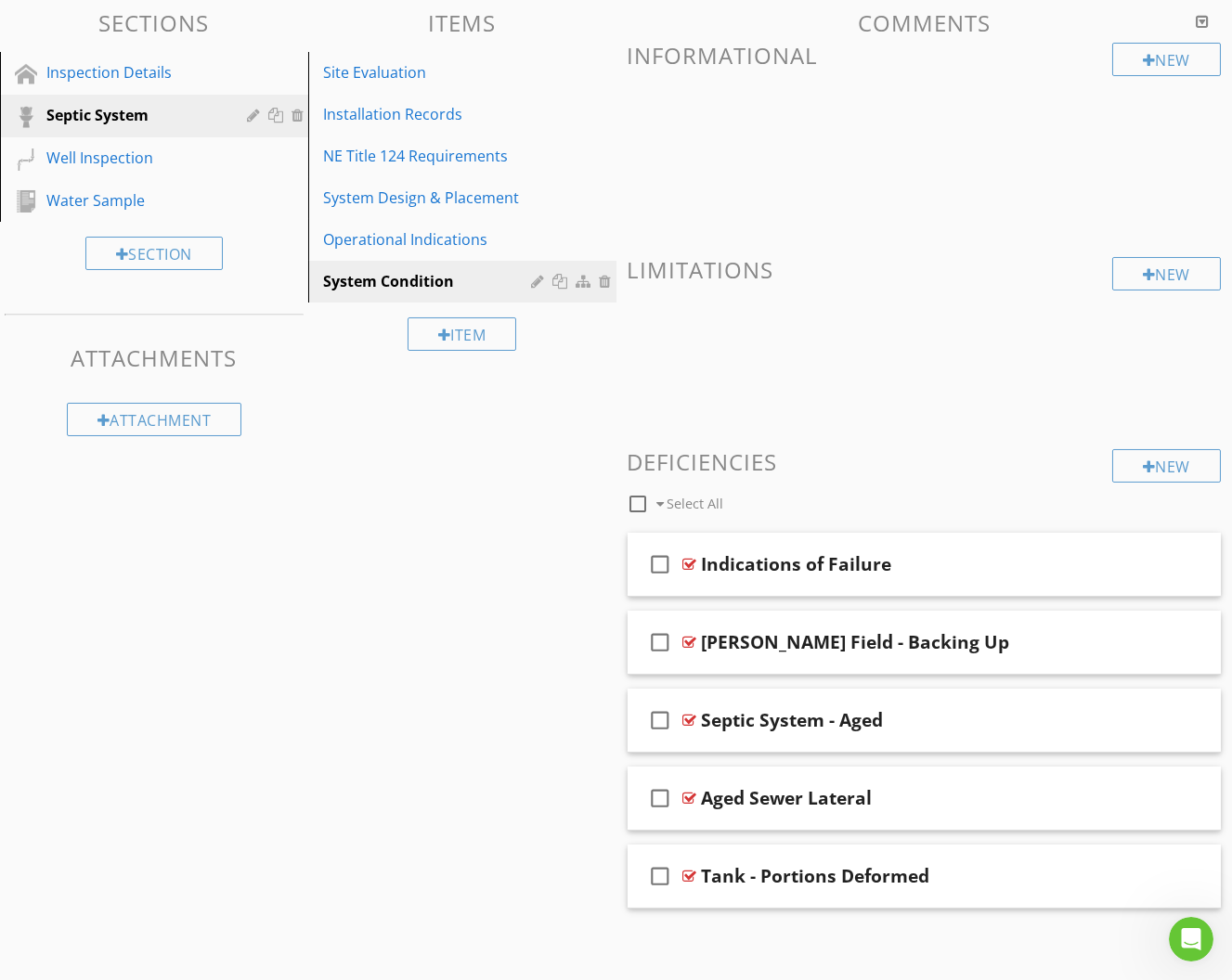
scroll to position [208, 0]
click at [473, 229] on div "Operational Indications" at bounding box center [430, 240] width 215 height 22
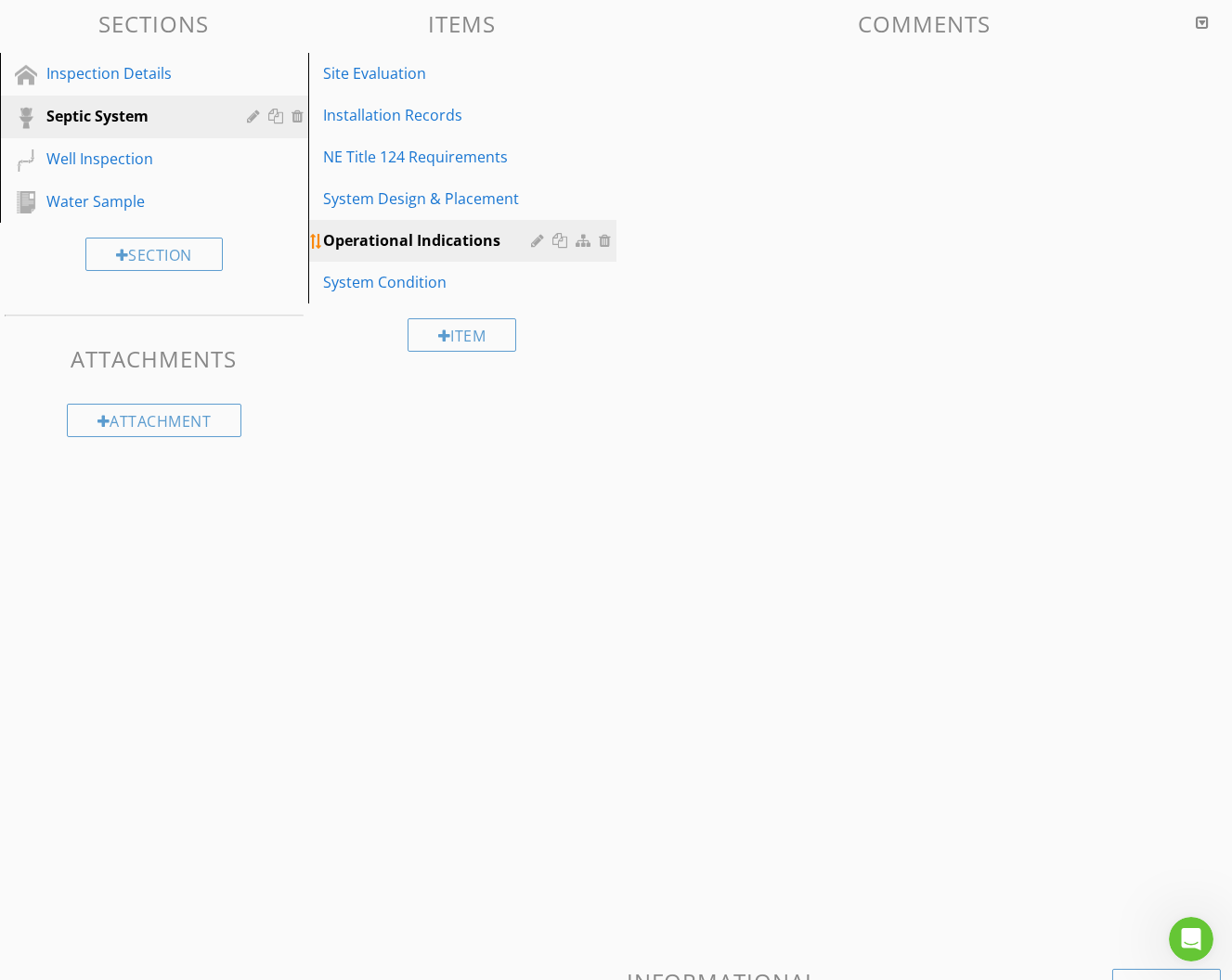
scroll to position [127, 0]
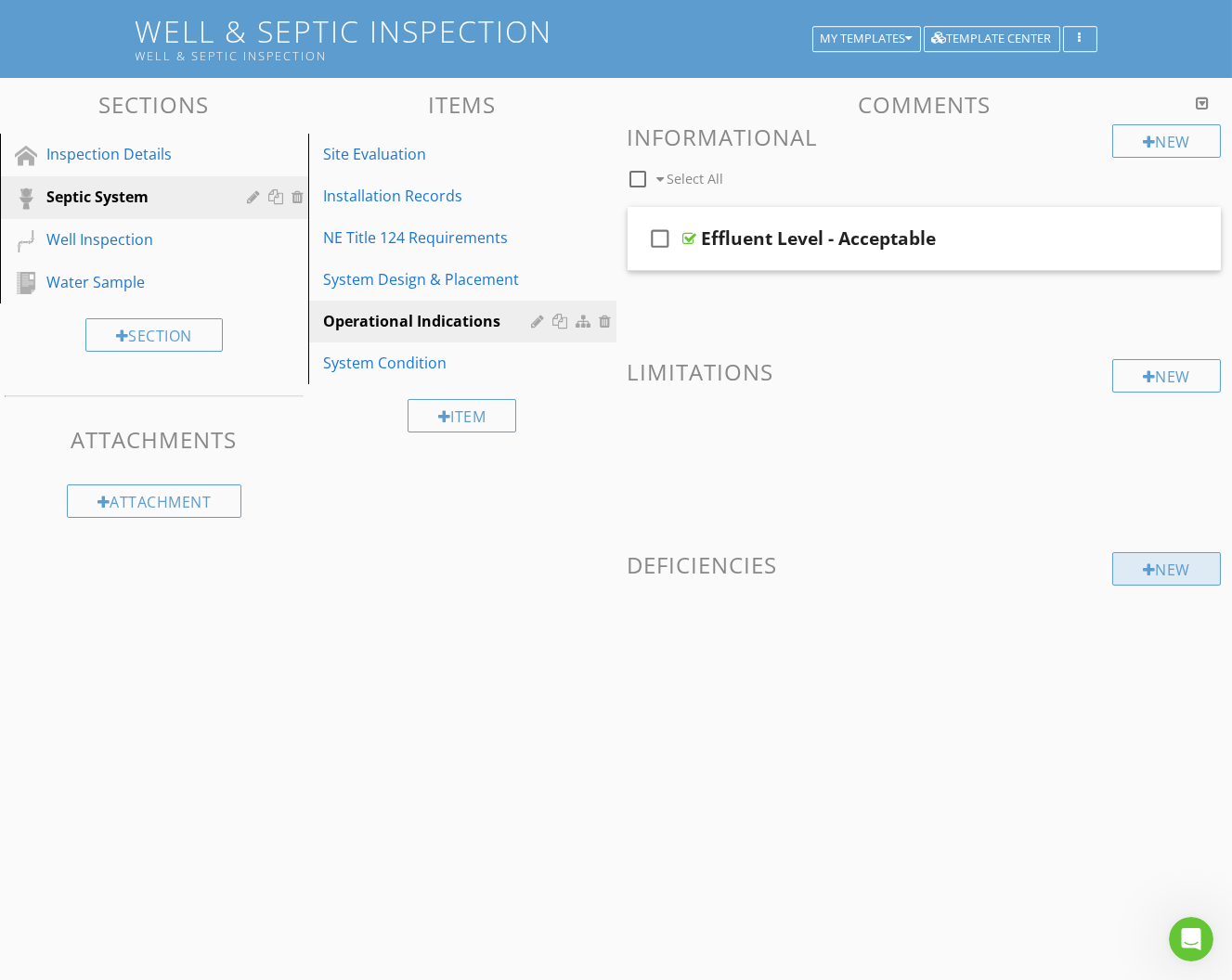
click at [1131, 559] on div "New" at bounding box center [1166, 569] width 109 height 34
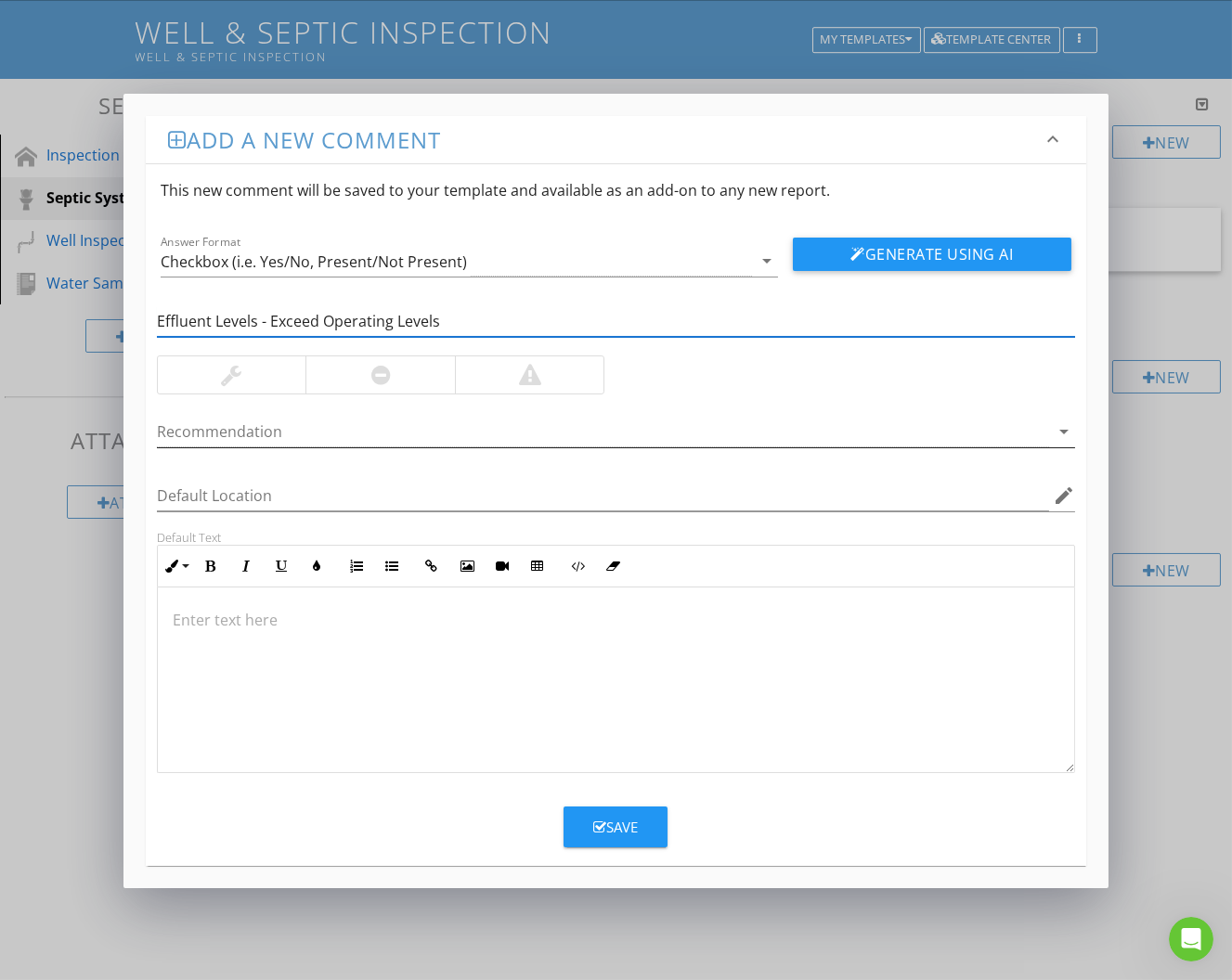
type input "Effluent Levels - Exceed Operating Levels"
click at [490, 426] on div at bounding box center [603, 433] width 894 height 31
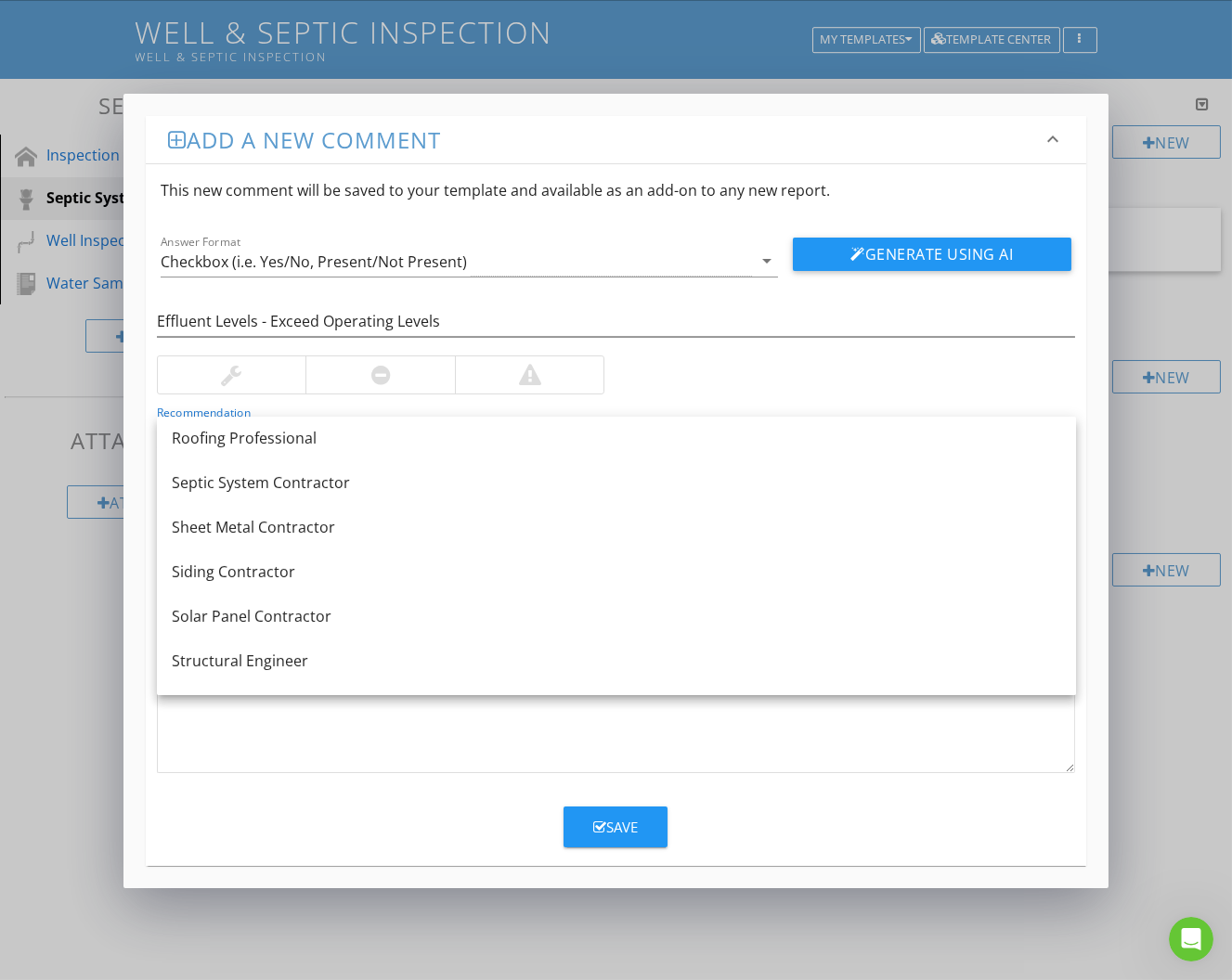
scroll to position [2232, 0]
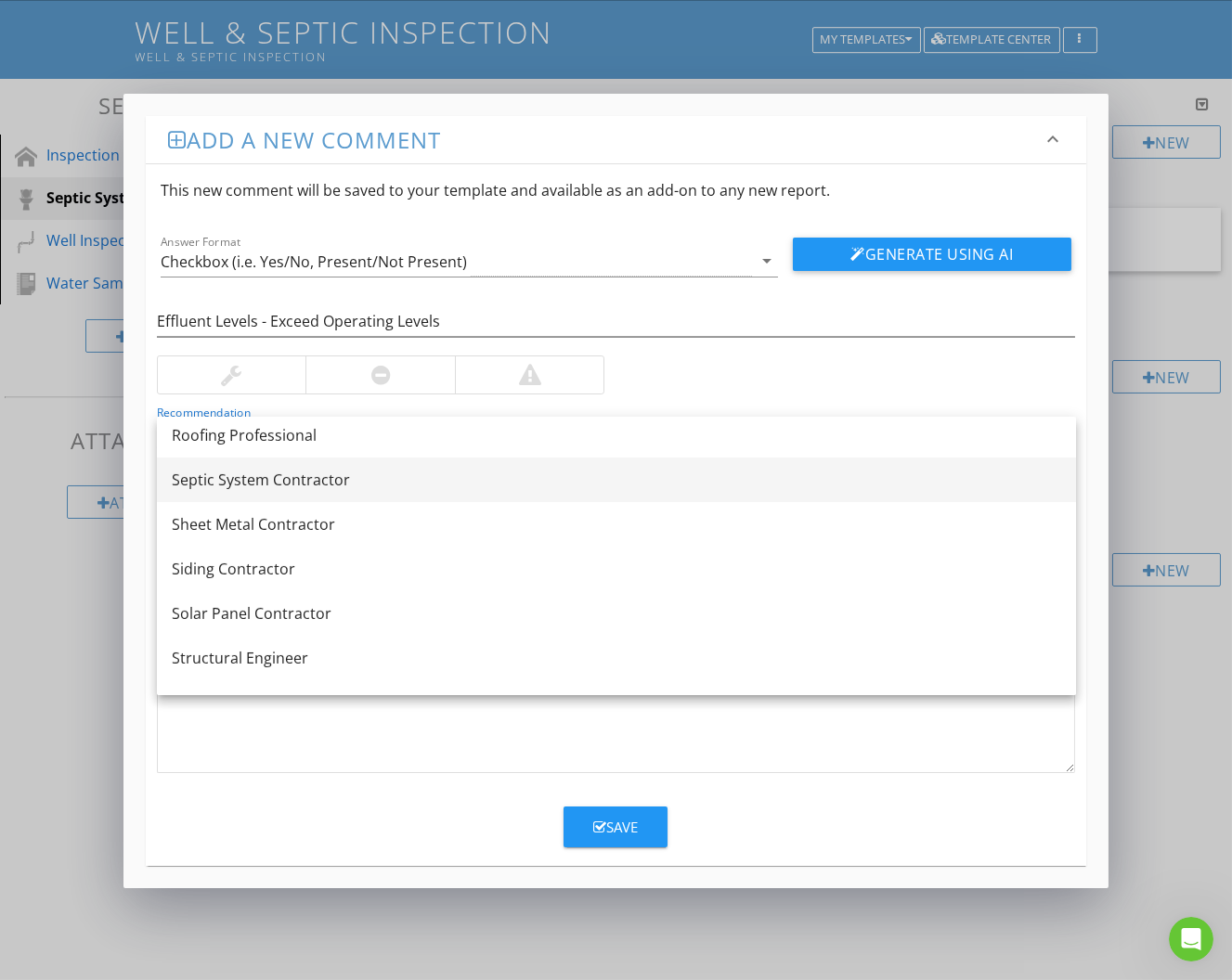
click at [482, 484] on div "Septic System Contractor" at bounding box center [616, 479] width 890 height 22
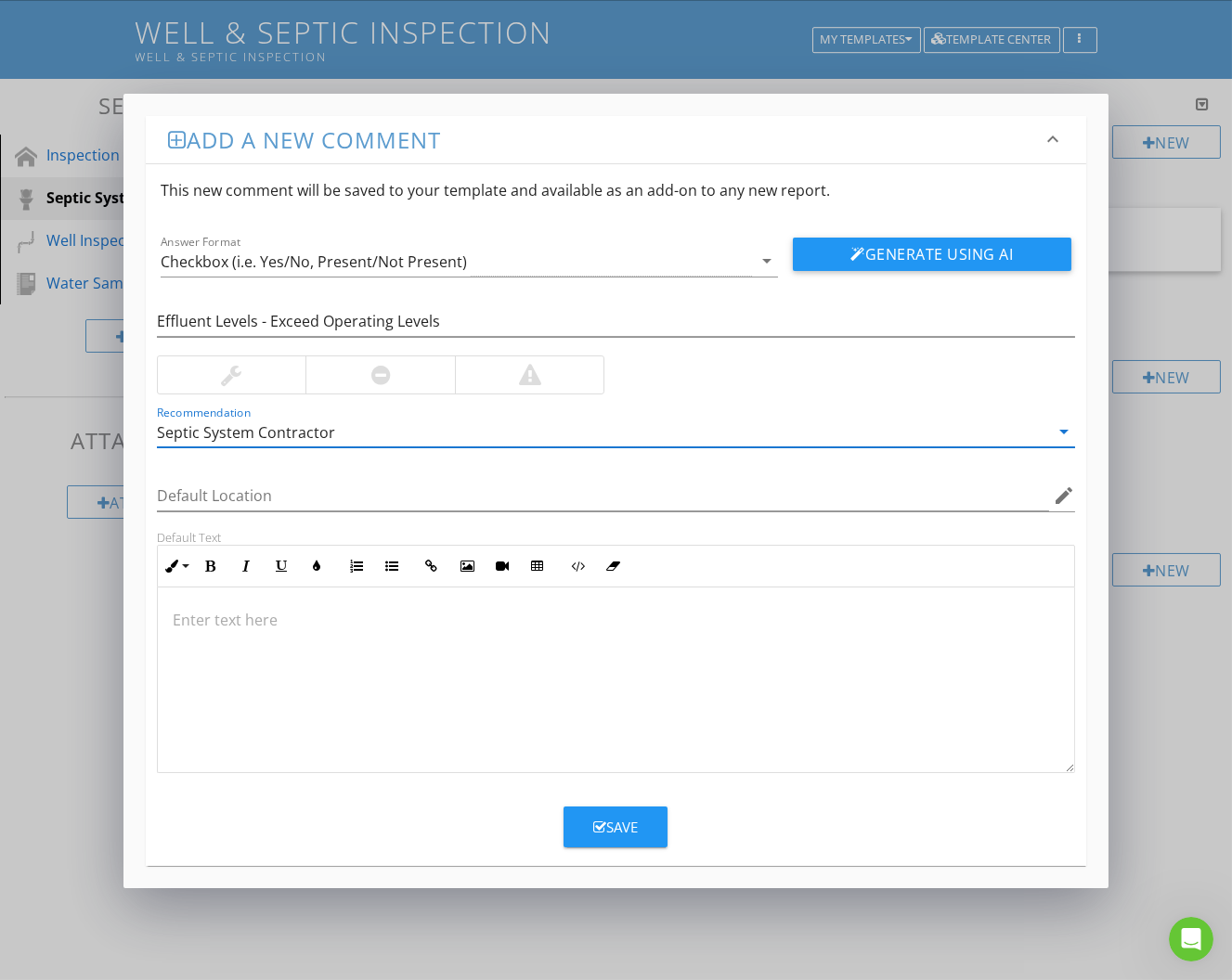
click at [479, 380] on div at bounding box center [529, 375] width 149 height 38
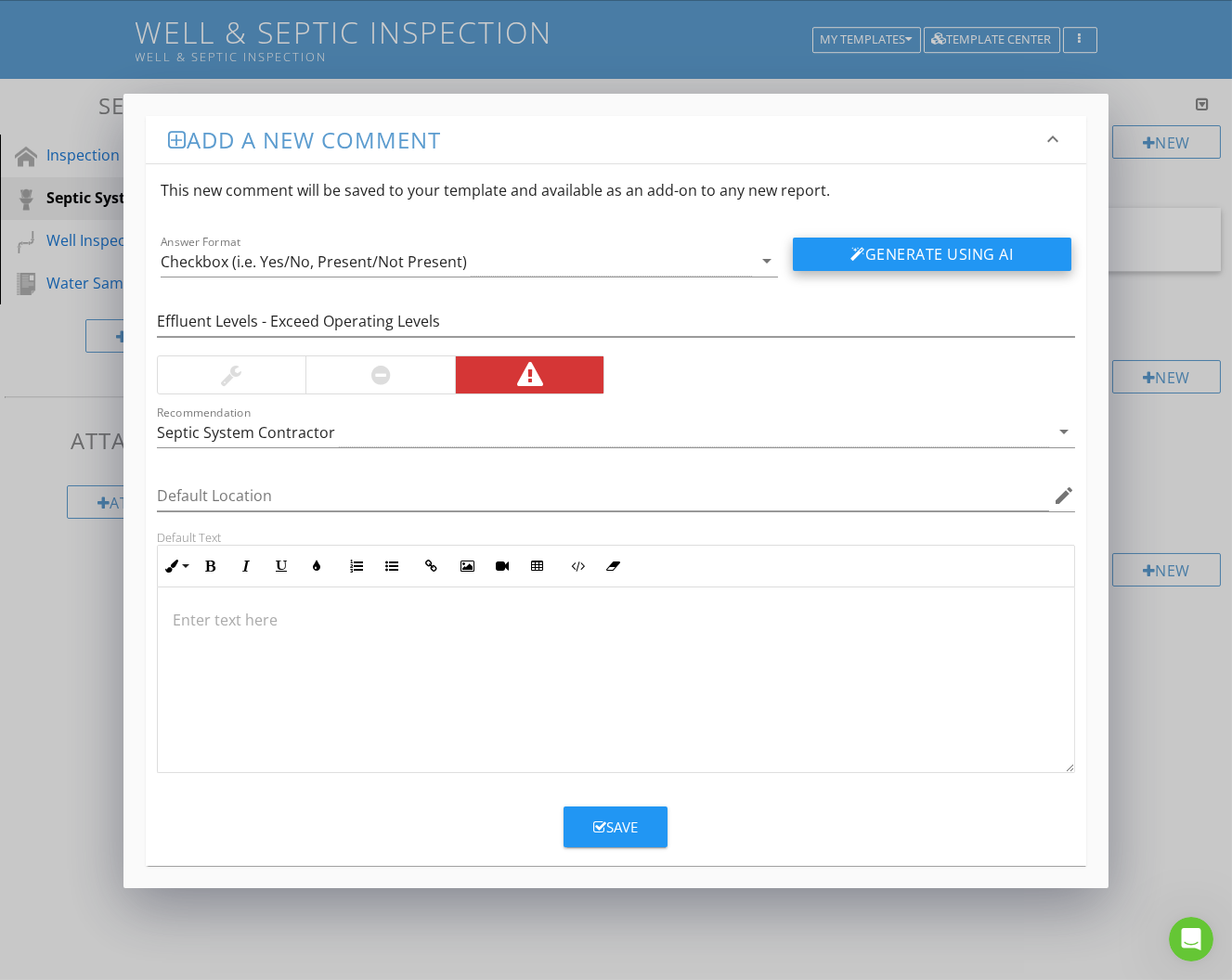
click at [846, 244] on button "Generate Using AI" at bounding box center [933, 254] width 280 height 34
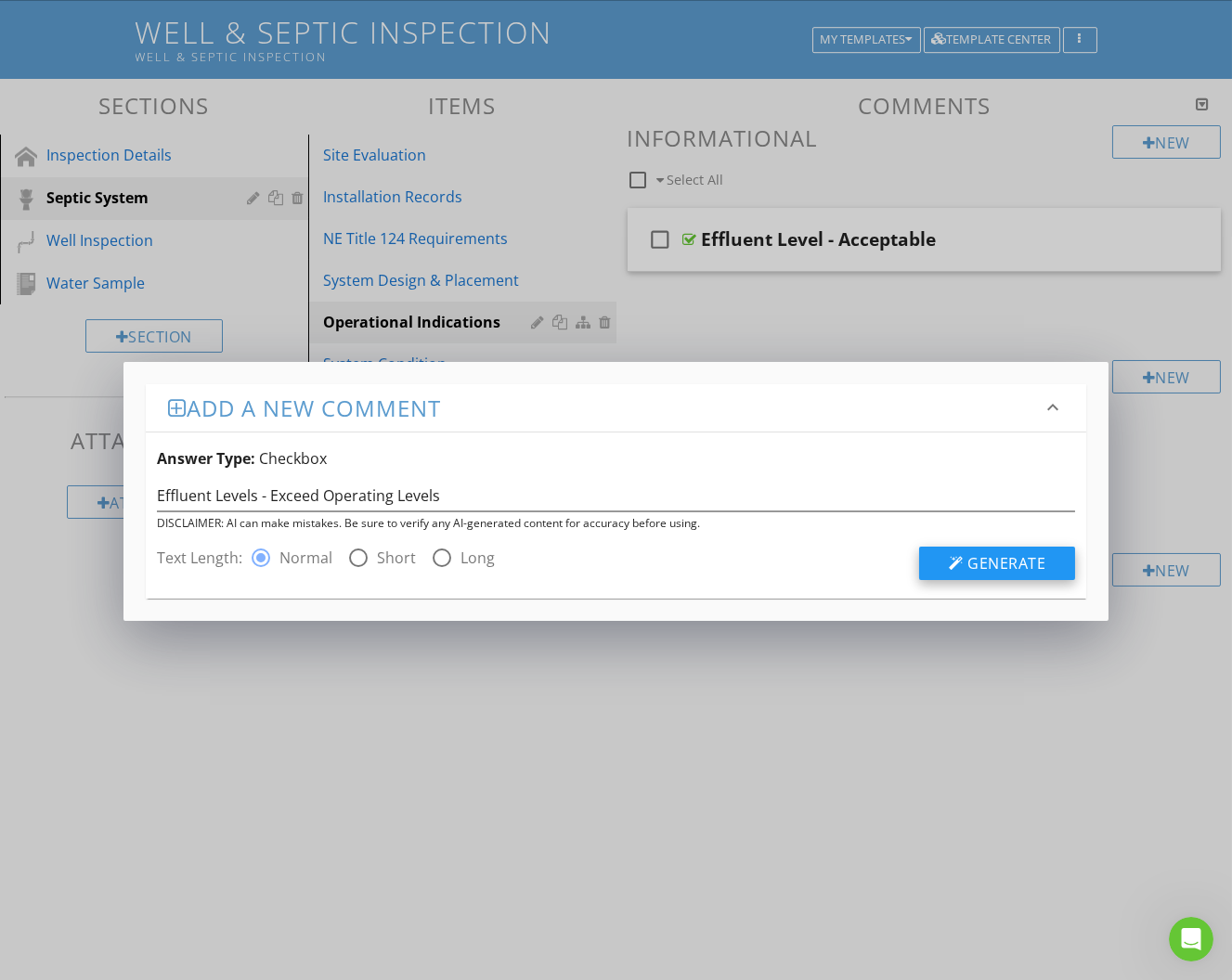
click at [958, 556] on div at bounding box center [955, 563] width 14 height 14
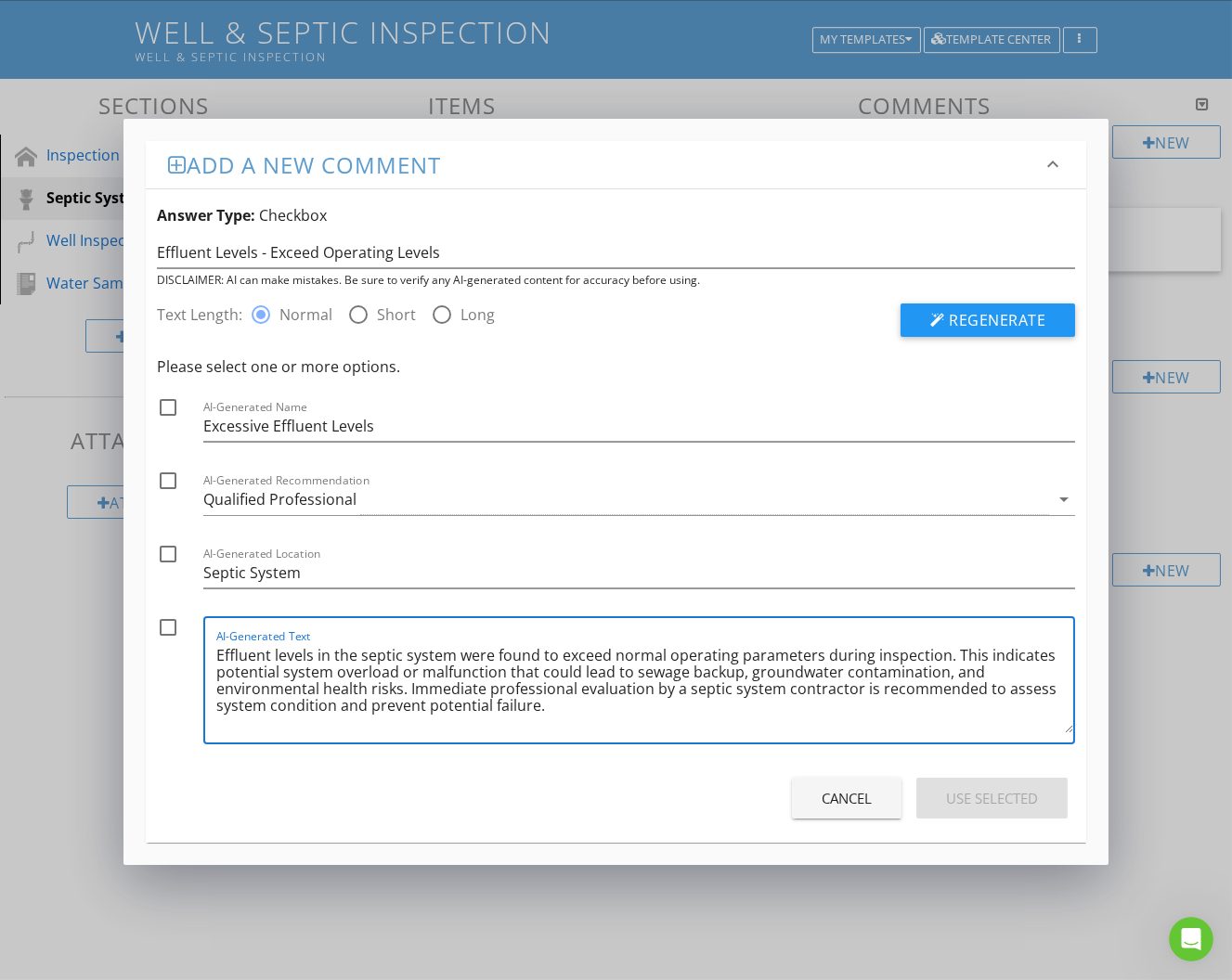
drag, startPoint x: 488, startPoint y: 681, endPoint x: 515, endPoint y: 681, distance: 27.0
click at [515, 681] on textarea "Effluent levels in the septic system were found to exceed normal operating para…" at bounding box center [645, 687] width 858 height 93
drag, startPoint x: 405, startPoint y: 685, endPoint x: 580, endPoint y: 728, distance: 180.2
click at [580, 728] on textarea "Effluent levels in the septic system were found to exceed normal operating para…" at bounding box center [645, 687] width 858 height 93
type textarea "Effluent levels in the septic system were found to exceed normal operating para…"
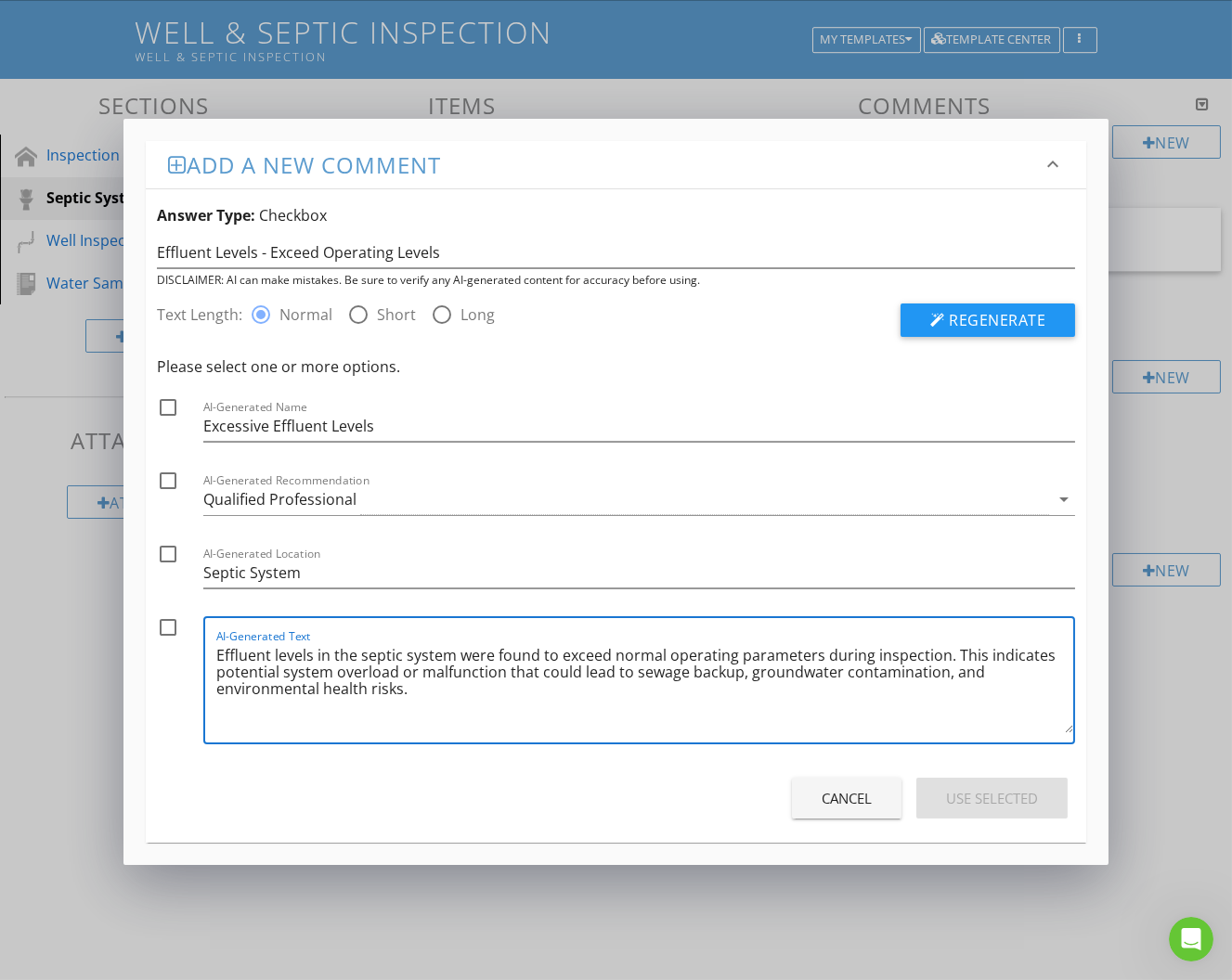
click at [160, 625] on div at bounding box center [168, 627] width 32 height 32
checkbox input "true"
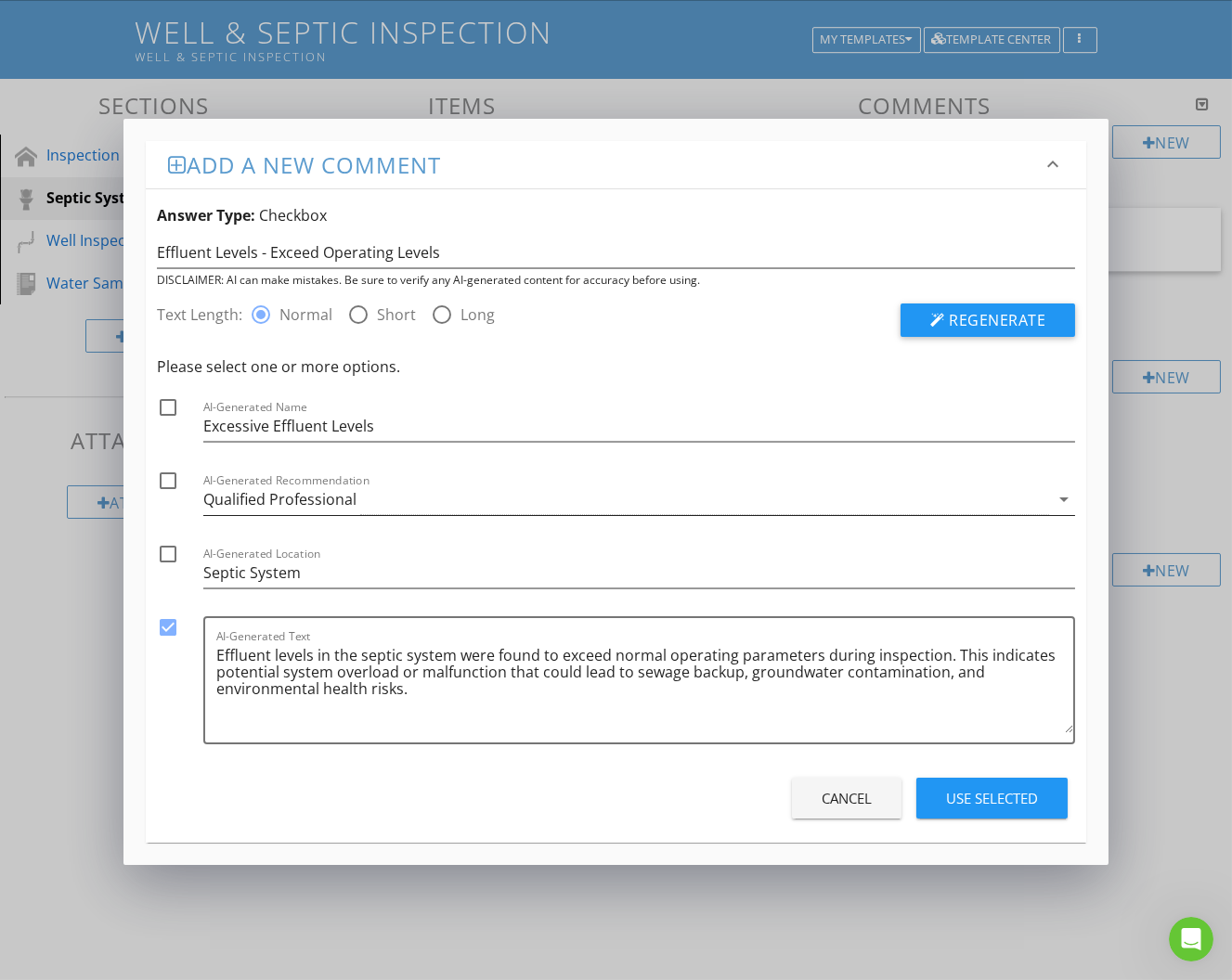
click at [452, 491] on div "Qualified Professional" at bounding box center [627, 500] width 847 height 31
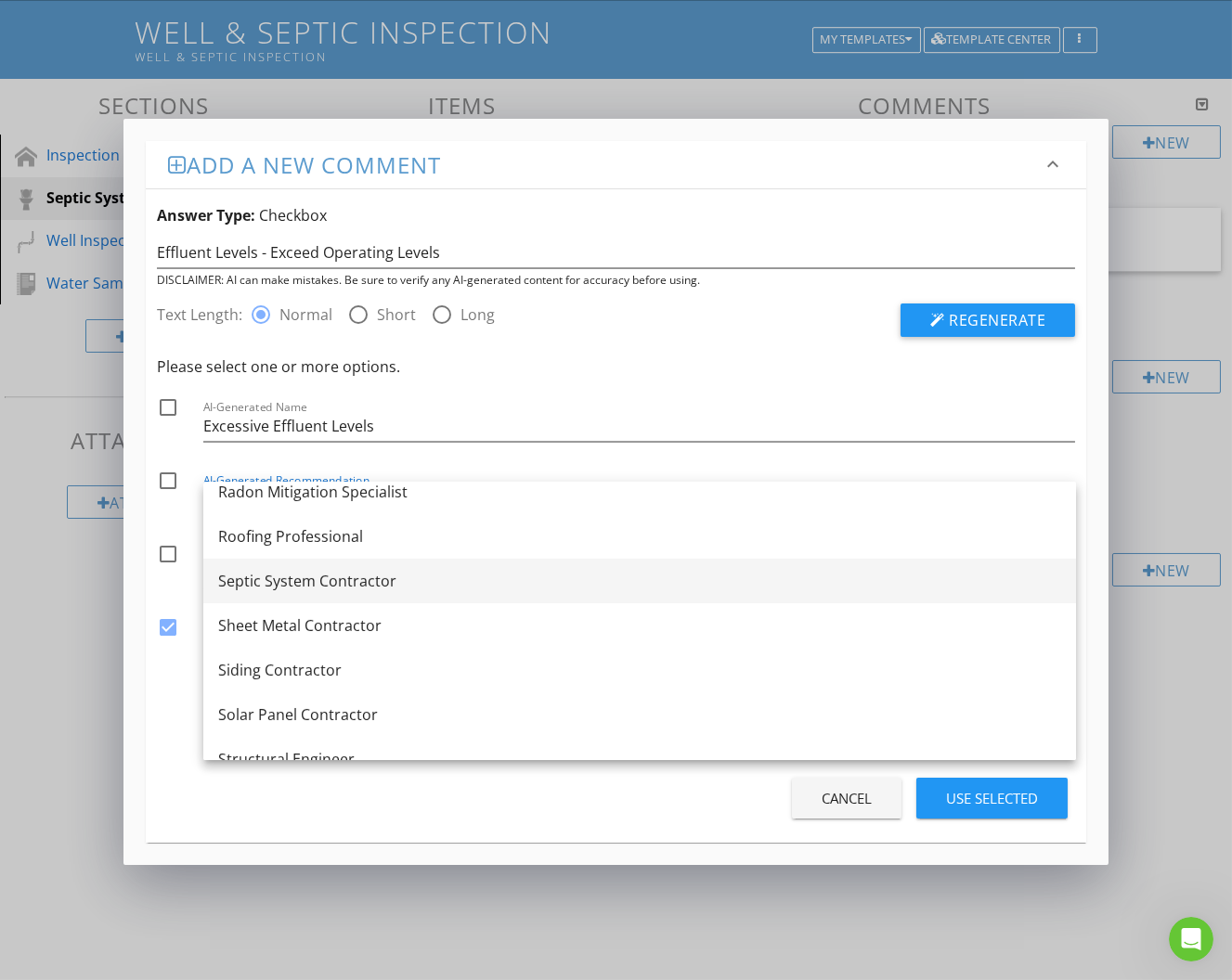
scroll to position [2199, 0]
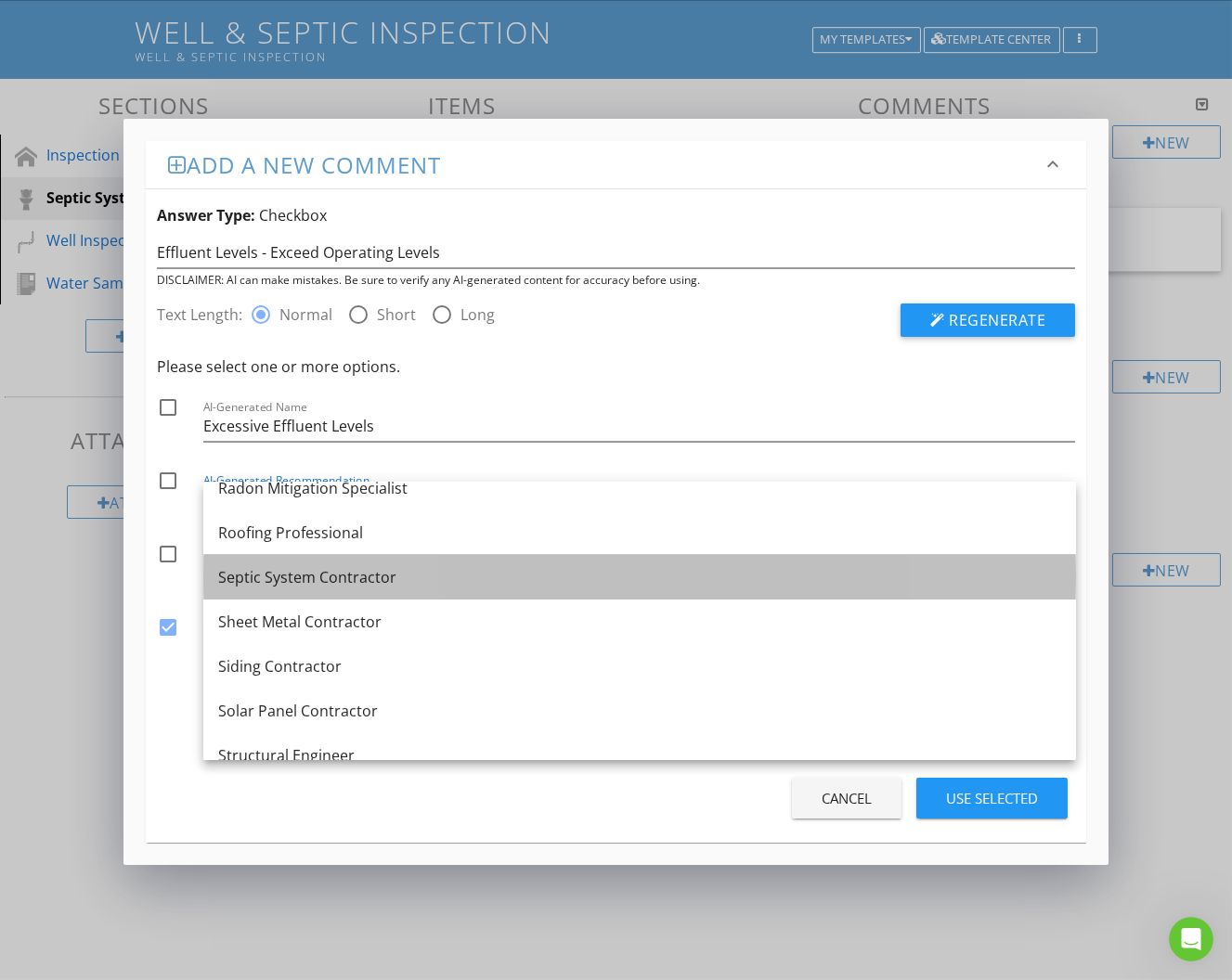
click at [434, 582] on div "Septic System Contractor" at bounding box center [639, 577] width 844 height 22
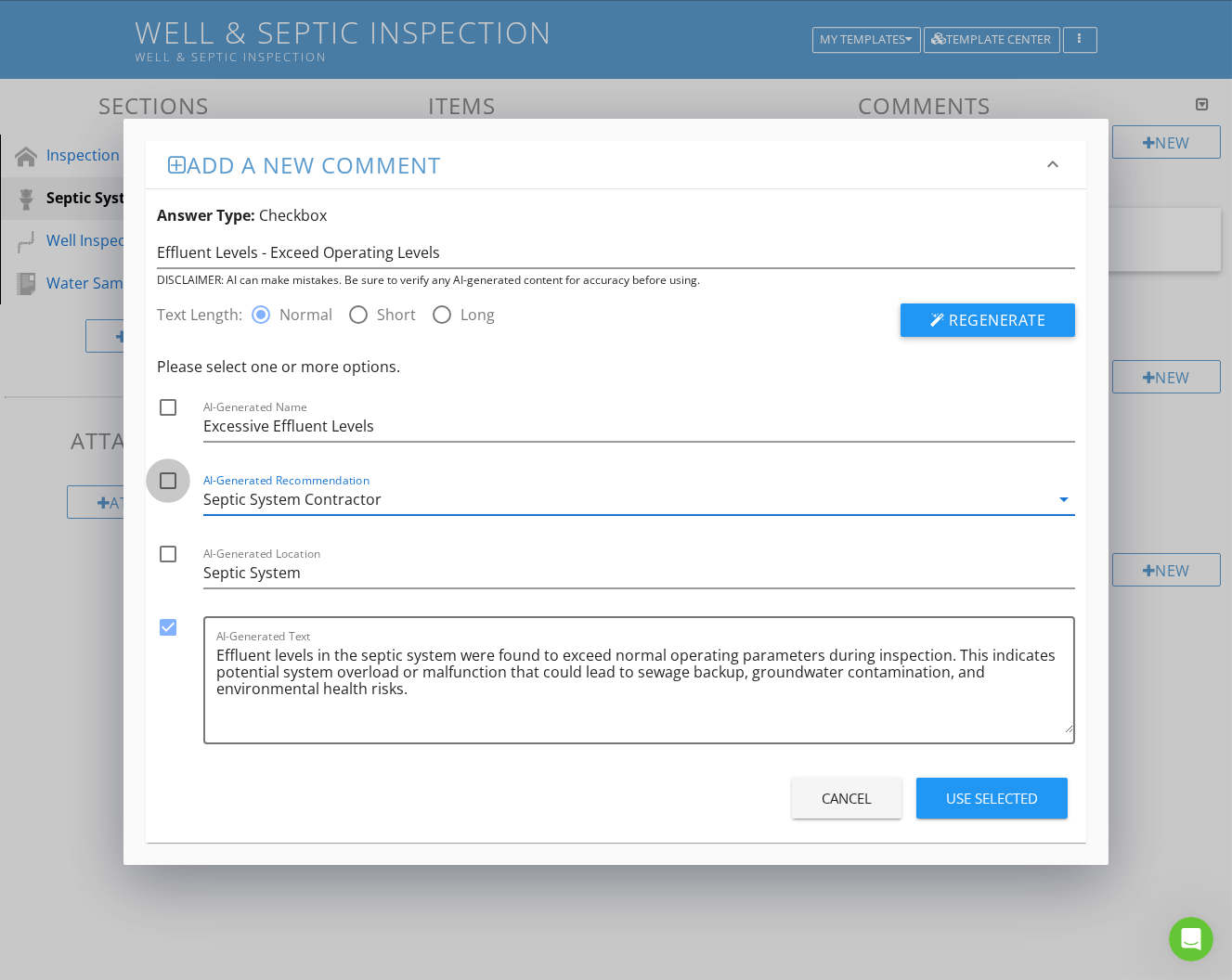
click at [163, 475] on div at bounding box center [168, 481] width 32 height 32
checkbox input "true"
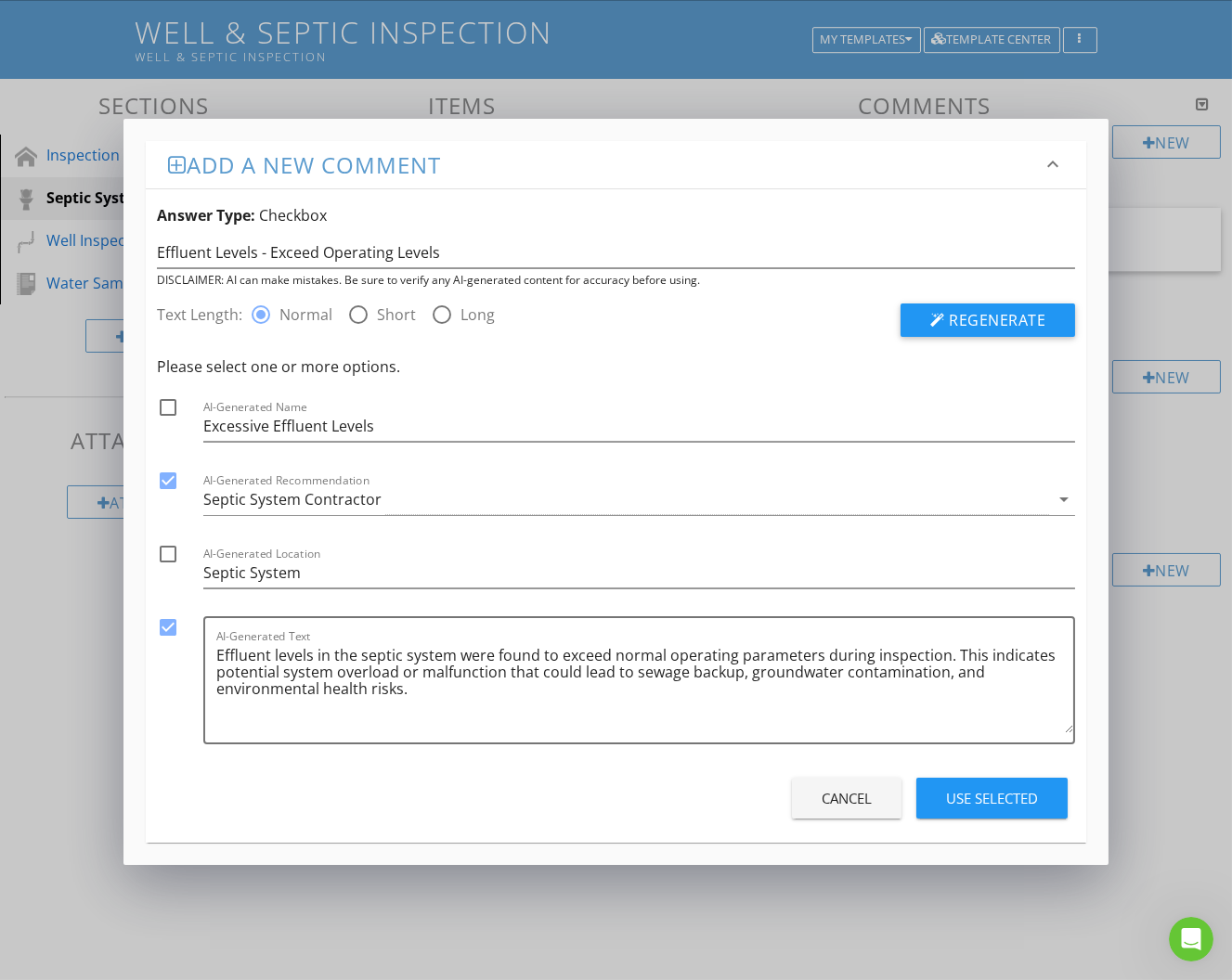
click at [1026, 788] on div "Use Selected" at bounding box center [992, 799] width 92 height 21
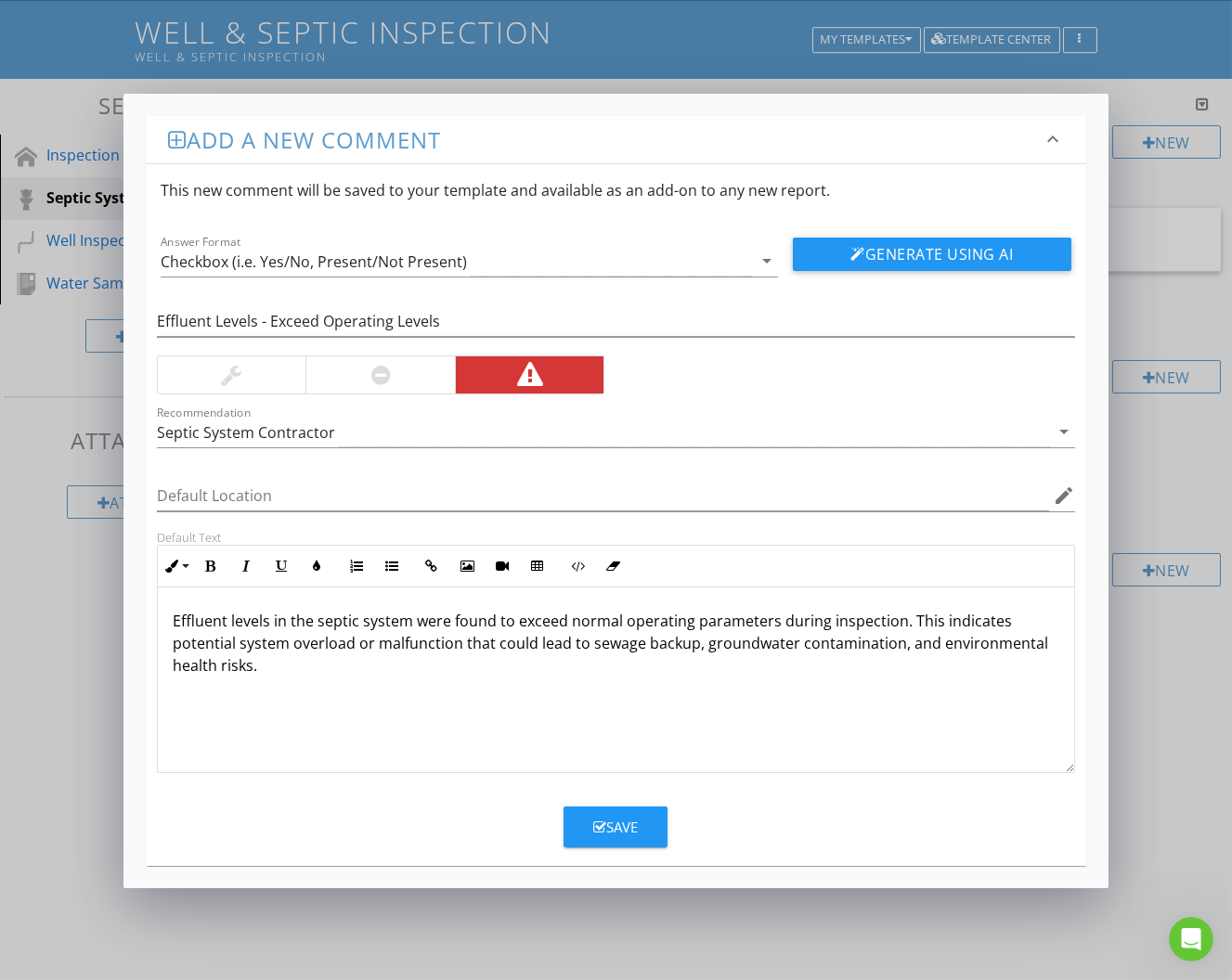
scroll to position [125, 0]
click at [642, 827] on button "Save" at bounding box center [616, 827] width 104 height 40
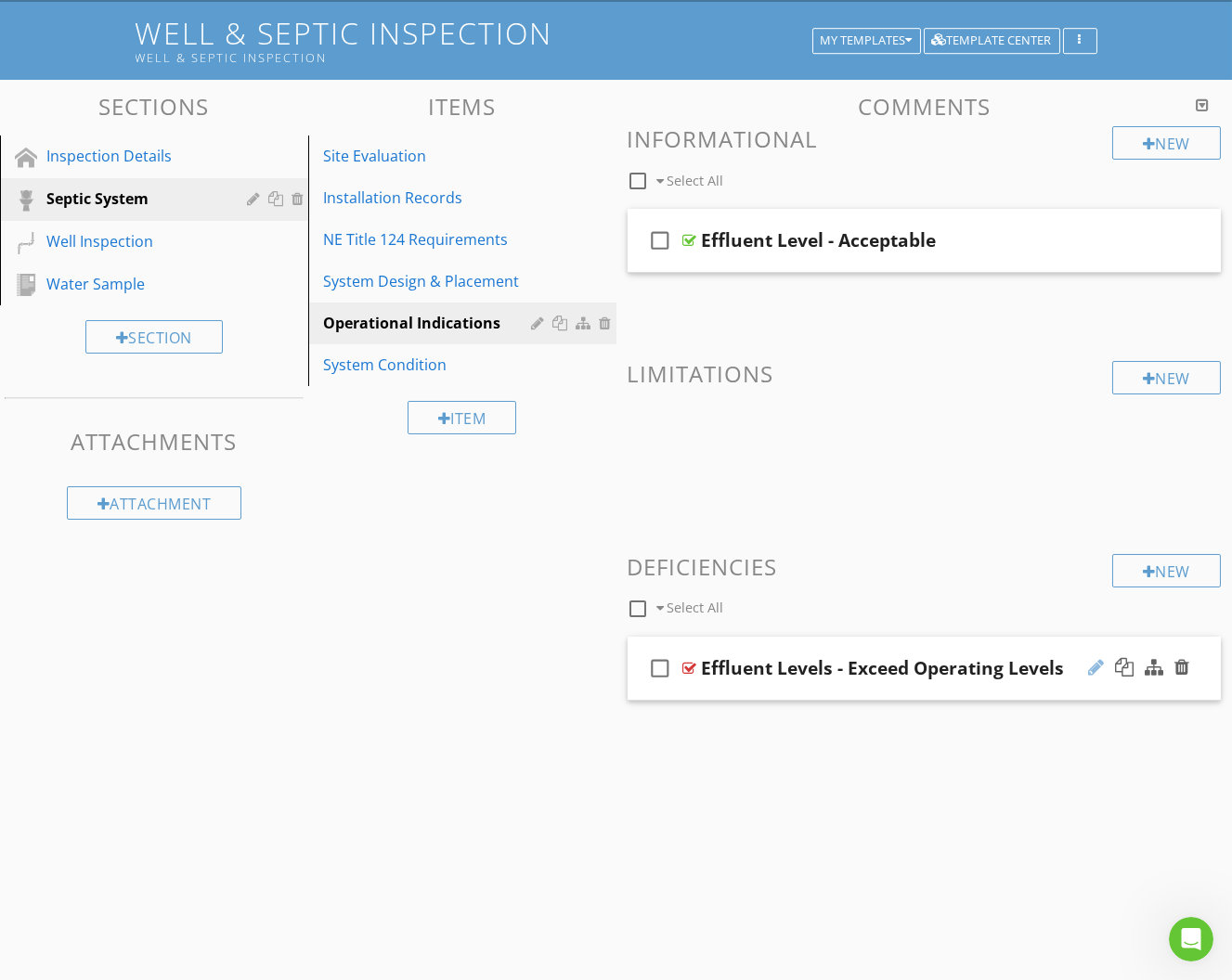
click at [1093, 670] on div at bounding box center [1096, 667] width 15 height 18
click at [1000, 661] on input "Effluent Levels - Exceed Operating Levels" at bounding box center [910, 671] width 417 height 31
type input "Effluent Levels - Exceed Operating Parameters"
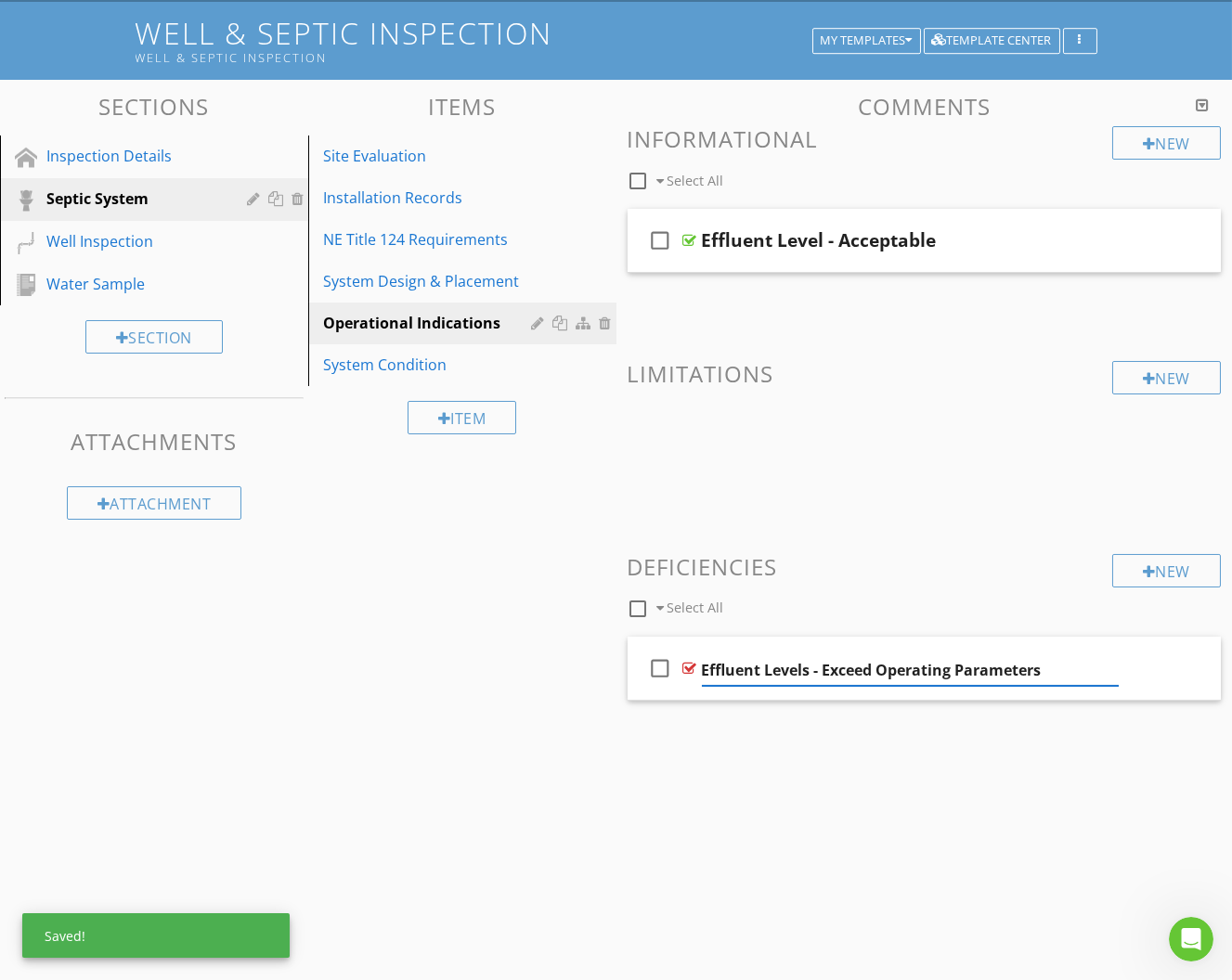
click at [973, 587] on div "check_box_outline_blank Select All" at bounding box center [870, 604] width 486 height 36
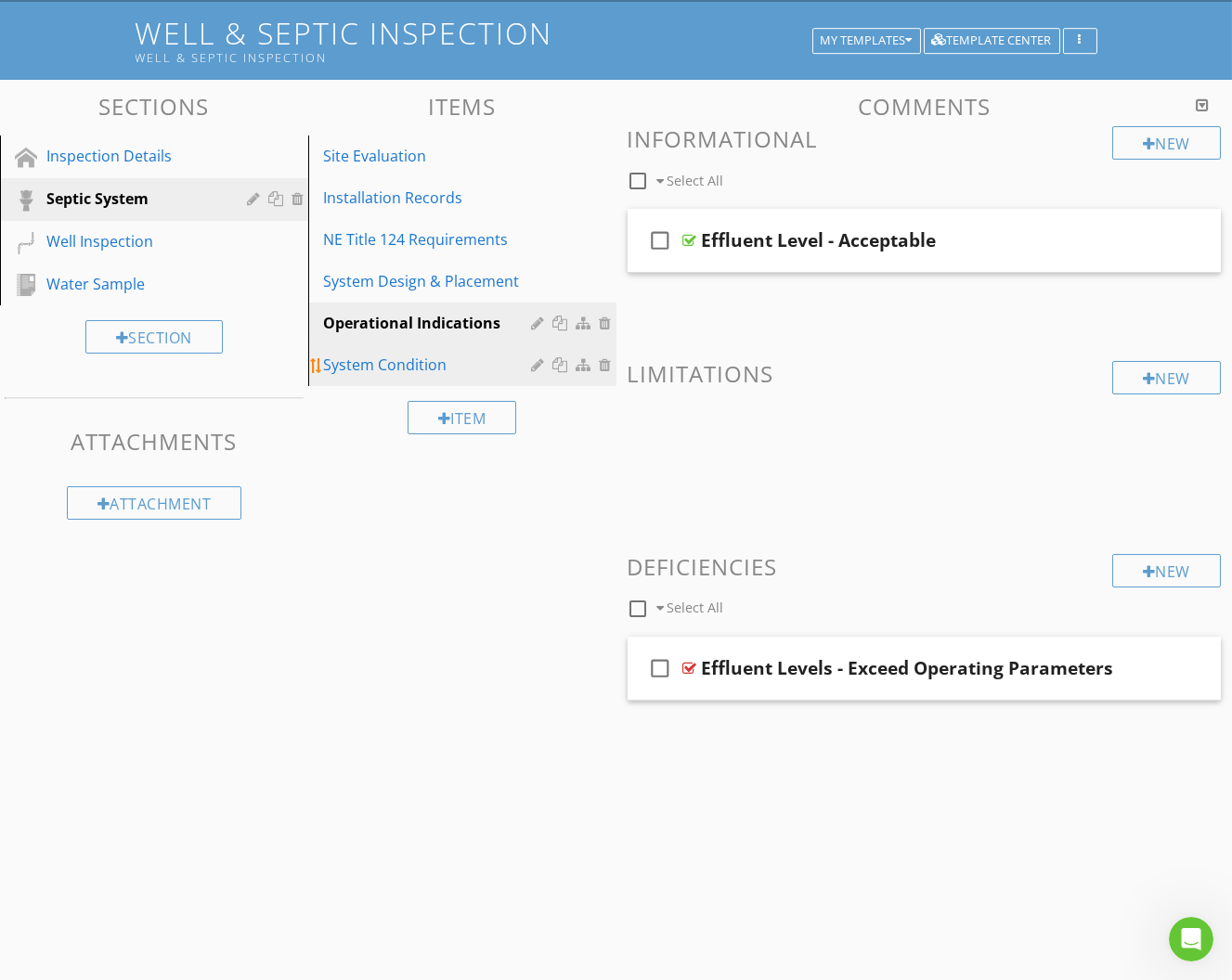
click at [484, 360] on div "System Condition" at bounding box center [430, 364] width 215 height 22
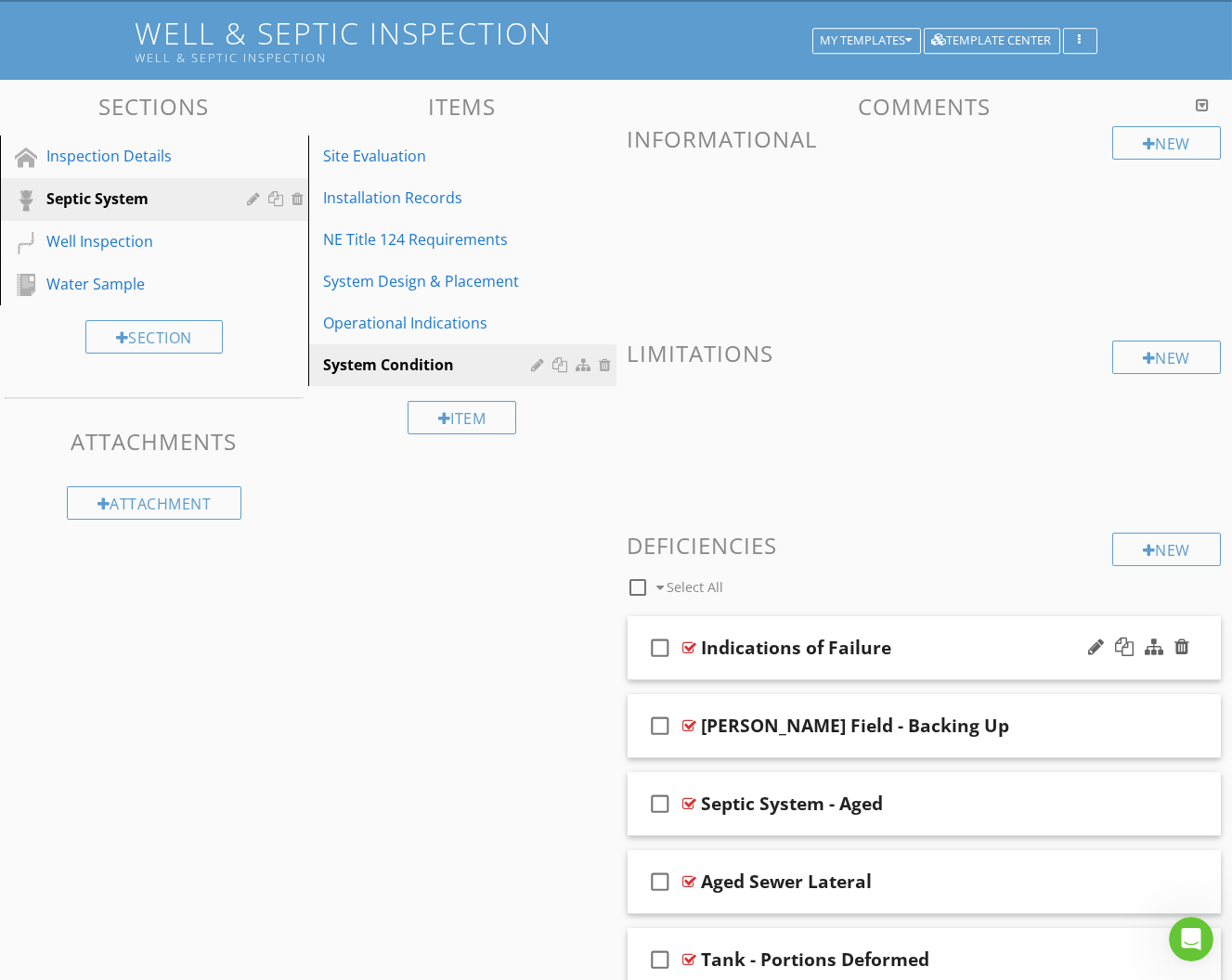
click at [1004, 675] on div "check_box_outline_blank Indications of Failure" at bounding box center [924, 649] width 594 height 64
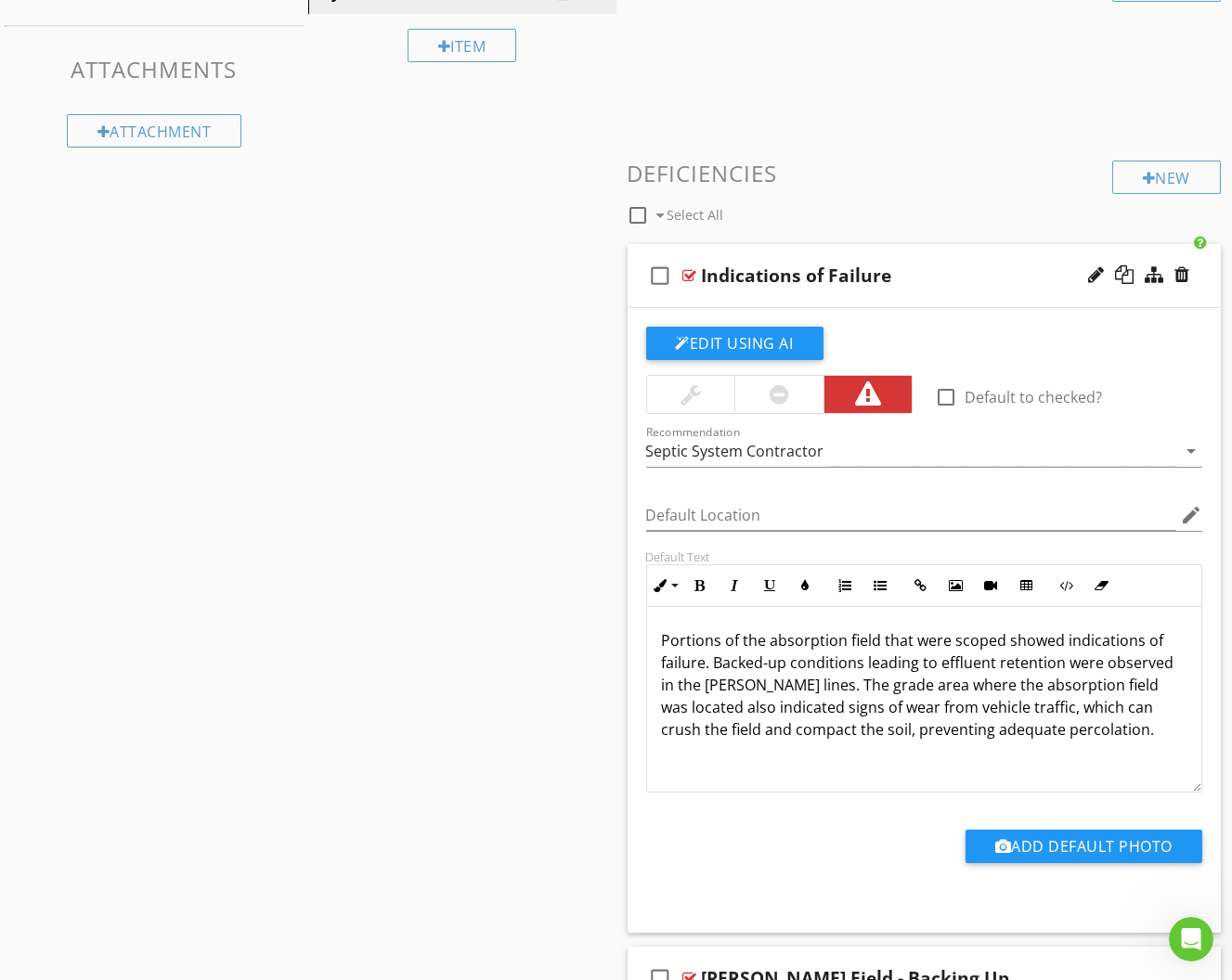
scroll to position [498, 0]
click at [999, 299] on div "check_box_outline_blank Indications of Failure" at bounding box center [924, 275] width 594 height 64
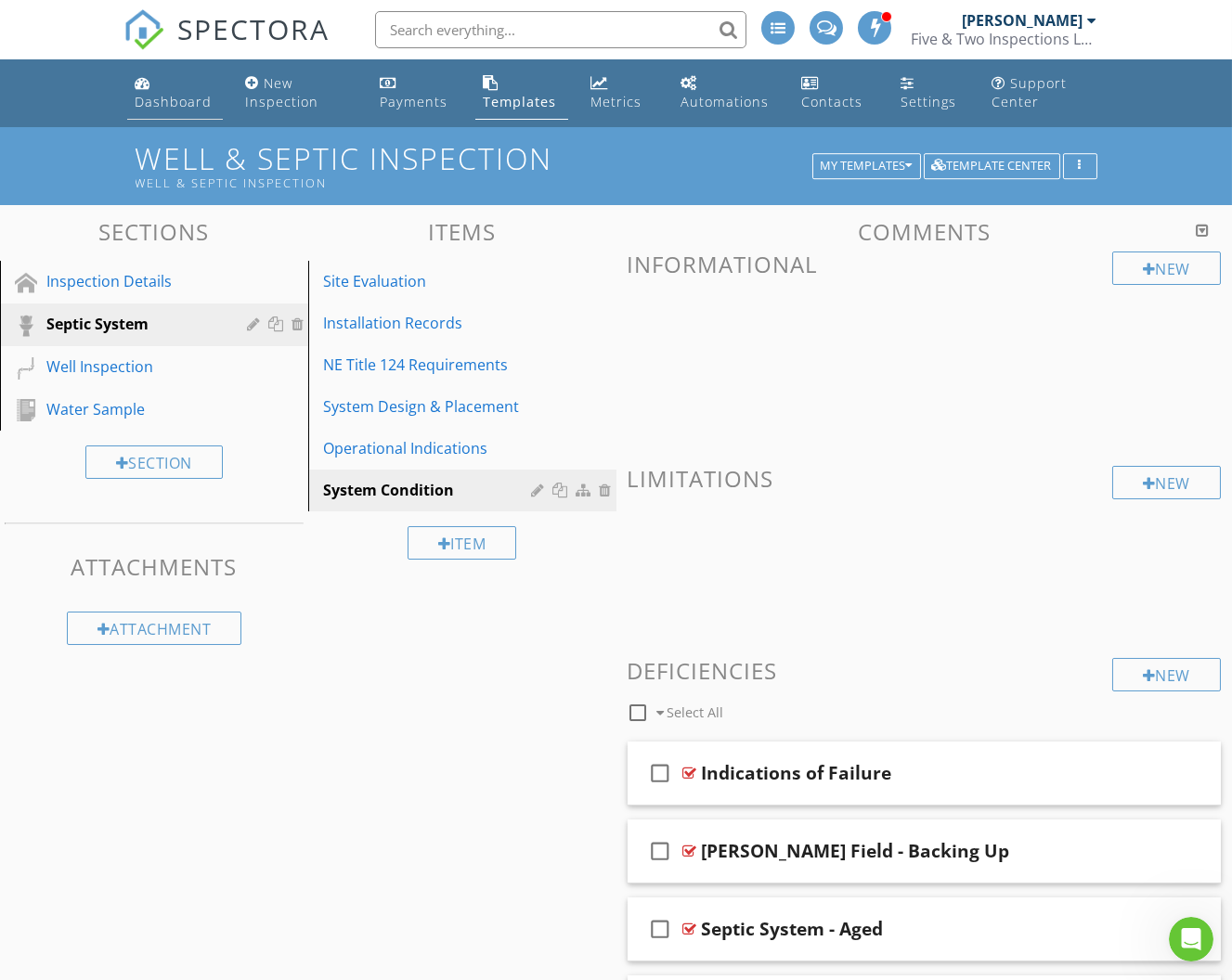
scroll to position [0, 0]
click at [144, 81] on div "Dashboard" at bounding box center [143, 82] width 15 height 14
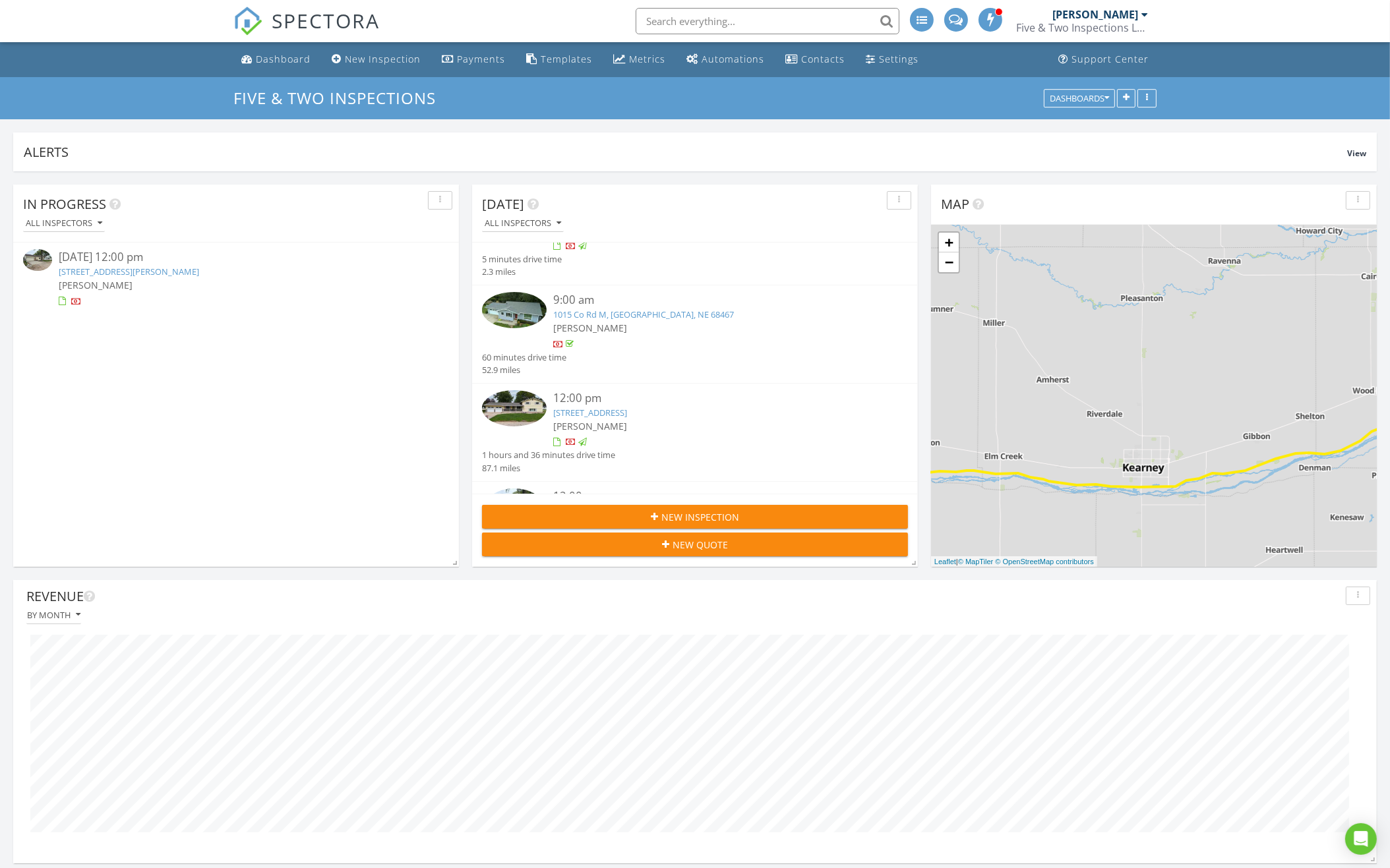
scroll to position [211, 0]
click at [526, 296] on img at bounding box center [514, 303] width 64 height 36
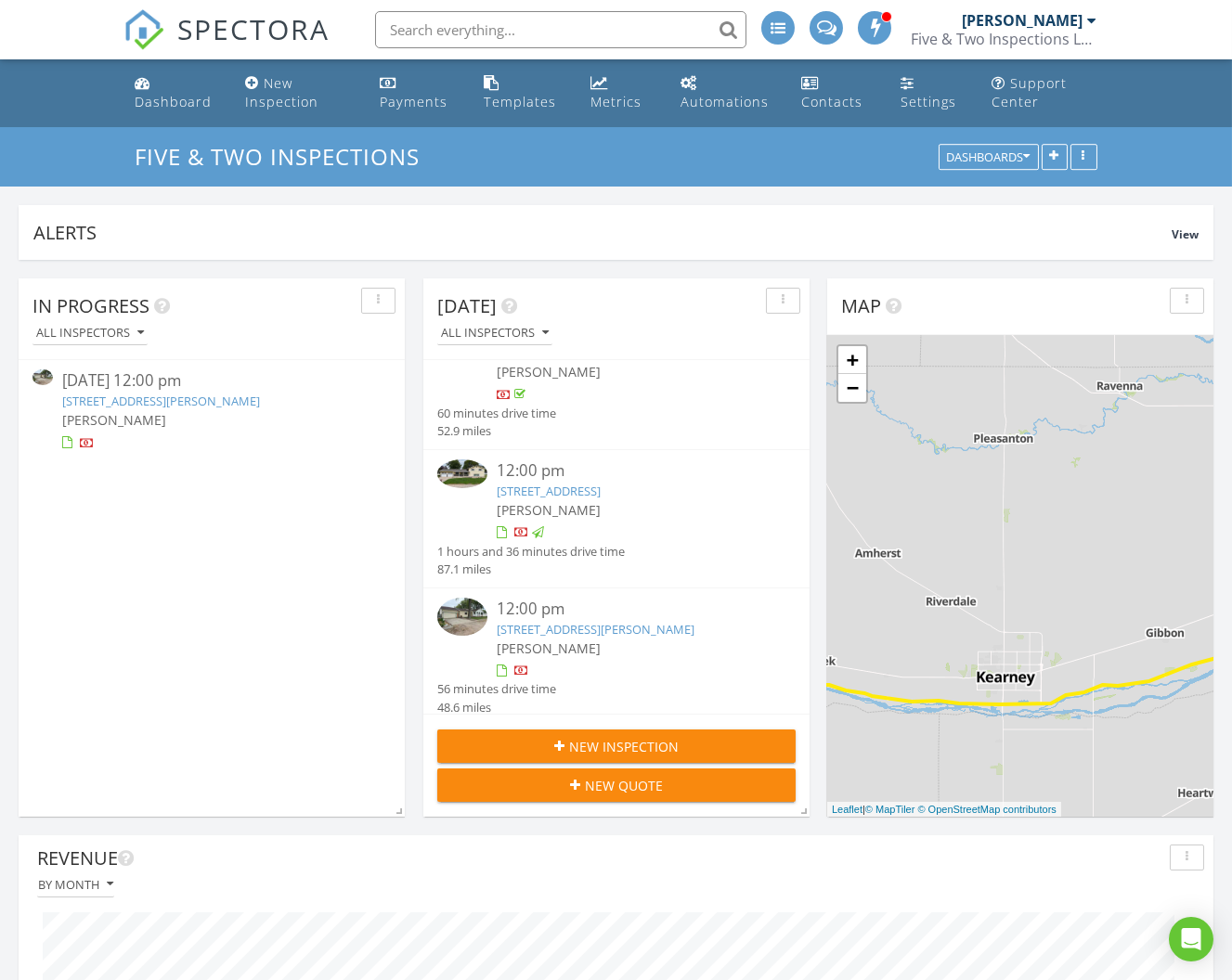
scroll to position [394, 0]
click at [601, 485] on link "801 E 11th St, Lexington, NE 68850" at bounding box center [549, 492] width 104 height 16
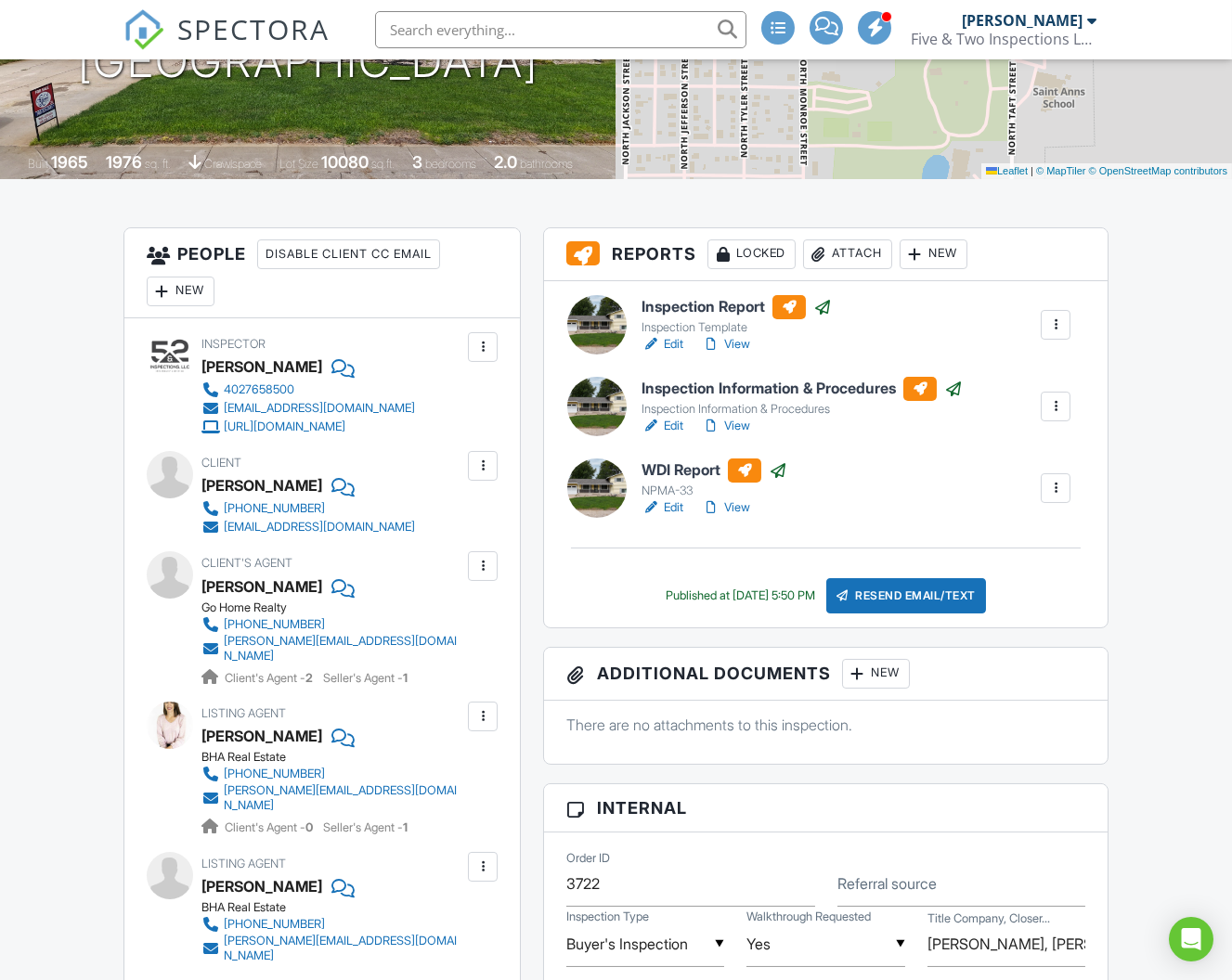
scroll to position [334, 0]
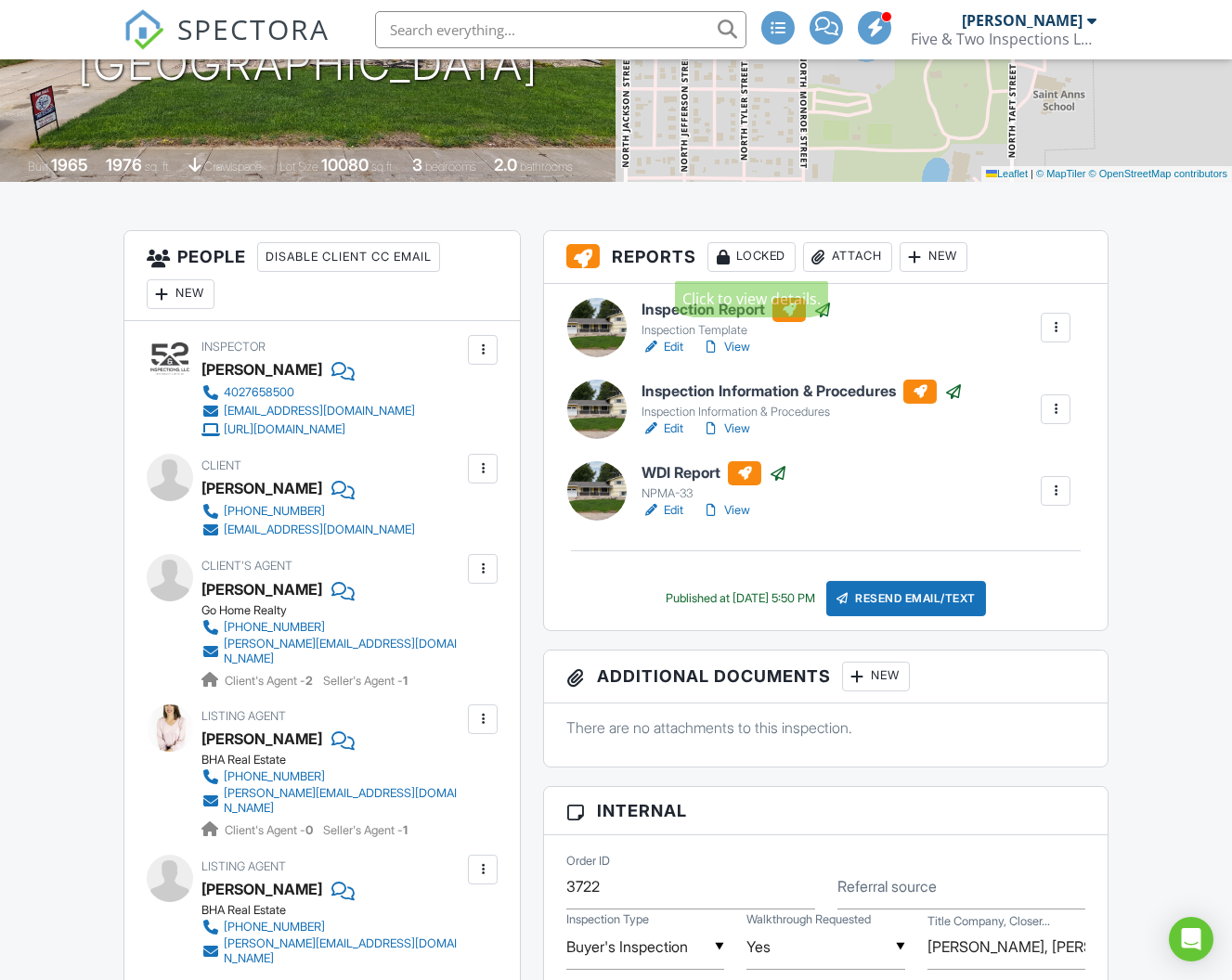
click at [771, 242] on div "Locked" at bounding box center [752, 256] width 89 height 30
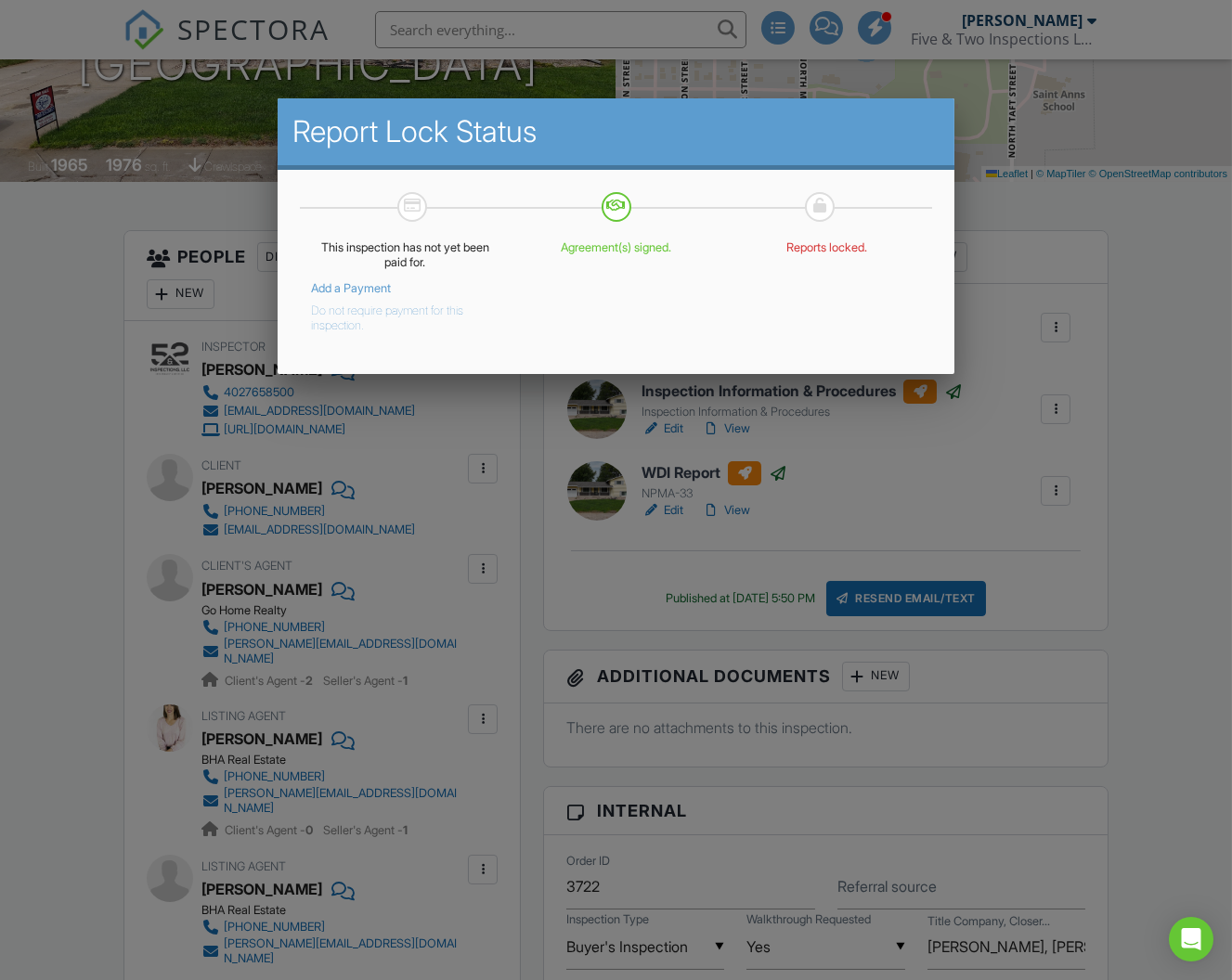
click at [413, 302] on button "Do not require payment for this inspection." at bounding box center [391, 314] width 161 height 38
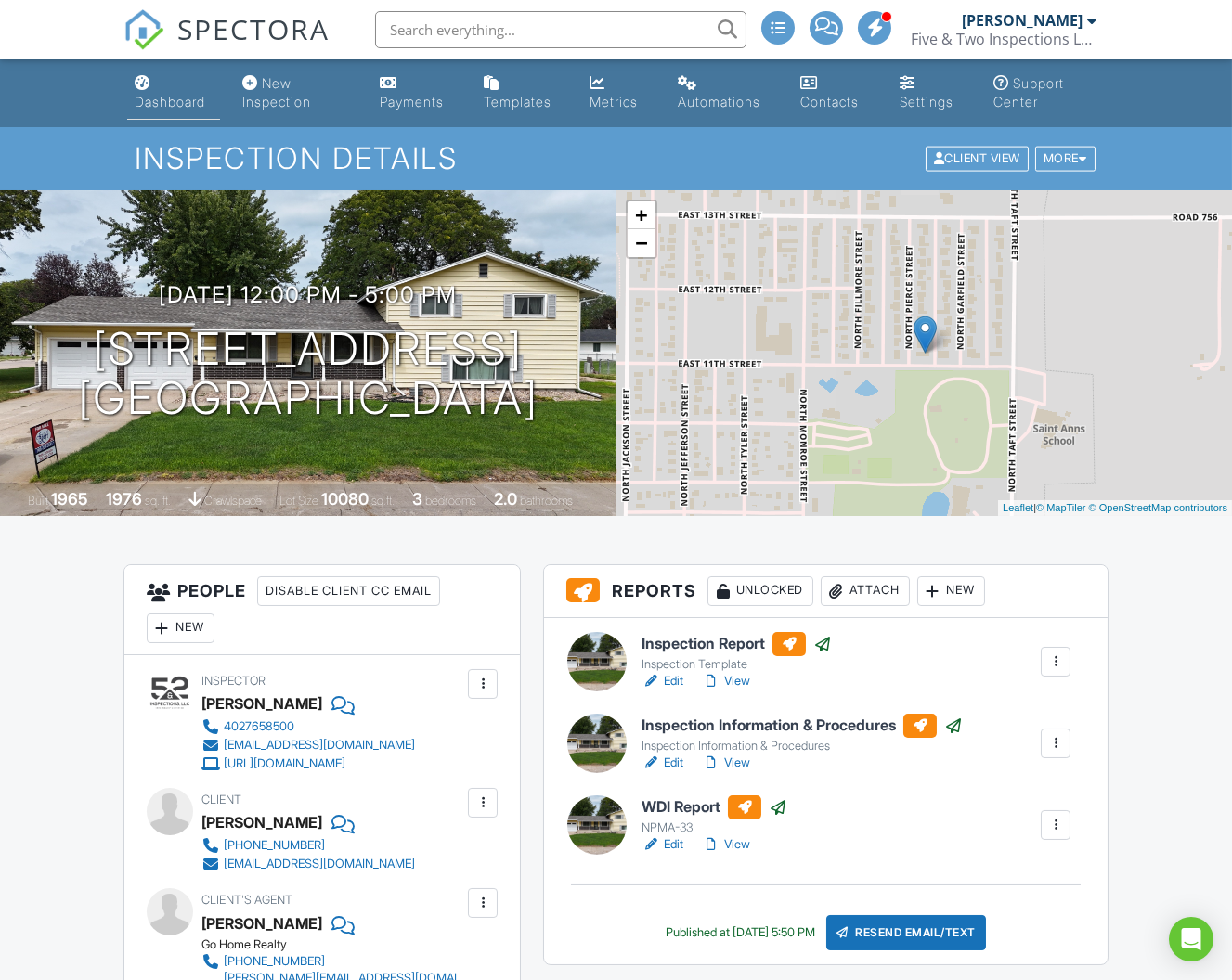
click at [159, 99] on div "Dashboard" at bounding box center [170, 101] width 70 height 15
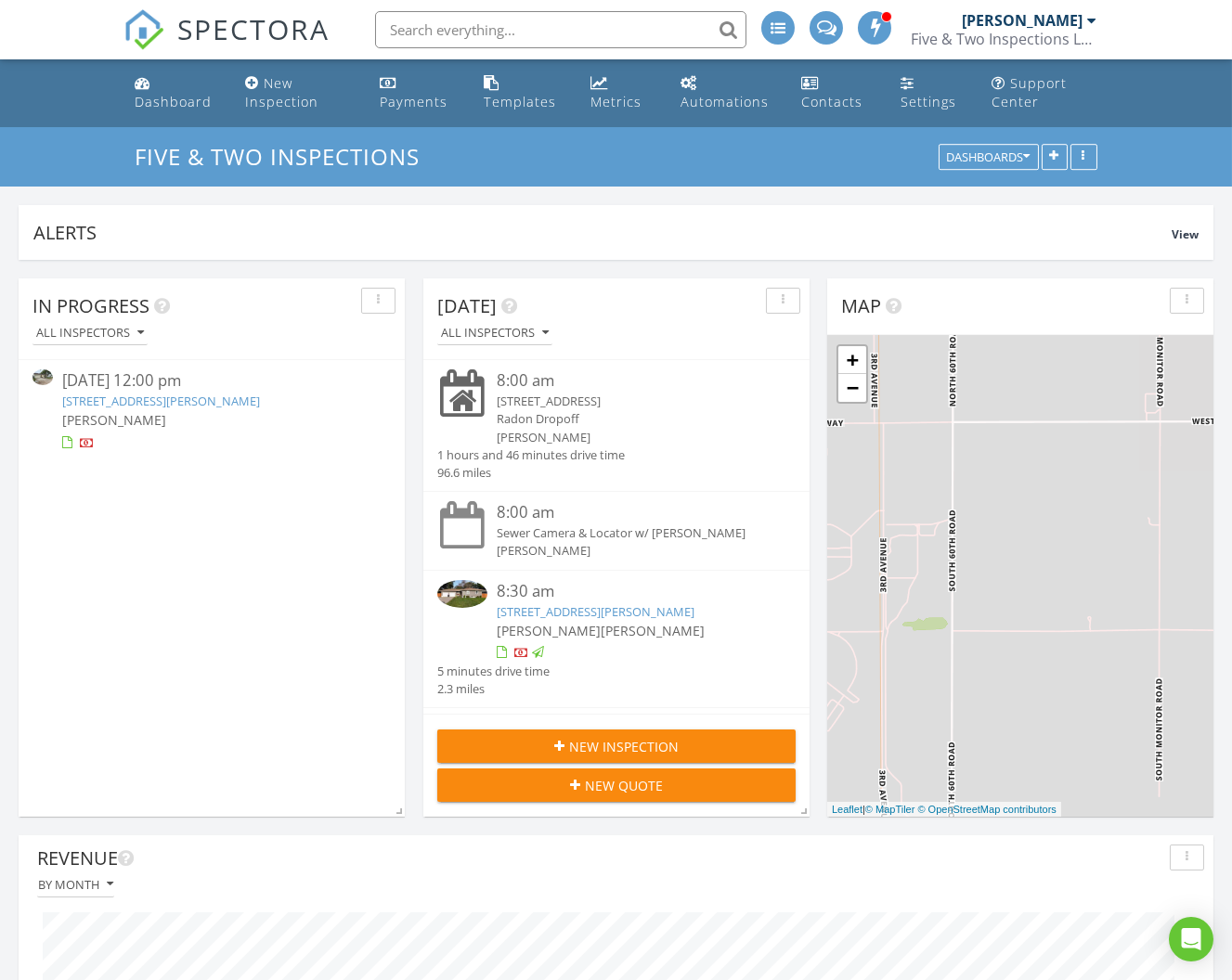
click at [164, 407] on link "804 Curtis St, Grand Island, NE 68803" at bounding box center [161, 400] width 198 height 16
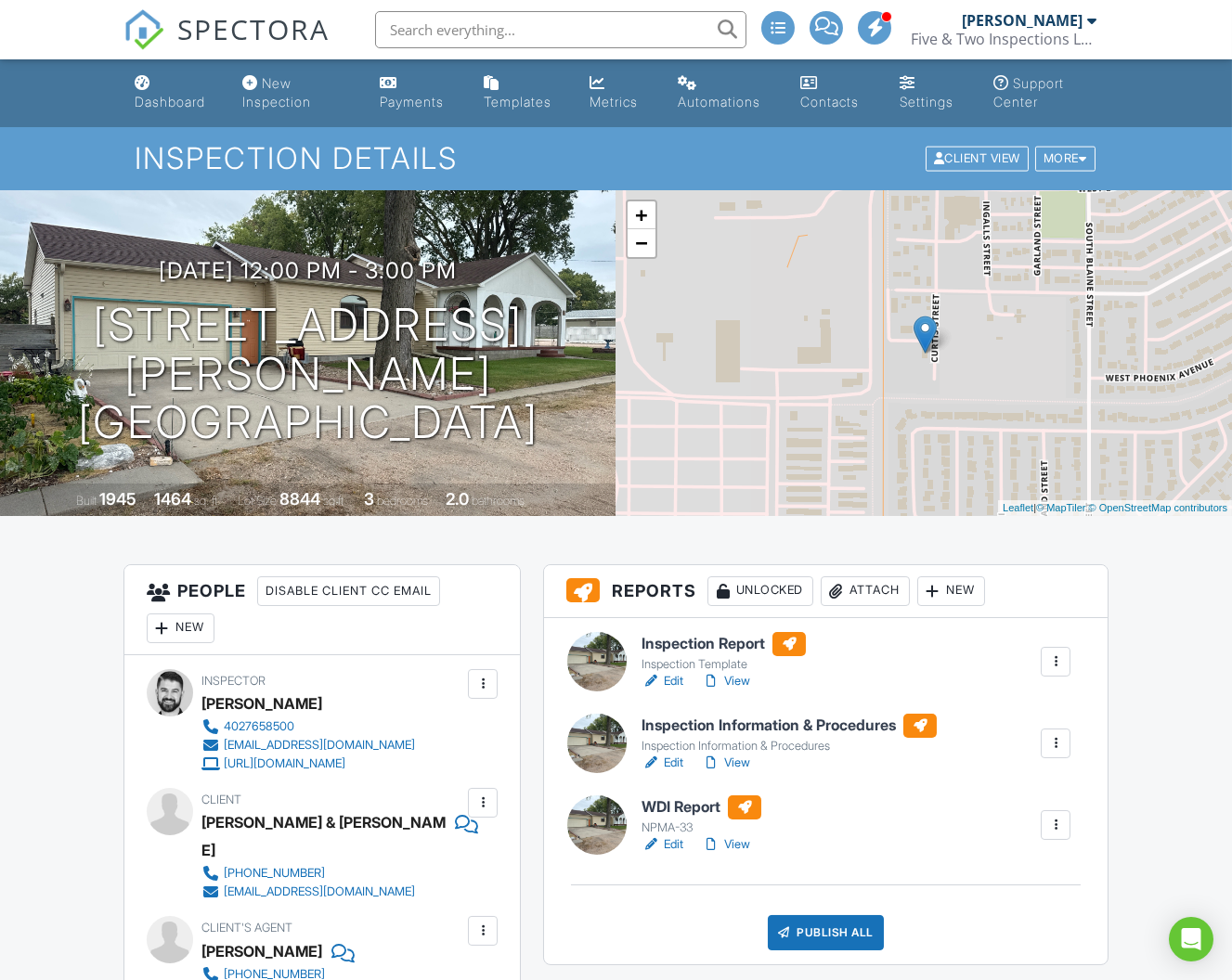
scroll to position [7, 0]
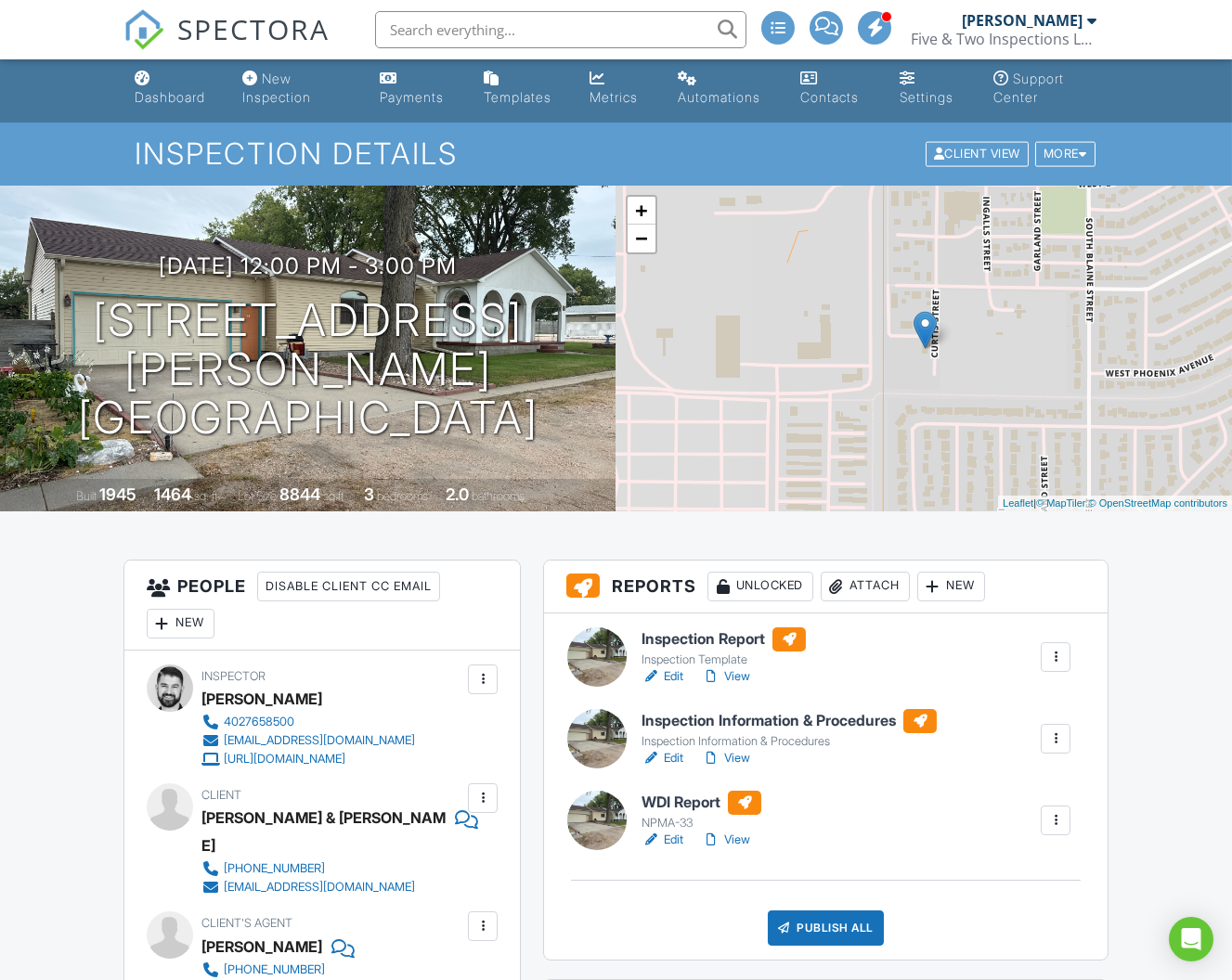
click at [686, 801] on h6 "WDI Report" at bounding box center [702, 803] width 120 height 24
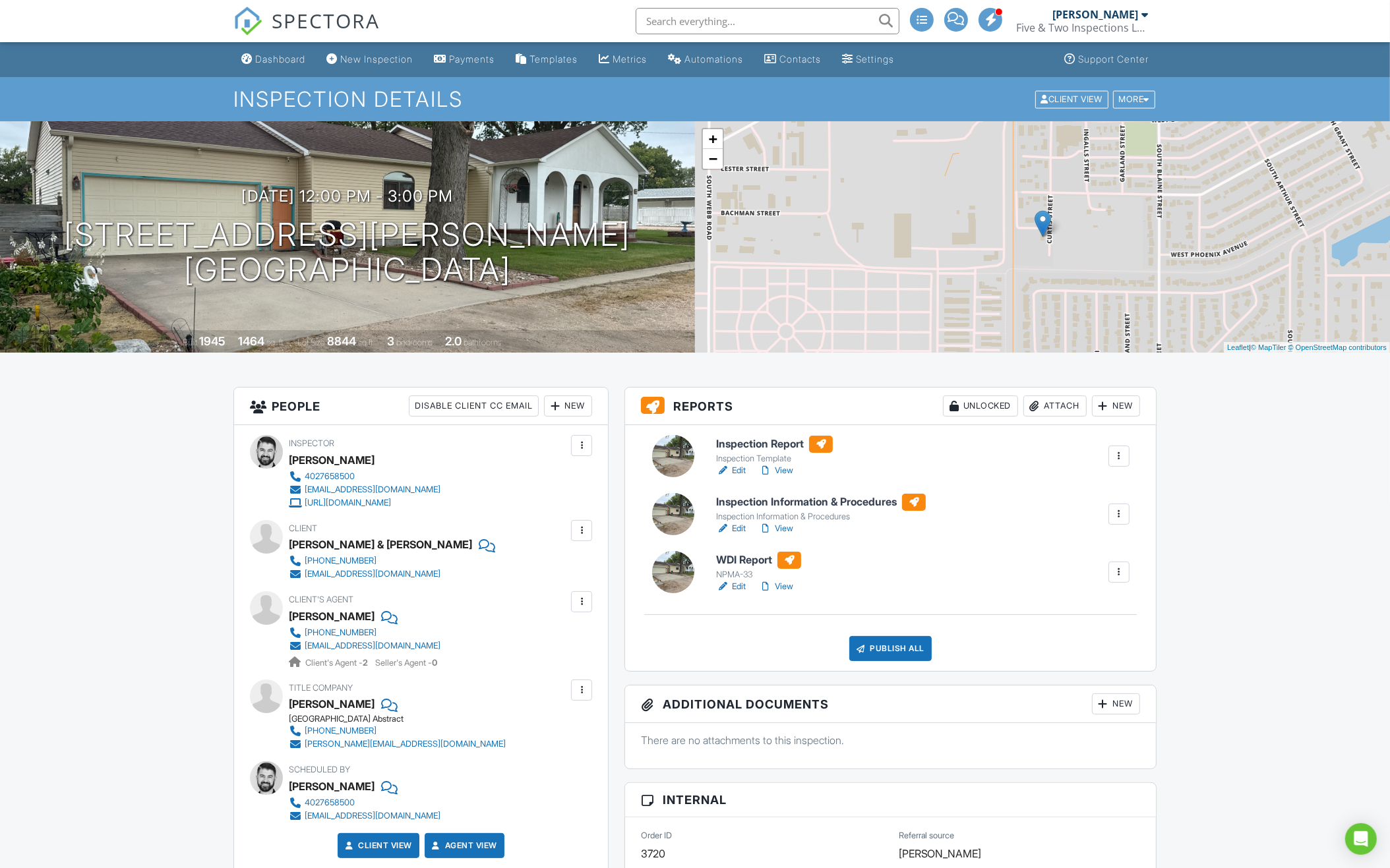
click at [777, 440] on h6 "Inspection Report" at bounding box center [774, 444] width 116 height 17
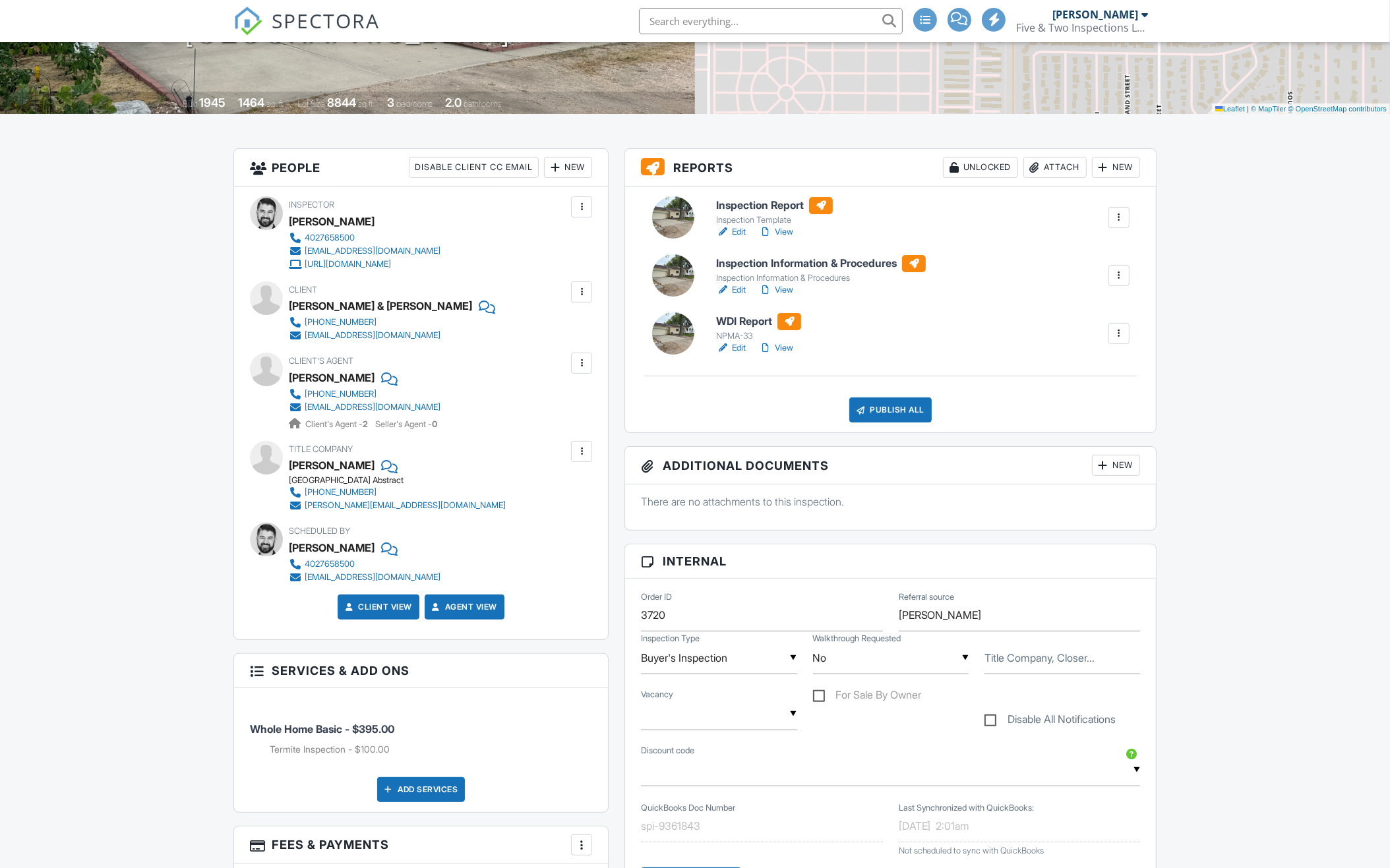
scroll to position [239, 0]
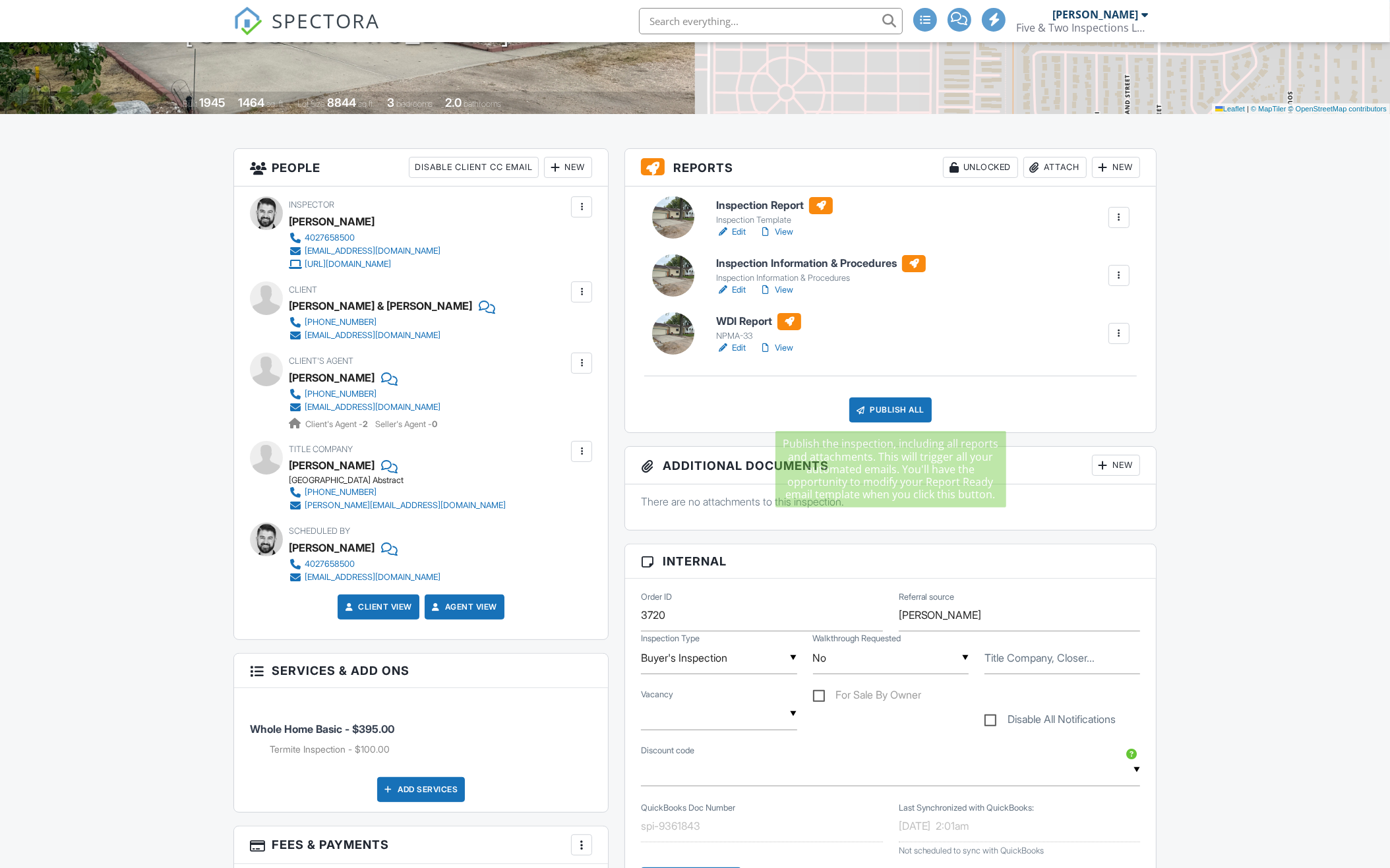
click at [891, 412] on div "Publish All" at bounding box center [890, 410] width 82 height 25
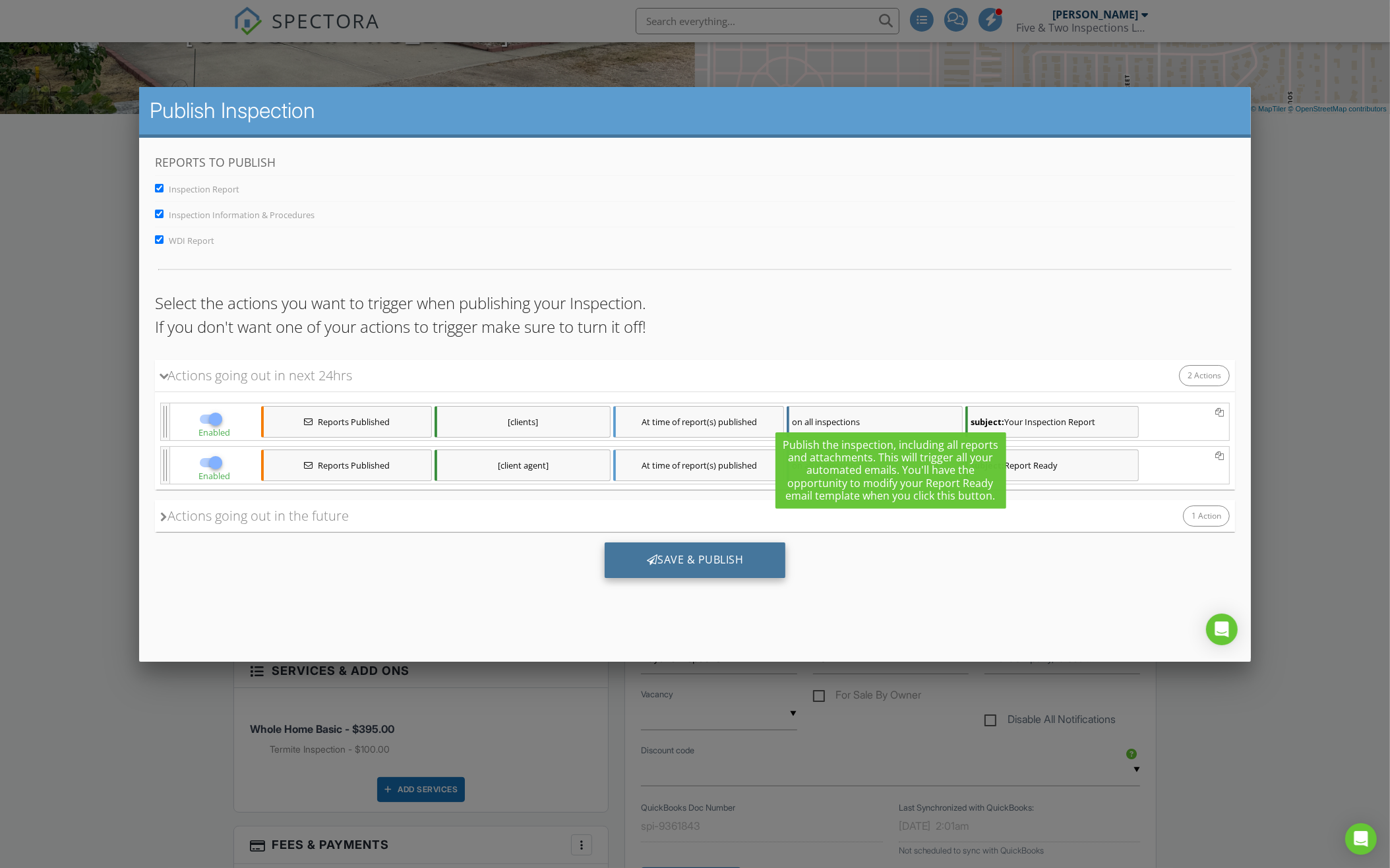
scroll to position [0, 0]
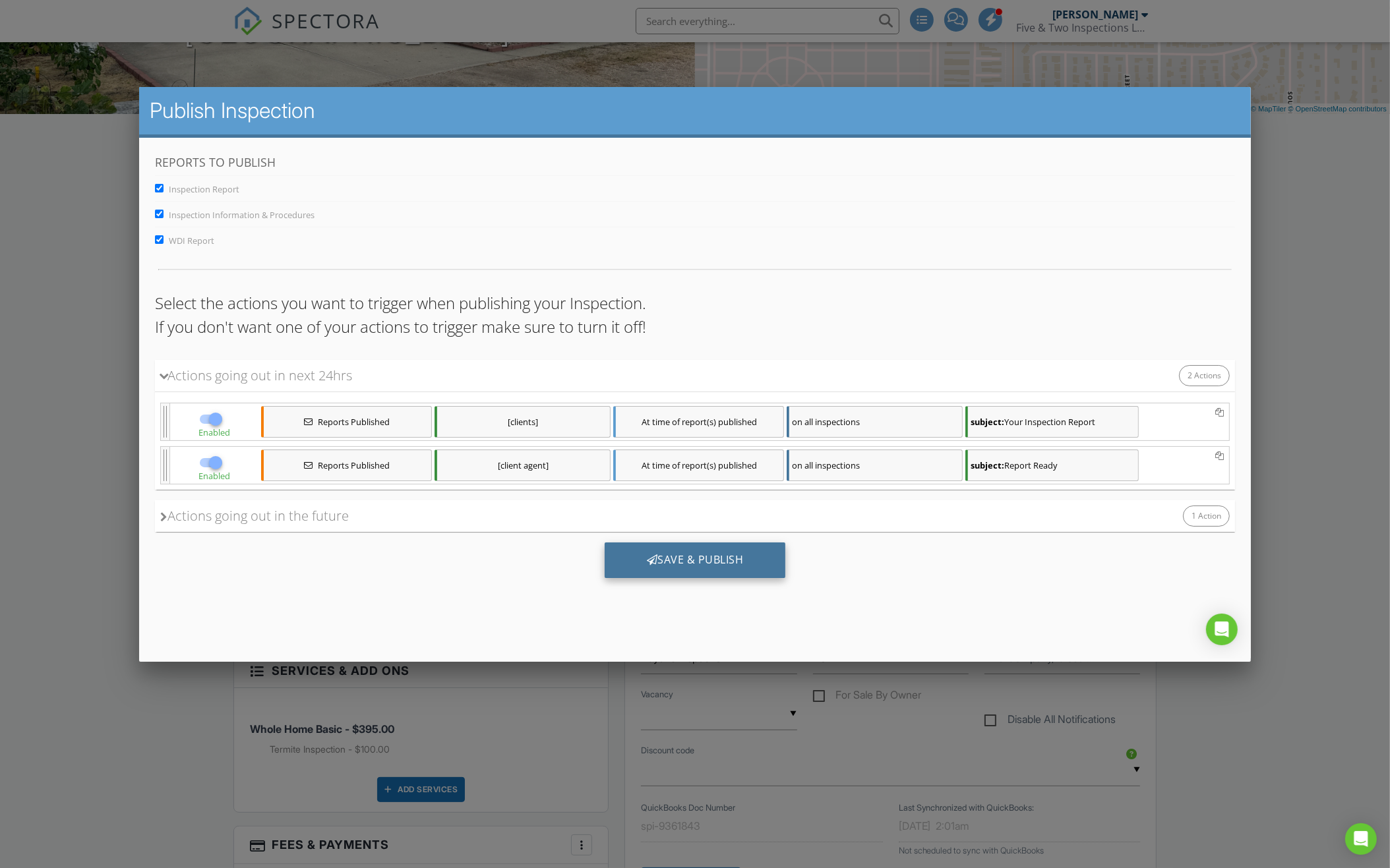
click at [721, 568] on div "Save & Publish" at bounding box center [694, 560] width 181 height 36
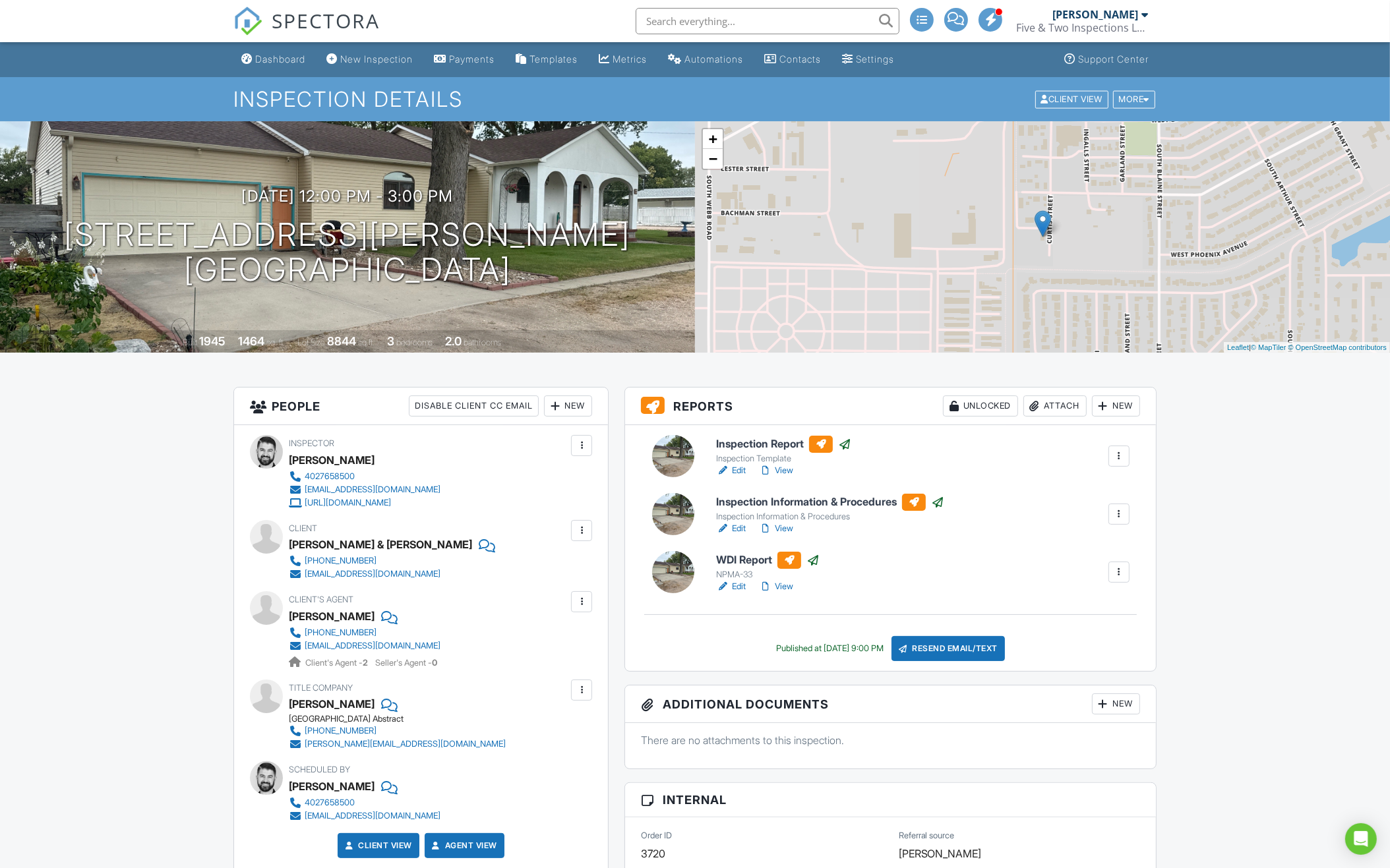
click at [289, 64] on div "Dashboard" at bounding box center [280, 59] width 50 height 11
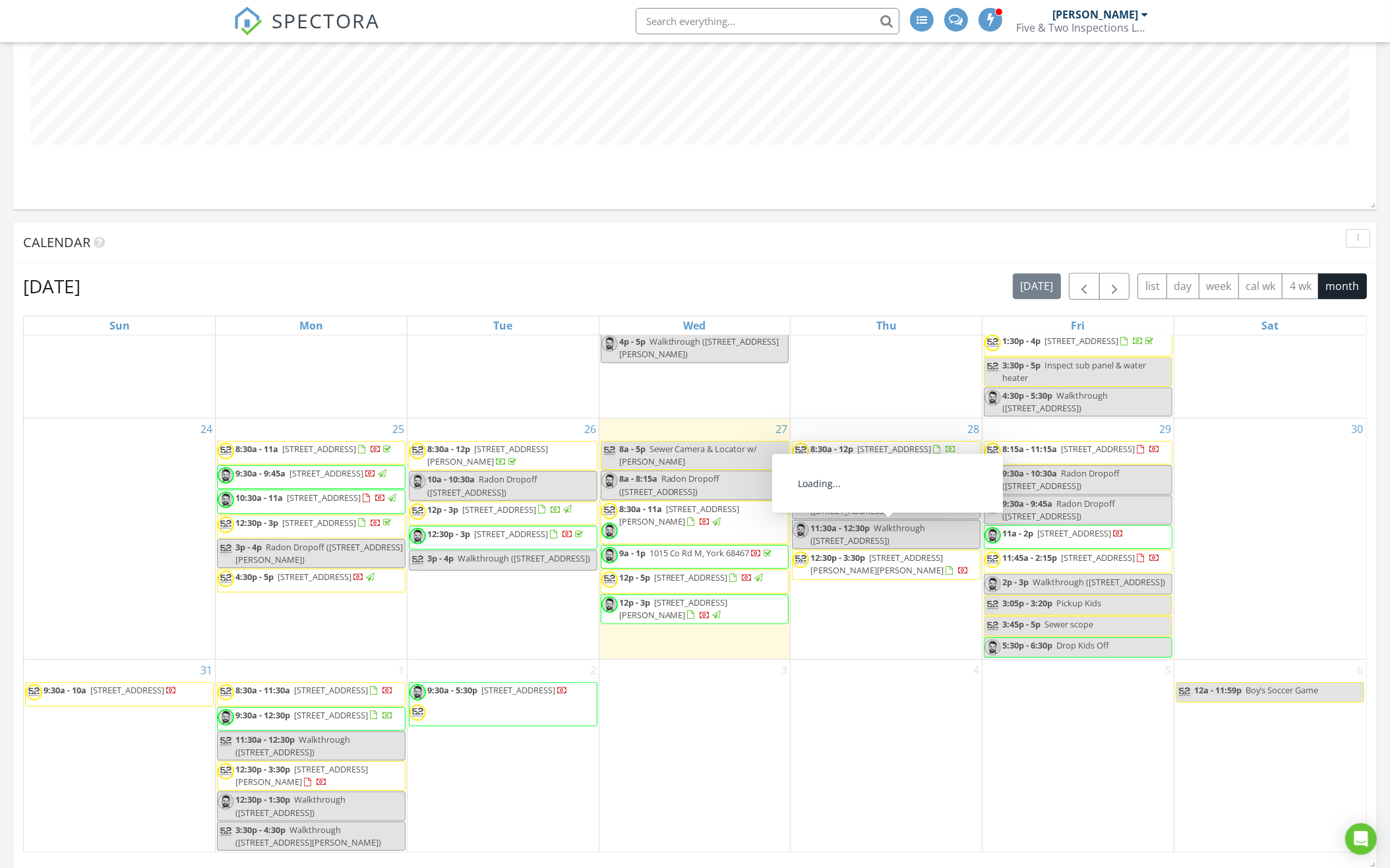
scroll to position [836, 0]
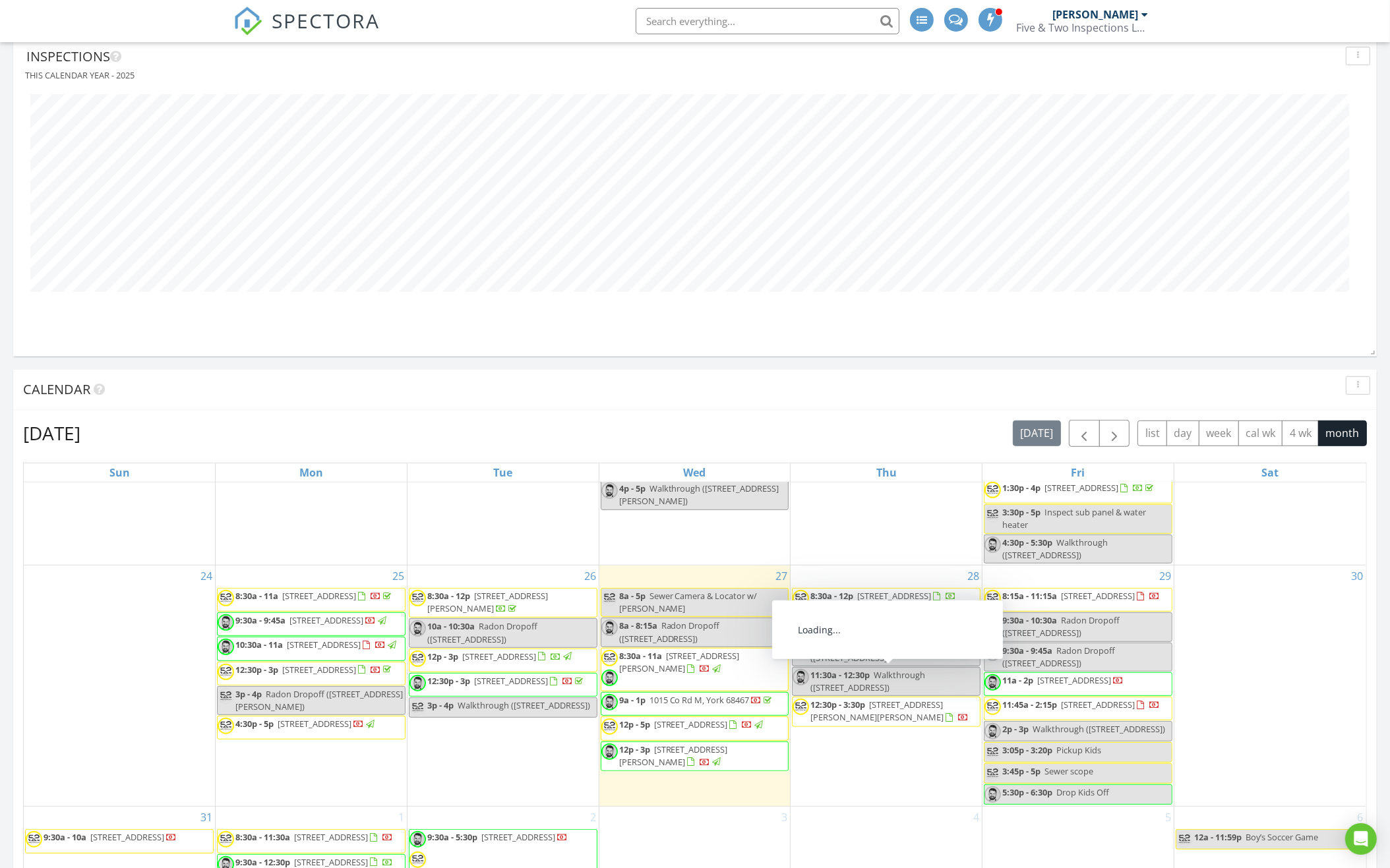
click at [1122, 12] on div "[PERSON_NAME]" at bounding box center [1094, 14] width 86 height 13
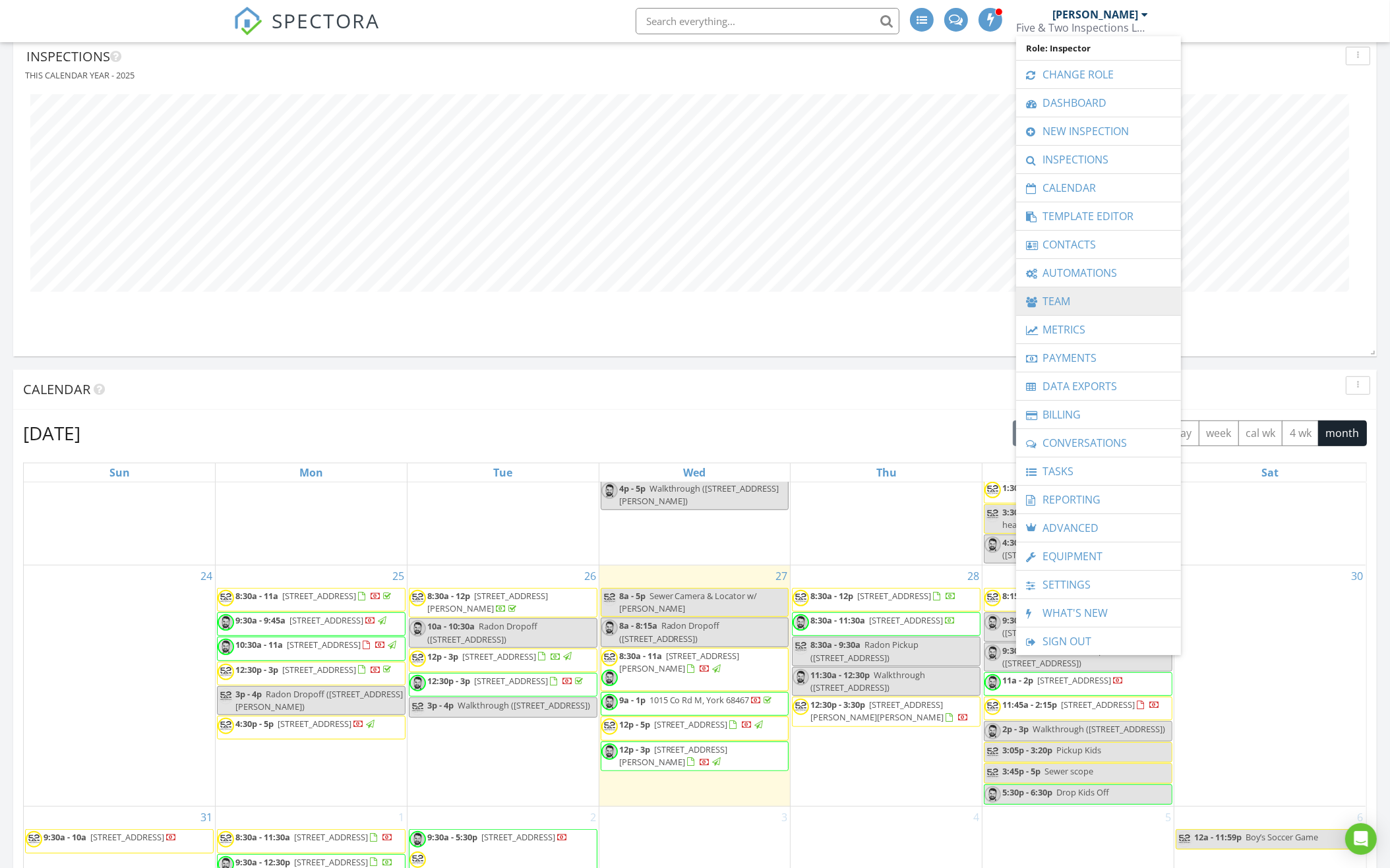
click at [1081, 288] on link "Team" at bounding box center [1098, 301] width 152 height 27
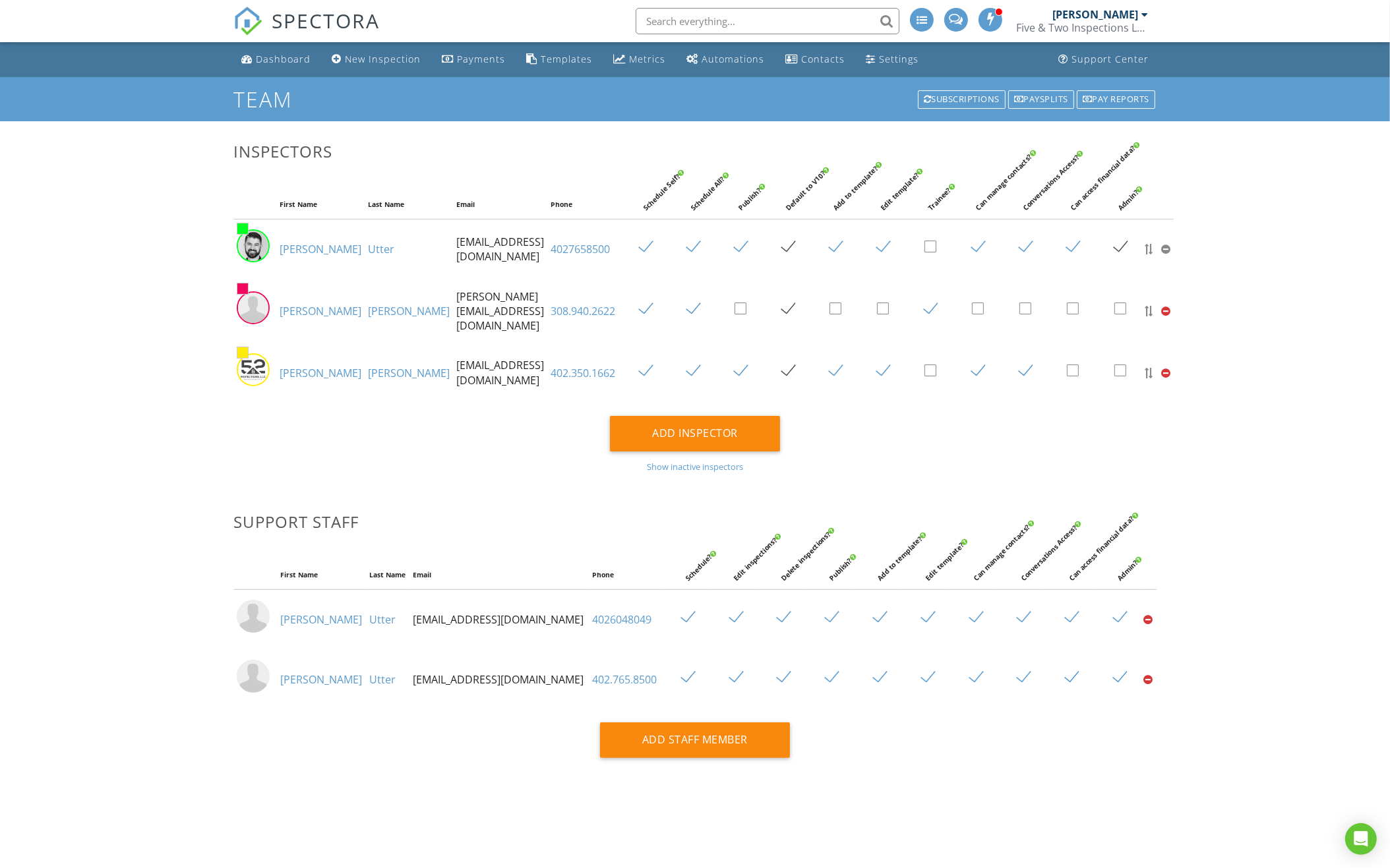
click at [299, 306] on link "[PERSON_NAME]" at bounding box center [320, 311] width 81 height 14
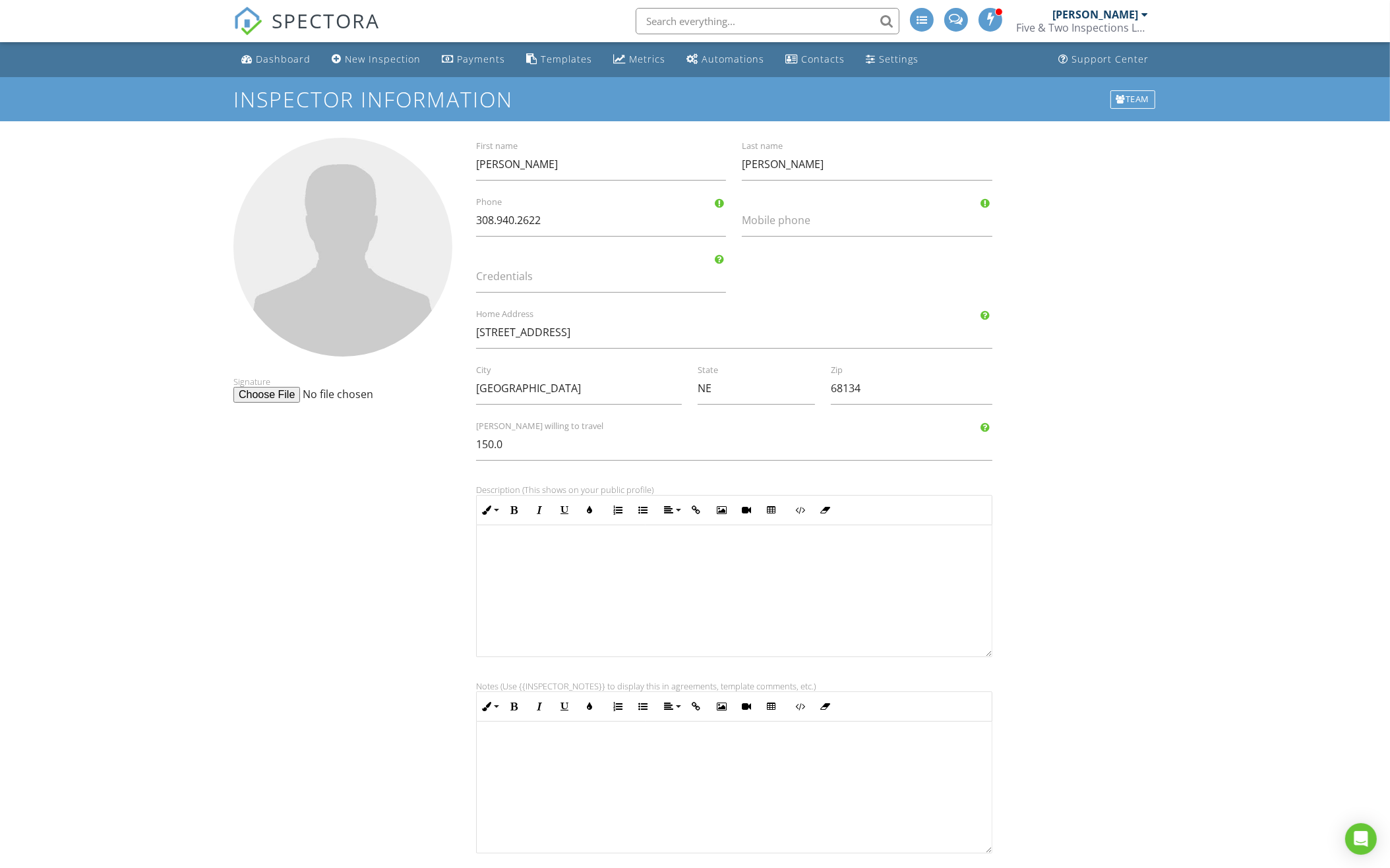
click at [297, 60] on div "Dashboard" at bounding box center [283, 59] width 55 height 12
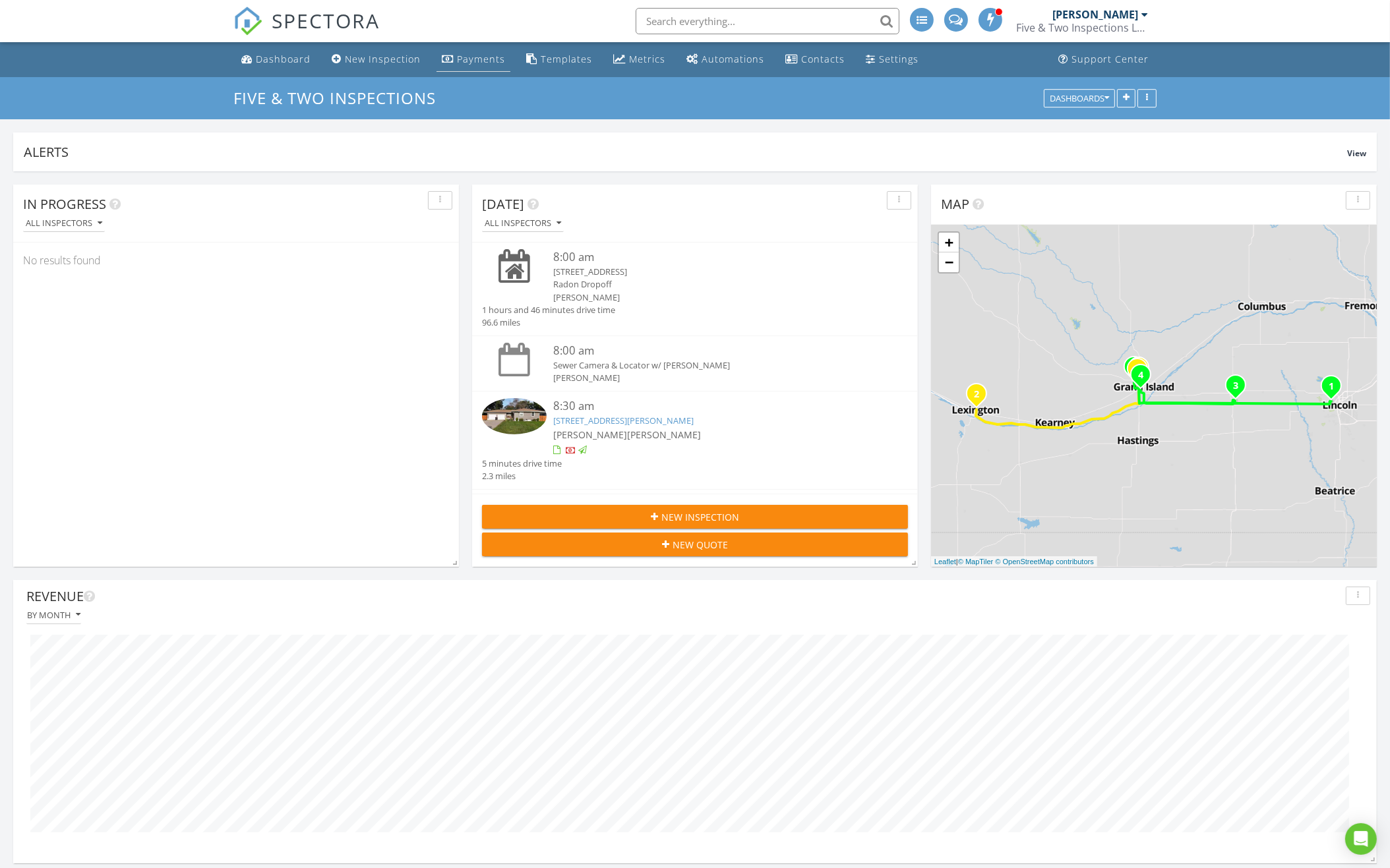
click at [472, 63] on div "Payments" at bounding box center [481, 59] width 48 height 12
